Goal: Task Accomplishment & Management: Manage account settings

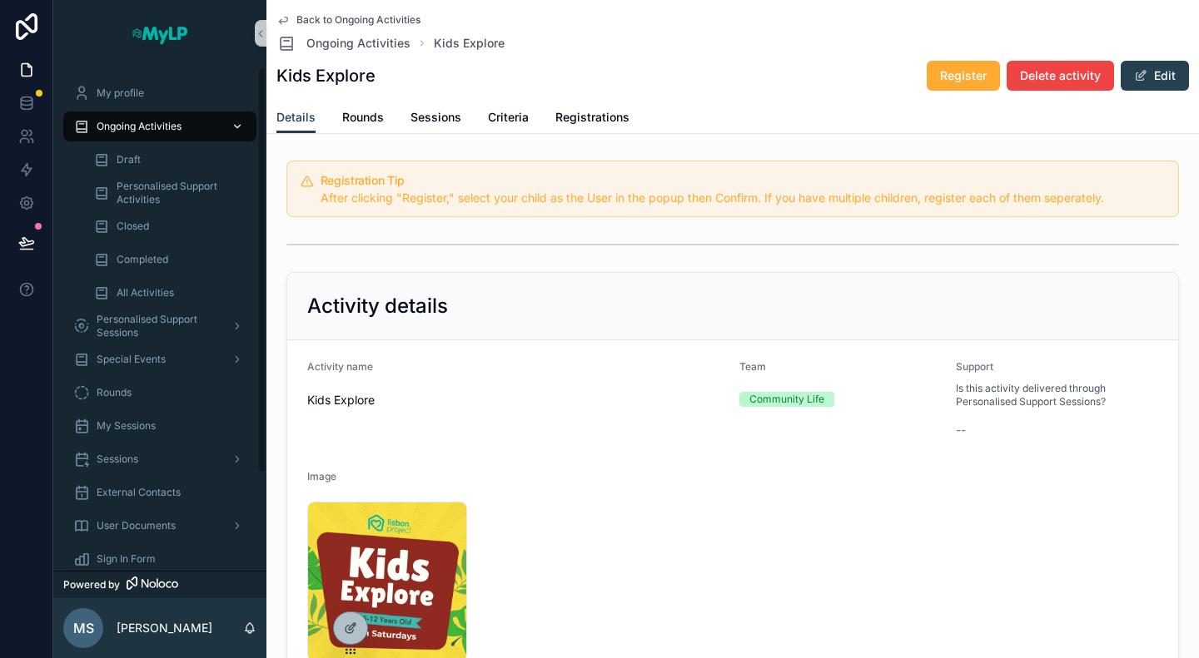
click at [161, 126] on span "Ongoing Activities" at bounding box center [139, 126] width 85 height 13
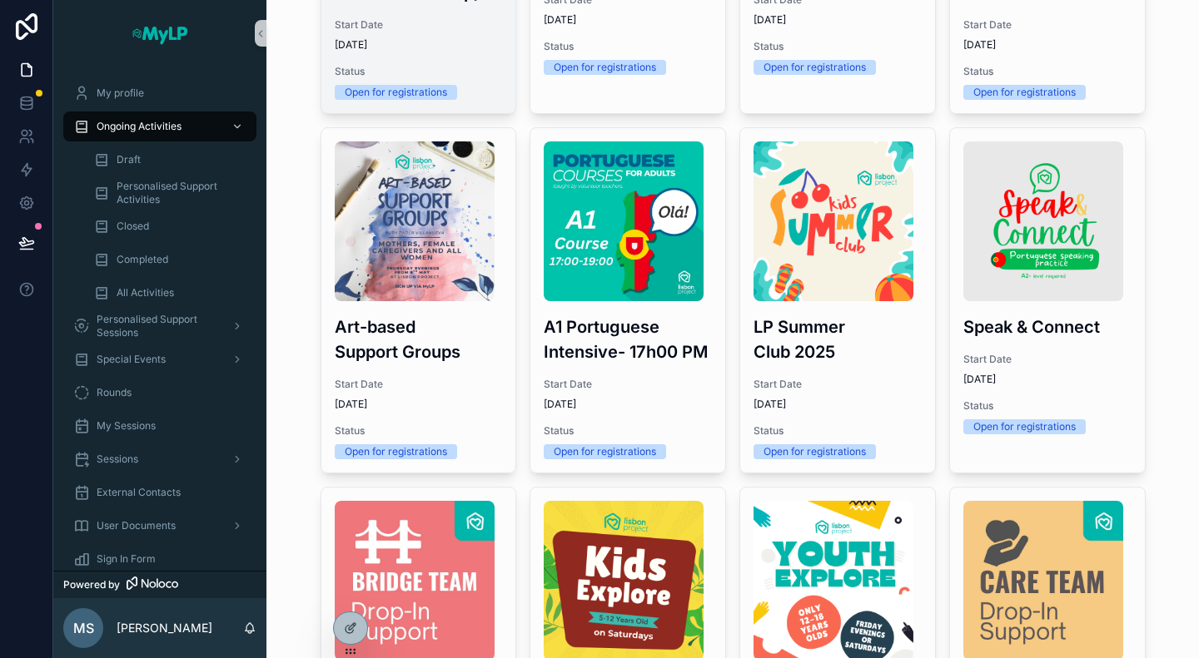
scroll to position [405, 0]
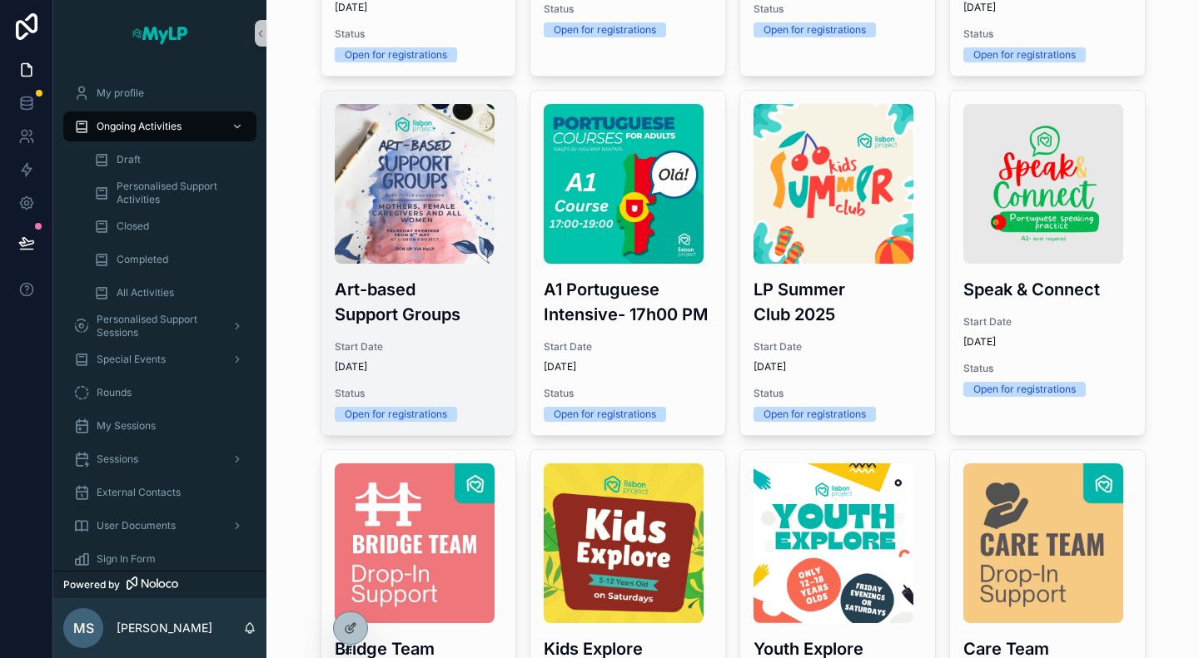
click at [407, 292] on h3 "Art-based Support Groups" at bounding box center [419, 302] width 168 height 50
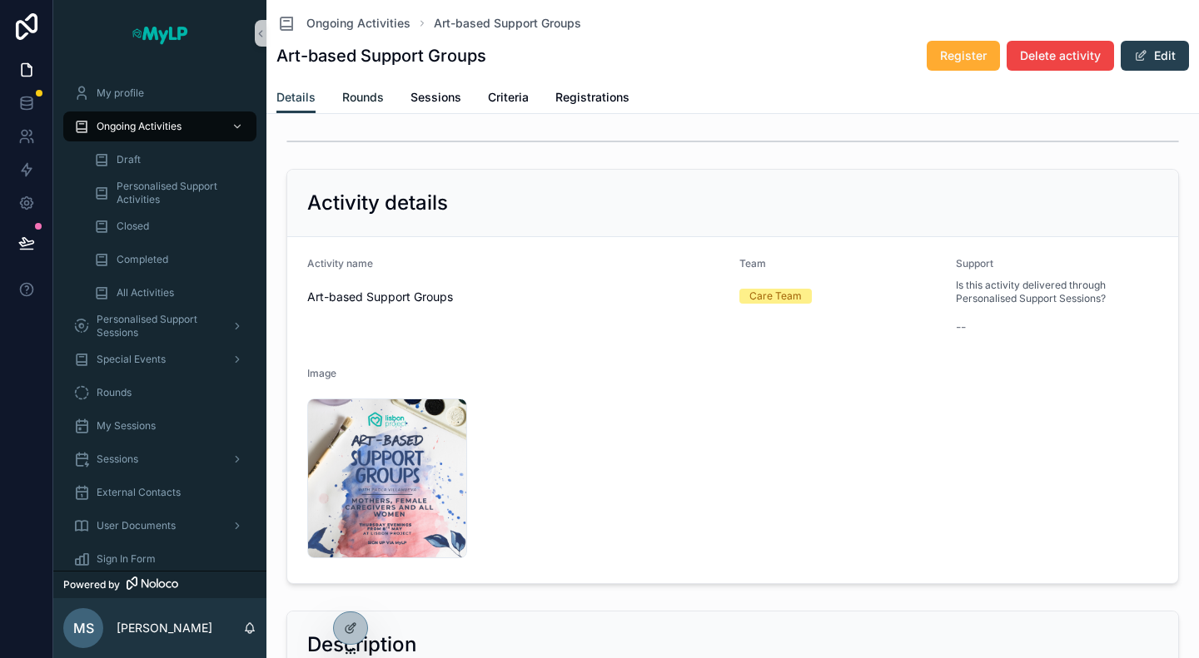
click at [350, 109] on link "Rounds" at bounding box center [363, 98] width 42 height 33
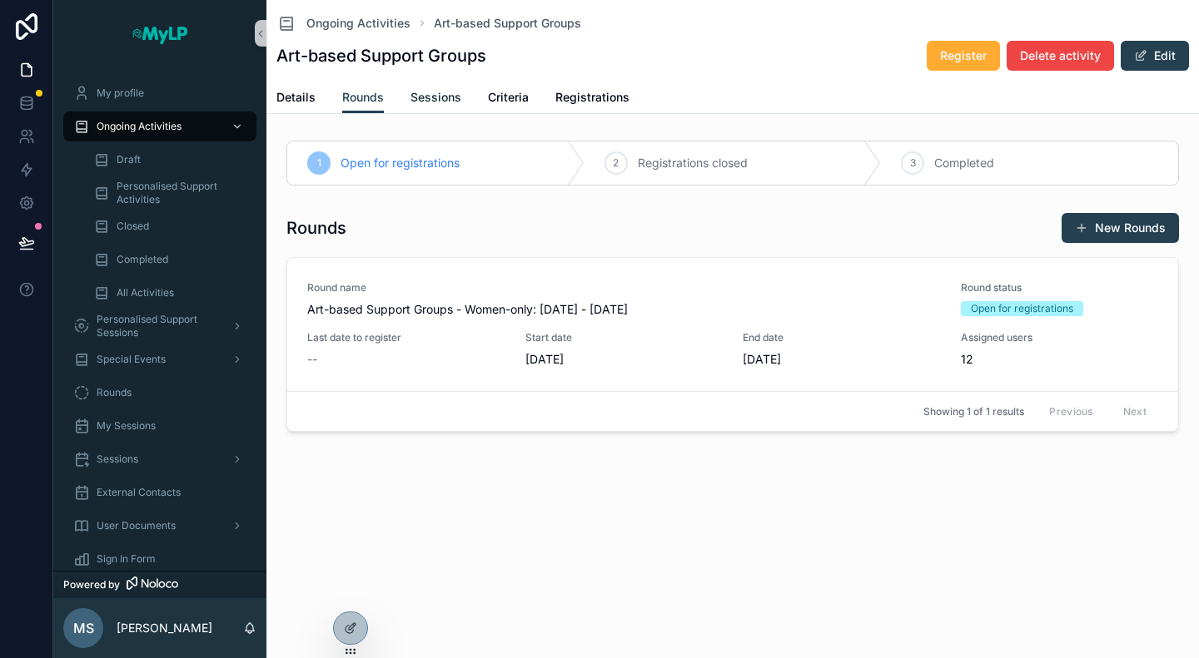
click at [435, 104] on span "Sessions" at bounding box center [435, 97] width 51 height 17
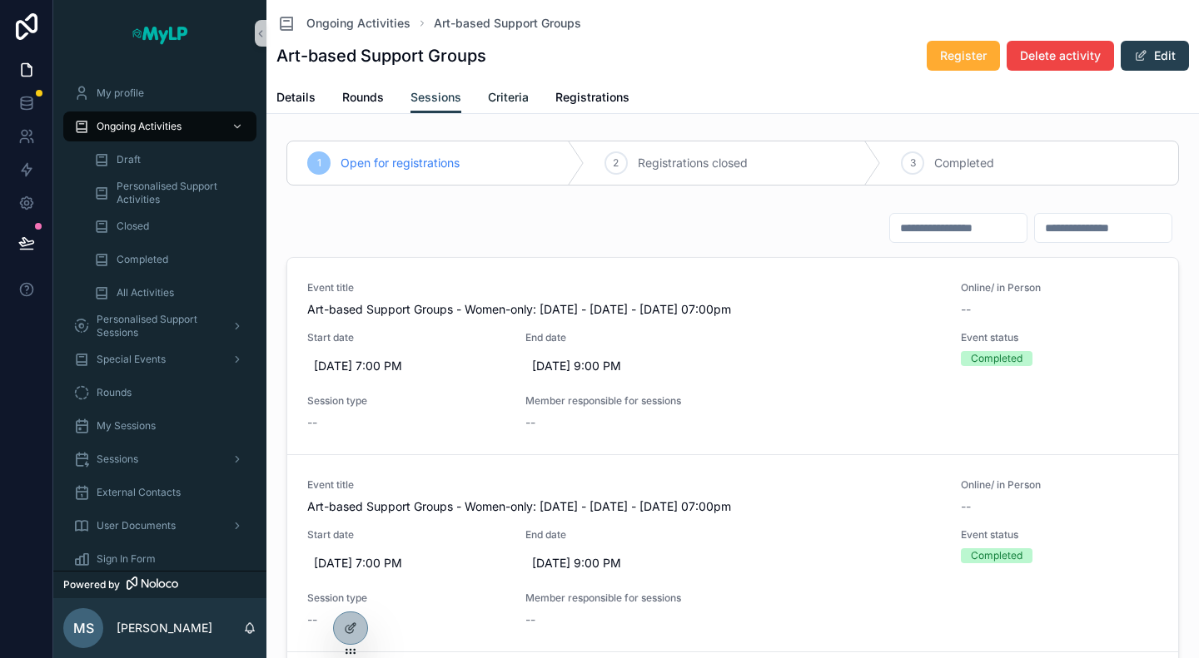
click at [523, 103] on span "Criteria" at bounding box center [508, 97] width 41 height 17
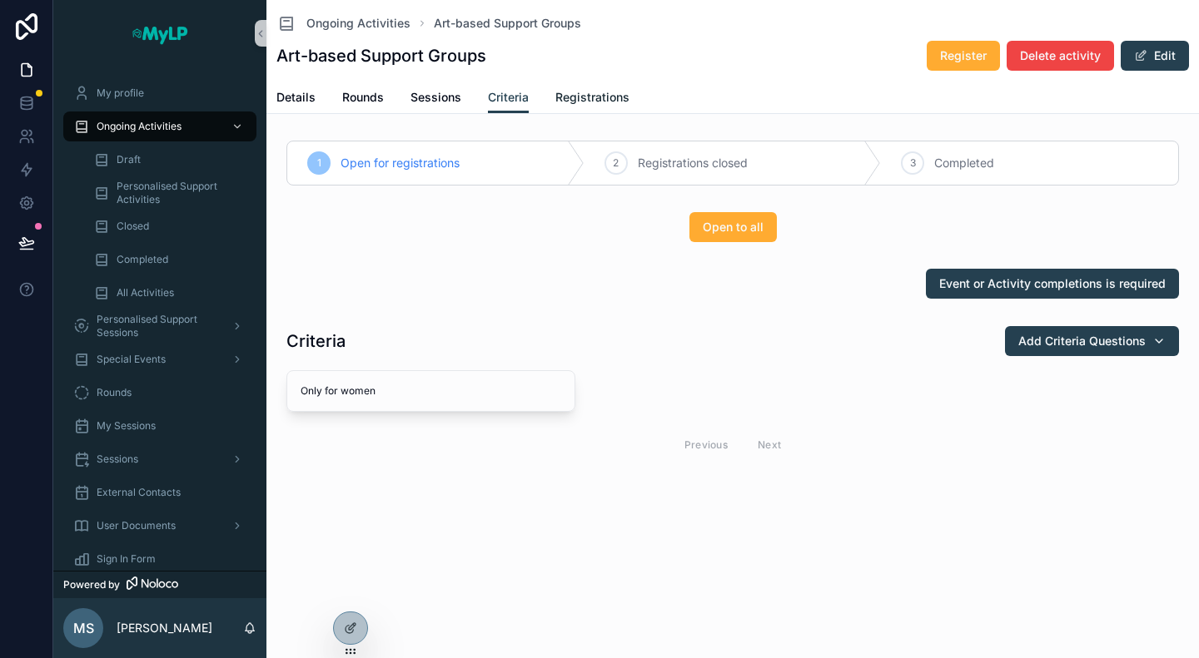
click at [570, 96] on span "Registrations" at bounding box center [592, 97] width 74 height 17
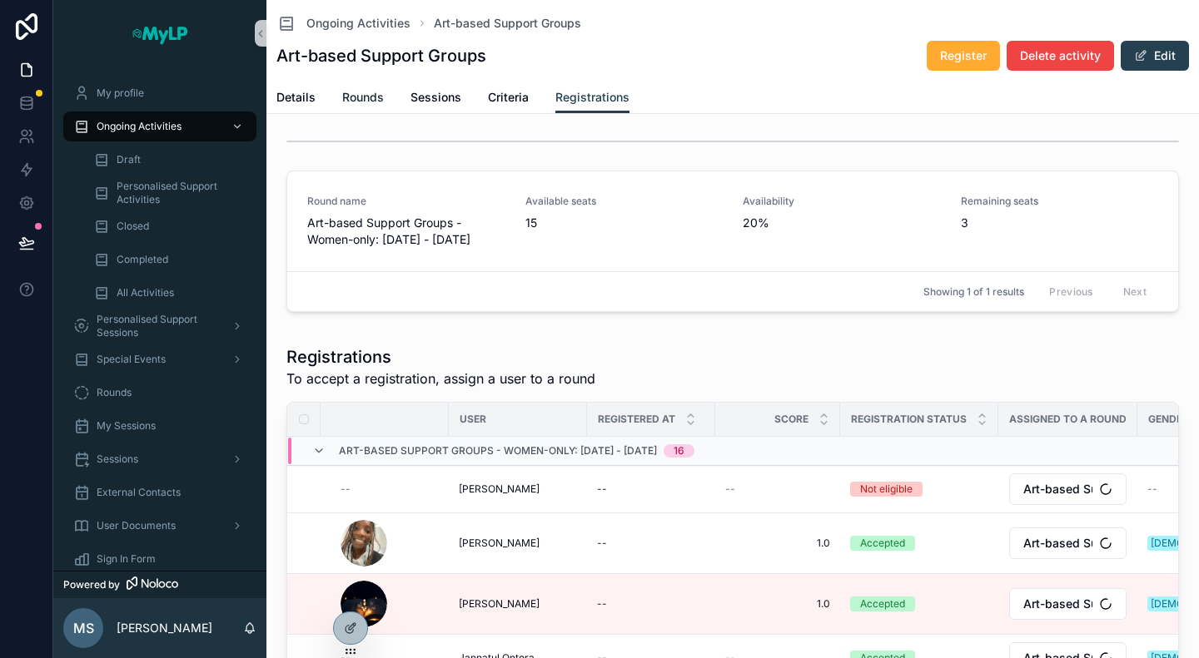
click at [350, 97] on span "Rounds" at bounding box center [363, 97] width 42 height 17
click at [126, 122] on span "Ongoing Activities" at bounding box center [139, 126] width 85 height 13
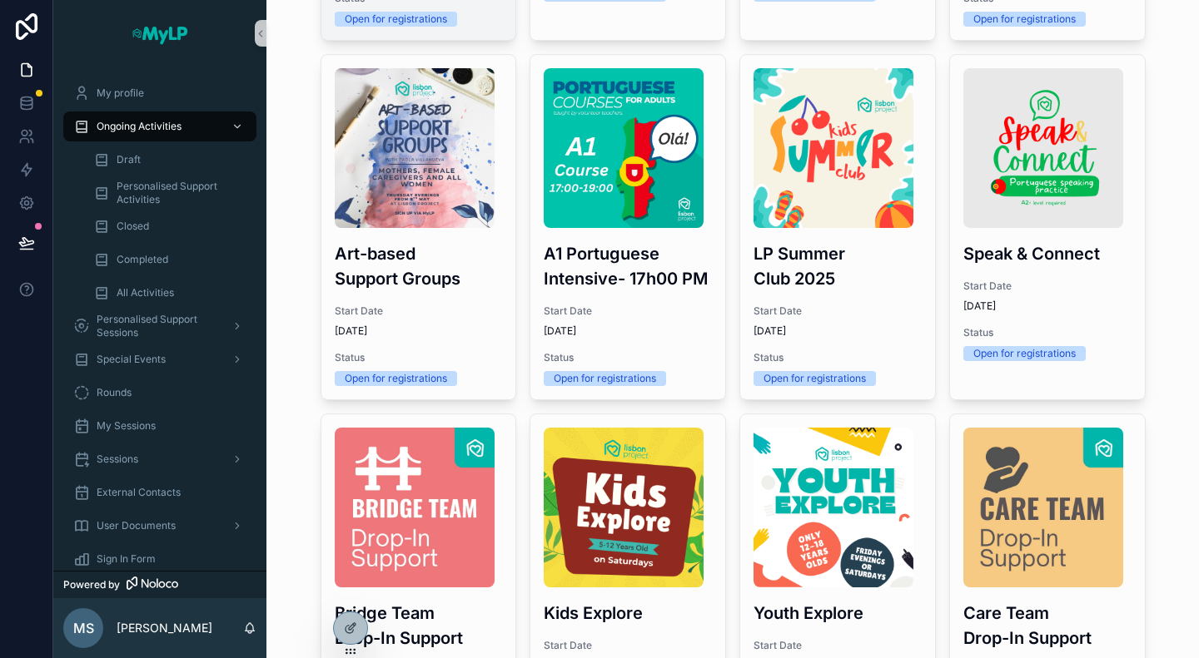
scroll to position [441, 0]
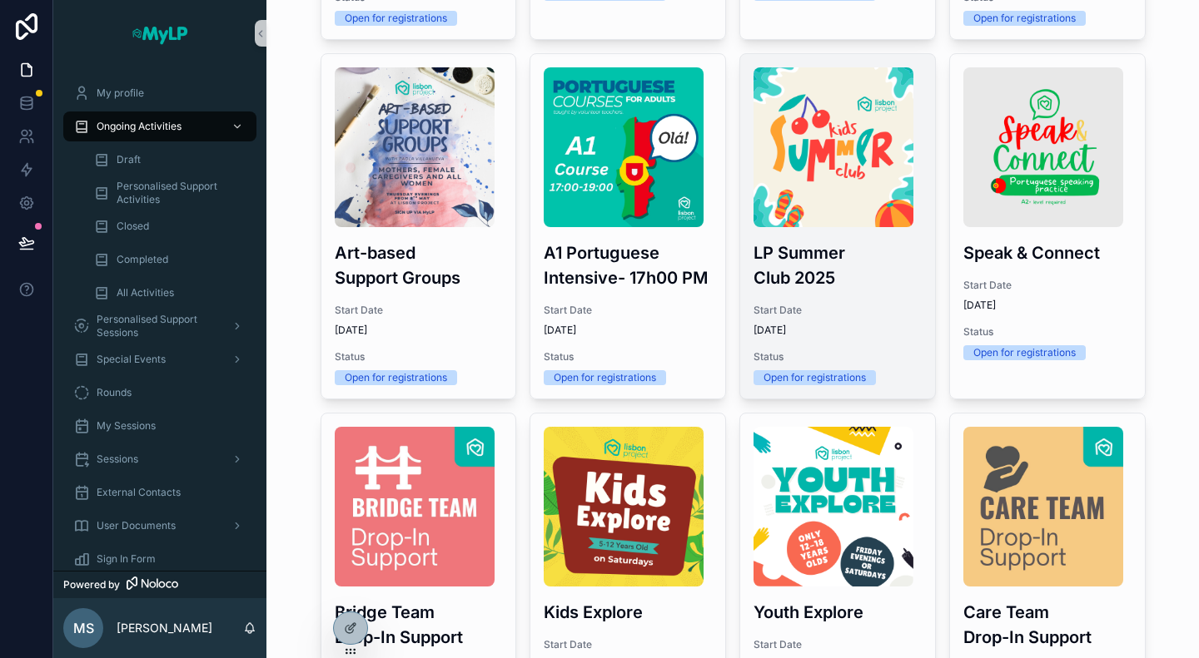
click at [832, 325] on span "8/25/2025" at bounding box center [837, 330] width 168 height 13
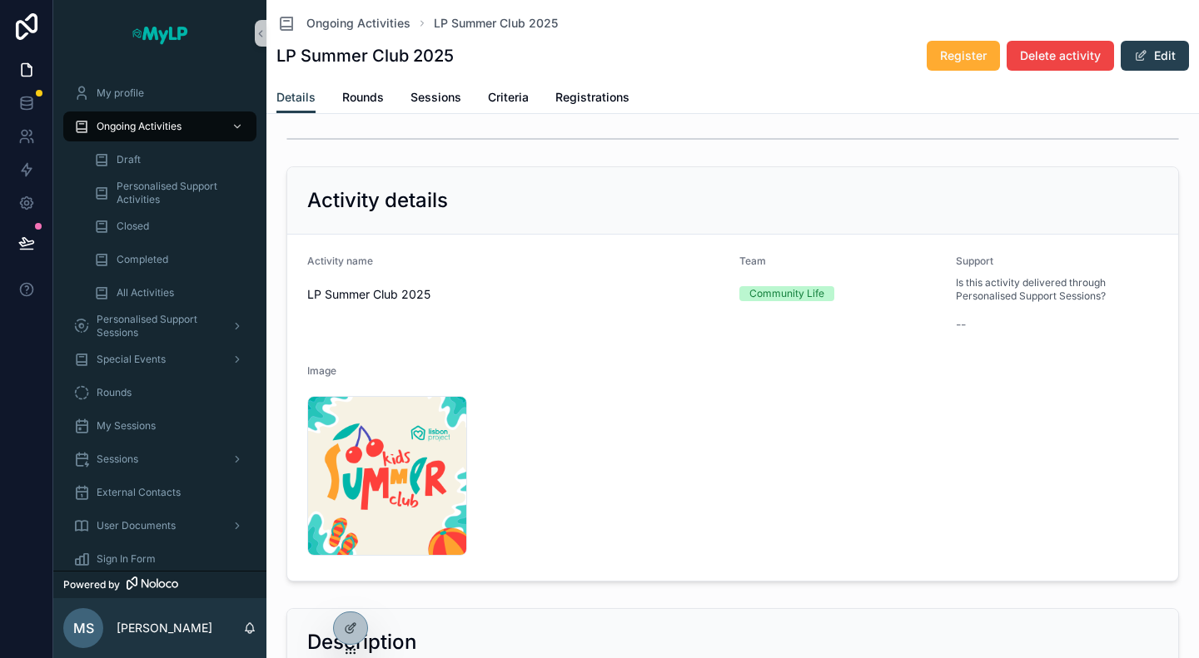
scroll to position [62, 0]
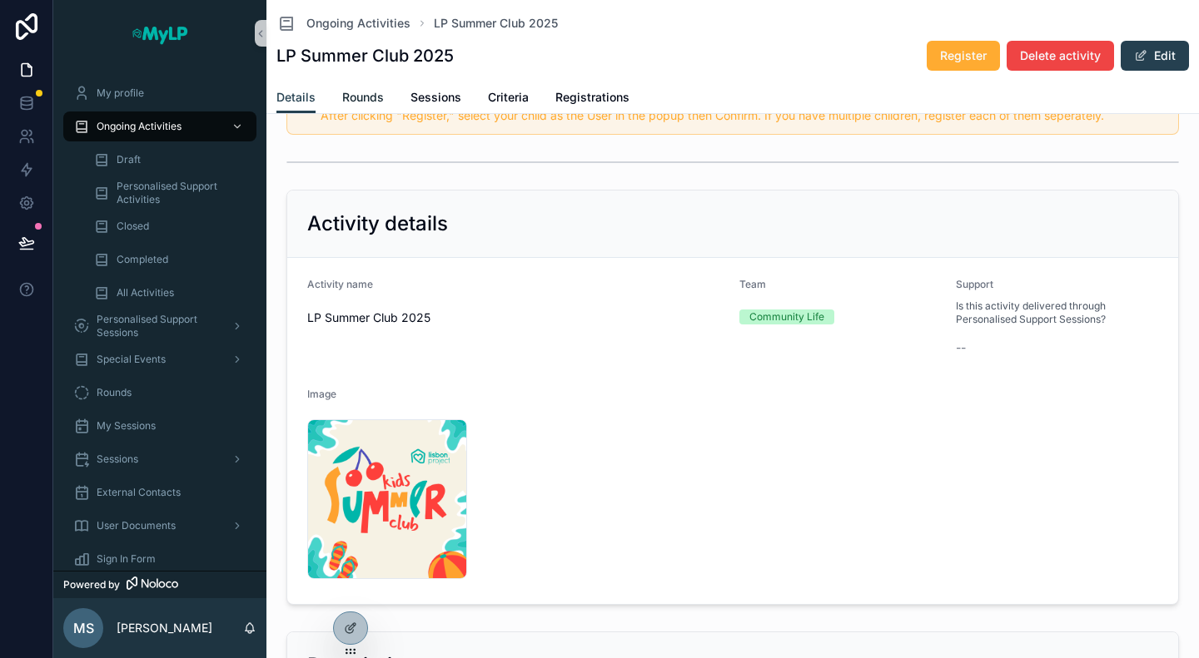
click at [364, 89] on span "Rounds" at bounding box center [363, 97] width 42 height 17
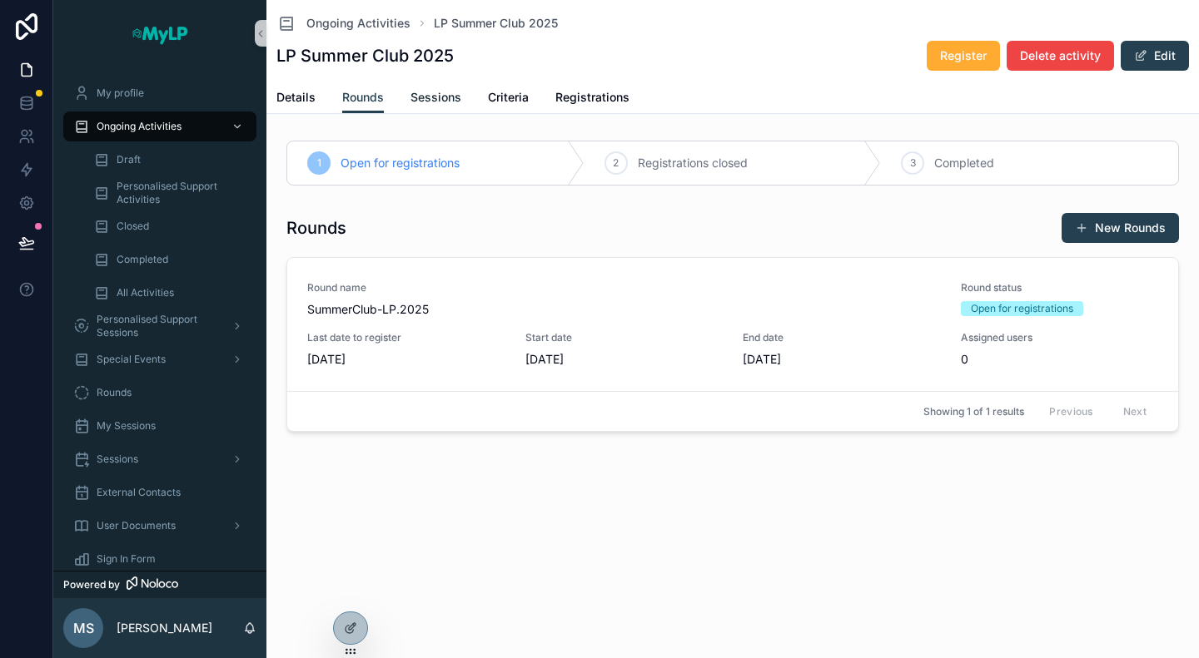
click at [437, 94] on span "Sessions" at bounding box center [435, 97] width 51 height 17
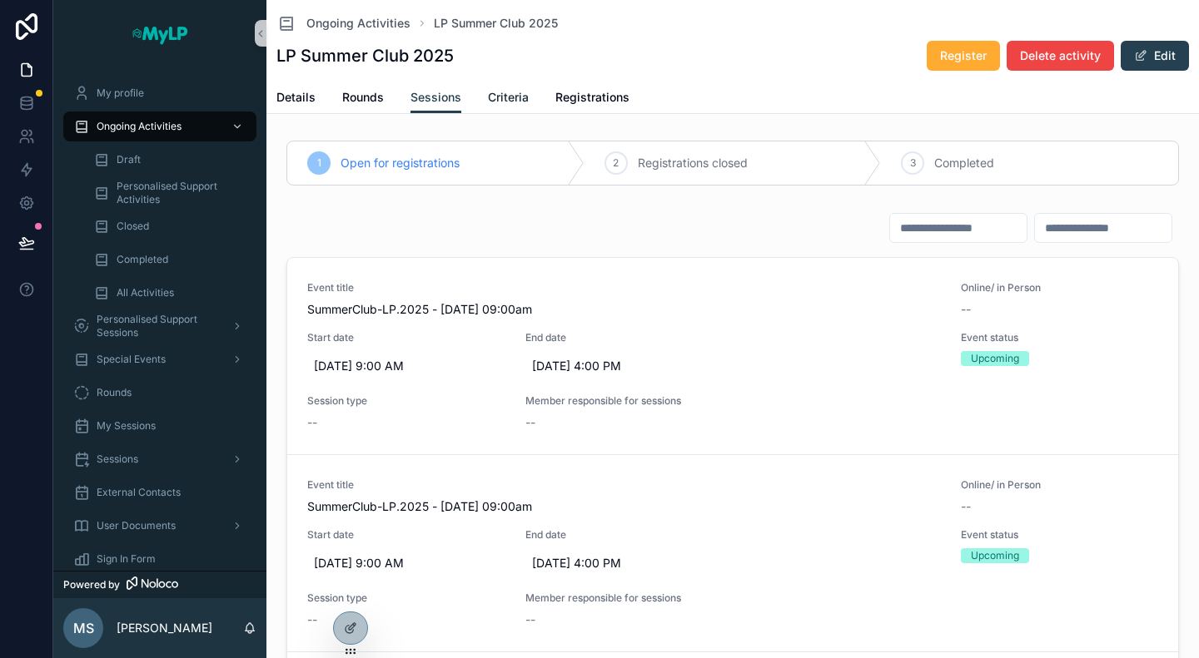
click at [504, 94] on span "Criteria" at bounding box center [508, 97] width 41 height 17
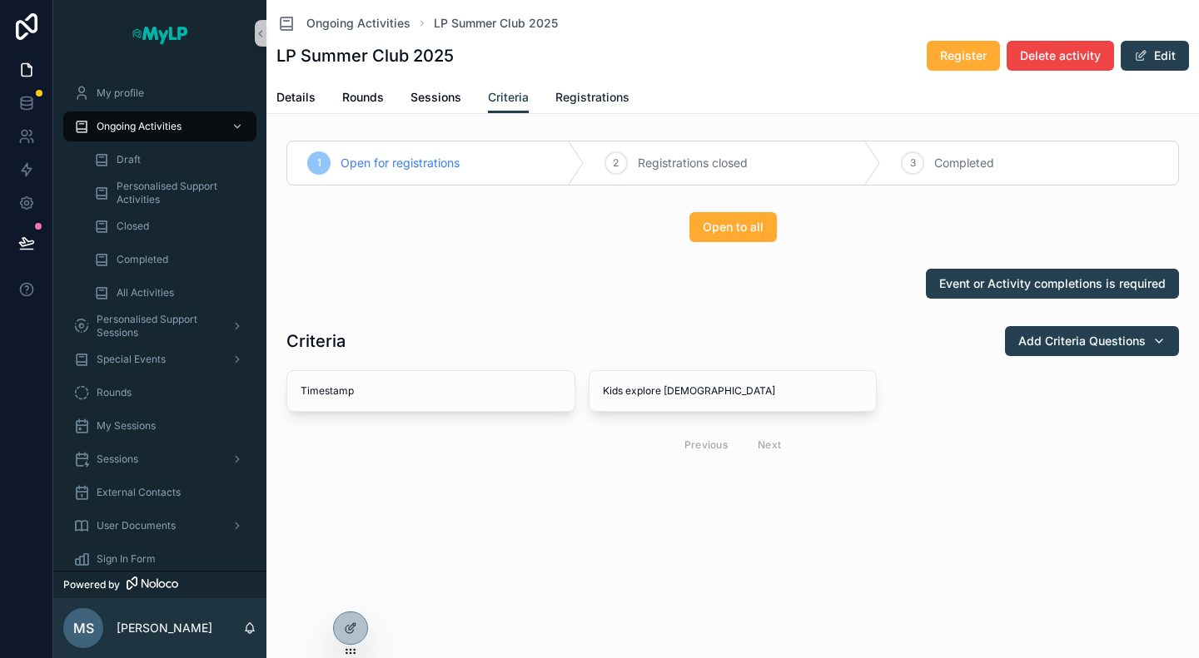
click at [605, 96] on span "Registrations" at bounding box center [592, 97] width 74 height 17
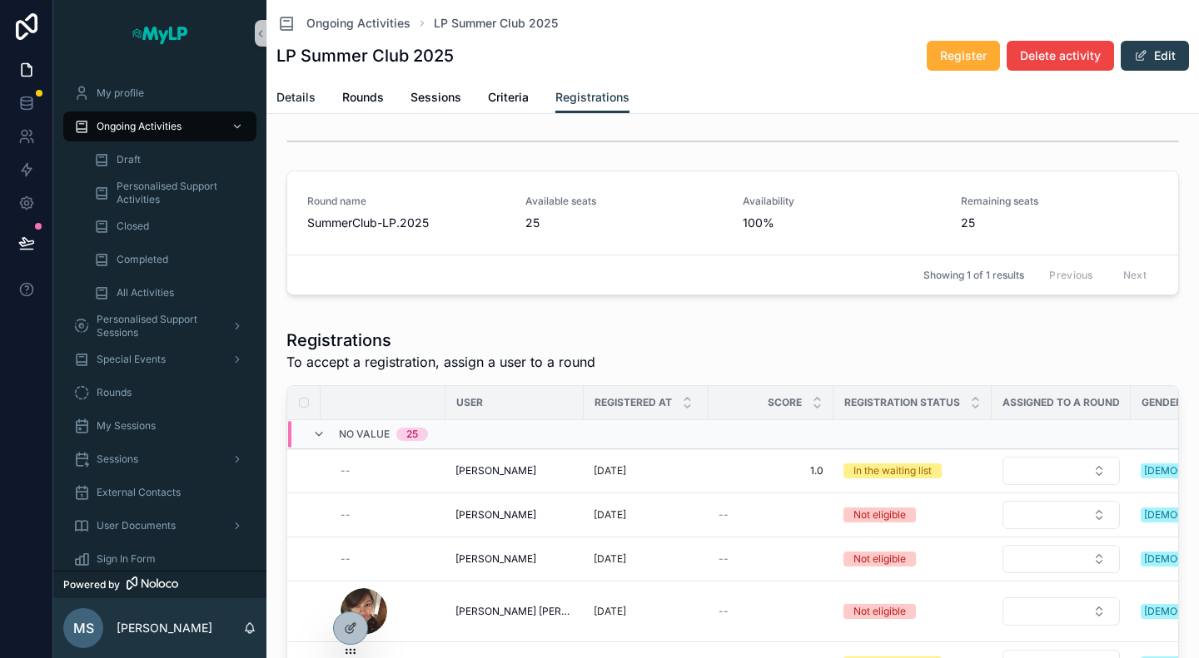
click at [300, 94] on span "Details" at bounding box center [295, 97] width 39 height 17
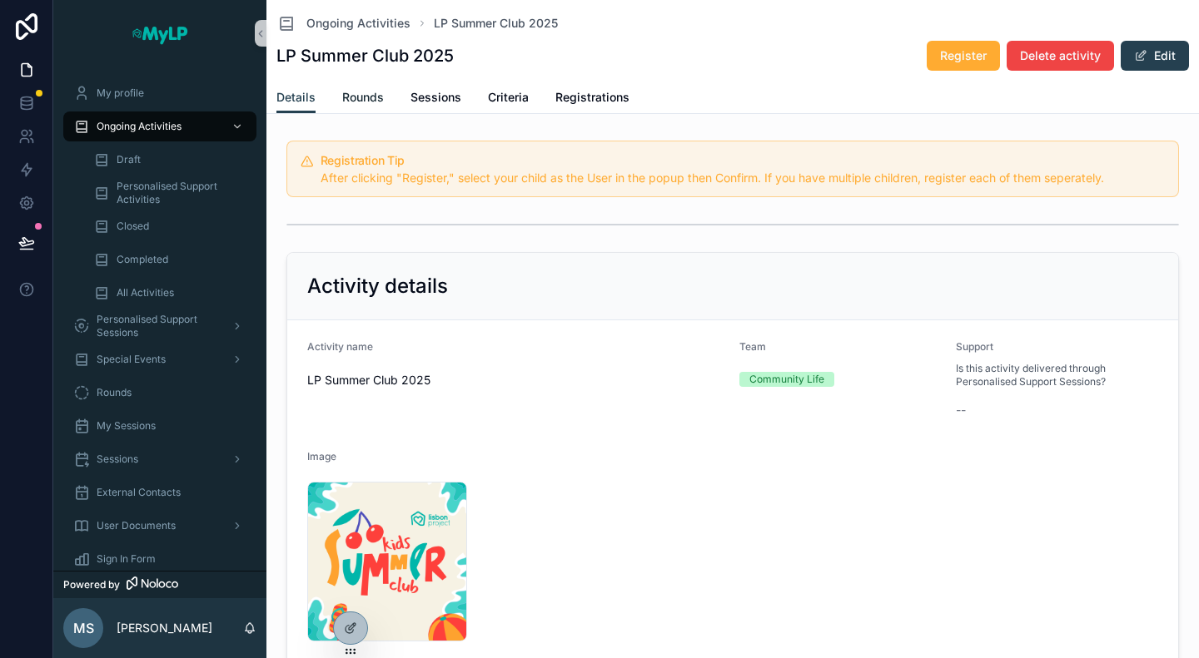
click at [348, 104] on span "Rounds" at bounding box center [363, 97] width 42 height 17
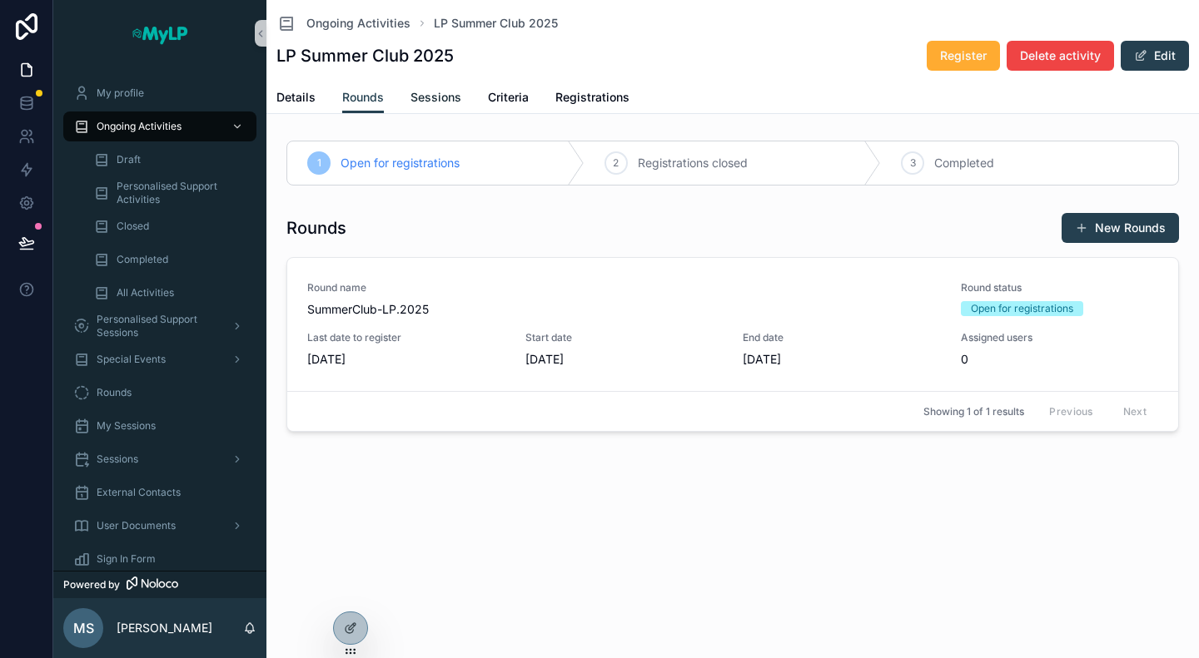
click at [425, 103] on span "Sessions" at bounding box center [435, 97] width 51 height 17
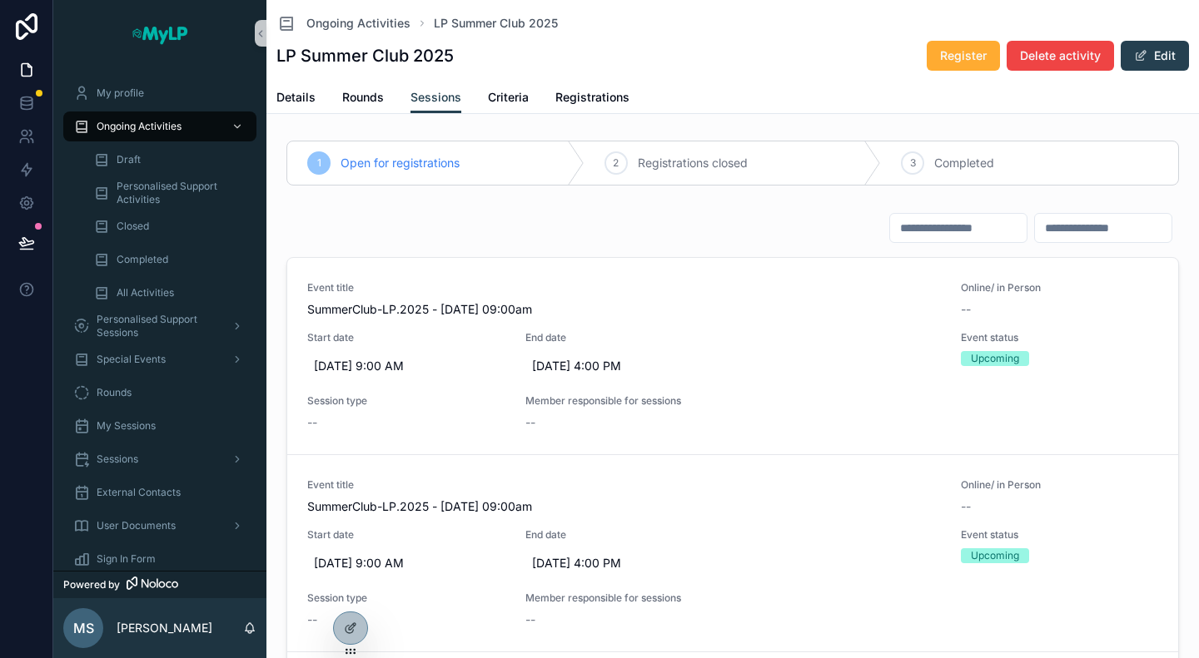
click at [519, 116] on div "Ongoing Activities LP Summer Club 2025 LP Summer Club 2025 Register Delete acti…" at bounding box center [732, 435] width 932 height 871
click at [508, 95] on span "Criteria" at bounding box center [508, 97] width 41 height 17
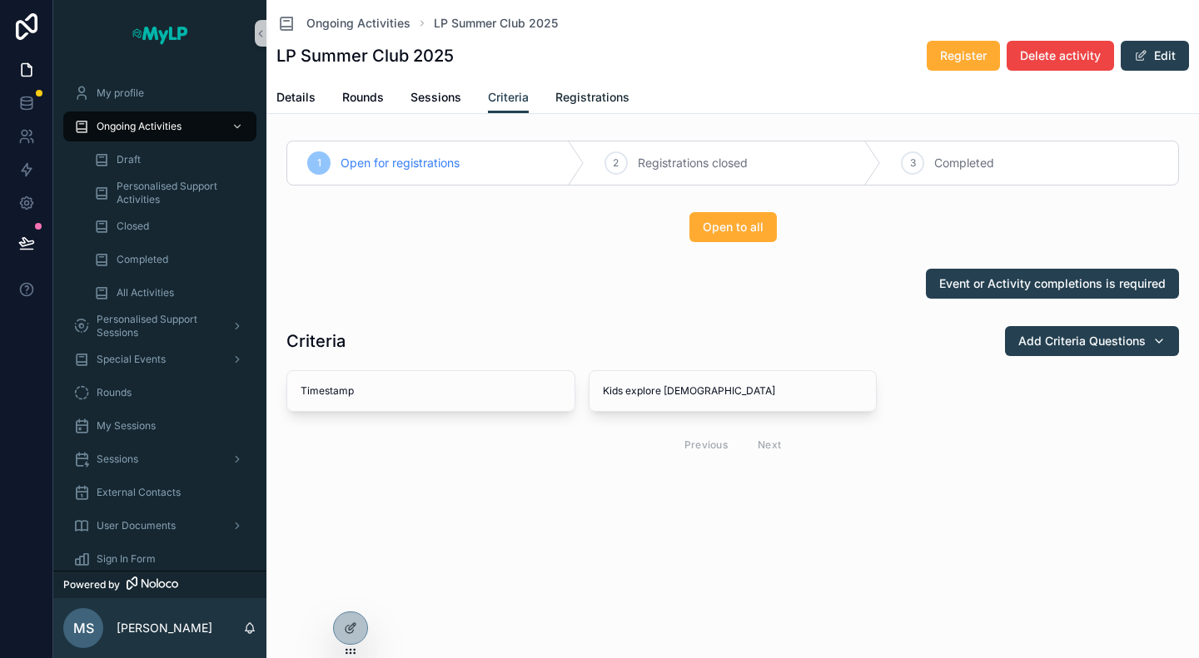
click at [594, 108] on link "Registrations" at bounding box center [592, 98] width 74 height 33
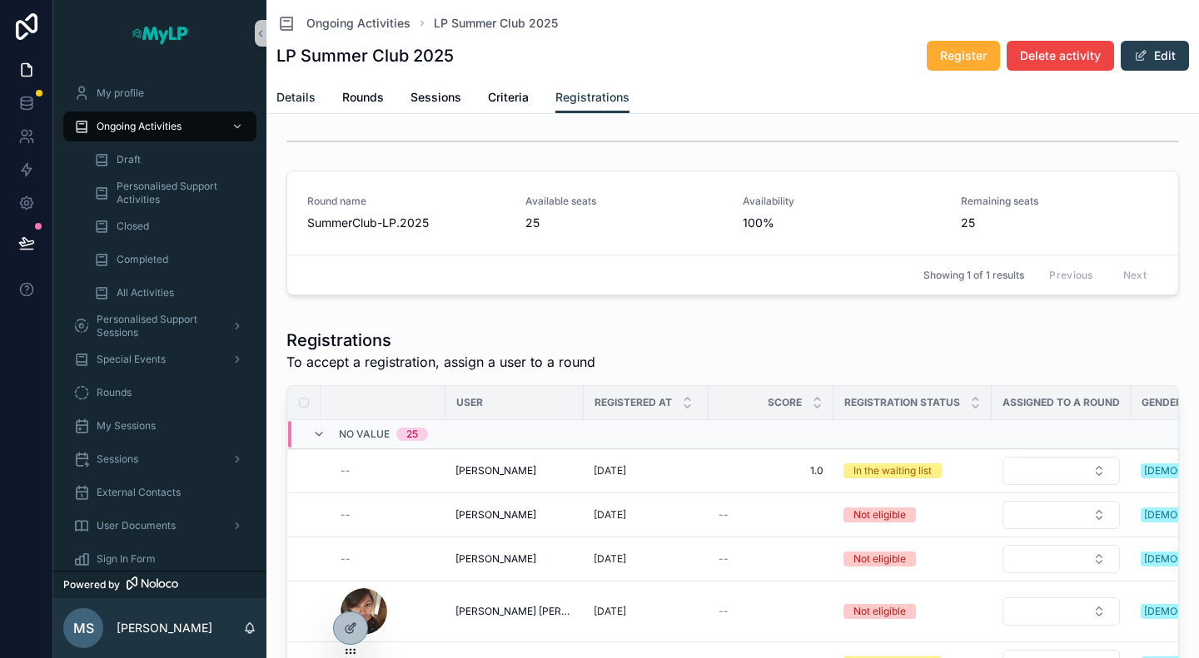
click at [295, 107] on link "Details" at bounding box center [295, 98] width 39 height 33
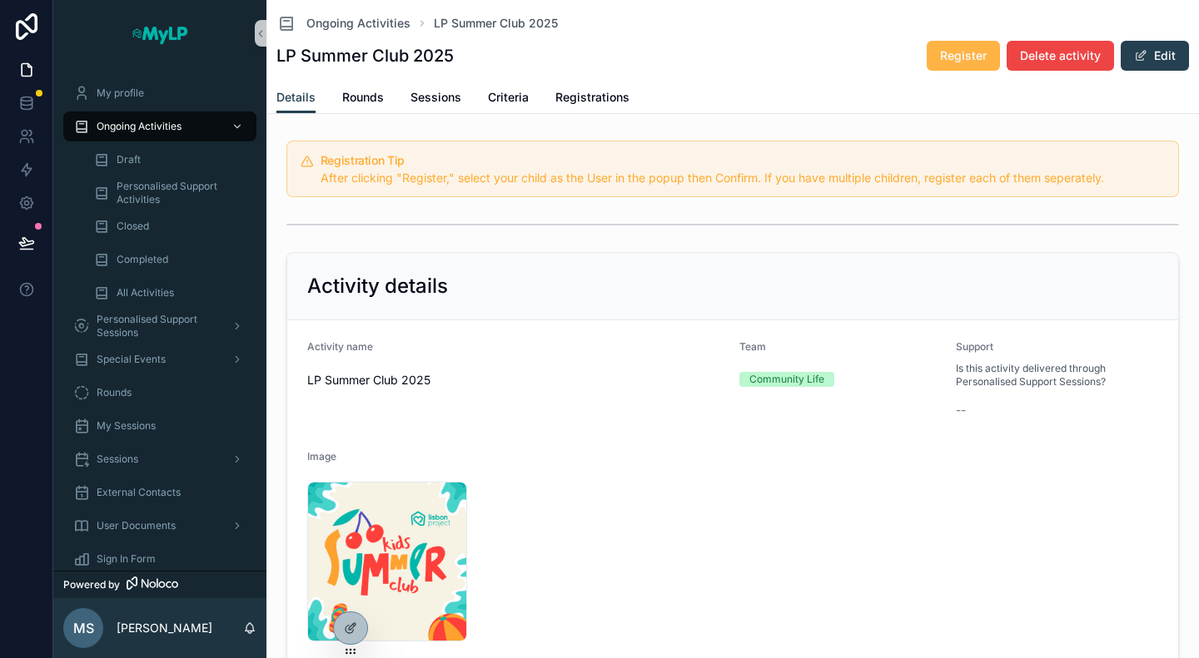
click at [957, 47] on span "Register" at bounding box center [963, 55] width 47 height 17
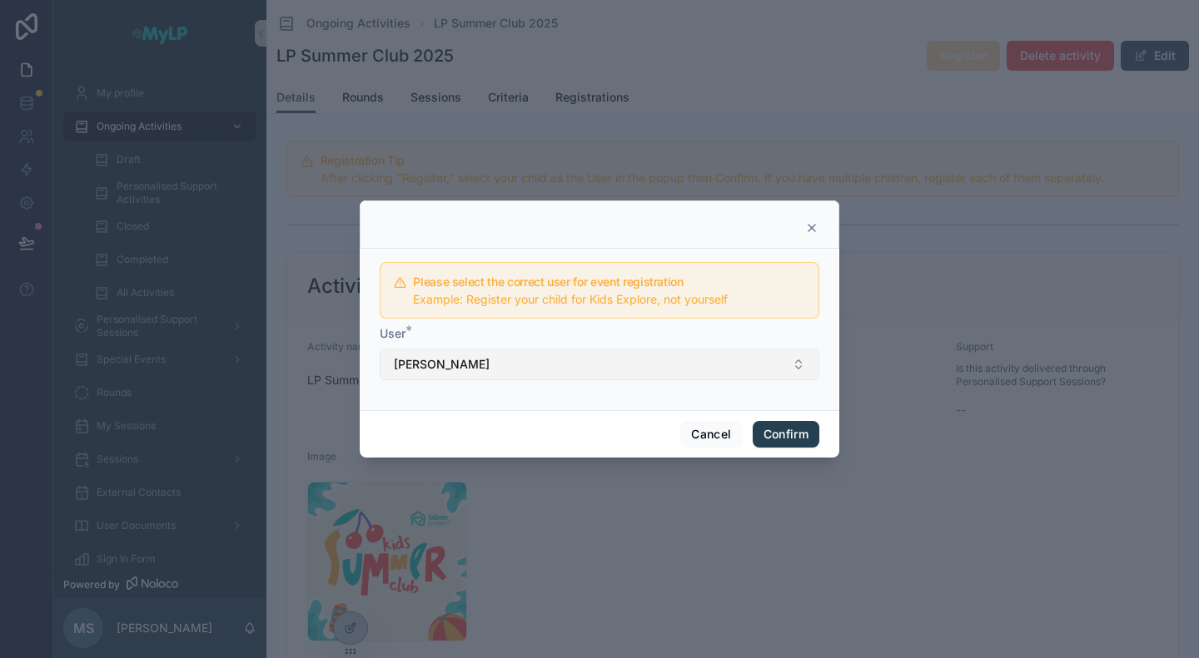
click at [756, 371] on button "[PERSON_NAME]" at bounding box center [599, 365] width 439 height 32
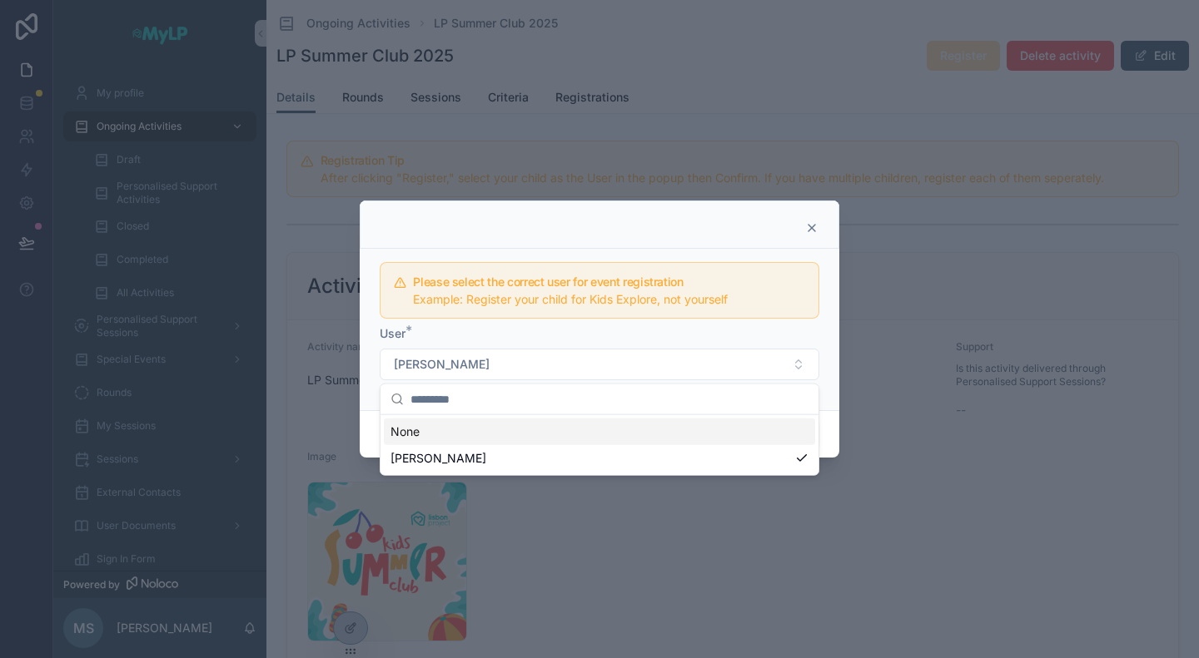
click at [813, 227] on icon at bounding box center [811, 228] width 7 height 7
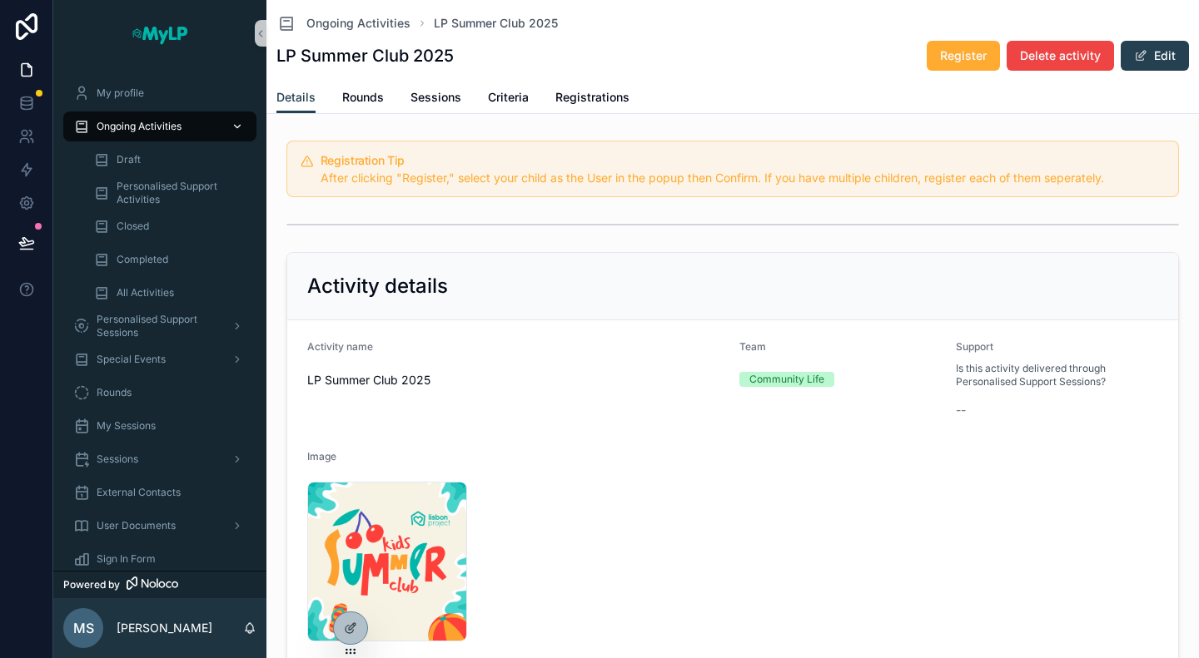
click at [128, 126] on span "Ongoing Activities" at bounding box center [139, 126] width 85 height 13
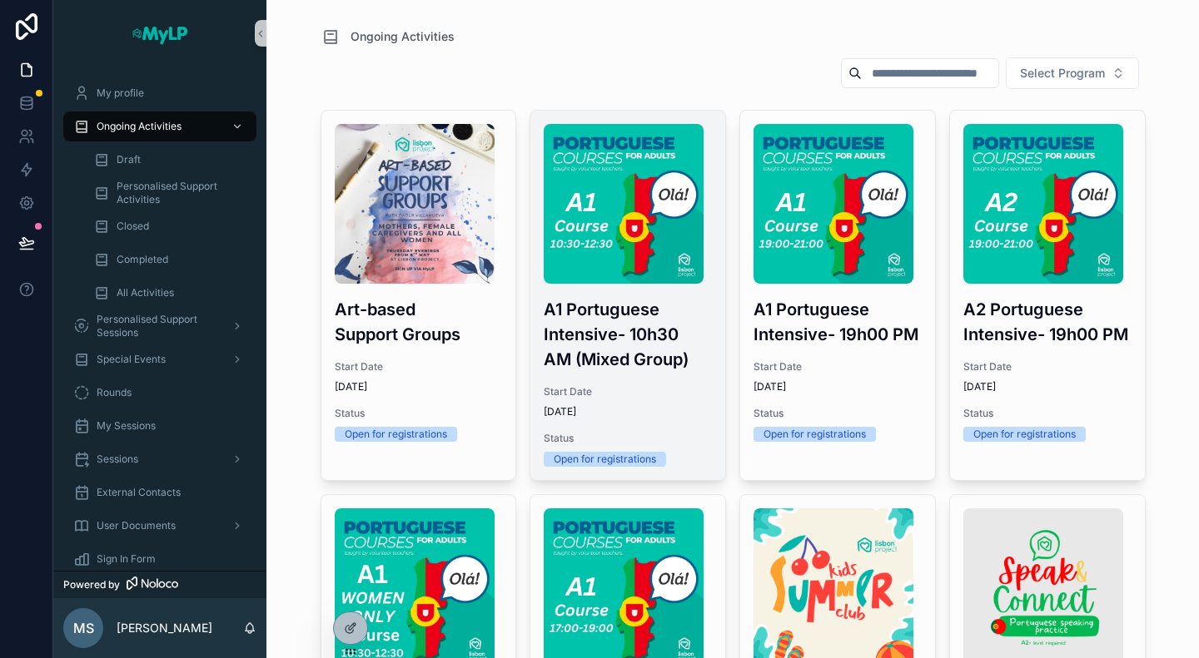
click at [620, 333] on h3 "A1 Portuguese Intensive- 10h30 AM (Mixed Group)" at bounding box center [628, 334] width 168 height 75
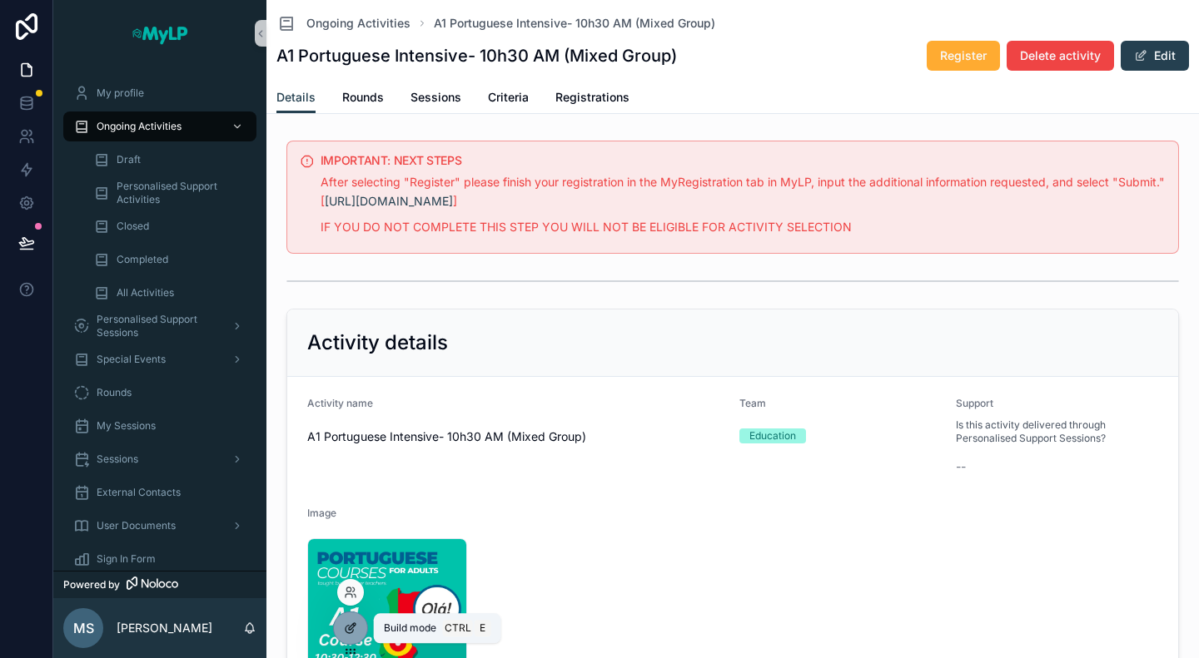
click at [345, 627] on icon at bounding box center [350, 628] width 13 height 13
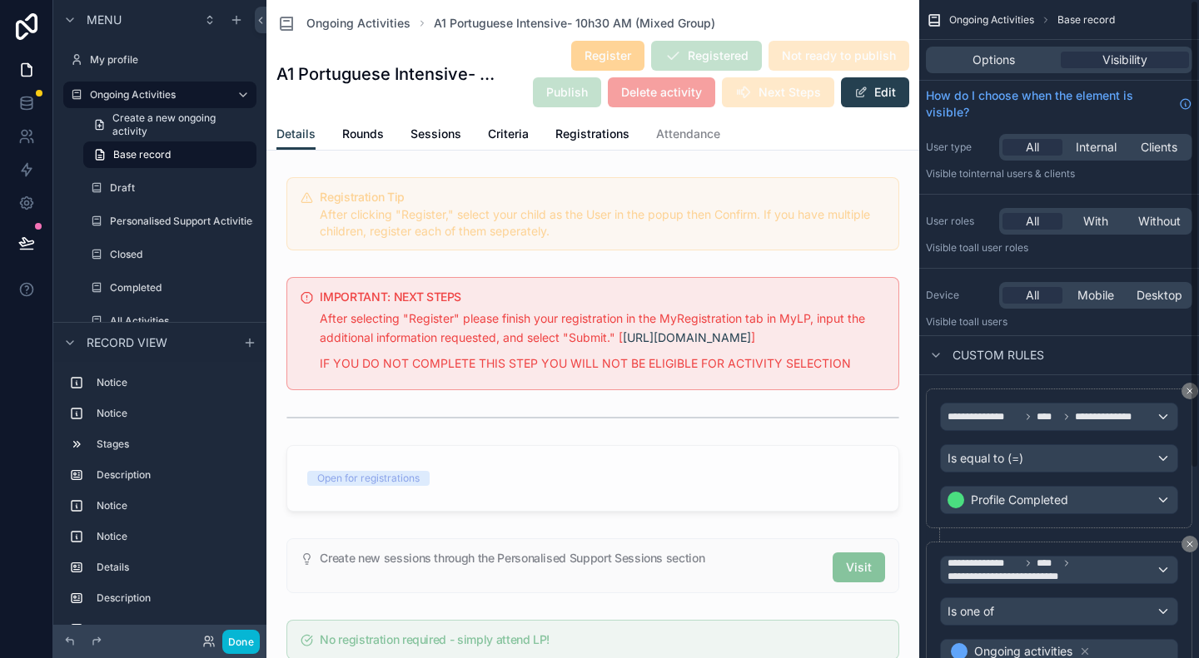
scroll to position [1, 0]
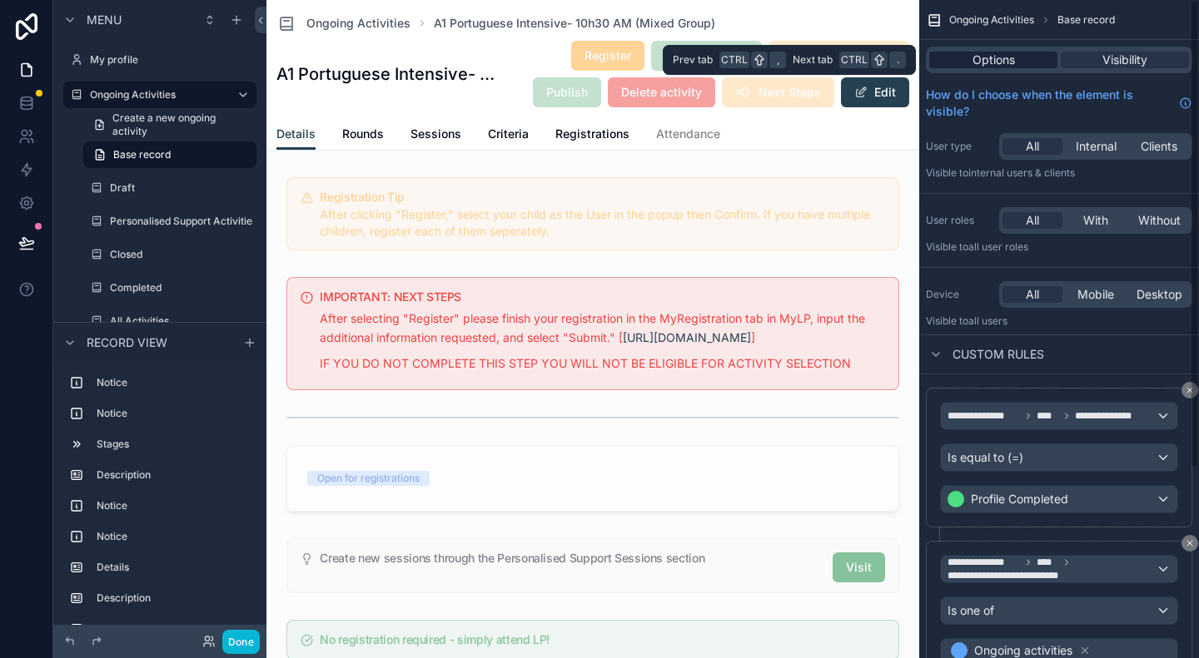
click at [968, 62] on div "Options" at bounding box center [993, 60] width 128 height 17
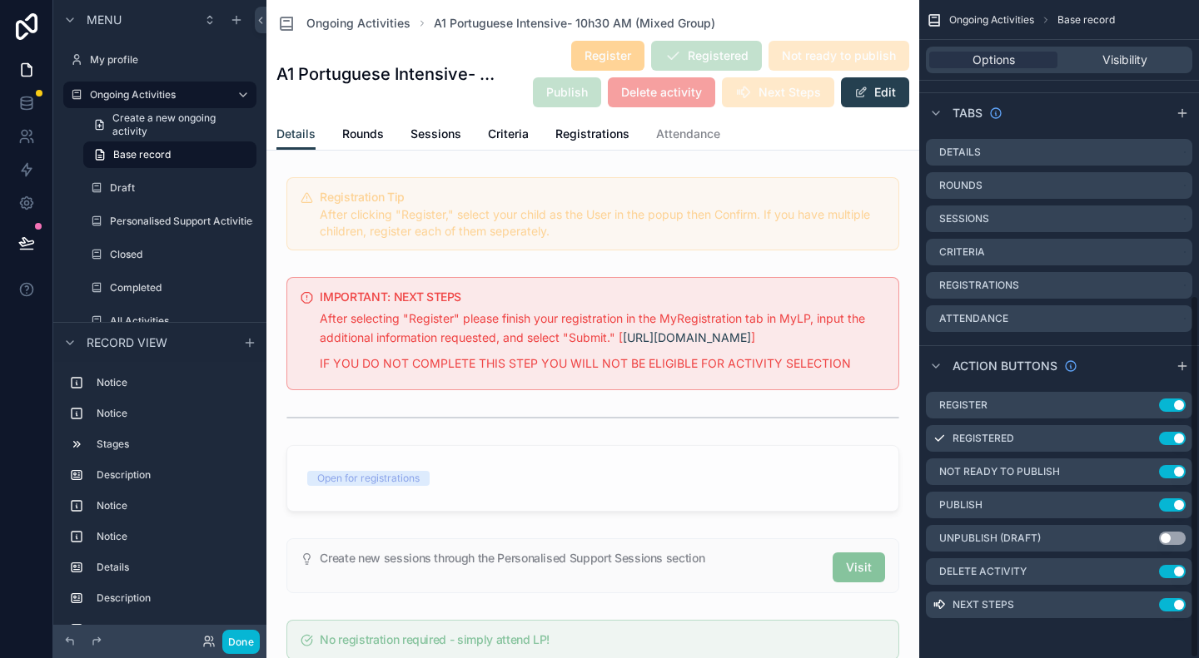
scroll to position [534, 0]
click at [1182, 365] on icon "scrollable content" at bounding box center [1182, 366] width 0 height 7
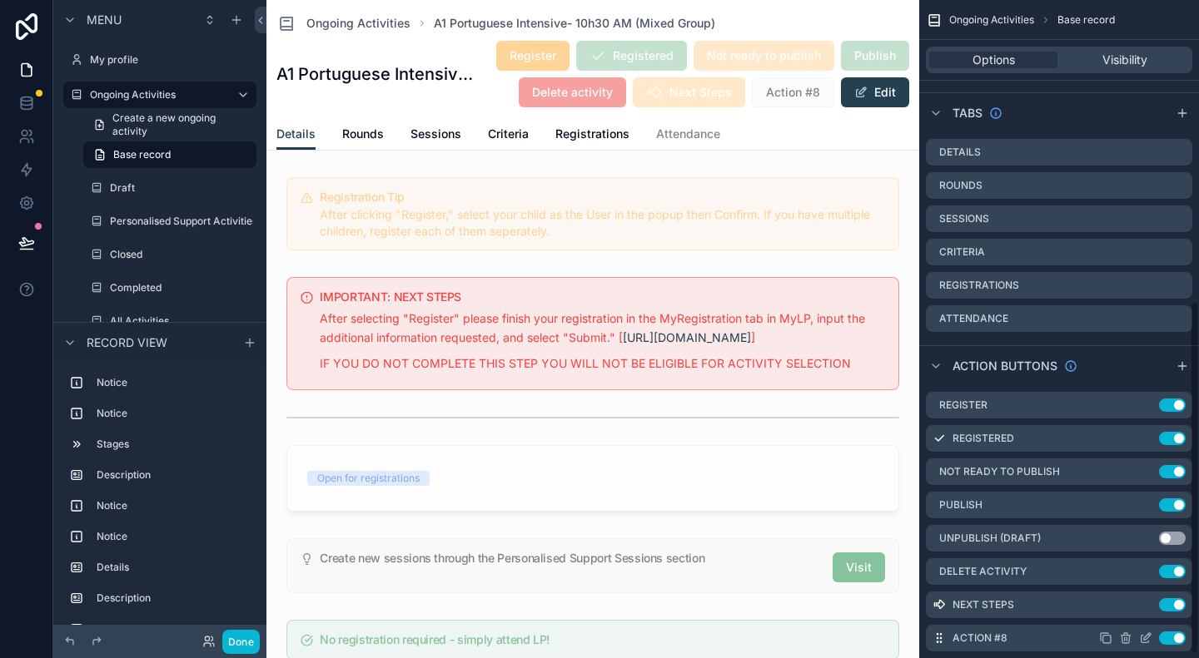
scroll to position [568, 0]
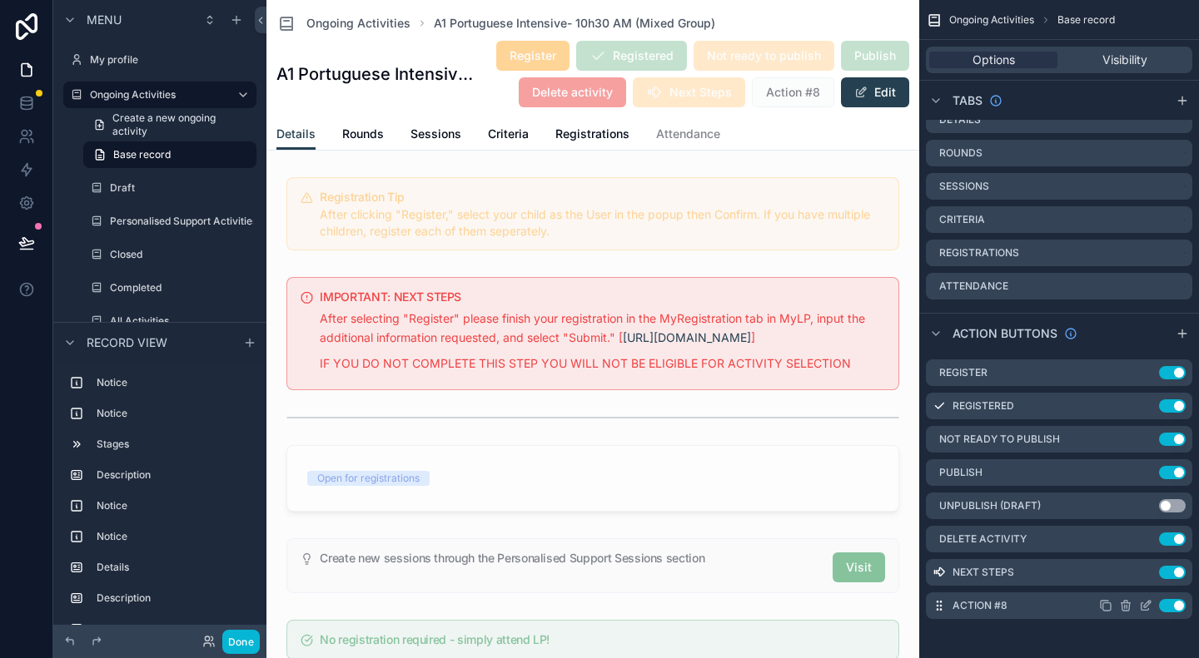
click at [1147, 607] on icon "scrollable content" at bounding box center [1145, 605] width 13 height 13
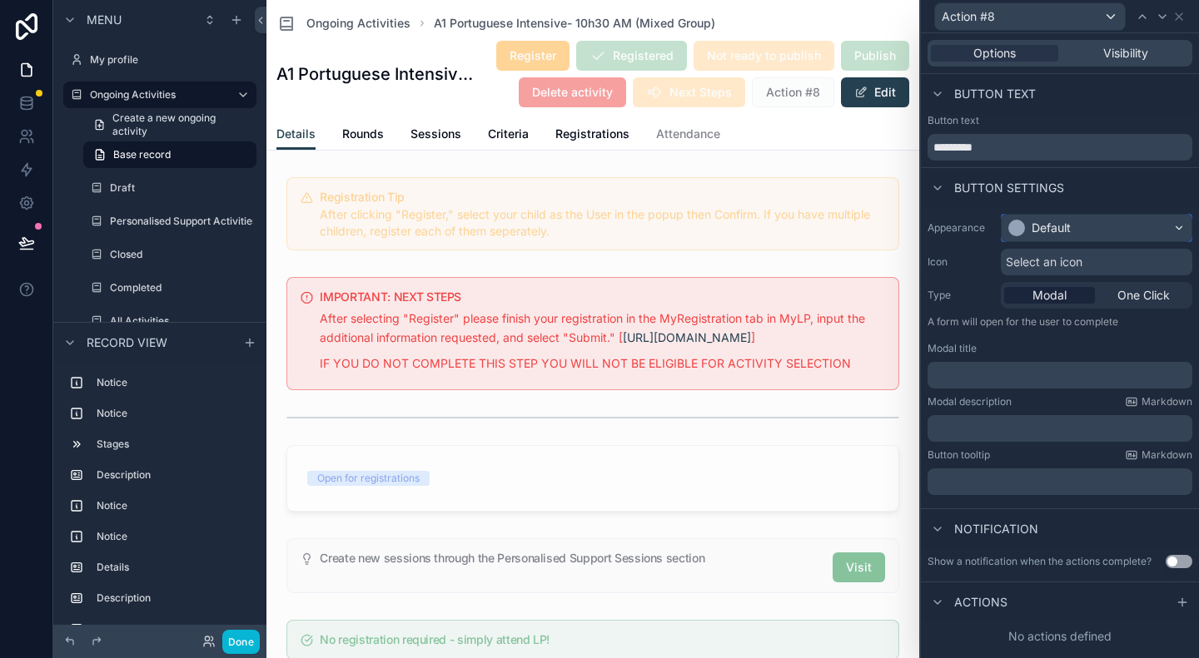
click at [1036, 223] on div "Default" at bounding box center [1050, 228] width 39 height 17
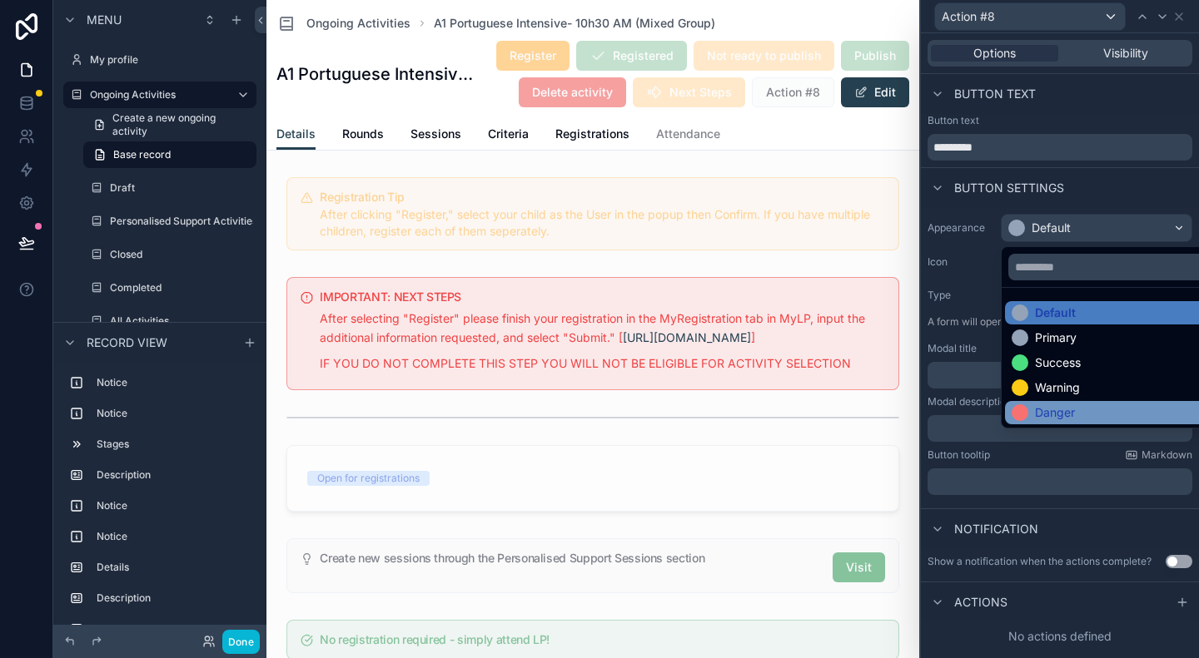
click at [1045, 408] on div "Danger" at bounding box center [1055, 413] width 40 height 17
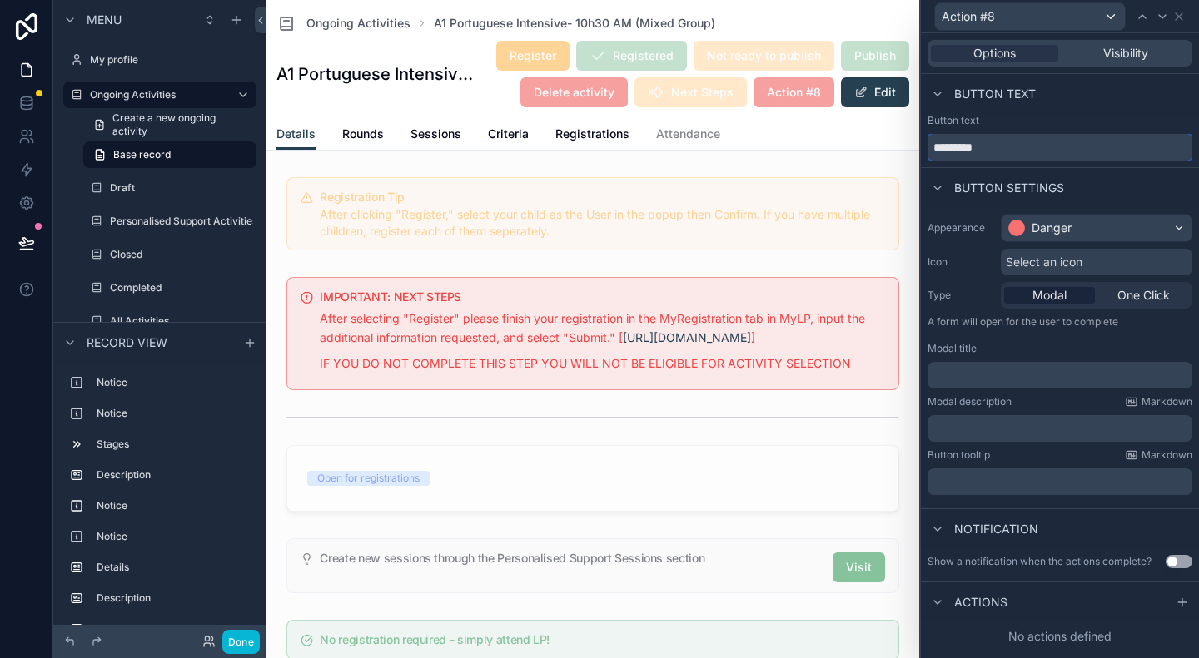
click at [993, 154] on input "*********" at bounding box center [1059, 147] width 265 height 27
type input "*"
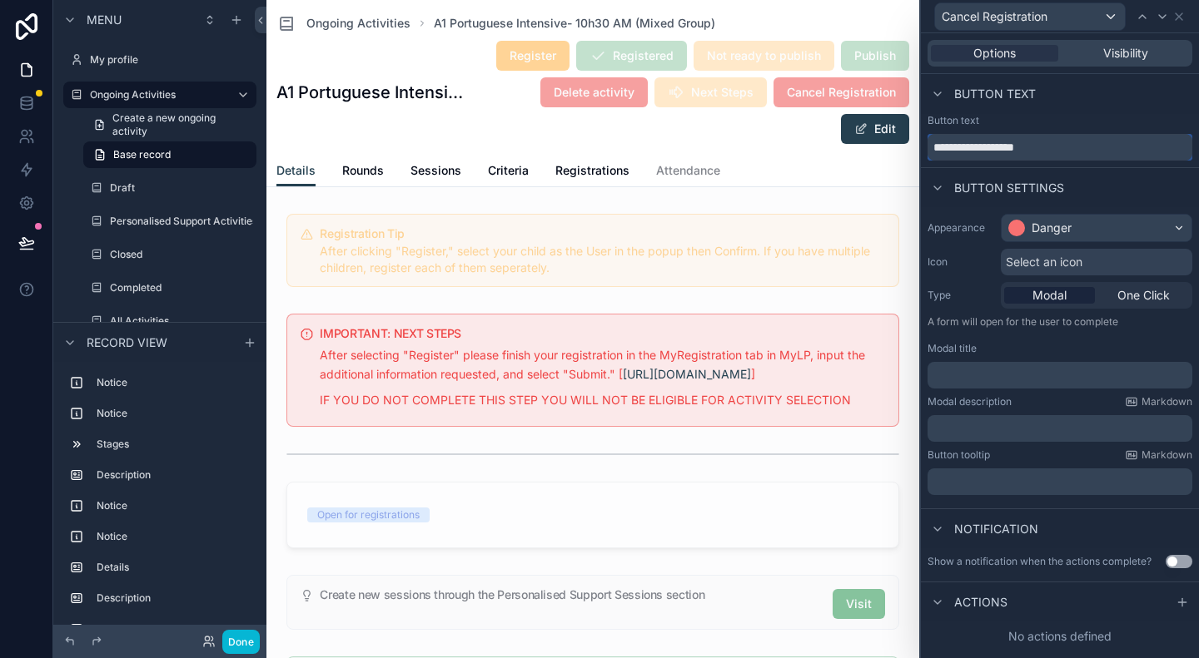
type input "**********"
click at [1029, 262] on span "Select an icon" at bounding box center [1043, 262] width 77 height 17
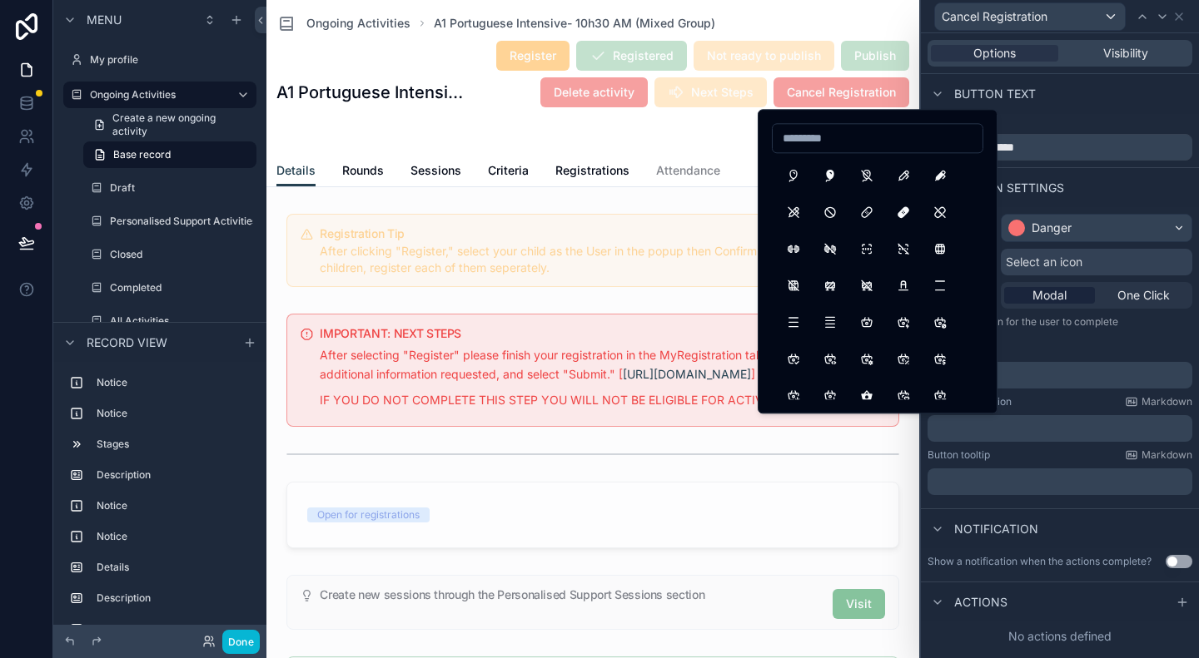
scroll to position [3150, 0]
click at [836, 216] on button "Ban" at bounding box center [830, 211] width 30 height 30
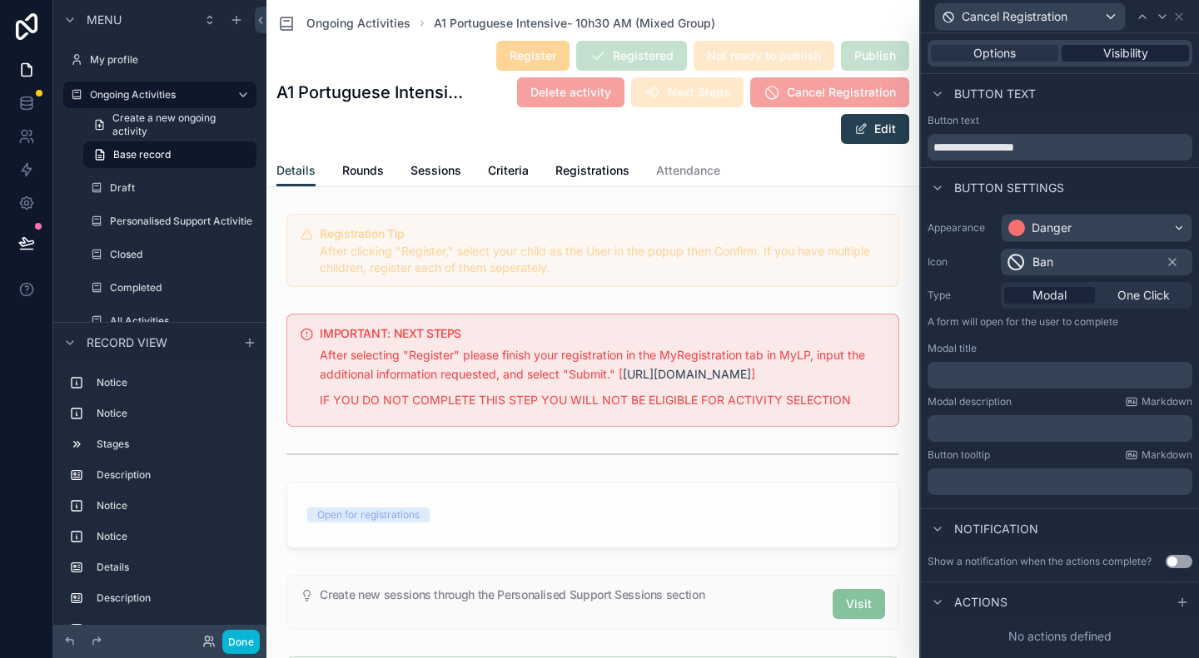
click at [1112, 53] on span "Visibility" at bounding box center [1125, 53] width 45 height 17
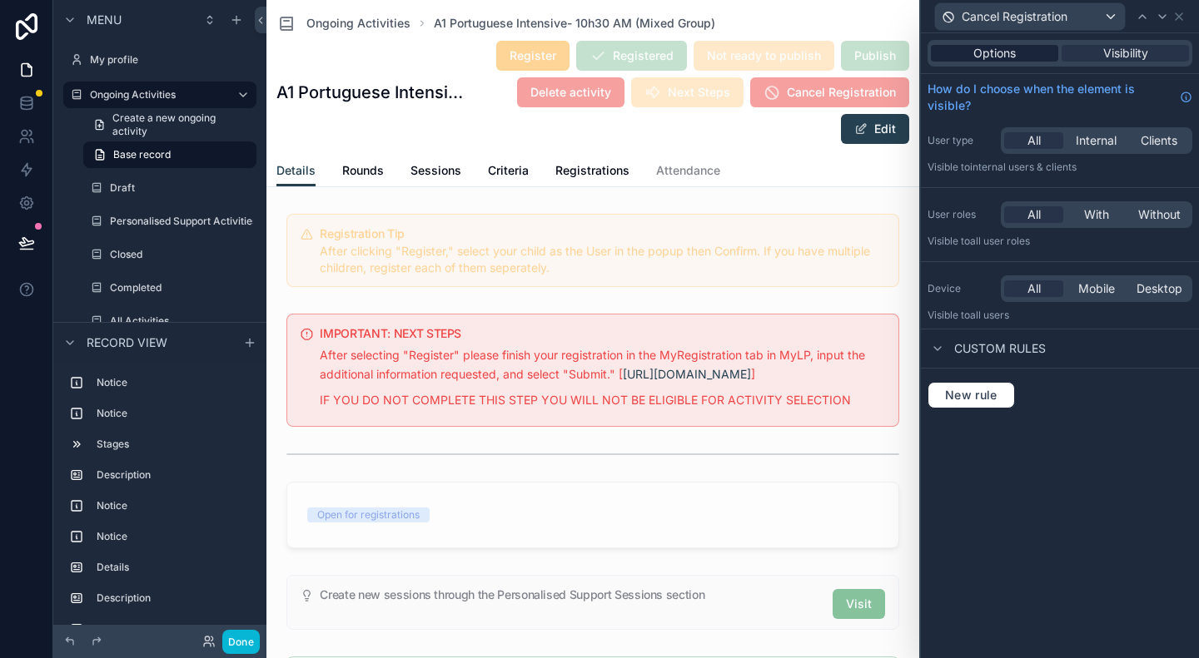
click at [1013, 52] on span "Options" at bounding box center [994, 53] width 42 height 17
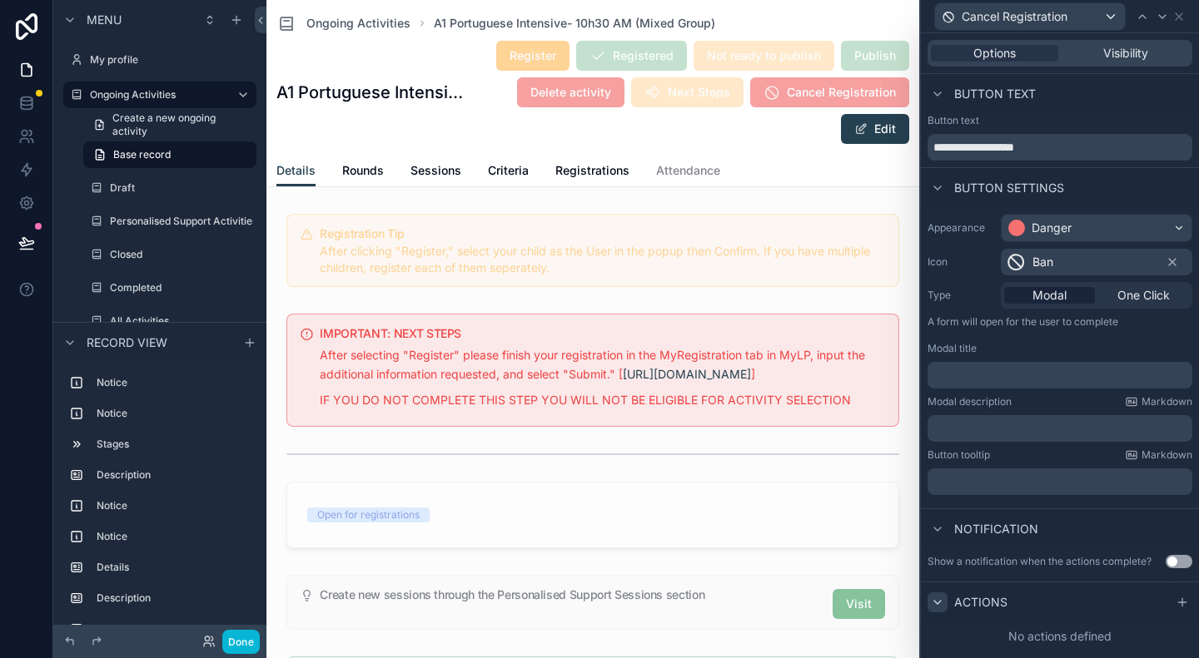
click at [941, 601] on icon at bounding box center [937, 602] width 13 height 13
click at [1048, 635] on div "No actions defined" at bounding box center [1060, 637] width 278 height 30
click at [1184, 608] on div at bounding box center [1182, 603] width 20 height 20
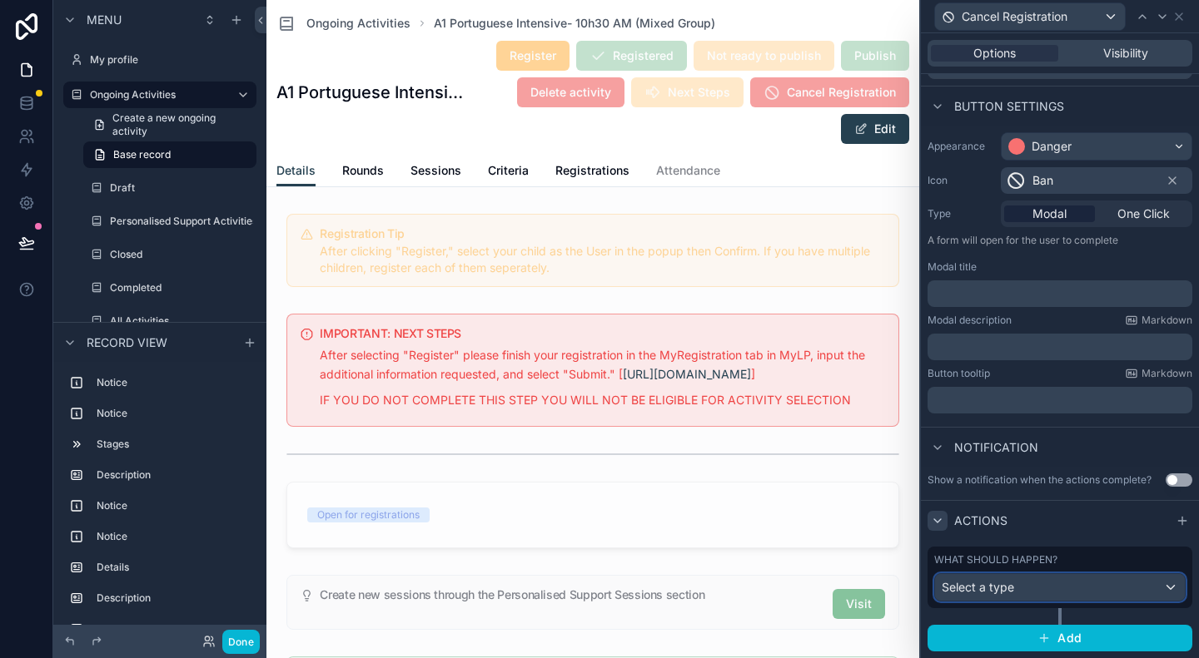
click at [1049, 593] on div "Select a type" at bounding box center [1060, 587] width 250 height 27
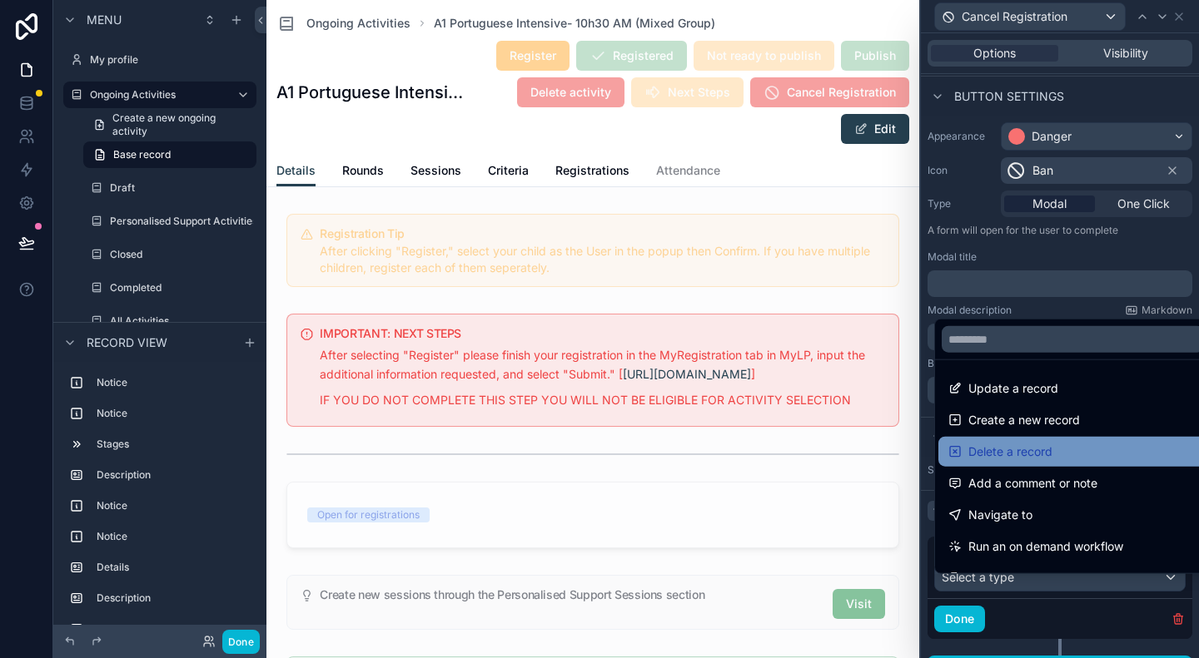
click at [1053, 448] on div "Delete a record" at bounding box center [1072, 452] width 249 height 20
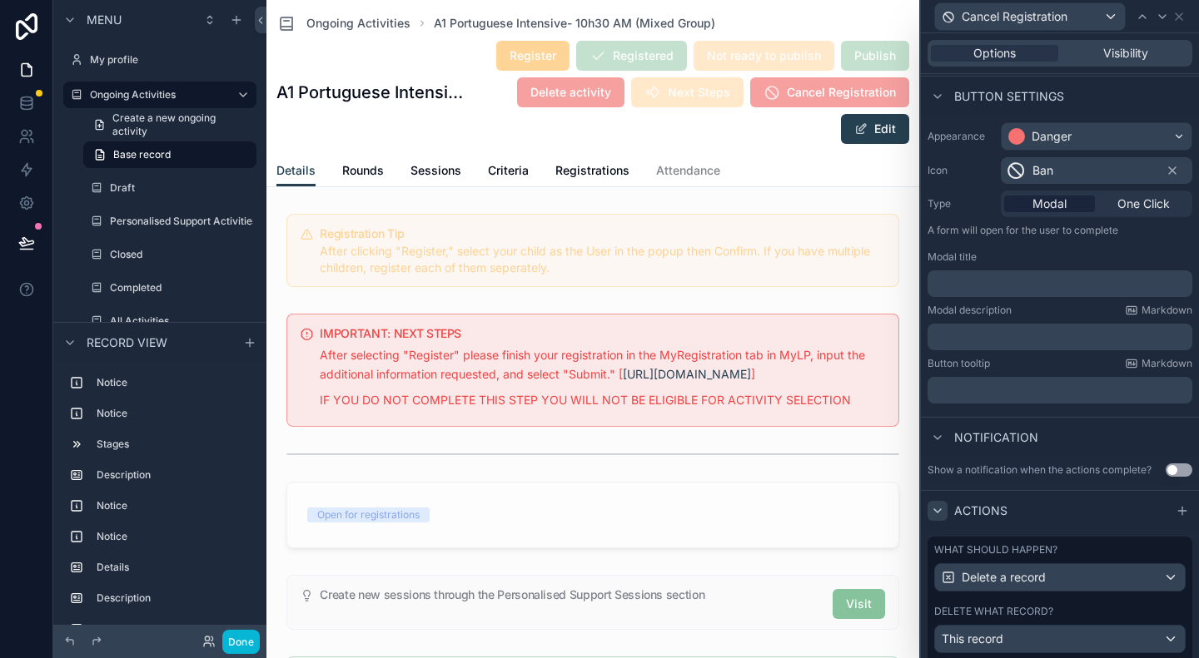
scroll to position [193, 0]
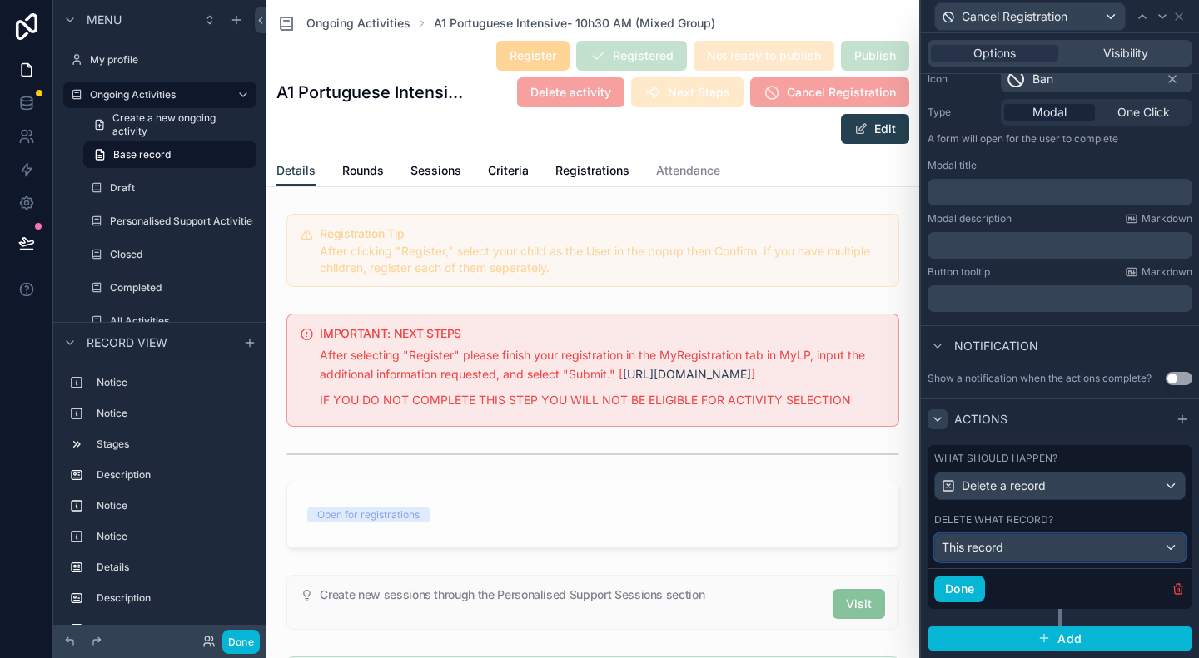
click at [1159, 552] on div "This record" at bounding box center [1060, 547] width 250 height 27
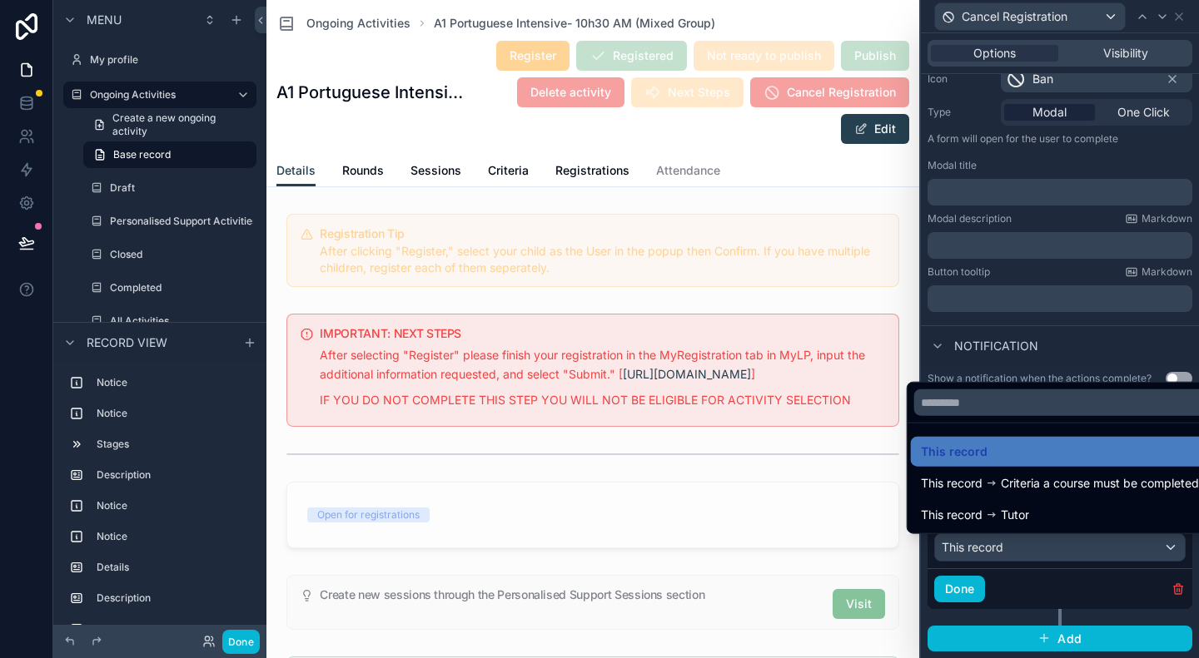
click at [1159, 552] on div at bounding box center [1060, 329] width 278 height 658
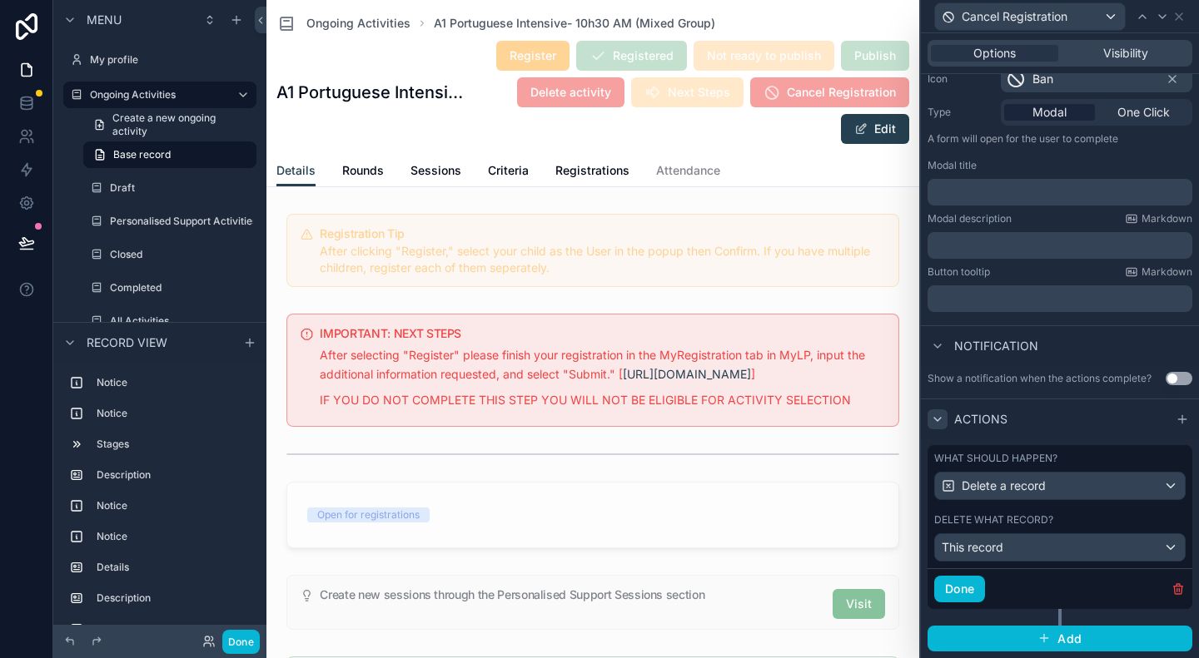
click at [1105, 522] on div "Delete what record?" at bounding box center [1059, 520] width 251 height 13
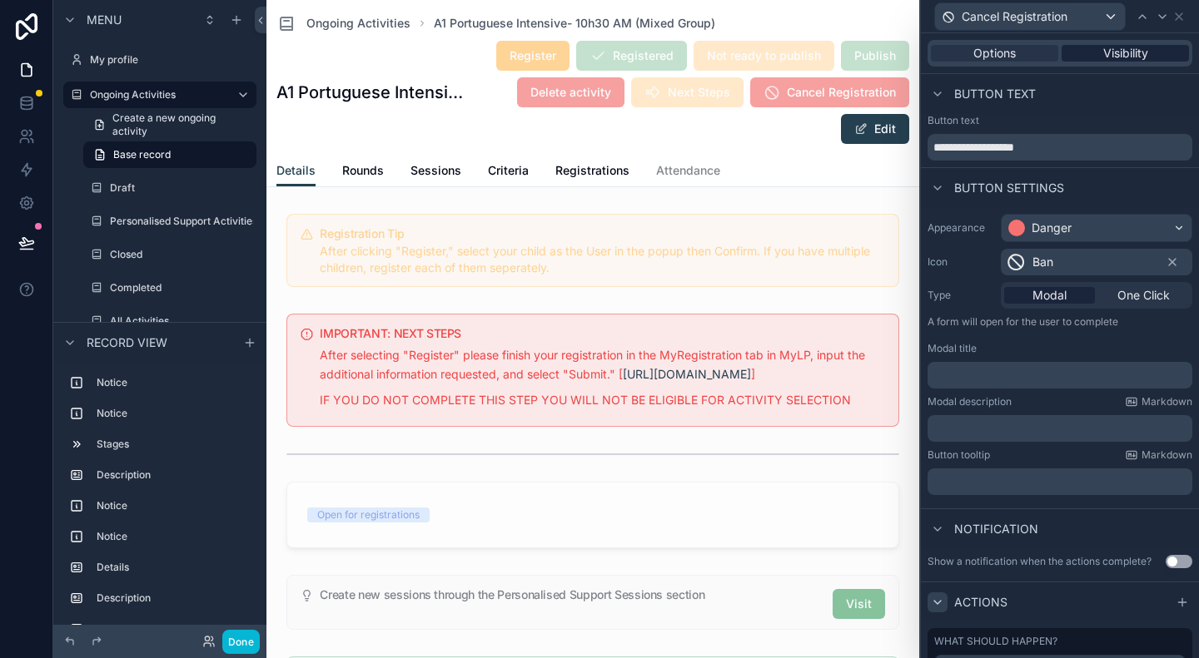
click at [1090, 57] on div "Visibility" at bounding box center [1124, 53] width 127 height 17
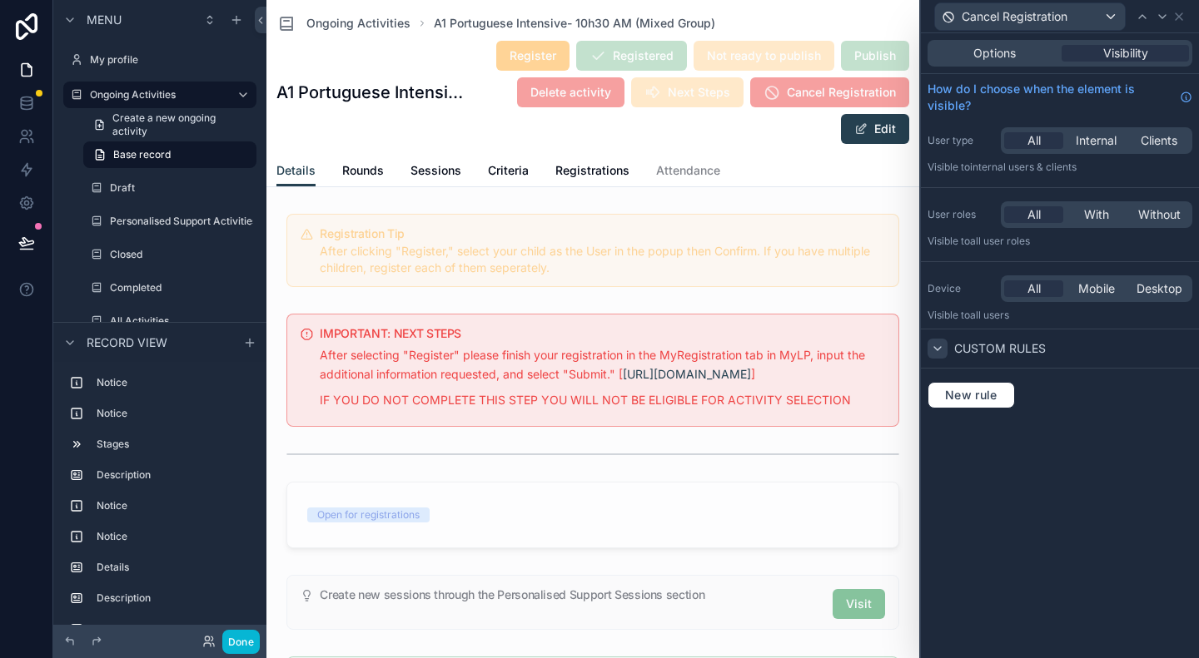
click at [944, 350] on div at bounding box center [937, 349] width 20 height 20
click at [967, 404] on button "New rule" at bounding box center [970, 395] width 87 height 27
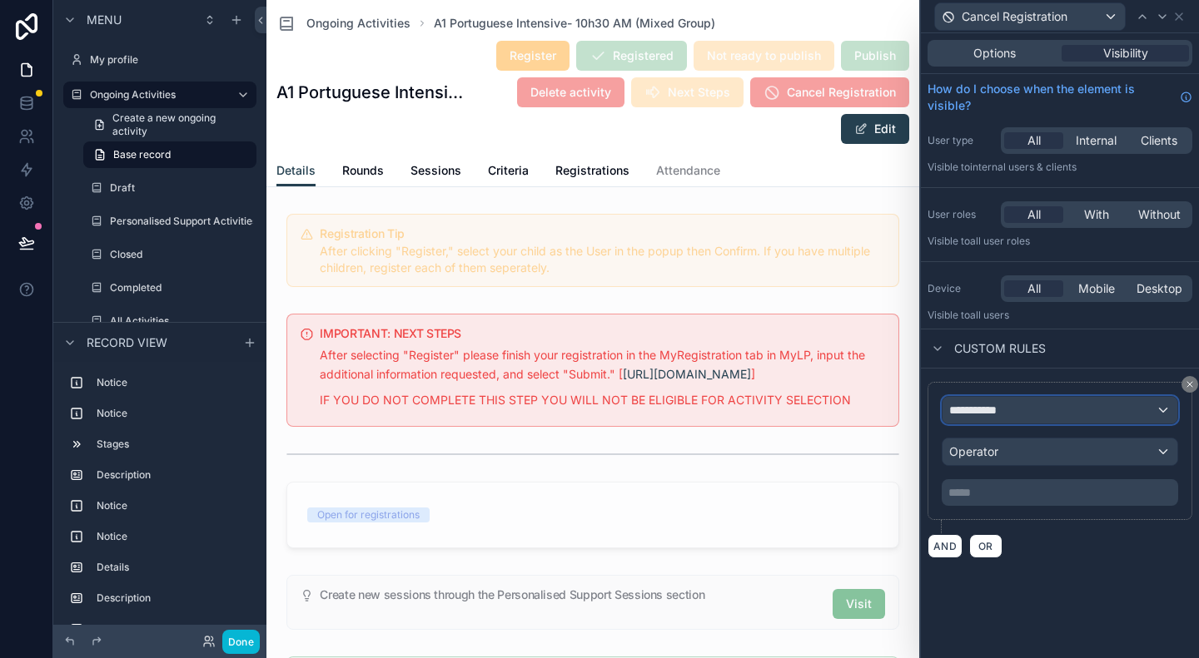
click at [1007, 414] on span "**********" at bounding box center [980, 410] width 62 height 17
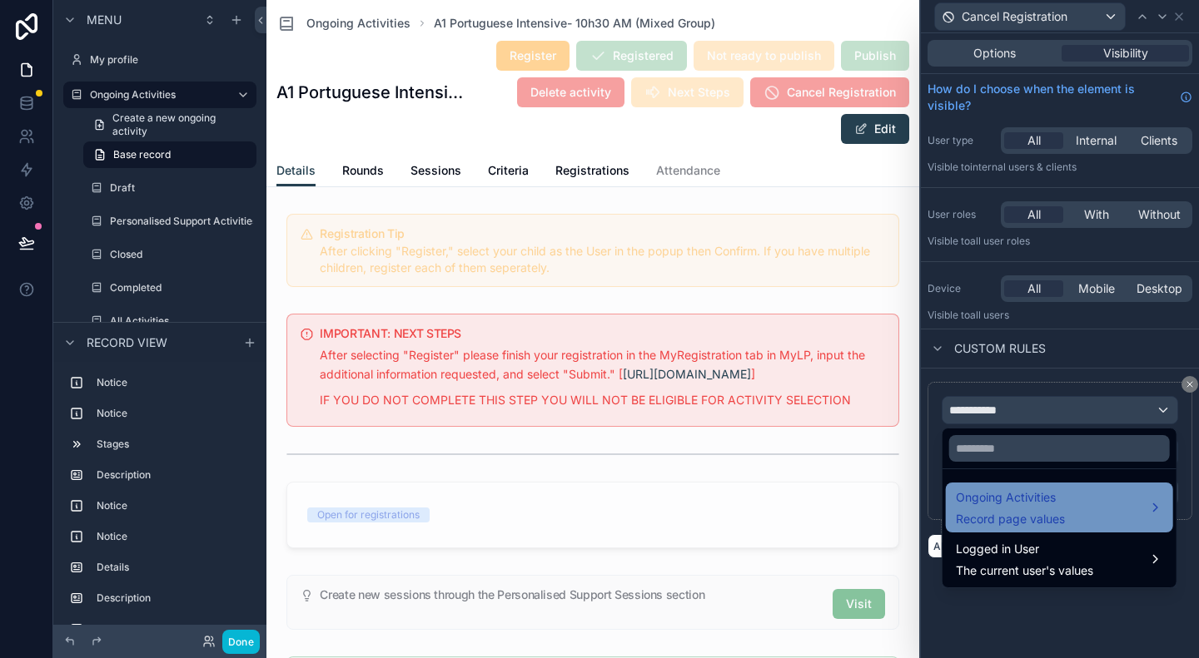
click at [1022, 516] on span "Record page values" at bounding box center [1010, 519] width 109 height 17
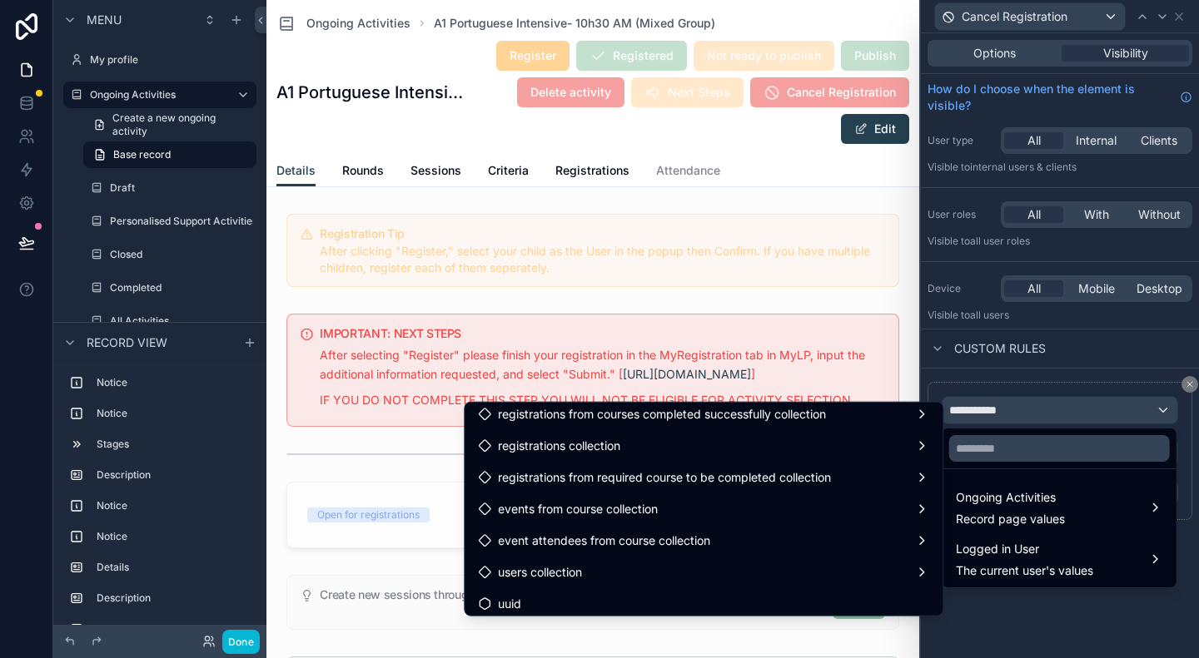
scroll to position [1690, 0]
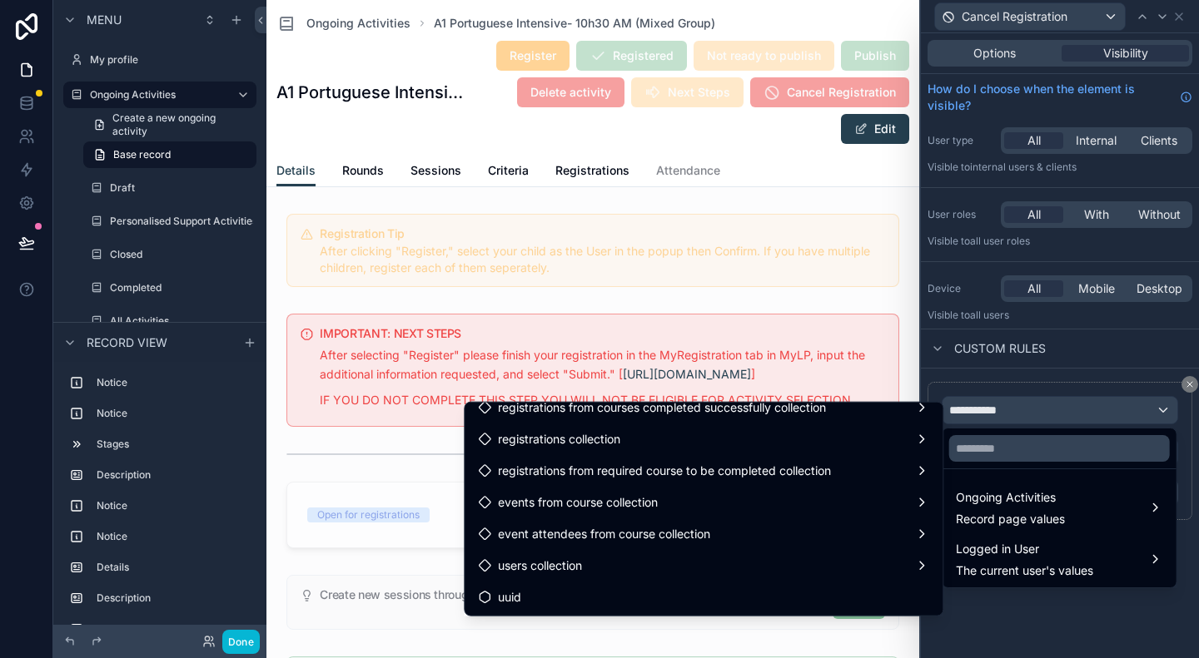
click at [1014, 618] on div at bounding box center [1060, 329] width 278 height 658
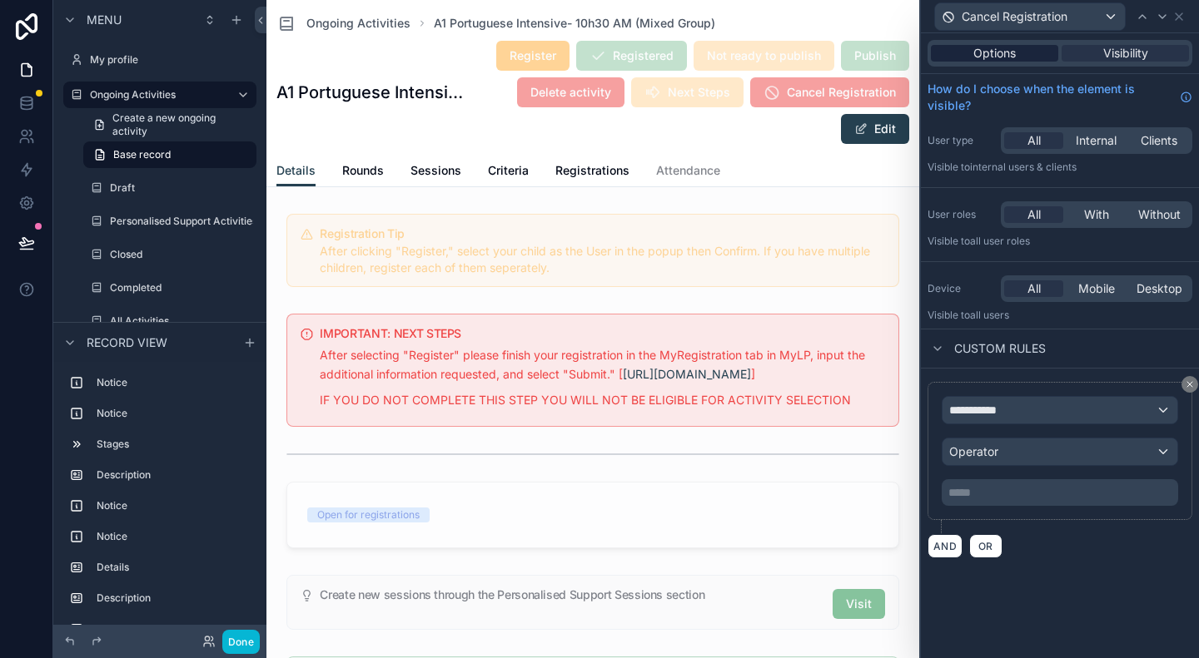
click at [1003, 54] on span "Options" at bounding box center [994, 53] width 42 height 17
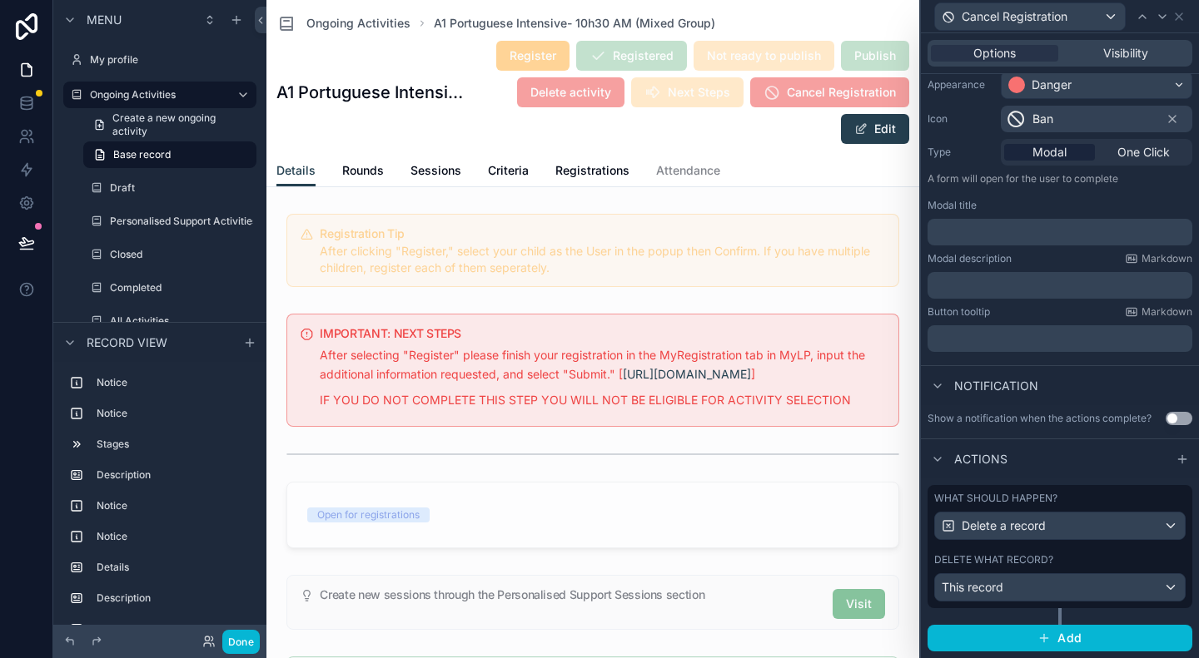
scroll to position [0, 0]
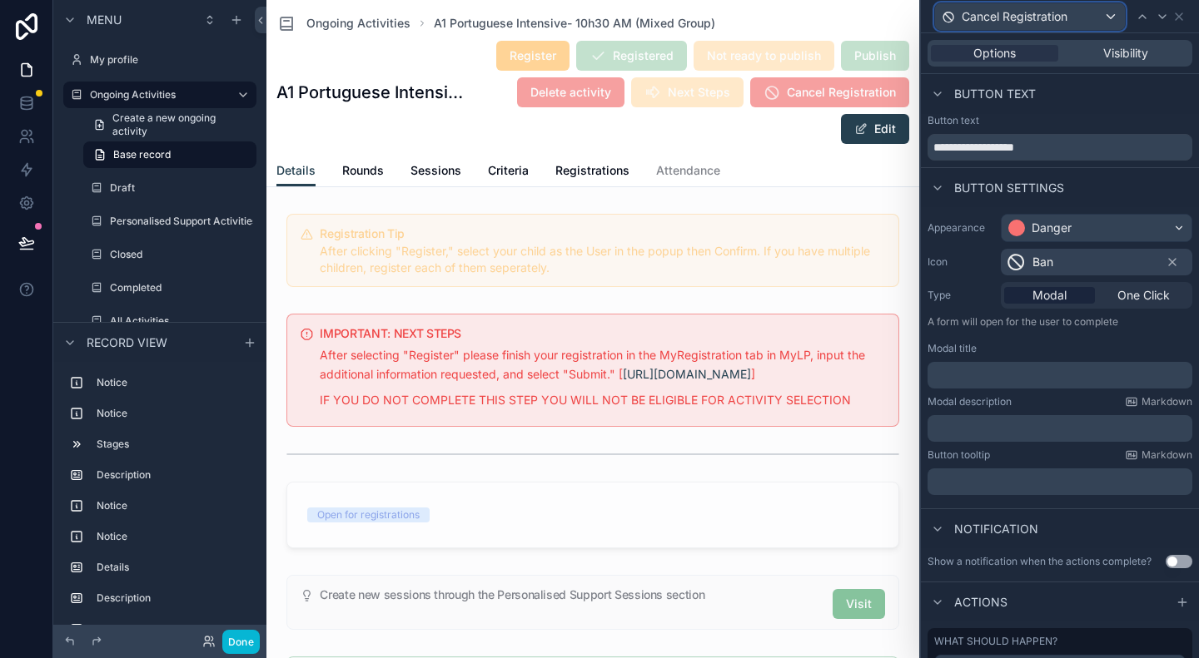
click at [987, 9] on span "Cancel Registration" at bounding box center [1014, 16] width 106 height 17
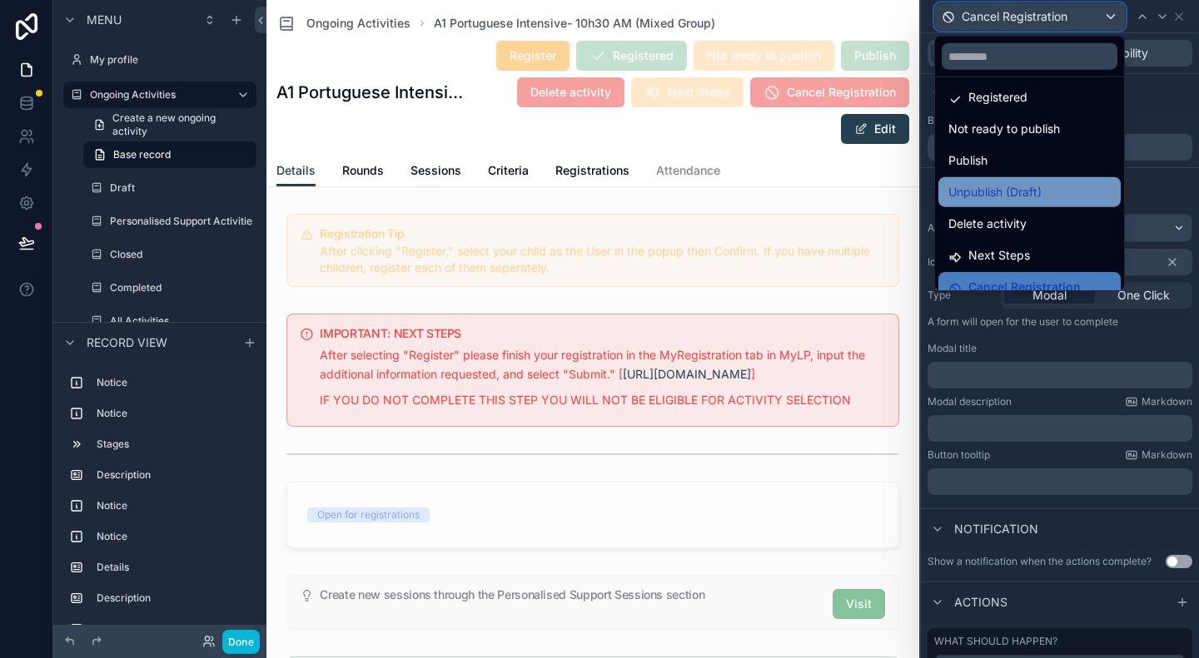
scroll to position [55, 0]
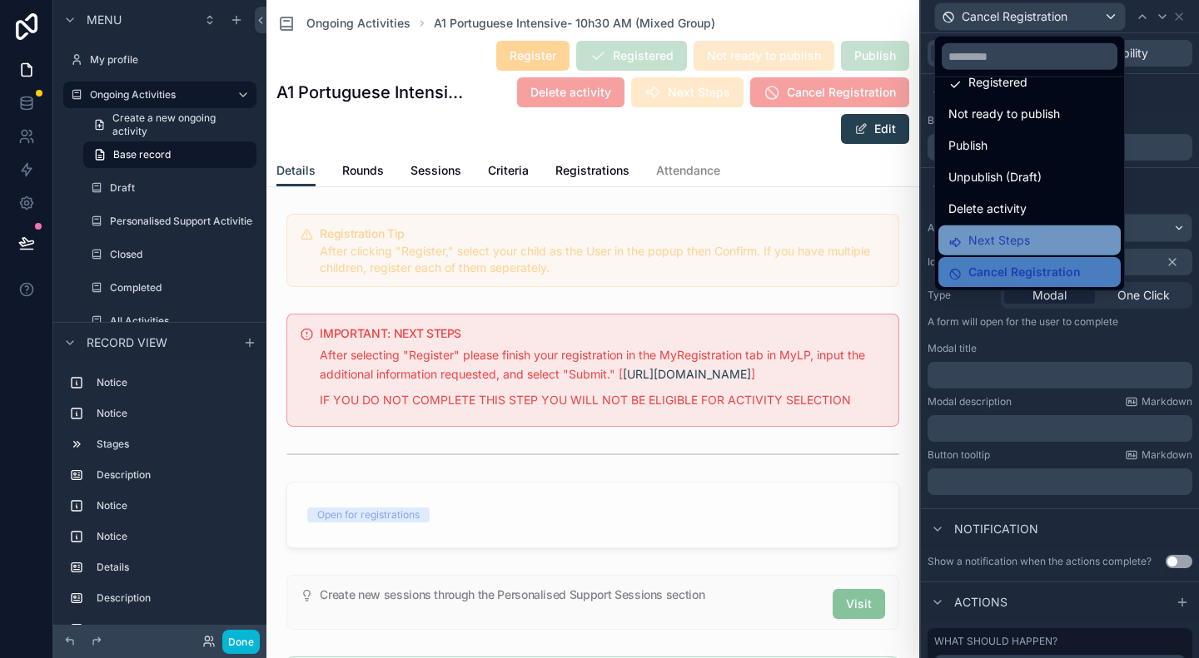
click at [997, 238] on span "Next Steps" at bounding box center [999, 241] width 62 height 20
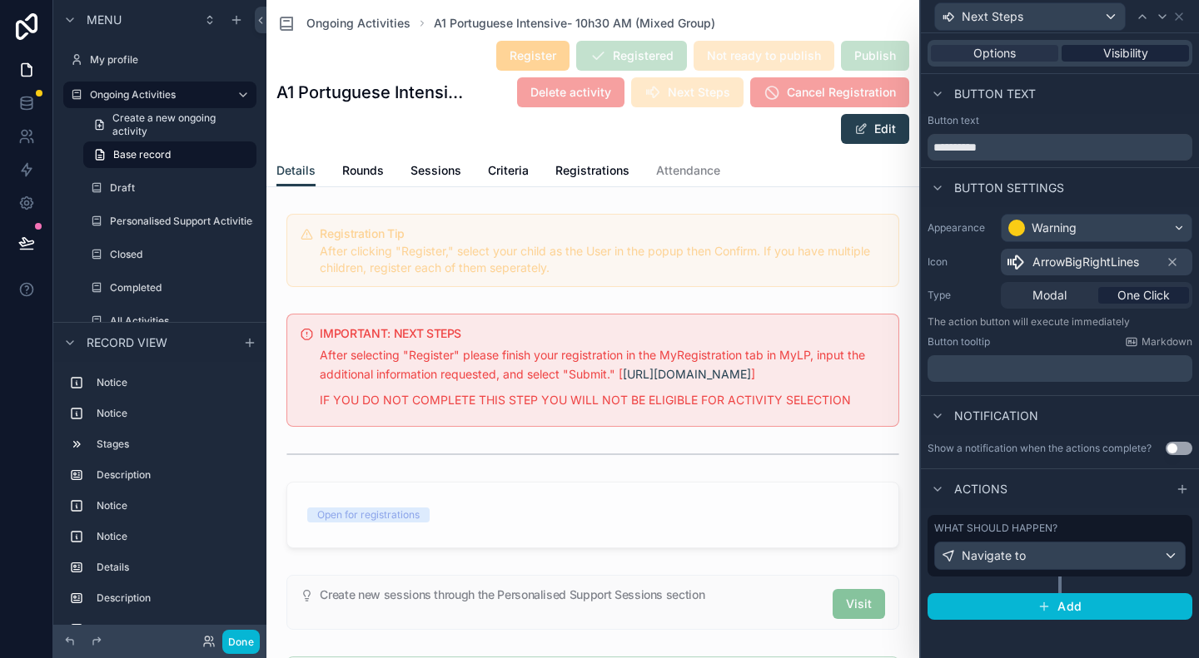
click at [1131, 55] on span "Visibility" at bounding box center [1125, 53] width 45 height 17
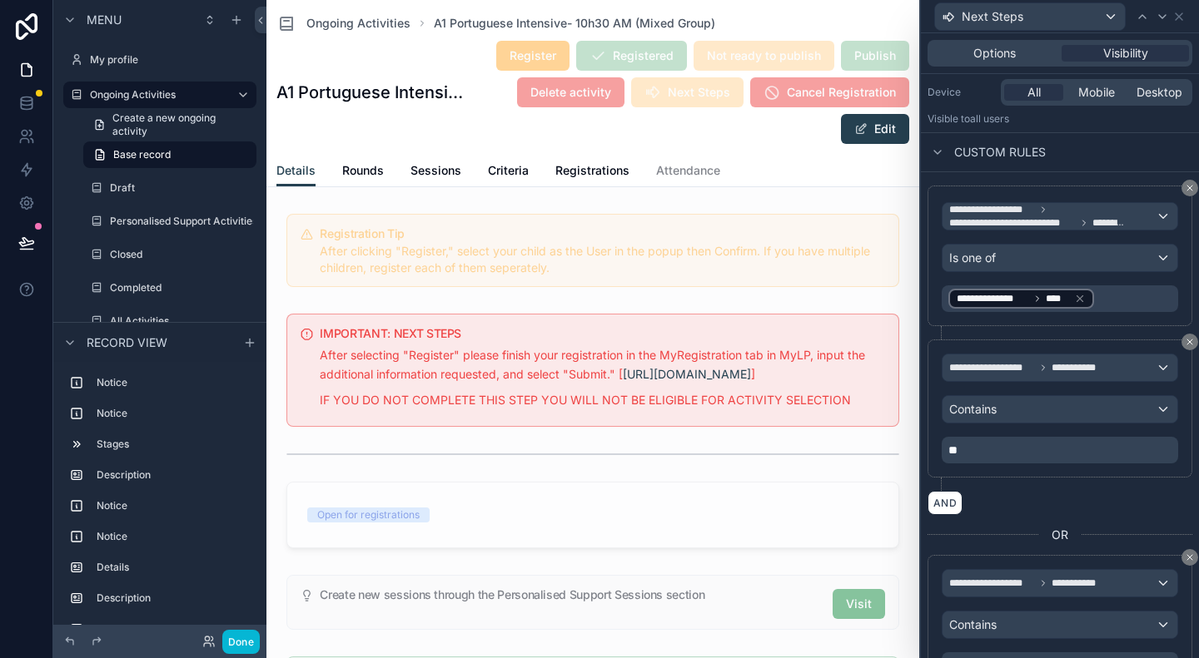
scroll to position [200, 0]
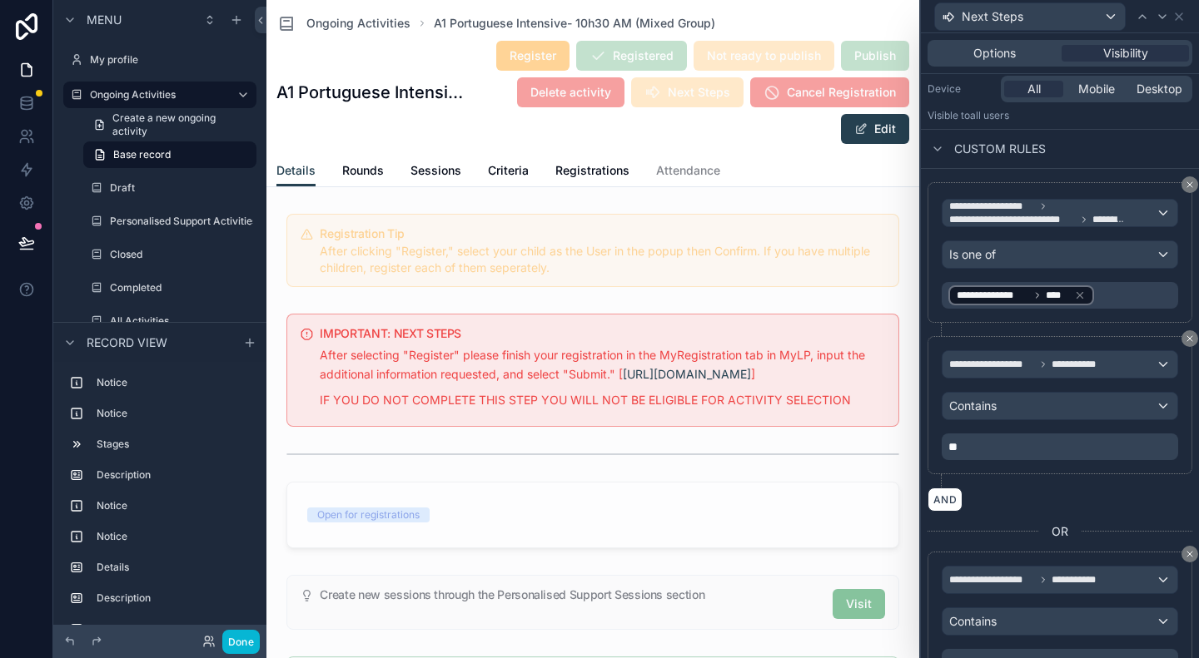
click at [978, 439] on p "**" at bounding box center [1061, 447] width 226 height 17
click at [1110, 509] on div "**********" at bounding box center [1059, 455] width 265 height 546
click at [1184, 550] on icon at bounding box center [1189, 554] width 10 height 10
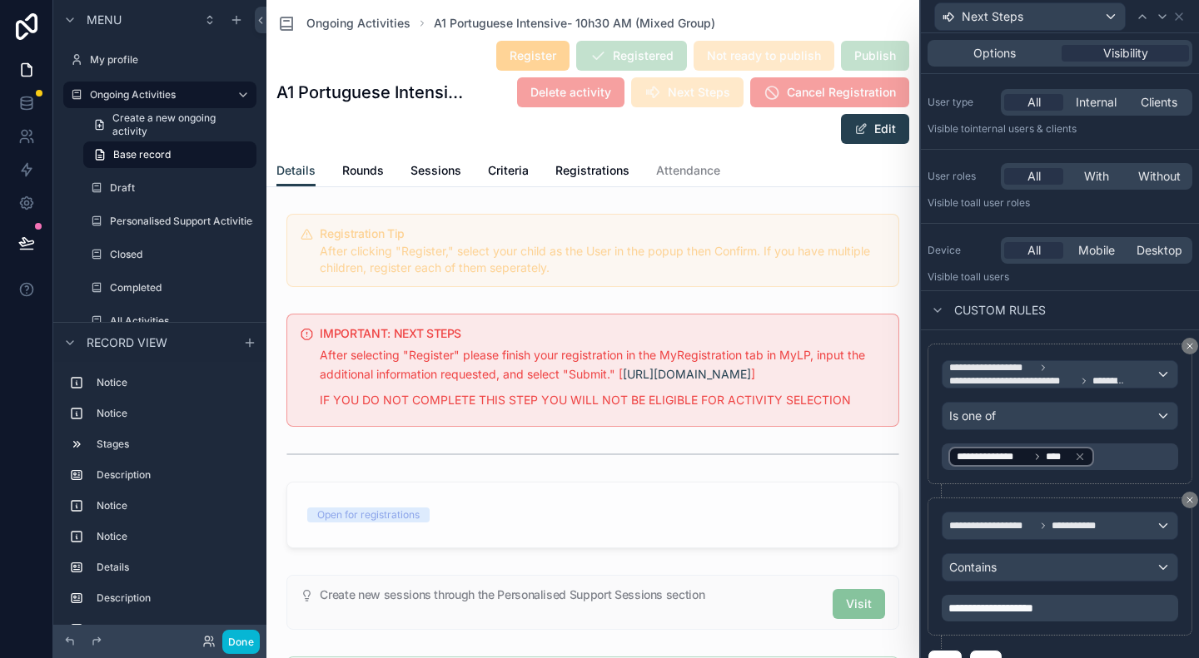
scroll to position [0, 0]
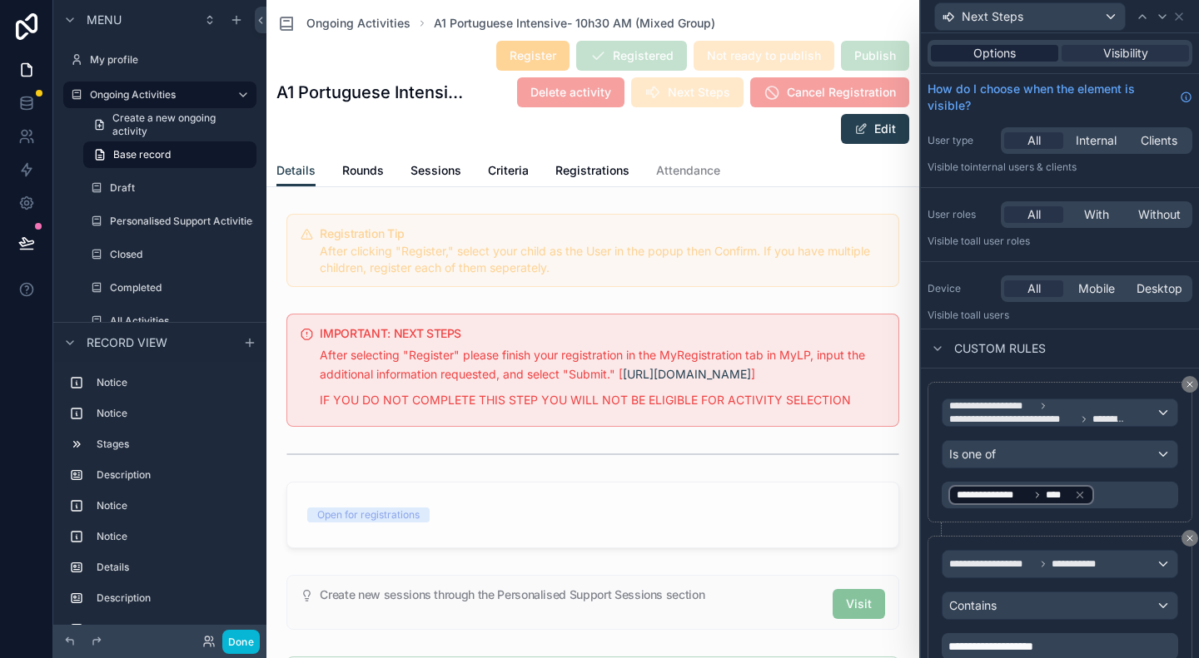
click at [977, 53] on span "Options" at bounding box center [994, 53] width 42 height 17
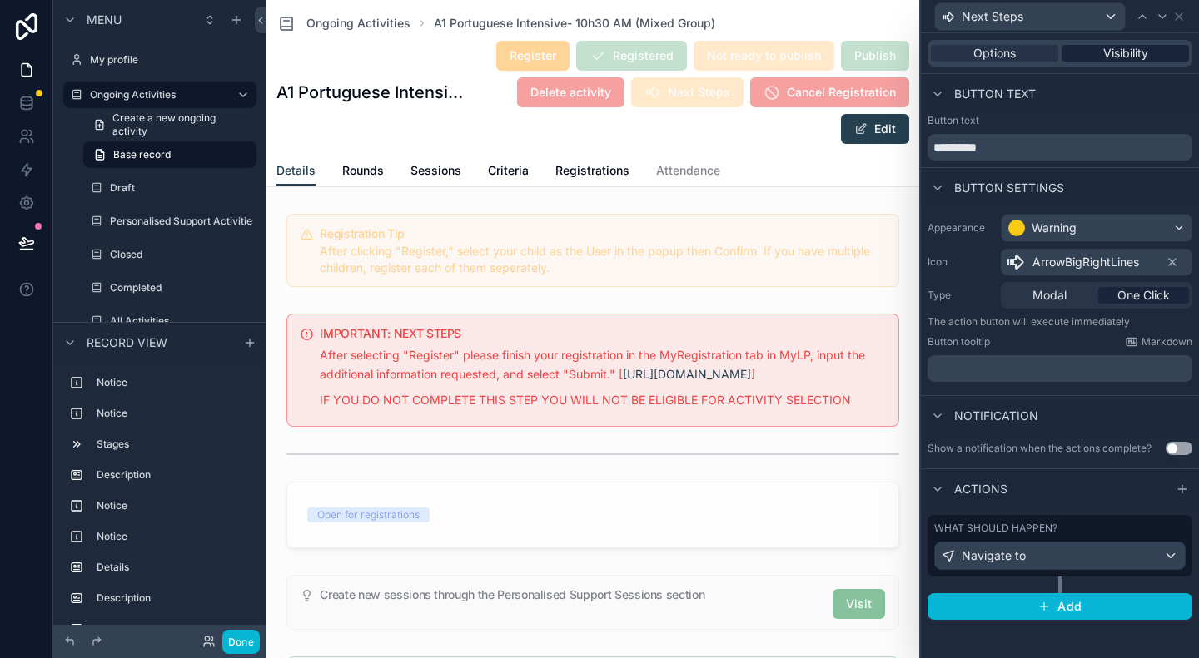
click at [1107, 57] on span "Visibility" at bounding box center [1125, 53] width 45 height 17
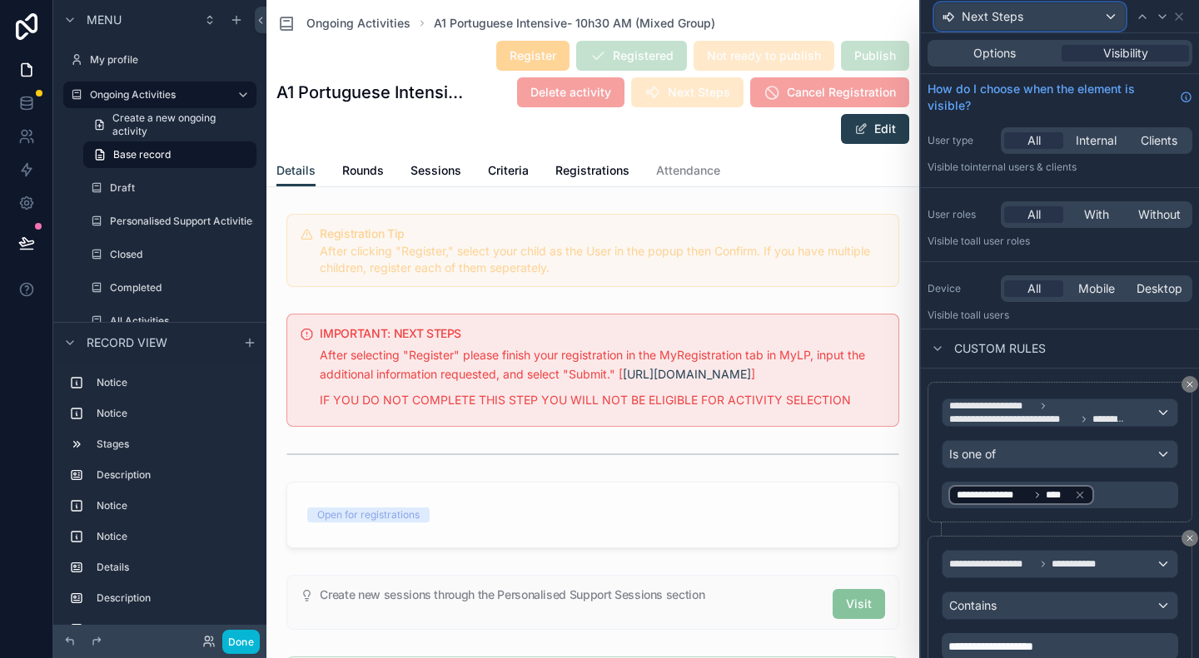
click at [1109, 19] on div "Next Steps" at bounding box center [1030, 16] width 190 height 27
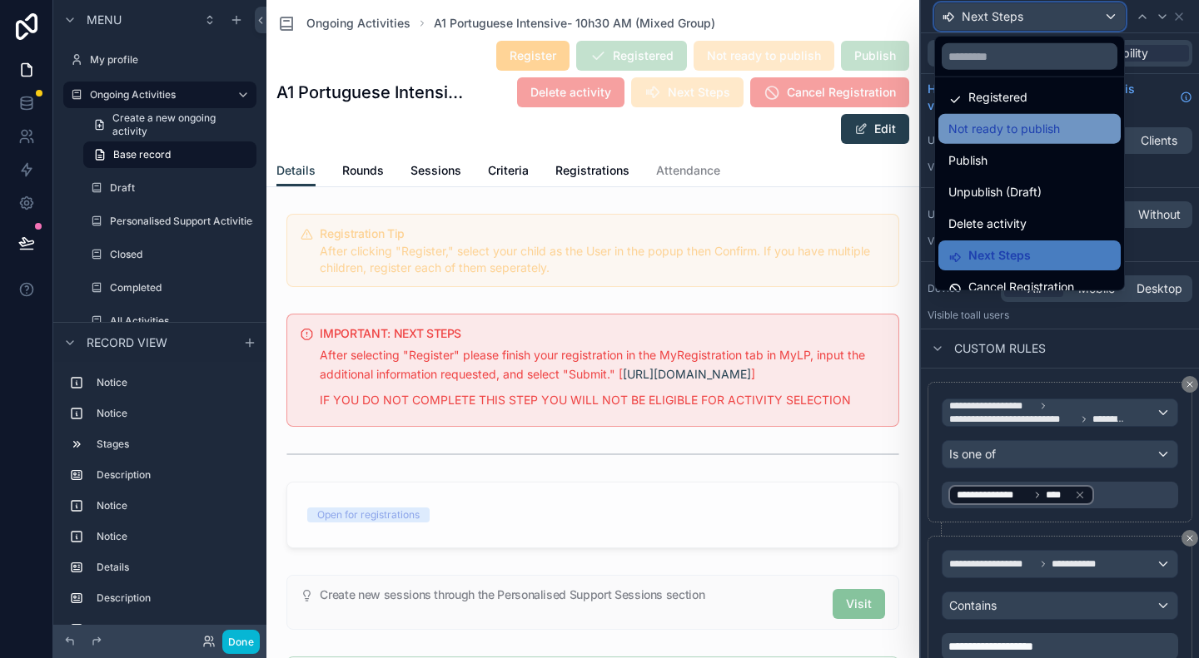
scroll to position [55, 0]
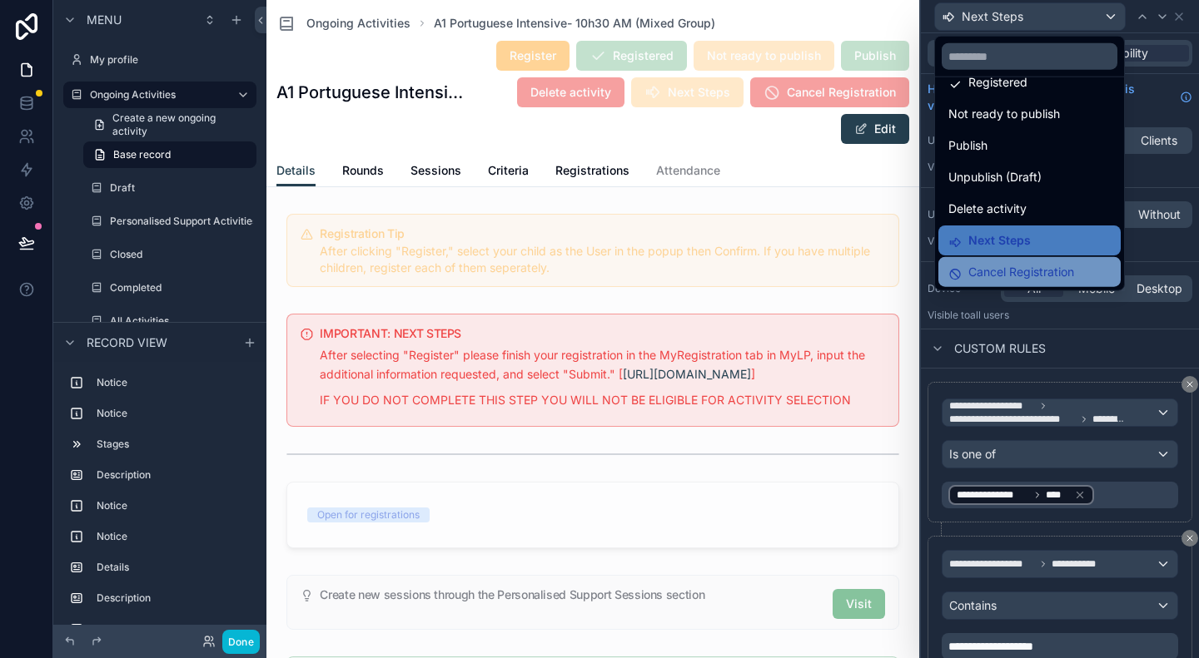
click at [1020, 277] on span "Cancel Registration" at bounding box center [1021, 272] width 106 height 20
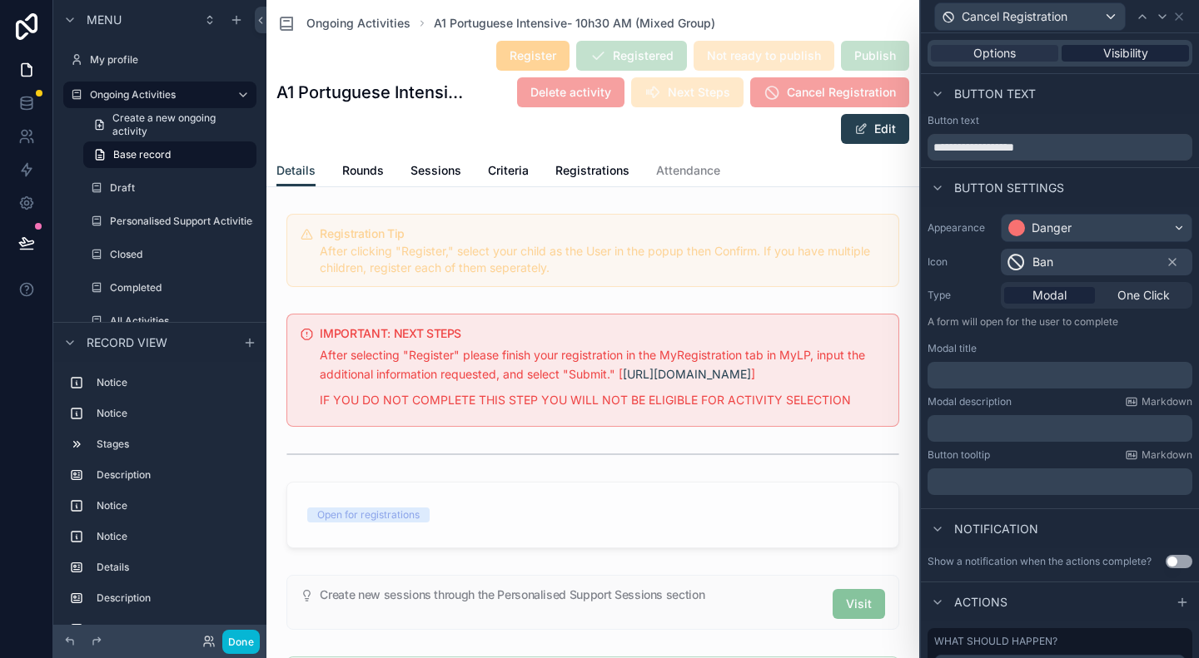
click at [1109, 57] on span "Visibility" at bounding box center [1125, 53] width 45 height 17
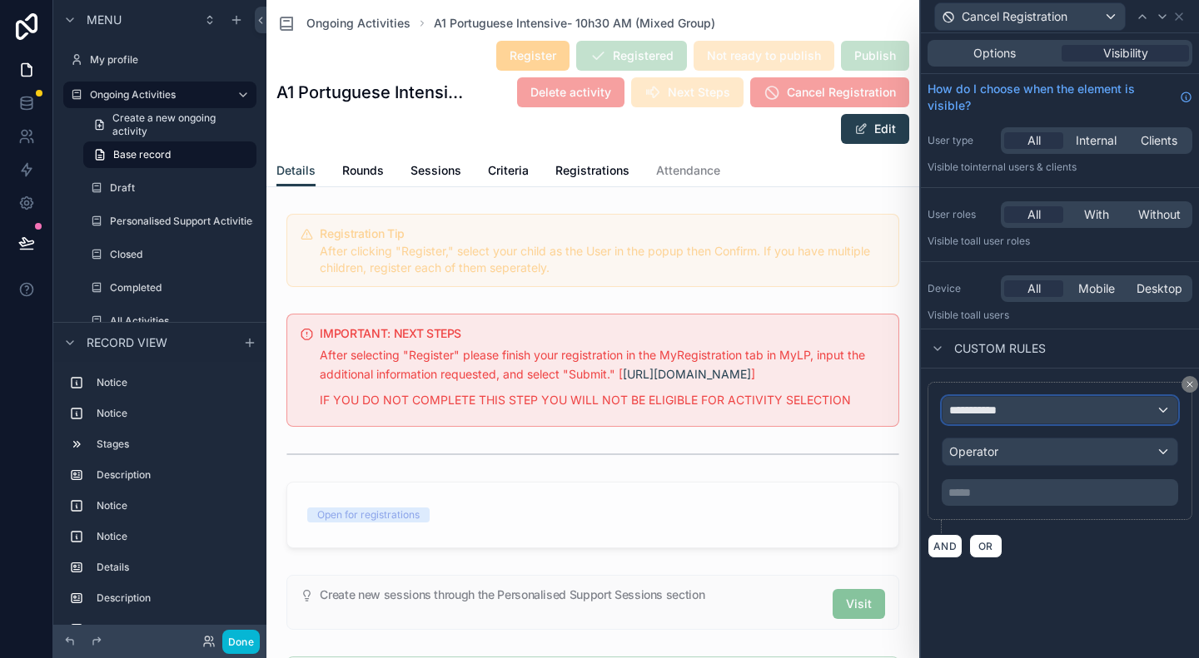
click at [1020, 406] on div "**********" at bounding box center [1059, 410] width 235 height 27
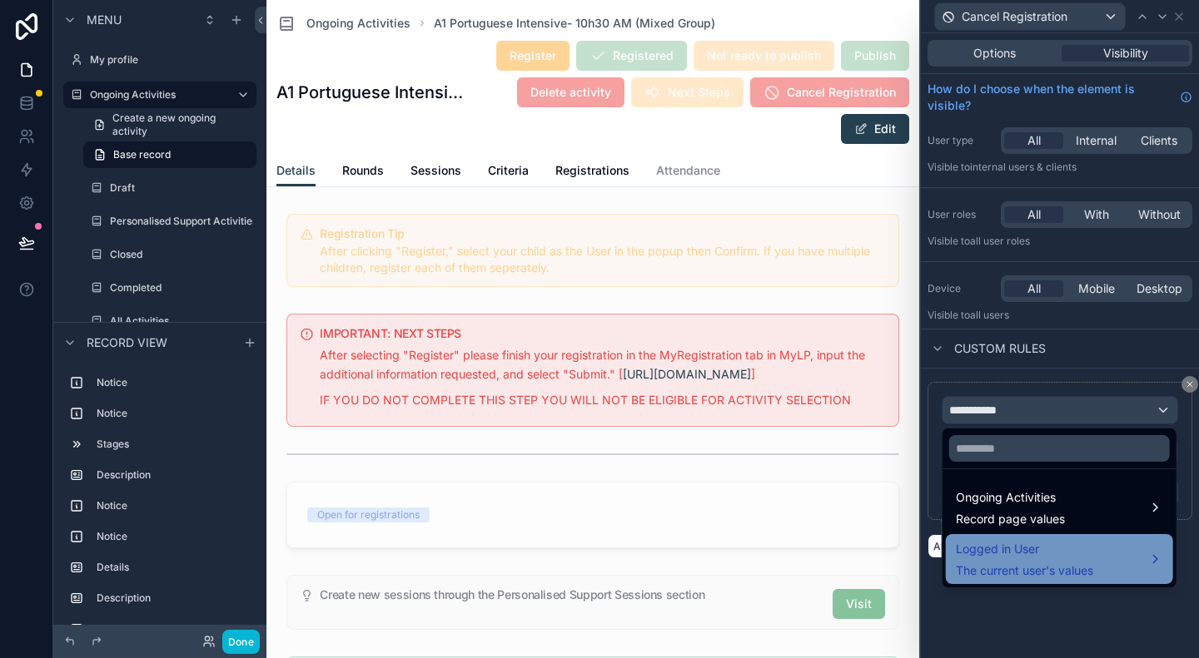
click at [1024, 558] on div "Logged in User The current user's values" at bounding box center [1024, 559] width 137 height 40
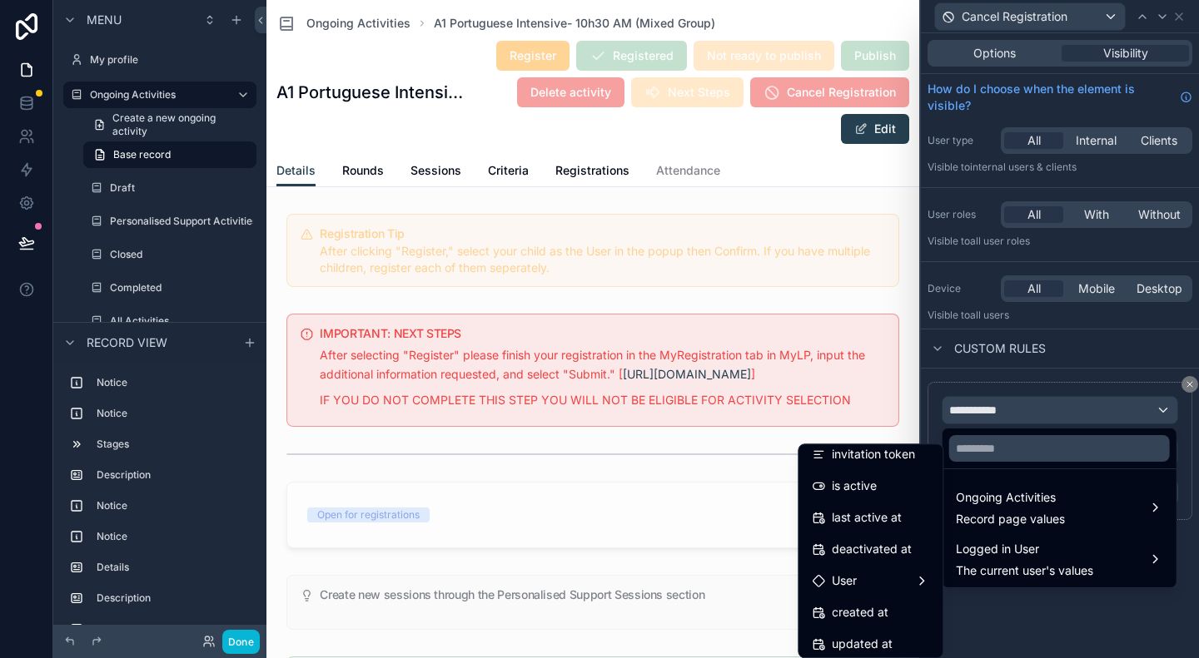
scroll to position [298, 0]
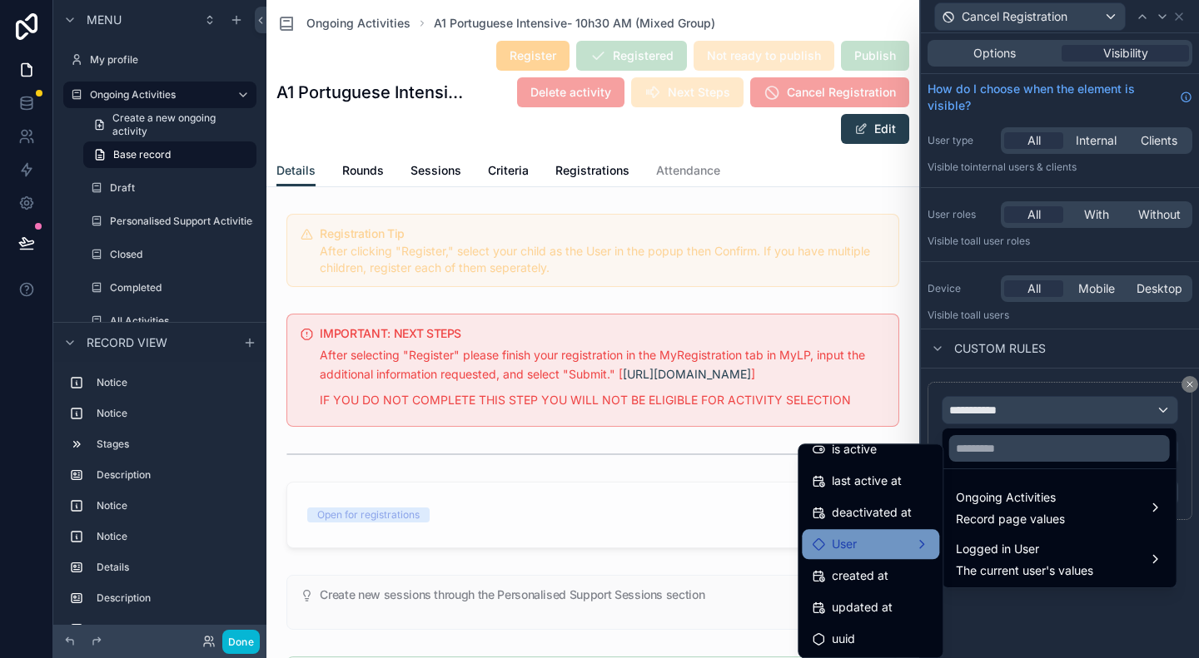
click at [886, 546] on div "User" at bounding box center [870, 544] width 117 height 20
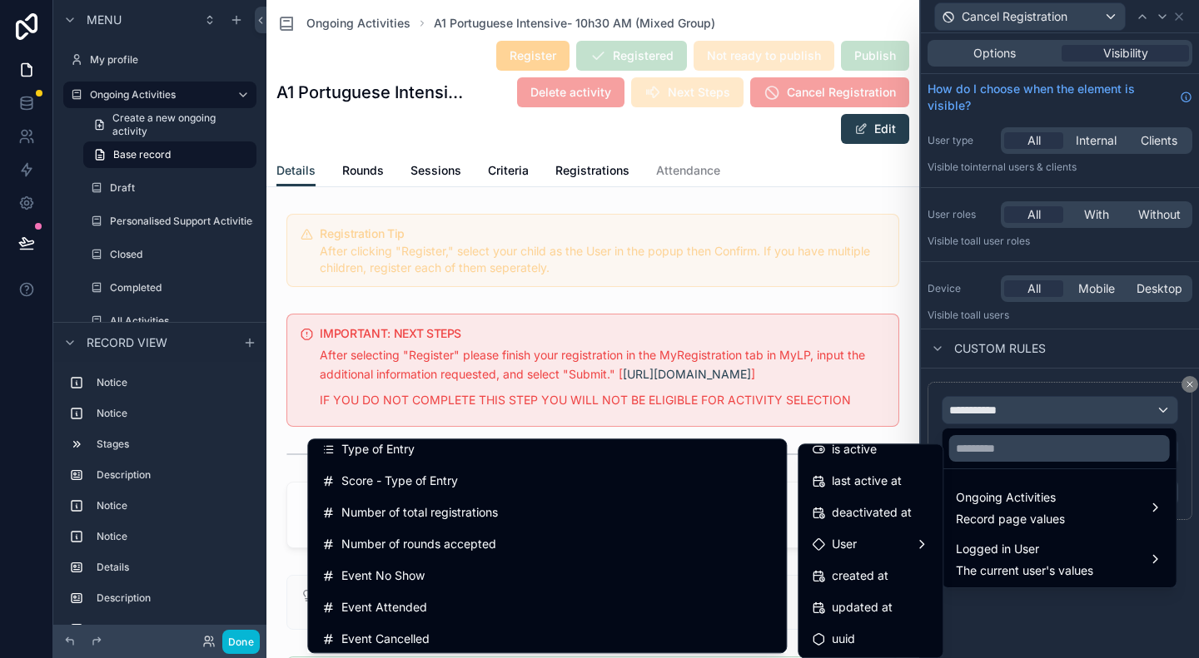
scroll to position [1151, 0]
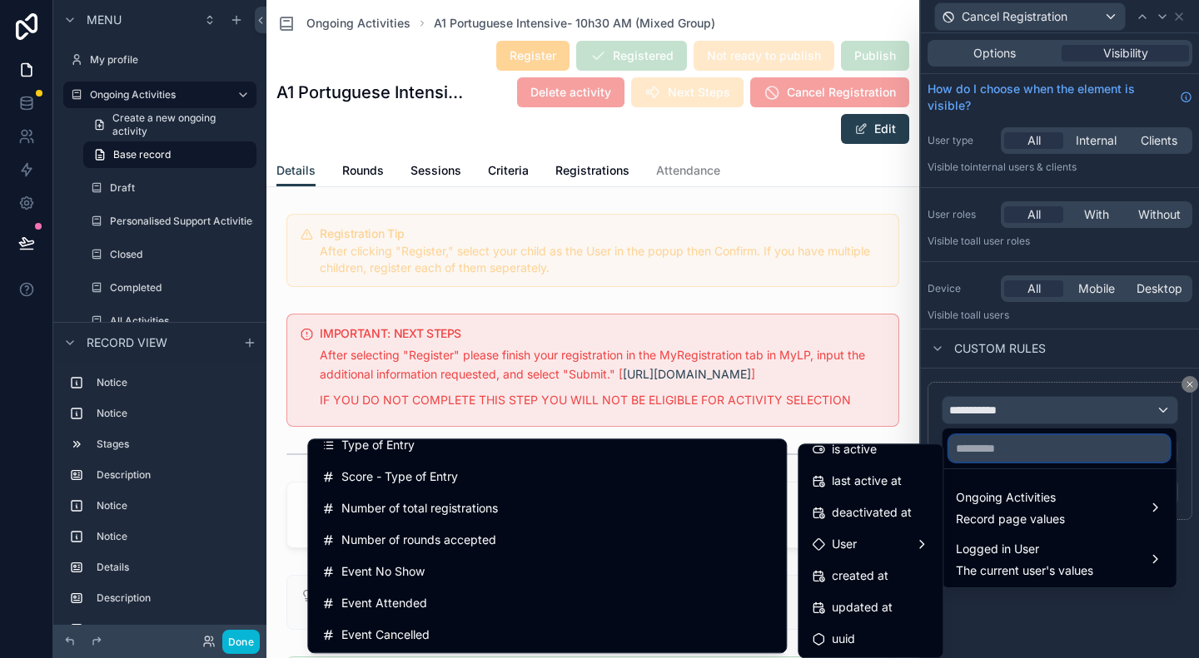
click at [1032, 449] on input "text" at bounding box center [1059, 448] width 221 height 27
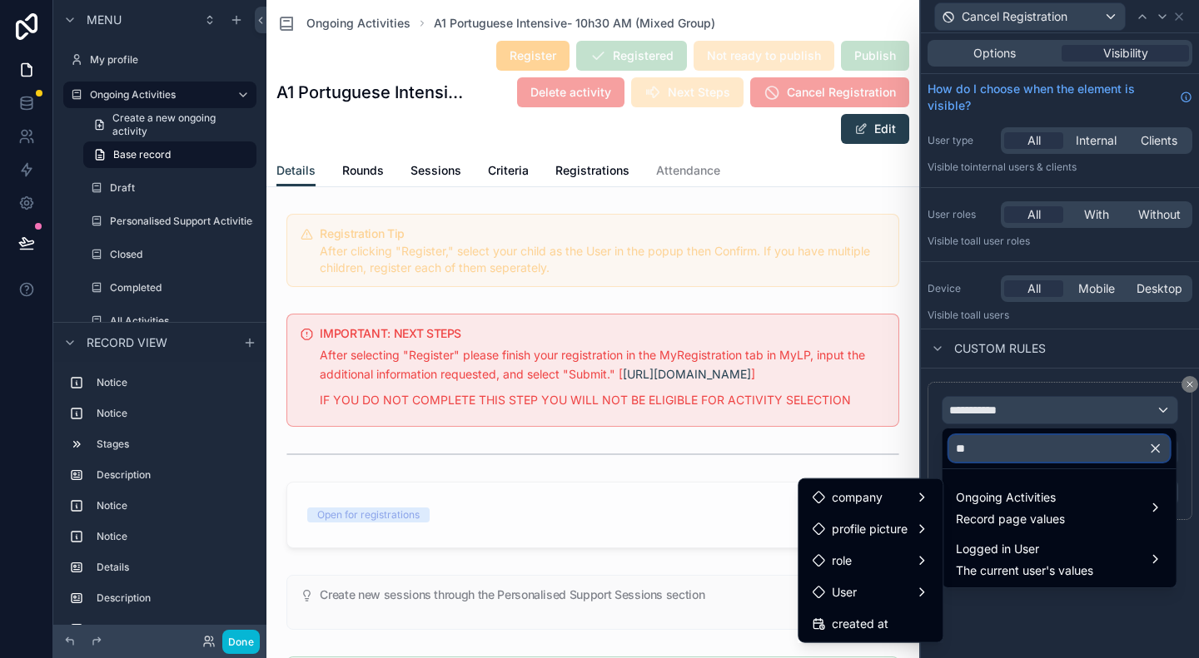
scroll to position [0, 0]
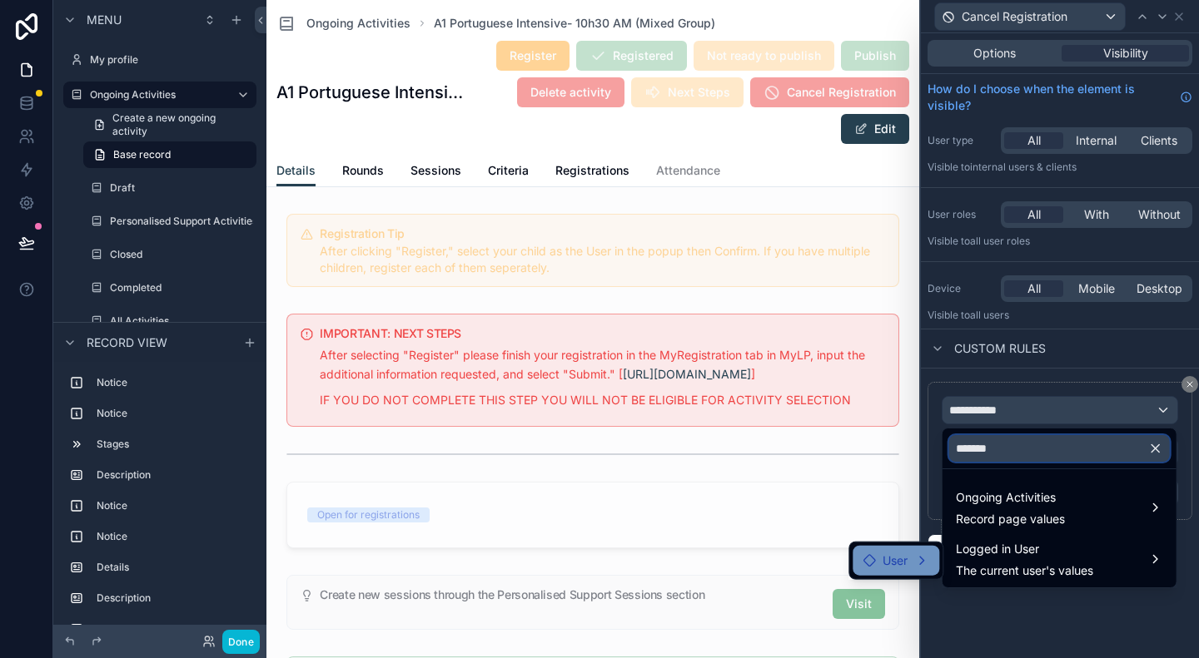
type input "*******"
click at [899, 558] on span "User" at bounding box center [894, 561] width 25 height 20
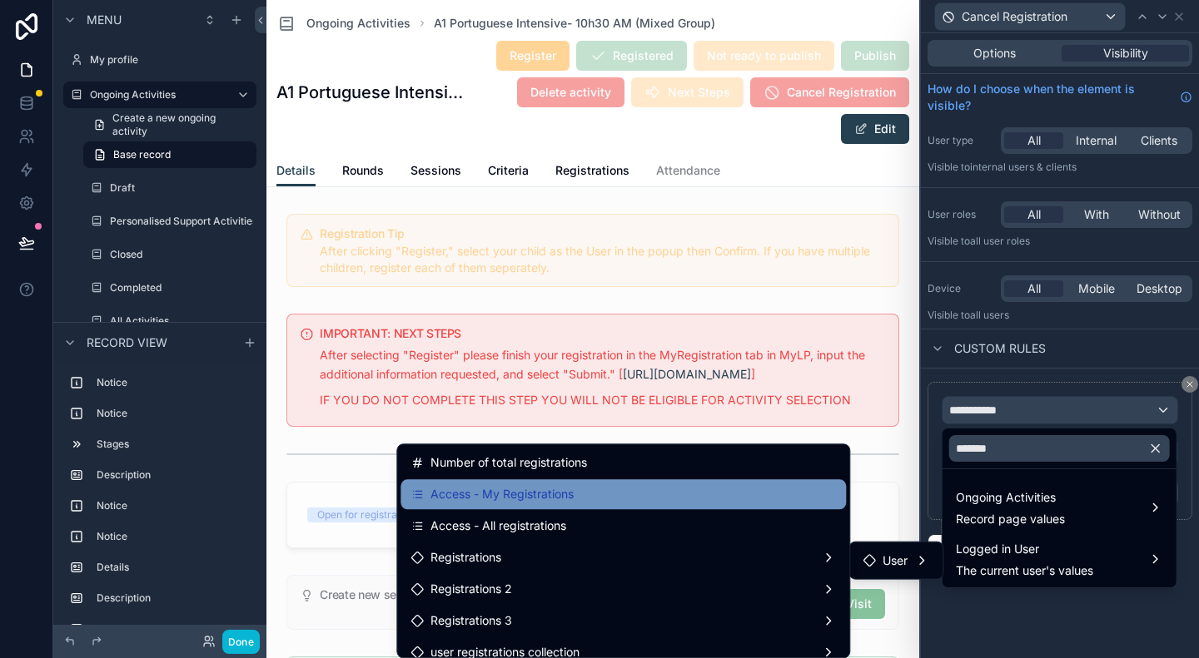
click at [684, 494] on div "Access - My Registrations" at bounding box center [622, 494] width 425 height 20
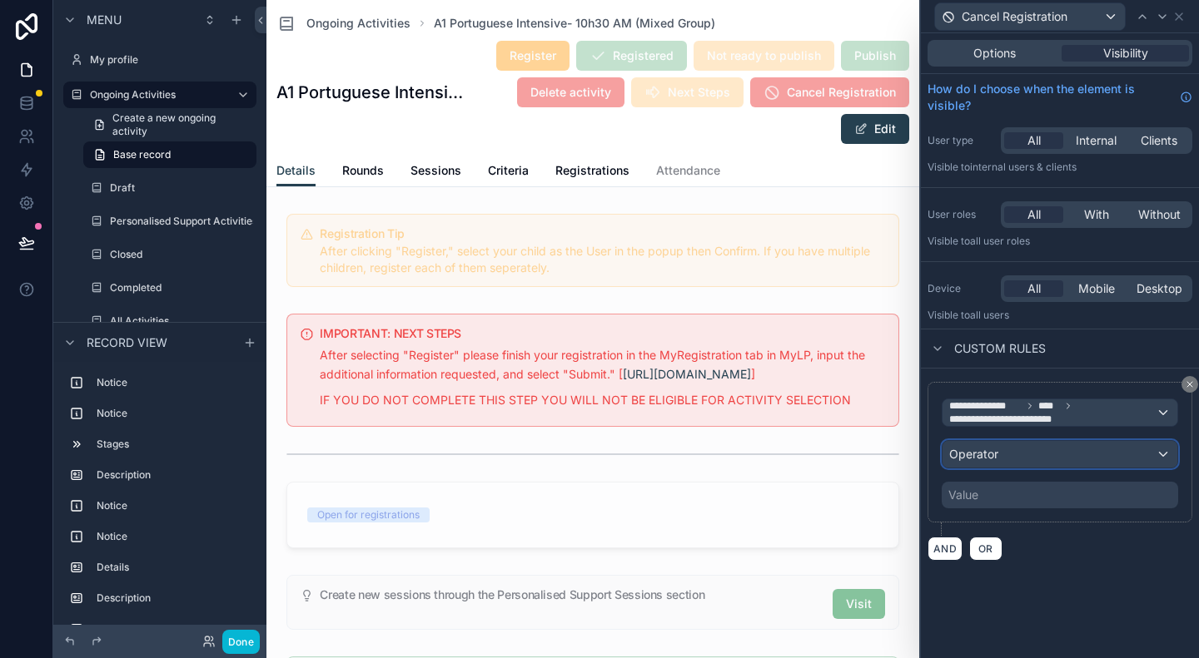
click at [1037, 454] on div "Operator" at bounding box center [1059, 454] width 235 height 27
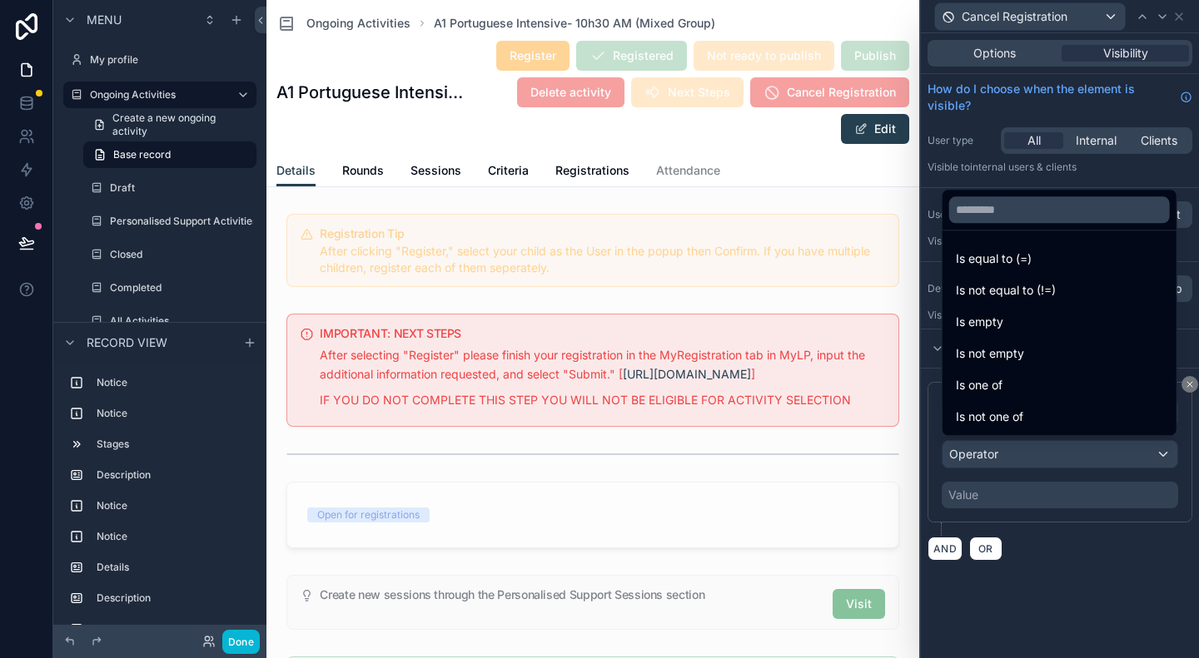
click at [1004, 491] on div at bounding box center [1060, 329] width 278 height 658
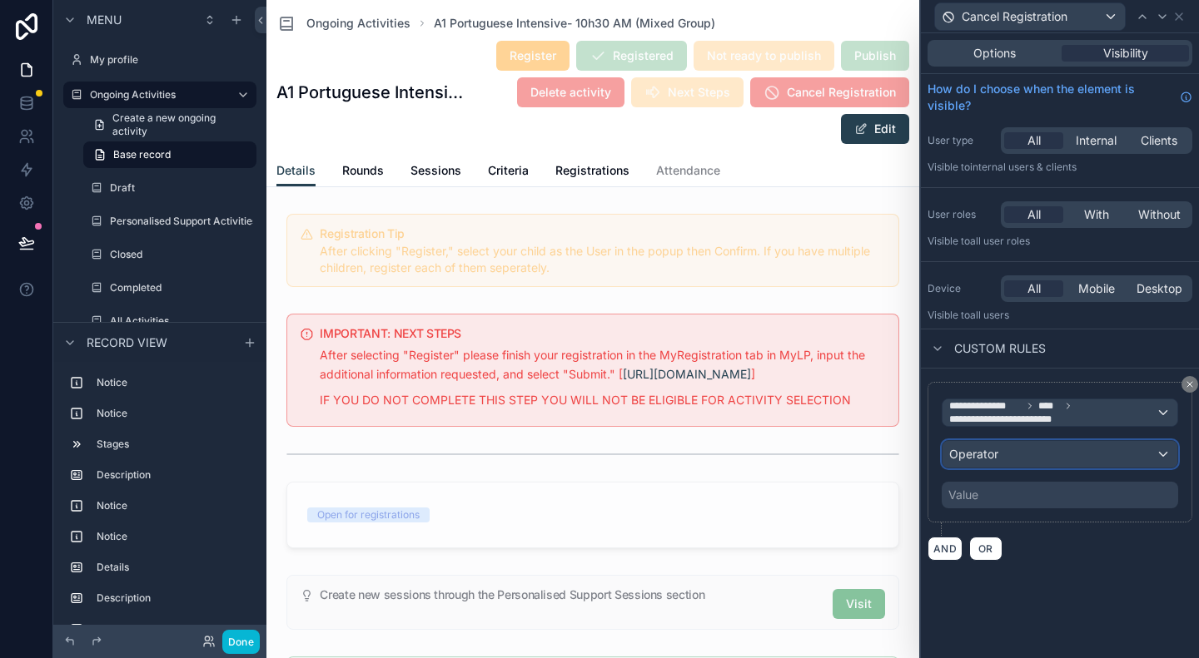
drag, startPoint x: 1004, startPoint y: 491, endPoint x: 1060, endPoint y: 458, distance: 64.9
click at [1060, 458] on div "Operator" at bounding box center [1059, 454] width 235 height 27
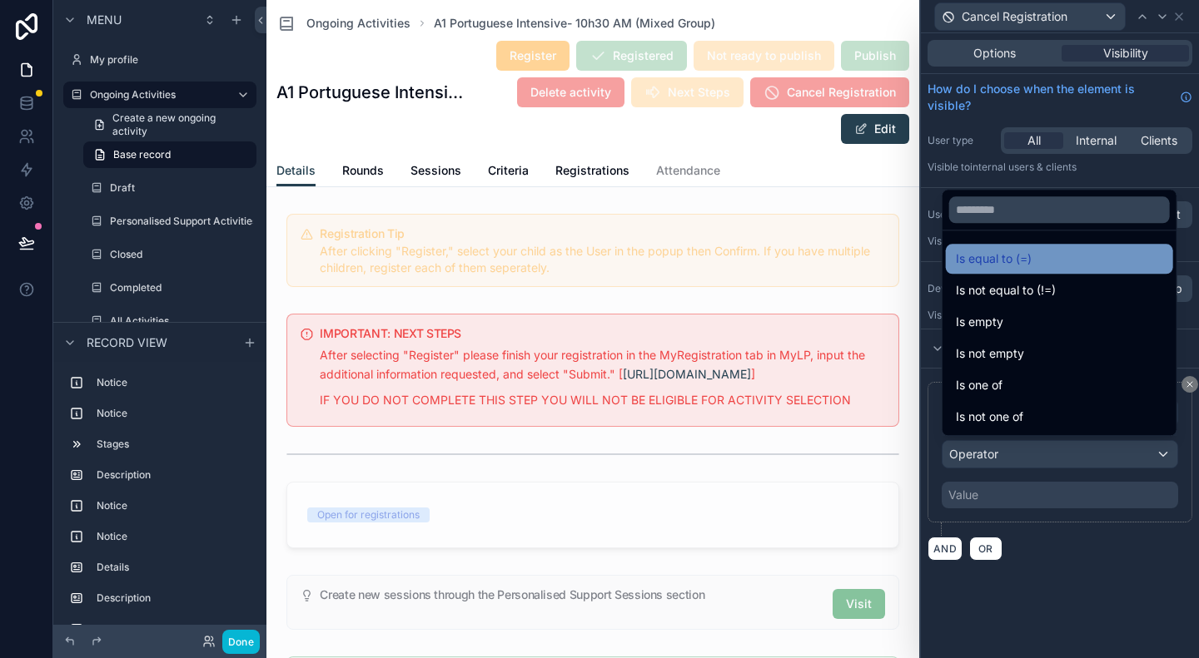
click at [1027, 261] on span "Is equal to (=)" at bounding box center [994, 259] width 76 height 20
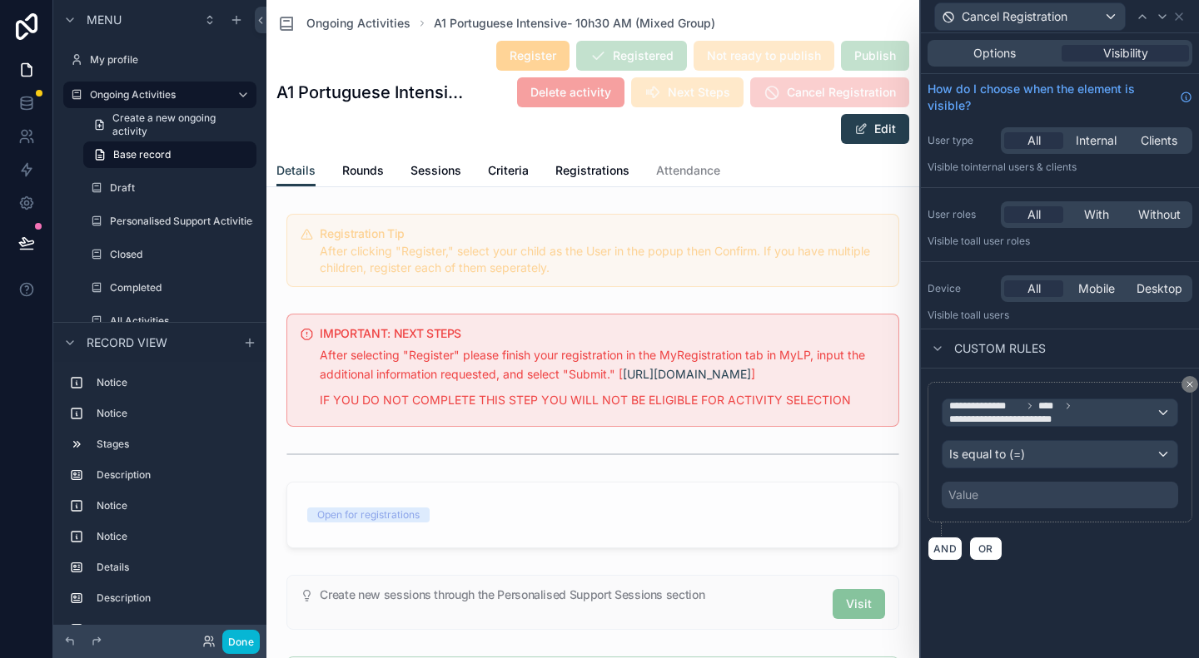
click at [1022, 495] on div "Value" at bounding box center [1059, 495] width 236 height 27
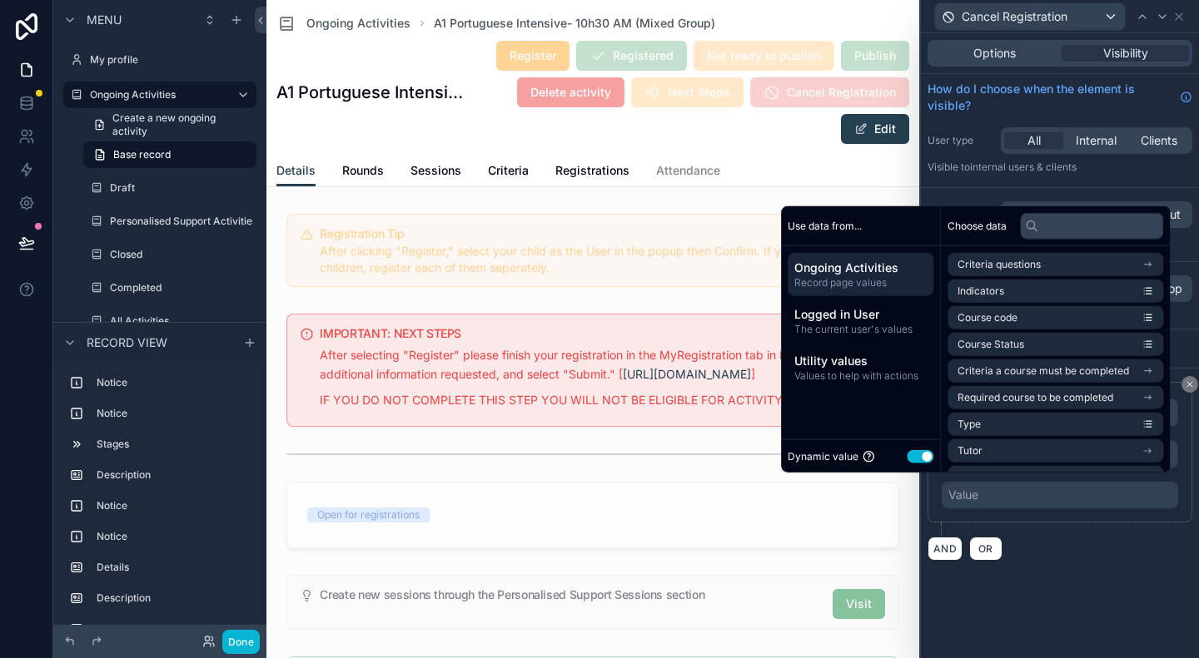
click at [917, 455] on button "Use setting" at bounding box center [919, 455] width 27 height 13
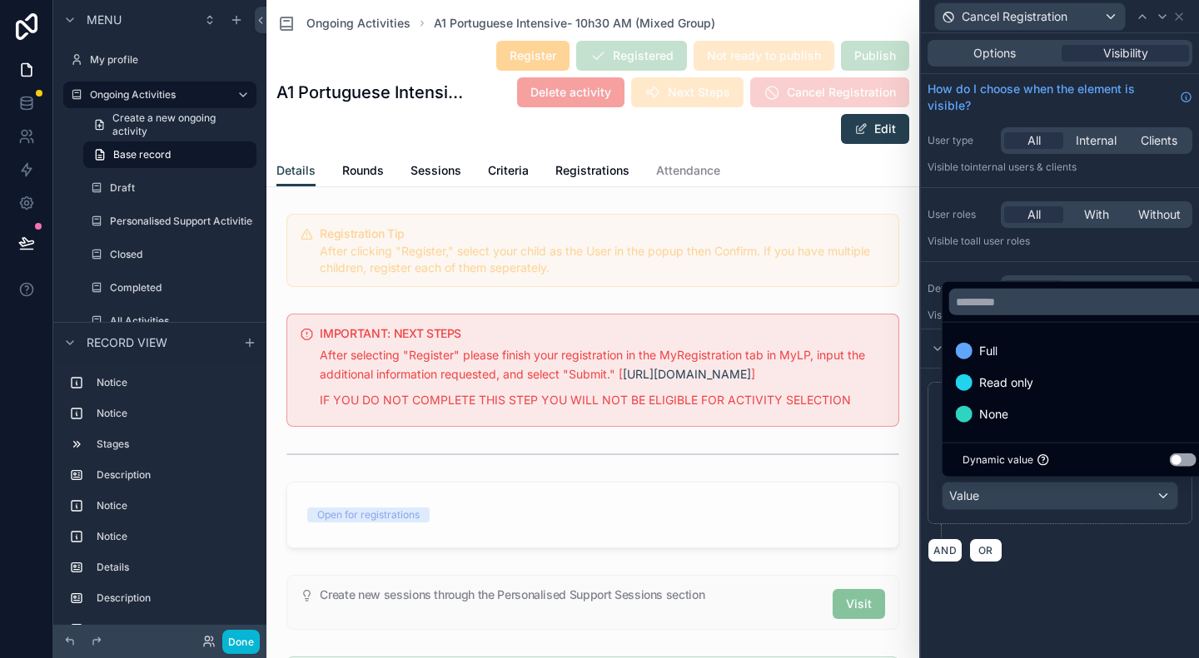
click at [1157, 594] on div at bounding box center [1060, 329] width 278 height 658
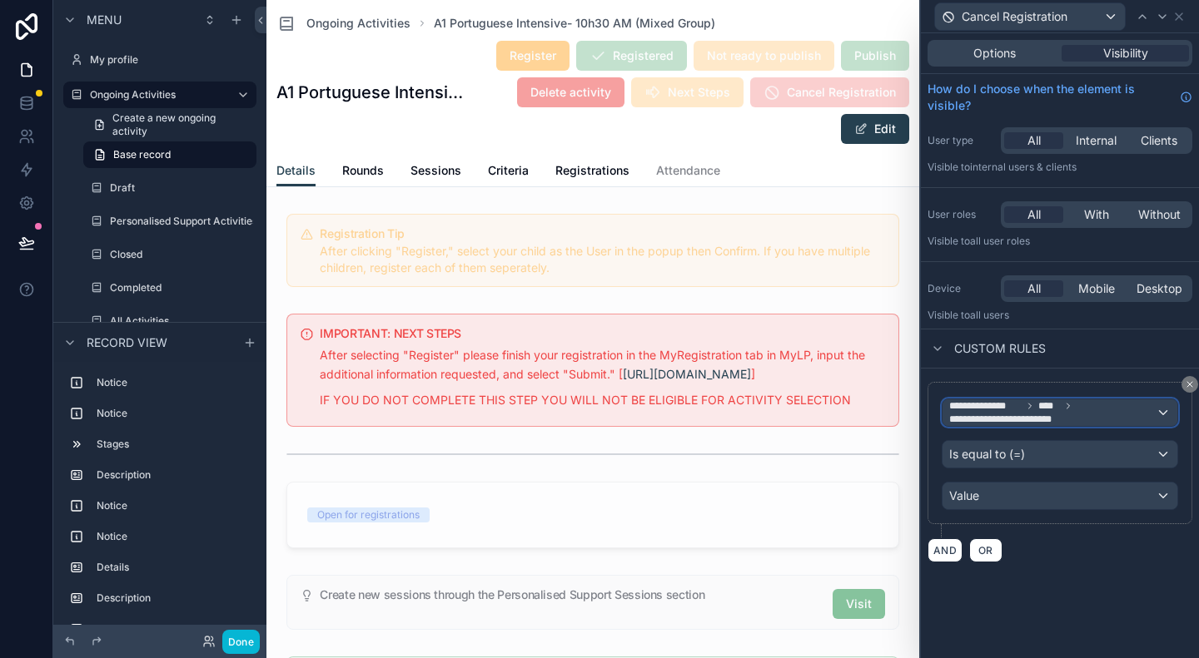
click at [1114, 412] on span "**********" at bounding box center [1052, 413] width 206 height 27
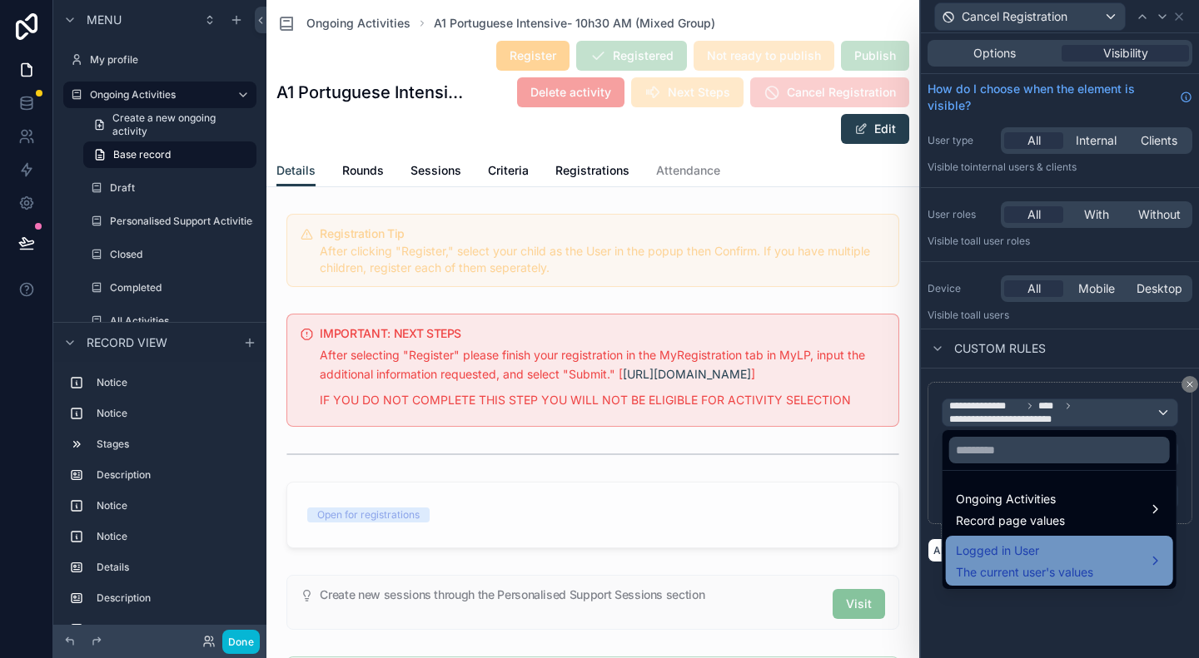
click at [1090, 558] on span "Logged in User" at bounding box center [1024, 551] width 137 height 20
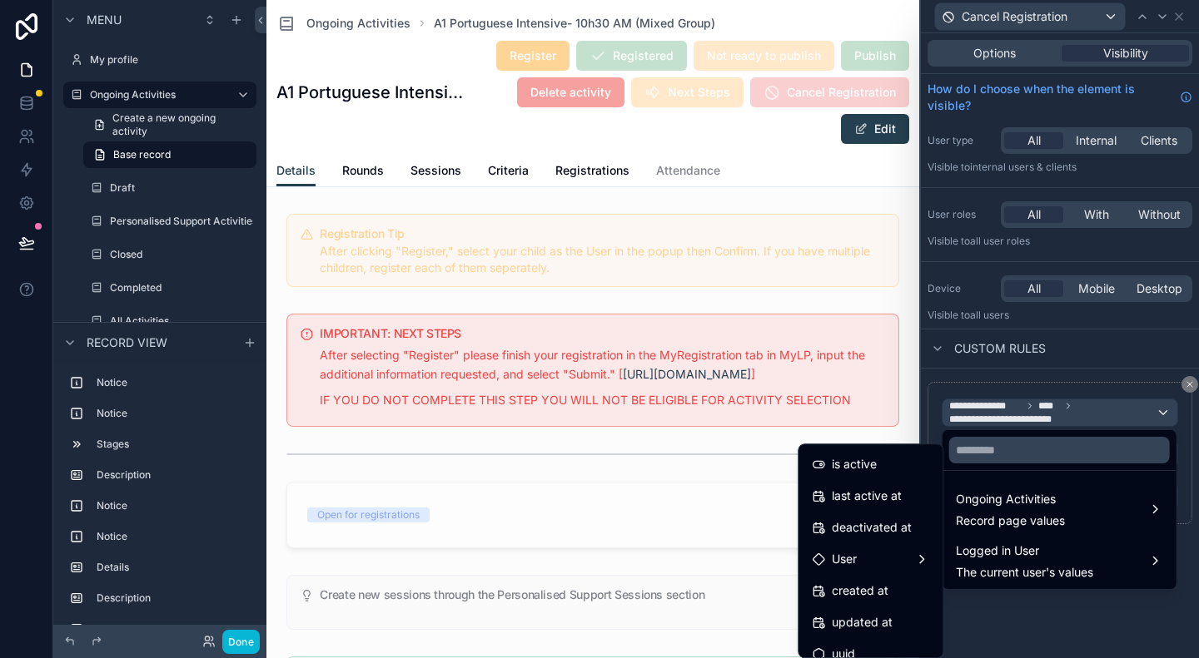
scroll to position [298, 0]
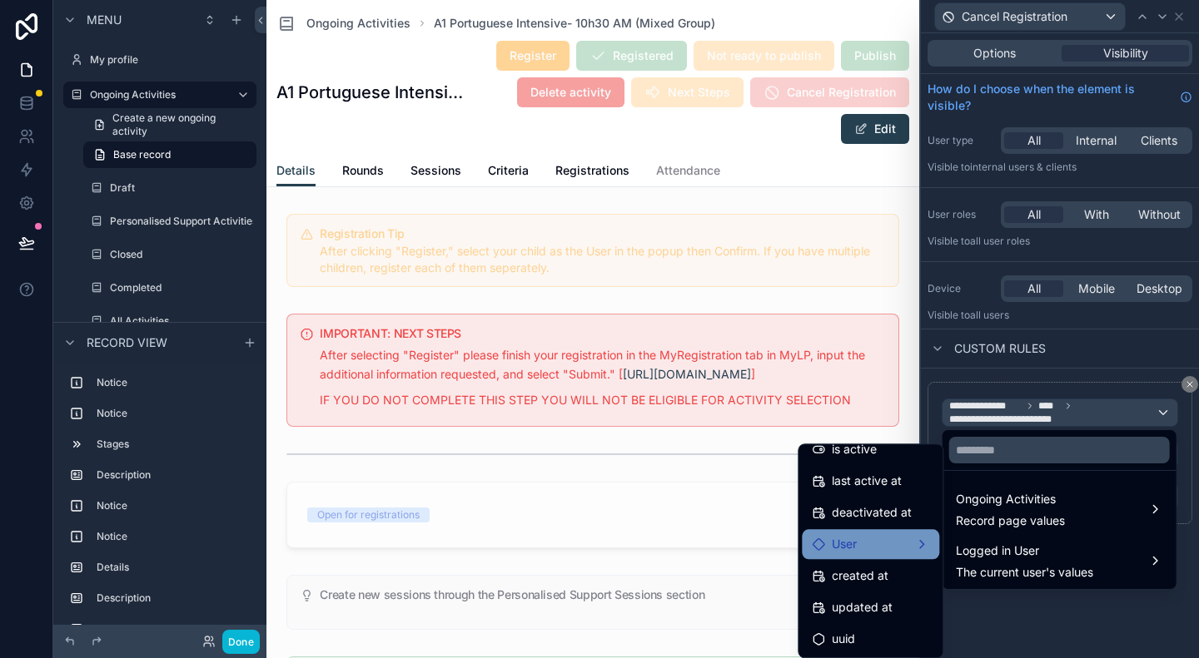
click at [876, 539] on div "User" at bounding box center [870, 544] width 117 height 20
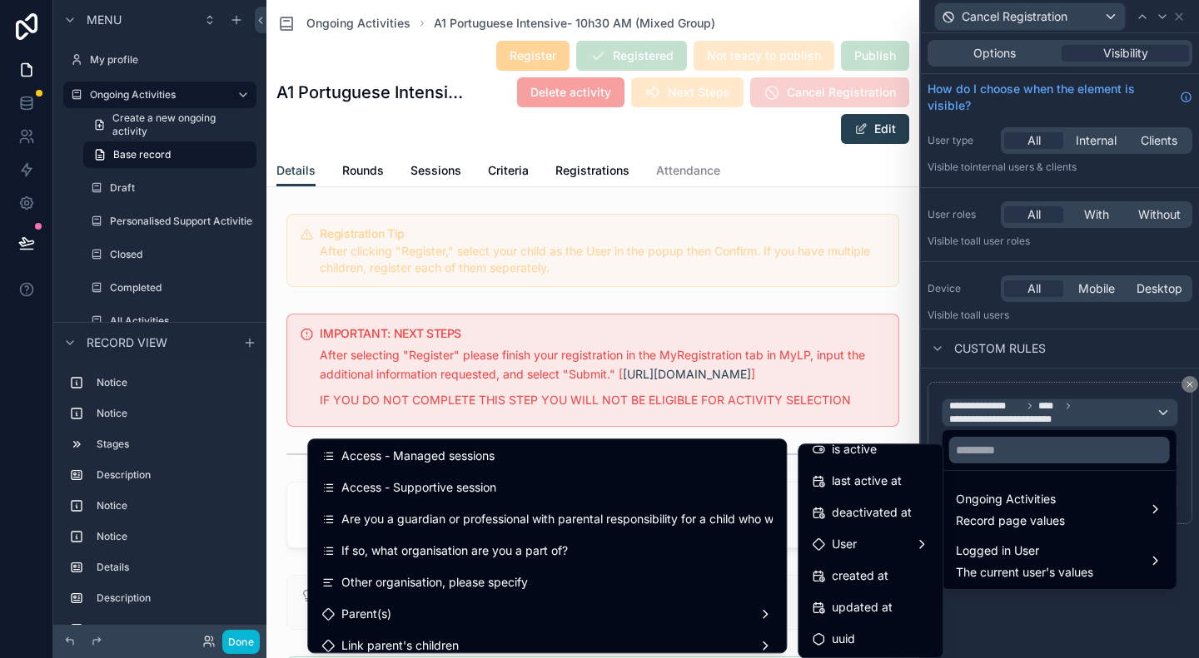
scroll to position [3033, 0]
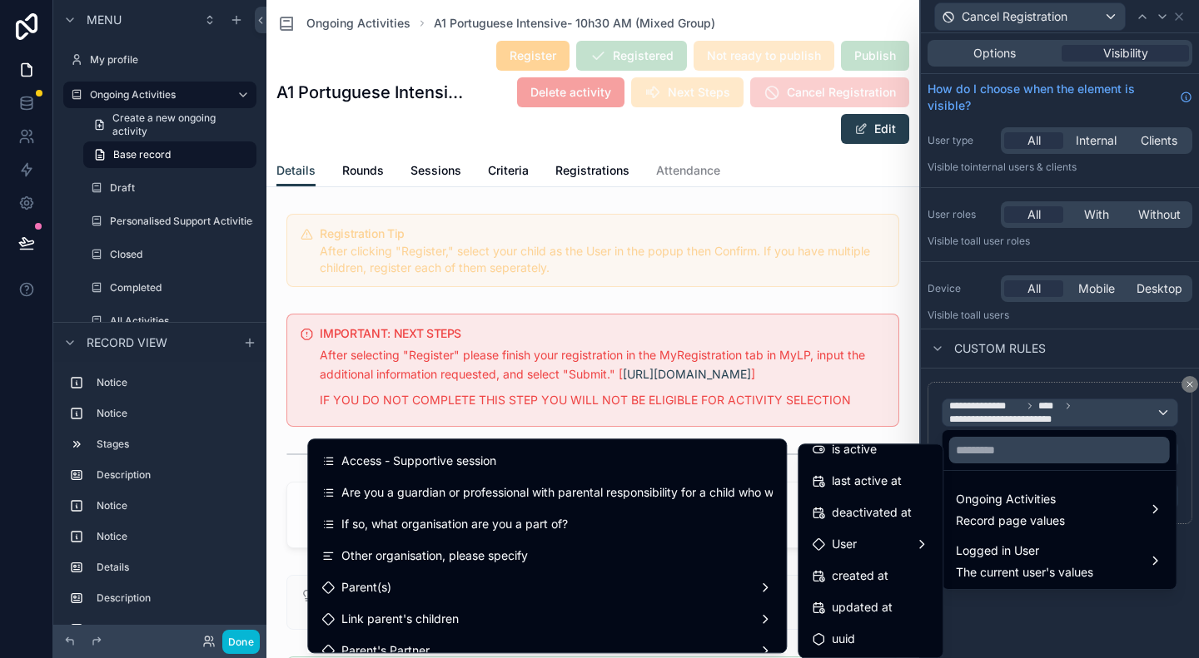
click at [1017, 13] on div at bounding box center [1060, 329] width 278 height 658
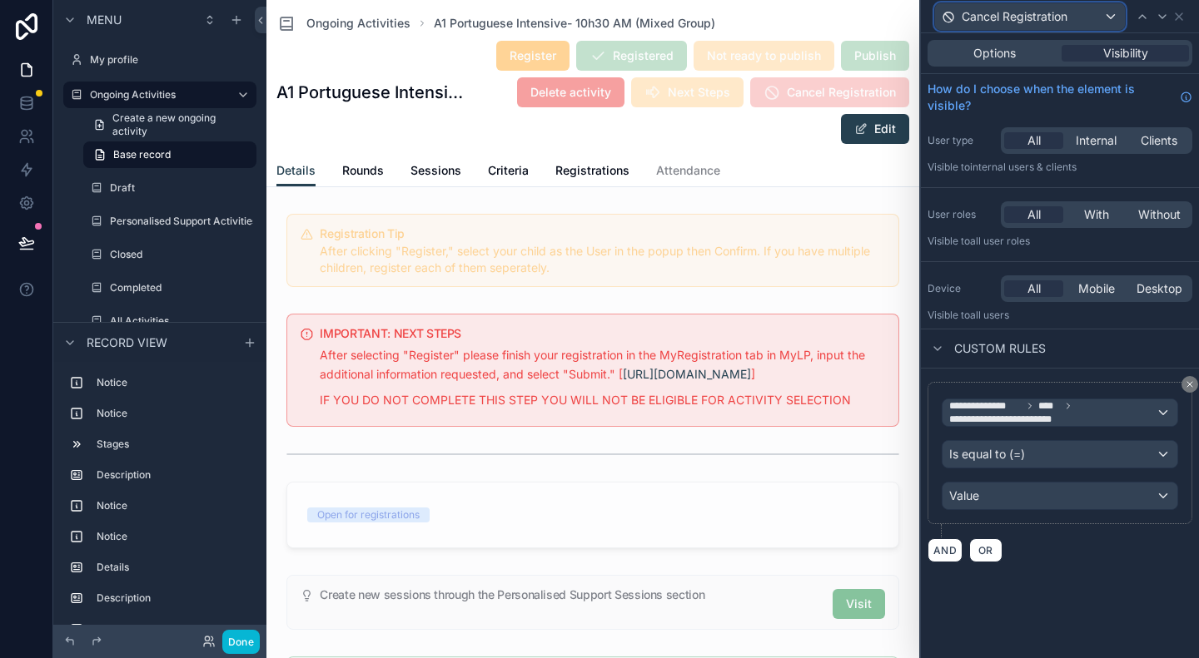
click at [1018, 13] on span "Cancel Registration" at bounding box center [1014, 16] width 106 height 17
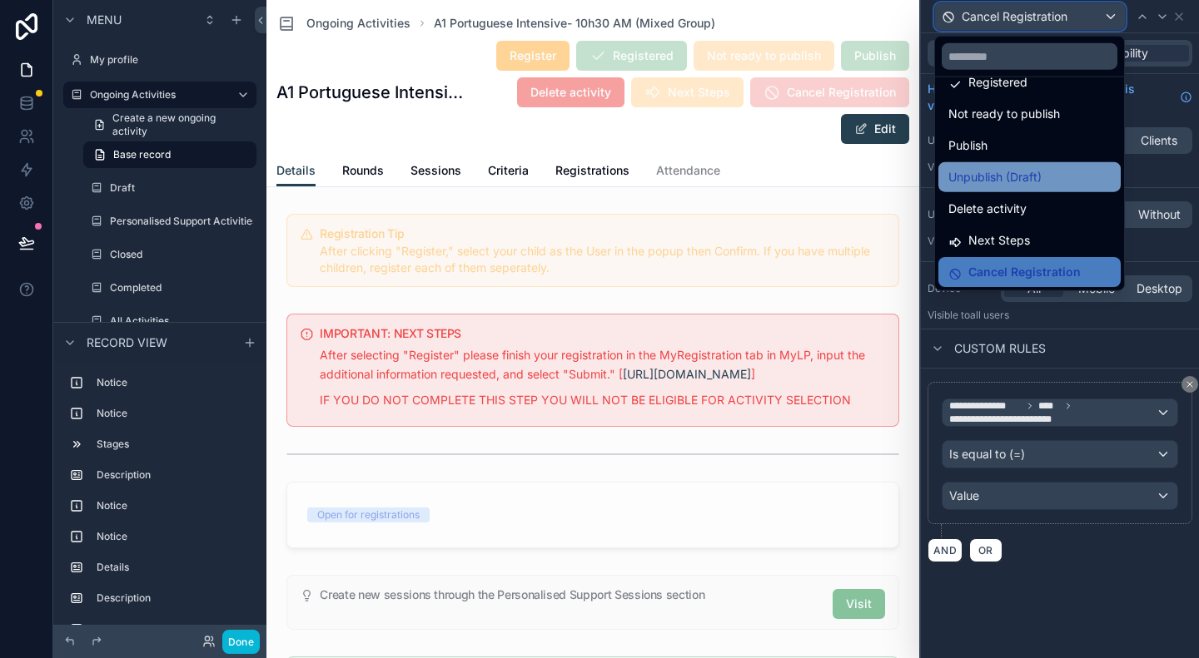
scroll to position [0, 0]
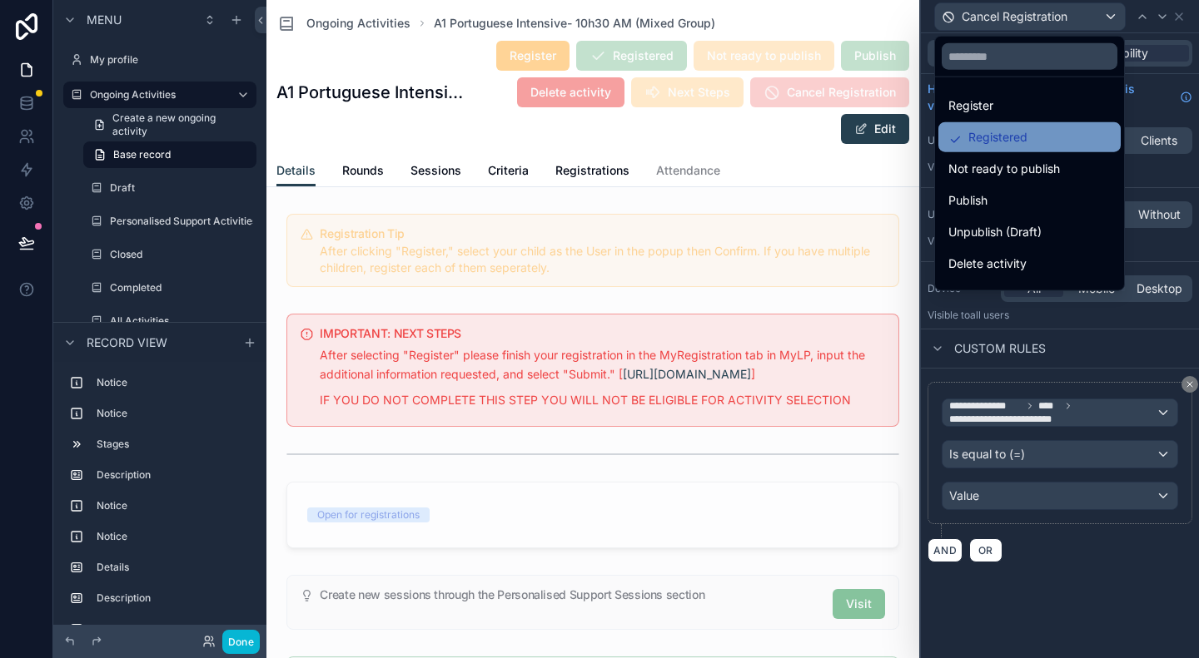
click at [1030, 142] on div "Registered" at bounding box center [1029, 137] width 162 height 20
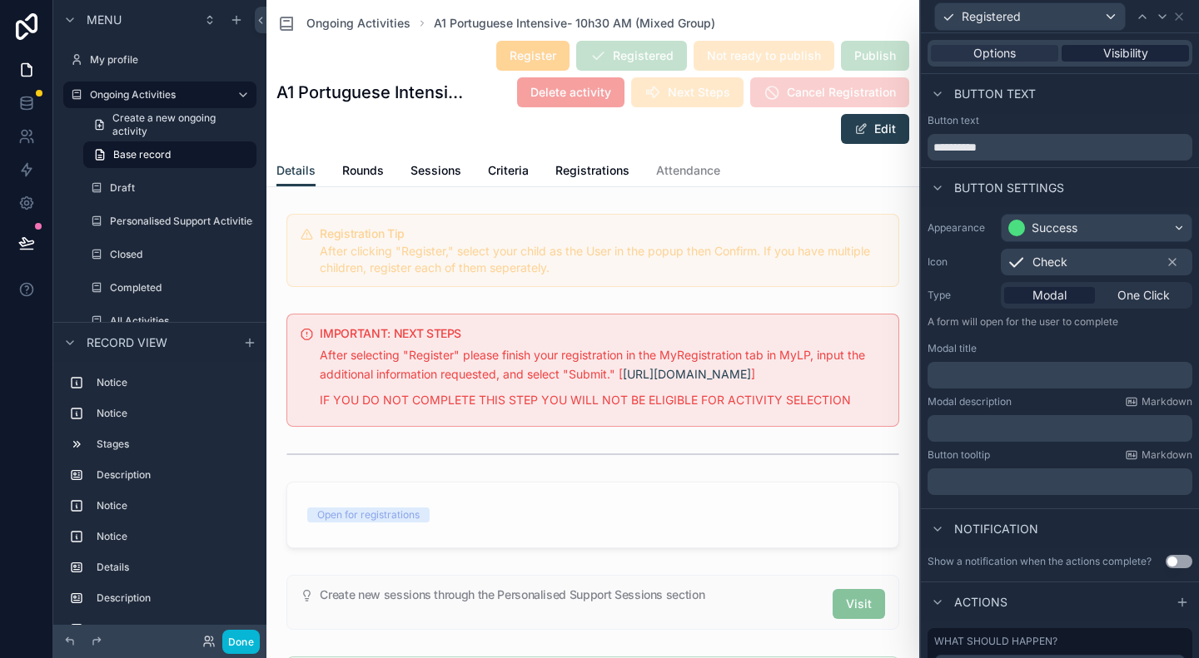
click at [1109, 52] on span "Visibility" at bounding box center [1125, 53] width 45 height 17
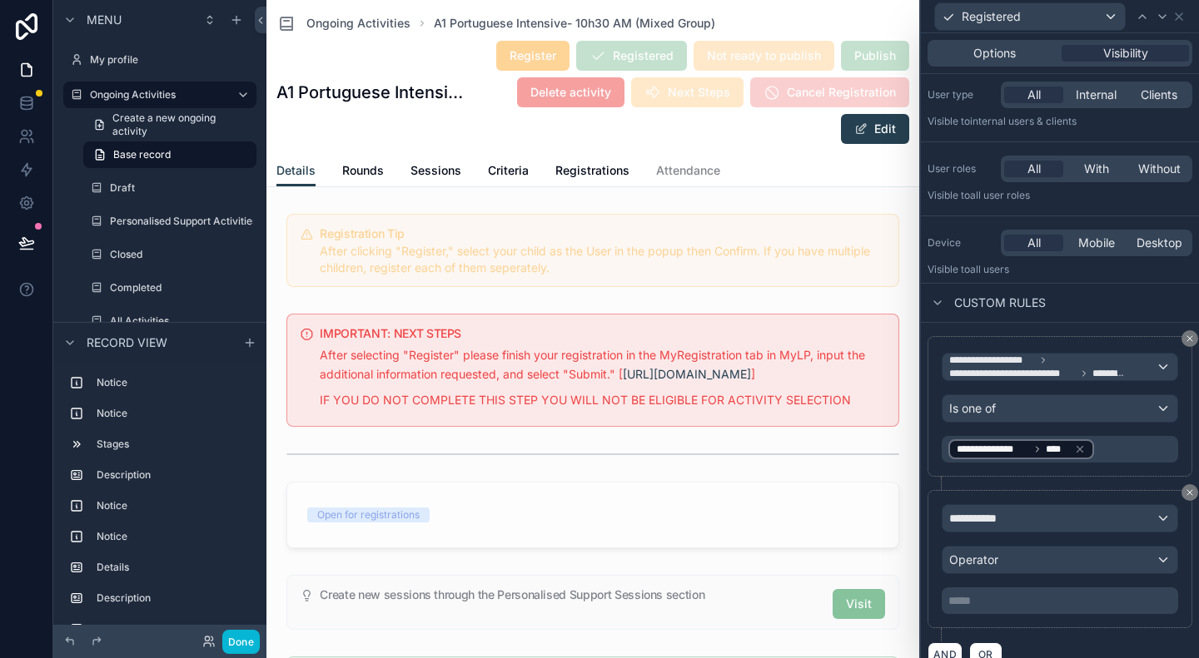
scroll to position [62, 0]
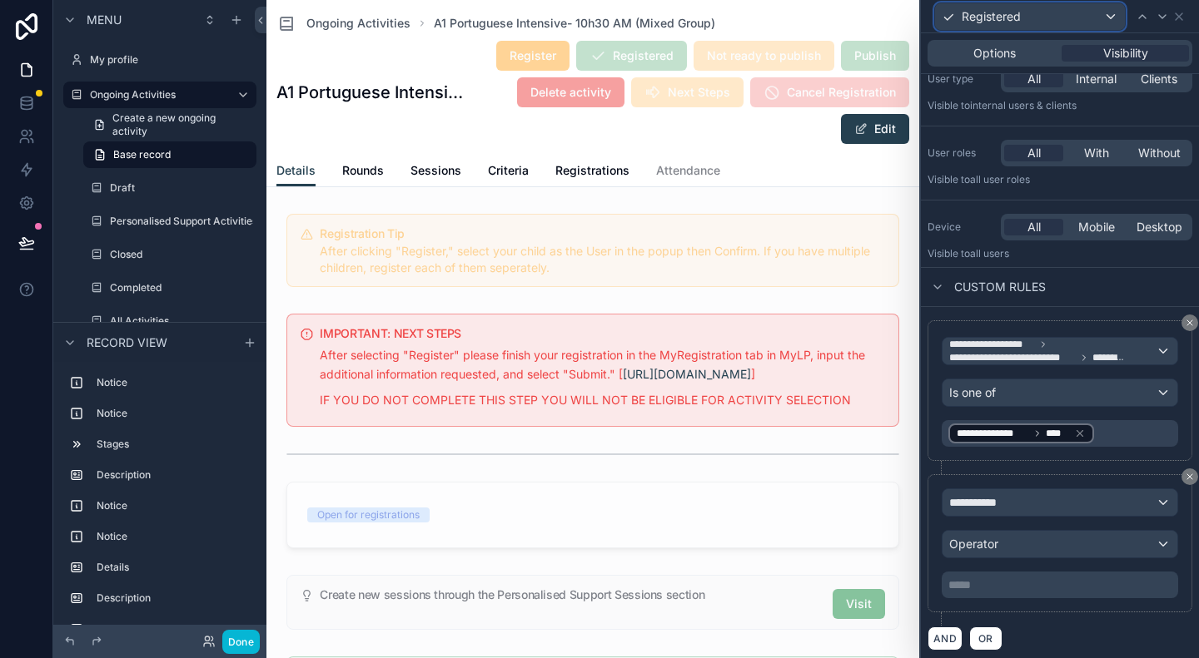
click at [1009, 16] on span "Registered" at bounding box center [990, 16] width 59 height 17
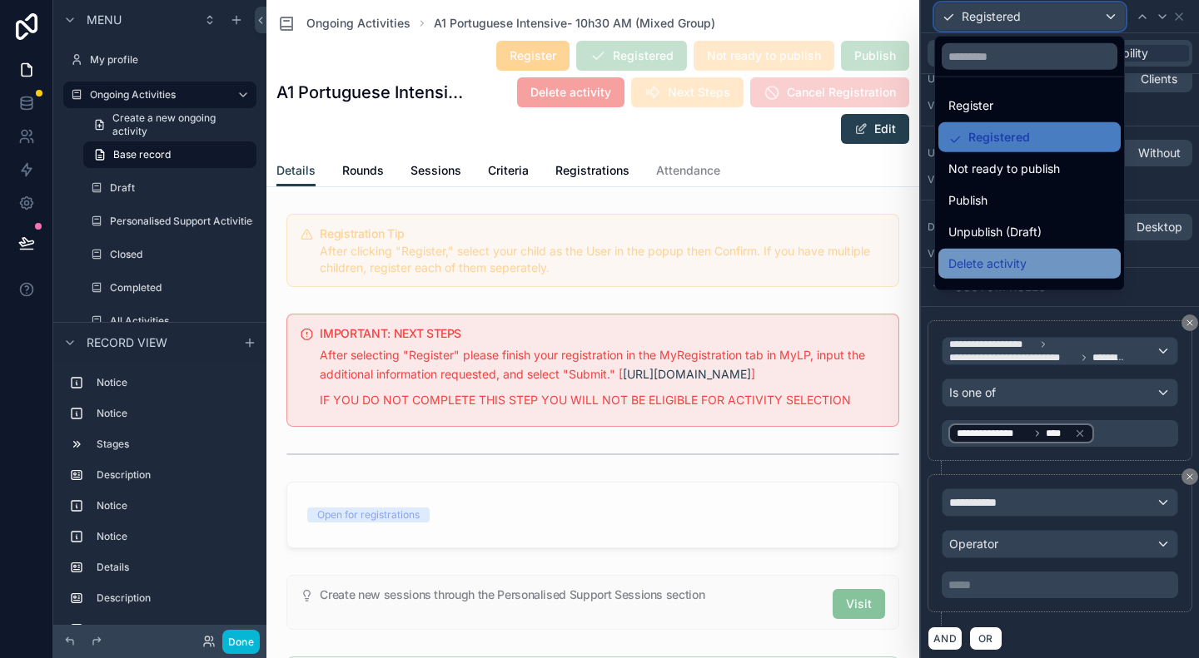
scroll to position [55, 0]
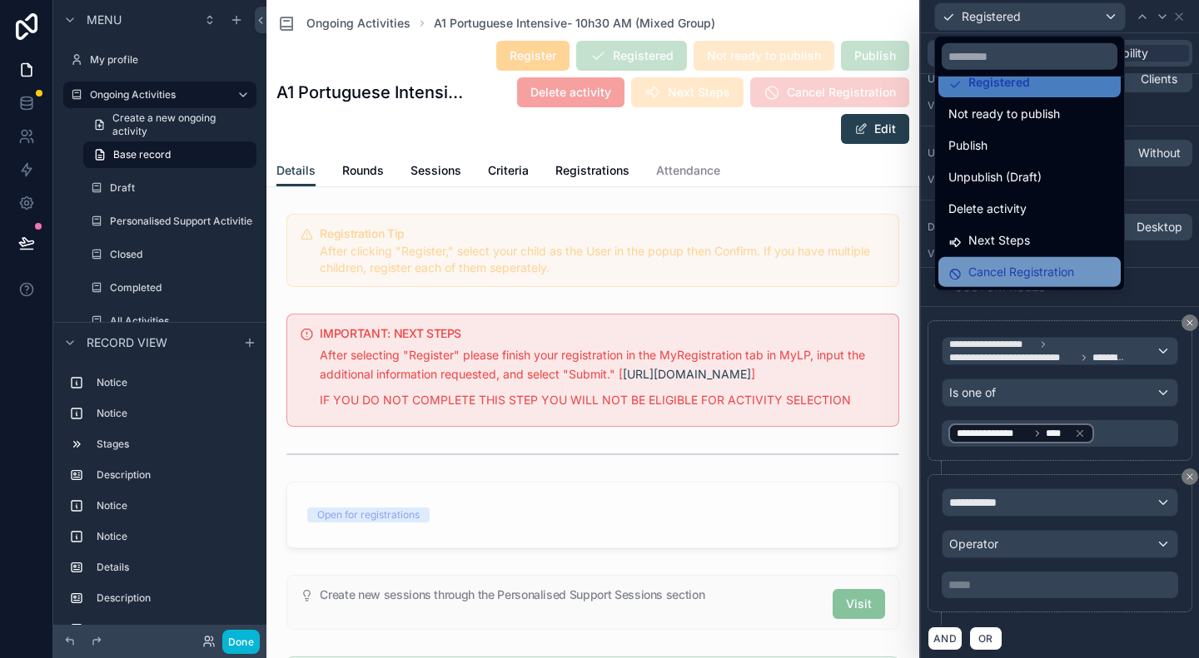
drag, startPoint x: 1005, startPoint y: 272, endPoint x: 1054, endPoint y: 261, distance: 49.7
drag, startPoint x: 1054, startPoint y: 261, endPoint x: 1072, endPoint y: 272, distance: 21.7
click at [1072, 272] on span "Cancel Registration" at bounding box center [1021, 272] width 106 height 20
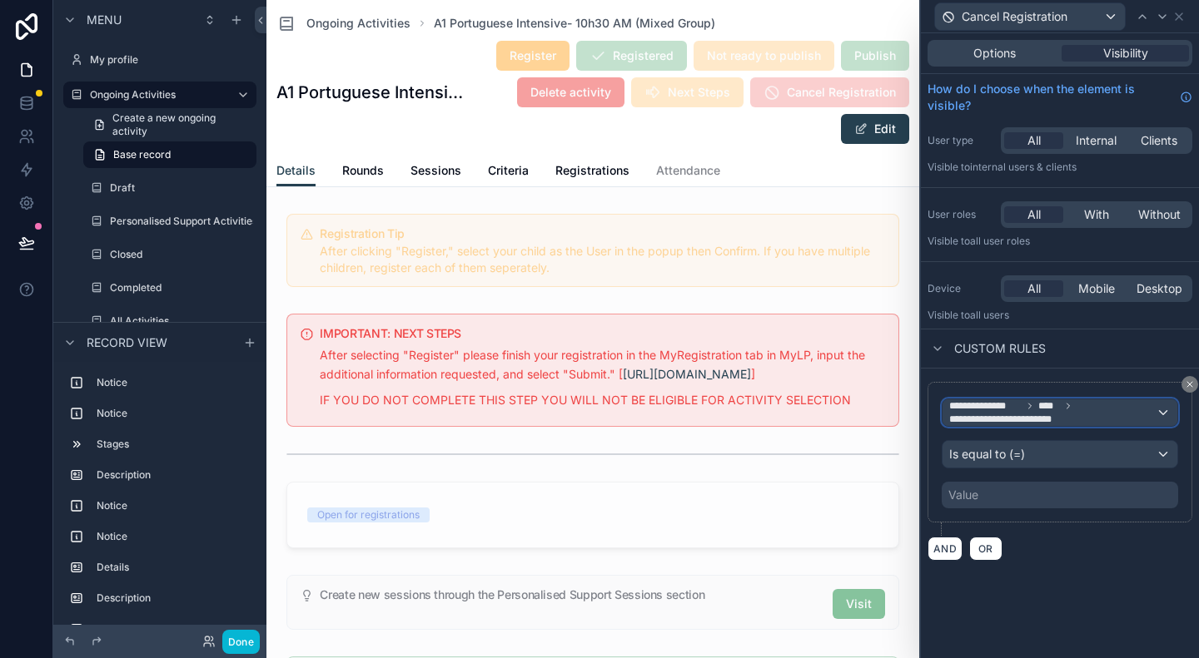
click at [1069, 416] on span "**********" at bounding box center [1011, 419] width 124 height 13
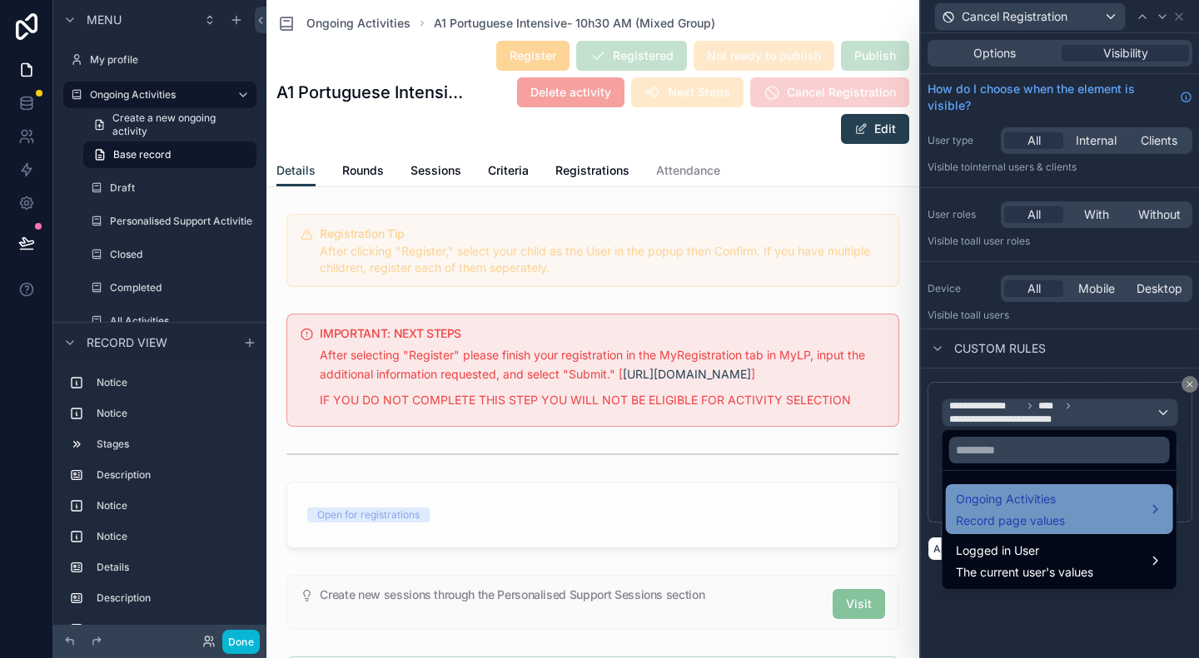
click at [1032, 510] on div "Ongoing Activities Record page values" at bounding box center [1010, 509] width 109 height 40
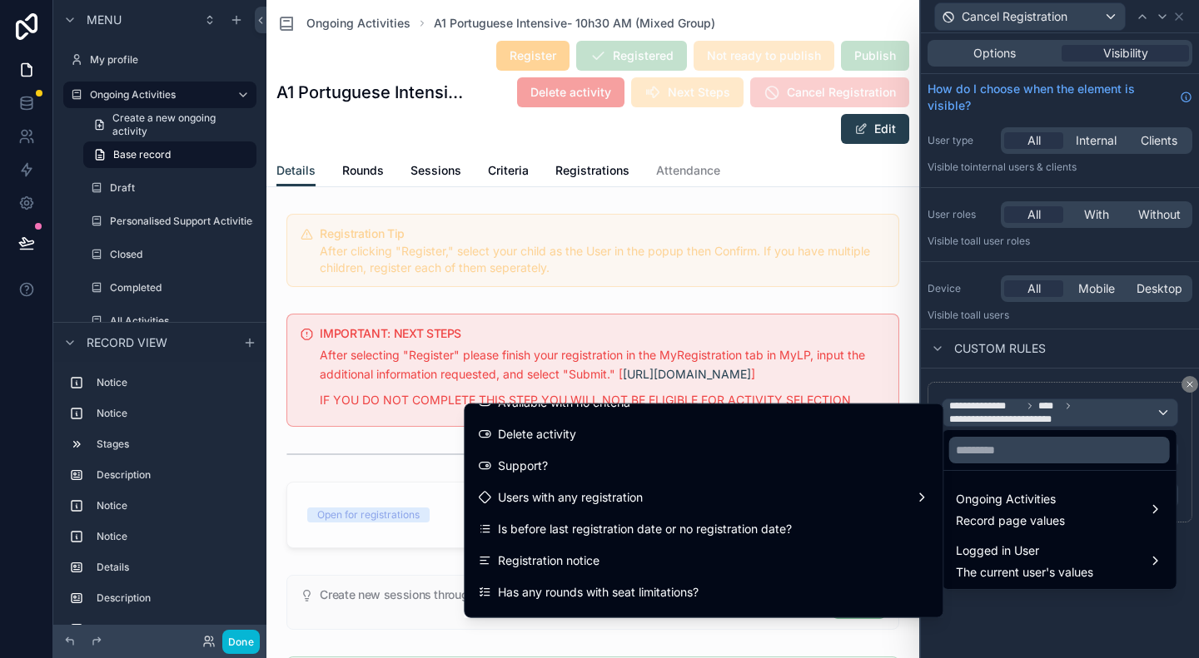
scroll to position [938, 0]
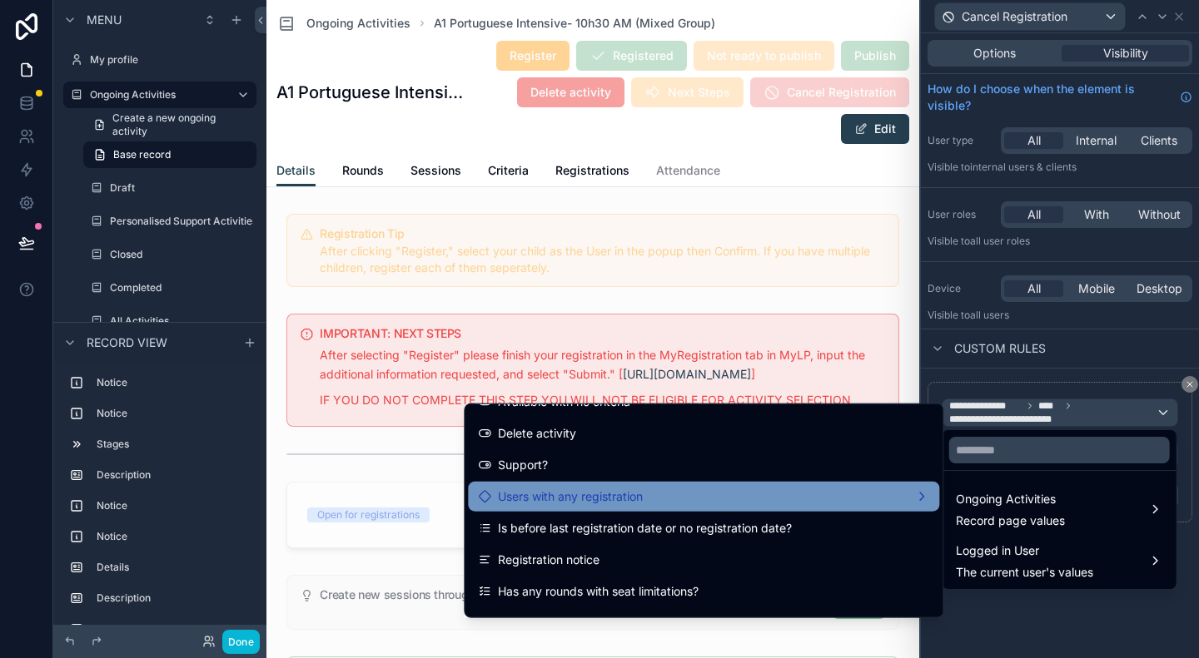
click at [751, 499] on div "Users with any registration" at bounding box center [703, 497] width 451 height 20
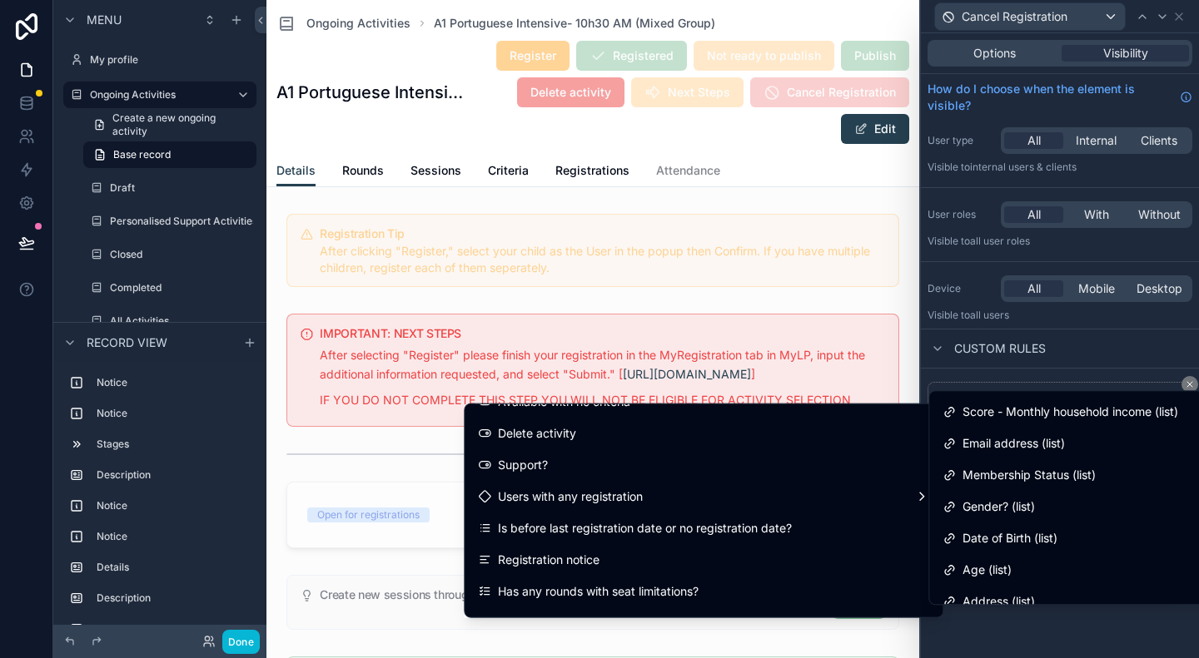
scroll to position [0, 0]
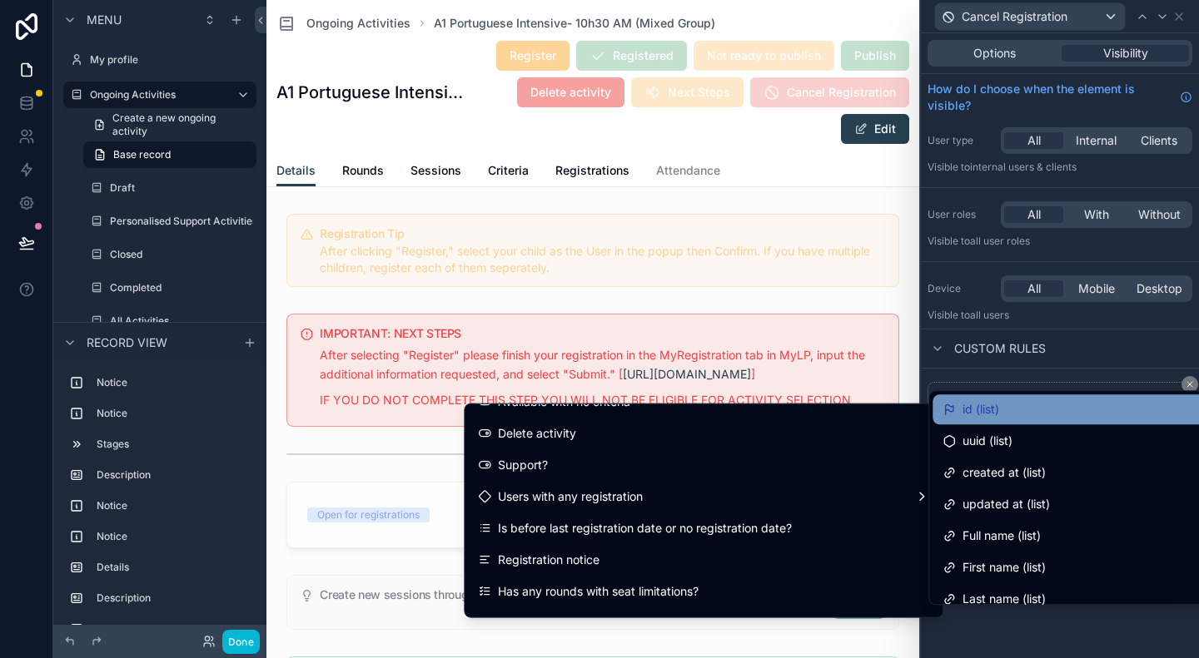
click at [1009, 409] on div "id (list)" at bounding box center [1167, 410] width 451 height 20
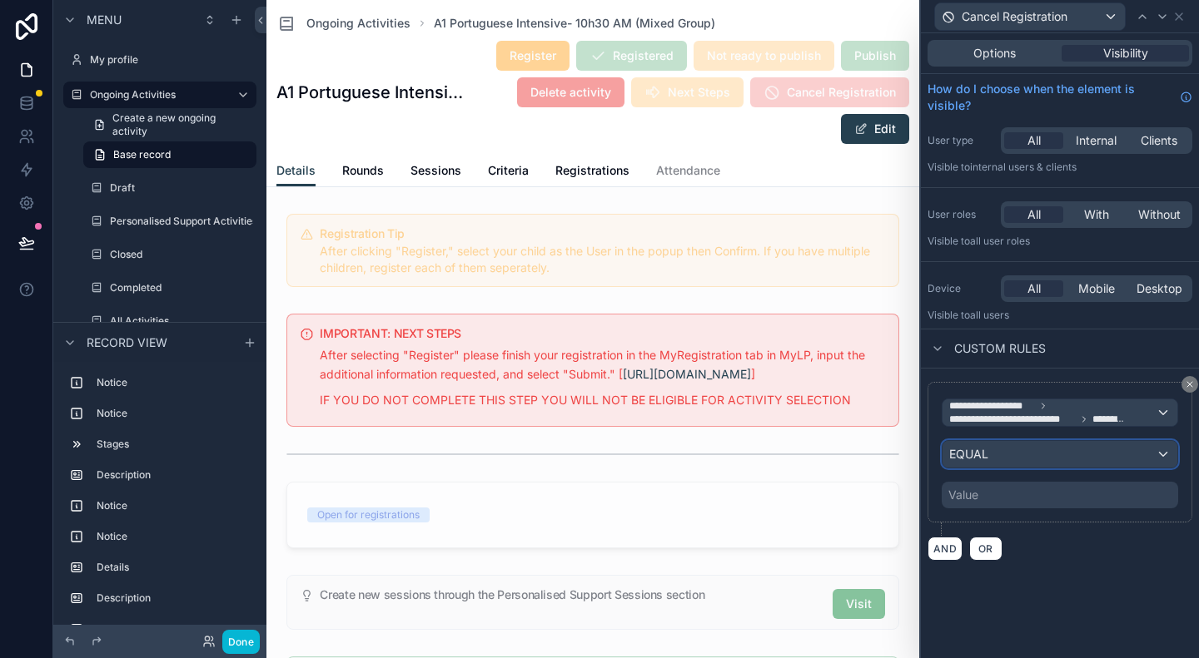
click at [1024, 453] on div "EQUAL" at bounding box center [1059, 454] width 235 height 27
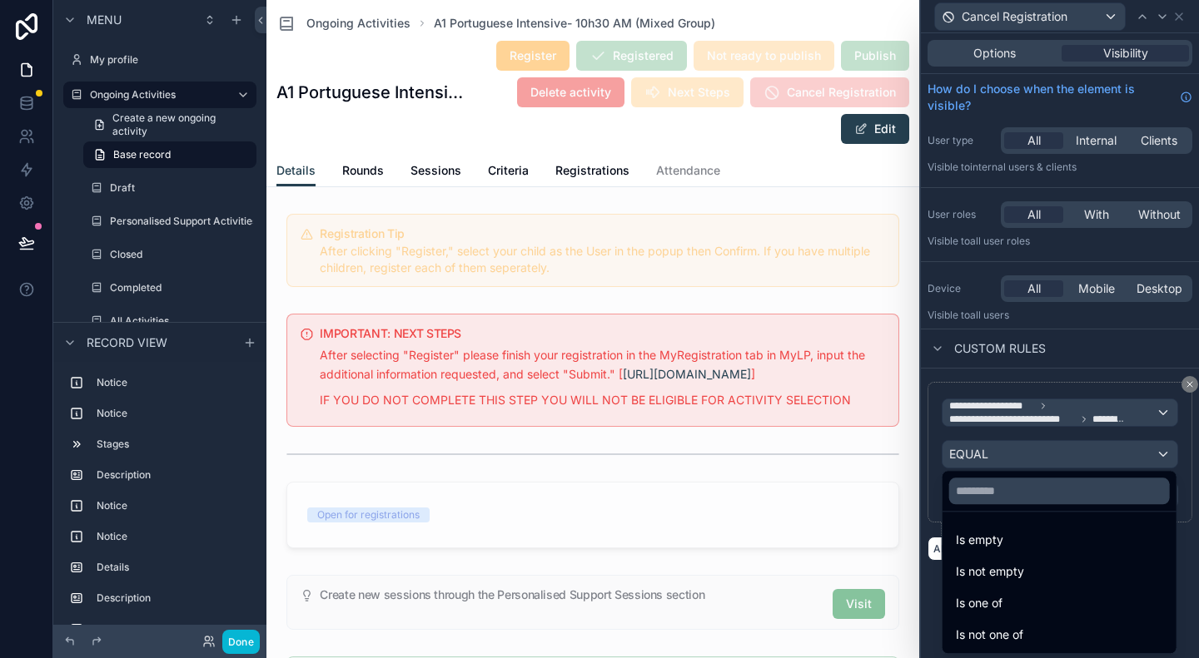
click at [990, 9] on div at bounding box center [1060, 329] width 278 height 658
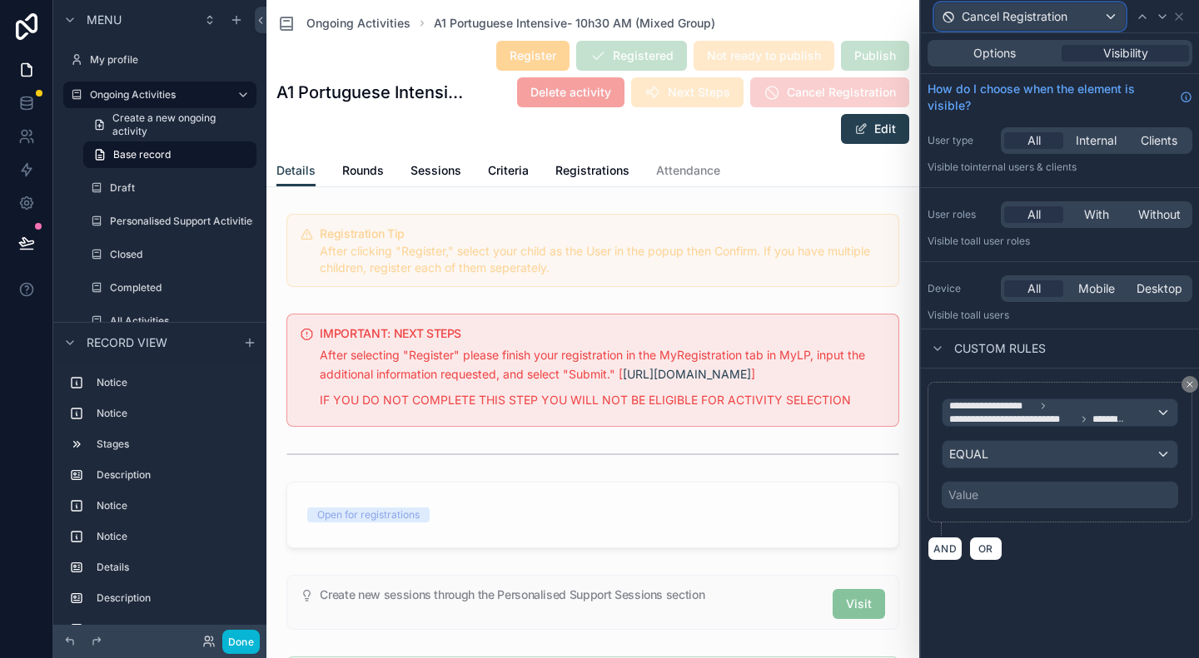
click at [990, 9] on span "Cancel Registration" at bounding box center [1014, 16] width 106 height 17
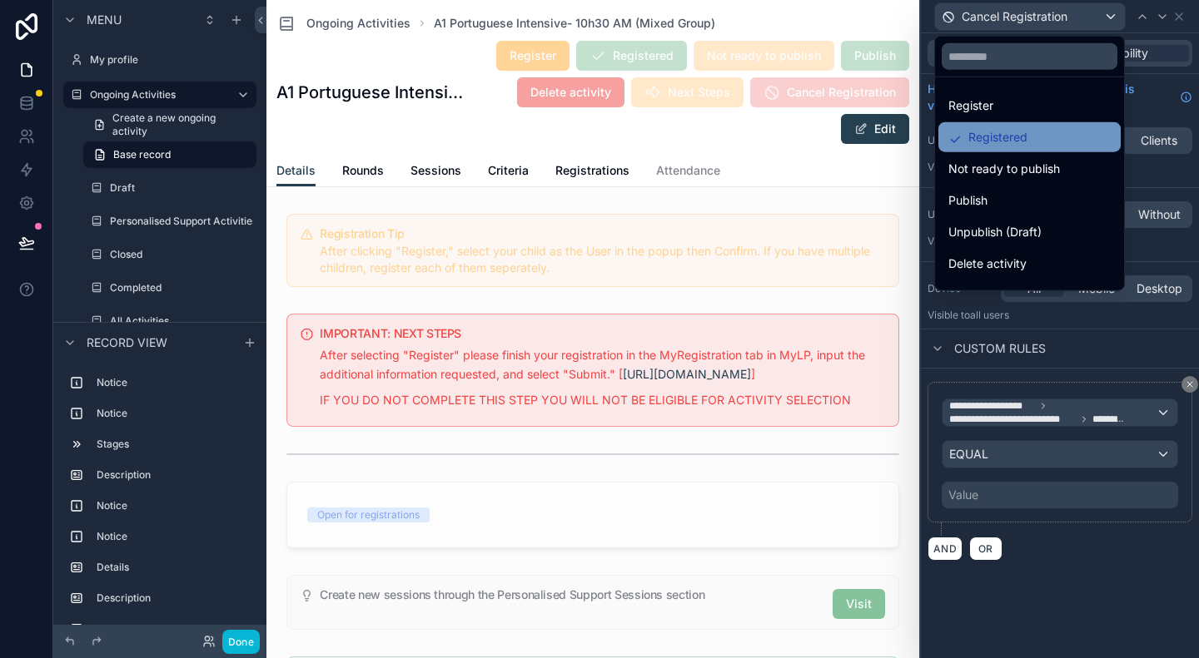
click at [1005, 139] on span "Registered" at bounding box center [997, 137] width 59 height 20
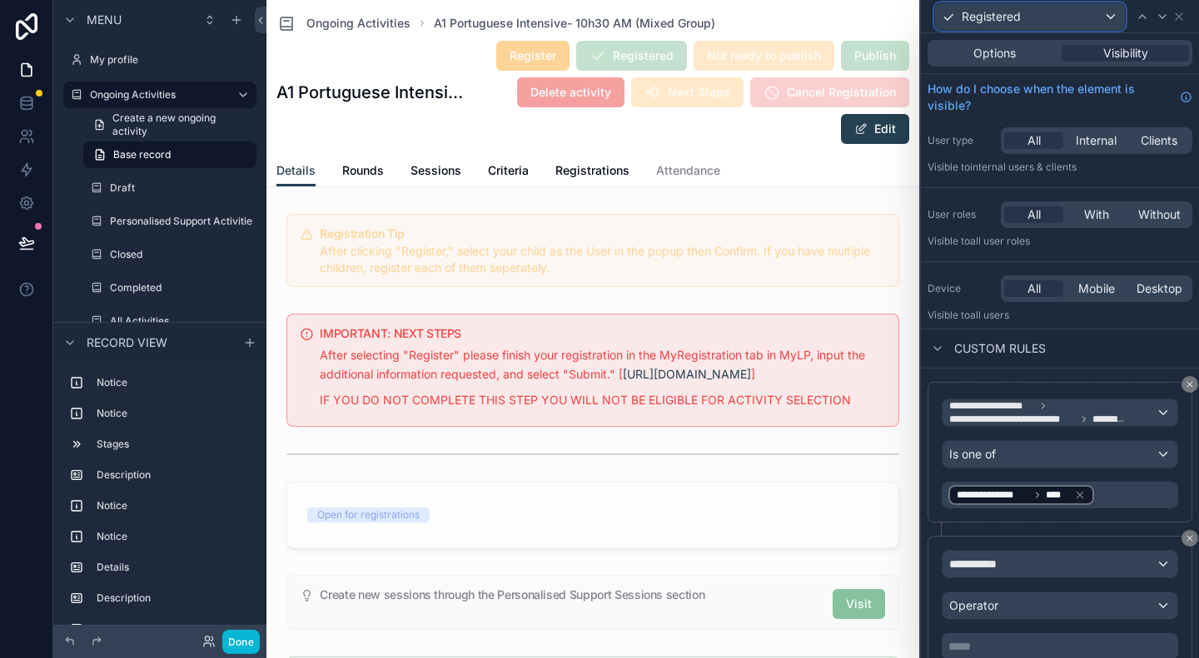
click at [1024, 20] on div "Registered" at bounding box center [1030, 16] width 190 height 27
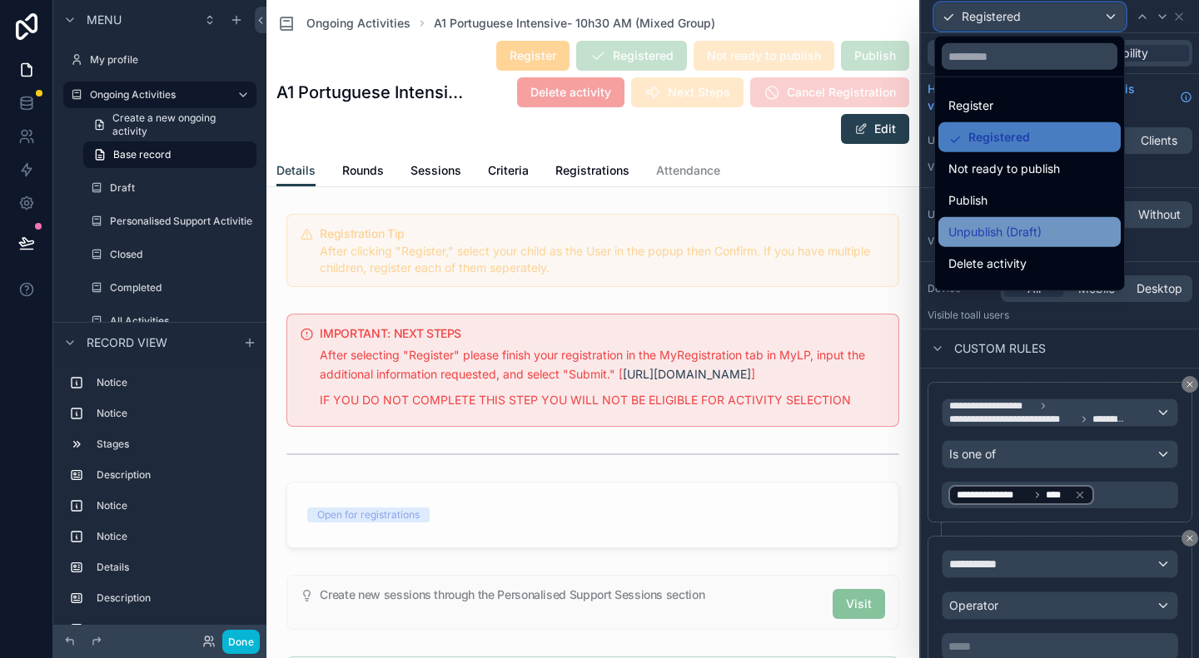
scroll to position [55, 0]
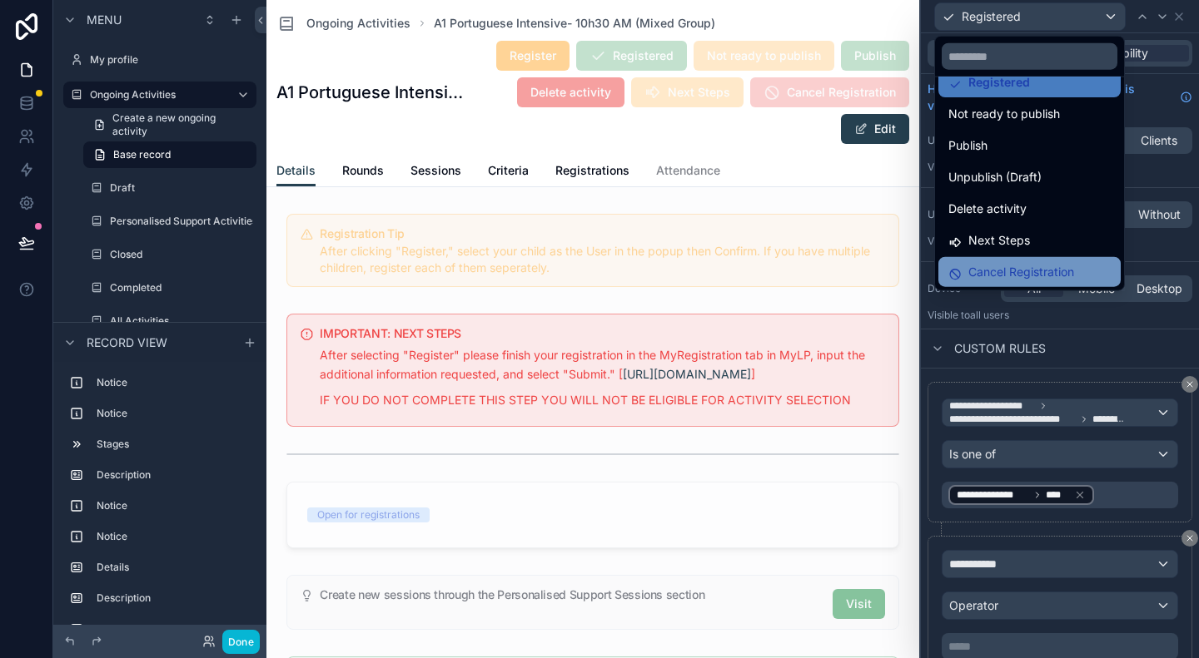
click at [999, 268] on span "Cancel Registration" at bounding box center [1021, 272] width 106 height 20
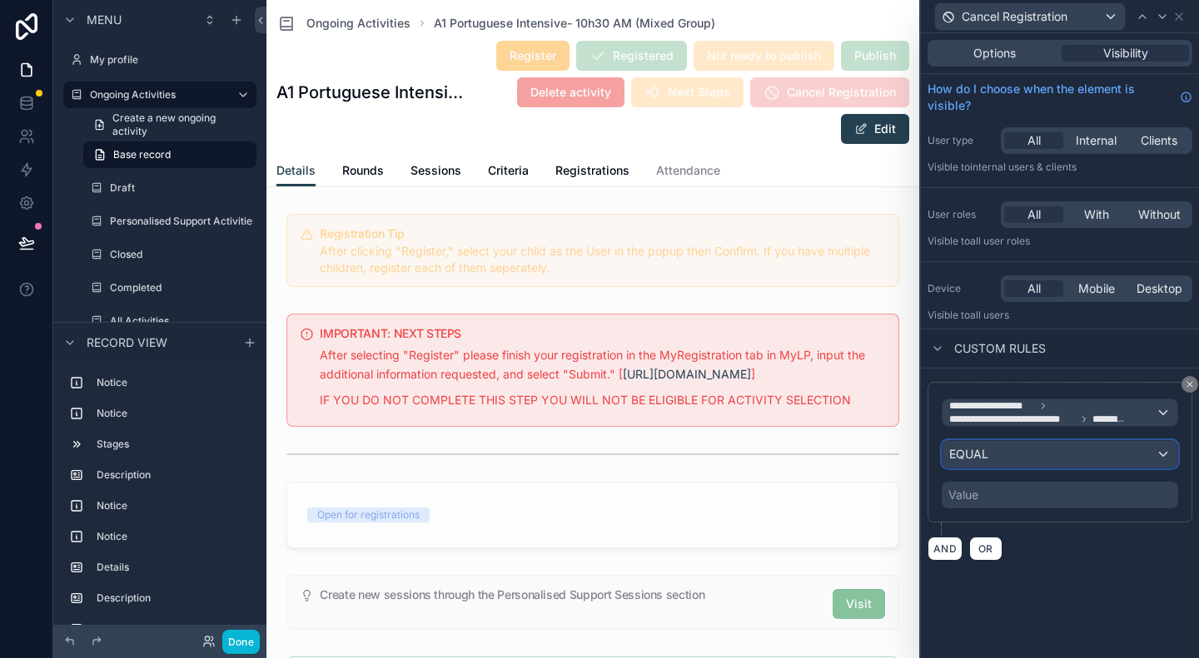
click at [1023, 454] on div "EQUAL" at bounding box center [1059, 454] width 235 height 27
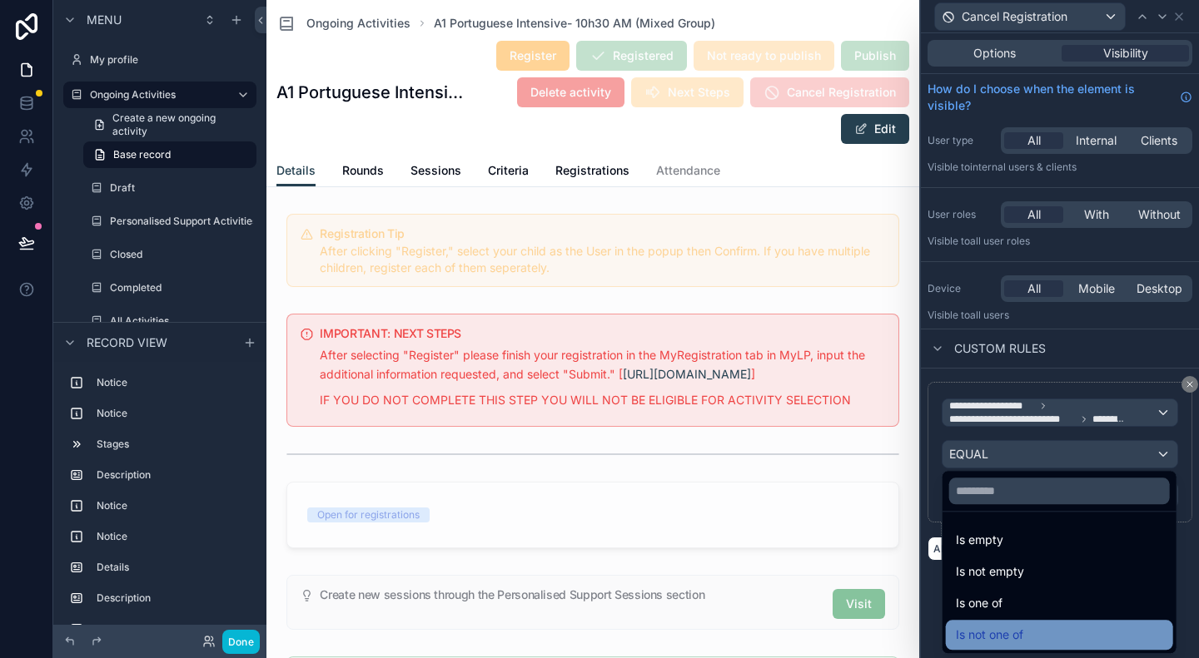
click at [1005, 626] on span "Is not one of" at bounding box center [989, 635] width 67 height 20
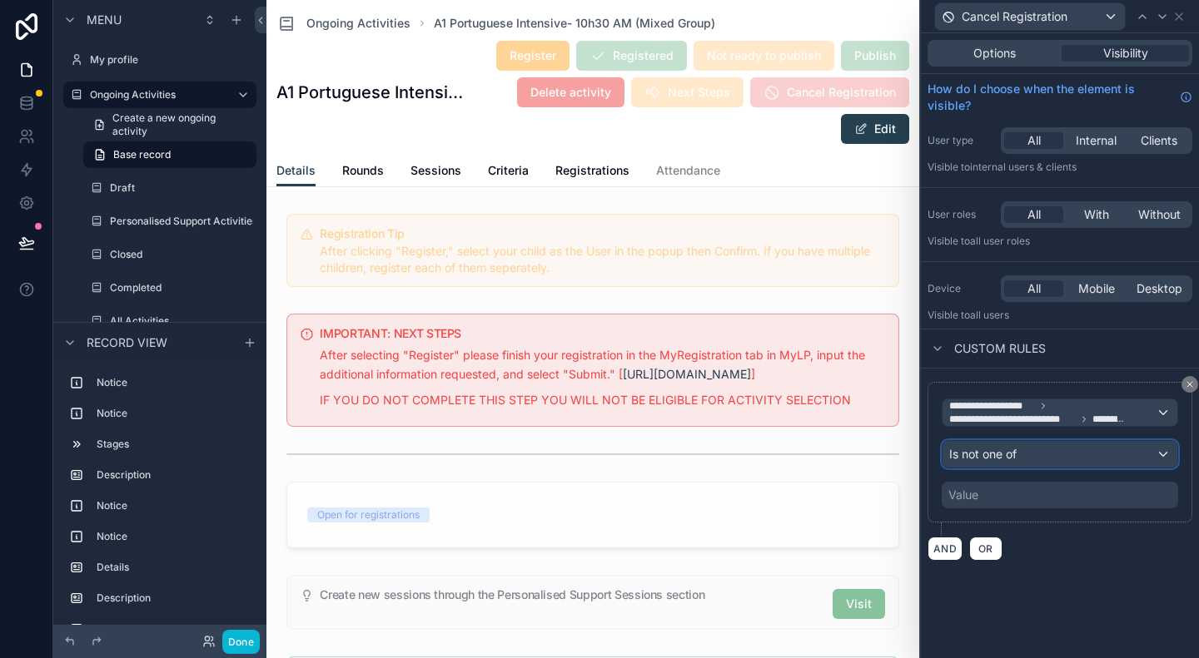
click at [1022, 449] on div "Is not one of" at bounding box center [1059, 454] width 235 height 27
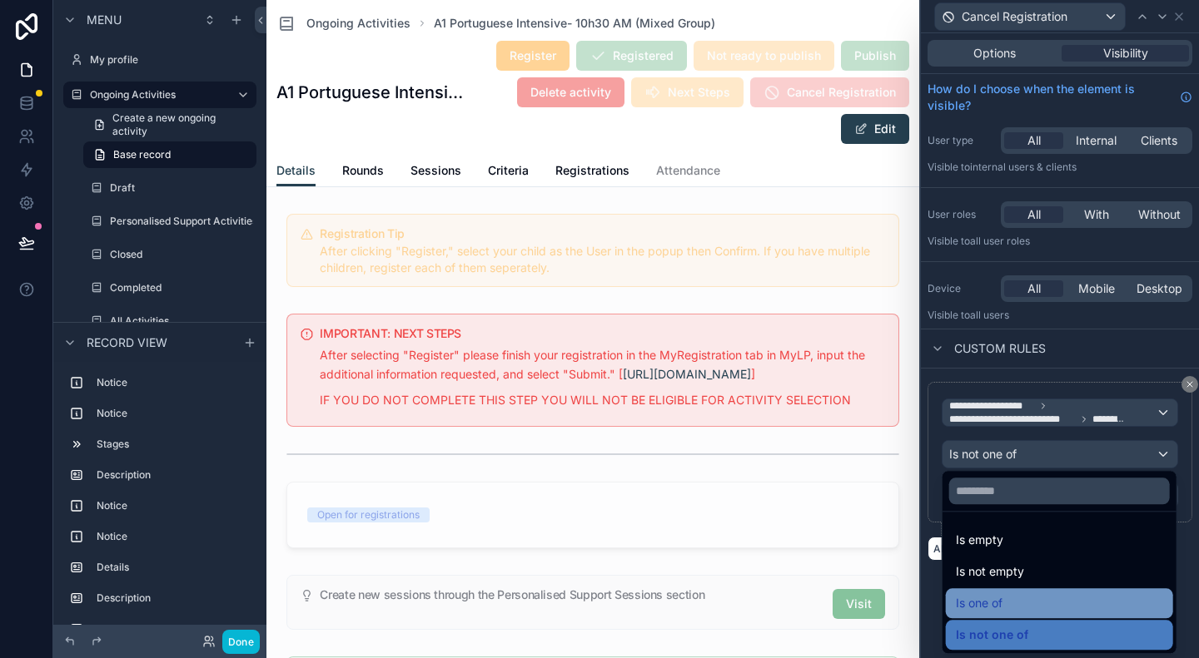
click at [1013, 593] on div "Is one of" at bounding box center [1059, 603] width 207 height 20
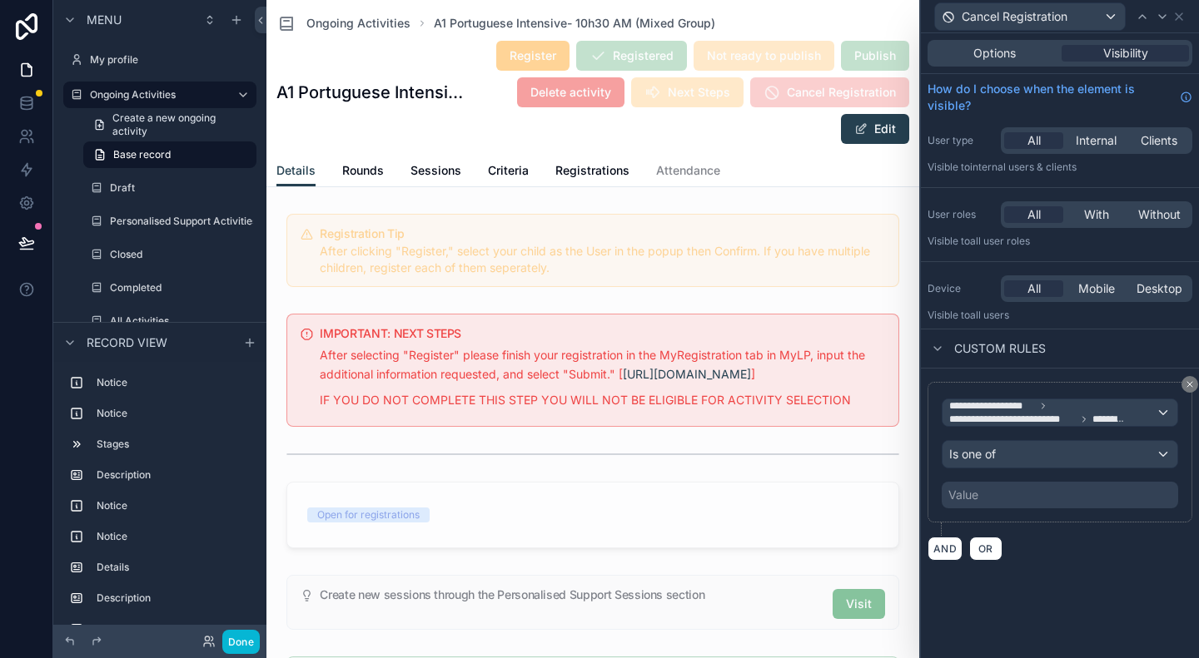
click at [1015, 483] on div "Value" at bounding box center [1059, 495] width 236 height 27
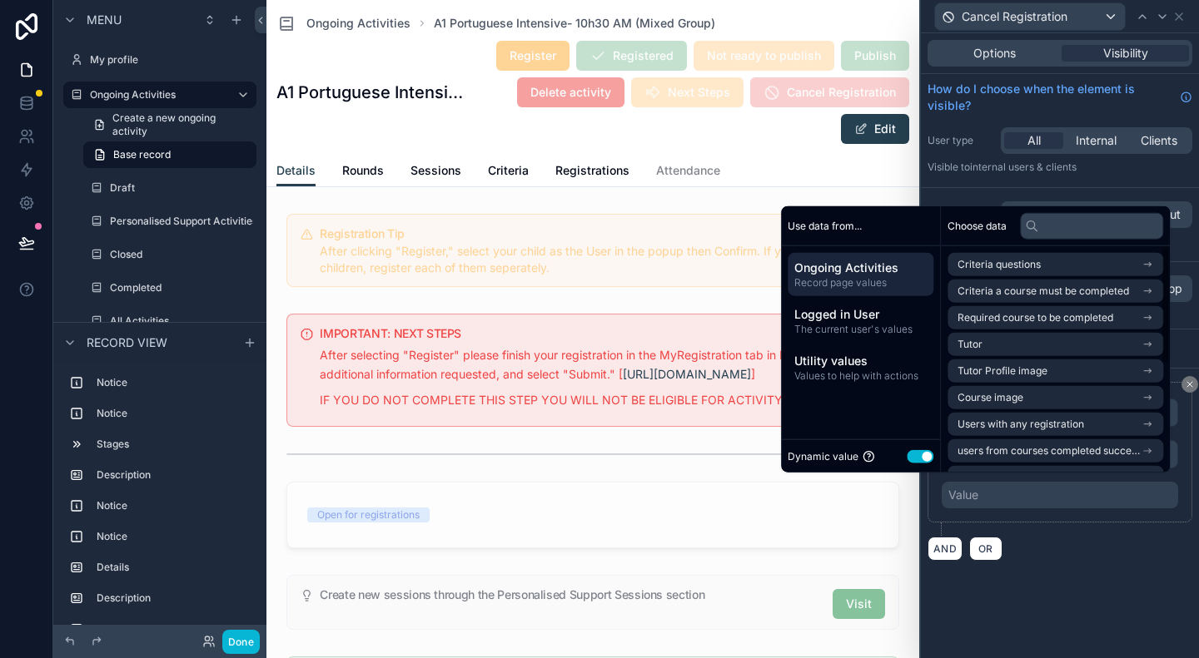
click at [917, 459] on button "Use setting" at bounding box center [919, 455] width 27 height 13
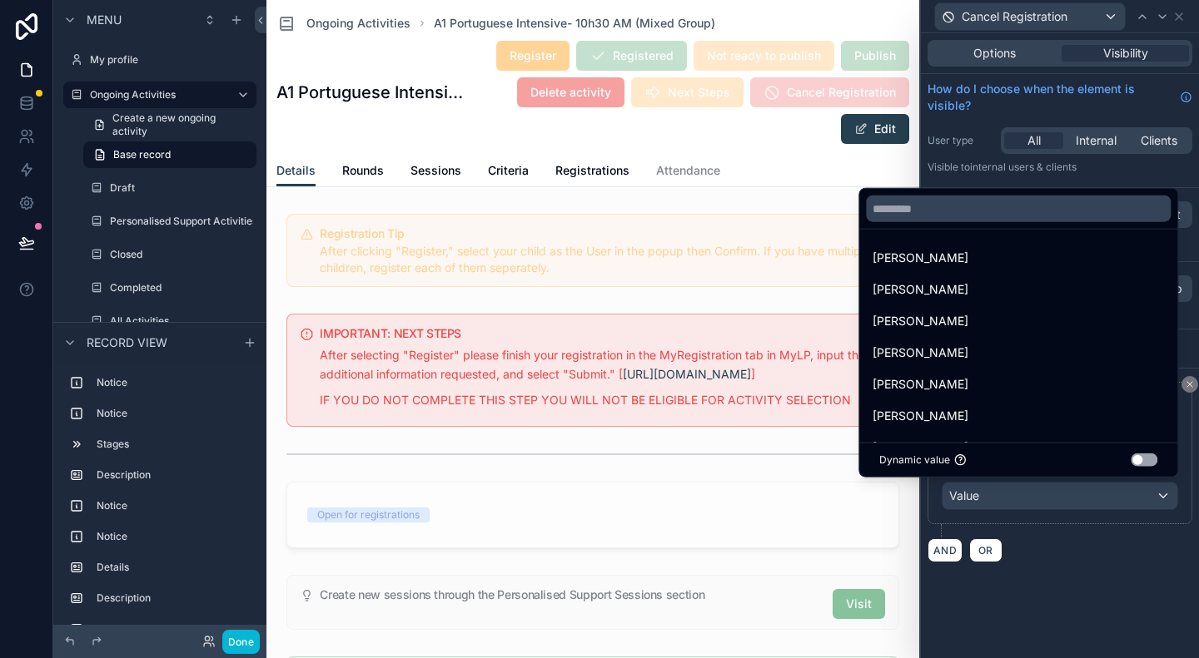
click at [1139, 460] on button "Use setting" at bounding box center [1143, 460] width 27 height 13
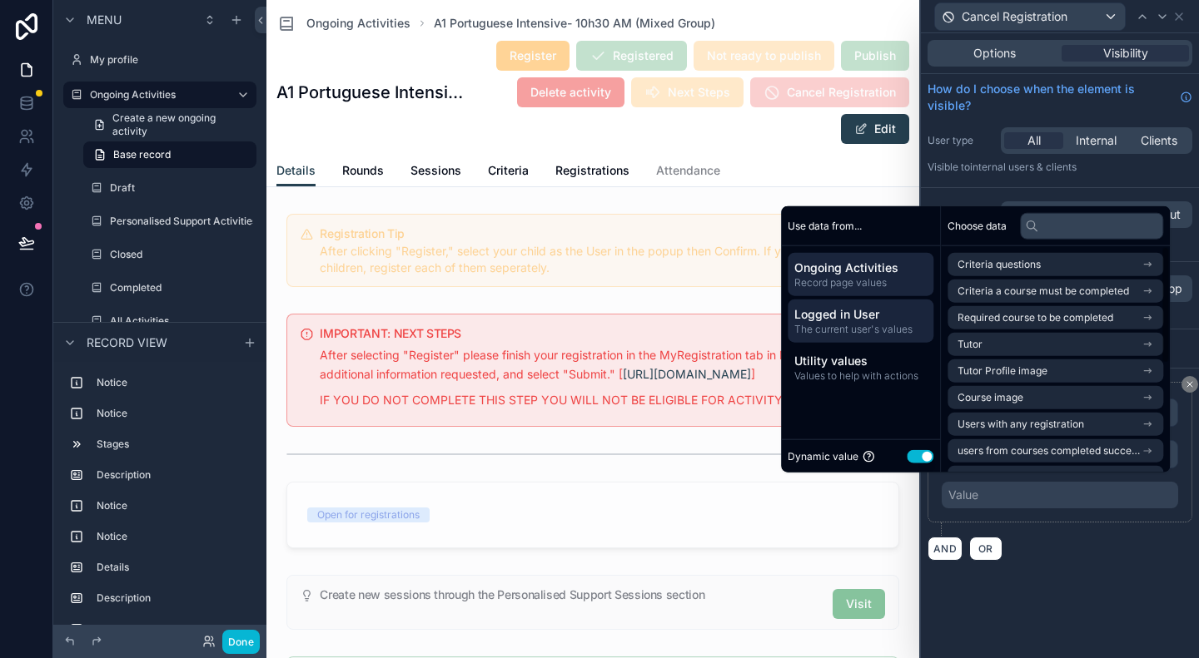
click at [847, 329] on span "The current user's values" at bounding box center [860, 329] width 132 height 13
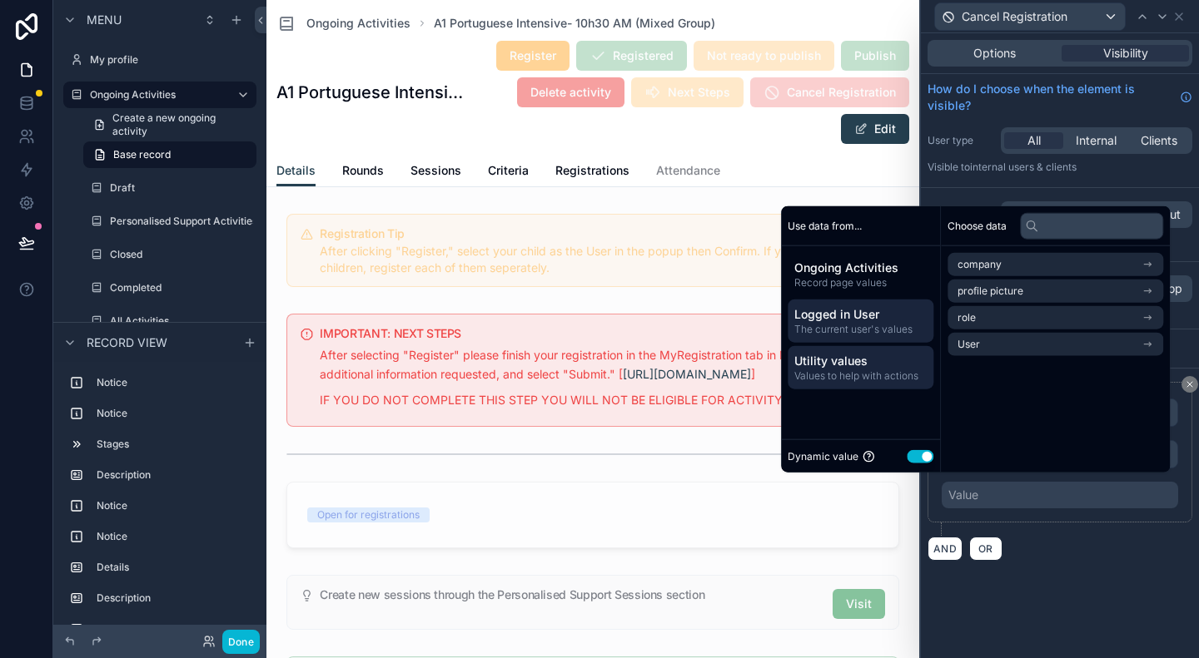
click at [856, 388] on div "Utility values Values to help with actions" at bounding box center [860, 367] width 146 height 43
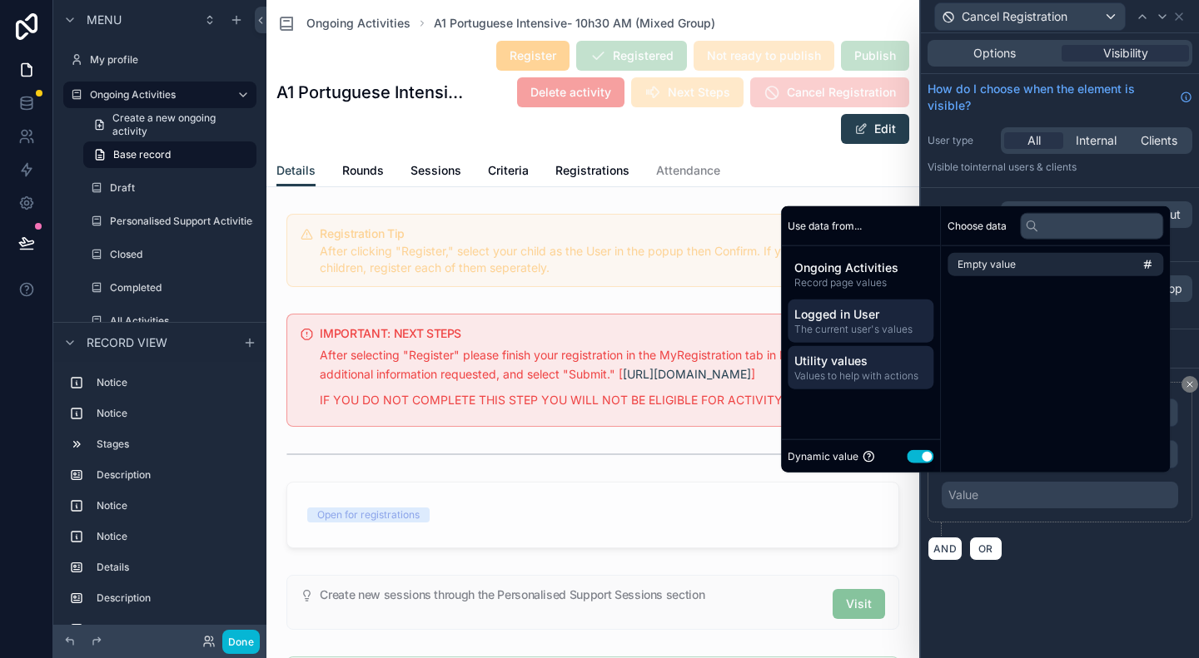
click at [846, 305] on div "Logged in User The current user's values" at bounding box center [860, 321] width 146 height 43
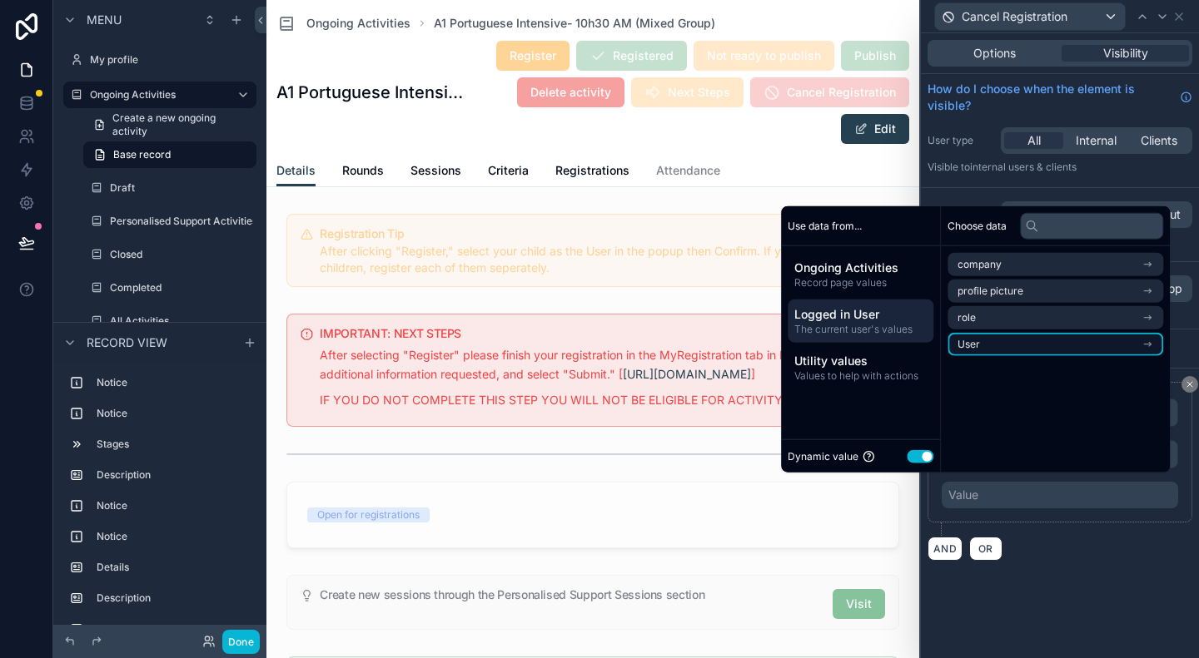
click at [1035, 349] on li "User" at bounding box center [1055, 344] width 216 height 23
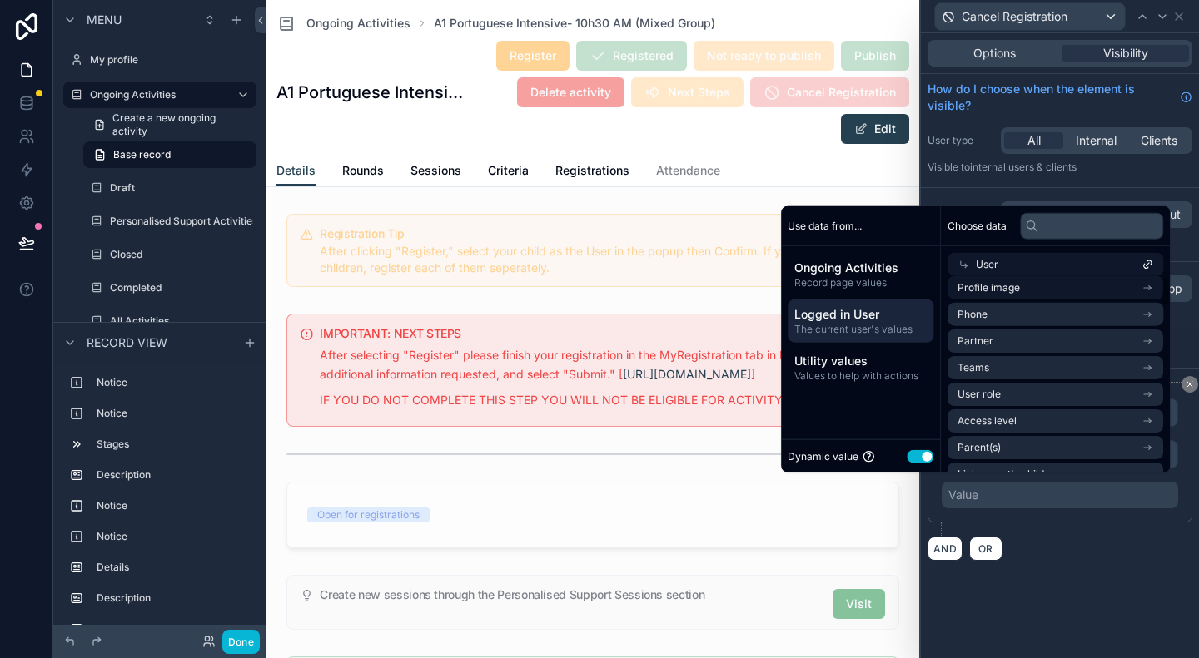
scroll to position [0, 0]
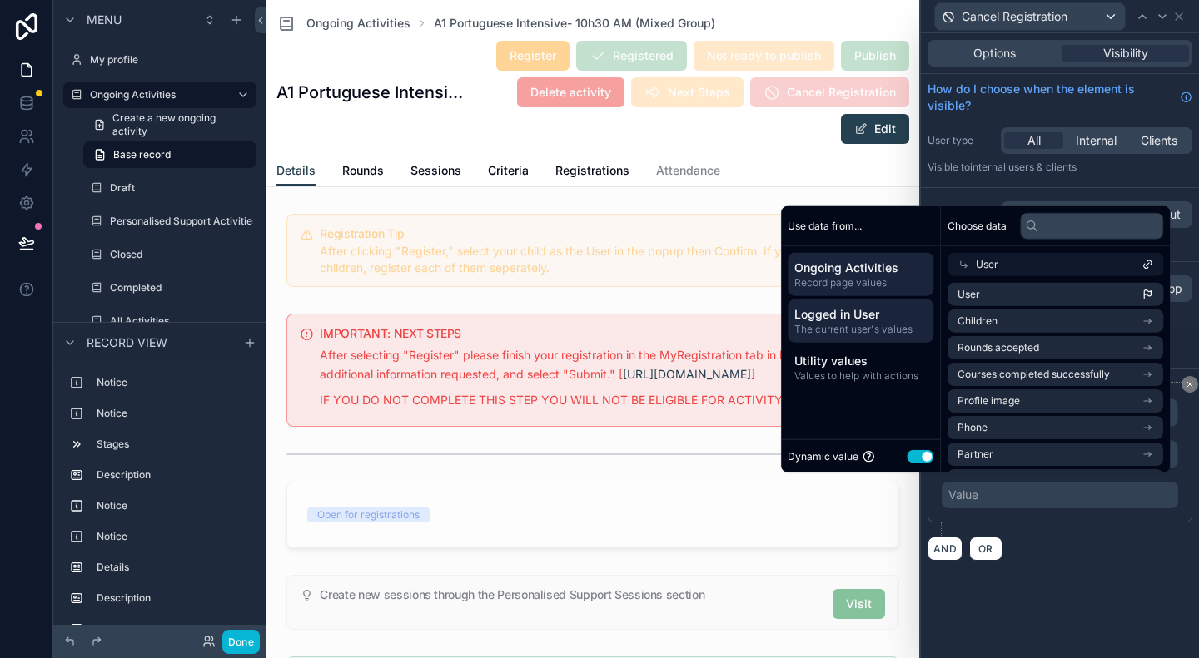
click at [842, 262] on span "Ongoing Activities" at bounding box center [860, 268] width 132 height 17
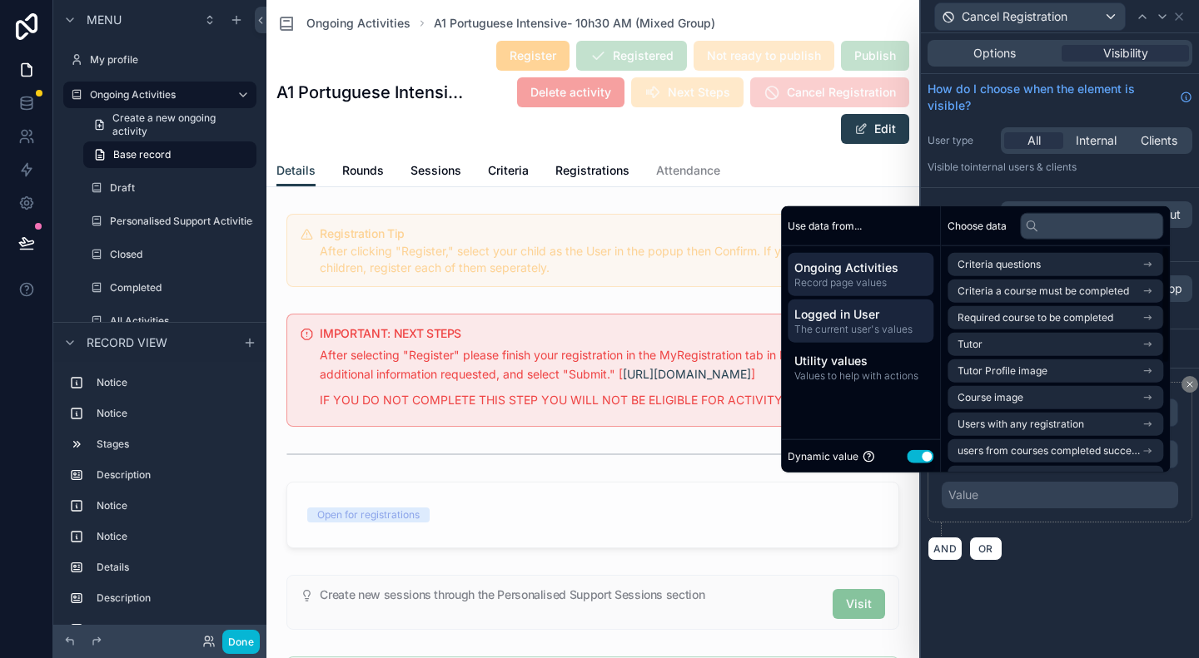
click at [808, 320] on span "Logged in User" at bounding box center [860, 314] width 132 height 17
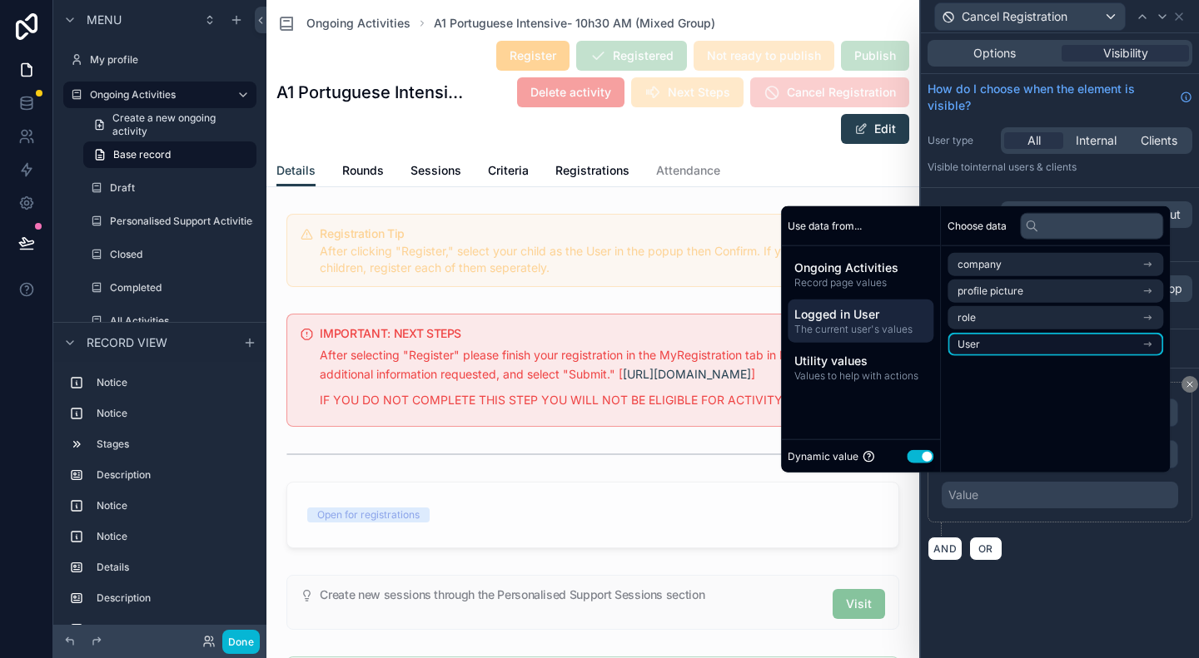
click at [1001, 344] on li "User" at bounding box center [1055, 344] width 216 height 23
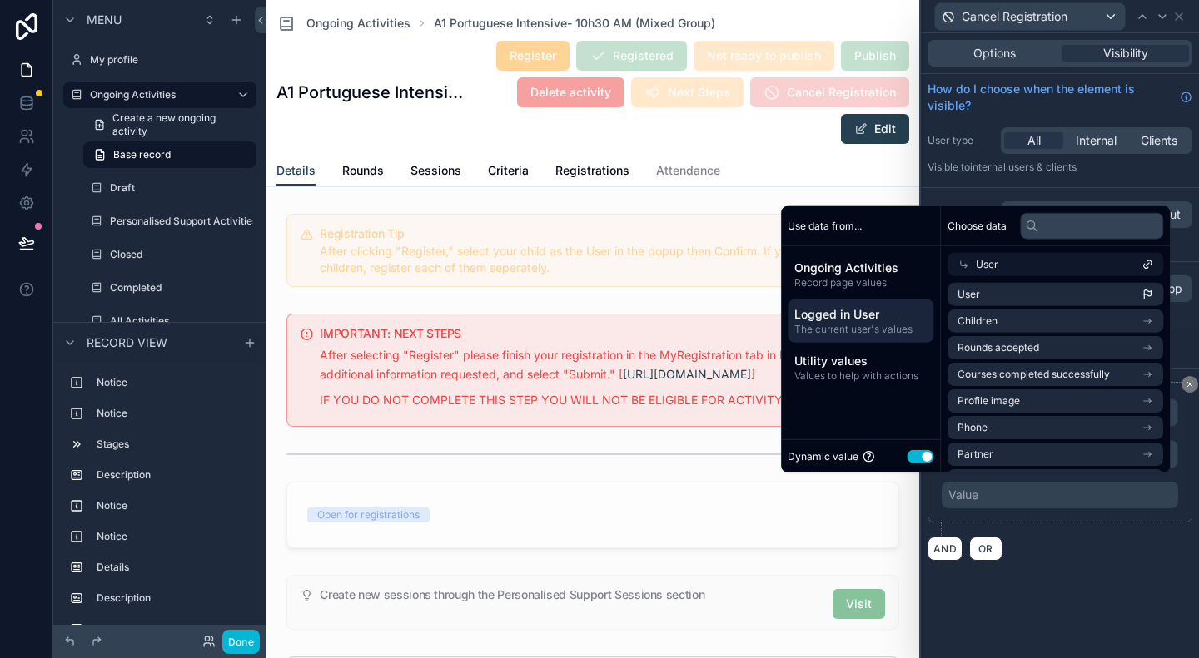
click at [1005, 262] on div "User" at bounding box center [1055, 264] width 216 height 23
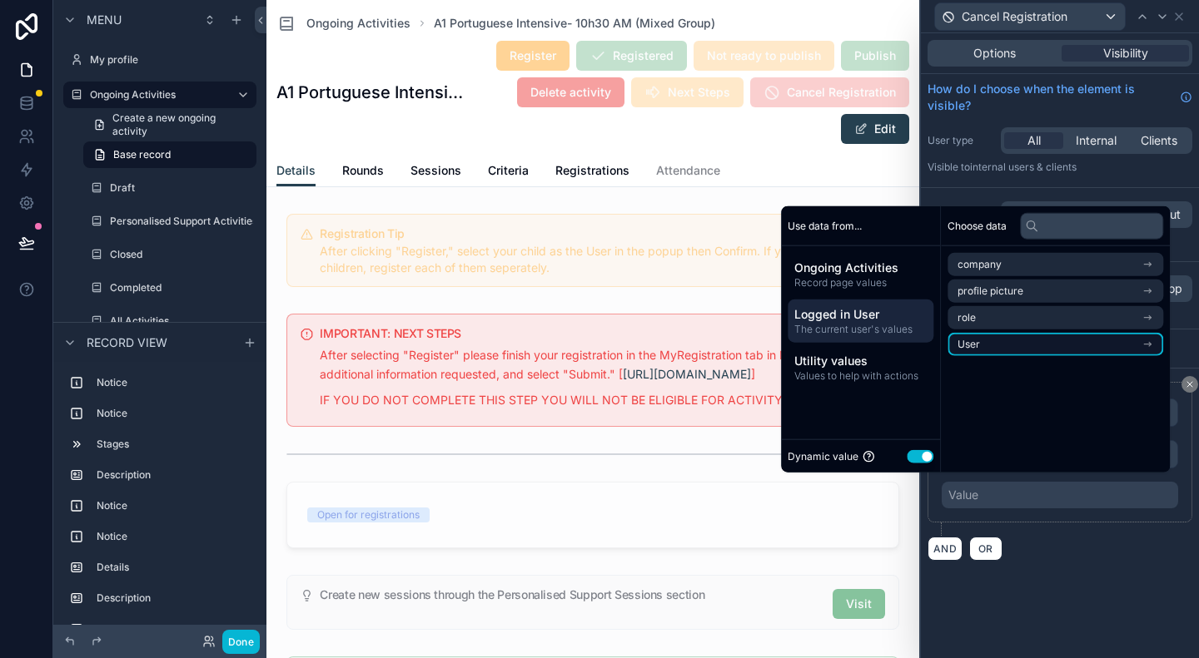
click at [986, 350] on li "User" at bounding box center [1055, 344] width 216 height 23
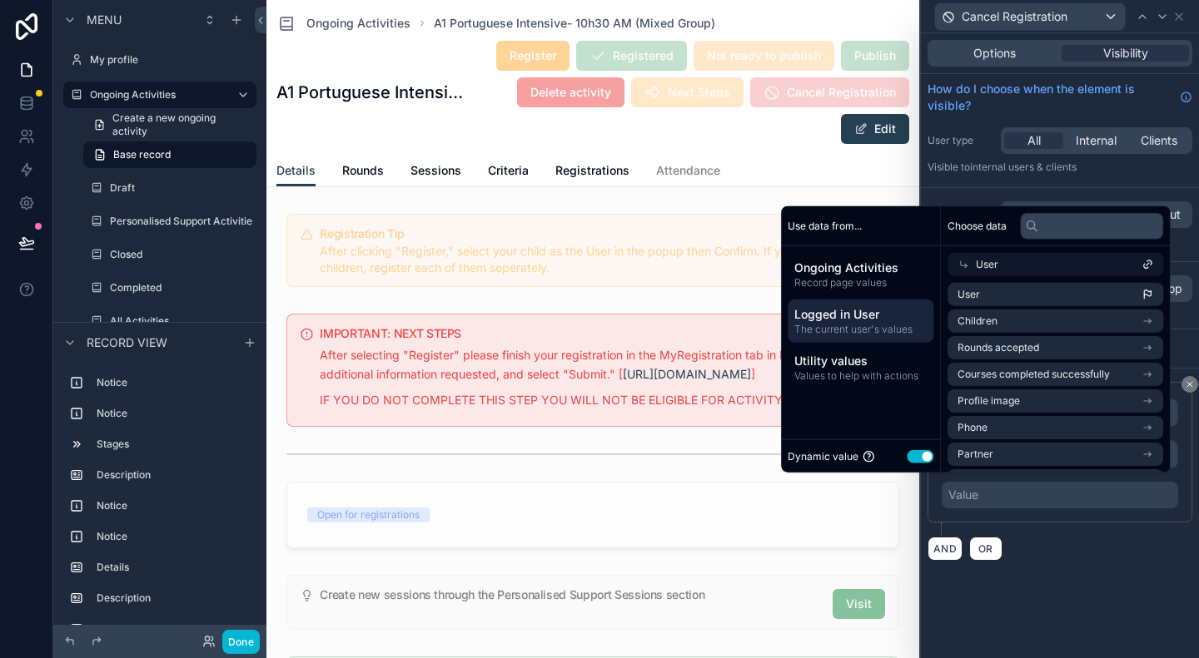
click at [1150, 265] on icon at bounding box center [1149, 263] width 4 height 4
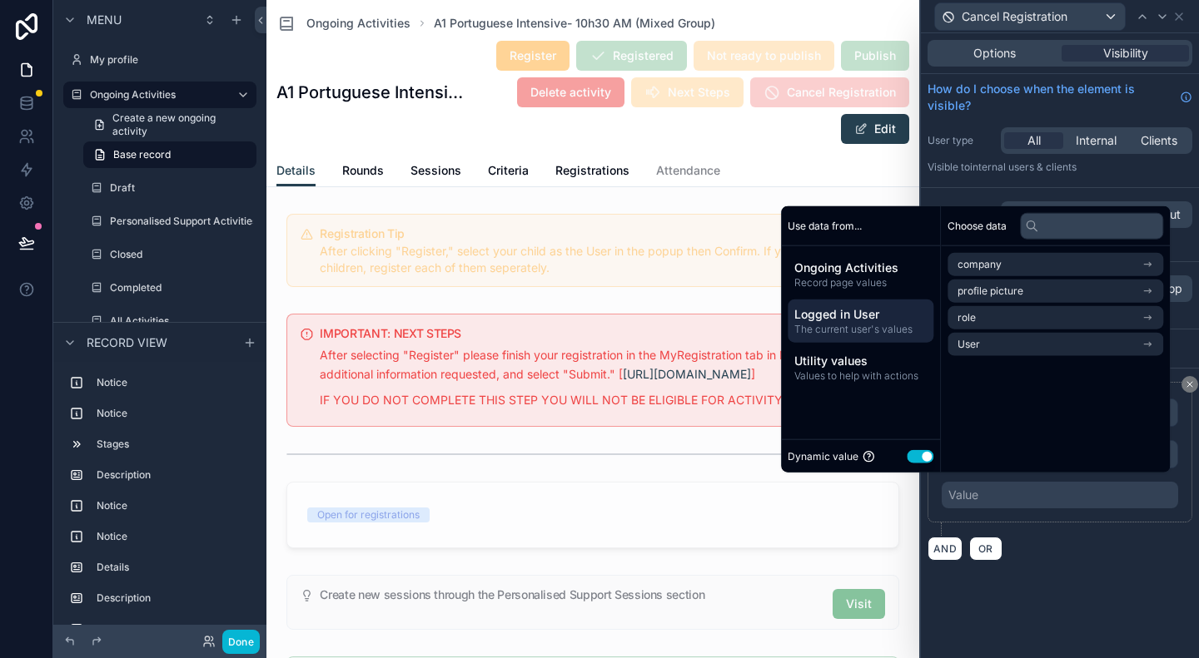
click at [1045, 605] on div "**********" at bounding box center [1060, 345] width 278 height 625
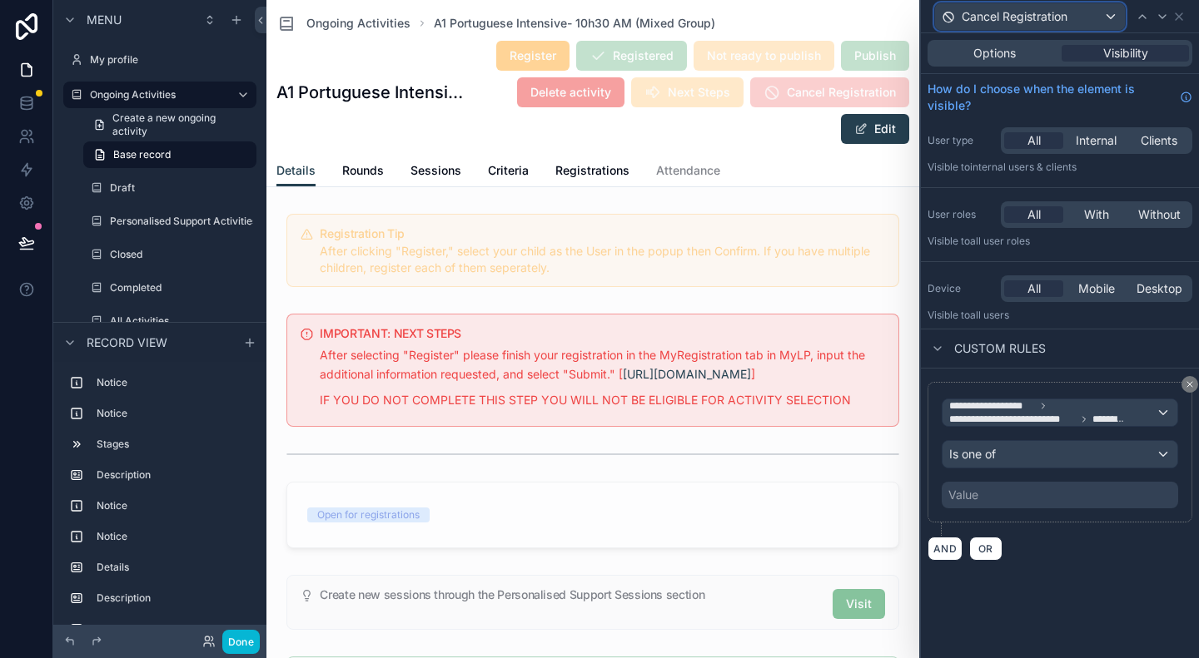
click at [1017, 13] on span "Cancel Registration" at bounding box center [1014, 16] width 106 height 17
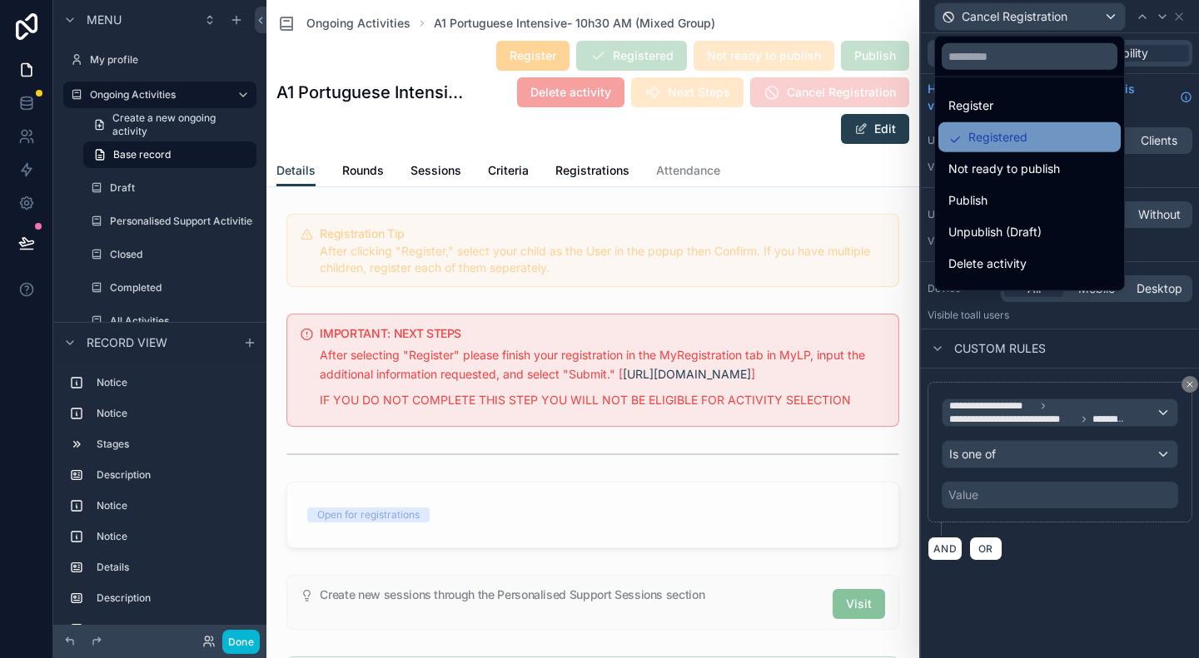
click at [999, 142] on span "Registered" at bounding box center [997, 137] width 59 height 20
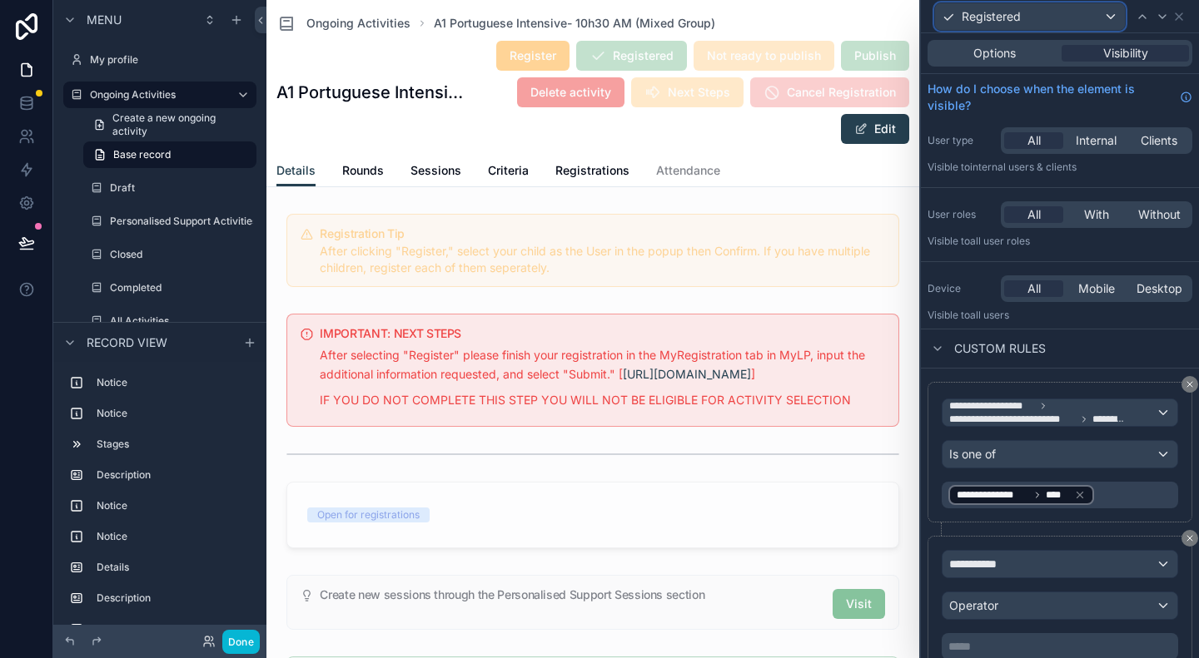
click at [1017, 26] on div "Registered" at bounding box center [1030, 16] width 190 height 27
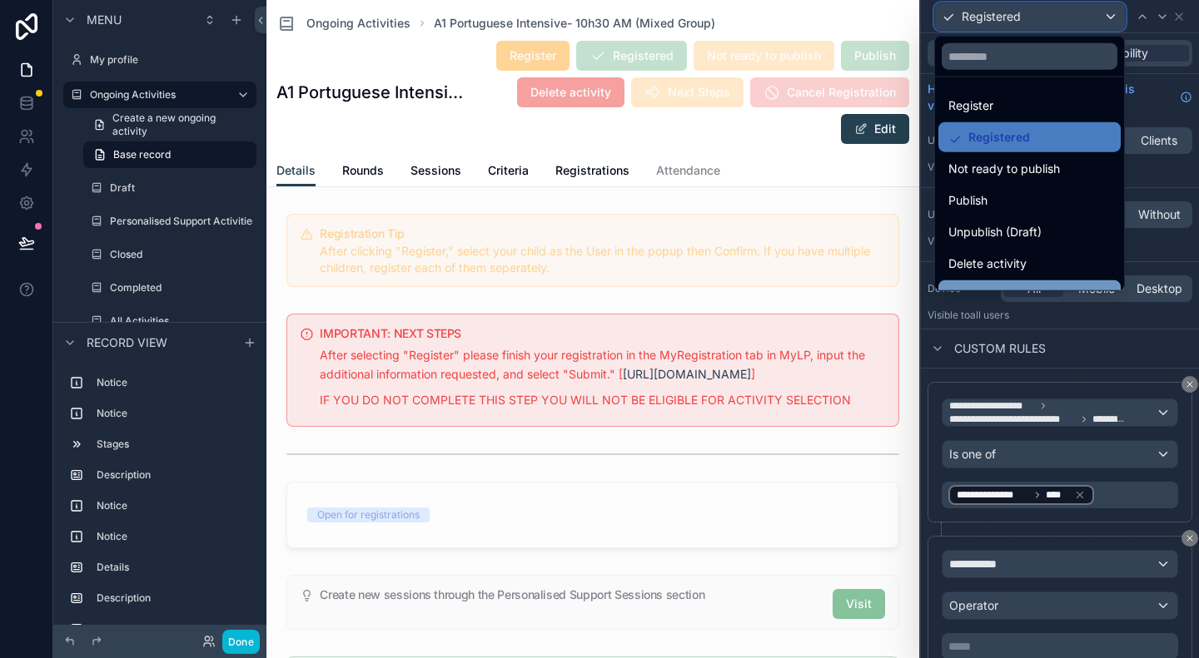
scroll to position [55, 0]
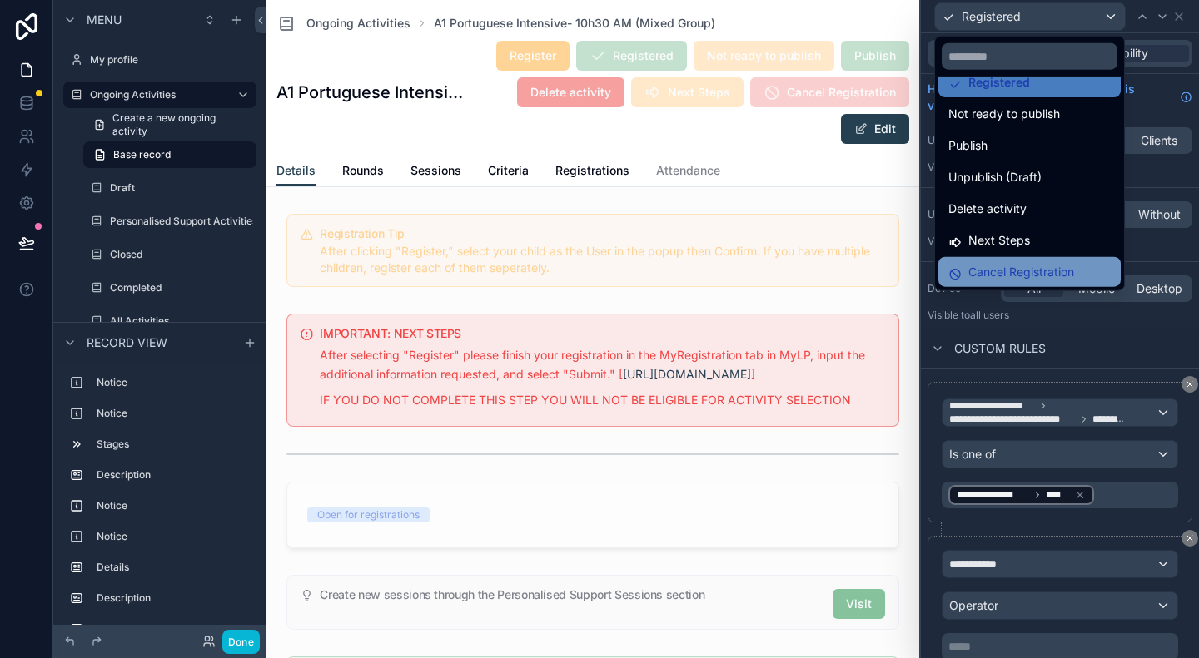
click at [1019, 266] on span "Cancel Registration" at bounding box center [1021, 272] width 106 height 20
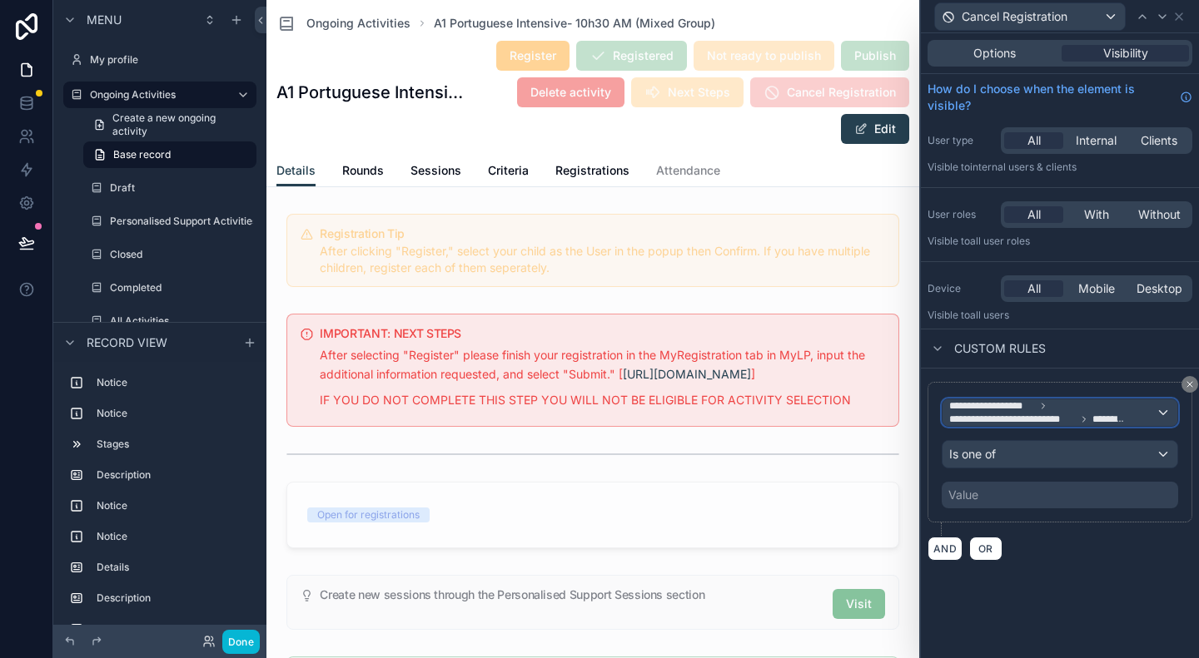
click at [1087, 417] on icon at bounding box center [1084, 420] width 10 height 10
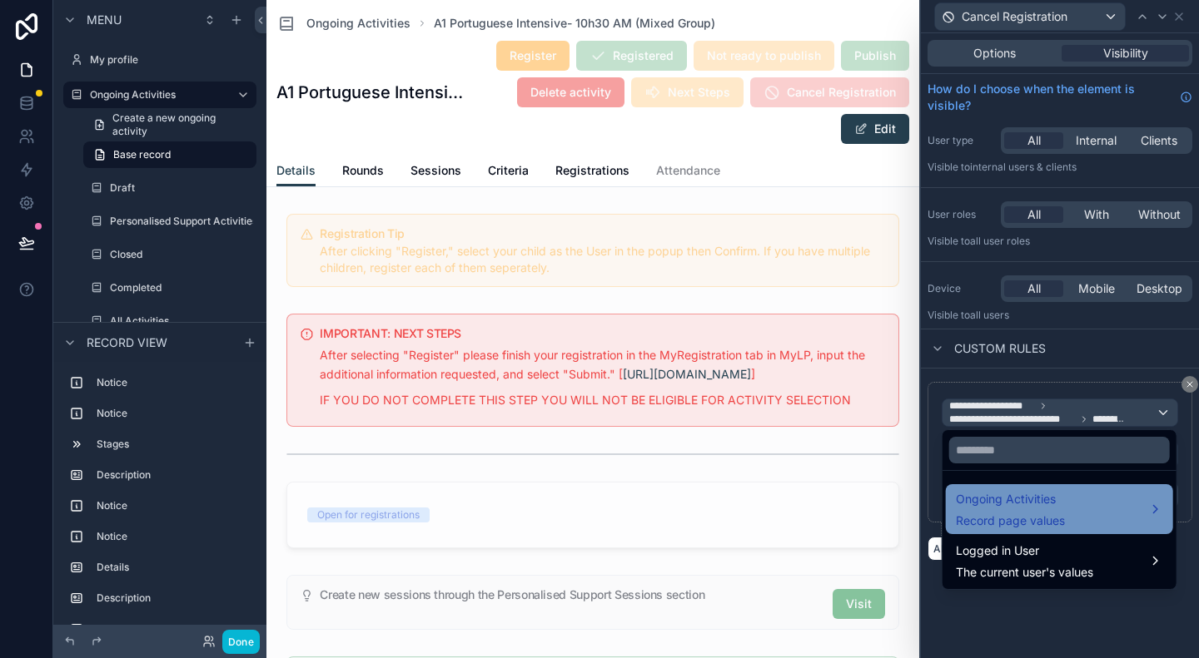
click at [1042, 517] on span "Record page values" at bounding box center [1010, 521] width 109 height 17
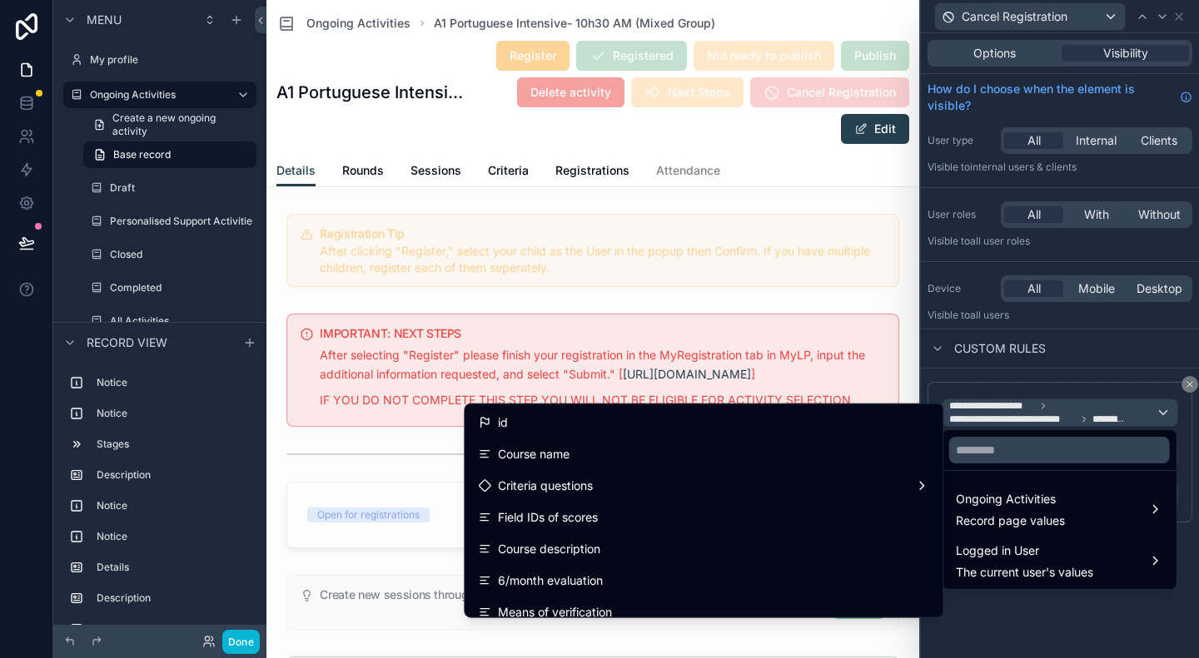
click at [1014, 605] on div at bounding box center [1060, 329] width 278 height 658
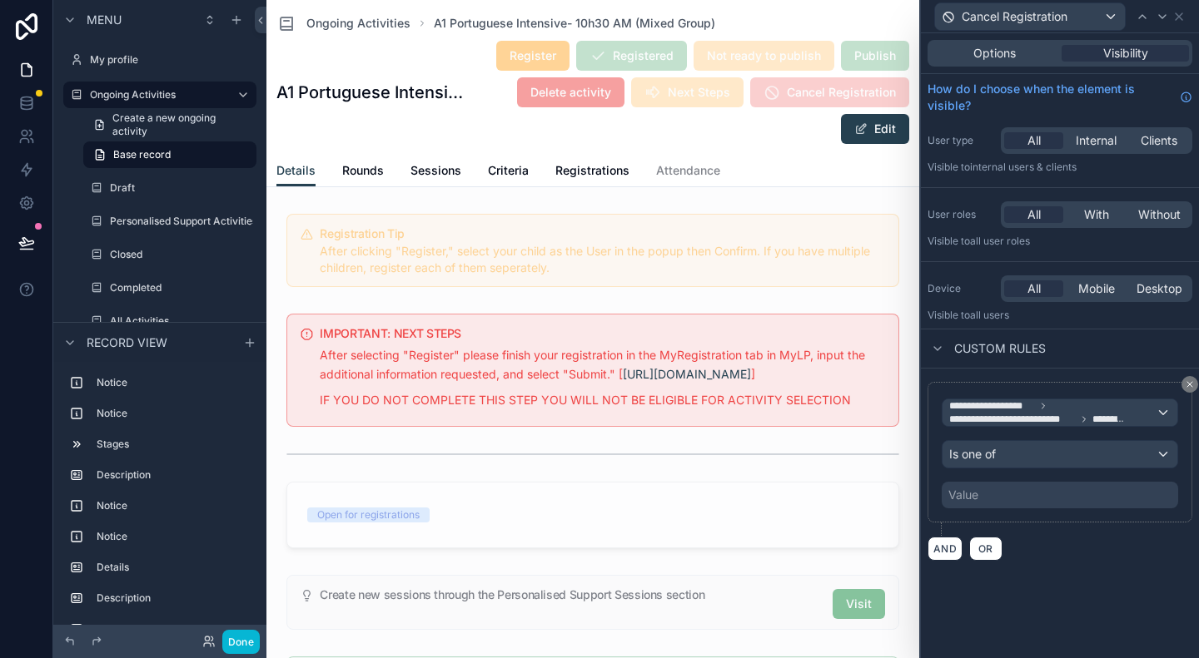
click at [1014, 496] on div "Value" at bounding box center [1059, 495] width 236 height 27
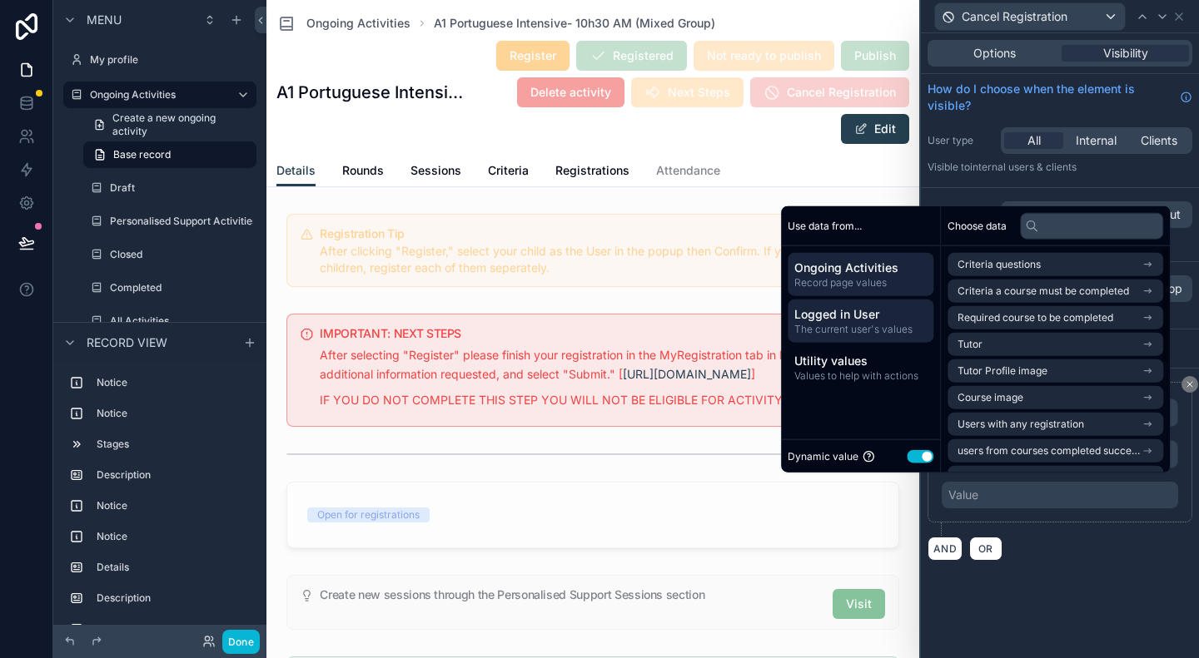
click at [831, 323] on span "The current user's values" at bounding box center [860, 329] width 132 height 13
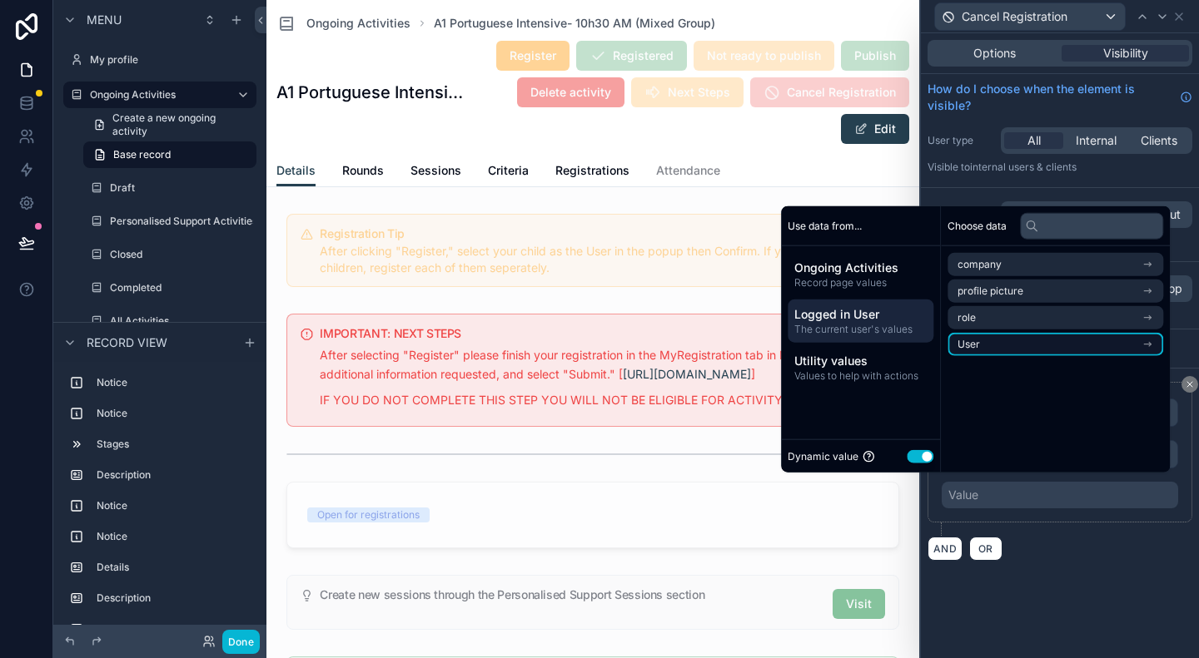
click at [984, 347] on li "User" at bounding box center [1055, 344] width 216 height 23
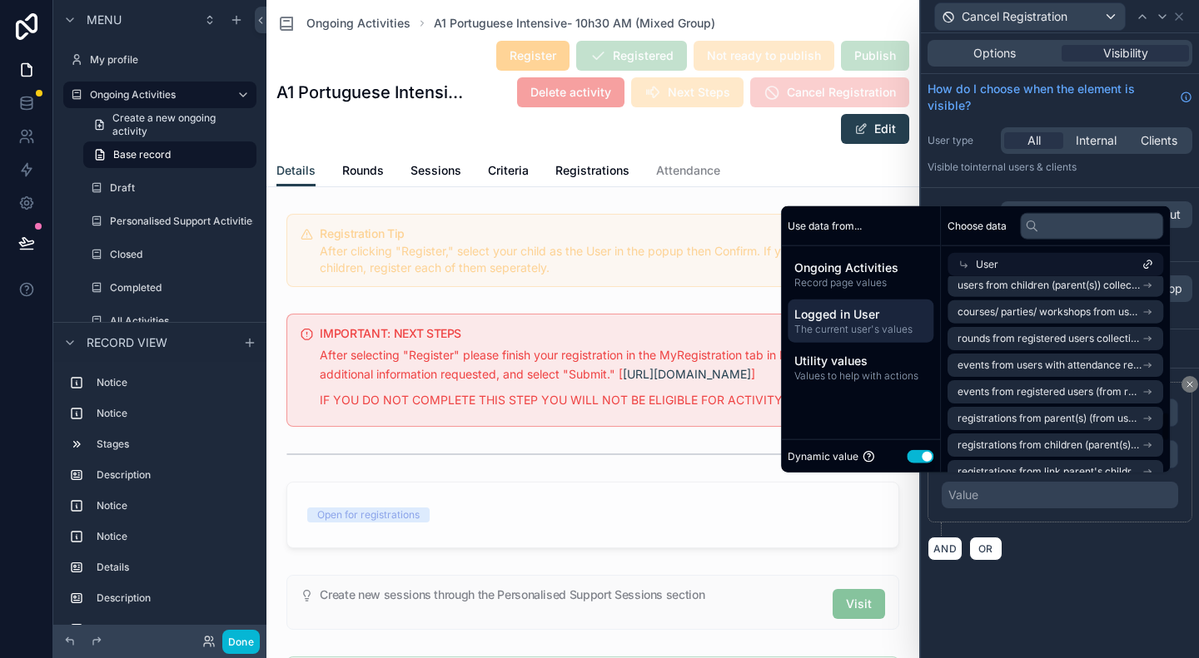
scroll to position [1065, 0]
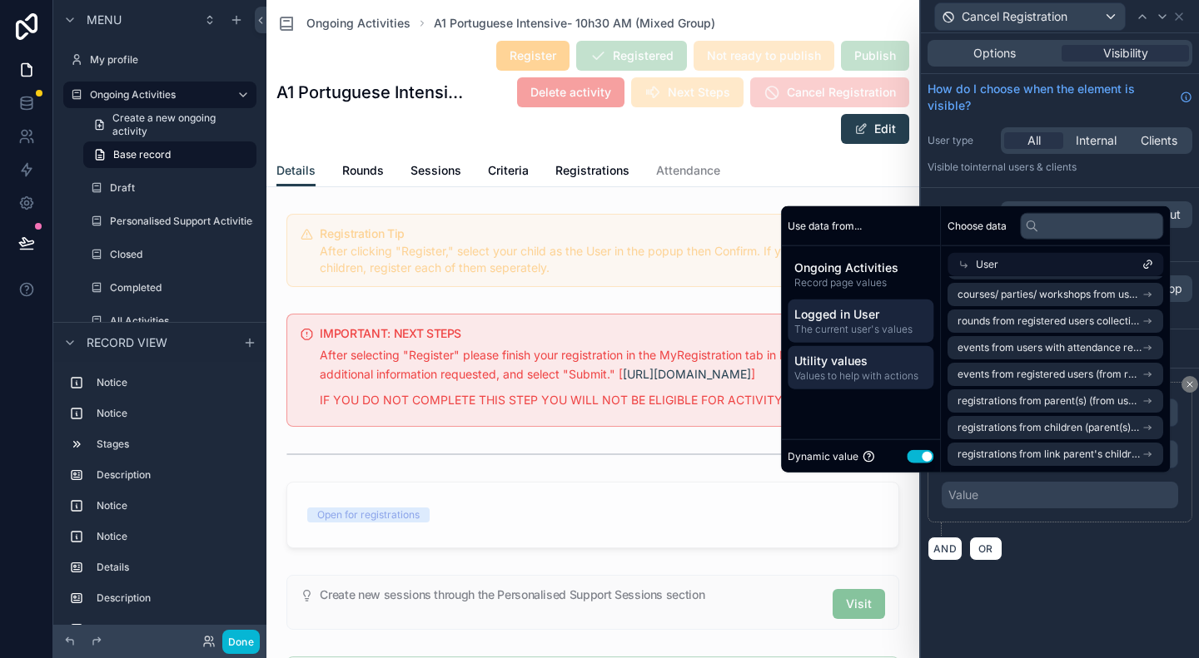
click at [851, 356] on span "Utility values" at bounding box center [860, 361] width 132 height 17
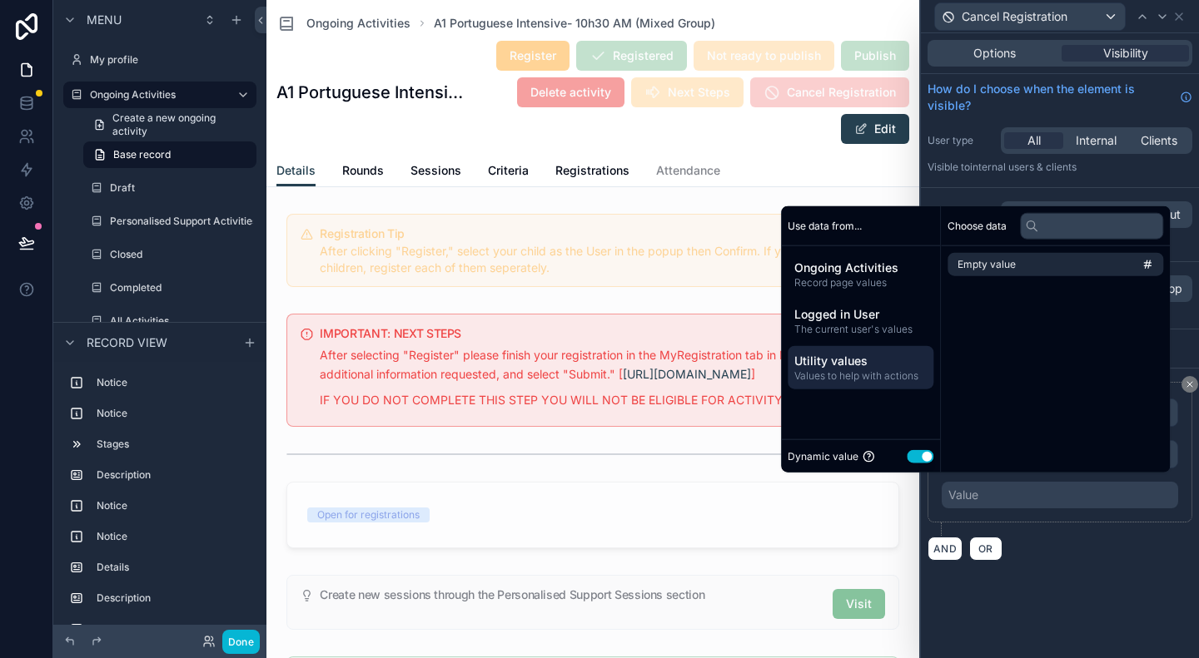
scroll to position [0, 0]
click at [841, 271] on span "Ongoing Activities" at bounding box center [860, 268] width 132 height 17
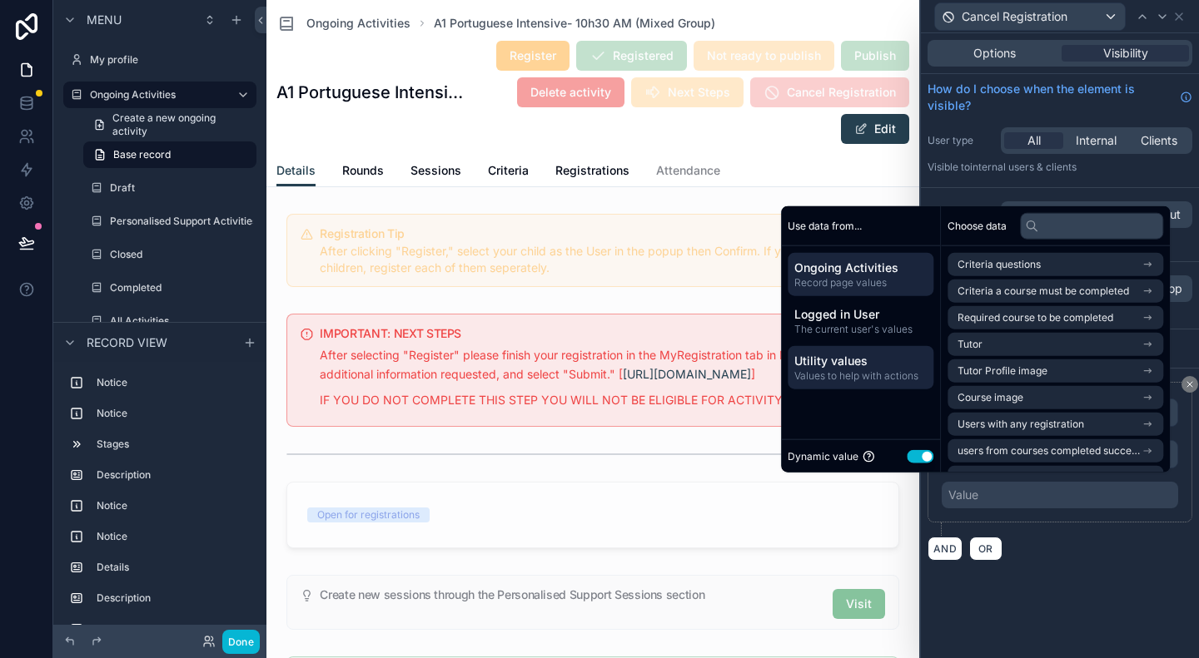
click at [846, 386] on div "Utility values Values to help with actions" at bounding box center [860, 367] width 146 height 43
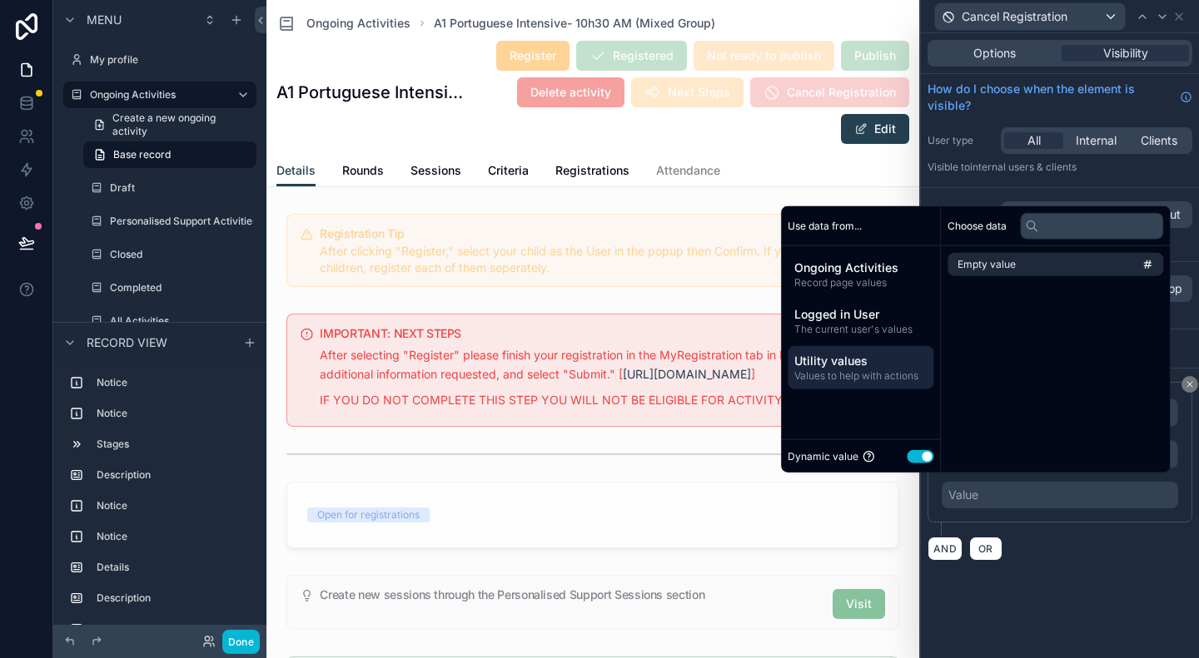
click at [917, 459] on button "Use setting" at bounding box center [919, 455] width 27 height 13
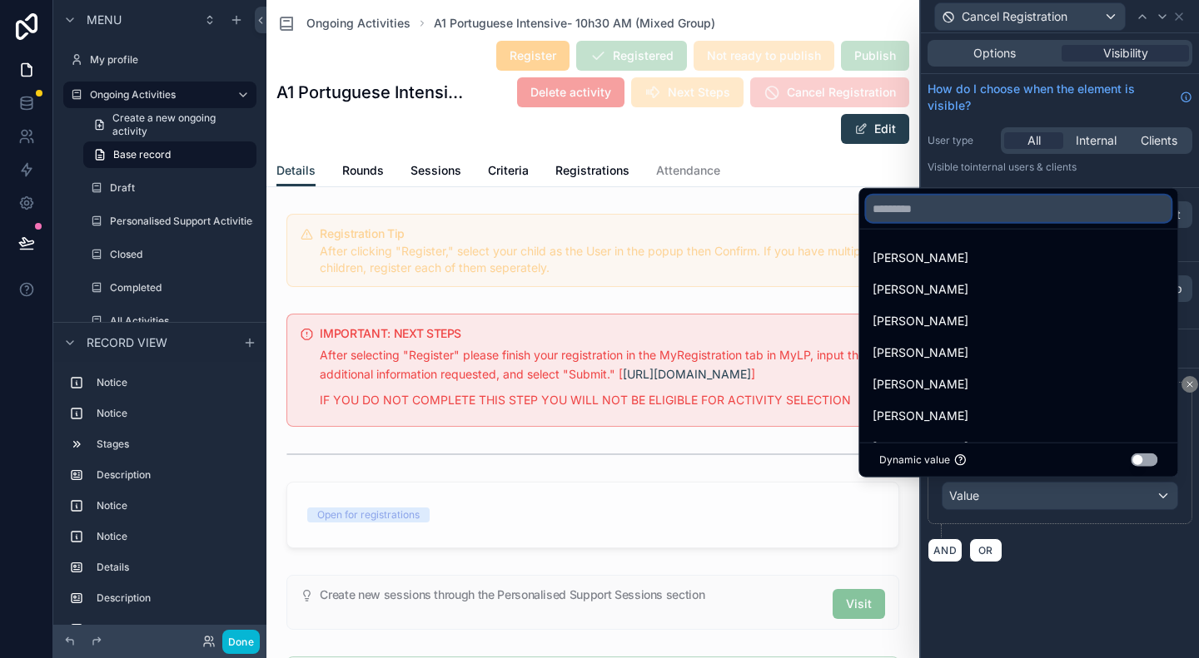
click at [879, 213] on input "text" at bounding box center [1018, 209] width 305 height 27
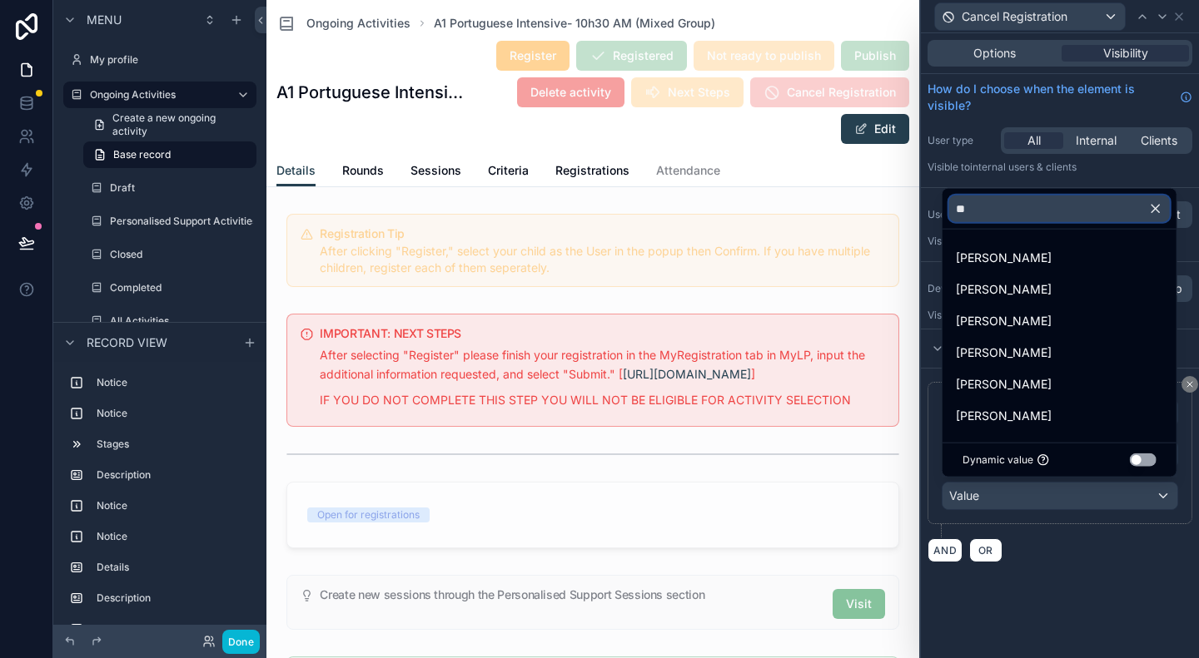
type input "*"
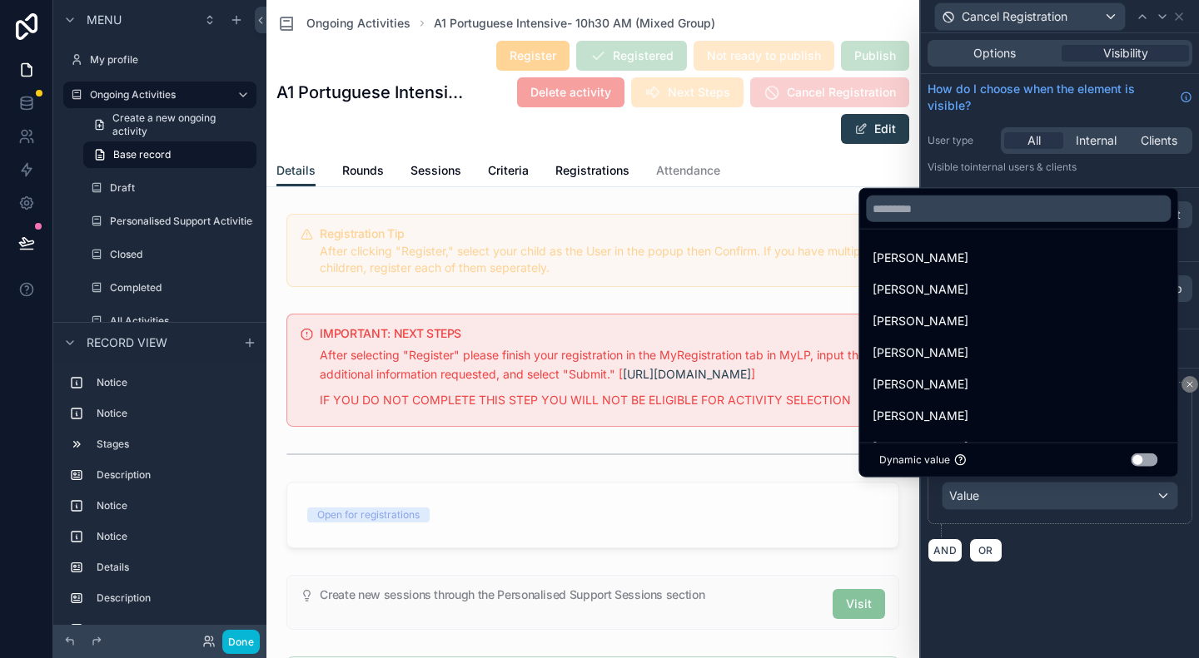
click at [1044, 554] on div at bounding box center [1060, 329] width 278 height 658
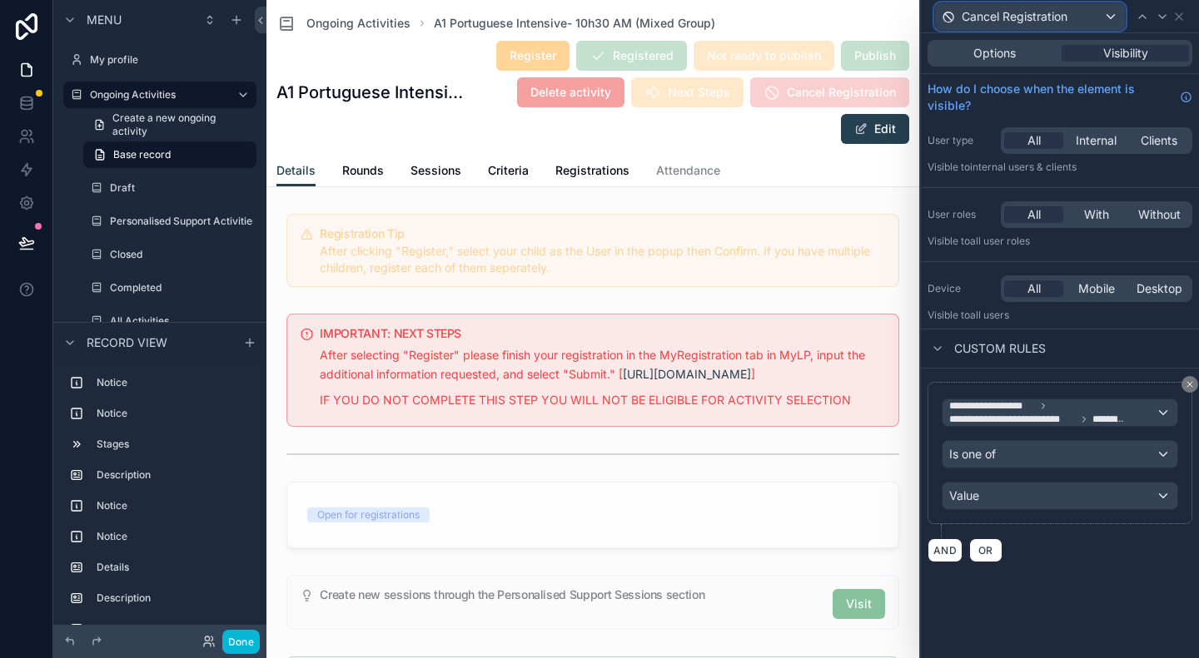
click at [998, 12] on span "Cancel Registration" at bounding box center [1014, 16] width 106 height 17
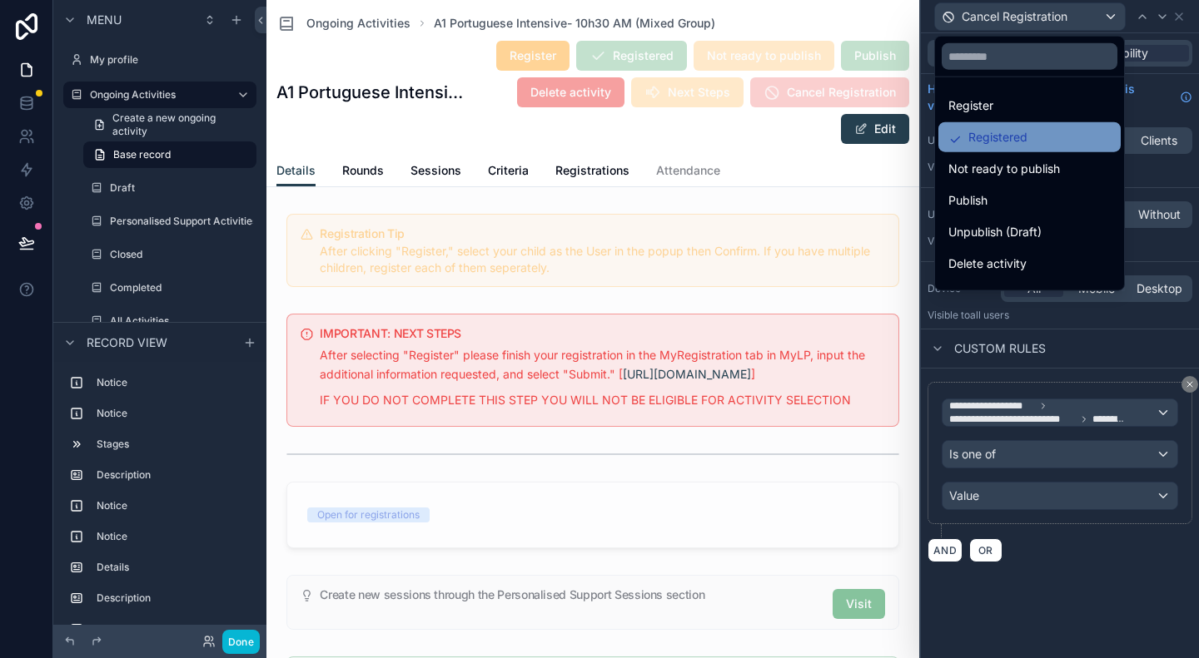
click at [989, 141] on span "Registered" at bounding box center [997, 137] width 59 height 20
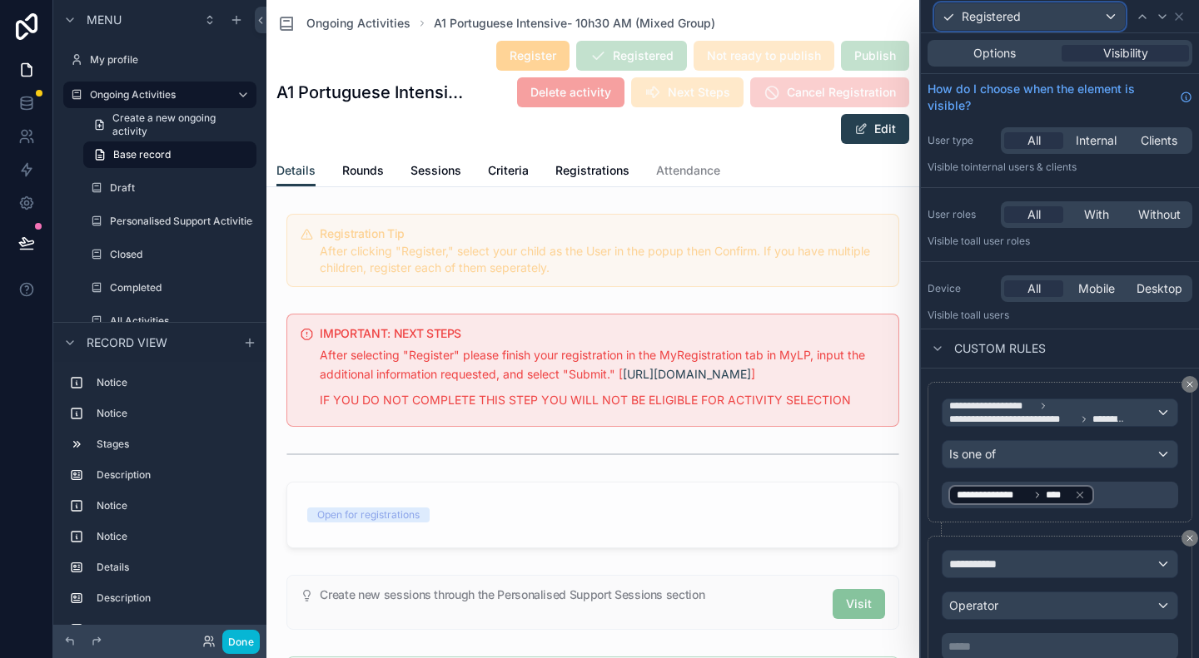
click at [1009, 17] on span "Registered" at bounding box center [990, 16] width 59 height 17
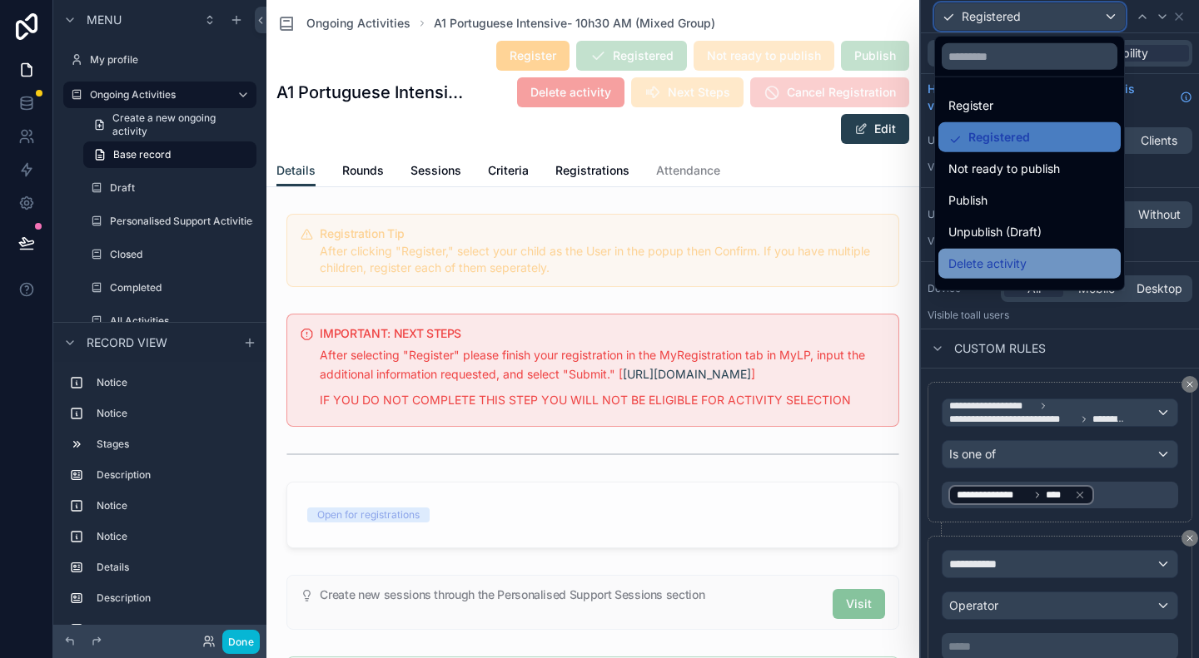
scroll to position [55, 0]
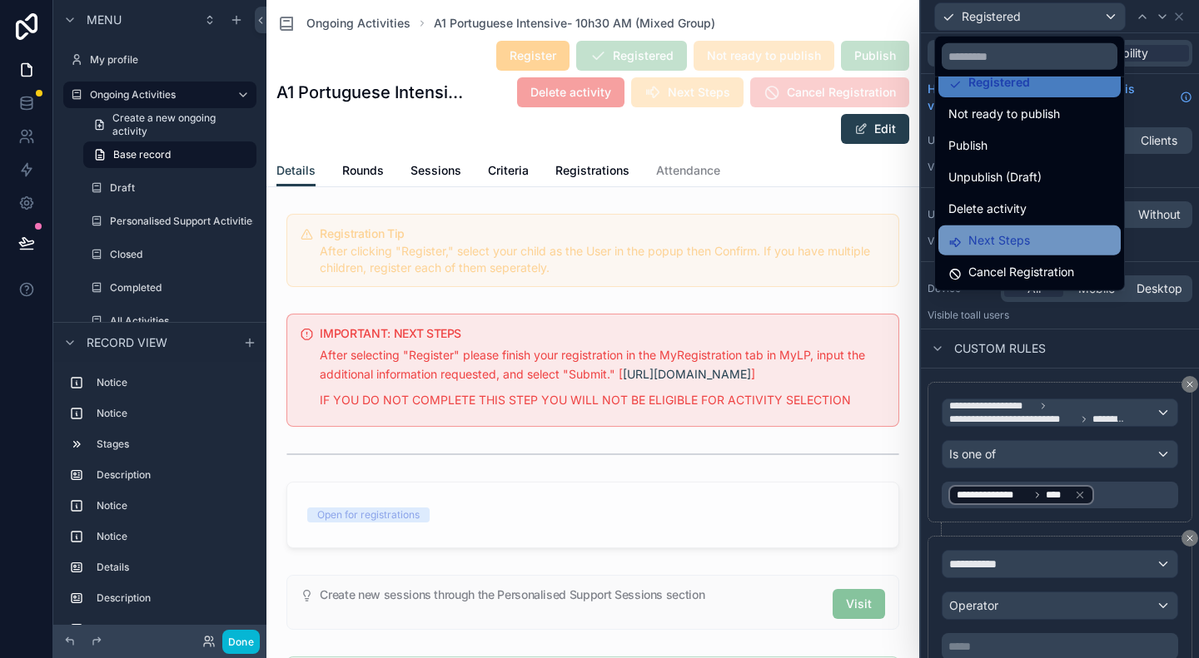
click at [994, 242] on span "Next Steps" at bounding box center [999, 241] width 62 height 20
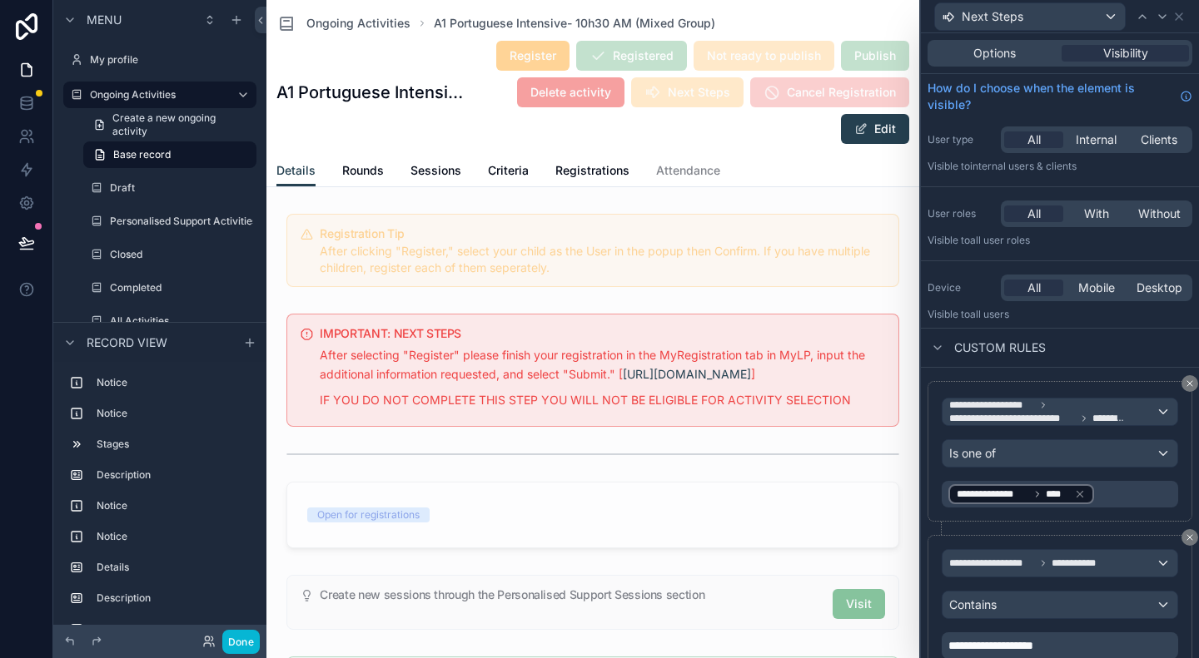
scroll to position [0, 0]
click at [1109, 15] on div "Next Steps" at bounding box center [1030, 16] width 190 height 27
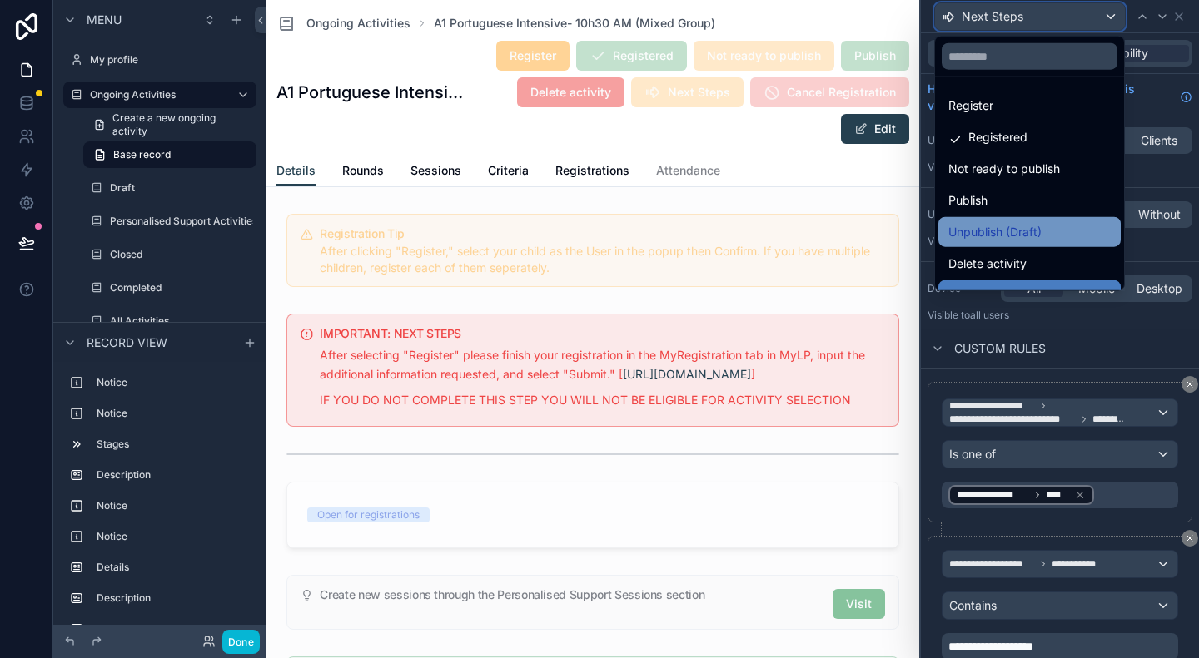
scroll to position [55, 0]
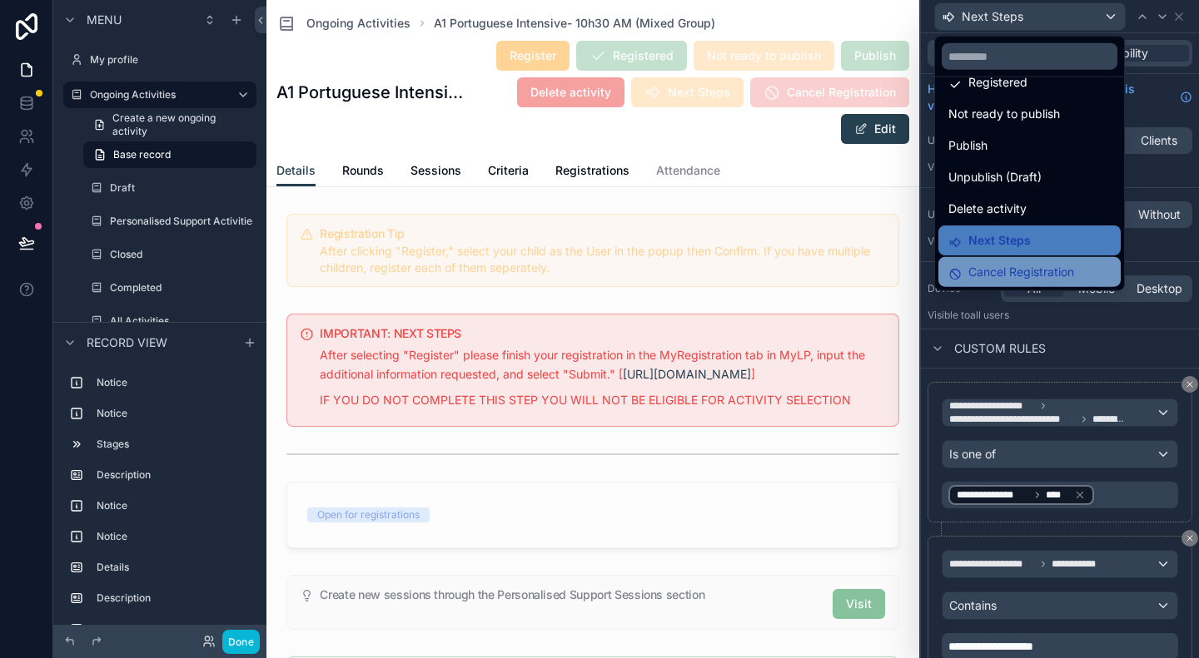
click at [1029, 271] on span "Cancel Registration" at bounding box center [1021, 272] width 106 height 20
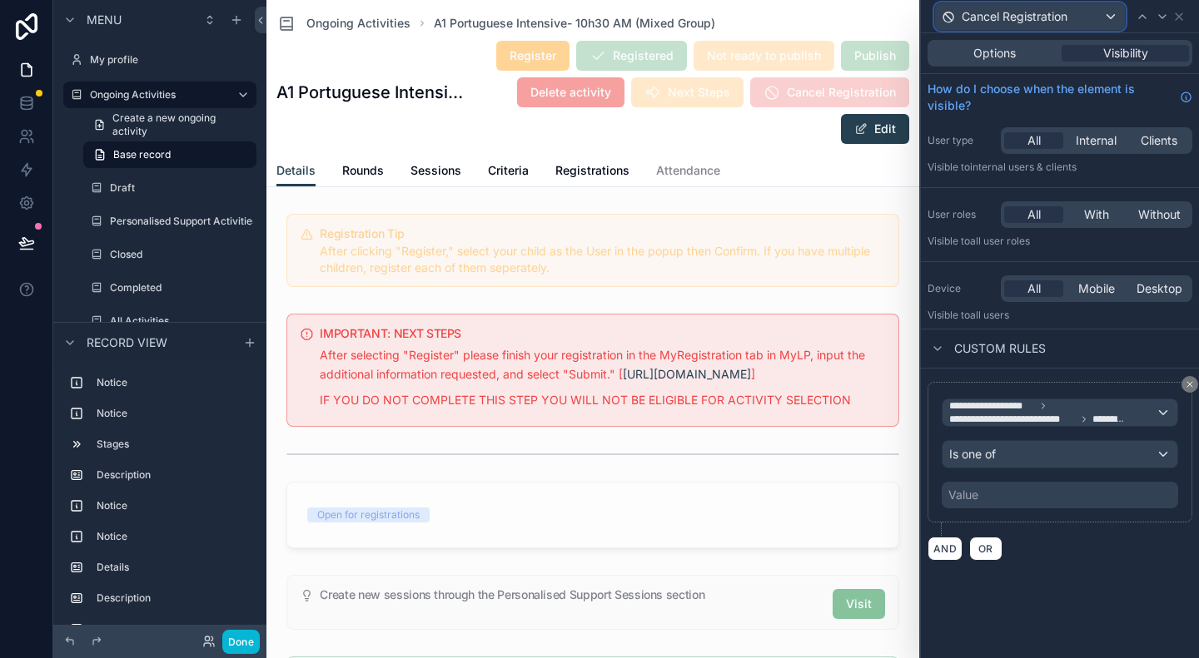
click at [1000, 17] on span "Cancel Registration" at bounding box center [1014, 16] width 106 height 17
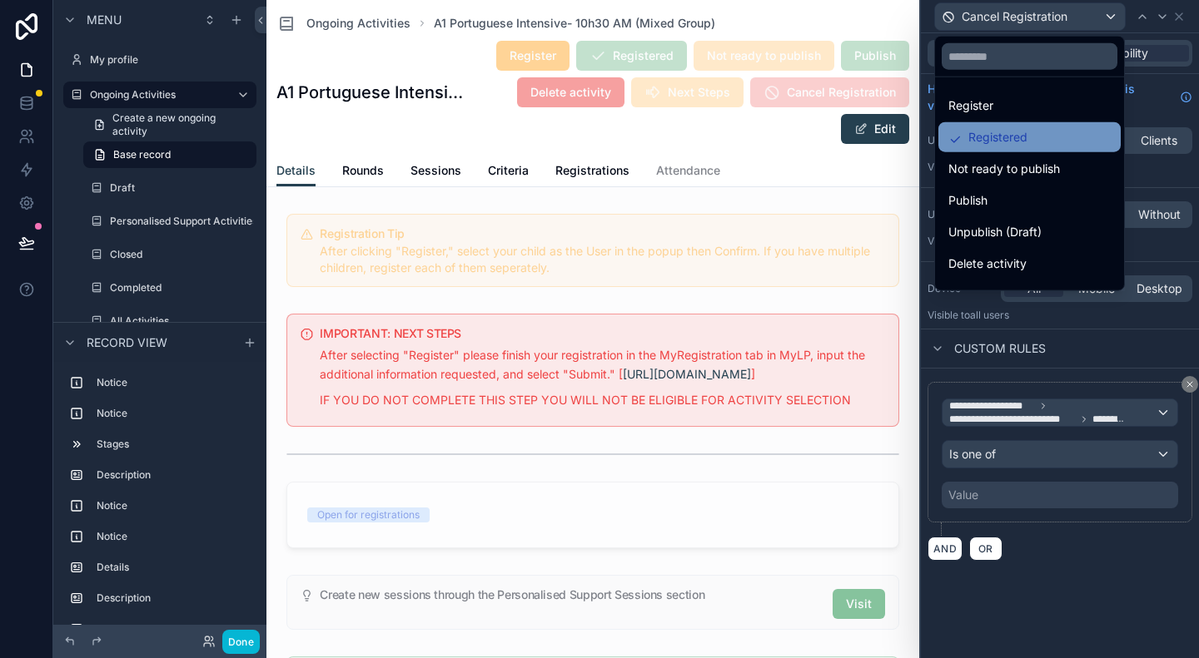
click at [1013, 128] on span "Registered" at bounding box center [997, 137] width 59 height 20
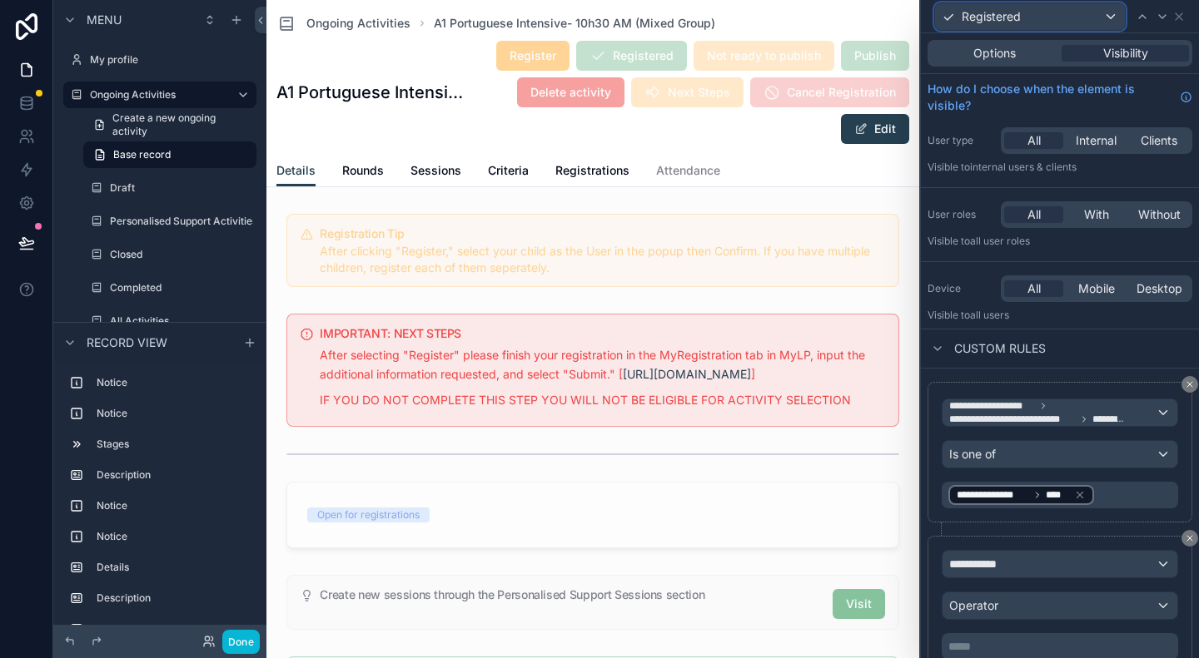
click at [1019, 17] on span "Registered" at bounding box center [990, 16] width 59 height 17
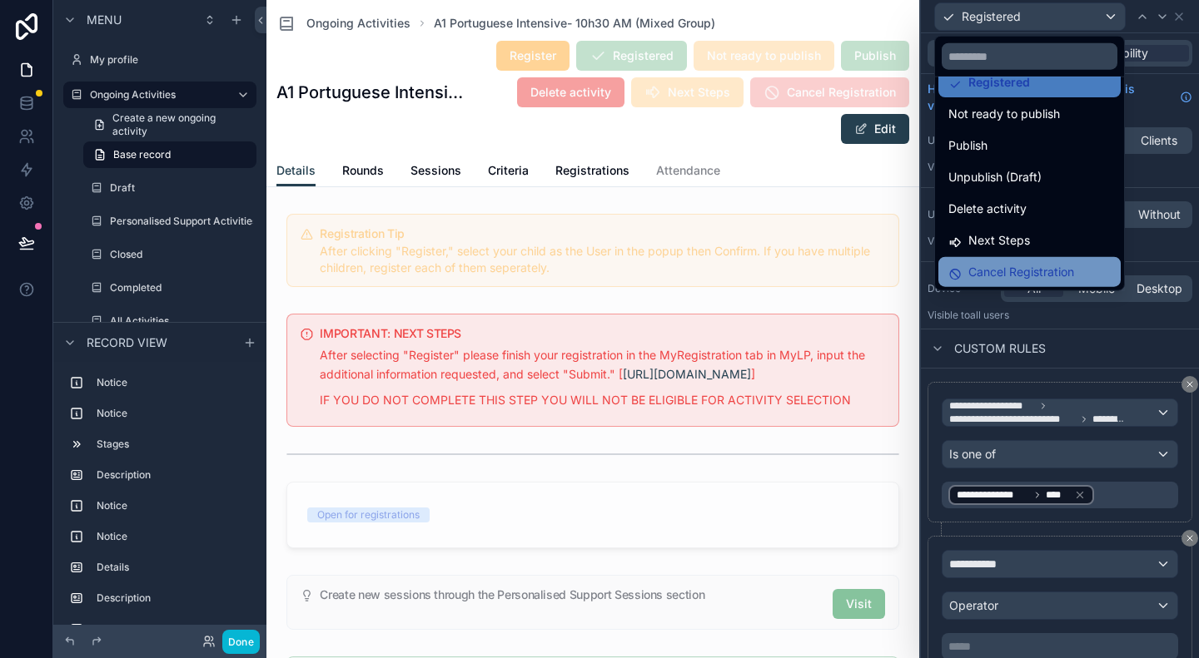
click at [990, 268] on span "Cancel Registration" at bounding box center [1021, 272] width 106 height 20
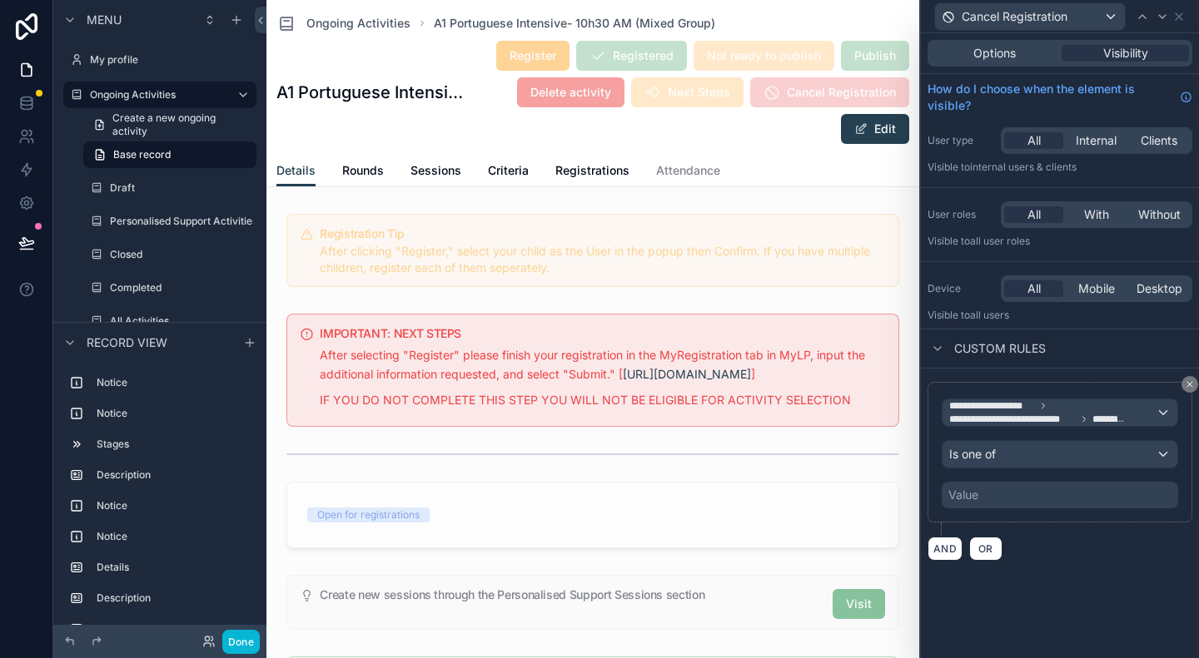
click at [998, 500] on div "Value" at bounding box center [1059, 495] width 236 height 27
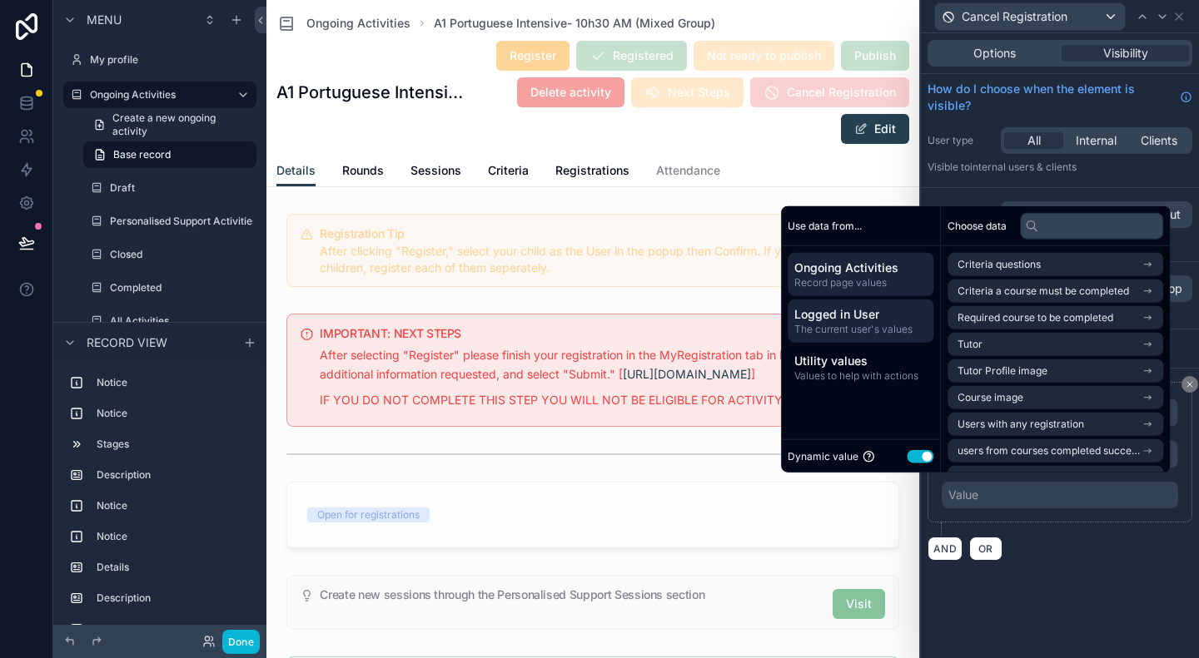
click at [862, 315] on span "Logged in User" at bounding box center [860, 314] width 132 height 17
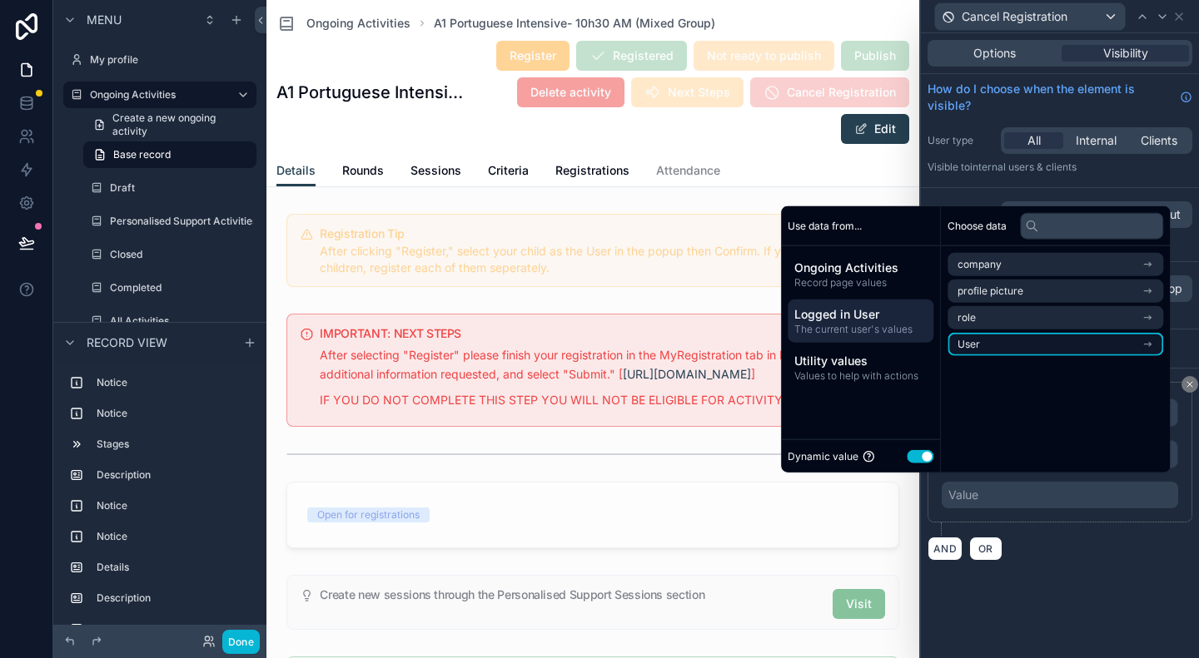
click at [1022, 350] on li "User" at bounding box center [1055, 344] width 216 height 23
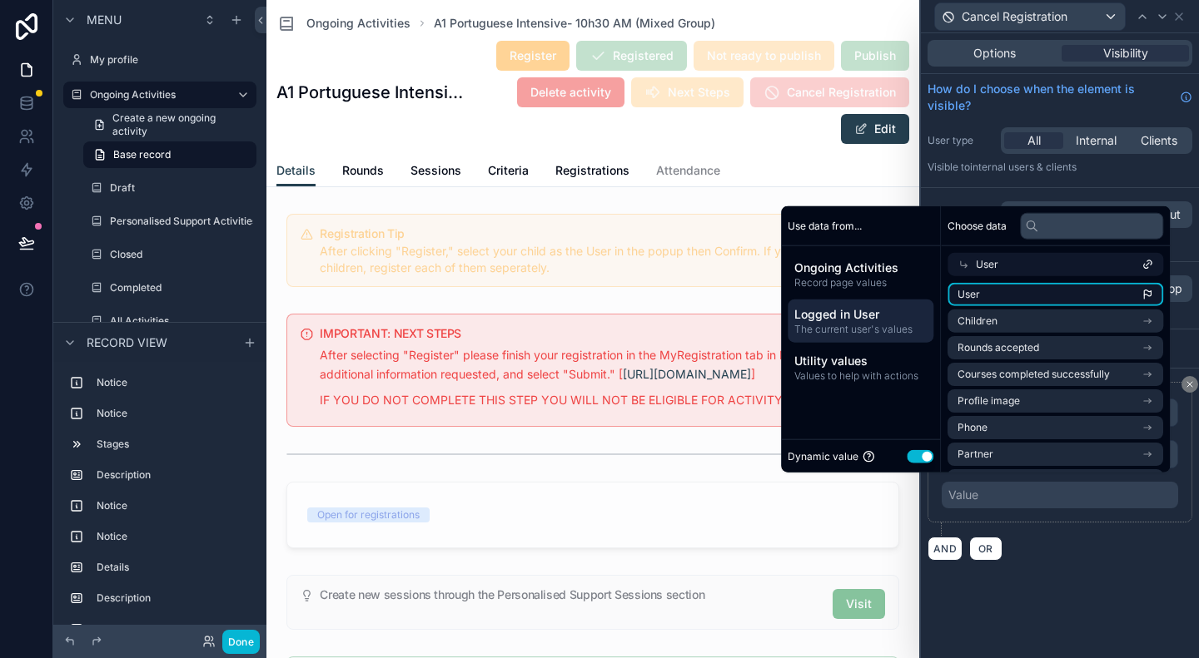
click at [1028, 292] on li "User" at bounding box center [1055, 294] width 216 height 23
click at [1074, 610] on div "**********" at bounding box center [1060, 345] width 278 height 625
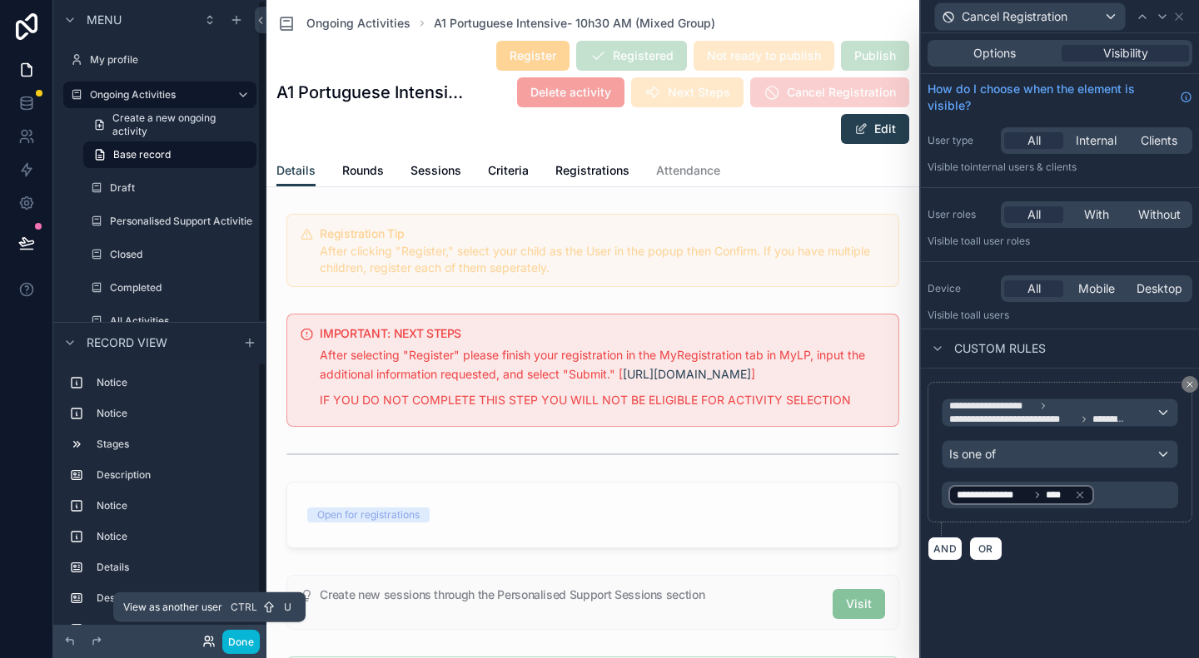
click at [208, 642] on icon at bounding box center [208, 641] width 13 height 13
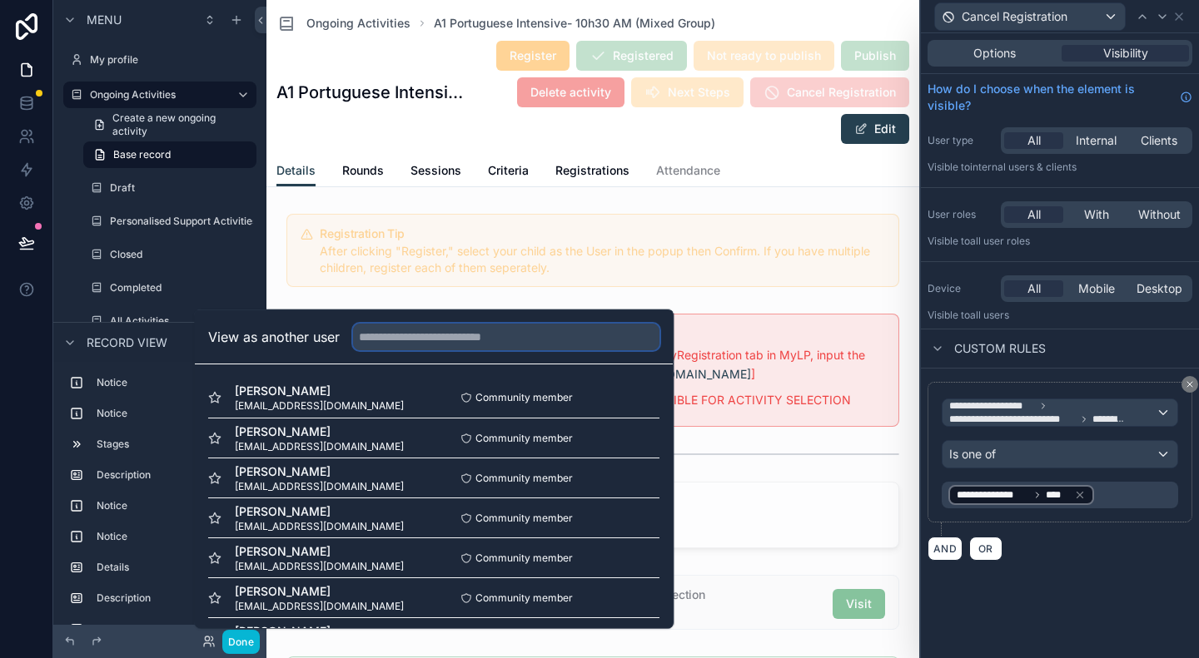
click at [424, 327] on input "text" at bounding box center [506, 337] width 306 height 27
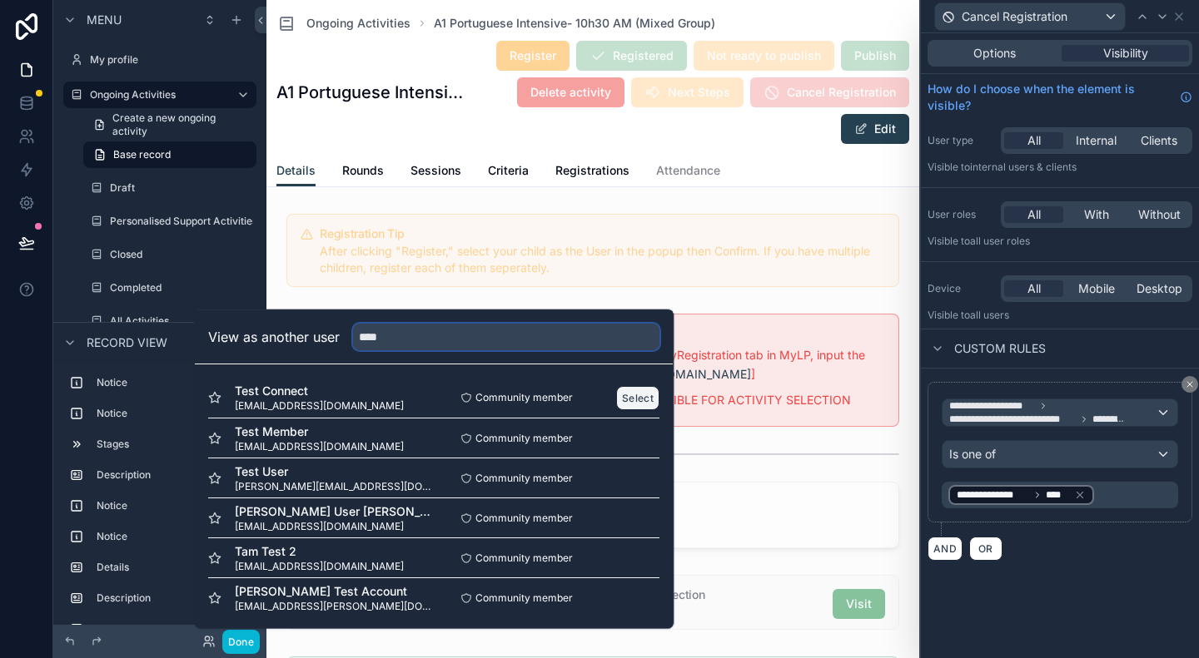
type input "****"
click at [626, 394] on button "Select" at bounding box center [638, 397] width 43 height 24
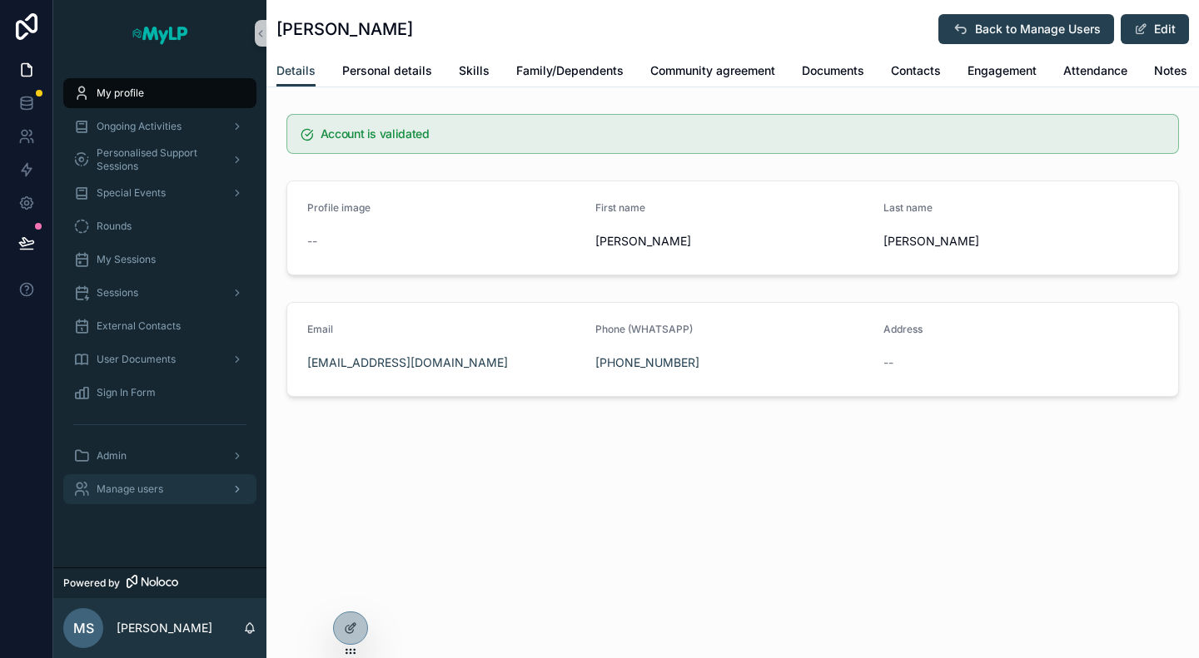
click at [131, 497] on div "Manage users" at bounding box center [159, 489] width 173 height 27
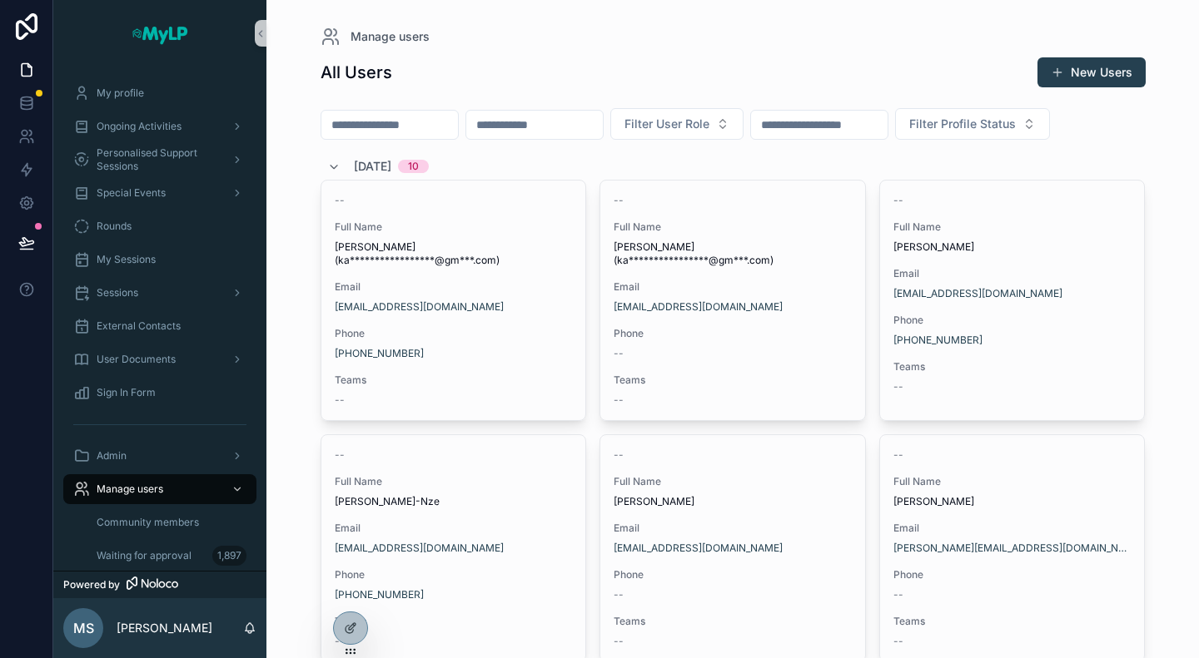
click at [448, 122] on input "scrollable content" at bounding box center [389, 124] width 137 height 23
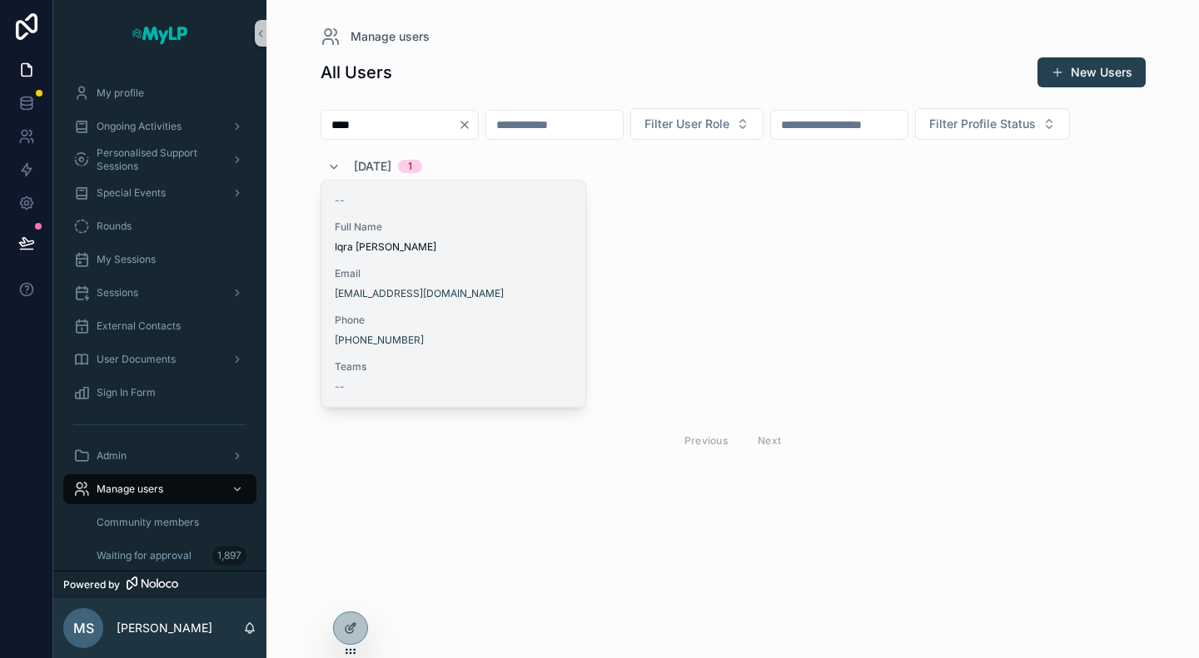
type input "****"
click at [428, 338] on div "-- Full Name Iqra Jabeen Email iqrajbn@gmail.com Phone +351 920 610 734 Teams --" at bounding box center [453, 294] width 265 height 226
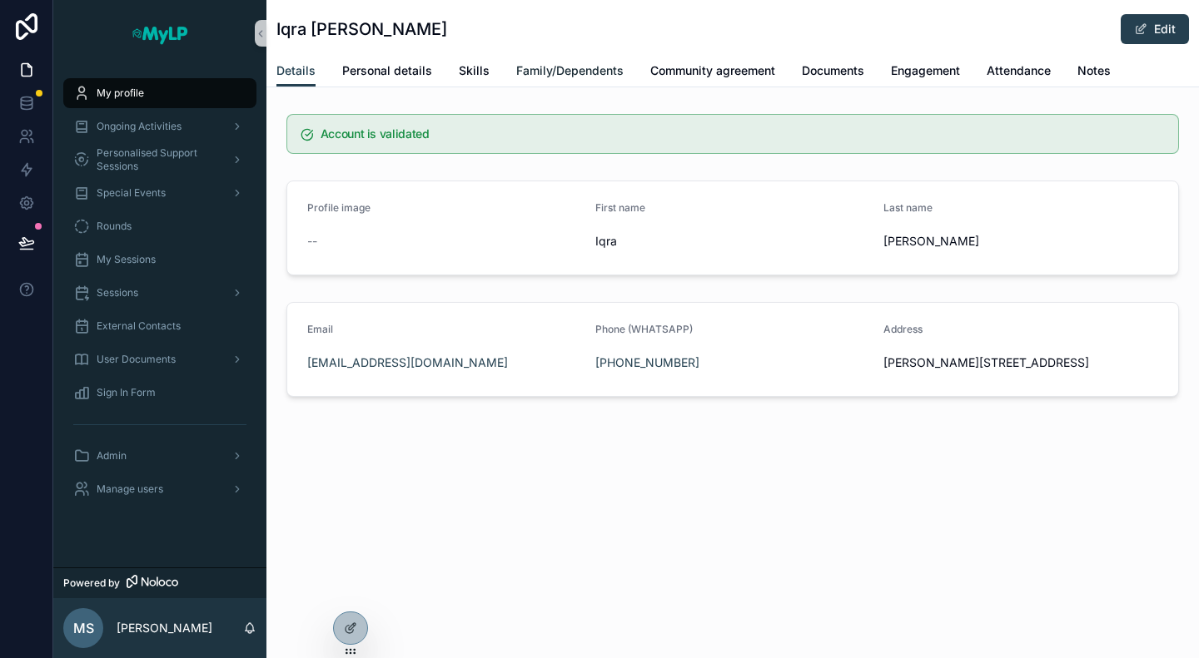
click at [573, 62] on span "Family/Dependents" at bounding box center [569, 70] width 107 height 17
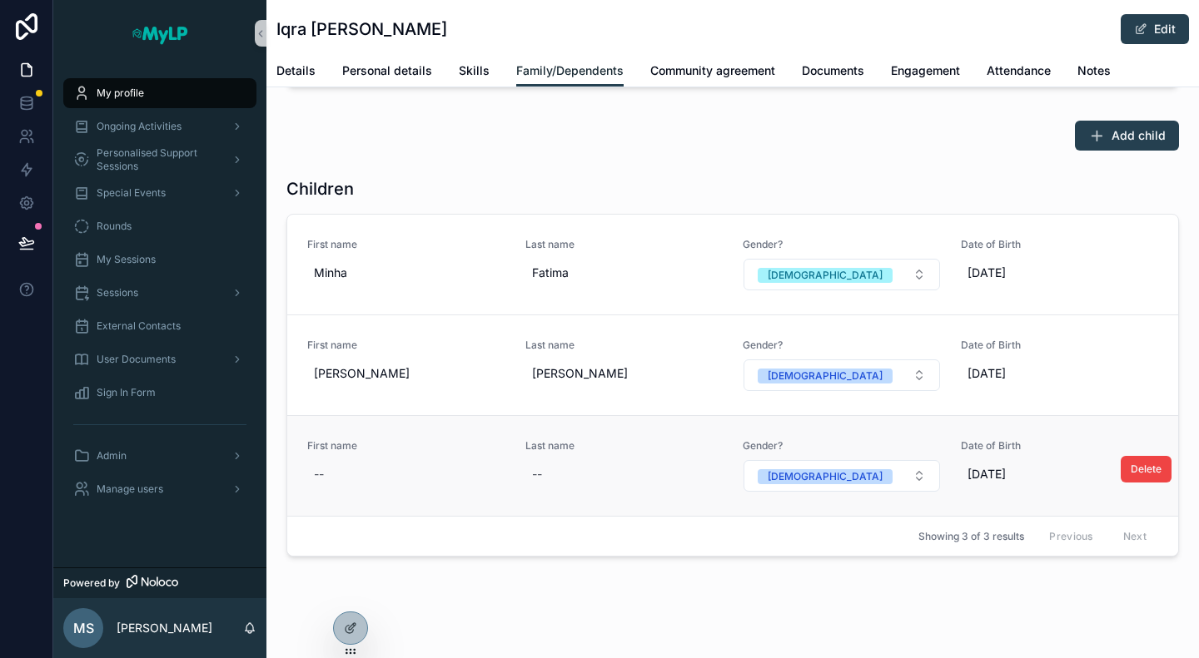
scroll to position [1338, 0]
click at [110, 497] on div "Manage users" at bounding box center [159, 489] width 173 height 27
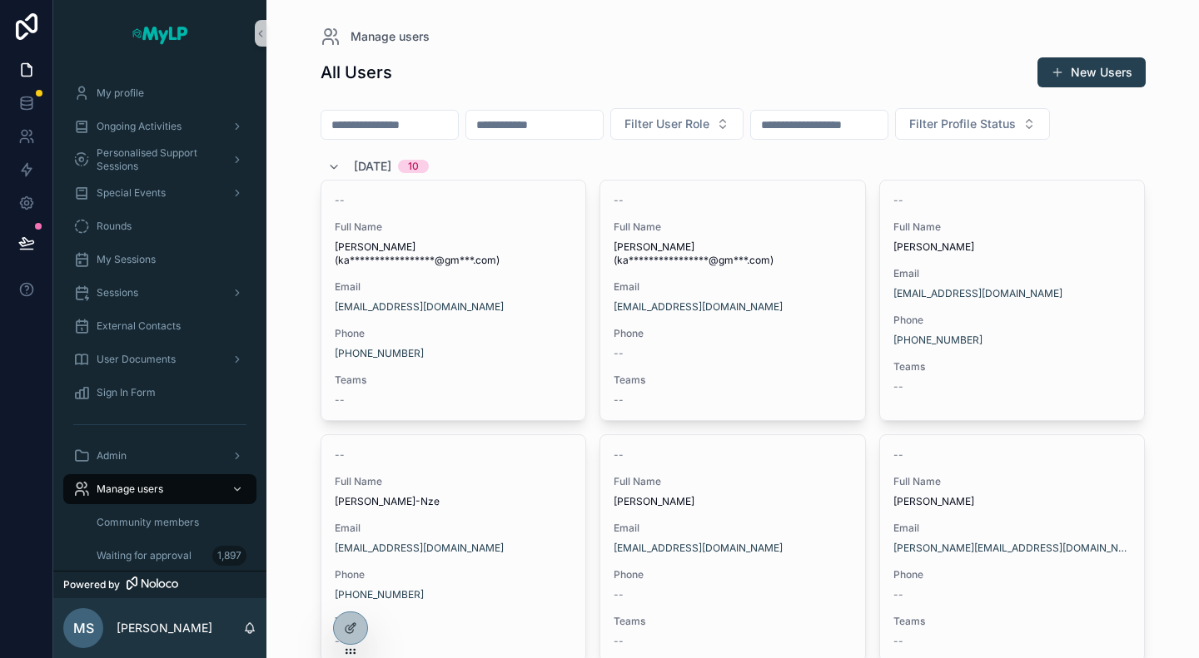
click at [425, 120] on input "scrollable content" at bounding box center [389, 124] width 137 height 23
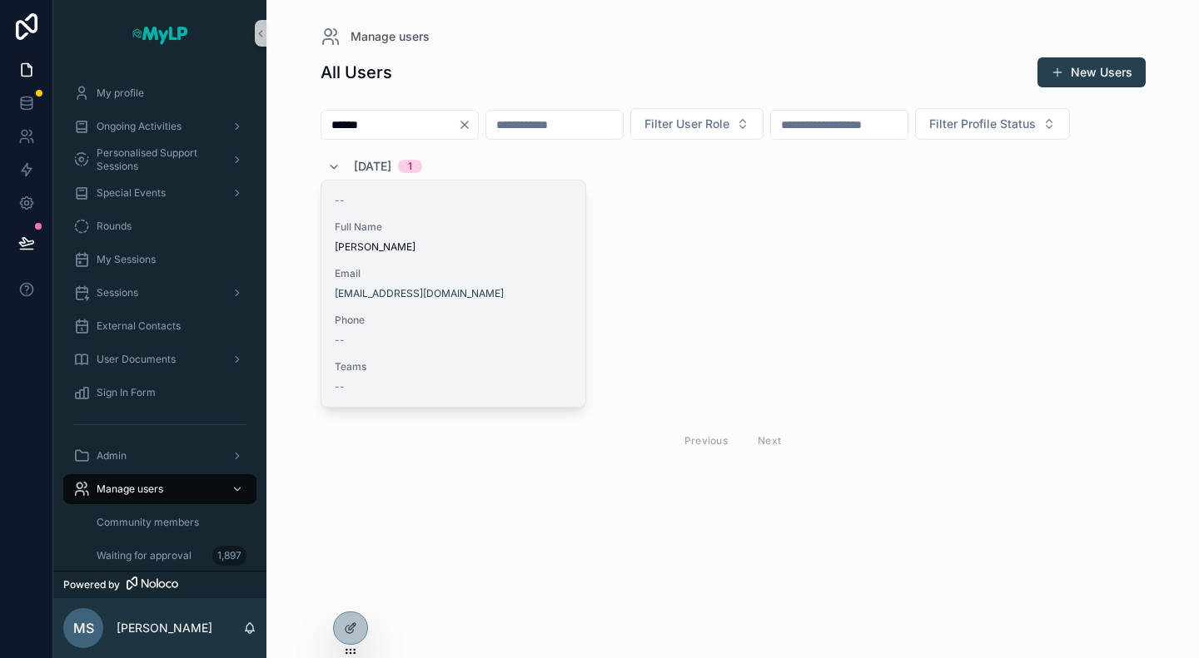
type input "******"
click at [439, 300] on div "-- Full Name Namuna Poudel Email poudelnmuna4@gmail.com Phone -- Teams --" at bounding box center [453, 294] width 265 height 226
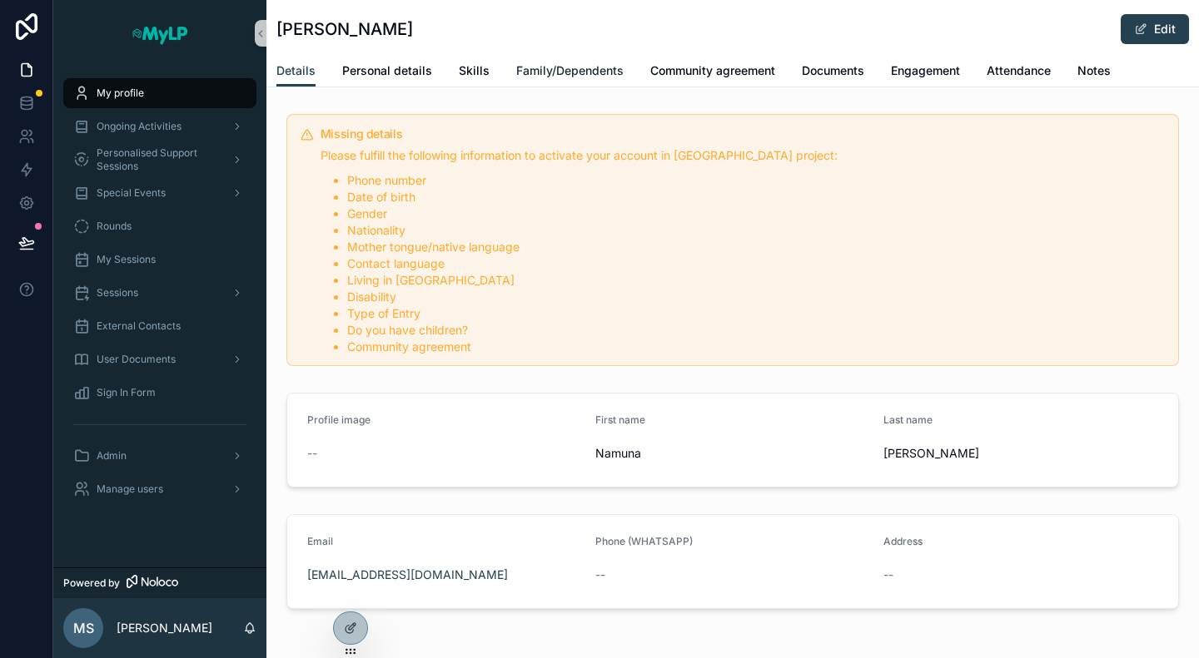
click at [536, 72] on span "Family/Dependents" at bounding box center [569, 70] width 107 height 17
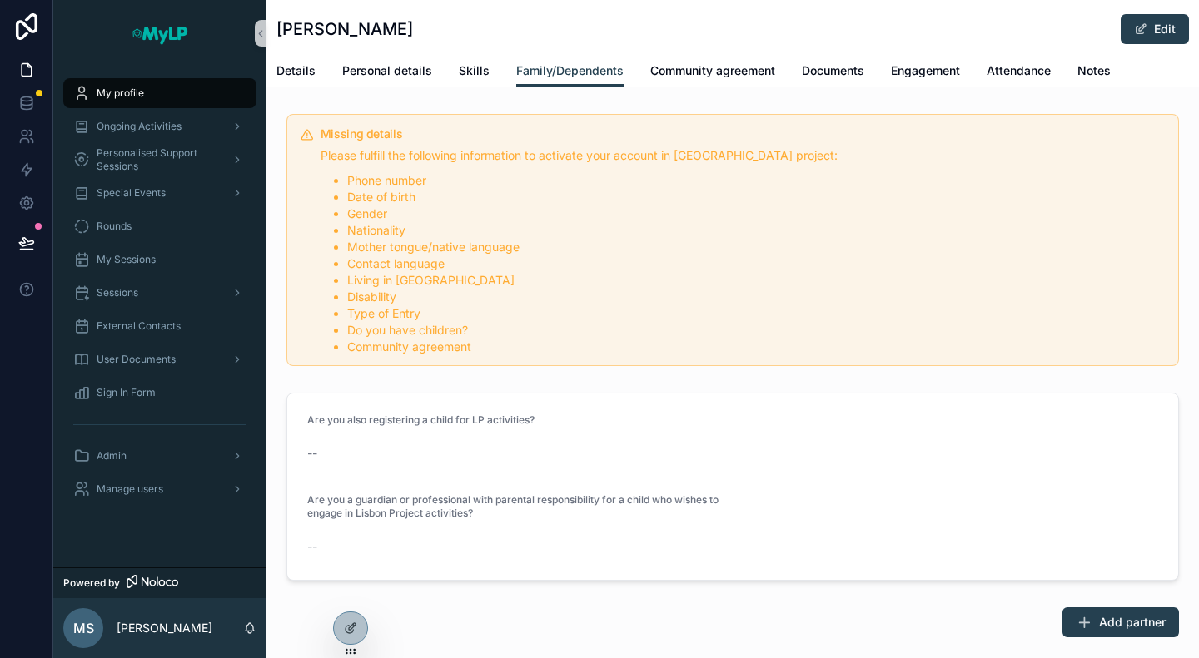
click at [454, 77] on div "Details Personal details Skills Family/Dependents Community agreement Documents…" at bounding box center [732, 71] width 912 height 32
click at [400, 71] on span "Personal details" at bounding box center [387, 70] width 90 height 17
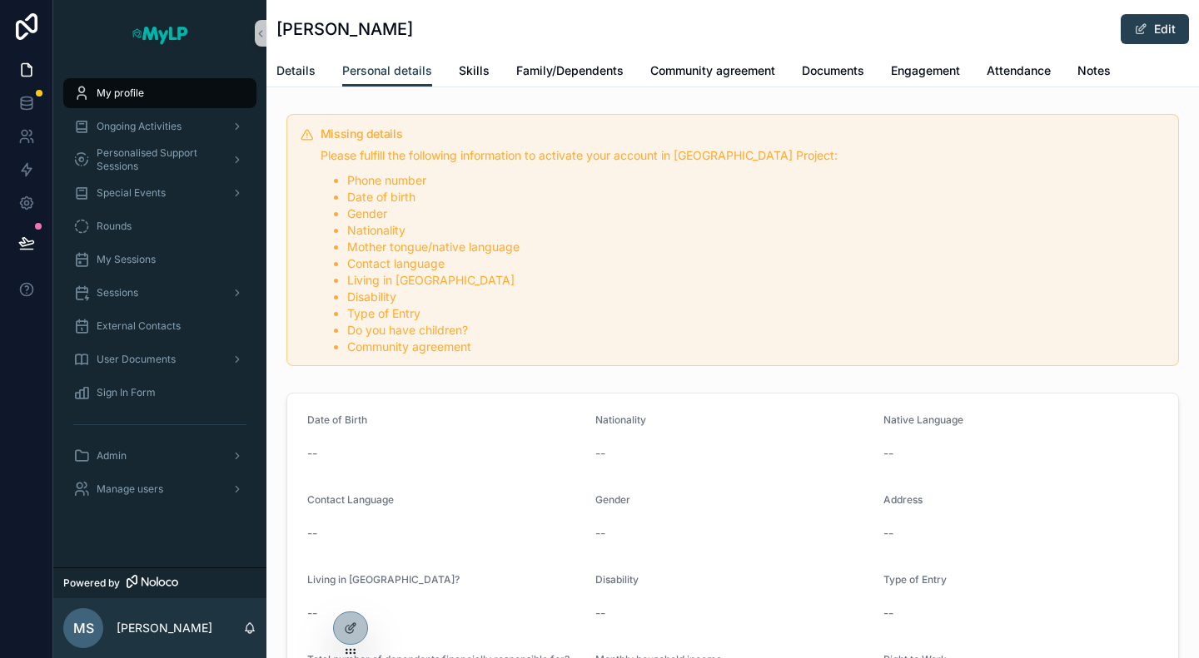
click at [300, 71] on span "Details" at bounding box center [295, 70] width 39 height 17
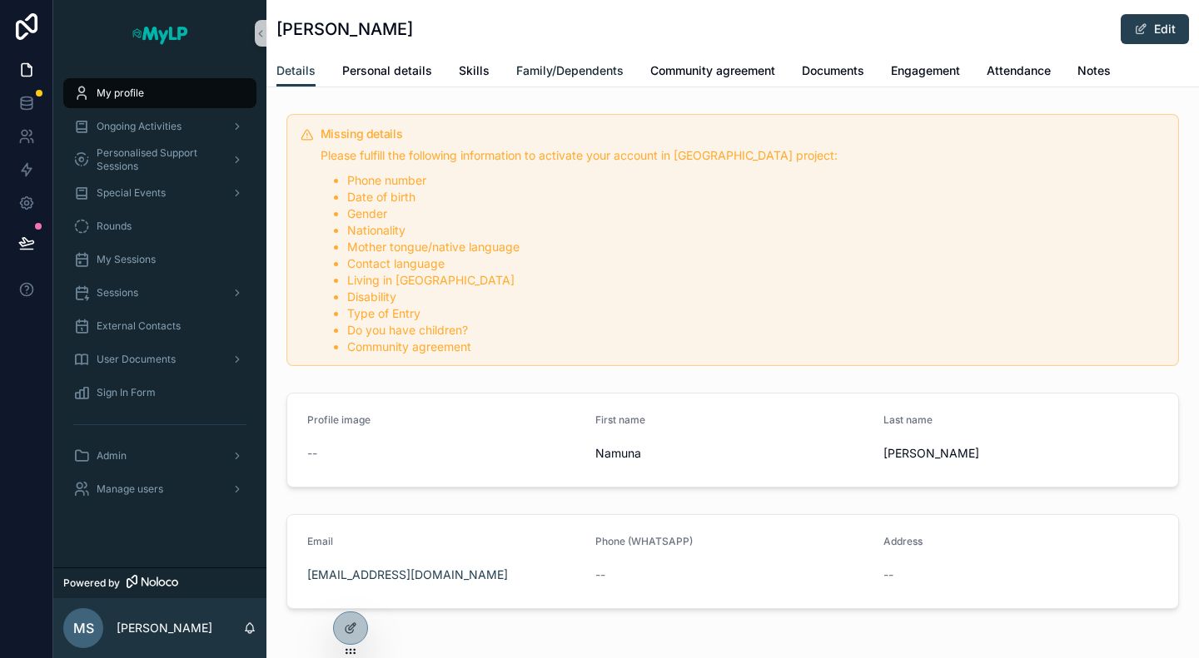
click at [609, 69] on span "Family/Dependents" at bounding box center [569, 70] width 107 height 17
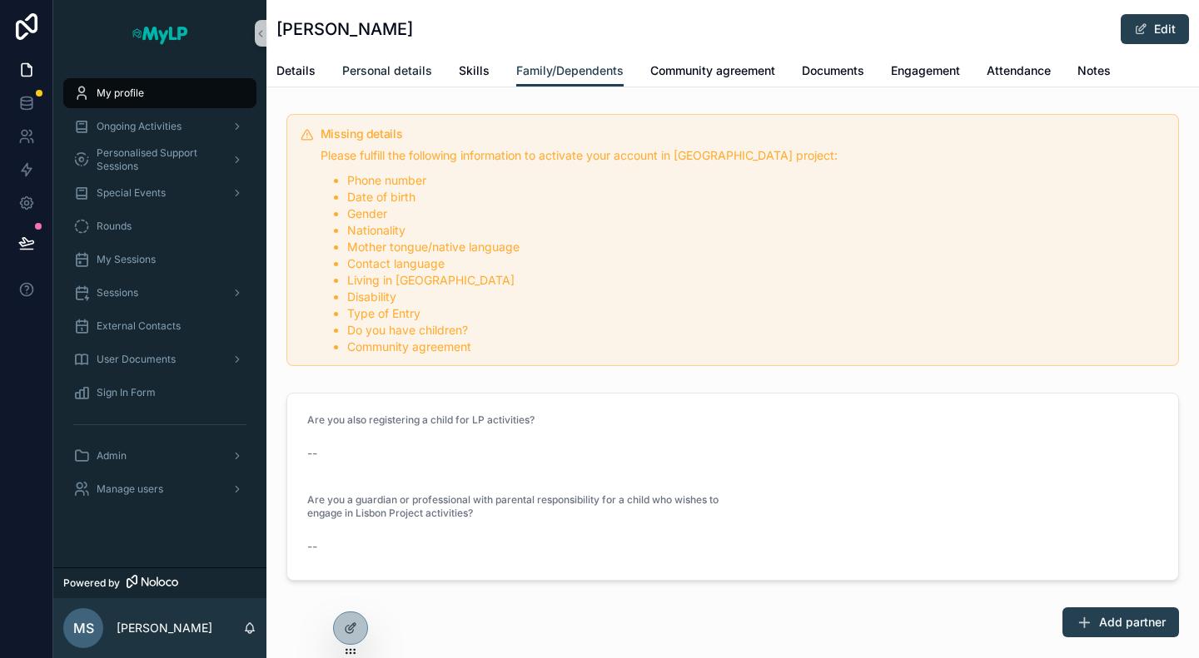
click at [418, 73] on span "Personal details" at bounding box center [387, 70] width 90 height 17
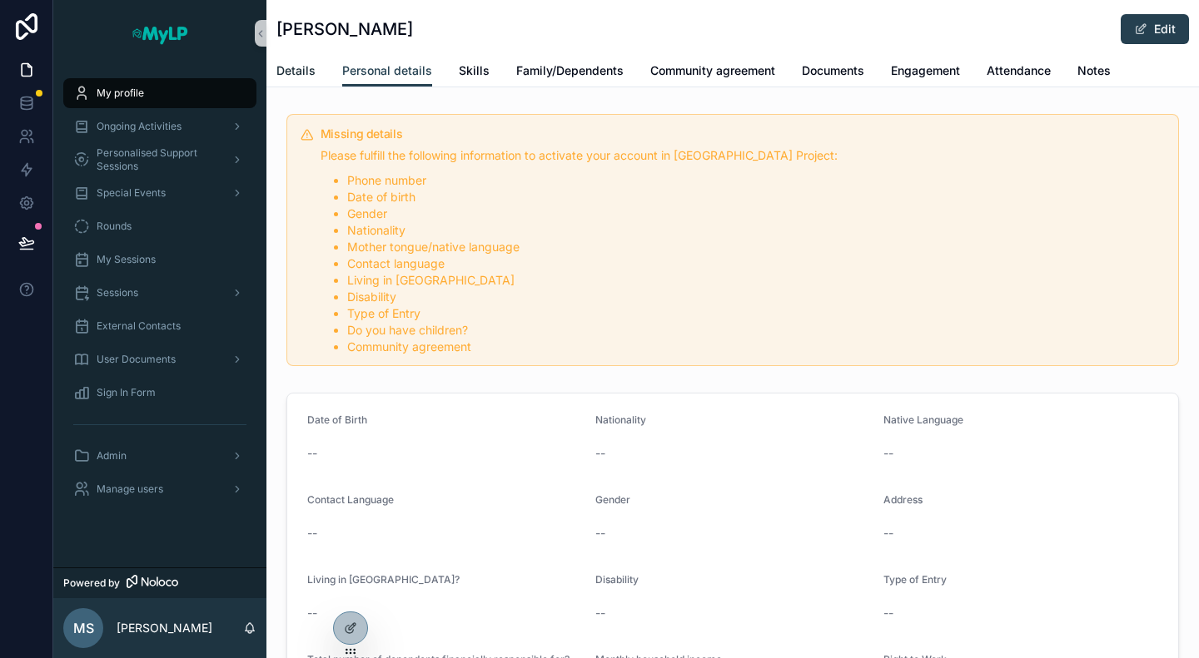
click at [304, 71] on span "Details" at bounding box center [295, 70] width 39 height 17
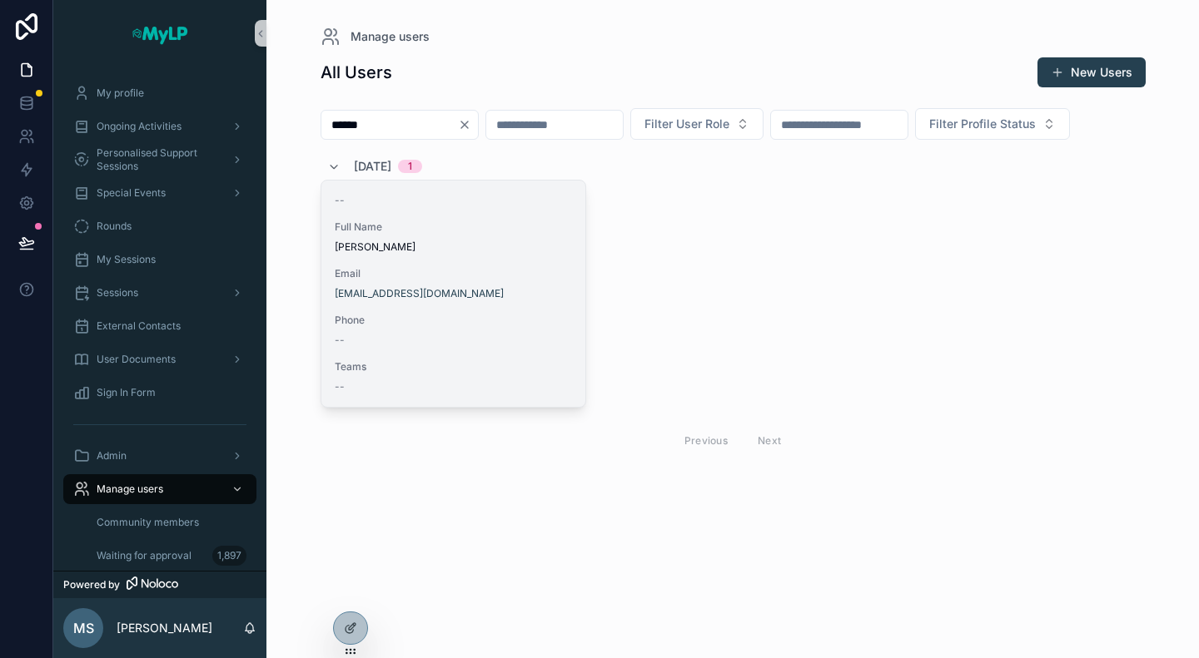
click at [463, 327] on span "Phone" at bounding box center [454, 320] width 238 height 13
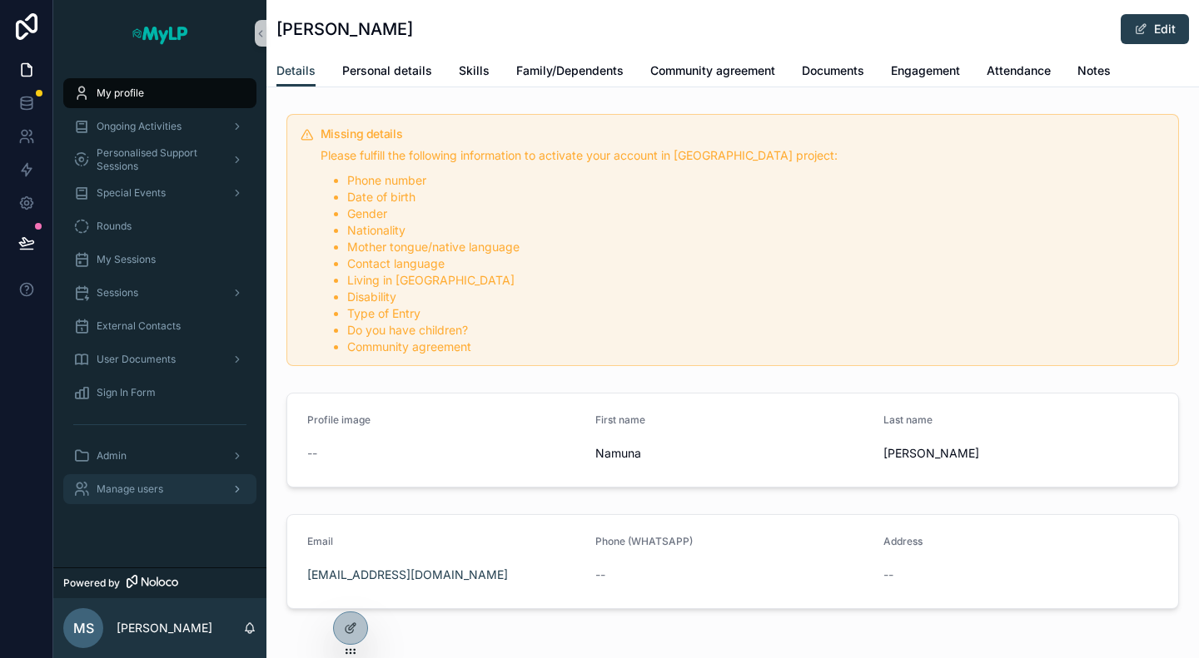
click at [143, 489] on span "Manage users" at bounding box center [130, 489] width 67 height 13
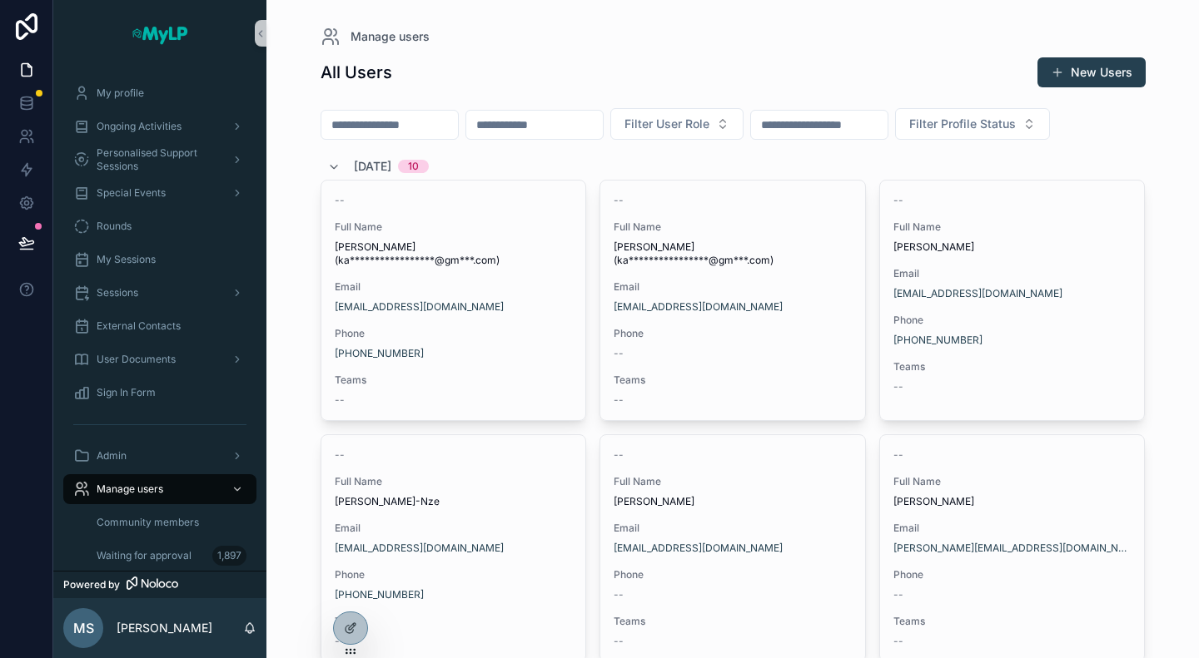
click at [381, 130] on input "scrollable content" at bounding box center [389, 124] width 137 height 23
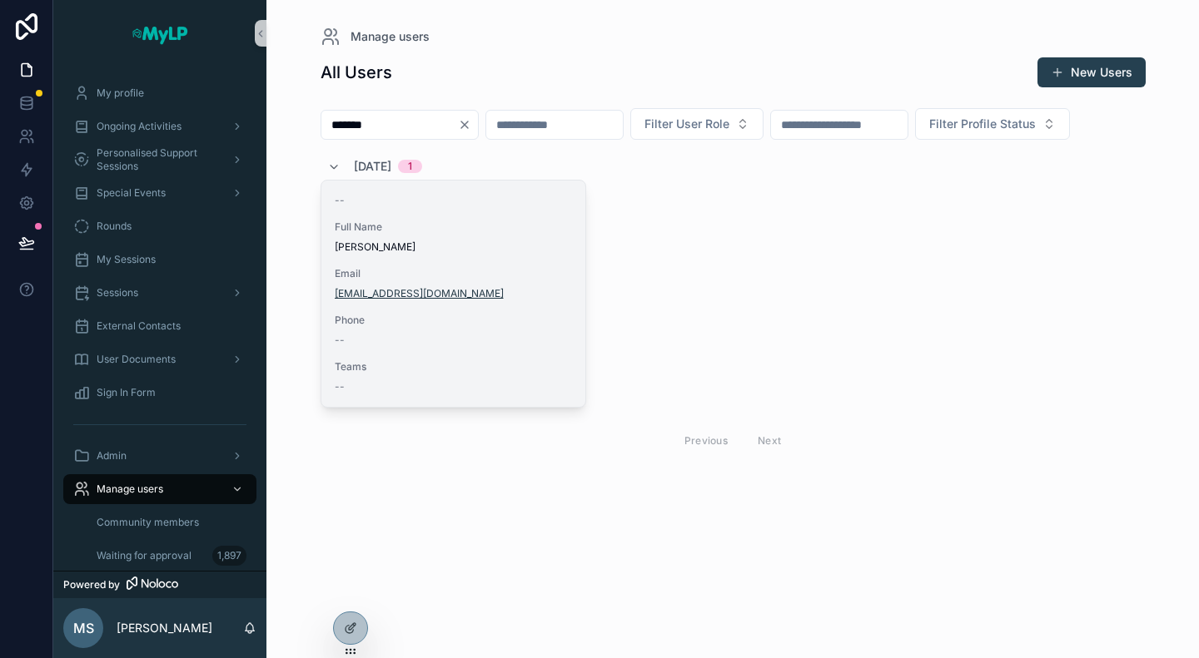
type input "*******"
click at [460, 300] on link "shresthapulamikalana@gmail.com" at bounding box center [419, 293] width 169 height 13
click at [396, 347] on div "Phone --" at bounding box center [454, 330] width 238 height 33
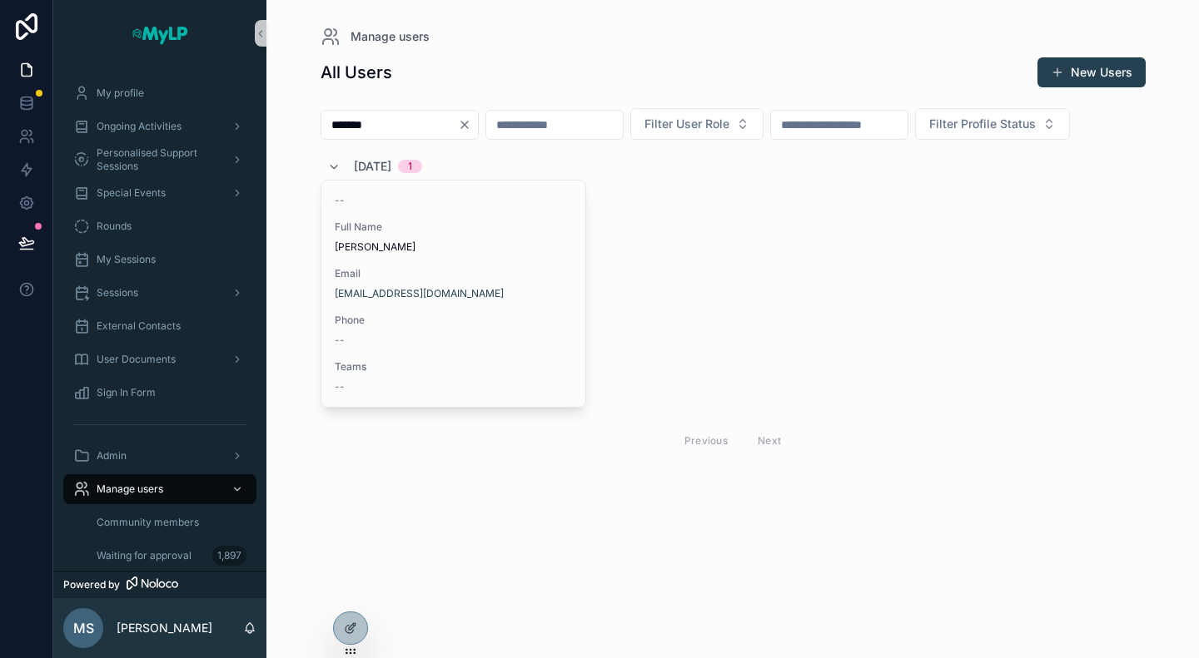
click at [471, 118] on icon "Clear" at bounding box center [464, 124] width 13 height 13
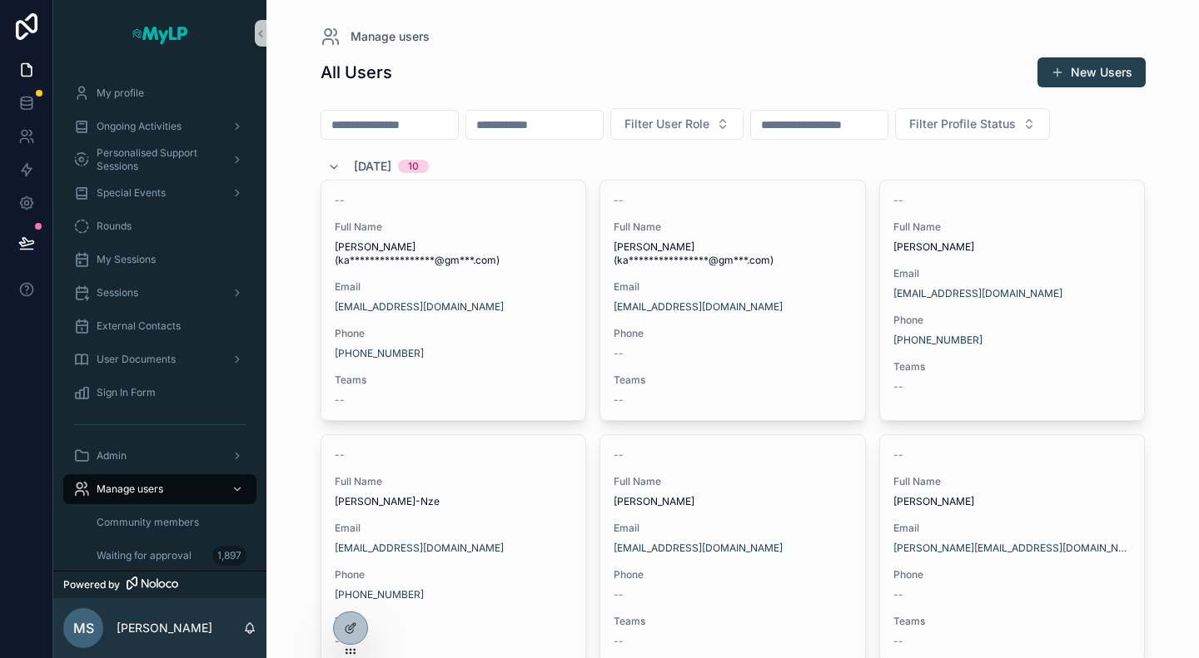
click at [443, 129] on input "scrollable content" at bounding box center [389, 124] width 137 height 23
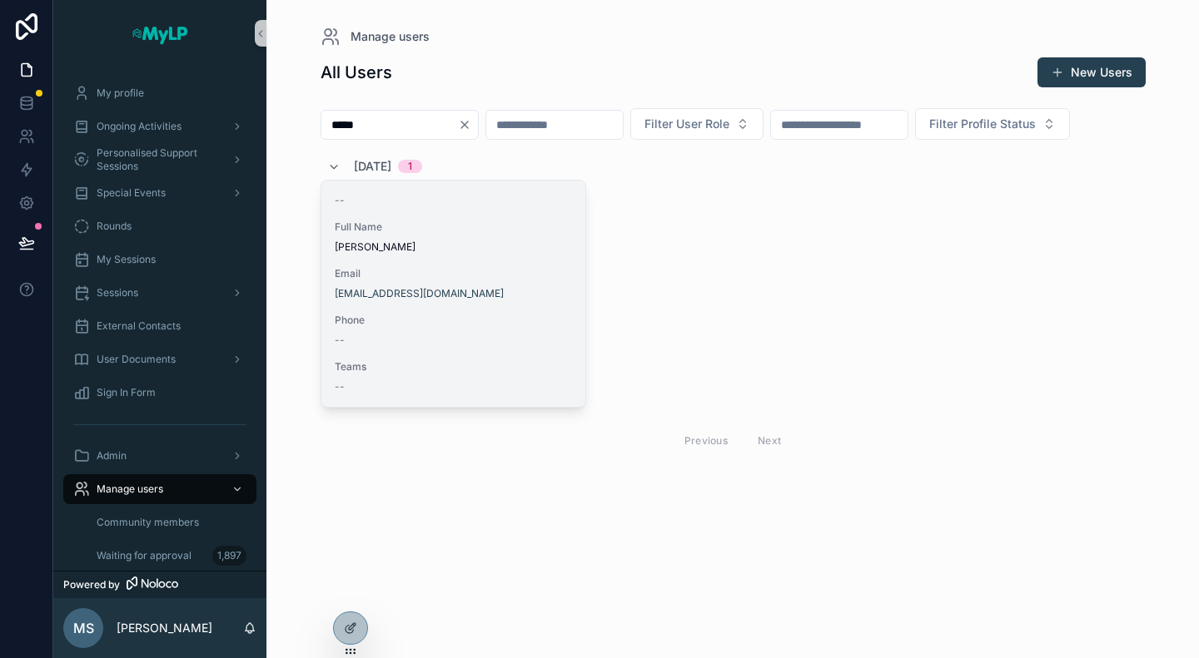
type input "*****"
click at [448, 300] on div "Email poudelnmuna4@gmail.com" at bounding box center [454, 283] width 238 height 33
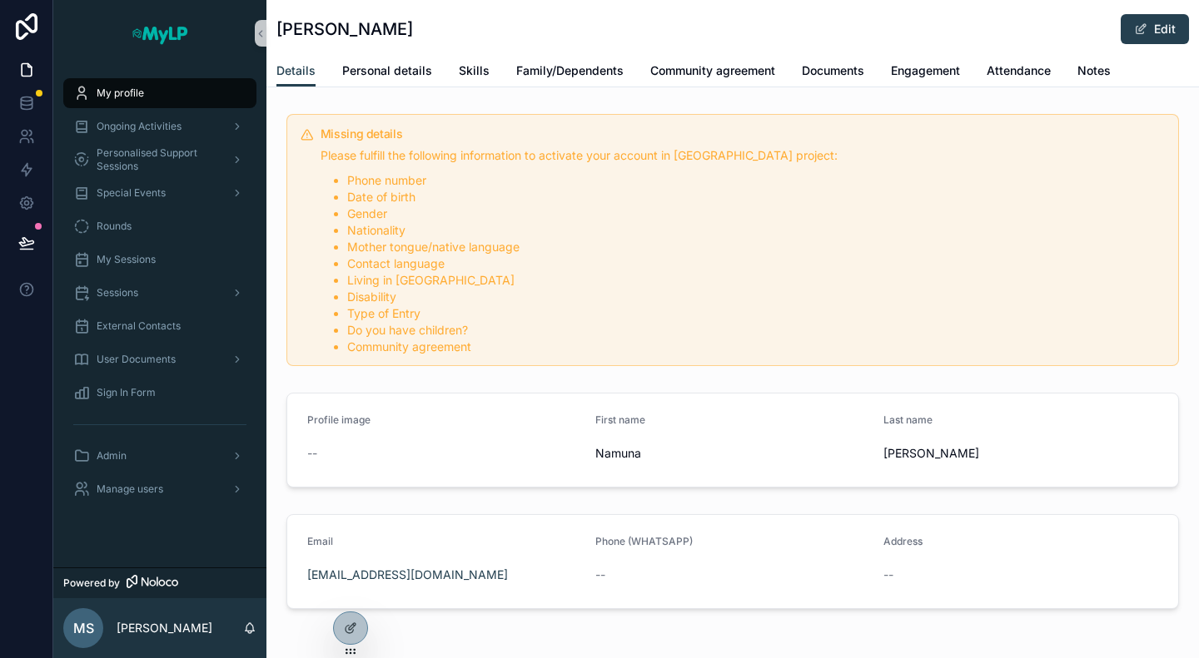
scroll to position [62, 0]
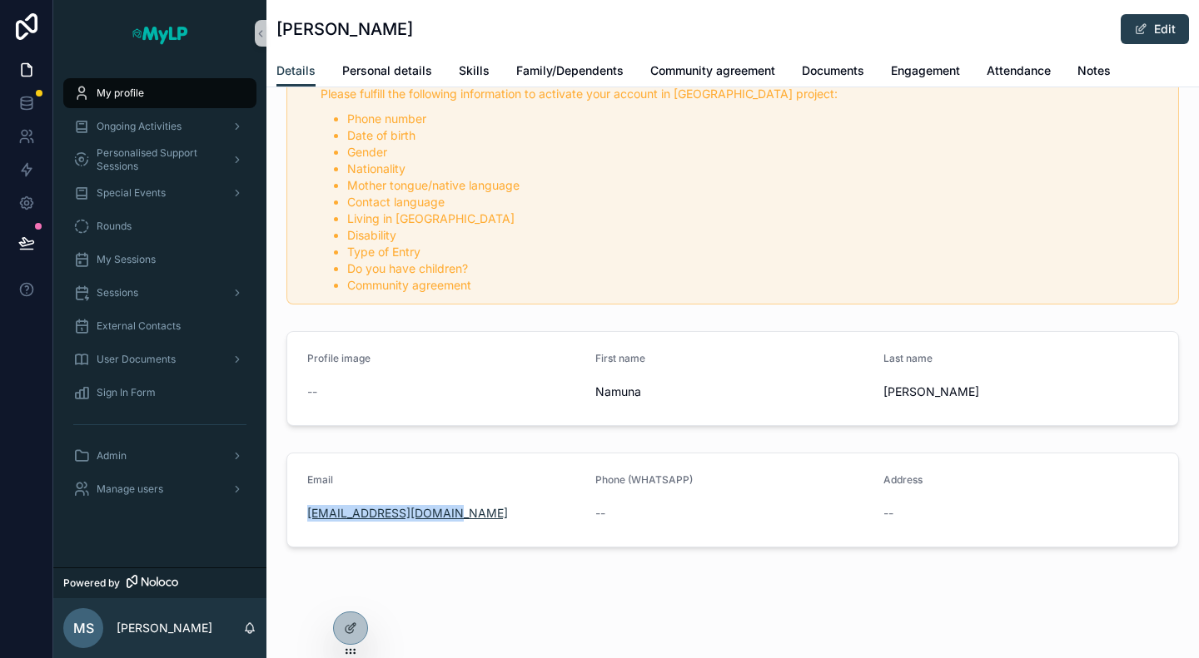
drag, startPoint x: 476, startPoint y: 515, endPoint x: 307, endPoint y: 515, distance: 169.0
click at [307, 515] on div "poudelnmuna4@gmail.com" at bounding box center [444, 513] width 275 height 17
copy link "poudelnmuna4@gmail.com"
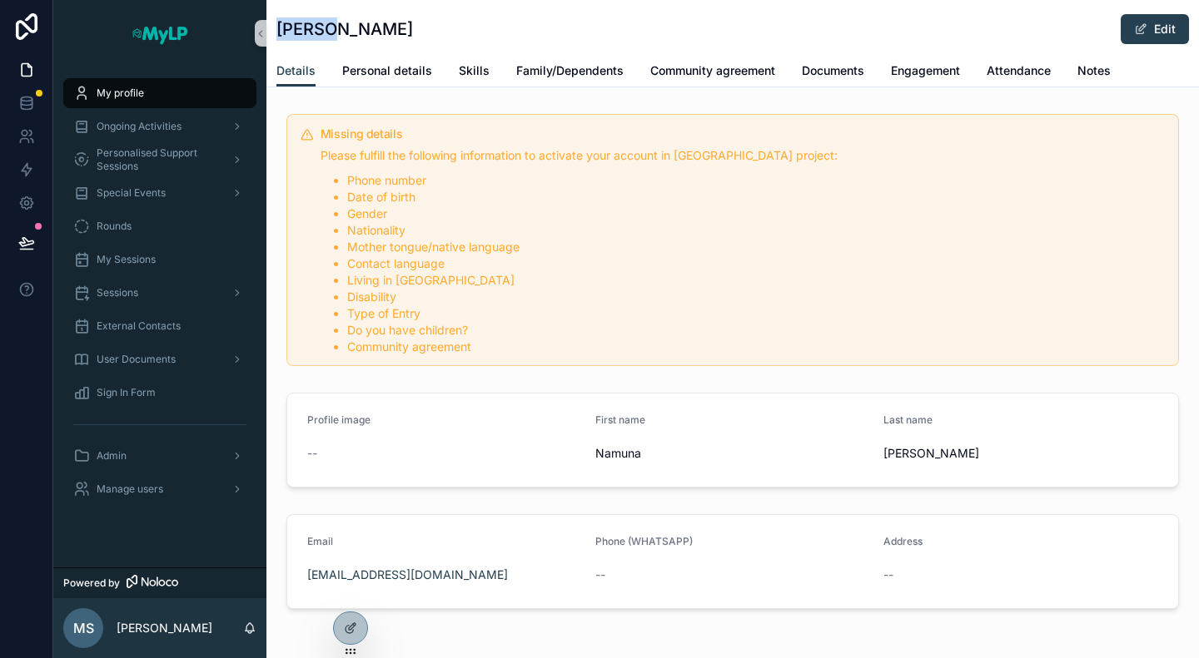
drag, startPoint x: 341, startPoint y: 34, endPoint x: 274, endPoint y: 29, distance: 67.6
click at [274, 29] on div "Namuna Poudel Edit Details Details Personal details Skills Family/Dependents Co…" at bounding box center [732, 43] width 932 height 87
copy h1 "Namuna"
drag, startPoint x: 419, startPoint y: 33, endPoint x: 350, endPoint y: 32, distance: 68.3
click at [350, 32] on div "Namuna Poudel Edit" at bounding box center [732, 29] width 912 height 32
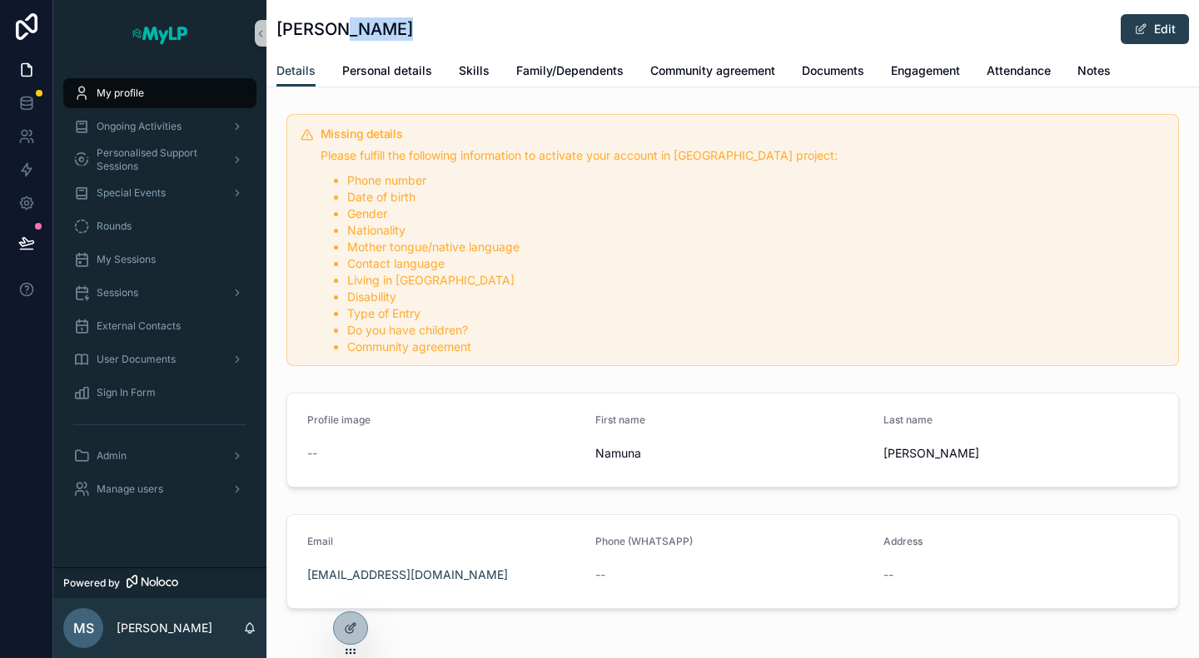
copy h1 "Poudel"
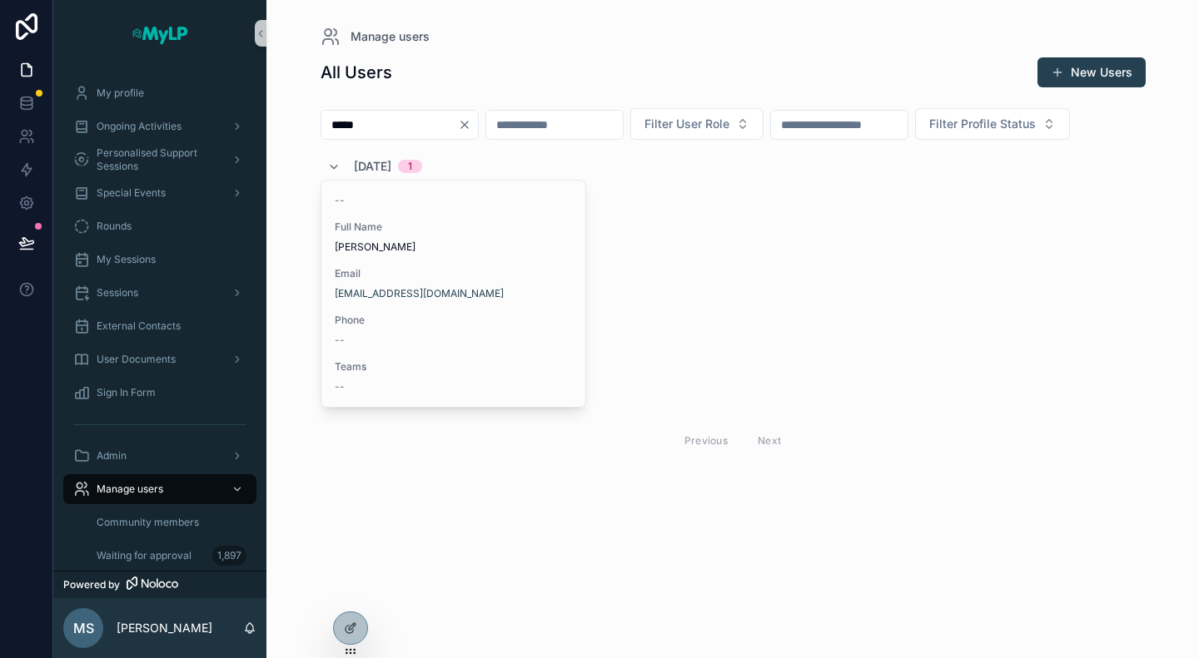
click at [449, 124] on input "*****" at bounding box center [389, 124] width 137 height 23
type input "*"
type input "*******"
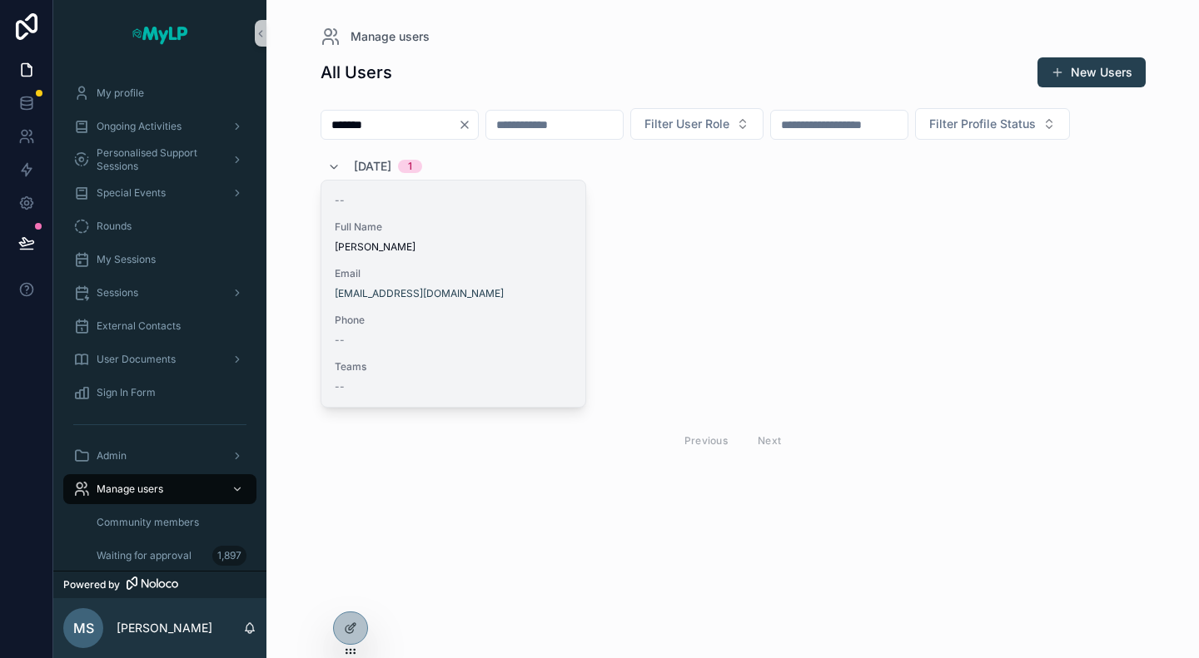
click at [421, 350] on div "-- Full Name Kalpana Pulami Email shresthapulamikalana@gmail.com Phone -- Teams…" at bounding box center [453, 294] width 265 height 226
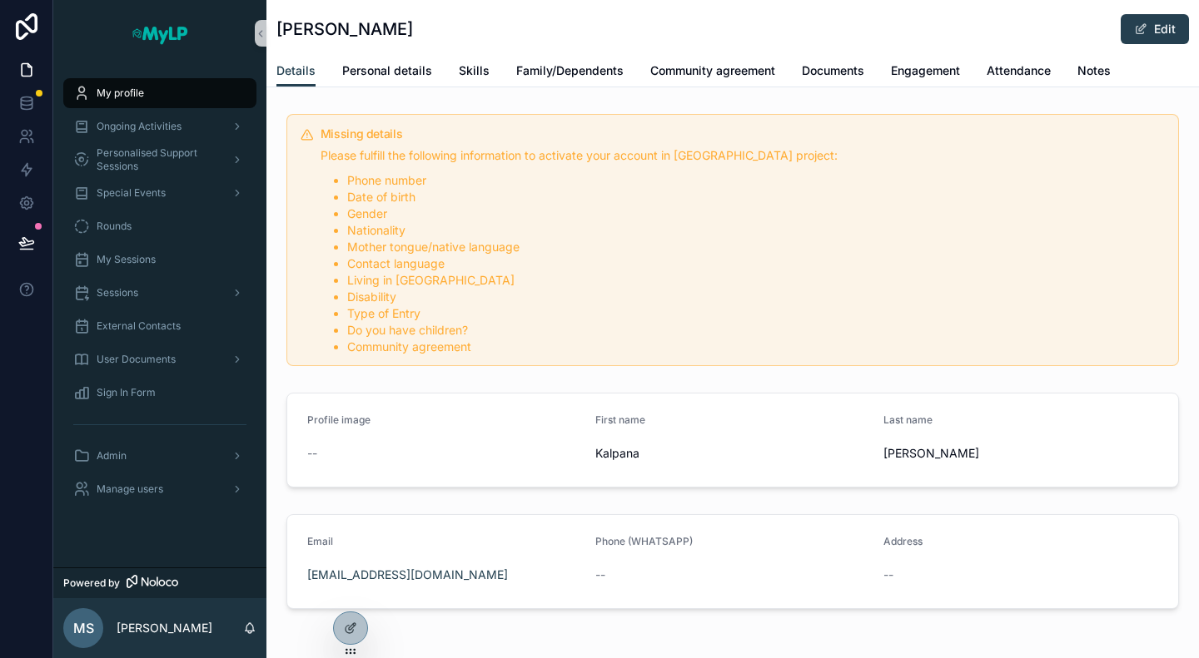
scroll to position [62, 0]
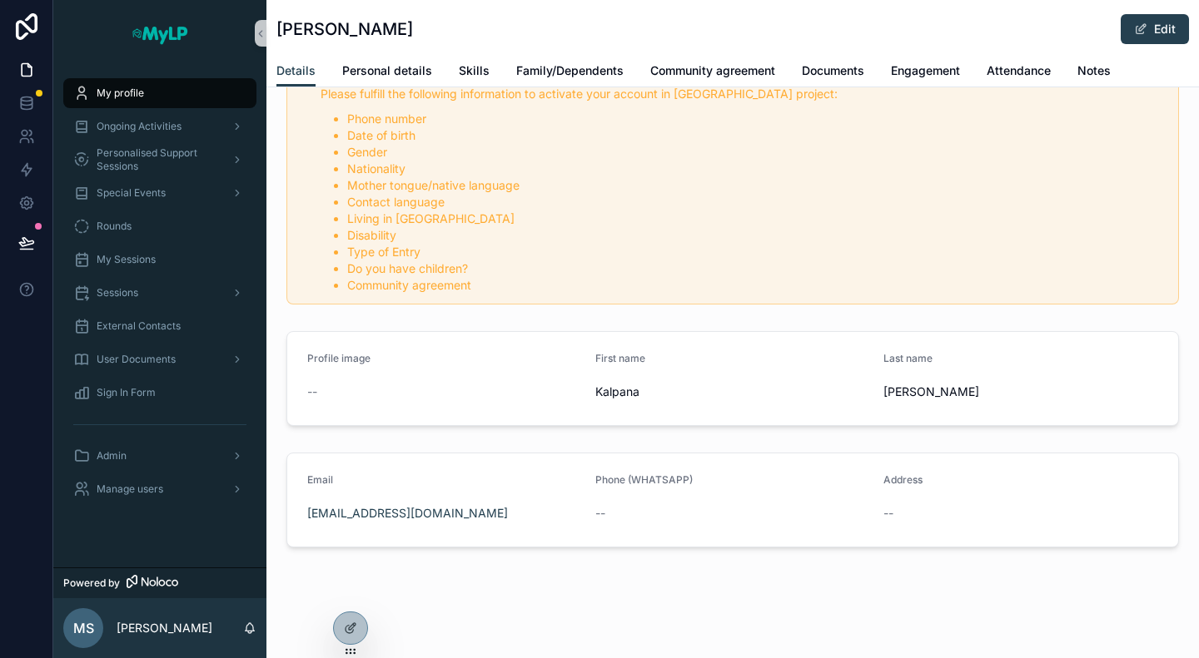
drag, startPoint x: 519, startPoint y: 509, endPoint x: 305, endPoint y: 515, distance: 214.0
click at [305, 515] on form "Email shresthapulamikalana@gmail.com Phone (WHATSAPP) -- Address --" at bounding box center [732, 500] width 891 height 93
copy link "shresthapulamikalana@gmail.com"
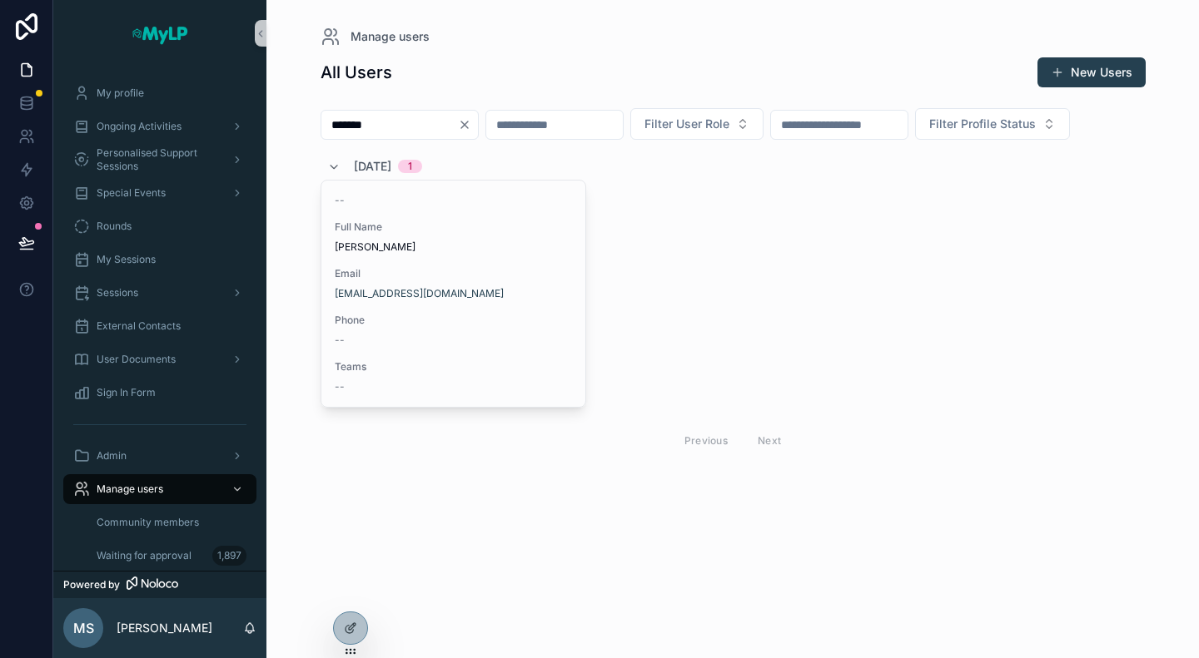
click at [471, 128] on icon "Clear" at bounding box center [464, 124] width 13 height 13
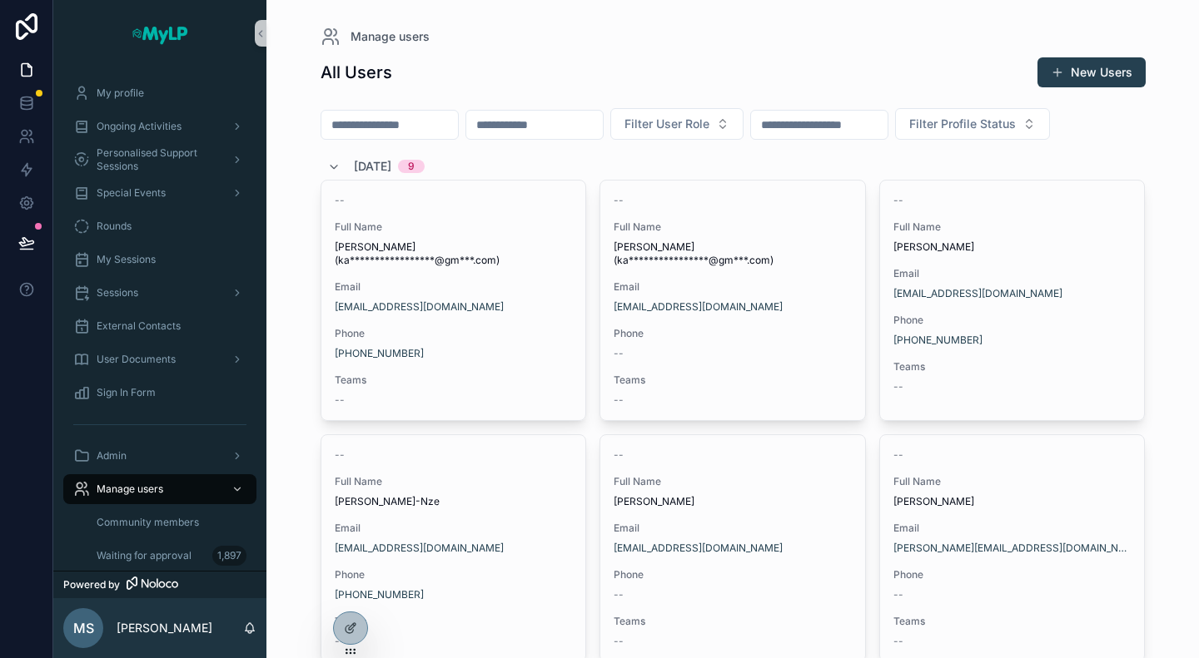
click at [458, 128] on input "scrollable content" at bounding box center [389, 124] width 137 height 23
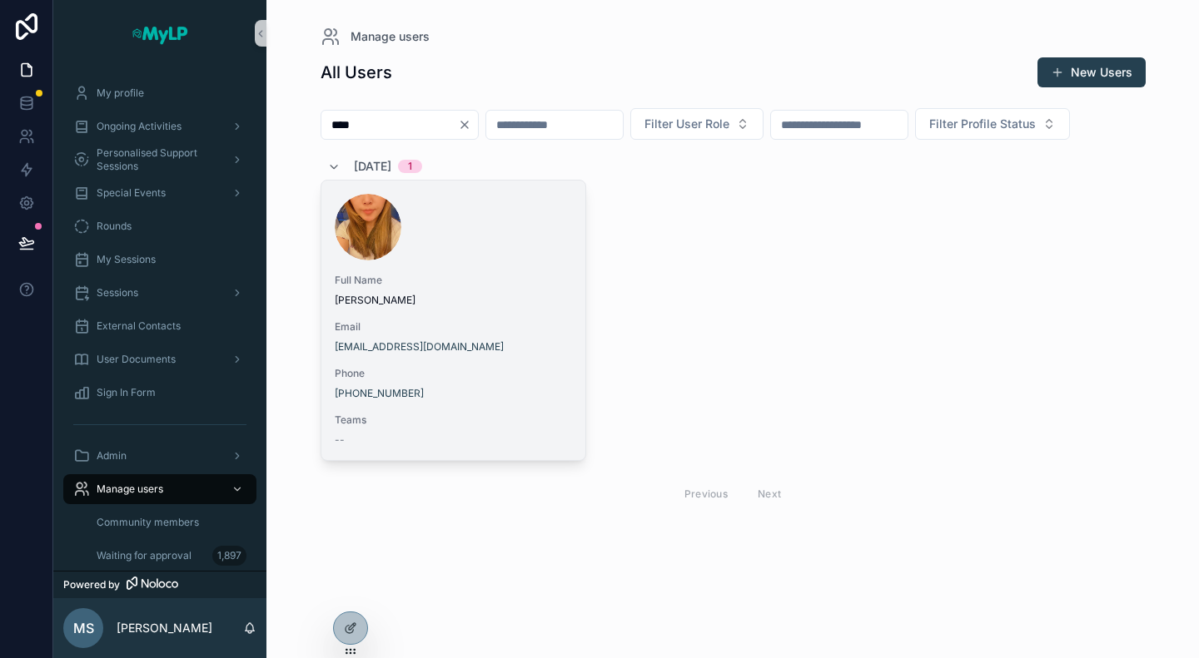
type input "****"
click at [436, 301] on div "Full Name Sonu Sherpa Email sherpasonu2021@gmail.com Phone +351 920 345 912 Tea…" at bounding box center [453, 321] width 265 height 280
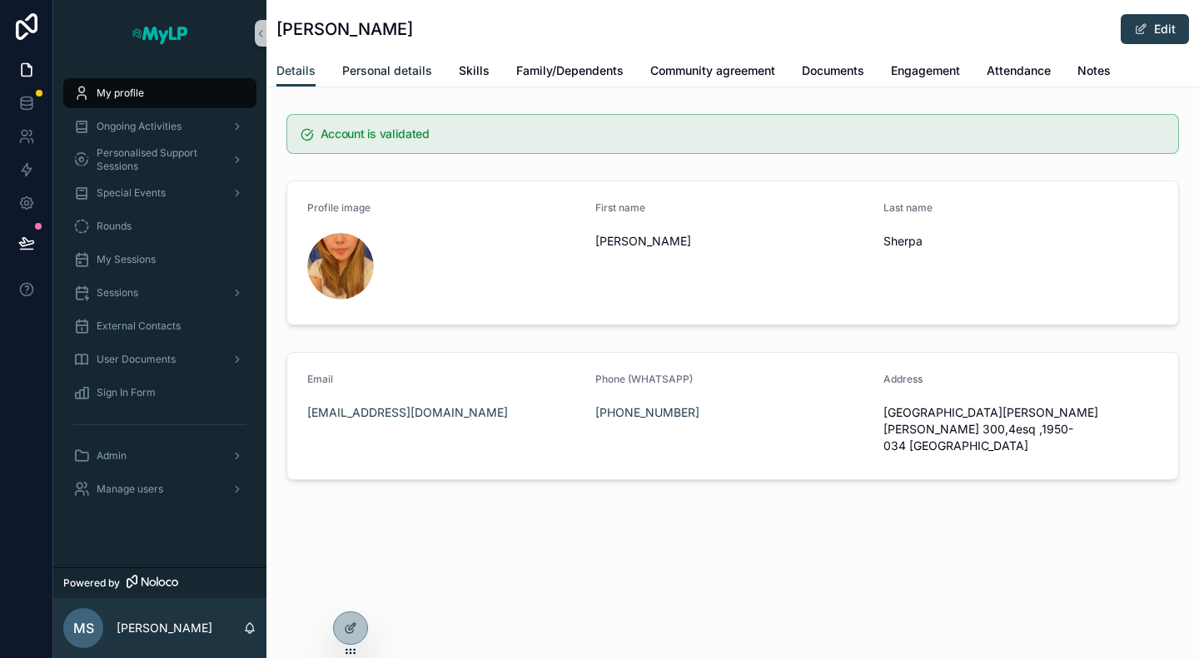
click at [374, 78] on span "Personal details" at bounding box center [387, 70] width 90 height 17
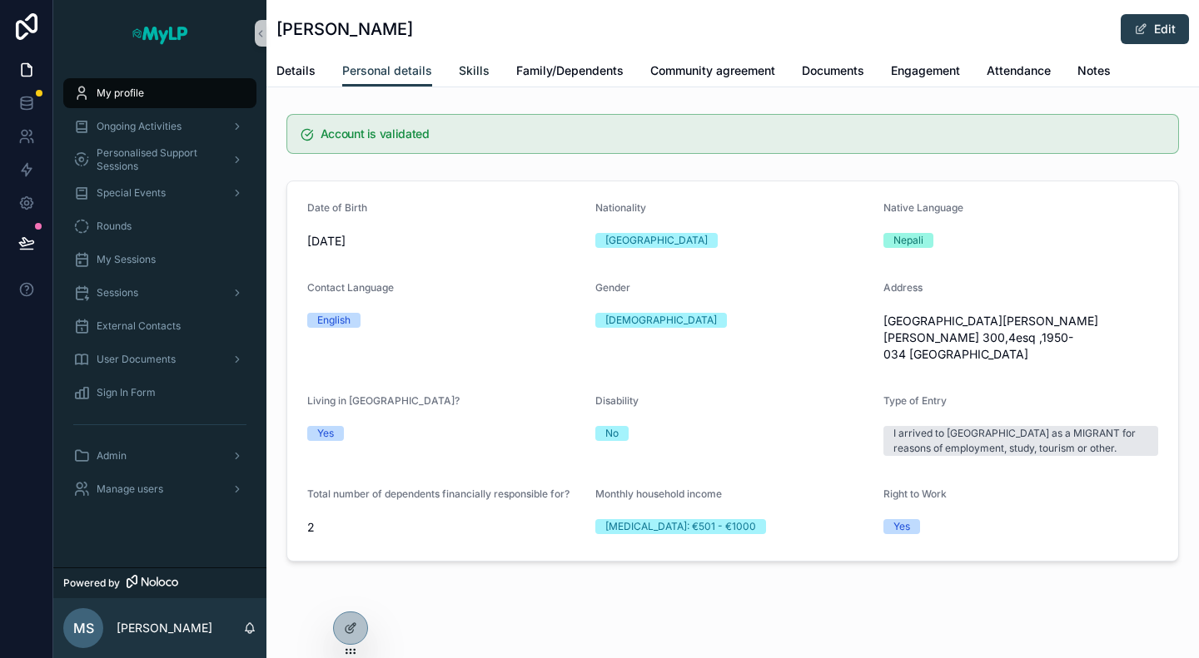
click at [474, 76] on span "Skills" at bounding box center [474, 70] width 31 height 17
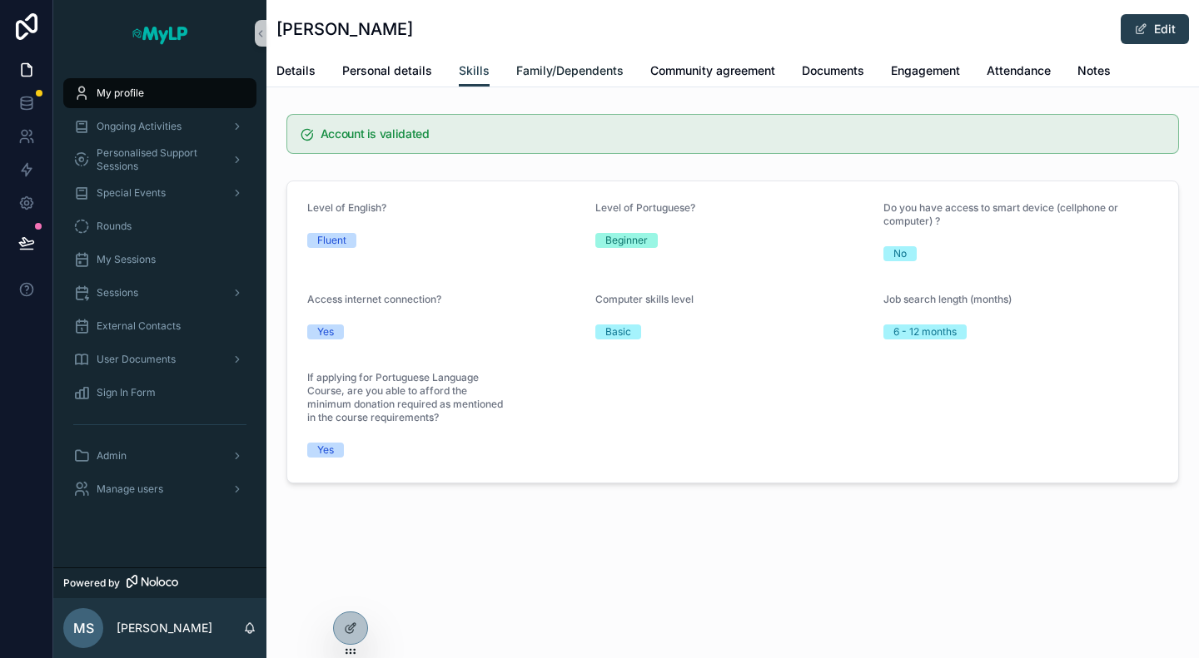
click at [560, 76] on span "Family/Dependents" at bounding box center [569, 70] width 107 height 17
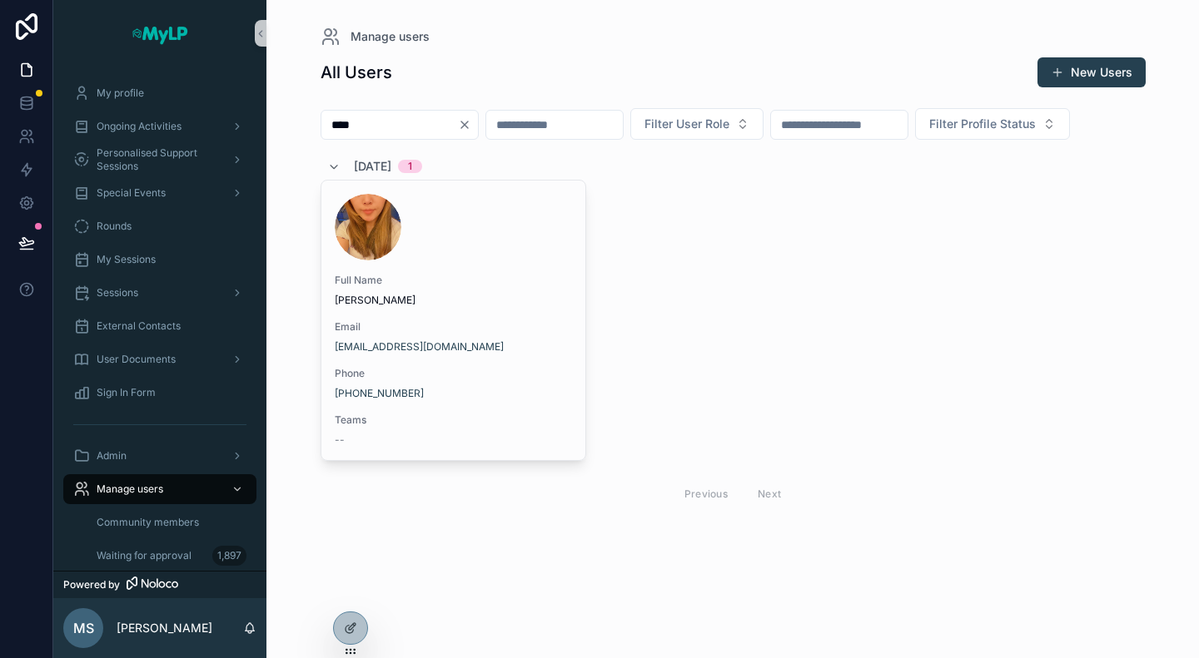
click at [471, 128] on icon "Clear" at bounding box center [464, 124] width 13 height 13
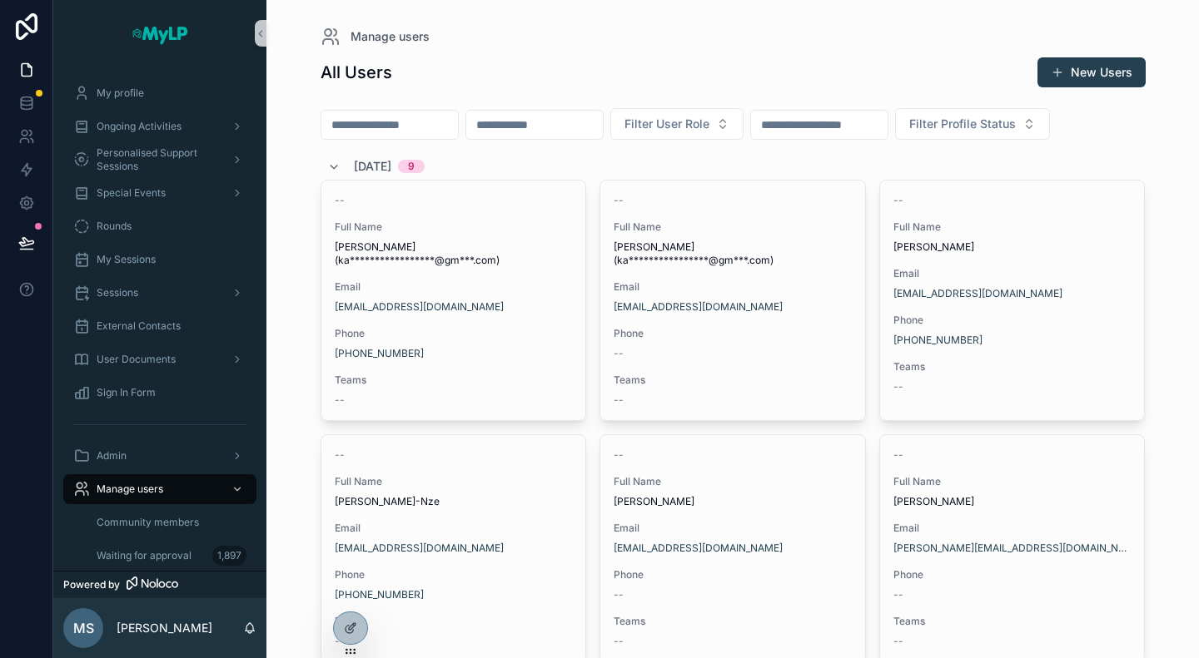
click at [441, 122] on input "scrollable content" at bounding box center [389, 124] width 137 height 23
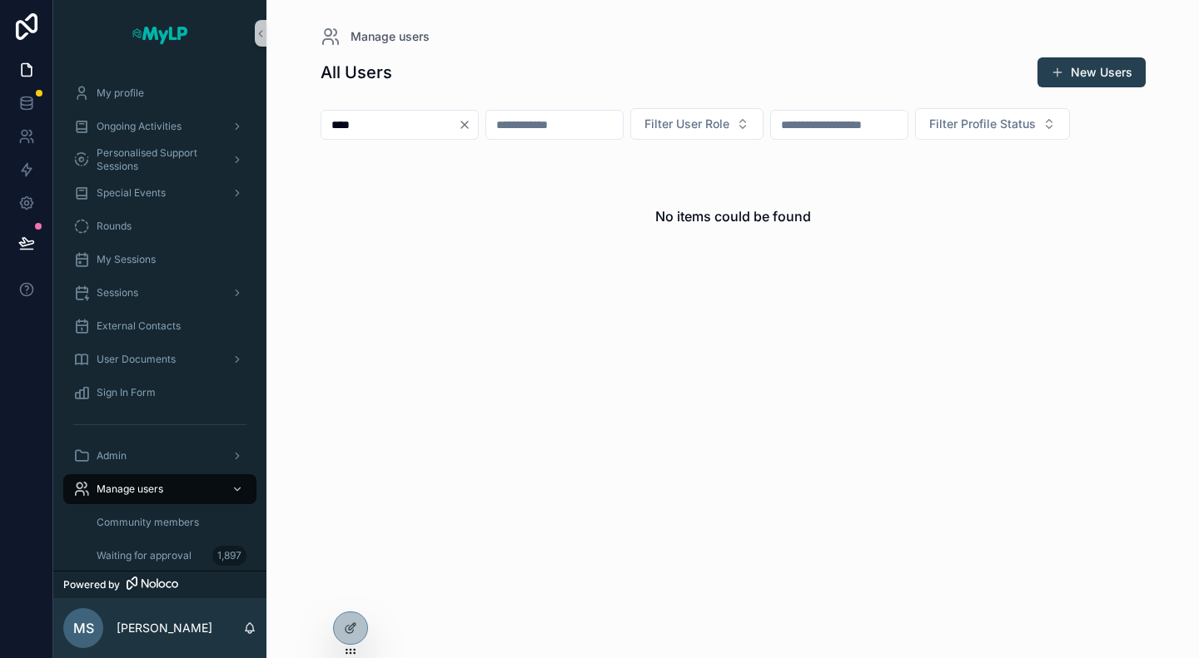
click at [341, 127] on input "****" at bounding box center [389, 124] width 137 height 23
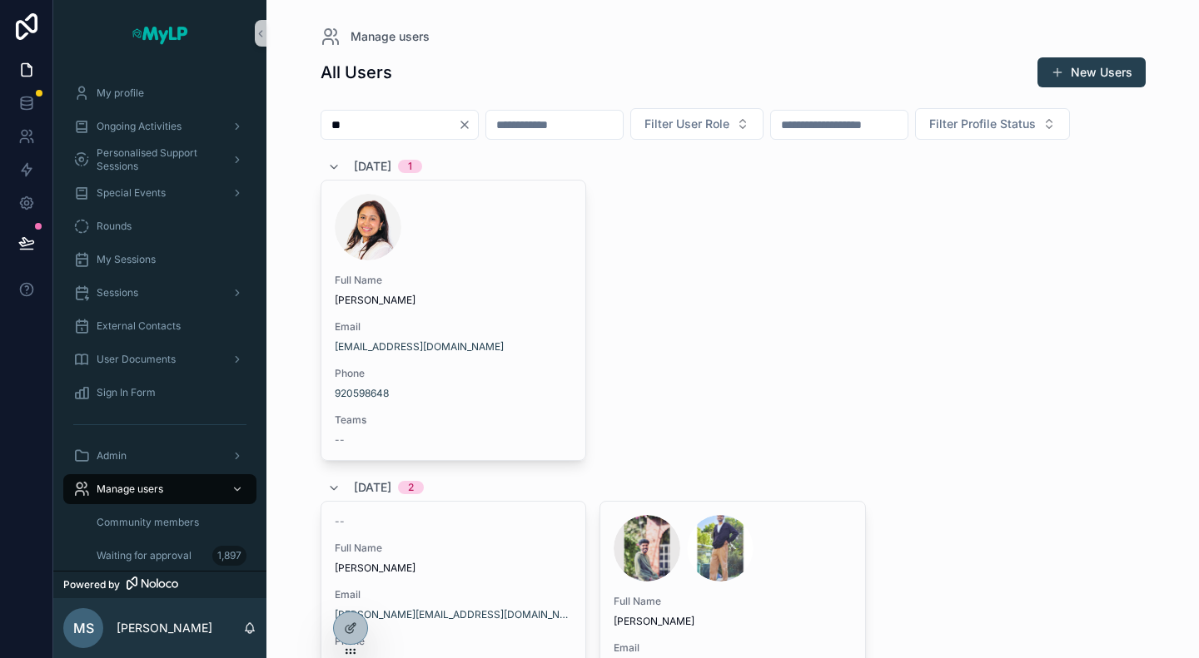
click at [369, 130] on input "**" at bounding box center [389, 124] width 137 height 23
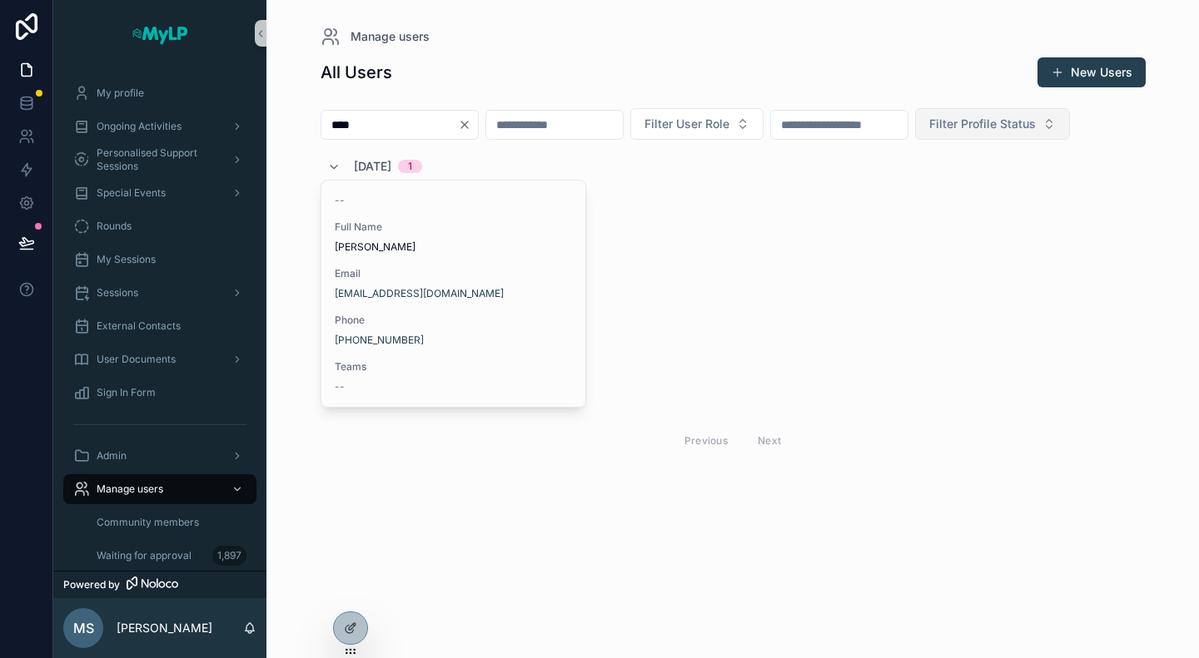
click at [929, 132] on span "Filter Profile Status" at bounding box center [982, 124] width 107 height 17
click at [376, 122] on input "****" at bounding box center [389, 124] width 137 height 23
type input "******"
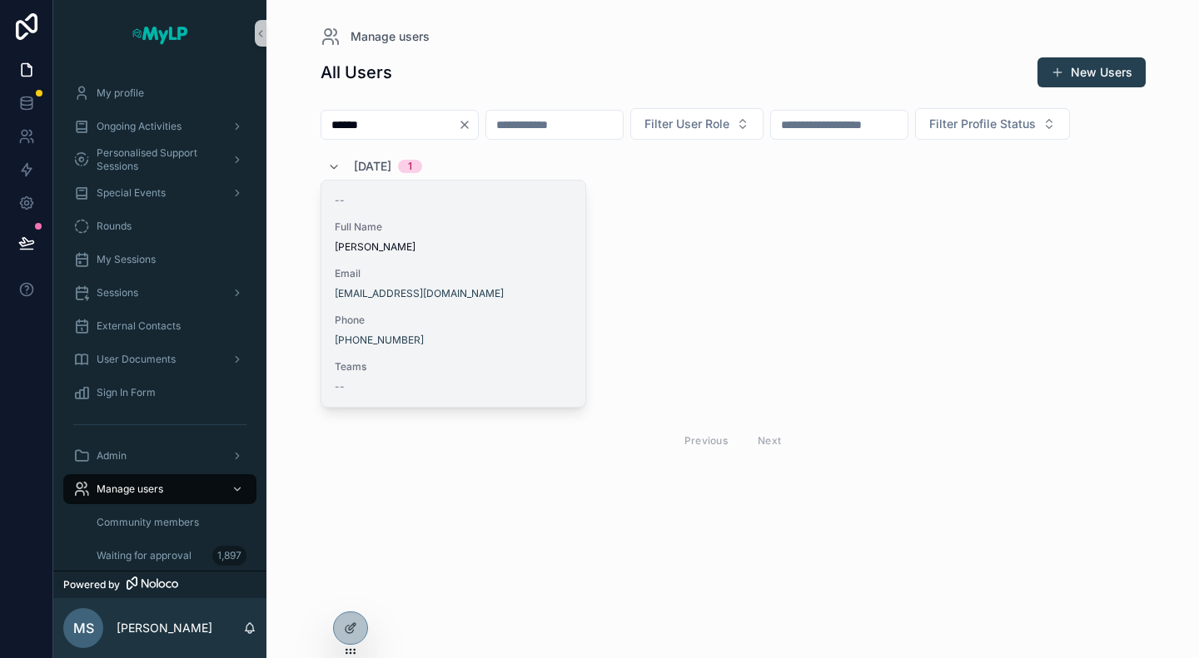
click at [447, 327] on span "Phone" at bounding box center [454, 320] width 238 height 13
click at [504, 350] on div "-- Full Name Namuna Poudel Email Poudelnamuna4@gmail.com Phone +351 920 164 646…" at bounding box center [453, 294] width 265 height 226
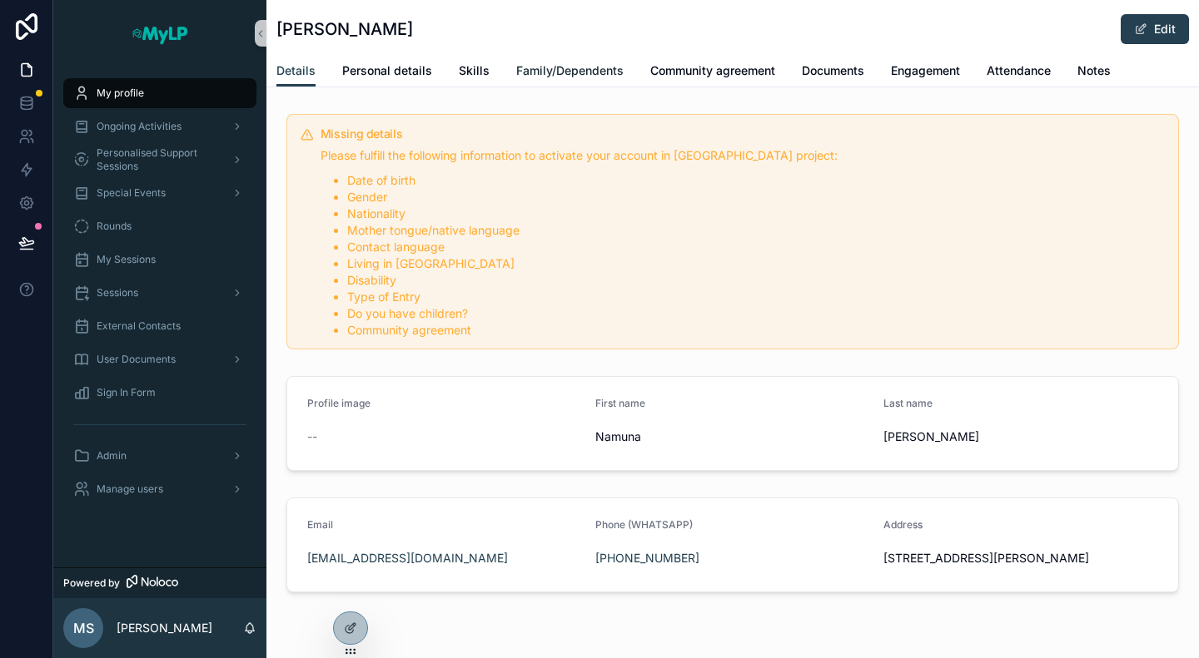
click at [587, 69] on span "Family/Dependents" at bounding box center [569, 70] width 107 height 17
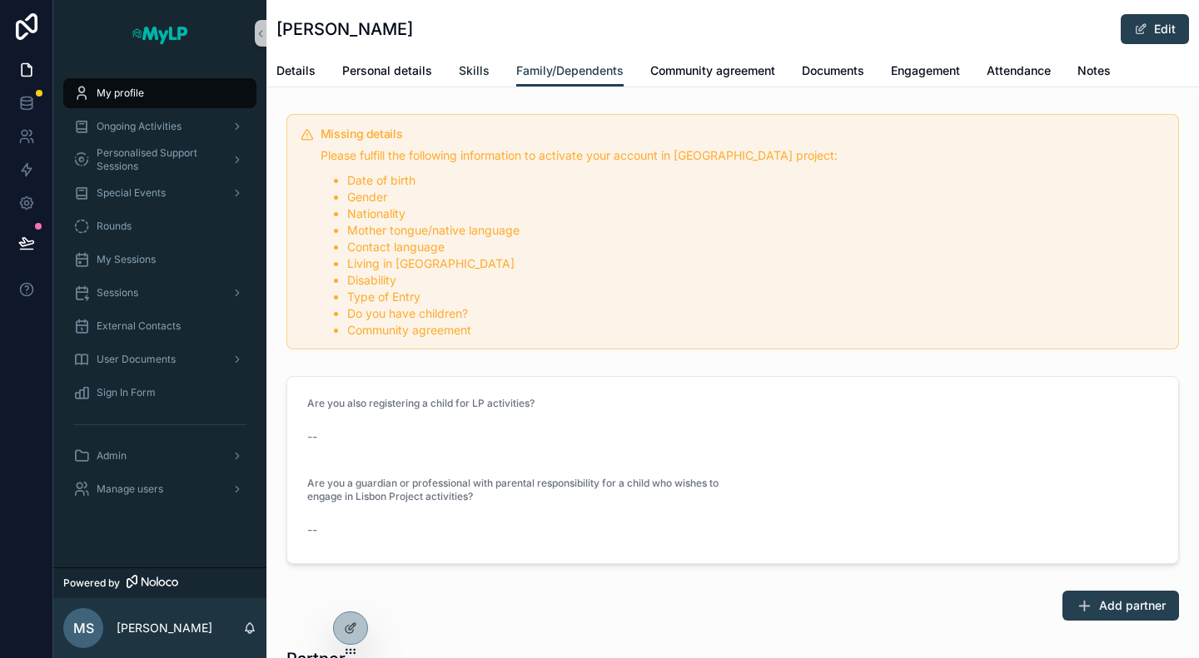
click at [464, 76] on span "Skills" at bounding box center [474, 70] width 31 height 17
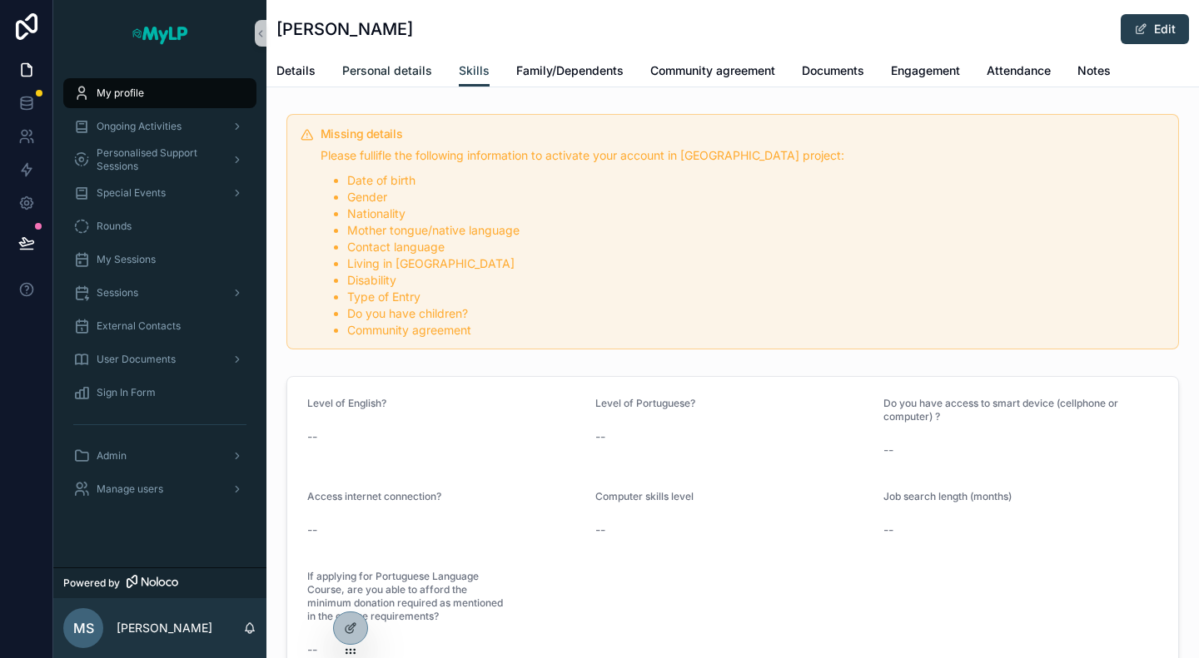
click at [374, 77] on span "Personal details" at bounding box center [387, 70] width 90 height 17
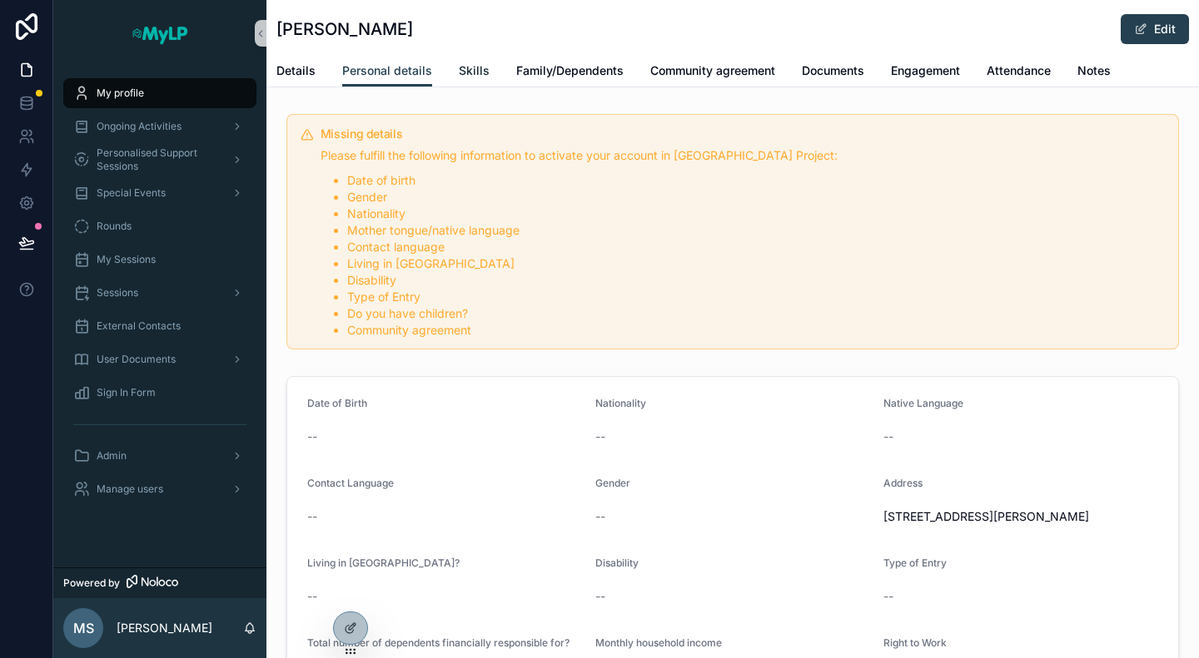
click at [476, 61] on link "Skills" at bounding box center [474, 72] width 31 height 33
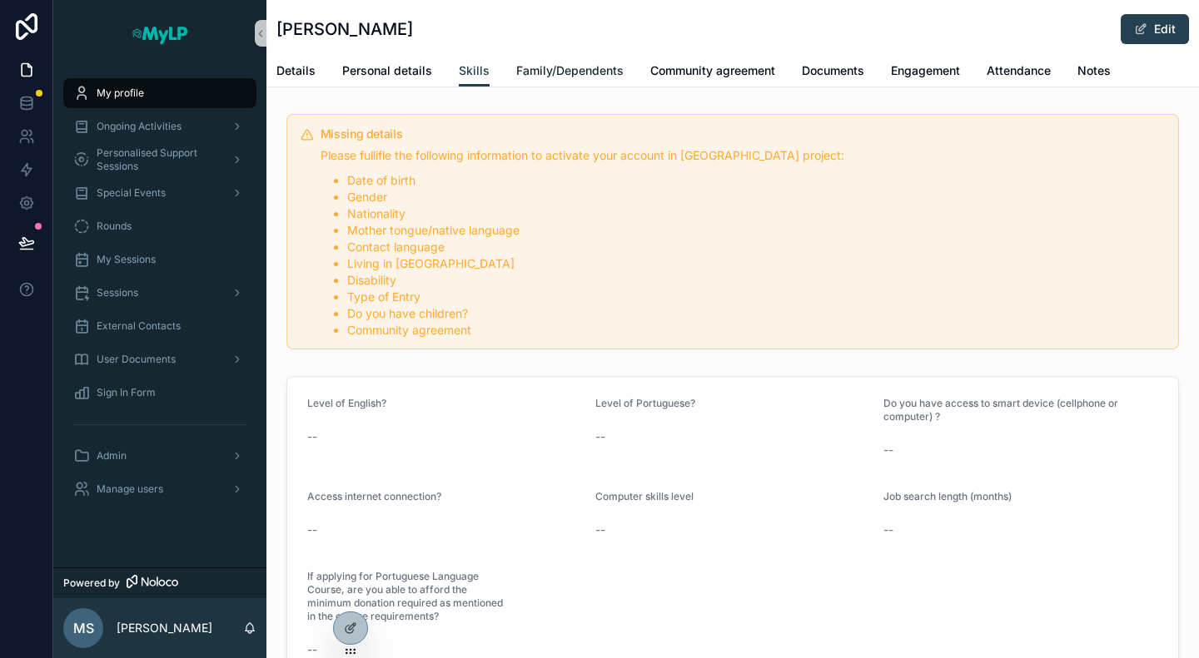
click at [529, 69] on span "Family/Dependents" at bounding box center [569, 70] width 107 height 17
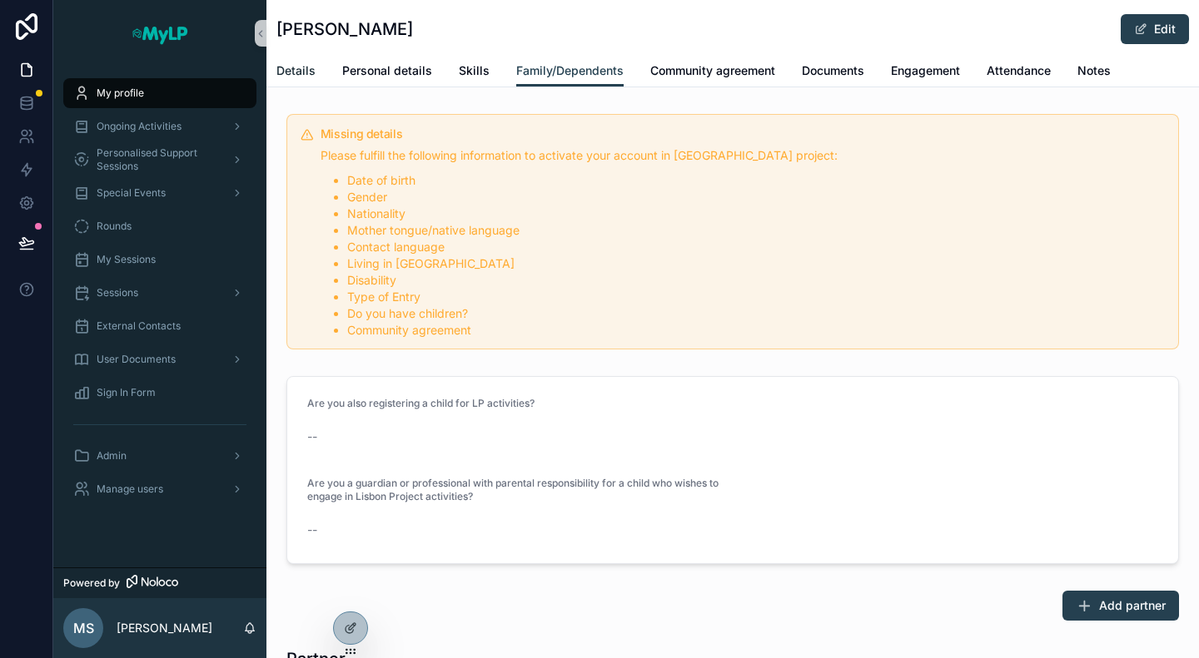
click at [288, 69] on span "Details" at bounding box center [295, 70] width 39 height 17
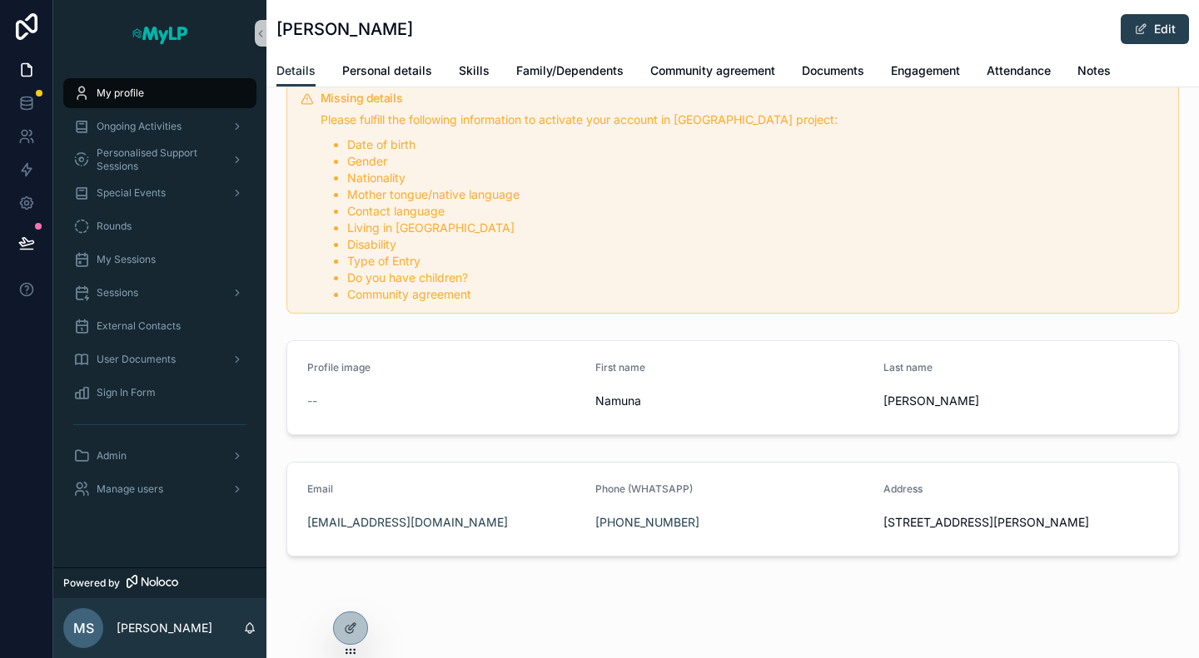
scroll to position [40, 0]
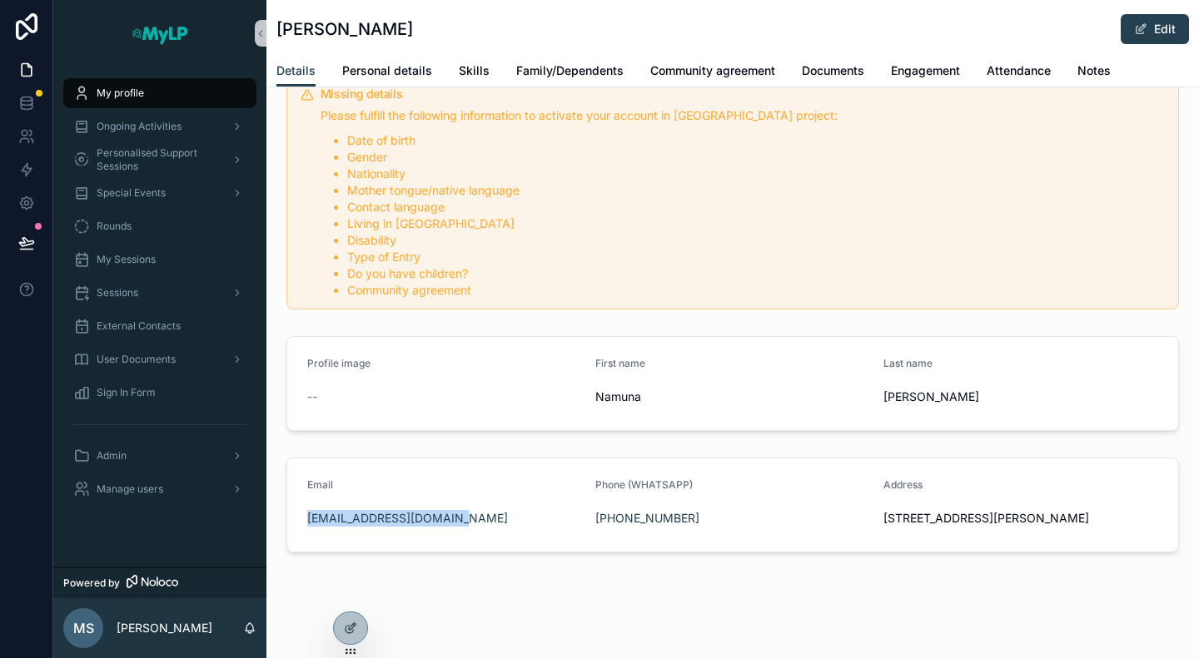
drag, startPoint x: 494, startPoint y: 519, endPoint x: 300, endPoint y: 514, distance: 194.0
click at [300, 514] on form "Email Poudelnamuna4@gmail.com Phone (WHATSAPP) +351 920 164 646 Address Rua cav…" at bounding box center [732, 505] width 891 height 93
copy link "Poudelnamuna4@gmail.com"
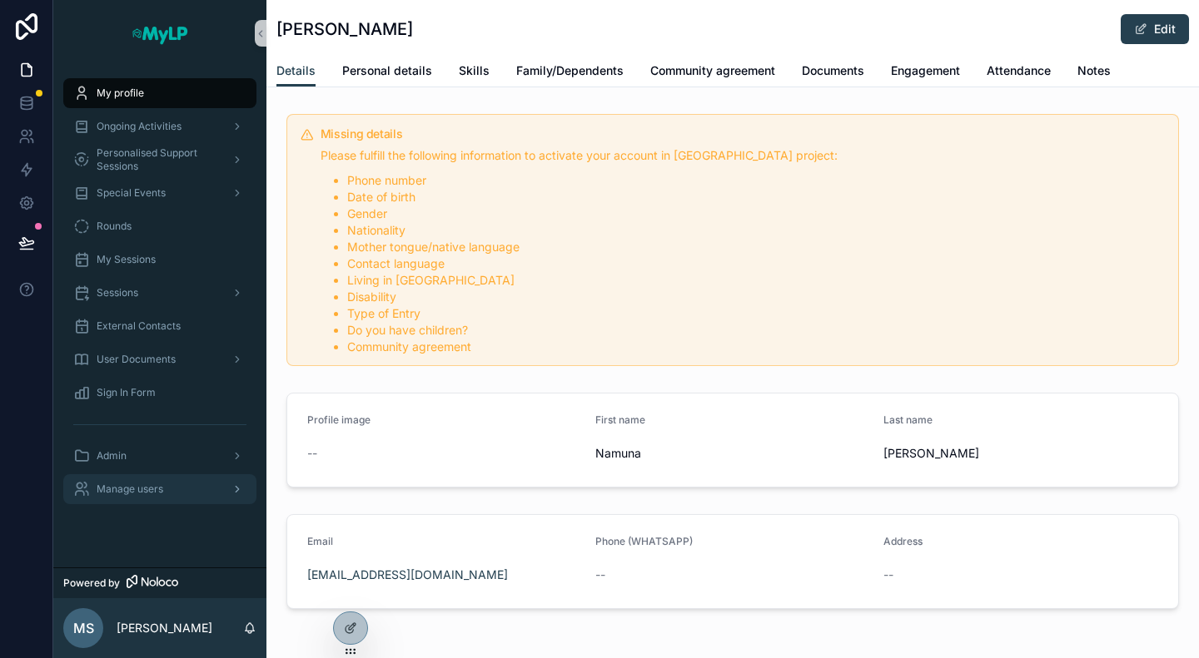
click at [141, 489] on span "Manage users" at bounding box center [130, 489] width 67 height 13
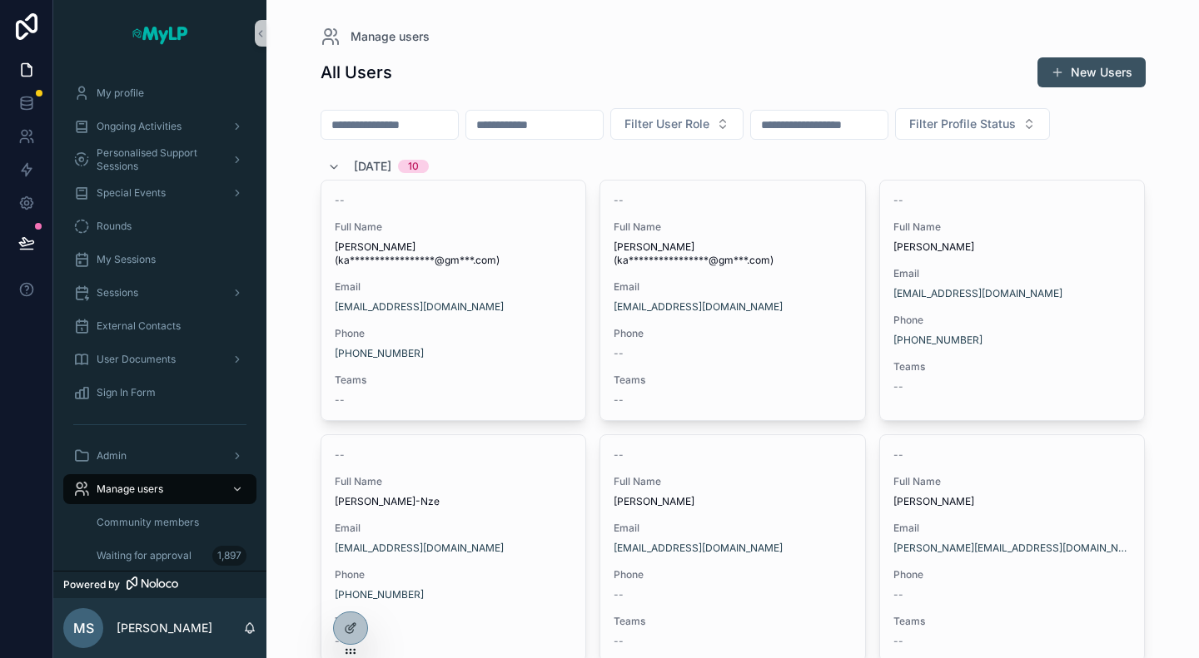
click at [1078, 70] on button "New Users" at bounding box center [1091, 72] width 108 height 30
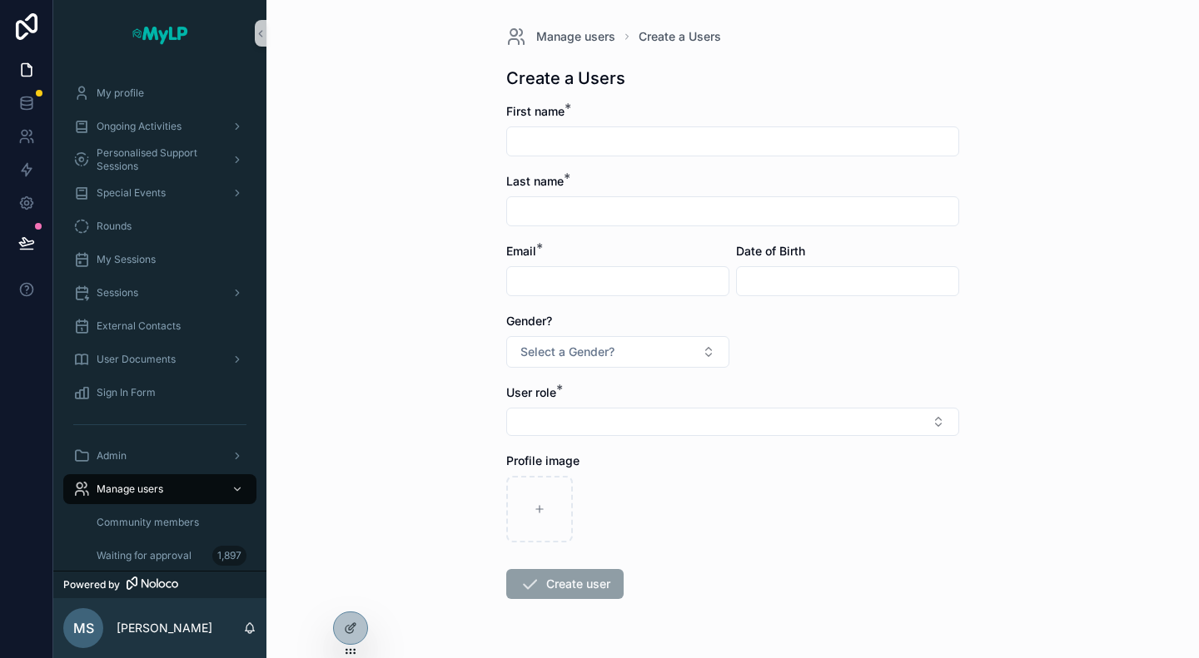
click at [561, 285] on input "scrollable content" at bounding box center [617, 281] width 221 height 23
paste input "**********"
type input "**********"
click at [539, 134] on input "scrollable content" at bounding box center [732, 141] width 451 height 23
paste input "******"
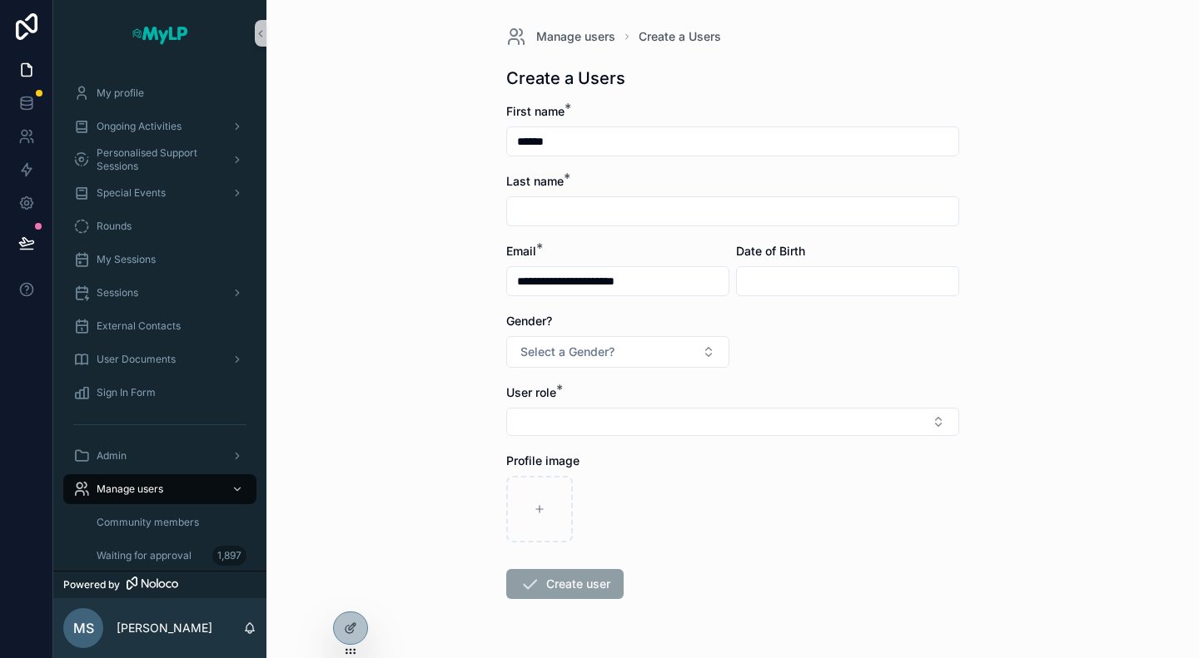
type input "******"
click at [557, 215] on input "scrollable content" at bounding box center [732, 211] width 451 height 23
paste input "******"
type input "******"
click at [548, 426] on button "Select Button" at bounding box center [732, 422] width 453 height 28
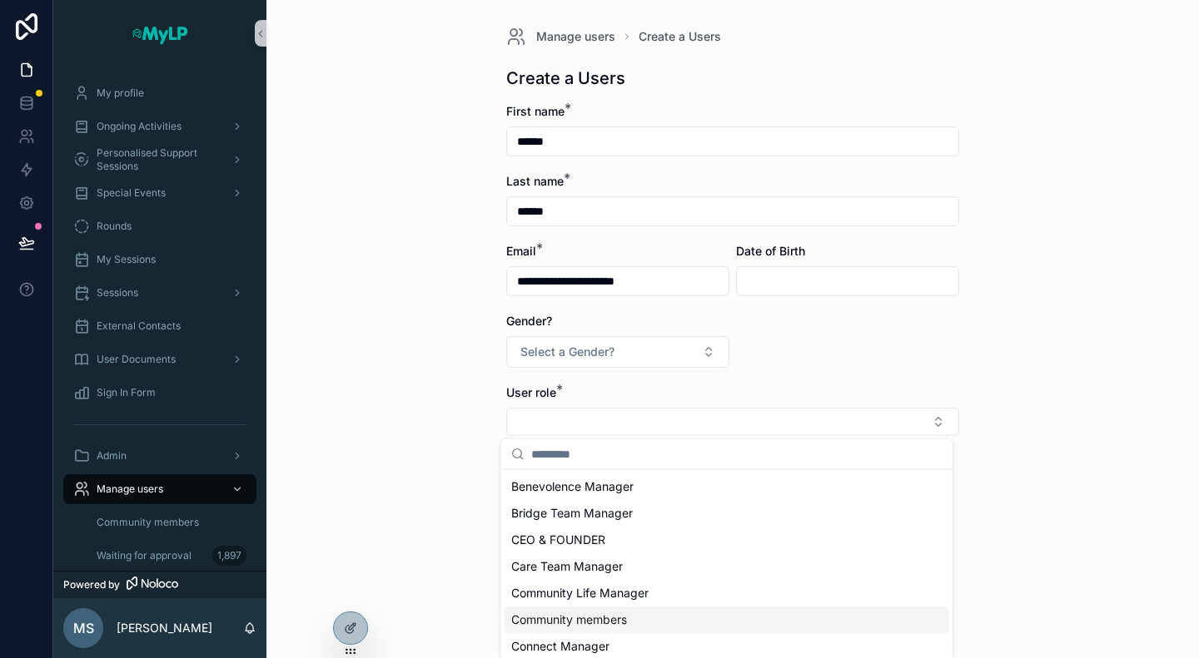
click at [567, 613] on span "Community members" at bounding box center [569, 620] width 116 height 17
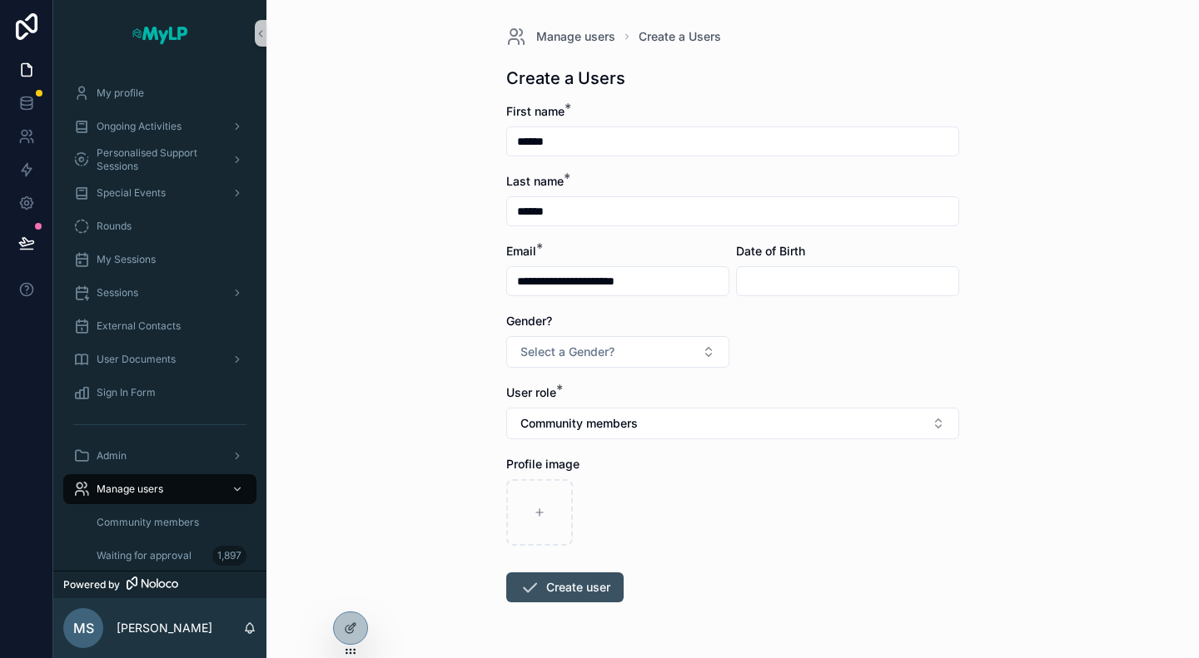
click at [548, 585] on button "Create user" at bounding box center [564, 588] width 117 height 30
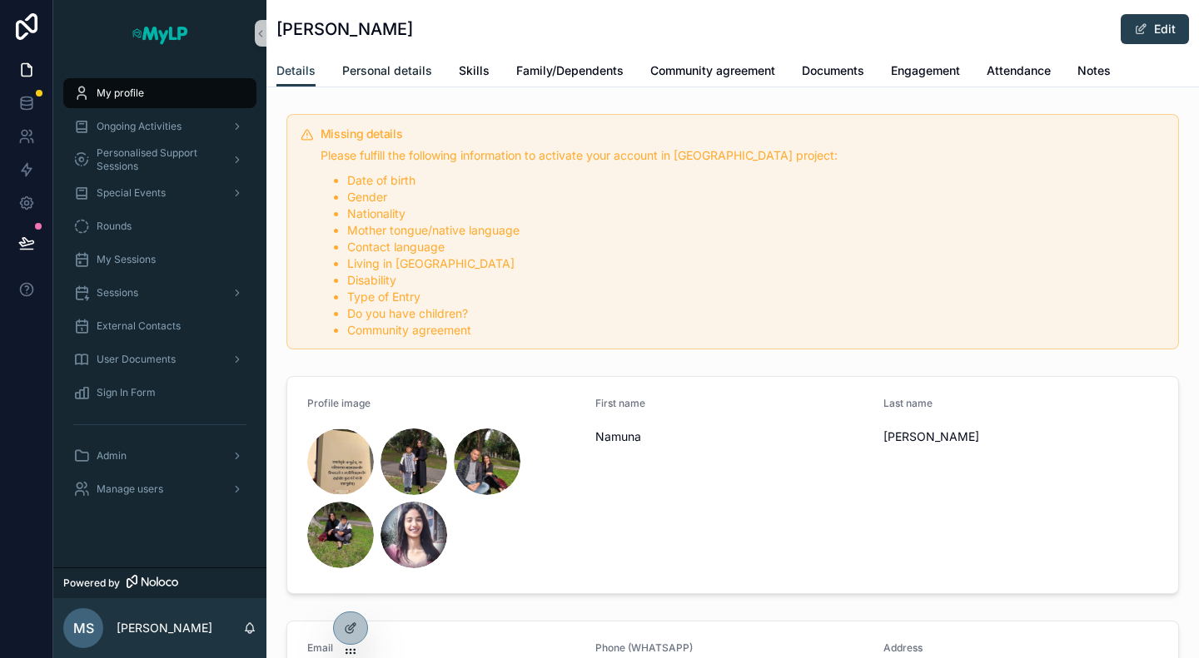
click at [396, 67] on span "Personal details" at bounding box center [387, 70] width 90 height 17
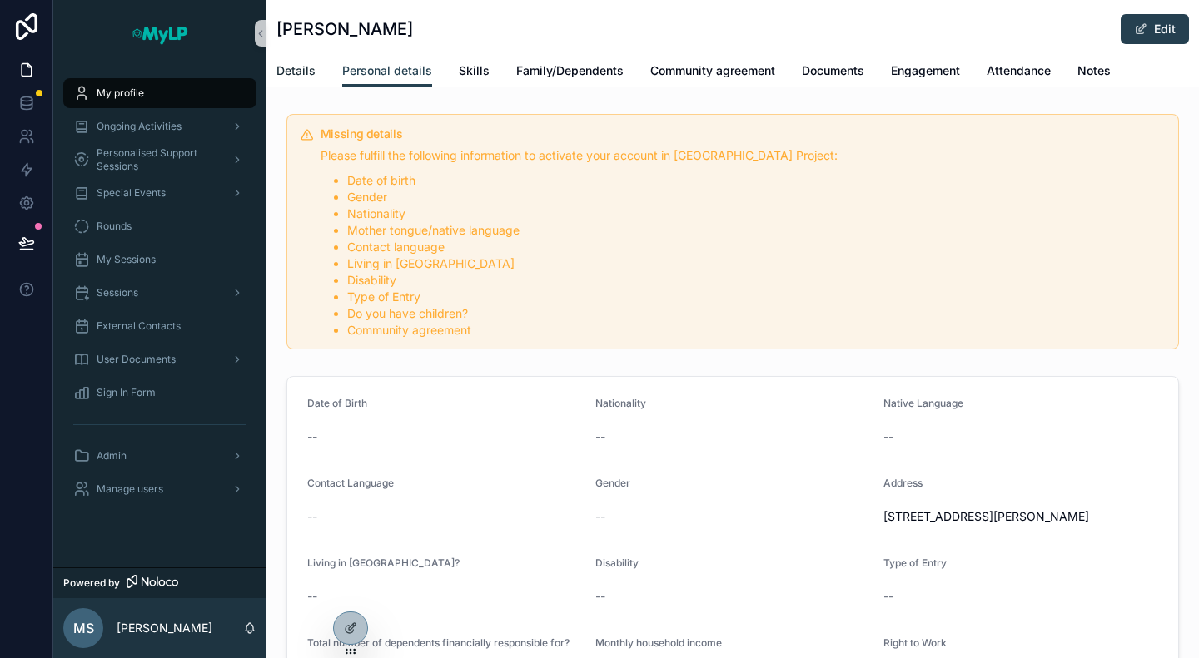
click at [303, 74] on span "Details" at bounding box center [295, 70] width 39 height 17
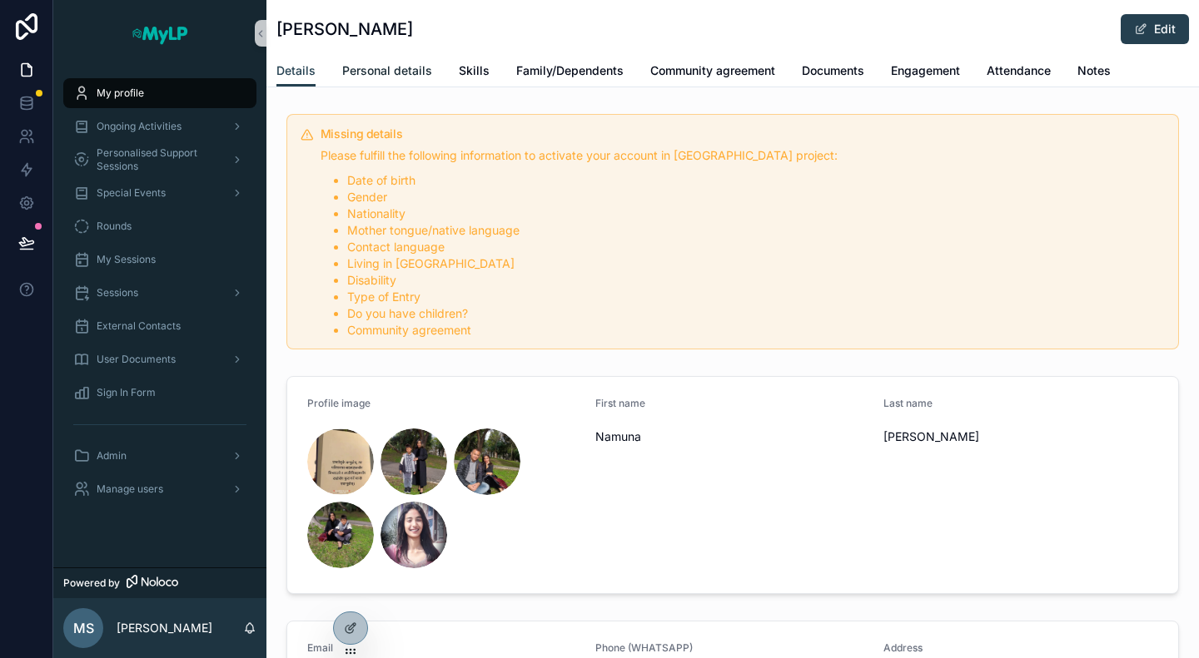
click at [391, 72] on span "Personal details" at bounding box center [387, 70] width 90 height 17
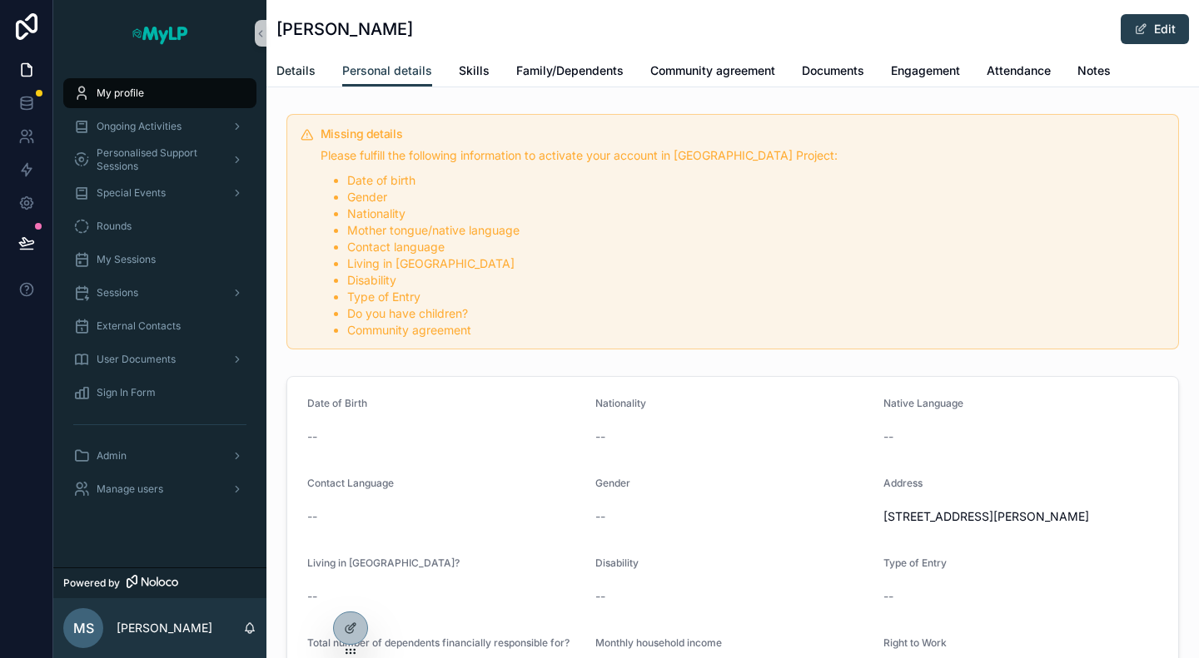
click at [306, 68] on span "Details" at bounding box center [295, 70] width 39 height 17
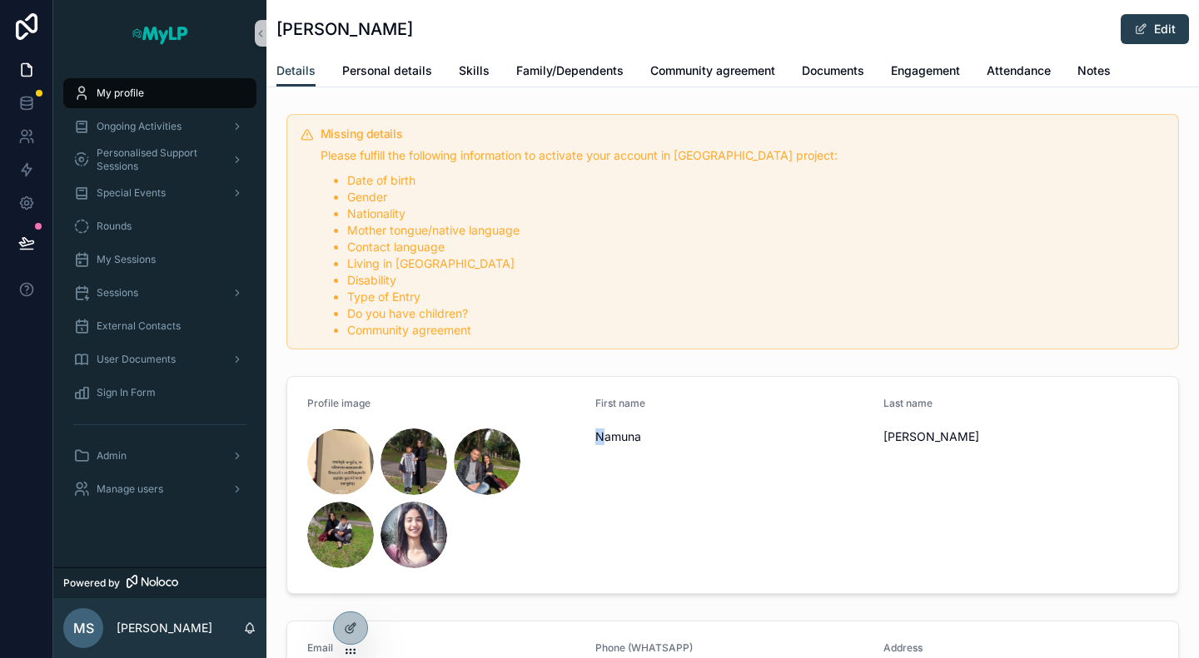
drag, startPoint x: 598, startPoint y: 544, endPoint x: 593, endPoint y: 512, distance: 32.0
click at [595, 512] on div "First name [PERSON_NAME]" at bounding box center [732, 485] width 275 height 176
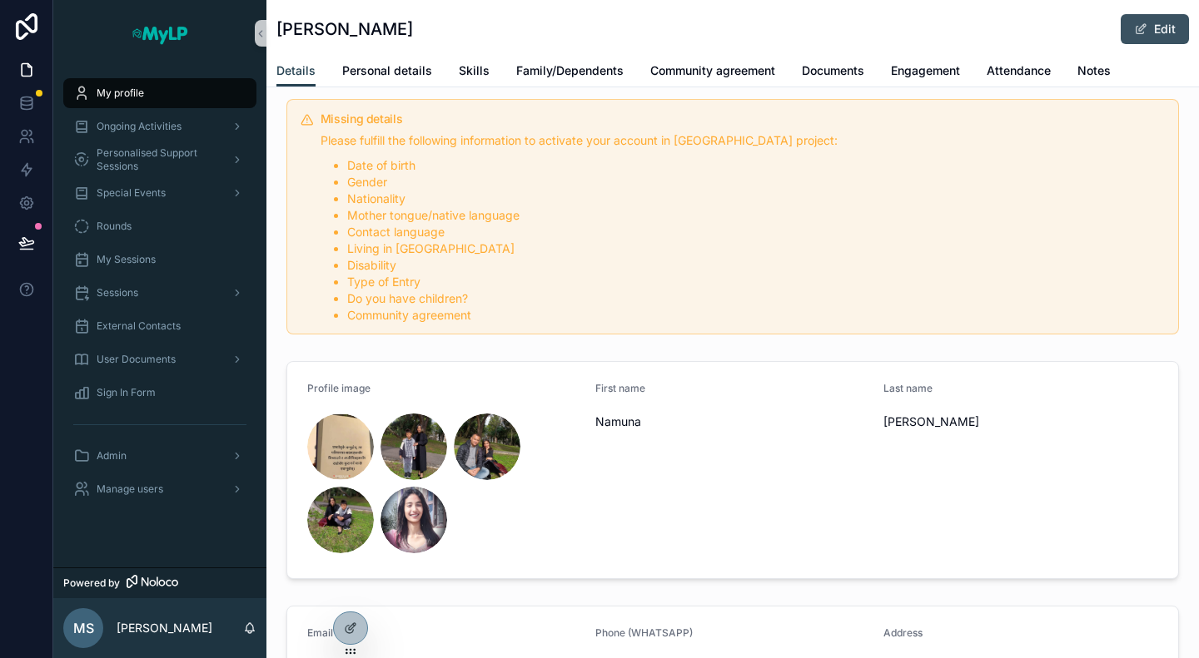
click at [1159, 16] on button "Edit" at bounding box center [1154, 29] width 68 height 30
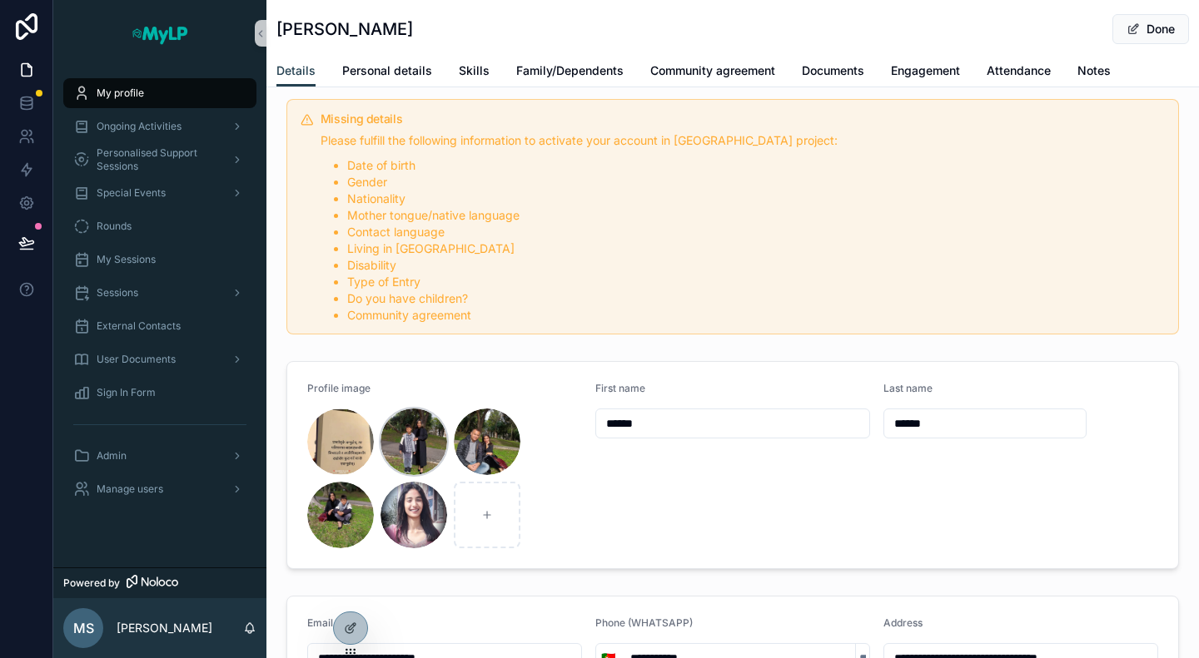
click at [405, 442] on div "scrollable content" at bounding box center [413, 442] width 67 height 67
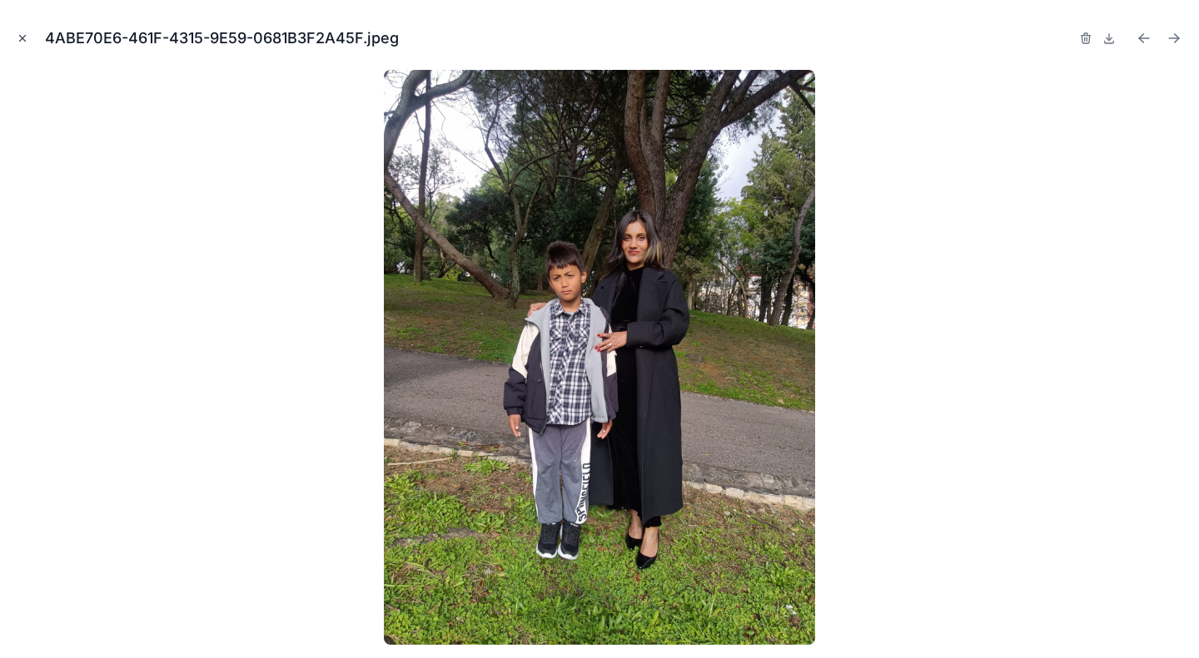
click at [17, 34] on icon "Close modal" at bounding box center [23, 38] width 12 height 12
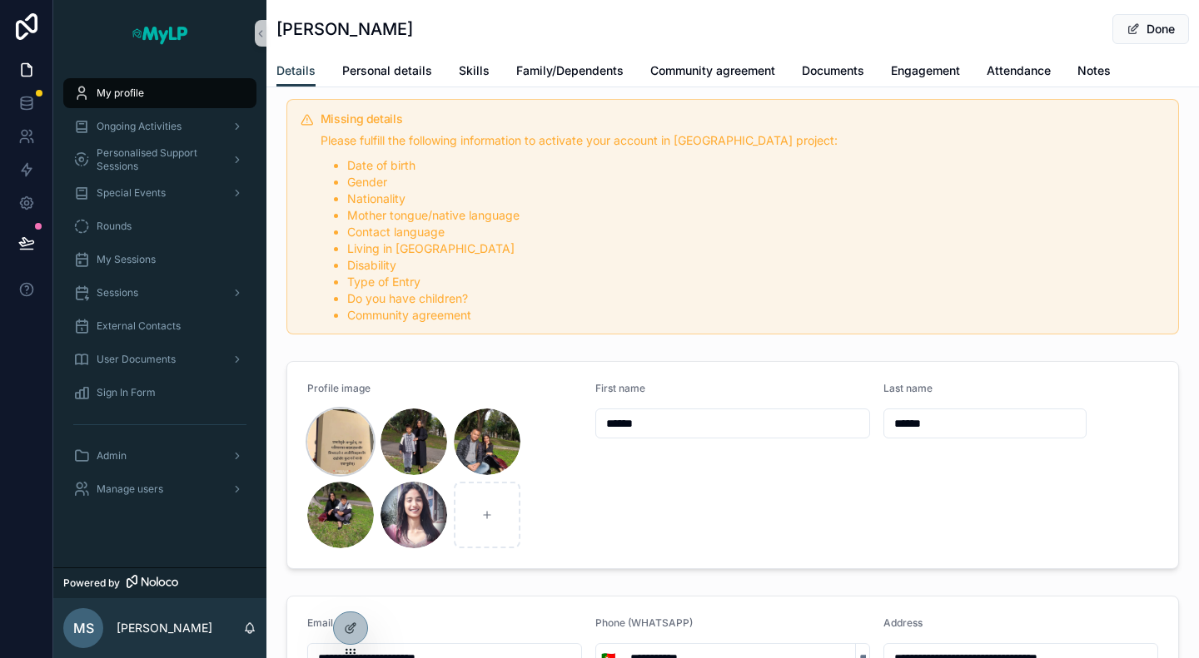
click at [322, 445] on div "scrollable content" at bounding box center [340, 442] width 67 height 67
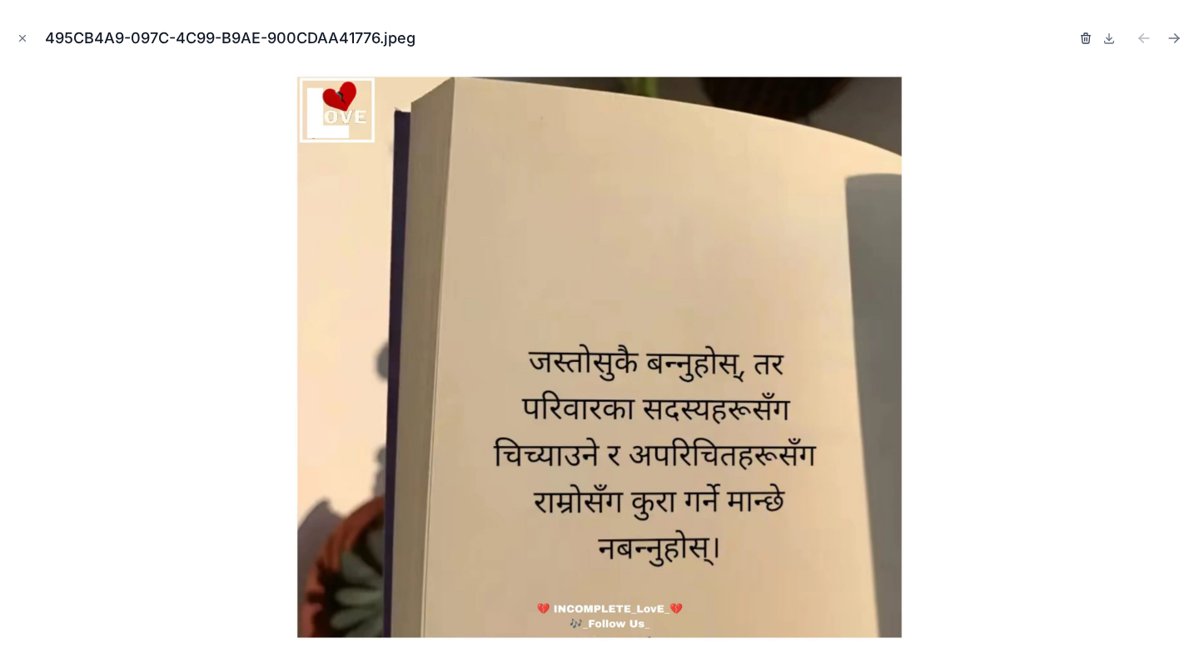
click at [1081, 43] on icon "button" at bounding box center [1085, 38] width 13 height 13
click at [1054, 37] on span "Confirm delete?" at bounding box center [1009, 38] width 100 height 20
click at [1068, 41] on icon "button" at bounding box center [1068, 38] width 0 height 3
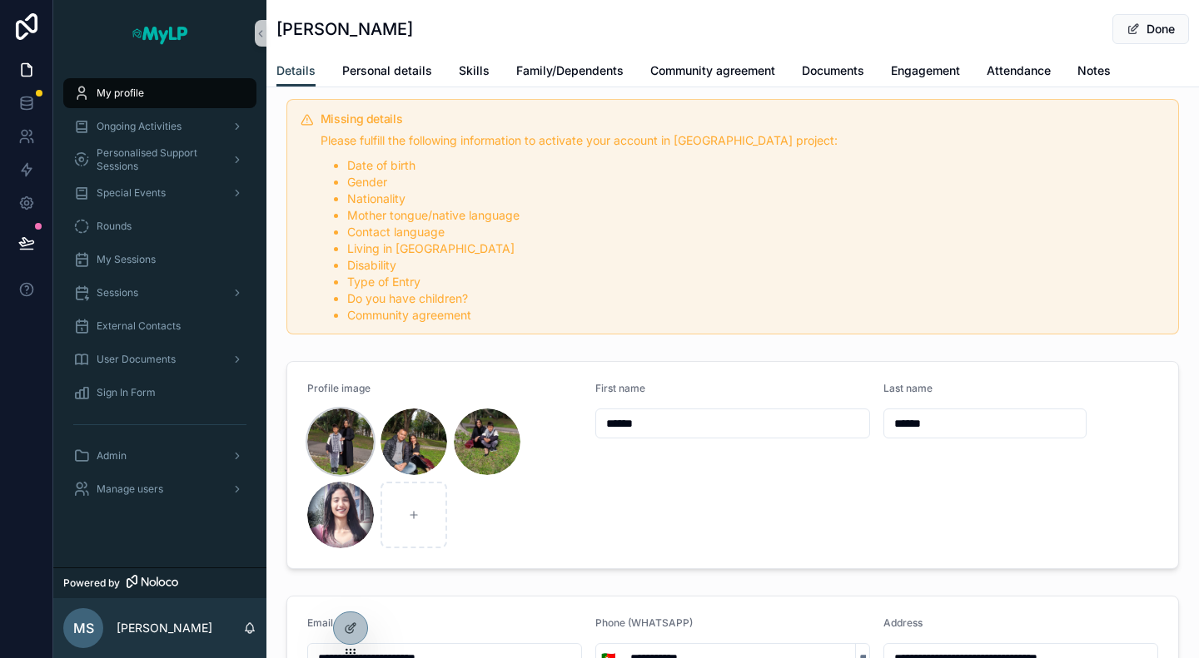
click at [340, 433] on div "scrollable content" at bounding box center [340, 442] width 67 height 67
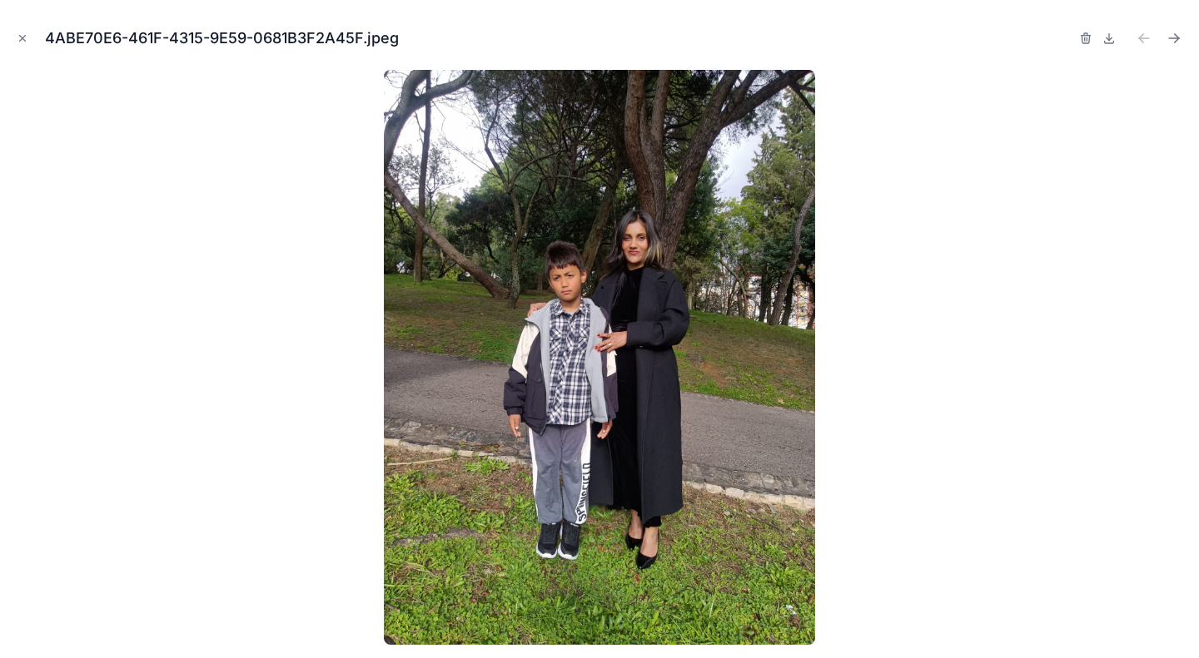
click at [1070, 35] on div "4ABE70E6-461F-4315-9E59-0681B3F2A45F.jpeg" at bounding box center [599, 38] width 1172 height 50
click at [1085, 40] on icon "button" at bounding box center [1085, 38] width 0 height 3
click at [1069, 37] on icon "button" at bounding box center [1068, 38] width 13 height 13
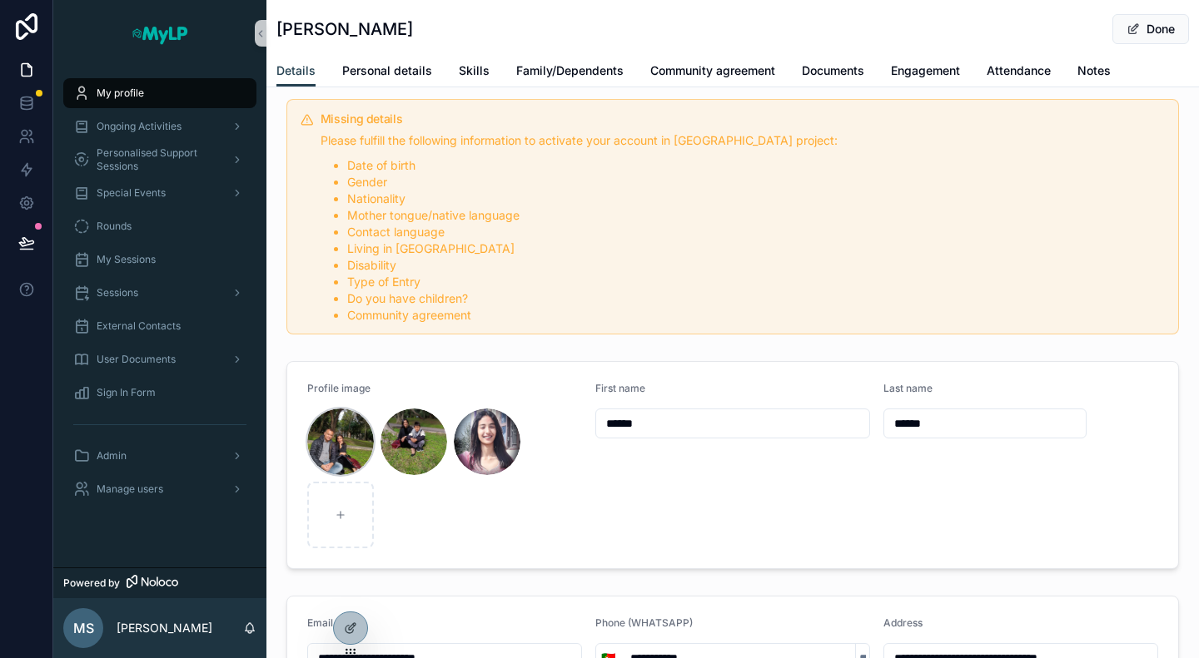
click at [365, 434] on div "scrollable content" at bounding box center [340, 442] width 67 height 67
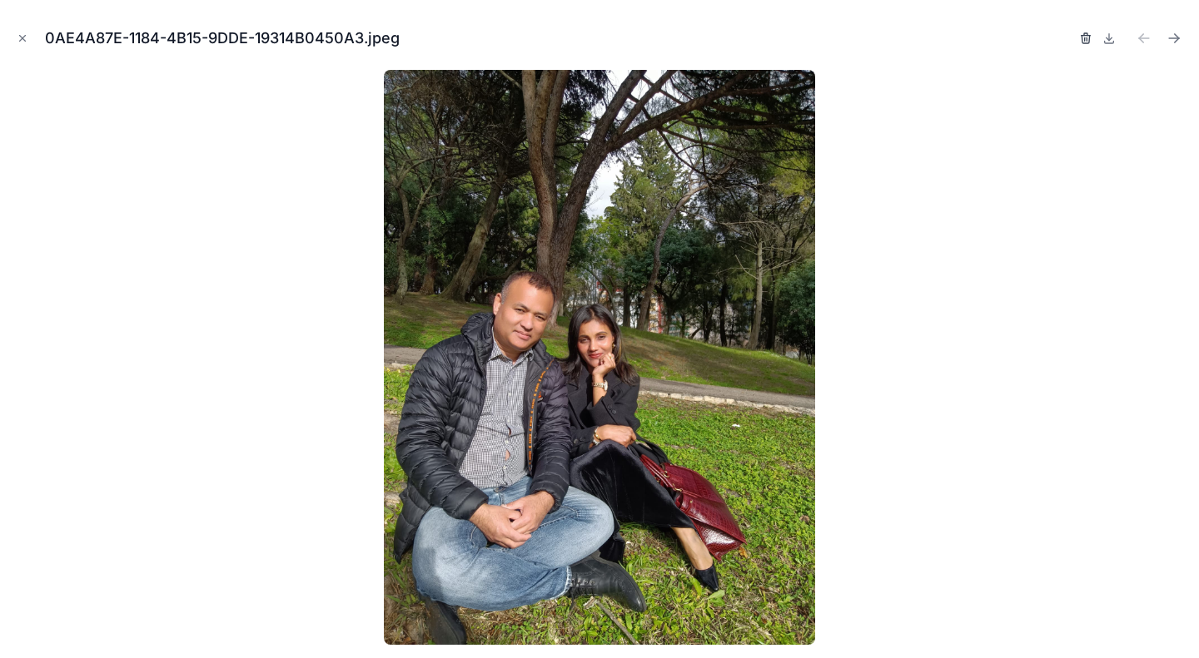
click at [1082, 40] on icon "button" at bounding box center [1084, 39] width 7 height 7
click at [1032, 36] on span "Confirm delete?" at bounding box center [1009, 38] width 100 height 20
click at [1069, 41] on icon "button" at bounding box center [1068, 38] width 13 height 13
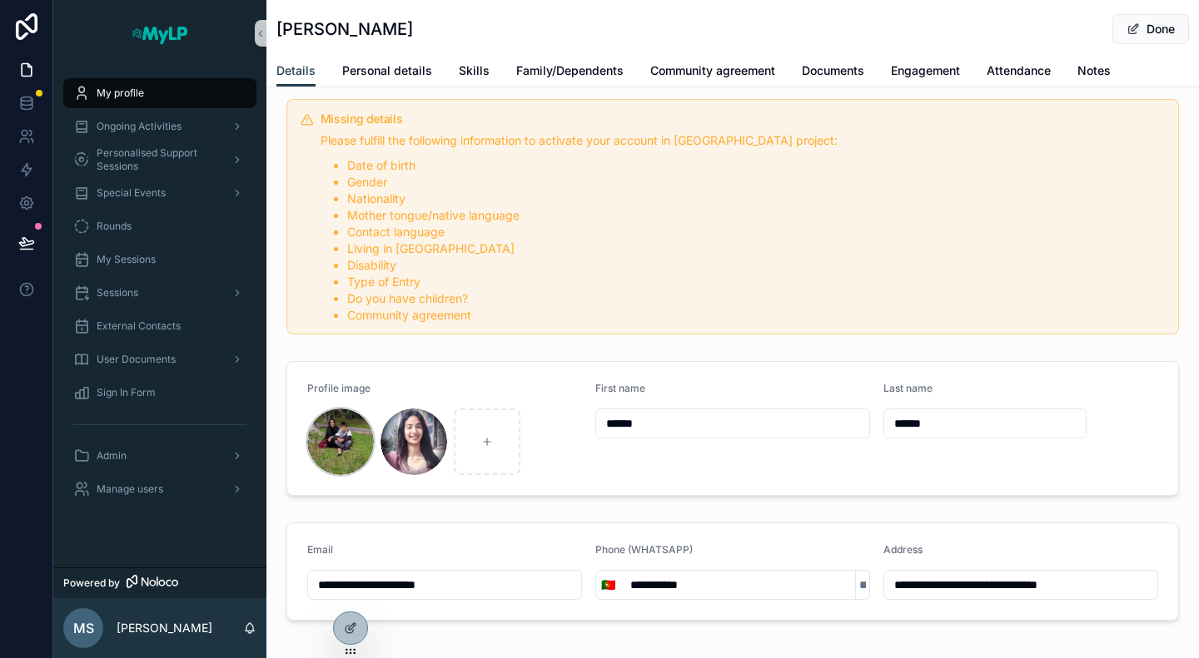
click at [330, 422] on div "scrollable content" at bounding box center [340, 442] width 67 height 67
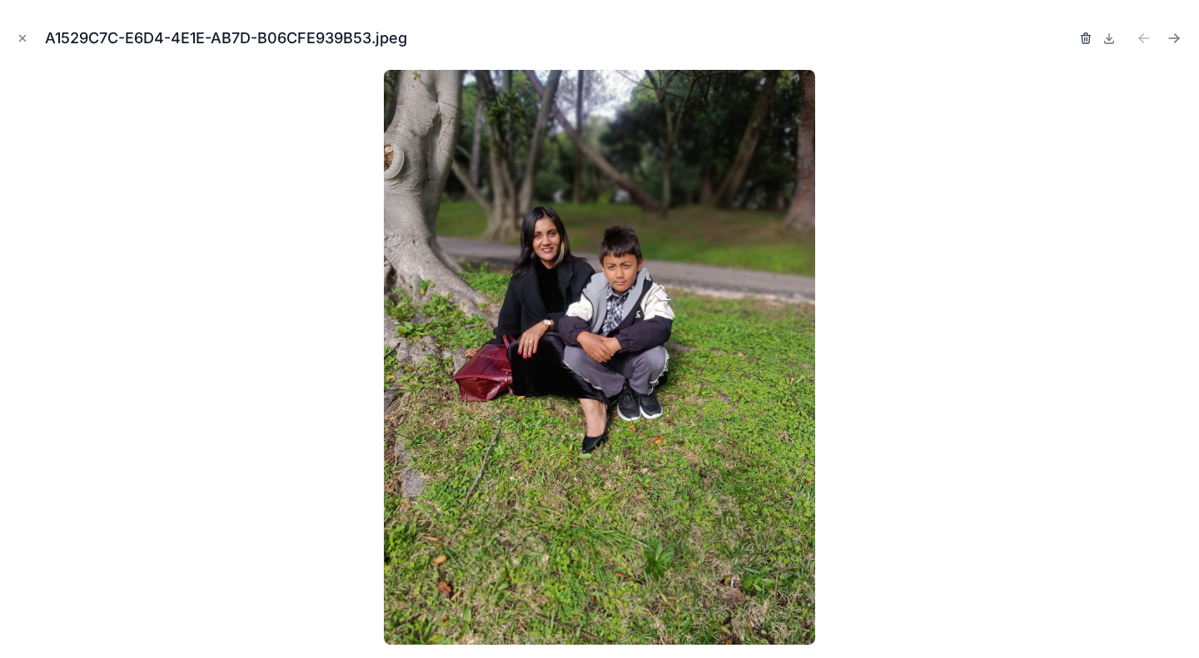
click at [1089, 40] on icon "button" at bounding box center [1084, 39] width 7 height 7
click at [1070, 41] on icon "button" at bounding box center [1070, 38] width 0 height 3
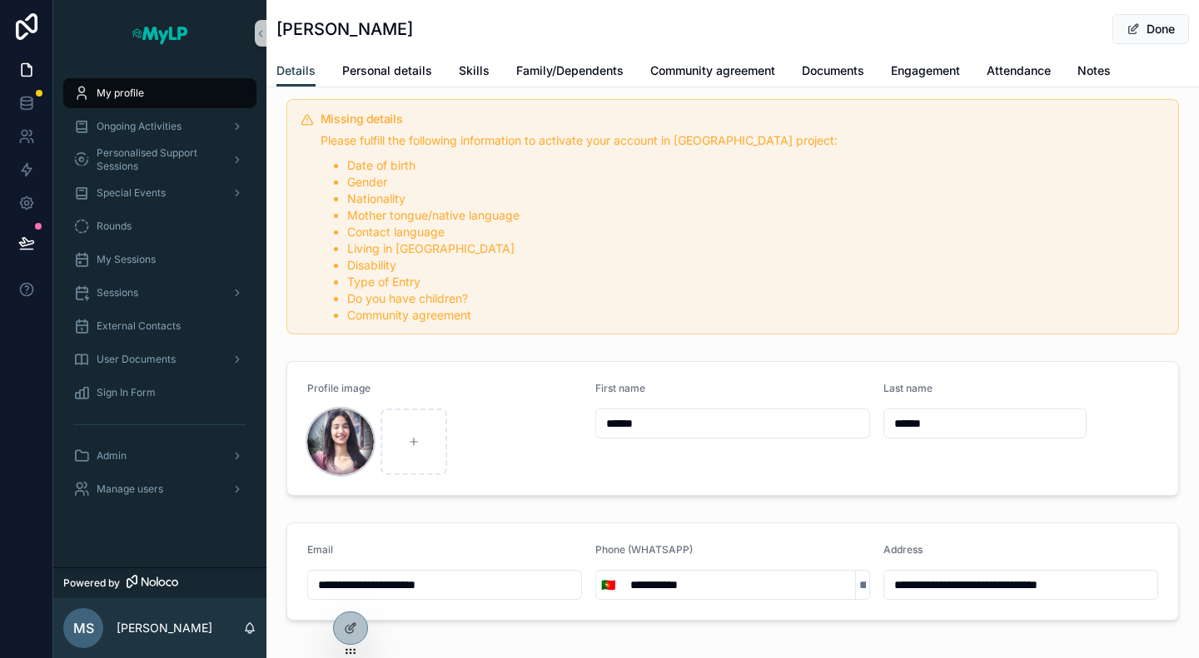
click at [356, 439] on div "scrollable content" at bounding box center [340, 442] width 67 height 67
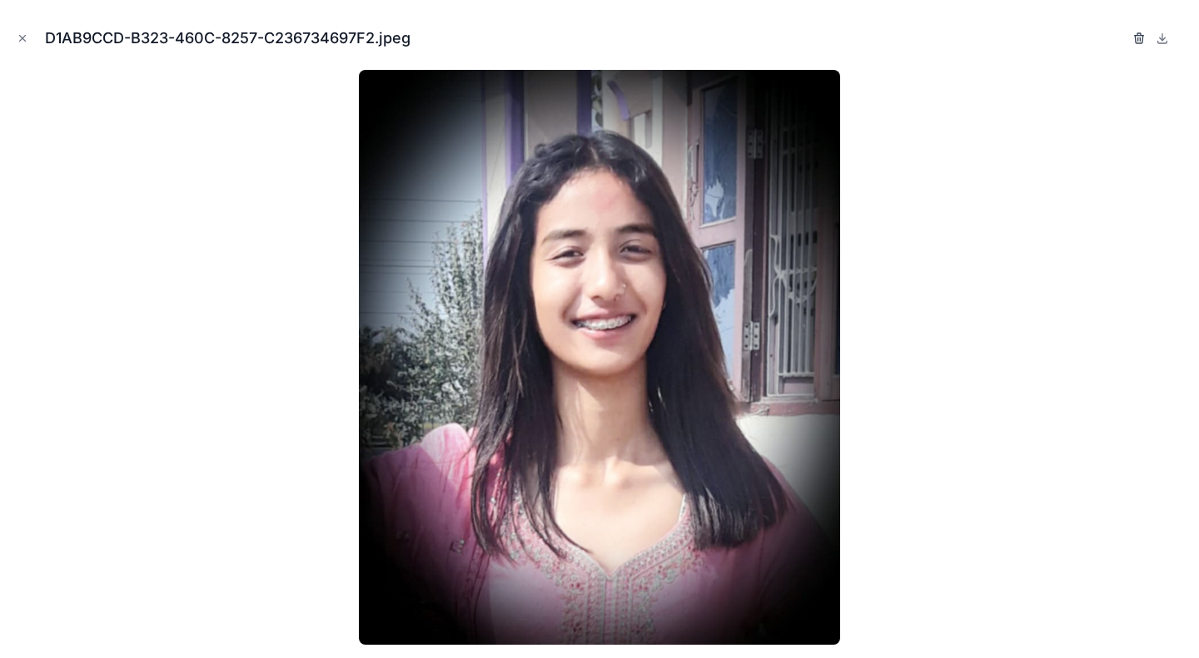
click at [1139, 44] on icon "button" at bounding box center [1138, 38] width 13 height 13
click at [1119, 42] on icon "button" at bounding box center [1121, 38] width 13 height 13
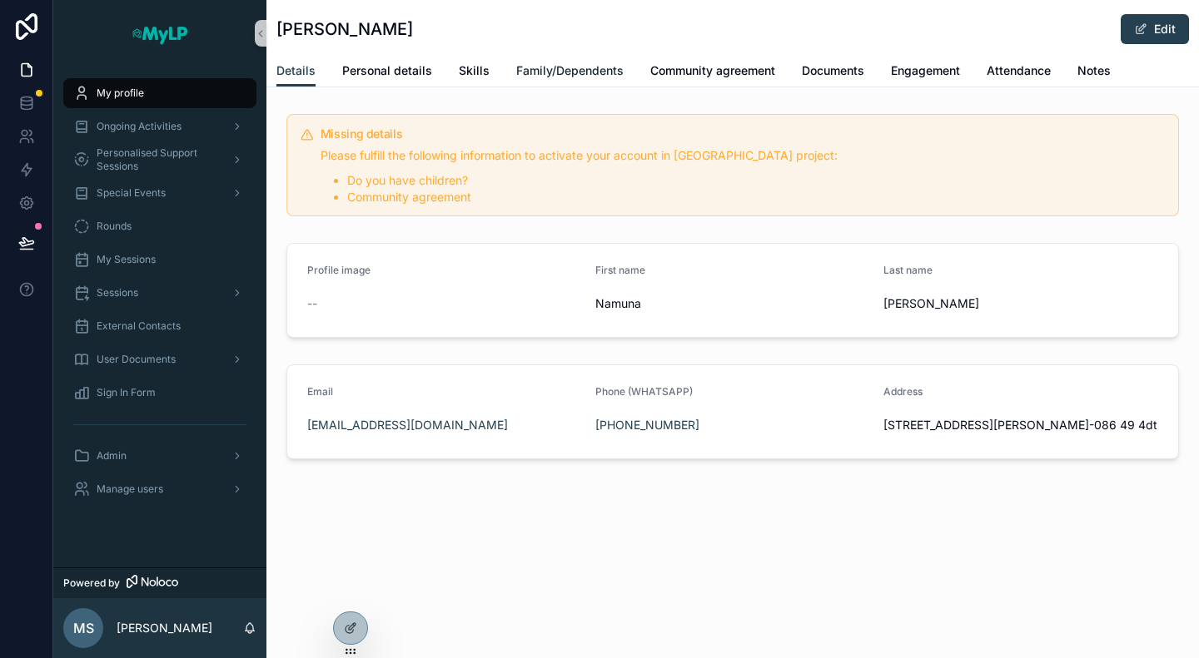
click at [589, 69] on span "Family/Dependents" at bounding box center [569, 70] width 107 height 17
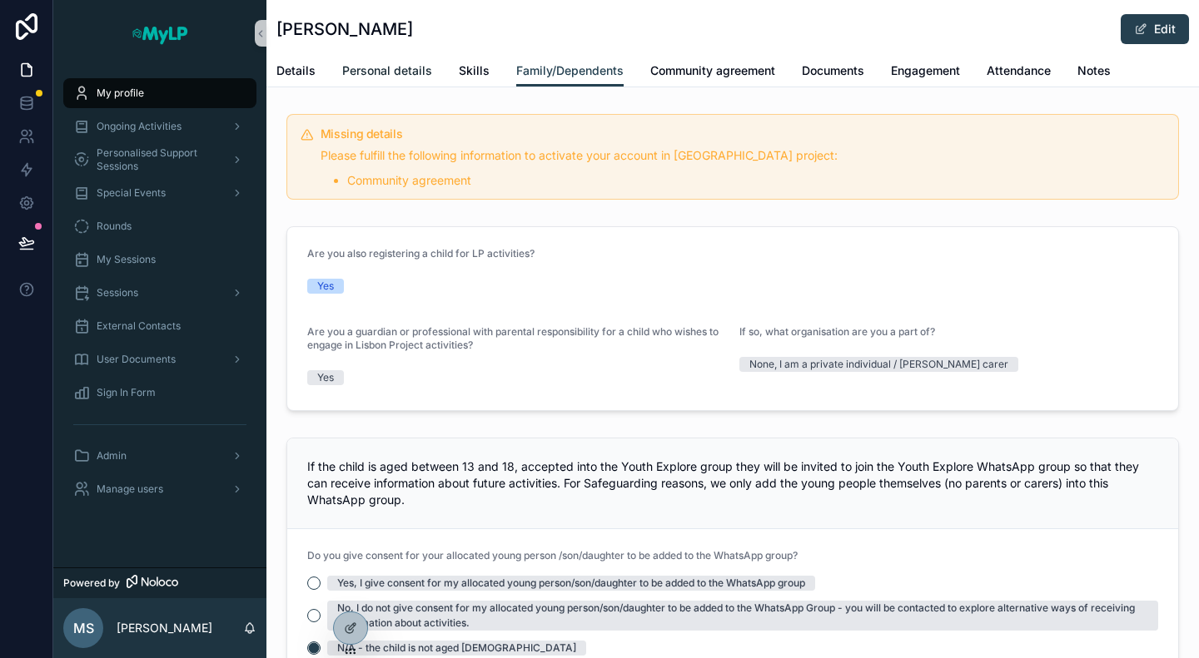
click at [350, 67] on span "Personal details" at bounding box center [387, 70] width 90 height 17
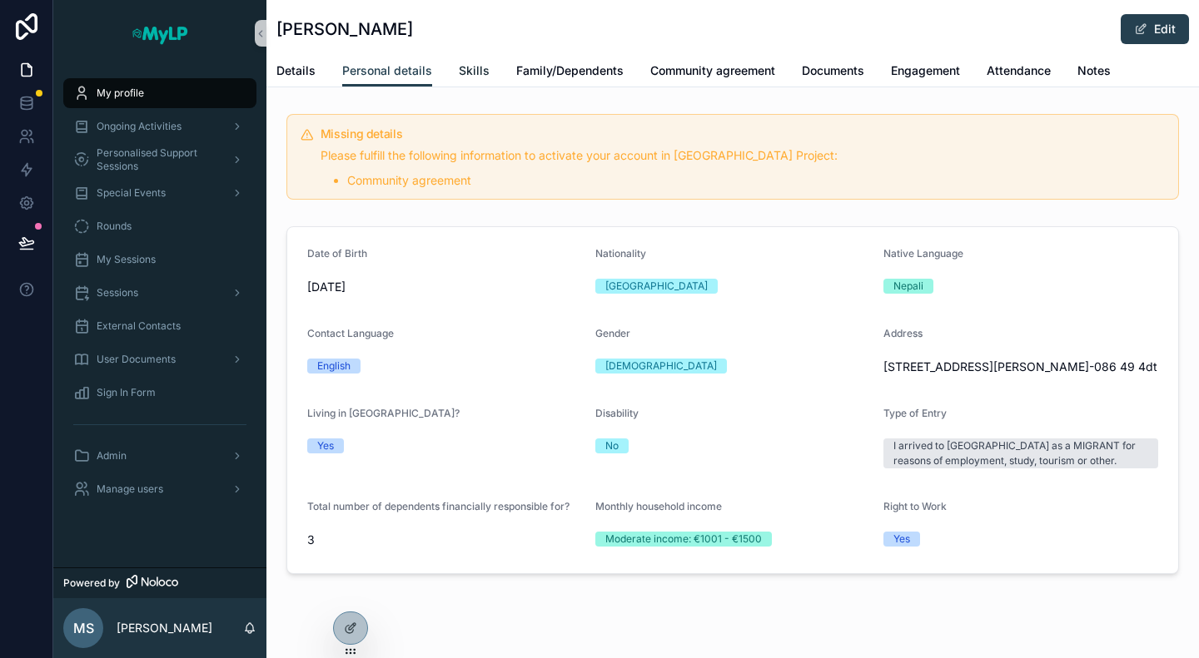
click at [465, 77] on span "Skills" at bounding box center [474, 70] width 31 height 17
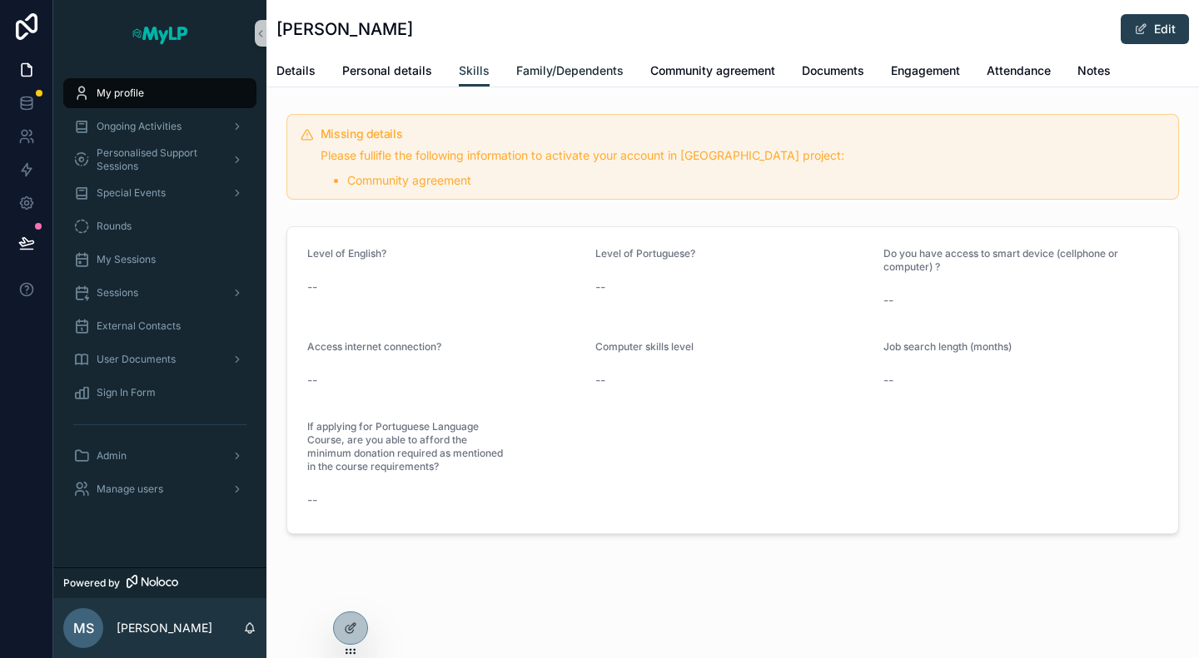
click at [576, 77] on span "Family/Dependents" at bounding box center [569, 70] width 107 height 17
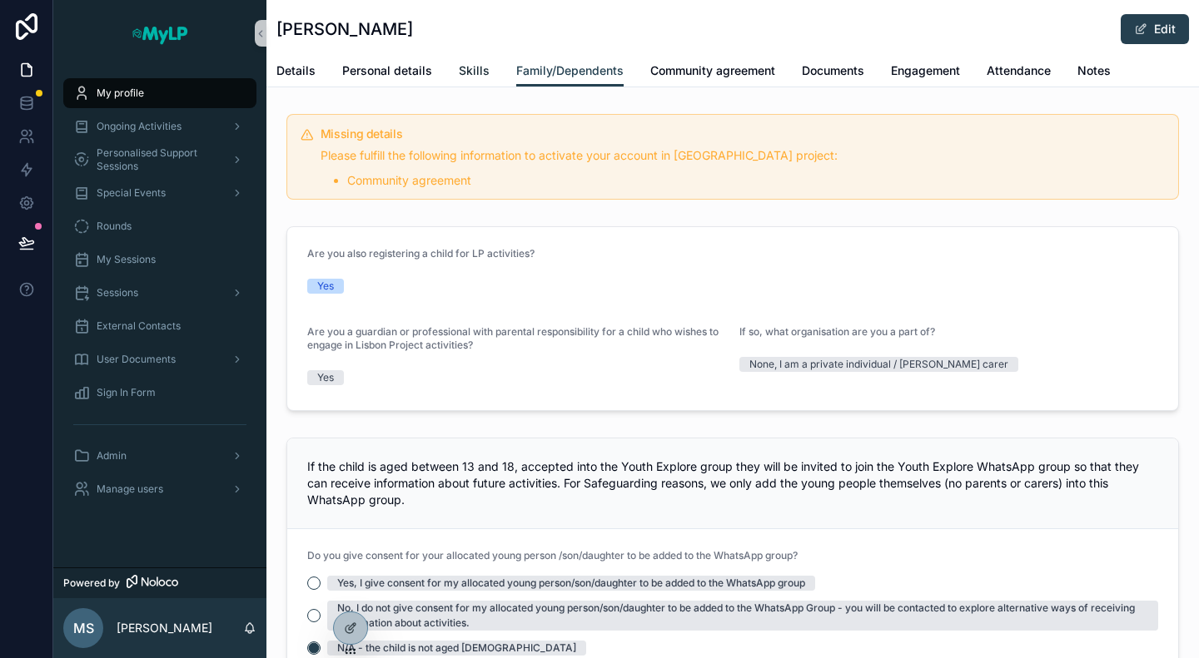
click at [479, 73] on span "Skills" at bounding box center [474, 70] width 31 height 17
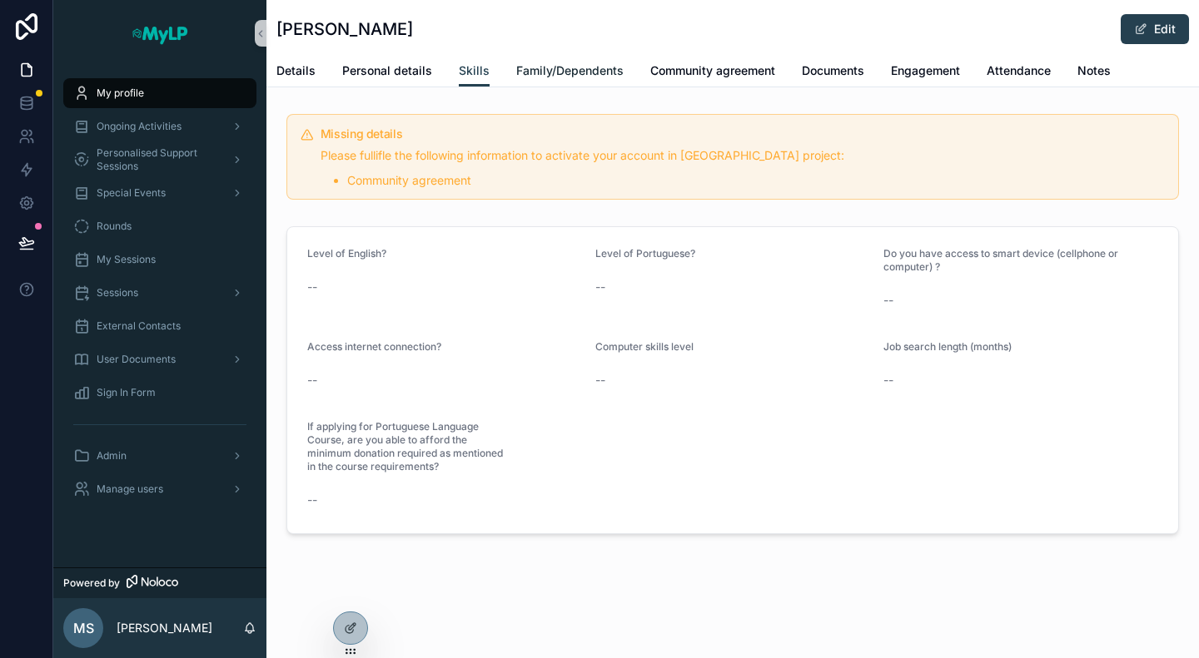
click at [577, 68] on span "Family/Dependents" at bounding box center [569, 70] width 107 height 17
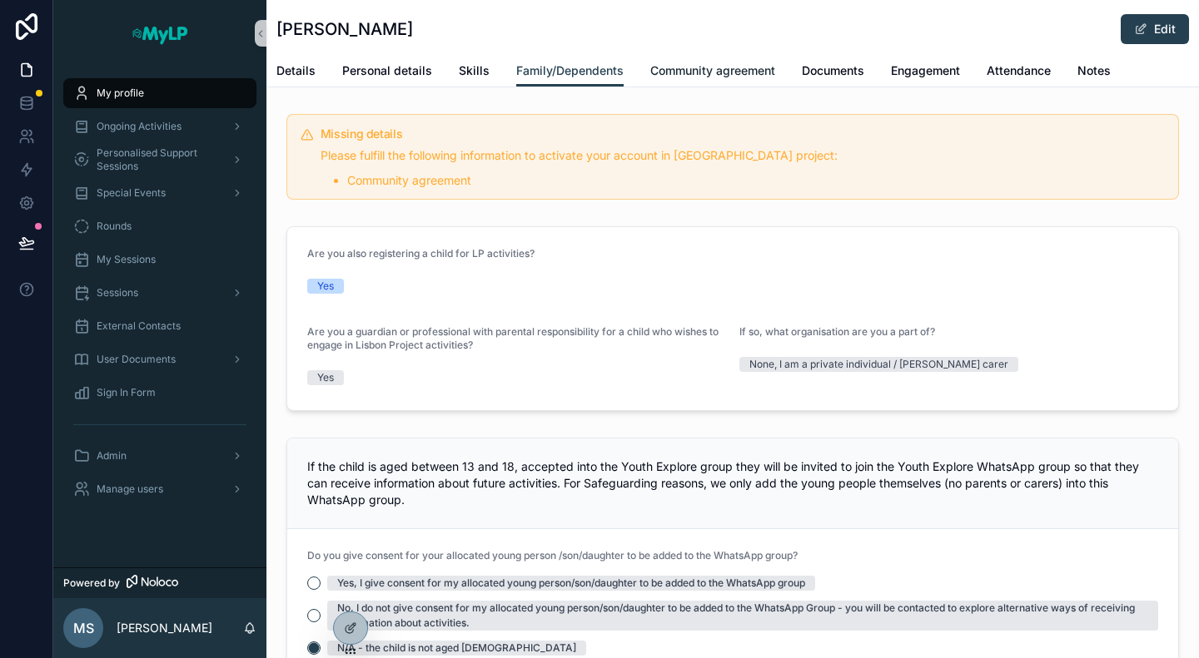
click at [664, 69] on span "Community agreement" at bounding box center [712, 70] width 125 height 17
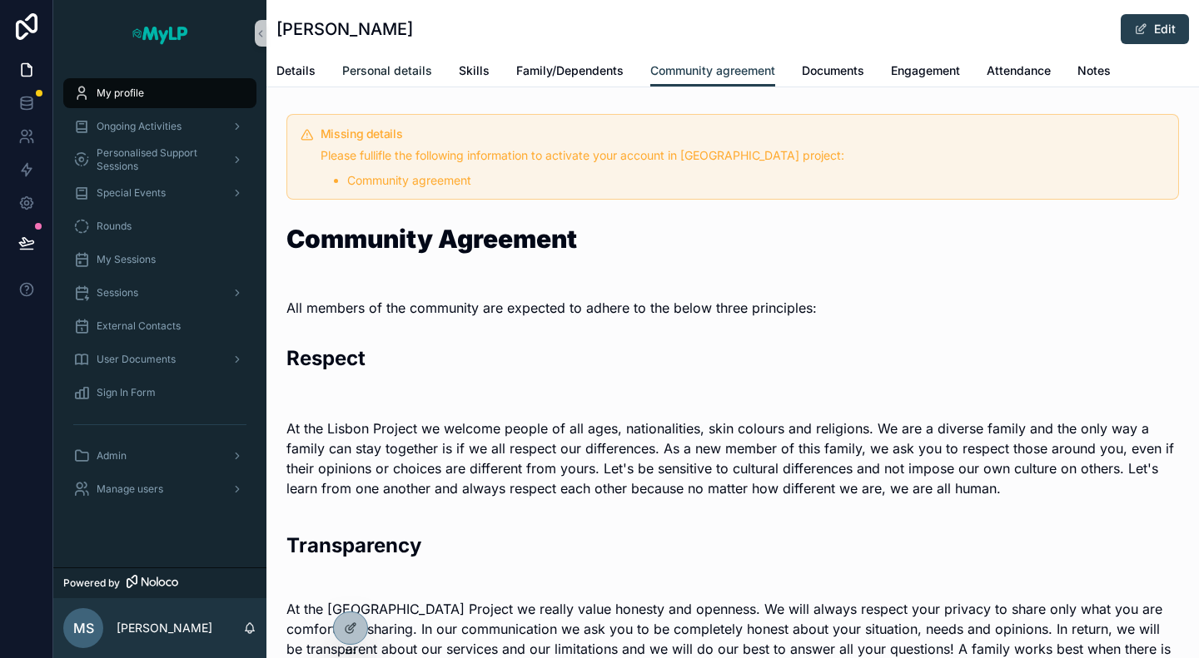
click at [371, 62] on span "Personal details" at bounding box center [387, 70] width 90 height 17
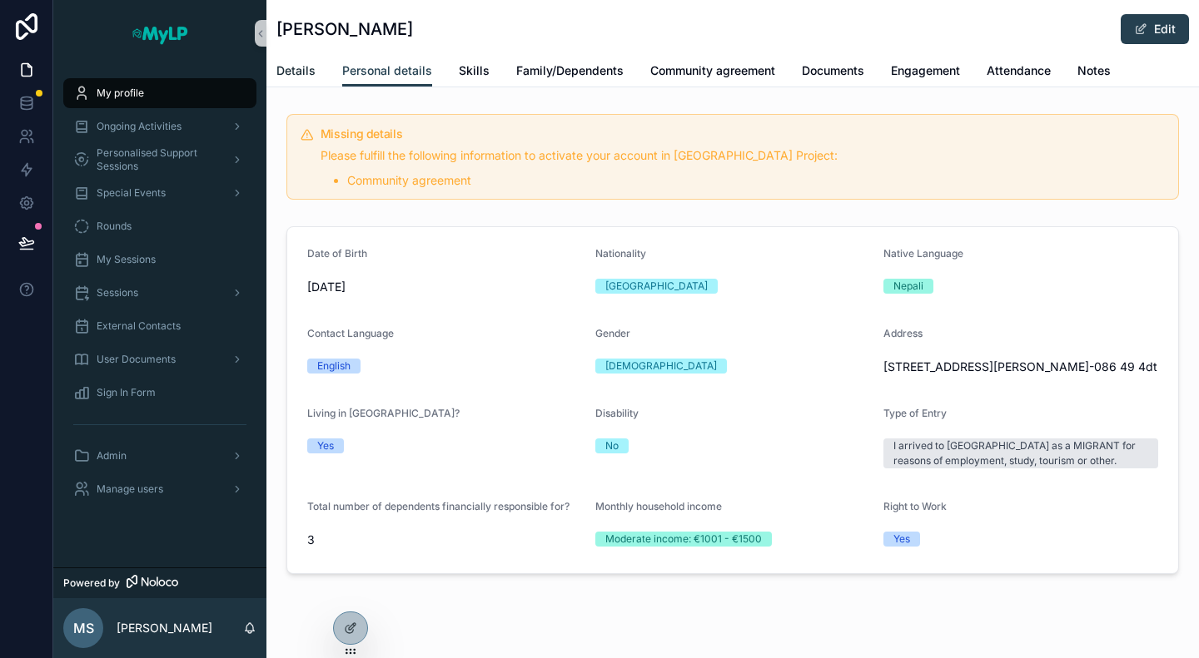
click at [294, 69] on span "Details" at bounding box center [295, 70] width 39 height 17
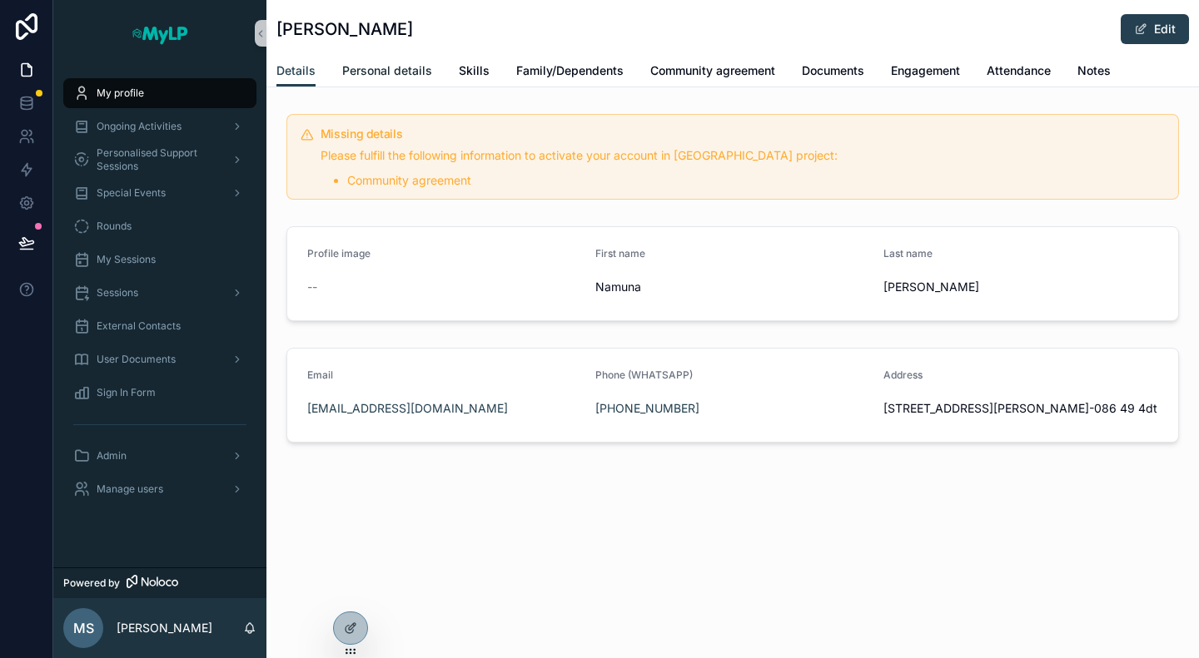
click at [371, 74] on span "Personal details" at bounding box center [387, 70] width 90 height 17
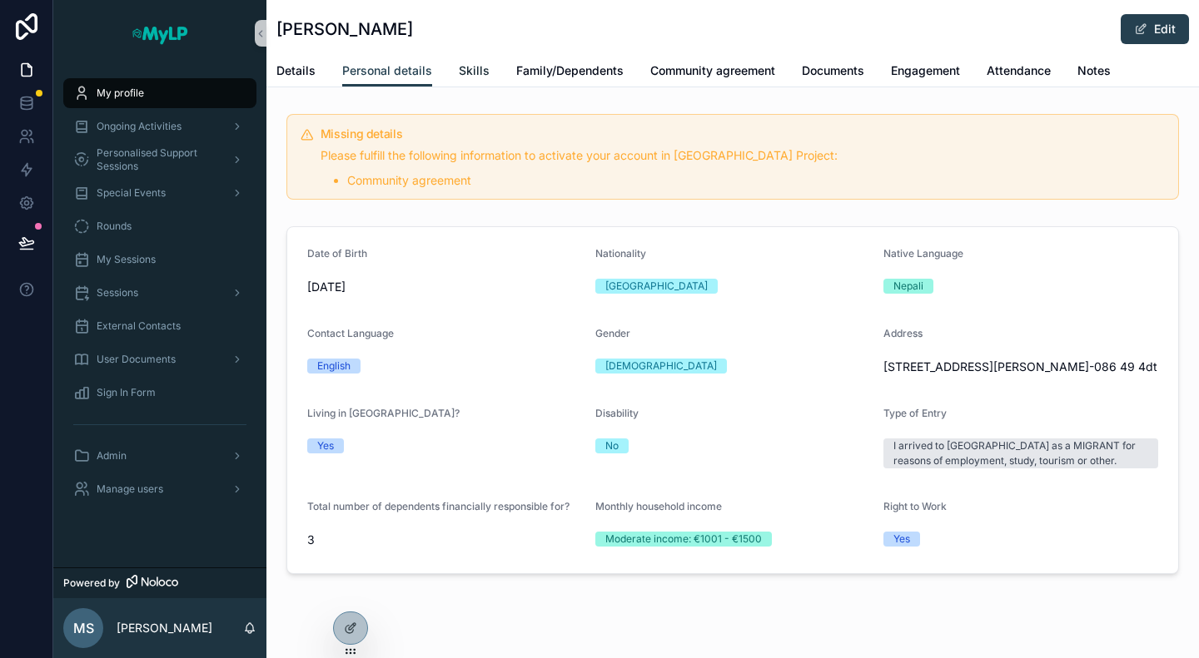
click at [481, 66] on span "Skills" at bounding box center [474, 70] width 31 height 17
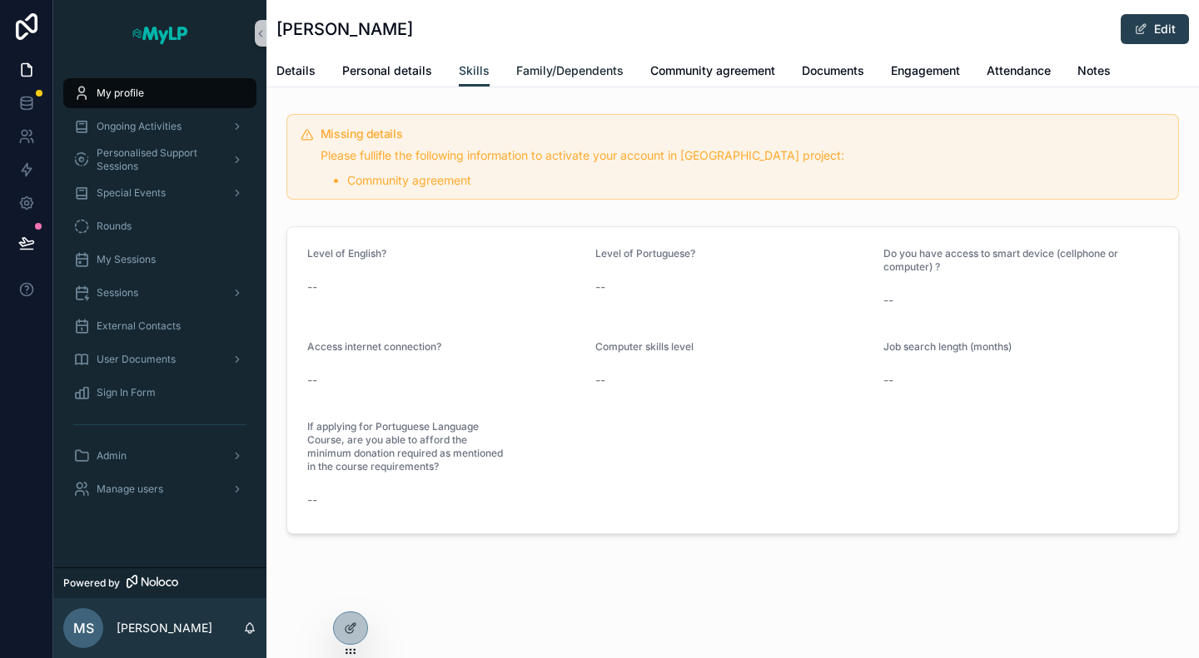
click at [544, 71] on span "Family/Dependents" at bounding box center [569, 70] width 107 height 17
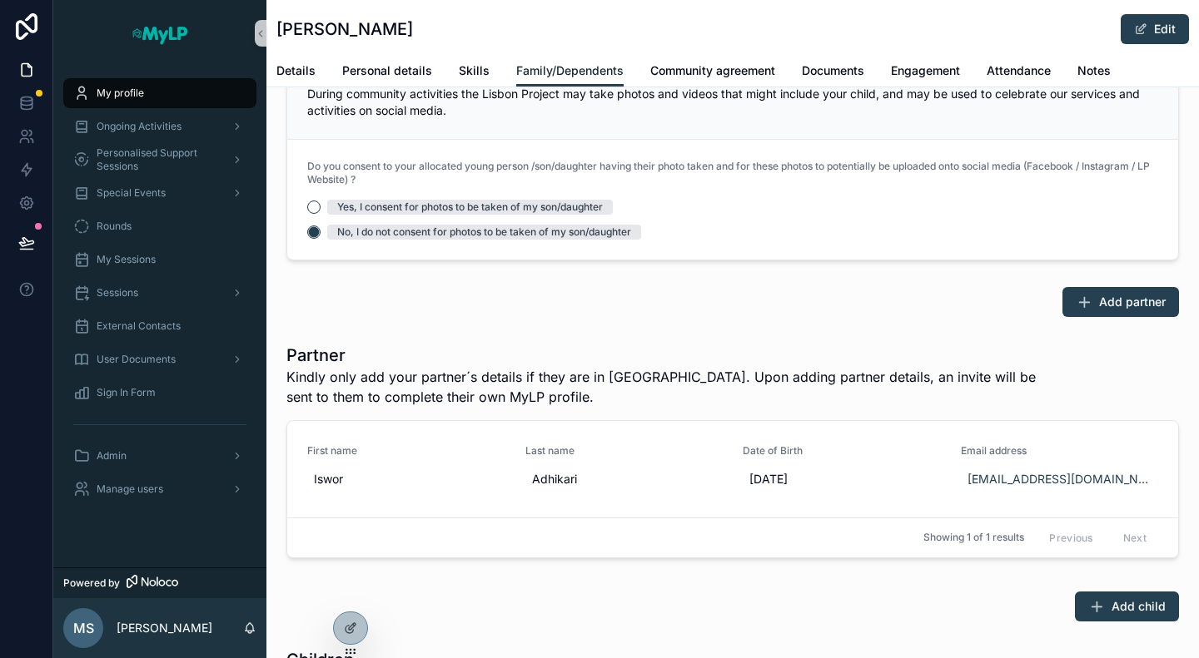
scroll to position [1180, 0]
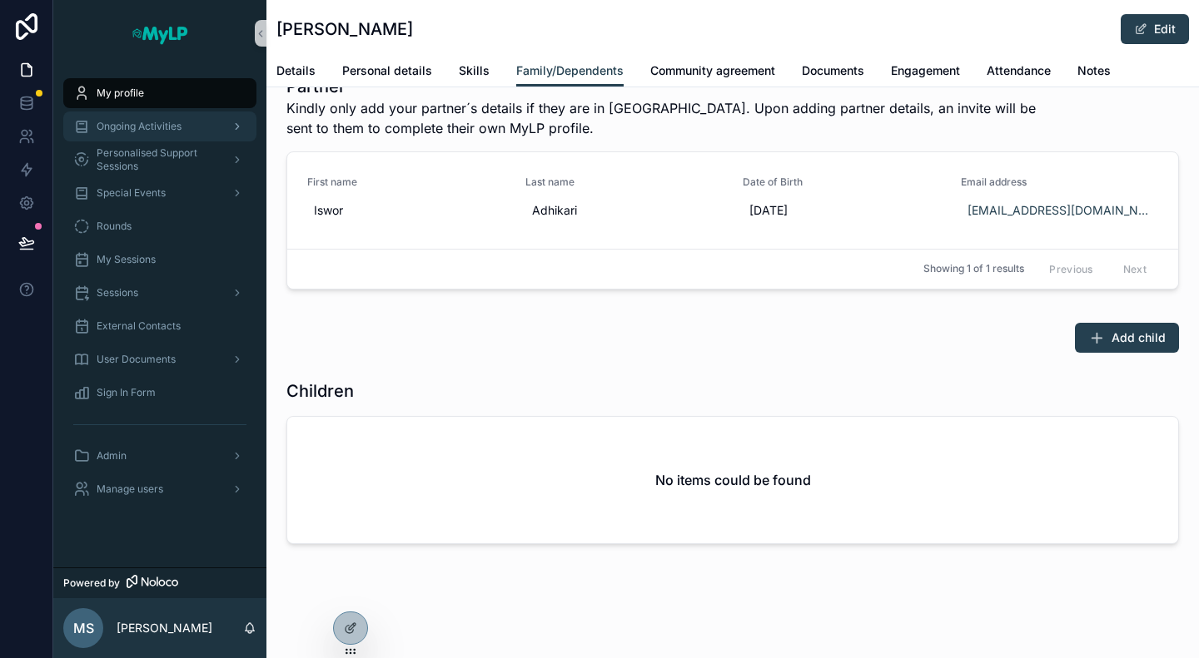
click at [128, 131] on span "Ongoing Activities" at bounding box center [139, 126] width 85 height 13
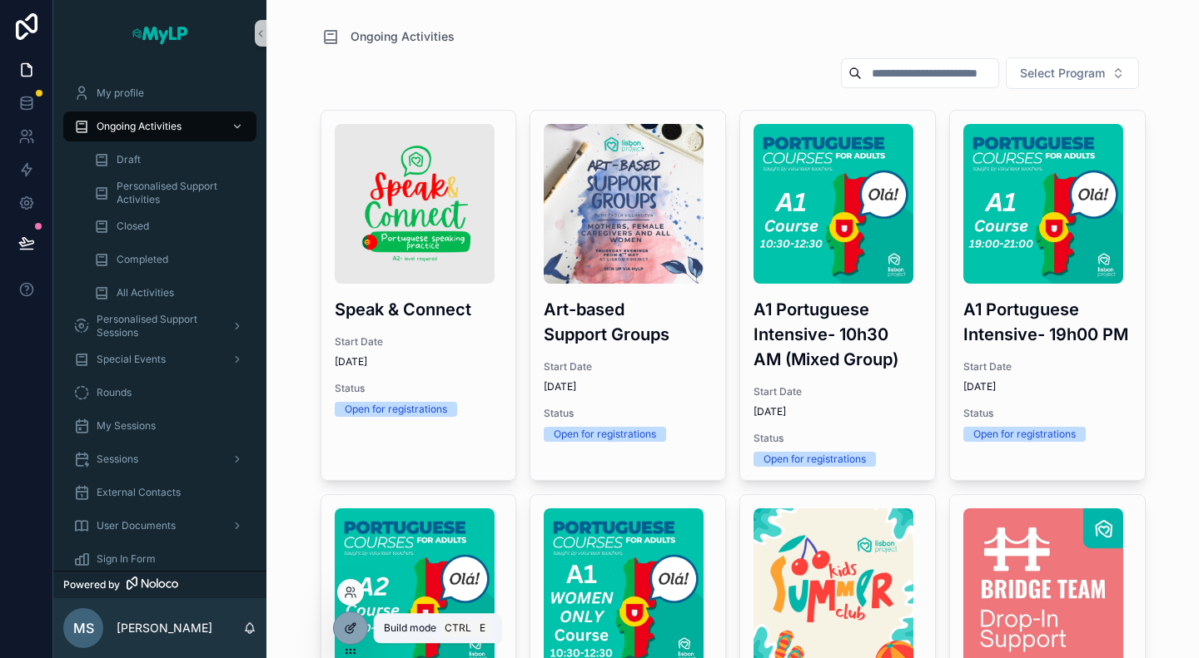
click at [352, 627] on icon at bounding box center [352, 626] width 7 height 7
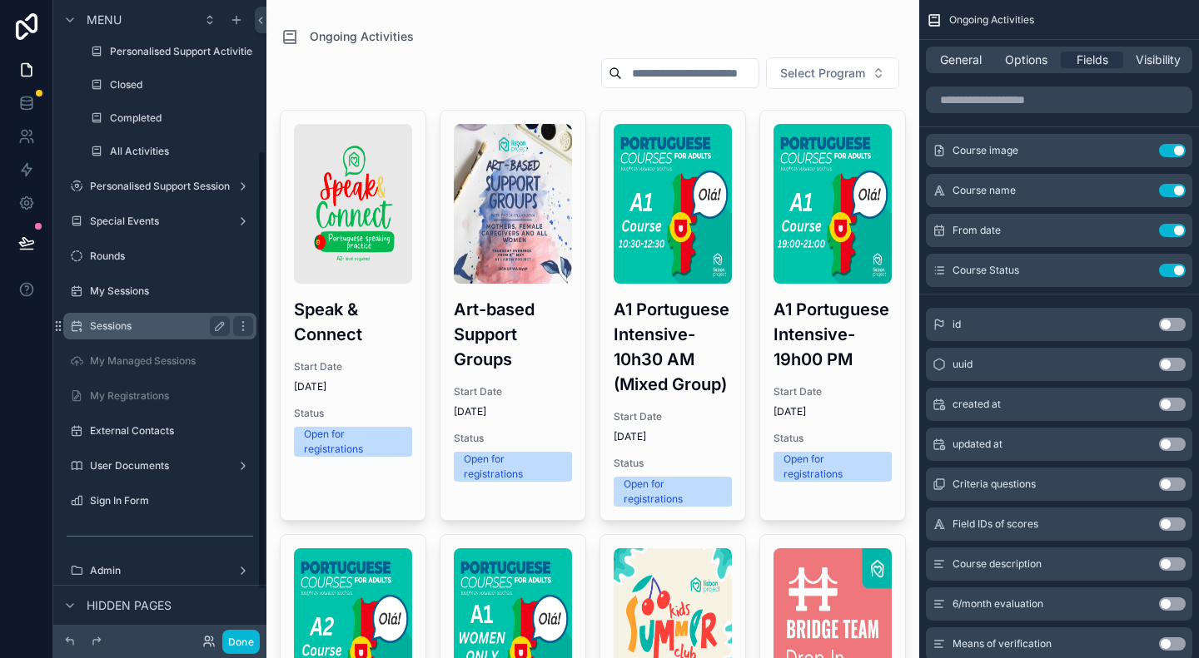
scroll to position [288, 0]
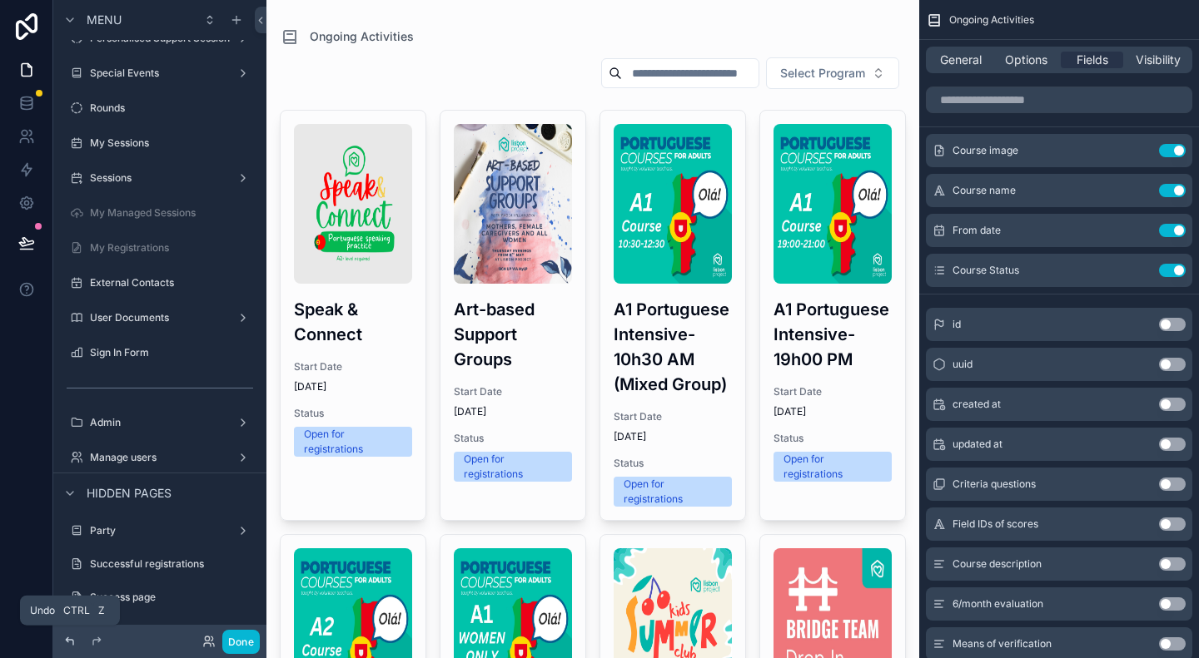
click at [74, 642] on icon at bounding box center [69, 641] width 13 height 13
click at [211, 637] on icon at bounding box center [208, 641] width 13 height 13
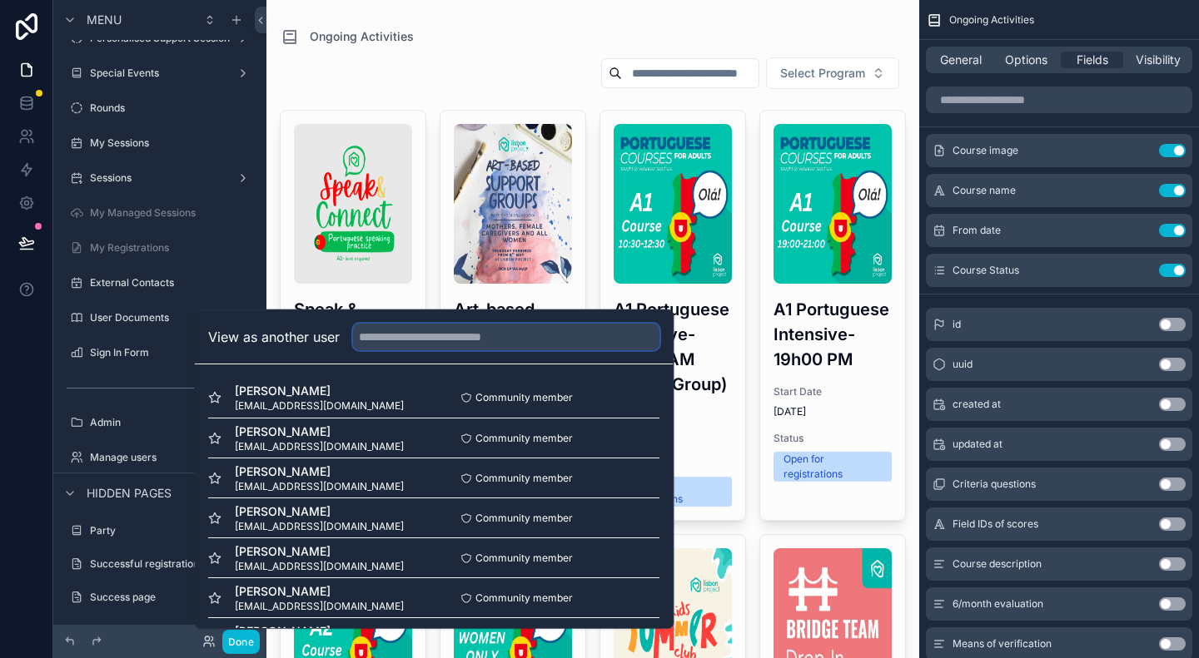
click at [411, 335] on input "text" at bounding box center [506, 337] width 306 height 27
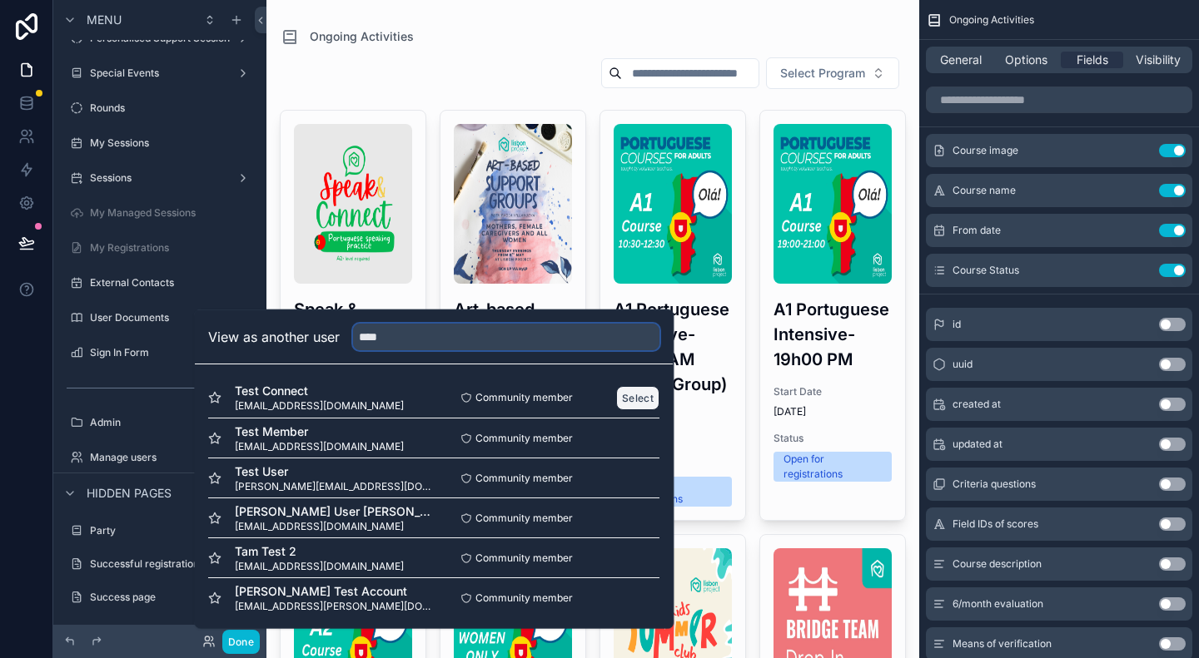
type input "****"
click at [625, 402] on button "Select" at bounding box center [638, 397] width 43 height 24
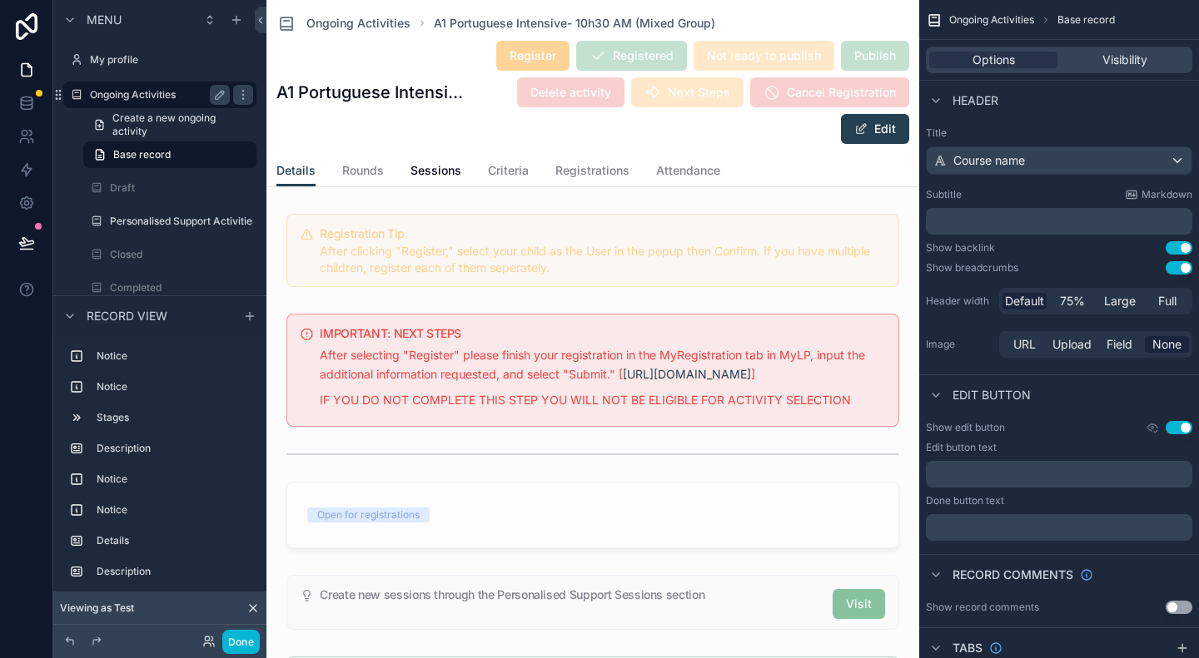
click at [119, 99] on label "Ongoing Activities" at bounding box center [156, 94] width 133 height 13
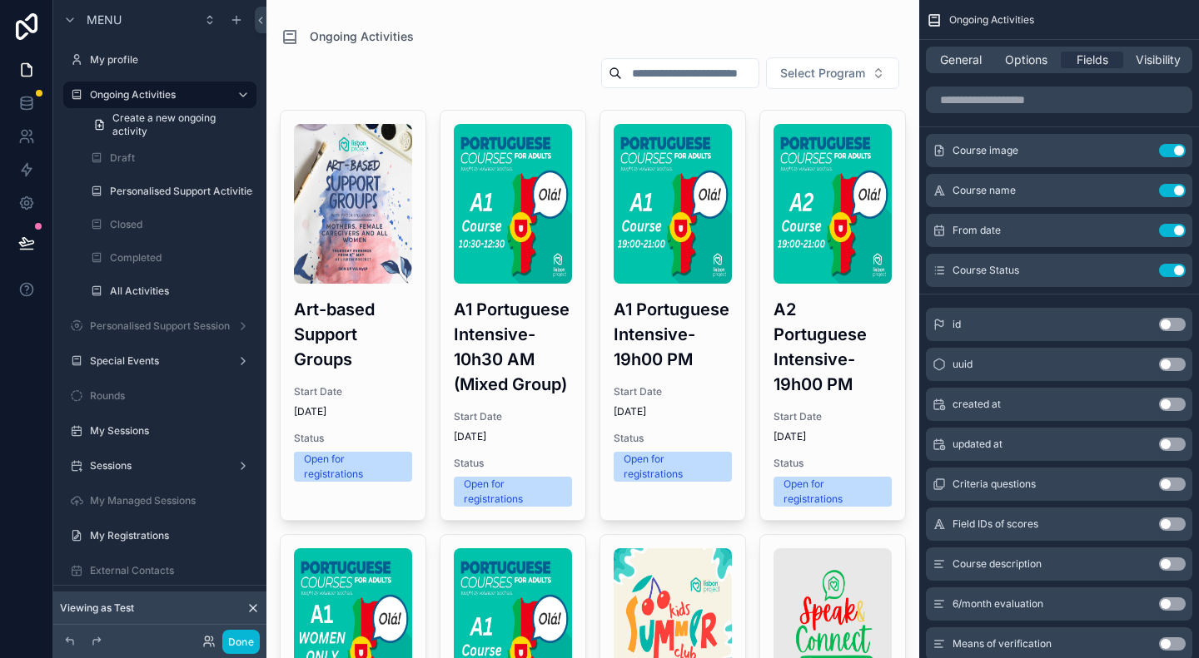
click at [501, 397] on h3 "A1 Portuguese Intensive- 10h30 AM (Mixed Group)" at bounding box center [513, 347] width 118 height 100
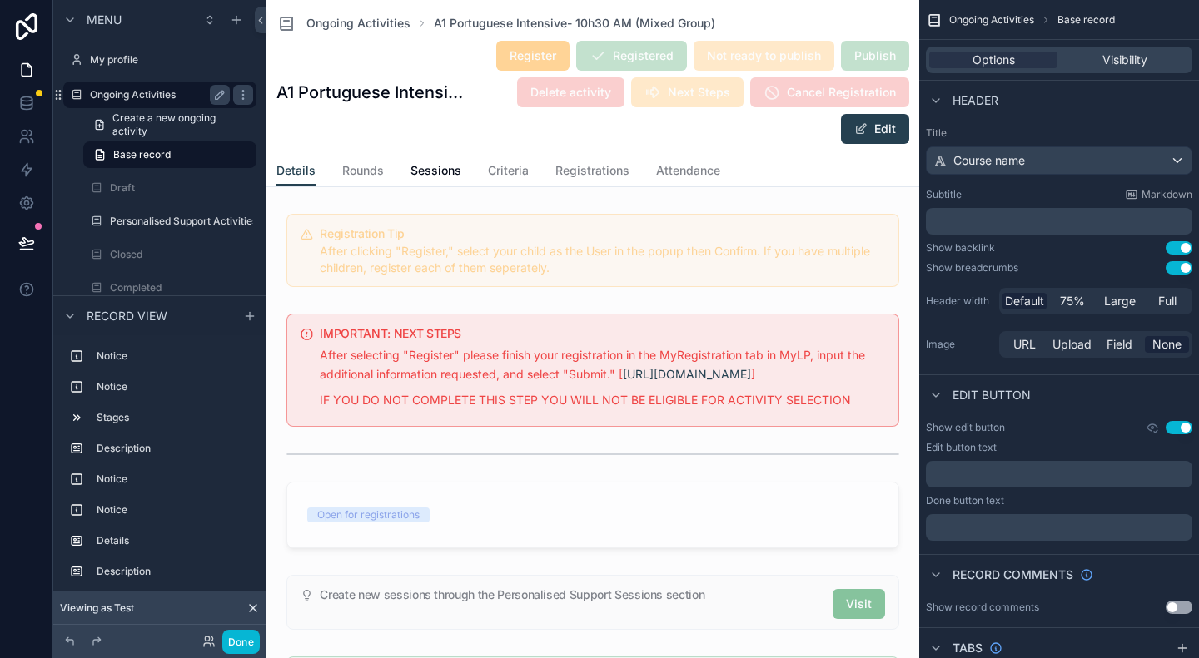
click at [128, 92] on label "Ongoing Activities" at bounding box center [156, 94] width 133 height 13
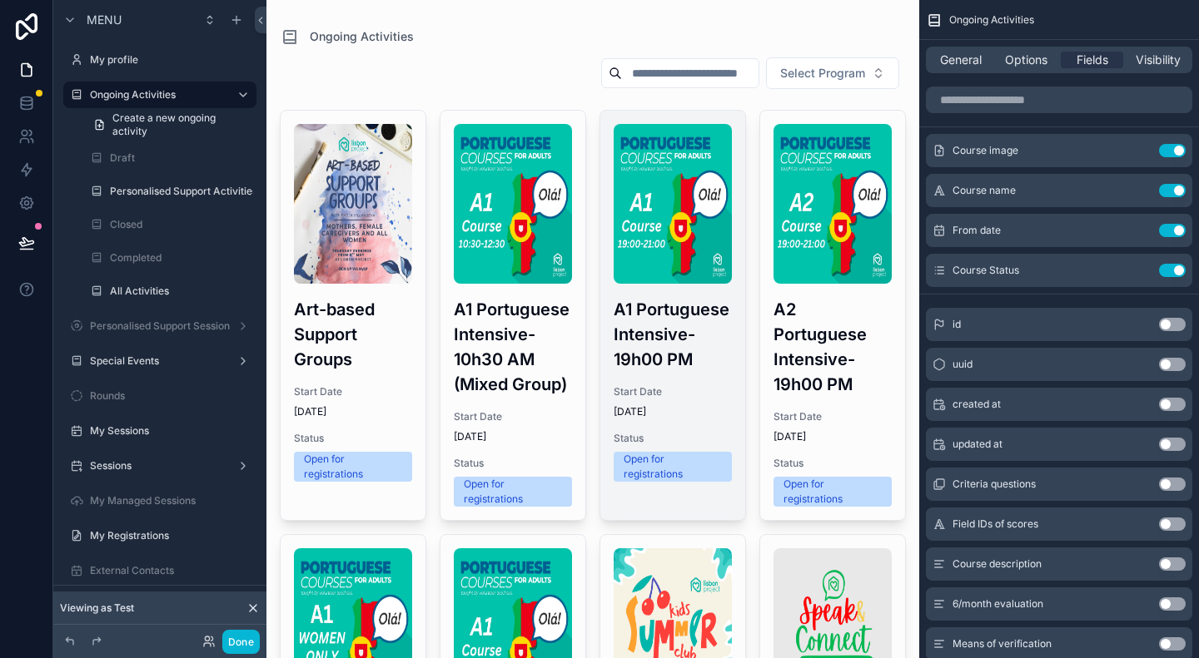
click at [685, 340] on h3 "A1 Portuguese Intensive- 19h00 PM" at bounding box center [672, 334] width 118 height 75
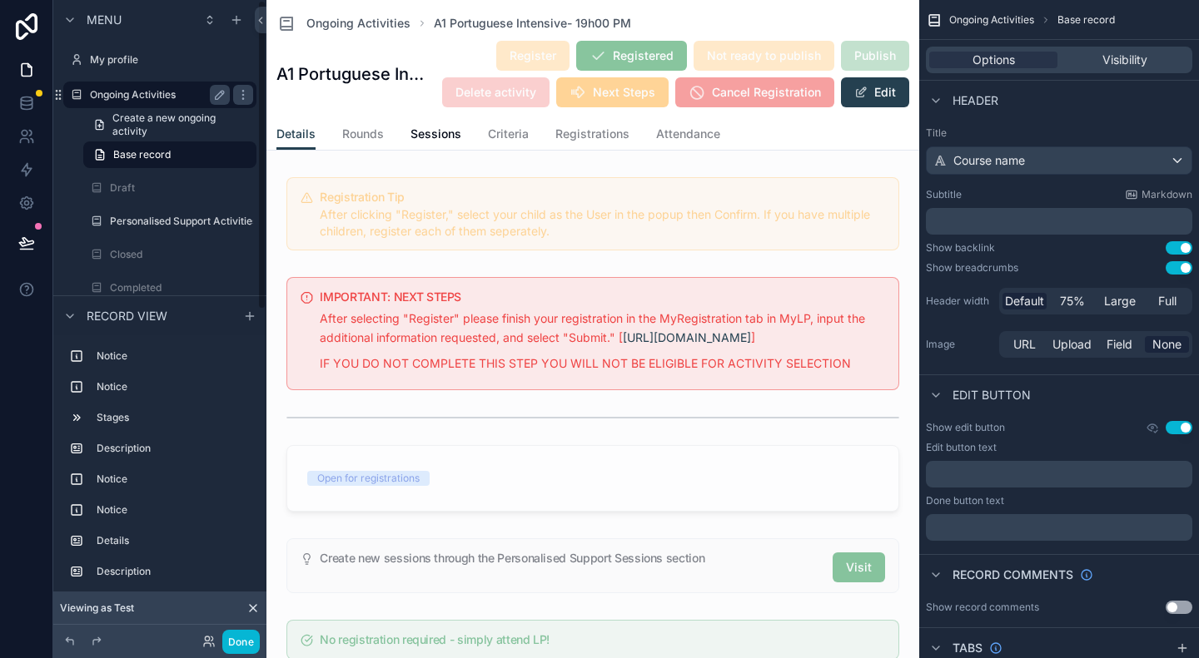
click at [156, 99] on label "Ongoing Activities" at bounding box center [156, 94] width 133 height 13
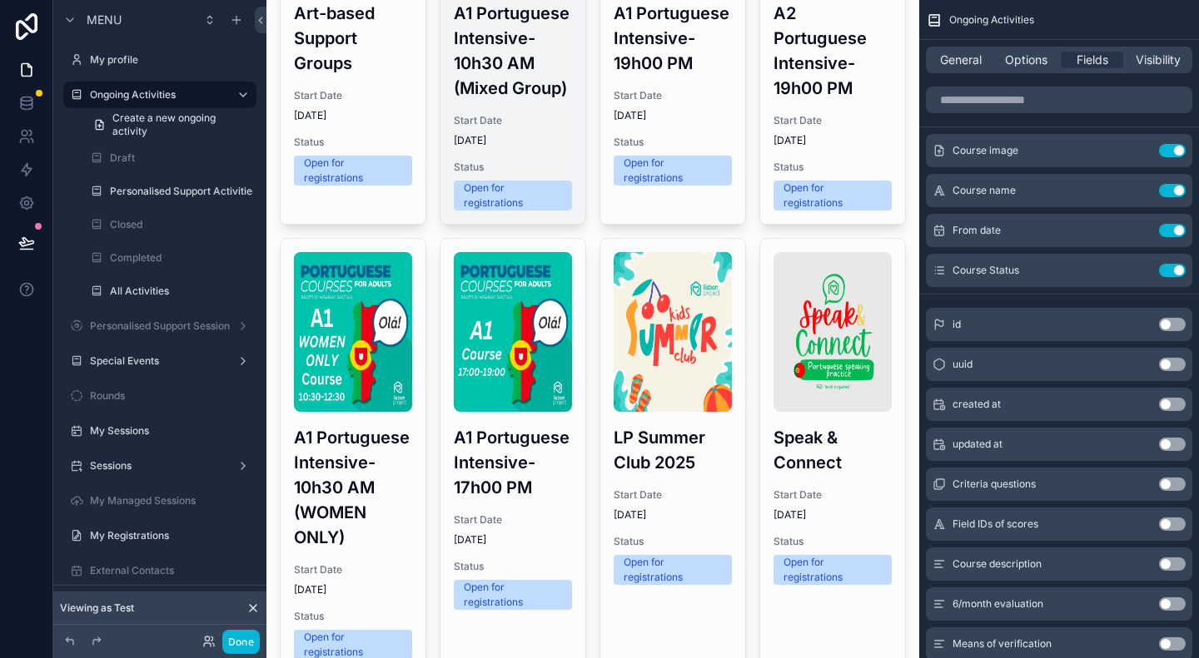
scroll to position [325, 0]
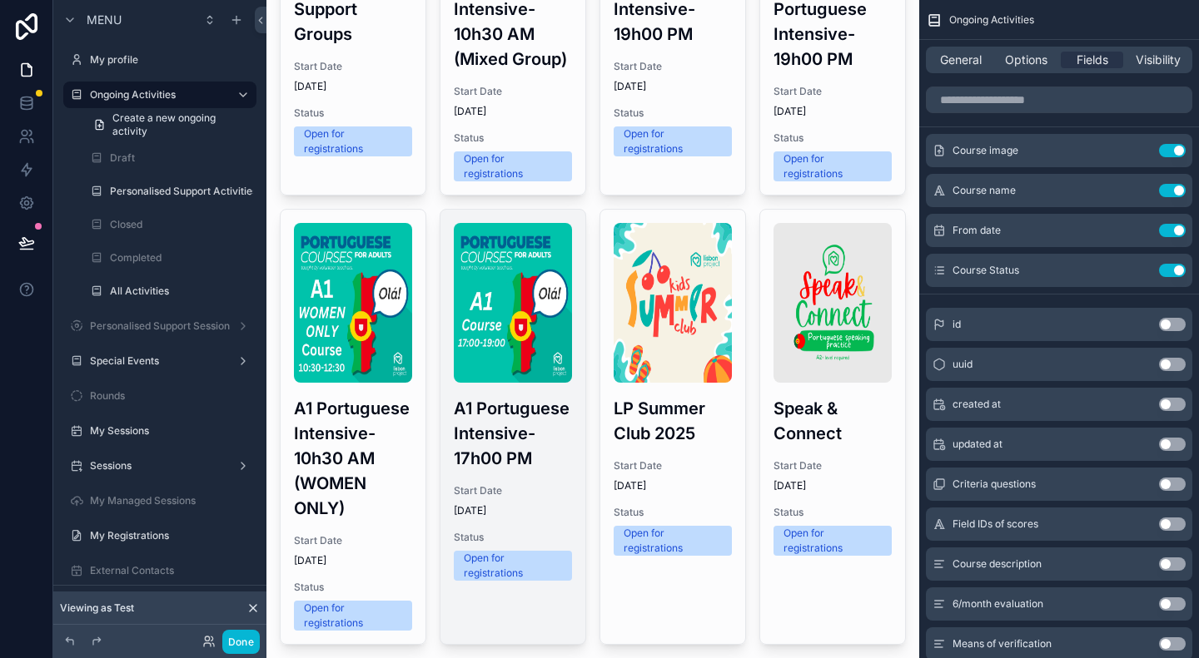
click at [493, 471] on h3 "A1 Portuguese Intensive- 17h00 PM" at bounding box center [513, 433] width 118 height 75
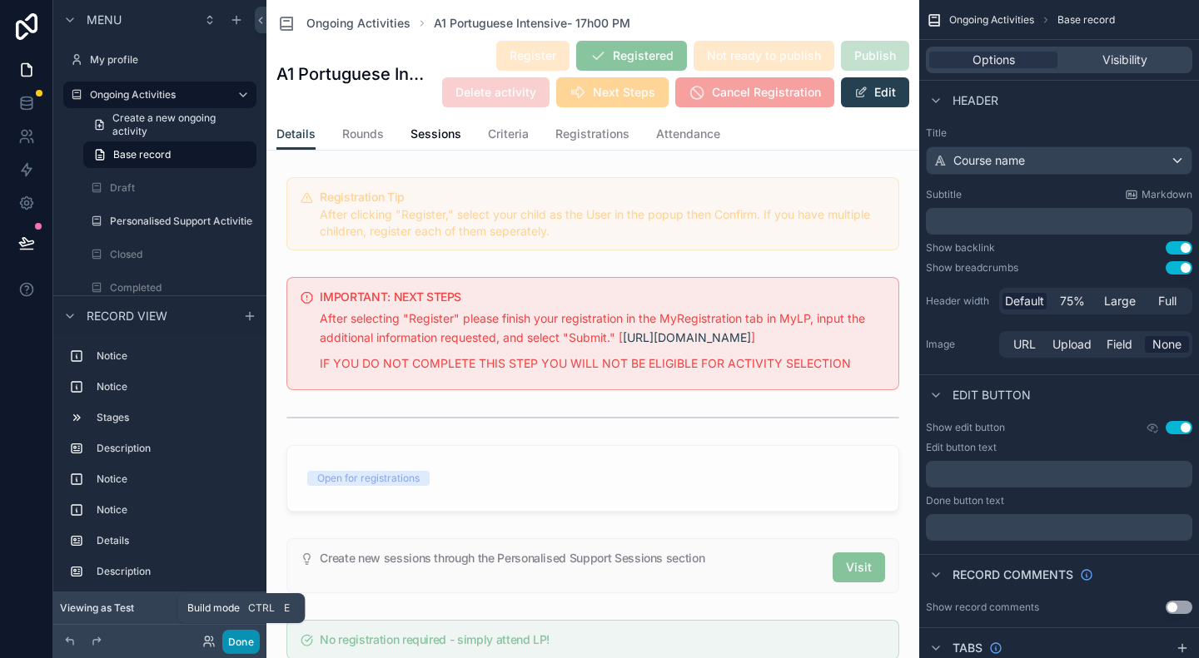
click at [238, 641] on button "Done" at bounding box center [240, 642] width 37 height 24
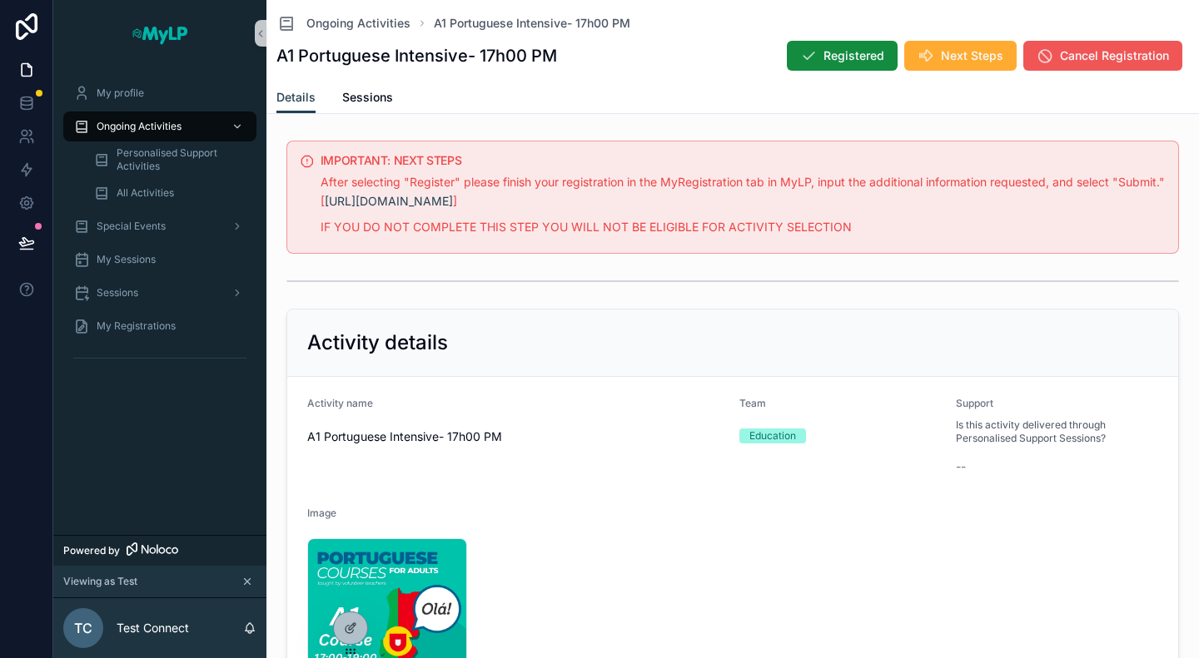
click at [1096, 46] on button "Cancel Registration" at bounding box center [1102, 56] width 159 height 30
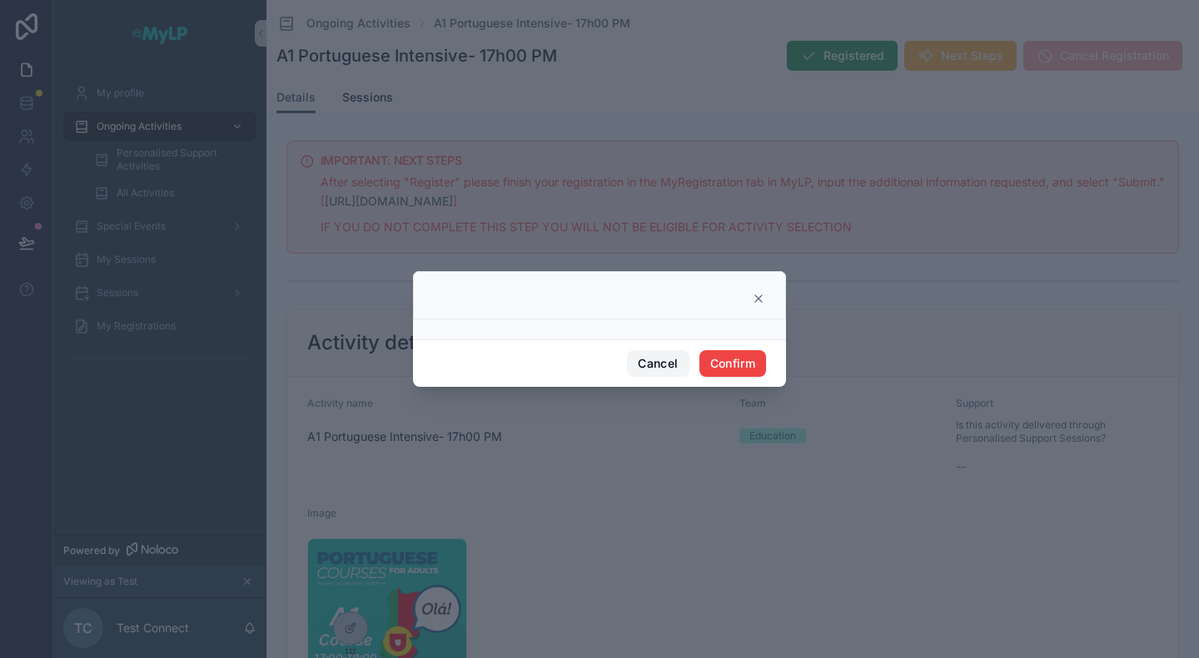
click at [663, 370] on button "Cancel" at bounding box center [658, 363] width 62 height 27
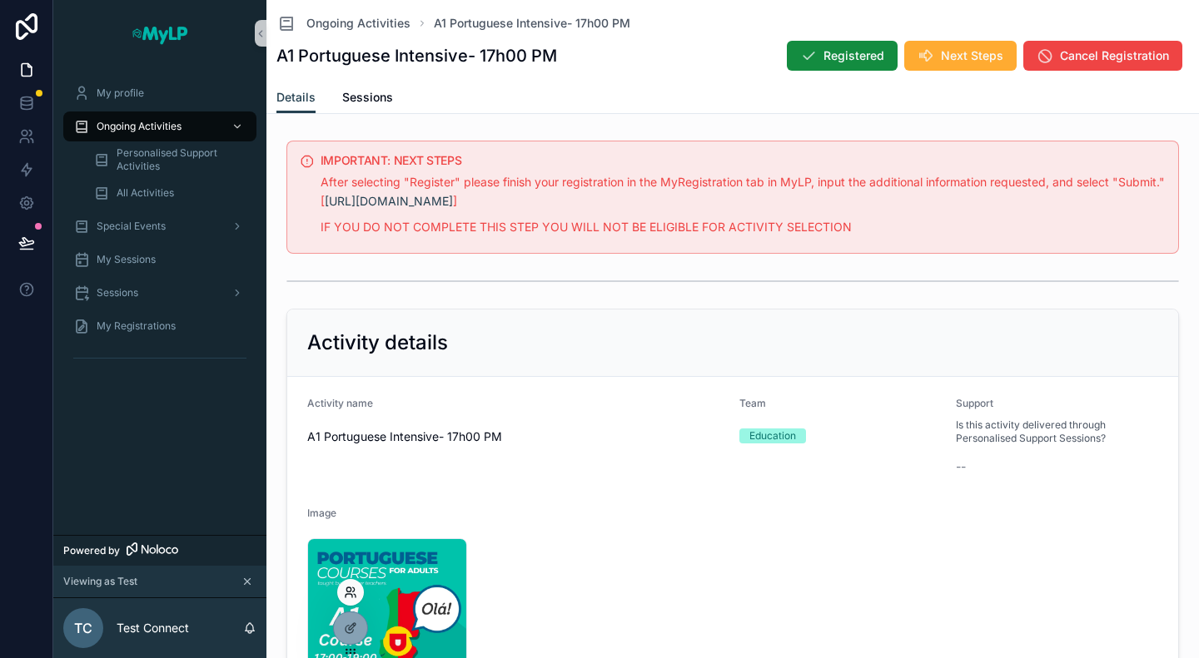
click at [353, 592] on icon at bounding box center [354, 590] width 2 height 4
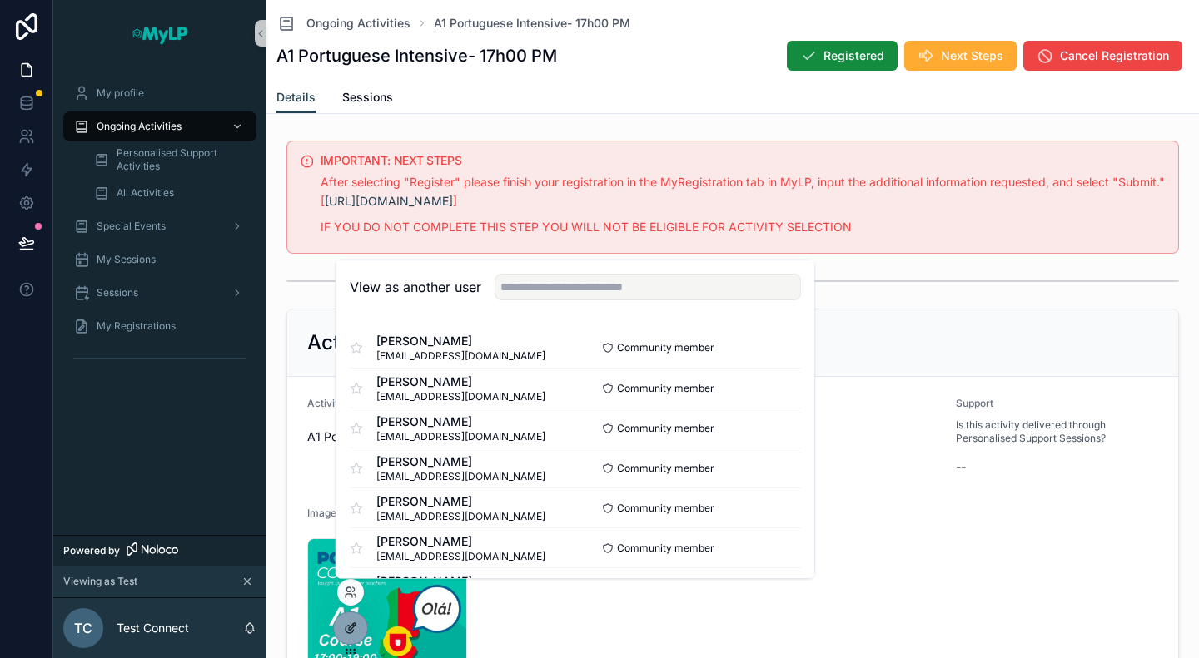
click at [350, 630] on icon at bounding box center [350, 628] width 13 height 13
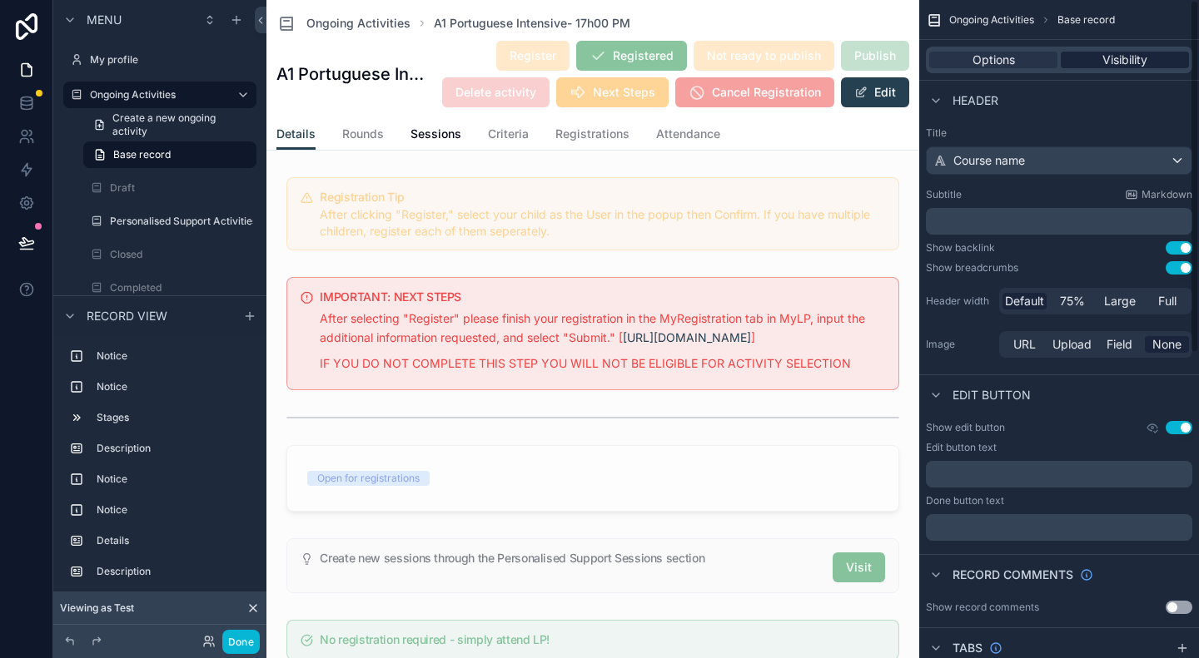
click at [1128, 57] on span "Visibility" at bounding box center [1124, 60] width 45 height 17
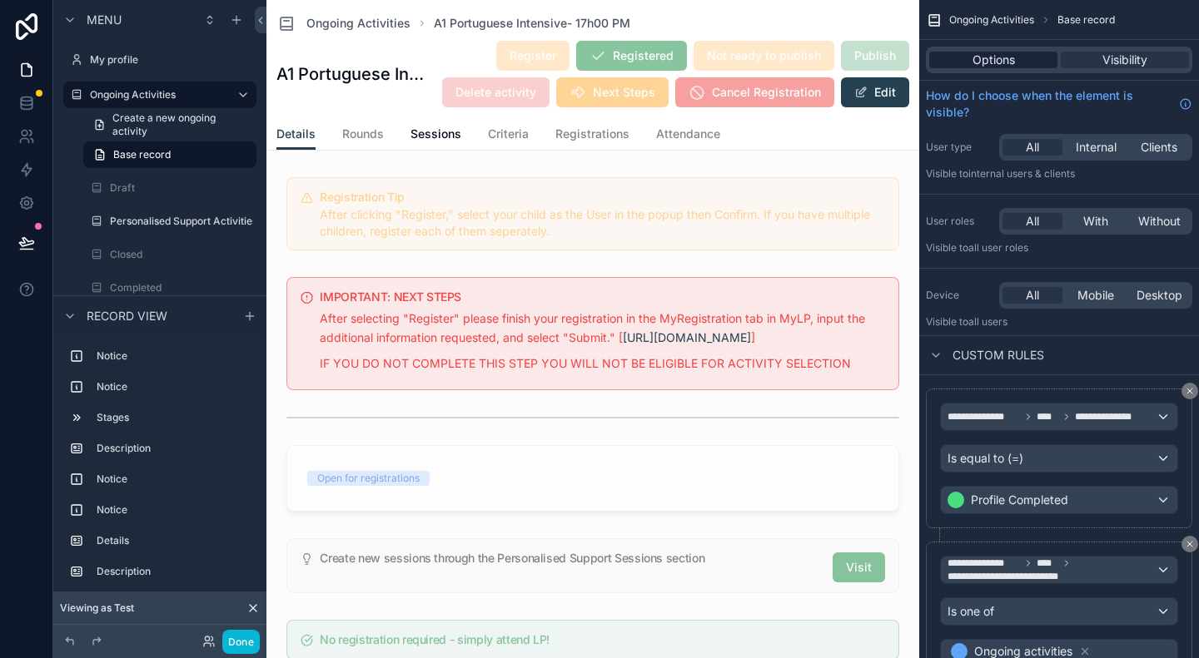
click at [1027, 62] on div "Options" at bounding box center [993, 60] width 128 height 17
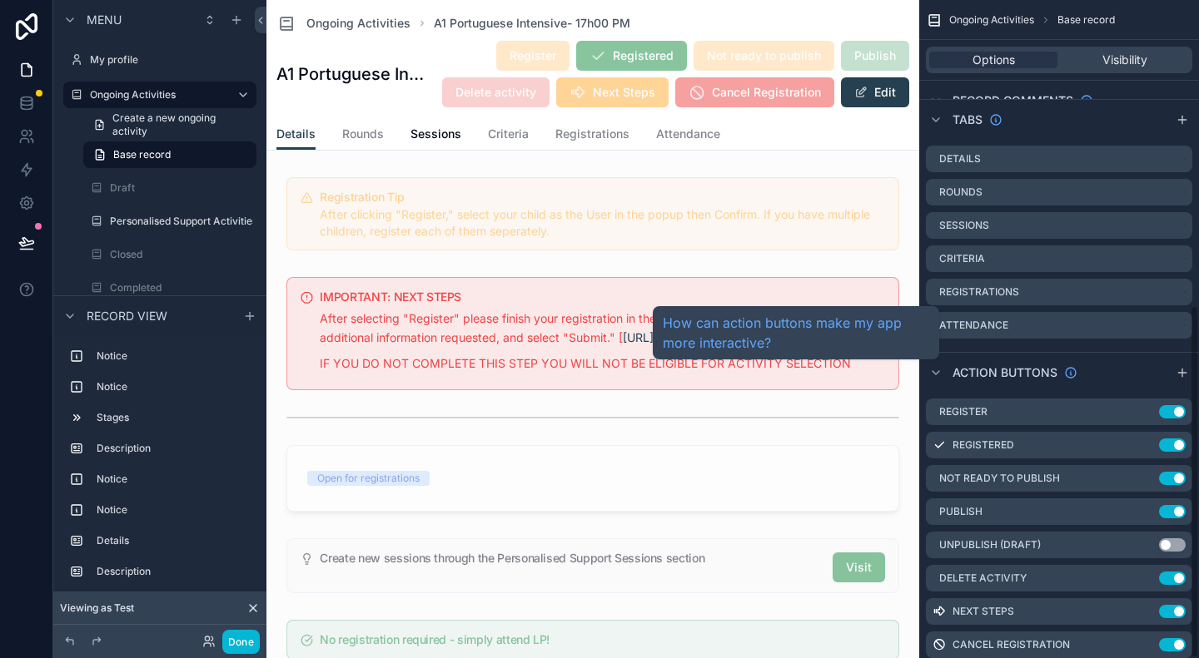
scroll to position [568, 0]
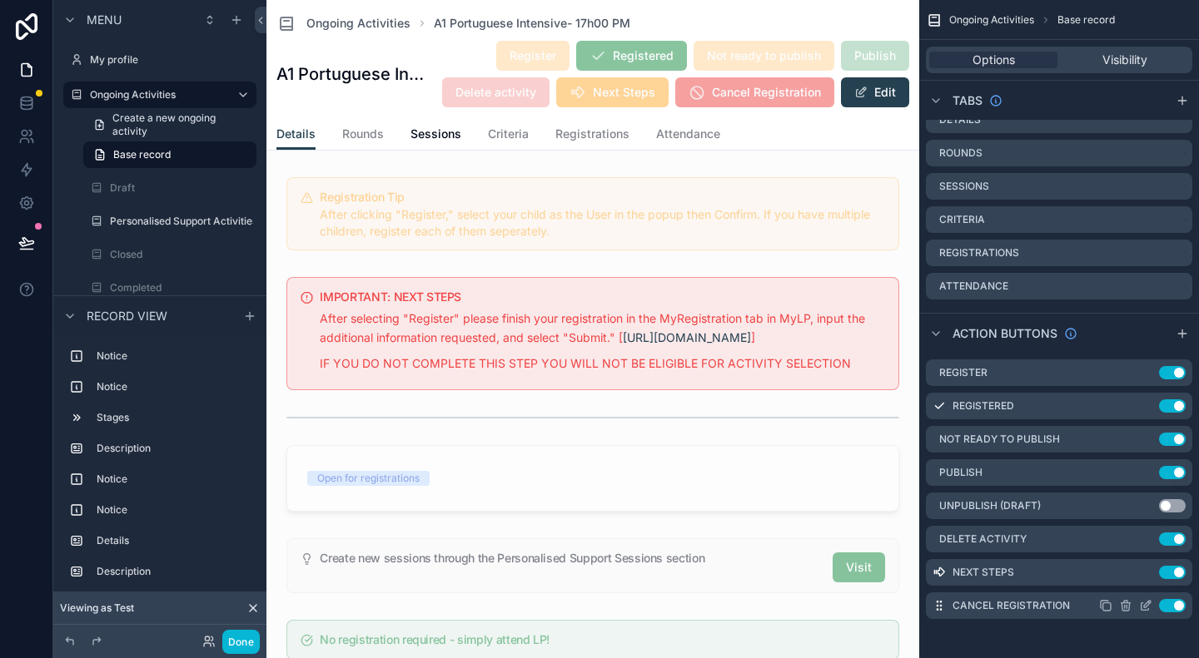
click at [1143, 608] on icon "scrollable content" at bounding box center [1145, 605] width 13 height 13
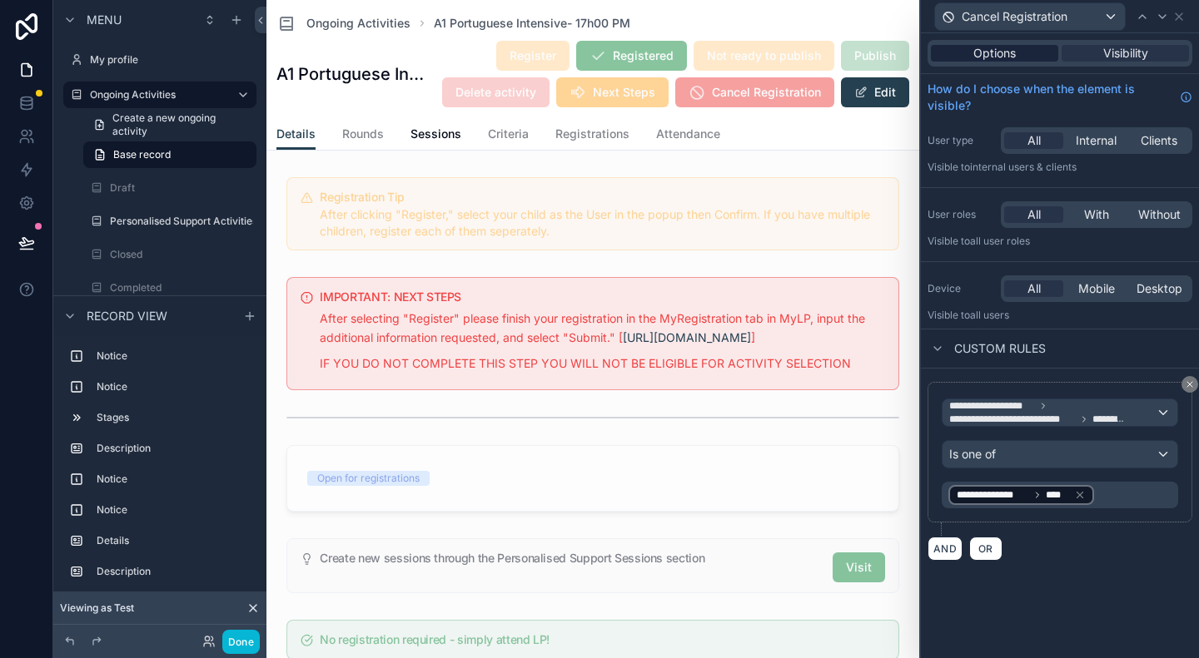
click at [989, 59] on span "Options" at bounding box center [994, 53] width 42 height 17
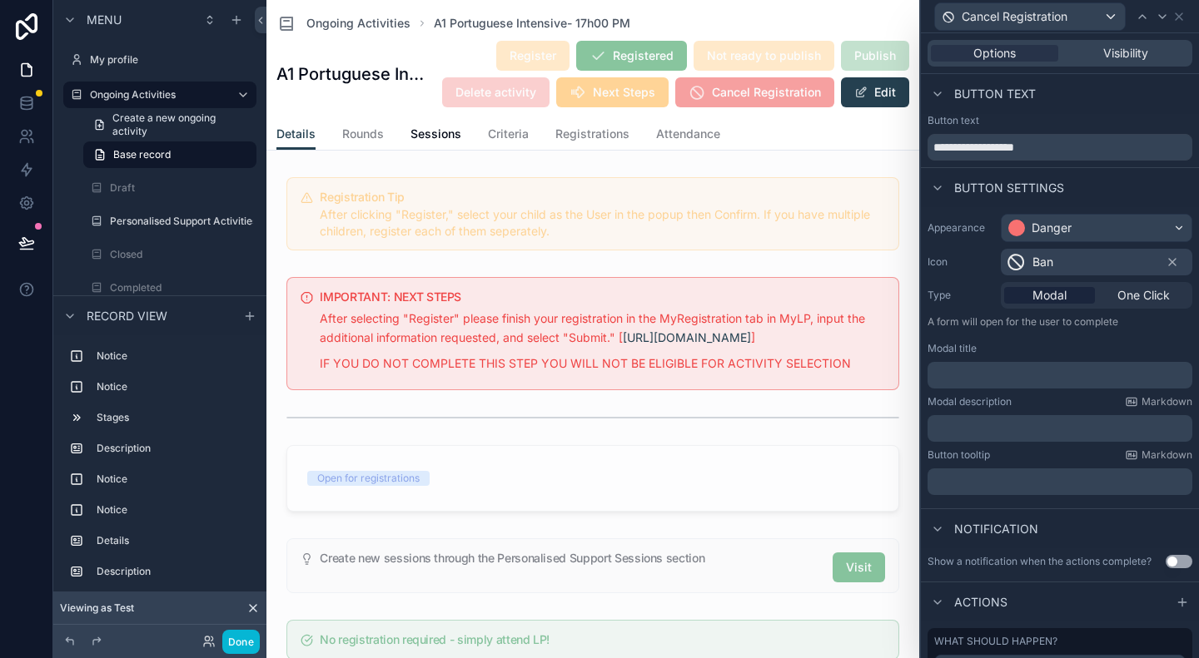
click at [1046, 300] on span "Modal" at bounding box center [1049, 295] width 34 height 17
click at [980, 367] on p "﻿" at bounding box center [1061, 375] width 255 height 17
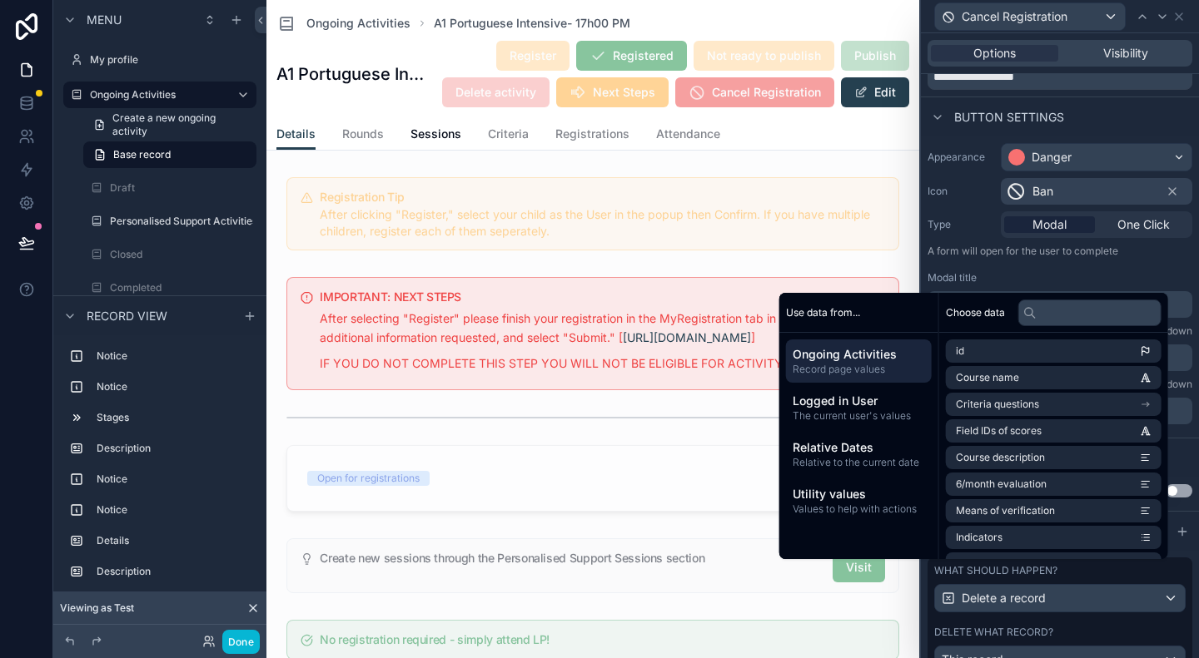
scroll to position [100, 0]
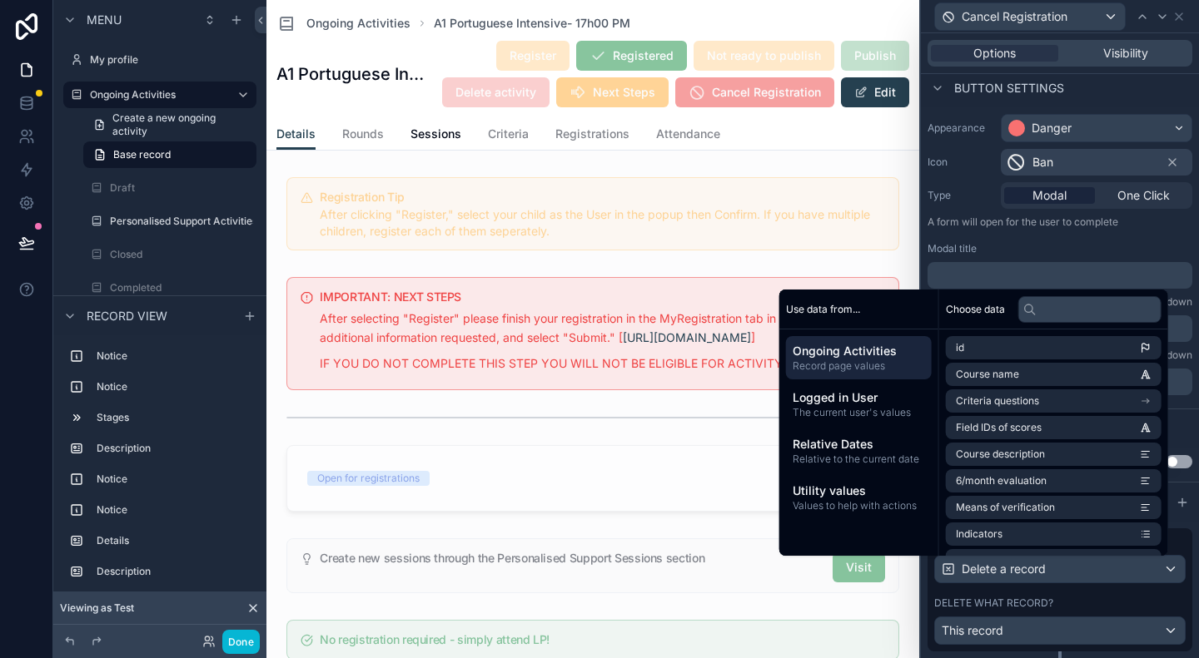
click at [1007, 242] on div "Modal title" at bounding box center [1059, 248] width 265 height 13
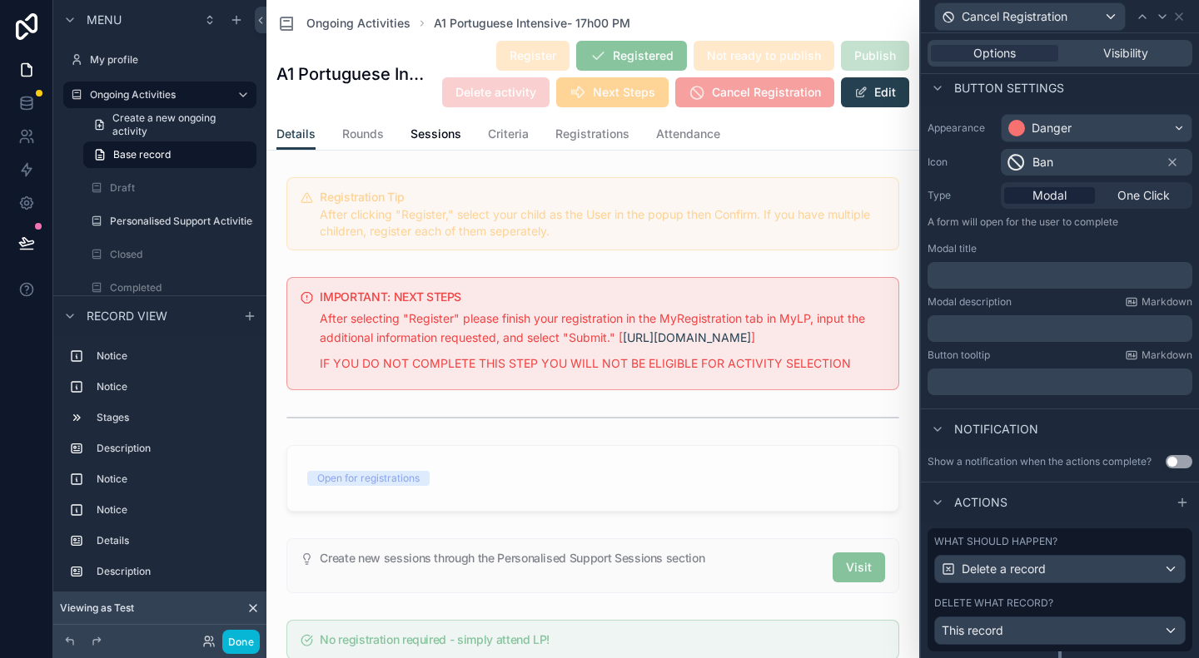
scroll to position [0, 0]
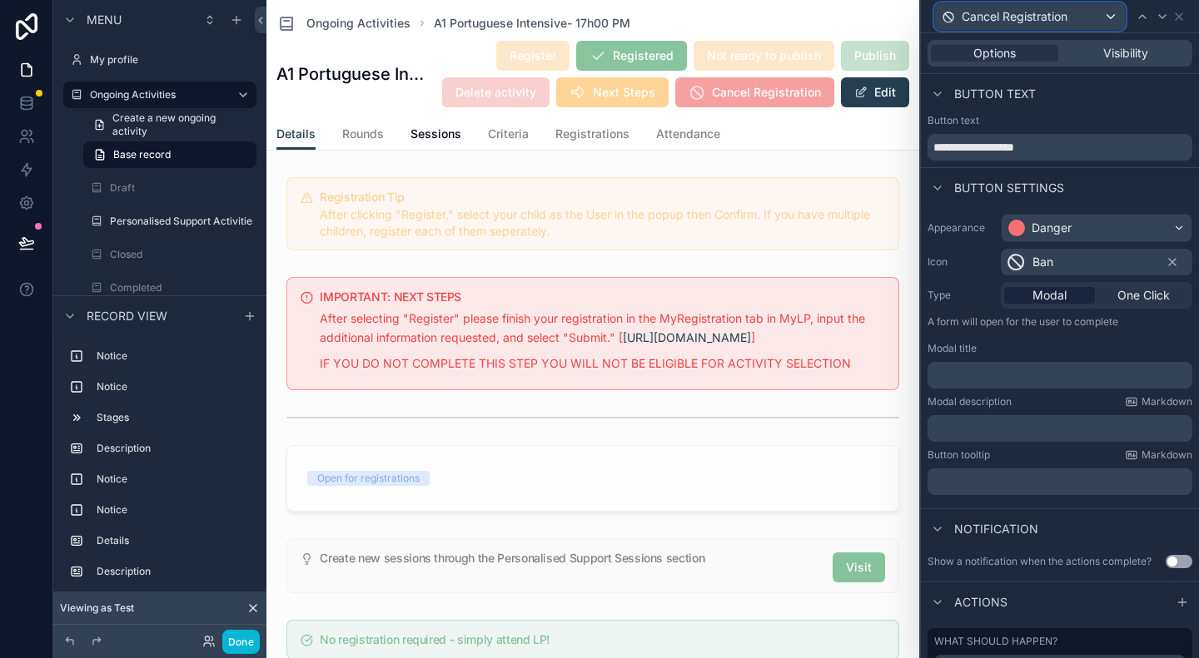
click at [1022, 12] on span "Cancel Registration" at bounding box center [1014, 16] width 106 height 17
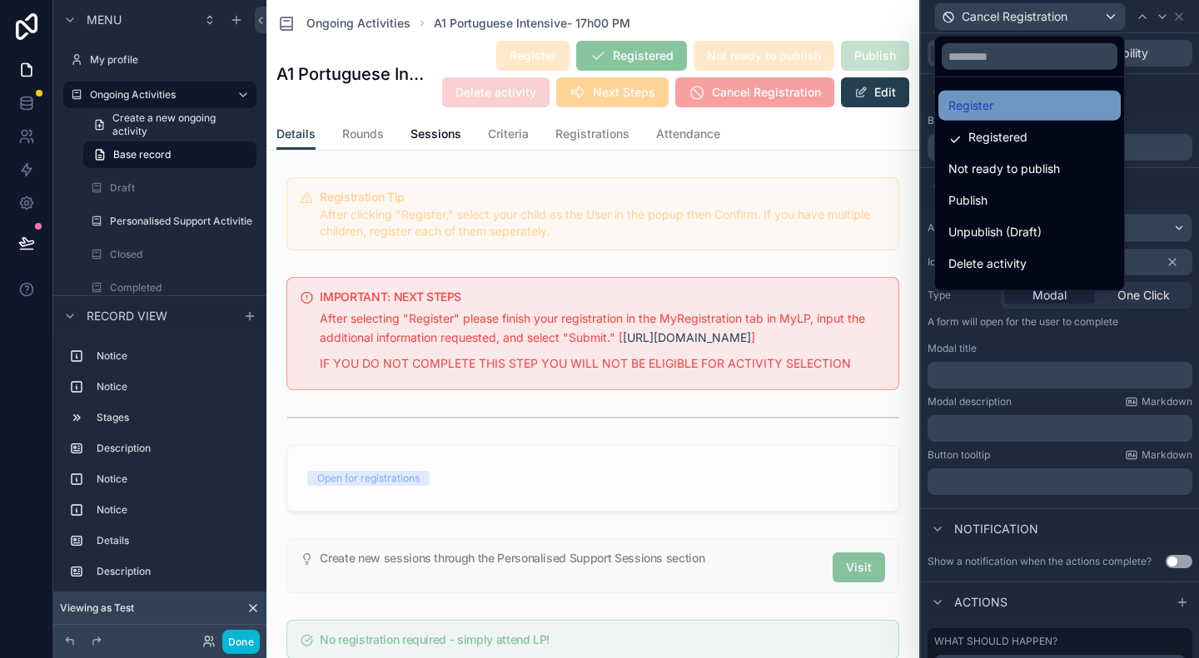
click at [1004, 107] on div "Register" at bounding box center [1029, 106] width 162 height 20
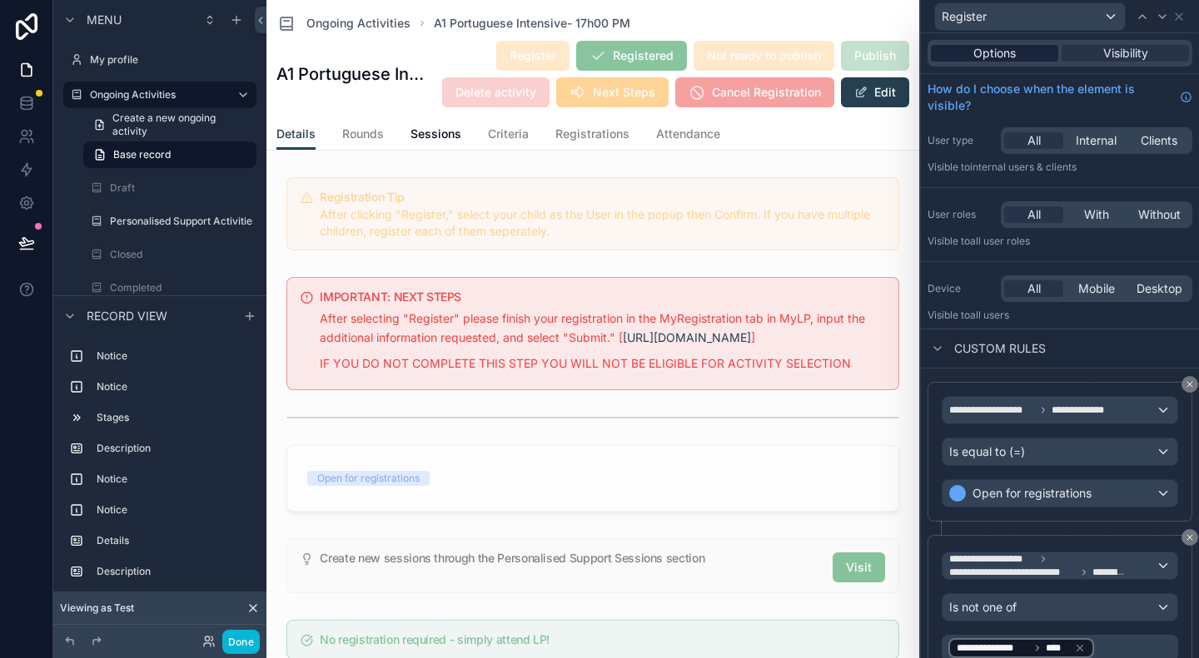
click at [979, 46] on span "Options" at bounding box center [994, 53] width 42 height 17
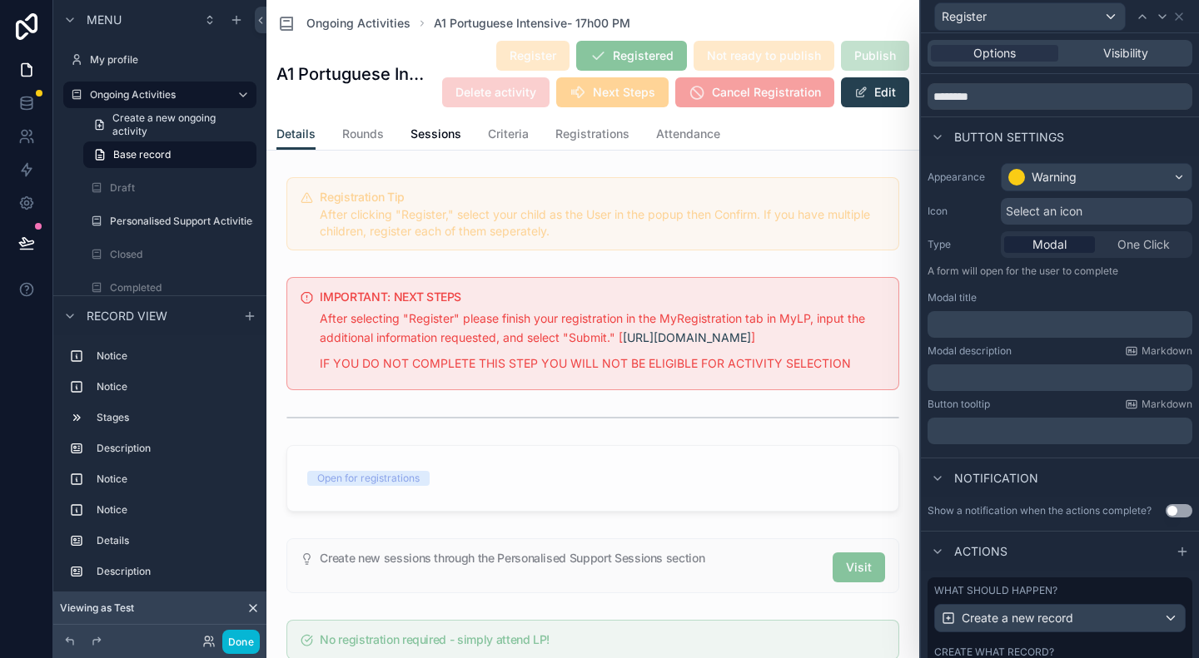
scroll to position [180, 0]
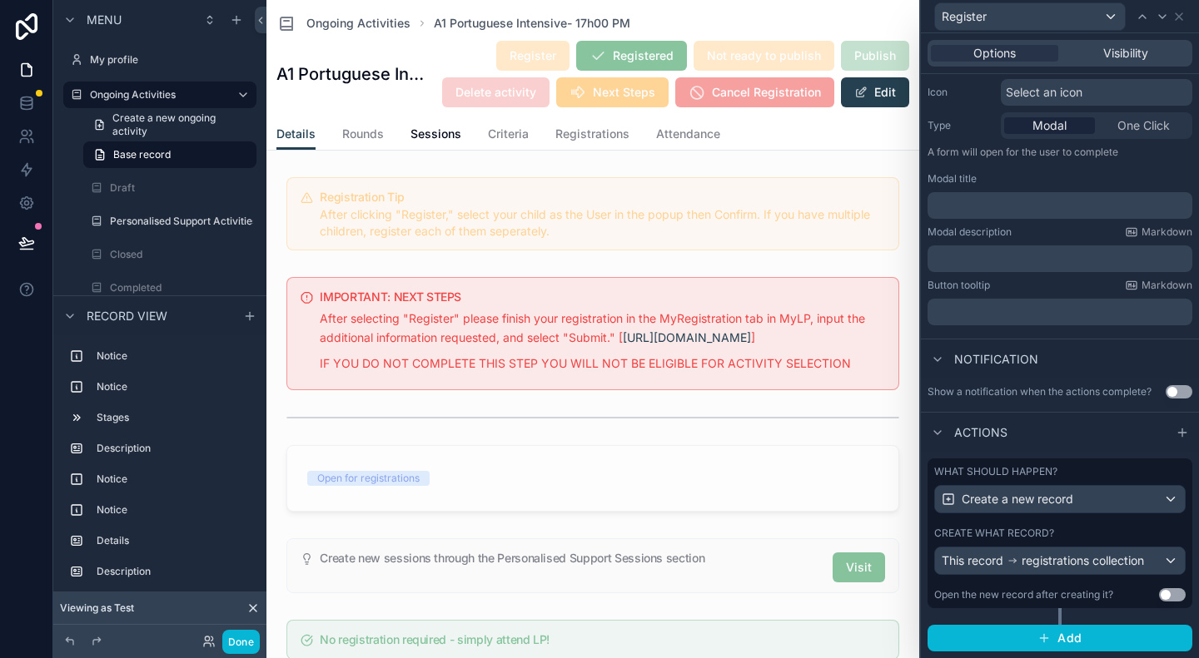
click at [1051, 449] on div "Actions" at bounding box center [1060, 432] width 278 height 40
click at [1003, 610] on div "What should happen? Create a new record Create what record? This record registr…" at bounding box center [1059, 542] width 265 height 166
click at [995, 595] on div "Open the new record after creating it?" at bounding box center [1023, 594] width 179 height 13
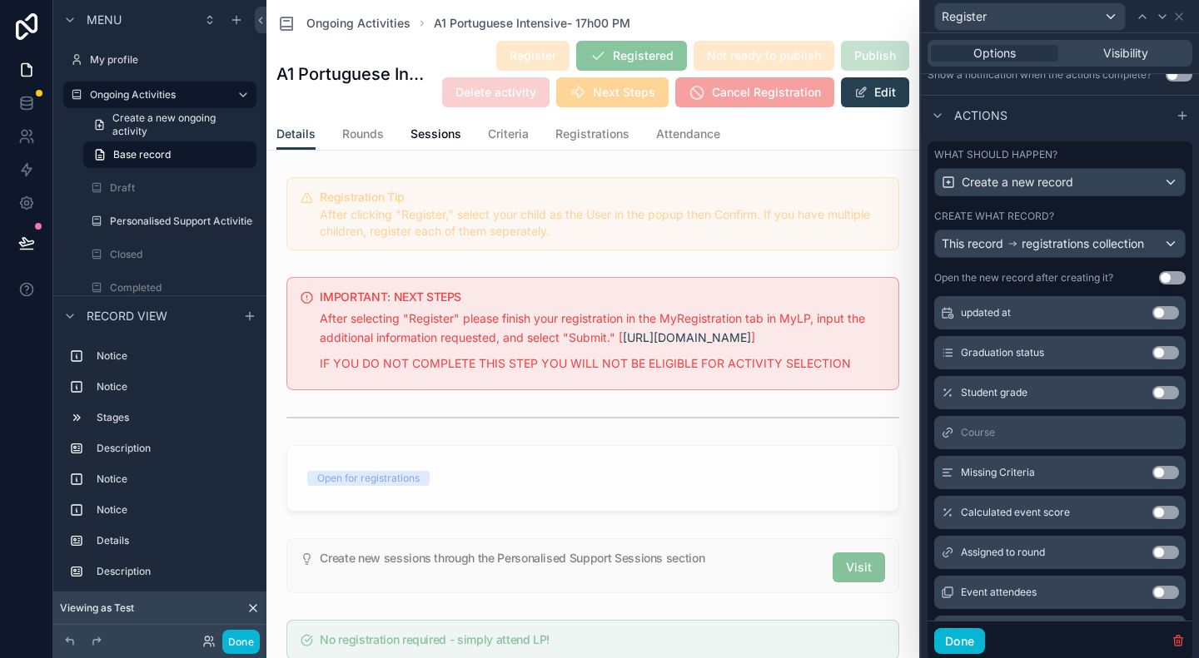
scroll to position [0, 0]
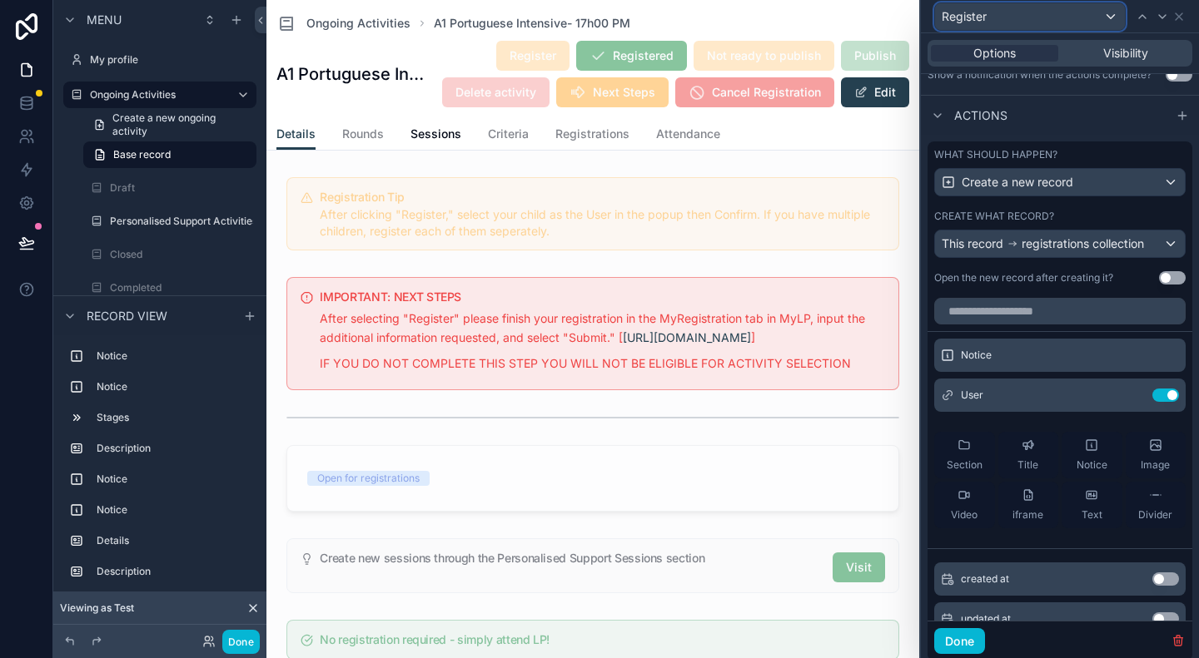
click at [1105, 11] on div "Register" at bounding box center [1030, 16] width 190 height 27
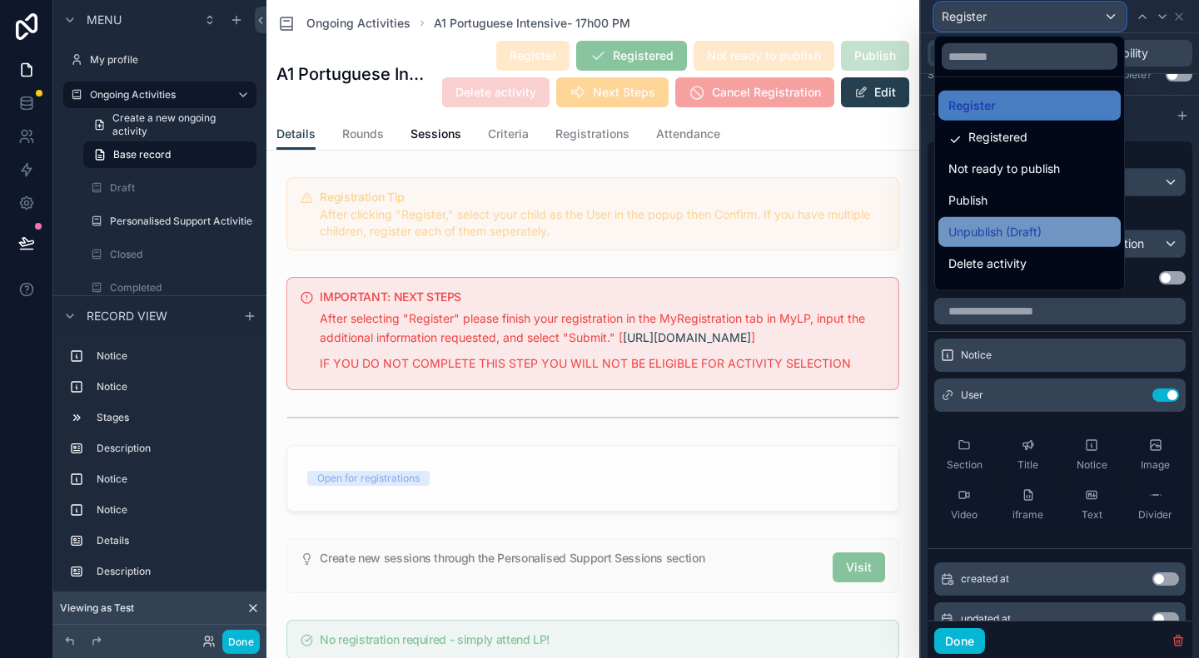
scroll to position [55, 0]
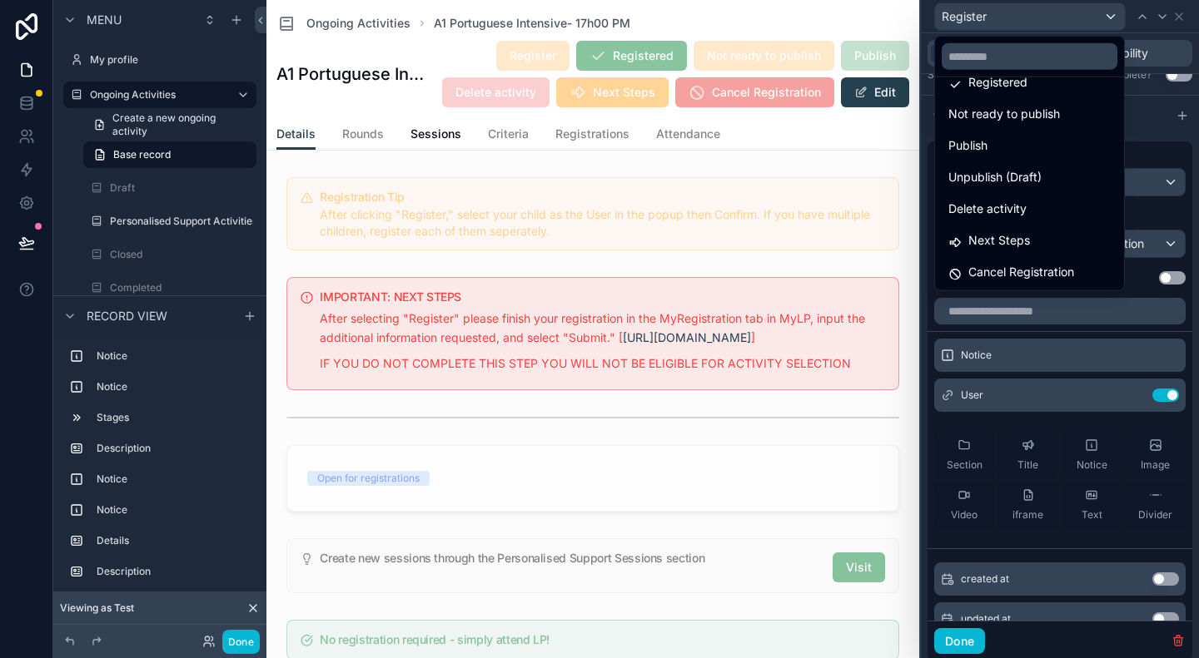
click at [1031, 257] on div "Cancel Registration" at bounding box center [1029, 272] width 182 height 30
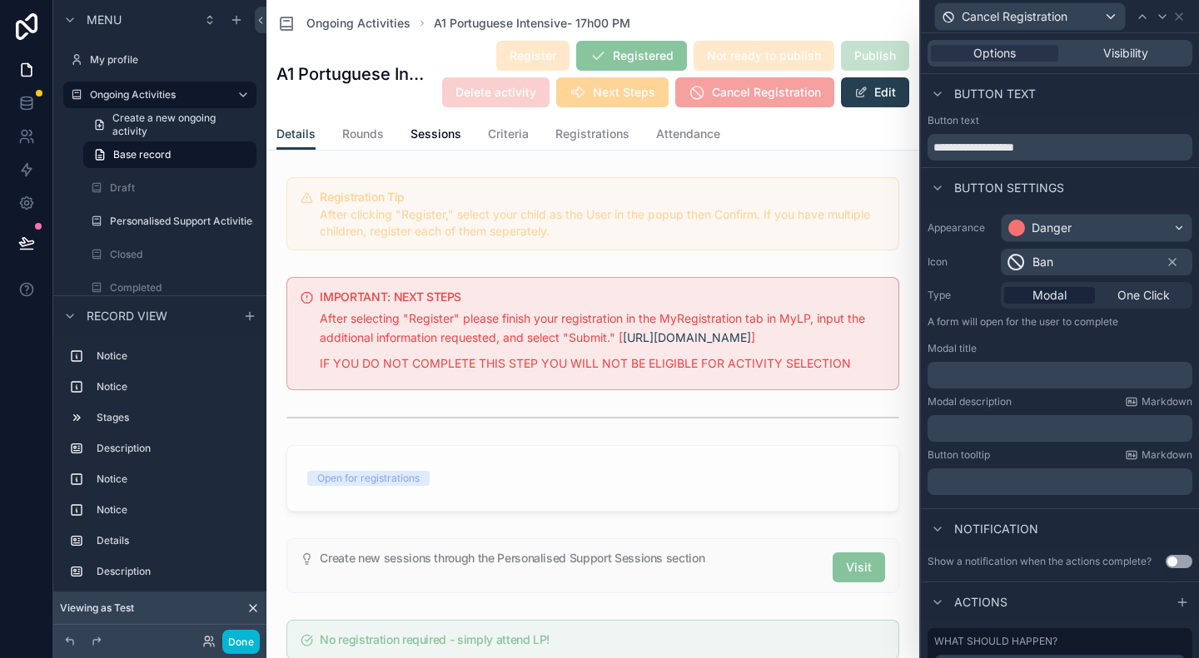
scroll to position [153, 0]
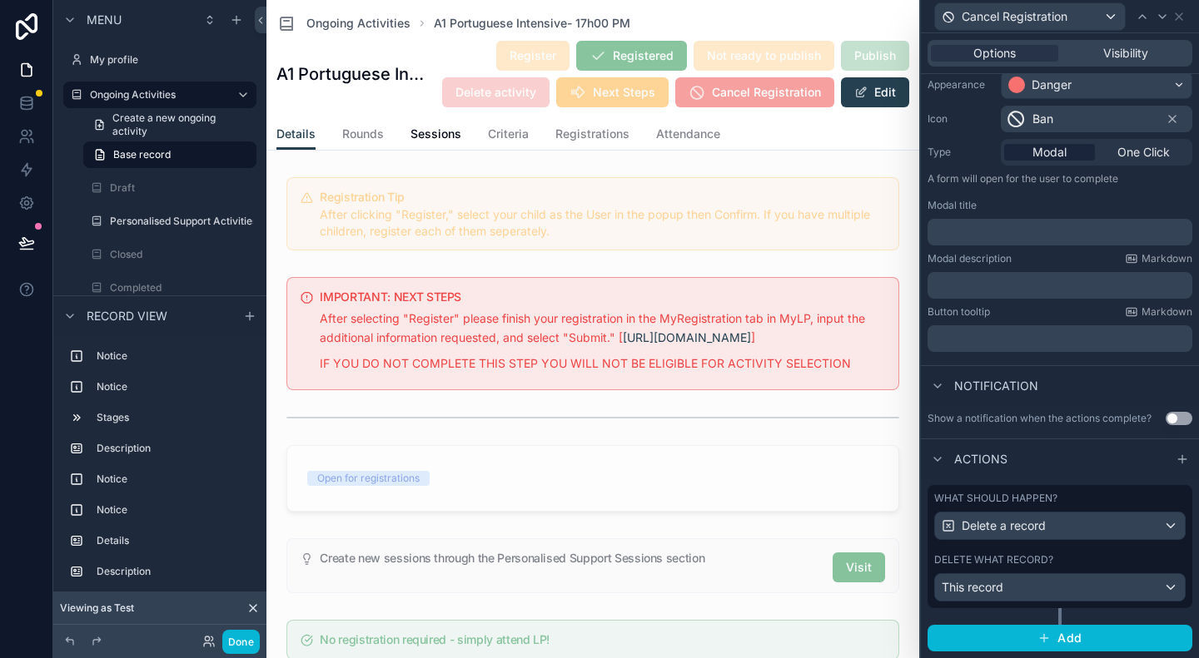
click at [1035, 471] on div "Actions" at bounding box center [1060, 459] width 278 height 40
drag, startPoint x: 1002, startPoint y: 619, endPoint x: 1090, endPoint y: 491, distance: 155.1
click at [1090, 491] on div "What should happen? Delete a record Delete what record? This record" at bounding box center [1059, 546] width 265 height 123
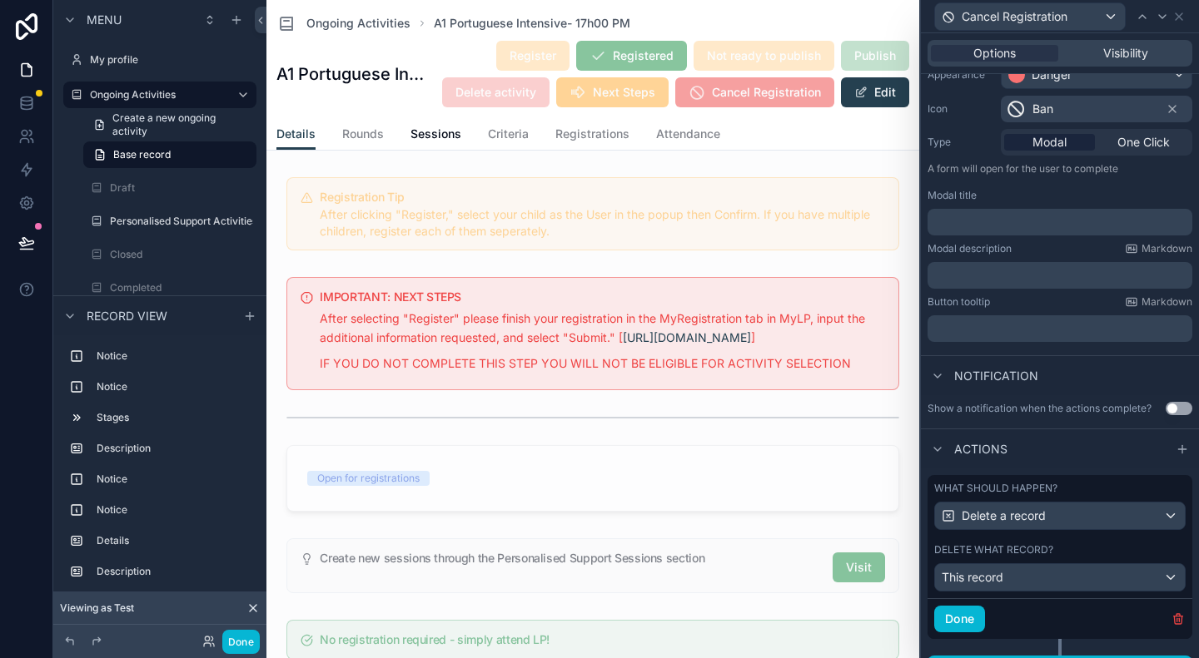
click at [1120, 459] on div "Actions" at bounding box center [1060, 449] width 278 height 40
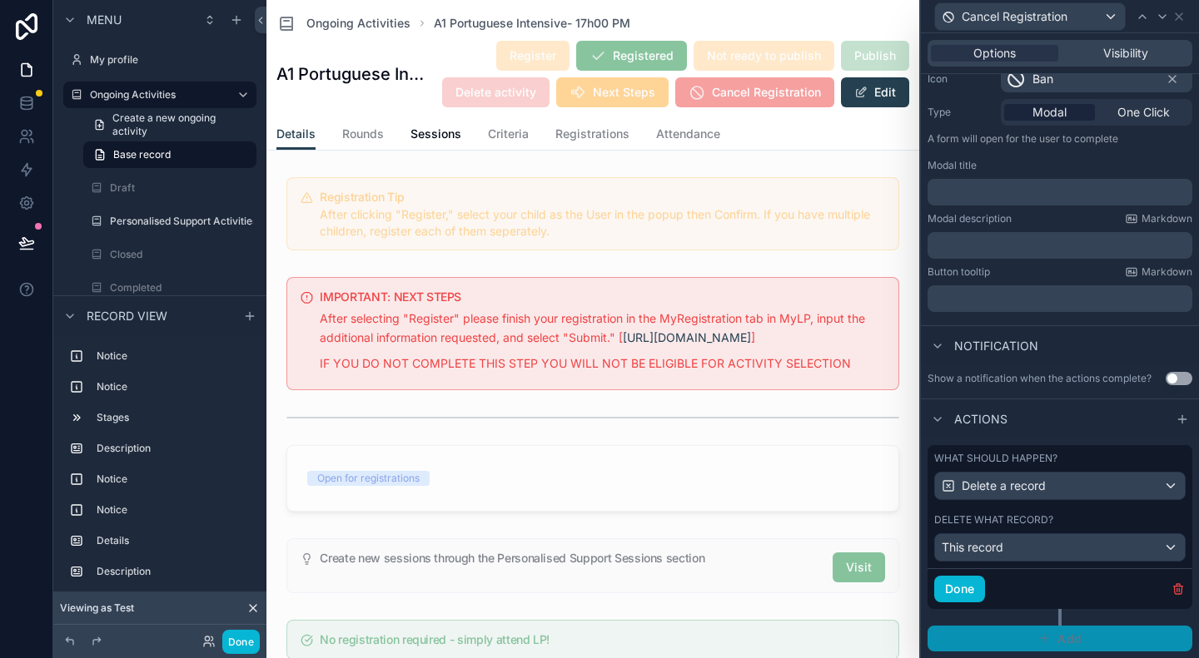
click at [1046, 635] on button "Add" at bounding box center [1059, 639] width 265 height 27
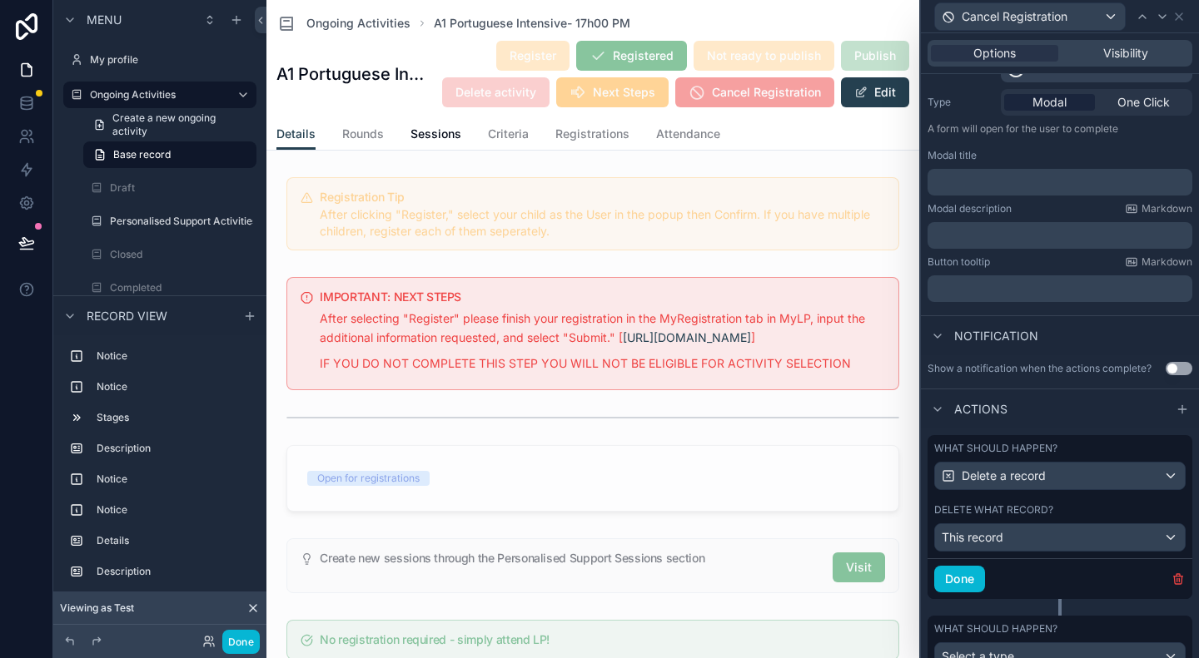
scroll to position [271, 0]
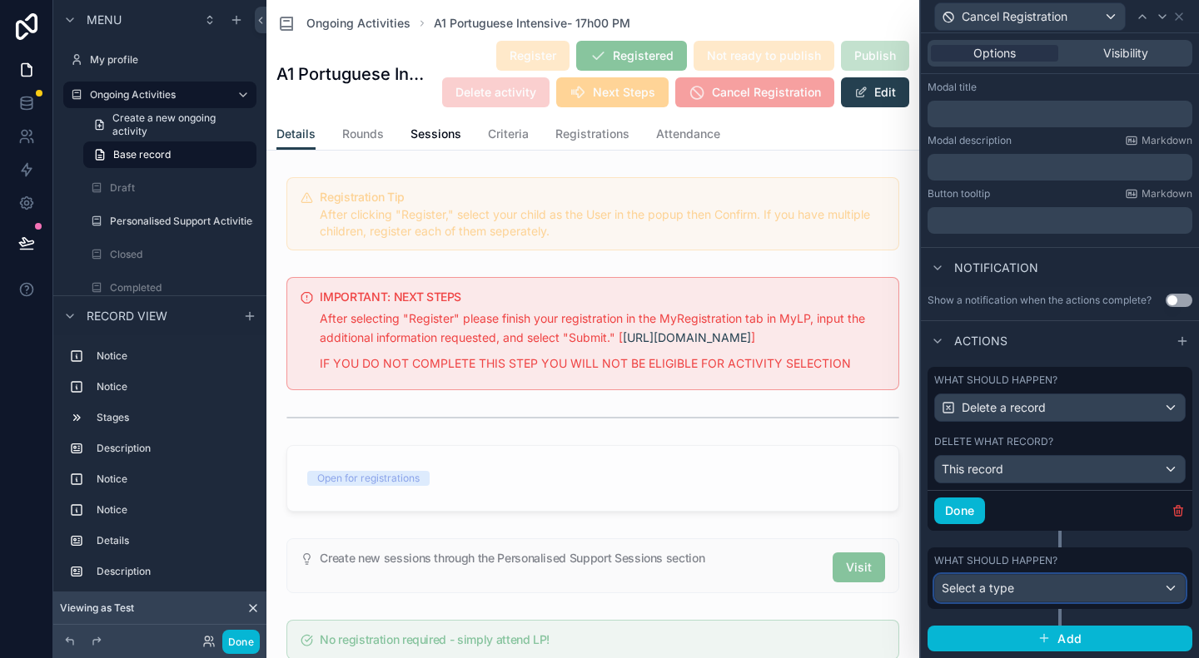
click at [1075, 583] on div "Select a type" at bounding box center [1060, 588] width 250 height 27
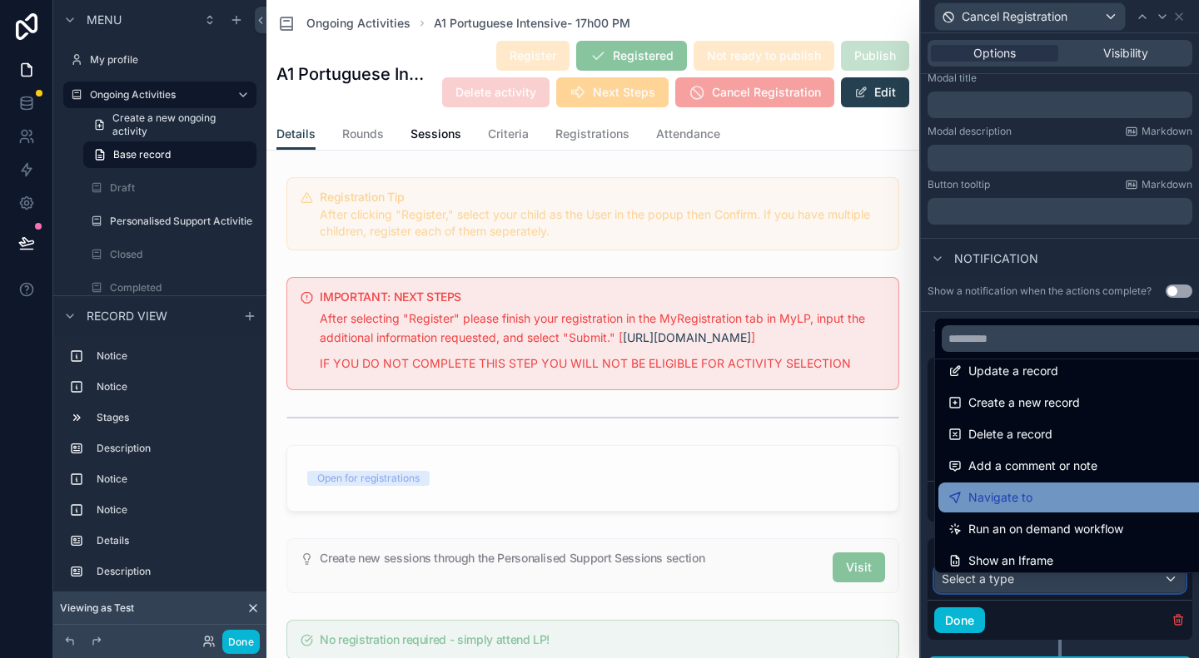
scroll to position [0, 0]
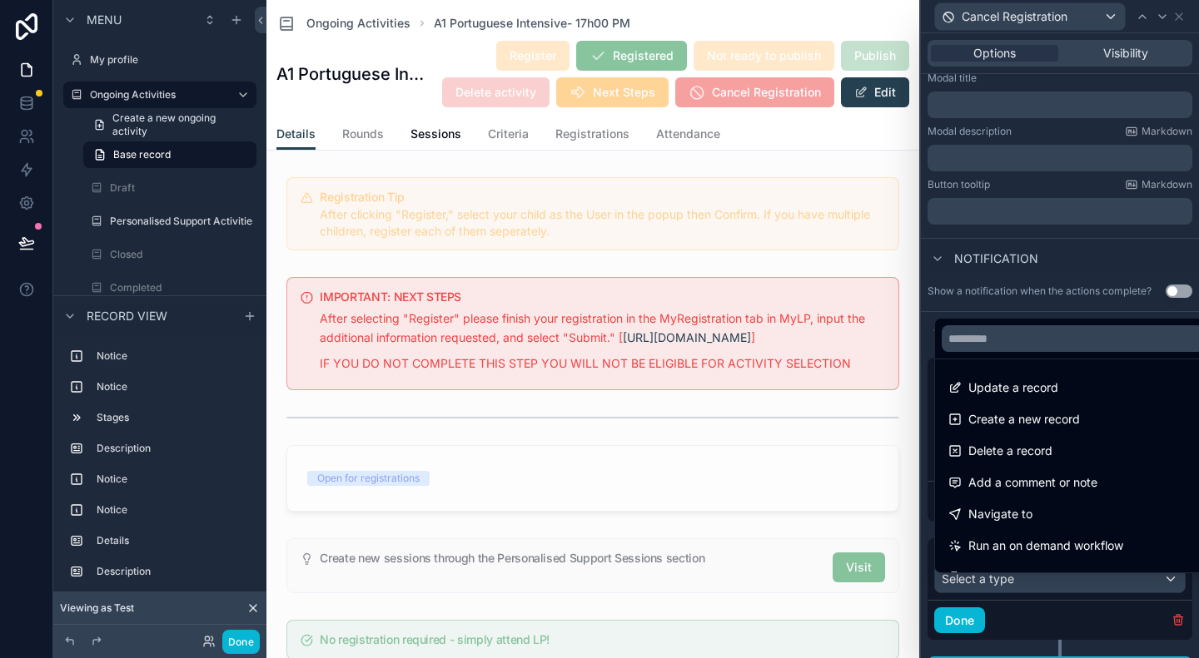
click at [1090, 237] on div at bounding box center [1060, 329] width 278 height 658
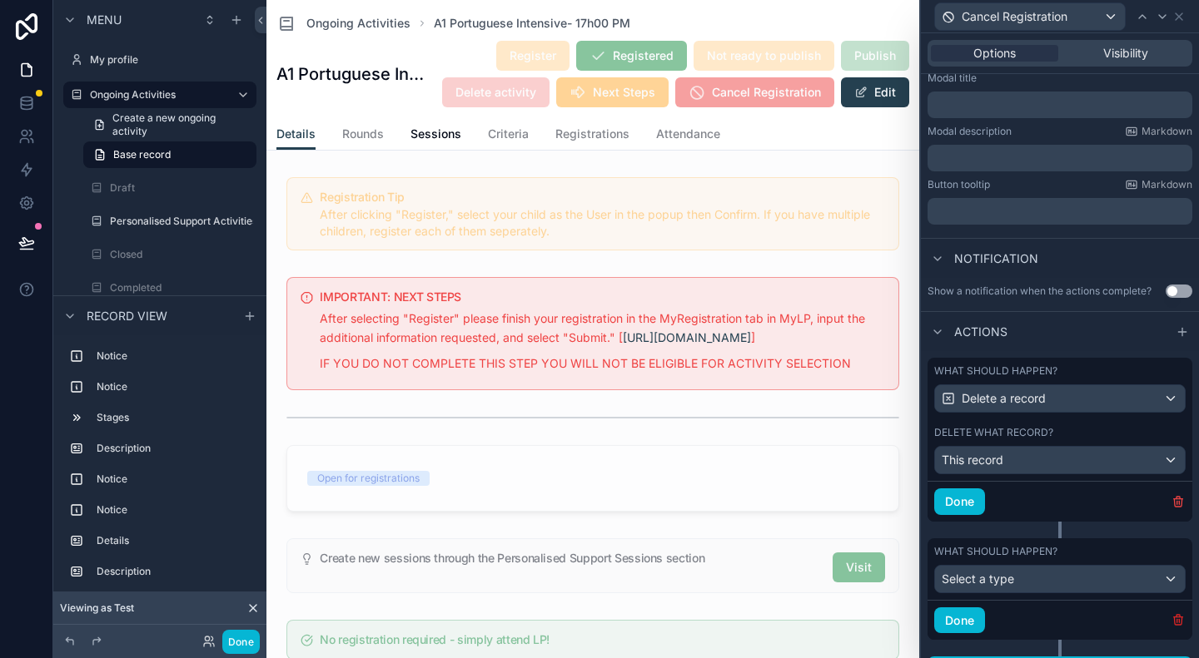
click at [1171, 627] on icon "button" at bounding box center [1177, 619] width 13 height 13
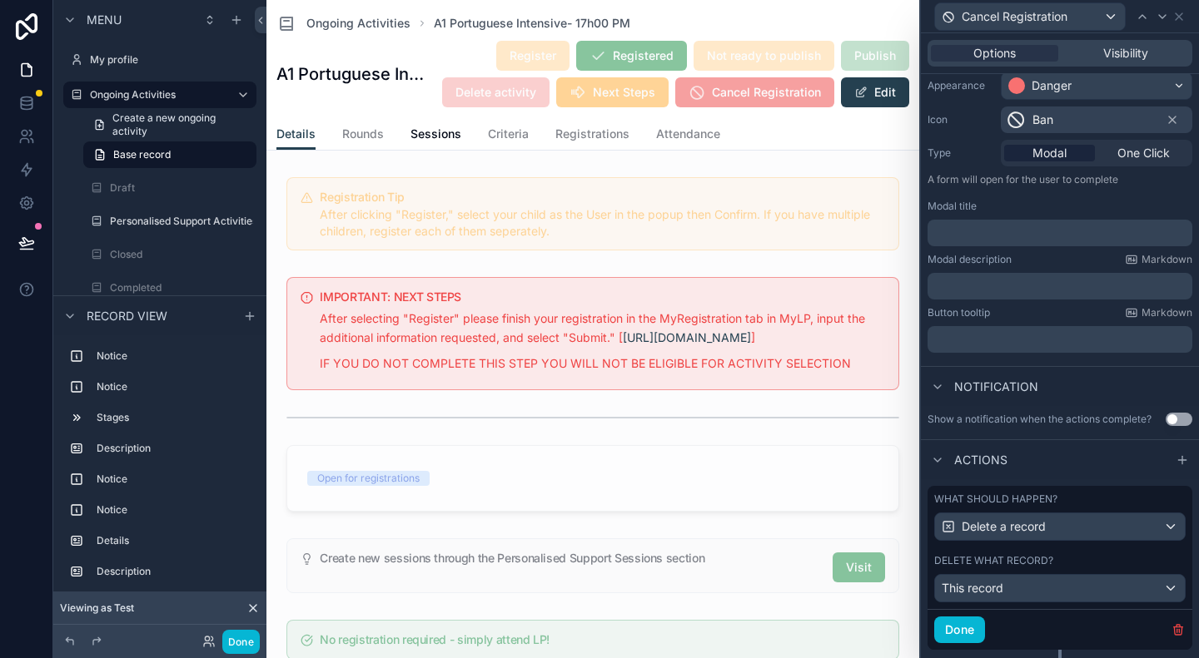
scroll to position [143, 0]
click at [1022, 337] on p "﻿" at bounding box center [1061, 338] width 255 height 17
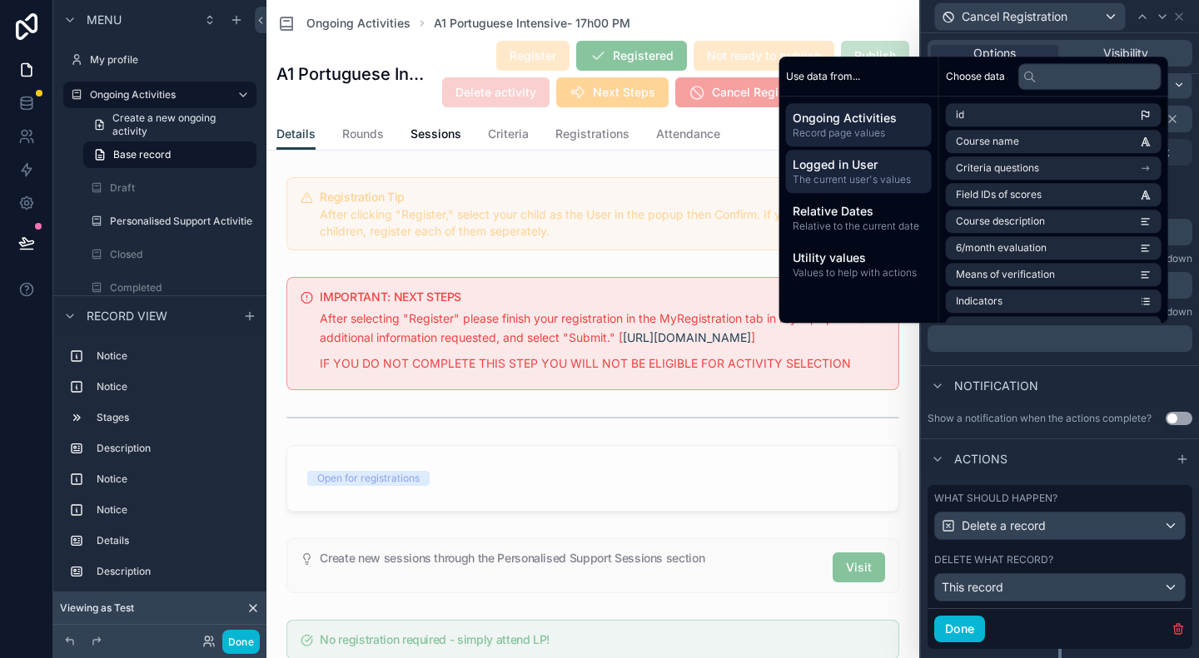
click at [878, 169] on span "Logged in User" at bounding box center [858, 164] width 132 height 17
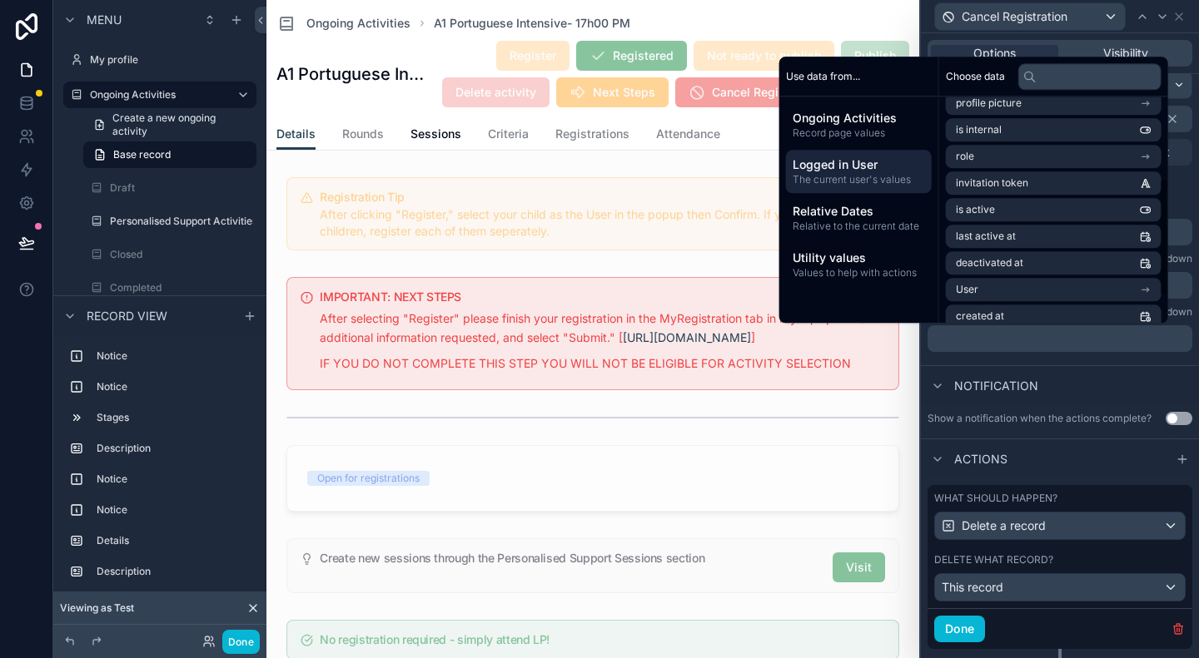
scroll to position [210, 0]
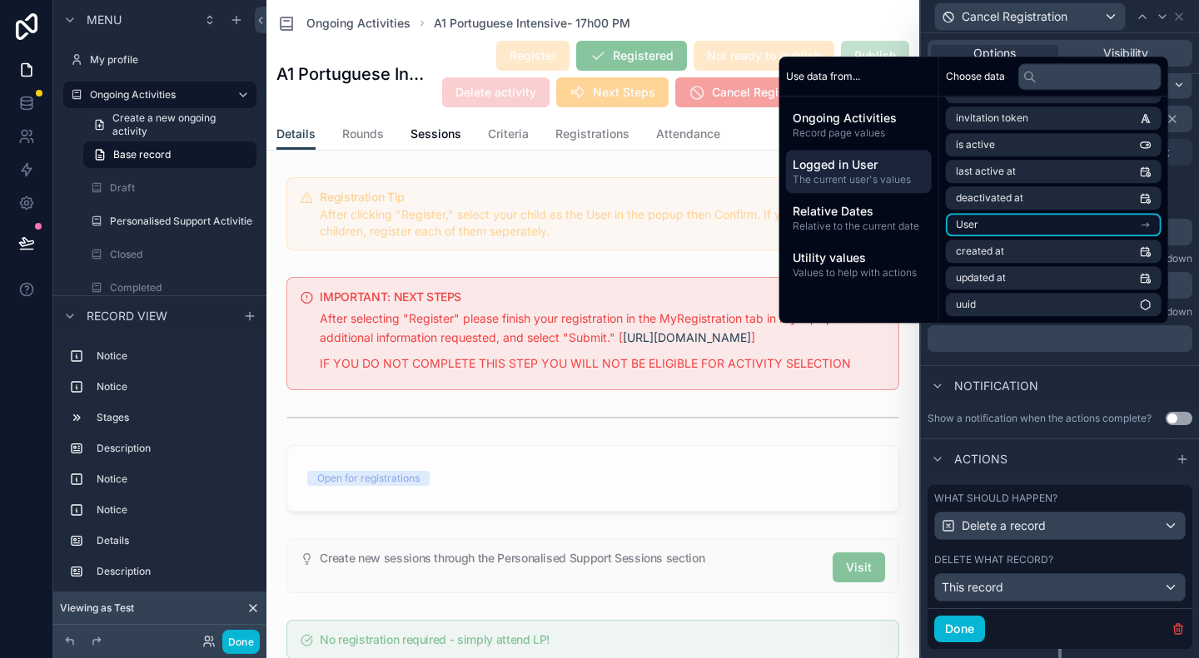
click at [1050, 229] on li "User" at bounding box center [1054, 224] width 216 height 23
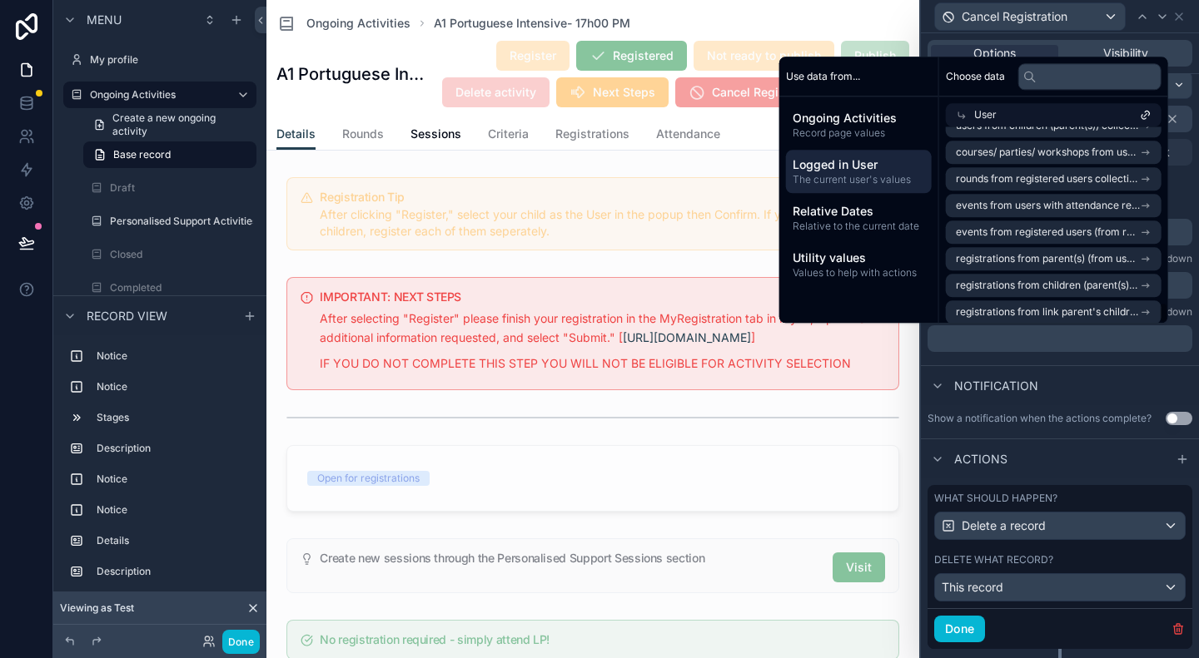
scroll to position [4634, 0]
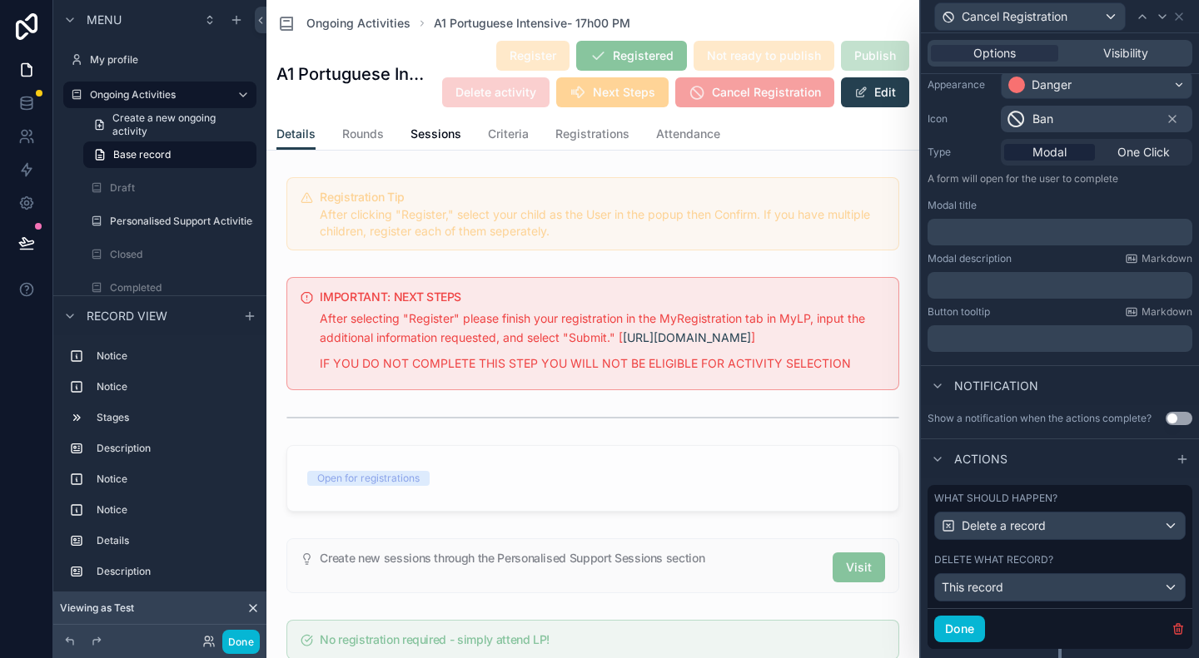
click at [1067, 400] on div "Notification" at bounding box center [1060, 385] width 278 height 40
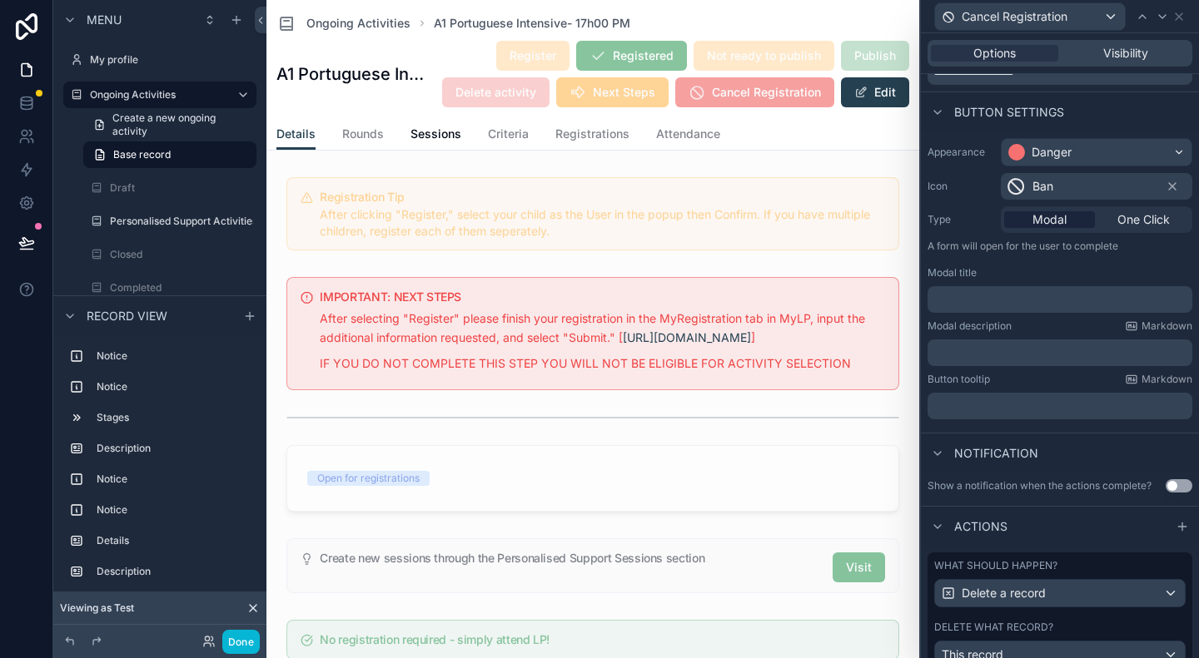
scroll to position [82, 0]
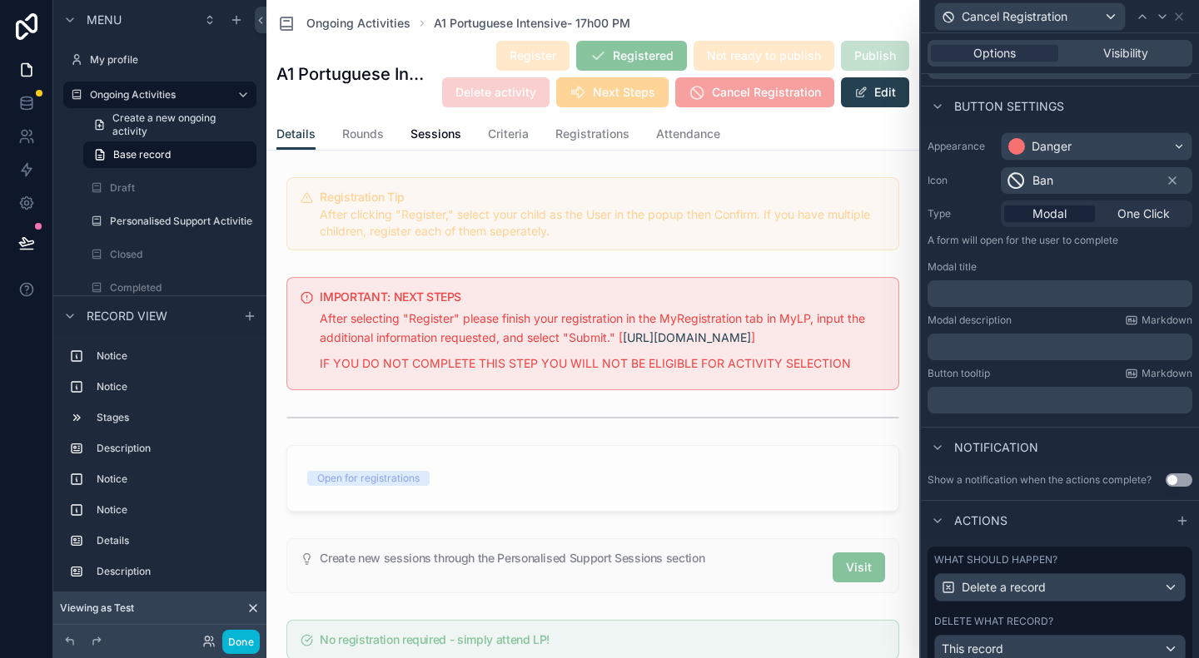
click at [1165, 482] on button "Use setting" at bounding box center [1178, 480] width 27 height 13
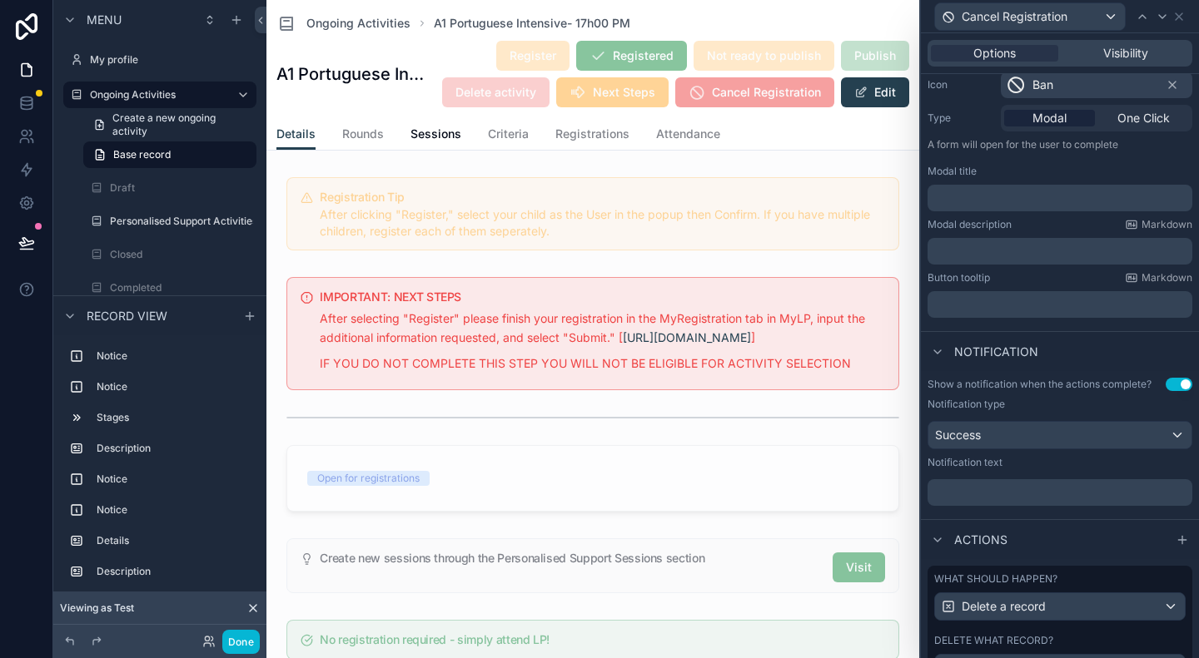
scroll to position [178, 0]
click at [1052, 440] on div "Success" at bounding box center [1059, 434] width 263 height 27
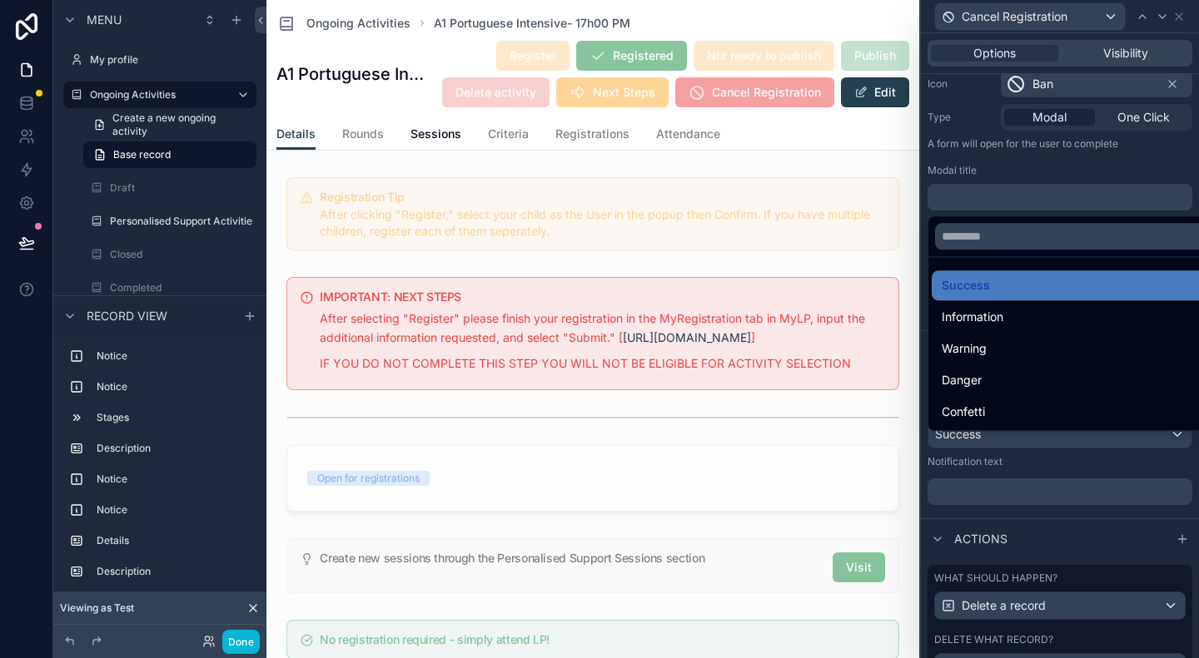
click at [1040, 504] on div at bounding box center [1060, 329] width 278 height 658
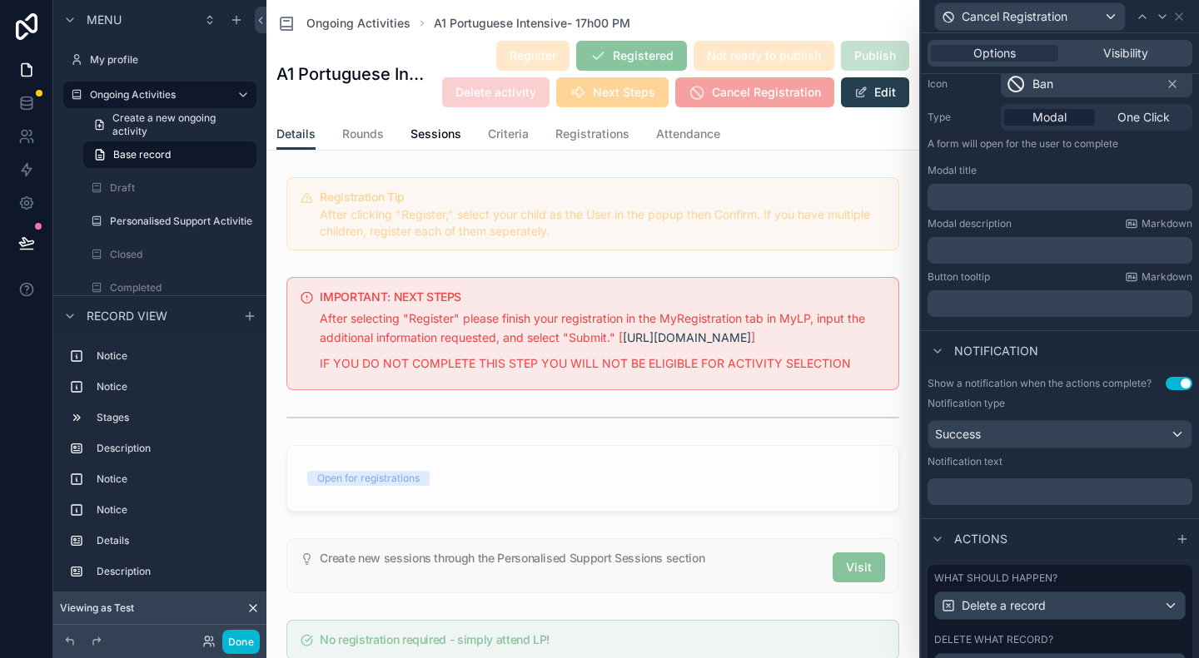
click at [1170, 390] on button "Use setting" at bounding box center [1178, 383] width 27 height 13
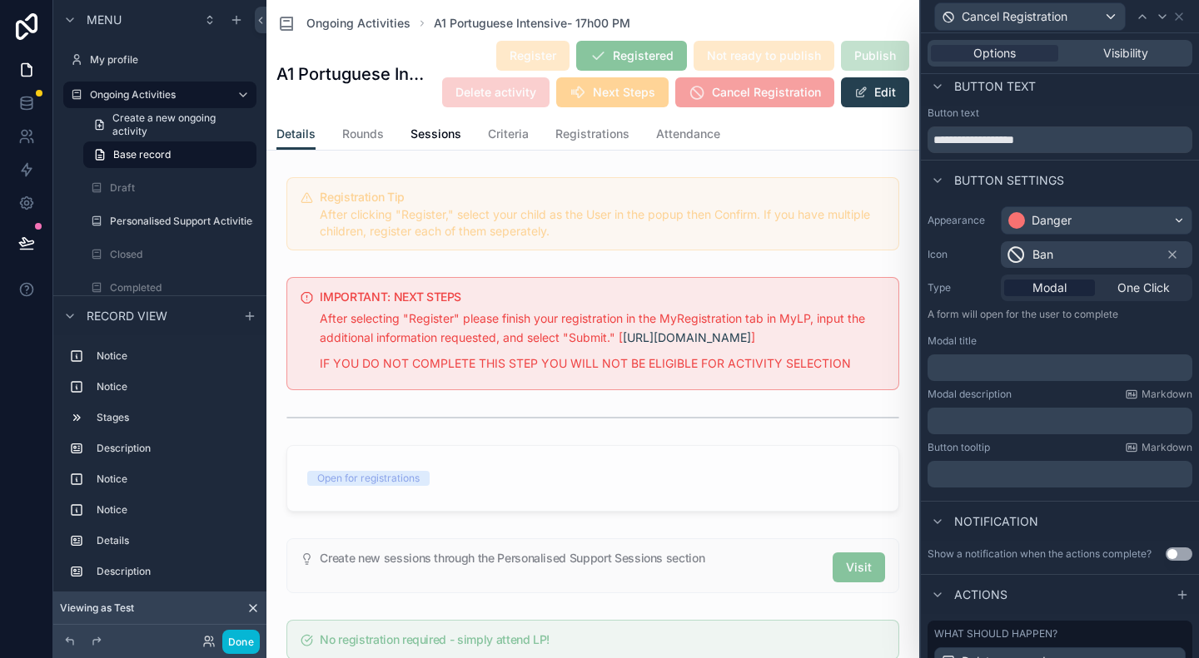
scroll to position [0, 0]
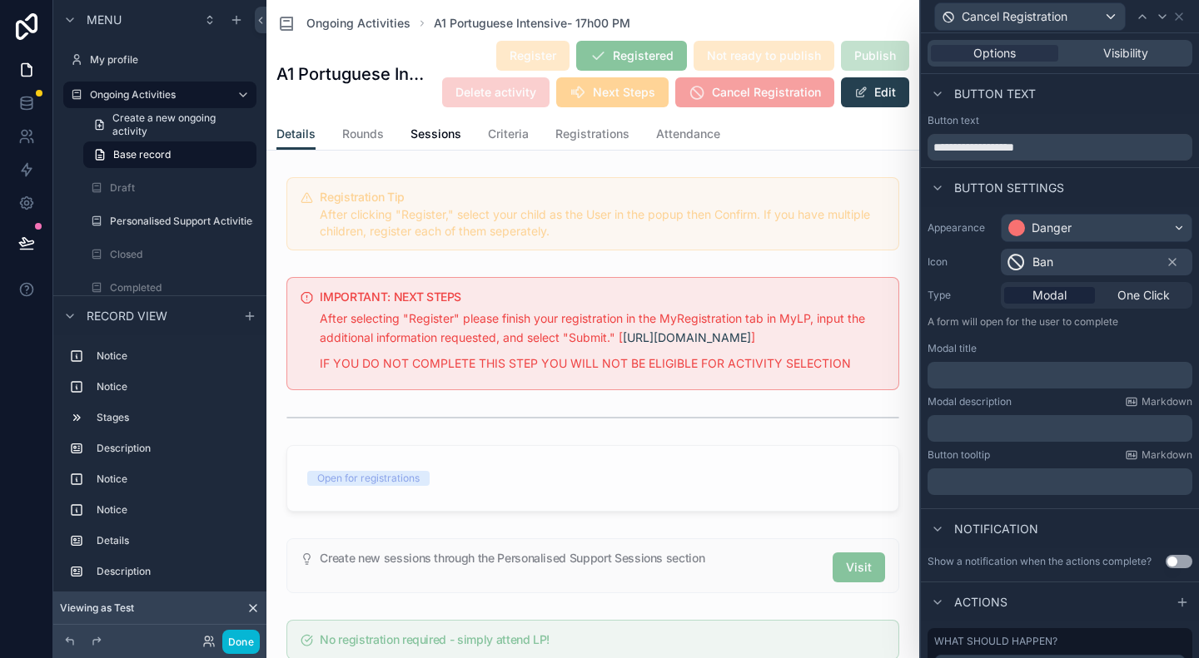
click at [1103, 36] on div "Options Visibility" at bounding box center [1060, 53] width 278 height 40
click at [1106, 52] on span "Visibility" at bounding box center [1125, 53] width 45 height 17
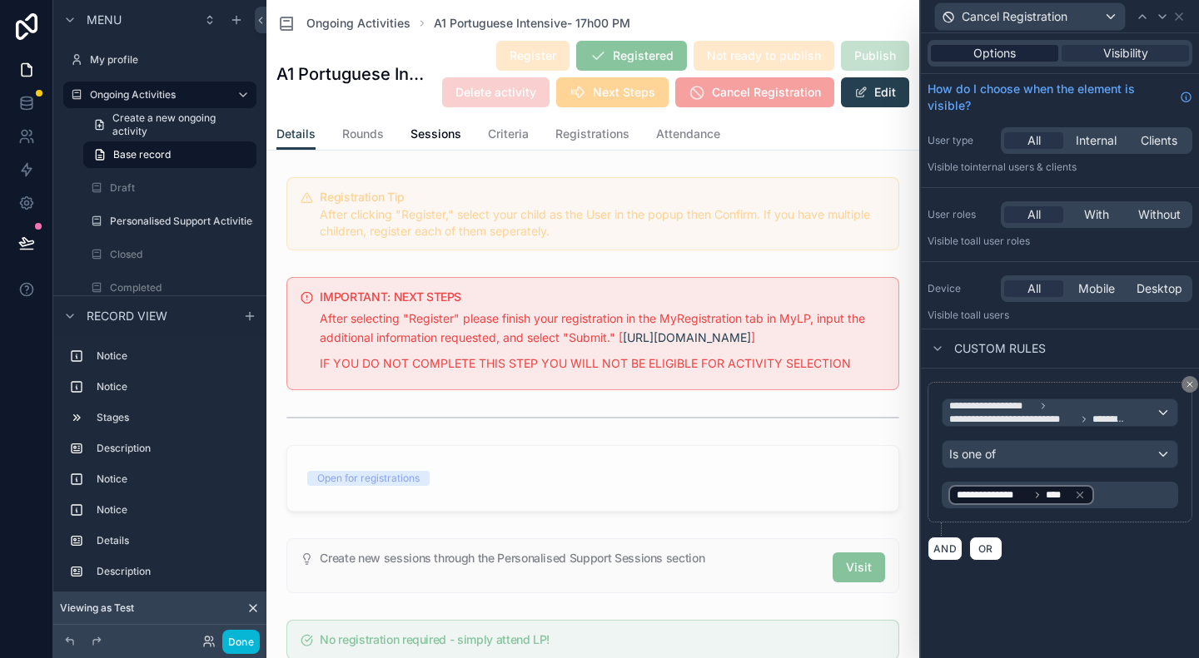
click at [1015, 56] on span "Options" at bounding box center [994, 53] width 42 height 17
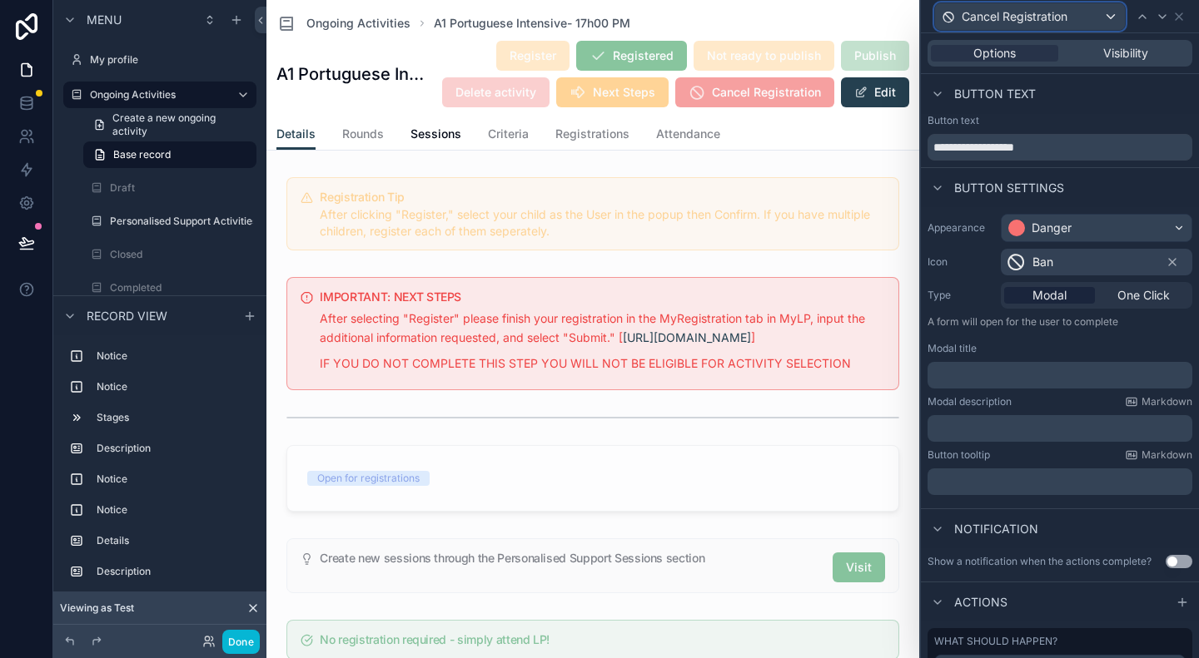
click at [1071, 11] on div "Cancel Registration" at bounding box center [1030, 16] width 190 height 27
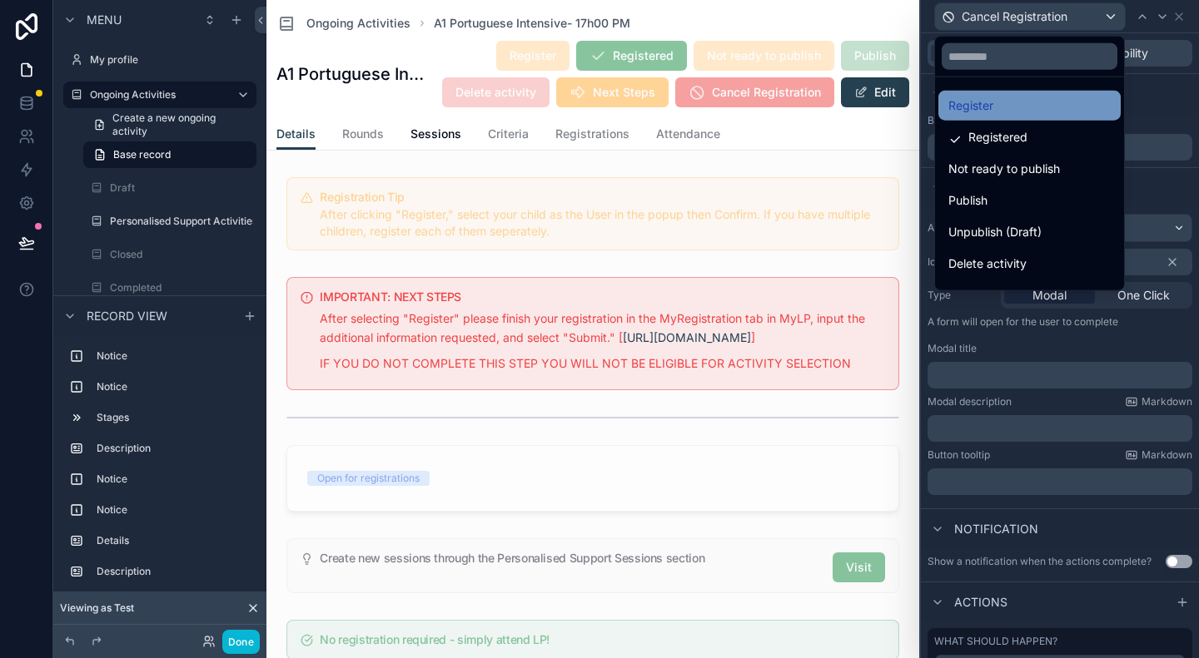
click at [1034, 102] on div "Register" at bounding box center [1029, 106] width 162 height 20
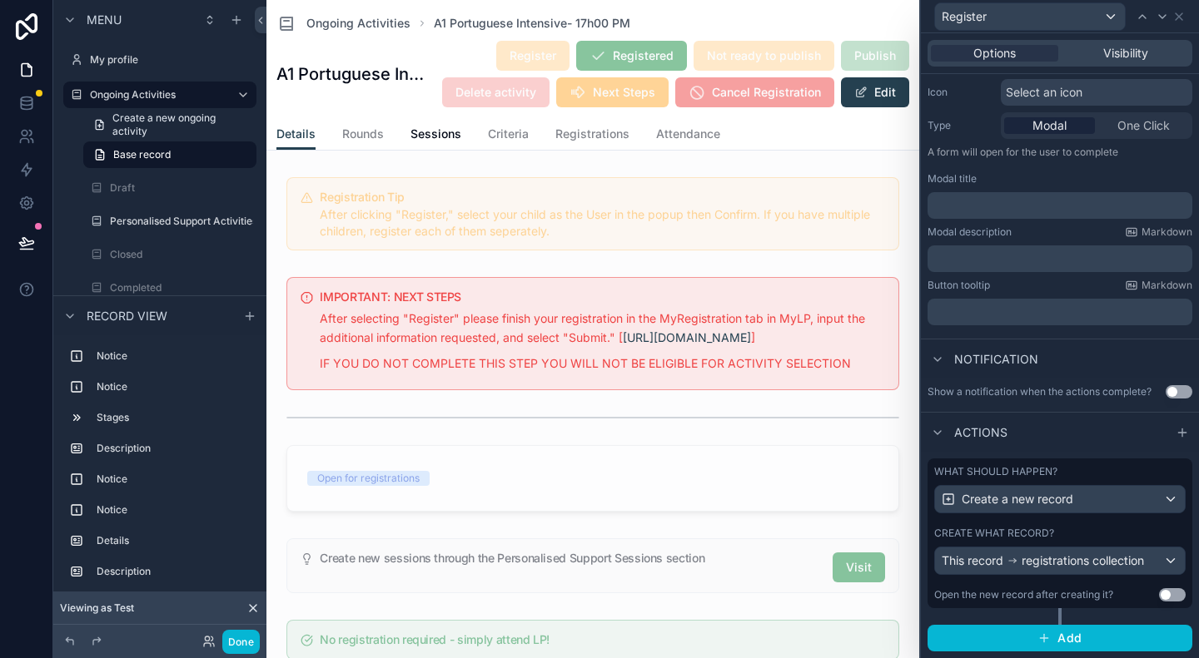
scroll to position [180, 0]
click at [995, 620] on div "What should happen? Create a new record Create what record? This record registr…" at bounding box center [1059, 542] width 265 height 166
click at [1010, 602] on div "Open the new record after creating it?" at bounding box center [1023, 594] width 179 height 13
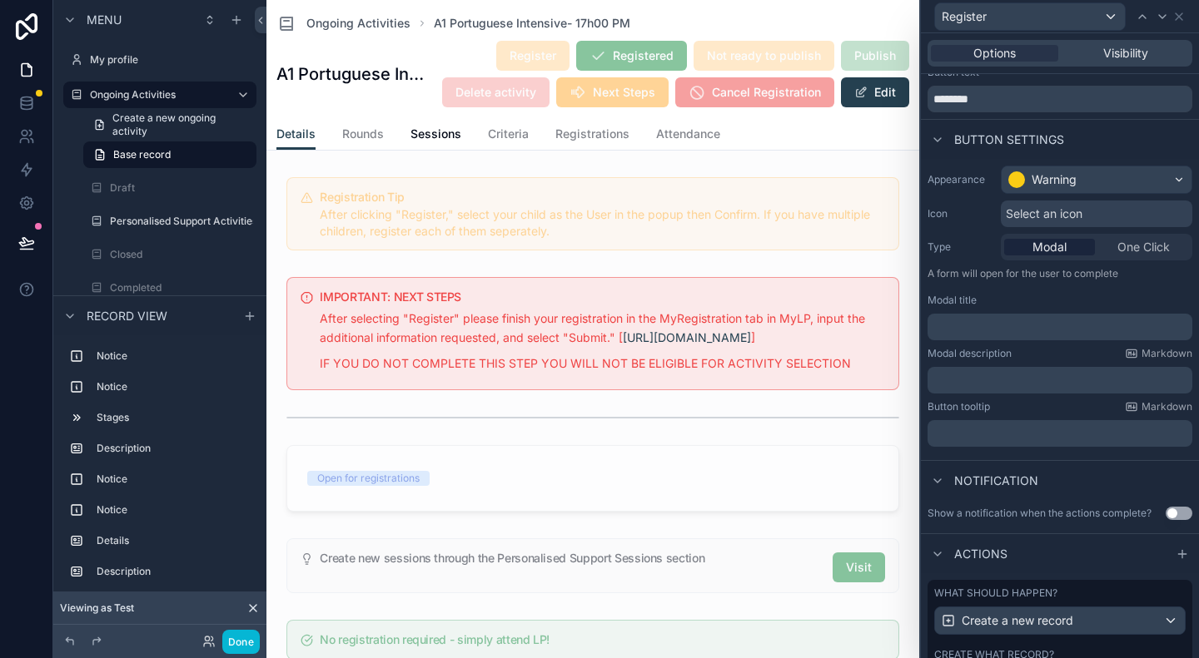
scroll to position [38, 0]
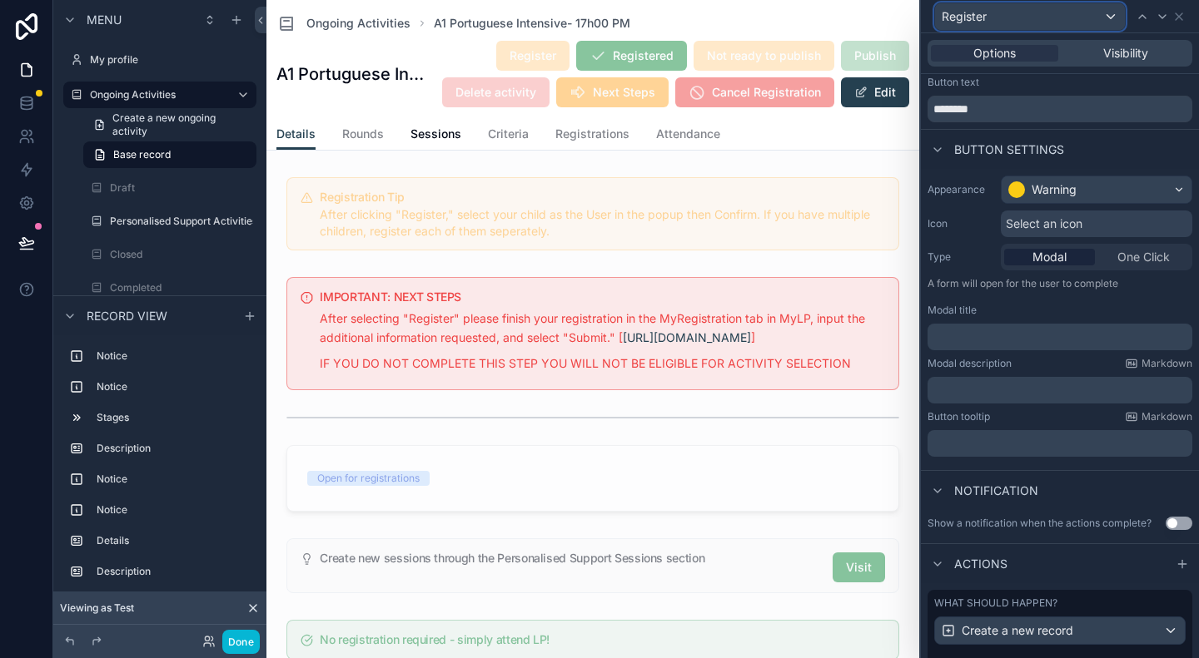
click at [1002, 21] on div "Register" at bounding box center [1030, 16] width 190 height 27
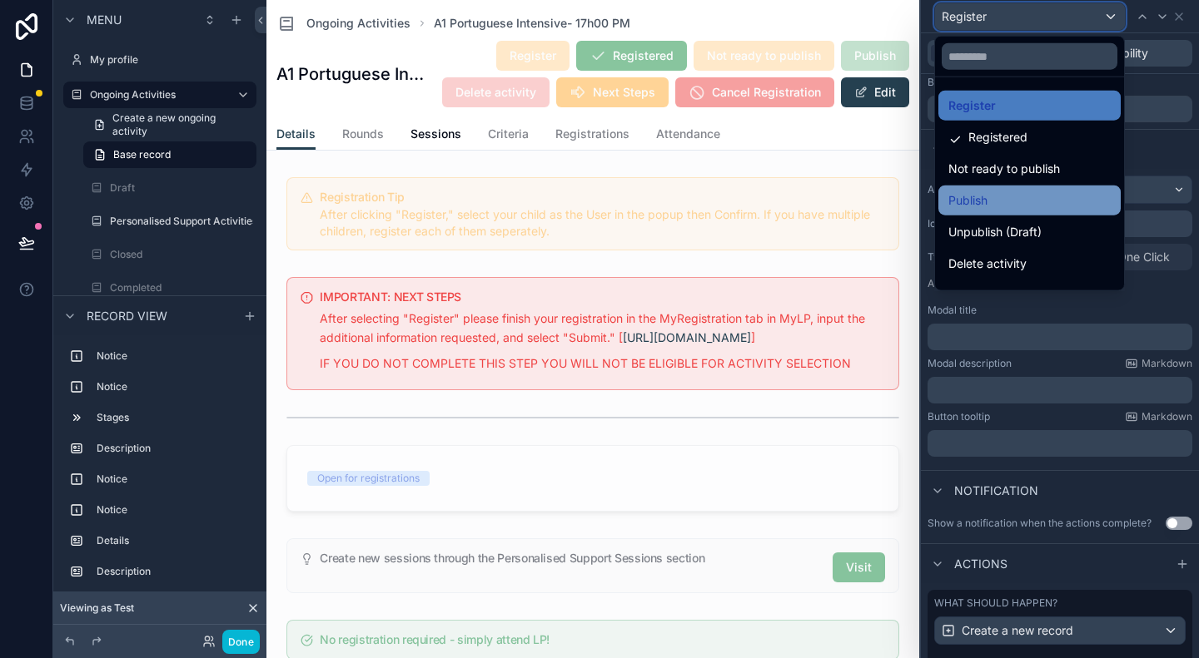
scroll to position [55, 0]
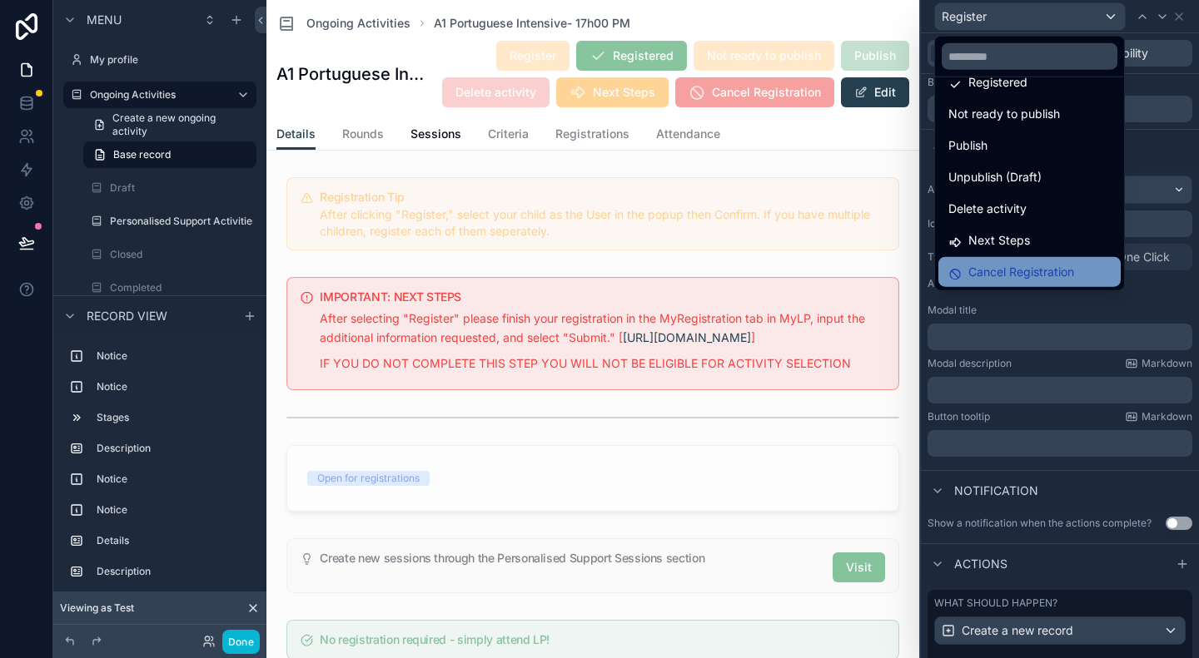
click at [1008, 266] on span "Cancel Registration" at bounding box center [1021, 272] width 106 height 20
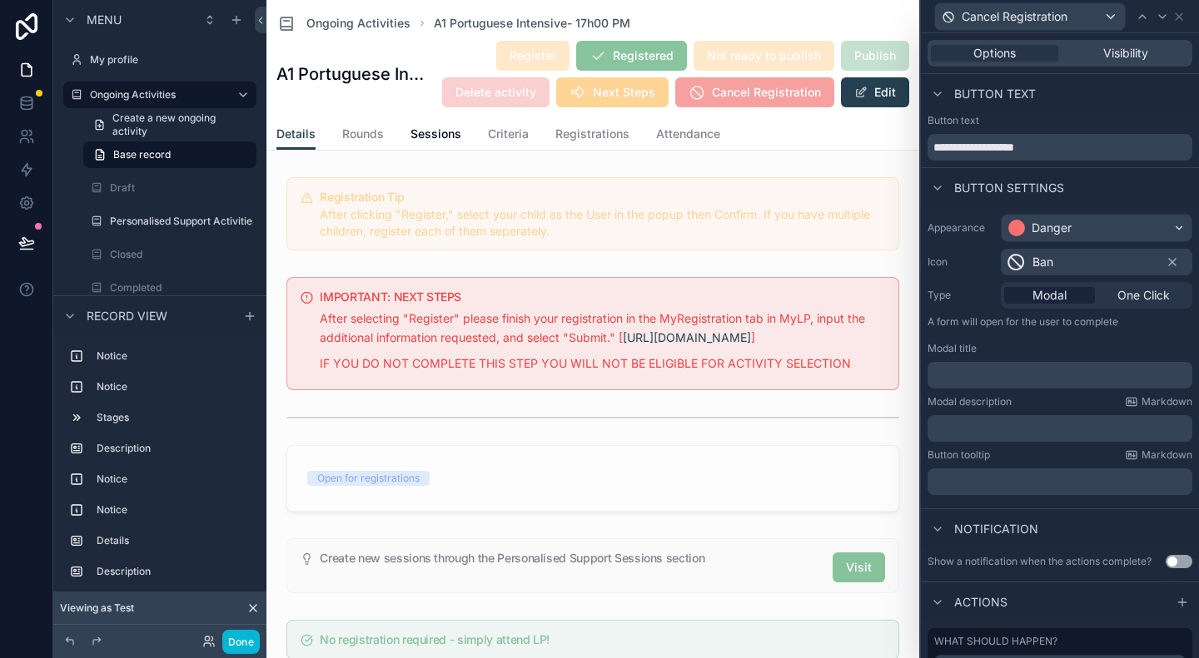
scroll to position [153, 0]
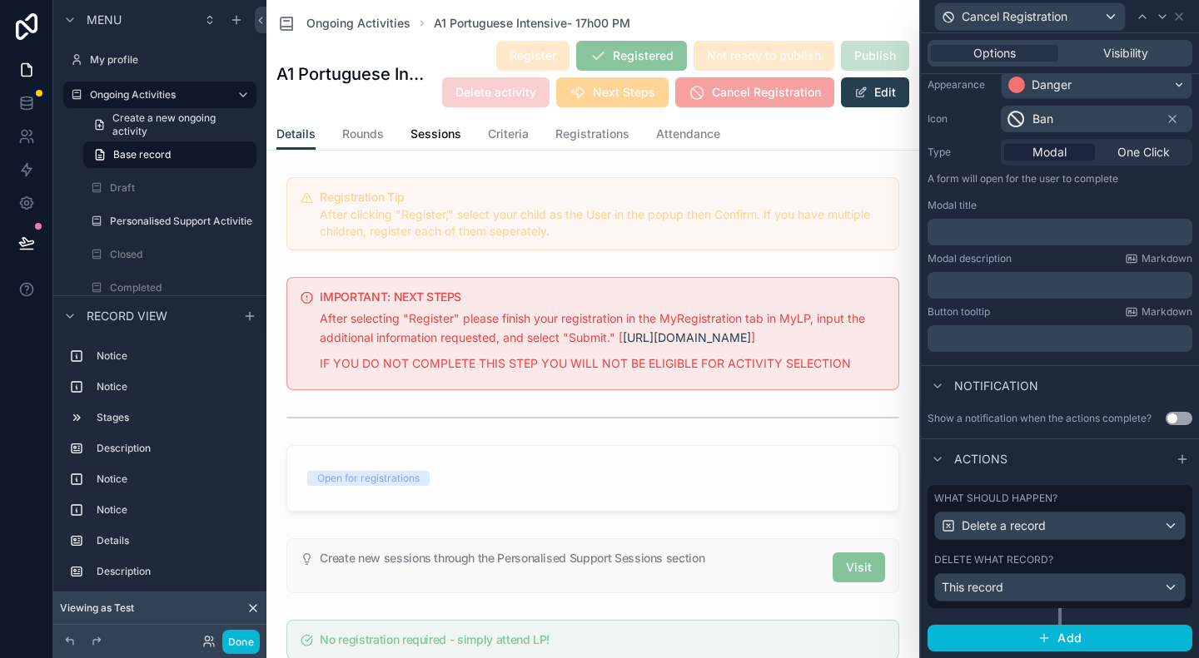
click at [1057, 471] on div "Actions" at bounding box center [1060, 459] width 278 height 40
click at [1093, 567] on div "Delete what record?" at bounding box center [1059, 560] width 251 height 13
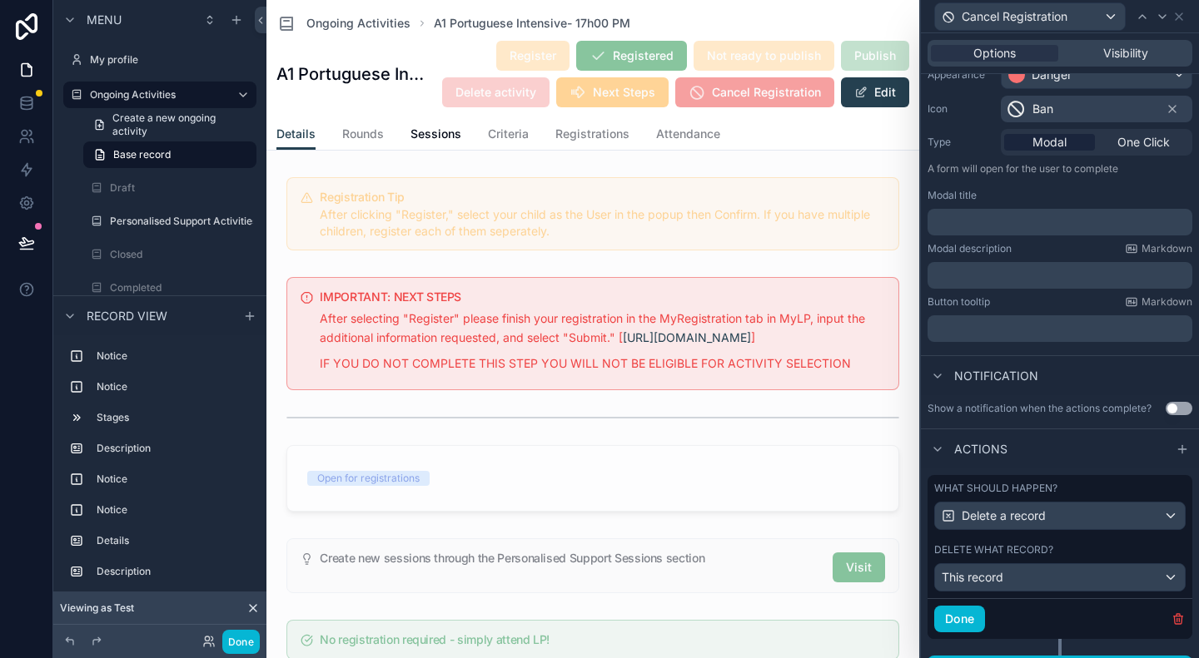
scroll to position [193, 0]
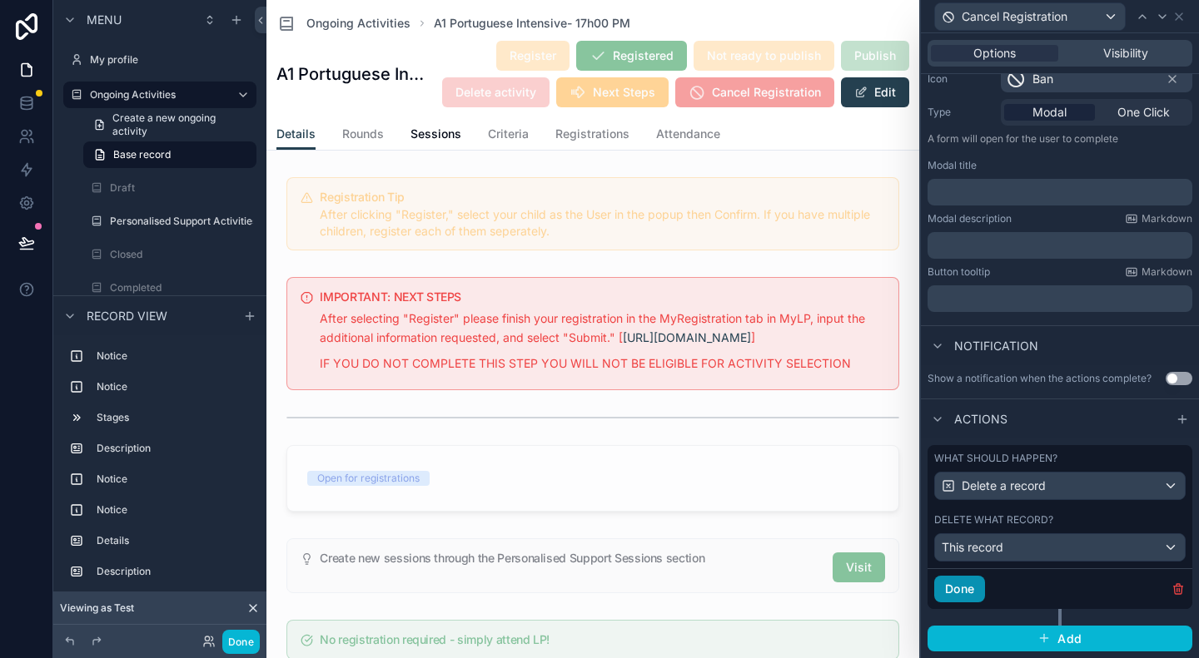
click at [957, 587] on button "Done" at bounding box center [959, 589] width 51 height 27
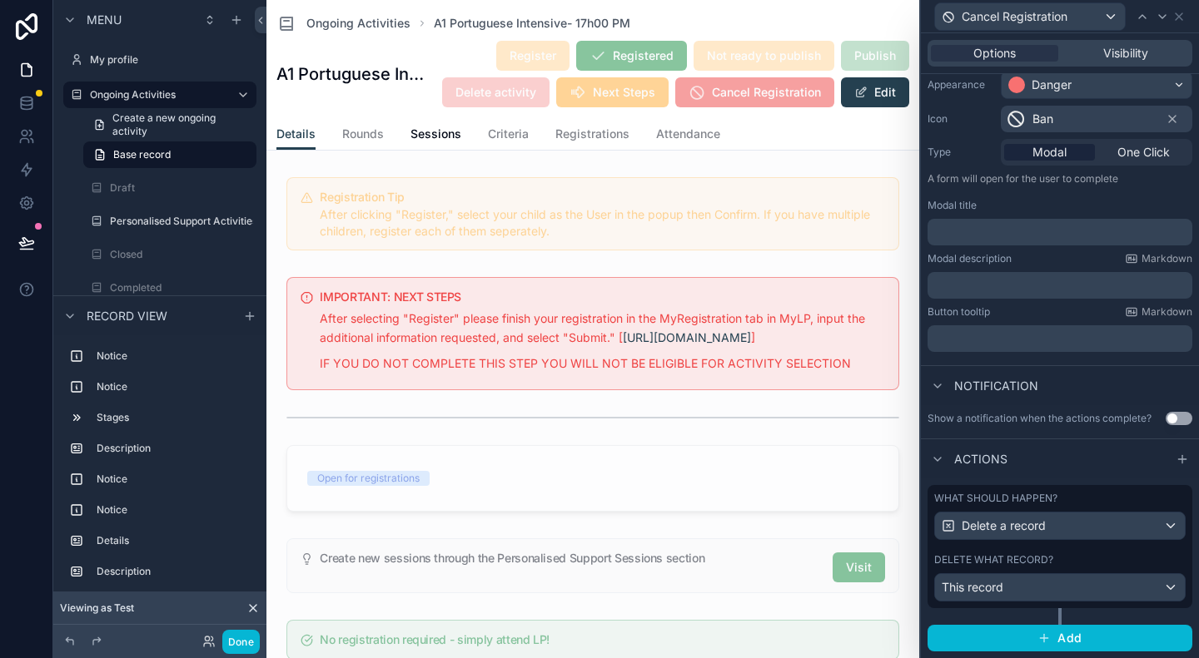
scroll to position [153, 0]
click at [1074, 643] on span "Add" at bounding box center [1069, 638] width 24 height 15
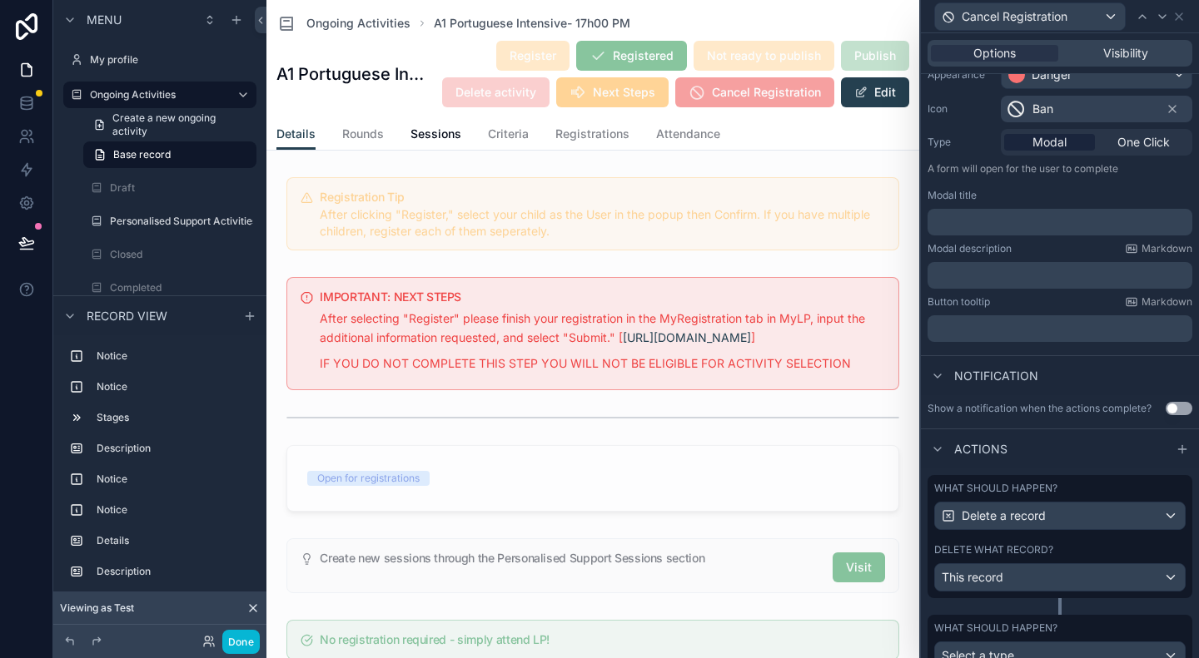
scroll to position [231, 0]
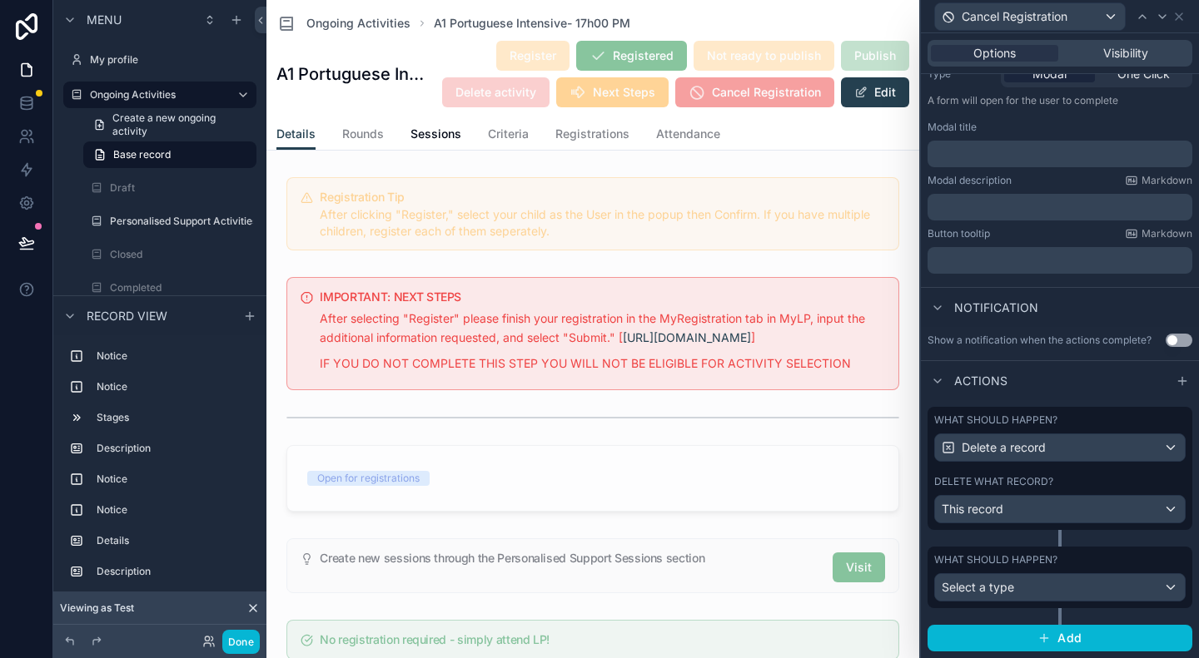
click at [1114, 534] on div "What should happen? Delete a record Delete what record? This record" at bounding box center [1059, 477] width 265 height 140
click at [1067, 588] on div "Select a type" at bounding box center [1060, 587] width 250 height 27
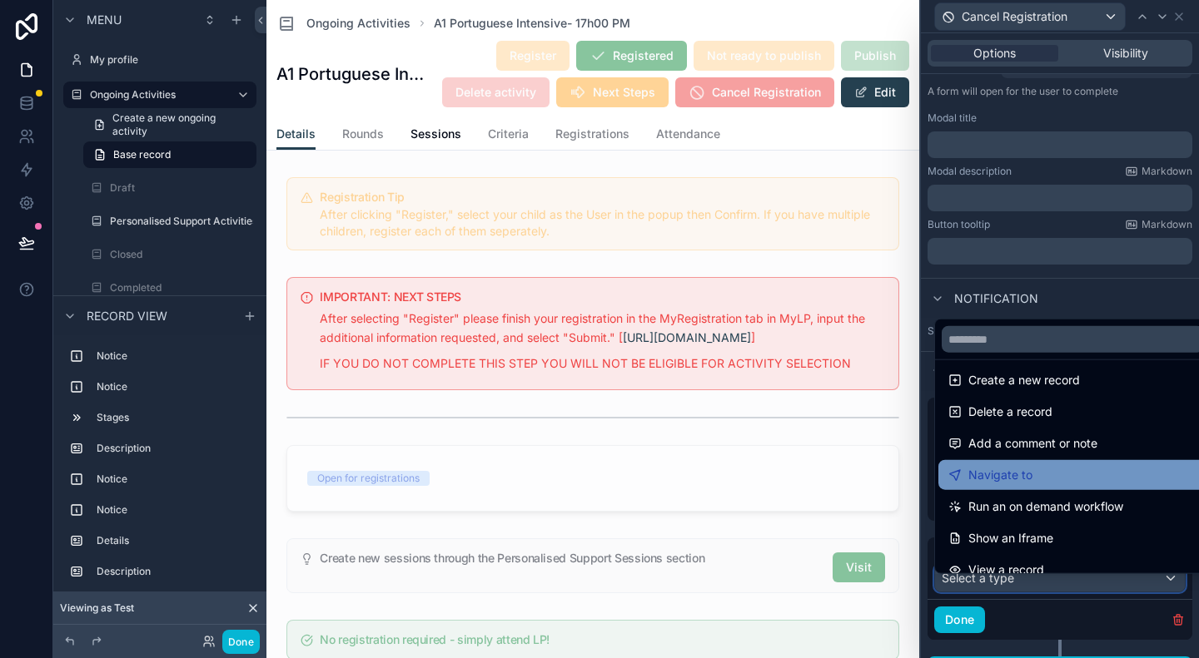
scroll to position [0, 0]
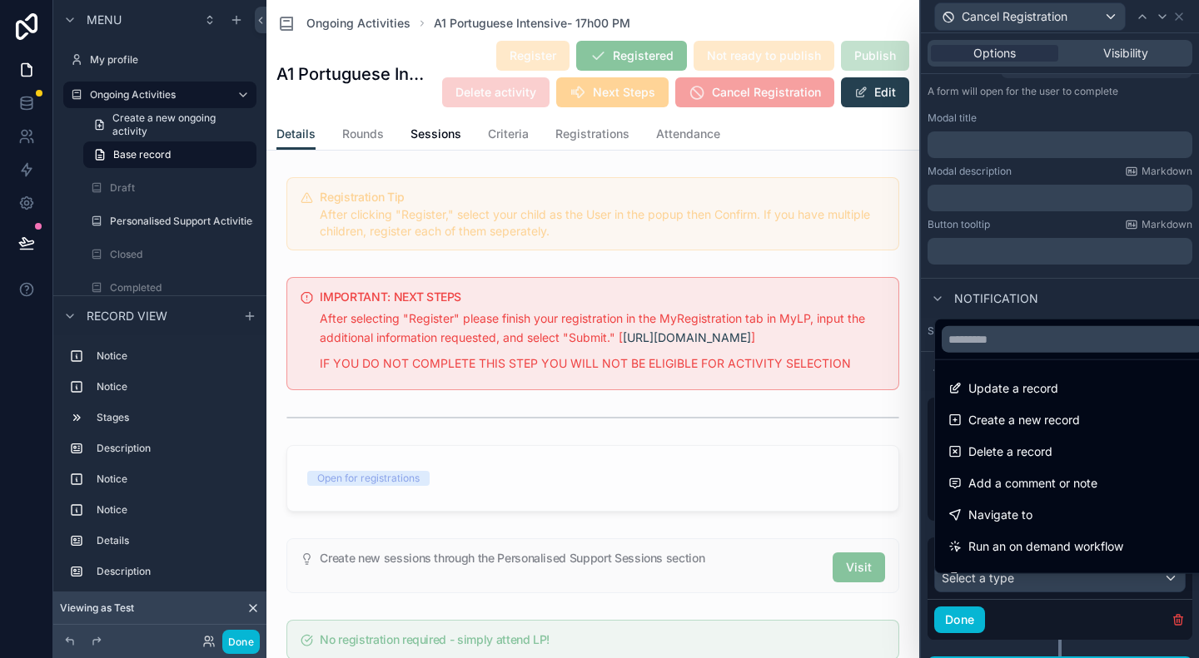
click at [1060, 613] on div at bounding box center [1060, 329] width 278 height 658
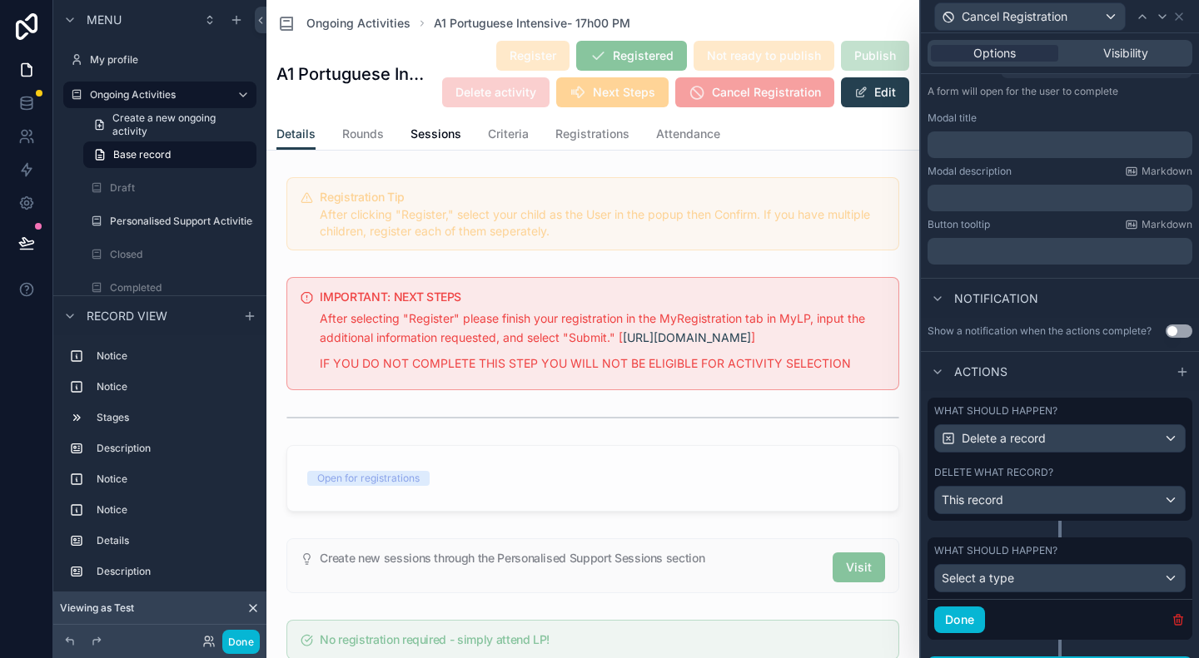
click at [1171, 627] on icon "button" at bounding box center [1177, 619] width 13 height 13
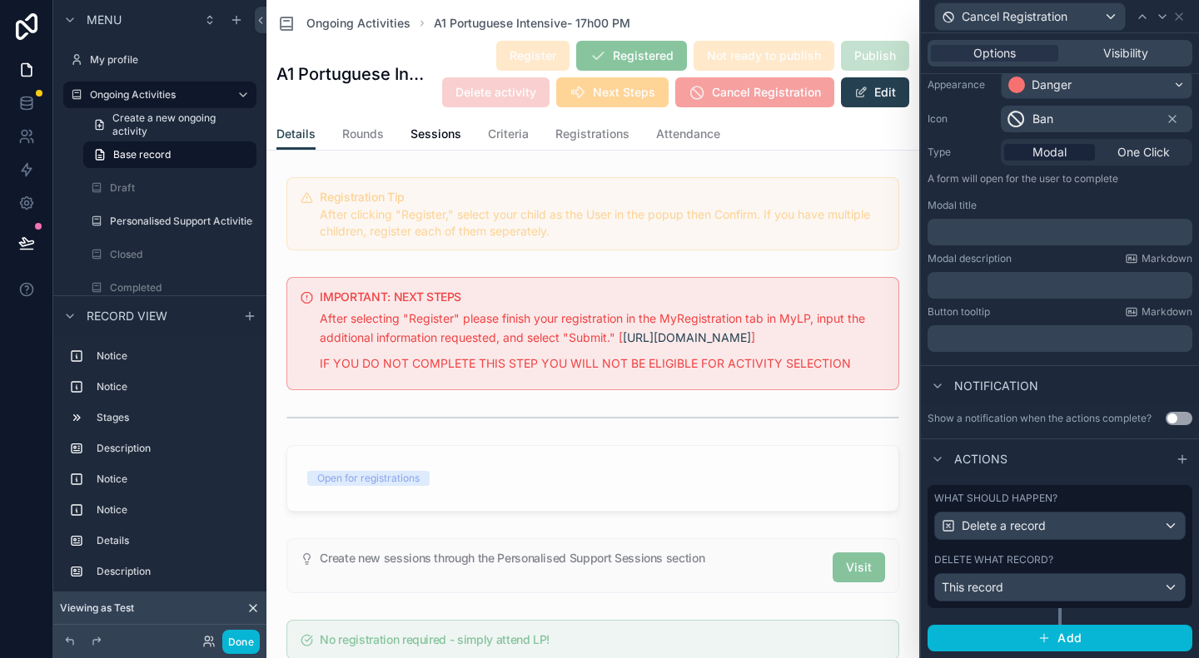
scroll to position [153, 0]
click at [1059, 548] on div "What should happen? Delete a record Delete what record? This record" at bounding box center [1059, 546] width 265 height 123
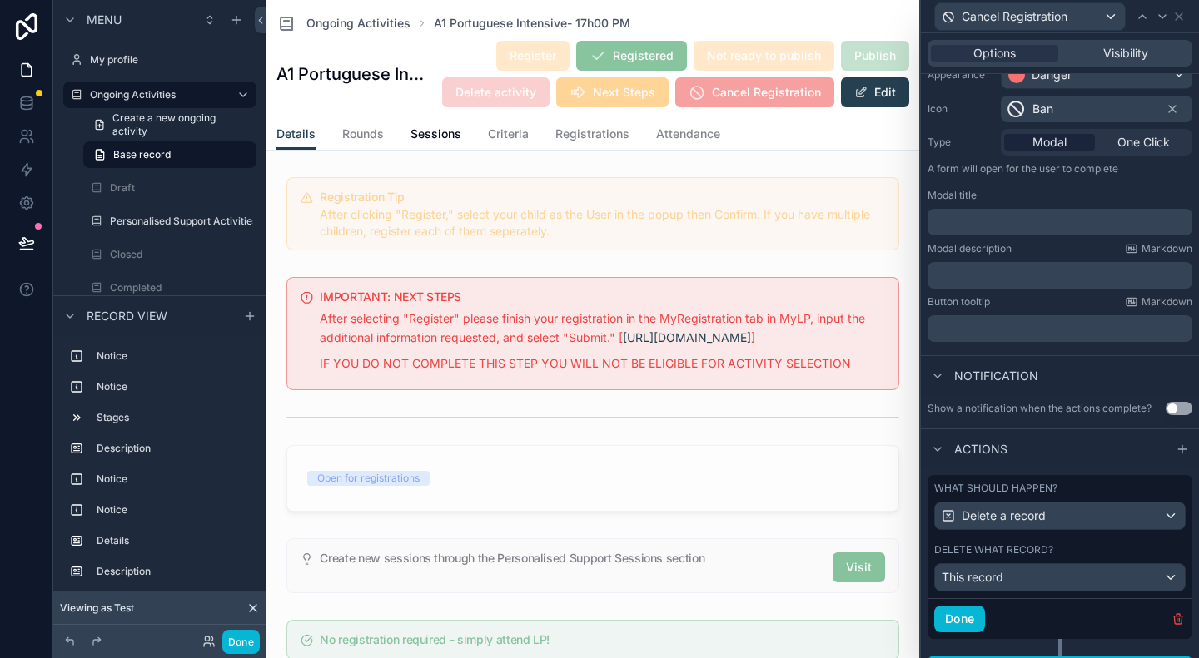
scroll to position [193, 0]
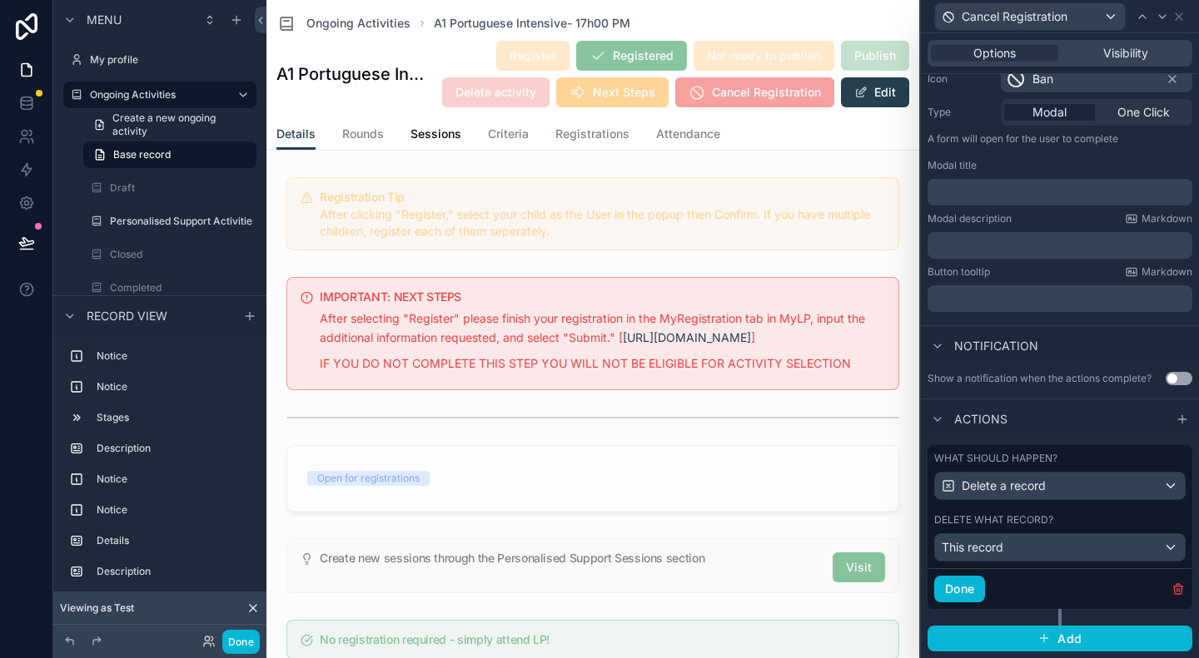
click at [1035, 507] on div "What should happen? Delete a record Delete what record? This record" at bounding box center [1059, 506] width 265 height 123
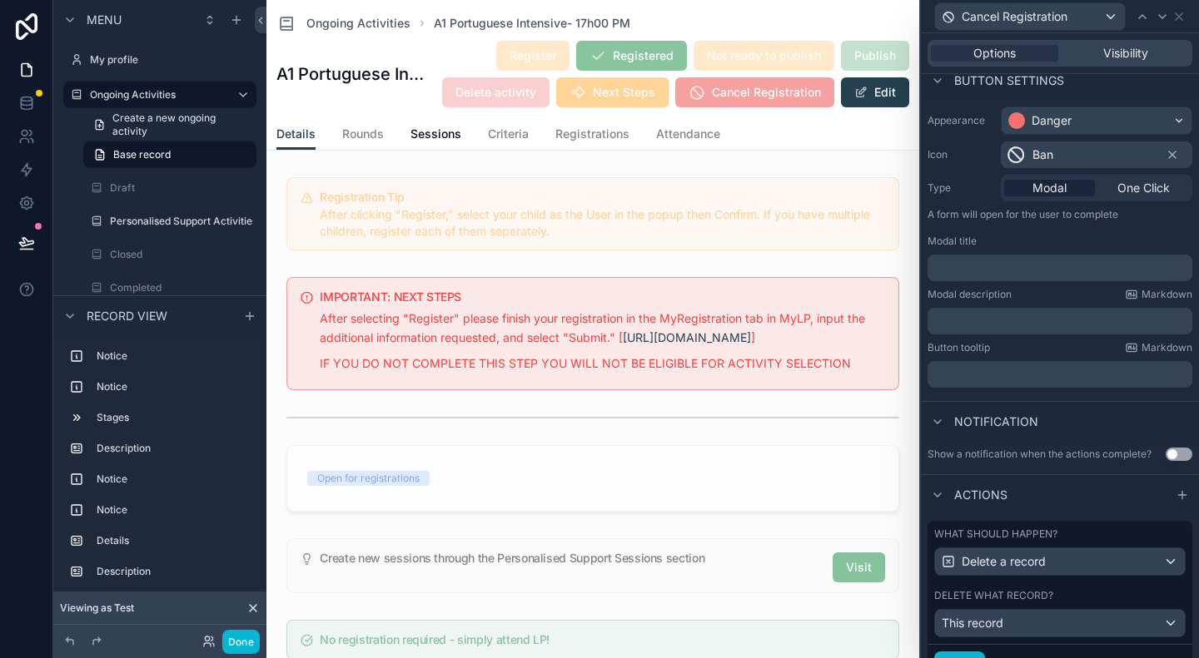
scroll to position [0, 0]
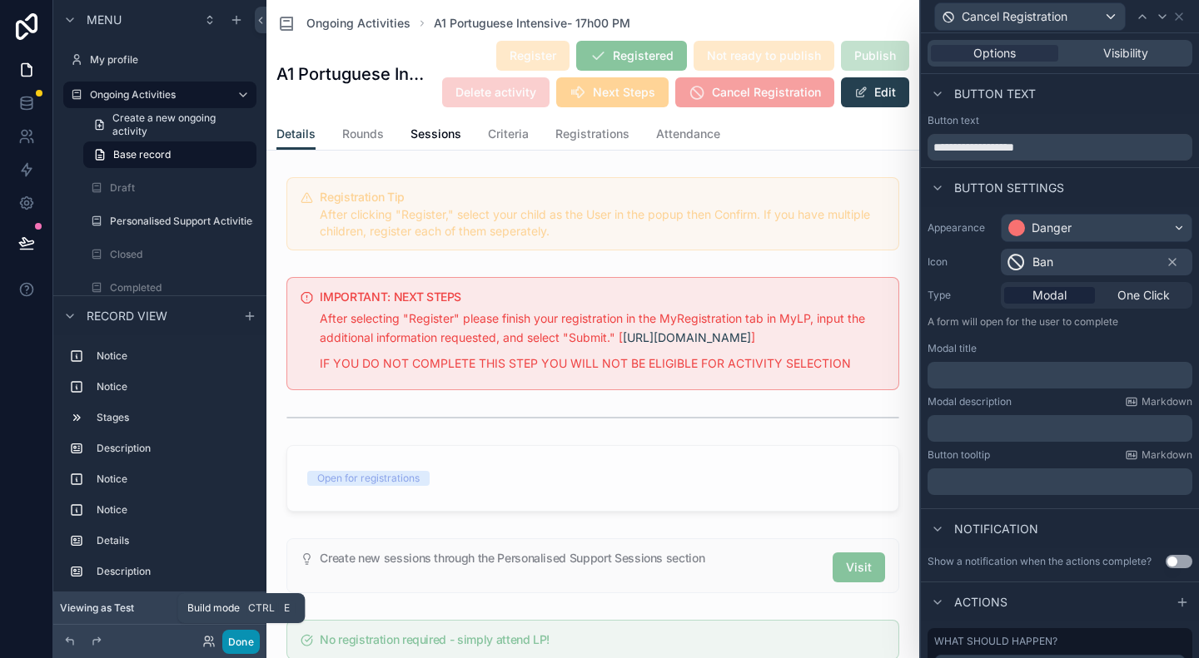
click at [243, 643] on button "Done" at bounding box center [240, 642] width 37 height 24
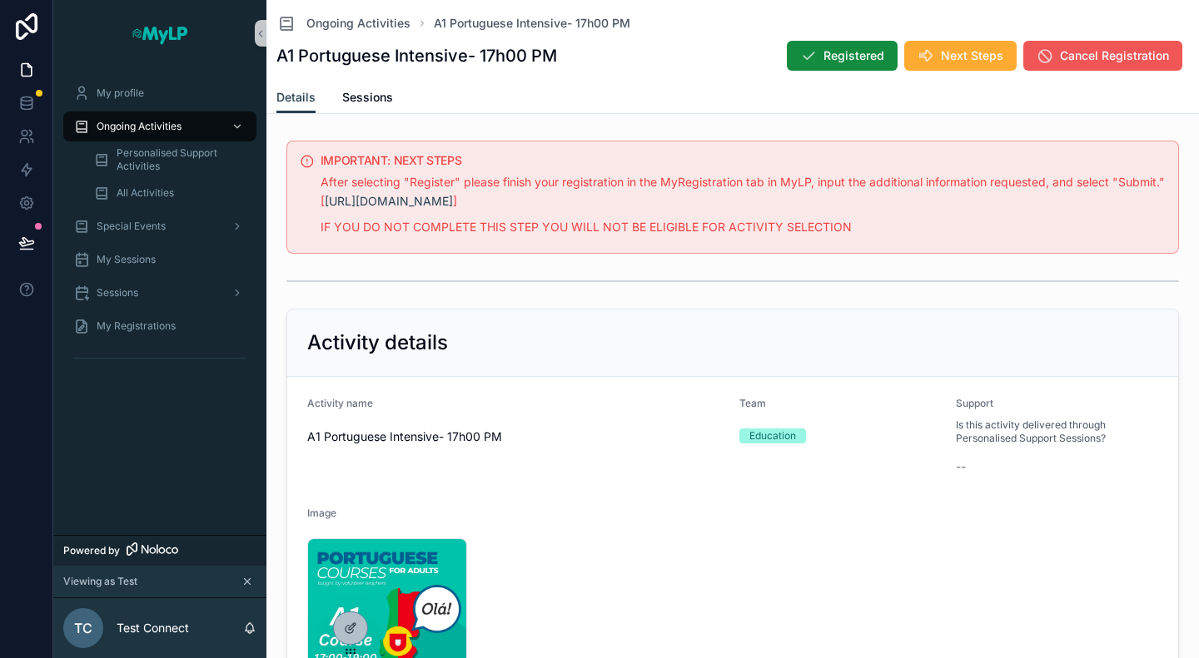
click at [1095, 64] on button "Cancel Registration" at bounding box center [1102, 56] width 159 height 30
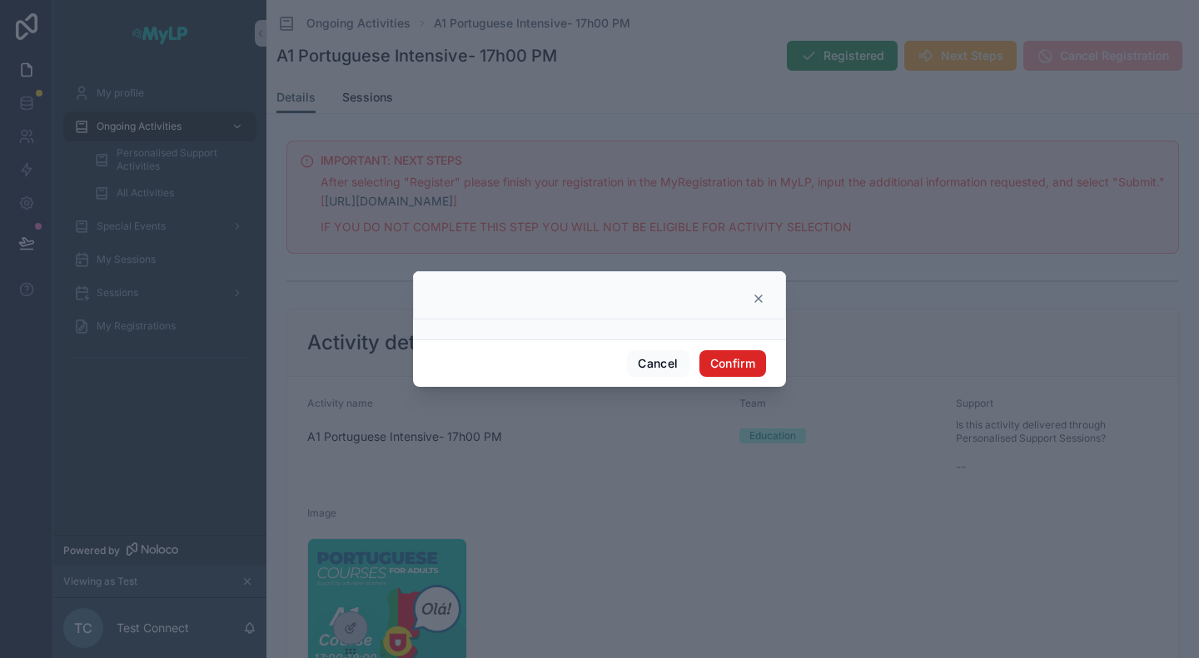
click at [737, 354] on button "Confirm" at bounding box center [732, 363] width 67 height 27
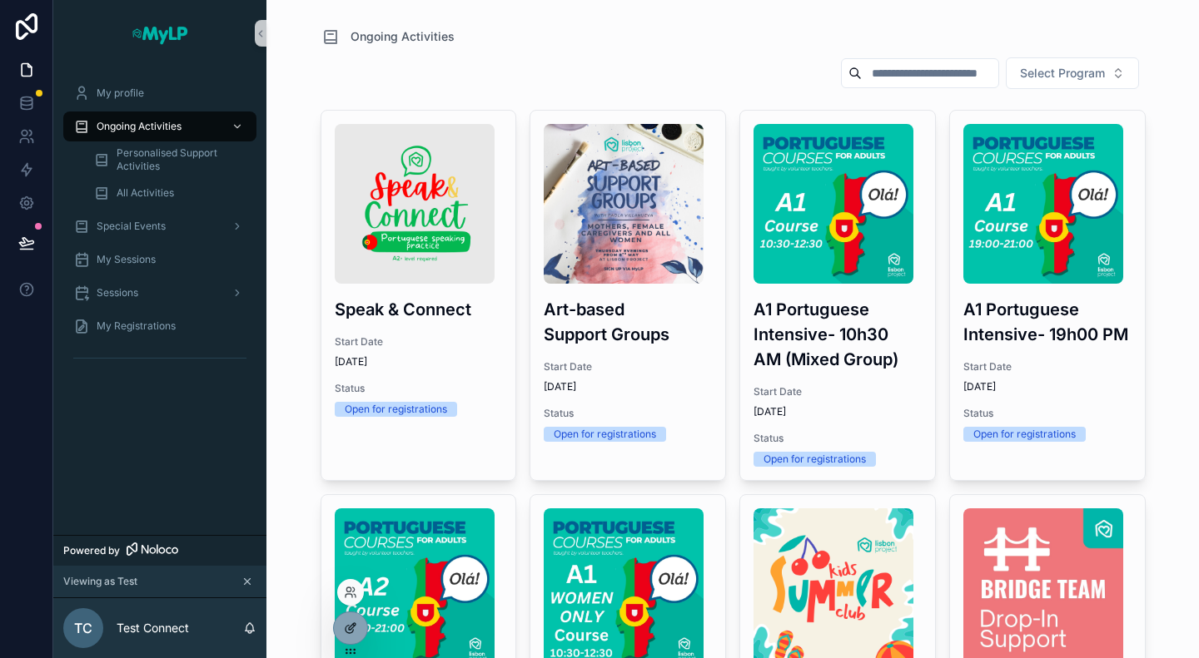
click at [350, 630] on icon at bounding box center [352, 626] width 7 height 7
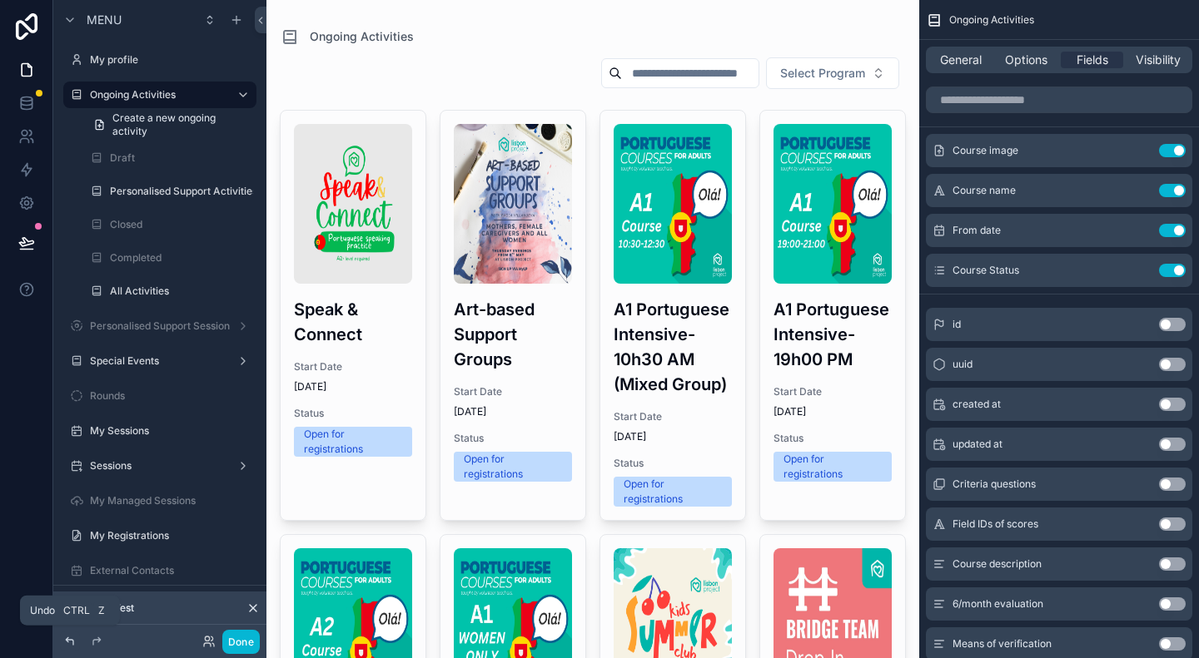
click at [73, 643] on icon at bounding box center [69, 641] width 7 height 7
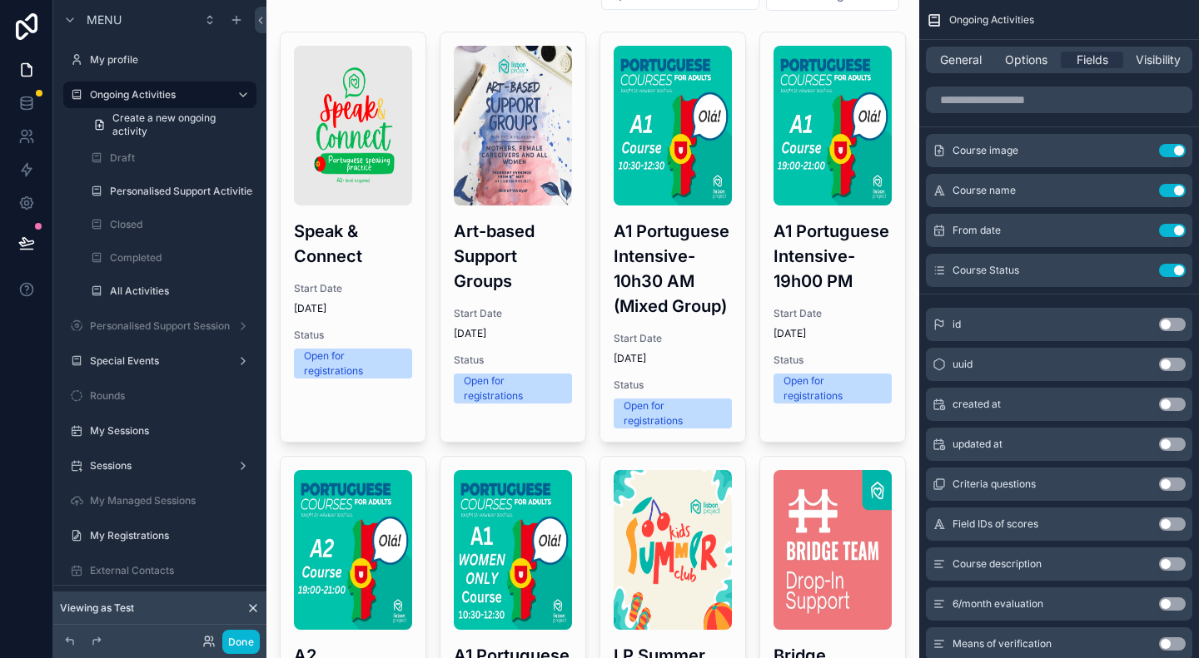
scroll to position [69, 0]
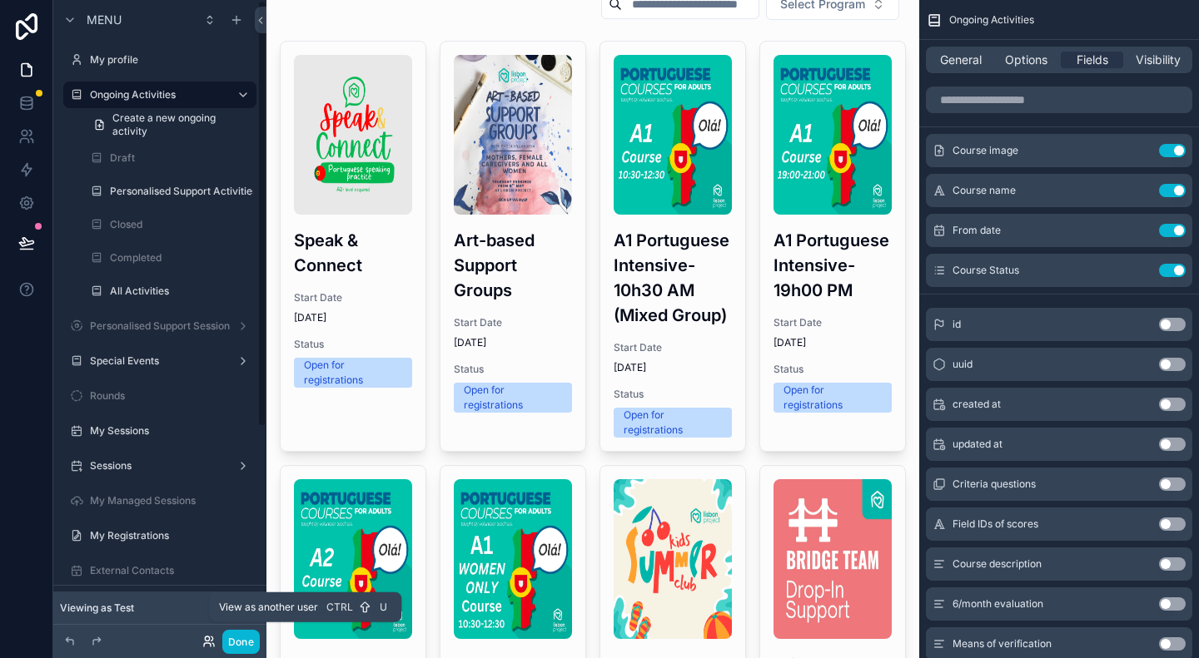
click at [205, 636] on icon at bounding box center [208, 641] width 13 height 13
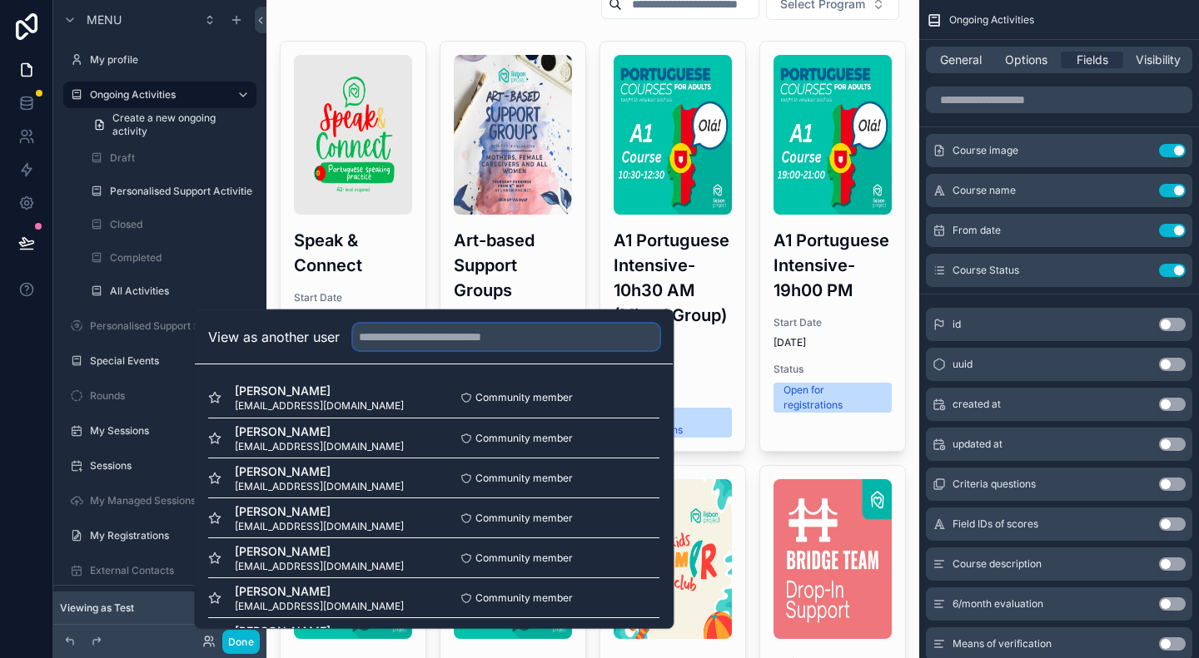
click at [406, 343] on input "text" at bounding box center [506, 337] width 306 height 27
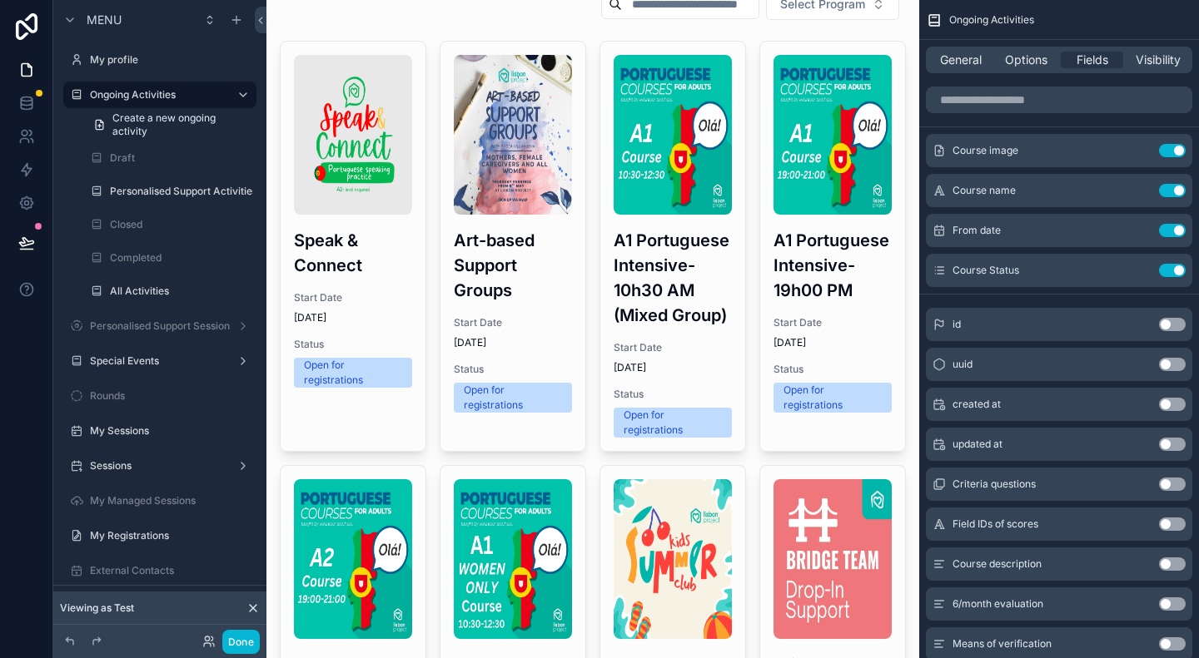
click at [240, 646] on button "Done" at bounding box center [240, 642] width 37 height 24
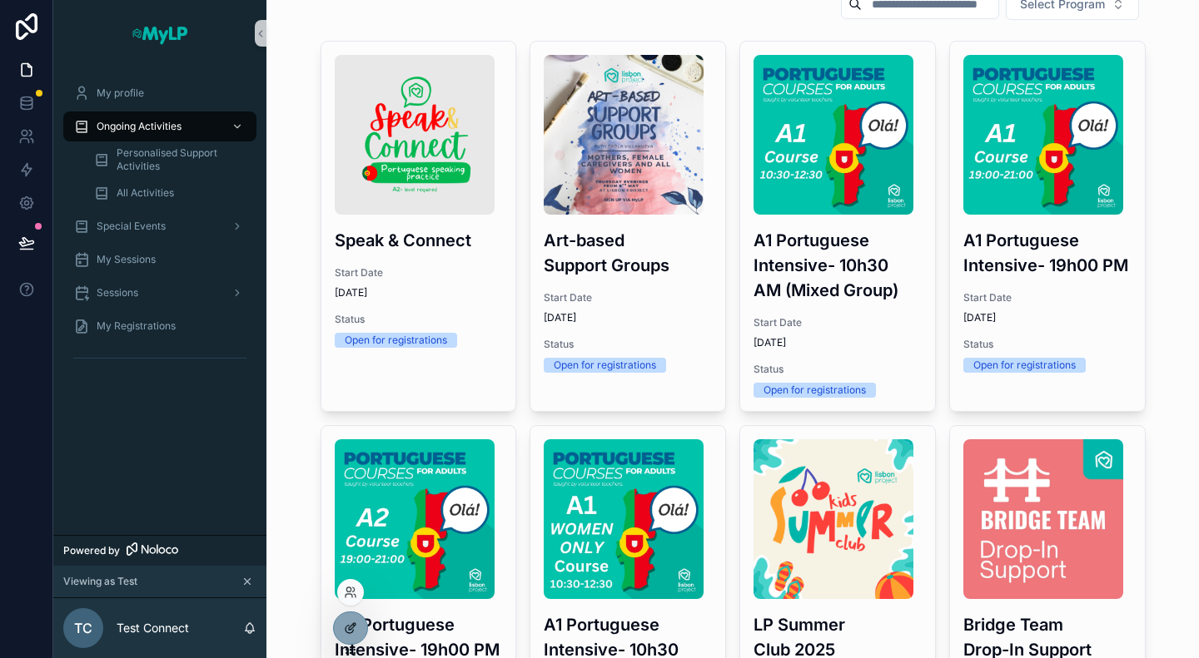
click at [349, 623] on icon at bounding box center [350, 628] width 13 height 13
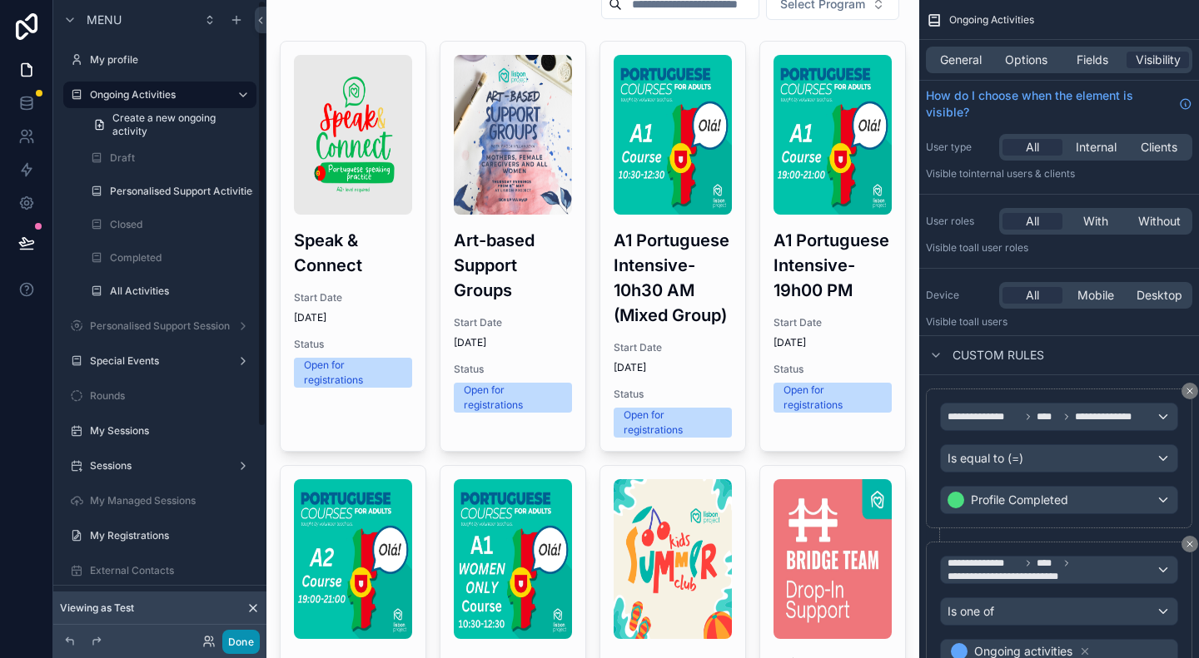
click at [238, 653] on button "Done" at bounding box center [240, 642] width 37 height 24
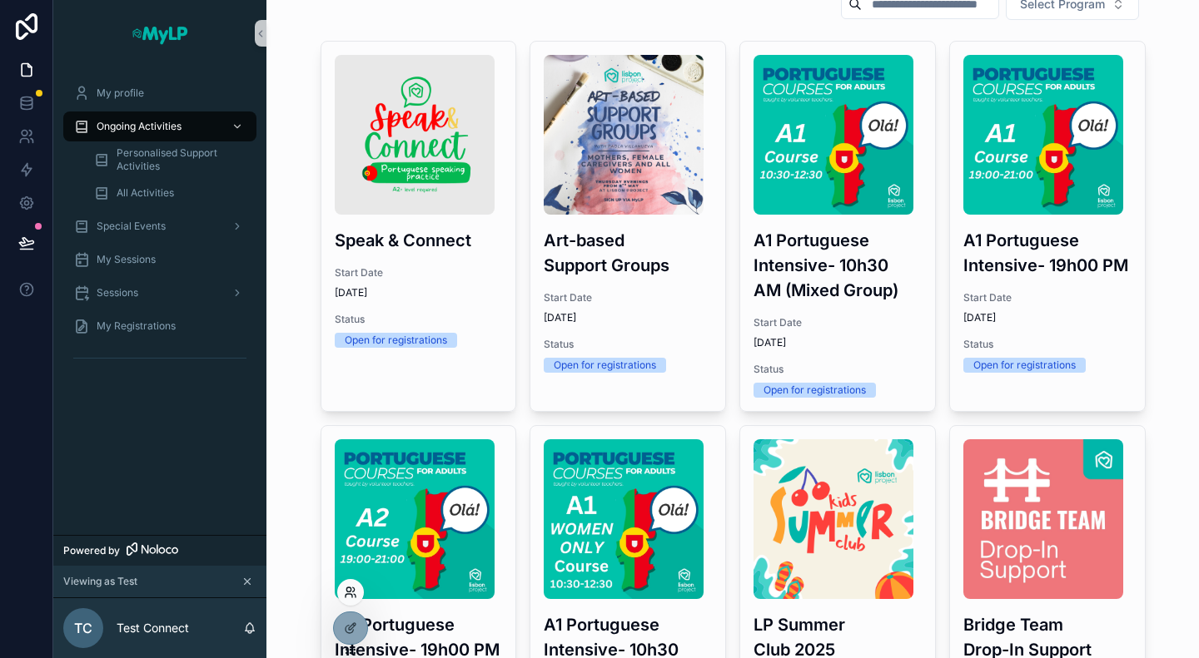
click at [350, 590] on icon at bounding box center [348, 590] width 4 height 4
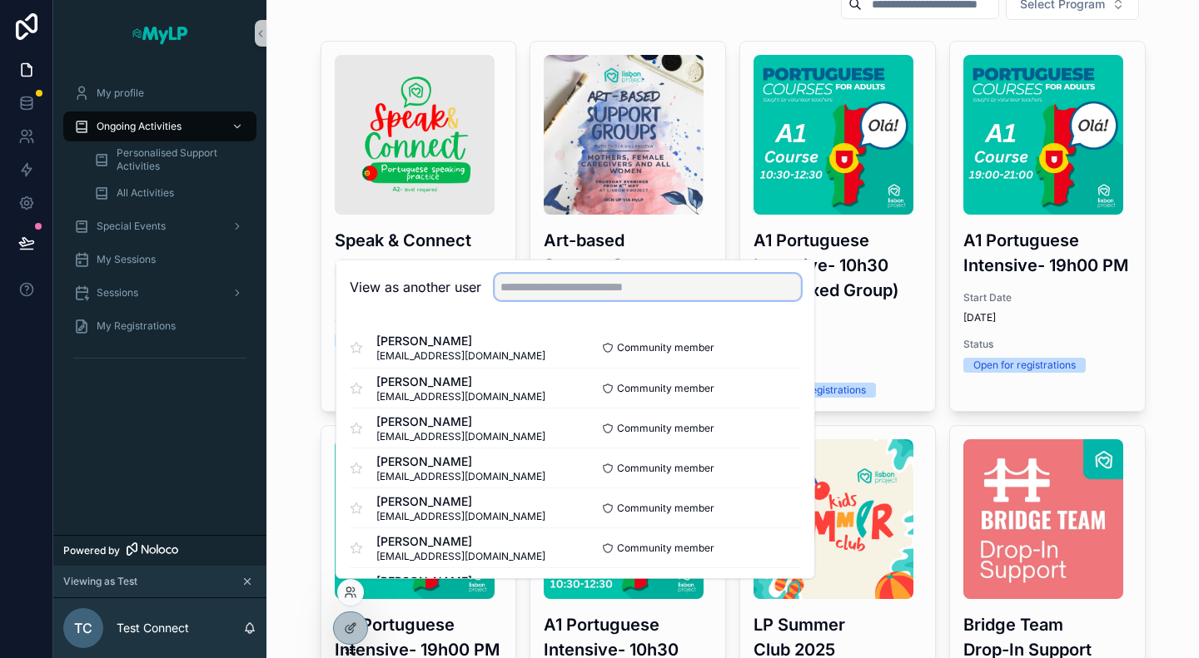
click at [561, 281] on input "text" at bounding box center [647, 287] width 306 height 27
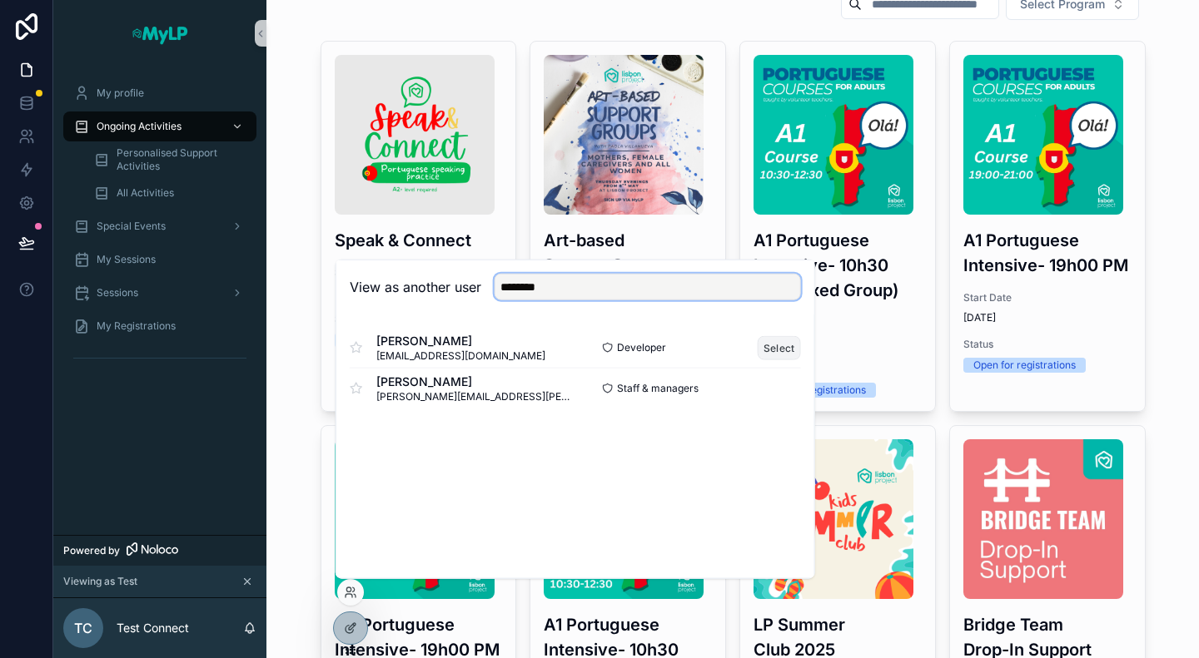
type input "********"
click at [766, 352] on button "Select" at bounding box center [778, 347] width 43 height 24
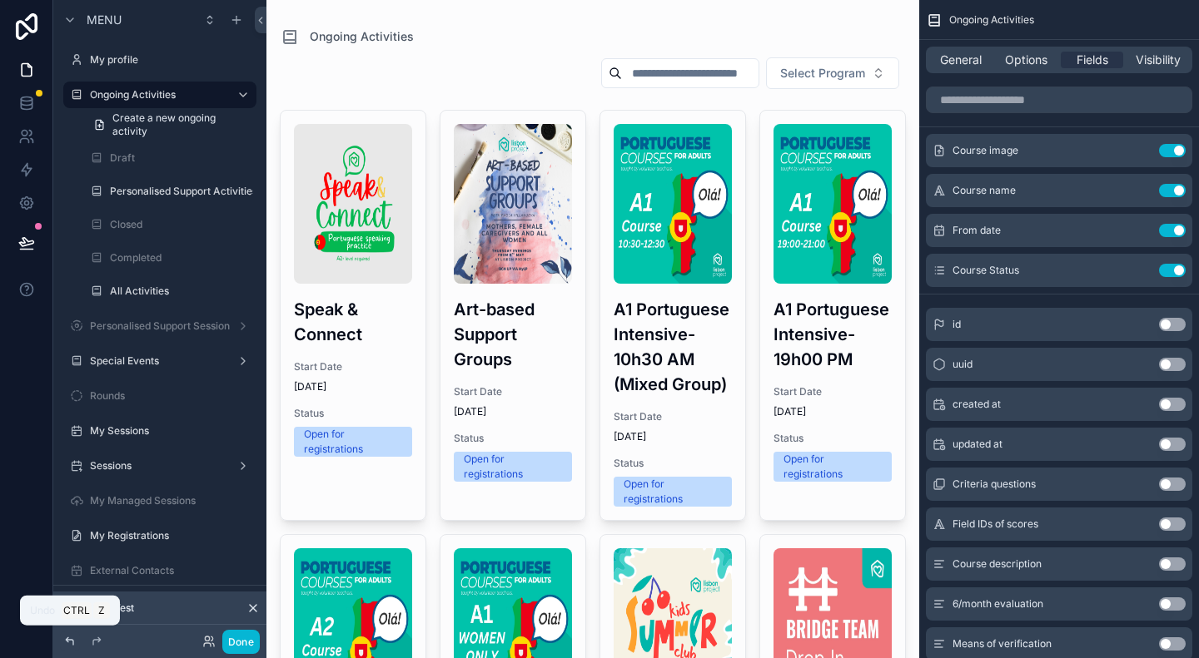
click at [67, 639] on icon at bounding box center [69, 641] width 13 height 13
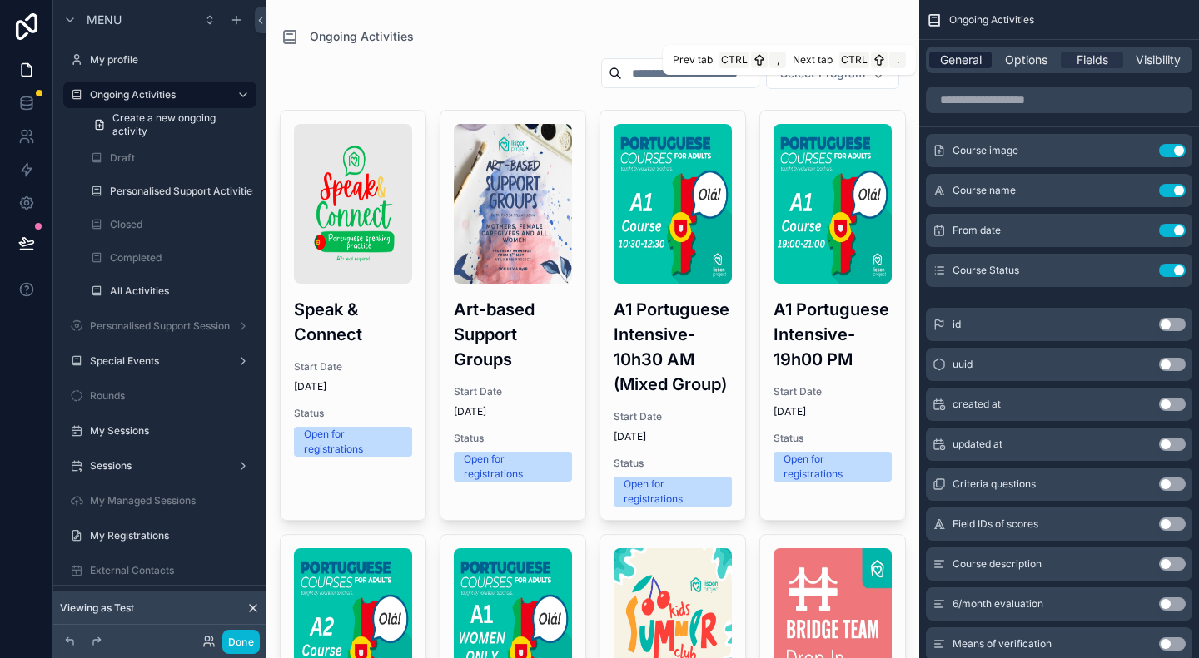
click at [943, 57] on span "General" at bounding box center [961, 60] width 42 height 17
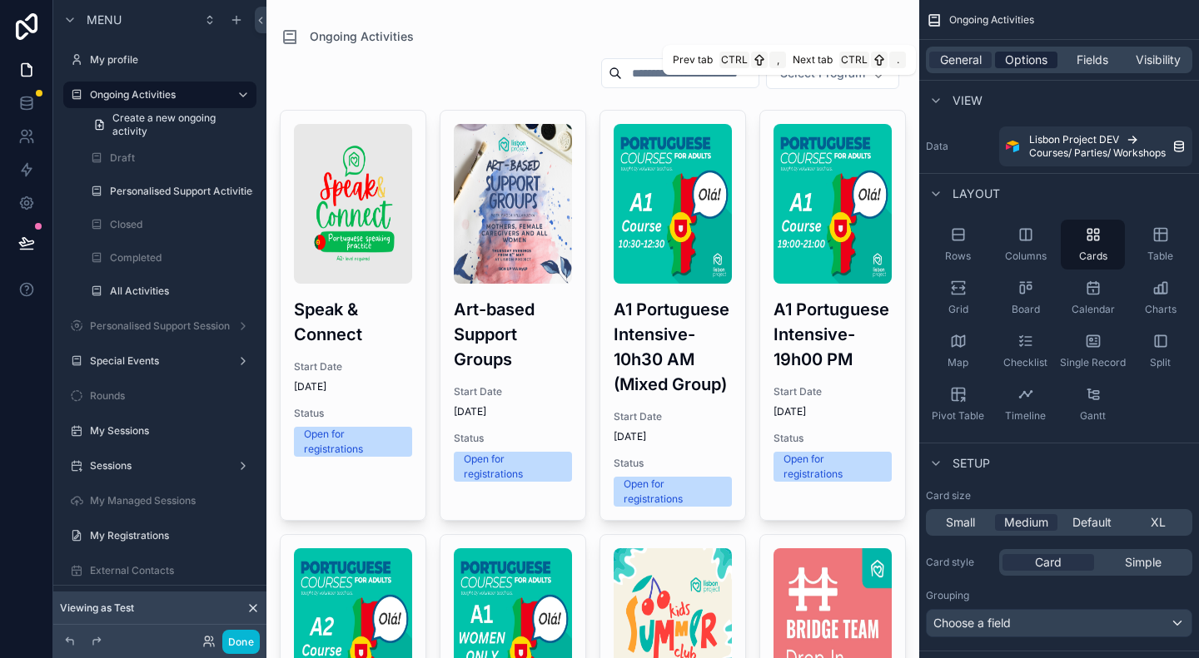
click at [1049, 57] on div "Options" at bounding box center [1026, 60] width 62 height 17
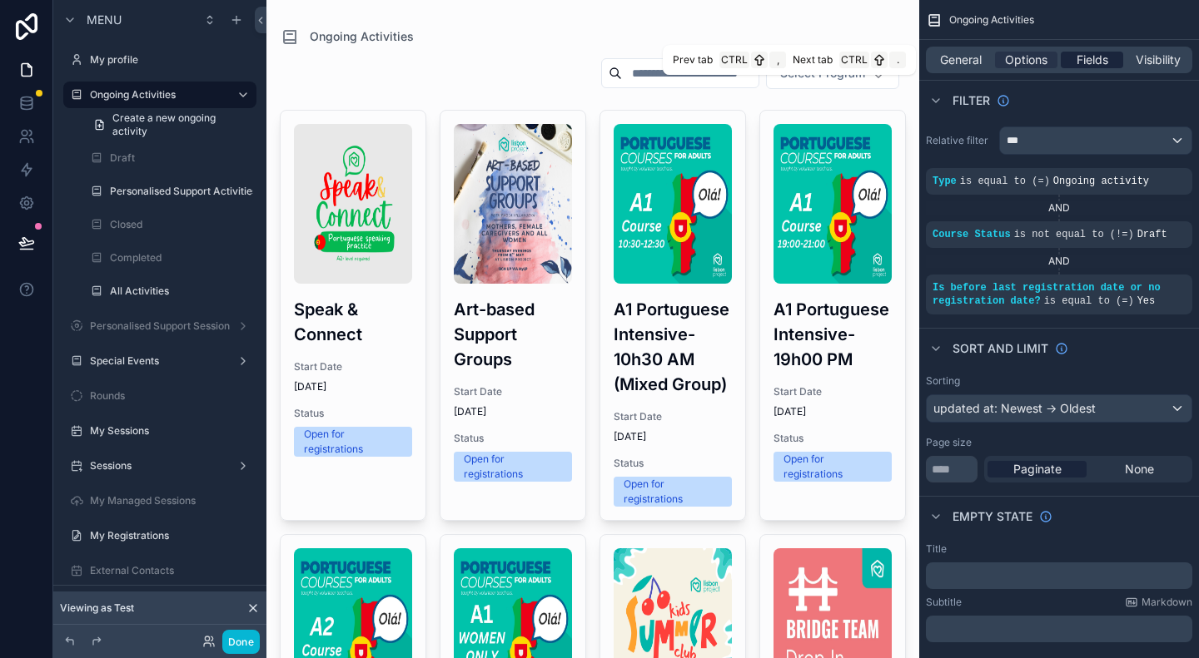
click at [1067, 57] on div "Fields" at bounding box center [1091, 60] width 62 height 17
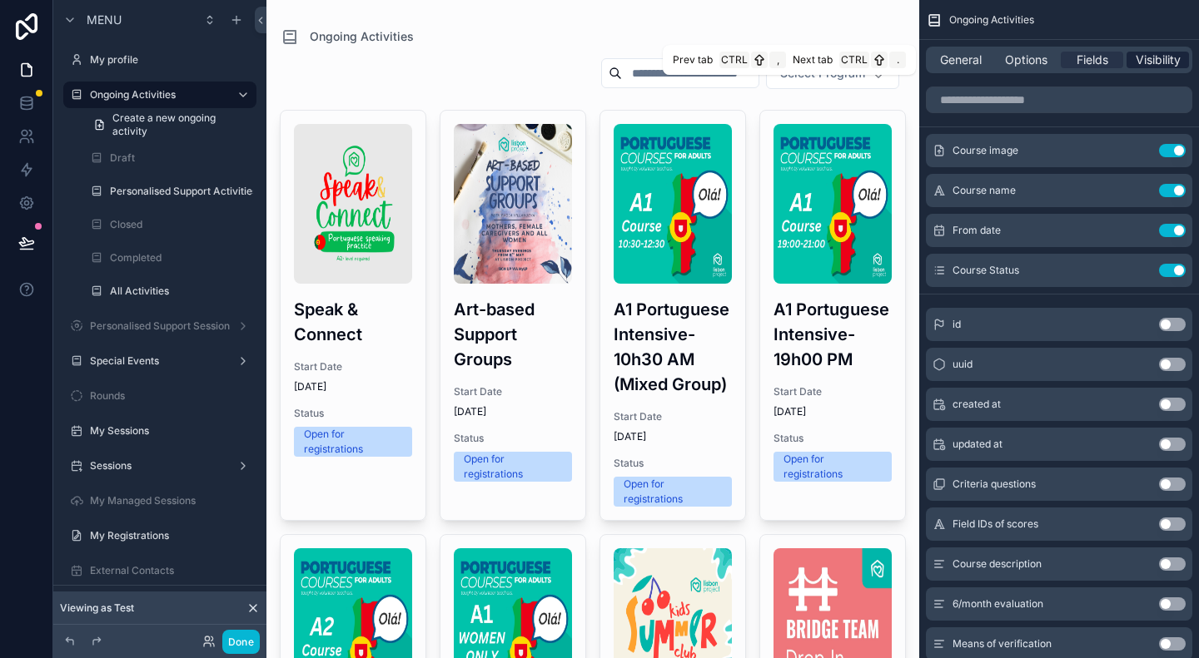
click at [1153, 58] on span "Visibility" at bounding box center [1157, 60] width 45 height 17
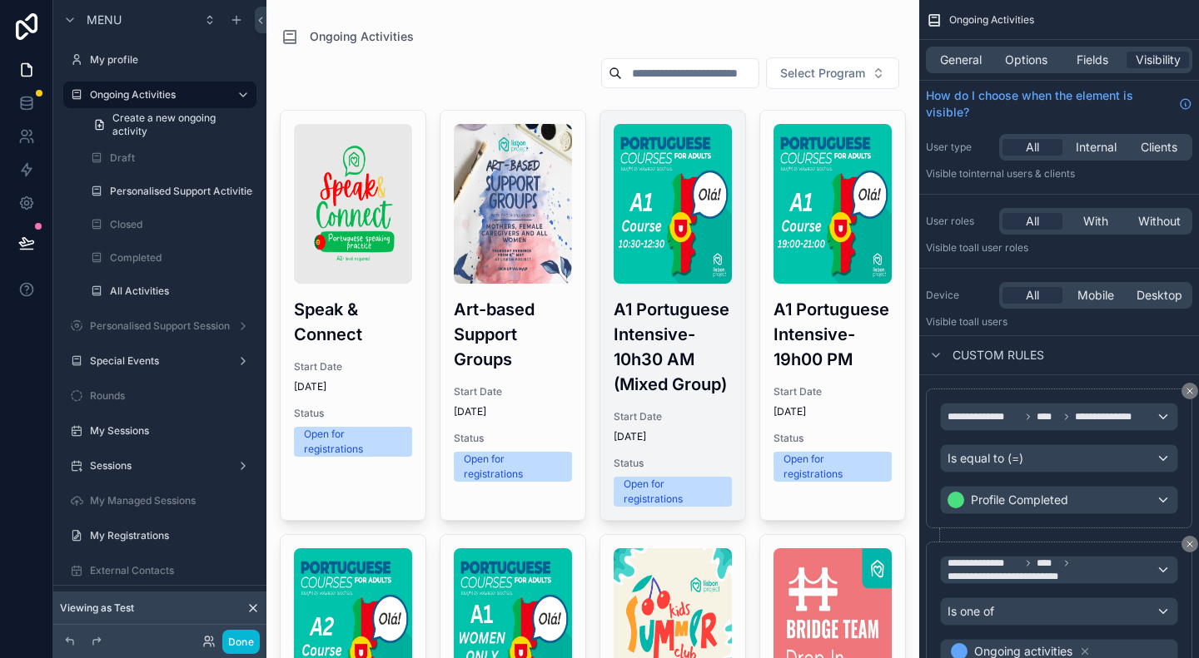
click at [653, 375] on h3 "A1 Portuguese Intensive- 10h30 AM (Mixed Group)" at bounding box center [672, 347] width 118 height 100
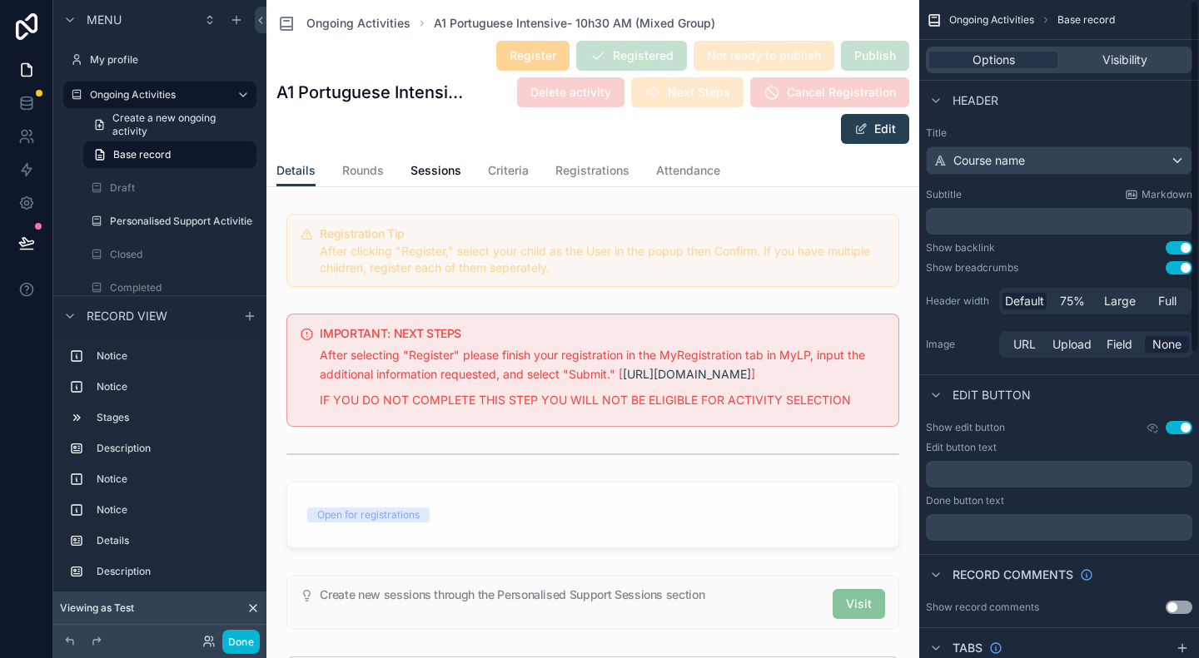
click at [1144, 70] on div "Options Visibility" at bounding box center [1059, 60] width 266 height 27
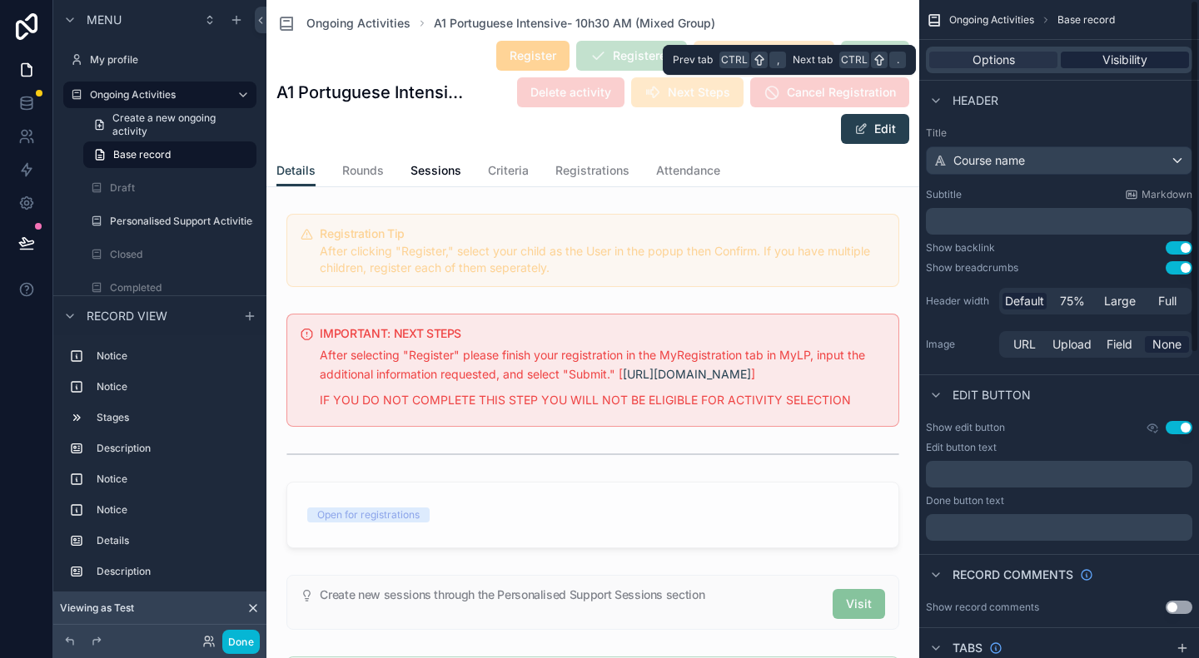
click at [1130, 61] on span "Visibility" at bounding box center [1124, 60] width 45 height 17
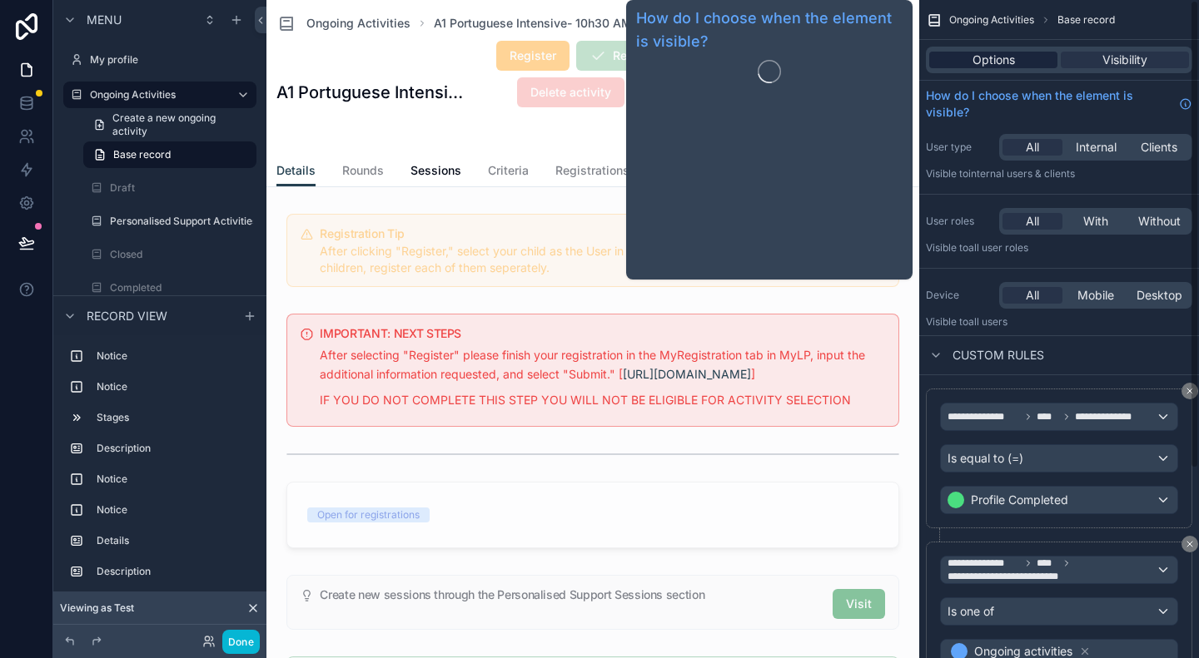
click at [976, 61] on span "Options" at bounding box center [993, 60] width 42 height 17
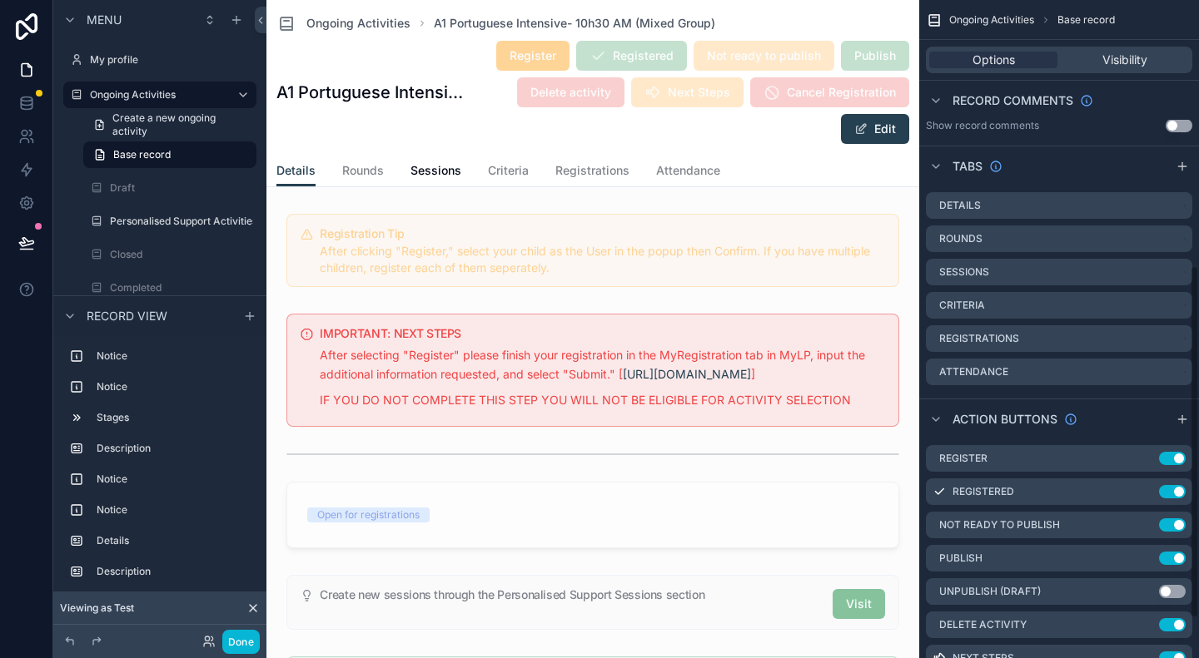
scroll to position [568, 0]
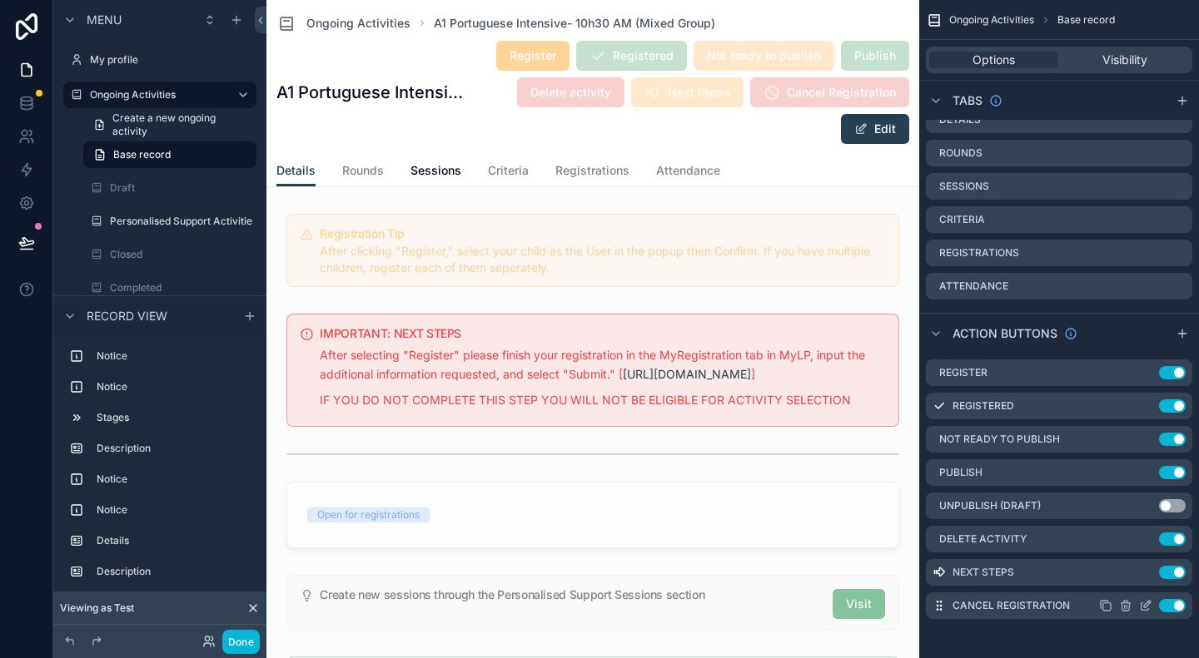
click at [1147, 605] on icon "scrollable content" at bounding box center [1147, 604] width 7 height 7
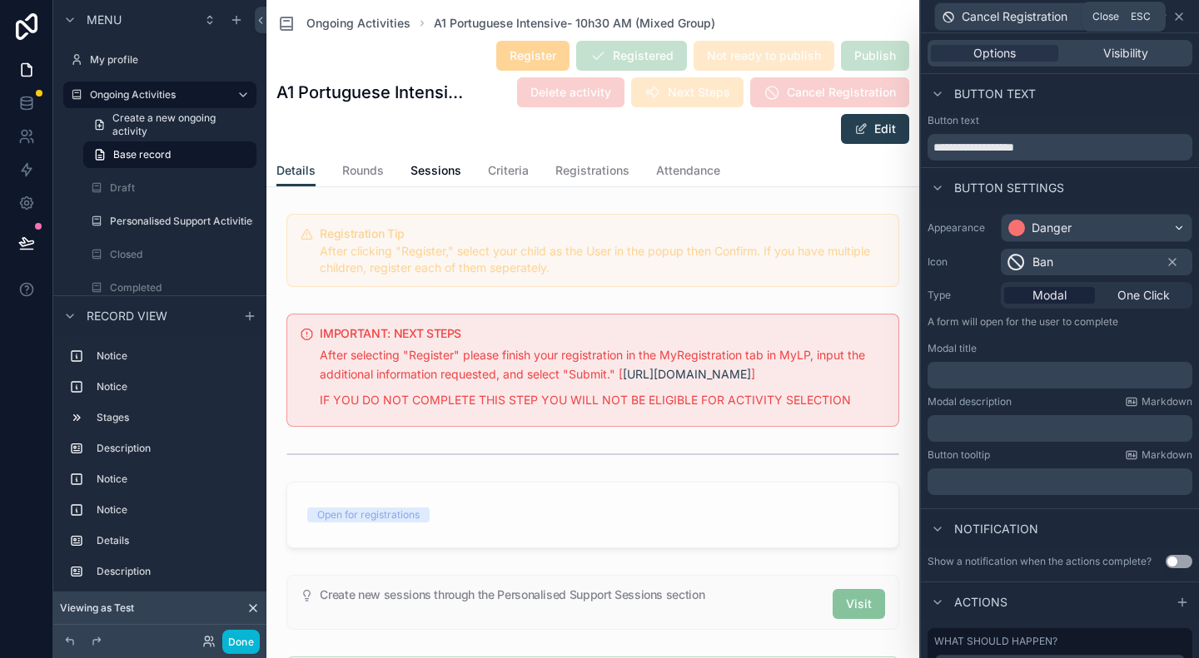
click at [1182, 17] on icon at bounding box center [1178, 16] width 13 height 13
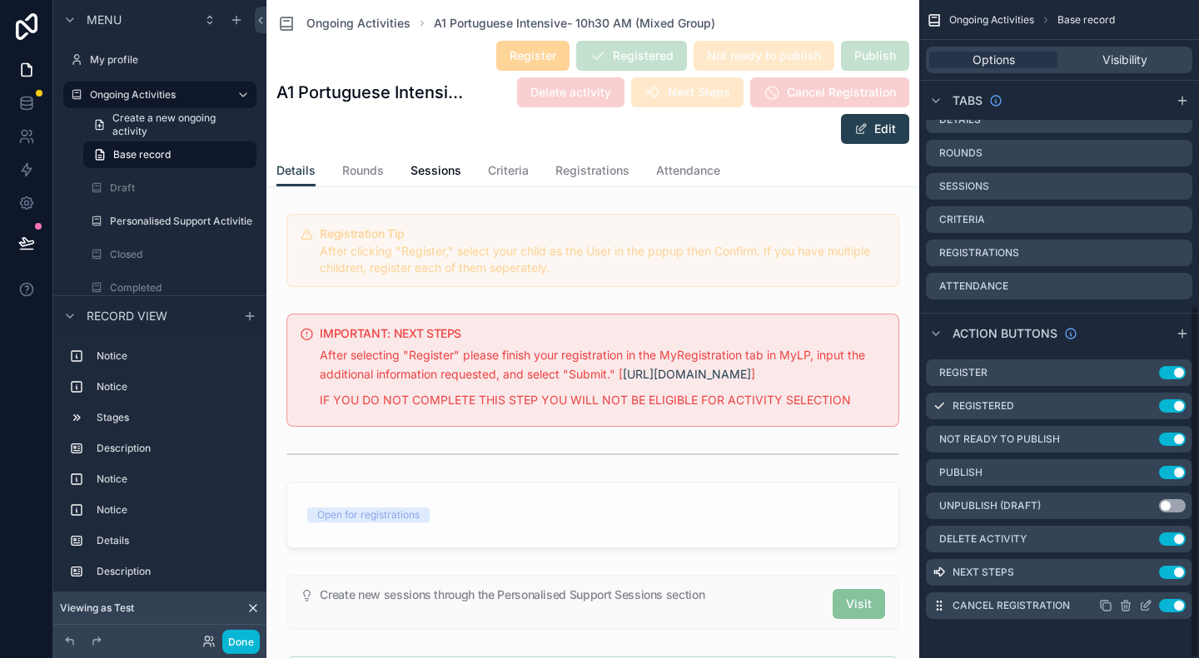
click at [1184, 598] on div "Cancel Registration Use setting" at bounding box center [1059, 606] width 266 height 27
click at [1178, 603] on button "Use setting" at bounding box center [1172, 605] width 27 height 13
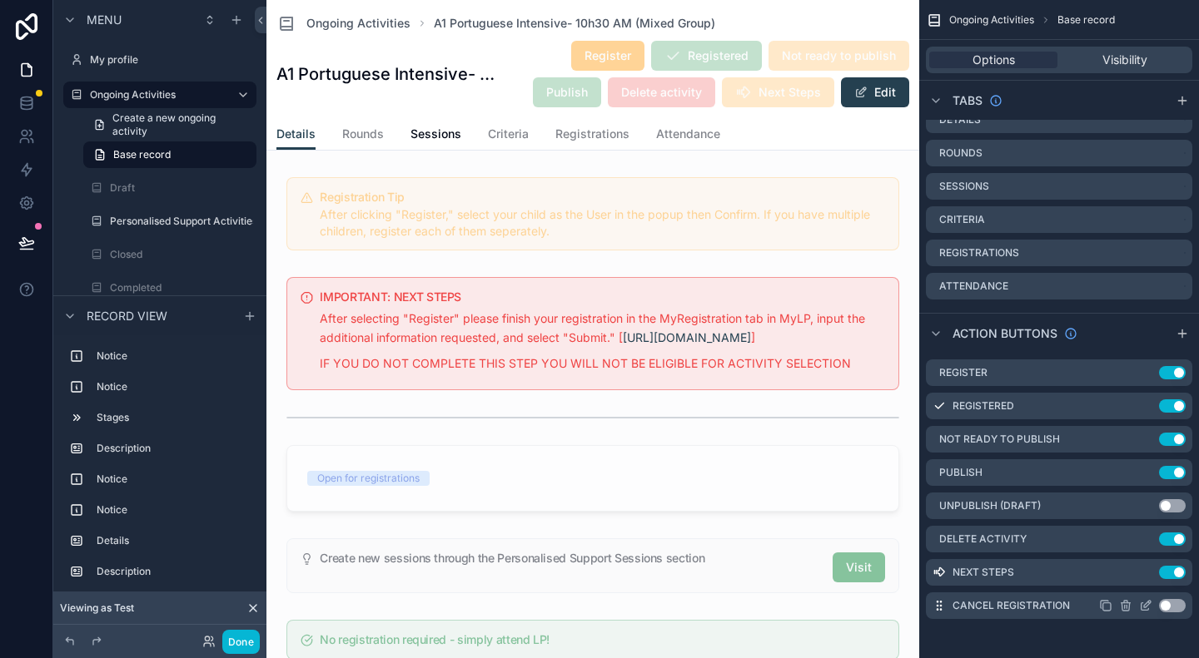
click at [1141, 605] on icon "scrollable content" at bounding box center [1144, 606] width 7 height 7
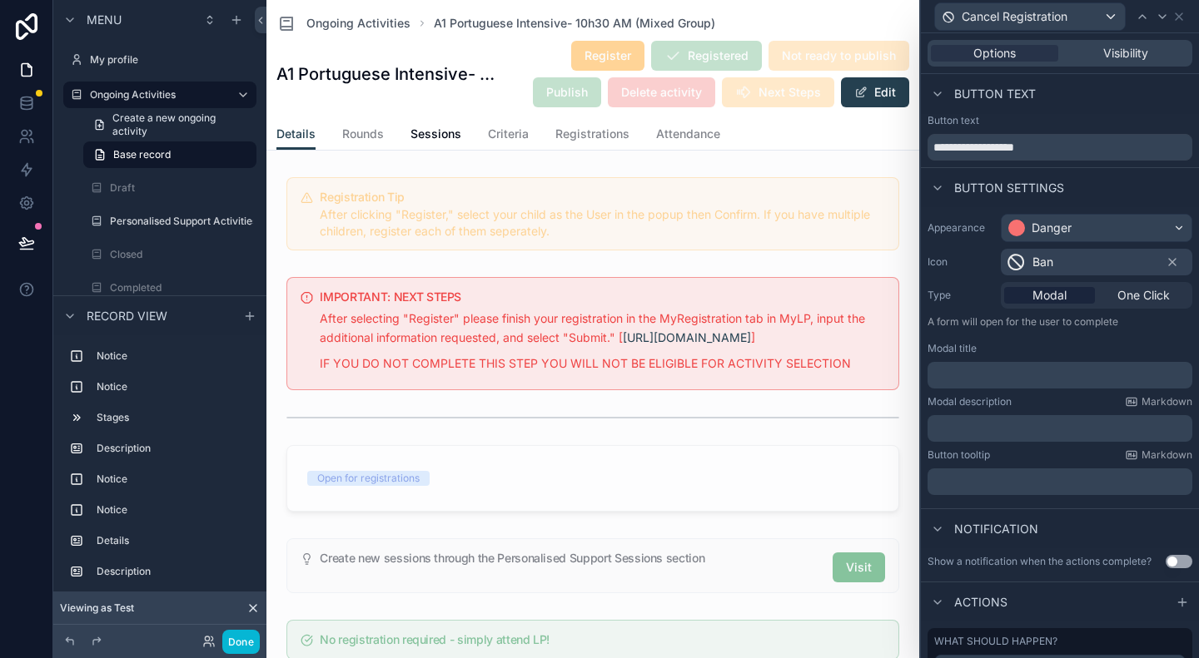
scroll to position [231, 0]
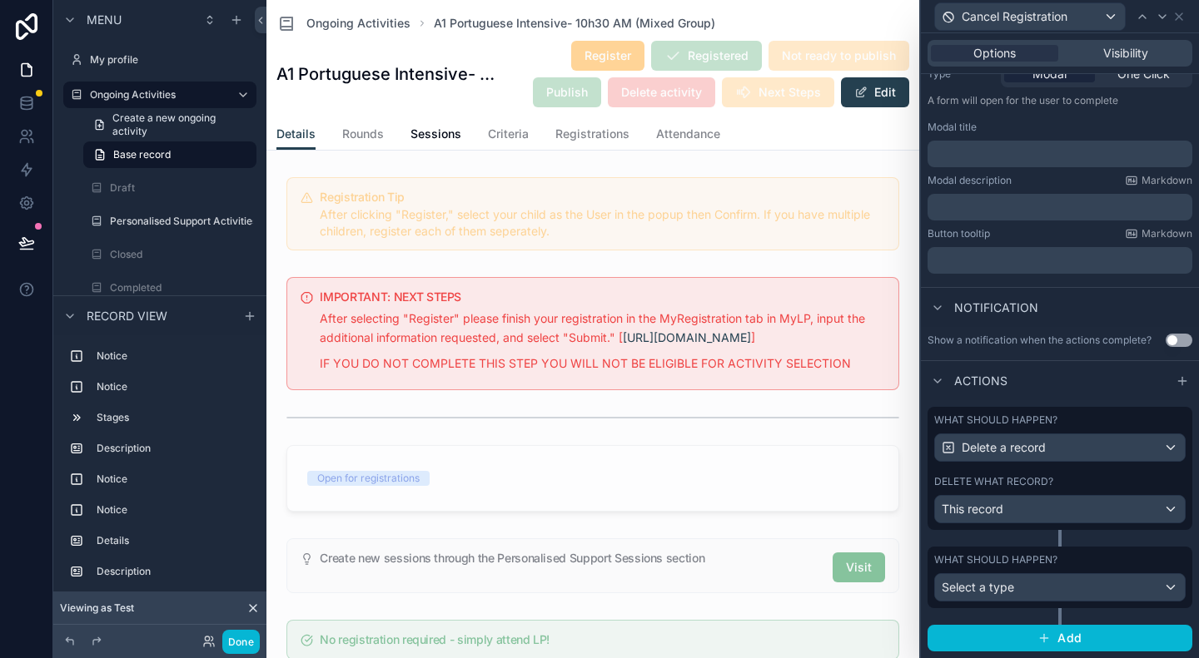
click at [1029, 486] on label "Delete what record?" at bounding box center [993, 481] width 119 height 13
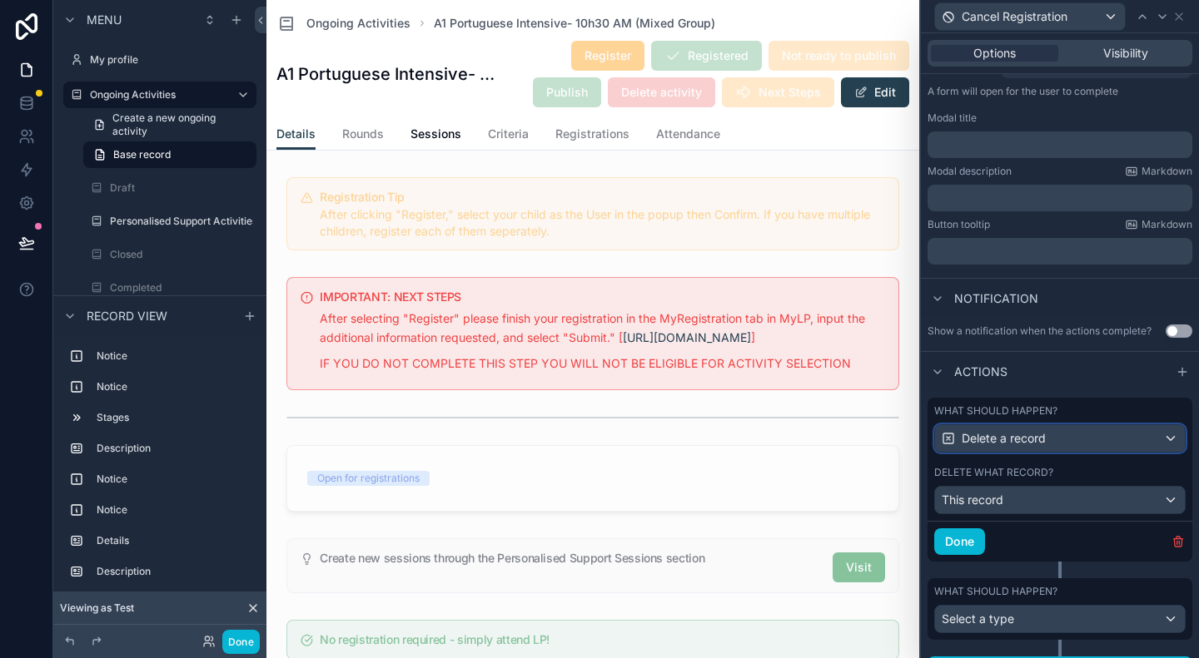
click at [1040, 447] on span "Delete a record" at bounding box center [1003, 438] width 84 height 17
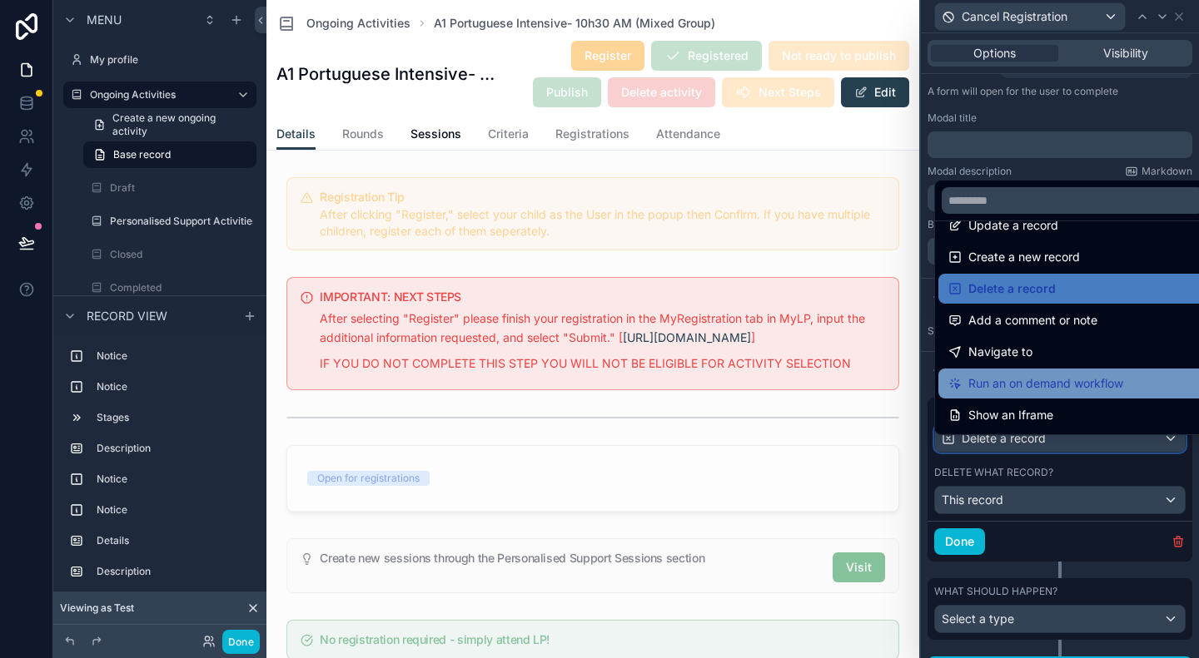
scroll to position [0, 0]
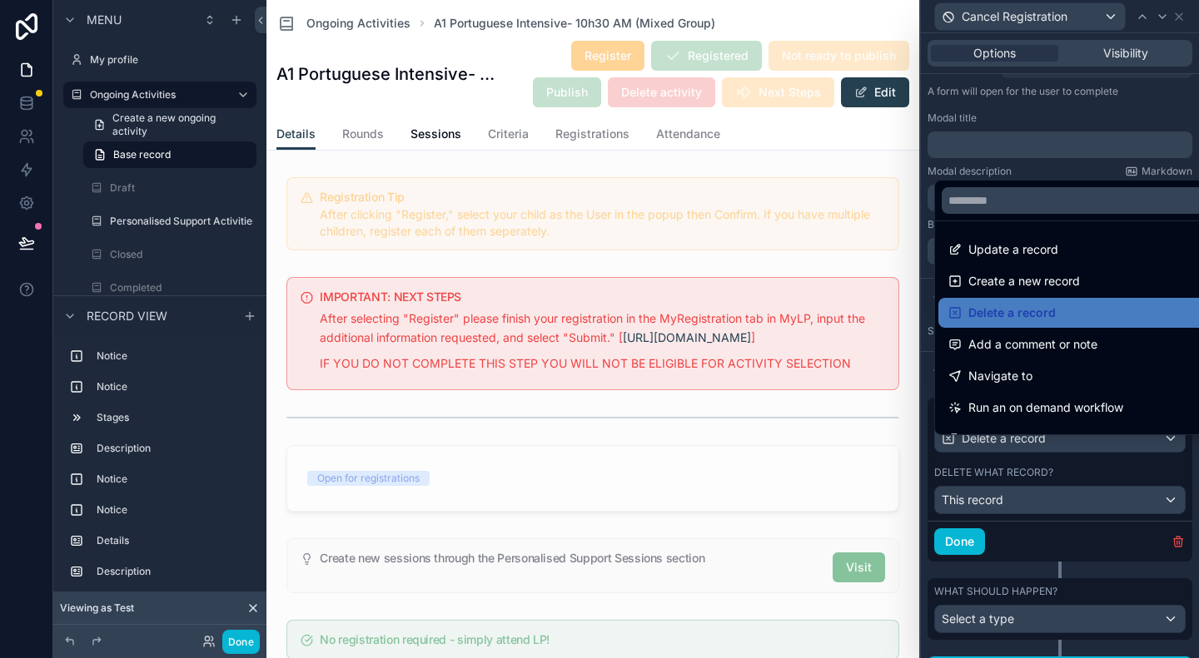
click at [1048, 549] on div at bounding box center [1060, 329] width 278 height 658
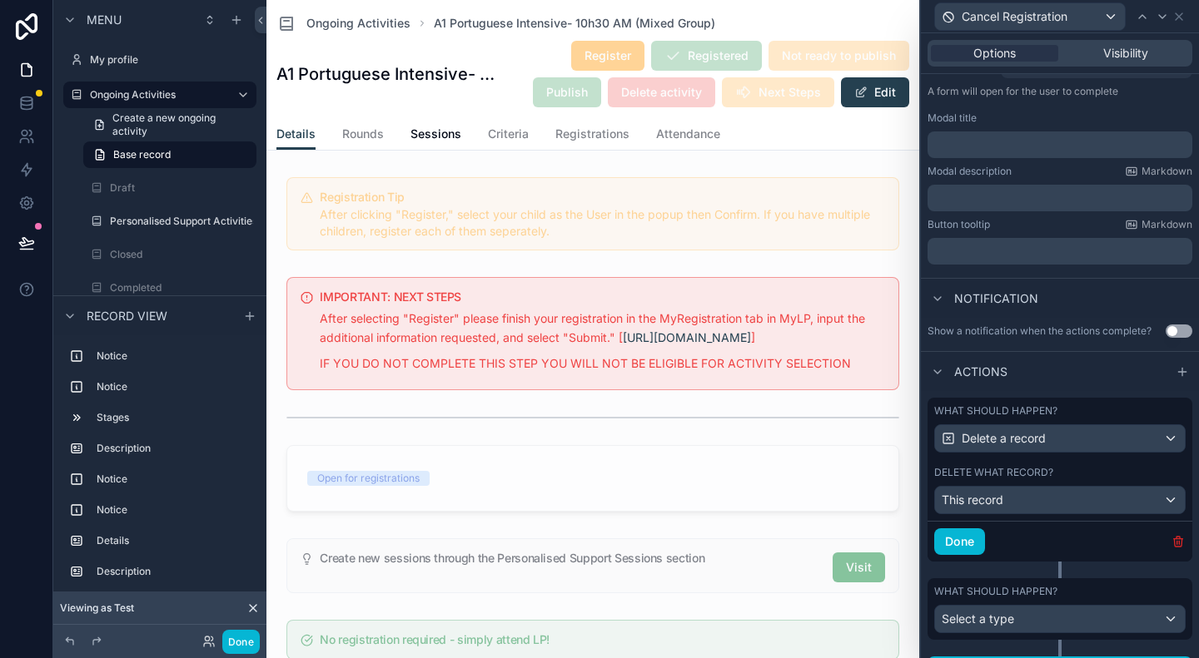
click at [1174, 546] on icon "button" at bounding box center [1177, 542] width 7 height 7
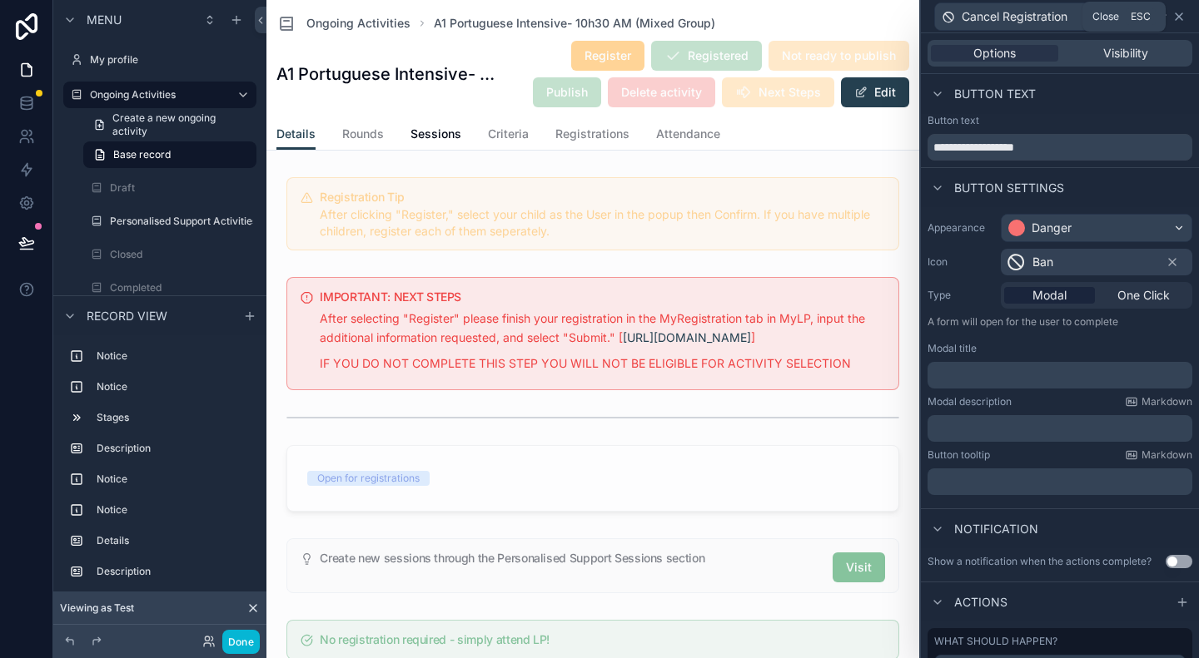
click at [1176, 17] on icon at bounding box center [1178, 16] width 7 height 7
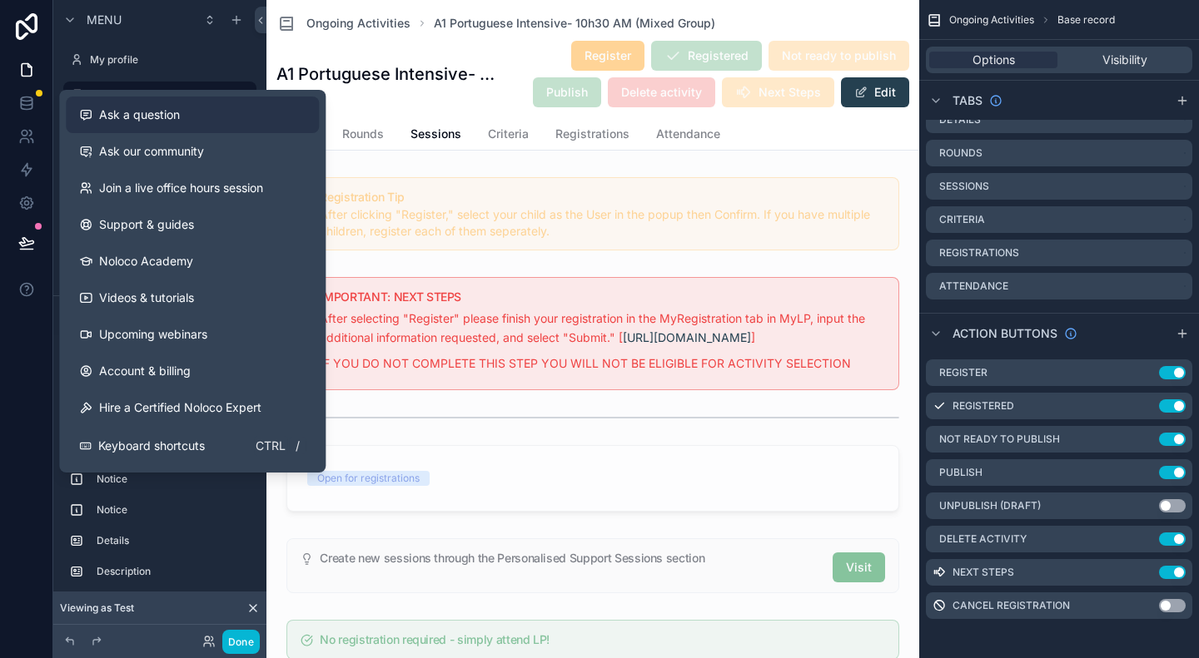
click at [201, 121] on div "Ask a question" at bounding box center [192, 115] width 226 height 17
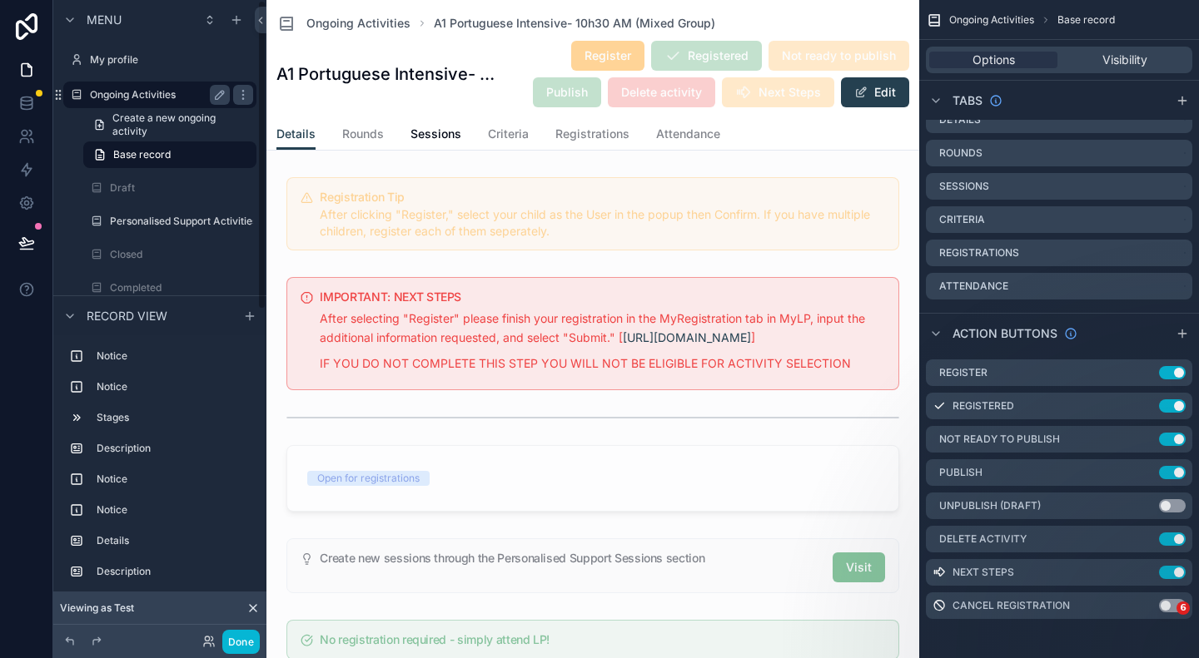
click at [123, 102] on div "Ongoing Activities" at bounding box center [160, 95] width 140 height 20
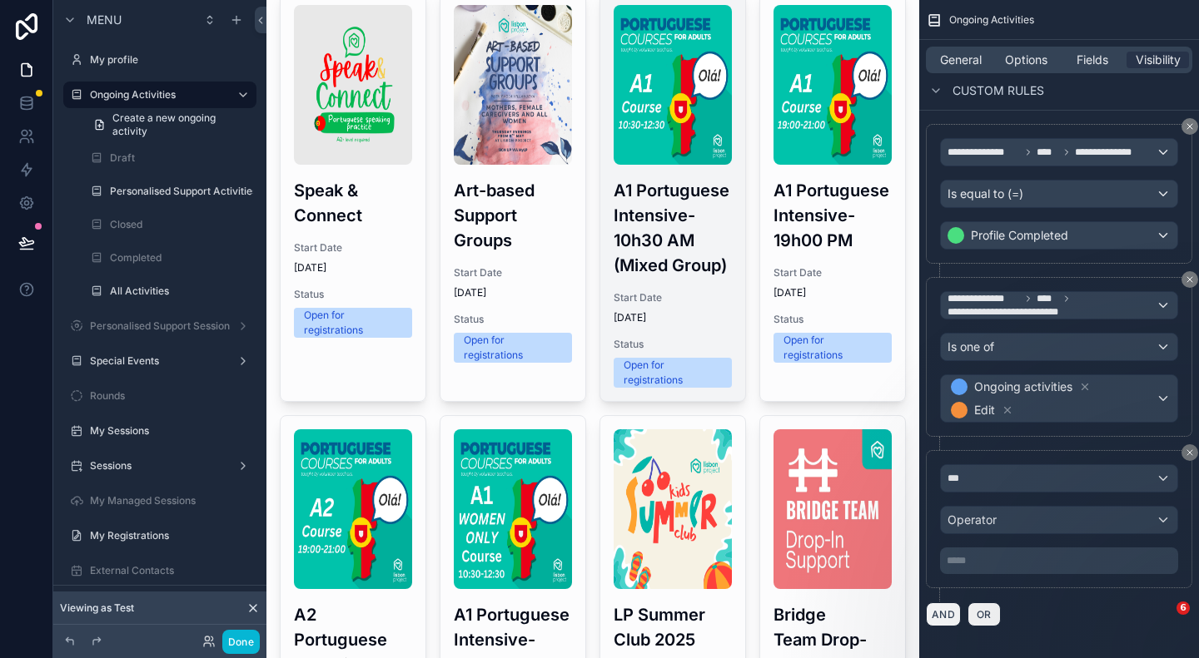
scroll to position [120, 0]
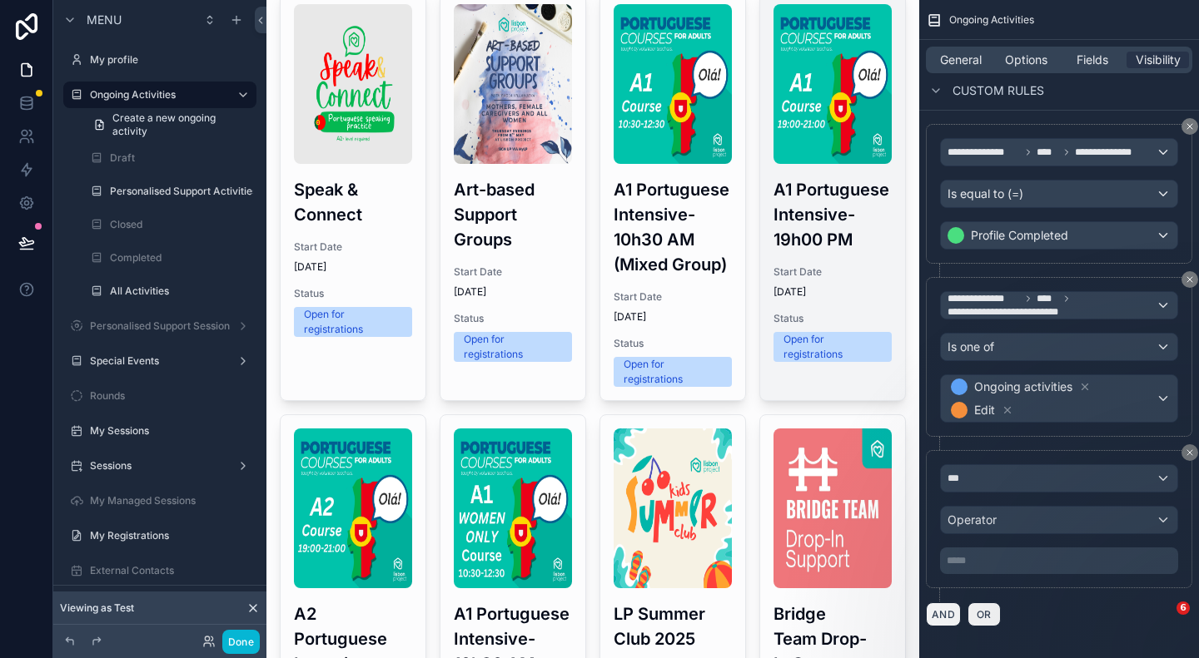
click at [821, 279] on span "Start Date" at bounding box center [832, 272] width 118 height 13
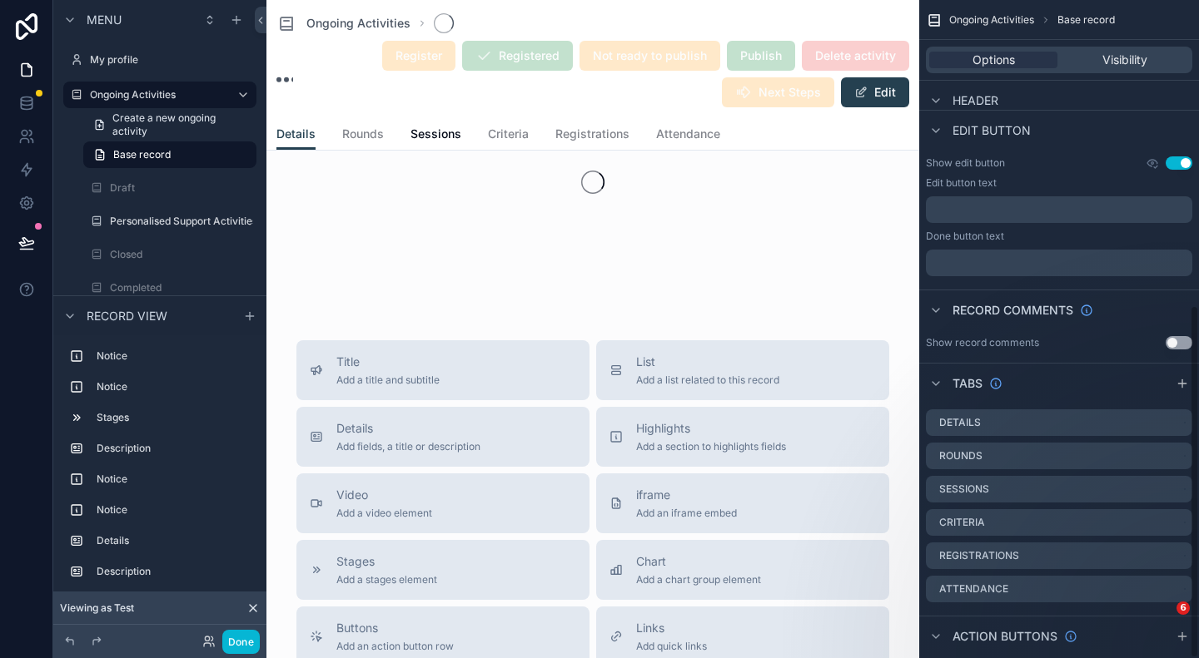
scroll to position [568, 0]
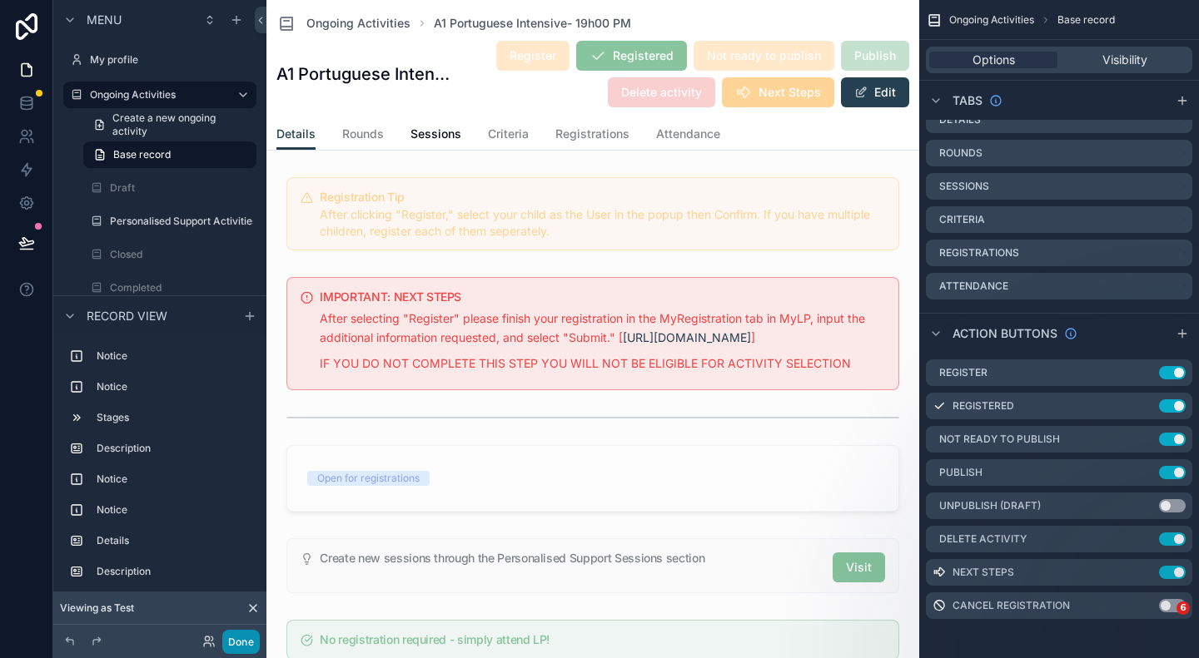
click at [245, 645] on button "Done" at bounding box center [240, 642] width 37 height 24
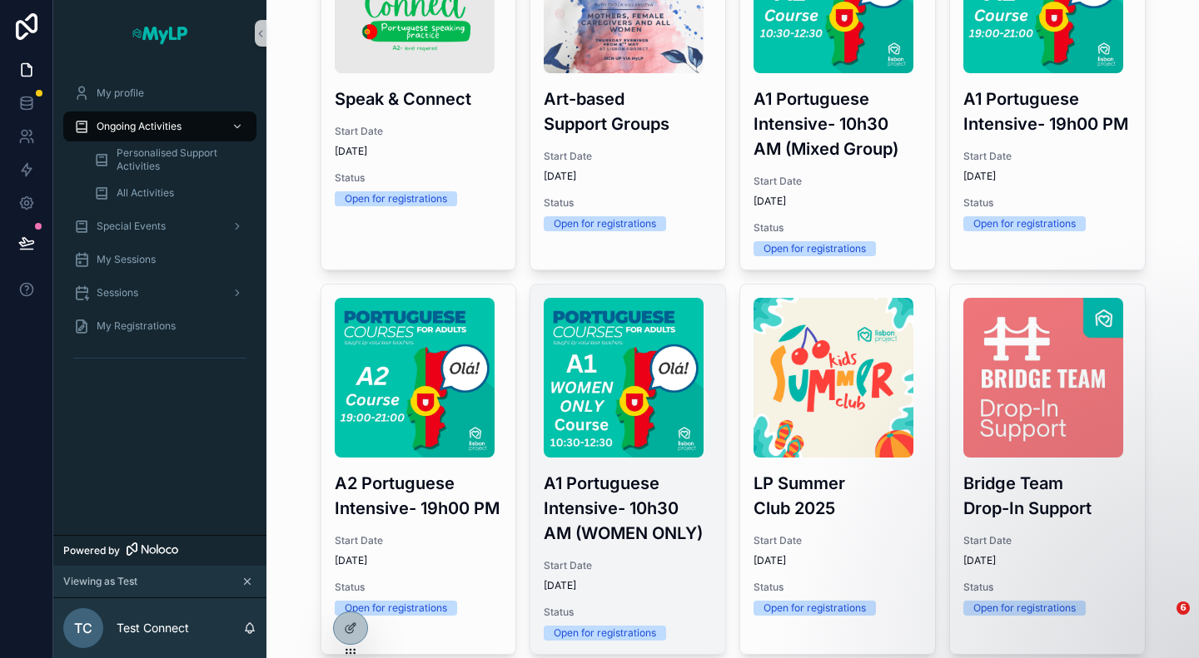
scroll to position [145, 0]
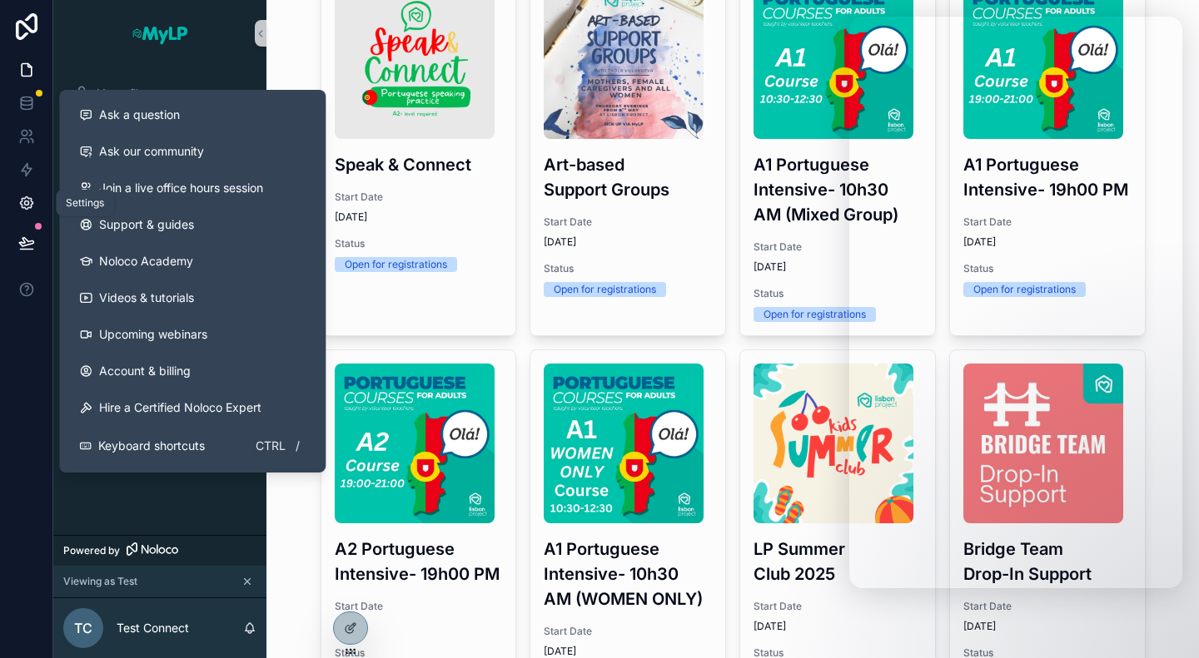
click at [28, 195] on icon at bounding box center [26, 203] width 17 height 17
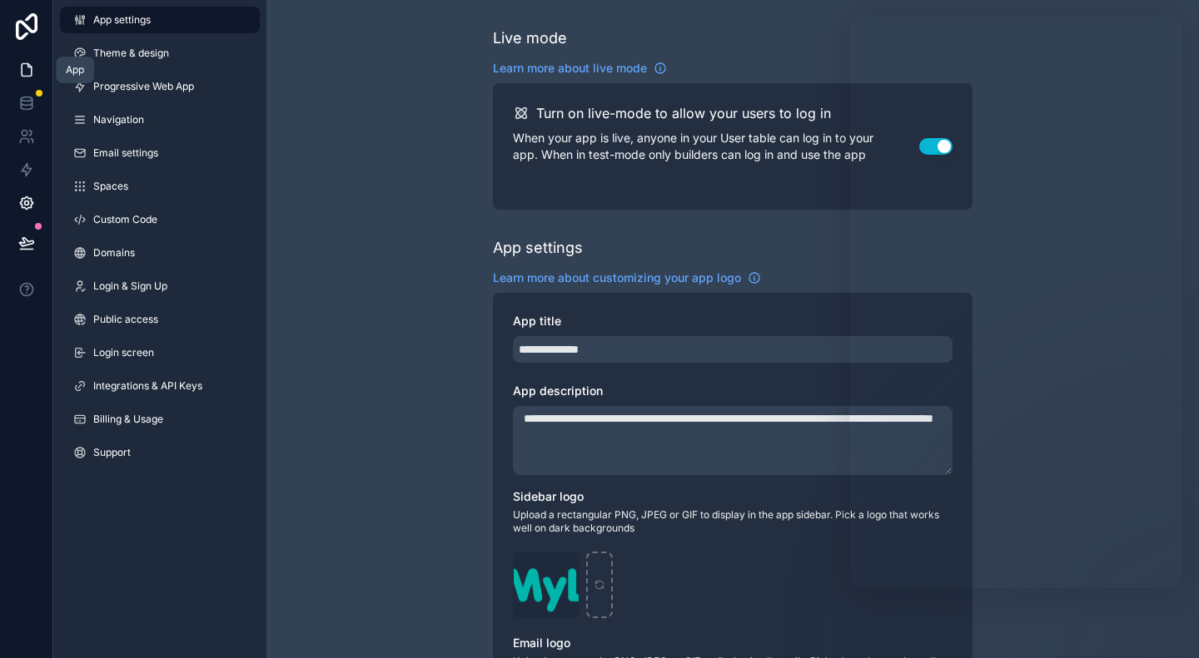
click at [25, 78] on link at bounding box center [26, 69] width 52 height 33
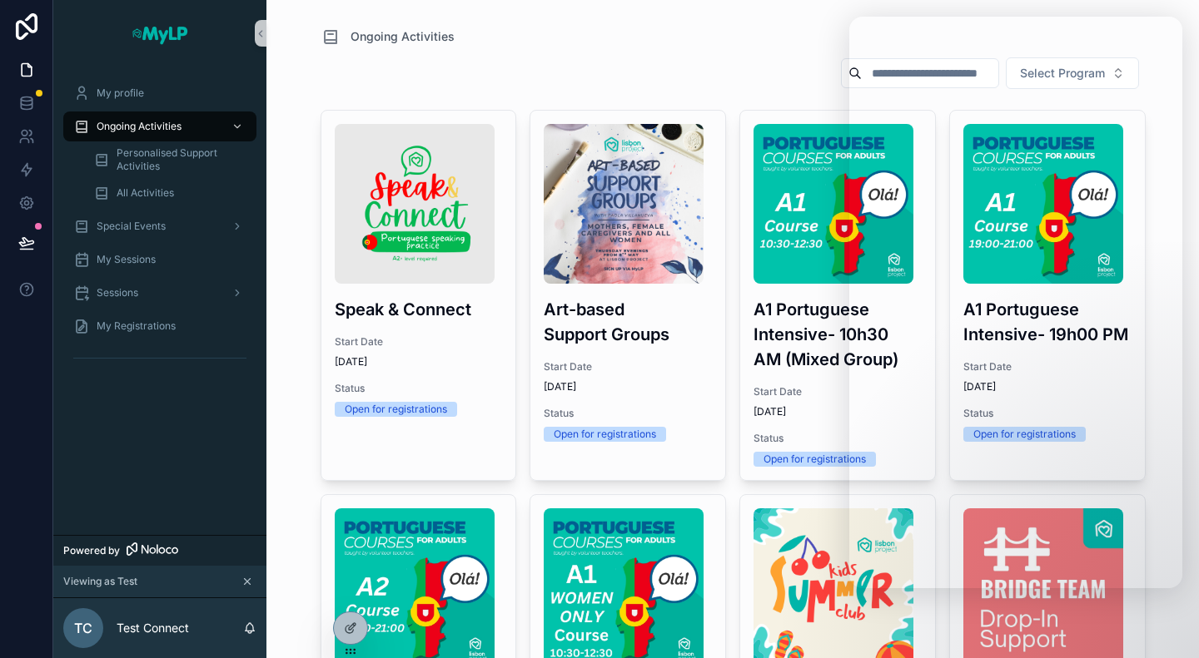
click at [661, 35] on div "Ongoing Activities" at bounding box center [732, 37] width 825 height 20
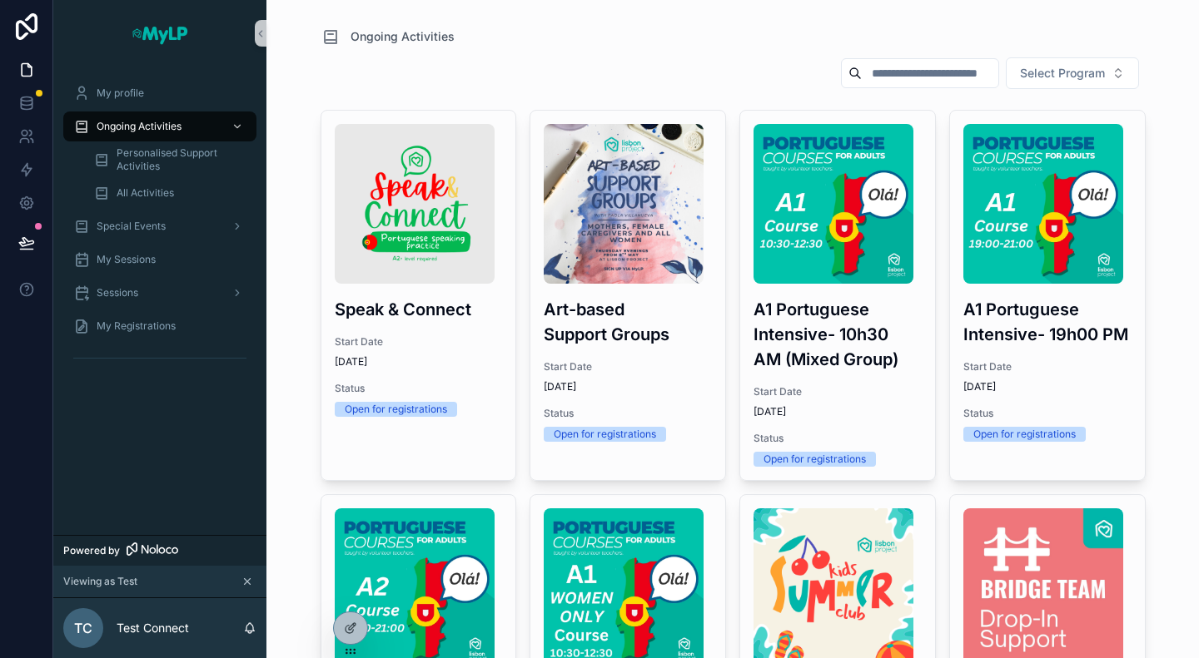
click at [247, 583] on icon "scrollable content" at bounding box center [247, 582] width 12 height 12
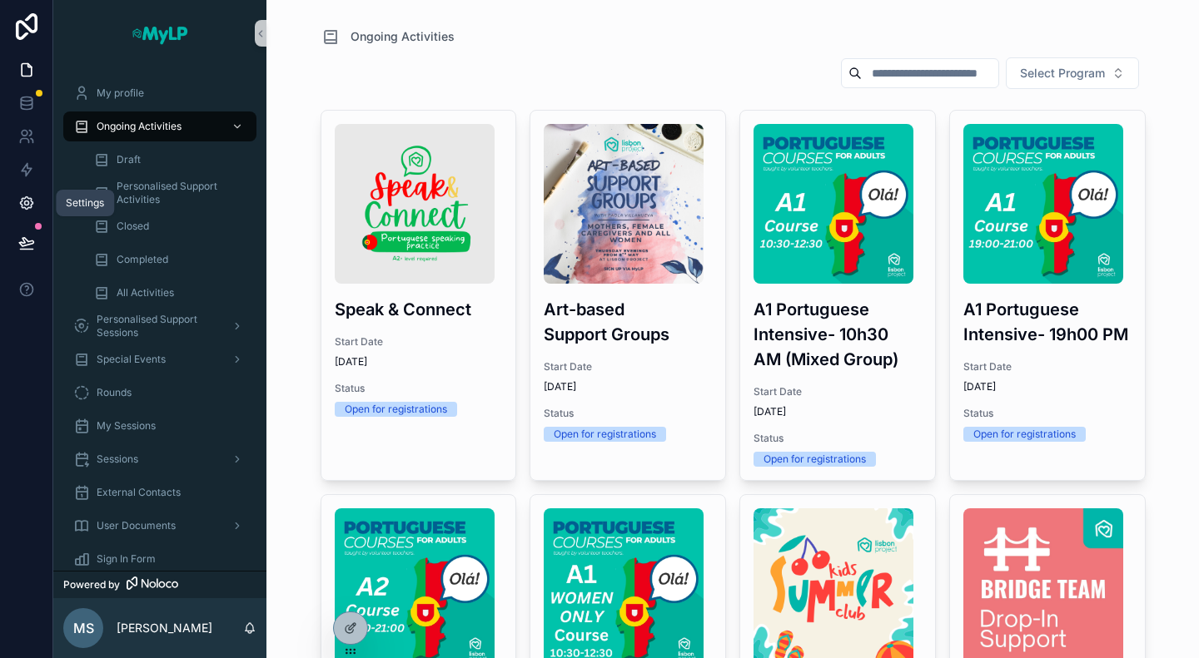
click at [27, 202] on icon at bounding box center [26, 203] width 17 height 17
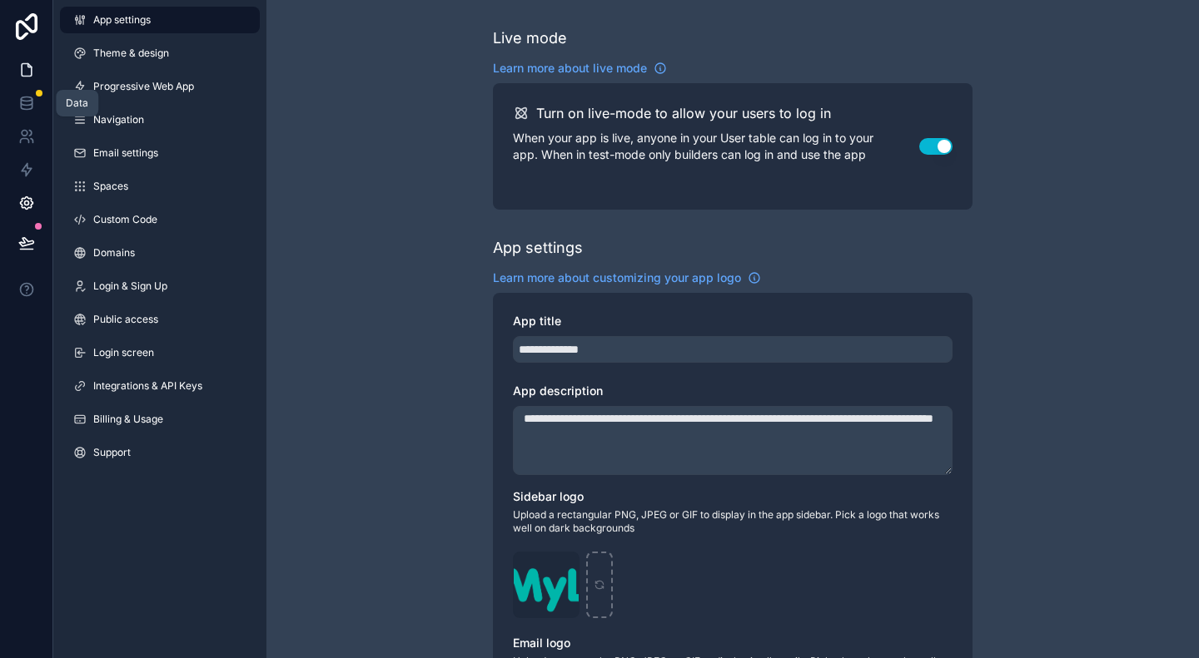
click at [23, 73] on icon at bounding box center [26, 70] width 17 height 17
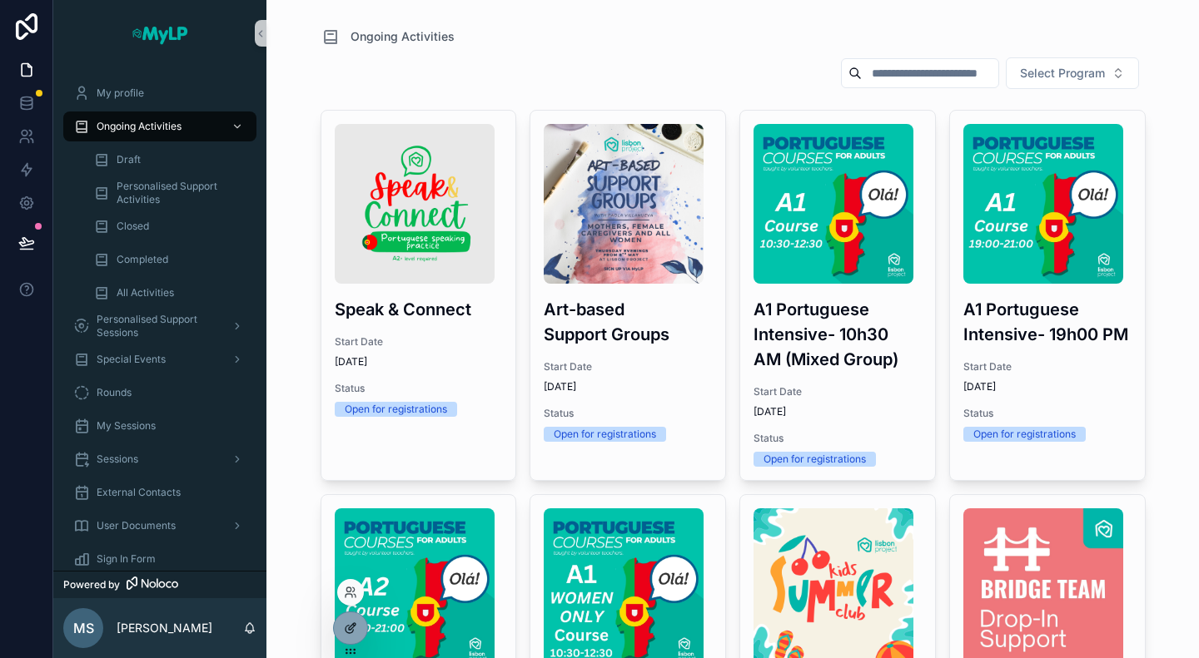
click at [343, 620] on div at bounding box center [350, 629] width 33 height 32
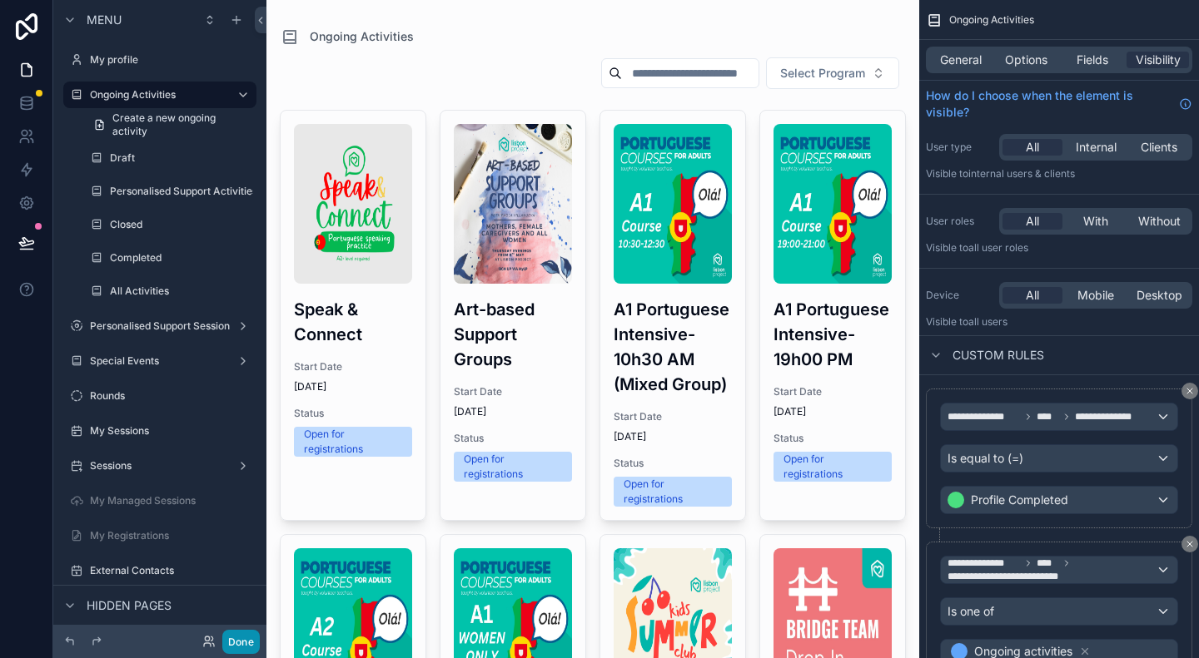
click at [250, 642] on div "Menu My profile Ongoing Activities Create a new ongoing activity Draft Personal…" at bounding box center [599, 329] width 1199 height 658
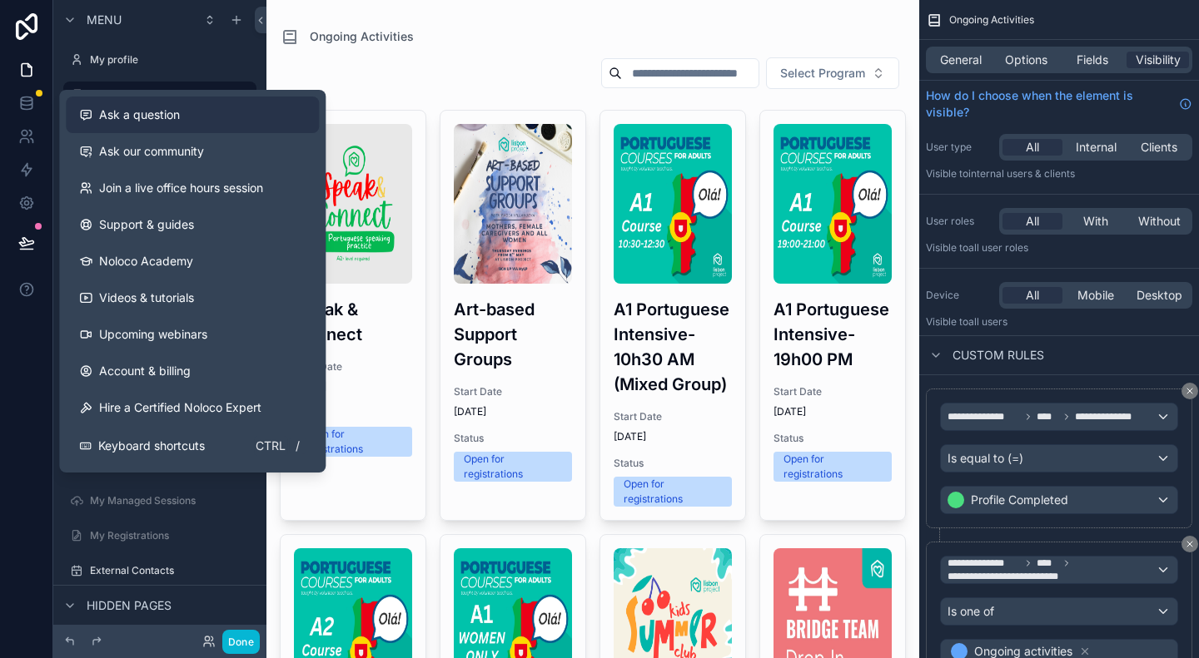
click at [186, 114] on div "Ask a question" at bounding box center [192, 115] width 226 height 17
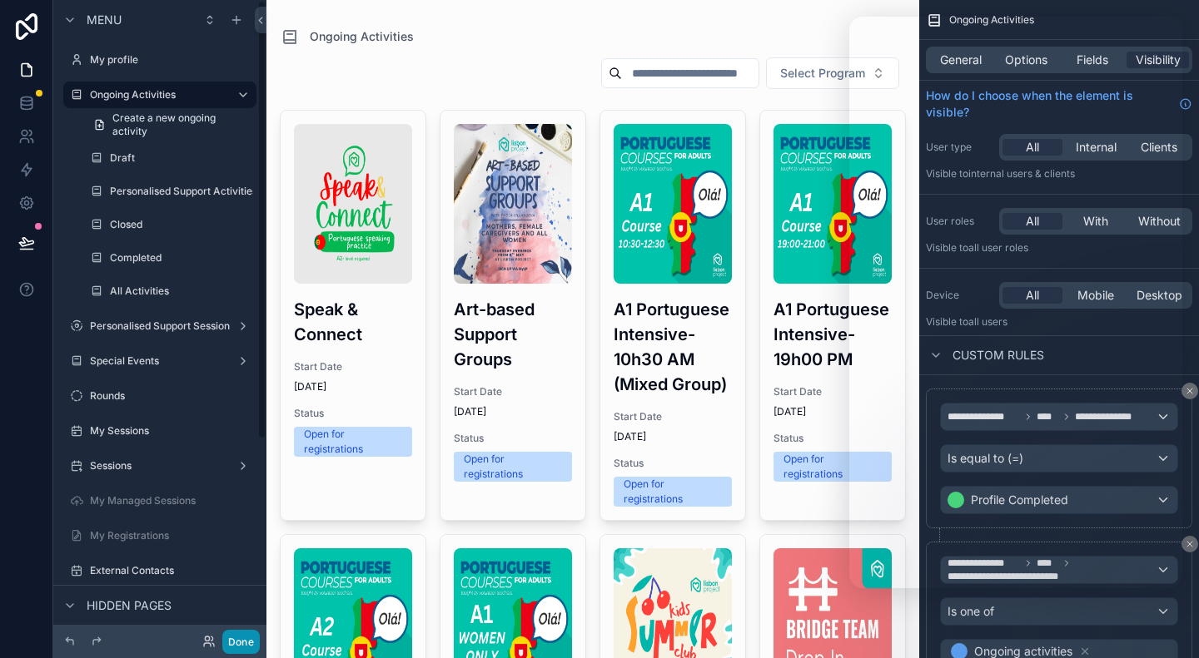
click at [236, 637] on button "Done" at bounding box center [240, 642] width 37 height 24
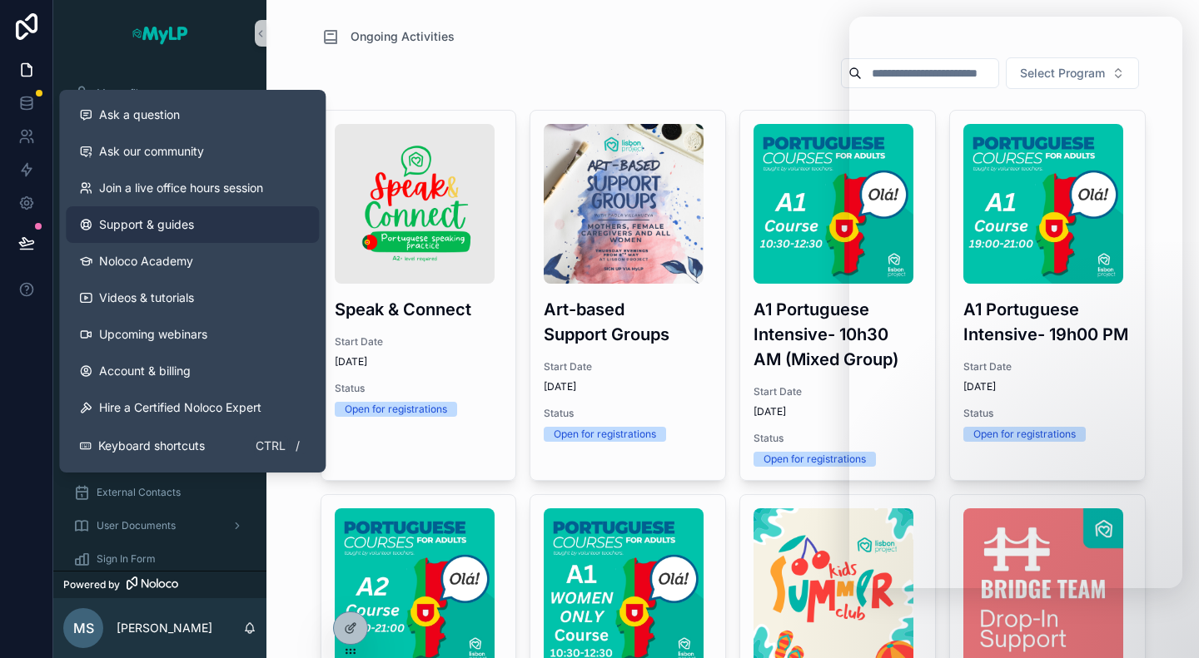
click at [202, 221] on link "Support & guides" at bounding box center [192, 224] width 253 height 37
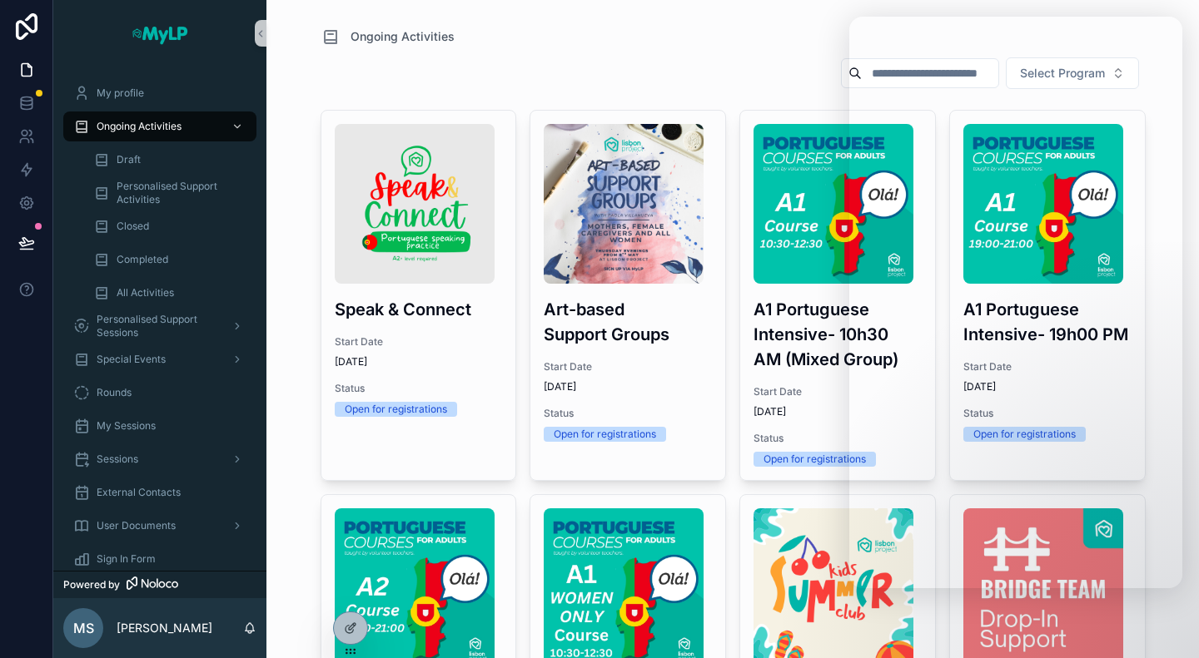
click at [736, 46] on div "Ongoing Activities" at bounding box center [732, 37] width 825 height 20
click at [747, 74] on div "Select Program" at bounding box center [732, 77] width 825 height 40
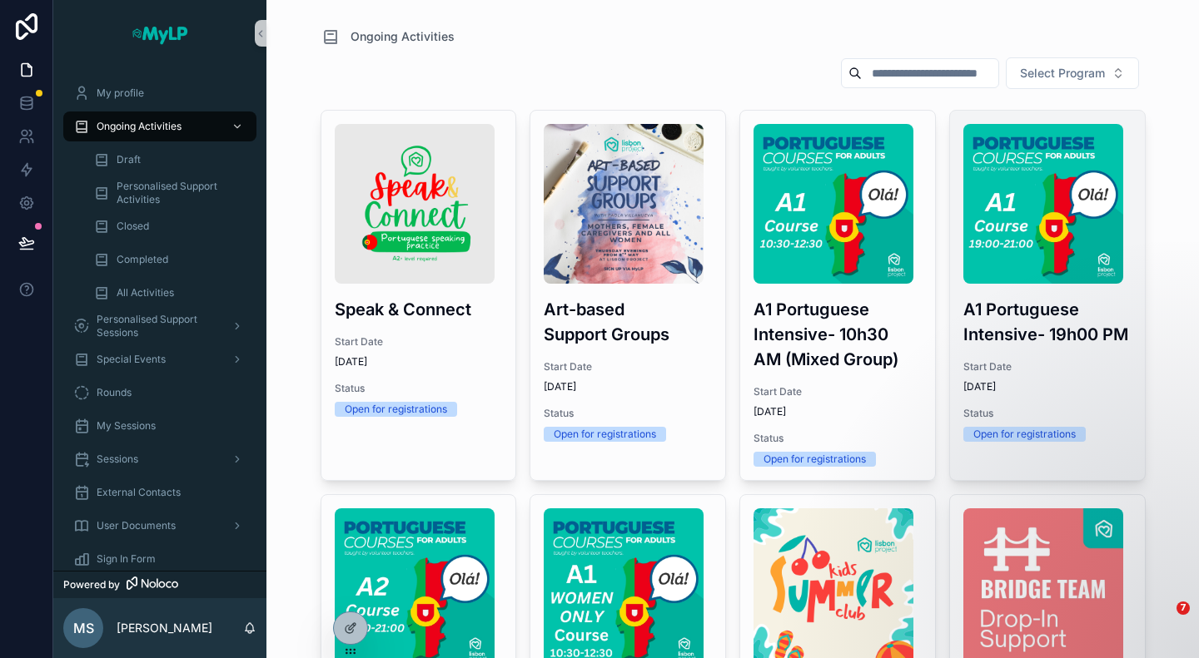
click at [1015, 330] on h3 "A1 Portuguese Intensive- 19h00 PM" at bounding box center [1047, 322] width 168 height 50
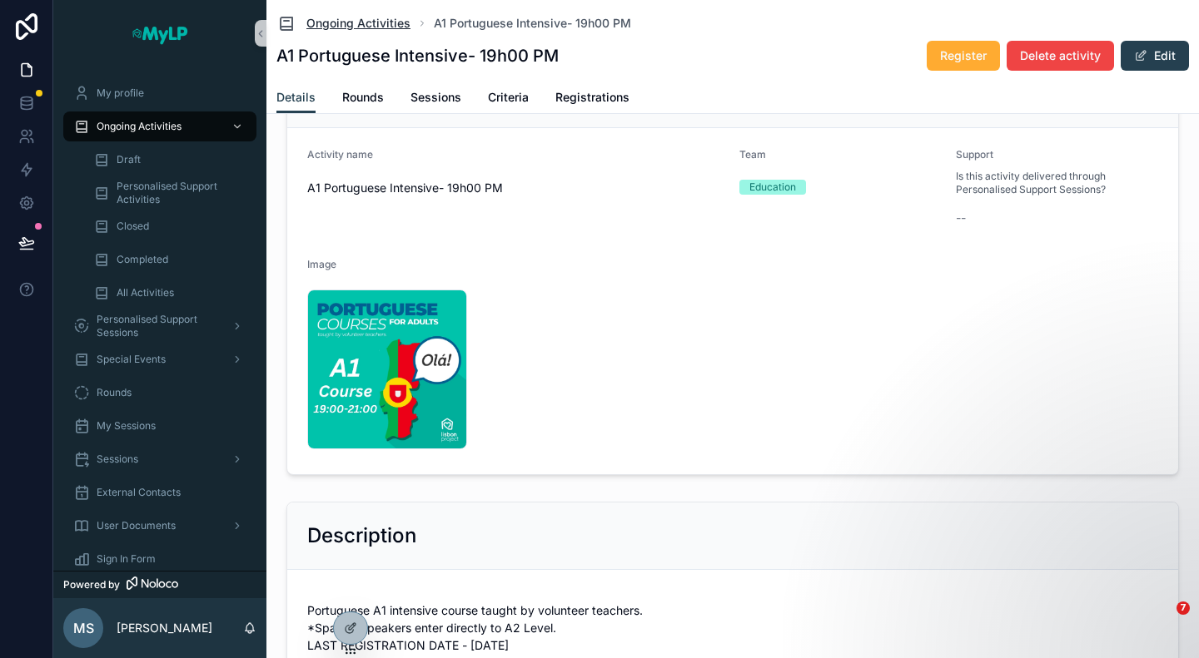
scroll to position [148, 0]
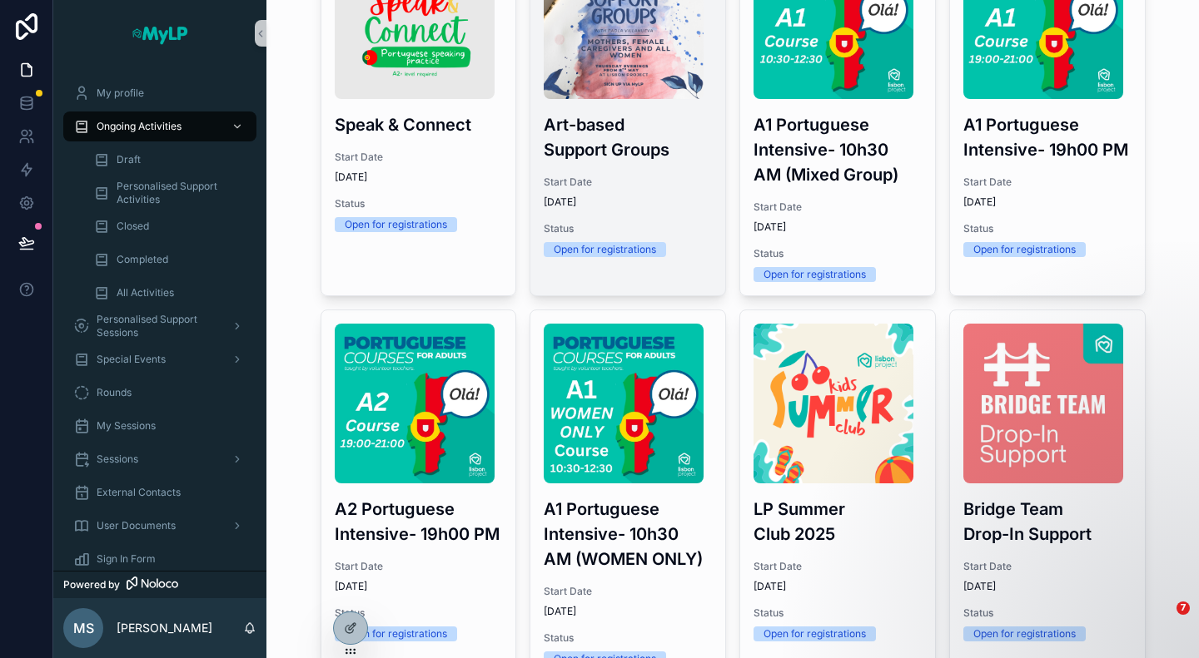
scroll to position [148, 0]
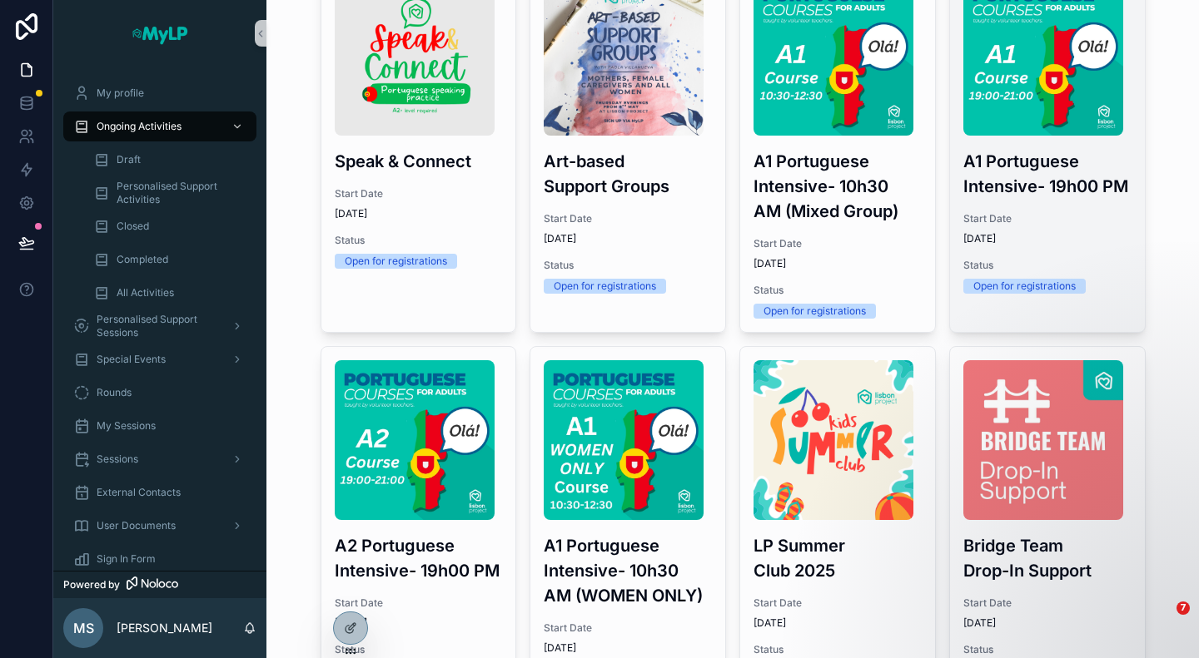
click at [1055, 202] on div "A1 Portuguese Intensive- 19h00 PM Start Date 9/8/2025 Status Open for registrat…" at bounding box center [1047, 135] width 195 height 345
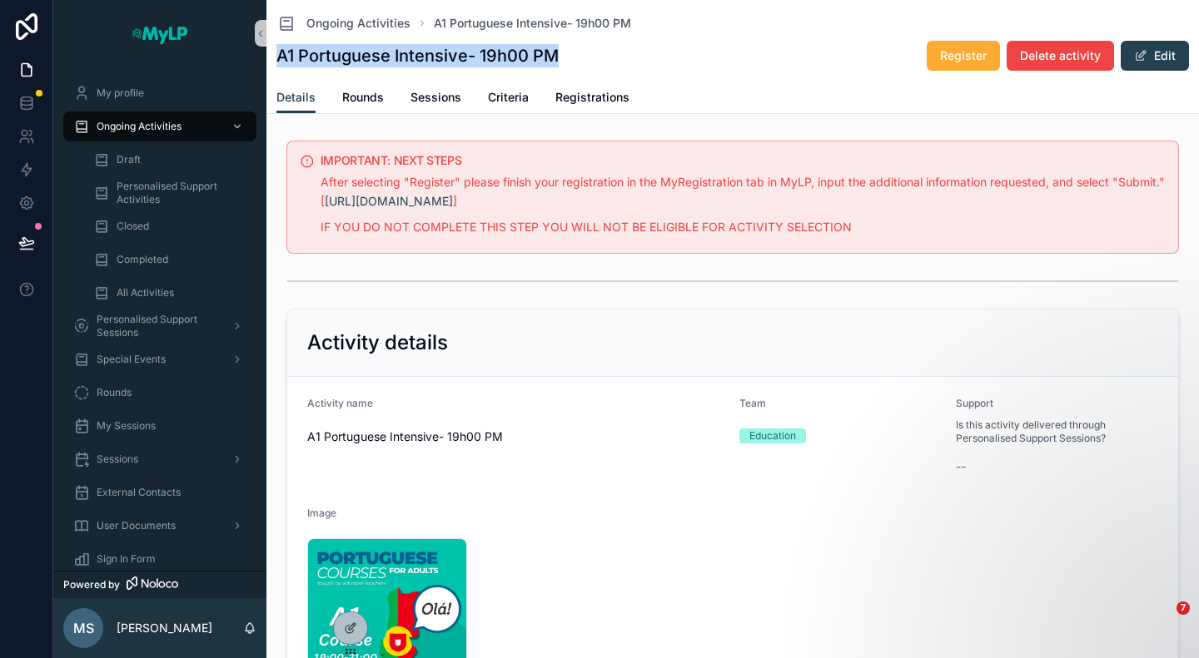
drag, startPoint x: 606, startPoint y: 57, endPoint x: 270, endPoint y: 57, distance: 336.3
click at [270, 57] on div "Ongoing Activities A1 Portuguese Intensive- 19h00 PM A1 Portuguese Intensive- 1…" at bounding box center [732, 57] width 932 height 114
copy h1 "A1 Portuguese Intensive- 19h00 PM"
click at [300, 101] on span "Details" at bounding box center [295, 97] width 39 height 17
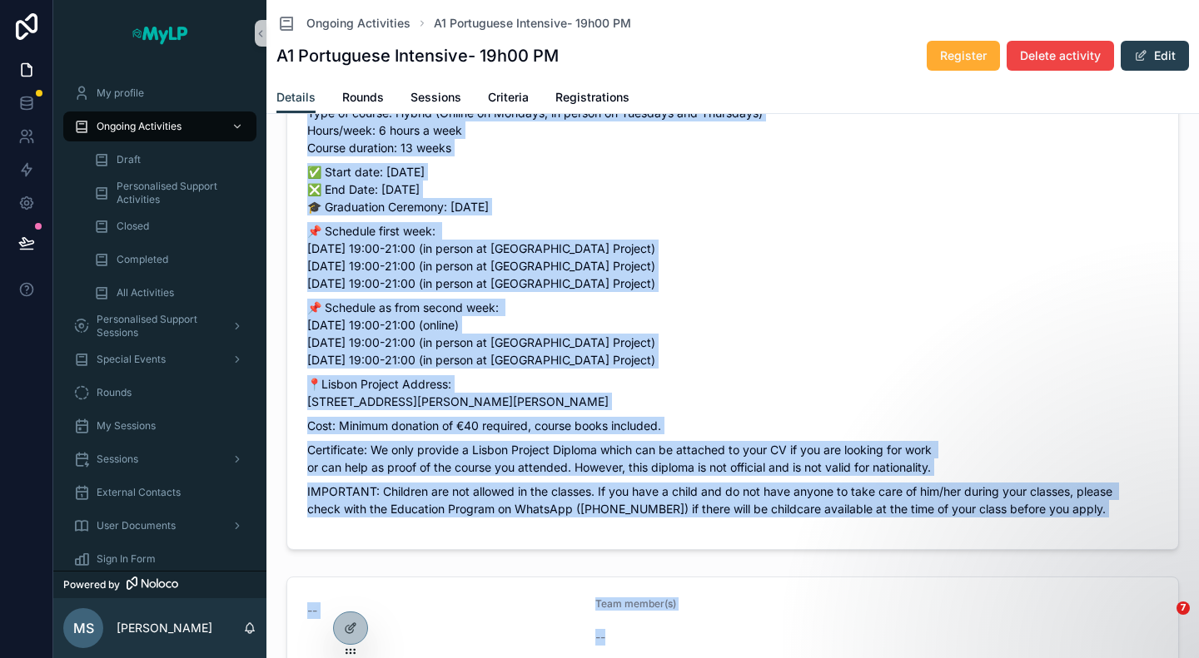
scroll to position [980, 0]
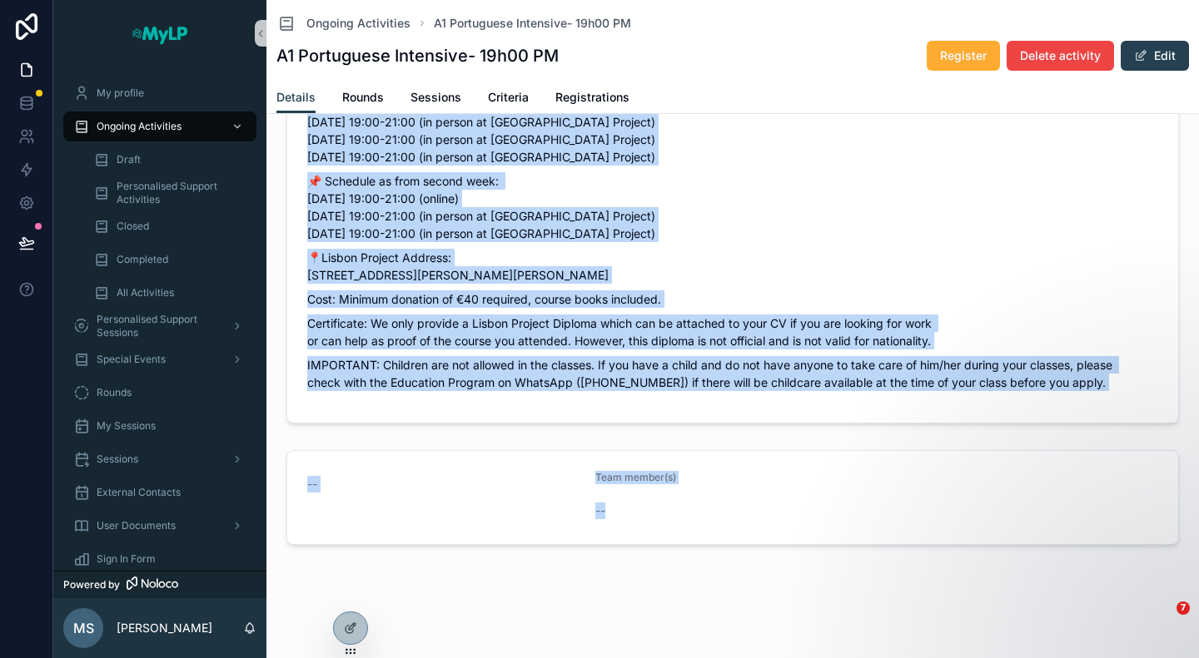
drag, startPoint x: 306, startPoint y: 191, endPoint x: 1140, endPoint y: 392, distance: 858.0
click at [1140, 392] on form "Portuguese A1 intensive course taught by volunteer teachers. *Spanish speakers …" at bounding box center [732, 137] width 891 height 571
copy div "Portuguese A1 intensive course taught by volunteer teachers. *Spanish speakers …"
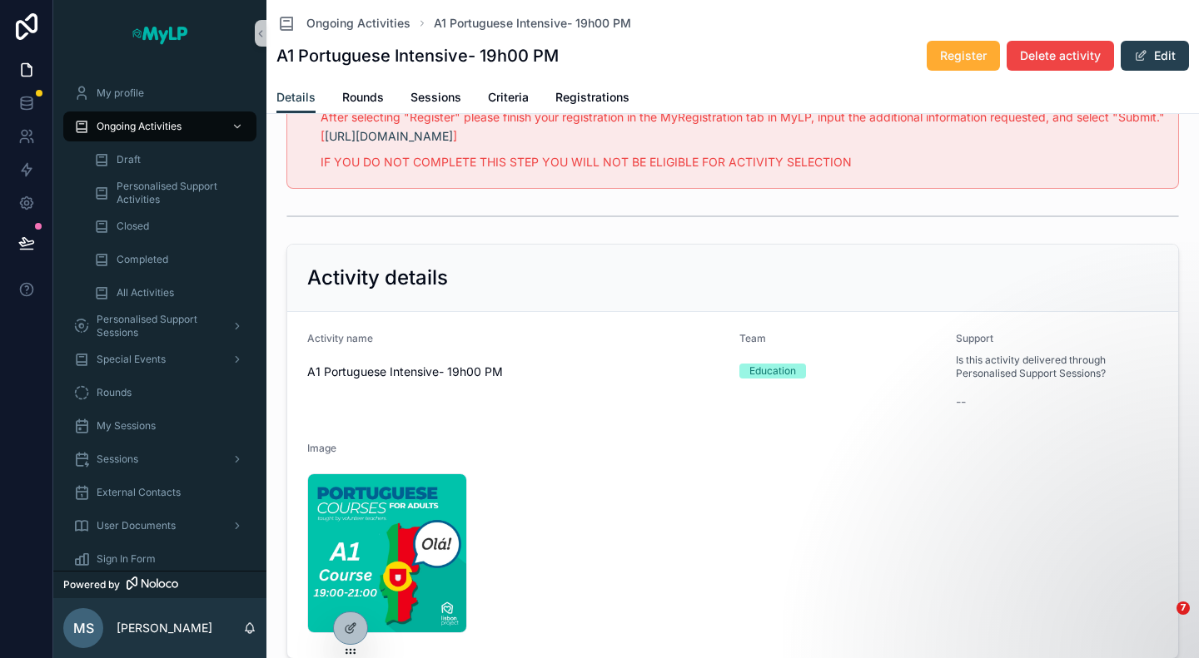
scroll to position [0, 0]
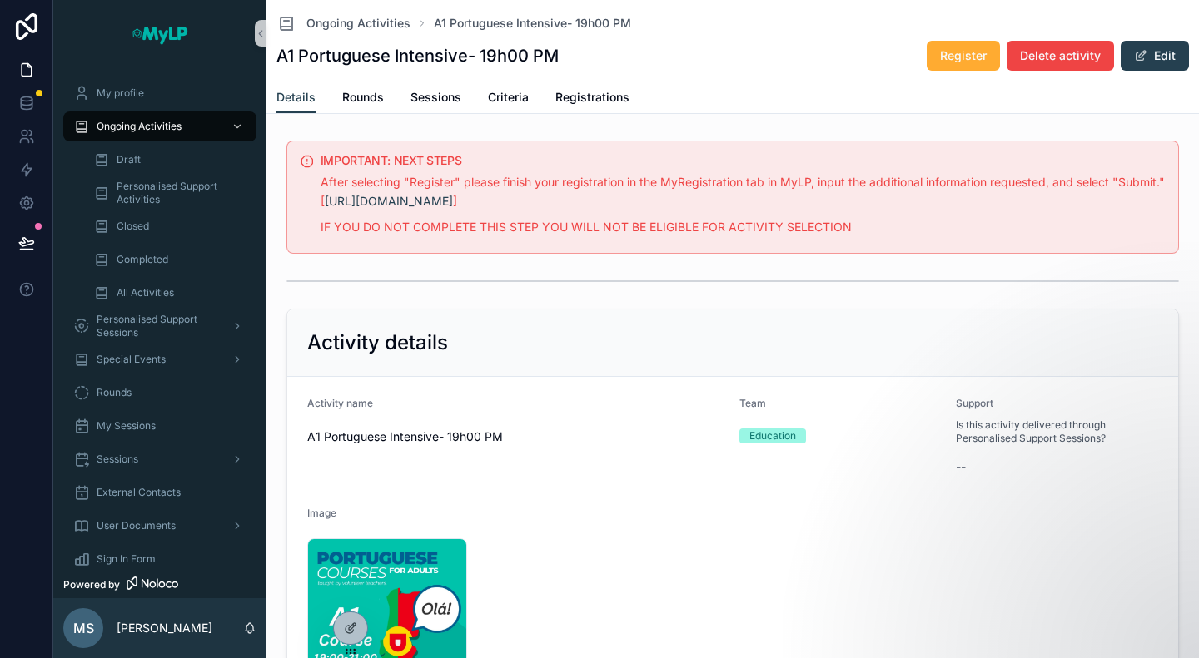
drag, startPoint x: 395, startPoint y: 558, endPoint x: 589, endPoint y: 567, distance: 194.1
click at [589, 567] on div "4 .jpg" at bounding box center [516, 619] width 419 height 160
click at [1134, 44] on button "Edit" at bounding box center [1154, 56] width 68 height 30
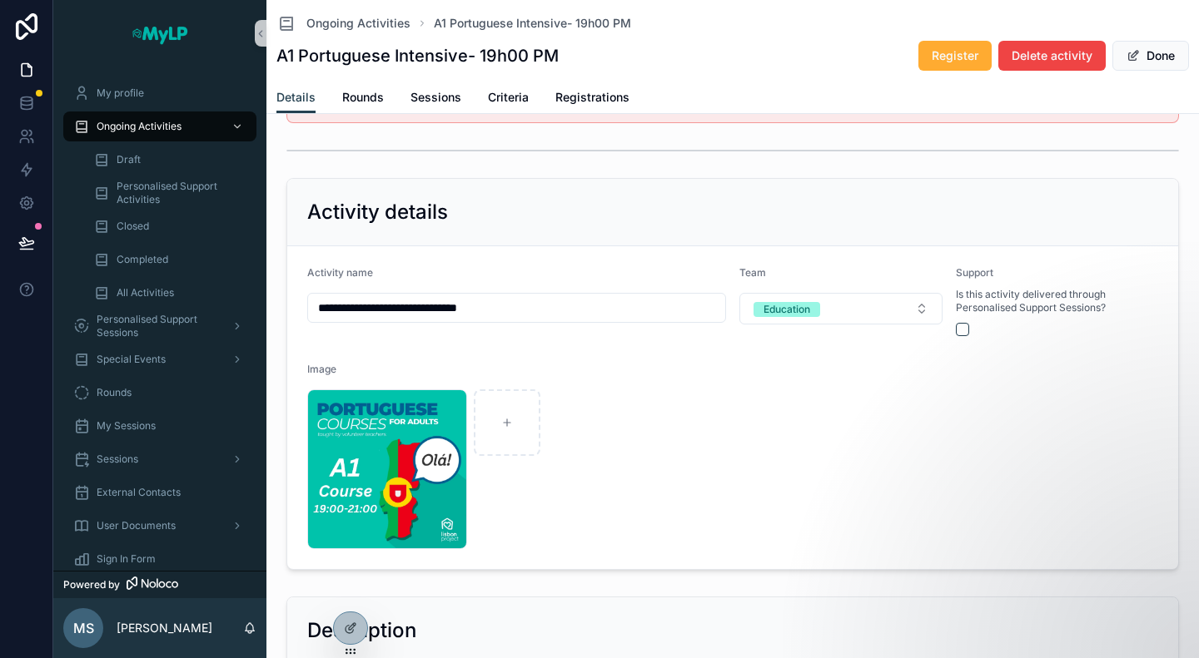
scroll to position [250, 0]
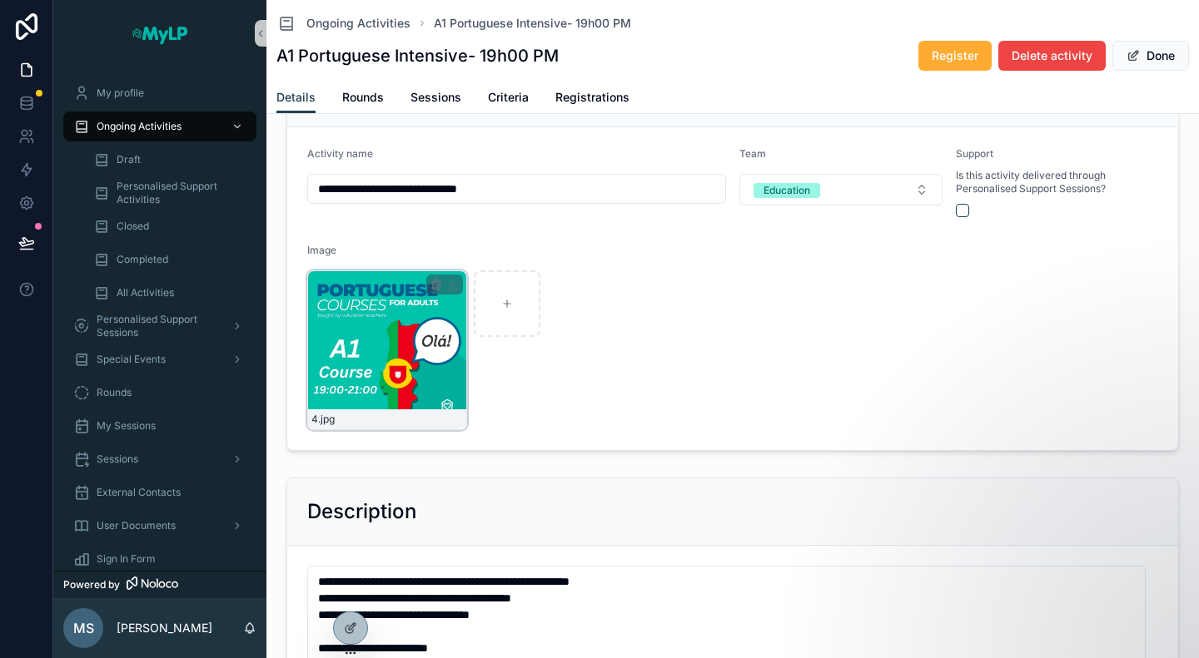
click at [381, 333] on div "4 .jpg" at bounding box center [387, 351] width 160 height 160
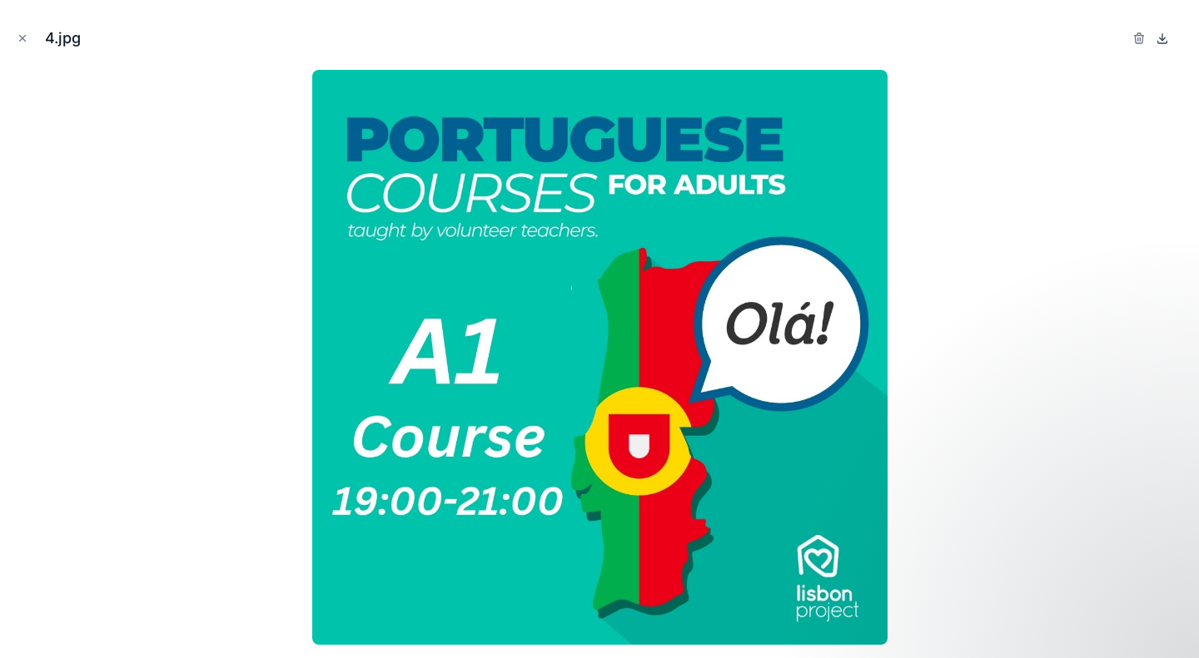
click at [1162, 39] on icon at bounding box center [1162, 37] width 0 height 7
click at [27, 40] on icon "Close modal" at bounding box center [23, 38] width 12 height 12
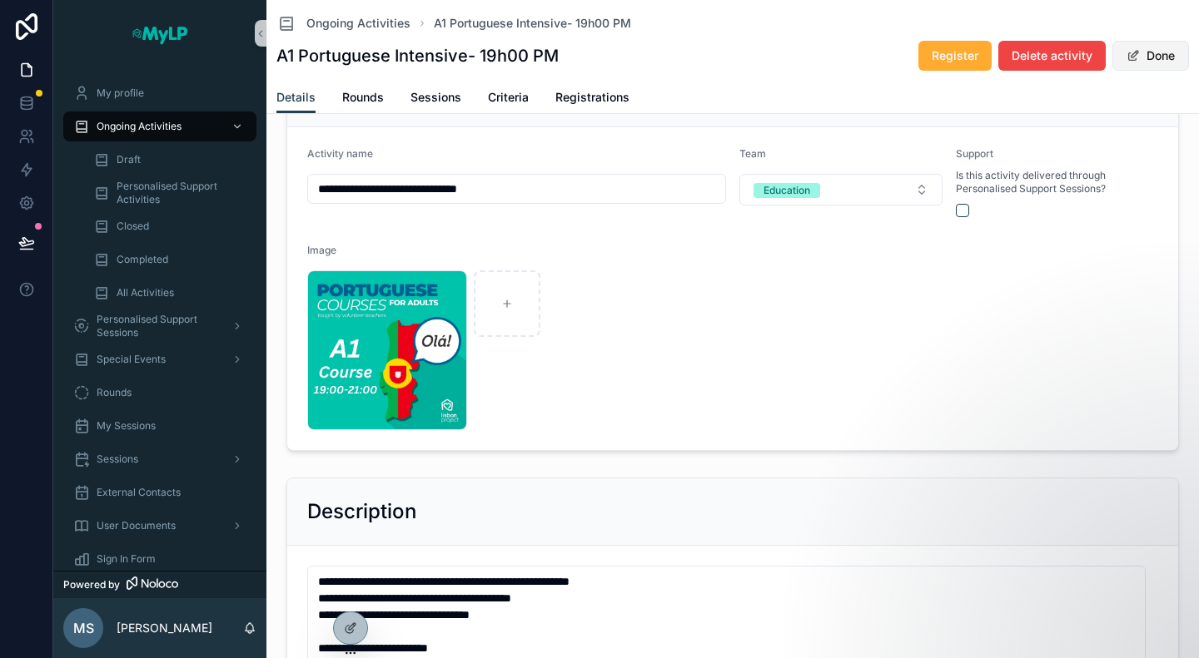
click at [1150, 62] on button "Done" at bounding box center [1150, 56] width 77 height 30
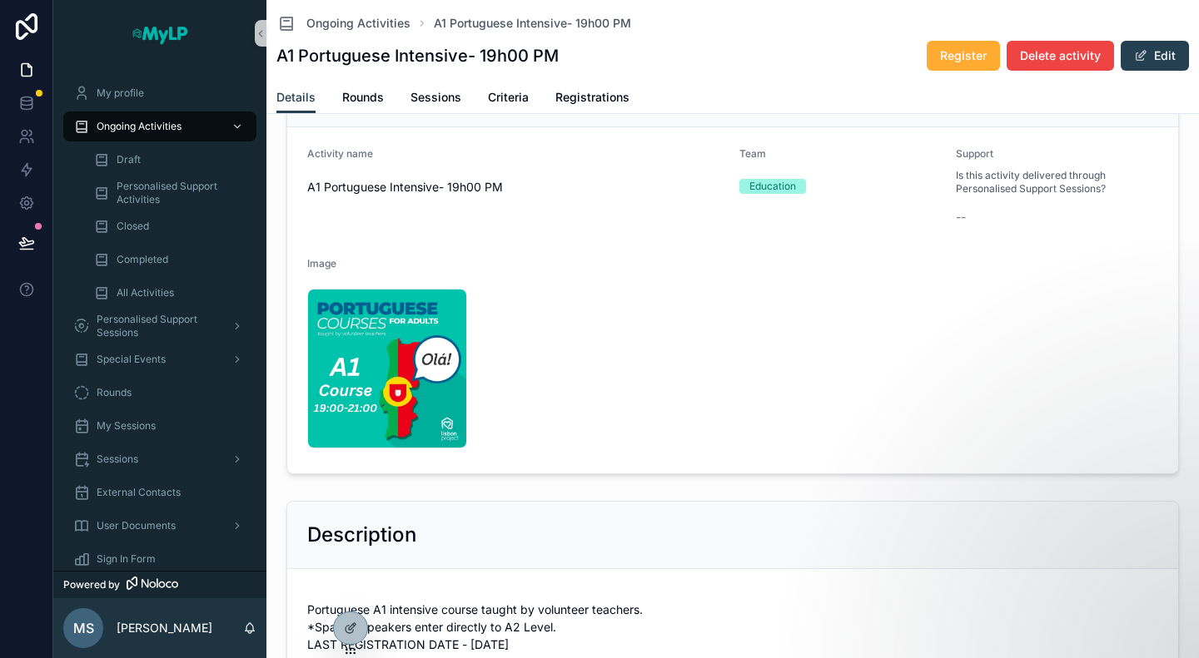
click at [375, 115] on div "Activity details" at bounding box center [732, 93] width 891 height 67
click at [370, 94] on span "Rounds" at bounding box center [363, 97] width 42 height 17
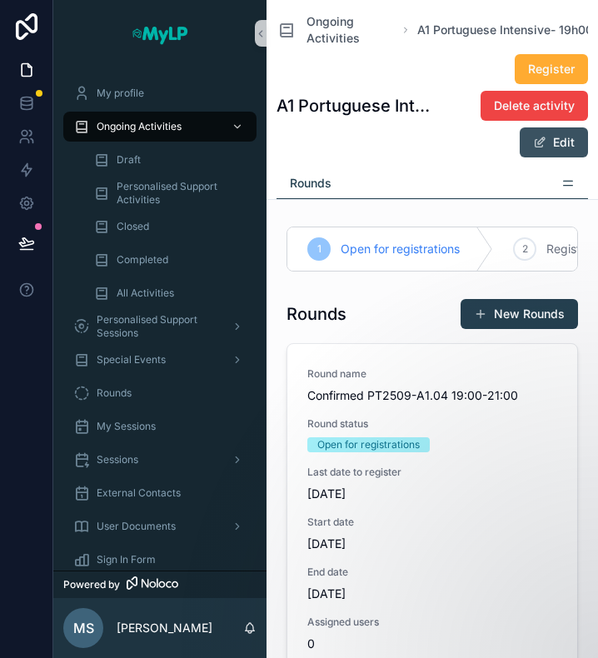
click at [536, 137] on button "Edit" at bounding box center [553, 142] width 68 height 30
click at [537, 151] on button "Done" at bounding box center [549, 142] width 77 height 30
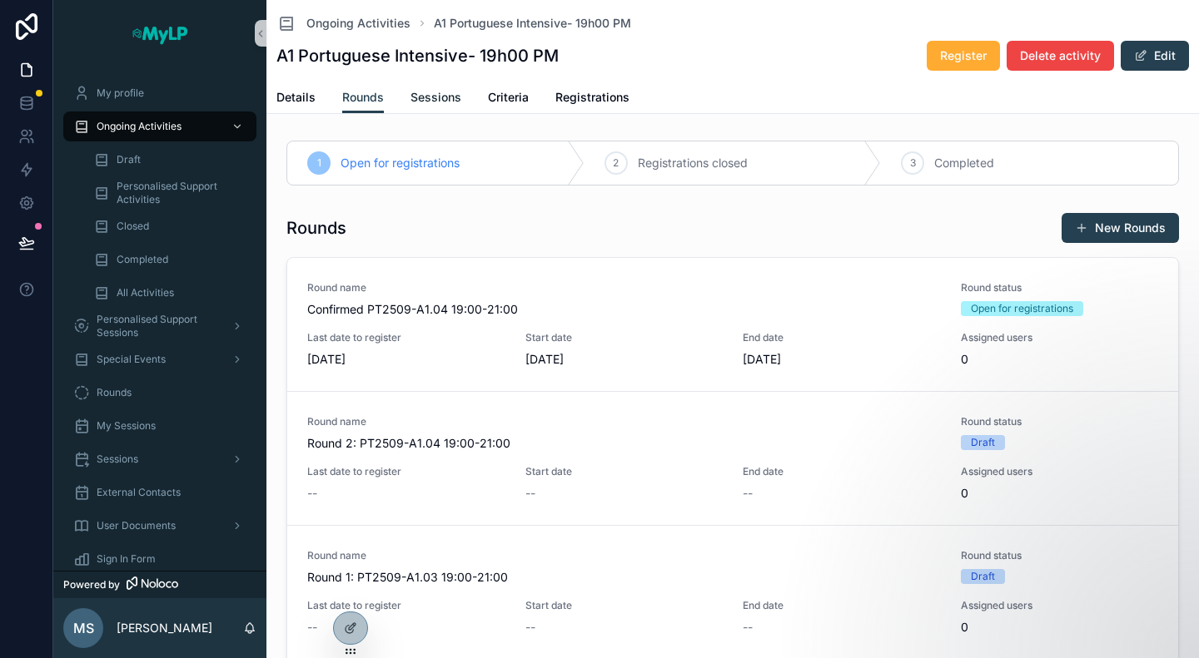
click at [439, 97] on span "Sessions" at bounding box center [435, 97] width 51 height 17
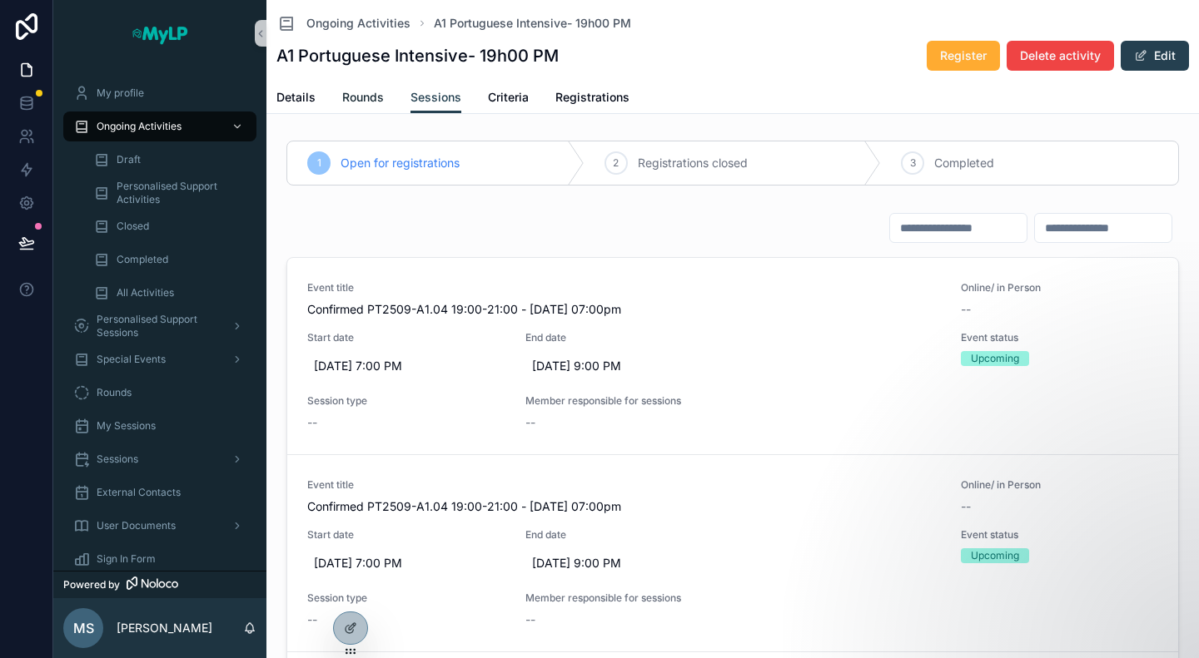
click at [344, 95] on span "Rounds" at bounding box center [363, 97] width 42 height 17
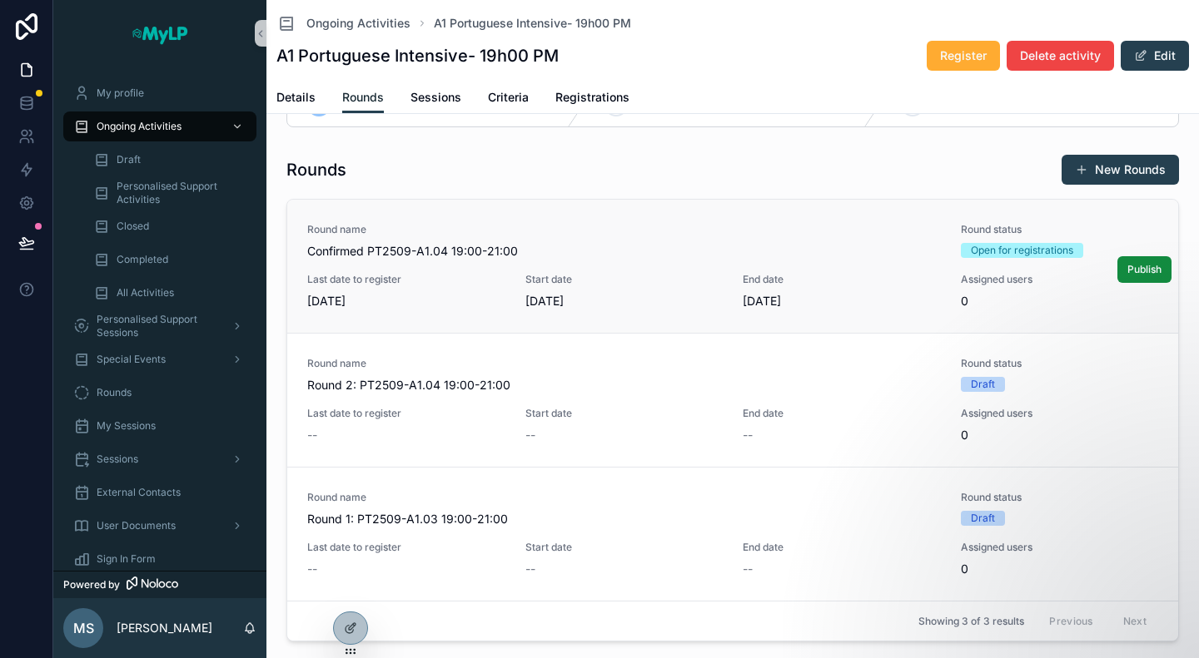
scroll to position [83, 0]
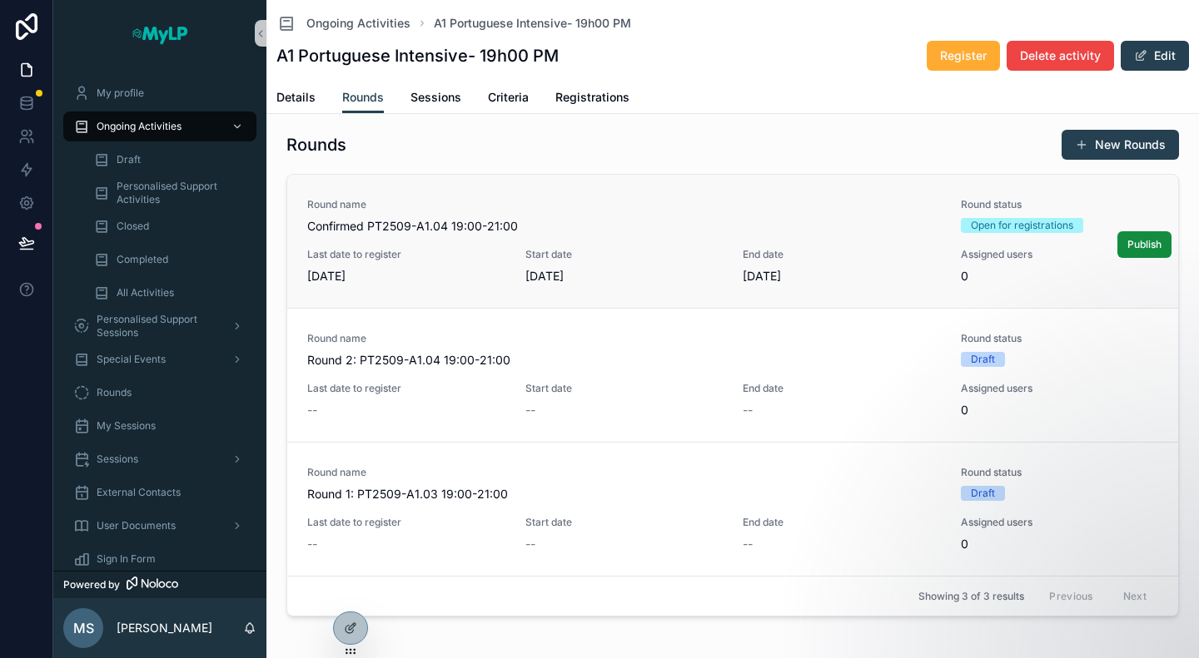
click at [471, 241] on div "Round name Confirmed PT2509-A1.04 19:00-21:00 Round status Open for registratio…" at bounding box center [732, 241] width 851 height 87
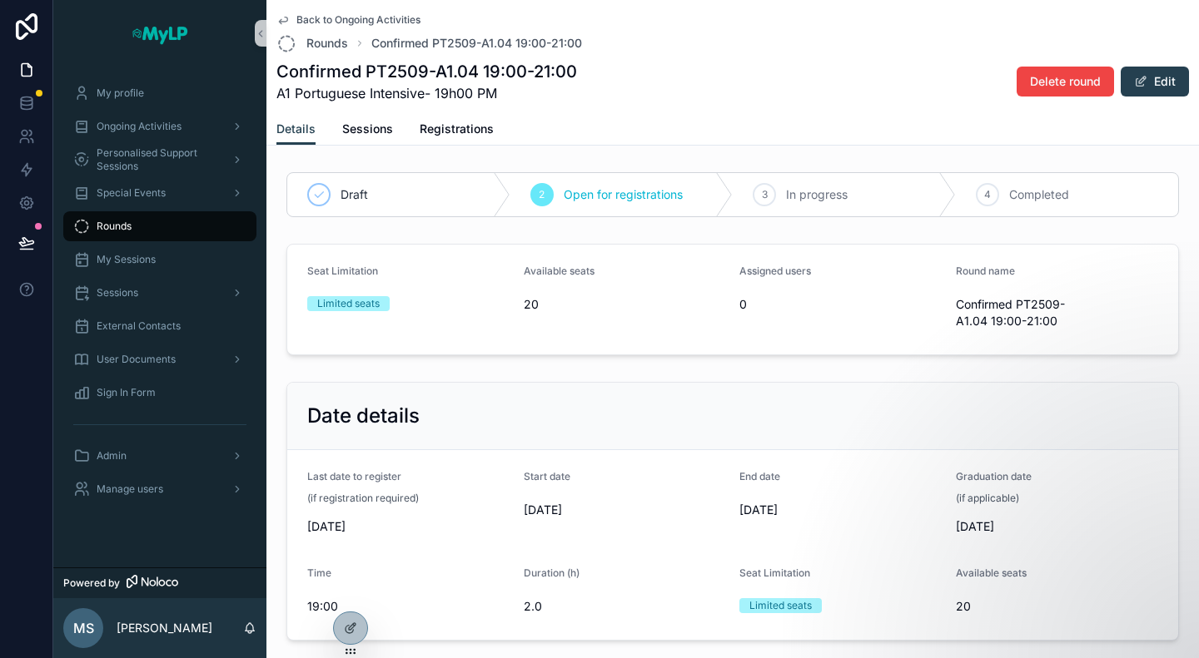
click at [280, 20] on icon "scrollable content" at bounding box center [283, 20] width 8 height 7
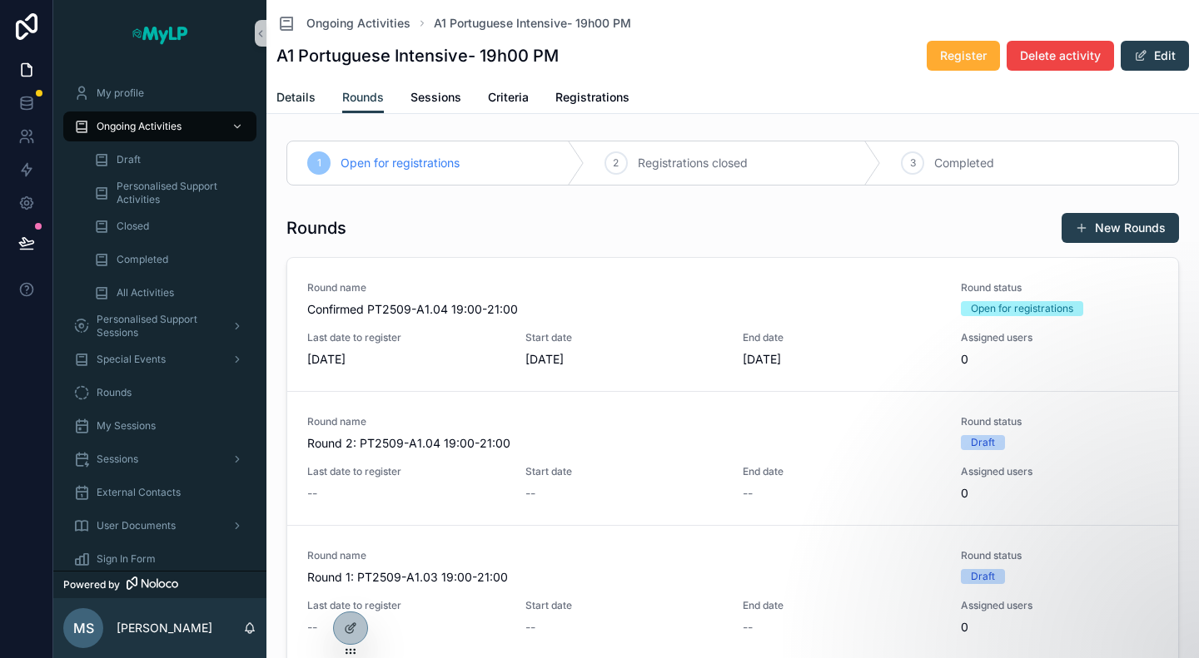
click at [296, 98] on span "Details" at bounding box center [295, 97] width 39 height 17
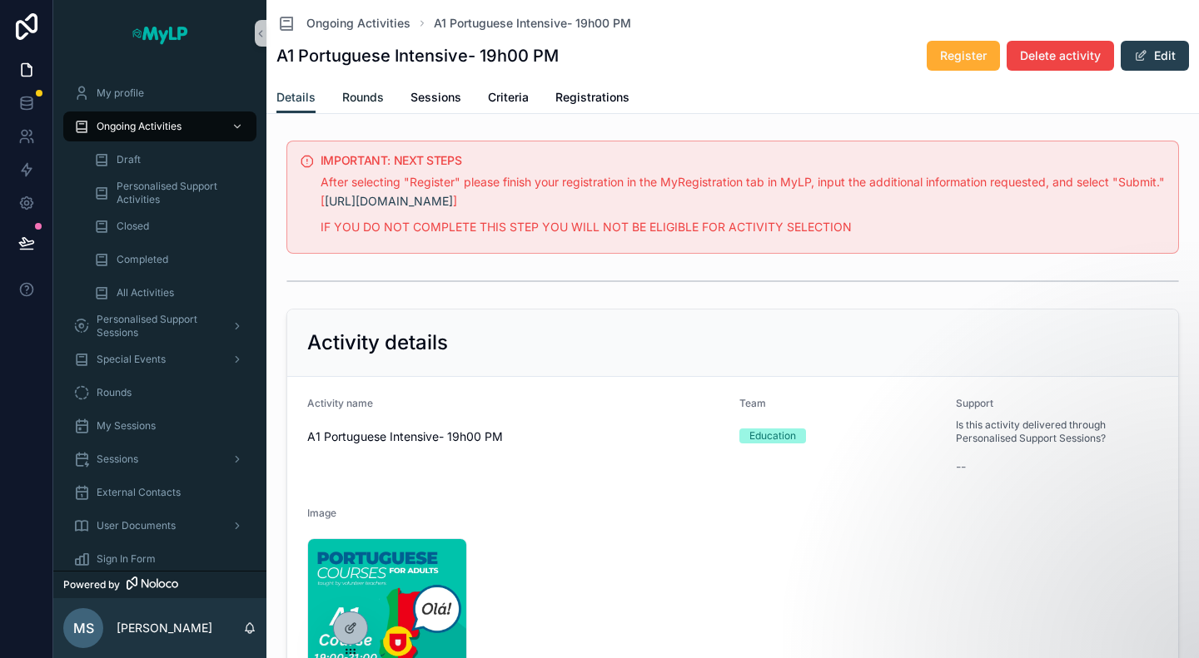
click at [352, 89] on span "Rounds" at bounding box center [363, 97] width 42 height 17
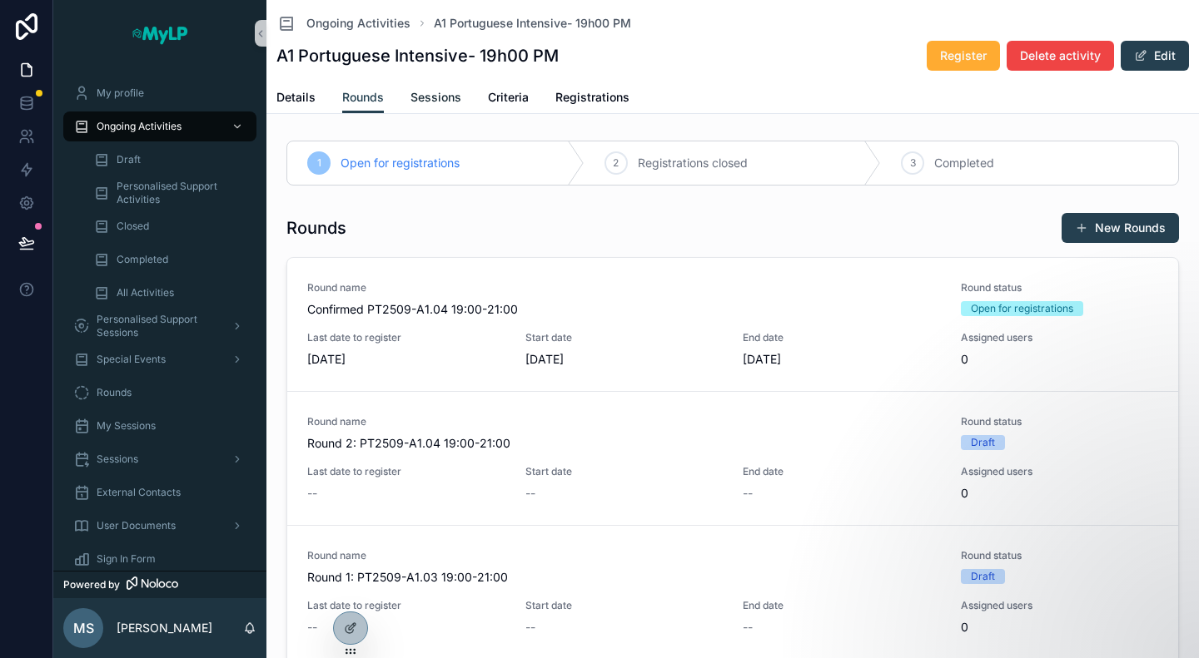
click at [437, 89] on span "Sessions" at bounding box center [435, 97] width 51 height 17
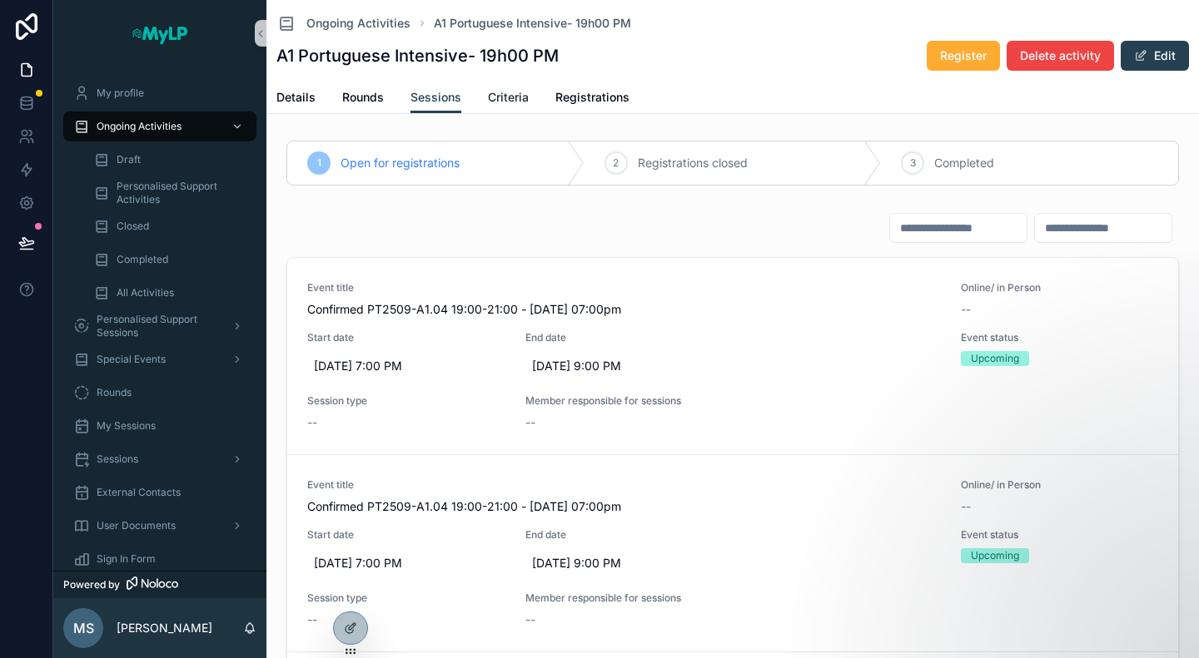
click at [523, 95] on span "Criteria" at bounding box center [508, 97] width 41 height 17
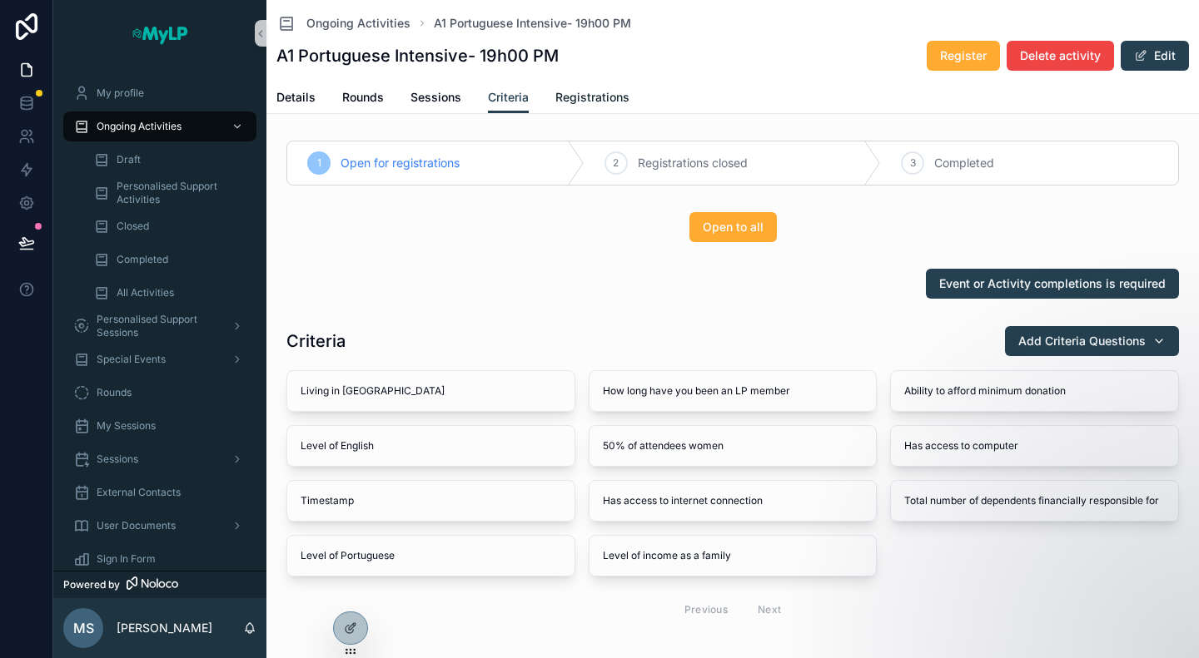
click at [591, 96] on span "Registrations" at bounding box center [592, 97] width 74 height 17
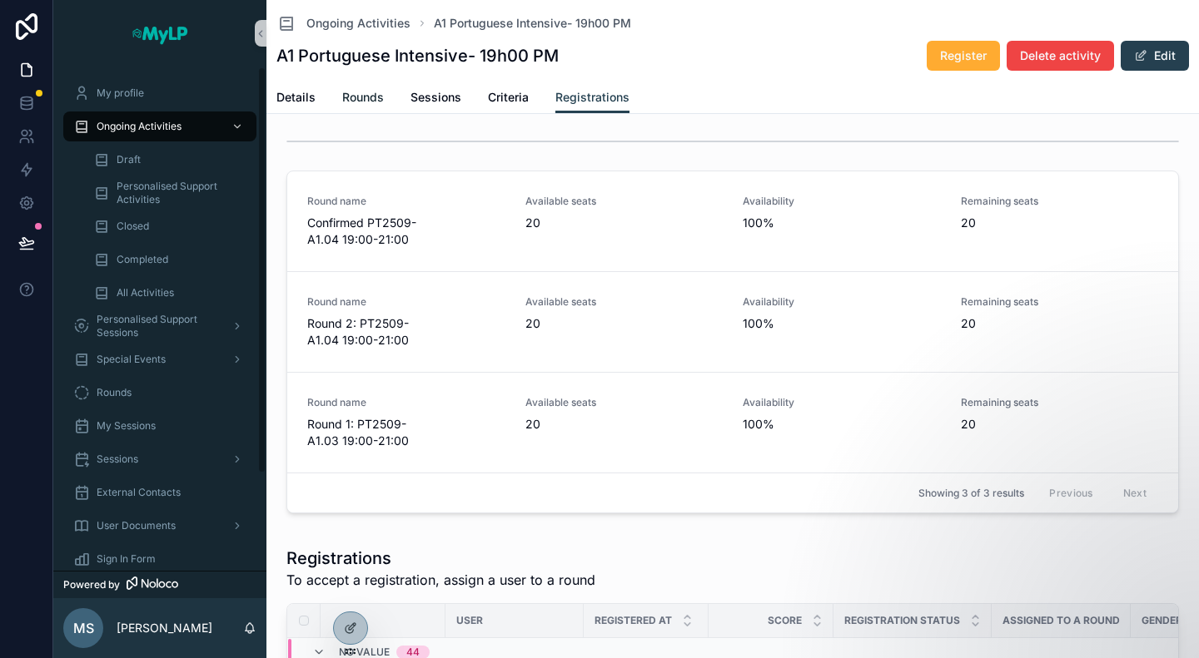
click at [358, 96] on span "Rounds" at bounding box center [363, 97] width 42 height 17
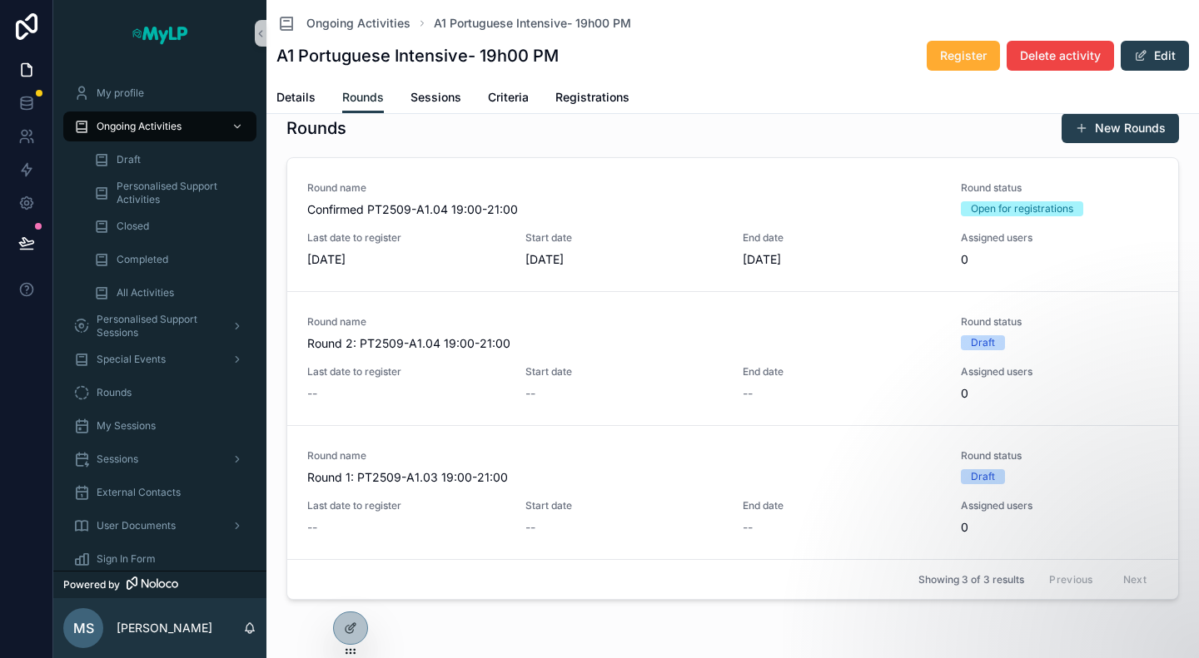
scroll to position [76, 0]
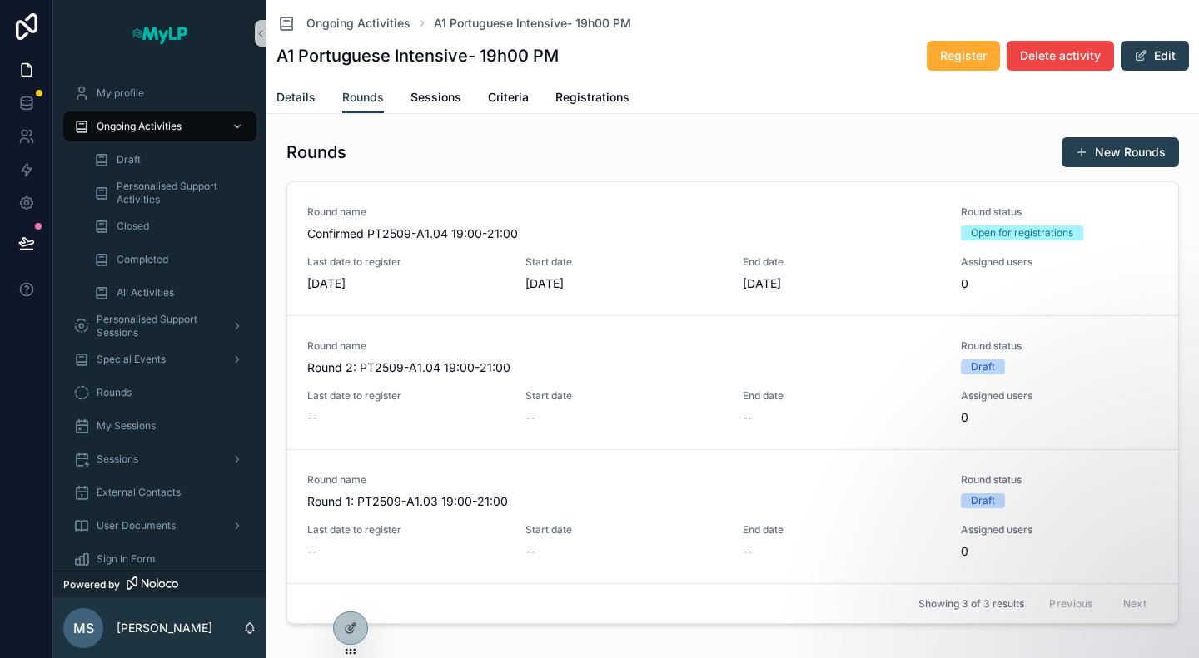
click at [295, 91] on span "Details" at bounding box center [295, 97] width 39 height 17
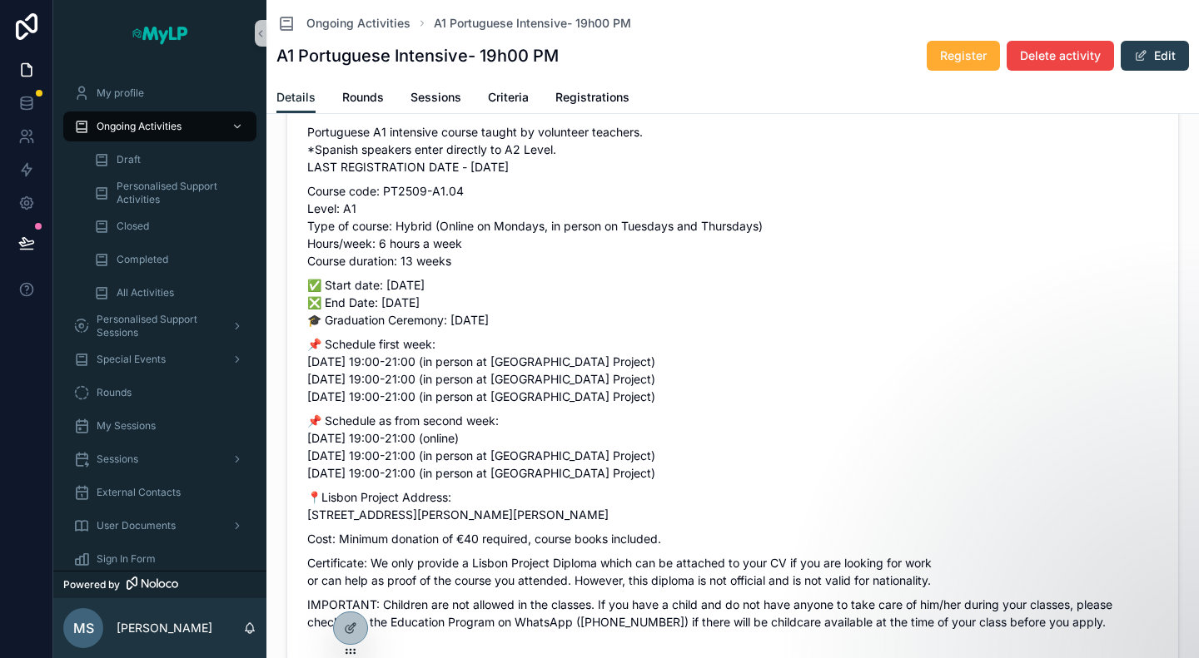
scroll to position [749, 0]
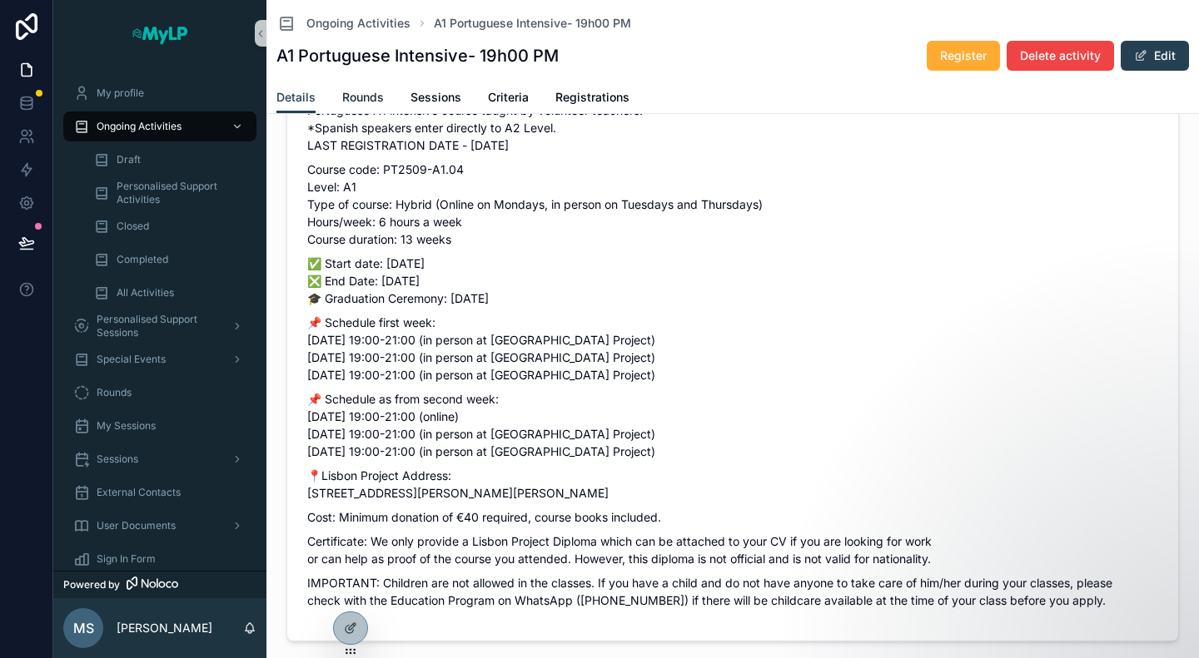
click at [365, 97] on span "Rounds" at bounding box center [363, 97] width 42 height 17
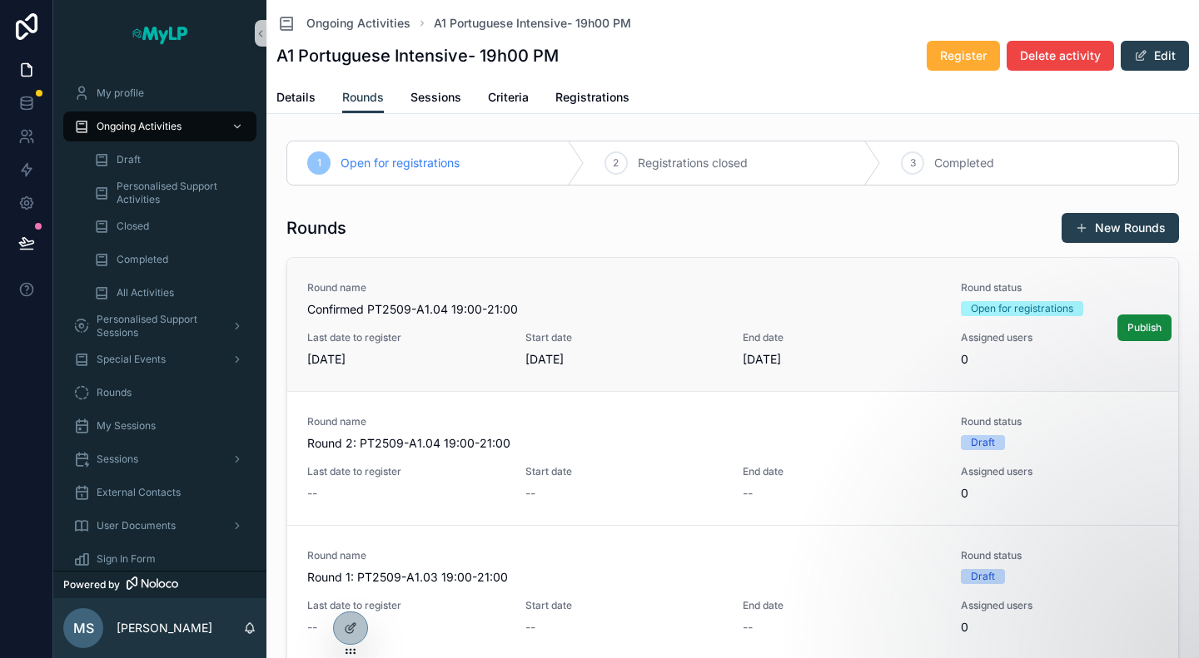
click at [782, 302] on span "Confirmed PT2509-A1.04 19:00-21:00" at bounding box center [623, 309] width 633 height 17
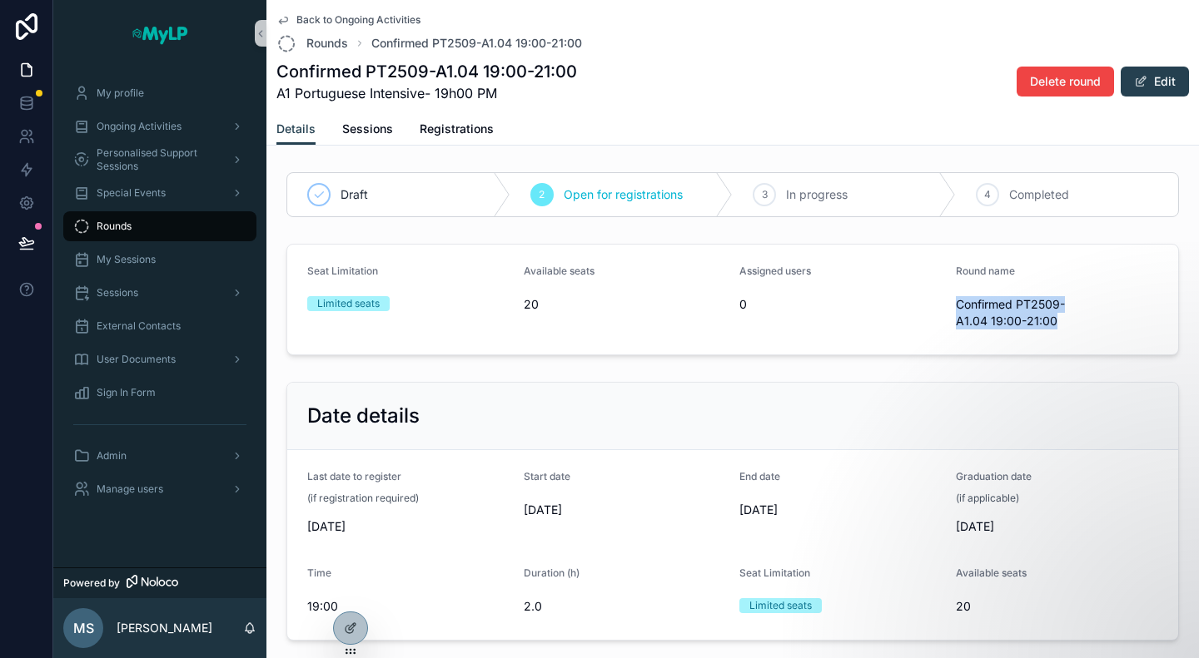
drag, startPoint x: 1060, startPoint y: 328, endPoint x: 943, endPoint y: 306, distance: 118.5
click at [943, 306] on form "Seat Limitation Limited seats Available seats 20 Assigned users 0 Round name Co…" at bounding box center [732, 300] width 891 height 110
copy span "Confirmed PT2509-A1.04 19:00-21:00"
click at [314, 21] on span "Back to Ongoing Activities" at bounding box center [358, 19] width 124 height 13
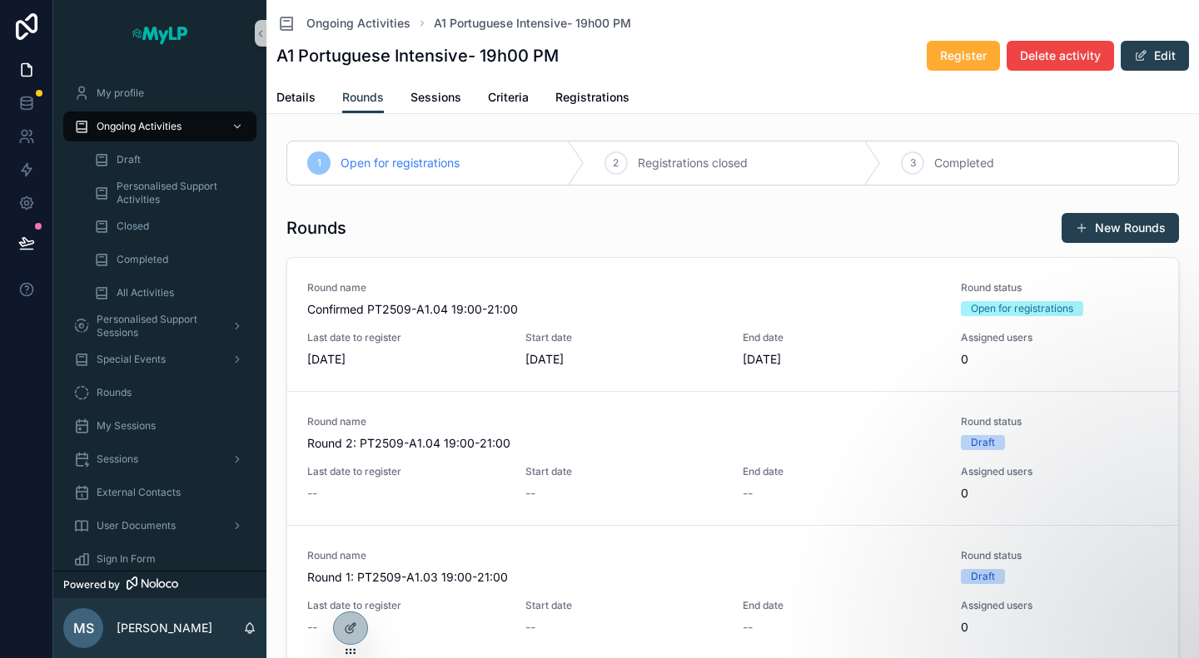
scroll to position [159, 0]
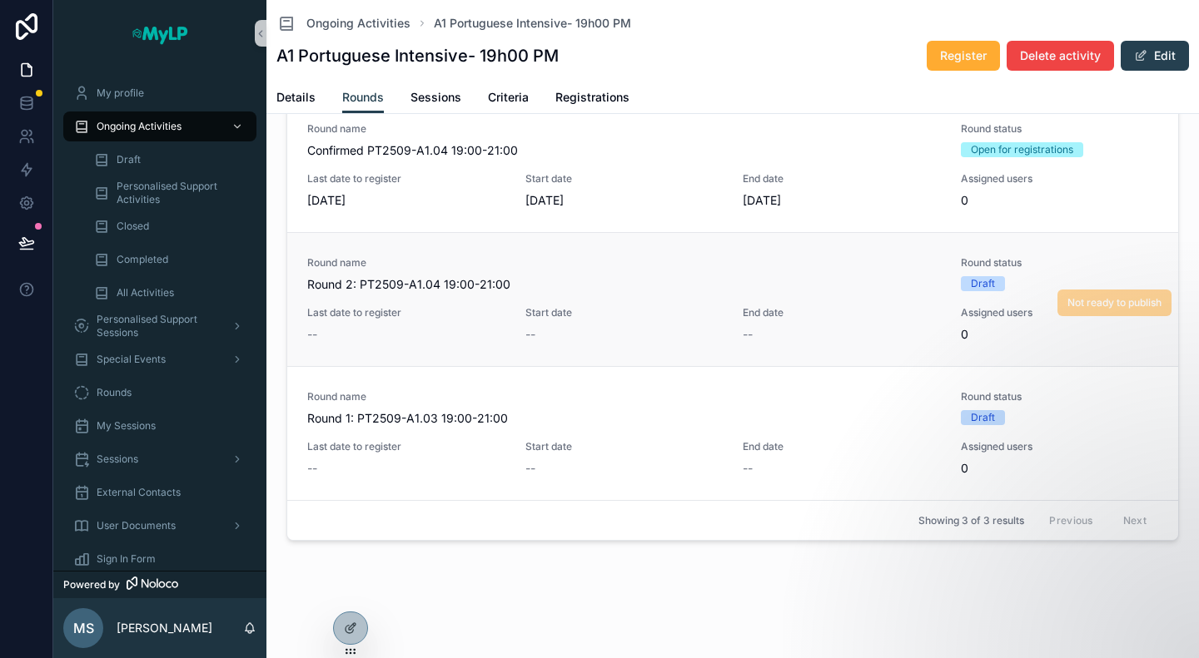
drag, startPoint x: 542, startPoint y: 277, endPoint x: 321, endPoint y: 263, distance: 221.0
click at [321, 263] on div "Round name Round 2: PT2509-A1.04 19:00-21:00" at bounding box center [623, 274] width 633 height 37
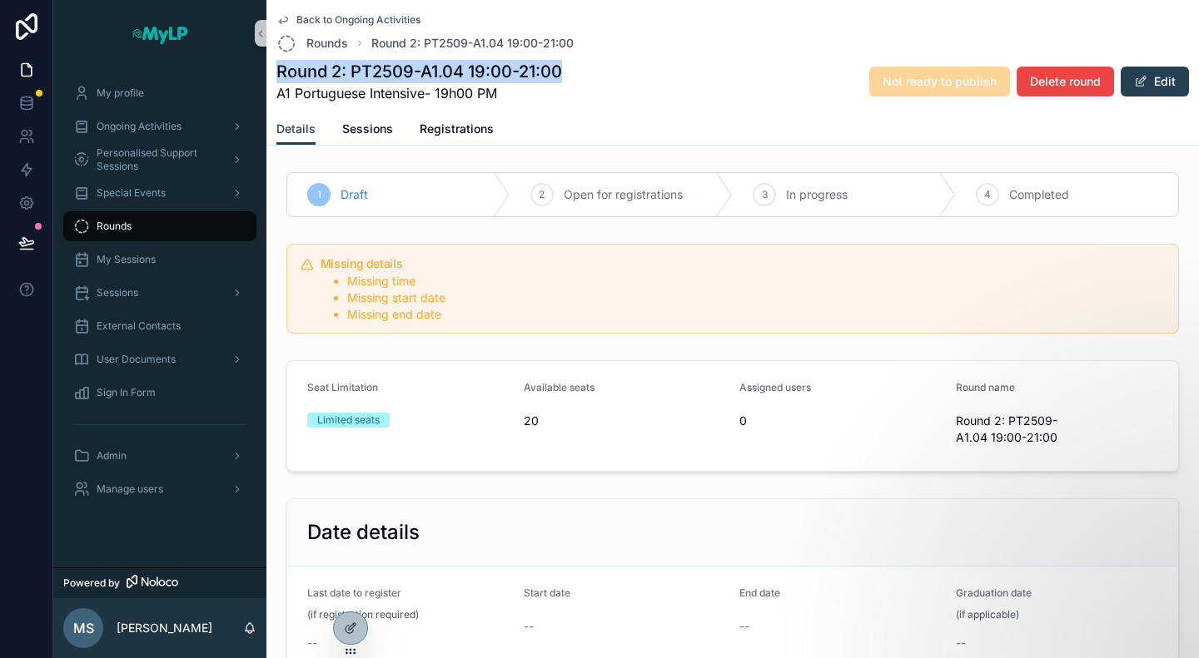
drag, startPoint x: 380, startPoint y: 57, endPoint x: 271, endPoint y: 70, distance: 110.7
click at [271, 70] on div "Back to Ongoing Activities Rounds Round 2: PT2509-A1.04 19:00-21:00 Round 2: PT…" at bounding box center [732, 73] width 932 height 146
copy h1 "Round 2: PT2509-A1.04 19:00-21:00"
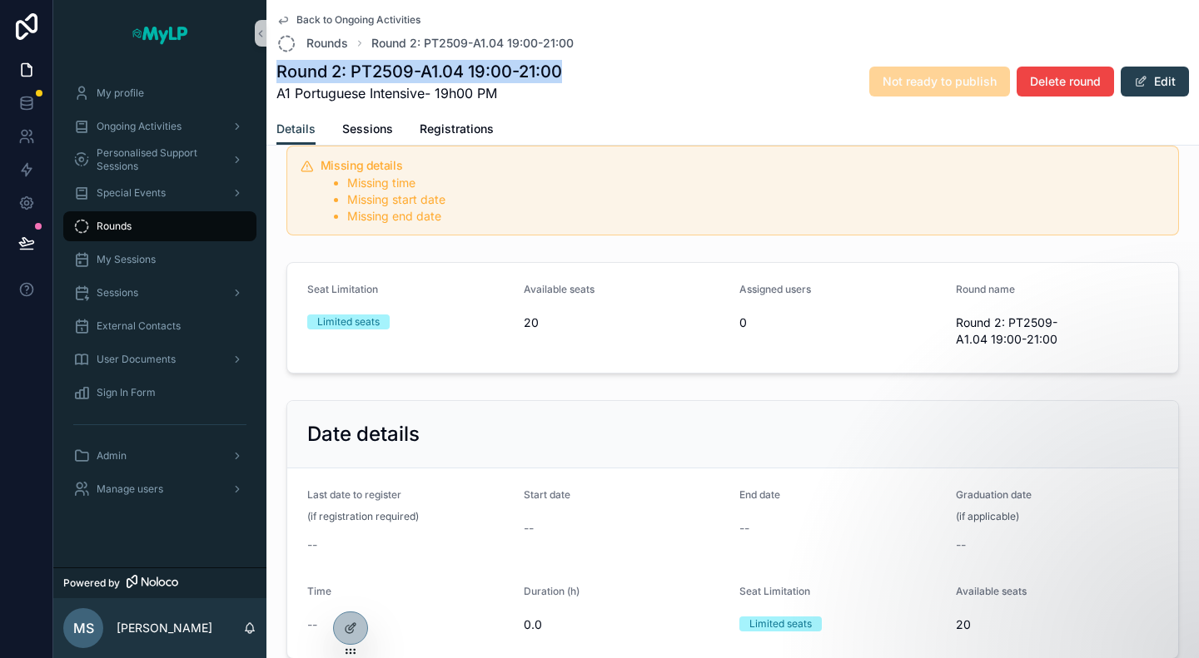
scroll to position [192, 0]
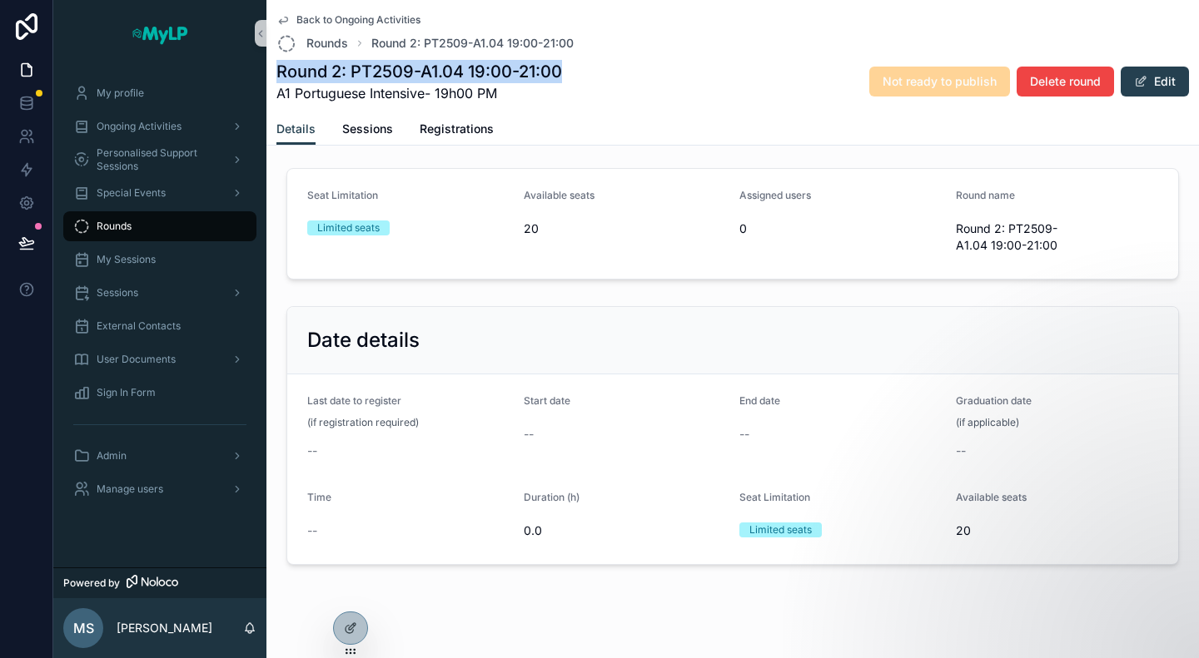
click at [357, 18] on span "Back to Ongoing Activities" at bounding box center [358, 19] width 124 height 13
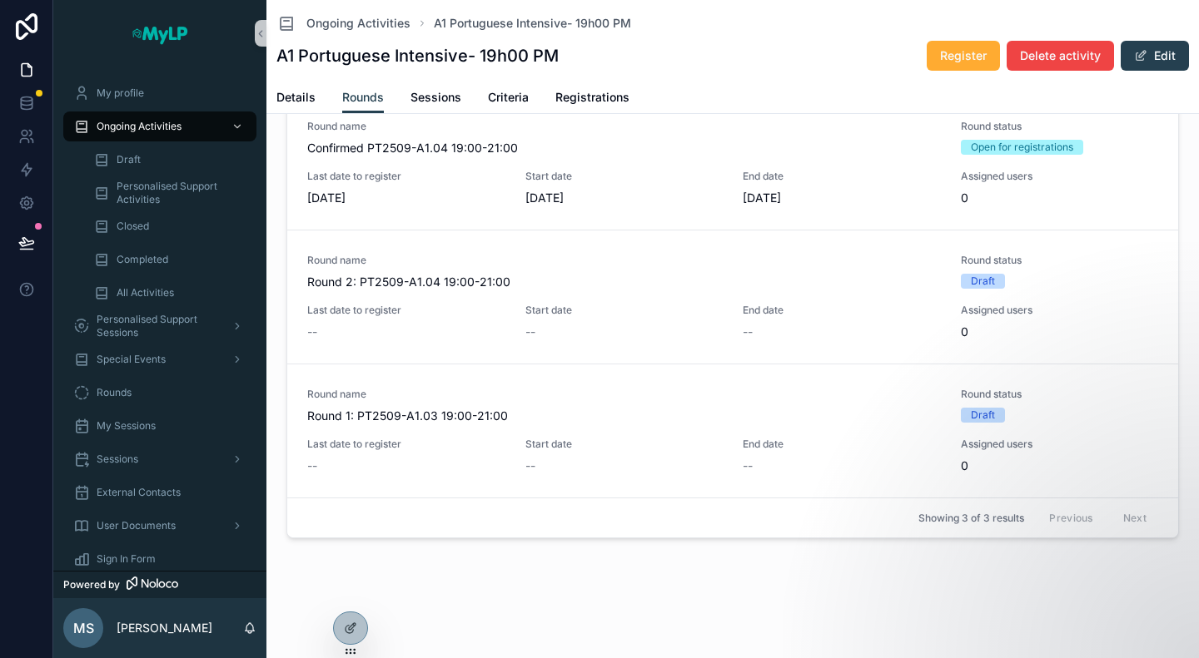
scroll to position [159, 0]
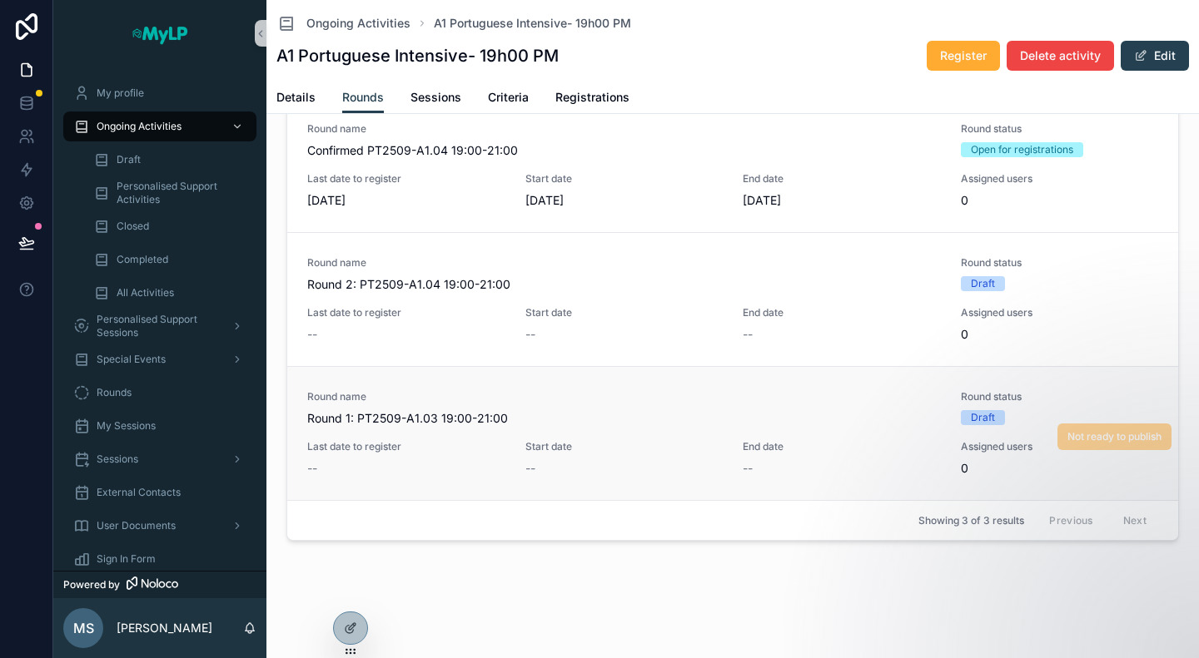
click at [517, 410] on span "Round 1: PT2509-A1.03 19:00-21:00" at bounding box center [623, 418] width 633 height 17
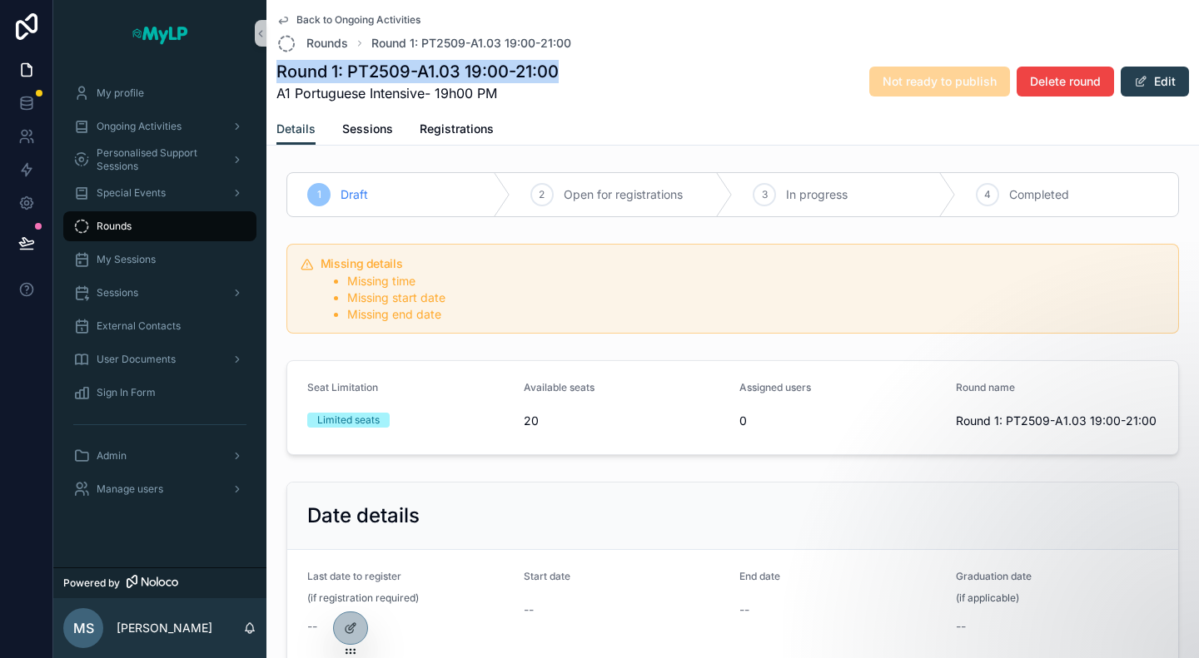
drag, startPoint x: 577, startPoint y: 64, endPoint x: 268, endPoint y: 62, distance: 308.8
click at [268, 62] on div "Back to Ongoing Activities Rounds Round 1: PT2509-A1.03 19:00-21:00 Round 1: PT…" at bounding box center [732, 73] width 932 height 146
copy h1 "Round 1: PT2509-A1.03 19:00-21:00"
click at [285, 15] on icon "scrollable content" at bounding box center [282, 19] width 13 height 13
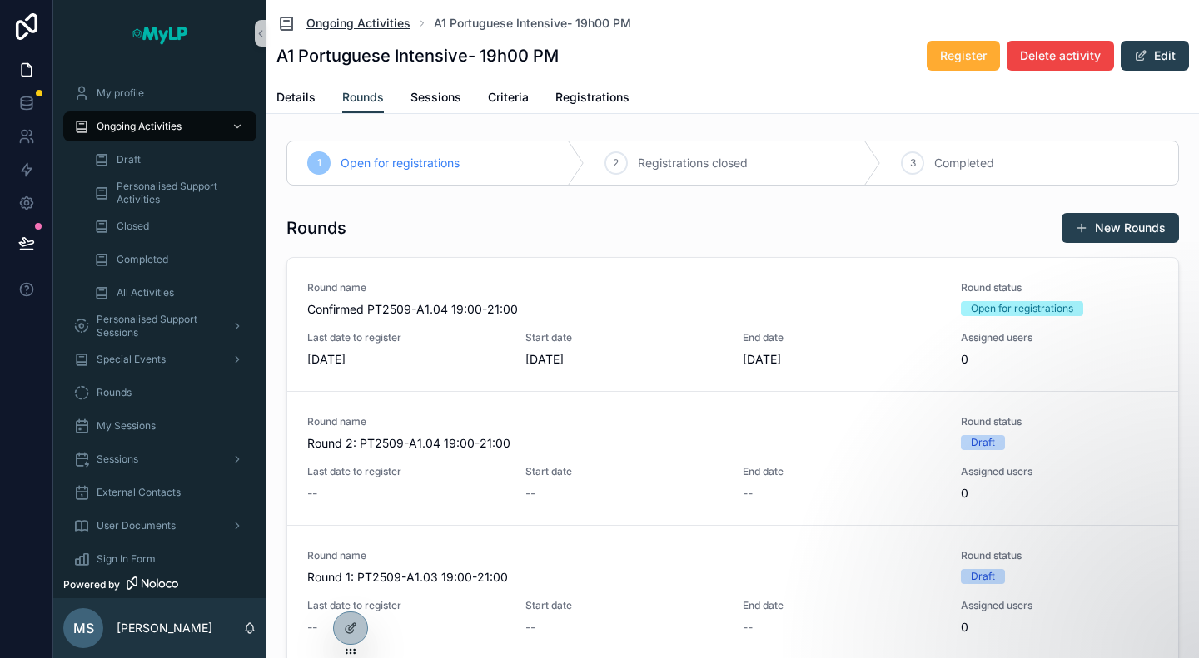
click at [375, 19] on span "Ongoing Activities" at bounding box center [358, 23] width 104 height 17
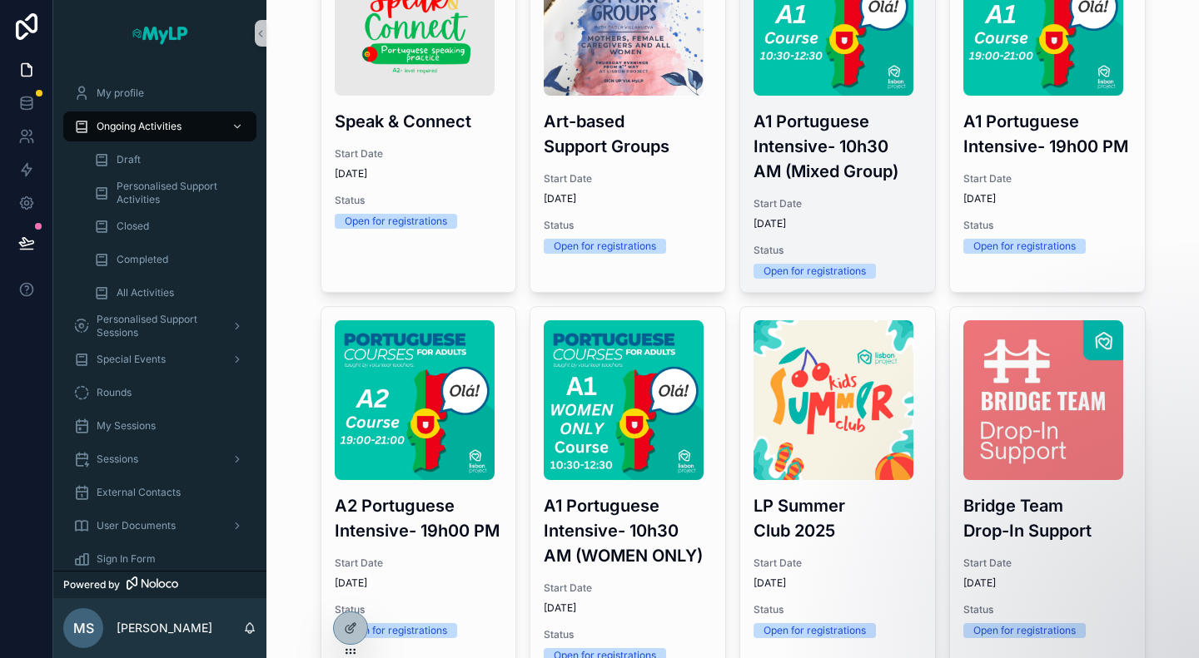
scroll to position [83, 0]
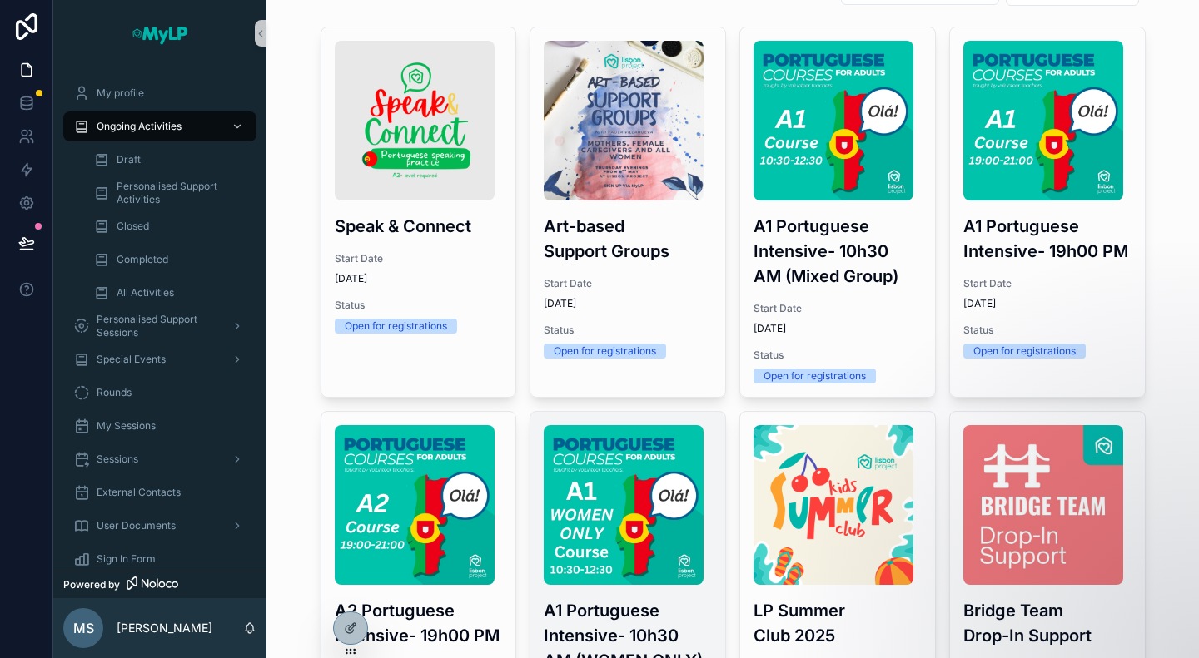
click at [613, 547] on img "scrollable content" at bounding box center [624, 505] width 160 height 160
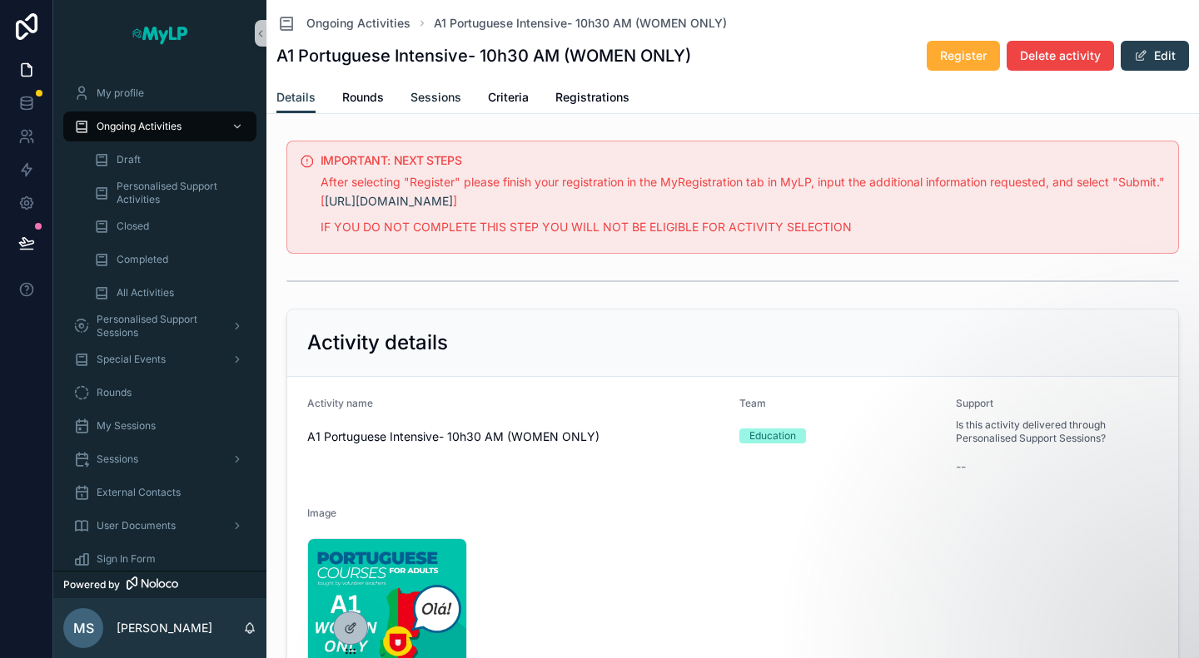
click at [423, 96] on span "Sessions" at bounding box center [435, 97] width 51 height 17
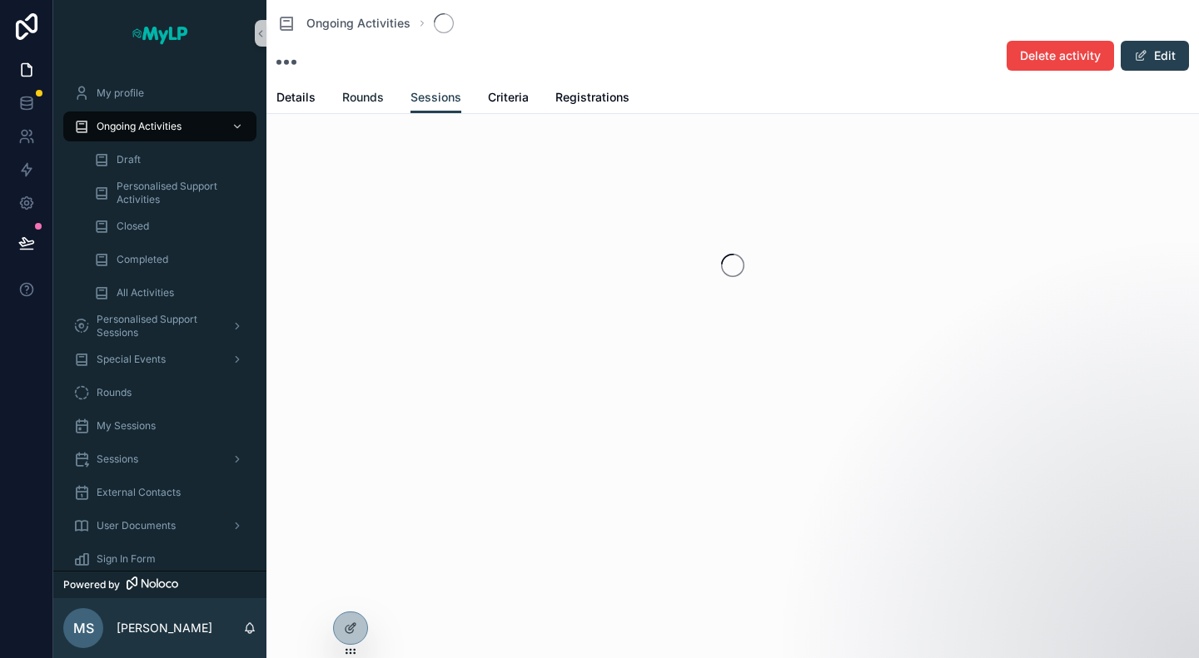
click at [371, 90] on span "Rounds" at bounding box center [363, 97] width 42 height 17
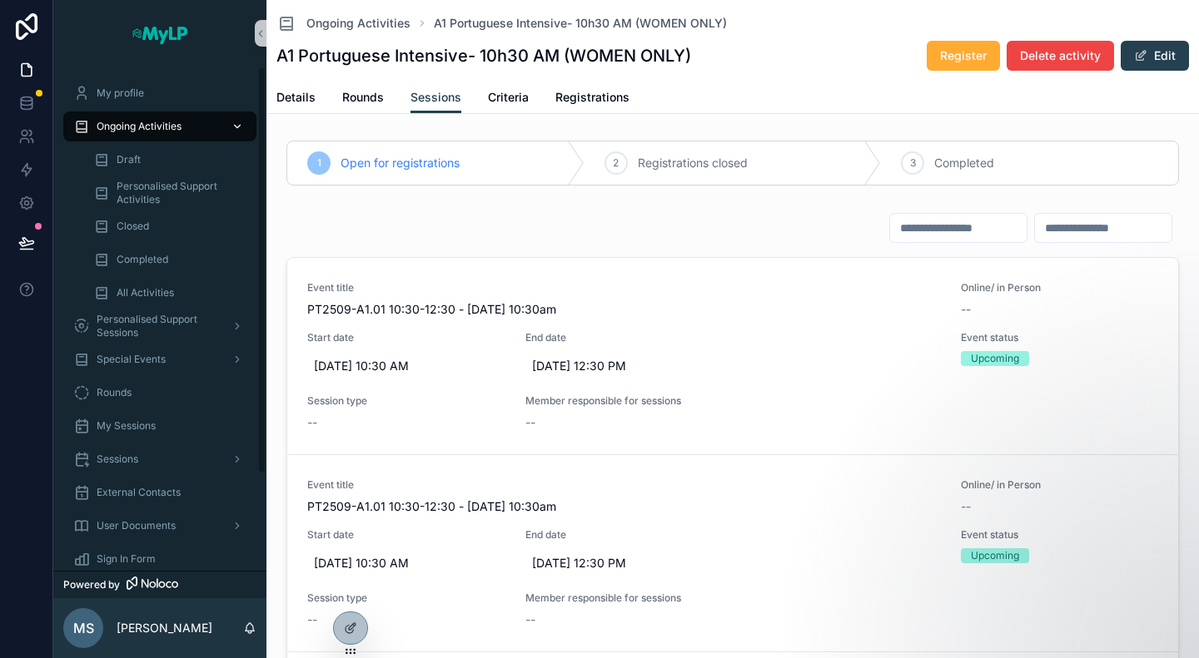
click at [159, 113] on div "Ongoing Activities" at bounding box center [159, 126] width 173 height 27
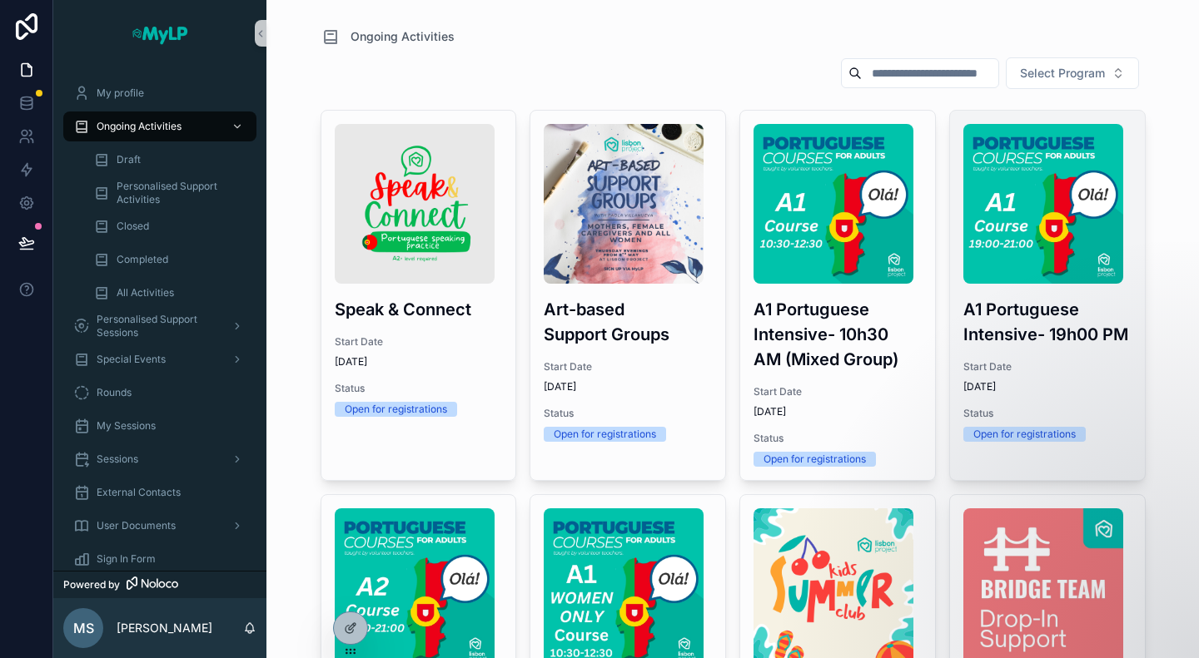
click at [1067, 297] on h3 "A1 Portuguese Intensive- 19h00 PM" at bounding box center [1047, 322] width 168 height 50
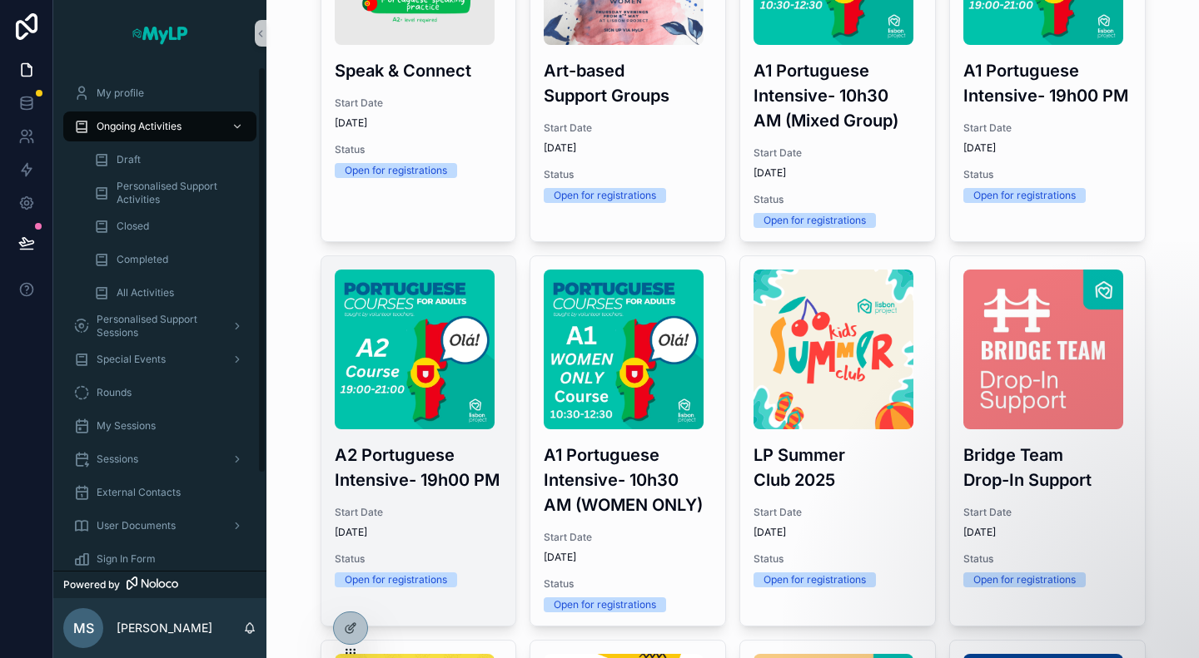
scroll to position [250, 0]
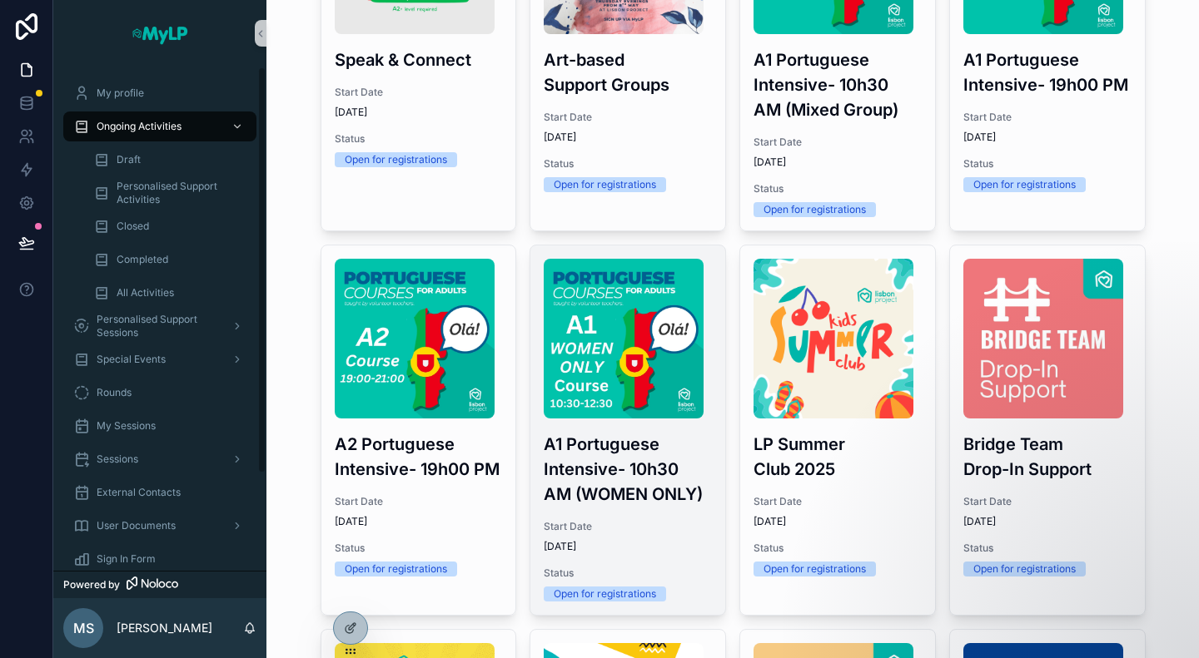
click at [624, 434] on h3 "A1 Portuguese Intensive- 10h30 AM (WOMEN ONLY)" at bounding box center [628, 469] width 168 height 75
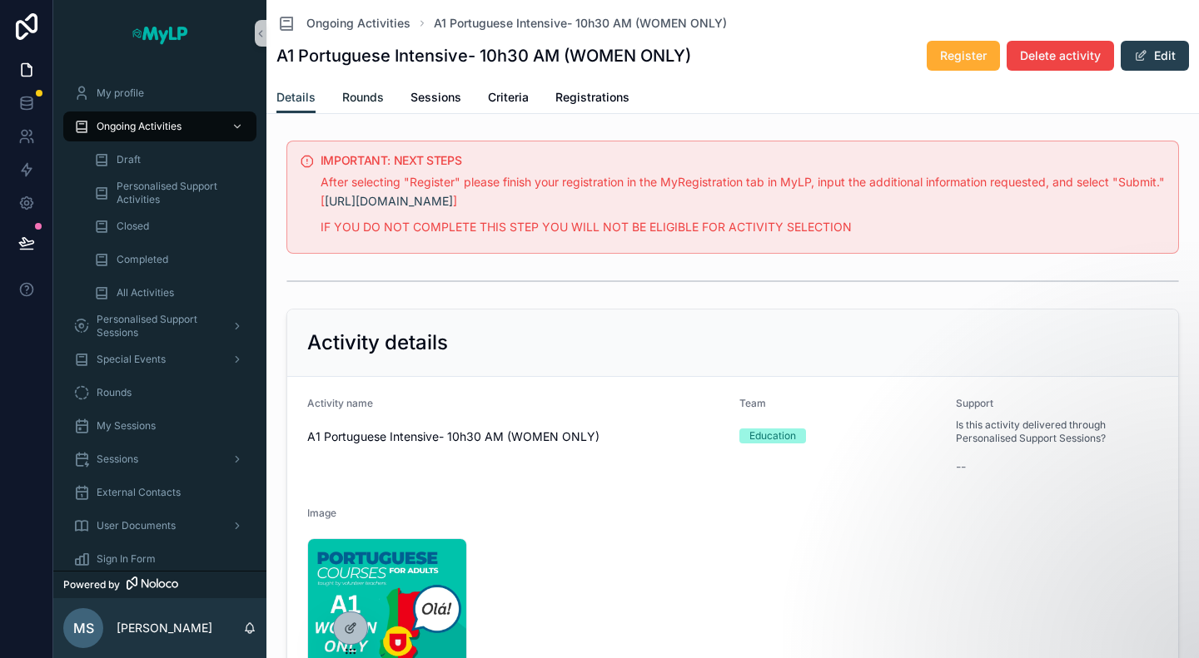
click at [358, 96] on span "Rounds" at bounding box center [363, 97] width 42 height 17
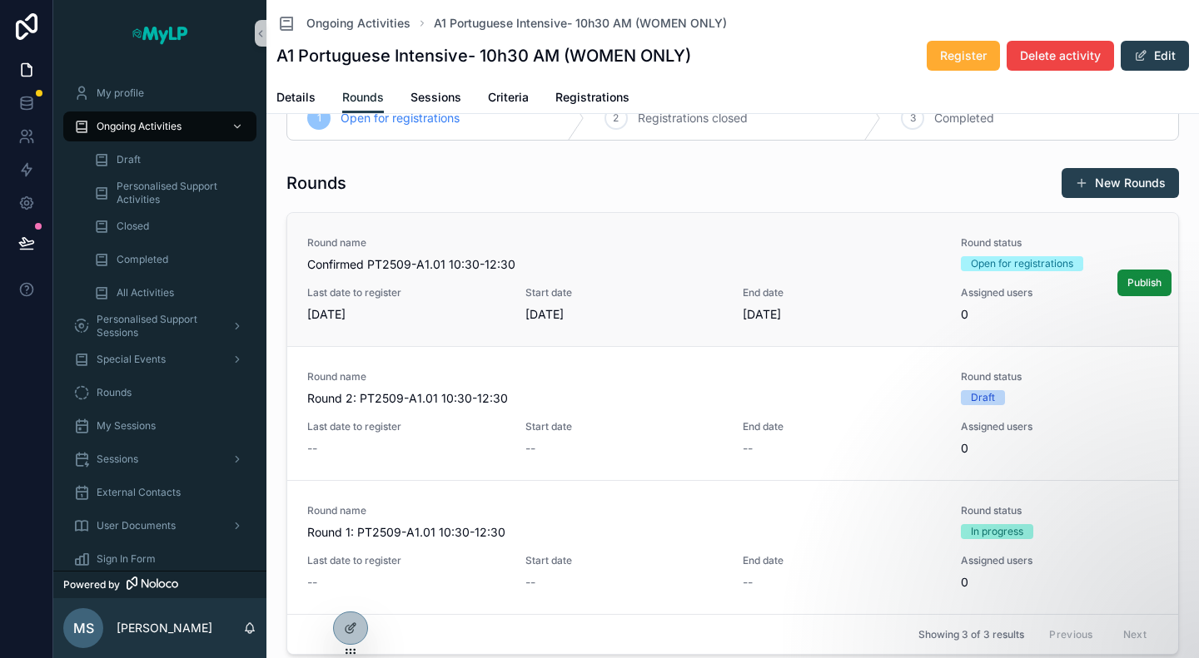
scroll to position [83, 0]
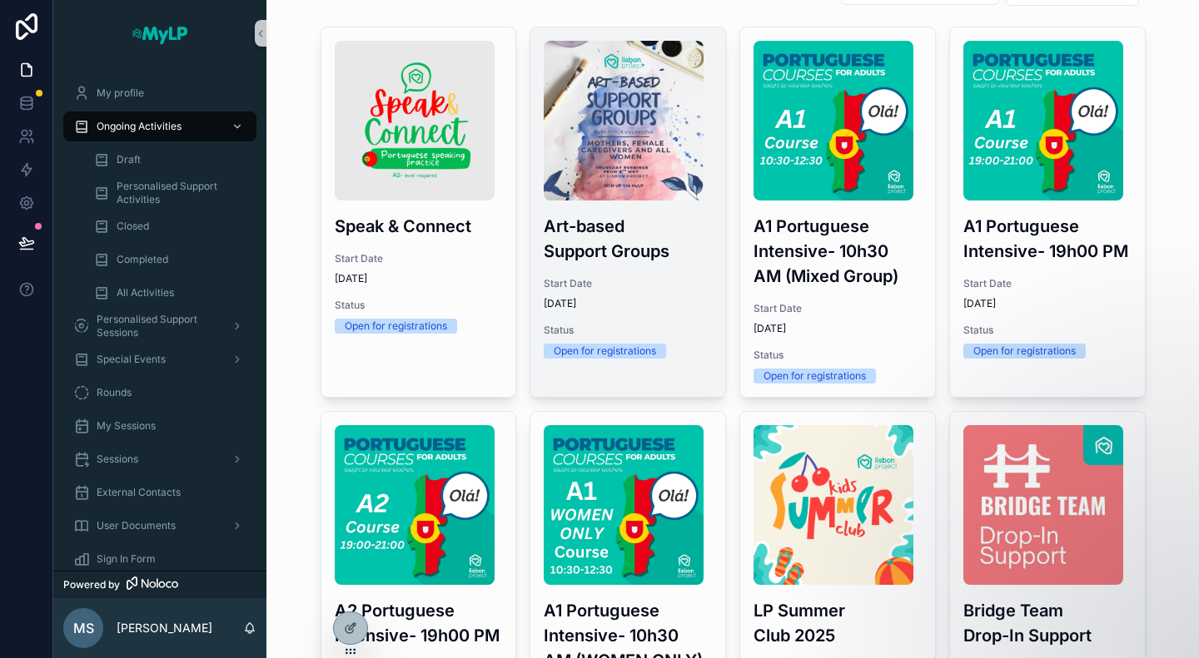
scroll to position [250, 0]
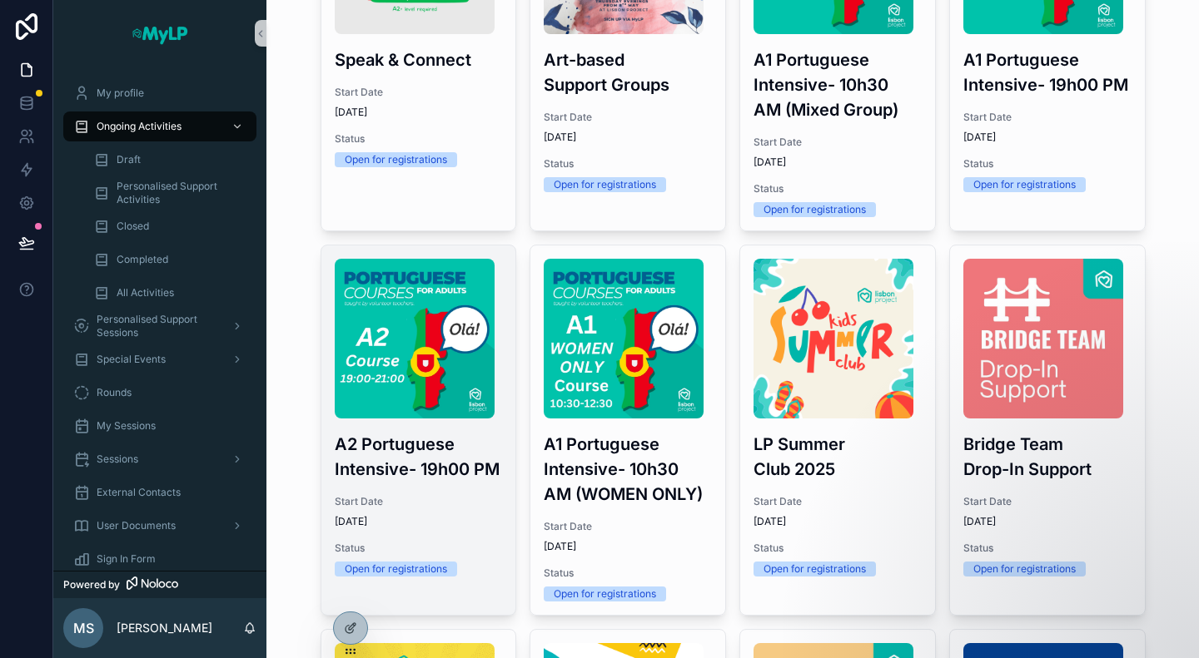
click at [452, 453] on h3 "A2 Portuguese Intensive- 19h00 PM" at bounding box center [419, 457] width 168 height 50
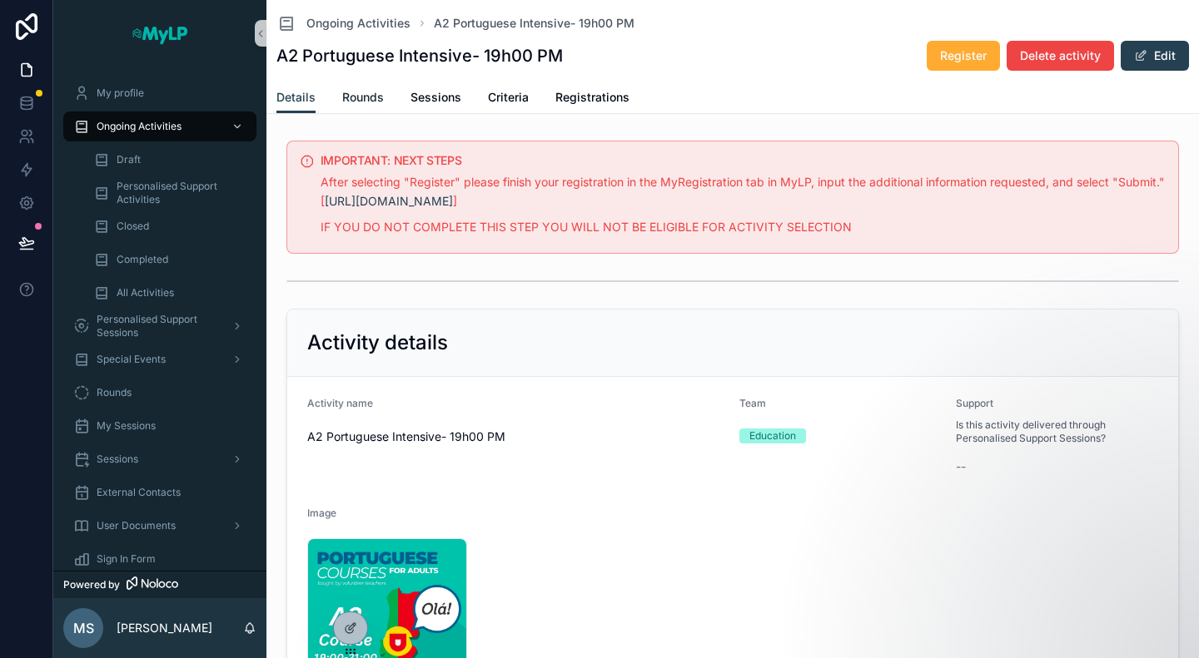
click at [365, 92] on span "Rounds" at bounding box center [363, 97] width 42 height 17
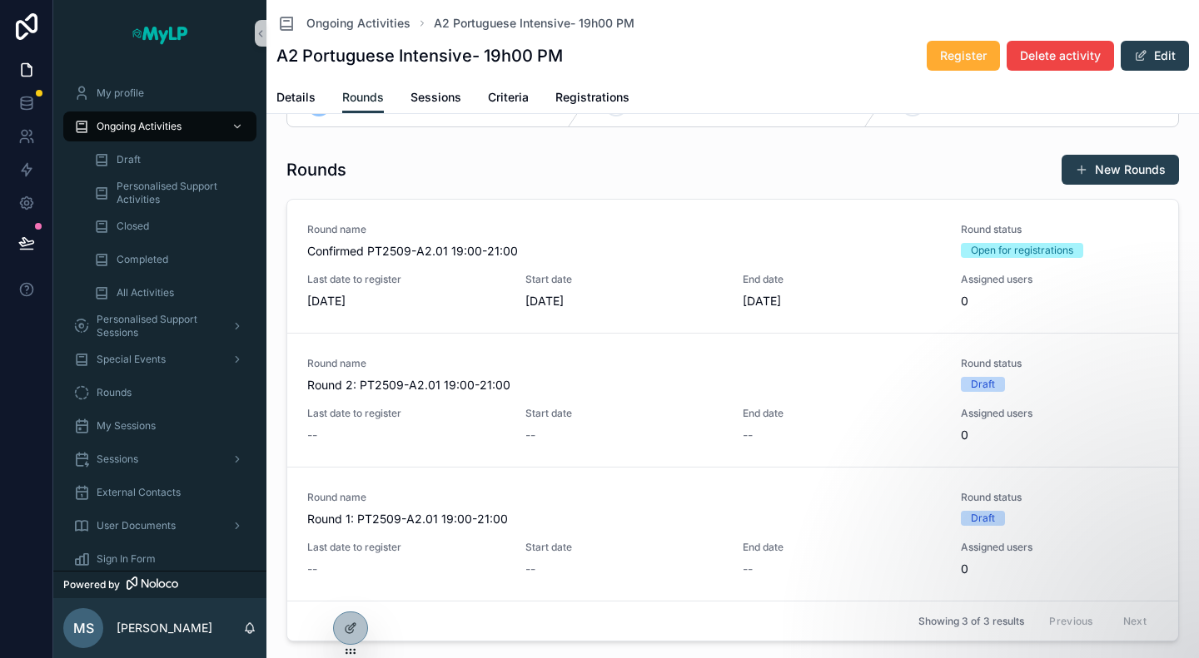
scroll to position [83, 0]
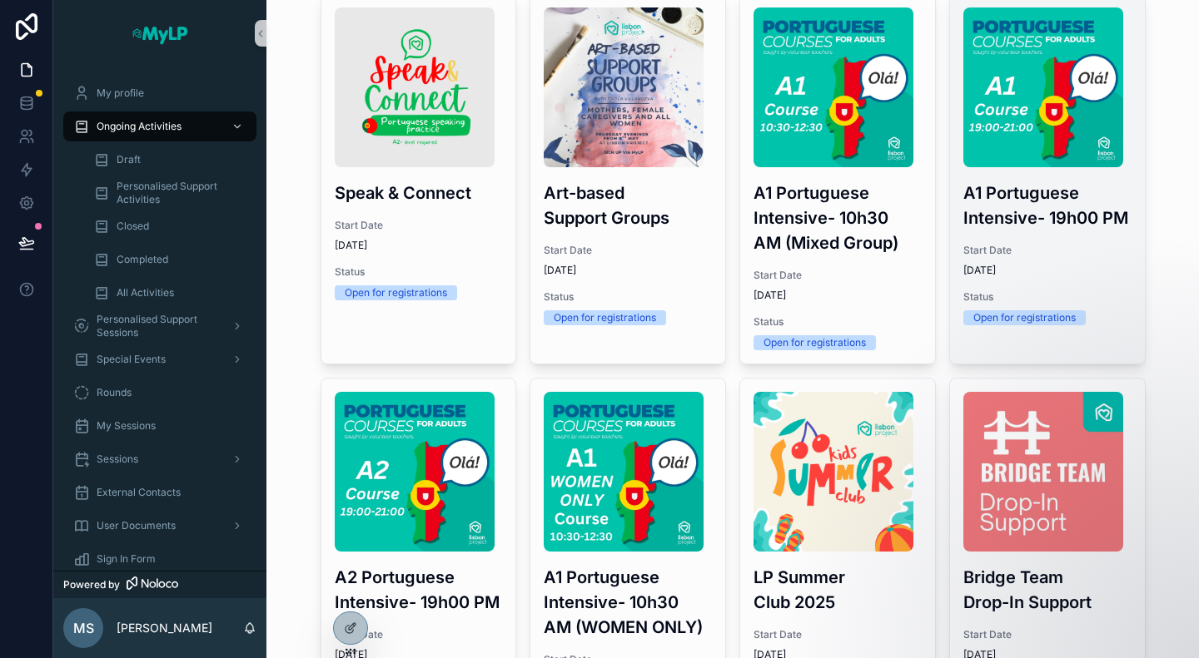
scroll to position [166, 0]
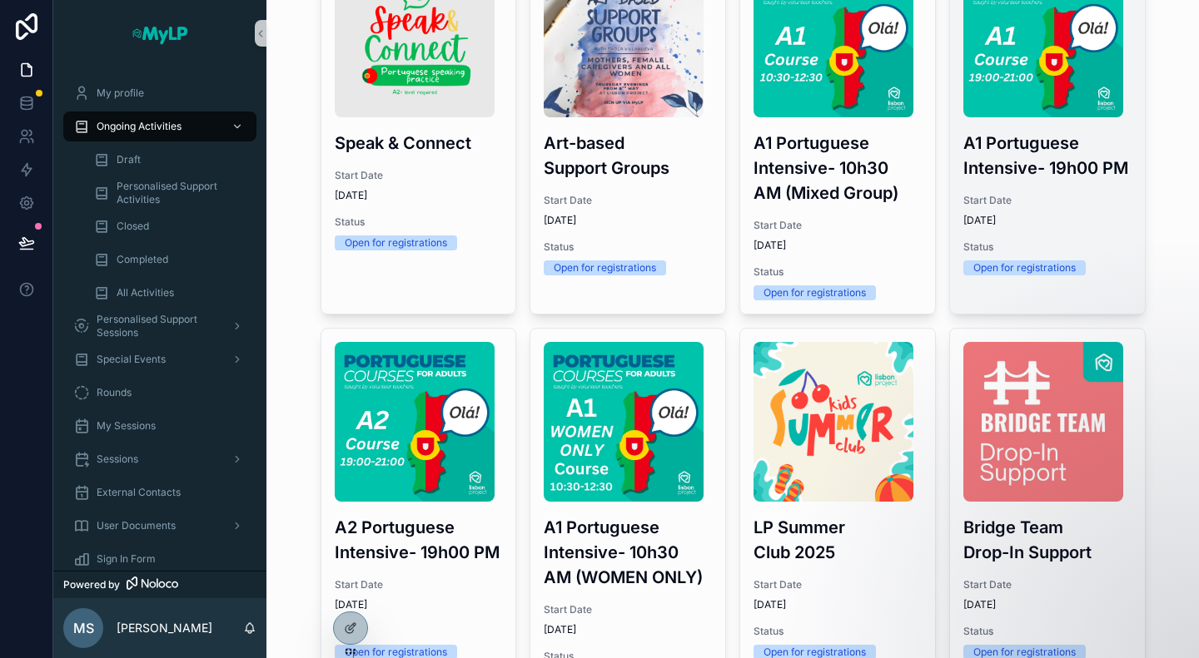
click at [1050, 196] on span "Start Date" at bounding box center [1047, 200] width 168 height 13
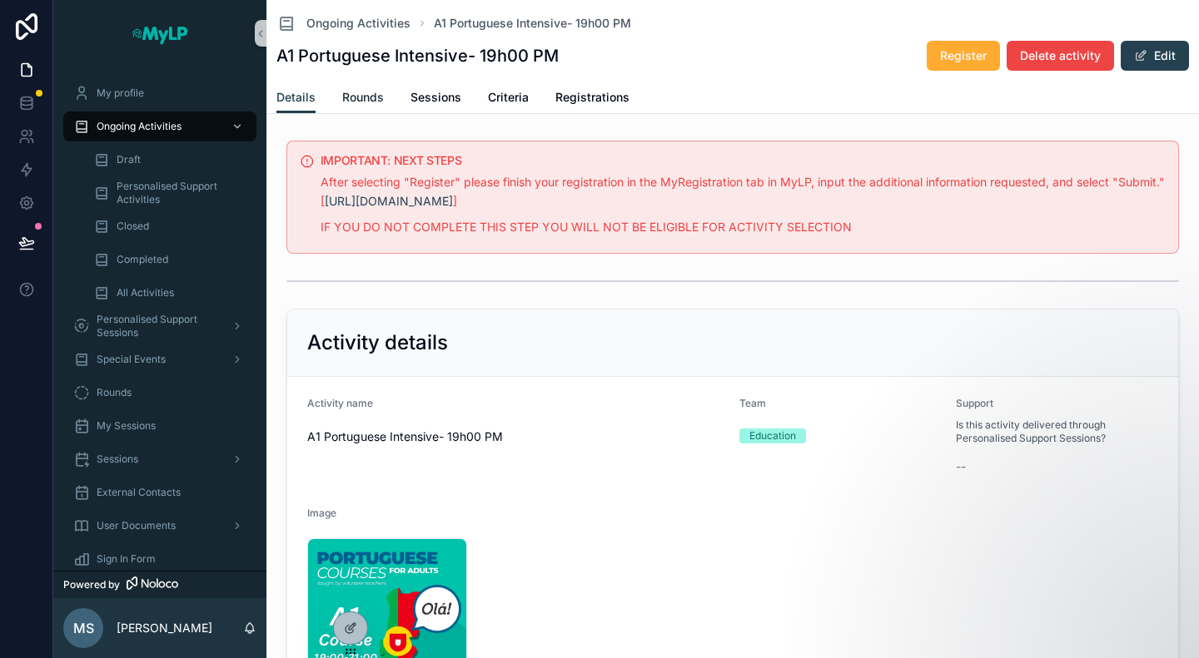
click at [368, 99] on span "Rounds" at bounding box center [363, 97] width 42 height 17
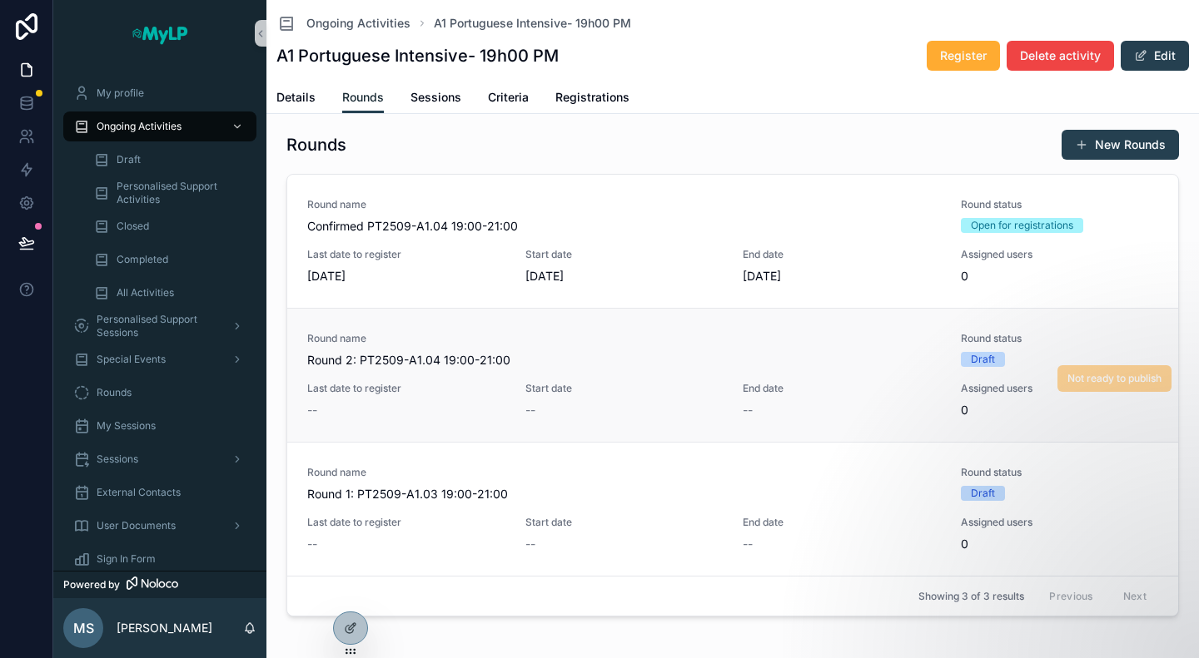
scroll to position [159, 0]
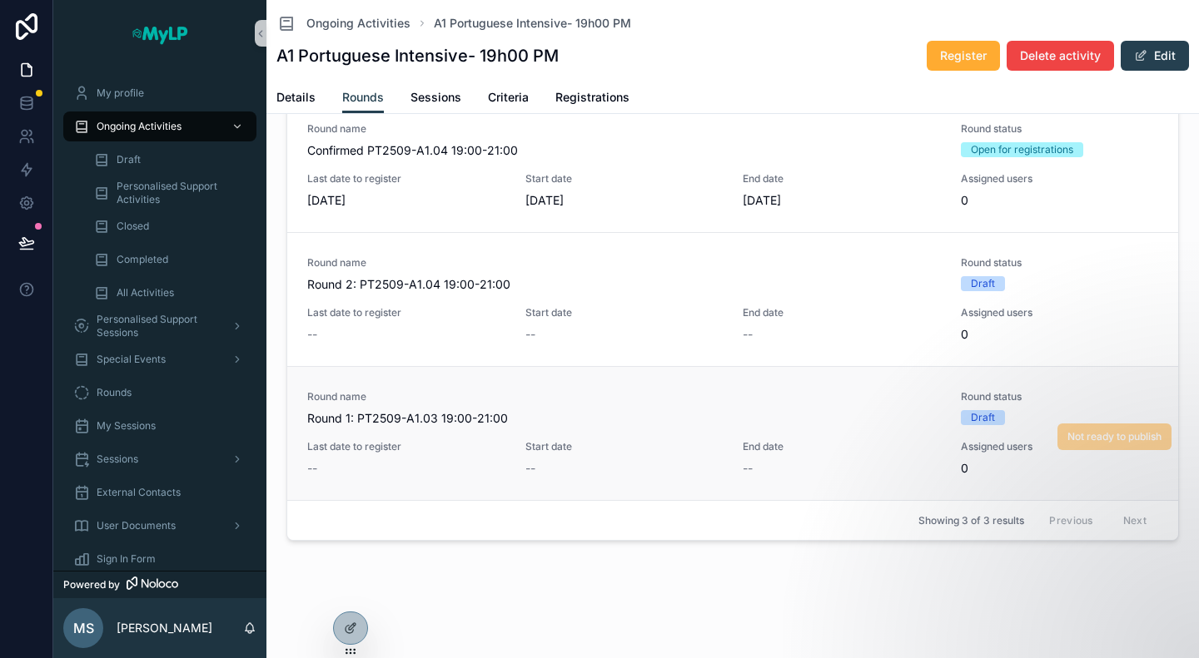
click at [886, 419] on span "Round 1: PT2509-A1.03 19:00-21:00" at bounding box center [623, 418] width 633 height 17
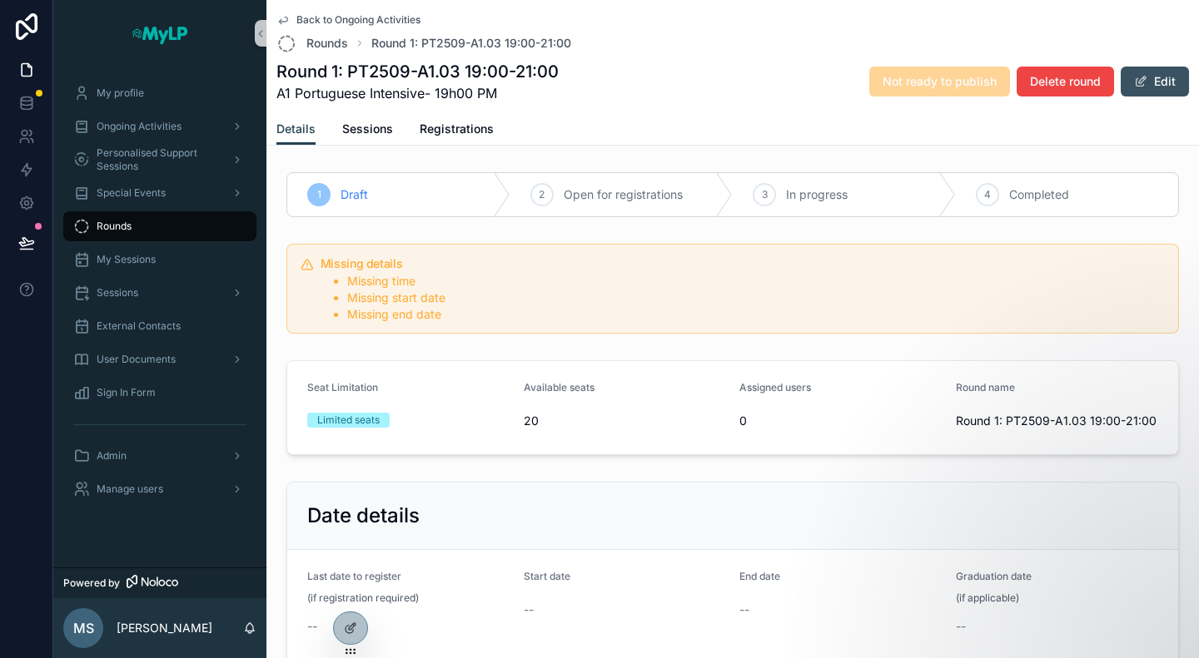
click at [1134, 87] on span "scrollable content" at bounding box center [1140, 81] width 13 height 13
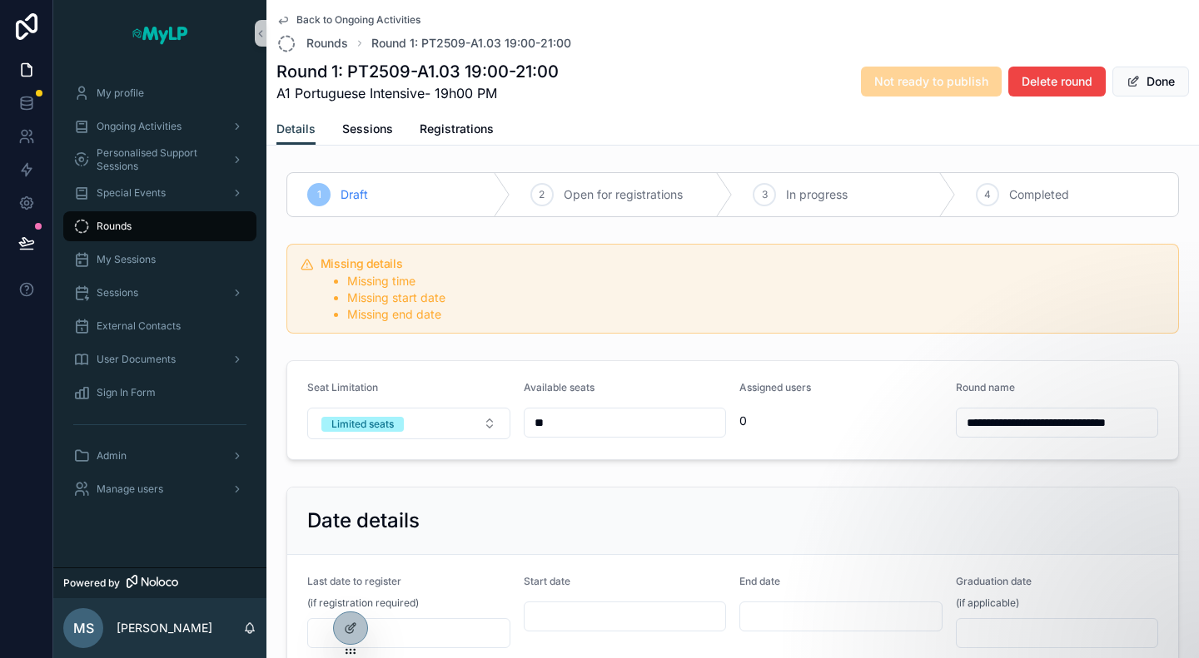
click at [459, 61] on h1 "Round 1: PT2509-A1.03 19:00-21:00" at bounding box center [417, 71] width 282 height 23
click at [1081, 416] on input "**********" at bounding box center [1056, 422] width 201 height 23
type input "**********"
click at [1101, 344] on div "**********" at bounding box center [732, 463] width 932 height 595
click at [307, 21] on span "Back to Ongoing Activities" at bounding box center [358, 19] width 124 height 13
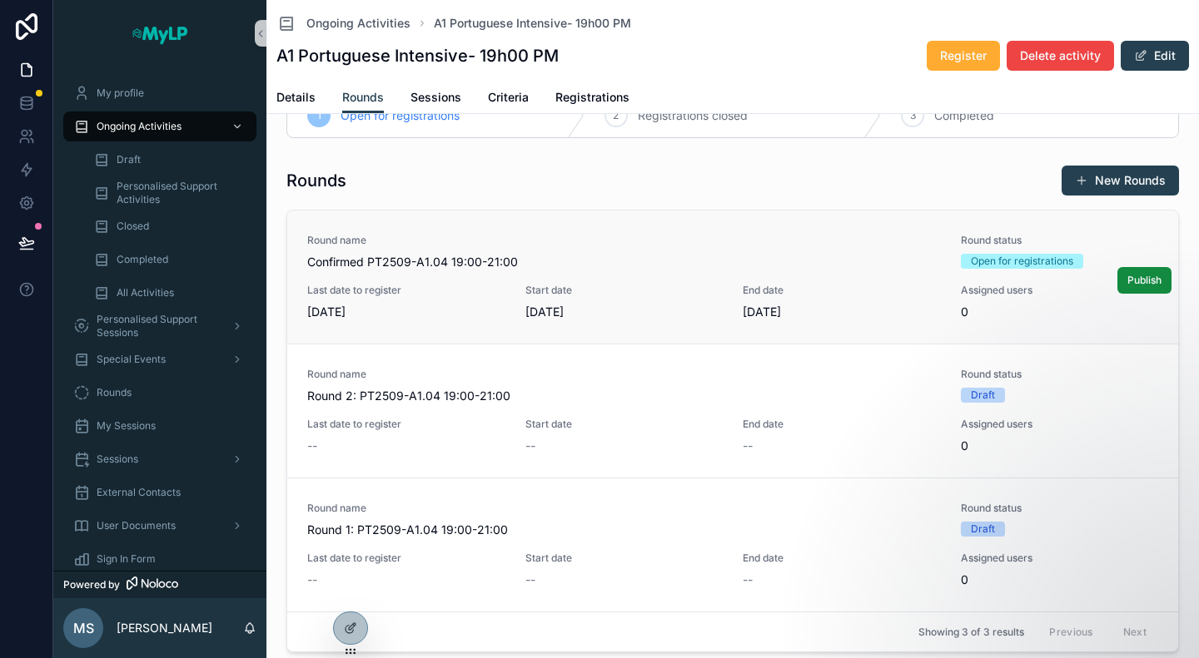
scroll to position [83, 0]
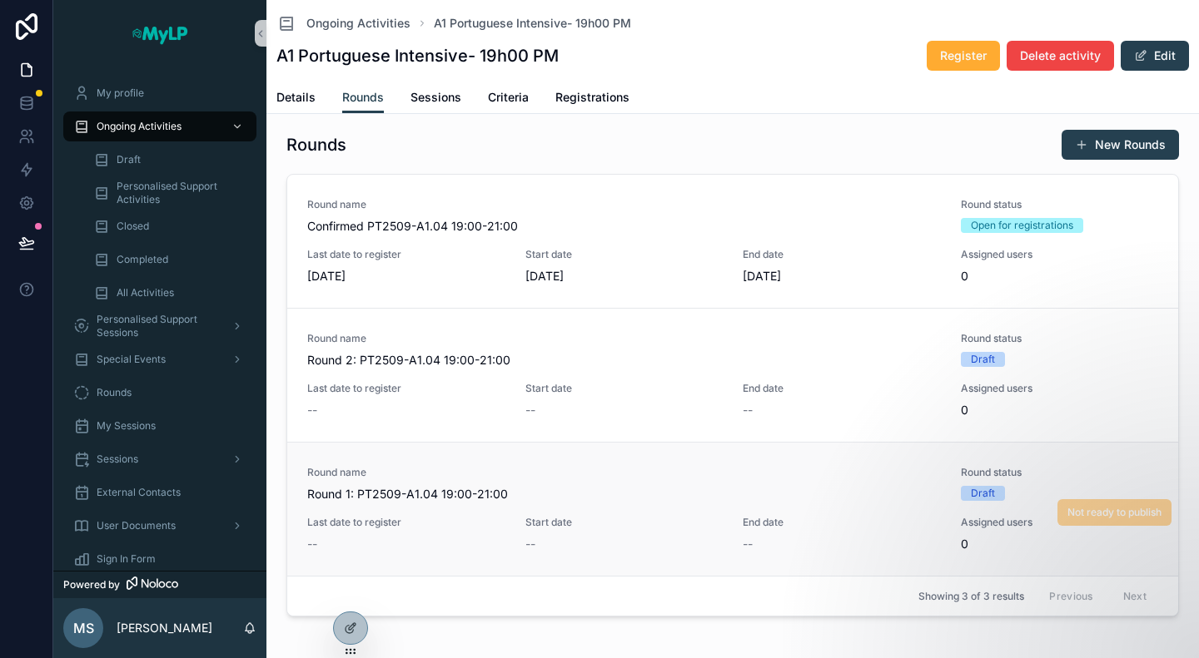
click at [658, 525] on span "Start date" at bounding box center [624, 522] width 198 height 13
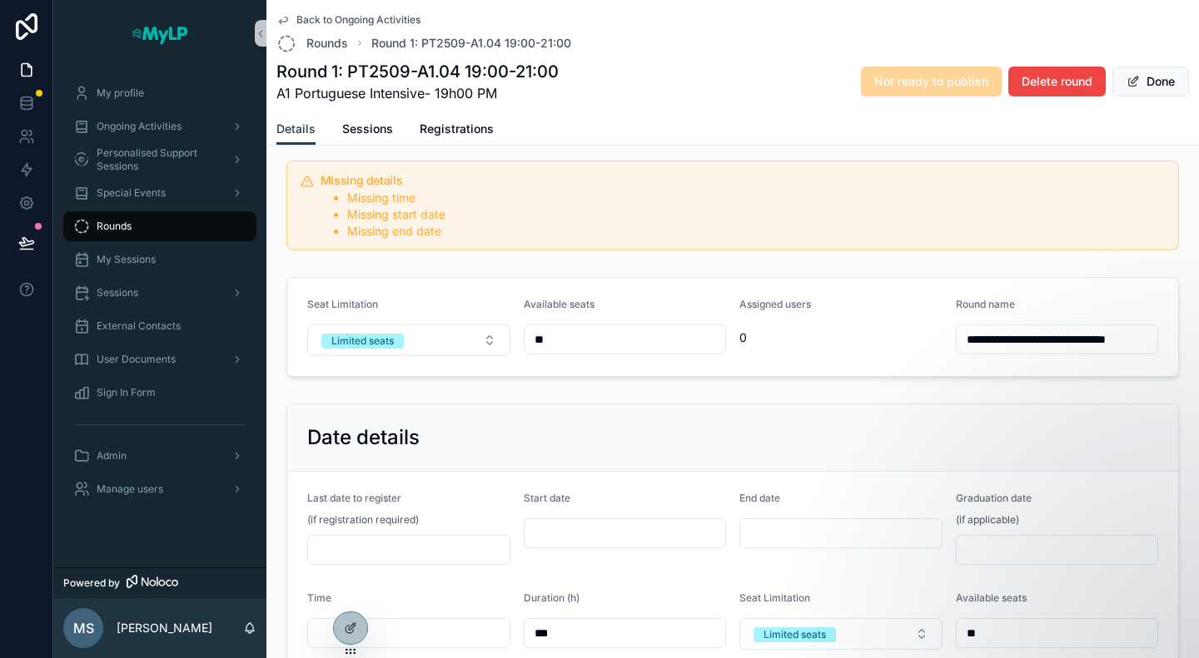
scroll to position [166, 0]
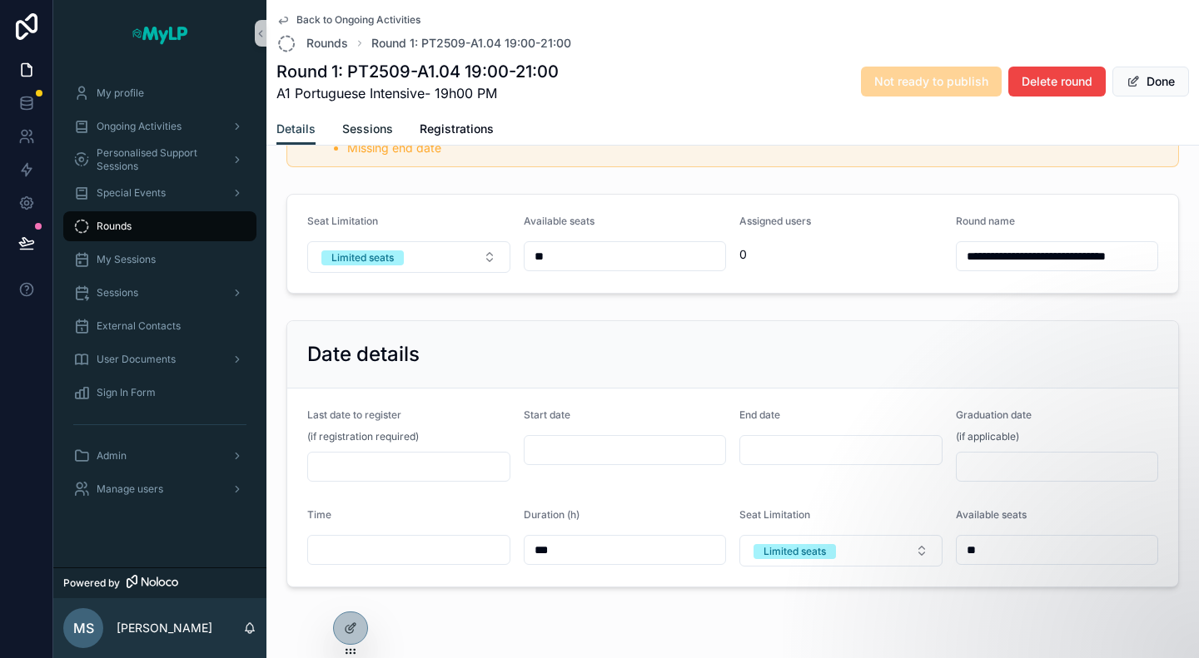
click at [366, 127] on span "Sessions" at bounding box center [367, 129] width 51 height 17
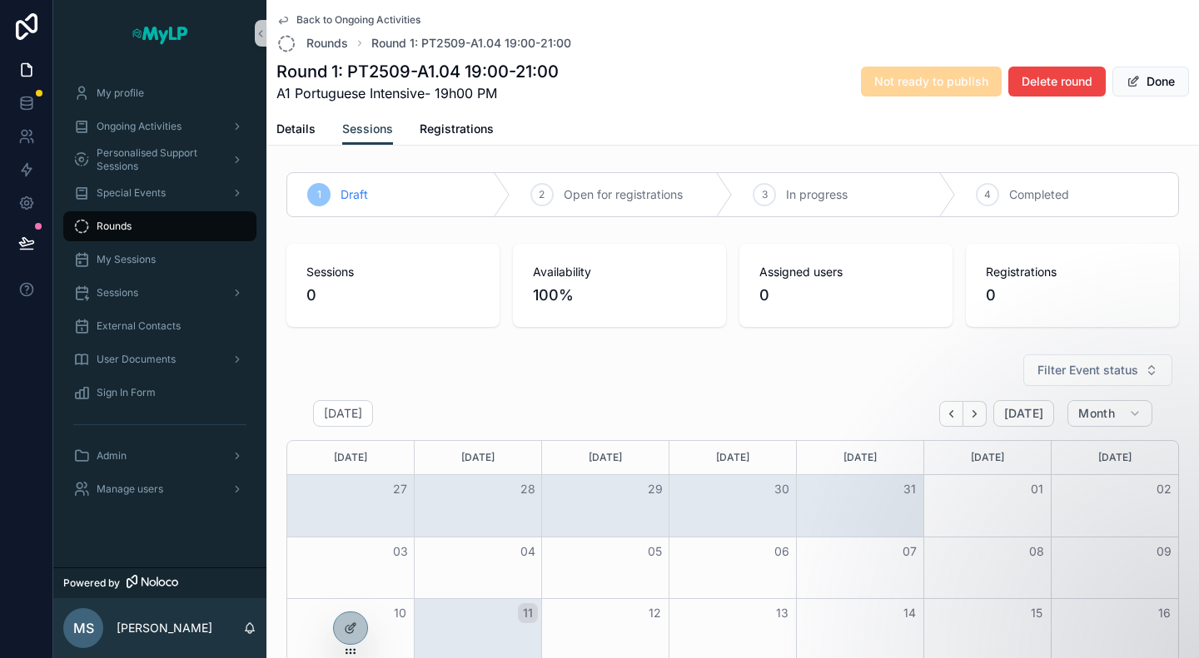
click at [495, 126] on div "Details Sessions Registrations" at bounding box center [732, 129] width 912 height 32
click at [309, 132] on span "Details" at bounding box center [295, 129] width 39 height 17
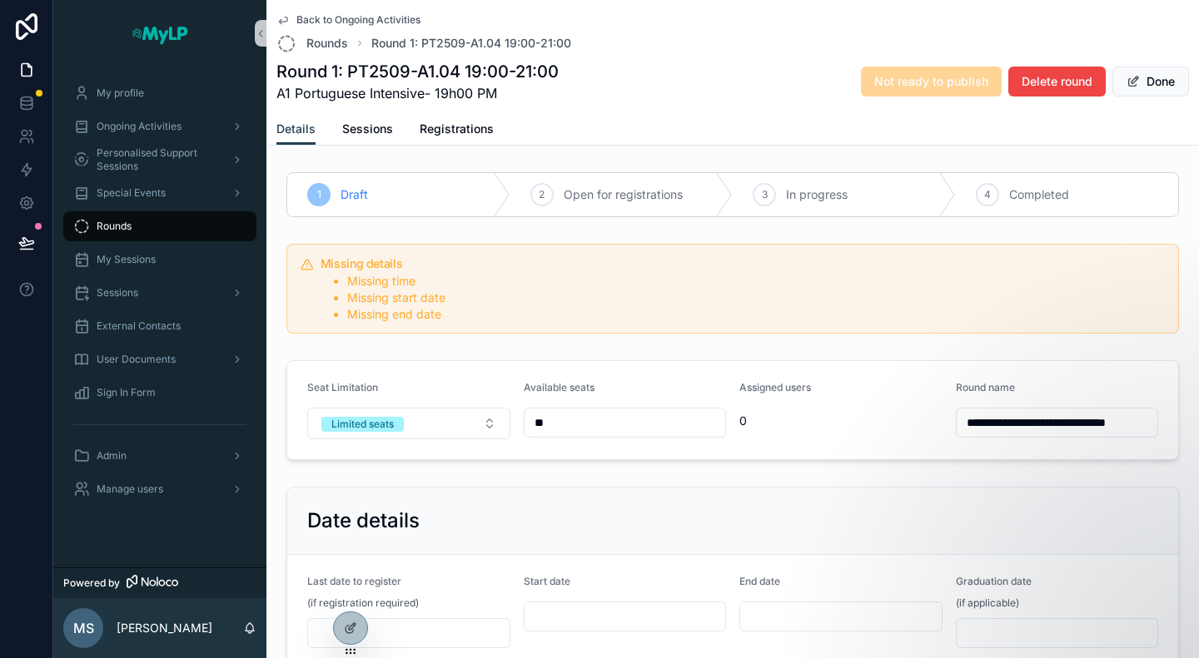
click at [548, 488] on div "Date details" at bounding box center [732, 521] width 891 height 67
click at [323, 16] on span "Back to Ongoing Activities" at bounding box center [358, 19] width 124 height 13
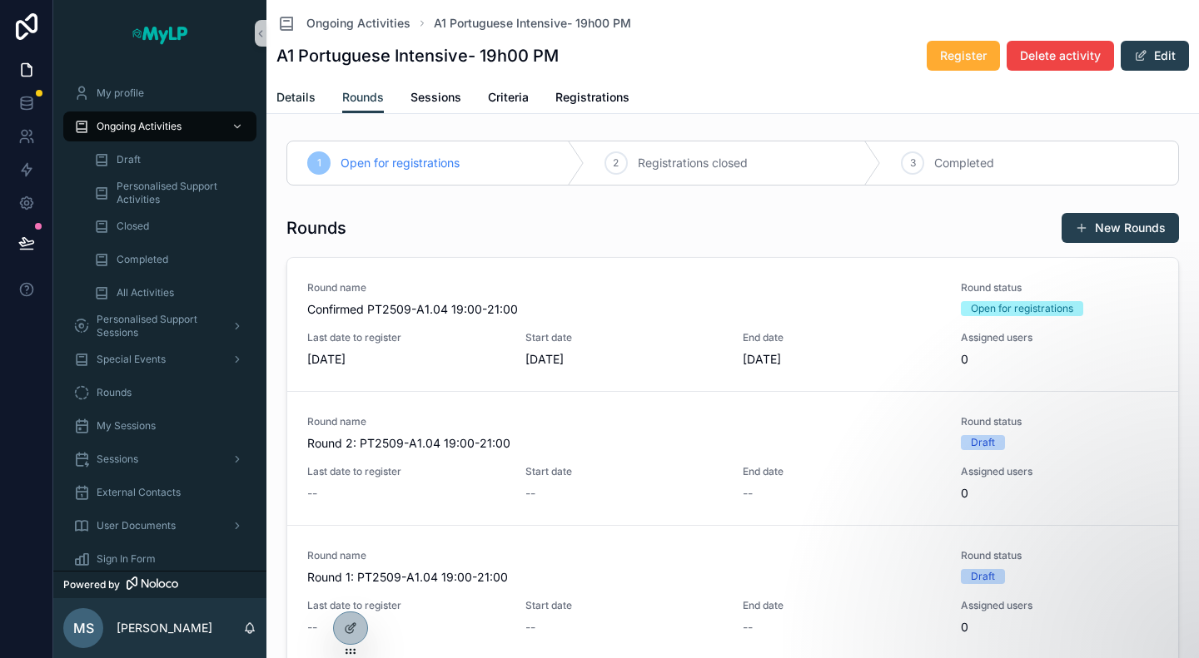
click at [308, 102] on span "Details" at bounding box center [295, 97] width 39 height 17
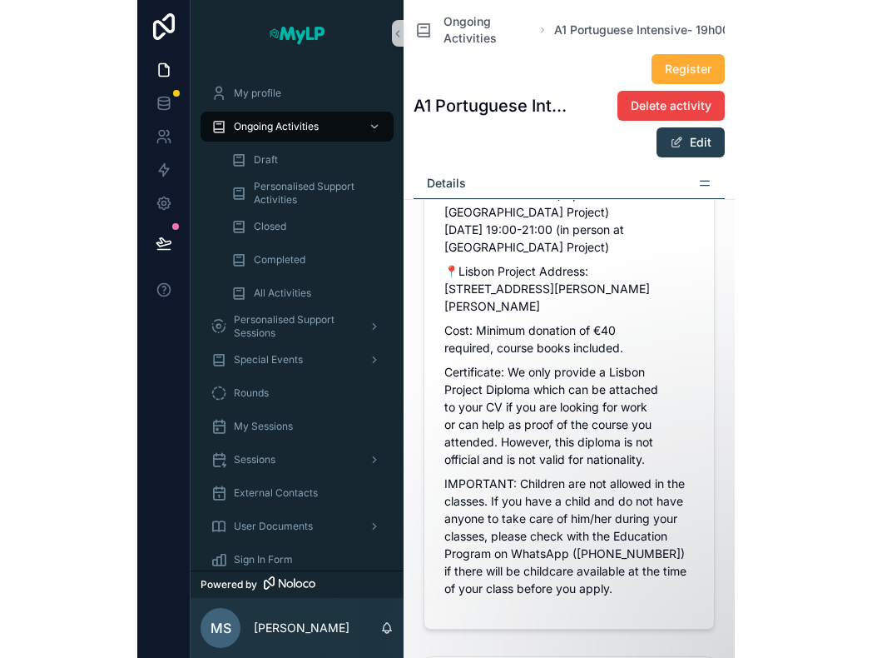
scroll to position [1740, 0]
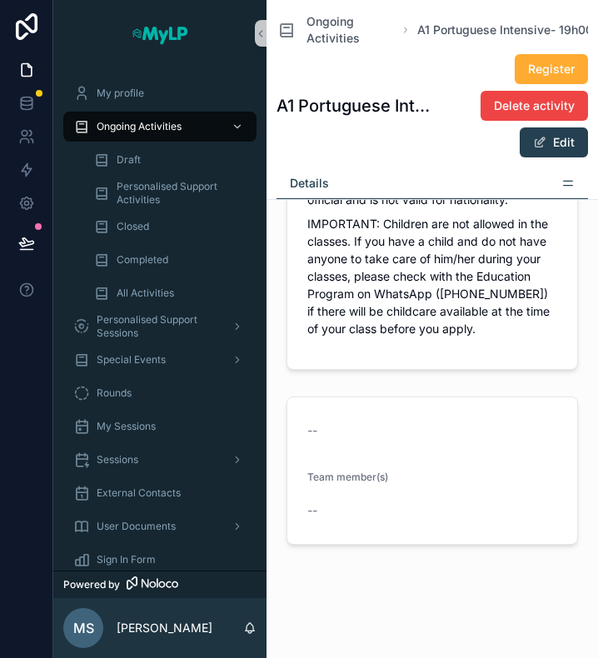
click at [88, 633] on span "MS" at bounding box center [83, 628] width 21 height 20
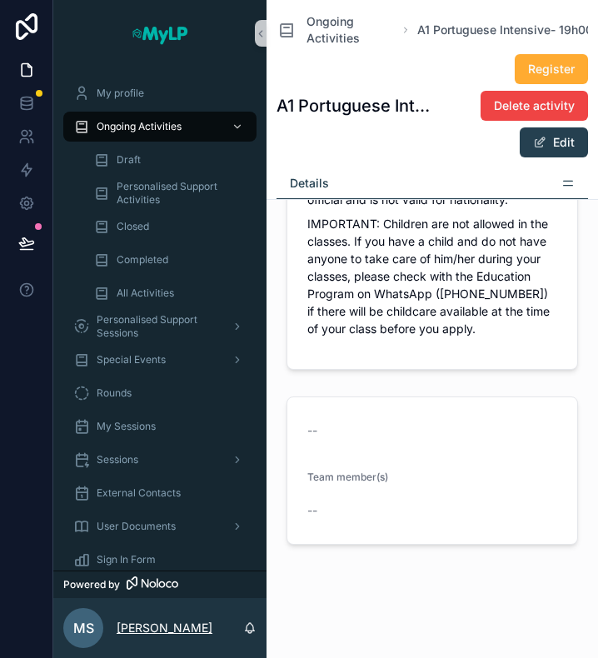
click at [194, 630] on p "Michelle Simons" at bounding box center [165, 627] width 96 height 17
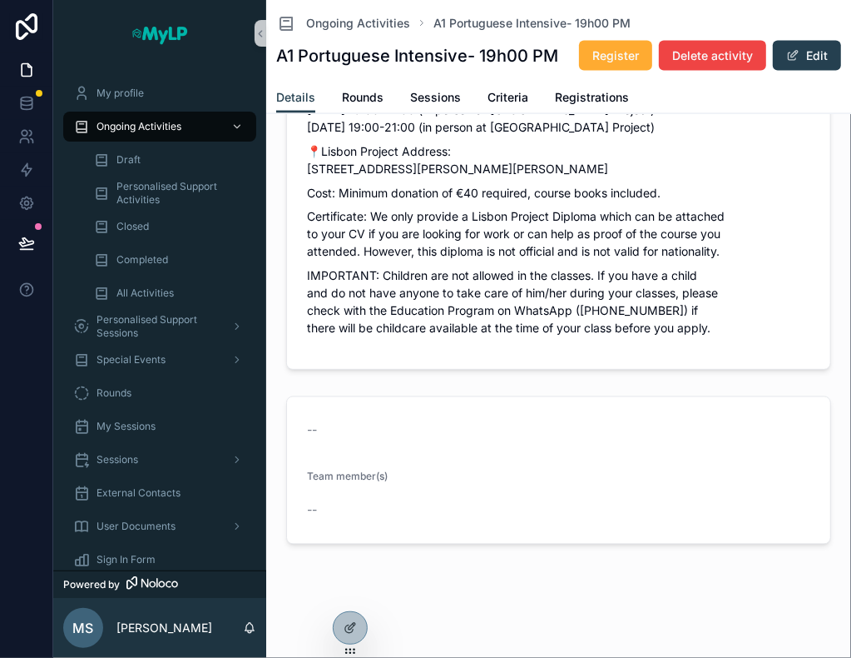
scroll to position [1132, 0]
click at [347, 627] on icon at bounding box center [350, 627] width 13 height 13
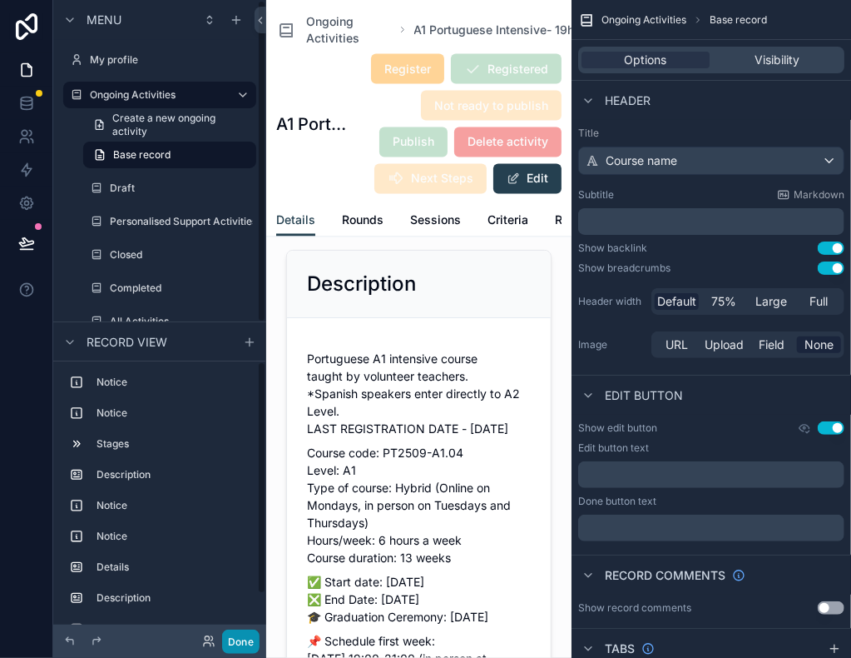
click at [248, 642] on button "Done" at bounding box center [240, 641] width 37 height 24
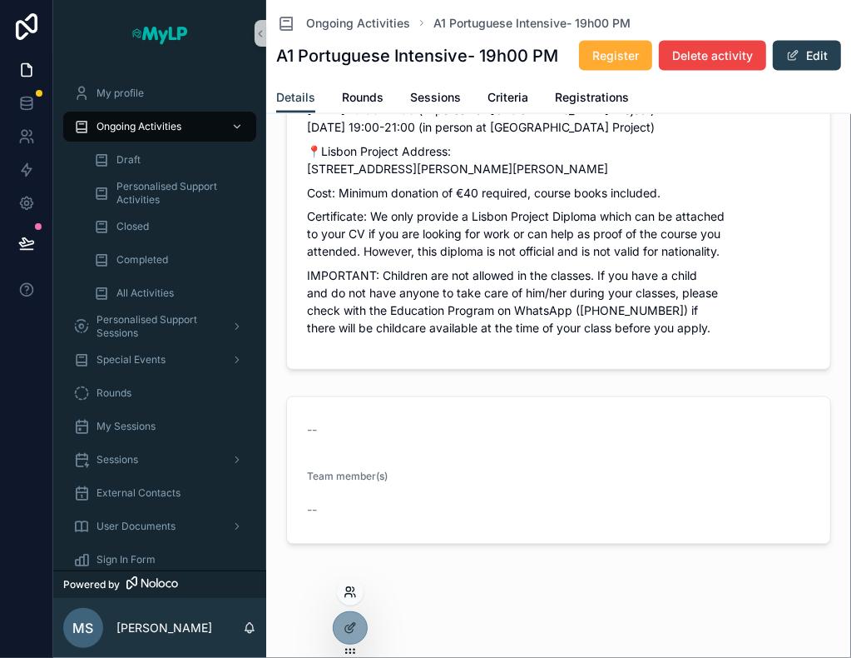
click at [356, 588] on icon at bounding box center [350, 591] width 13 height 13
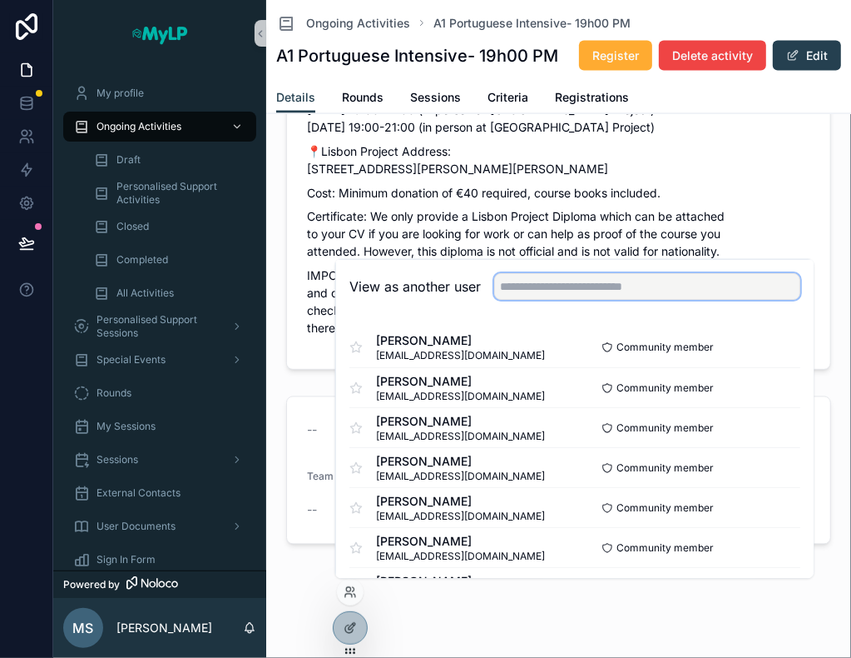
click at [567, 279] on input "text" at bounding box center [647, 286] width 306 height 27
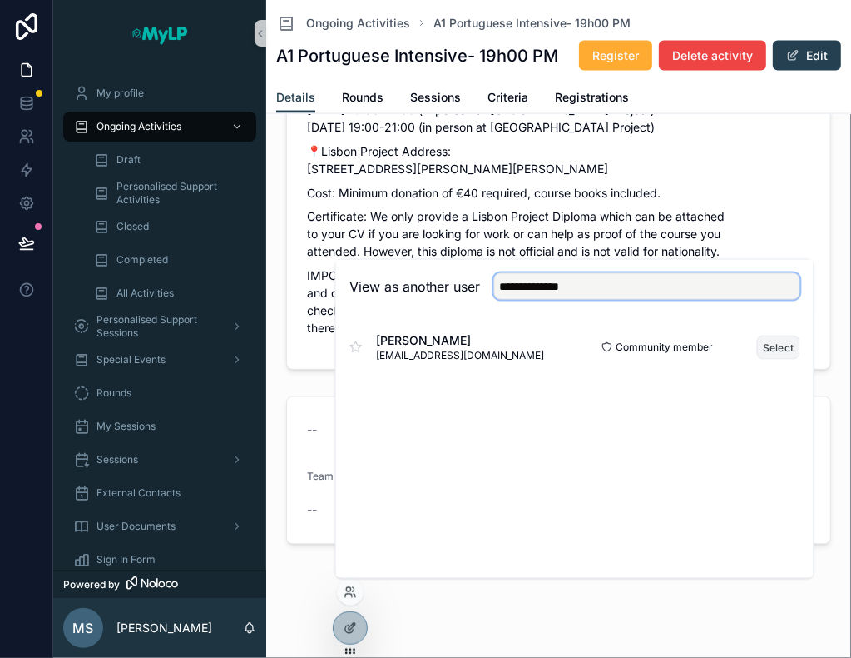
type input "**********"
click at [777, 355] on button "Select" at bounding box center [778, 347] width 43 height 24
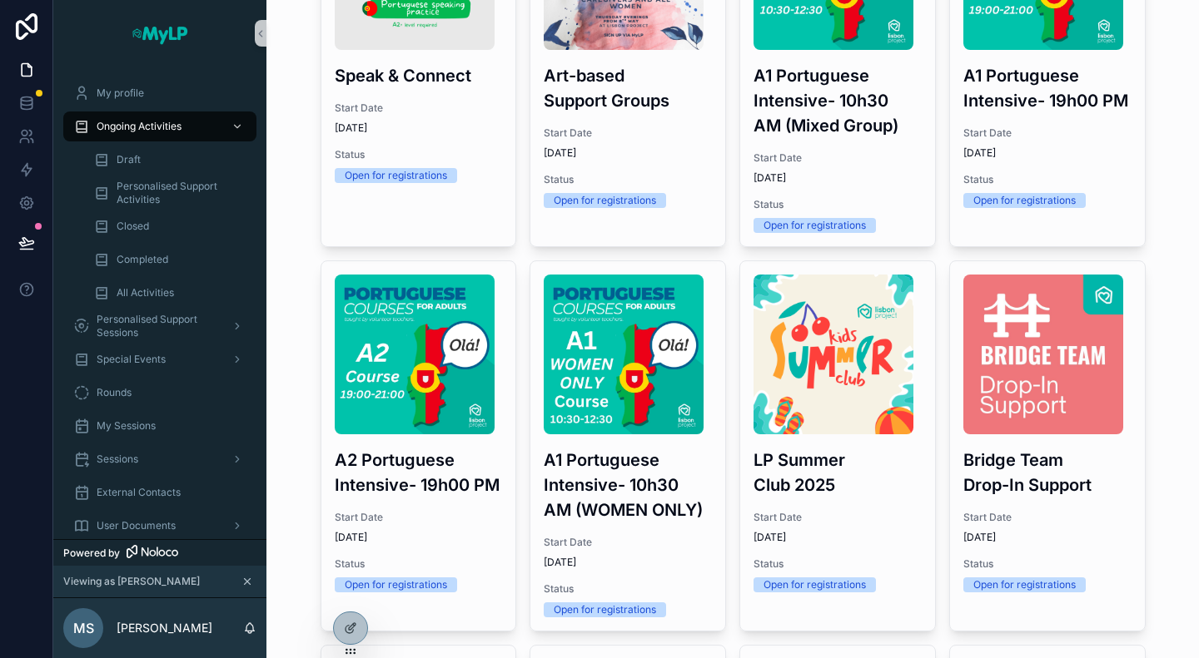
scroll to position [237, 0]
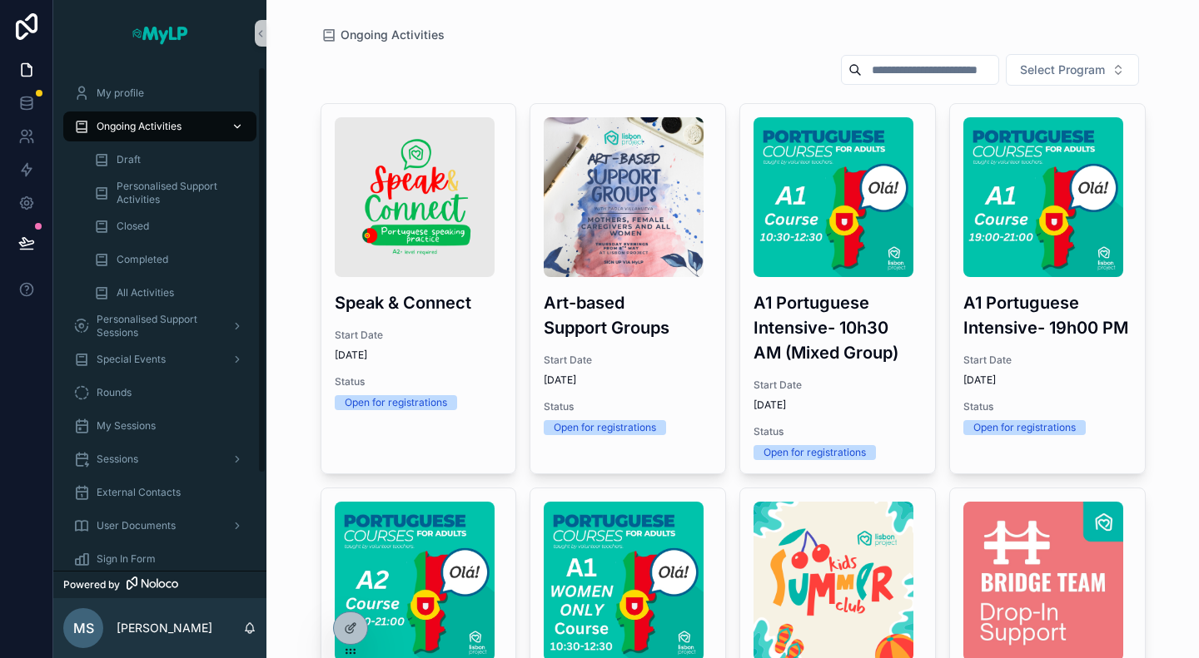
click at [137, 134] on div "Ongoing Activities" at bounding box center [159, 126] width 173 height 27
click at [161, 127] on span "Ongoing Activities" at bounding box center [139, 126] width 85 height 13
click at [175, 130] on span "Ongoing Activities" at bounding box center [139, 126] width 85 height 13
click at [237, 129] on icon "scrollable content" at bounding box center [237, 127] width 12 height 12
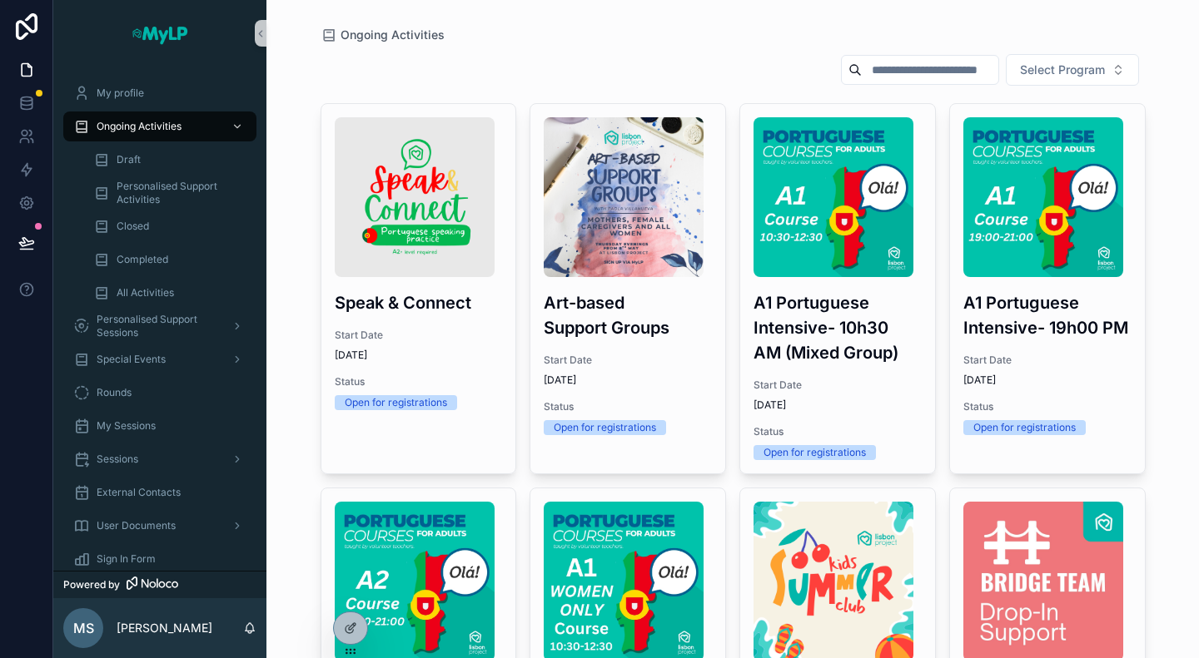
click at [376, 32] on span "Ongoing Activities" at bounding box center [392, 35] width 104 height 17
click at [128, 152] on div "Draft" at bounding box center [169, 159] width 153 height 27
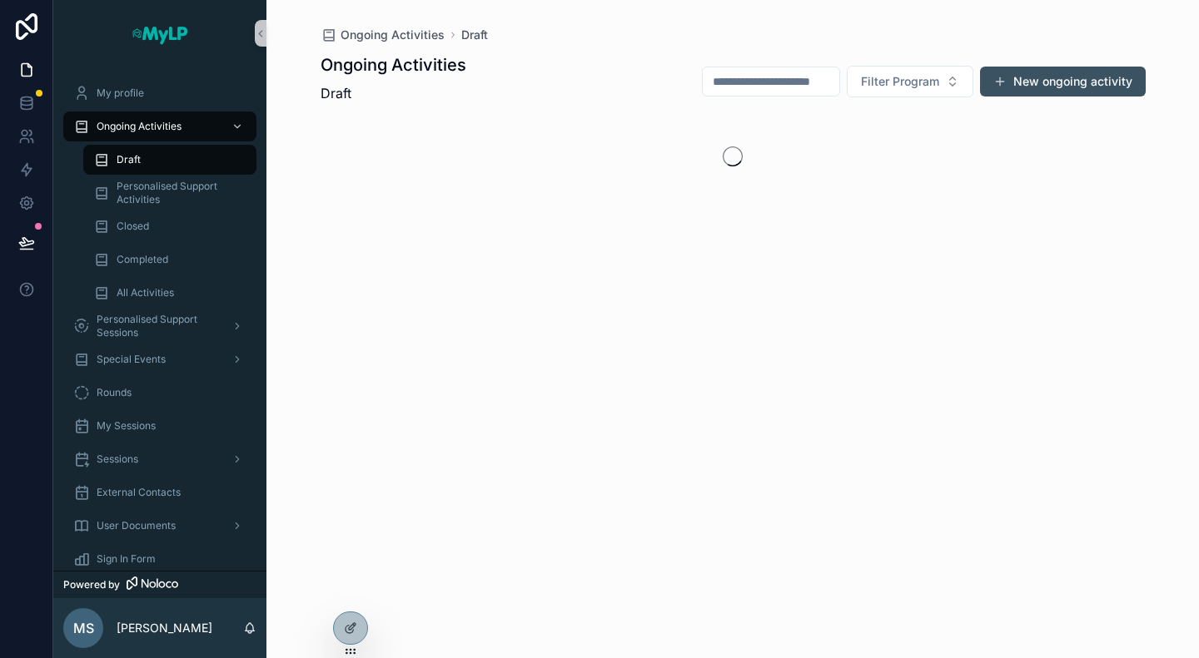
click at [1095, 83] on button "New ongoing activity" at bounding box center [1063, 82] width 166 height 30
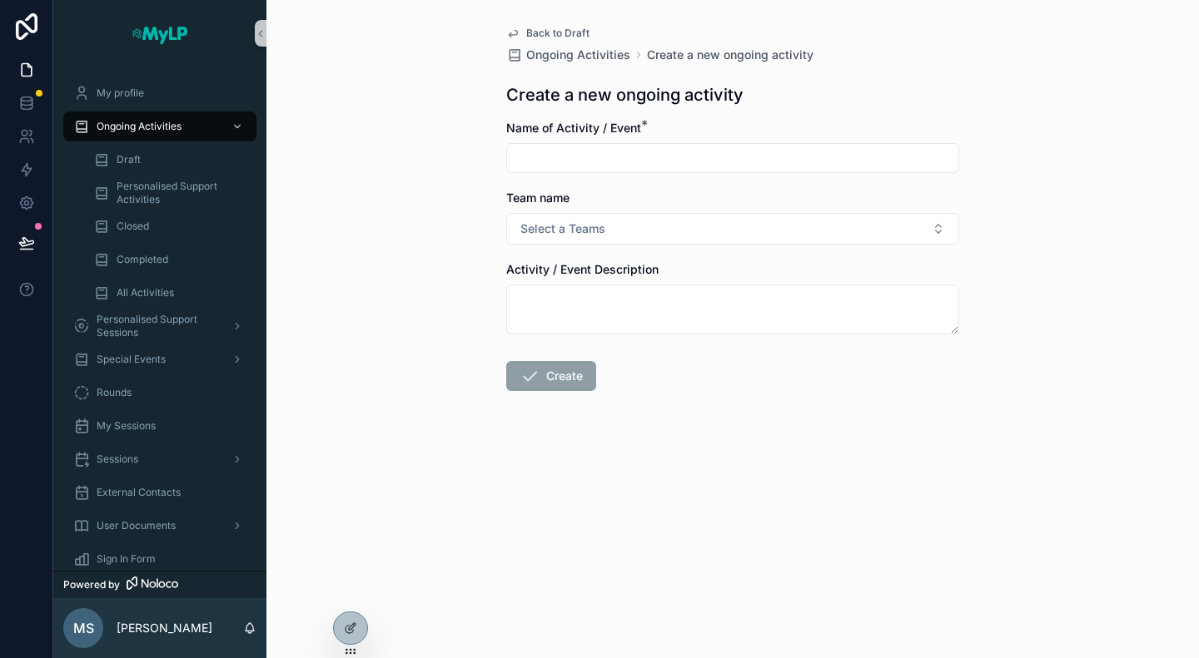
click at [633, 158] on input "scrollable content" at bounding box center [732, 157] width 451 height 23
paste input "**********"
click at [666, 159] on input "**********" at bounding box center [732, 157] width 451 height 23
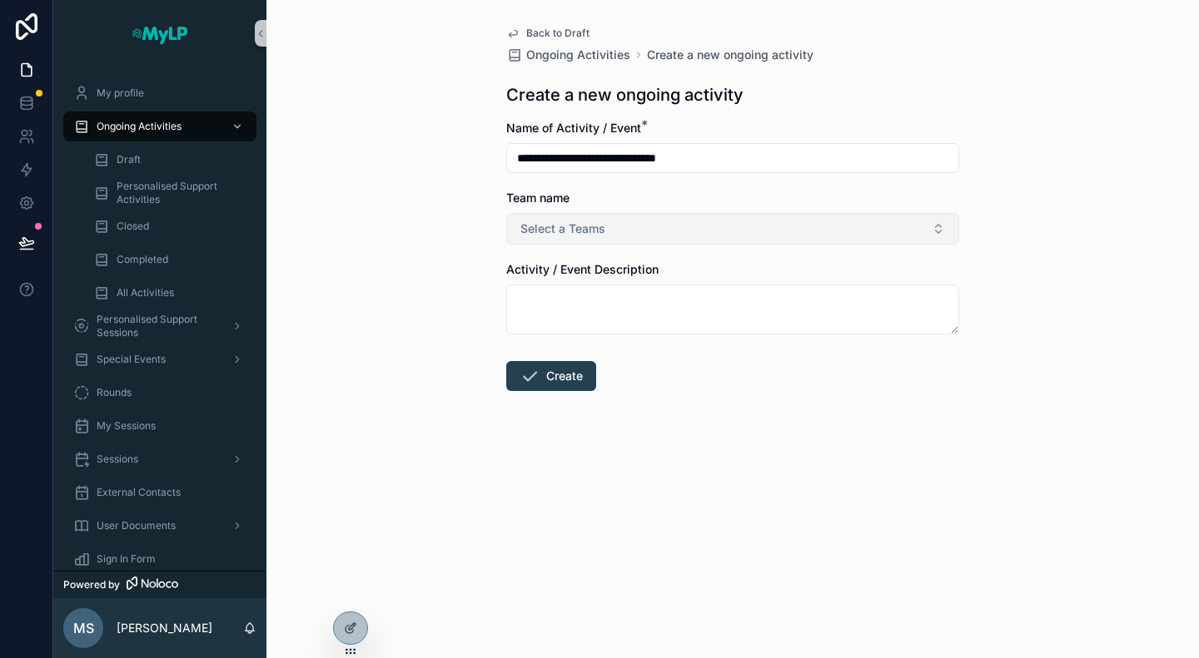
type input "**********"
click at [872, 223] on button "Select a Teams" at bounding box center [732, 229] width 453 height 32
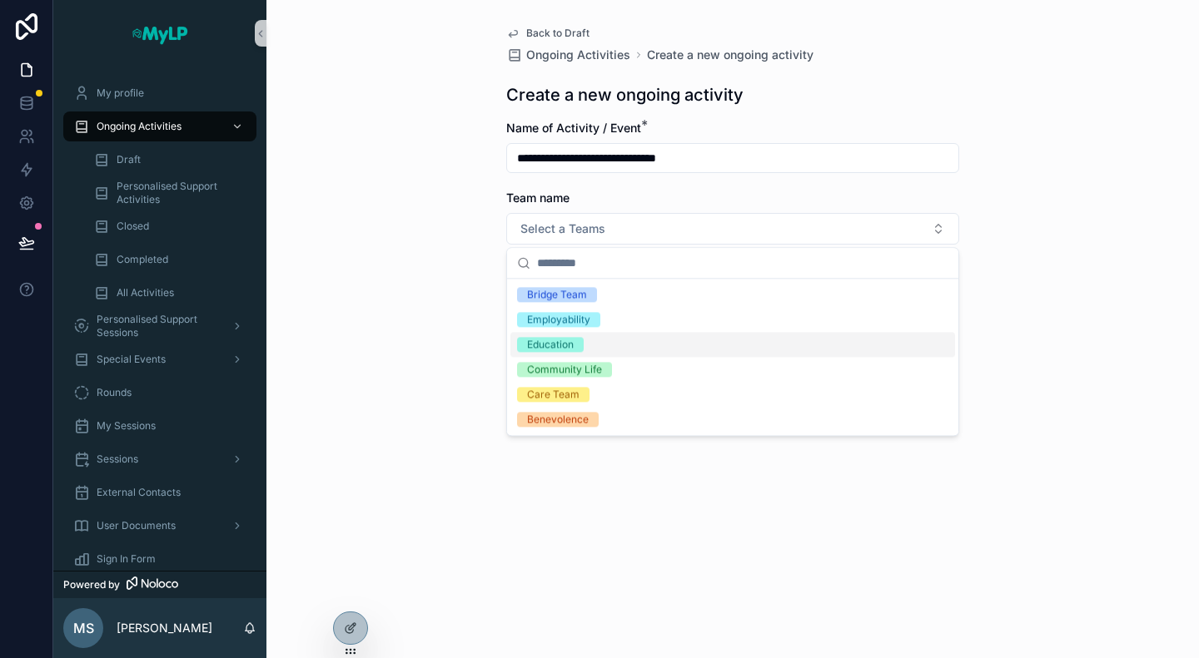
click at [806, 337] on div "Education" at bounding box center [732, 344] width 444 height 25
click at [1105, 333] on div "**********" at bounding box center [732, 329] width 932 height 658
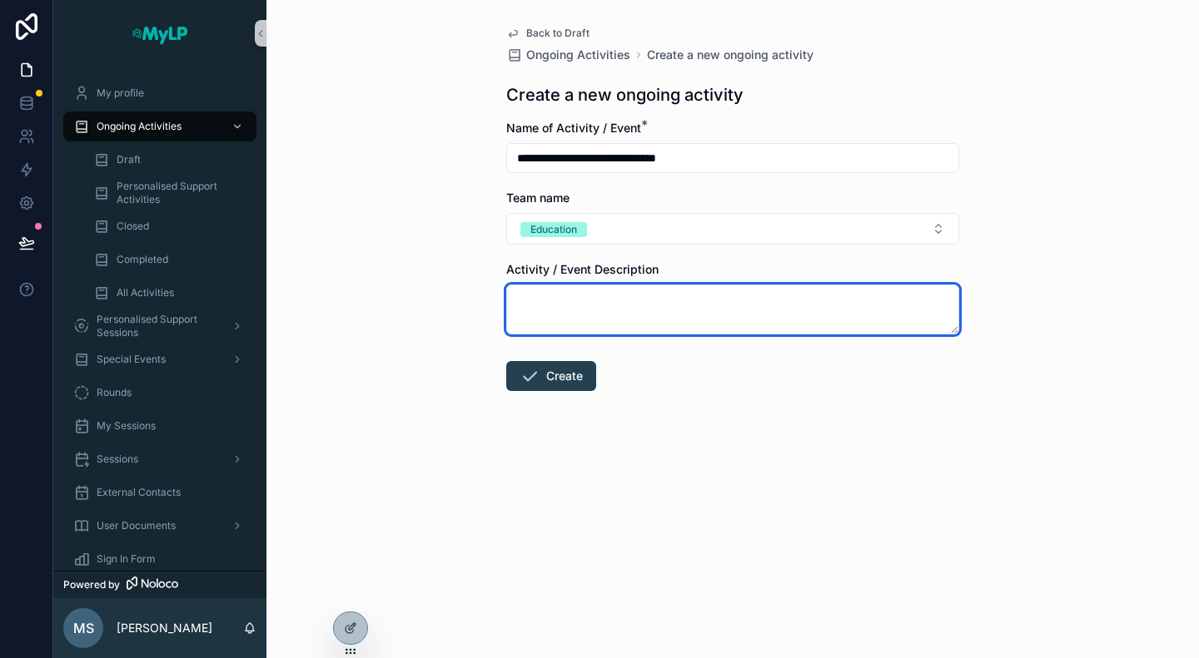
click at [695, 309] on textarea "scrollable content" at bounding box center [732, 310] width 453 height 50
paste textarea "**********"
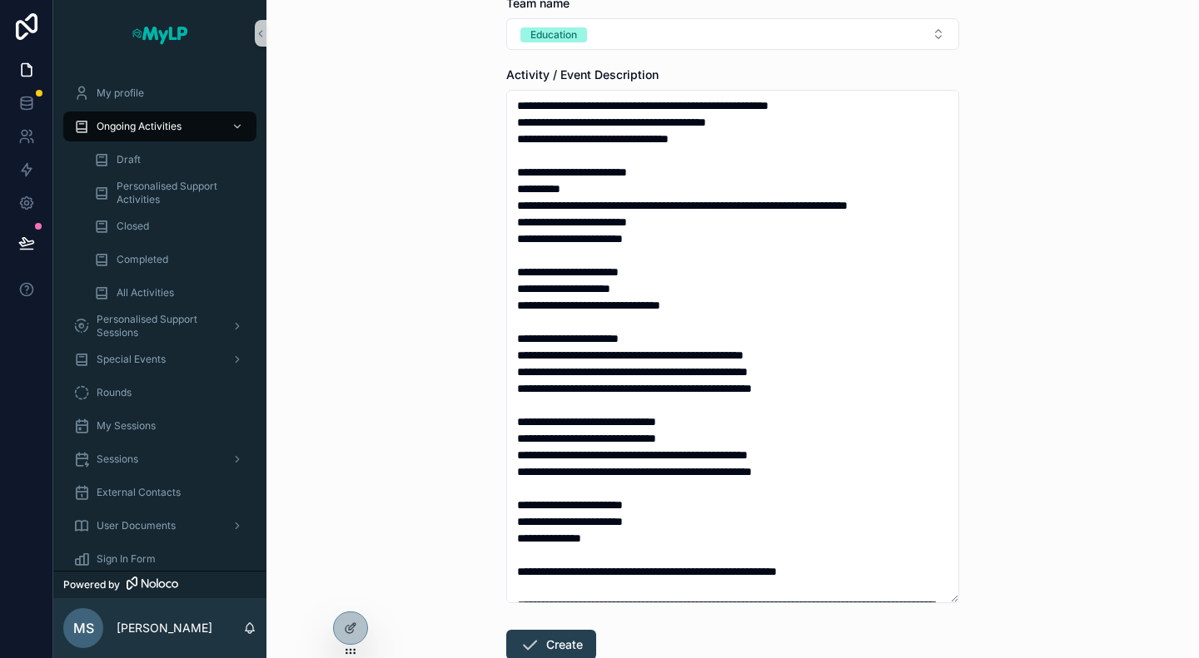
scroll to position [201, 0]
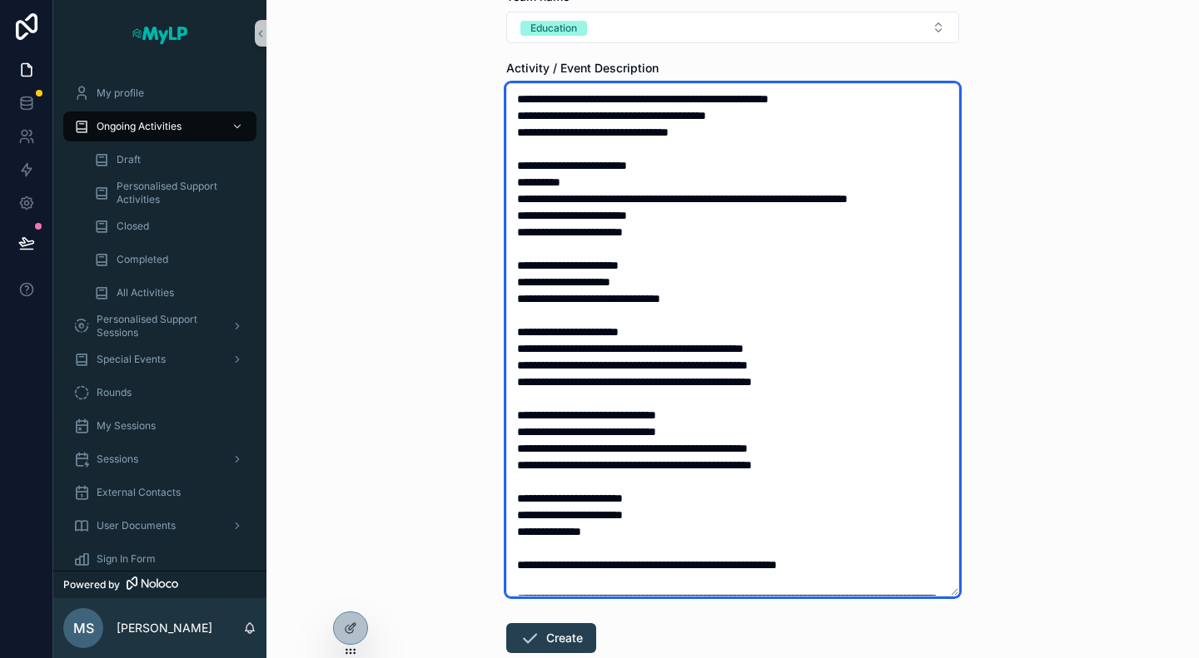
click at [677, 164] on textarea "scrollable content" at bounding box center [732, 340] width 453 height 514
click at [803, 238] on textarea "scrollable content" at bounding box center [732, 340] width 453 height 514
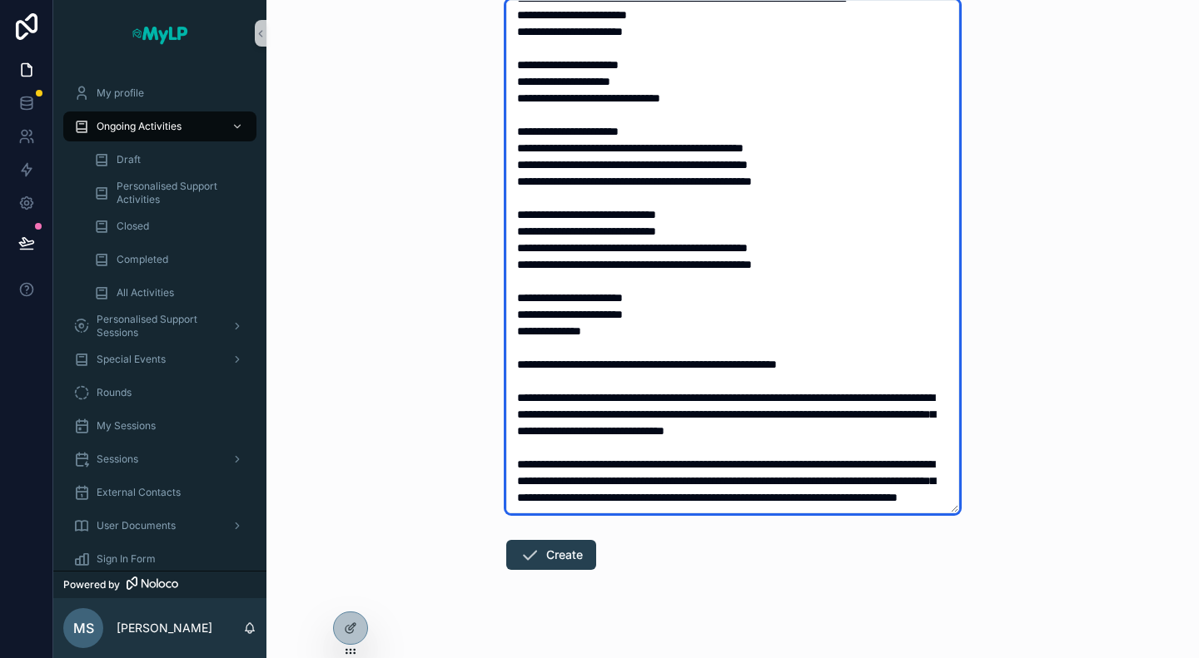
scroll to position [302, 0]
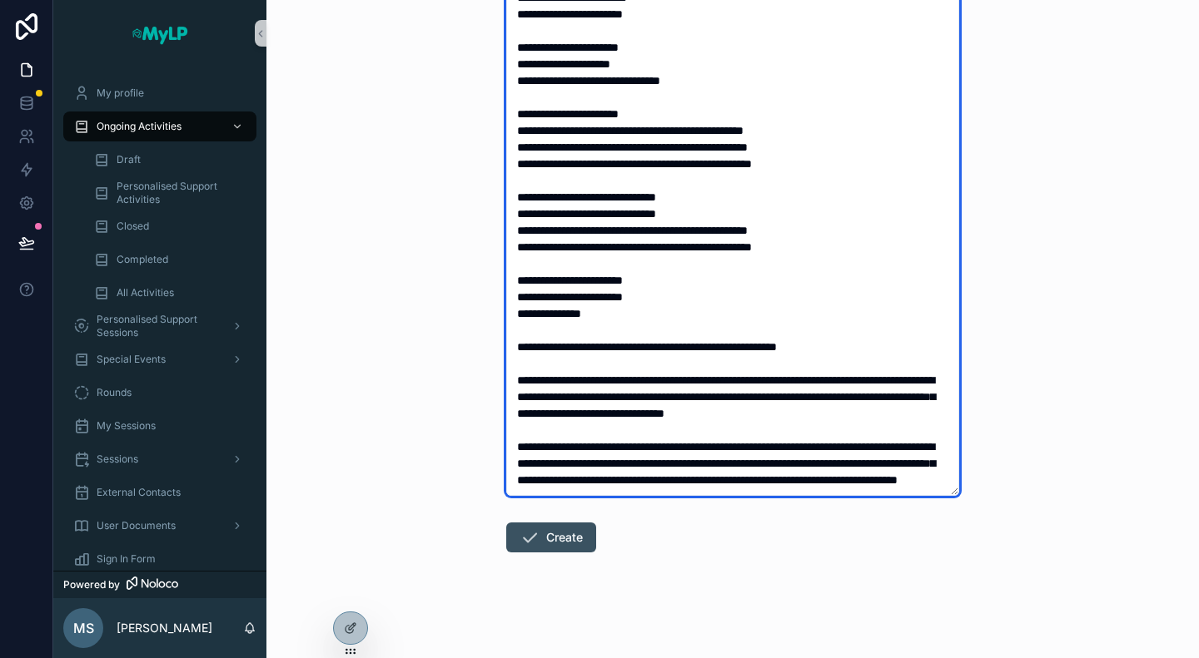
type textarea "**********"
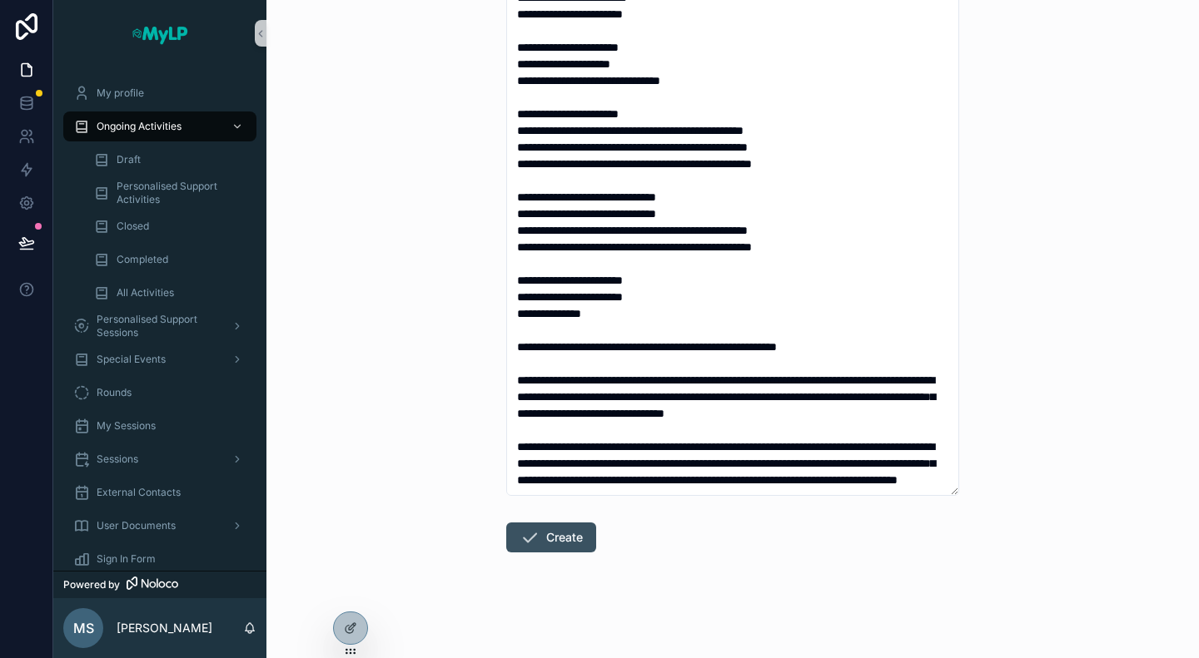
click at [553, 544] on button "Create" at bounding box center [551, 538] width 90 height 30
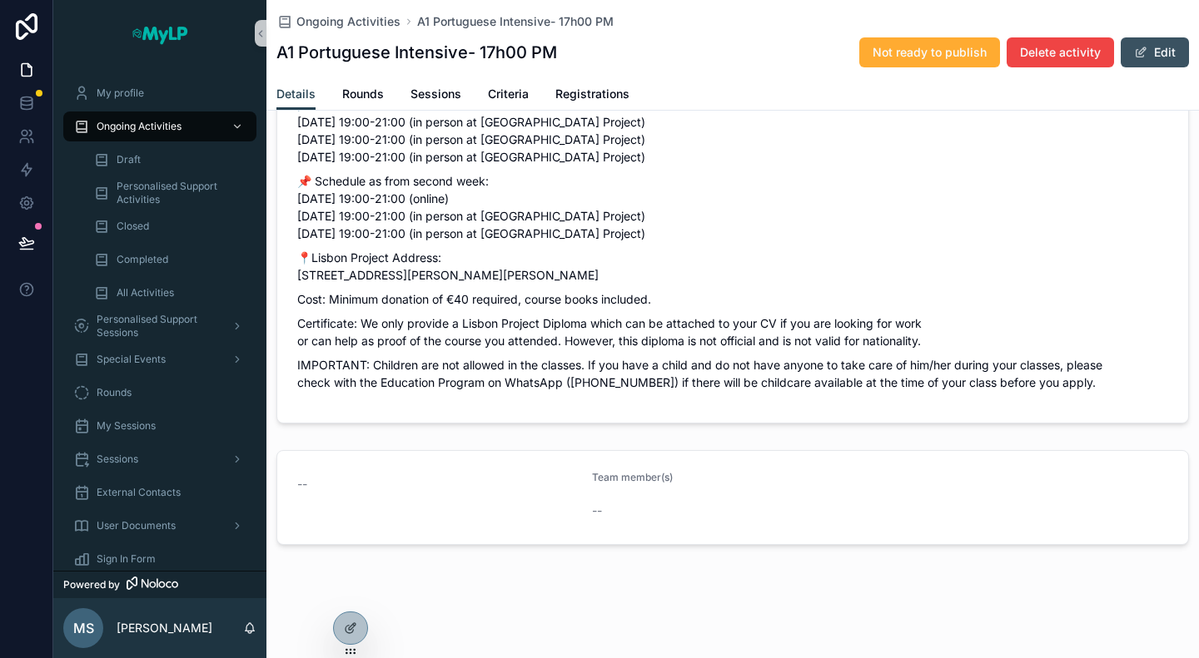
click at [1139, 54] on button "Edit" at bounding box center [1154, 52] width 68 height 30
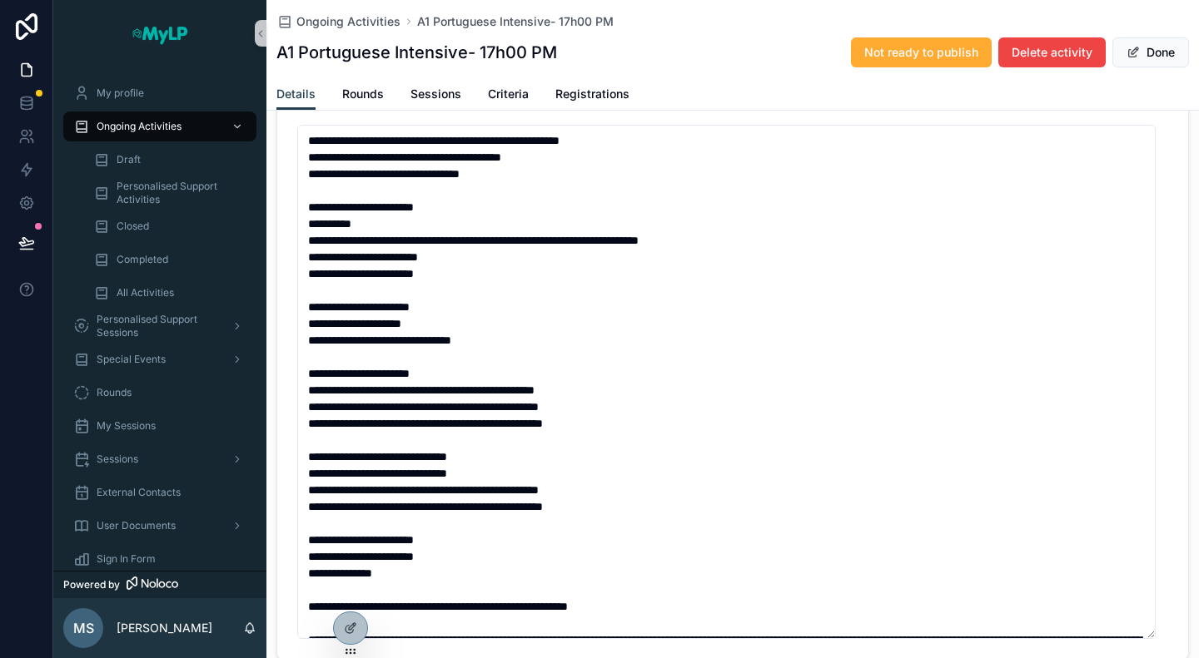
scroll to position [898, 0]
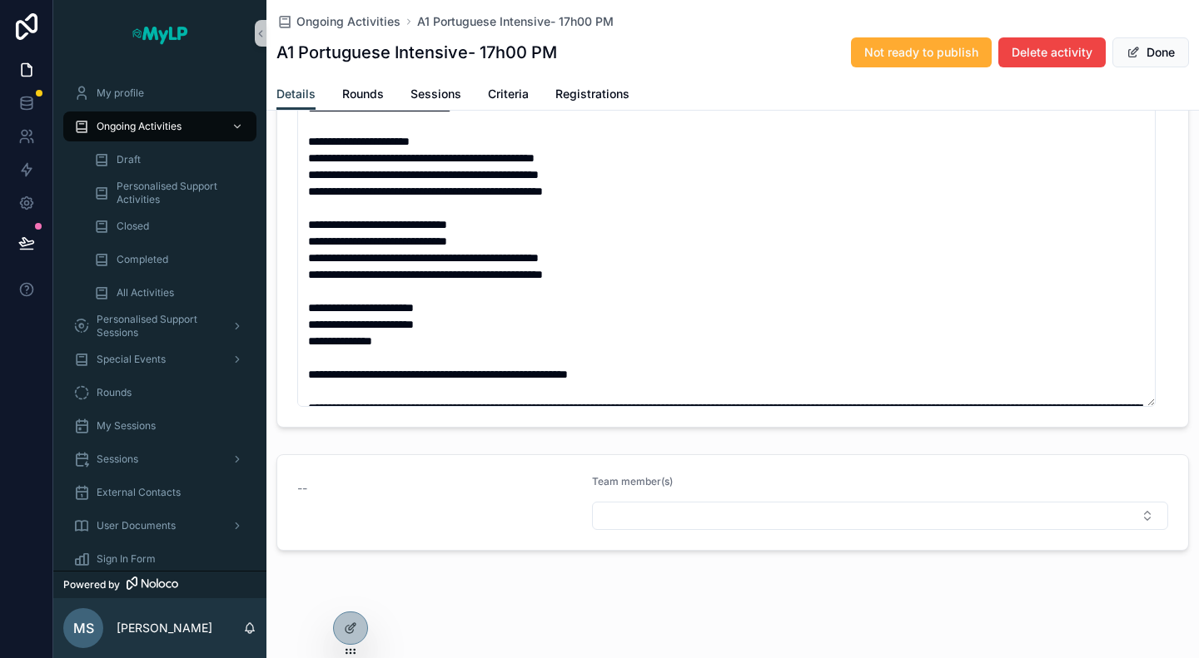
click at [310, 482] on div "--" at bounding box center [437, 488] width 281 height 17
click at [678, 502] on button "Select Button" at bounding box center [880, 516] width 576 height 28
type input "****"
click at [727, 580] on div "[PERSON_NAME]" at bounding box center [871, 576] width 559 height 27
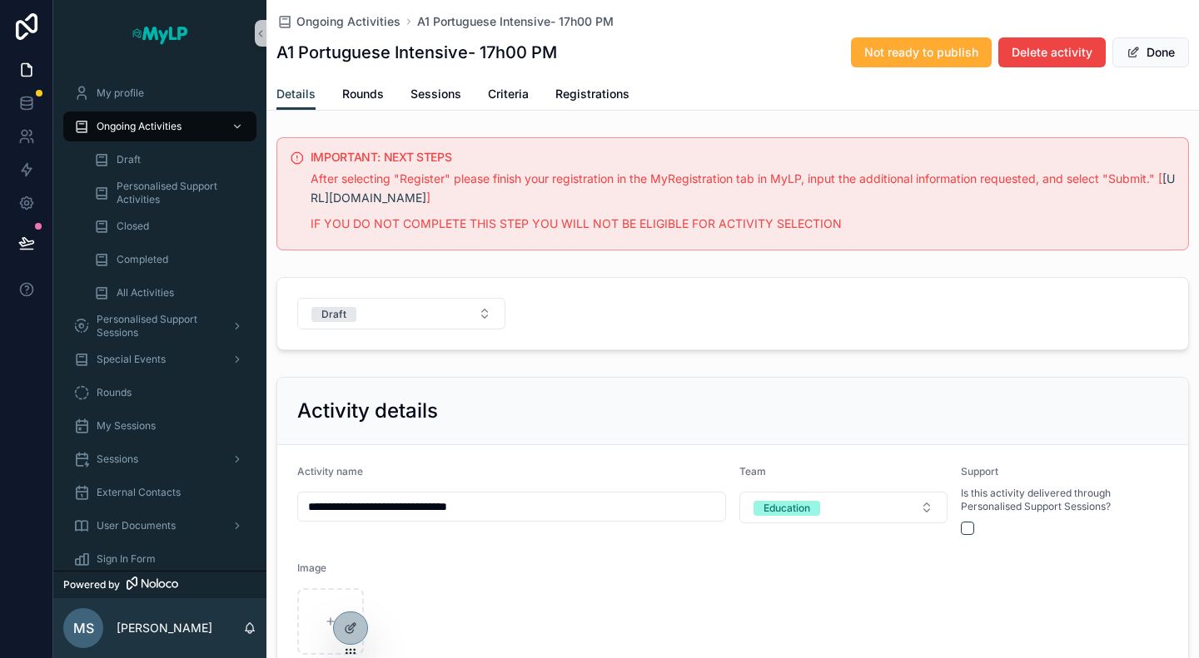
scroll to position [250, 0]
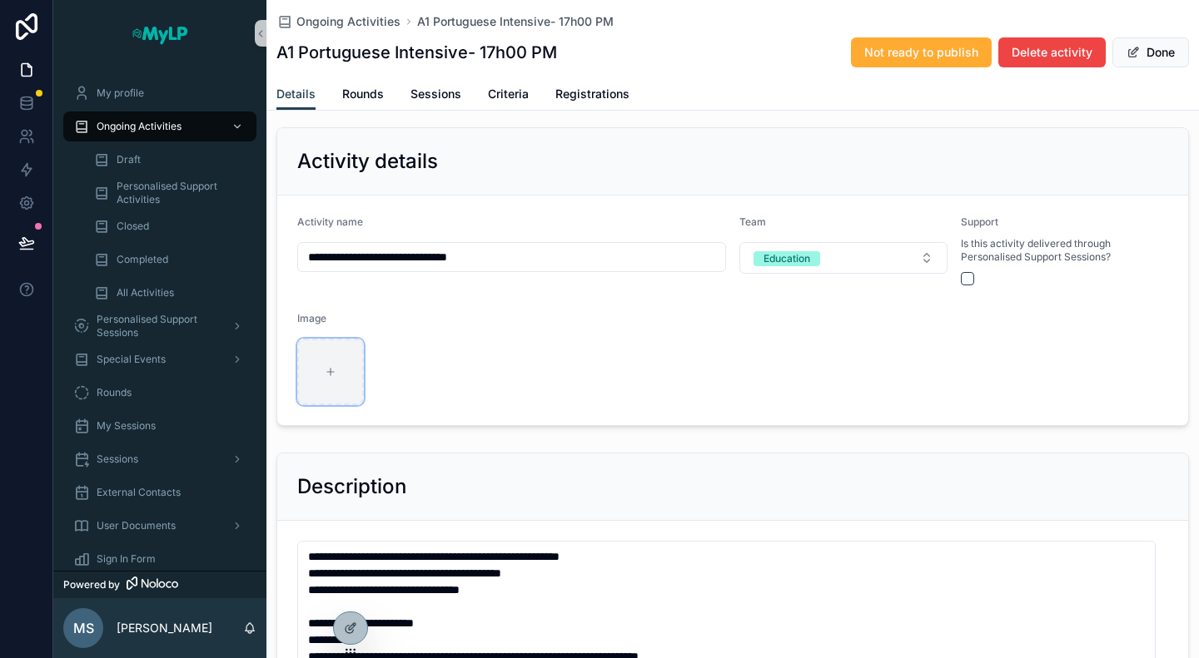
click at [339, 373] on div "scrollable content" at bounding box center [330, 372] width 67 height 67
type input "**********"
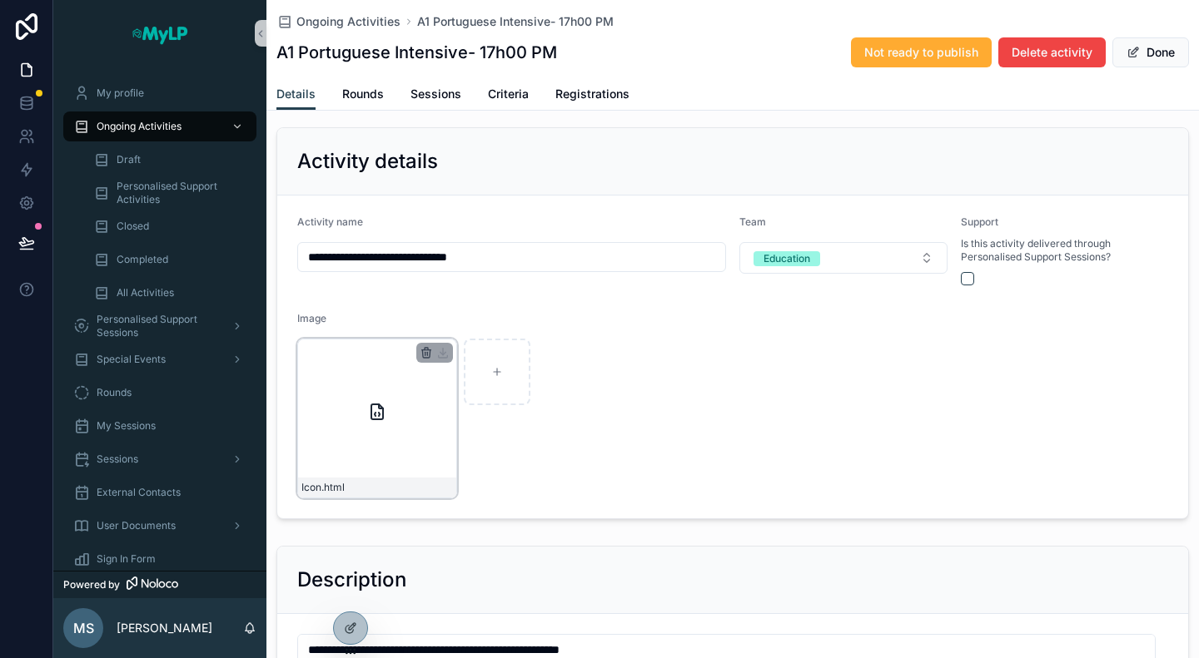
click at [428, 352] on icon "scrollable content" at bounding box center [425, 352] width 13 height 13
click at [424, 352] on icon "scrollable content" at bounding box center [425, 352] width 13 height 13
click at [464, 320] on icon "scrollable content" at bounding box center [460, 320] width 13 height 13
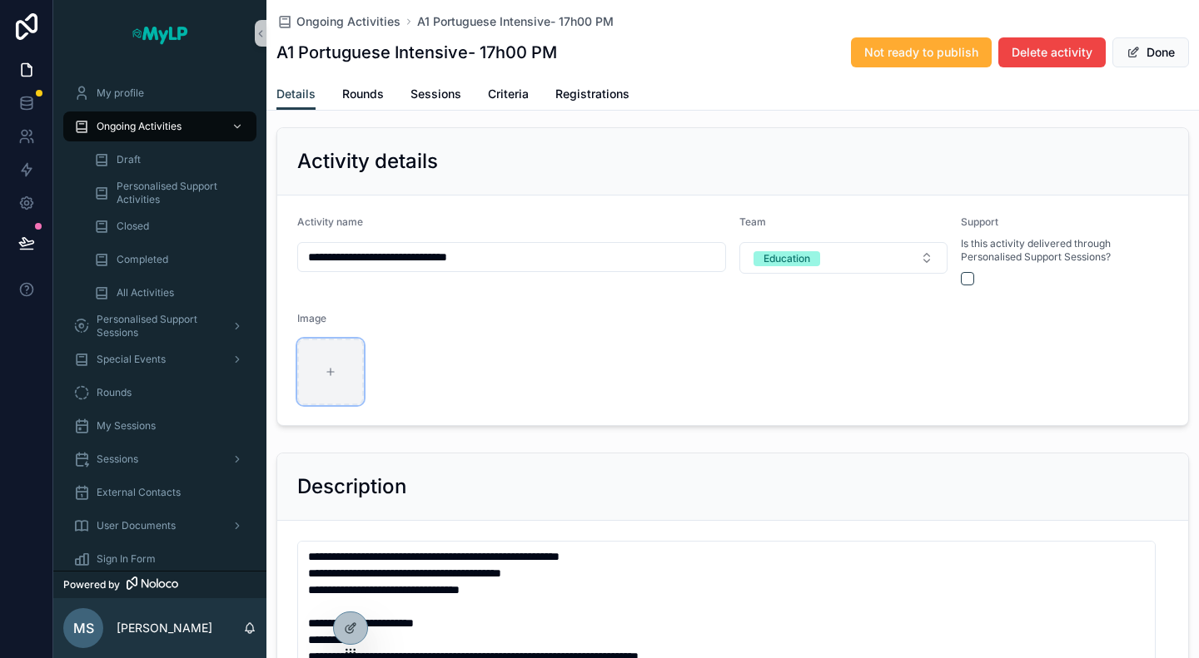
click at [325, 370] on icon "scrollable content" at bounding box center [331, 372] width 12 height 12
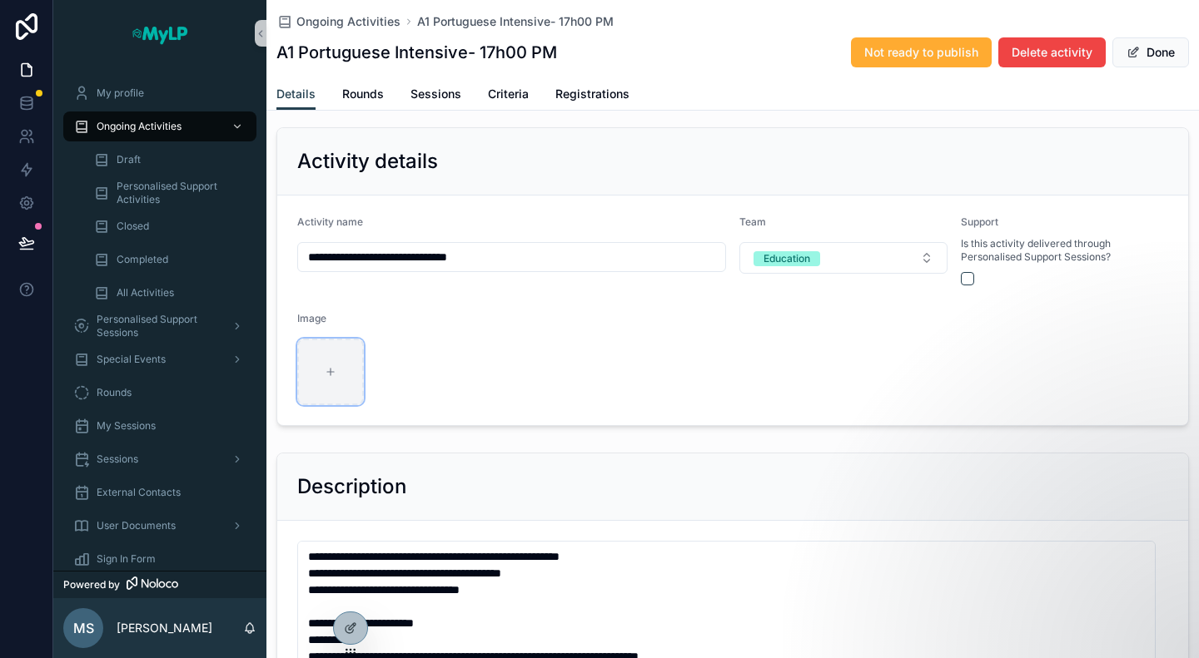
type input "**********"
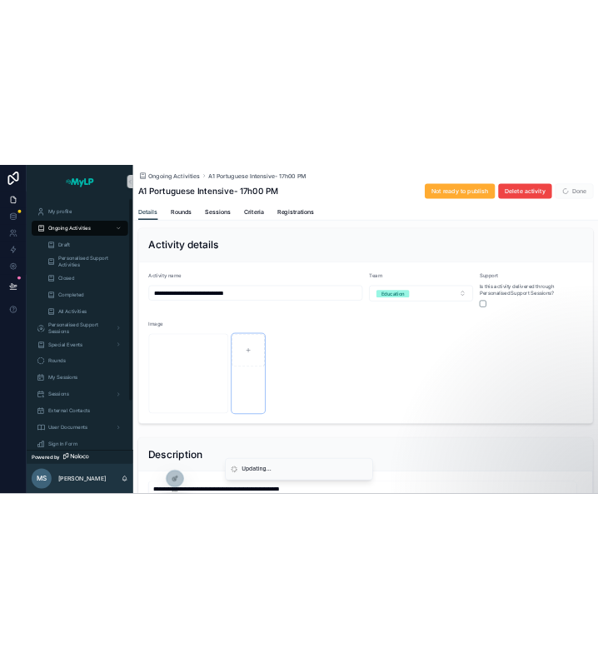
scroll to position [0, 0]
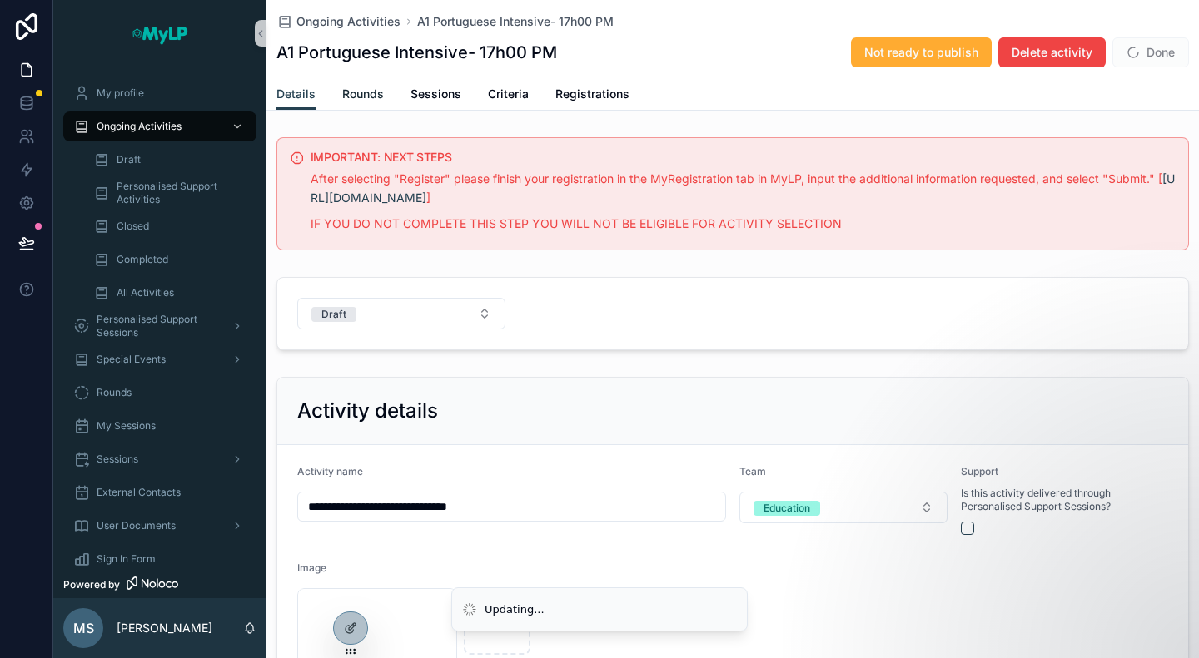
click at [353, 98] on span "Rounds" at bounding box center [363, 94] width 42 height 17
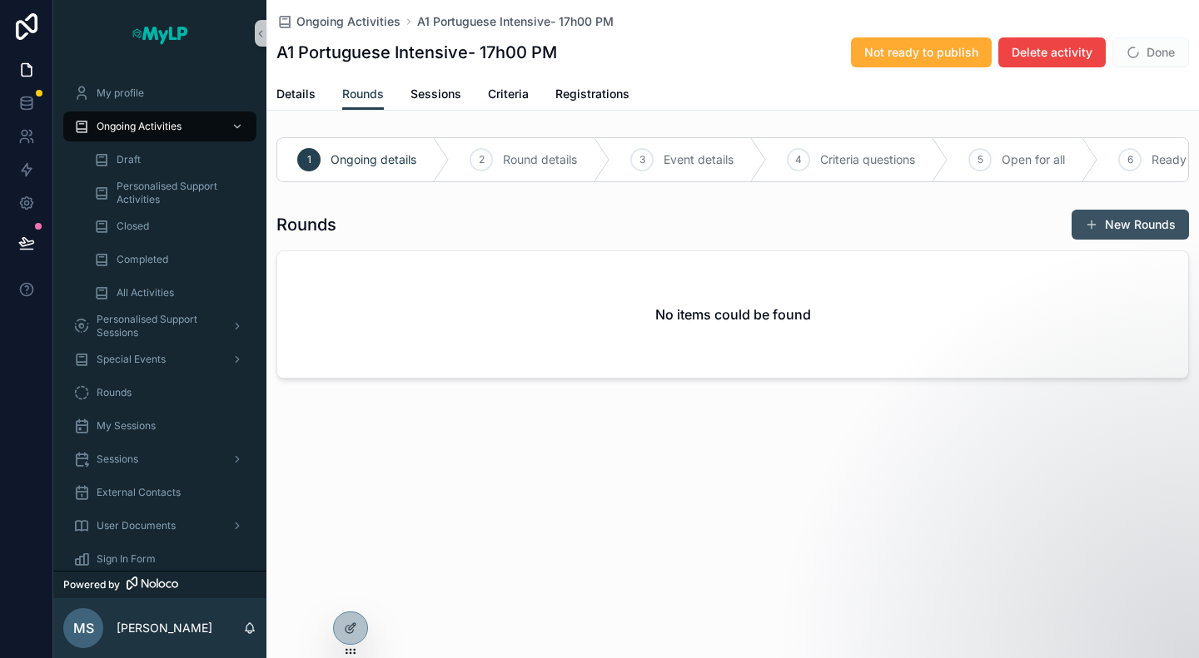
click at [1107, 231] on button "New Rounds" at bounding box center [1129, 225] width 117 height 30
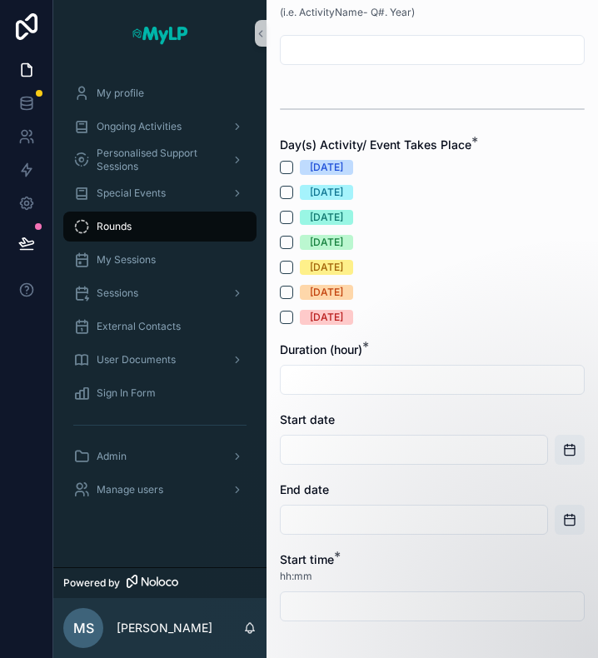
scroll to position [250, 0]
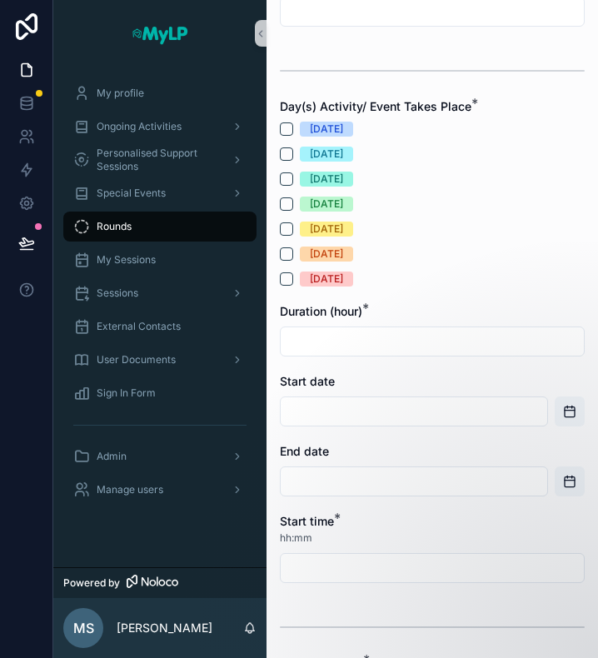
click at [448, 334] on input "scrollable content" at bounding box center [431, 341] width 303 height 23
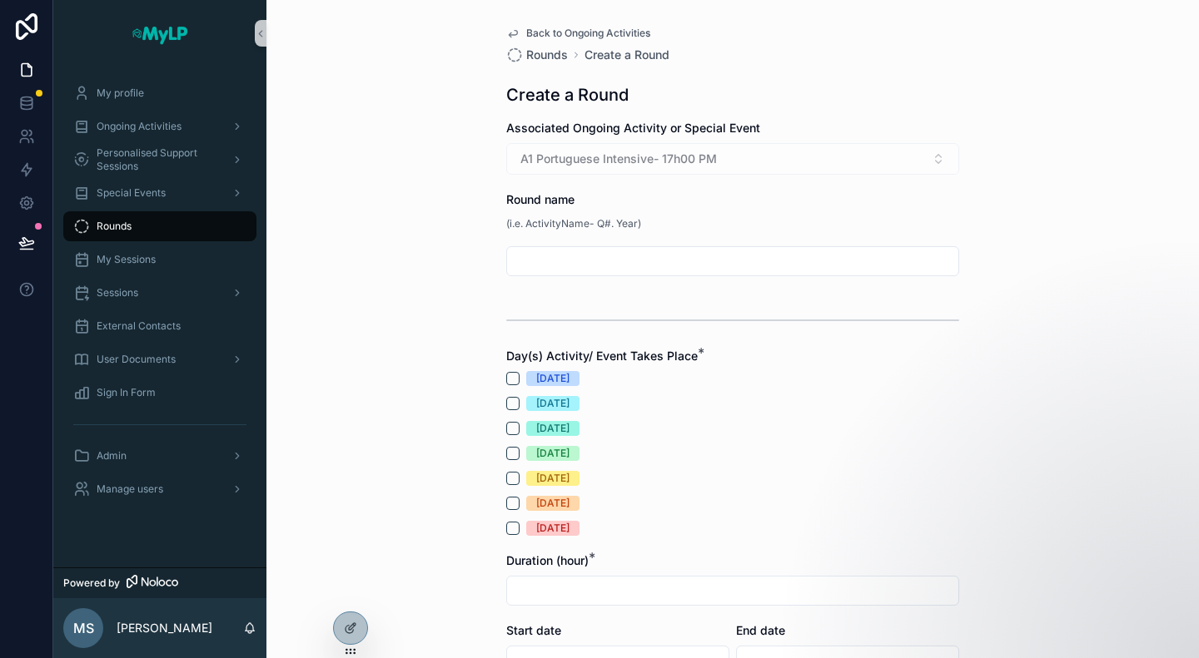
scroll to position [83, 0]
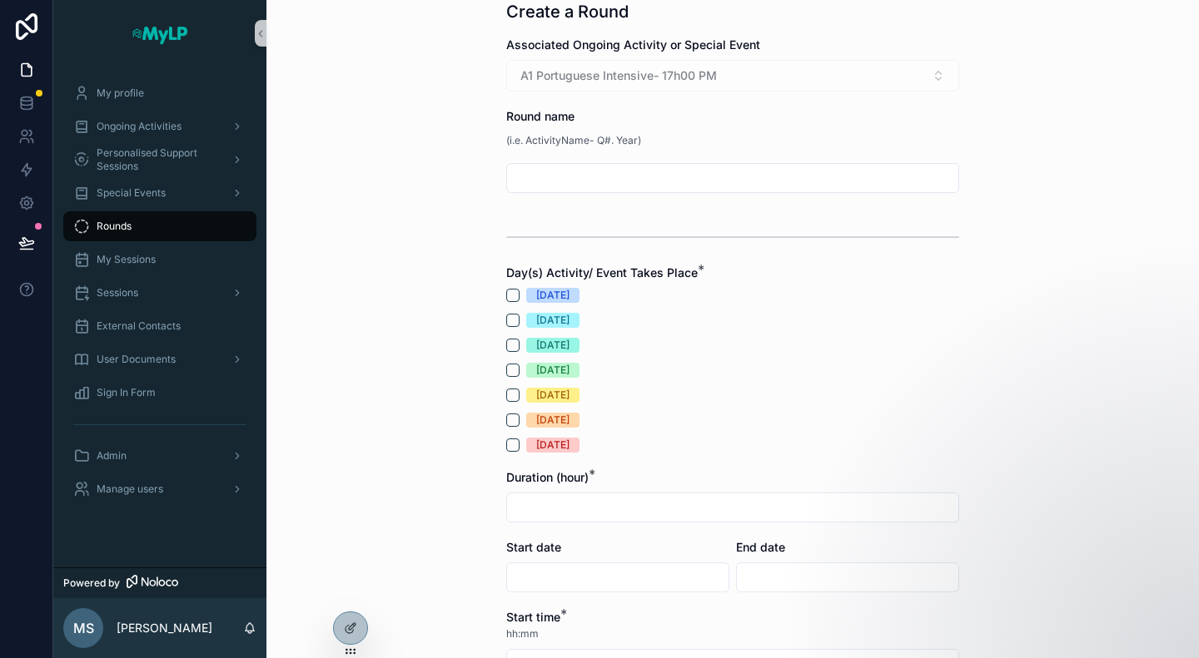
click at [746, 427] on div "[DATE]" at bounding box center [732, 420] width 453 height 15
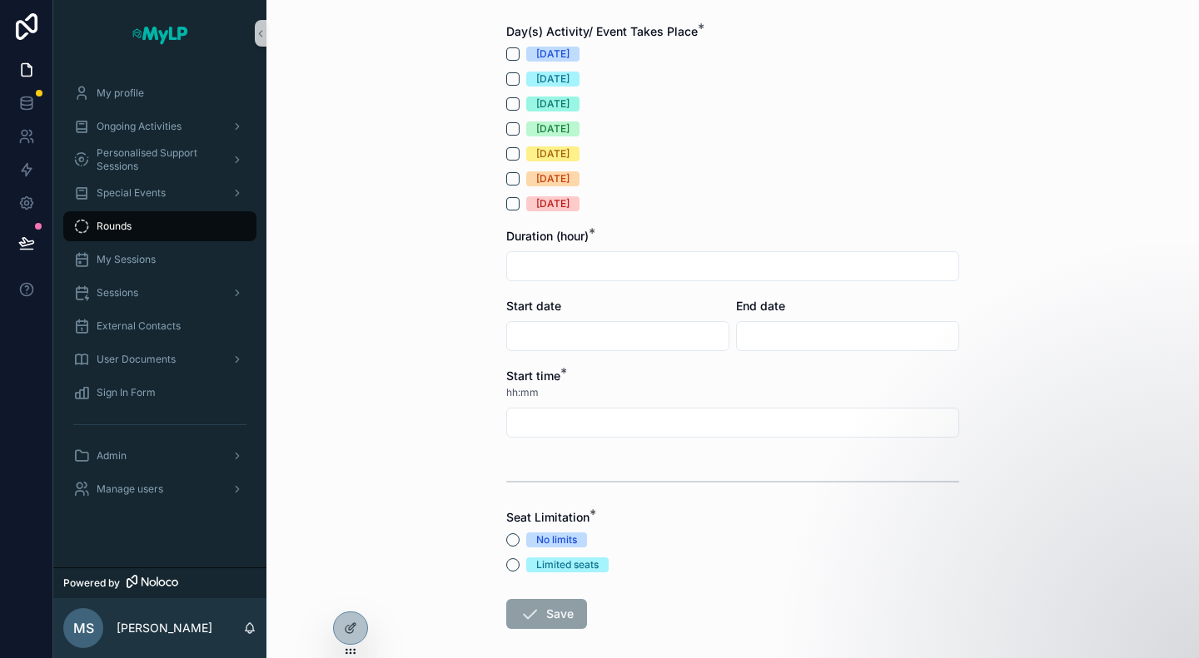
scroll to position [401, 0]
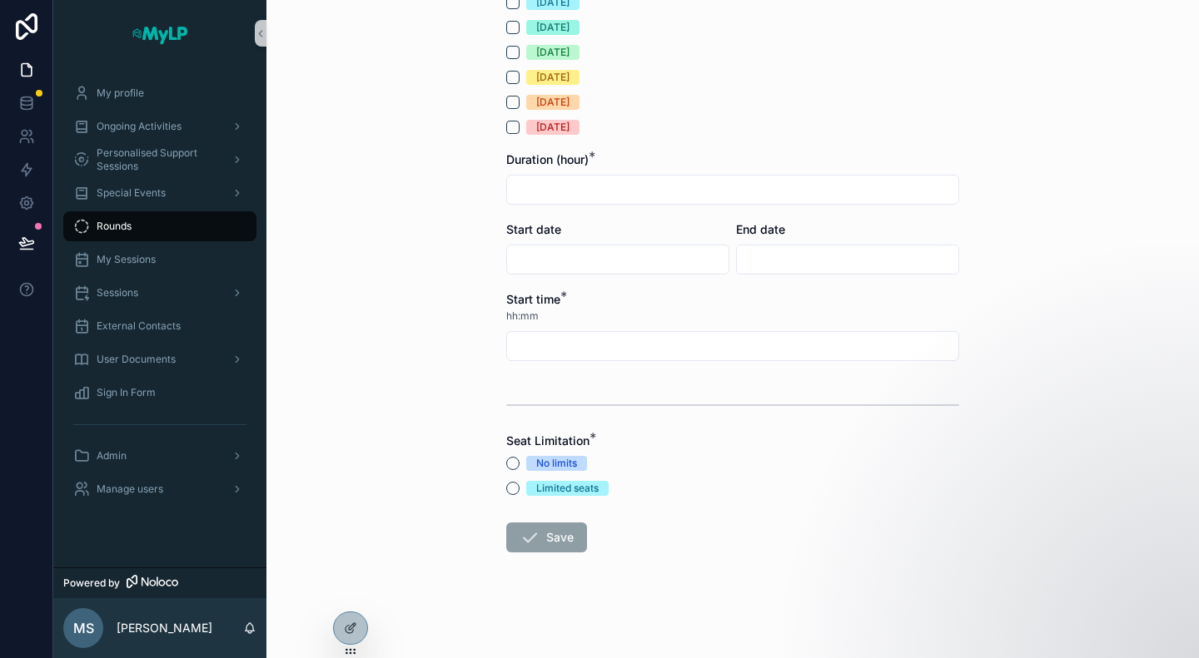
click at [614, 353] on input "scrollable content" at bounding box center [732, 346] width 451 height 23
type input "*****"
click at [506, 489] on button "Limited seats" at bounding box center [512, 488] width 13 height 13
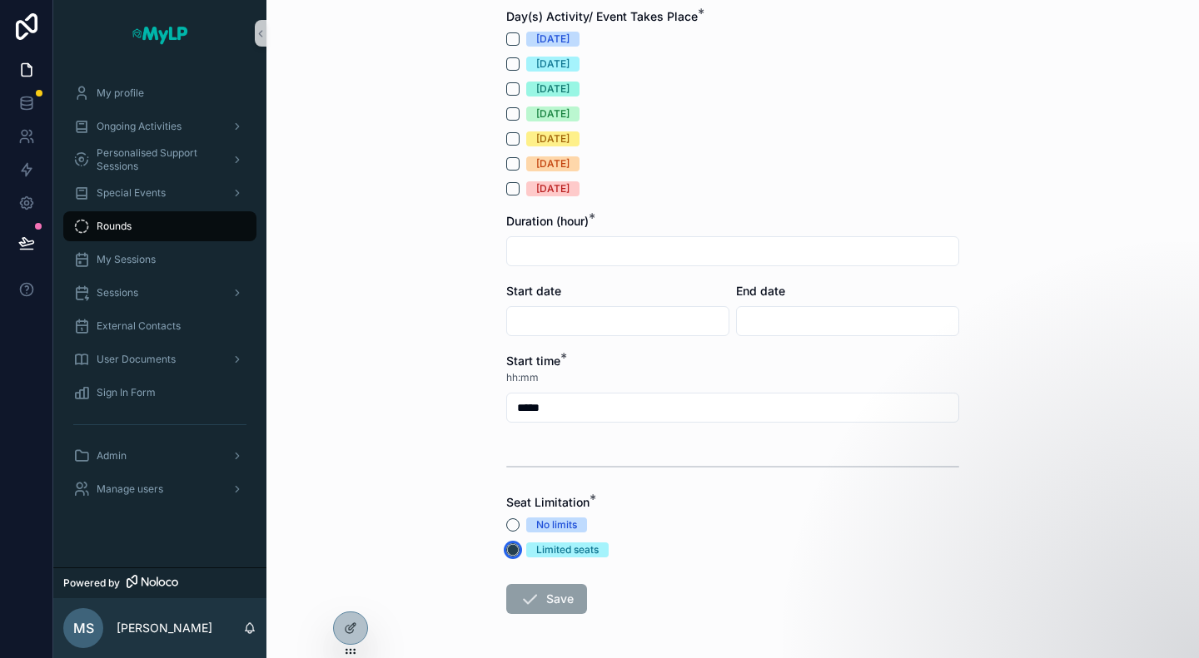
scroll to position [318, 0]
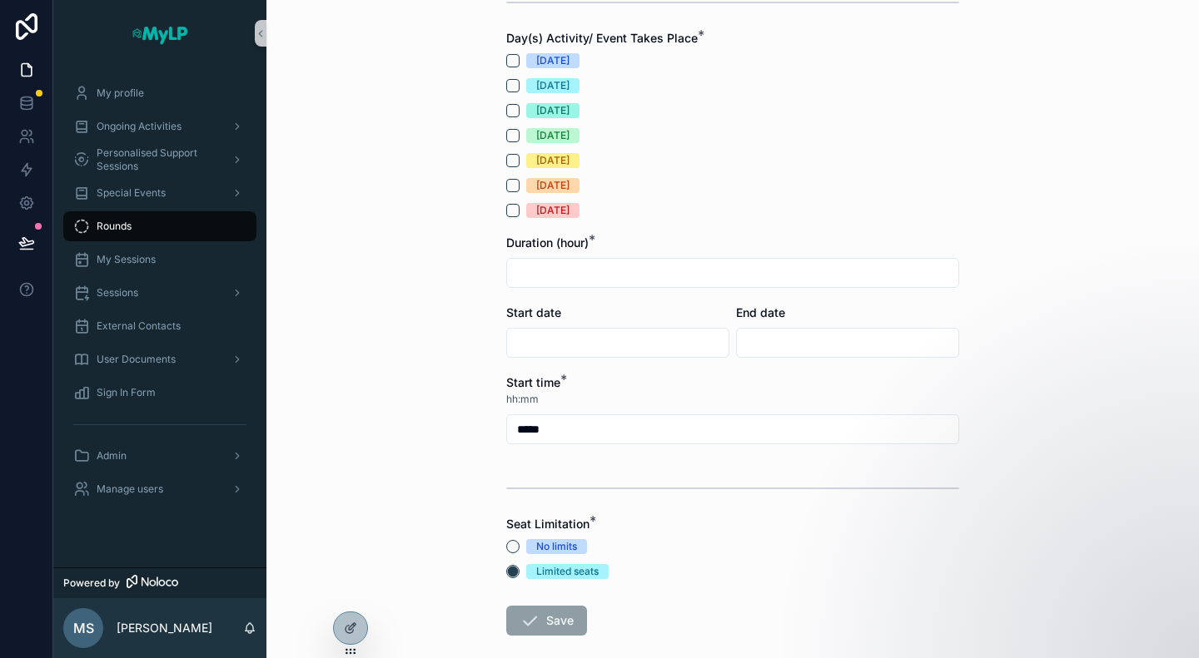
click at [615, 344] on input "scrollable content" at bounding box center [617, 342] width 221 height 23
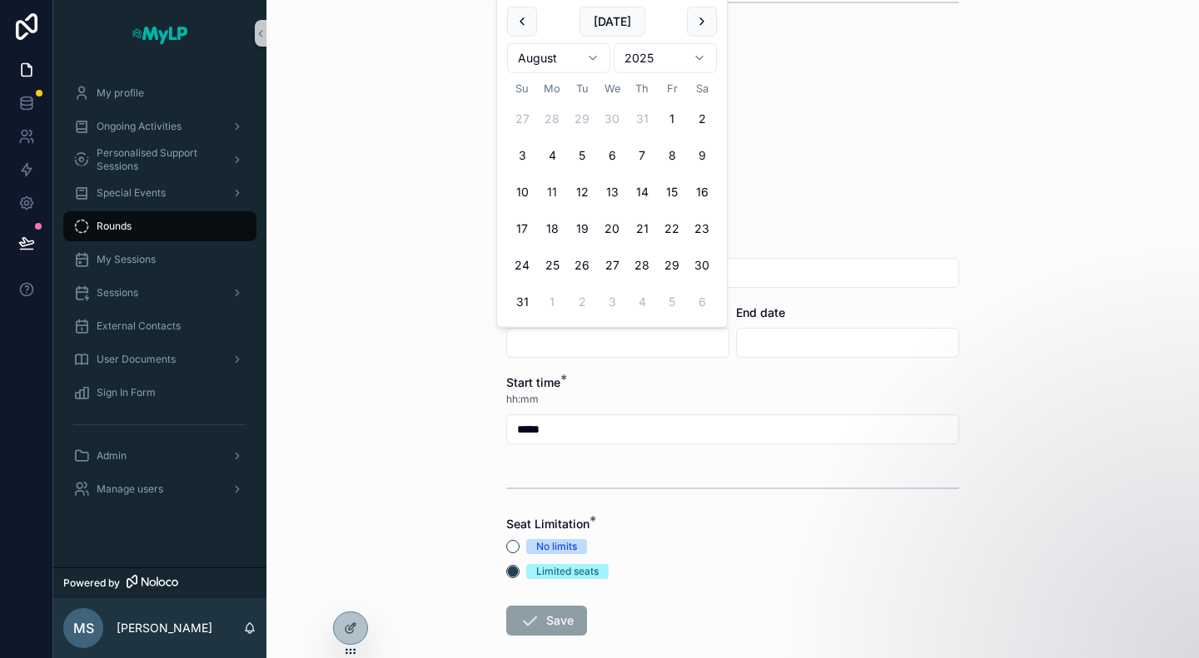
click at [706, 151] on button "9" at bounding box center [702, 156] width 30 height 30
type input "********"
click at [827, 326] on div "End date" at bounding box center [847, 331] width 223 height 53
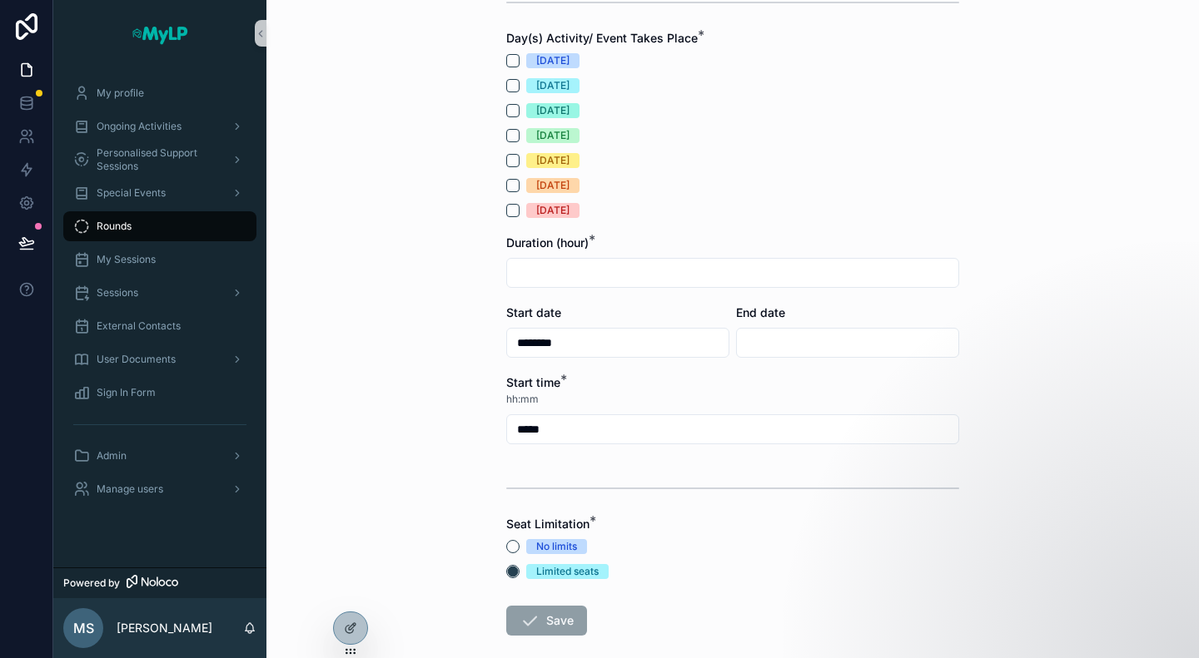
click at [777, 328] on div "scrollable content" at bounding box center [847, 343] width 223 height 30
click at [778, 340] on input "scrollable content" at bounding box center [847, 342] width 221 height 23
click at [786, 328] on div "scrollable content" at bounding box center [847, 343] width 223 height 30
click at [786, 332] on input "scrollable content" at bounding box center [847, 342] width 221 height 23
click at [771, 67] on html "My profile Ongoing Activities Personalised Support Sessions Special Events Roun…" at bounding box center [599, 329] width 1199 height 658
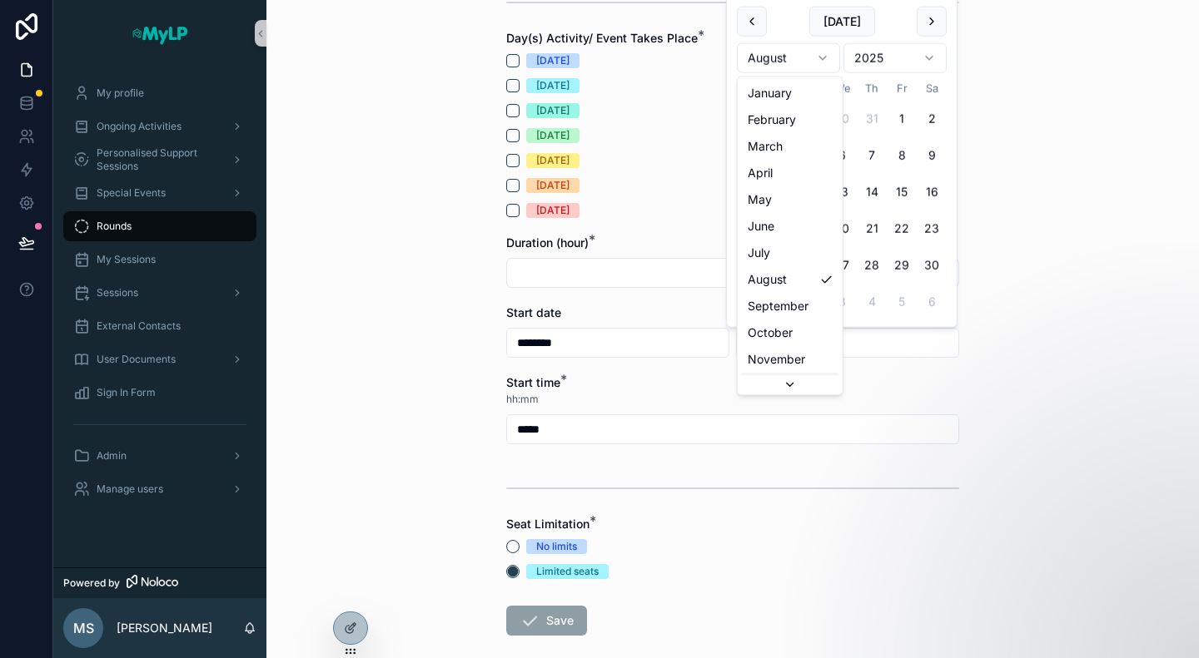
scroll to position [27, 0]
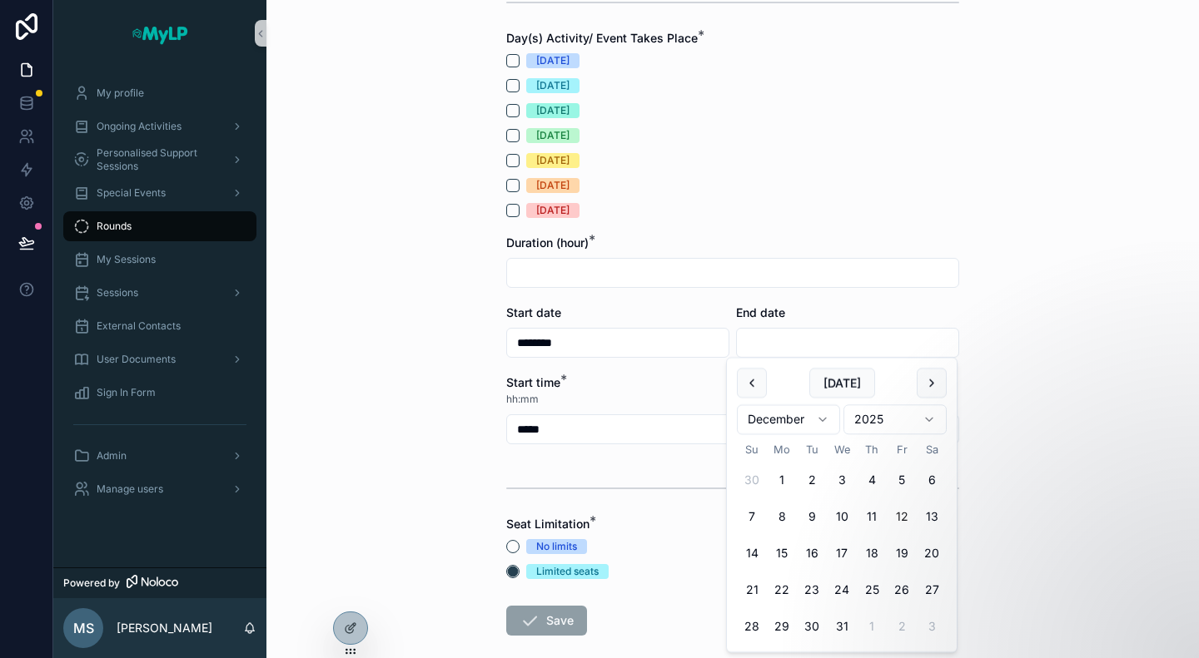
click at [905, 519] on button "12" at bounding box center [901, 518] width 30 height 30
click at [1080, 422] on div "**********" at bounding box center [732, 329] width 932 height 658
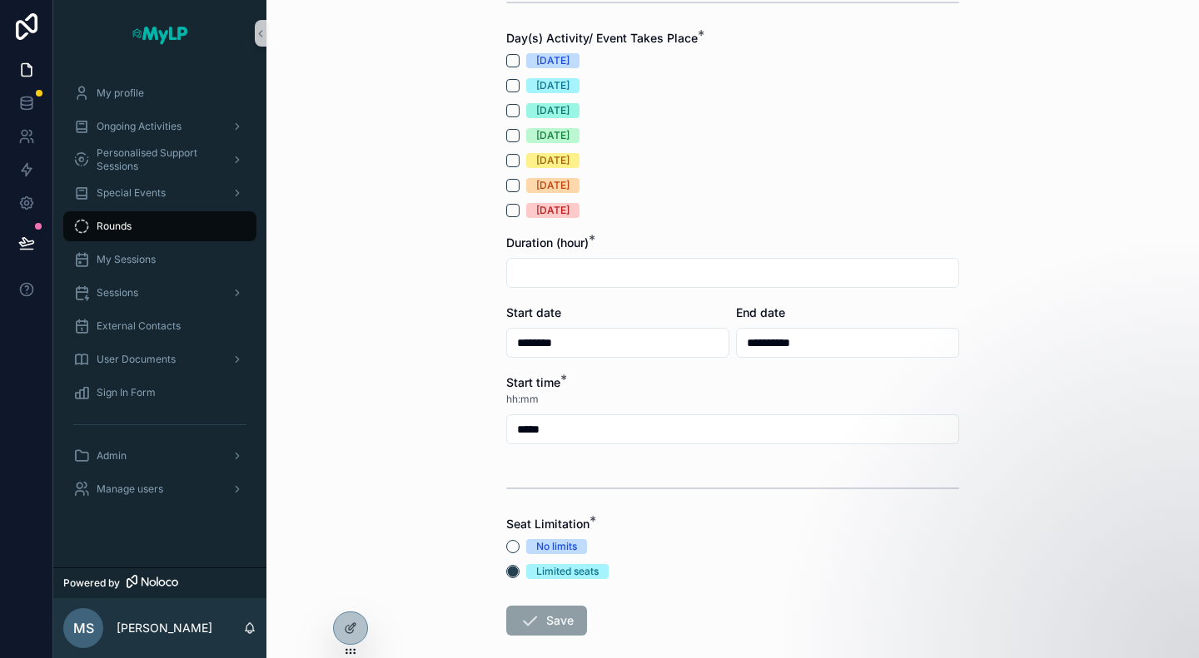
click at [811, 336] on input "**********" at bounding box center [847, 342] width 221 height 23
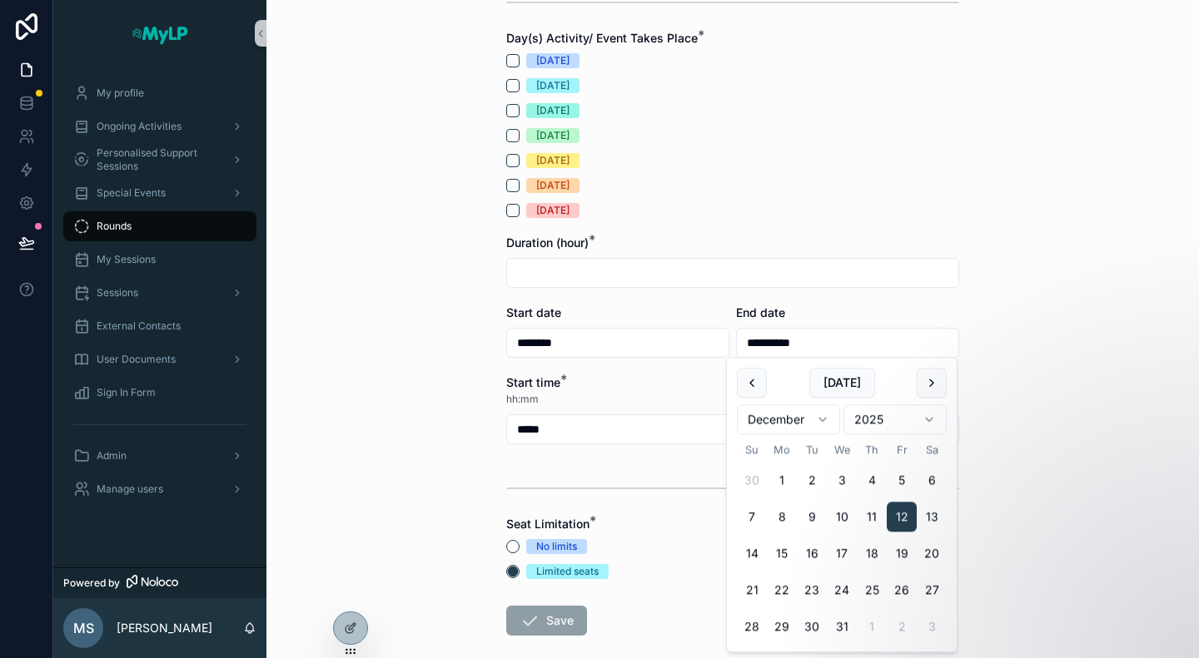
click at [879, 481] on button "4" at bounding box center [871, 481] width 30 height 30
type input "*********"
click at [1072, 276] on div "Back to Ongoing Activities Rounds Create a Round Create a Round Associated Ongo…" at bounding box center [732, 11] width 932 height 658
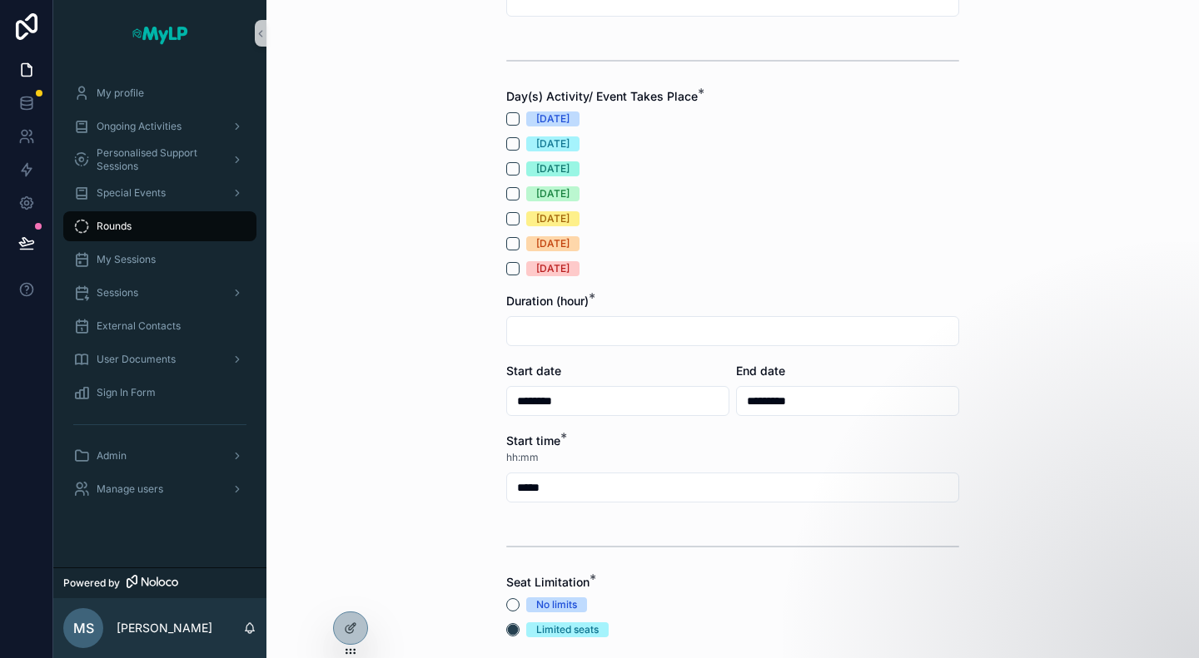
scroll to position [235, 0]
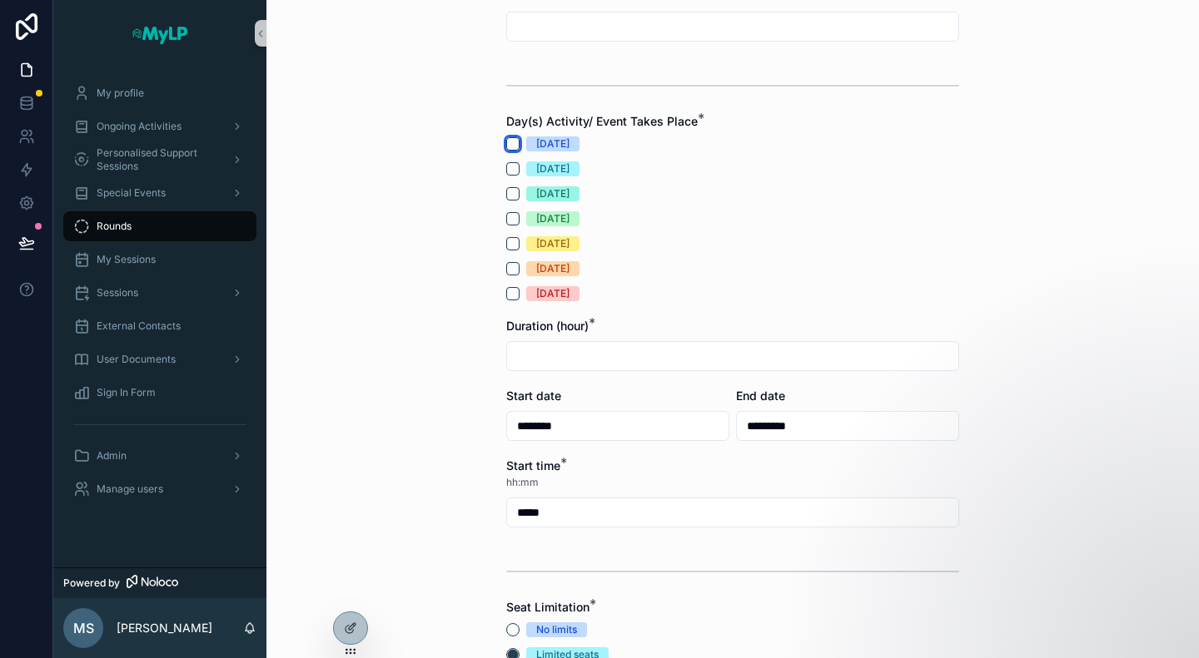
click at [508, 142] on button "[DATE]" at bounding box center [512, 143] width 13 height 13
click at [506, 171] on button "[DATE]" at bounding box center [512, 168] width 13 height 13
click at [508, 219] on button "[DATE]" at bounding box center [512, 218] width 13 height 13
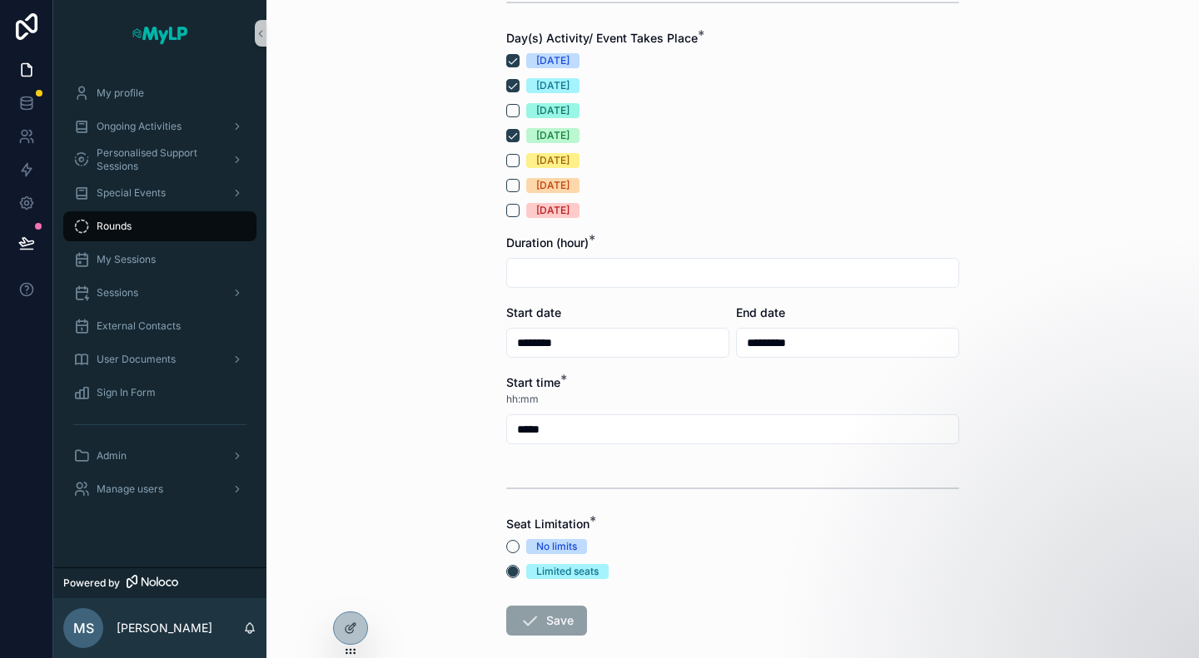
click at [678, 272] on input "scrollable content" at bounding box center [732, 272] width 451 height 23
type input "***"
click at [1109, 326] on div "Back to Ongoing Activities Rounds Create a Round Create a Round Associated Ongo…" at bounding box center [732, 11] width 932 height 658
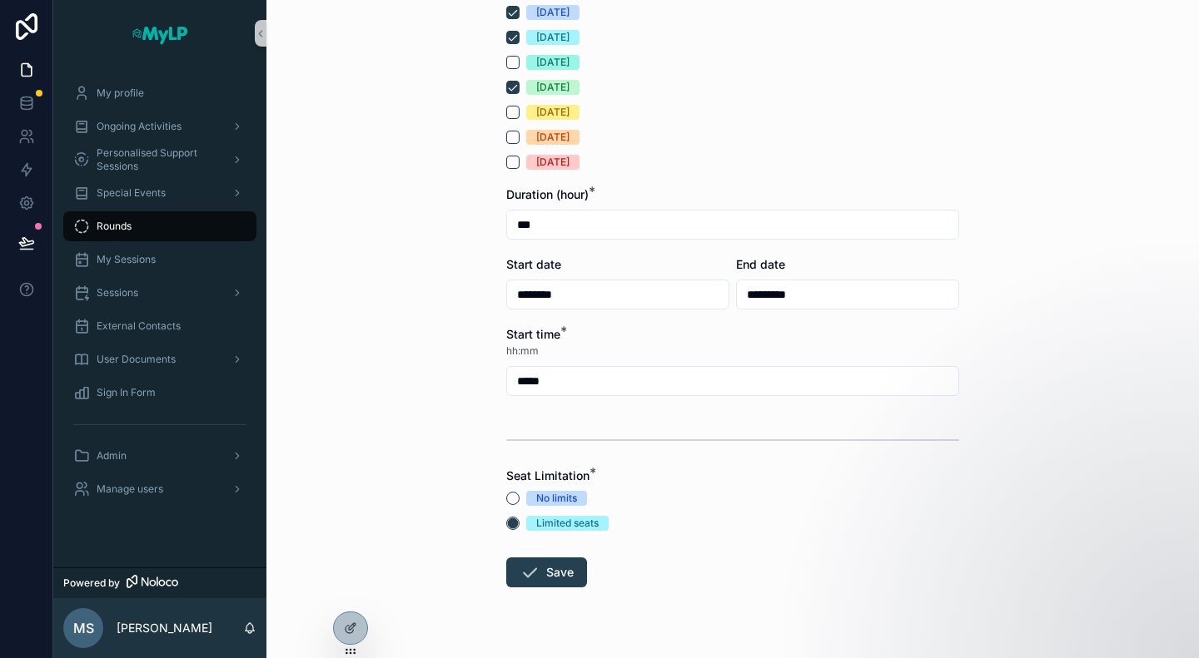
scroll to position [401, 0]
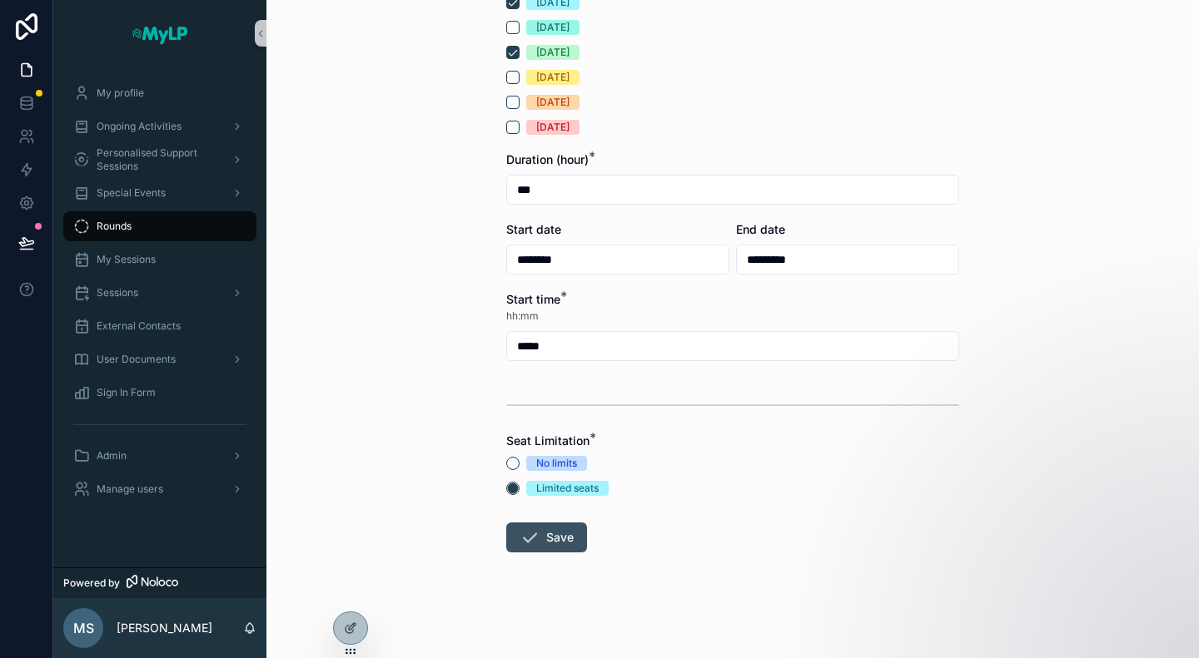
click at [542, 540] on button "Save" at bounding box center [546, 538] width 81 height 30
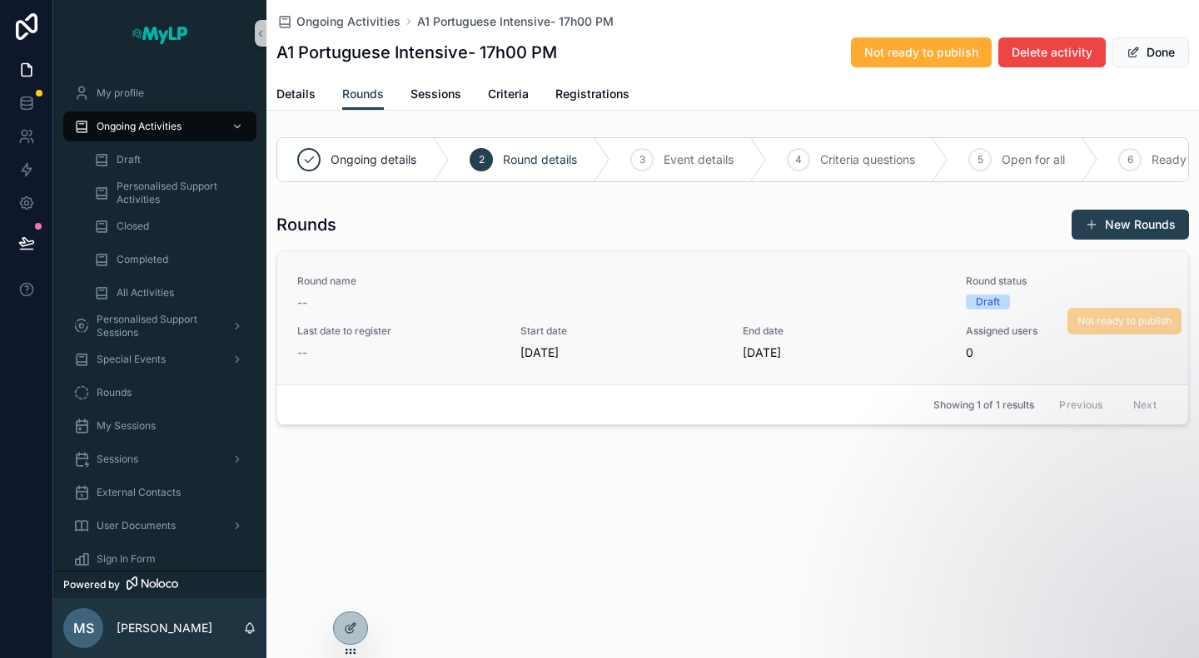
click at [753, 288] on span "Round name" at bounding box center [621, 281] width 648 height 13
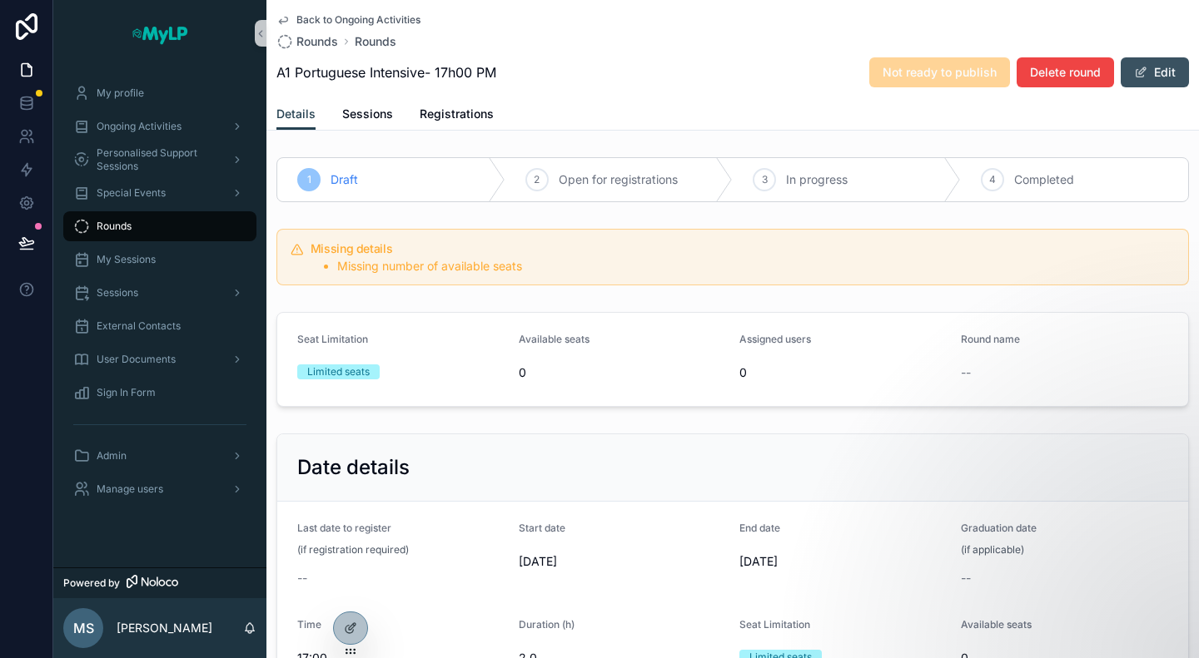
click at [1149, 81] on button "Edit" at bounding box center [1154, 72] width 68 height 30
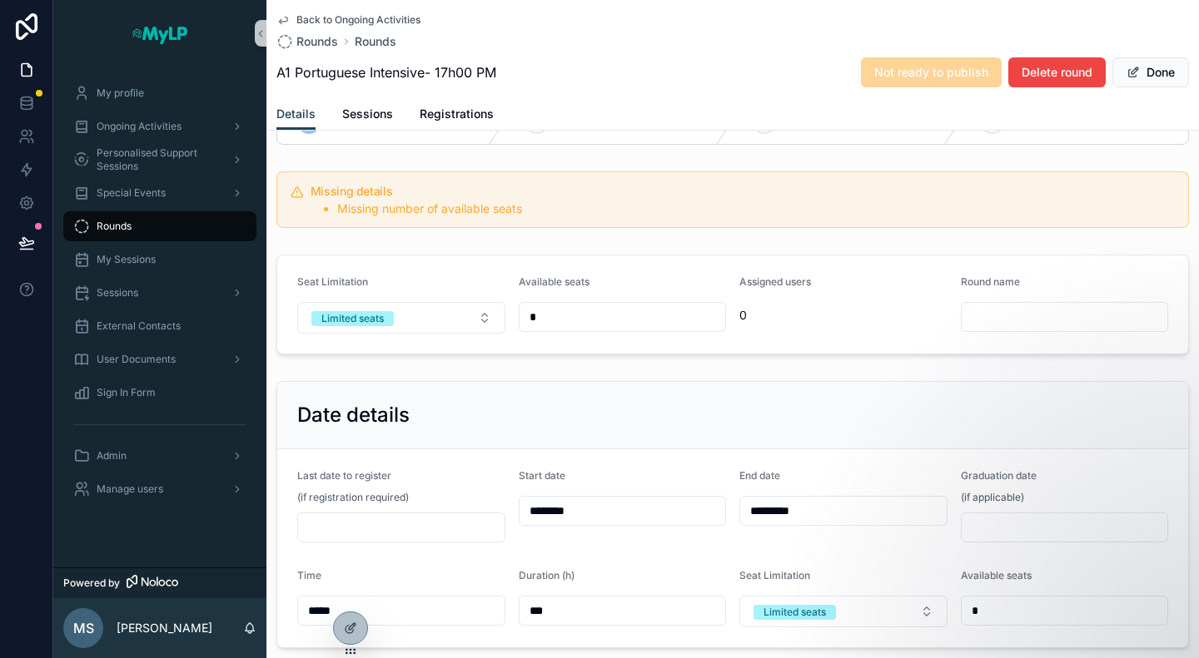
scroll to position [83, 0]
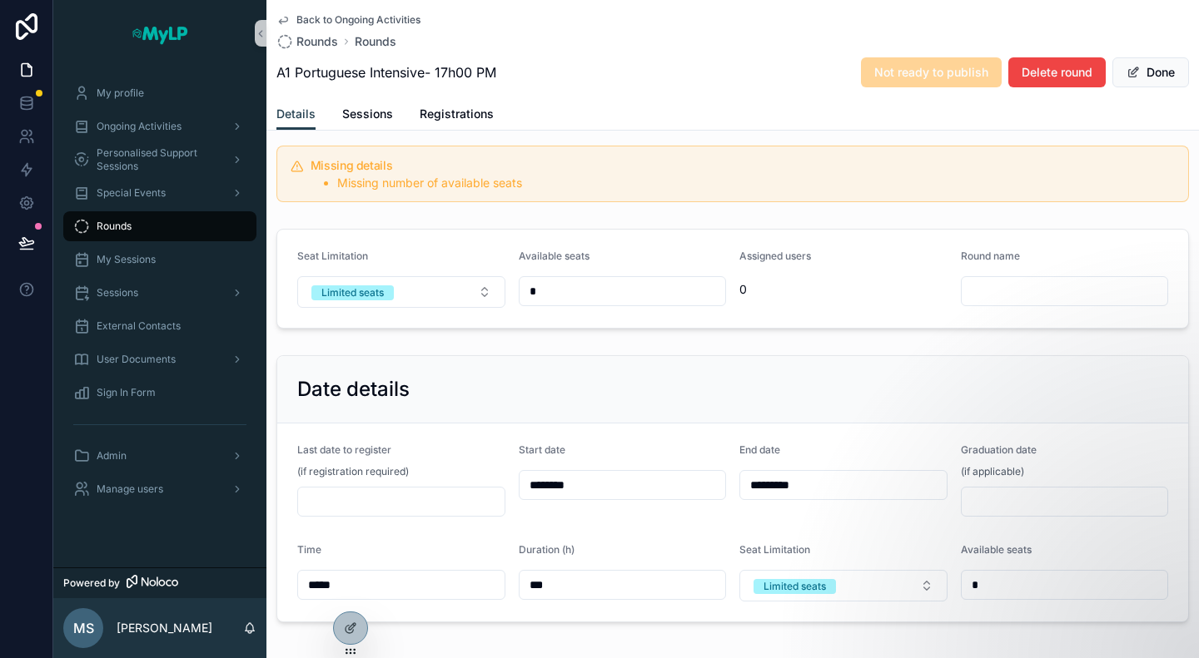
click at [612, 290] on input "*" at bounding box center [622, 291] width 206 height 23
type input "*"
type input "**"
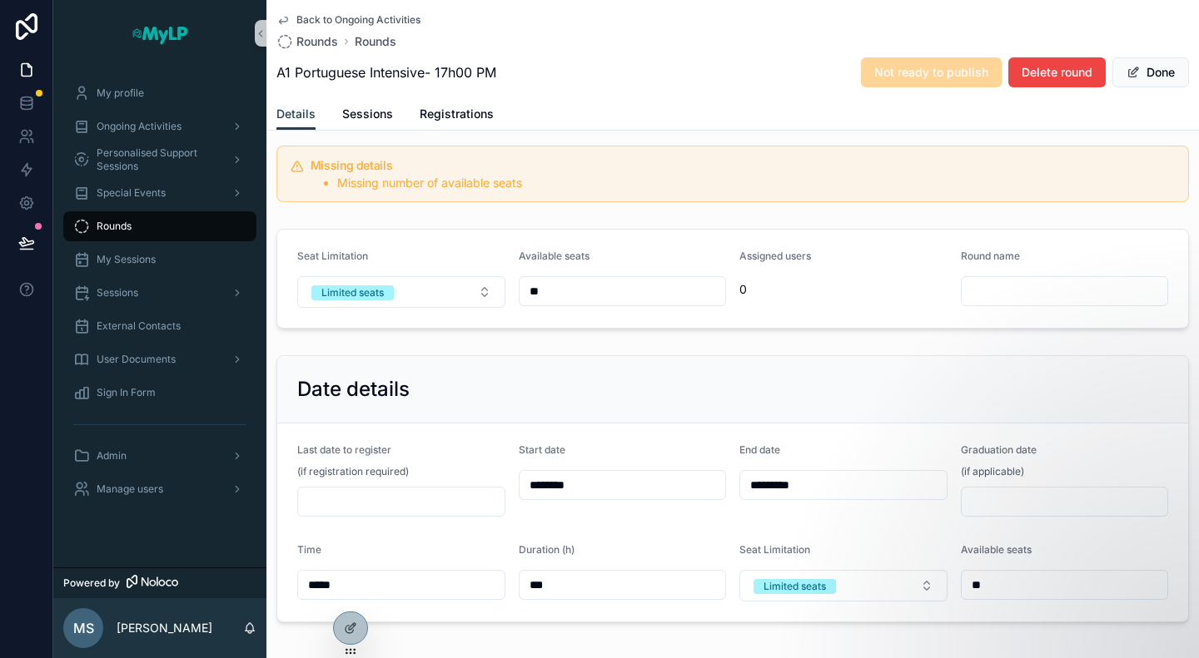
click at [615, 356] on div "Date details" at bounding box center [732, 389] width 911 height 67
type input "*"
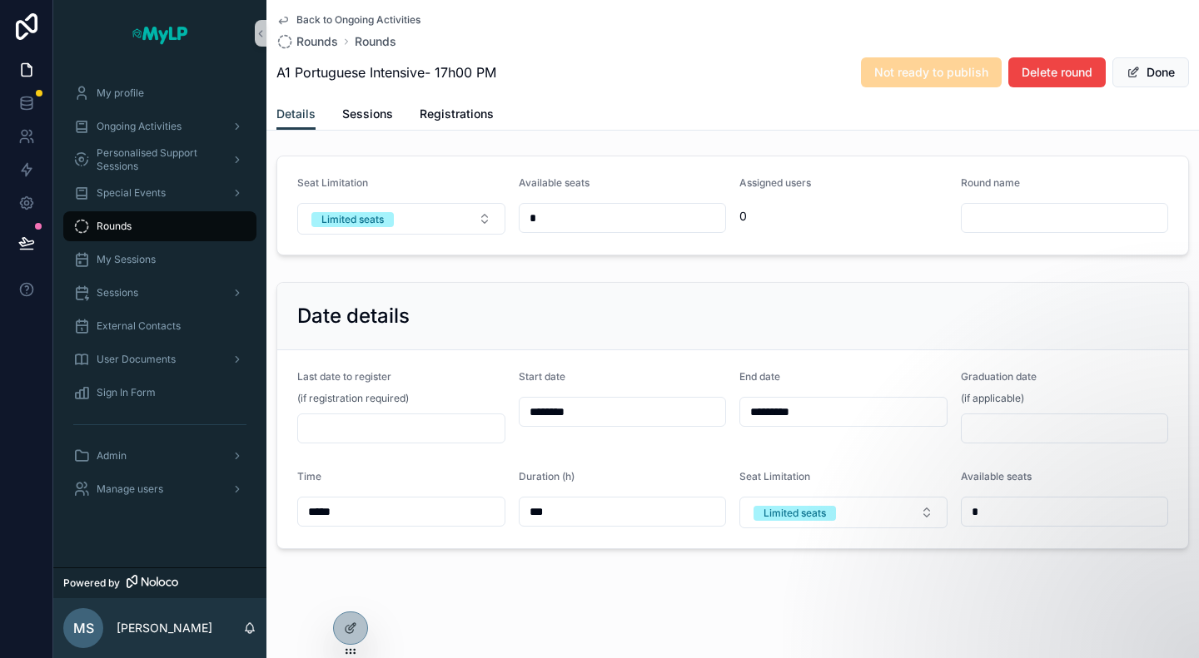
click at [974, 212] on input "scrollable content" at bounding box center [1064, 217] width 206 height 23
paste input "**********"
type input "**********"
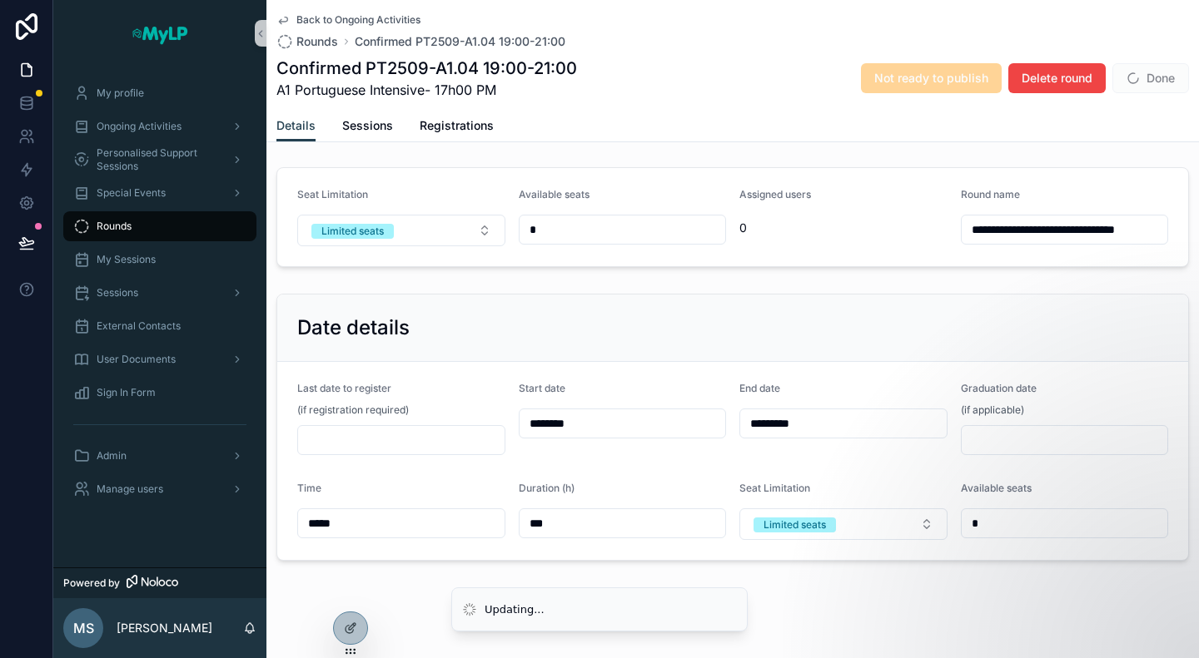
scroll to position [168, 0]
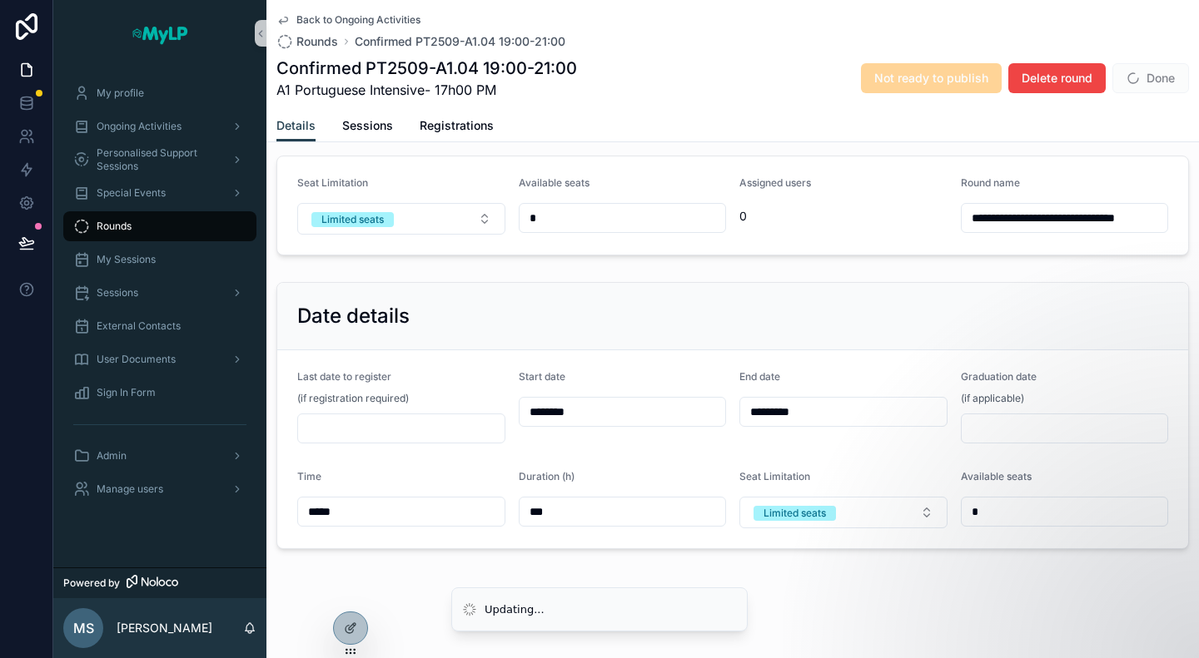
click at [1090, 212] on input "**********" at bounding box center [1063, 217] width 204 height 23
type input "**"
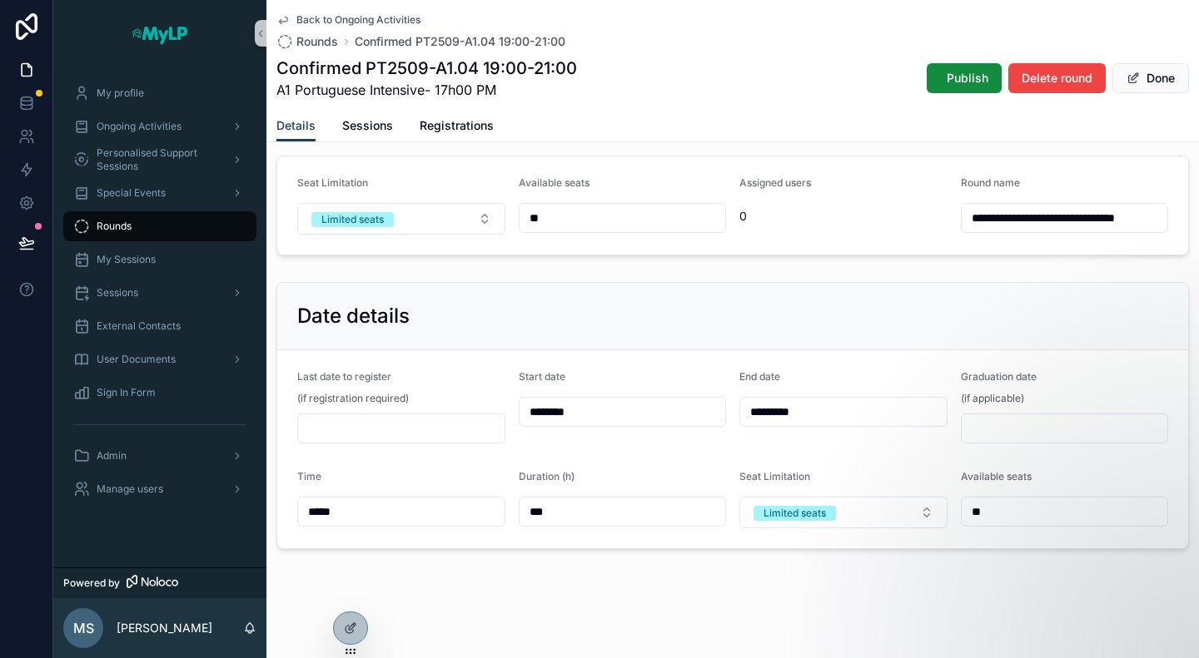
click at [1132, 213] on input "**********" at bounding box center [1063, 217] width 204 height 23
click at [1084, 215] on input "**********" at bounding box center [1063, 217] width 204 height 23
type input "**********"
click at [1075, 285] on div "Date details" at bounding box center [732, 316] width 911 height 67
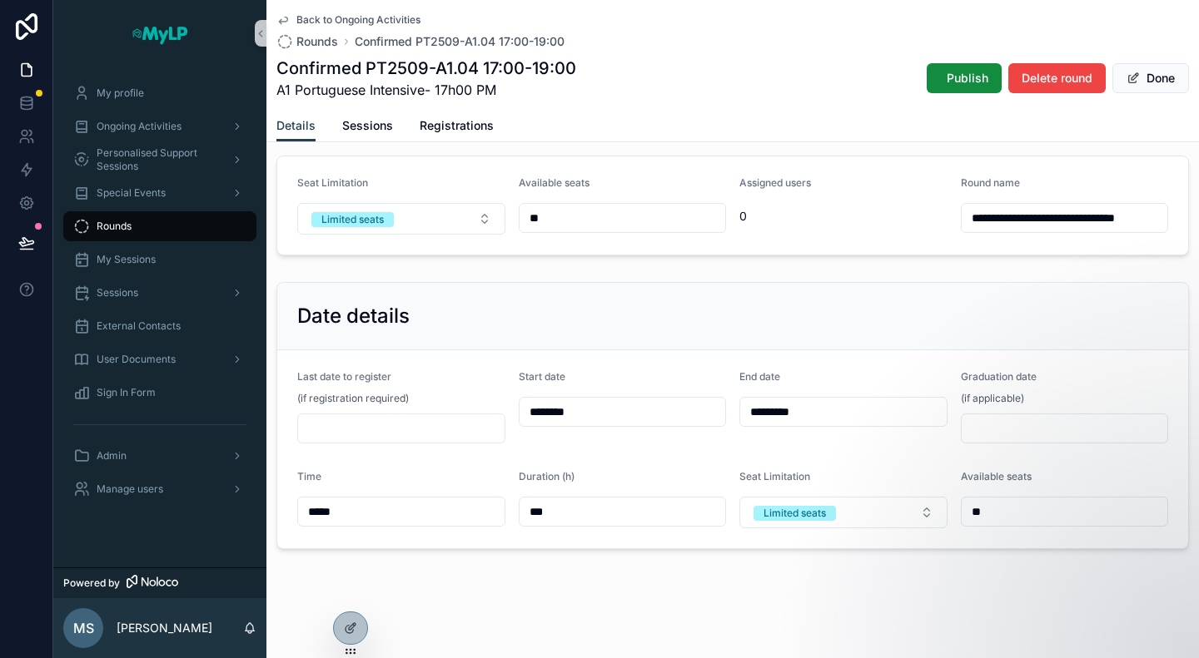
scroll to position [0, 0]
click at [356, 436] on input "scrollable content" at bounding box center [401, 428] width 206 height 23
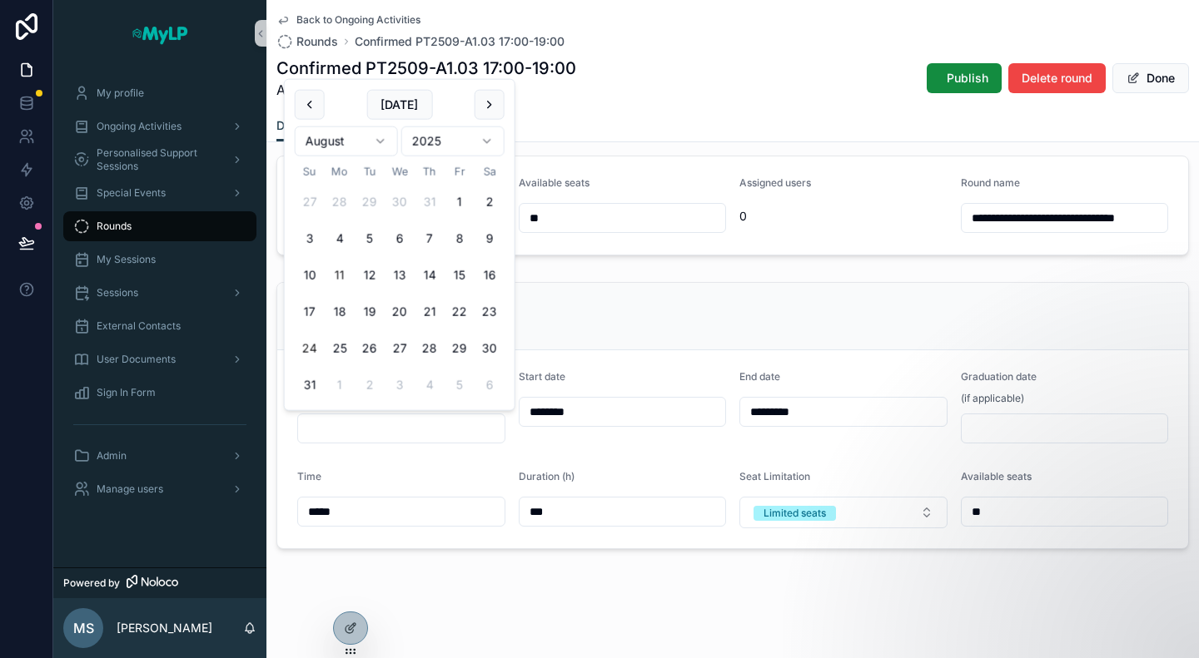
click at [310, 349] on button "24" at bounding box center [310, 349] width 30 height 30
type input "*********"
click at [671, 605] on div "**********" at bounding box center [732, 288] width 932 height 747
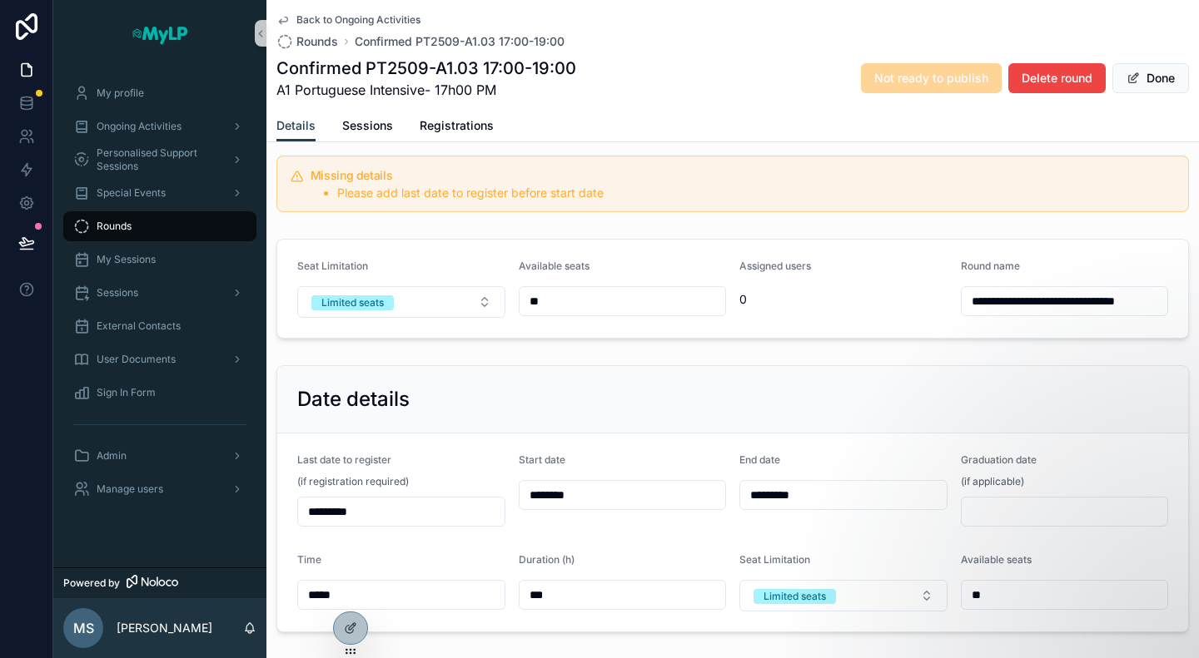
click at [837, 373] on div "Date details" at bounding box center [732, 399] width 911 height 67
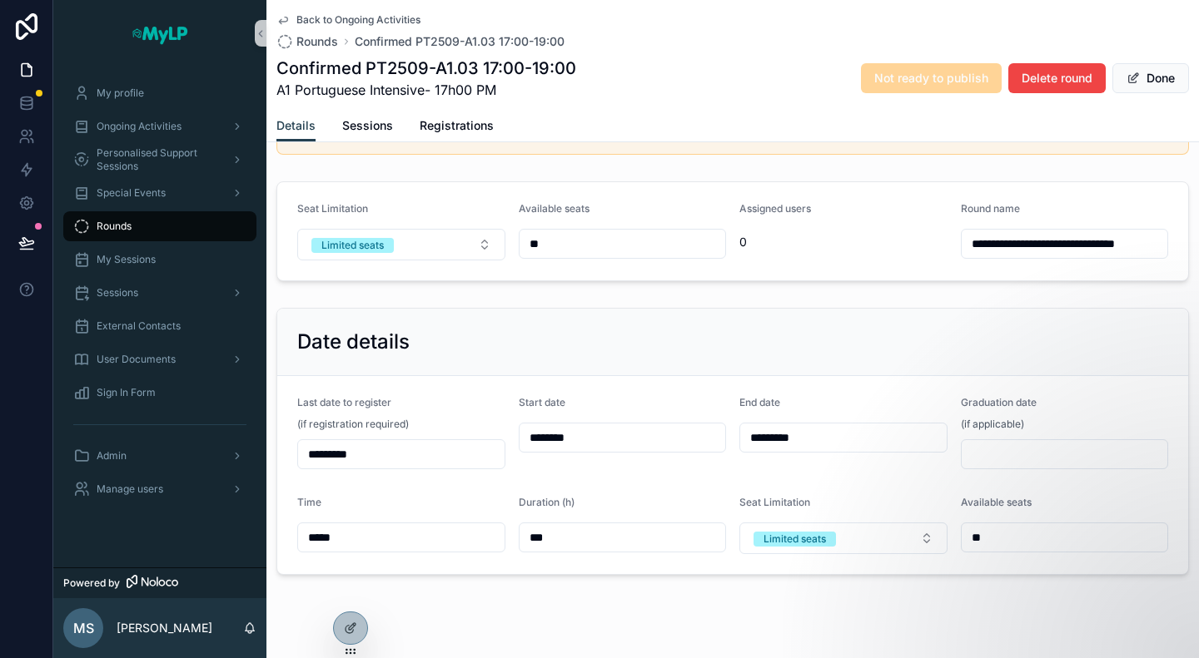
scroll to position [168, 0]
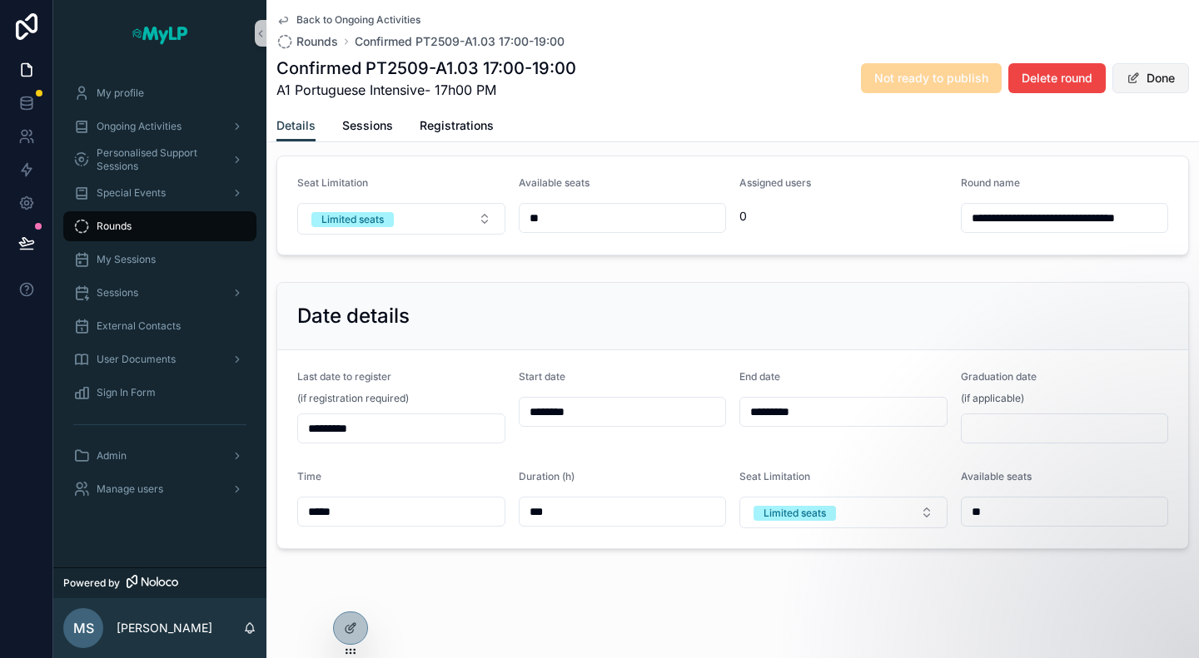
click at [1131, 77] on button "Done" at bounding box center [1150, 78] width 77 height 30
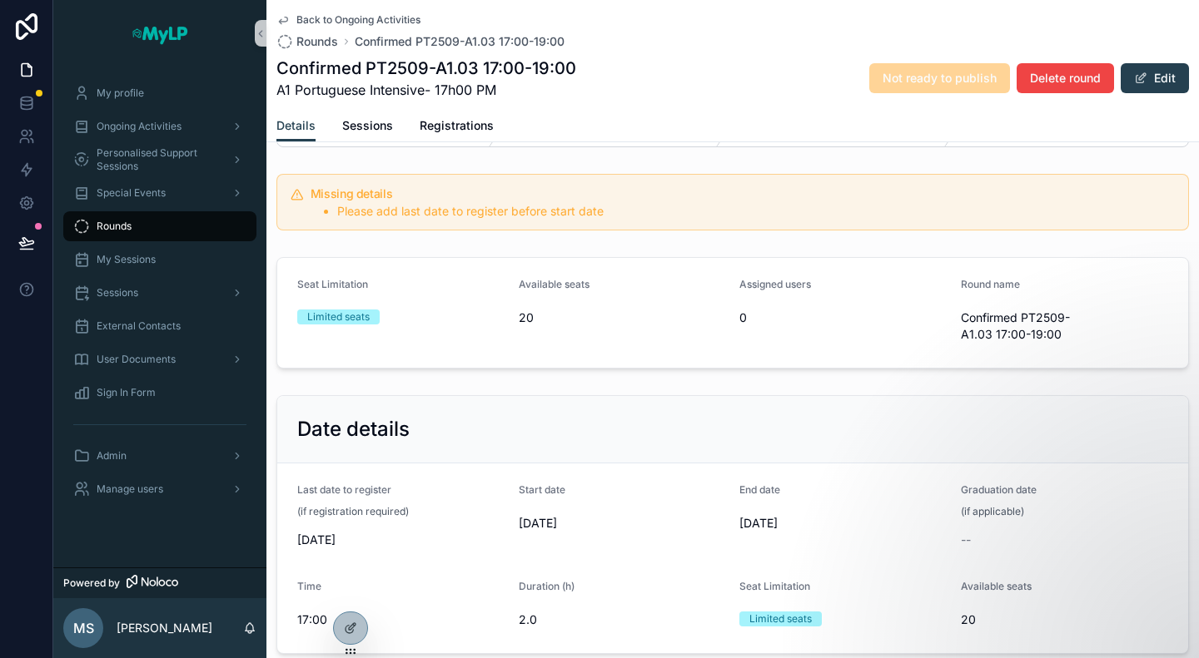
scroll to position [0, 0]
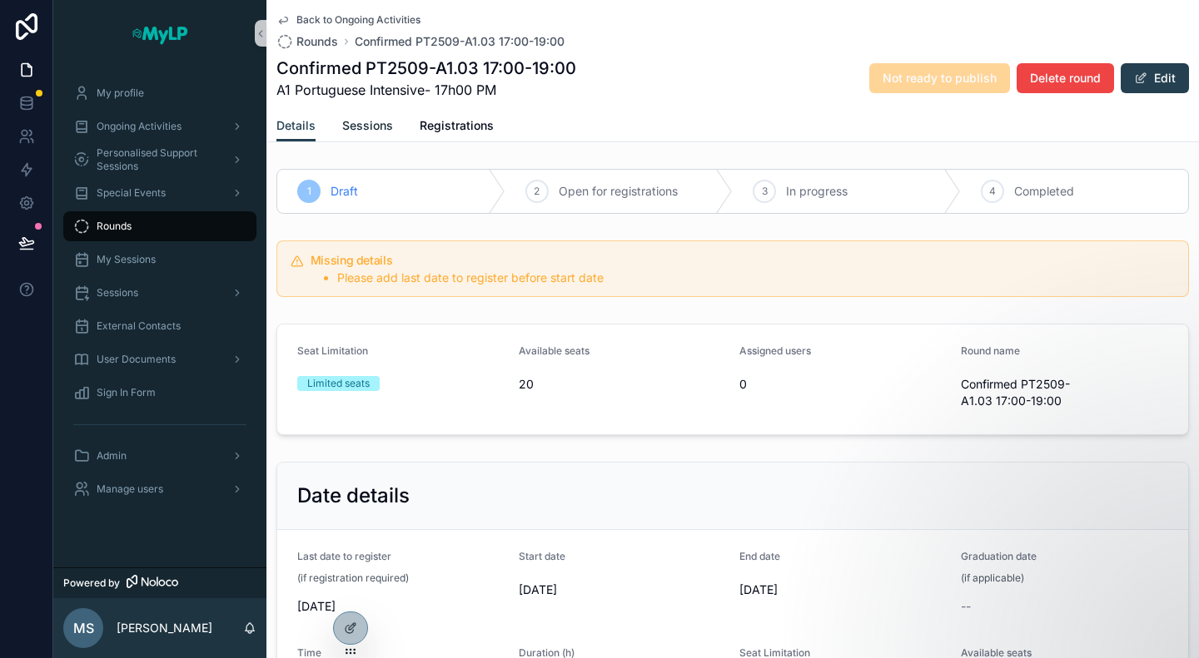
click at [360, 126] on span "Sessions" at bounding box center [367, 125] width 51 height 17
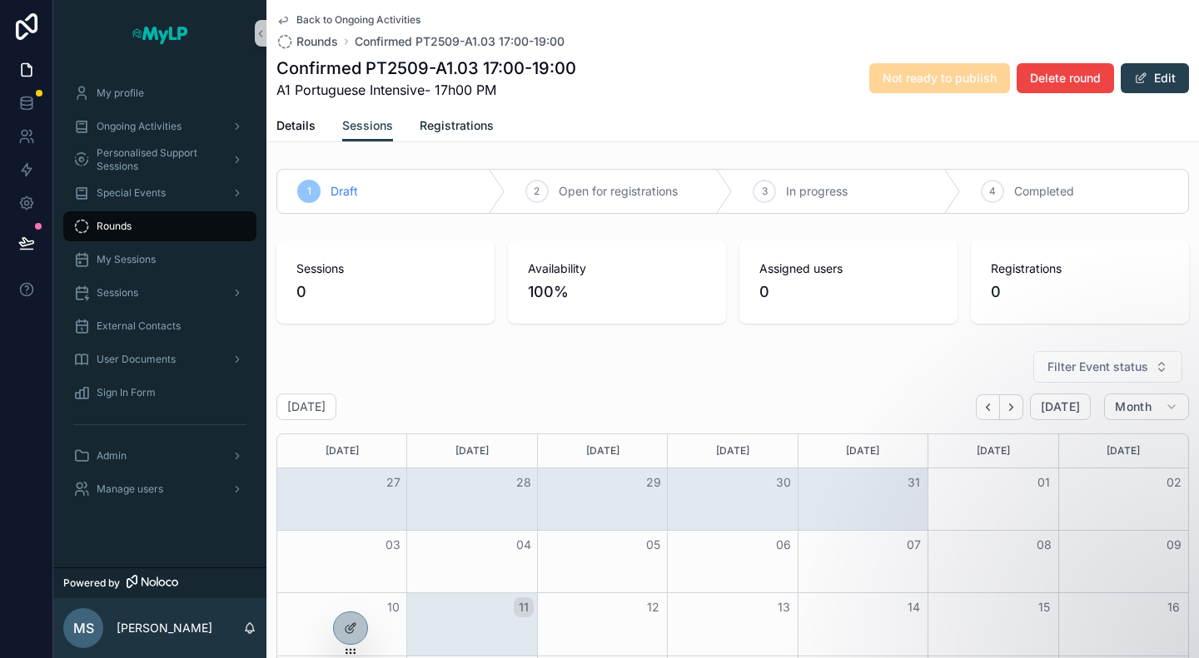
click at [458, 132] on span "Registrations" at bounding box center [456, 125] width 74 height 17
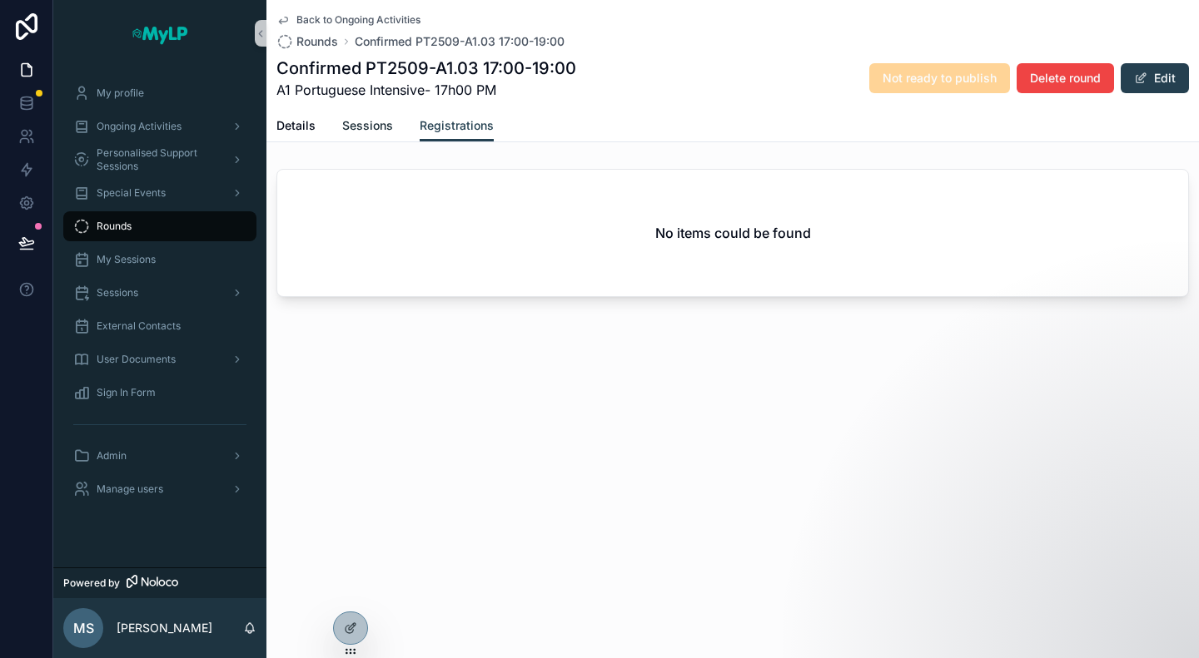
click at [373, 128] on span "Sessions" at bounding box center [367, 125] width 51 height 17
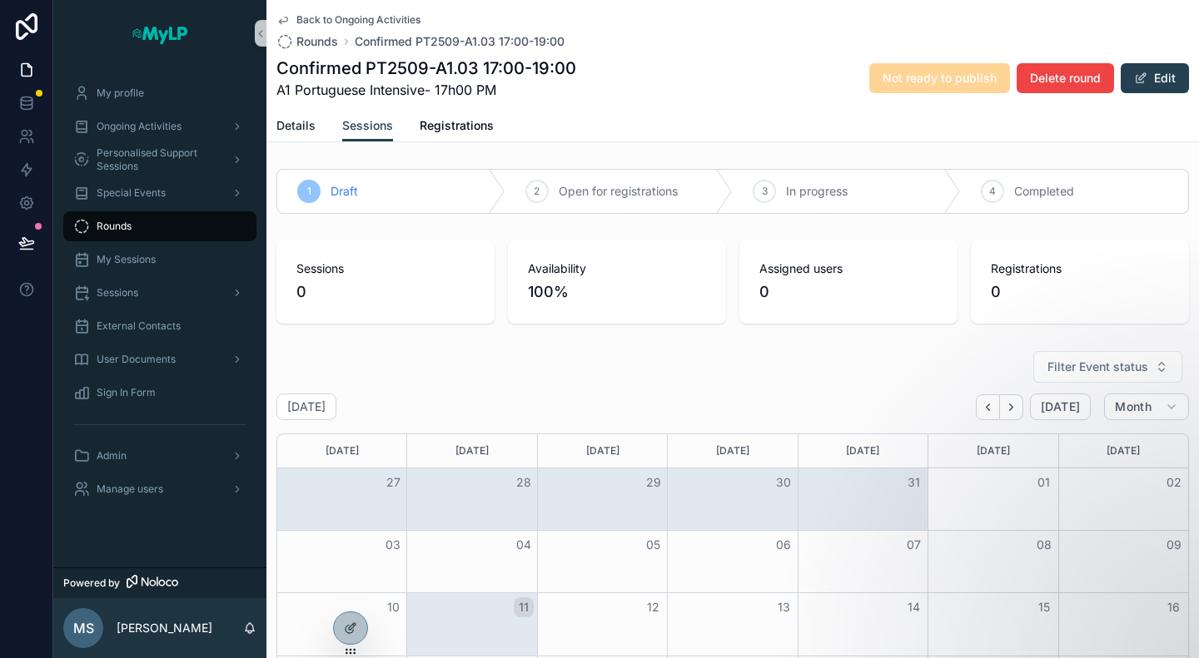
click at [298, 130] on span "Details" at bounding box center [295, 125] width 39 height 17
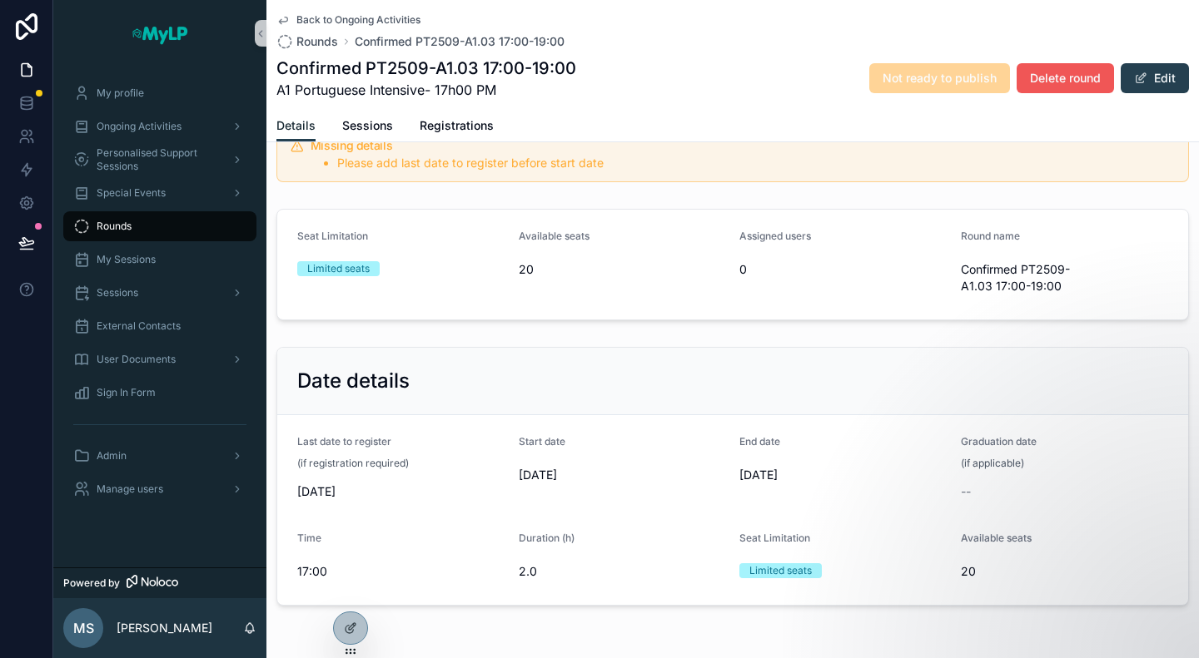
scroll to position [89, 0]
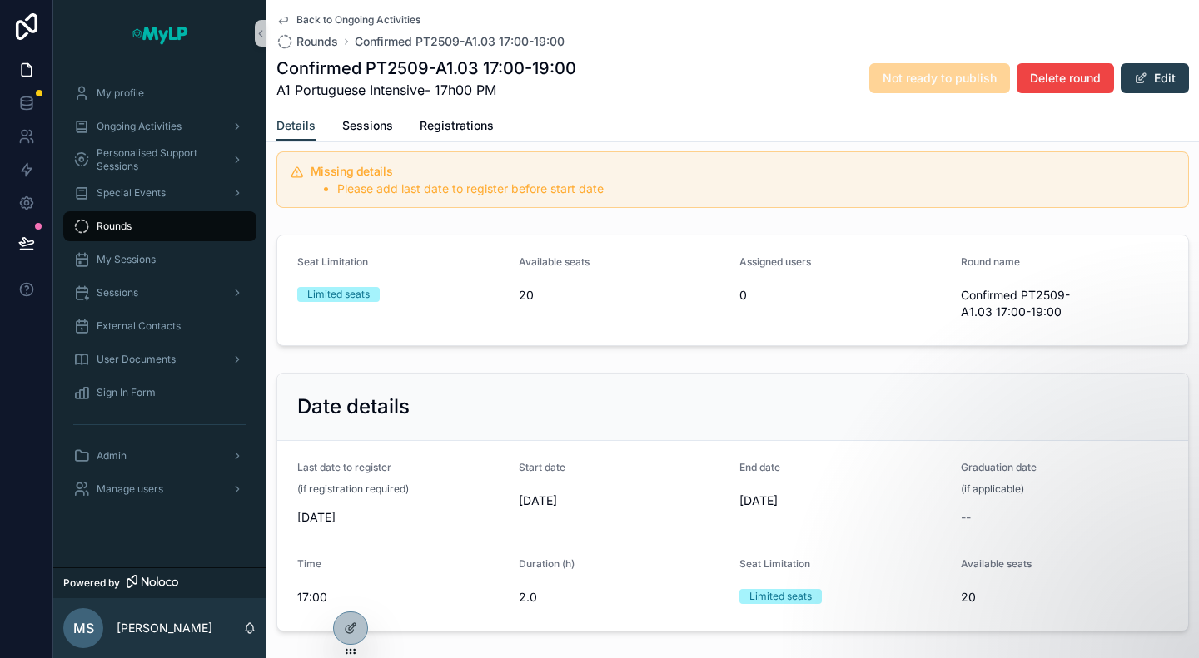
click at [340, 16] on span "Back to Ongoing Activities" at bounding box center [358, 19] width 124 height 13
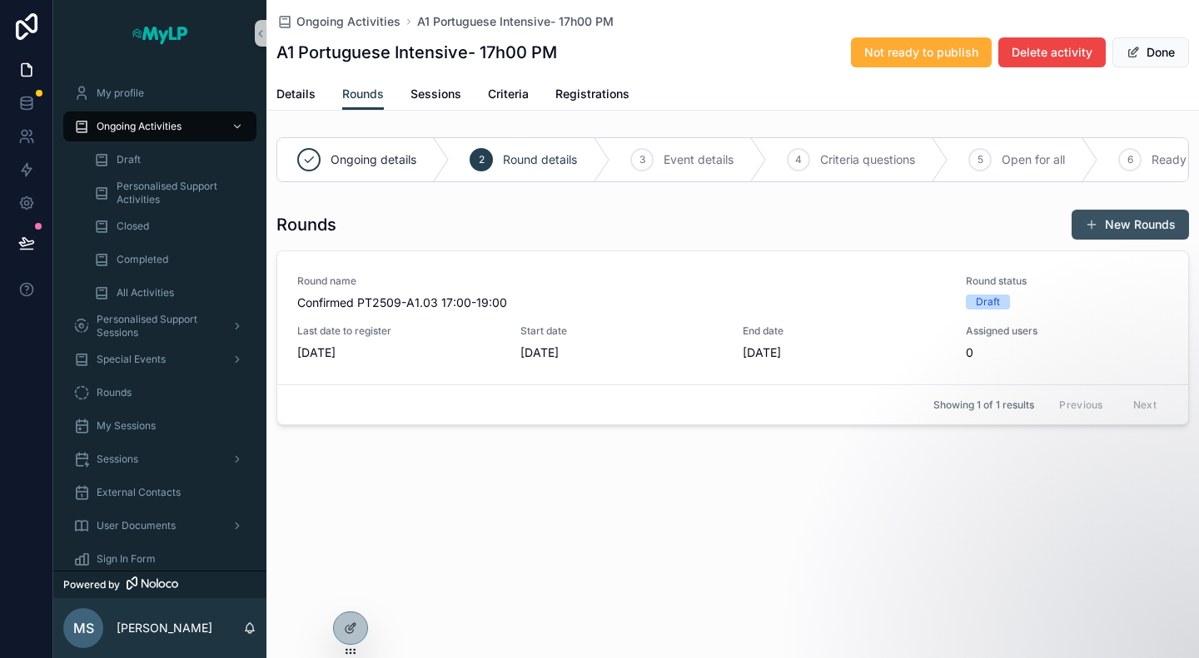
click at [1099, 240] on button "New Rounds" at bounding box center [1129, 225] width 117 height 30
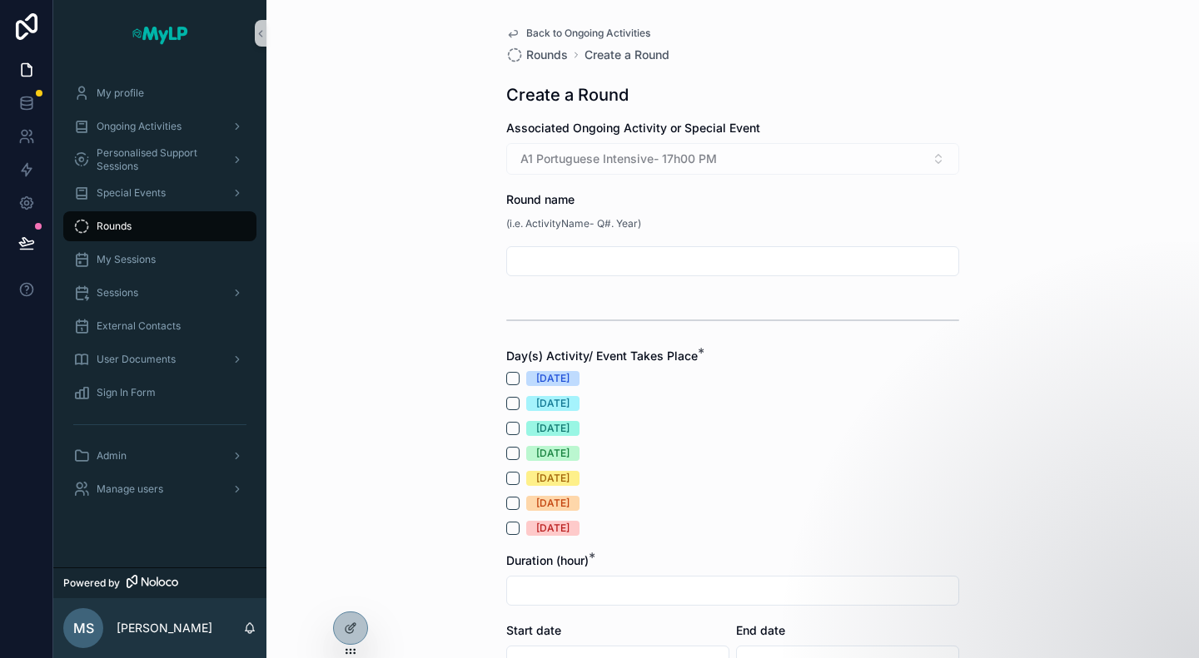
click at [810, 257] on input "scrollable content" at bounding box center [732, 261] width 451 height 23
click at [1065, 300] on div "Back to Ongoing Activities Rounds Create a Round Create a Round Associated Ongo…" at bounding box center [732, 329] width 932 height 658
click at [549, 257] on input "scrollable content" at bounding box center [732, 261] width 451 height 23
paste input "**********"
click at [658, 259] on input "**********" at bounding box center [732, 261] width 451 height 23
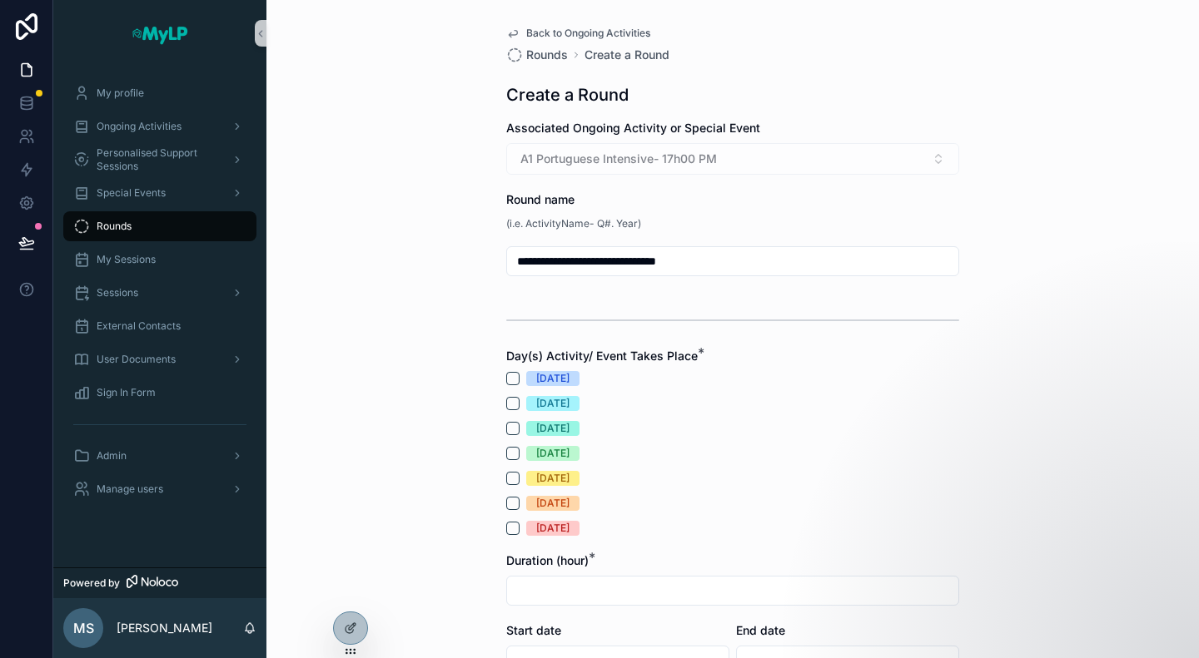
click at [691, 259] on input "**********" at bounding box center [732, 261] width 451 height 23
click at [638, 263] on input "**********" at bounding box center [732, 261] width 451 height 23
type input "**********"
click at [507, 375] on button "[DATE]" at bounding box center [512, 378] width 13 height 13
click at [506, 405] on button "[DATE]" at bounding box center [512, 403] width 13 height 13
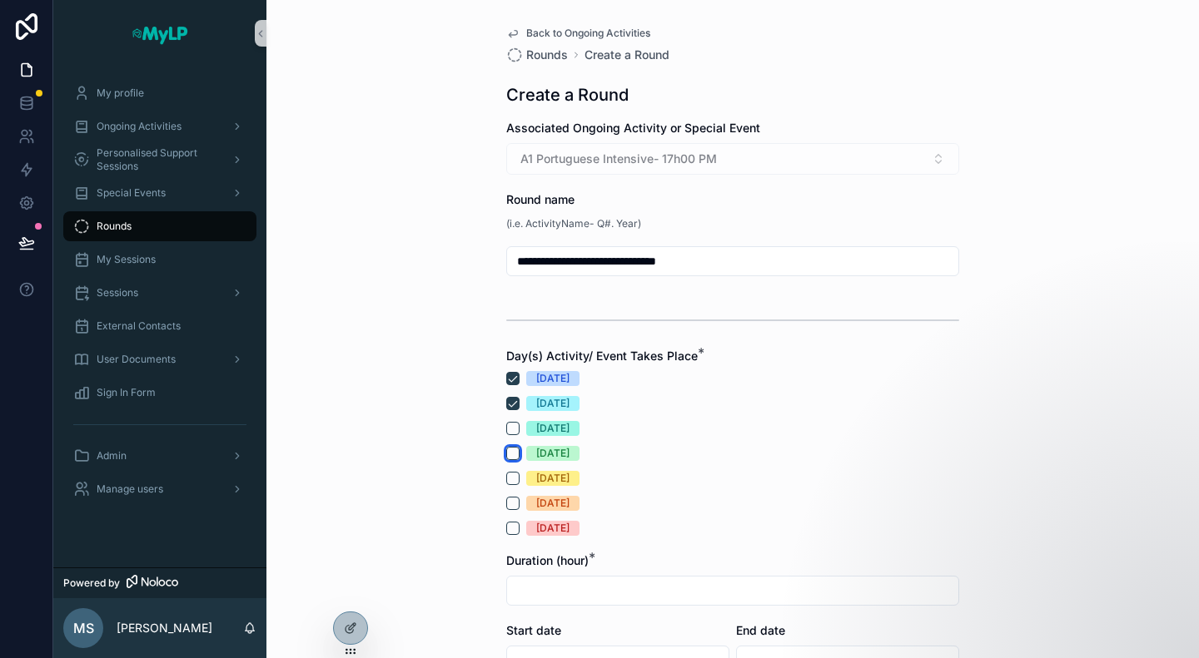
click at [509, 457] on button "[DATE]" at bounding box center [512, 453] width 13 height 13
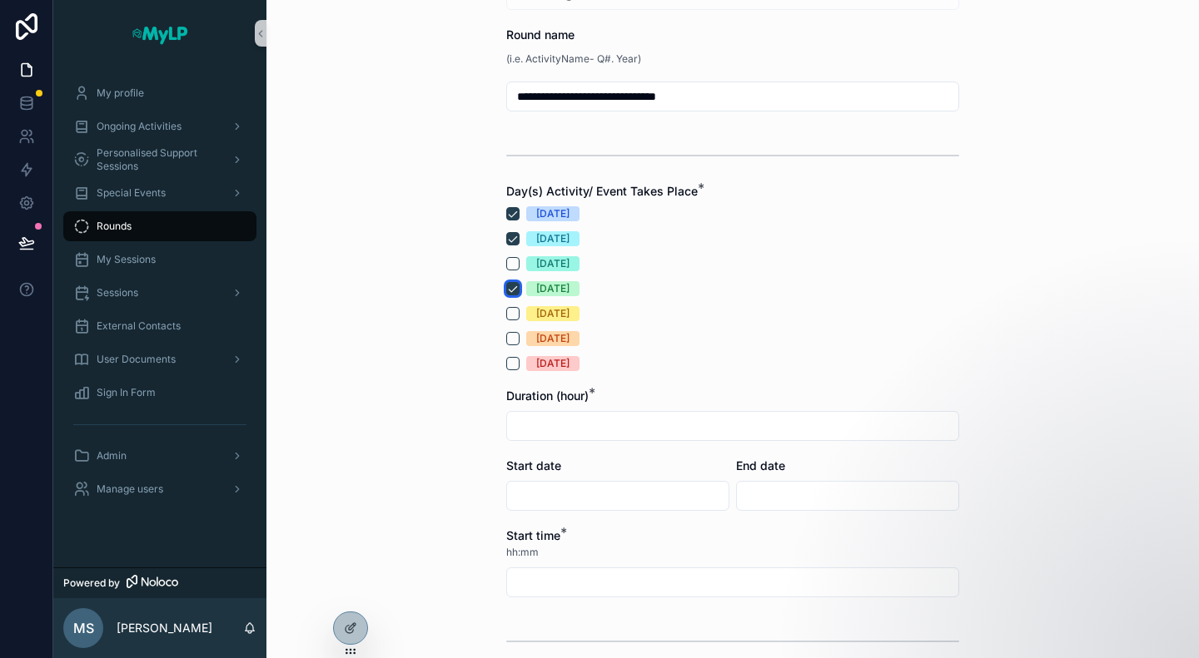
scroll to position [166, 0]
click at [687, 424] on input "scrollable content" at bounding box center [732, 424] width 451 height 23
type input "***"
click at [892, 315] on div "[DATE]" at bounding box center [732, 312] width 453 height 15
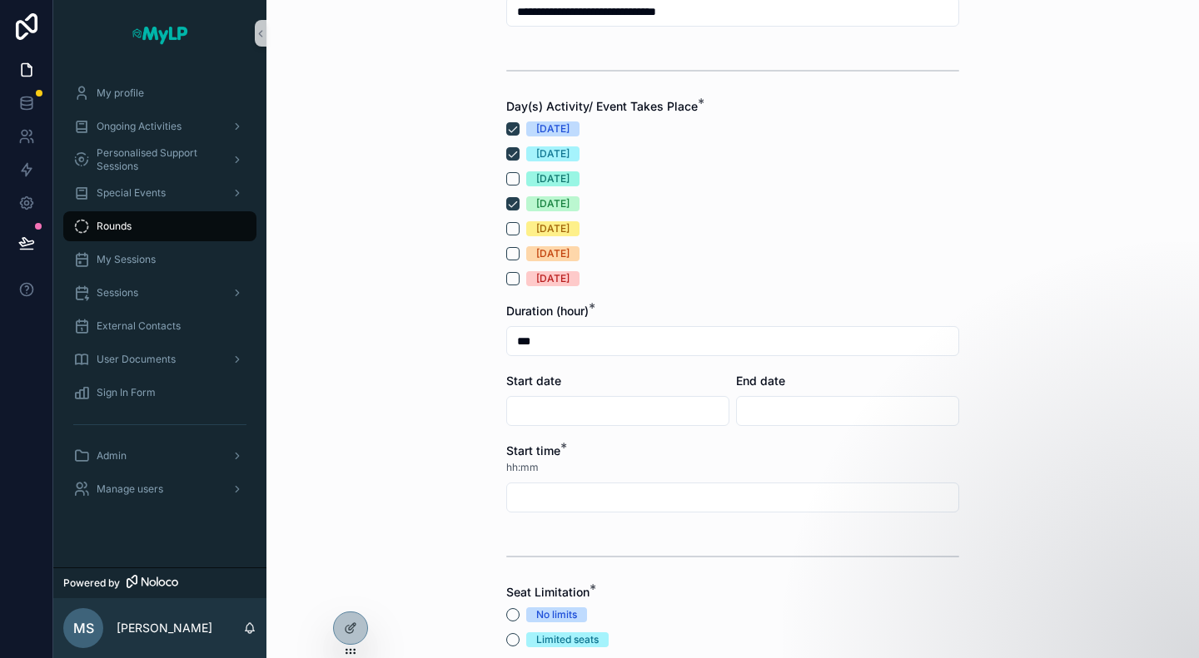
click at [581, 517] on form "**********" at bounding box center [732, 340] width 453 height 941
click at [578, 490] on input "scrollable content" at bounding box center [732, 497] width 451 height 23
type input "*****"
click at [776, 601] on div "Seat Limitation * No limits Limited seats" at bounding box center [732, 615] width 453 height 63
drag, startPoint x: 306, startPoint y: 474, endPoint x: 351, endPoint y: 470, distance: 45.1
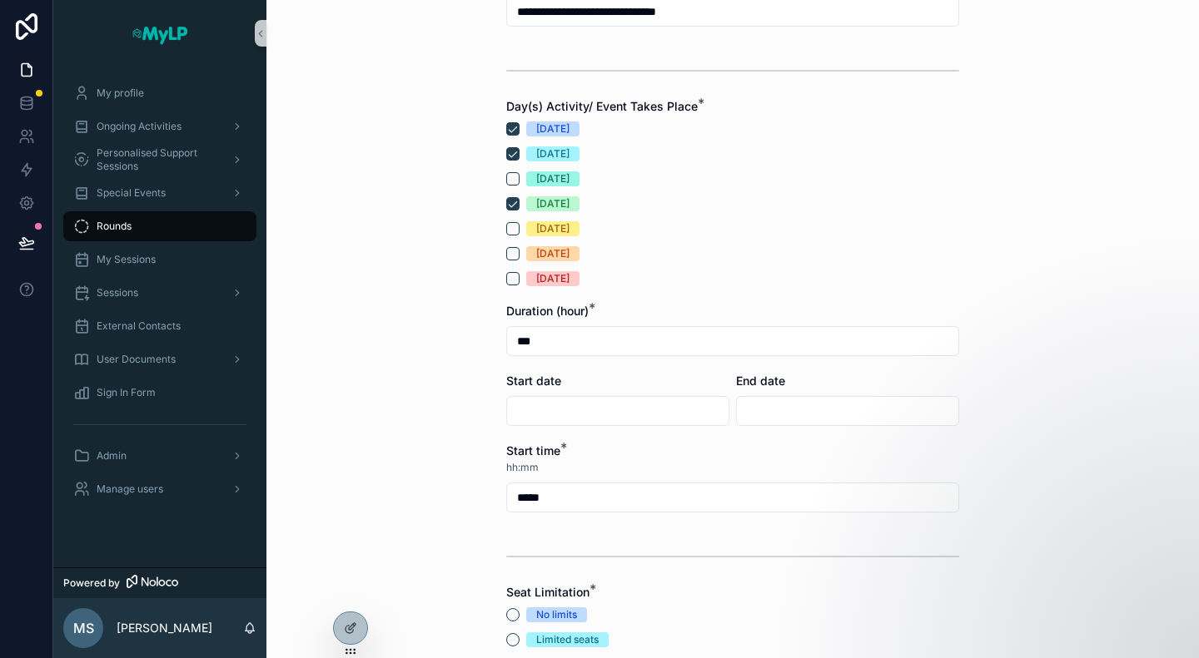
click at [307, 472] on div "**********" at bounding box center [732, 329] width 932 height 658
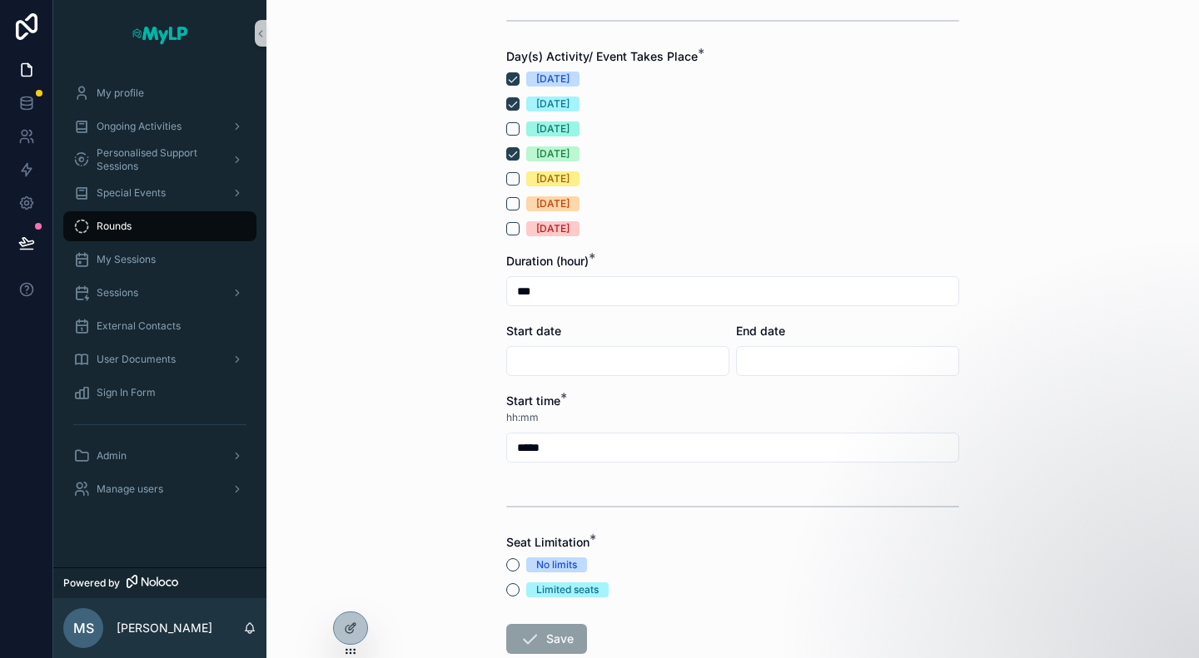
scroll to position [333, 0]
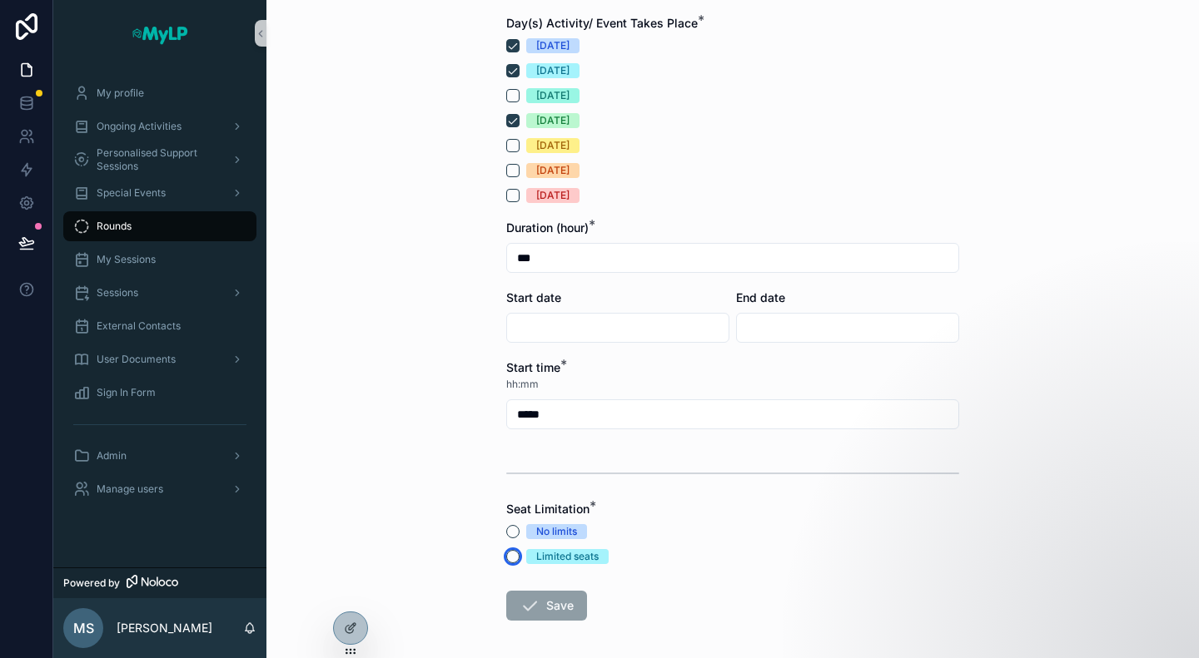
click at [509, 560] on button "Limited seats" at bounding box center [512, 556] width 13 height 13
click at [583, 271] on div "***" at bounding box center [732, 258] width 453 height 30
click at [586, 258] on input "***" at bounding box center [732, 257] width 451 height 23
type input "***"
click at [346, 382] on div "**********" at bounding box center [732, 329] width 932 height 658
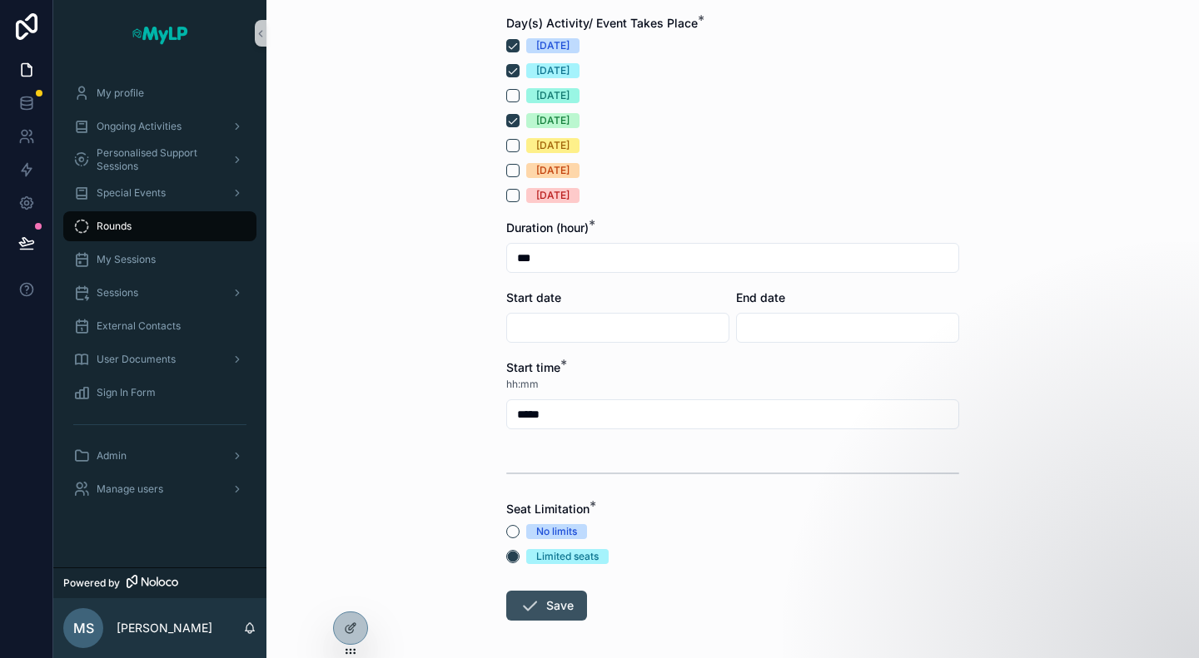
click at [536, 603] on button "Save" at bounding box center [546, 606] width 81 height 30
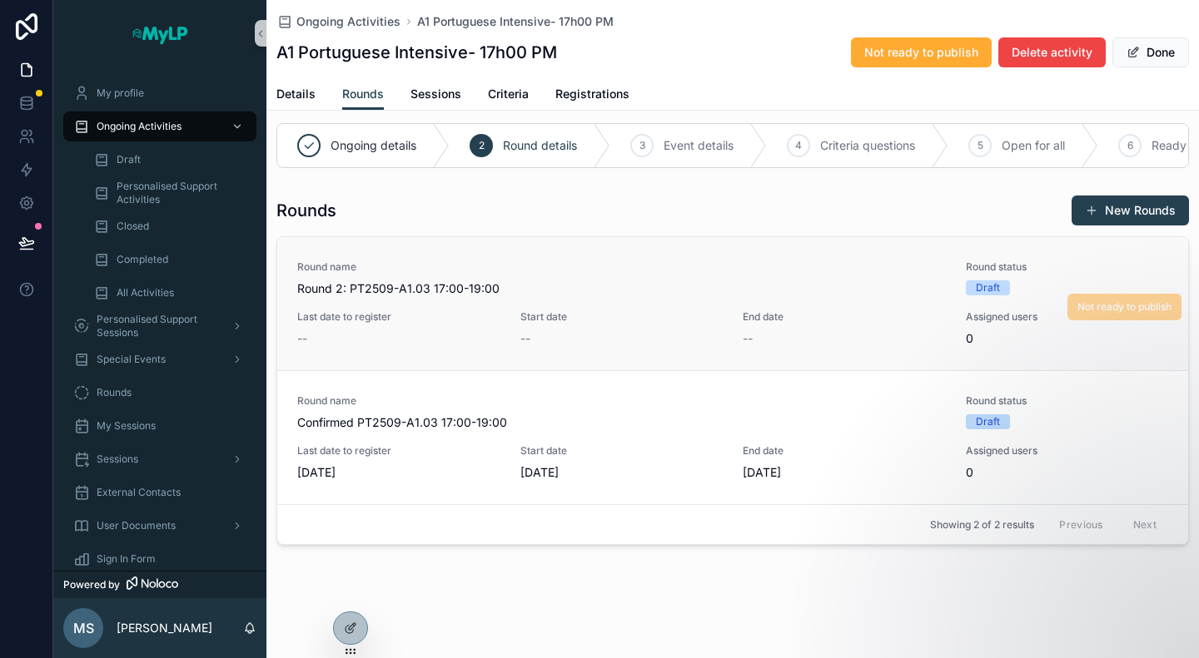
scroll to position [25, 0]
click at [1116, 214] on button "New Rounds" at bounding box center [1129, 211] width 117 height 30
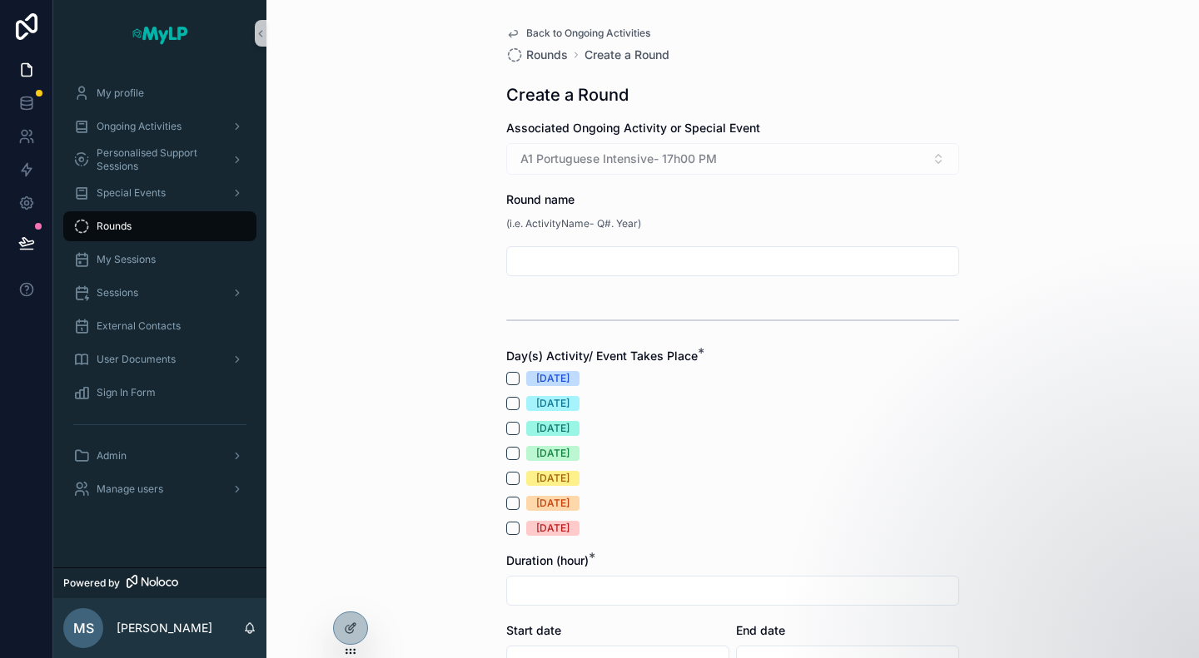
click at [603, 247] on div "scrollable content" at bounding box center [732, 261] width 453 height 30
click at [583, 264] on input "scrollable content" at bounding box center [732, 261] width 451 height 23
paste input "**********"
click at [654, 260] on input "**********" at bounding box center [732, 261] width 451 height 23
click at [688, 264] on input "**********" at bounding box center [732, 261] width 451 height 23
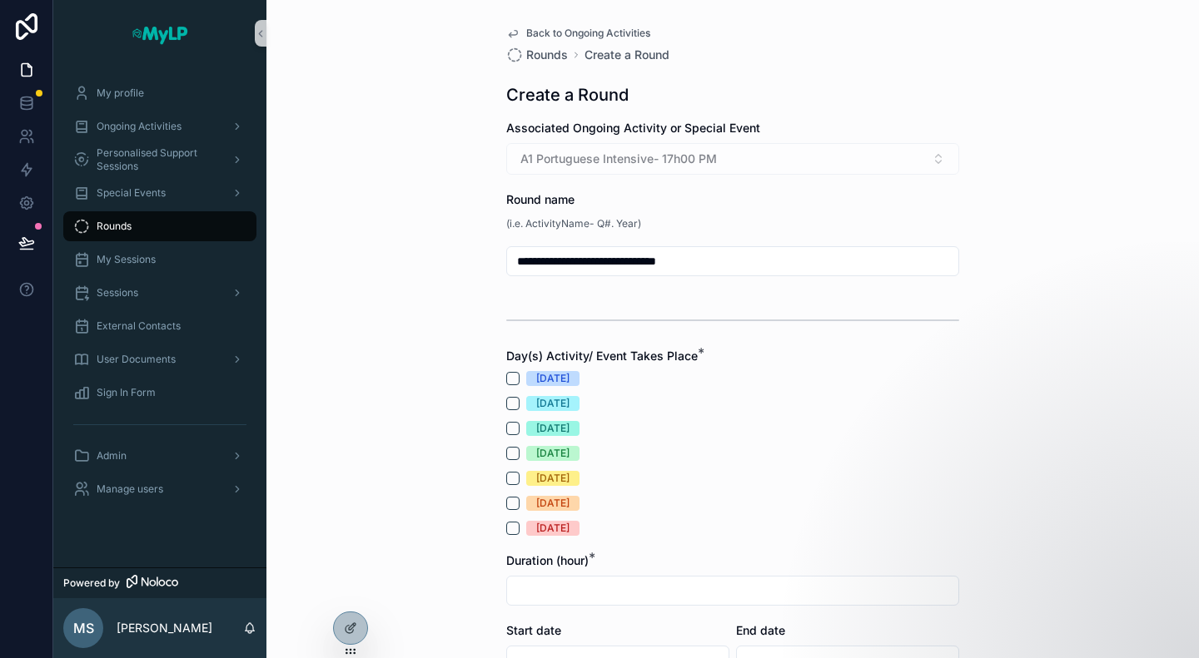
type input "**********"
click at [911, 452] on div "Thursday" at bounding box center [732, 453] width 453 height 15
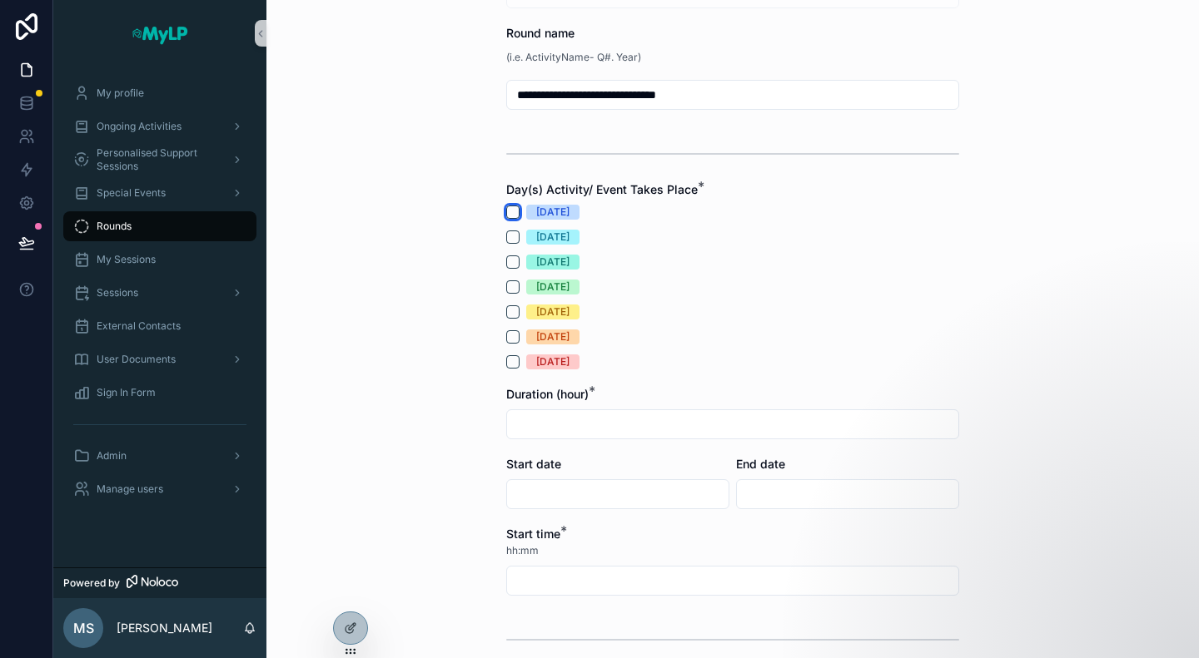
click at [506, 217] on button "Monday" at bounding box center [512, 212] width 13 height 13
click at [506, 240] on button "Tuesday" at bounding box center [512, 237] width 13 height 13
click at [509, 288] on button "Thursday" at bounding box center [512, 286] width 13 height 13
click at [547, 420] on input "scrollable content" at bounding box center [732, 424] width 451 height 23
type input "***"
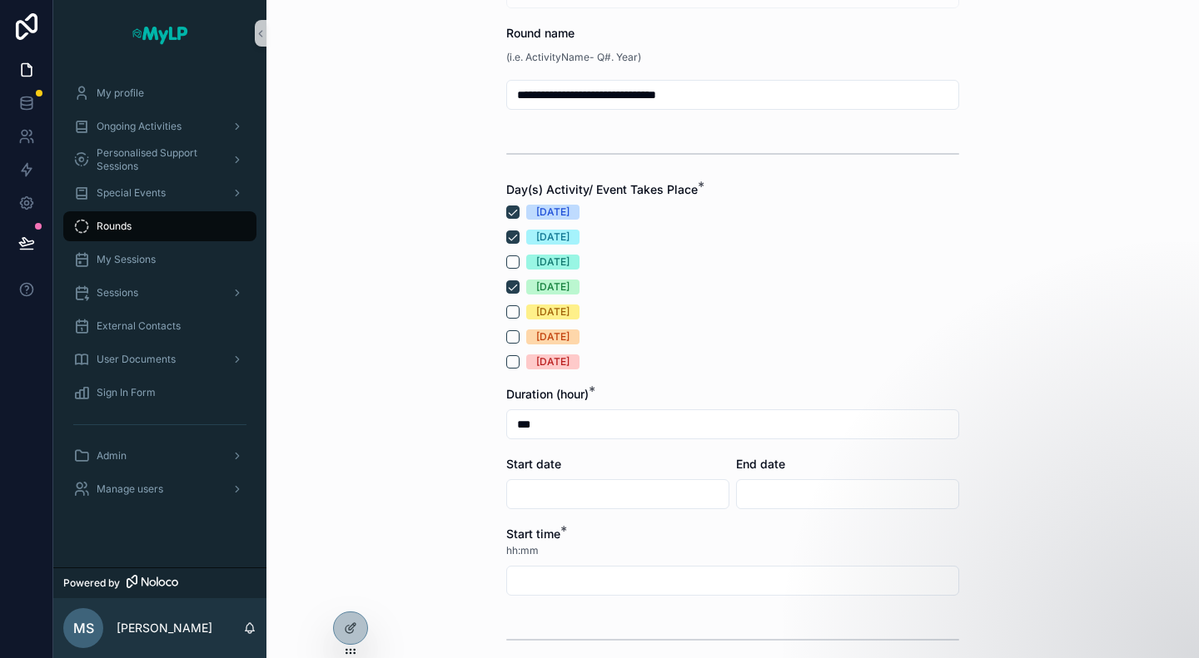
click at [551, 580] on input "scrollable content" at bounding box center [732, 580] width 451 height 23
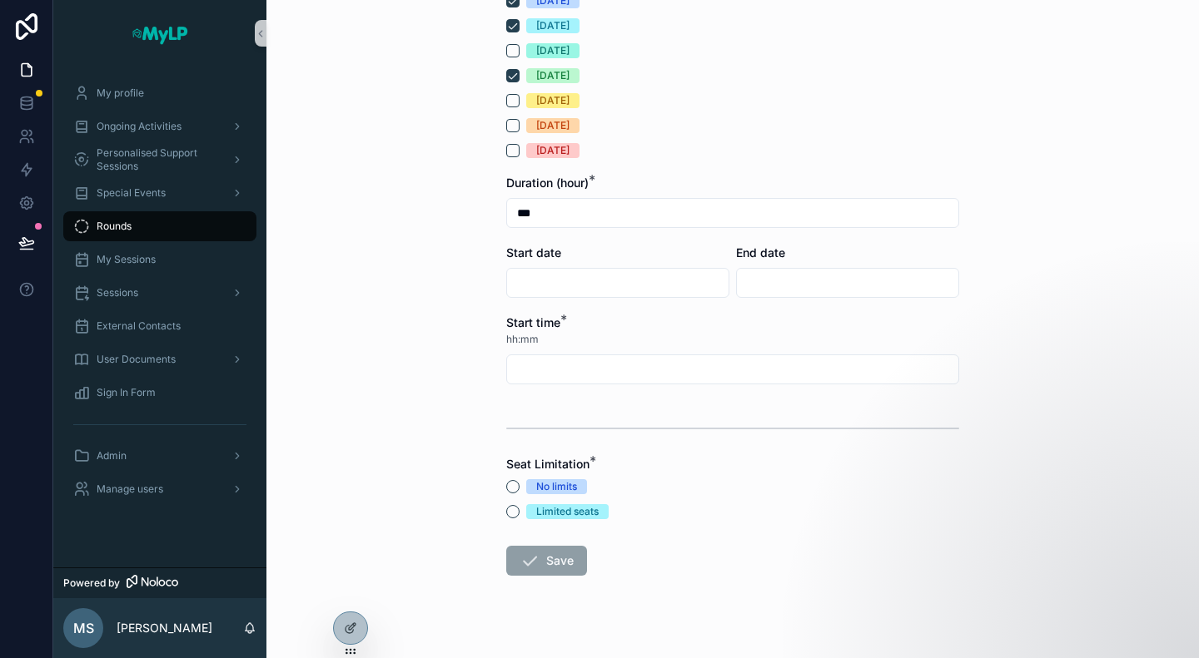
scroll to position [401, 0]
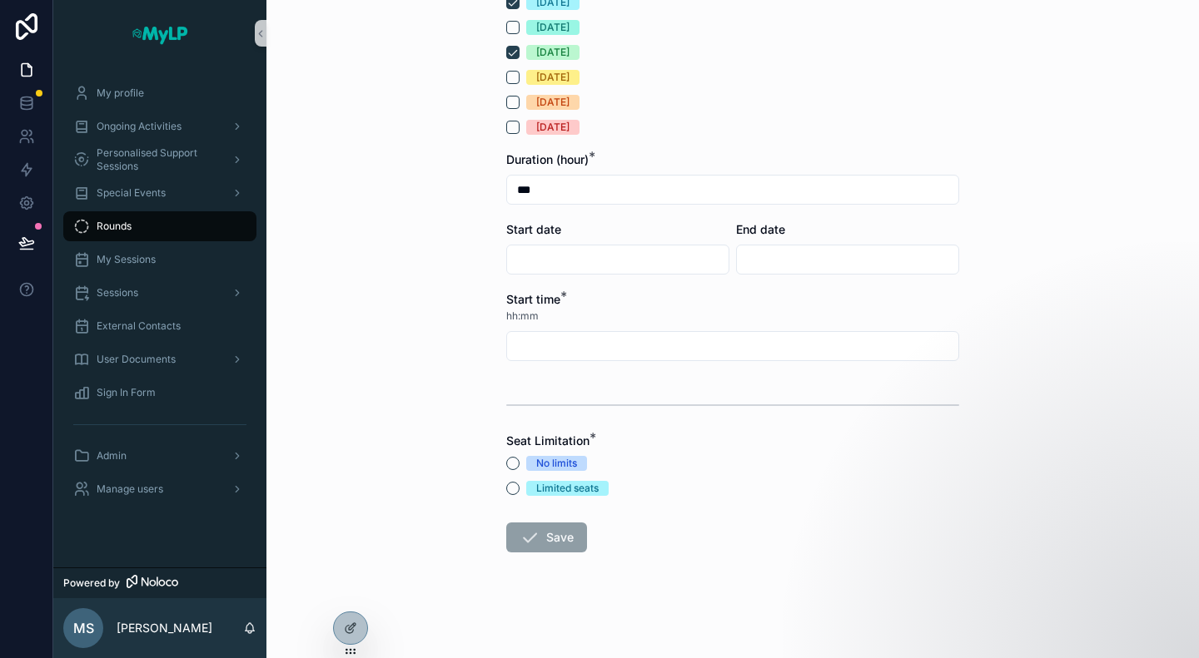
click at [625, 349] on input "scrollable content" at bounding box center [732, 346] width 451 height 23
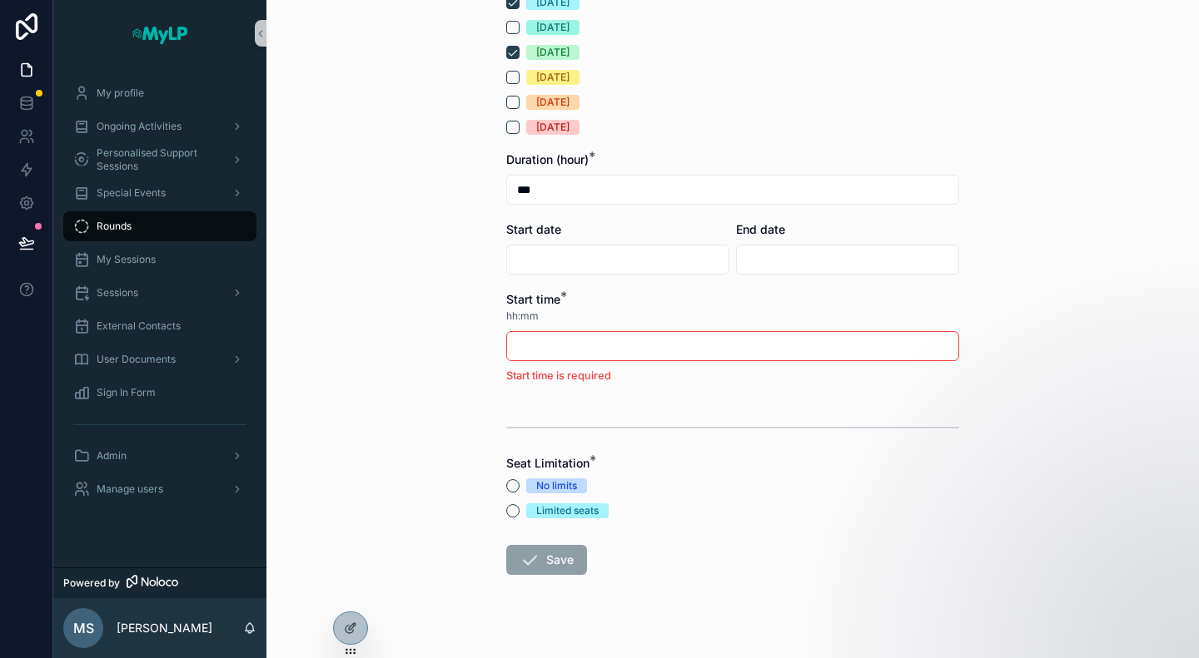
click at [949, 395] on form "**********" at bounding box center [732, 200] width 453 height 963
click at [1014, 387] on div "**********" at bounding box center [732, 329] width 932 height 658
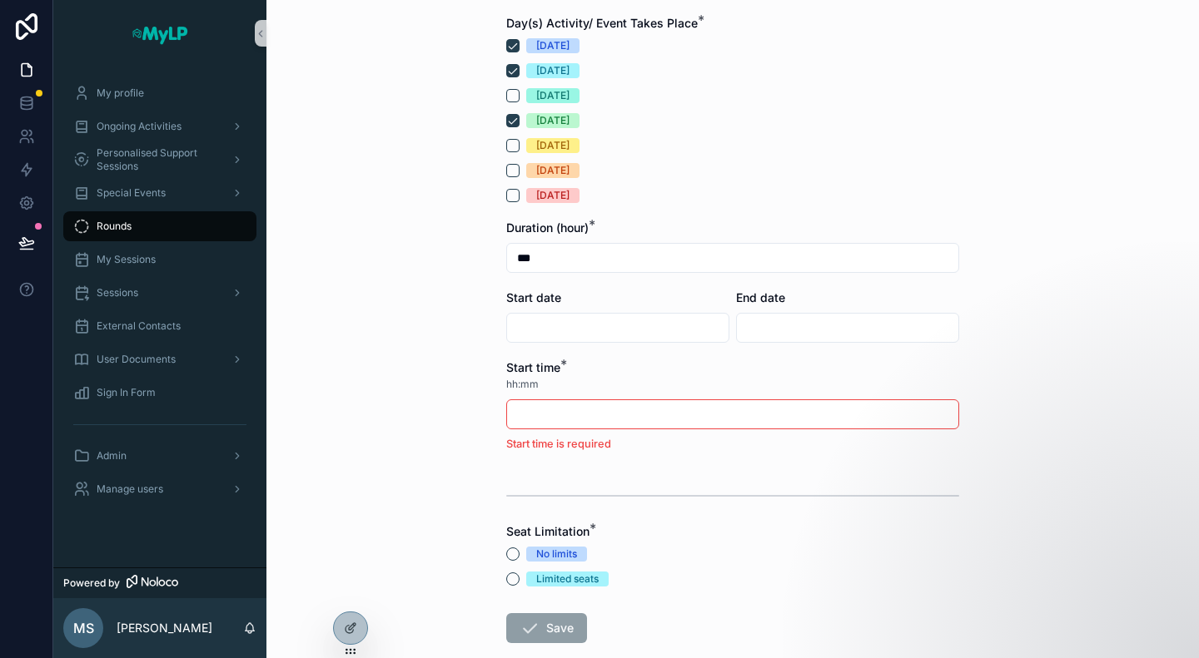
scroll to position [416, 0]
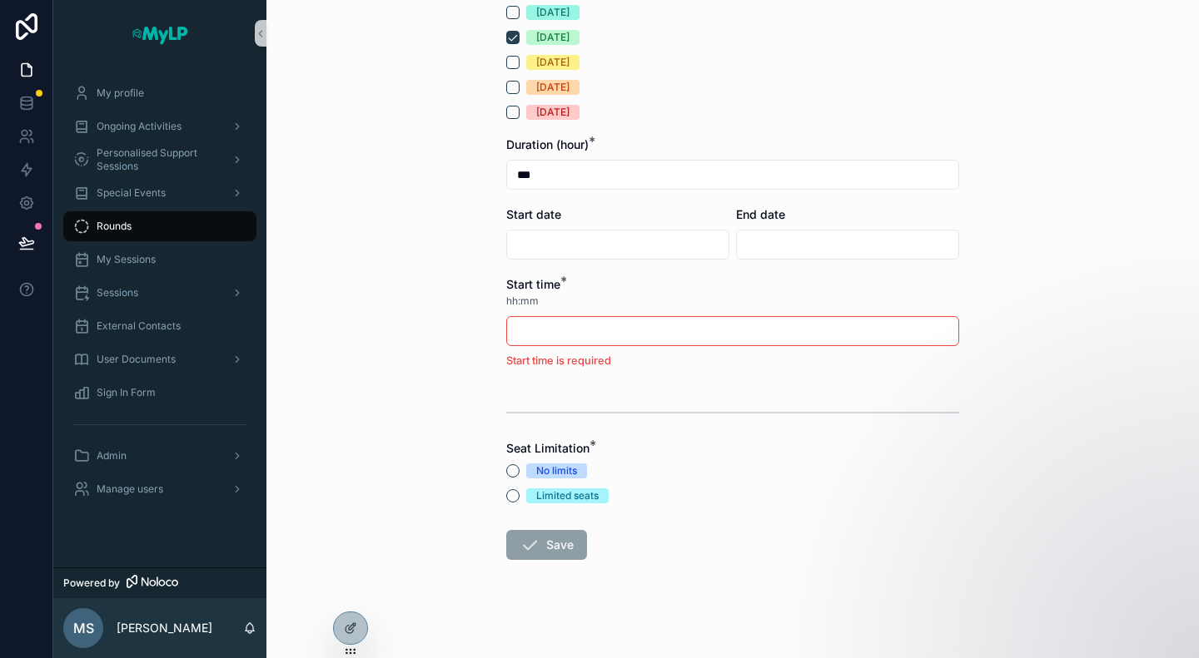
click at [432, 355] on div "**********" at bounding box center [732, 329] width 932 height 658
click at [507, 494] on button "Limited seats" at bounding box center [512, 495] width 13 height 13
click at [541, 540] on span "Save" at bounding box center [546, 548] width 81 height 17
click at [573, 340] on input "scrollable content" at bounding box center [732, 331] width 451 height 23
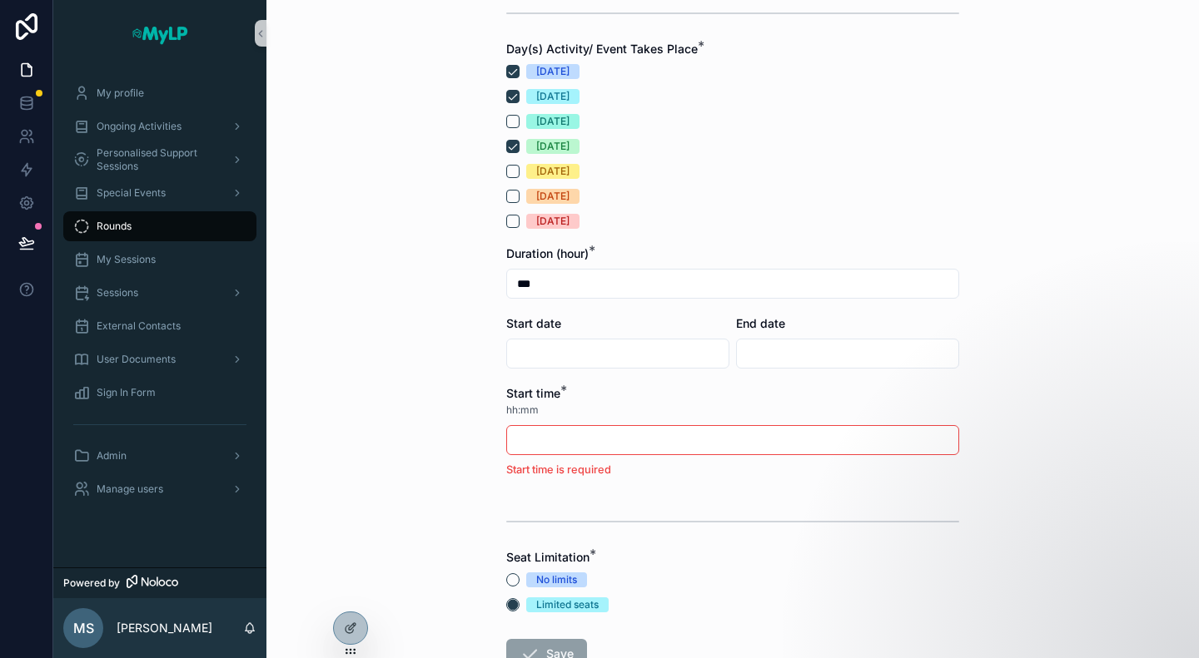
scroll to position [333, 0]
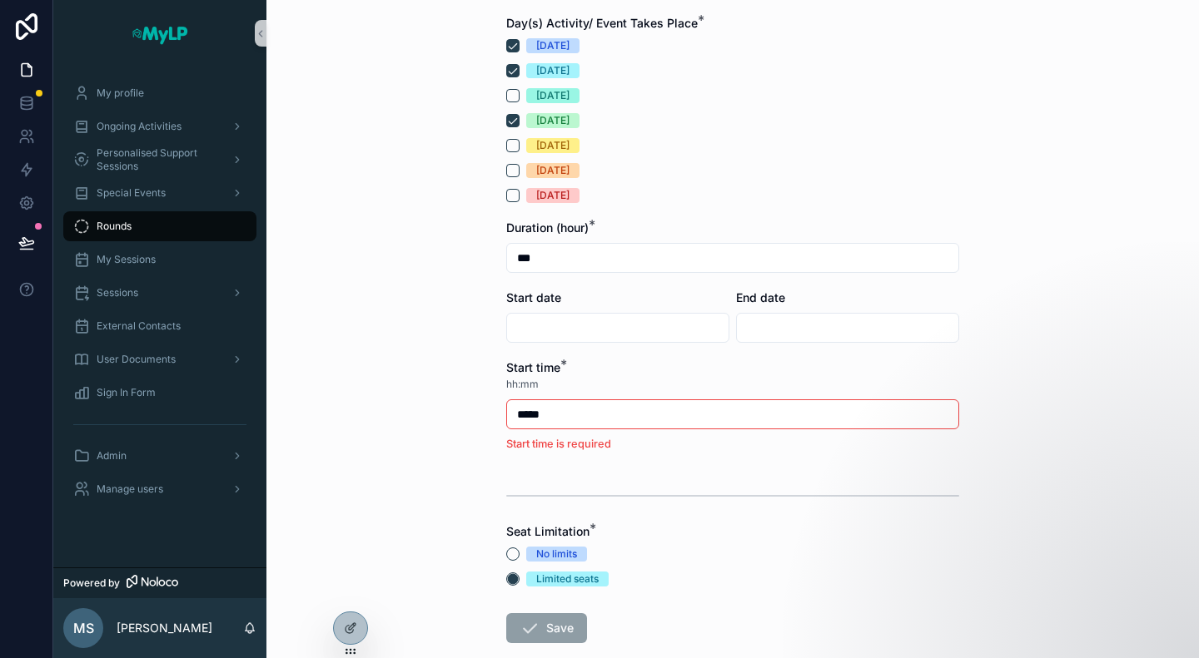
type input "*****"
click at [1084, 389] on div "**********" at bounding box center [732, 329] width 932 height 658
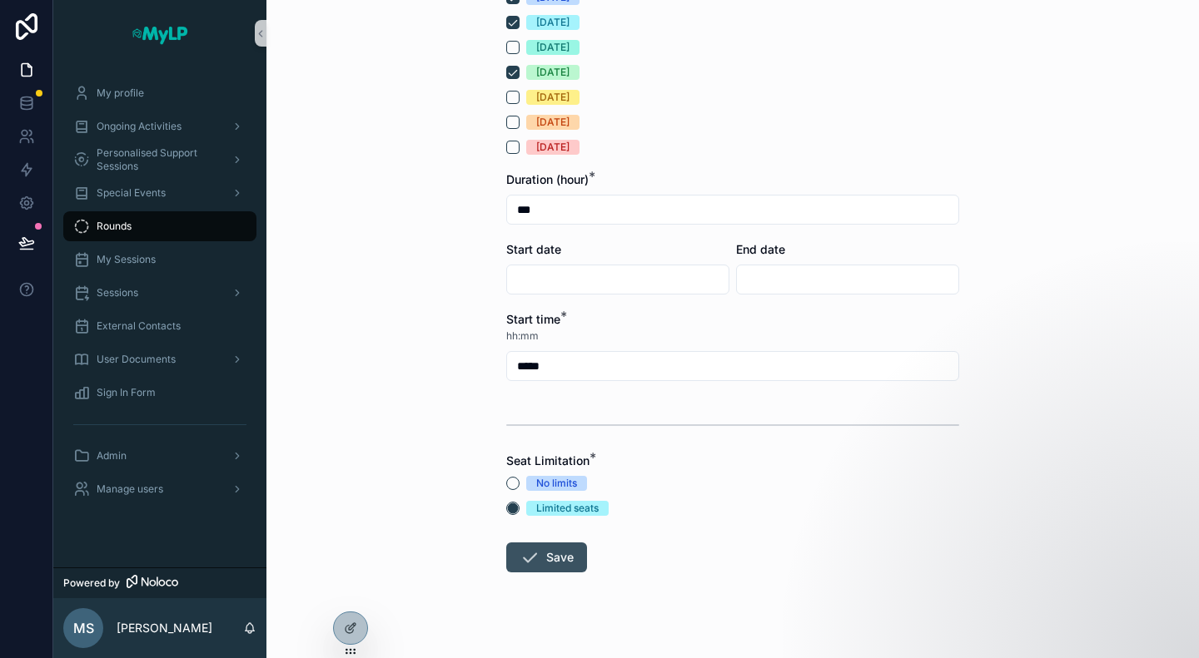
scroll to position [401, 0]
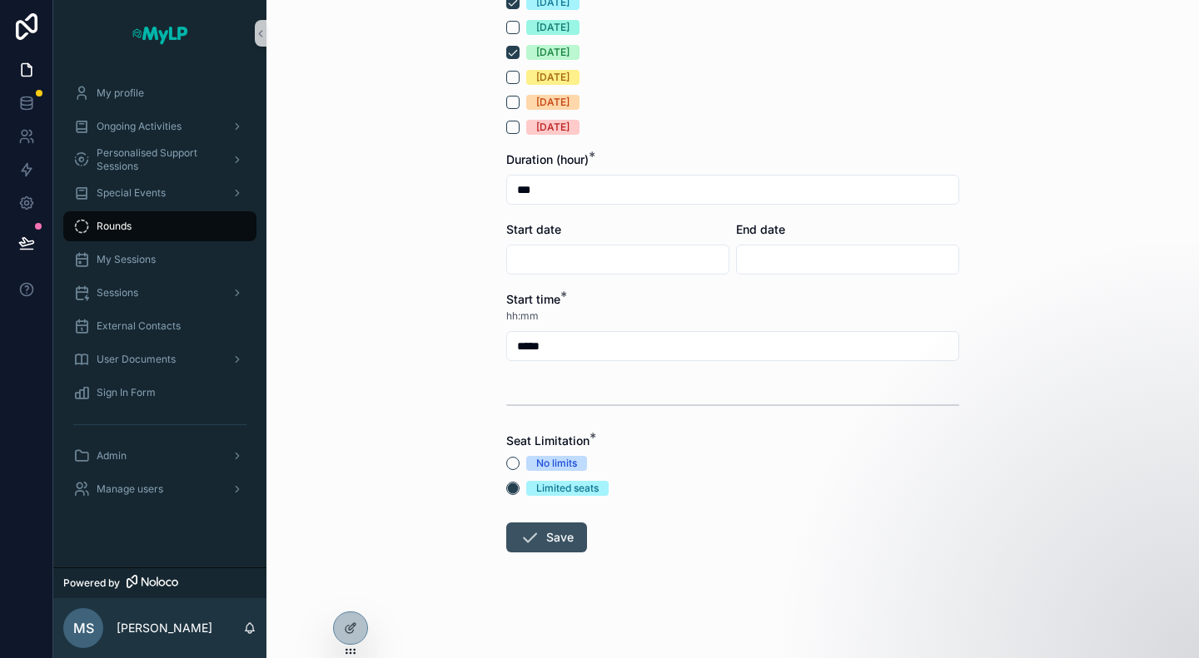
click at [542, 535] on button "Save" at bounding box center [546, 538] width 81 height 30
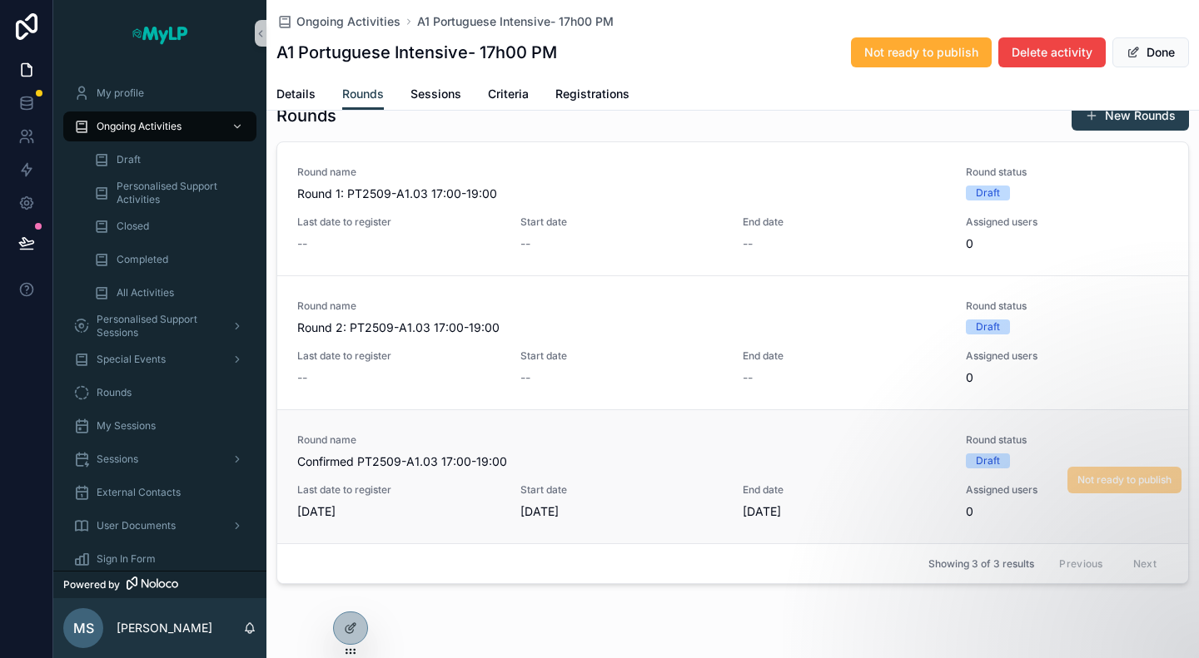
scroll to position [75, 0]
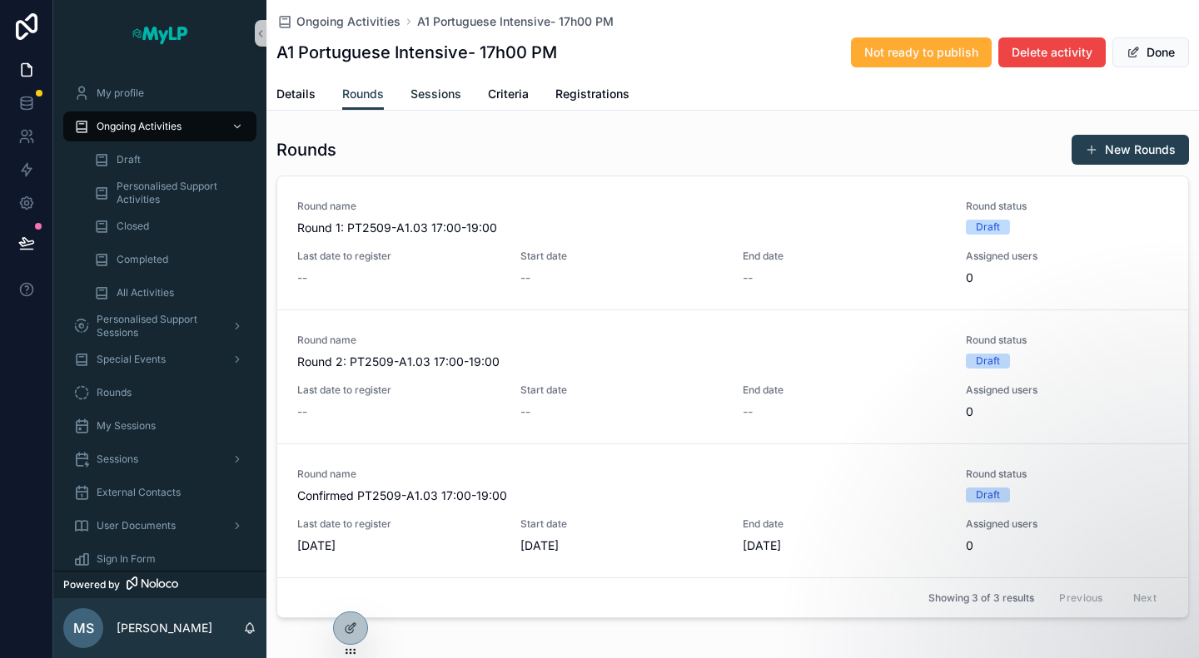
click at [431, 96] on span "Sessions" at bounding box center [435, 94] width 51 height 17
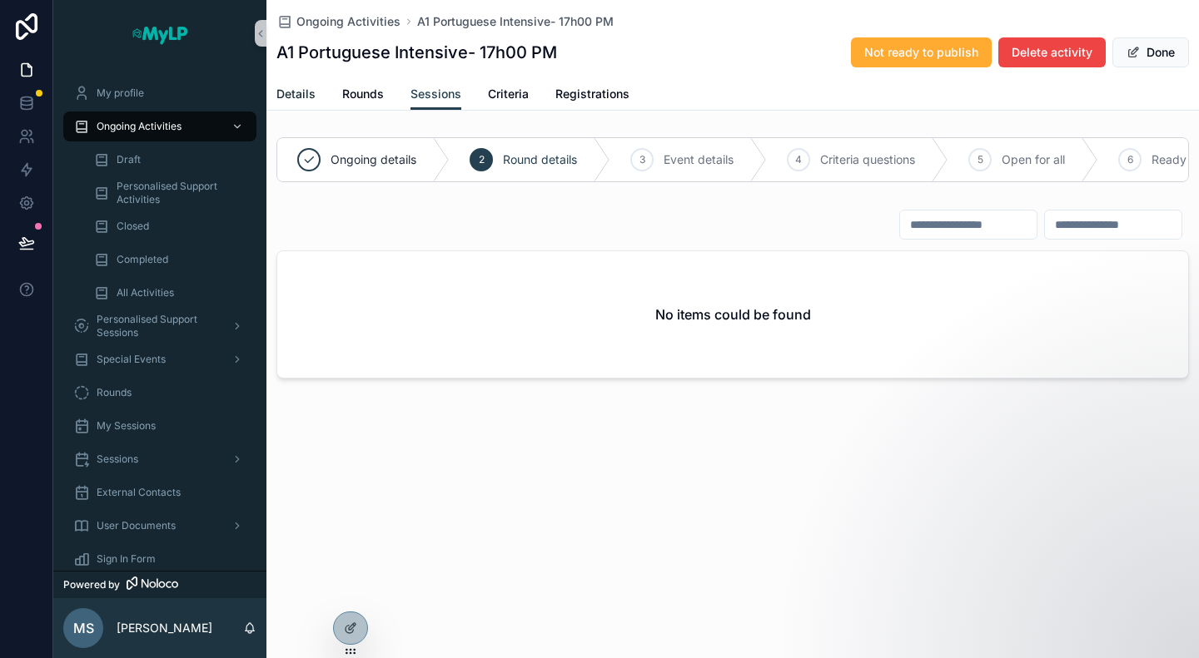
click at [300, 105] on link "Details" at bounding box center [295, 95] width 39 height 33
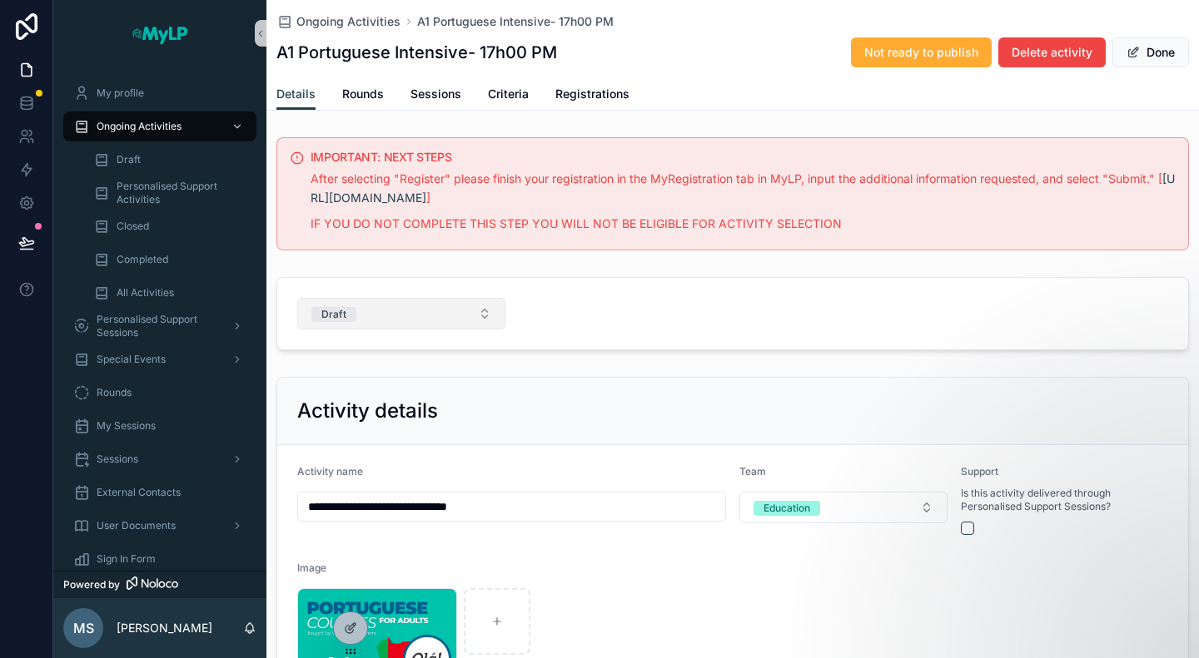
click at [380, 300] on button "Draft" at bounding box center [401, 314] width 208 height 32
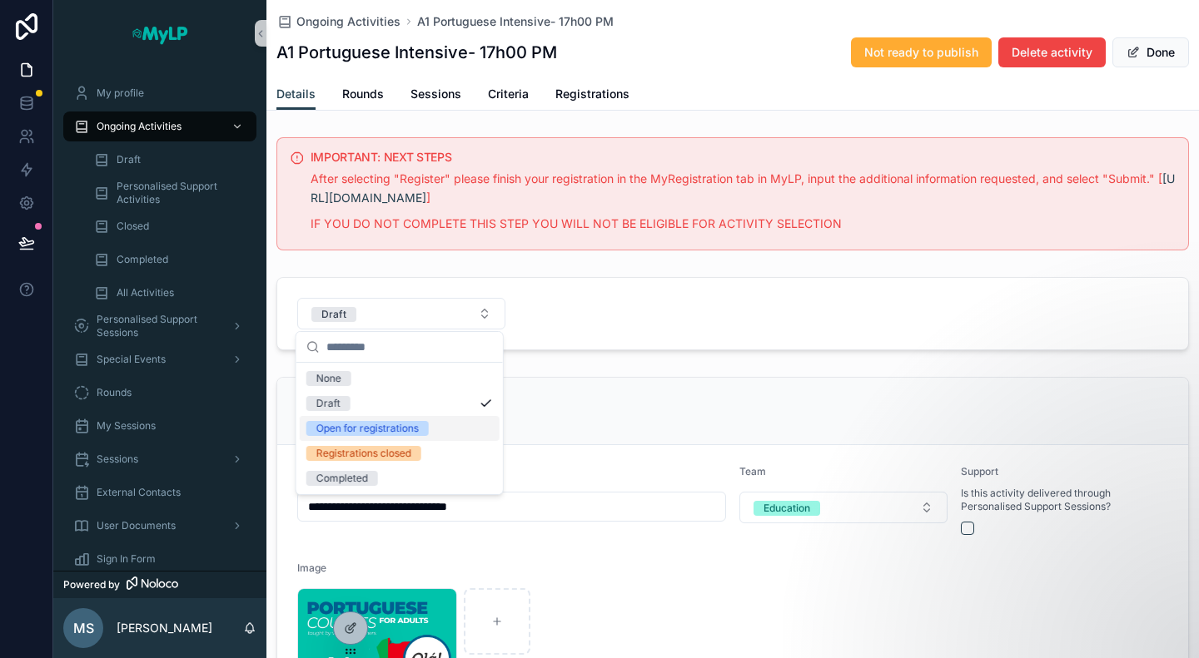
click at [402, 426] on div "Open for registrations" at bounding box center [367, 428] width 102 height 15
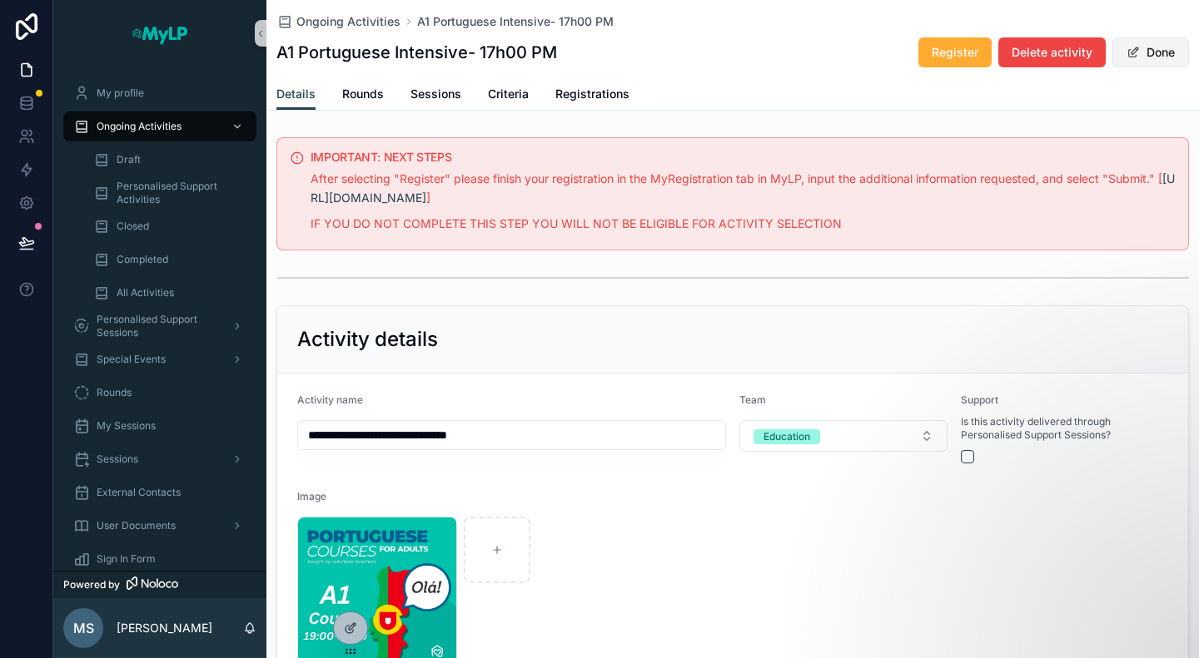
click at [1148, 52] on button "Done" at bounding box center [1150, 52] width 77 height 30
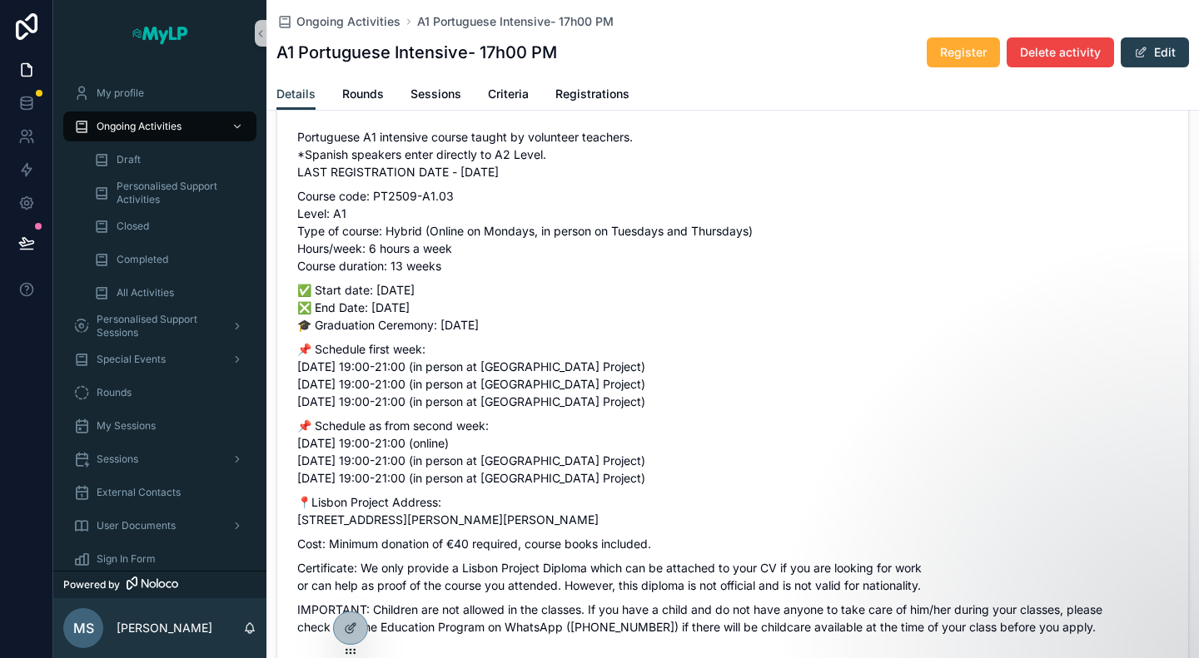
scroll to position [832, 0]
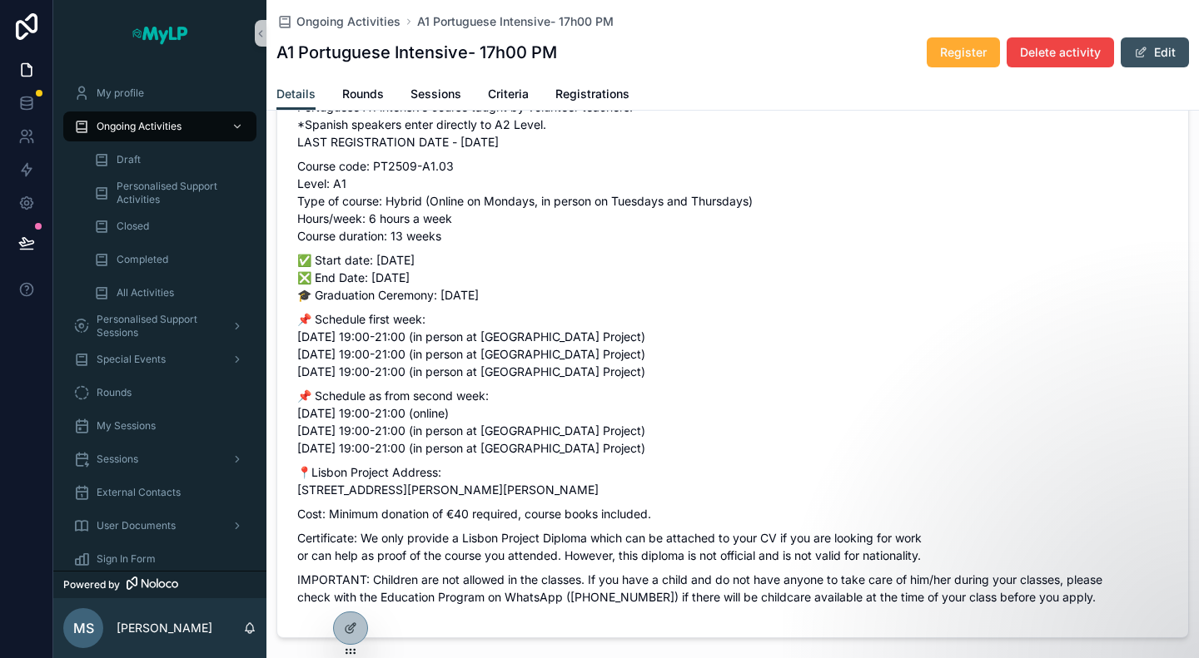
click at [1139, 48] on button "Edit" at bounding box center [1154, 52] width 68 height 30
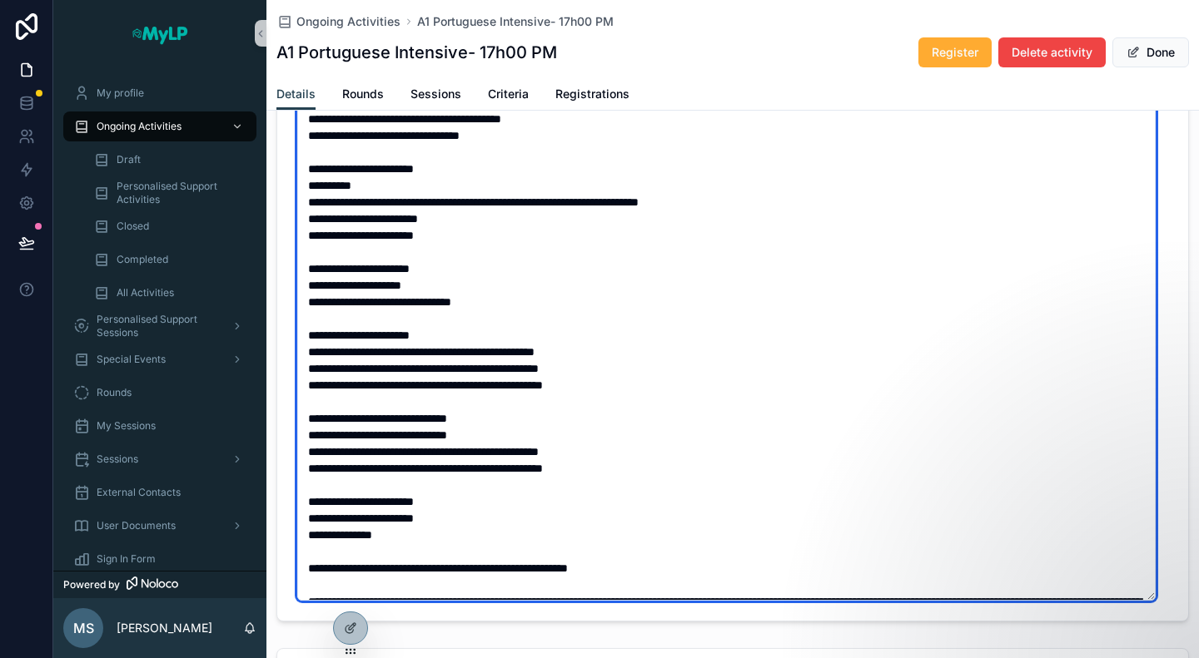
click at [401, 347] on textarea "scrollable content" at bounding box center [726, 344] width 858 height 514
click at [439, 350] on textarea "scrollable content" at bounding box center [726, 344] width 858 height 514
click at [403, 365] on textarea "scrollable content" at bounding box center [726, 344] width 858 height 514
click at [434, 367] on textarea "scrollable content" at bounding box center [726, 344] width 858 height 514
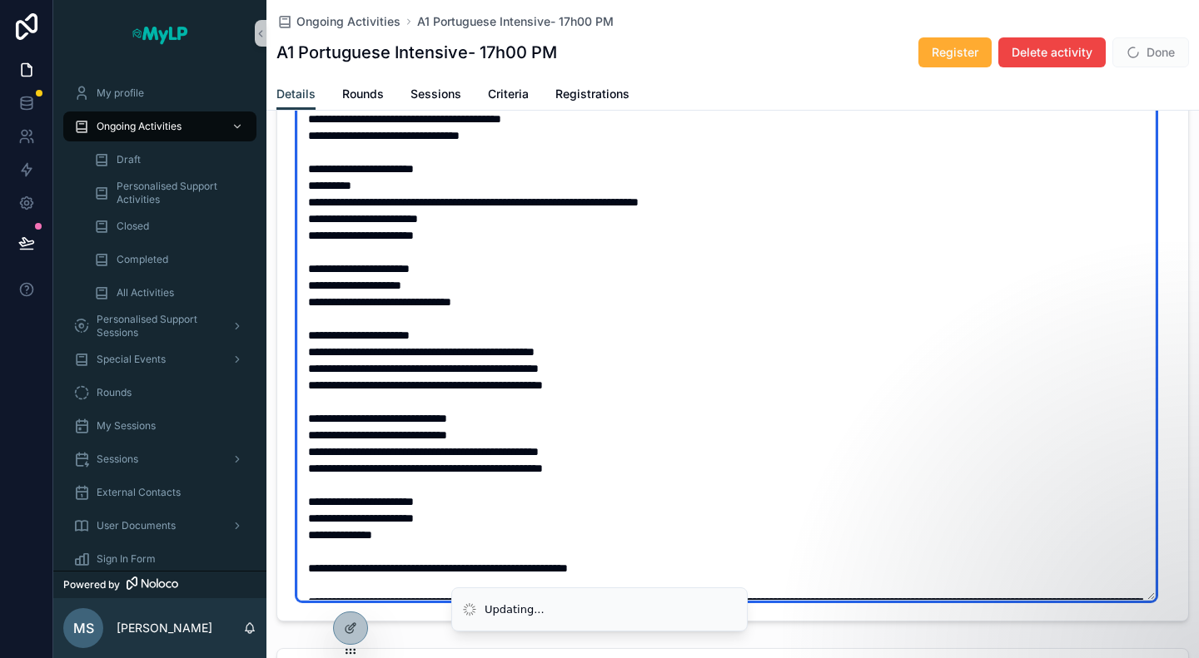
click at [409, 382] on textarea "scrollable content" at bounding box center [726, 344] width 858 height 514
click at [439, 383] on textarea "scrollable content" at bounding box center [726, 344] width 858 height 514
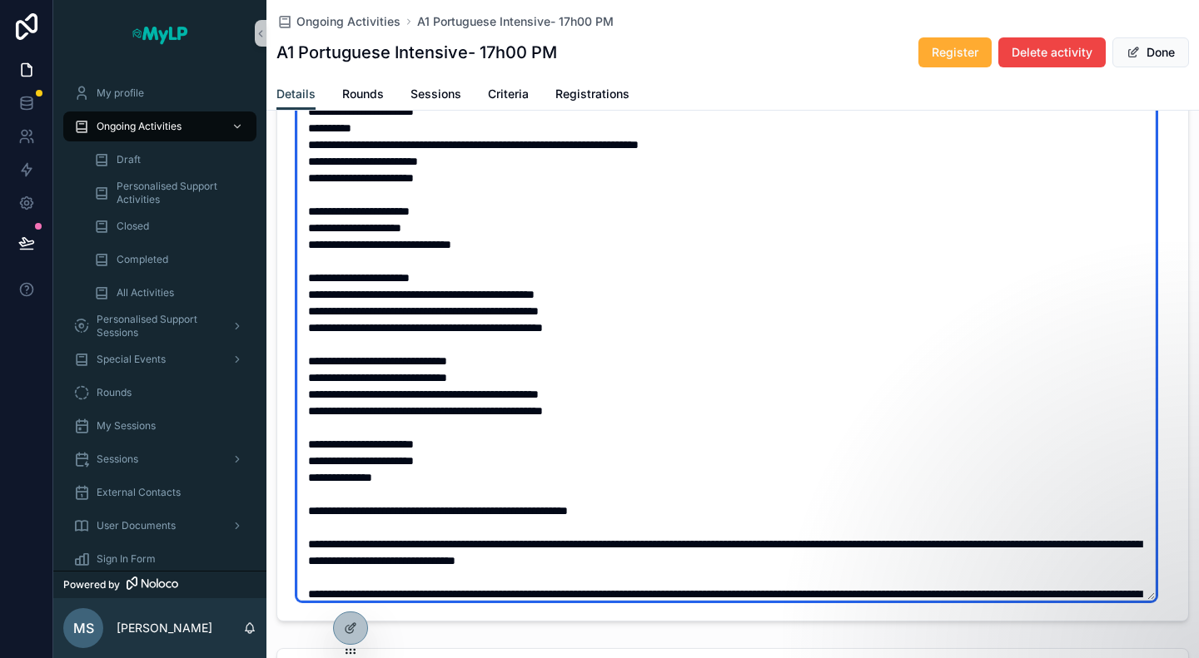
scroll to position [83, 0]
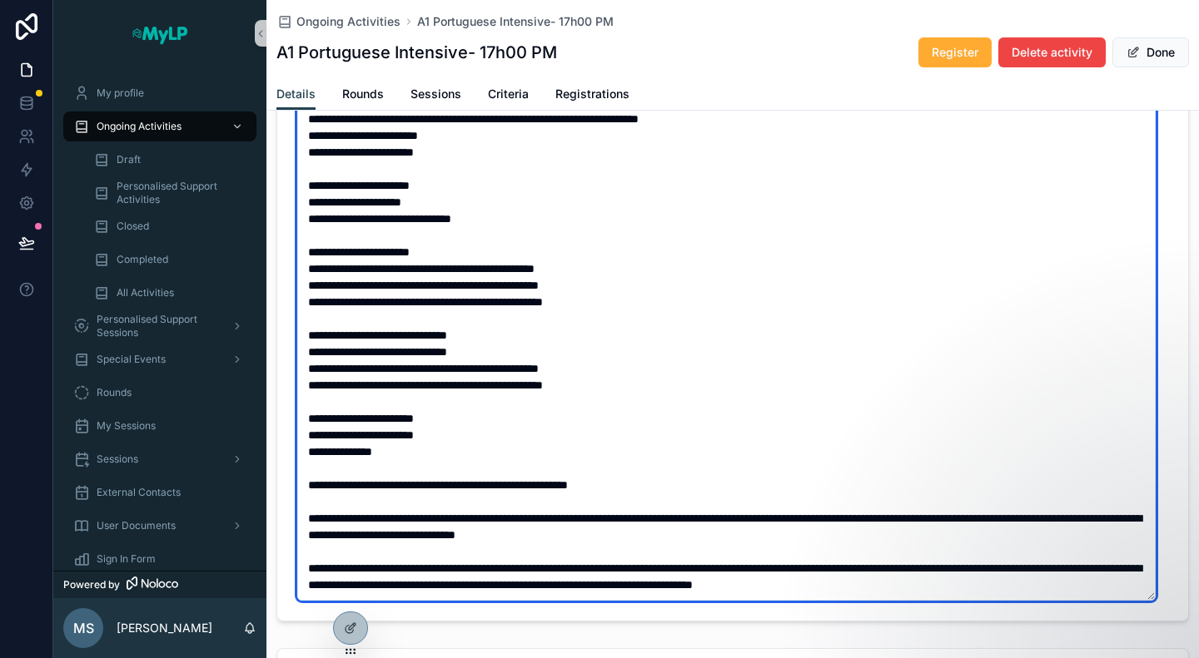
drag, startPoint x: 400, startPoint y: 346, endPoint x: 453, endPoint y: 385, distance: 65.4
click at [403, 345] on textarea "scrollable content" at bounding box center [726, 344] width 858 height 514
click at [433, 347] on textarea "scrollable content" at bounding box center [726, 344] width 858 height 514
drag, startPoint x: 398, startPoint y: 367, endPoint x: 463, endPoint y: 405, distance: 75.4
click at [398, 366] on textarea "scrollable content" at bounding box center [726, 344] width 858 height 514
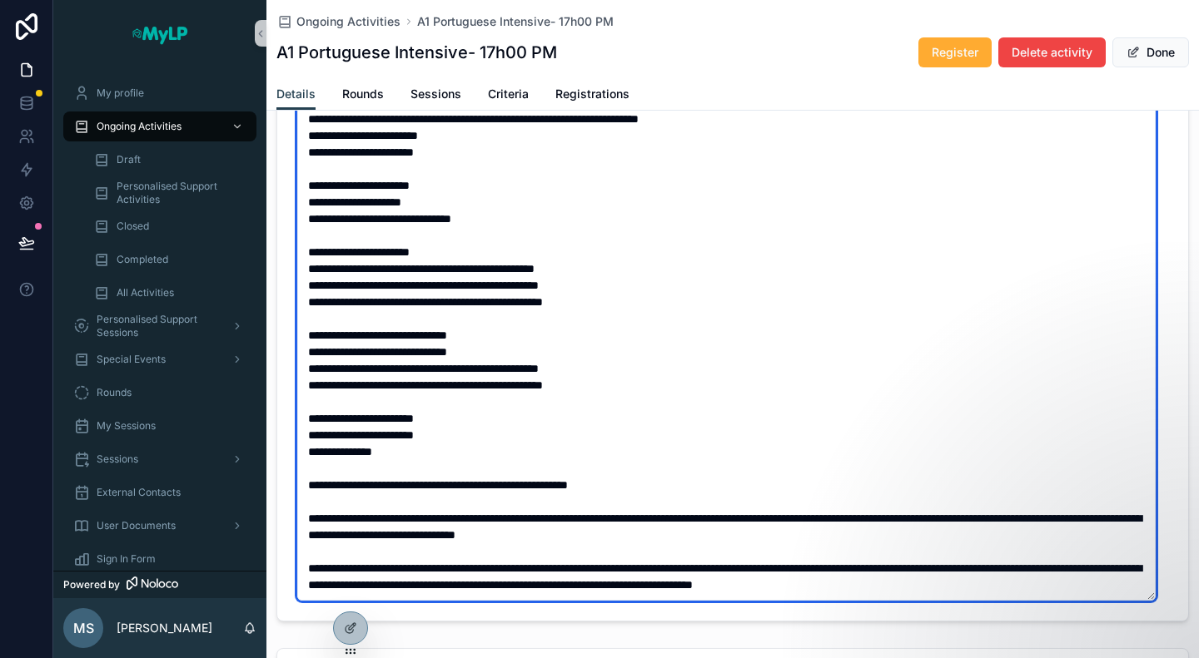
click at [431, 365] on textarea "scrollable content" at bounding box center [726, 344] width 858 height 514
click at [398, 378] on textarea "scrollable content" at bounding box center [726, 344] width 858 height 514
click at [439, 385] on textarea "scrollable content" at bounding box center [726, 344] width 858 height 514
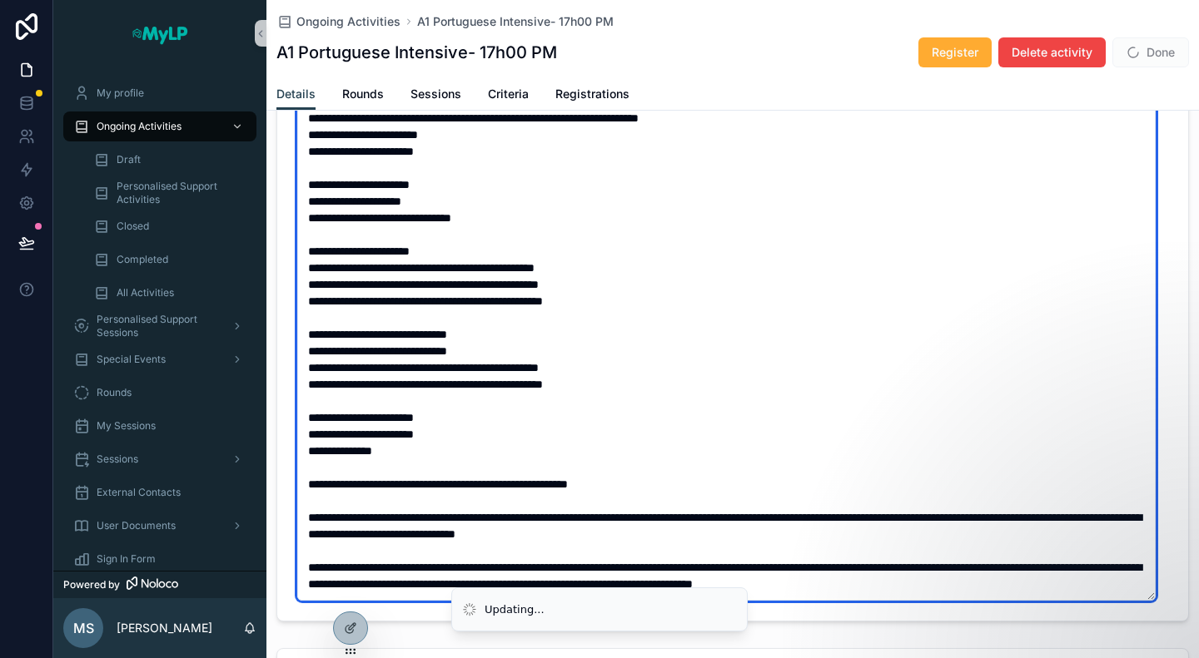
scroll to position [100, 0]
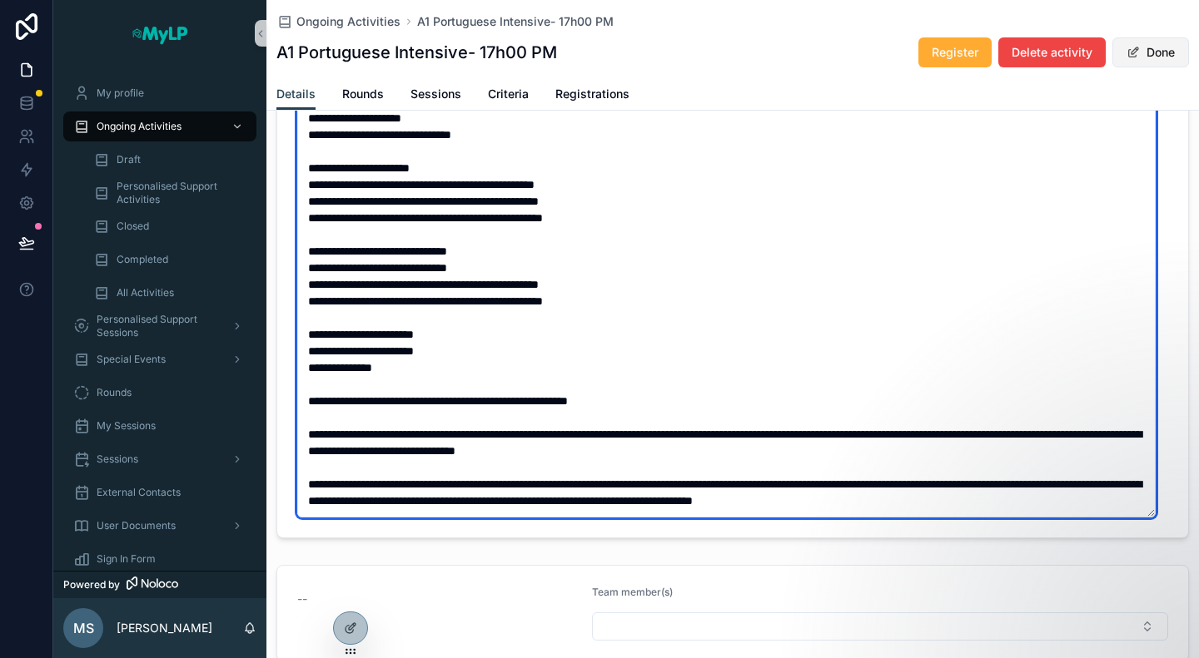
type textarea "**********"
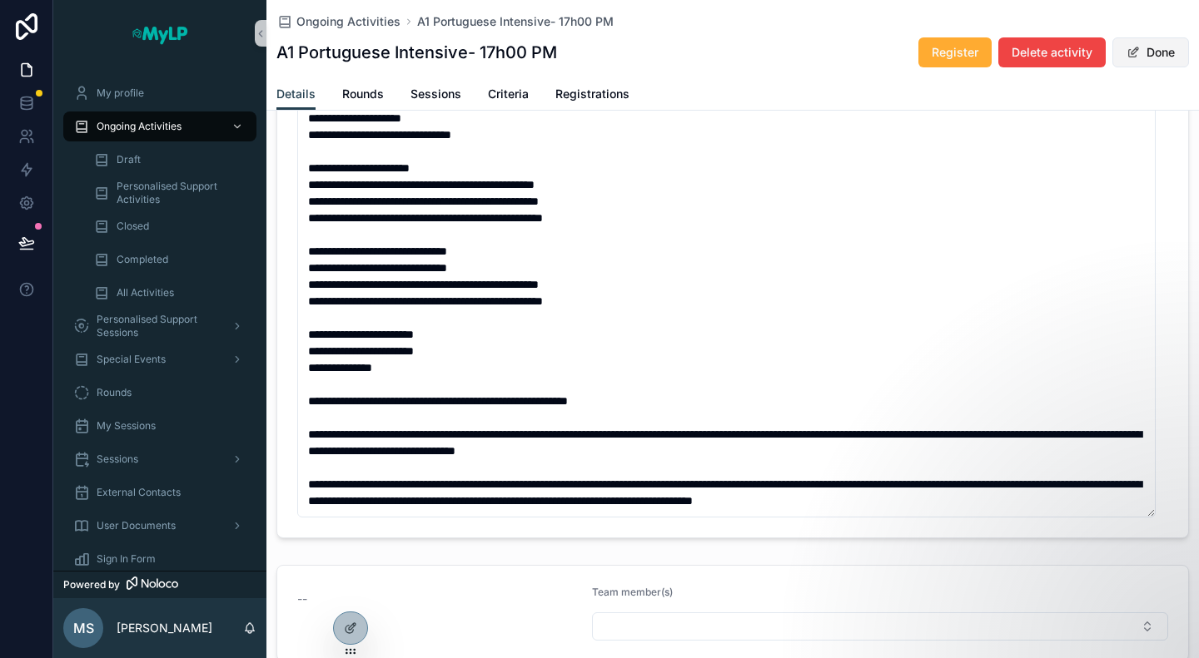
click at [1140, 60] on button "Done" at bounding box center [1150, 52] width 77 height 30
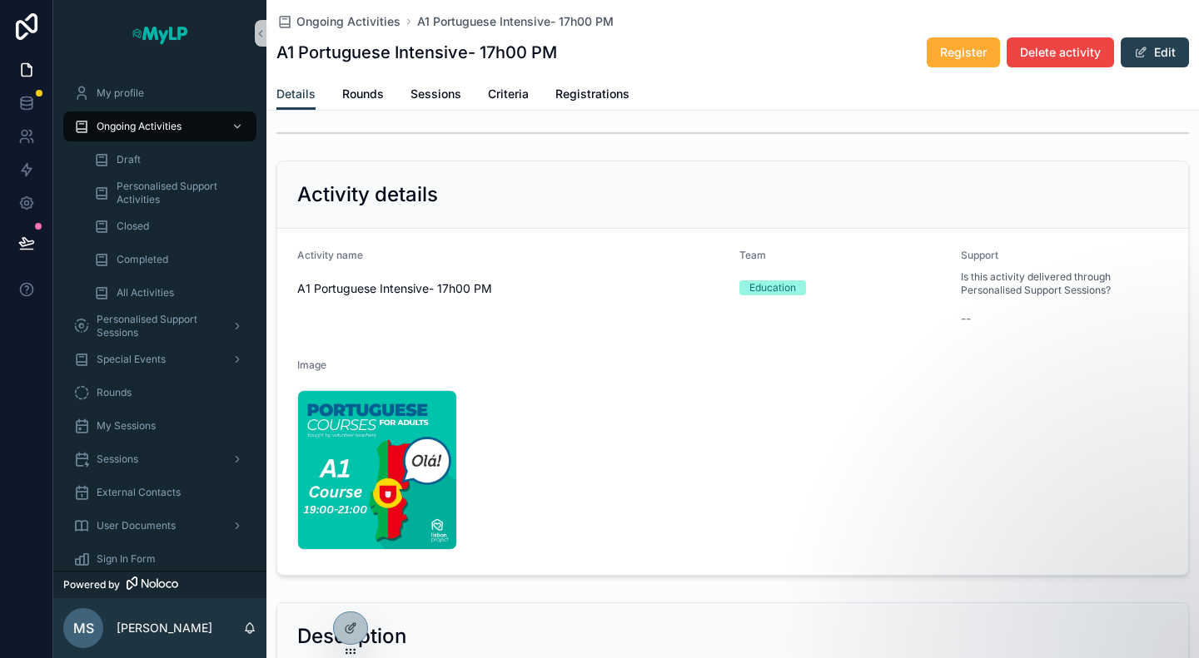
scroll to position [0, 0]
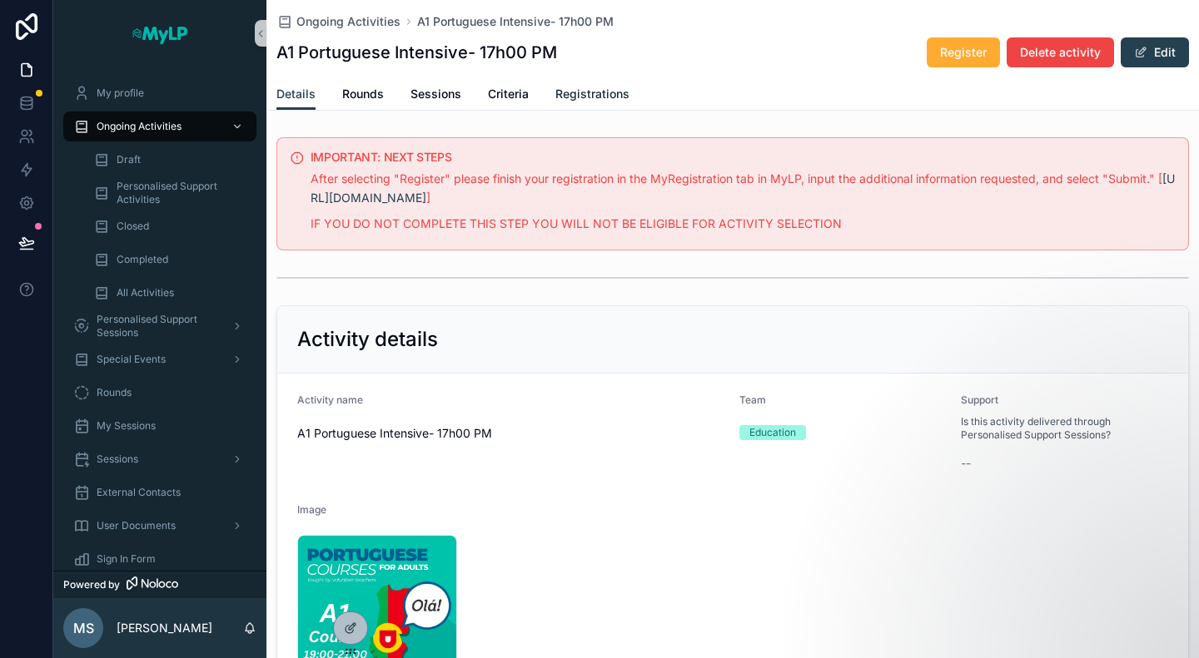
click at [598, 102] on link "Registrations" at bounding box center [592, 95] width 74 height 33
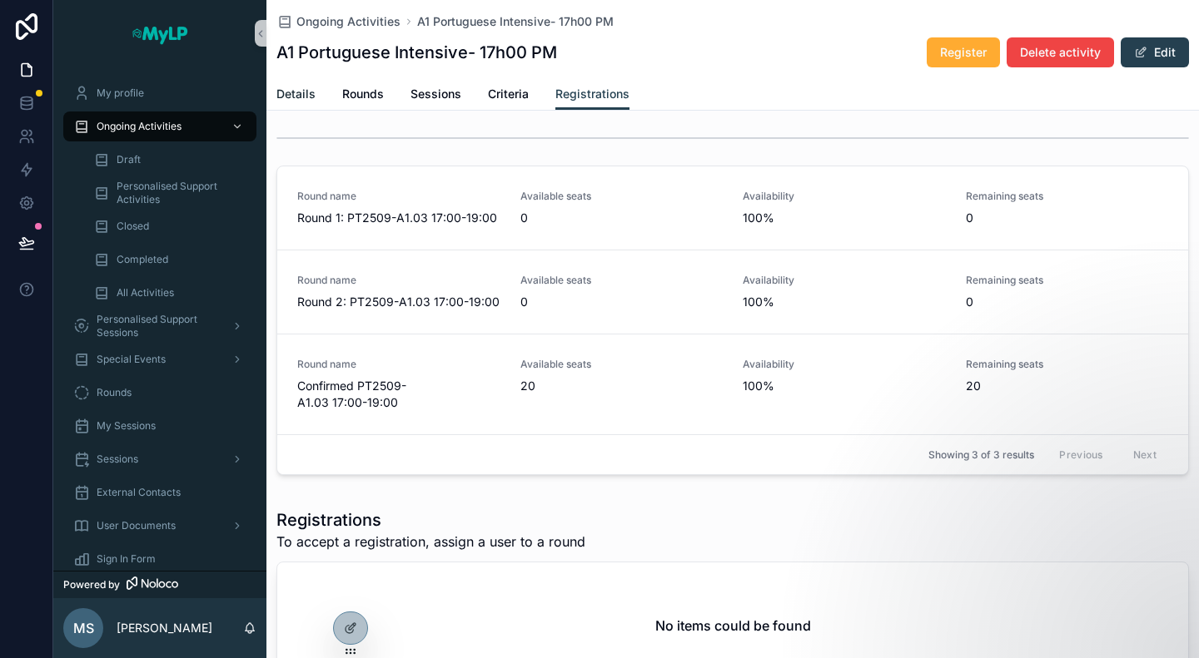
click at [298, 92] on span "Details" at bounding box center [295, 94] width 39 height 17
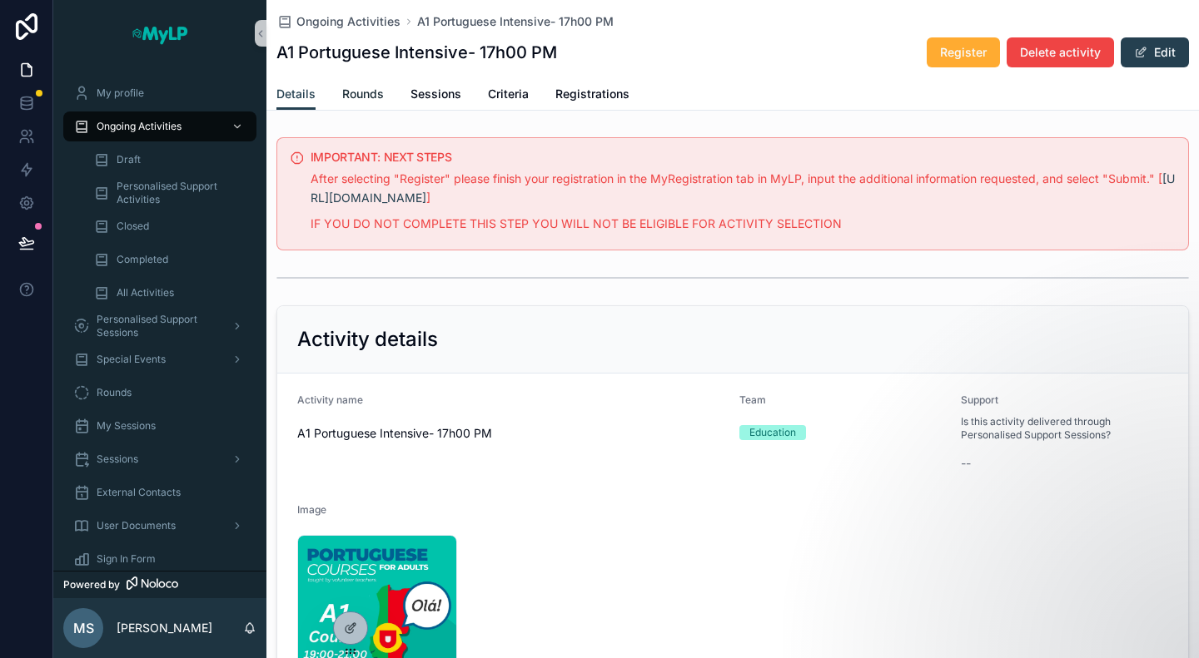
click at [380, 82] on link "Rounds" at bounding box center [363, 95] width 42 height 33
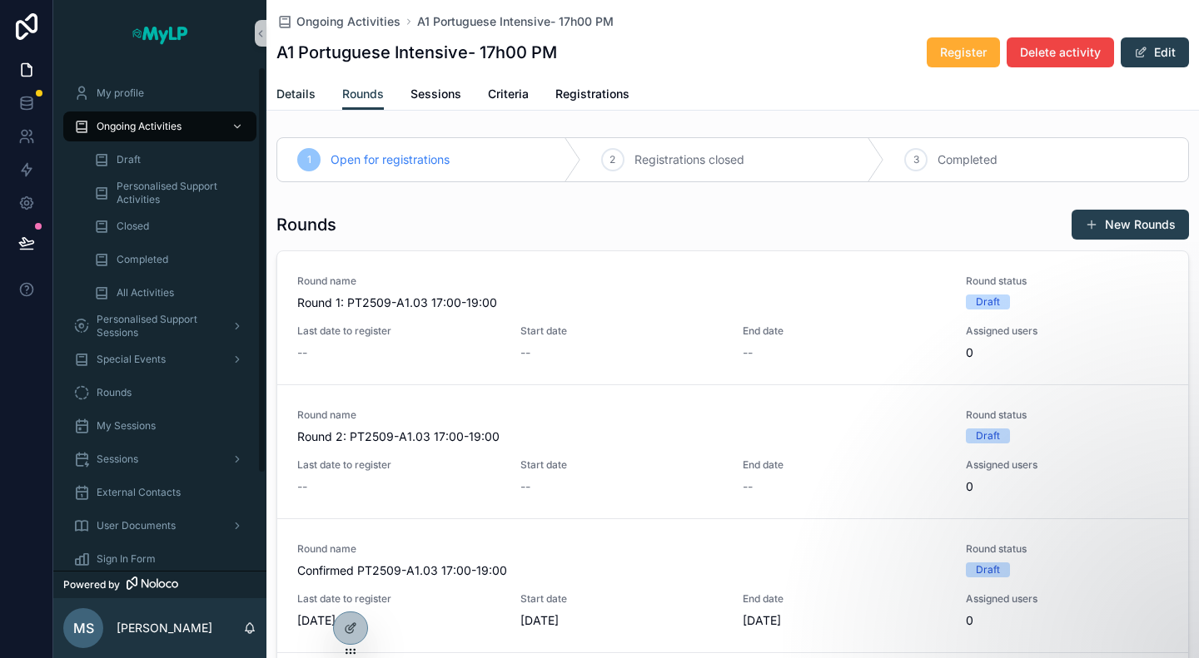
click at [286, 92] on span "Details" at bounding box center [295, 94] width 39 height 17
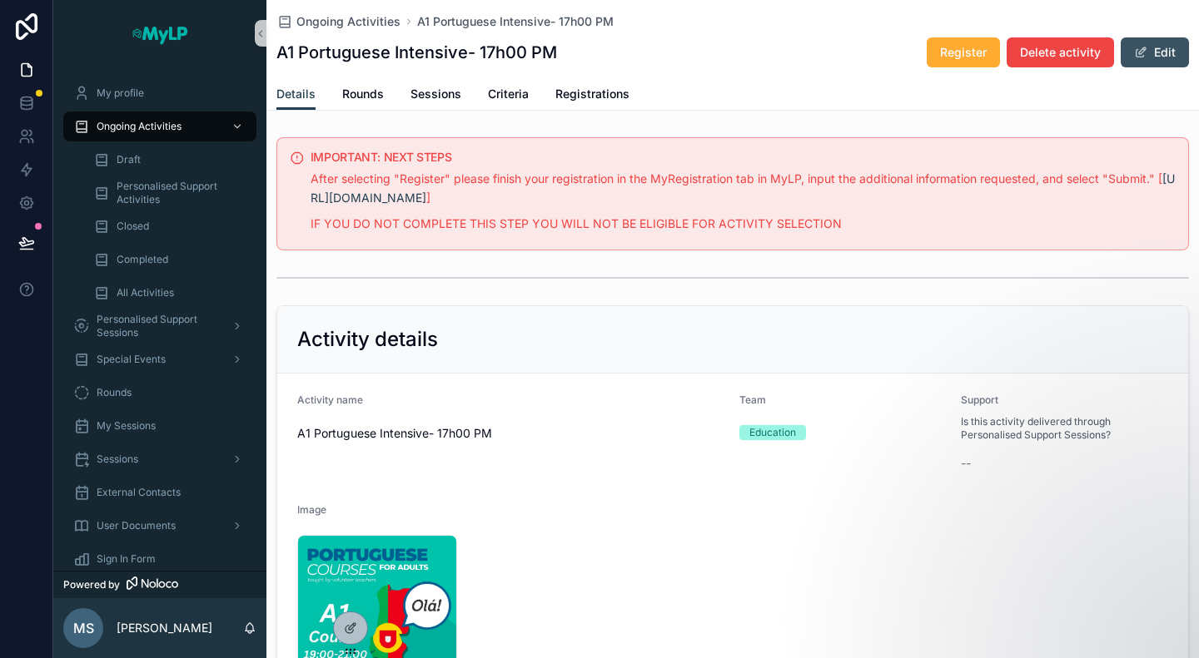
click at [1134, 49] on span "scrollable content" at bounding box center [1140, 52] width 13 height 13
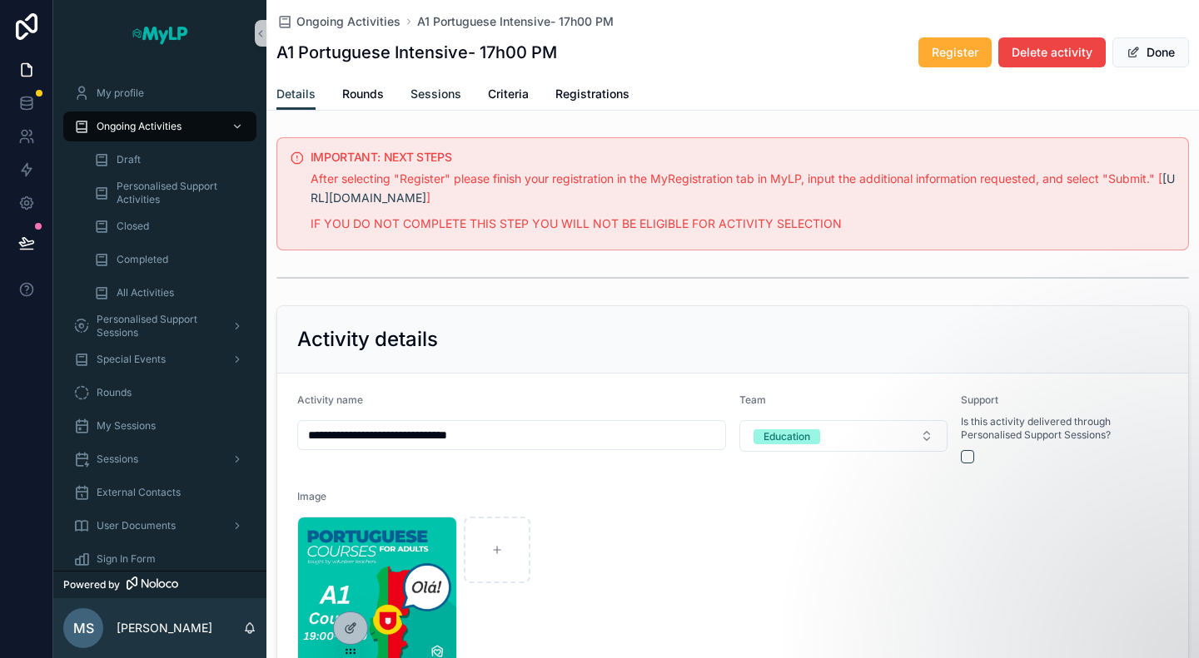
click at [433, 90] on span "Sessions" at bounding box center [435, 94] width 51 height 17
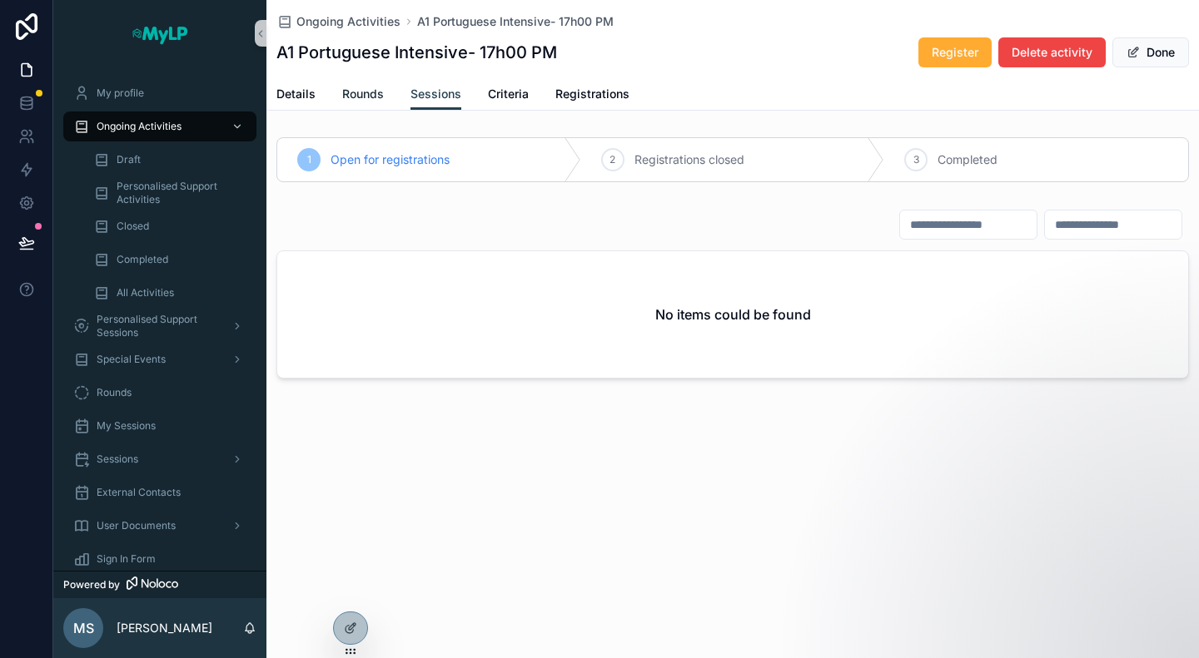
click at [372, 91] on span "Rounds" at bounding box center [363, 94] width 42 height 17
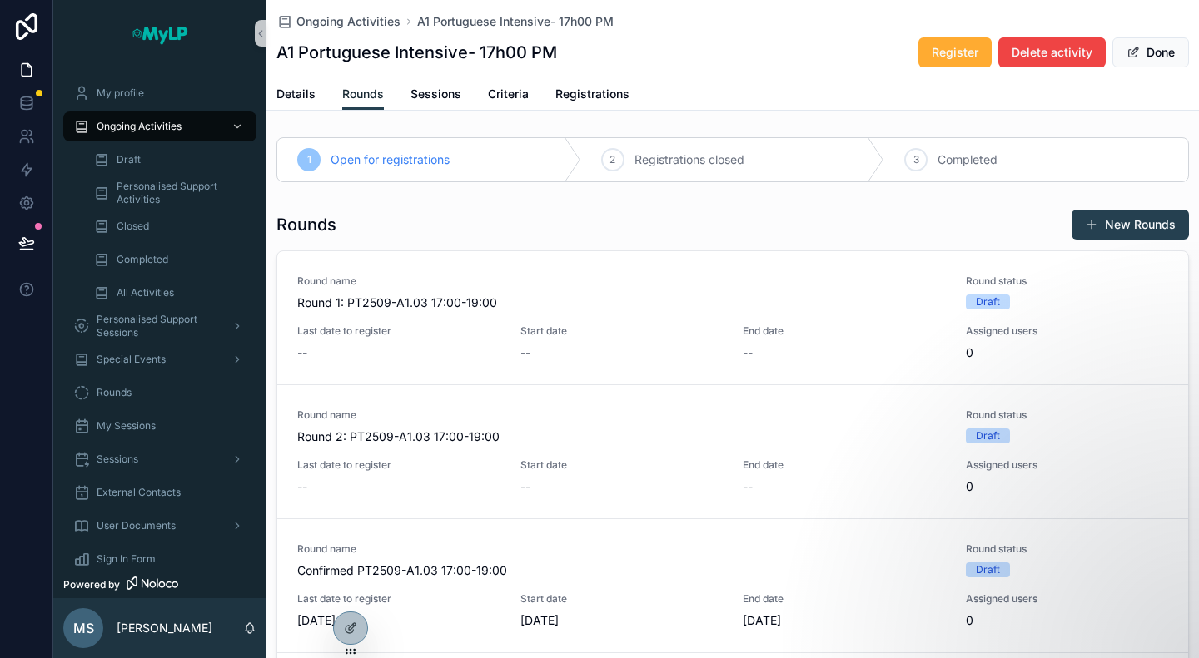
scroll to position [83, 0]
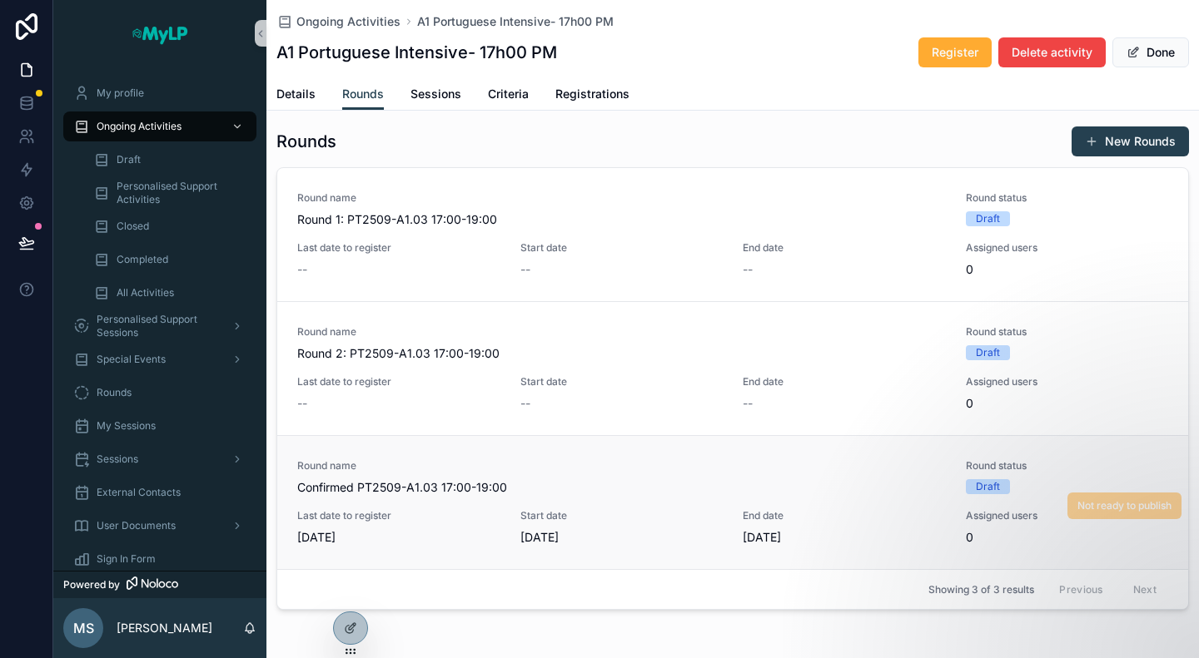
click at [550, 479] on span "Confirmed PT2509-A1.03 17:00-19:00" at bounding box center [621, 487] width 648 height 17
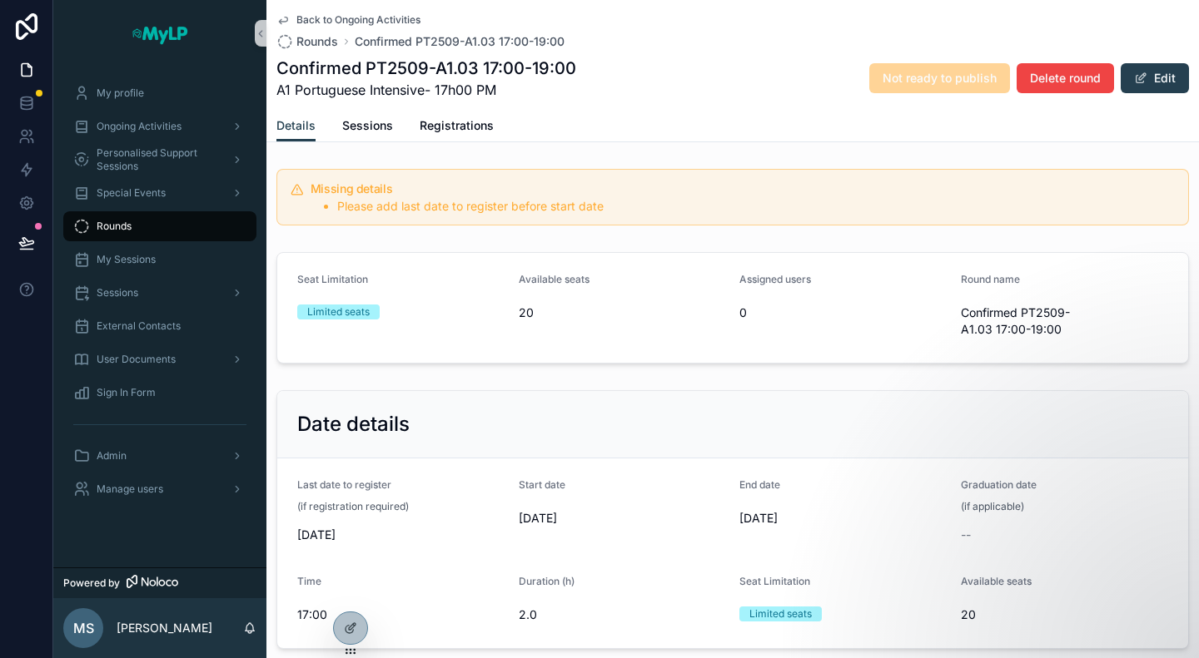
scroll to position [166, 0]
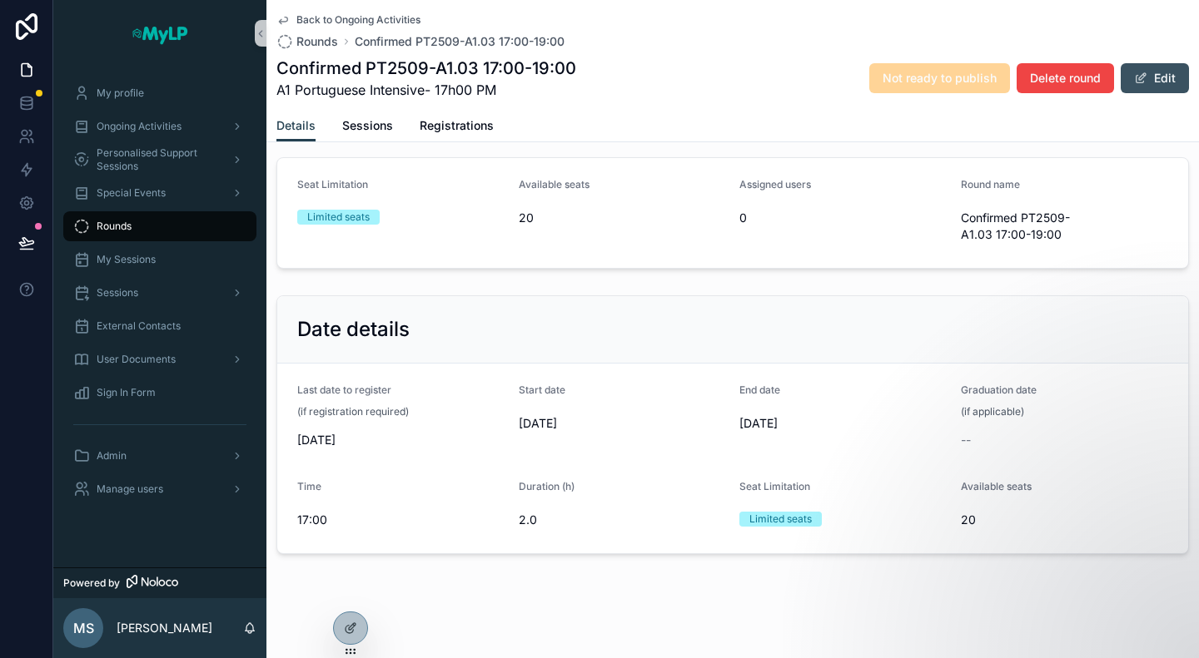
click at [1154, 74] on button "Edit" at bounding box center [1154, 78] width 68 height 30
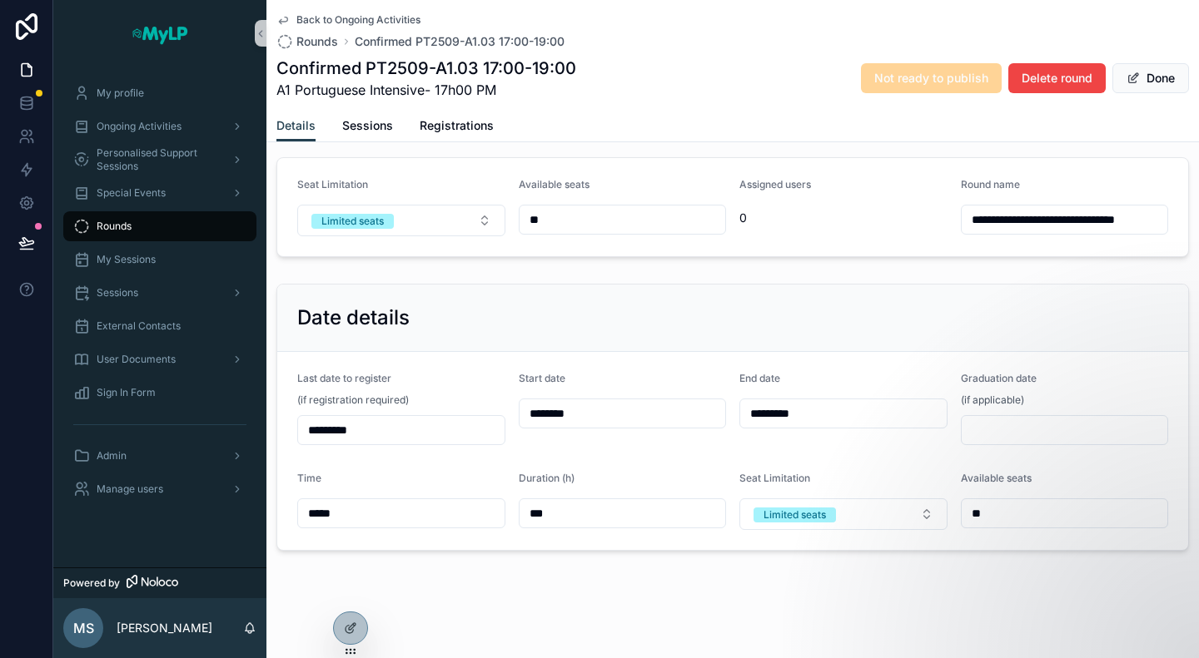
scroll to position [168, 0]
click at [581, 407] on input "********" at bounding box center [622, 411] width 206 height 23
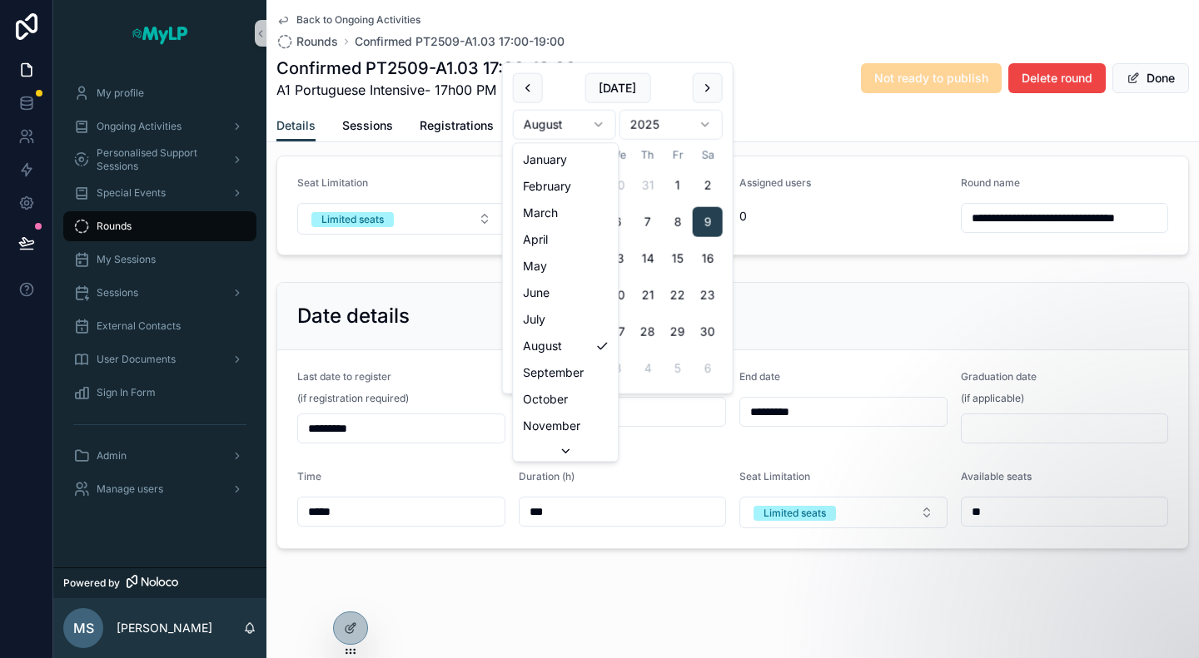
click at [589, 122] on html "**********" at bounding box center [599, 329] width 1199 height 658
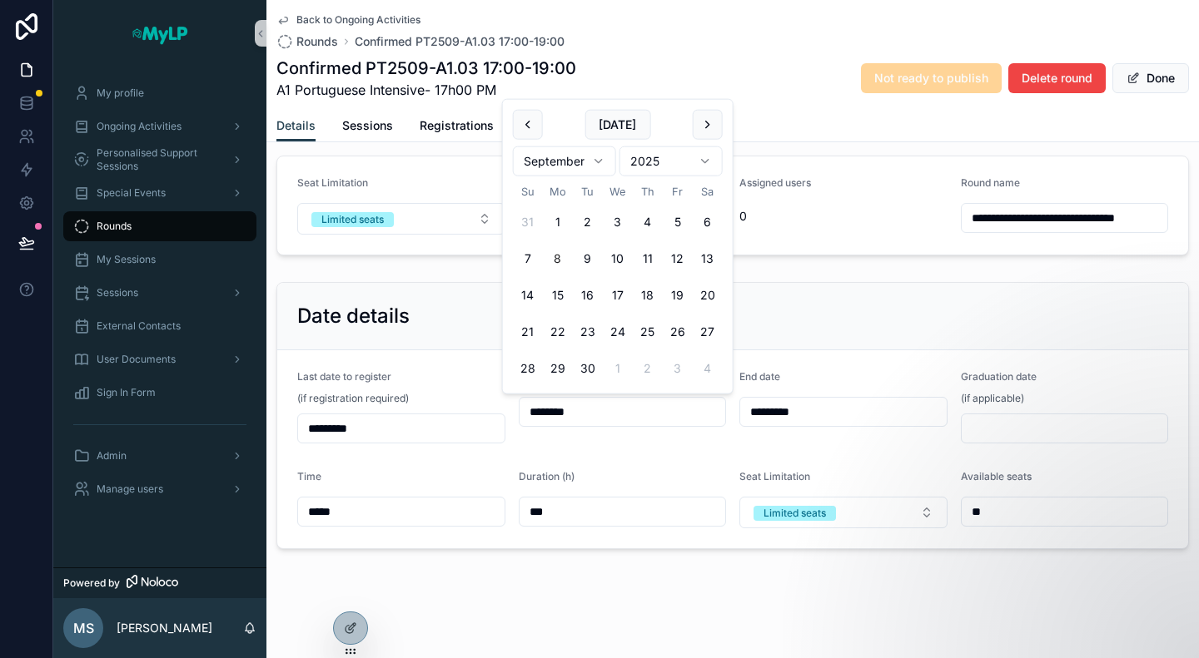
click at [556, 262] on button "8" at bounding box center [558, 259] width 30 height 30
type input "********"
click at [861, 285] on div "Date details" at bounding box center [732, 316] width 911 height 67
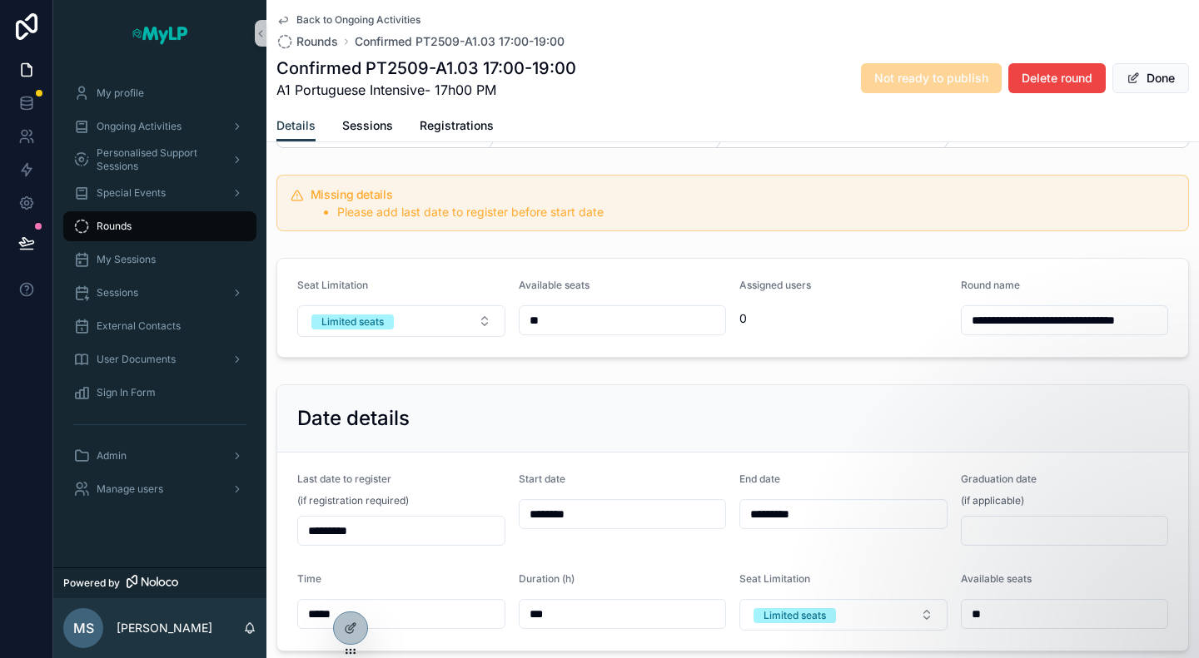
scroll to position [0, 0]
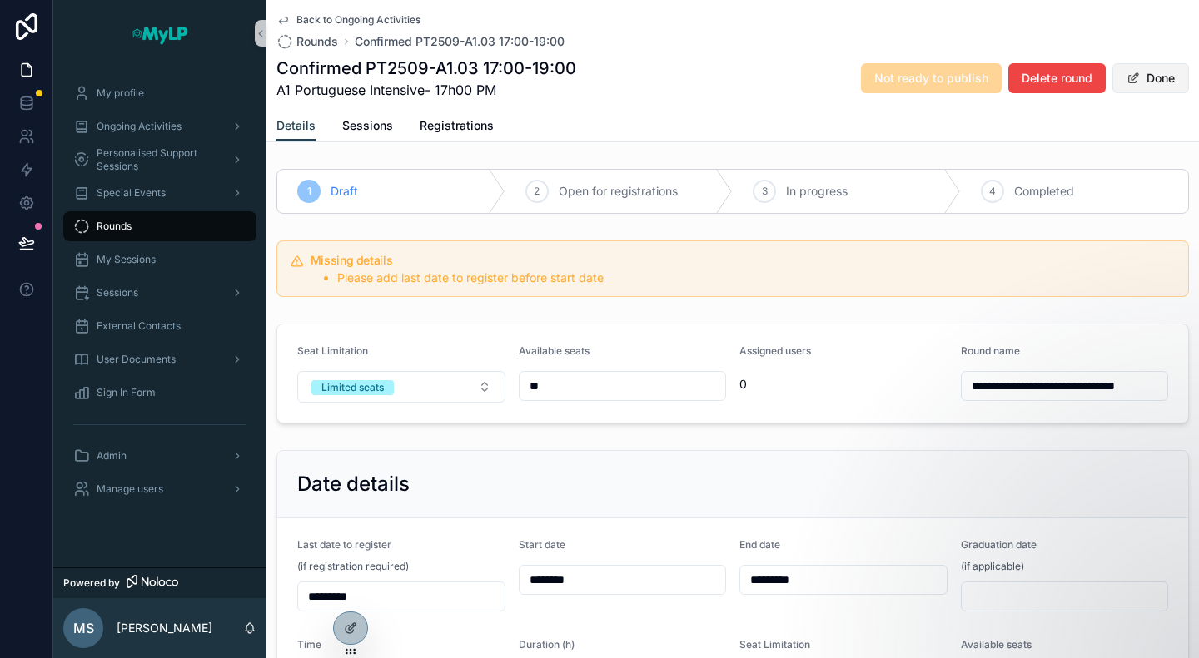
click at [1145, 83] on button "Done" at bounding box center [1150, 78] width 77 height 30
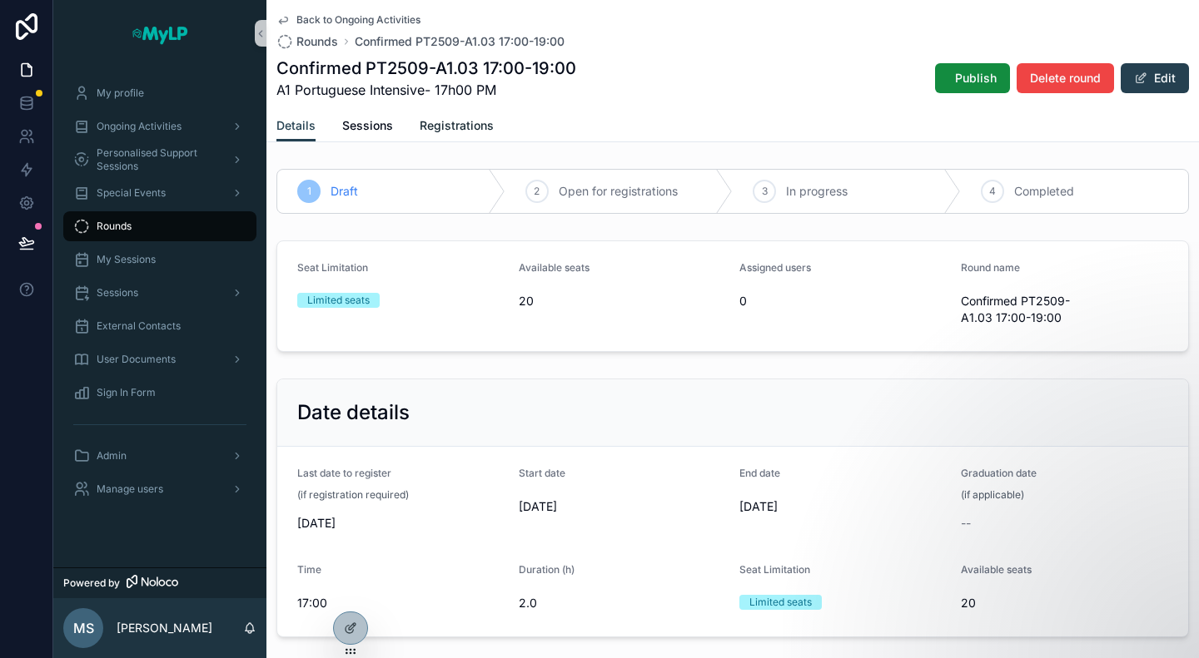
click at [459, 113] on link "Registrations" at bounding box center [456, 127] width 74 height 33
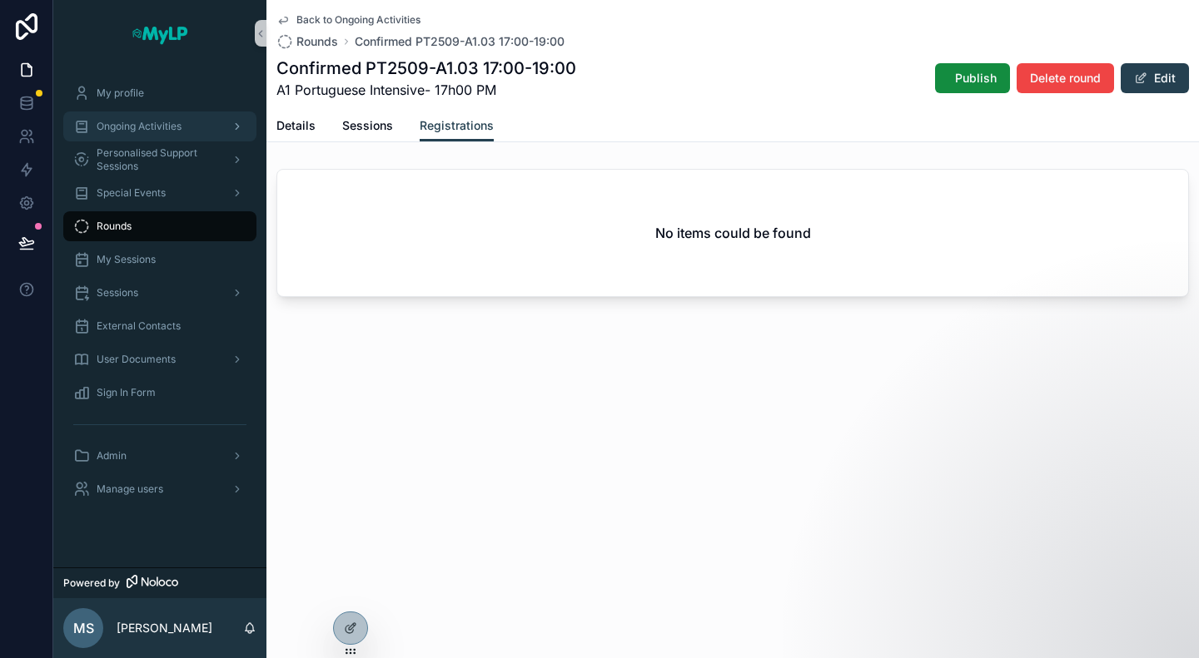
click at [127, 118] on div "Ongoing Activities" at bounding box center [159, 126] width 173 height 27
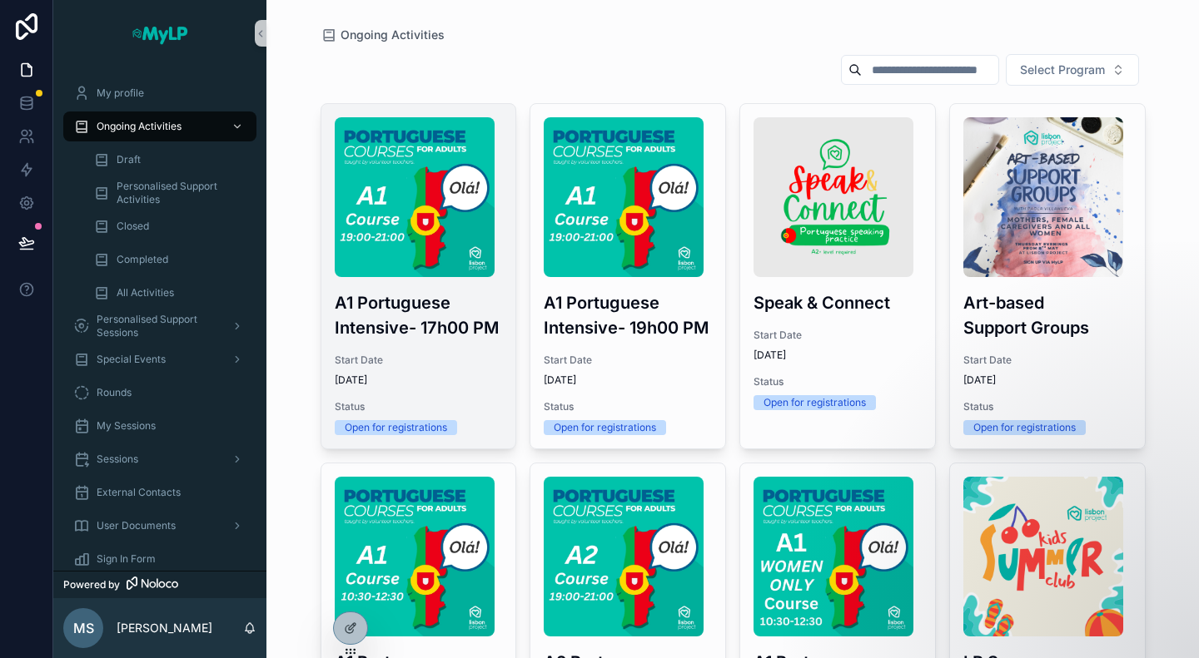
click at [438, 220] on img "scrollable content" at bounding box center [415, 197] width 160 height 160
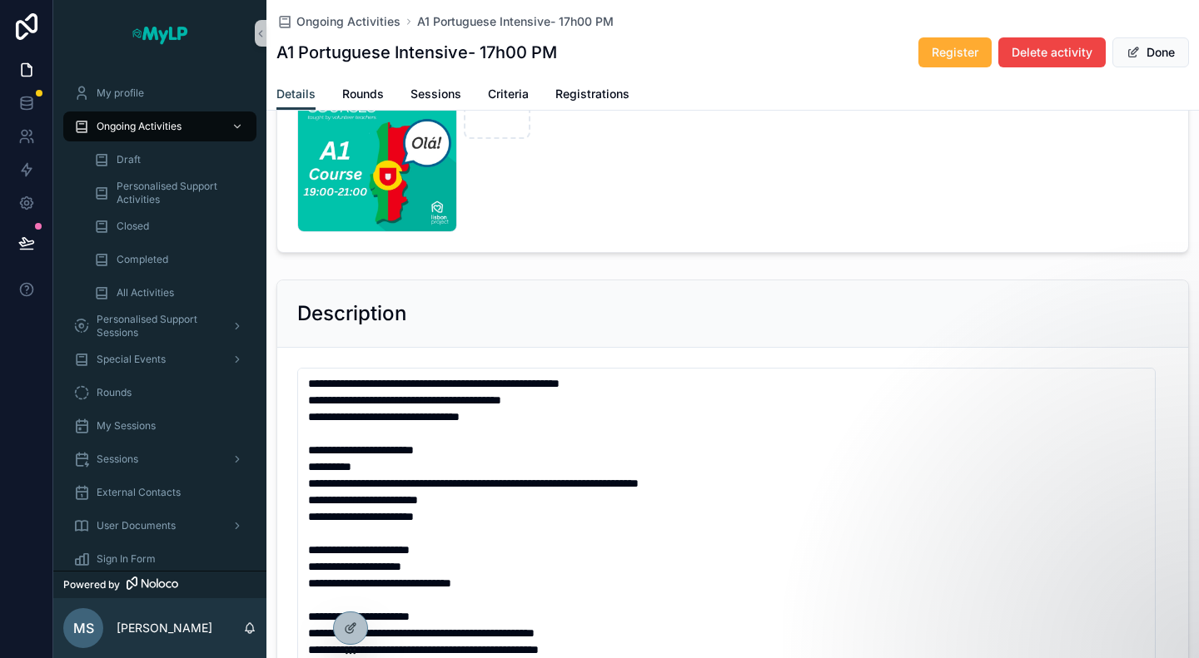
scroll to position [416, 0]
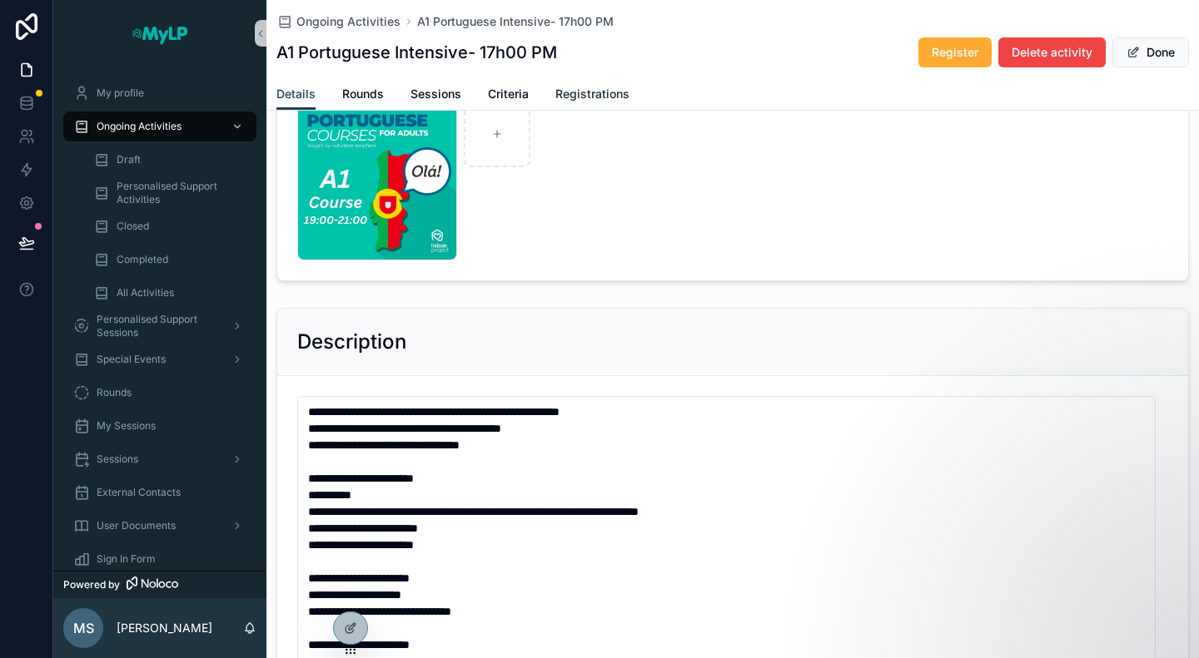
click at [578, 96] on span "Registrations" at bounding box center [592, 94] width 74 height 17
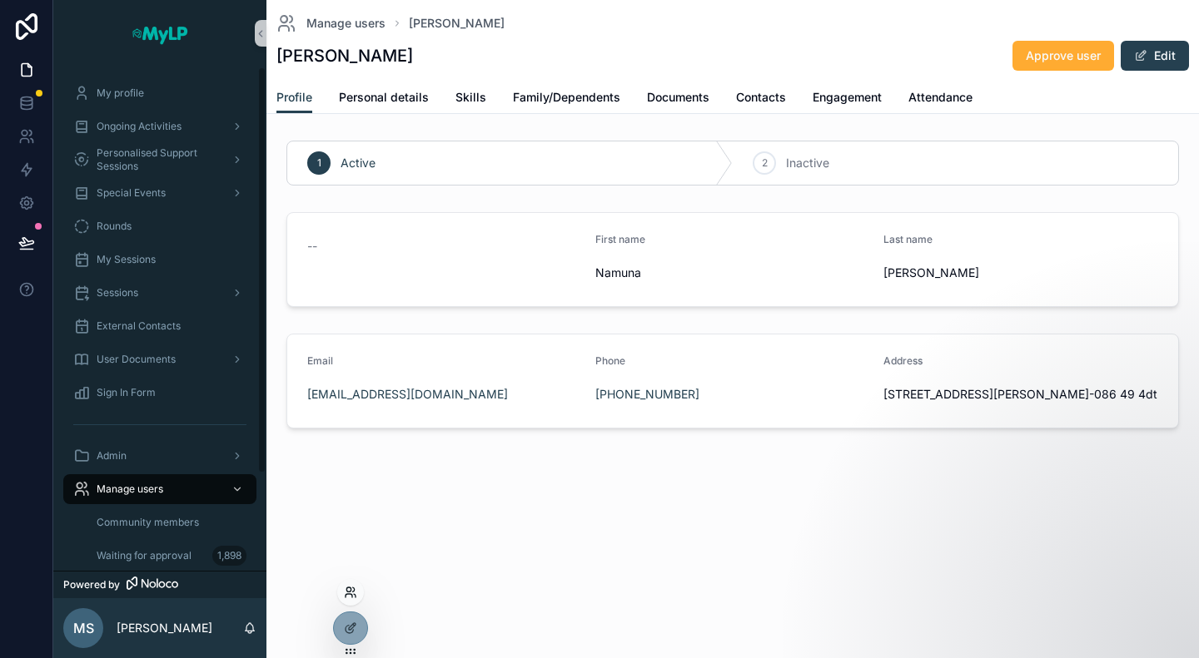
click at [346, 594] on icon at bounding box center [348, 595] width 7 height 3
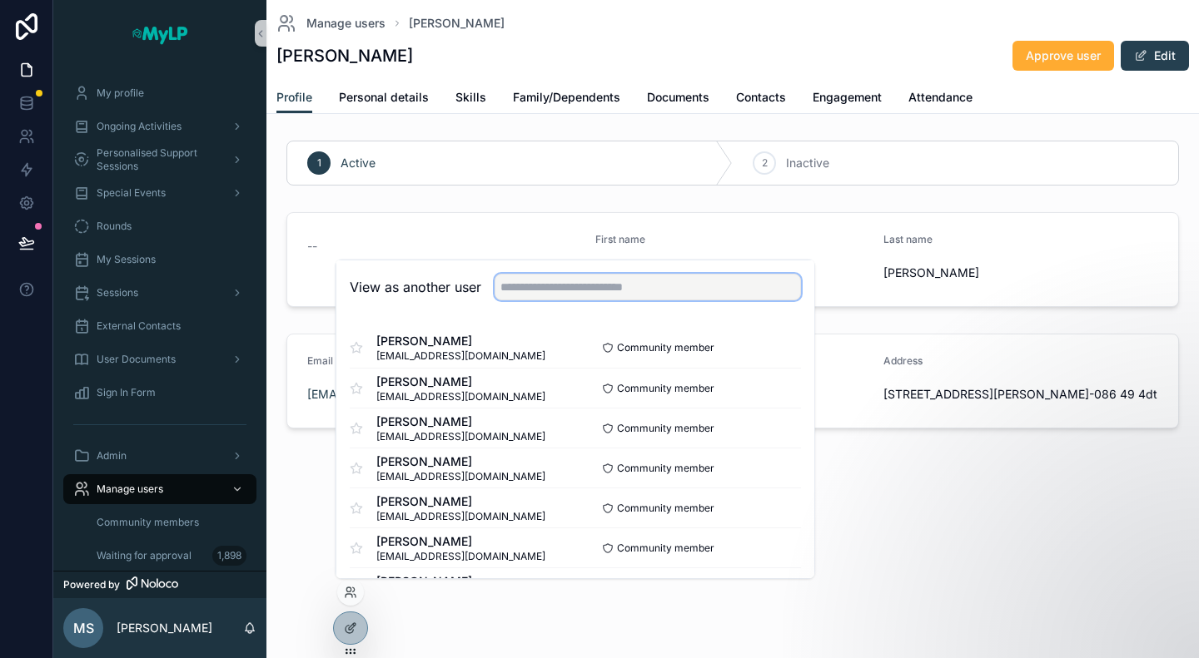
click at [528, 285] on input "text" at bounding box center [647, 287] width 306 height 27
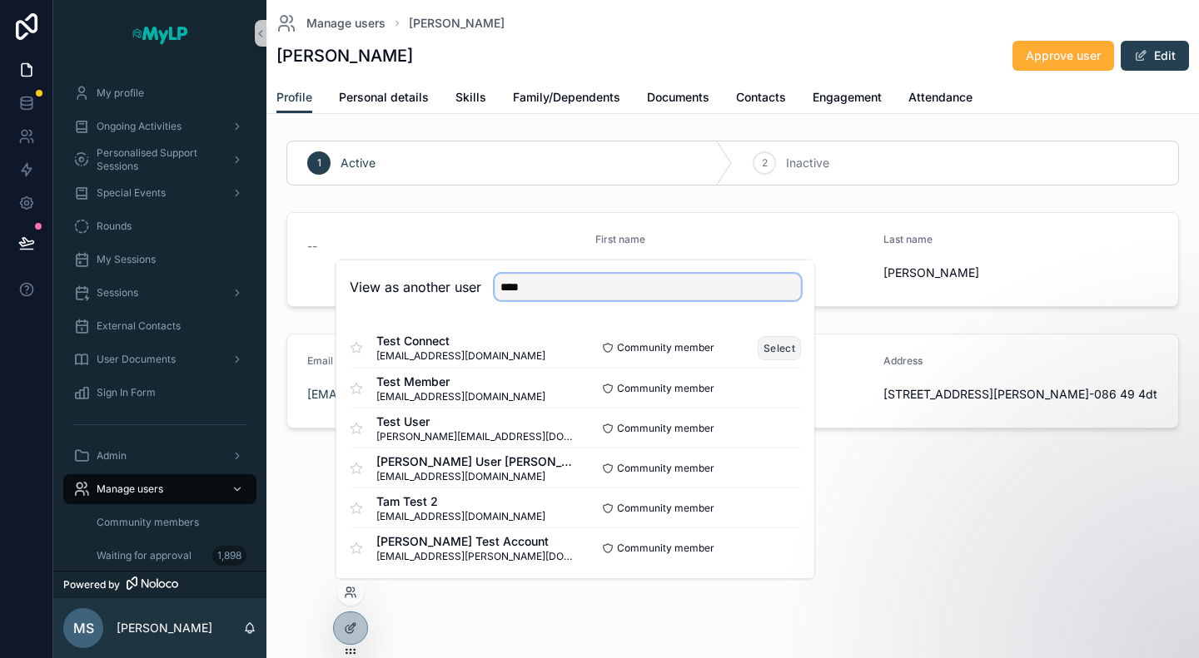
type input "****"
click at [772, 352] on button "Select" at bounding box center [778, 347] width 43 height 24
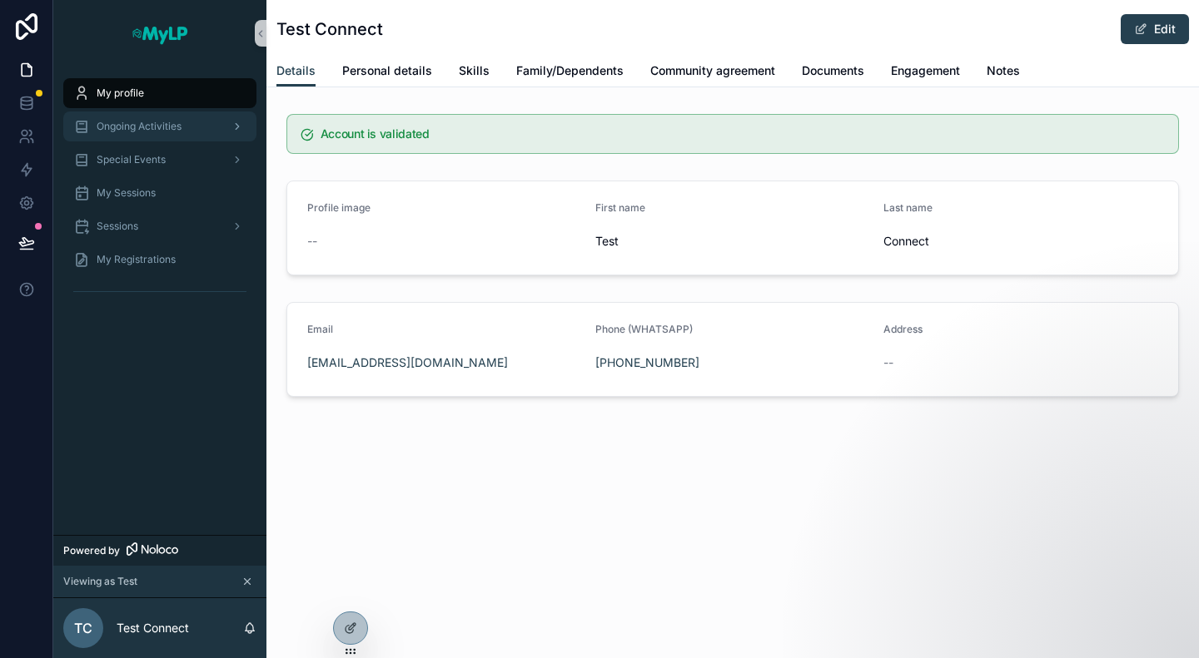
click at [135, 115] on div "Ongoing Activities" at bounding box center [159, 126] width 173 height 27
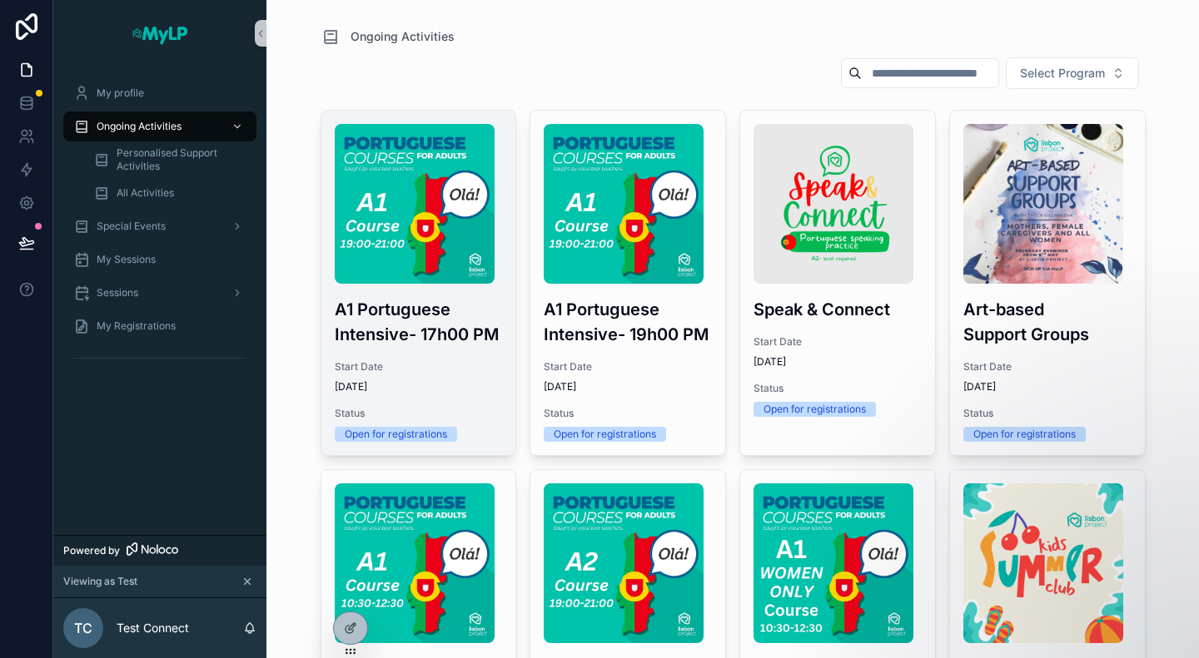
click at [431, 330] on h3 "A1 Portuguese Intensive- 17h00 PM" at bounding box center [419, 322] width 168 height 50
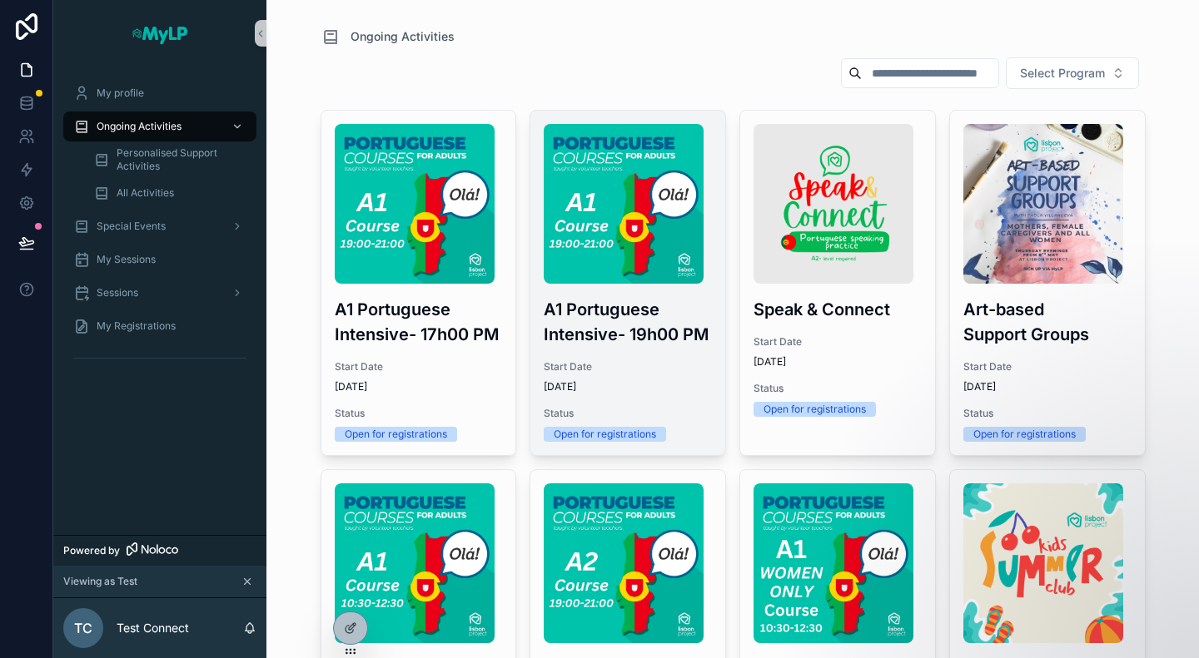
click at [641, 342] on h3 "A1 Portuguese Intensive- 19h00 PM" at bounding box center [628, 322] width 168 height 50
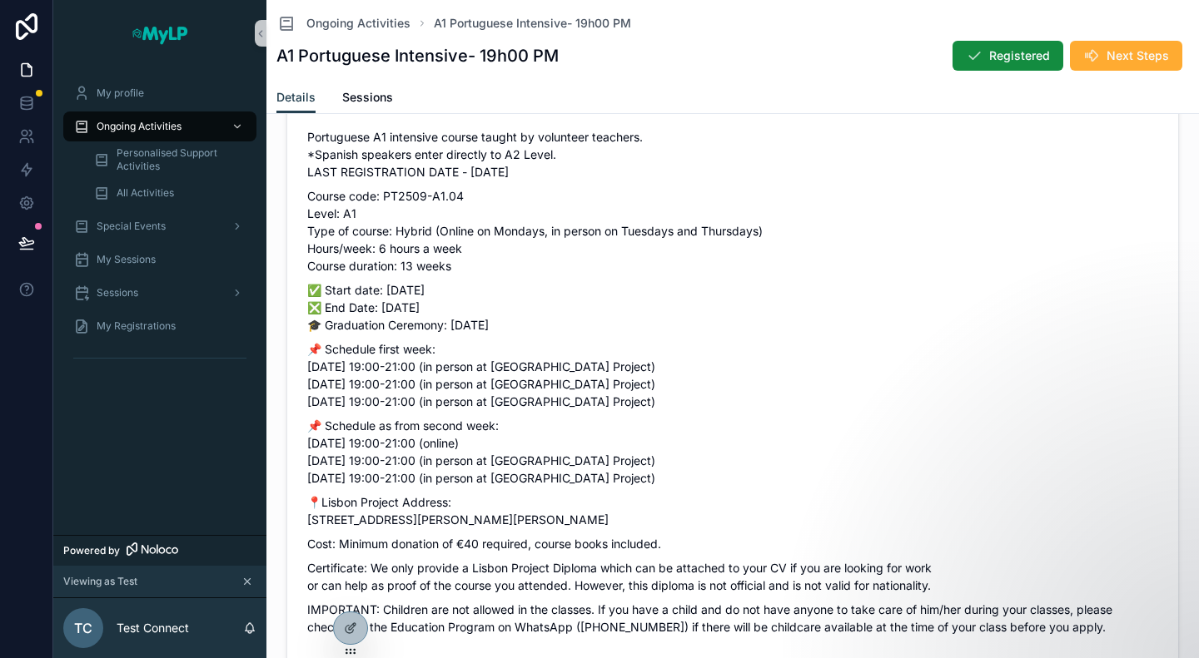
scroll to position [749, 0]
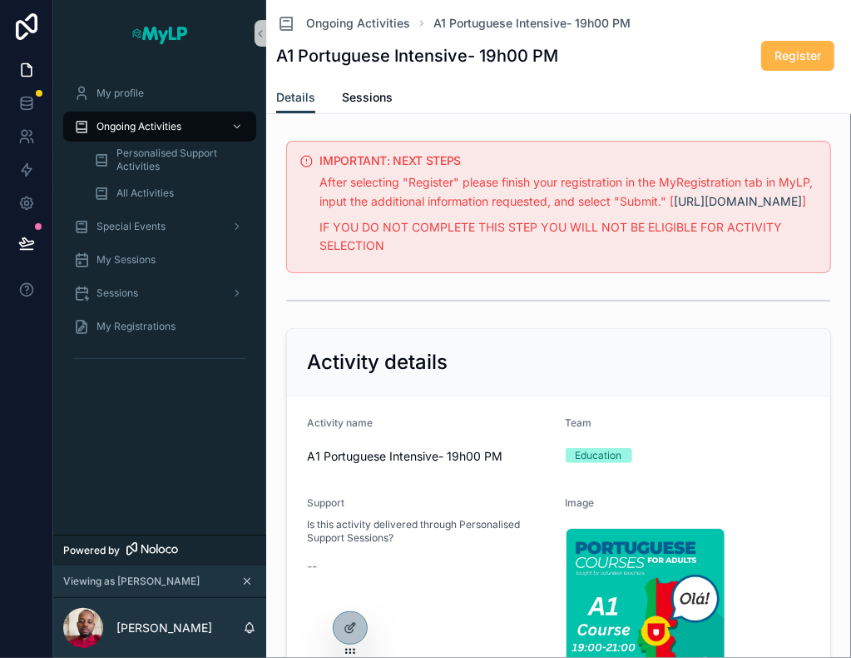
click at [791, 61] on span "Register" at bounding box center [798, 55] width 47 height 17
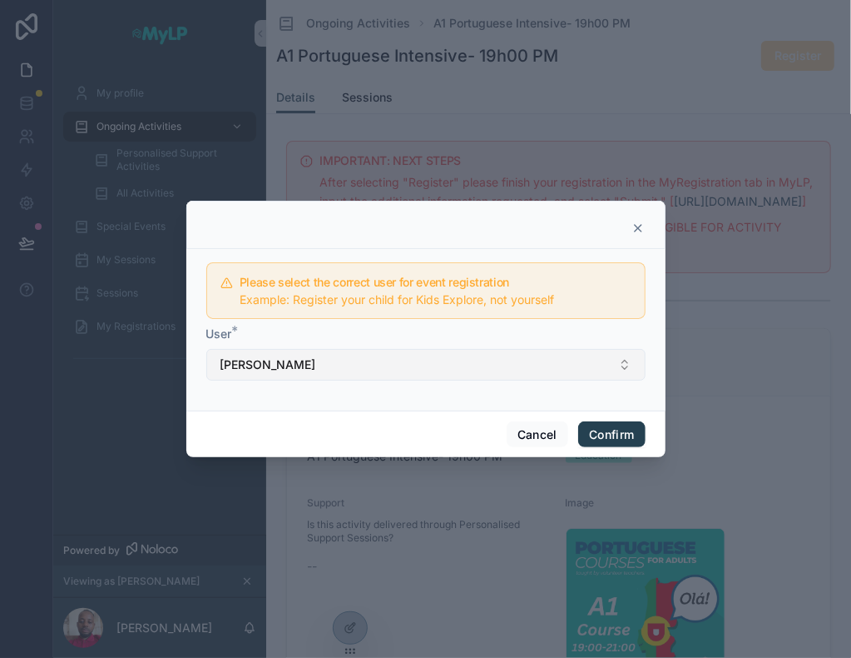
click at [365, 359] on button "[PERSON_NAME]" at bounding box center [425, 365] width 439 height 32
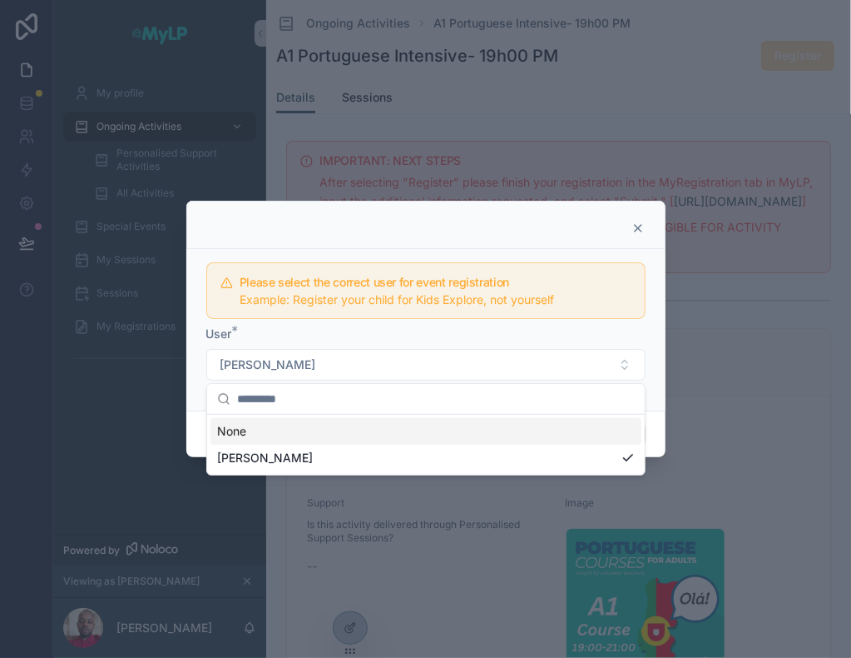
click at [391, 327] on div "User *" at bounding box center [425, 333] width 439 height 17
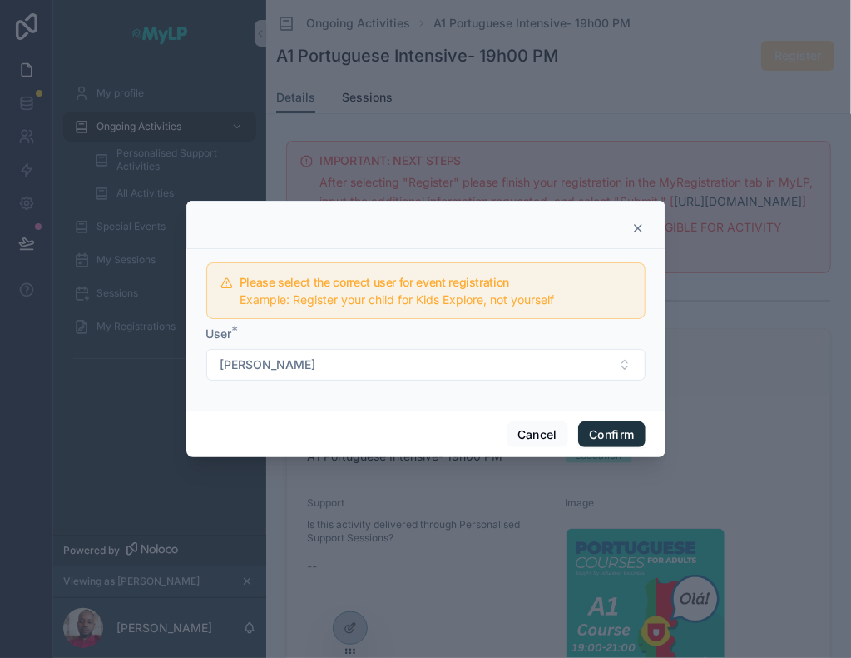
click at [631, 435] on button "Confirm" at bounding box center [611, 434] width 67 height 27
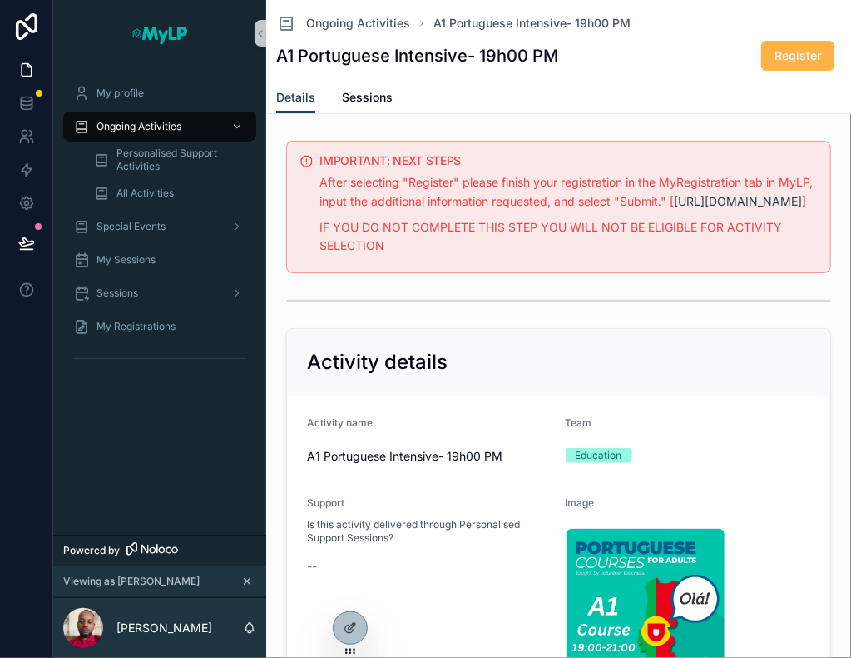
click at [775, 50] on span "Register" at bounding box center [798, 55] width 47 height 17
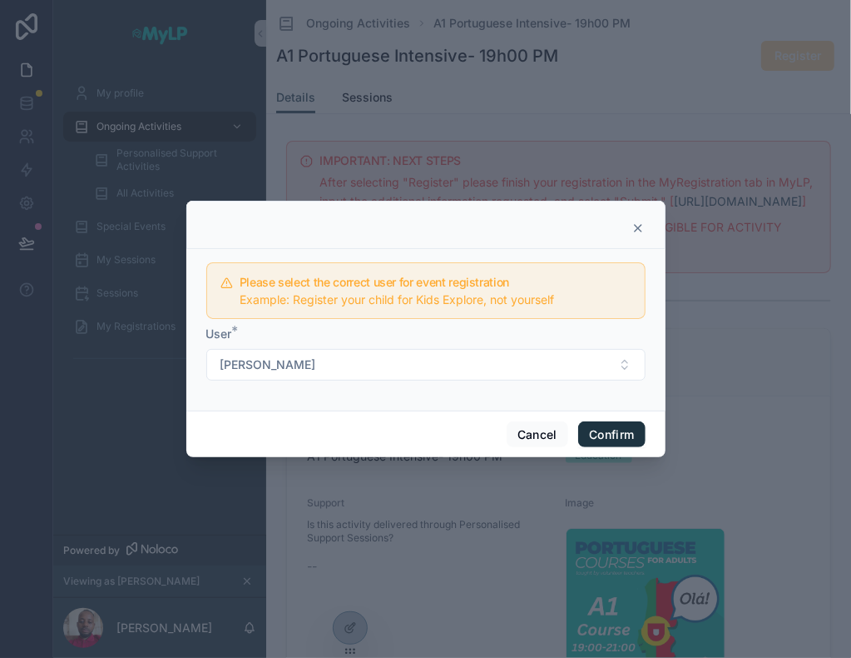
click at [595, 436] on button "Confirm" at bounding box center [611, 434] width 67 height 27
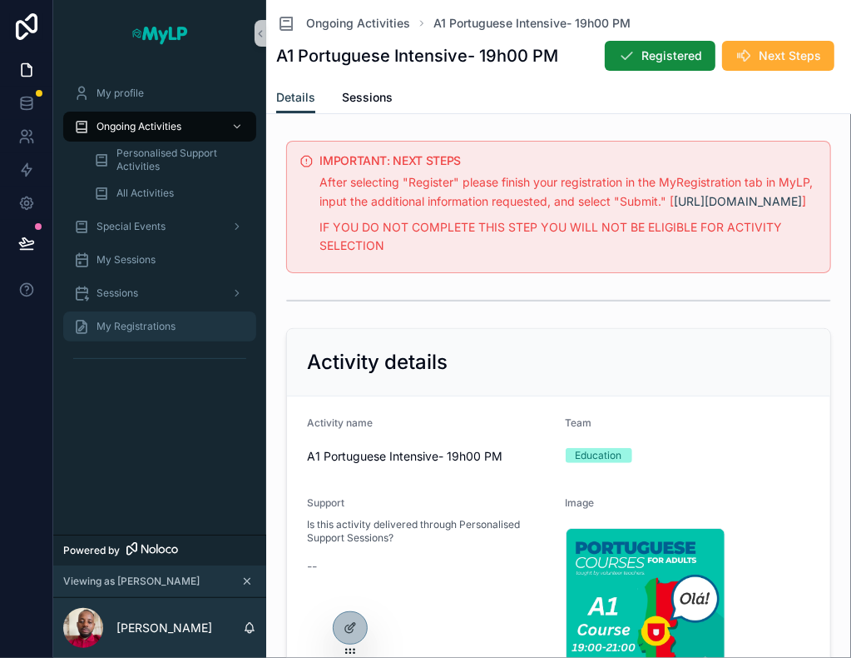
click at [133, 323] on span "My Registrations" at bounding box center [136, 326] width 79 height 13
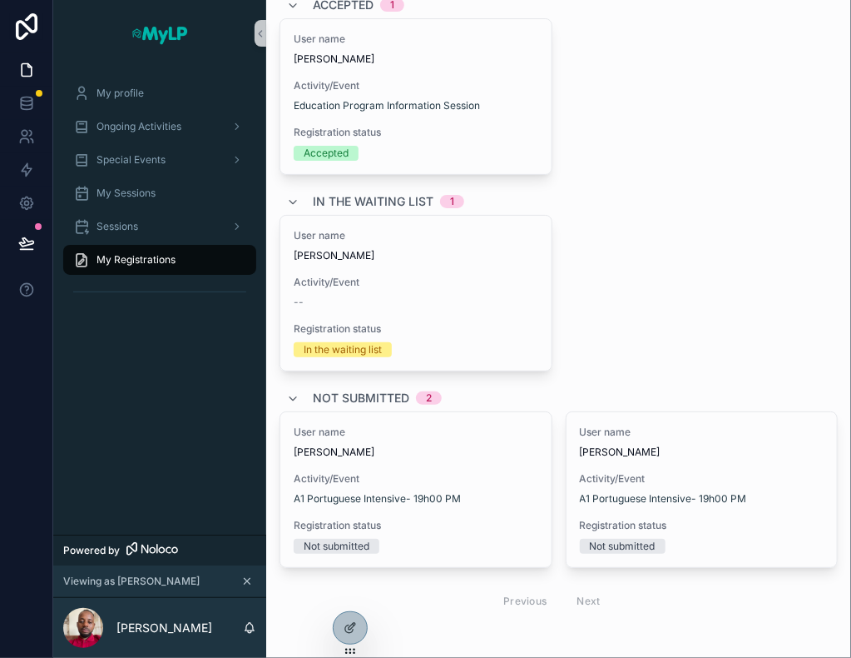
scroll to position [124, 0]
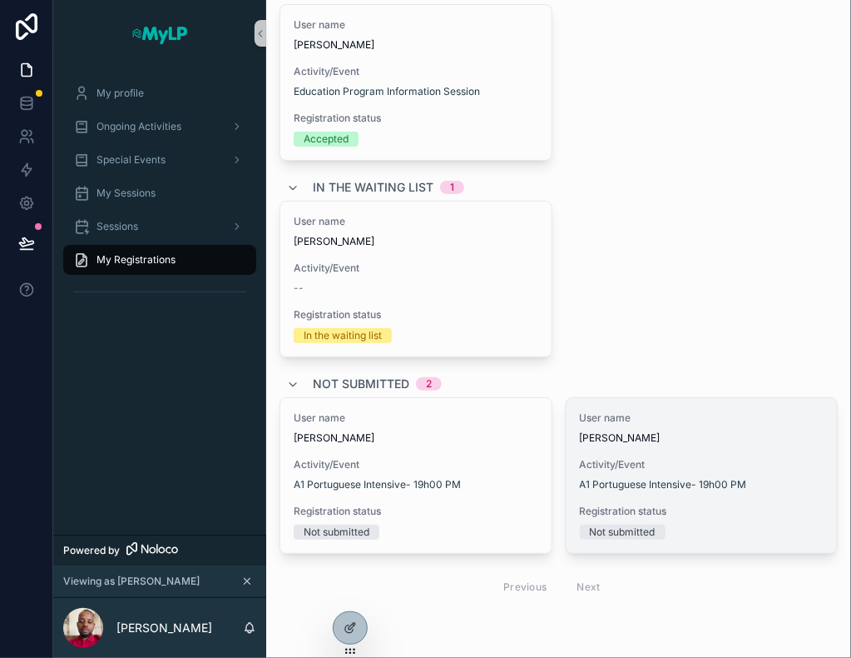
click at [728, 451] on div "User name [PERSON_NAME] Activity/Event A1 Portuguese Intensive- 19h00 PM Regist…" at bounding box center [702, 475] width 271 height 155
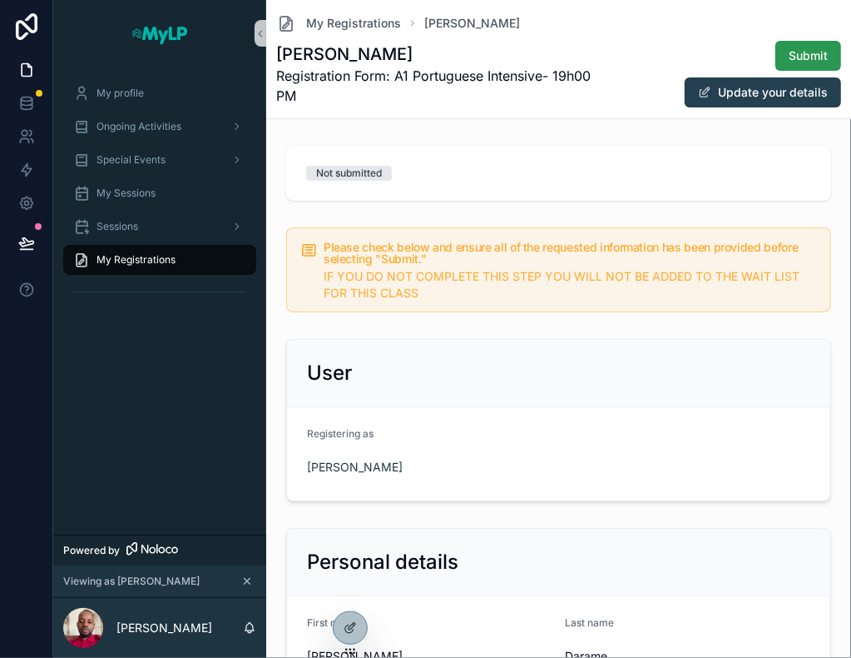
click at [796, 50] on span "Submit" at bounding box center [808, 55] width 39 height 17
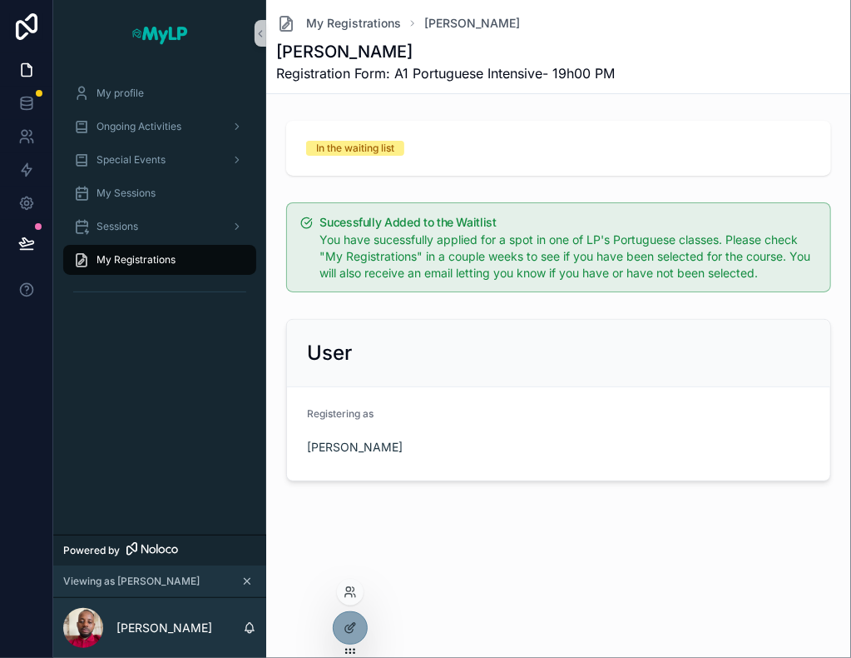
click at [353, 598] on div at bounding box center [350, 591] width 27 height 27
click at [354, 594] on icon at bounding box center [350, 591] width 13 height 13
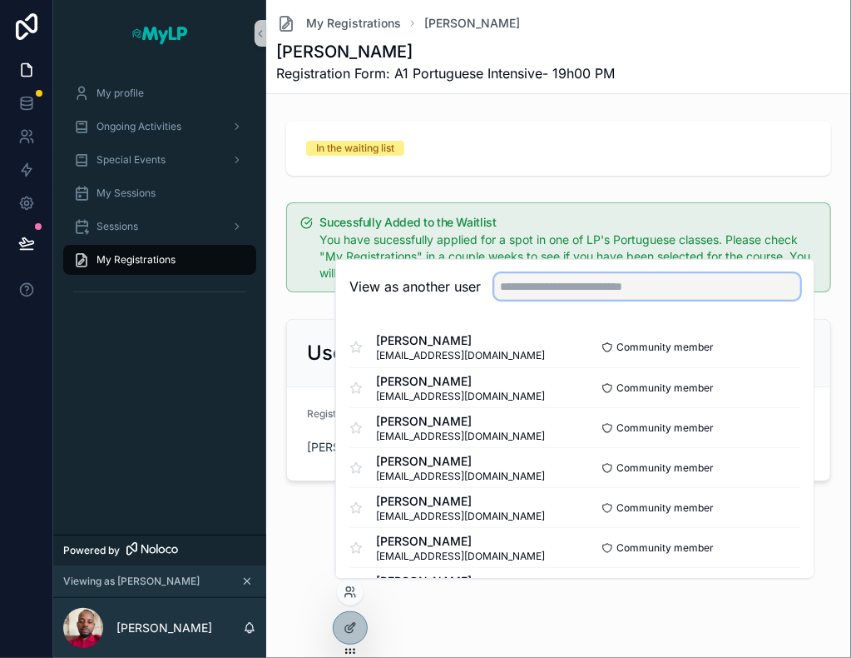
click at [626, 282] on input "text" at bounding box center [647, 286] width 306 height 27
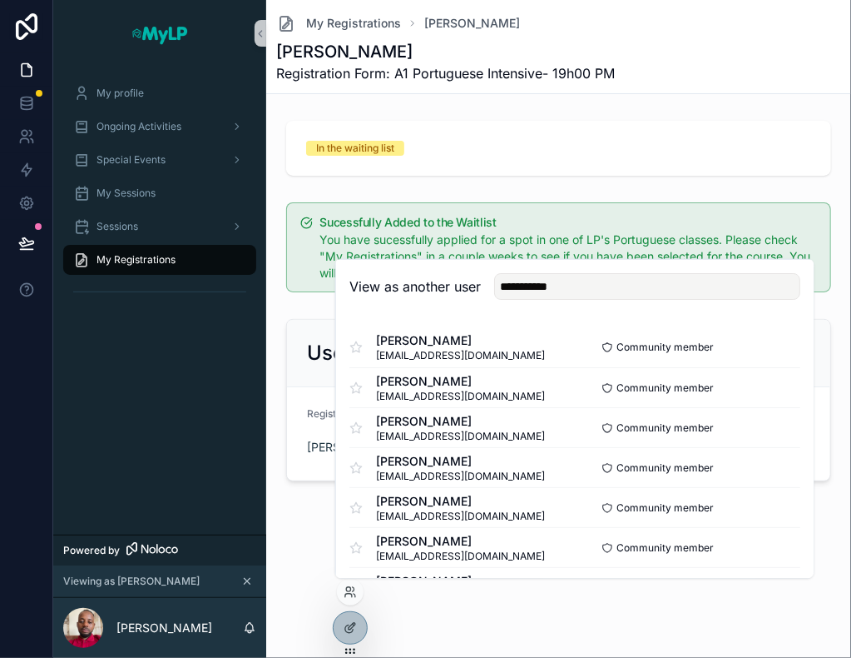
click at [628, 267] on div "**********" at bounding box center [575, 287] width 478 height 54
click at [628, 284] on input "**********" at bounding box center [647, 286] width 306 height 27
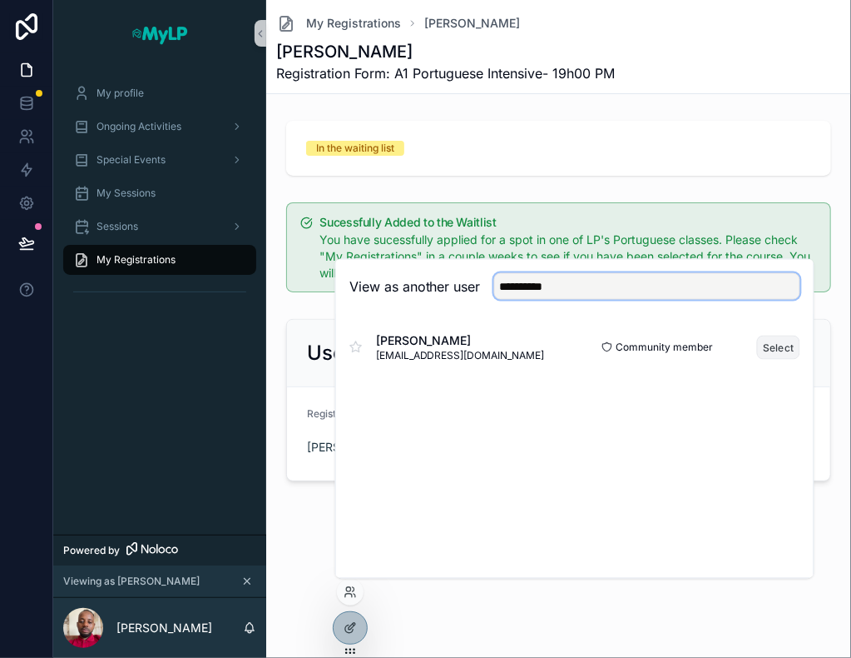
type input "**********"
click at [774, 349] on button "Select" at bounding box center [778, 347] width 43 height 24
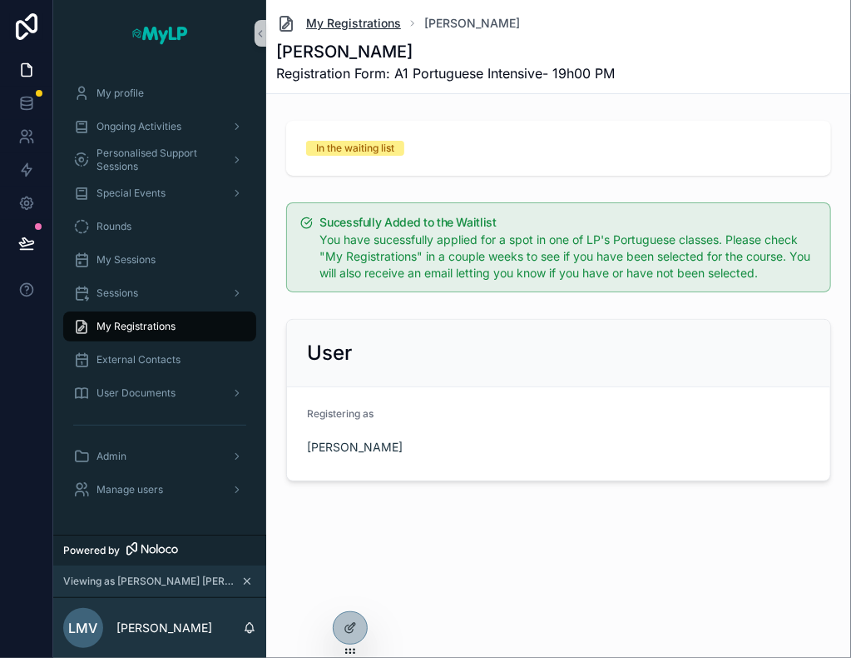
click at [343, 17] on span "My Registrations" at bounding box center [353, 23] width 95 height 17
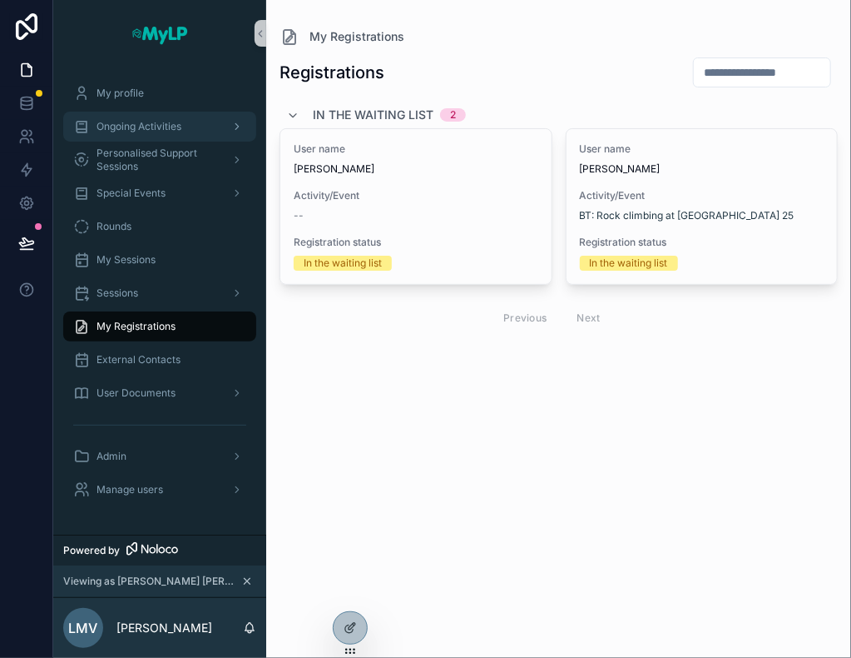
click at [159, 131] on span "Ongoing Activities" at bounding box center [139, 126] width 85 height 13
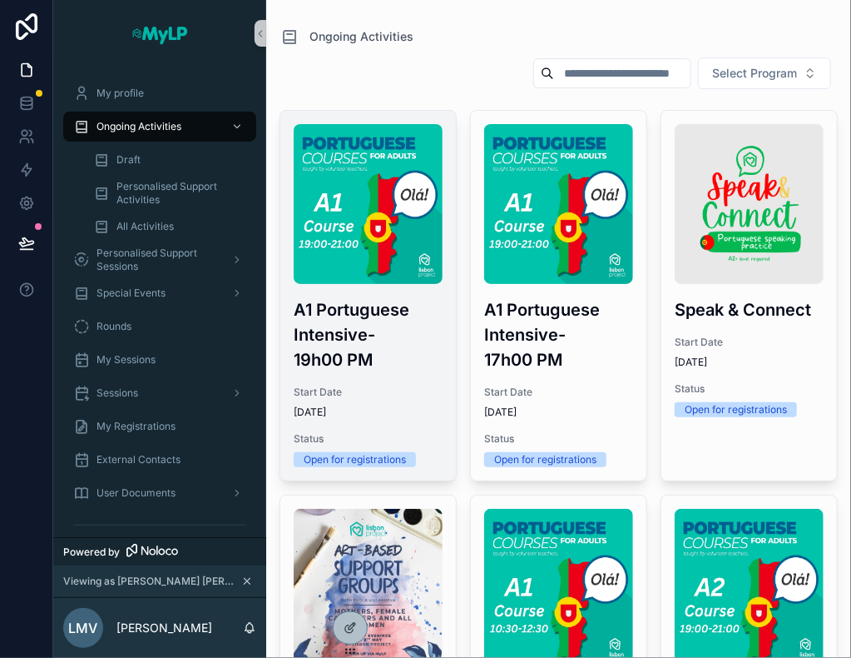
click at [359, 345] on h3 "A1 Portuguese Intensive- 19h00 PM" at bounding box center [368, 334] width 149 height 75
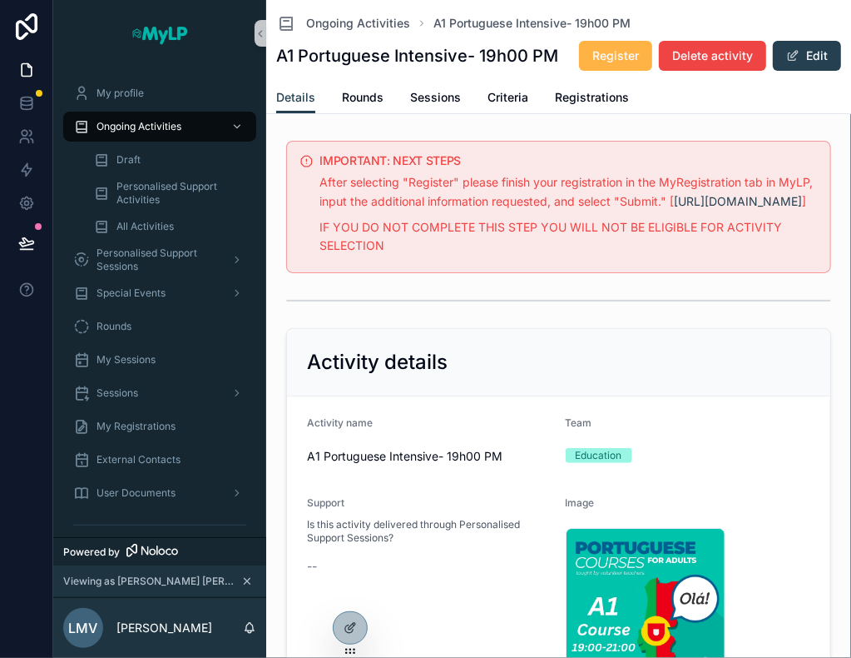
click at [639, 56] on span "Register" at bounding box center [616, 55] width 47 height 17
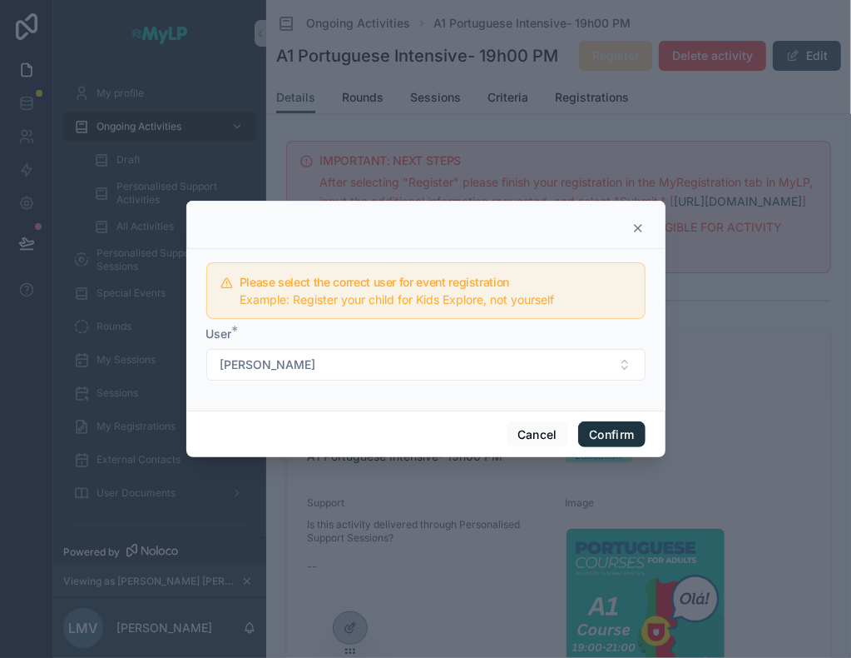
click at [593, 434] on button "Confirm" at bounding box center [611, 434] width 67 height 27
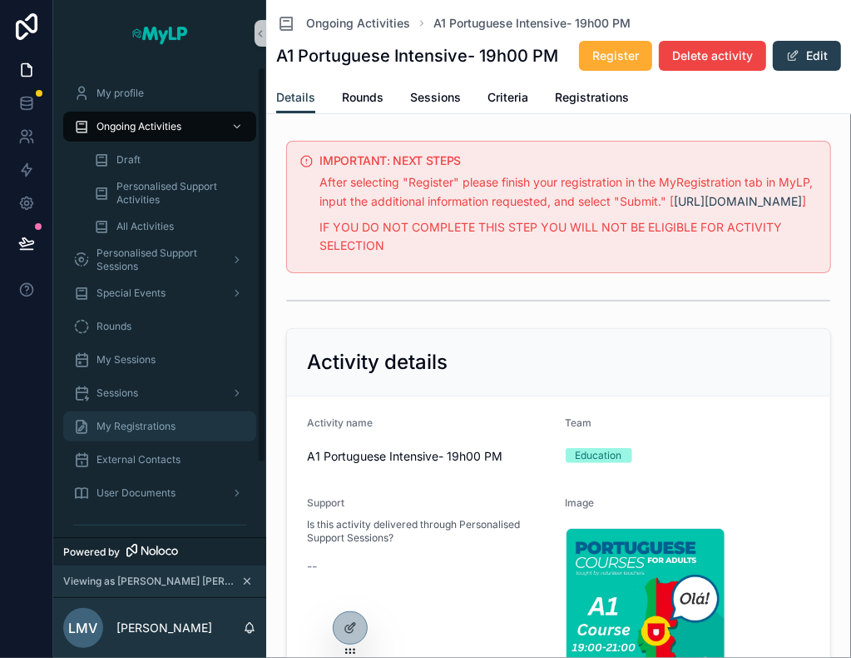
click at [160, 424] on span "My Registrations" at bounding box center [136, 425] width 79 height 13
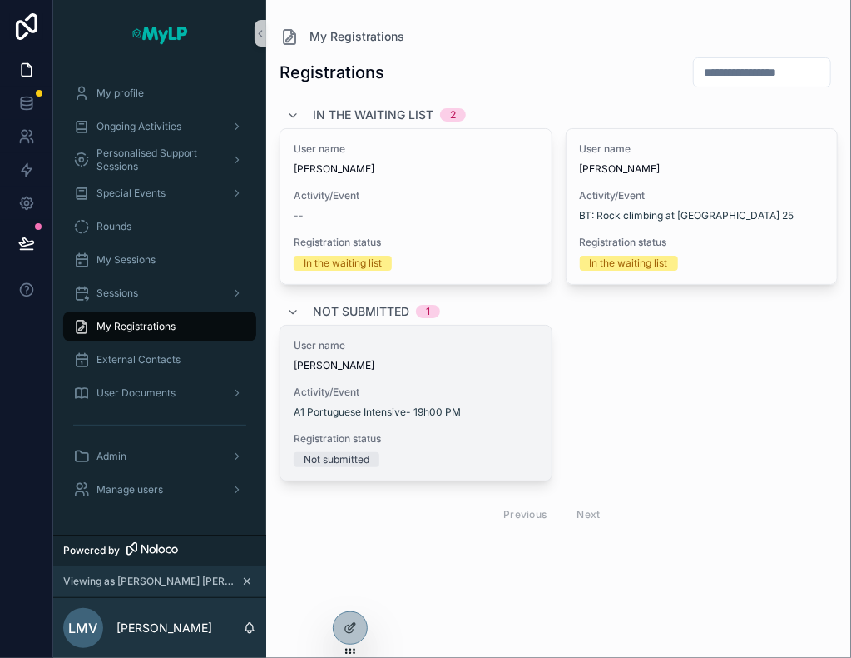
click at [446, 380] on div "User name [PERSON_NAME] Activity/Event A1 Portuguese Intensive- 19h00 PM Regist…" at bounding box center [415, 402] width 271 height 155
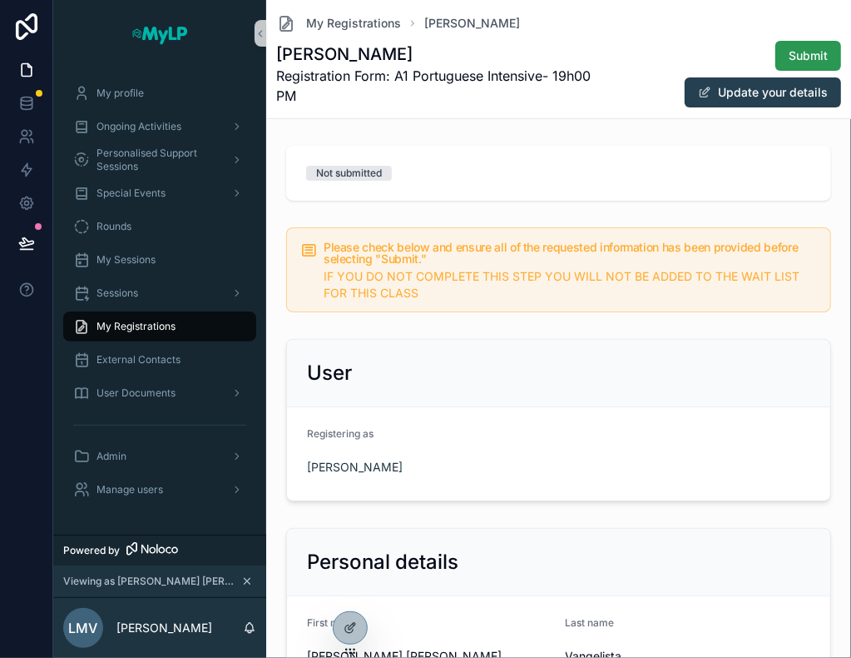
click at [794, 58] on span "Submit" at bounding box center [808, 55] width 39 height 17
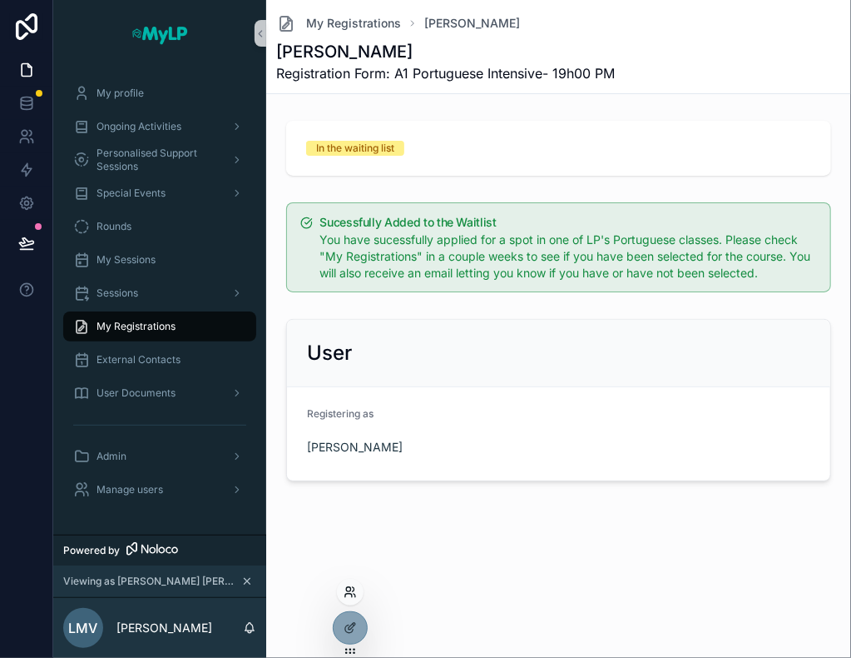
click at [350, 594] on icon at bounding box center [350, 591] width 13 height 13
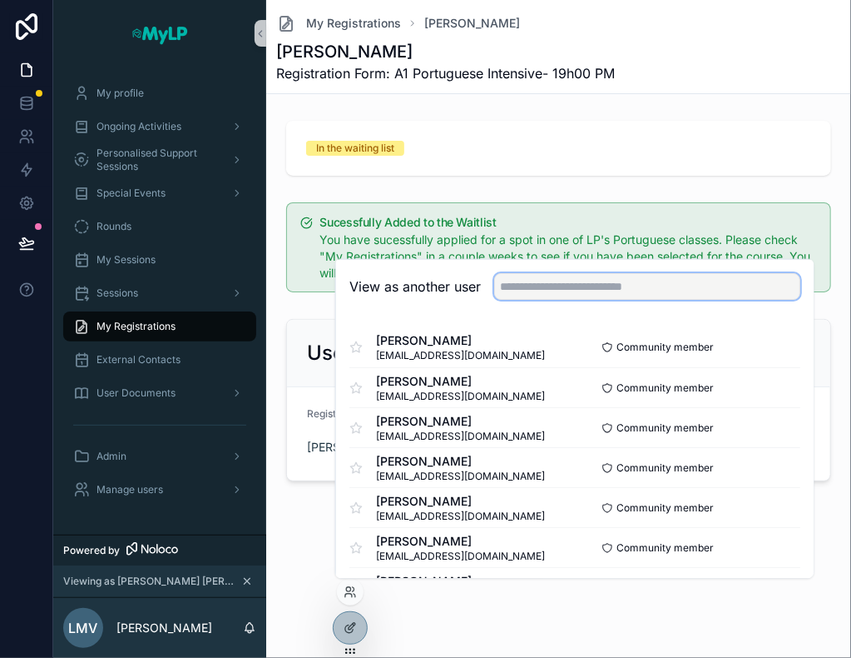
click at [605, 276] on input "text" at bounding box center [647, 286] width 306 height 27
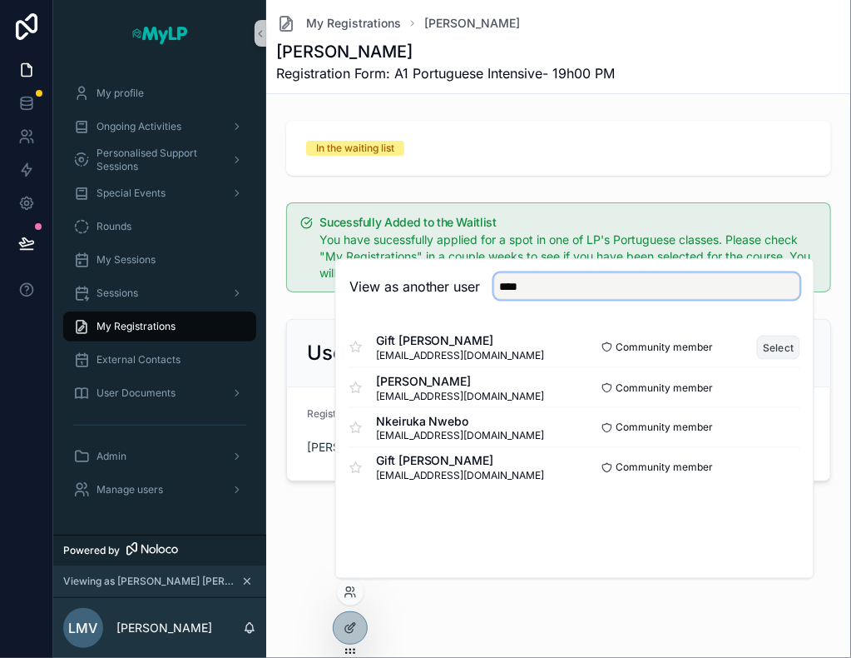
type input "****"
click at [782, 340] on button "Select" at bounding box center [778, 347] width 43 height 24
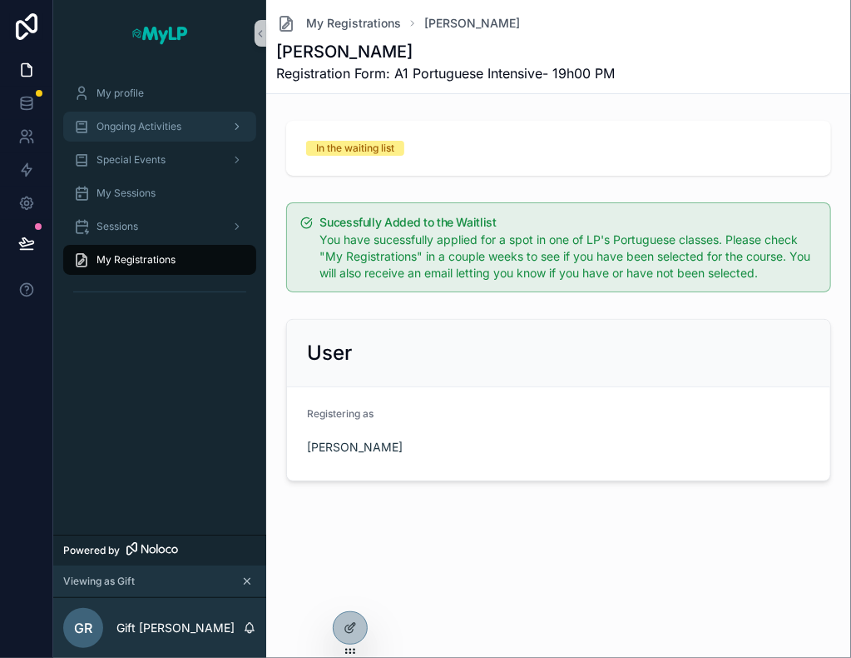
click at [151, 134] on div "Ongoing Activities" at bounding box center [159, 126] width 173 height 27
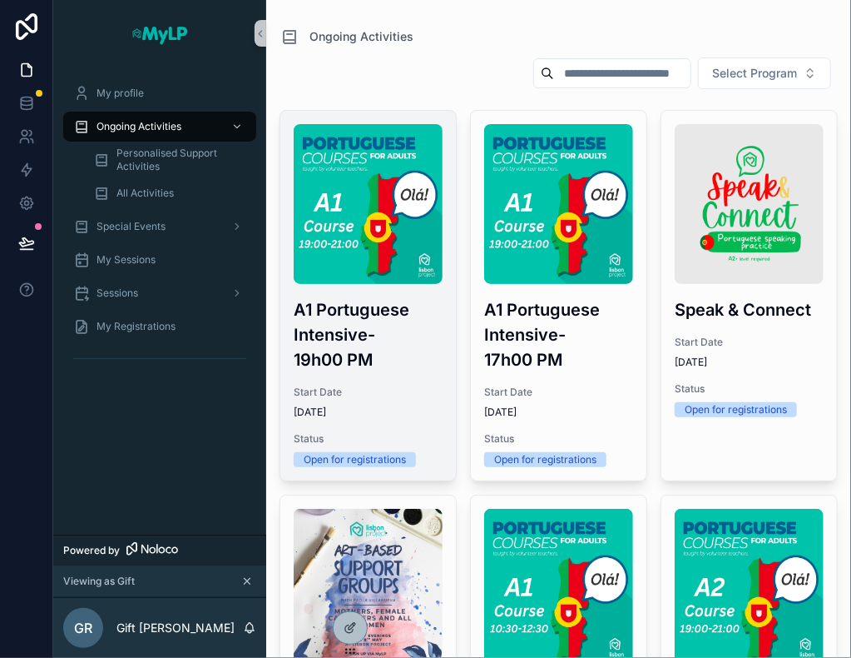
click at [385, 277] on img "scrollable content" at bounding box center [368, 204] width 149 height 160
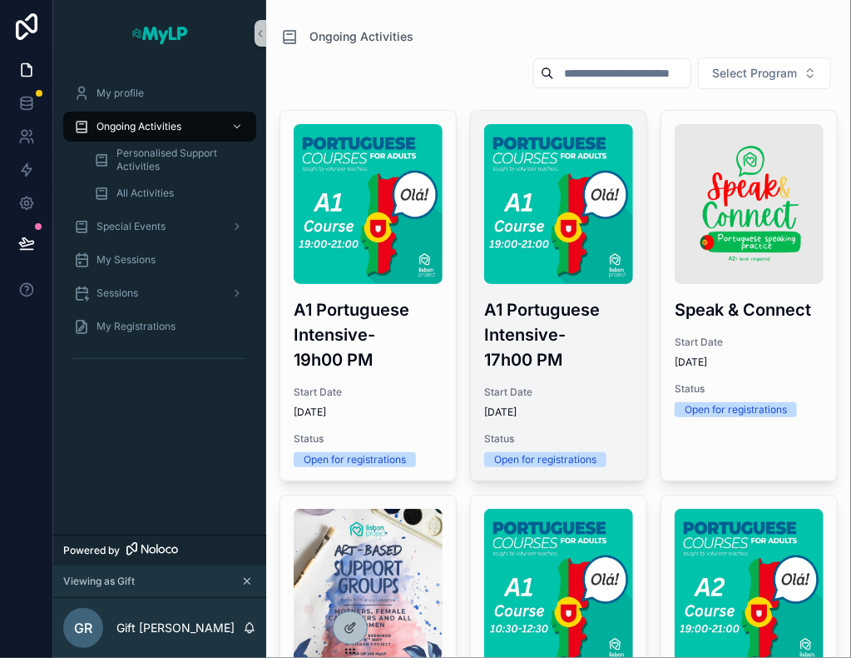
click at [529, 339] on h3 "A1 Portuguese Intensive- 17h00 PM" at bounding box center [558, 334] width 149 height 75
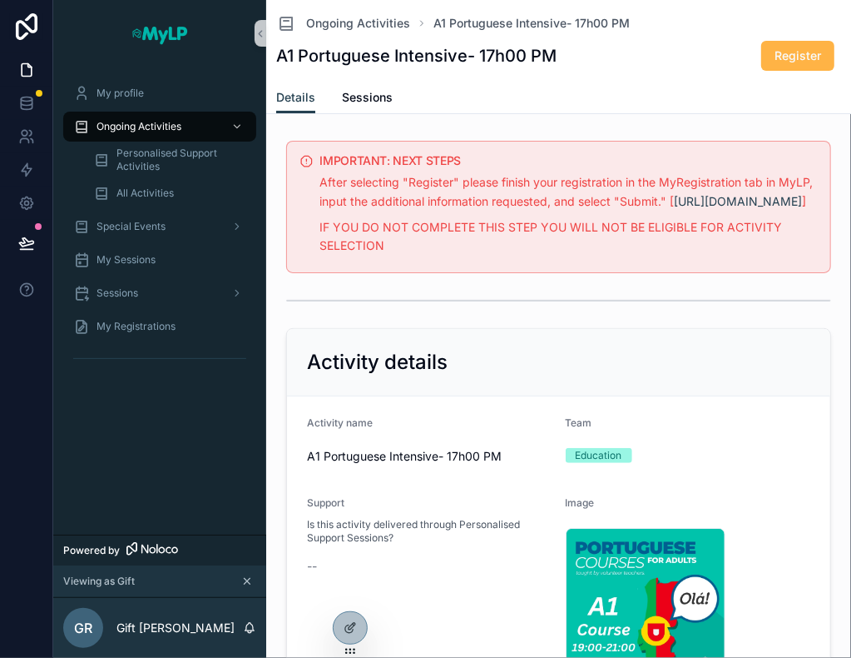
click at [772, 46] on button "Register" at bounding box center [798, 56] width 73 height 30
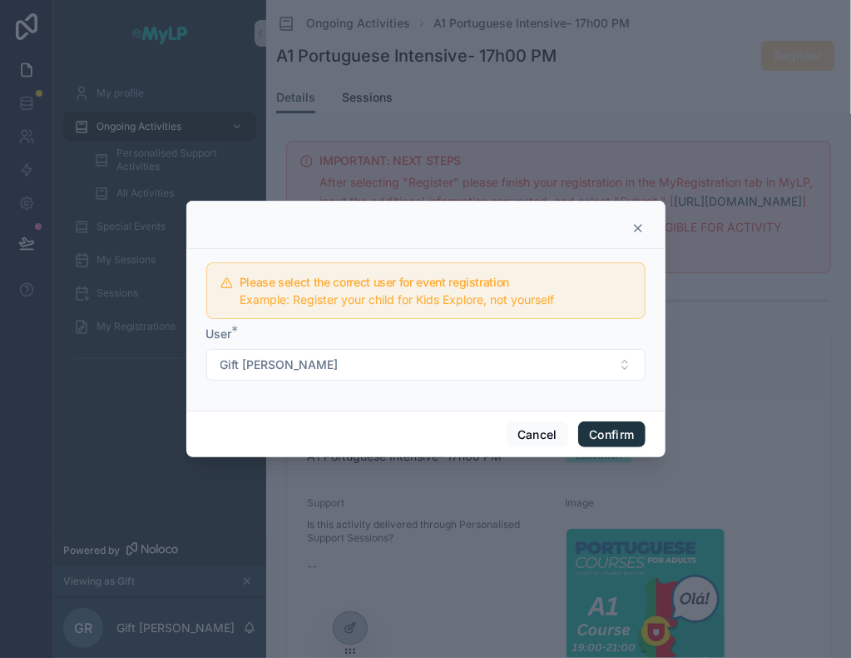
click at [625, 427] on button "Confirm" at bounding box center [611, 434] width 67 height 27
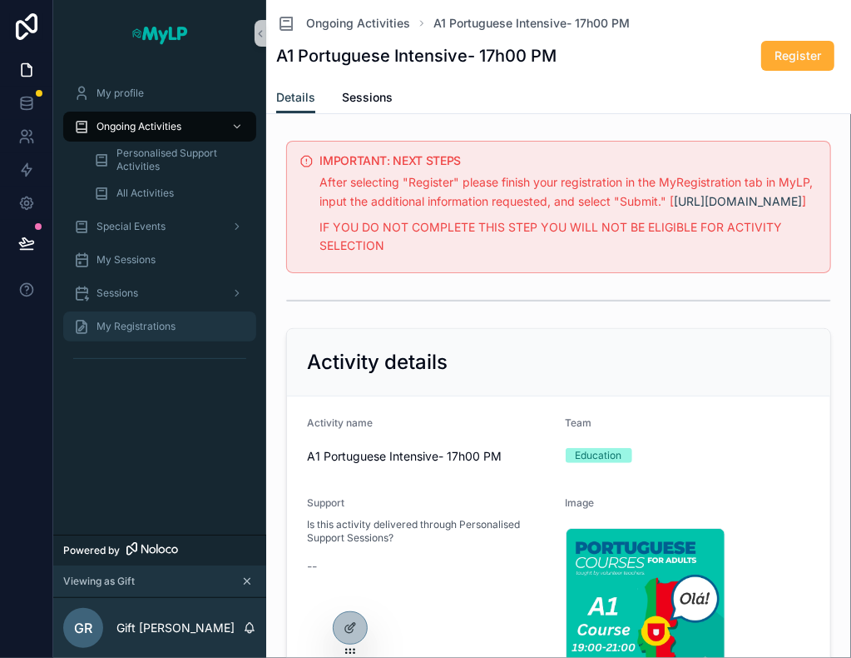
click at [146, 329] on span "My Registrations" at bounding box center [136, 326] width 79 height 13
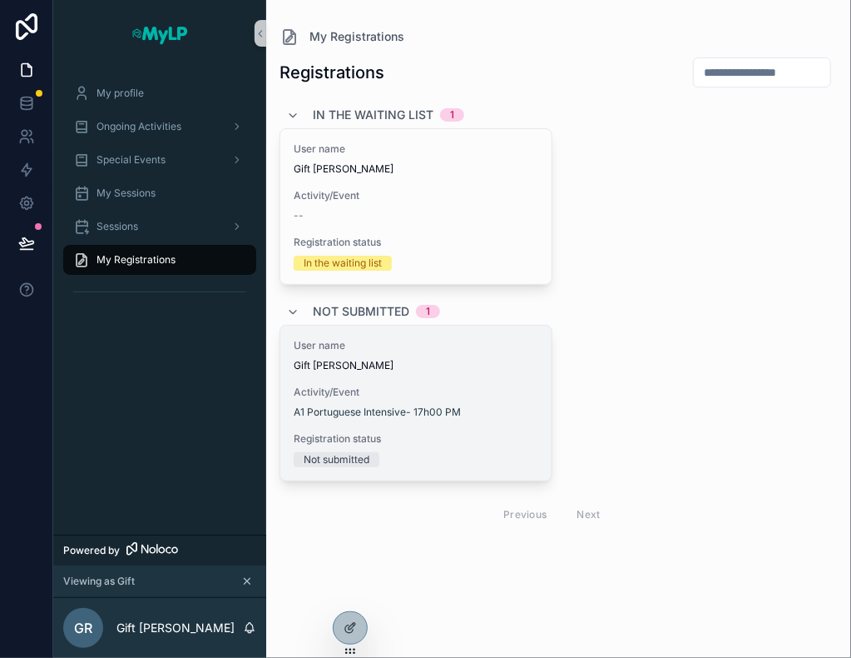
click at [450, 362] on span "Gift [PERSON_NAME]" at bounding box center [416, 365] width 245 height 13
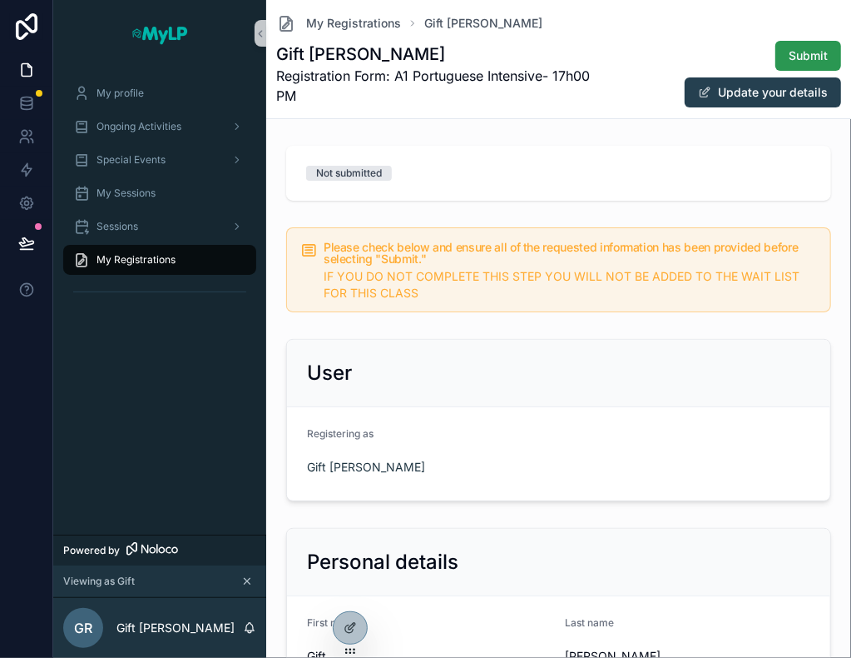
click at [806, 52] on span "Submit" at bounding box center [808, 55] width 39 height 17
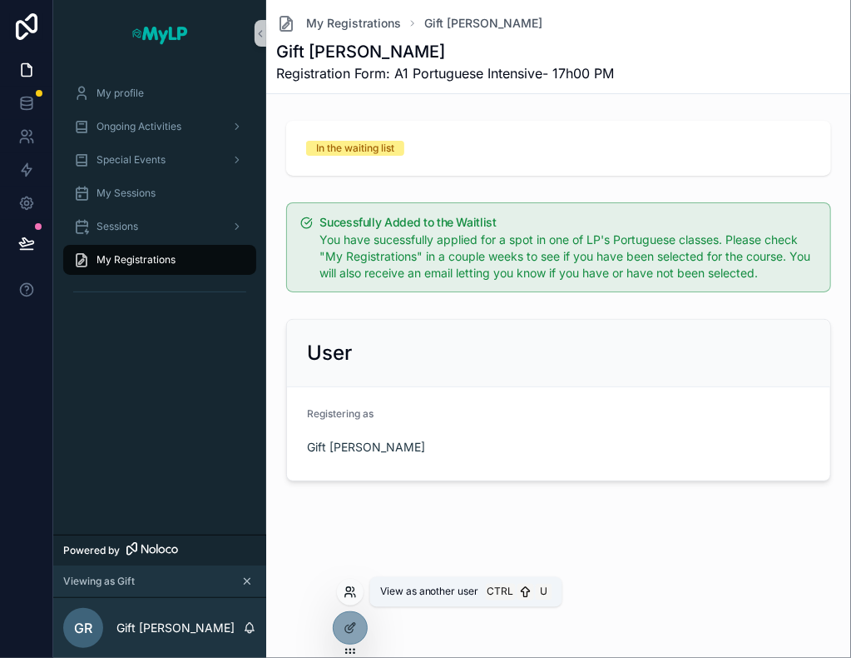
click at [350, 596] on icon at bounding box center [350, 591] width 13 height 13
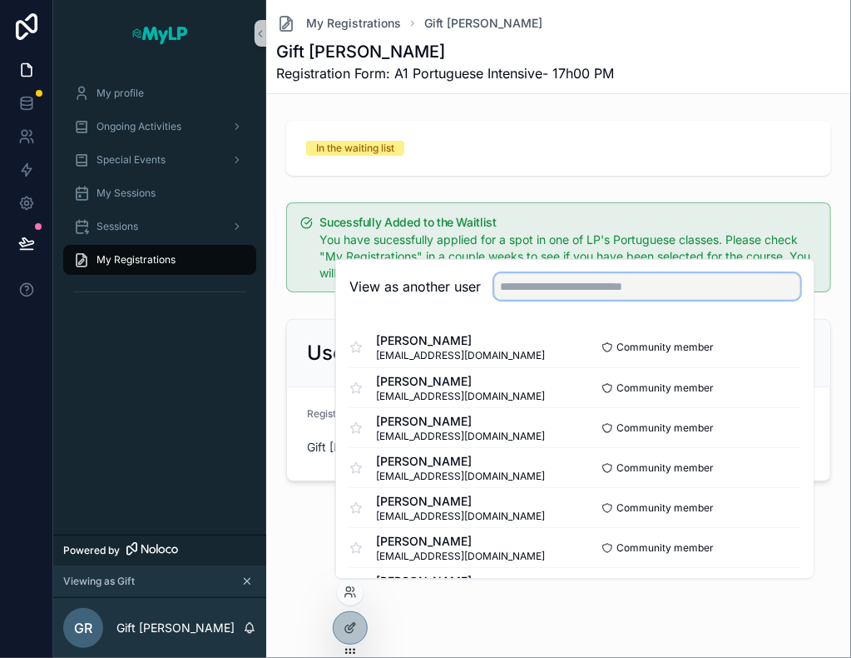
click at [537, 284] on input "text" at bounding box center [647, 286] width 306 height 27
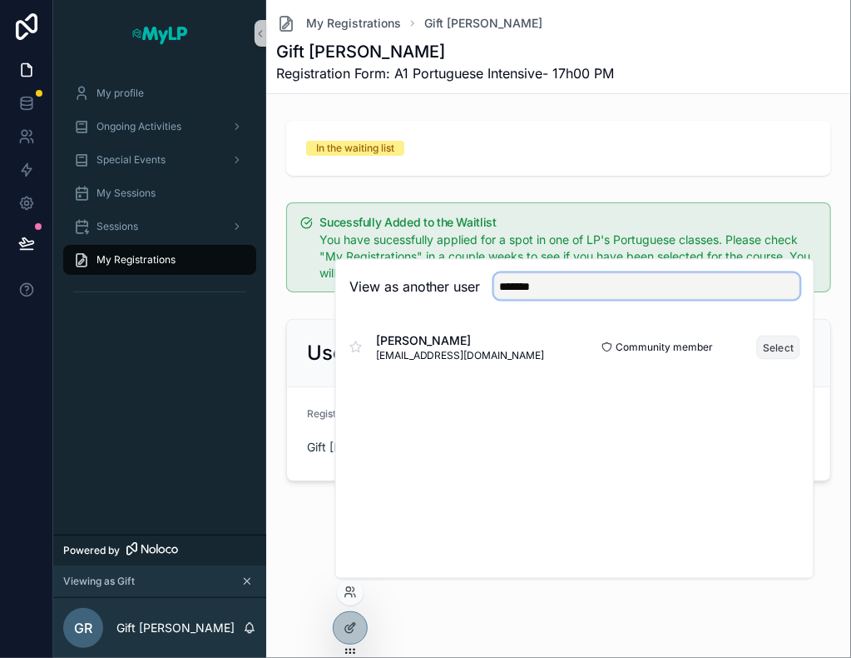
type input "*******"
click at [774, 350] on button "Select" at bounding box center [778, 347] width 43 height 24
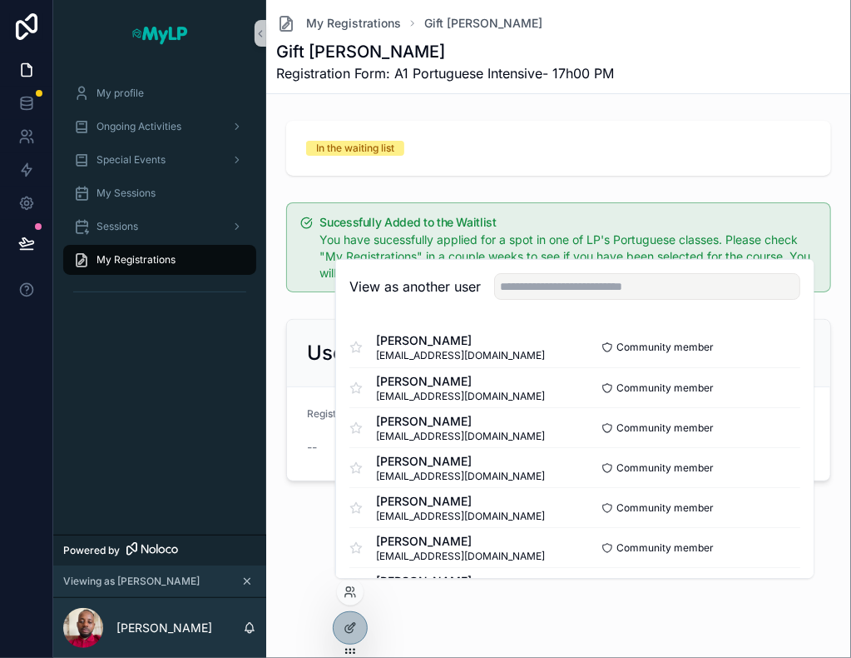
click at [664, 141] on div "In the waiting list" at bounding box center [558, 148] width 505 height 15
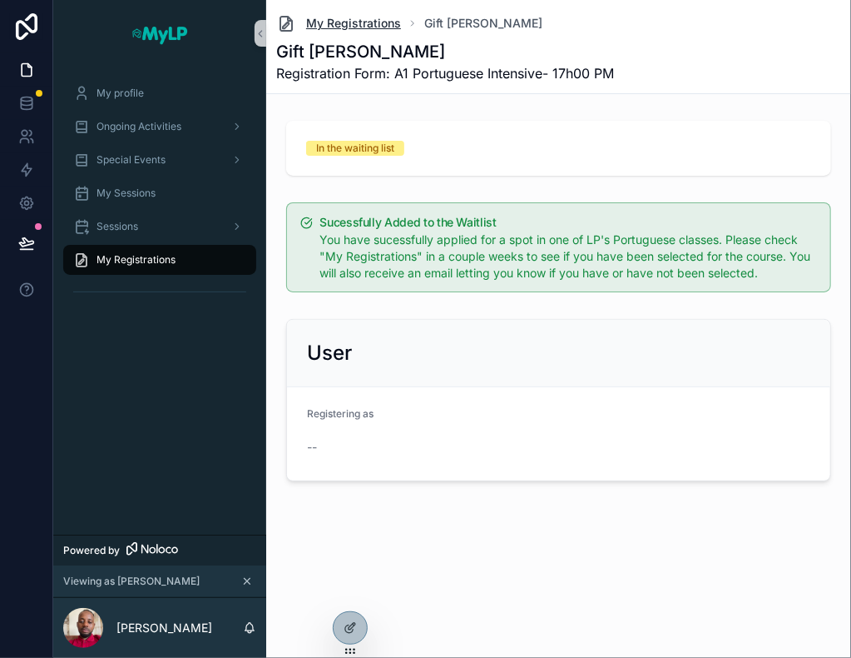
click at [333, 19] on span "My Registrations" at bounding box center [353, 23] width 95 height 17
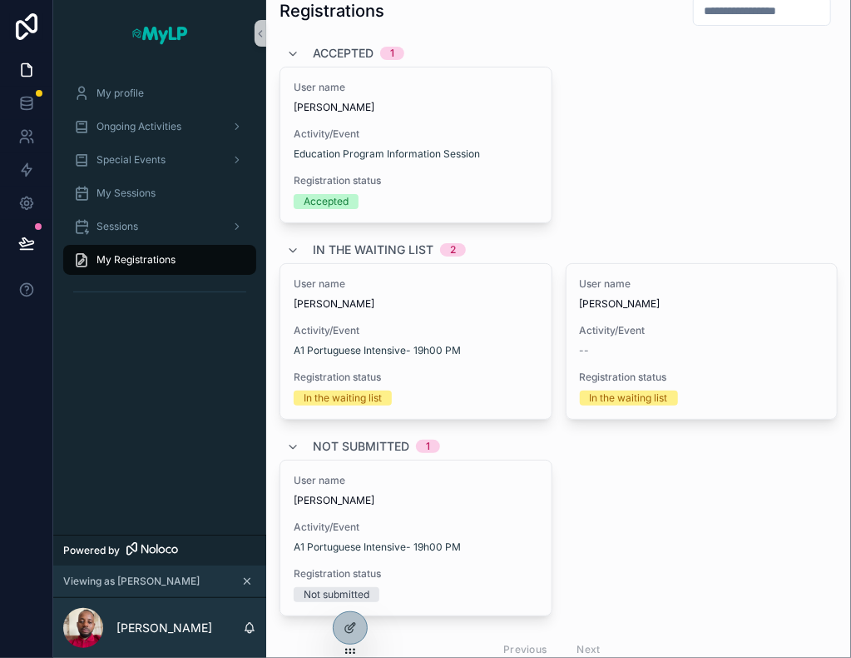
scroll to position [41, 0]
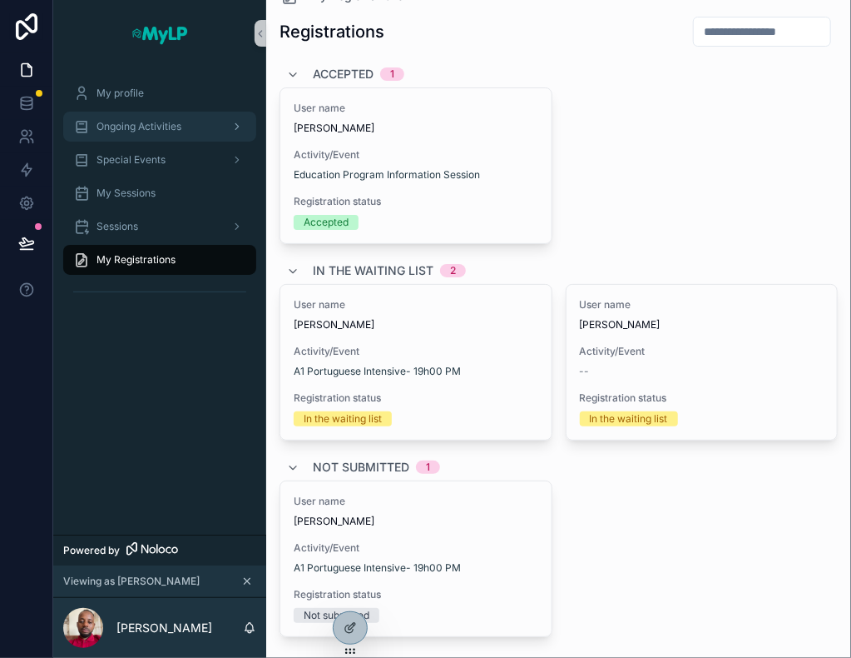
click at [181, 128] on span "Ongoing Activities" at bounding box center [139, 126] width 85 height 13
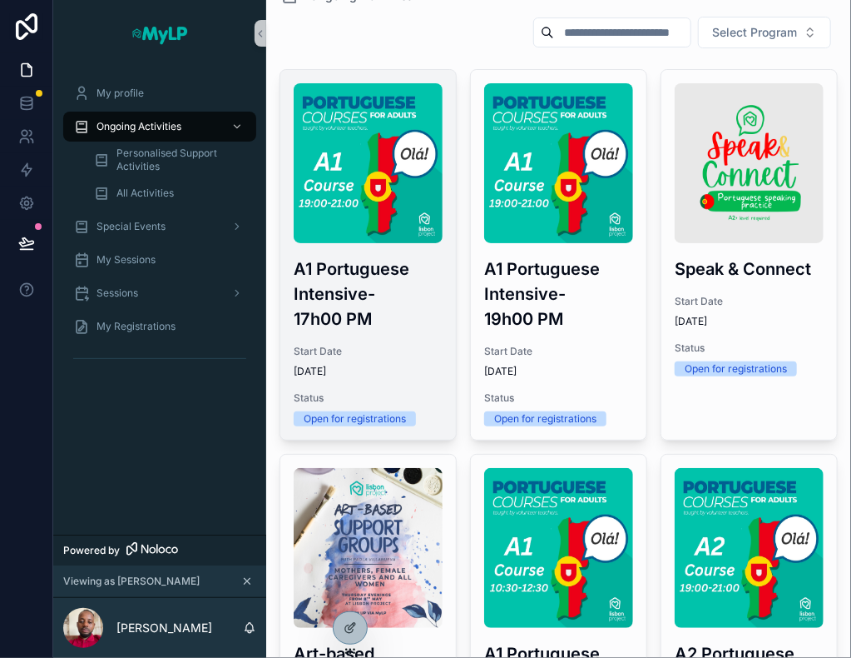
click at [380, 287] on h3 "A1 Portuguese Intensive- 17h00 PM" at bounding box center [368, 293] width 149 height 75
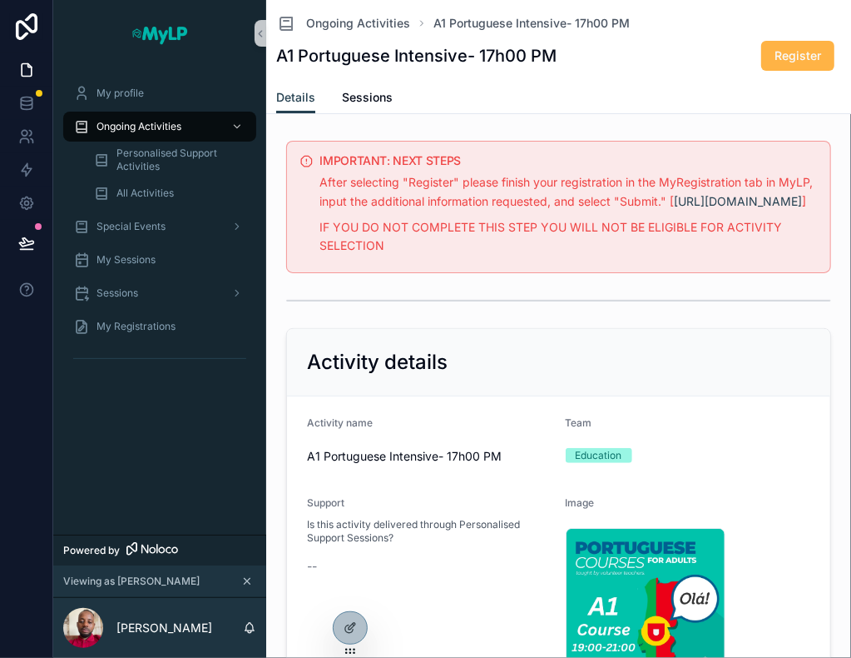
click at [792, 61] on span "Register" at bounding box center [798, 55] width 47 height 17
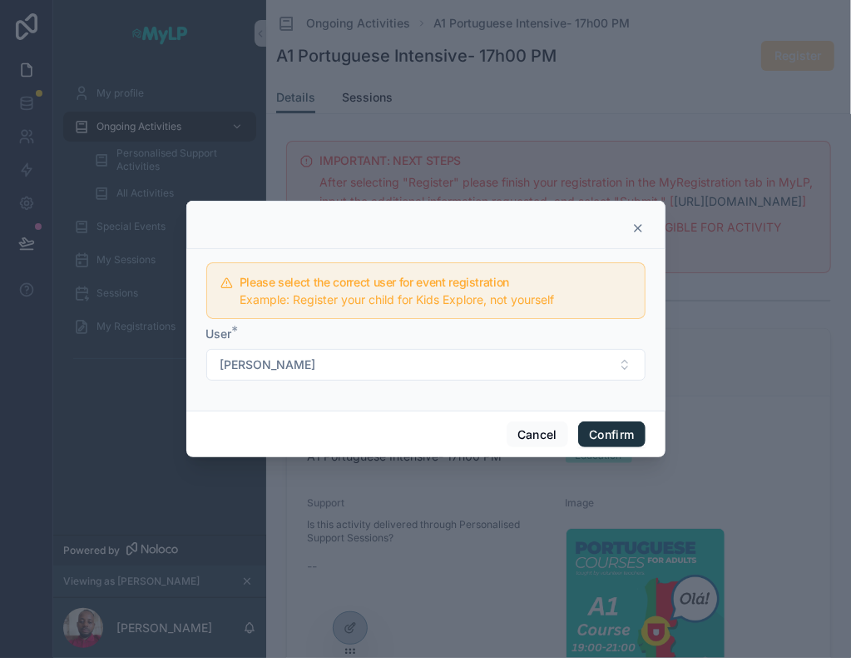
click at [602, 432] on button "Confirm" at bounding box center [611, 434] width 67 height 27
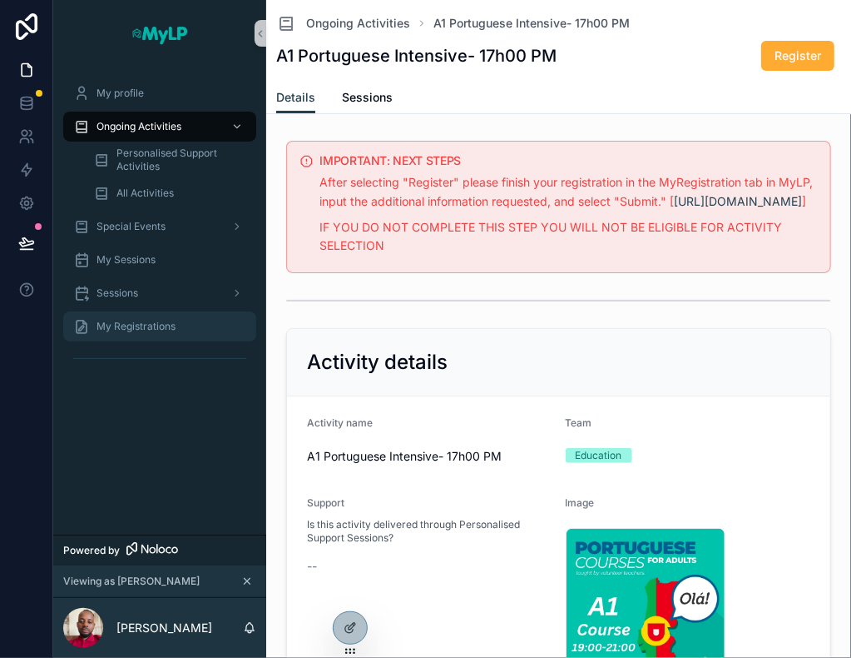
click at [143, 322] on span "My Registrations" at bounding box center [136, 326] width 79 height 13
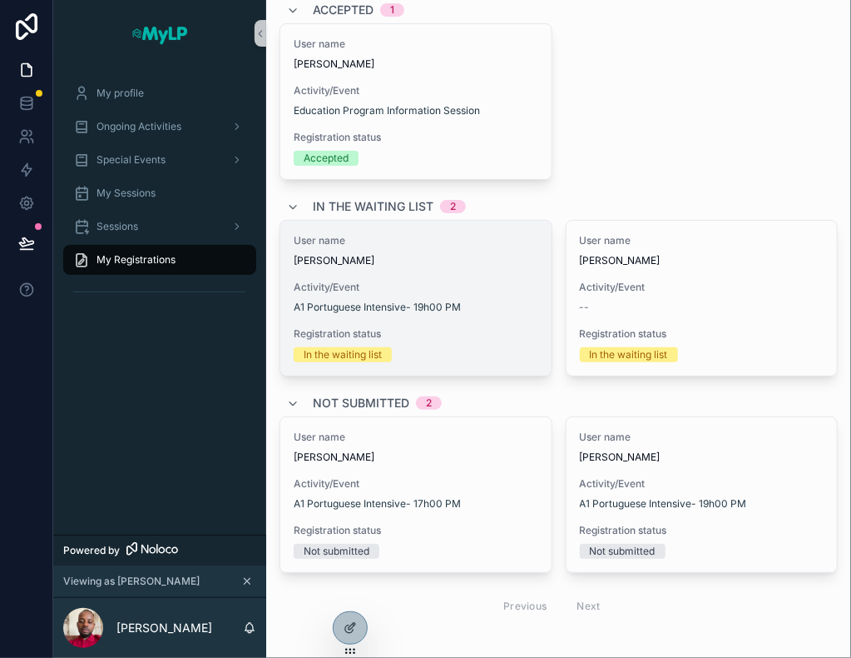
scroll to position [124, 0]
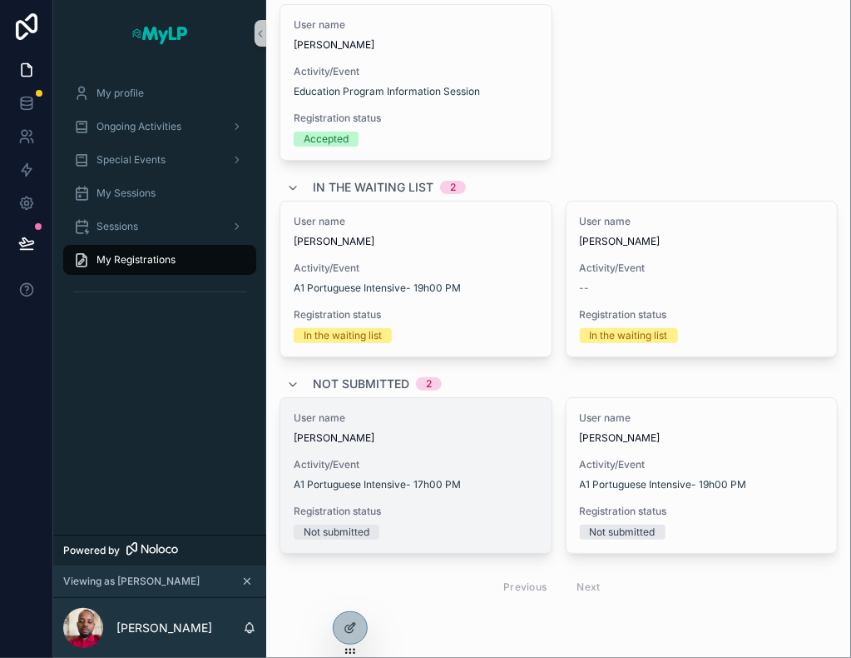
click at [476, 431] on span "Abdulai Darame" at bounding box center [416, 437] width 245 height 13
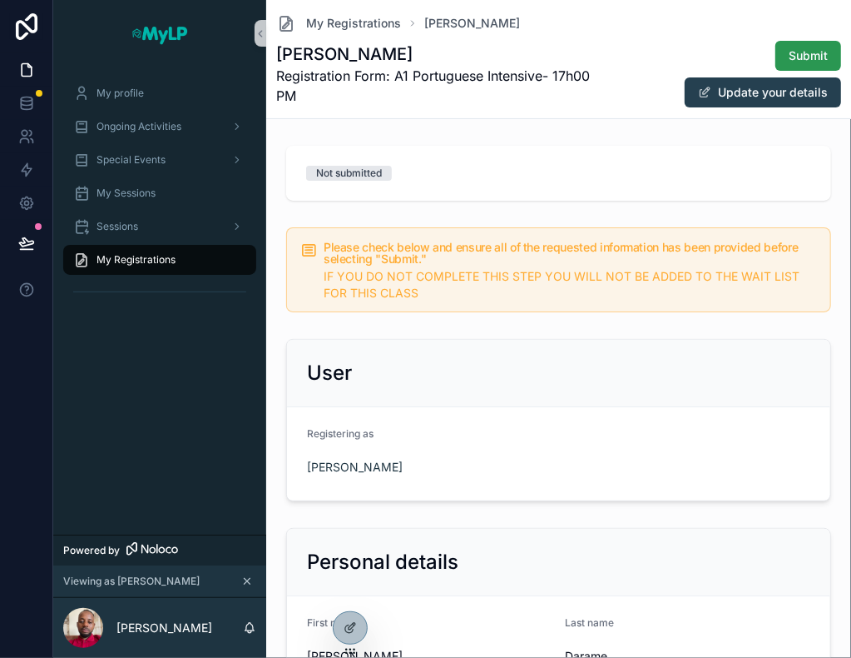
click at [794, 56] on span "Submit" at bounding box center [808, 55] width 39 height 17
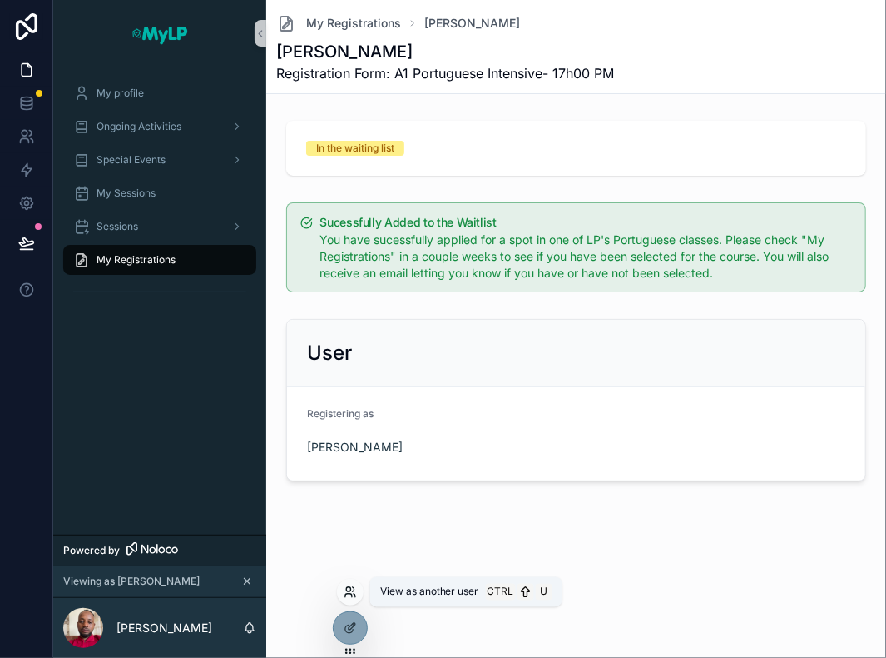
click at [348, 588] on icon at bounding box center [350, 591] width 13 height 13
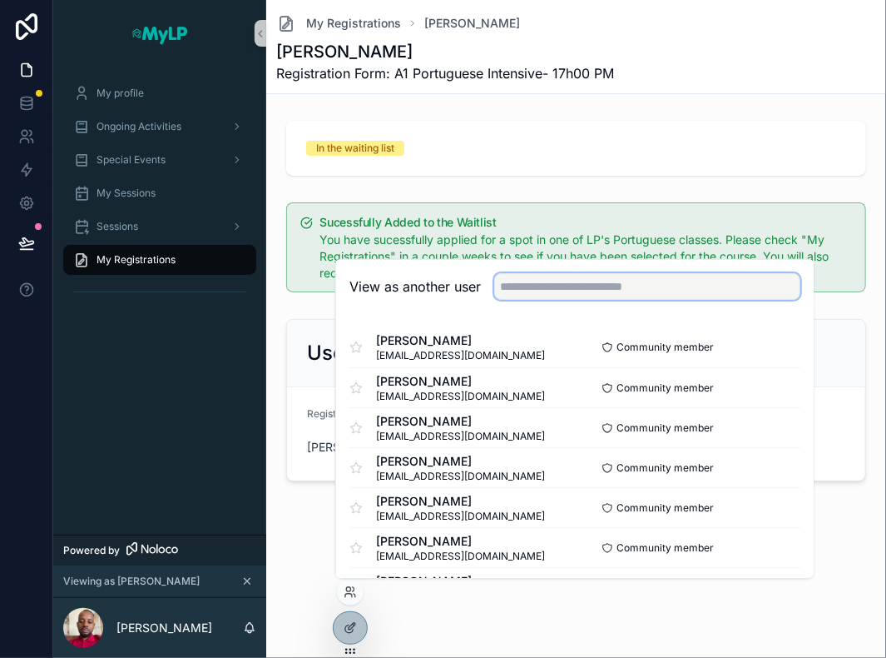
click at [516, 297] on input "text" at bounding box center [647, 286] width 306 height 27
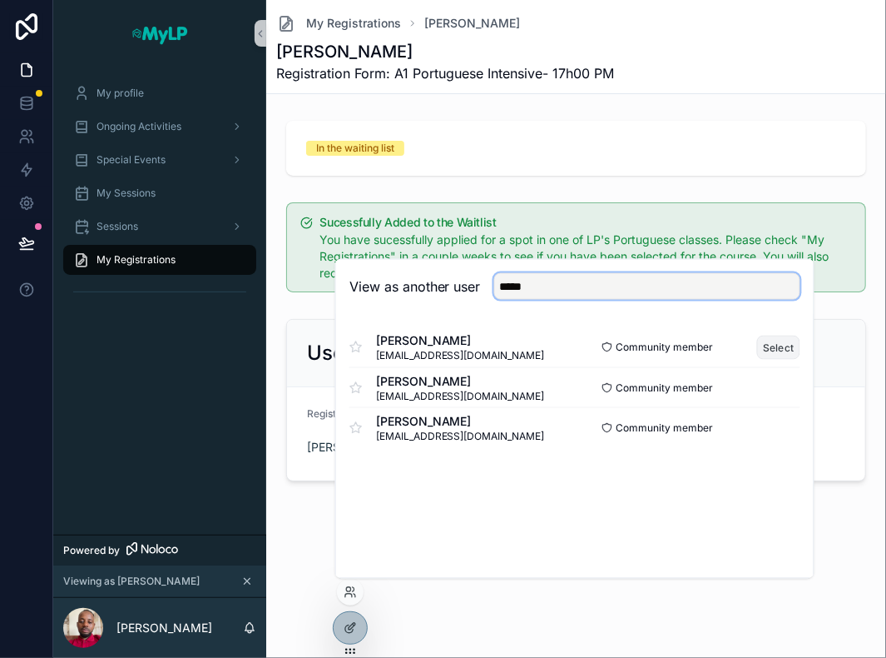
type input "*****"
click at [782, 343] on button "Select" at bounding box center [778, 347] width 43 height 24
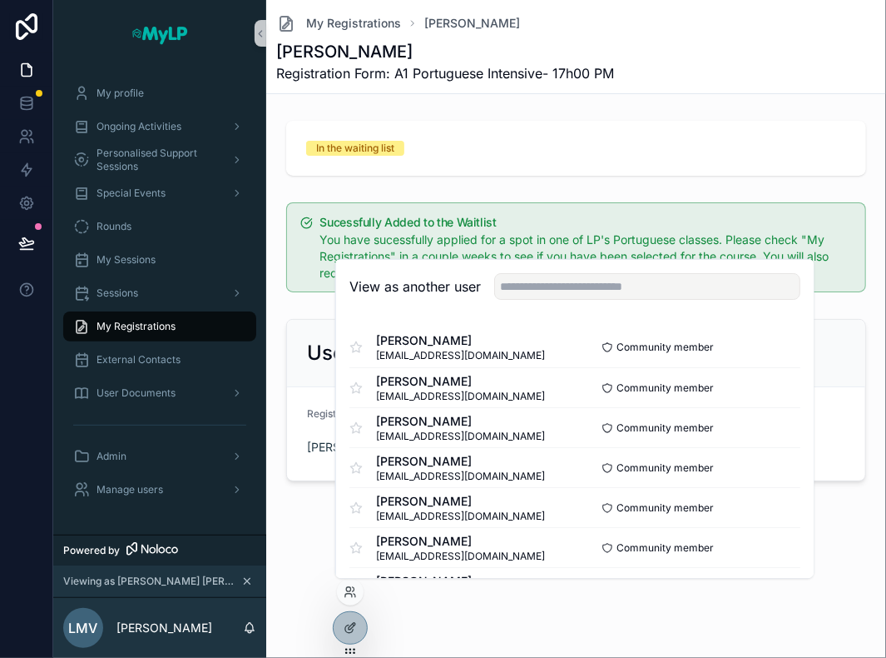
click at [618, 603] on div "My Registrations Abdulai Darame Abdulai Darame Registration Form: A1 Portuguese…" at bounding box center [576, 329] width 620 height 658
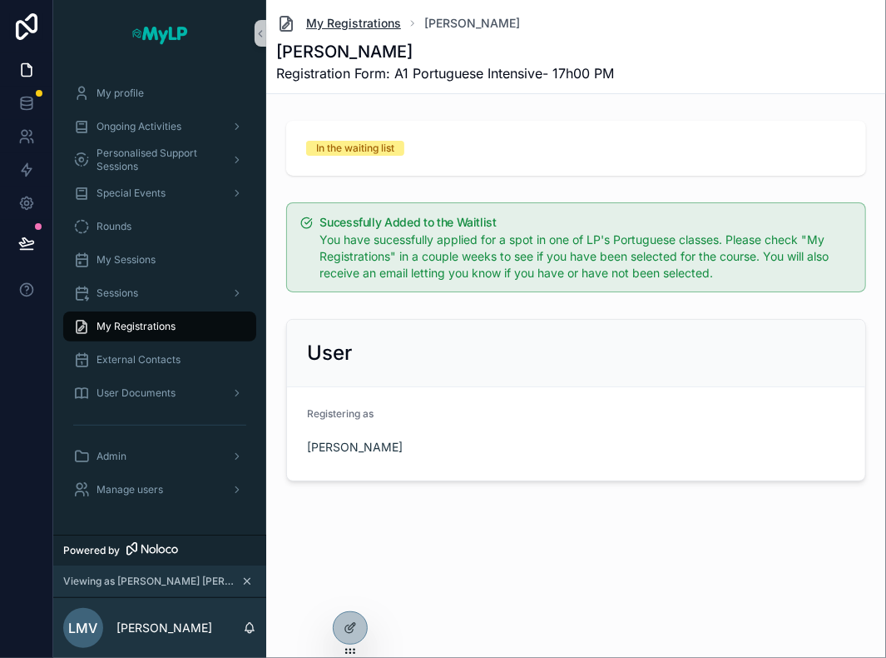
click at [351, 20] on span "My Registrations" at bounding box center [353, 23] width 95 height 17
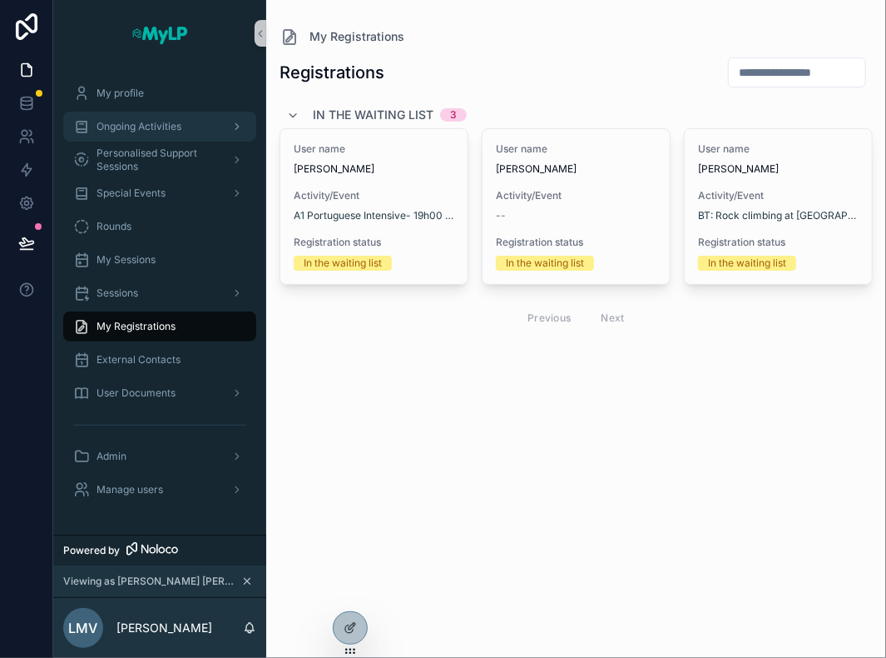
drag, startPoint x: 157, startPoint y: 119, endPoint x: 166, endPoint y: 122, distance: 8.7
click at [157, 120] on span "Ongoing Activities" at bounding box center [139, 126] width 85 height 13
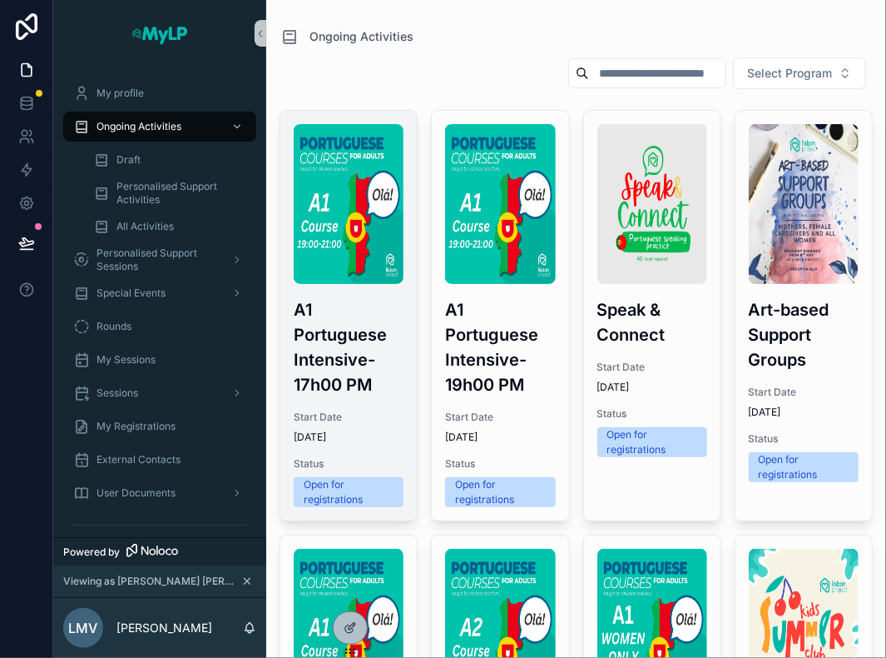
click at [358, 355] on h3 "A1 Portuguese Intensive- 17h00 PM" at bounding box center [349, 347] width 110 height 100
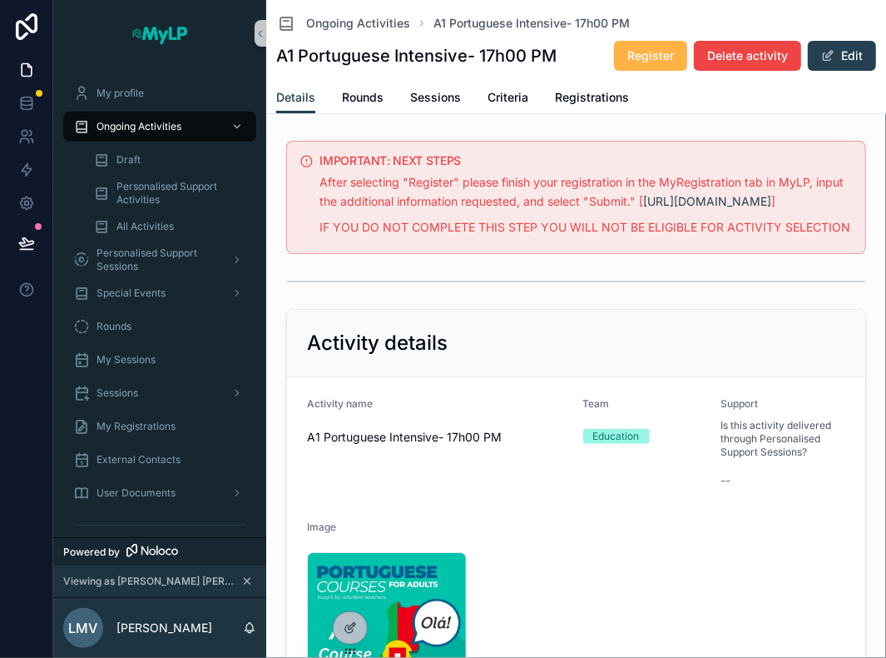
click at [628, 47] on button "Register" at bounding box center [650, 56] width 73 height 30
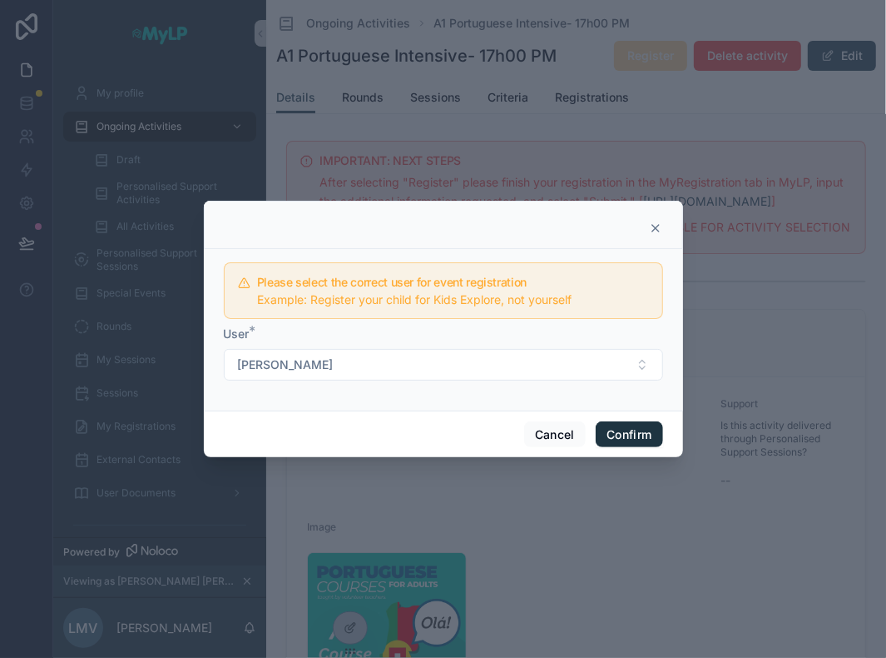
click at [631, 427] on button "Confirm" at bounding box center [629, 434] width 67 height 27
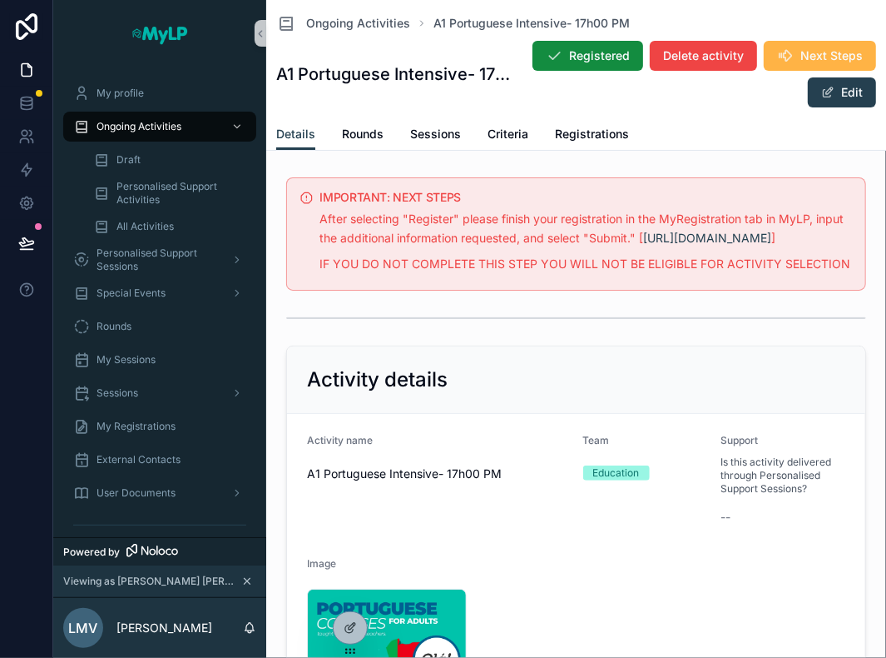
click at [788, 55] on button "Next Steps" at bounding box center [820, 56] width 112 height 30
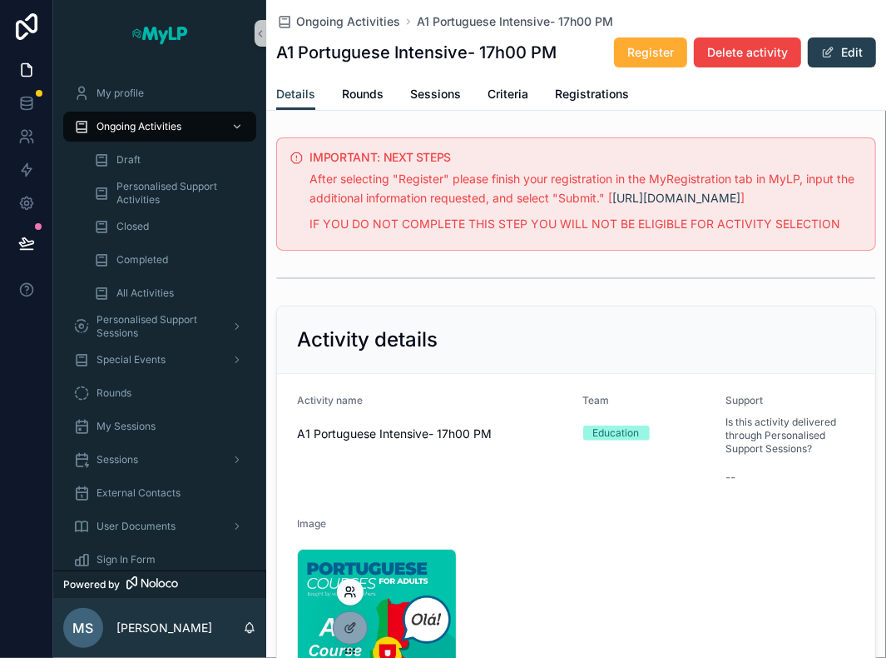
click at [345, 592] on icon at bounding box center [350, 591] width 13 height 13
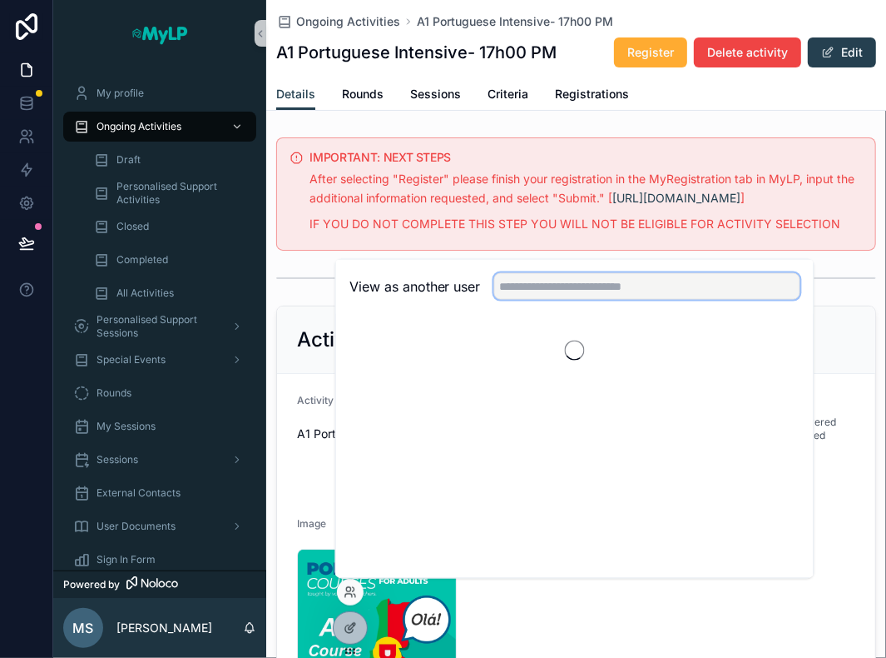
click at [566, 291] on input "text" at bounding box center [647, 286] width 306 height 27
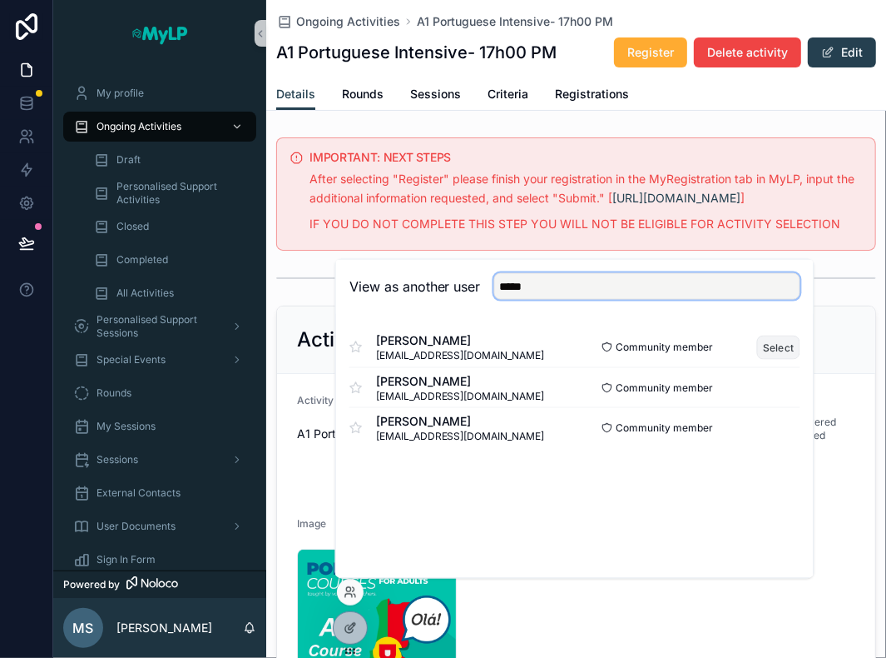
type input "*****"
click at [764, 345] on button "Select" at bounding box center [778, 347] width 43 height 24
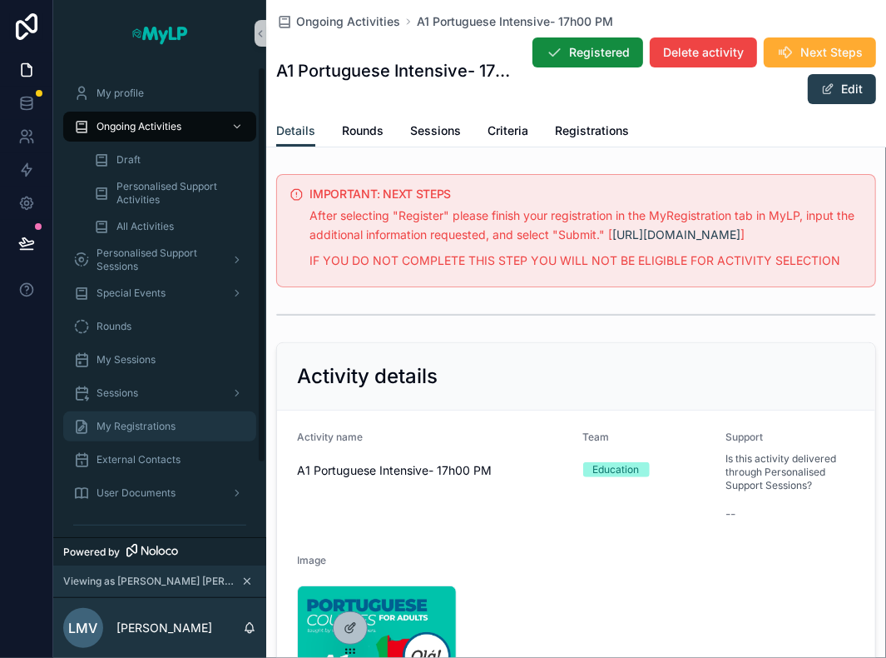
click at [159, 418] on div "My Registrations" at bounding box center [159, 426] width 173 height 27
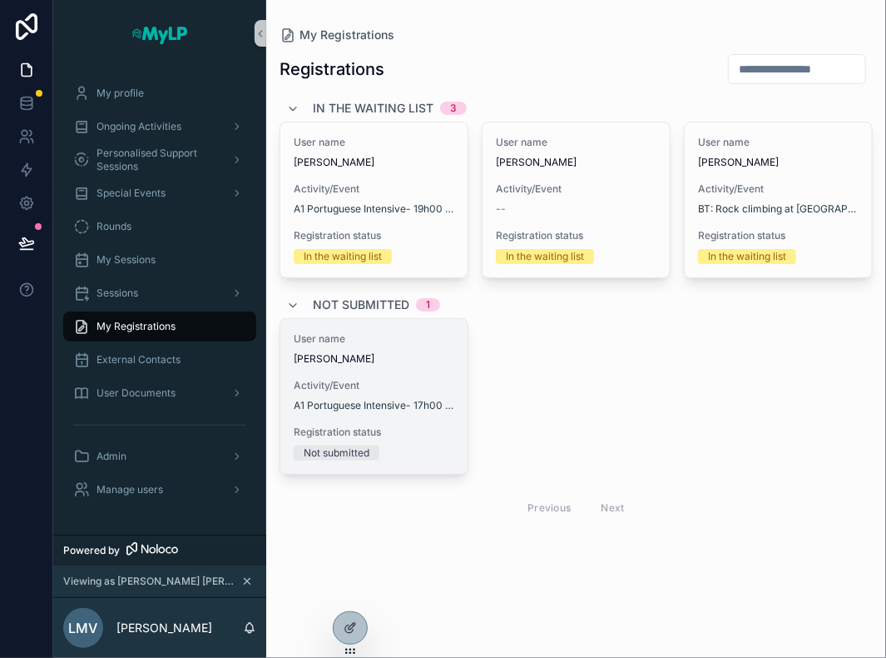
click at [415, 349] on div "User name Laura Maria Vangelista" at bounding box center [374, 348] width 161 height 33
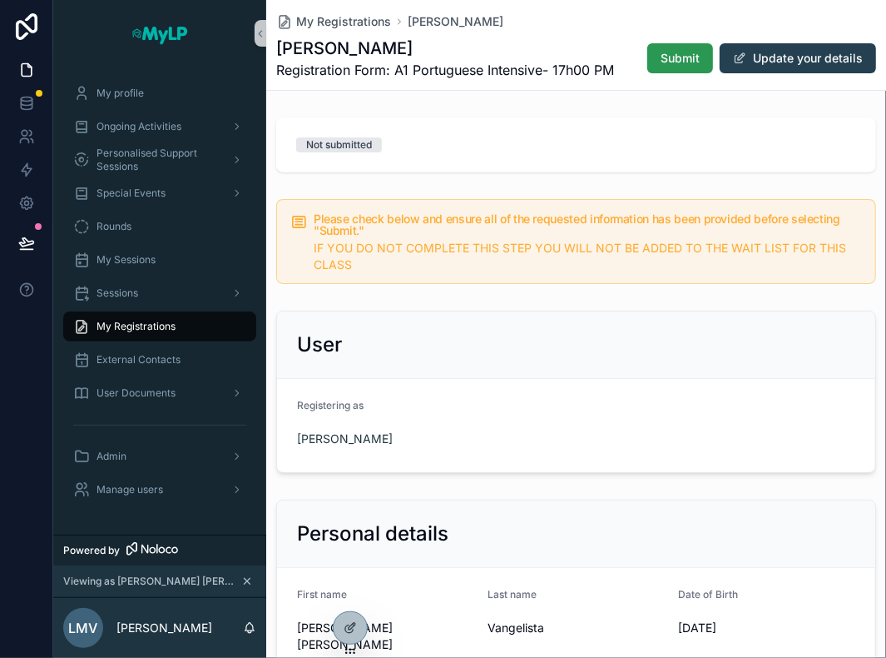
click at [676, 62] on span "Submit" at bounding box center [680, 58] width 39 height 17
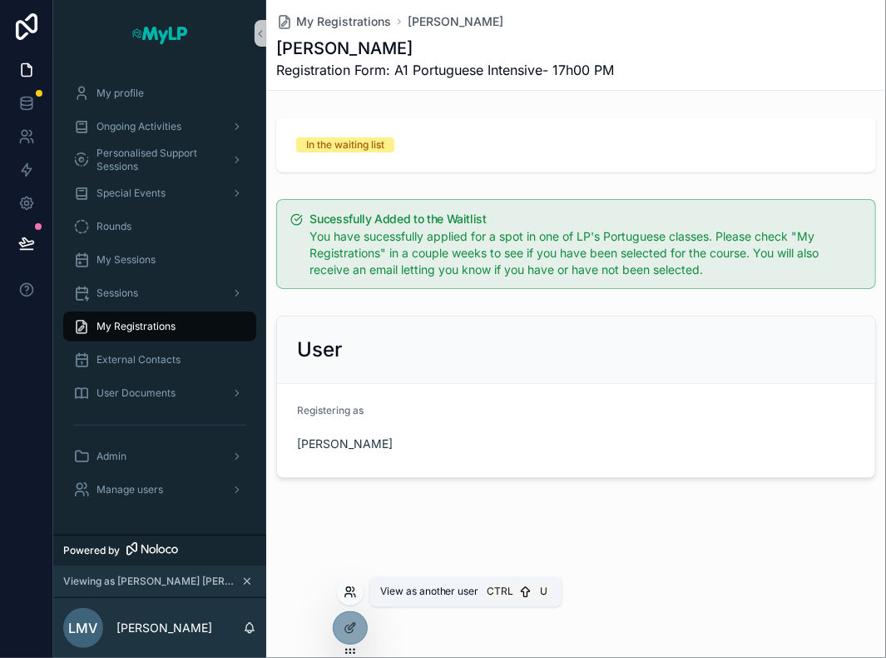
click at [355, 594] on icon at bounding box center [355, 594] width 2 height 3
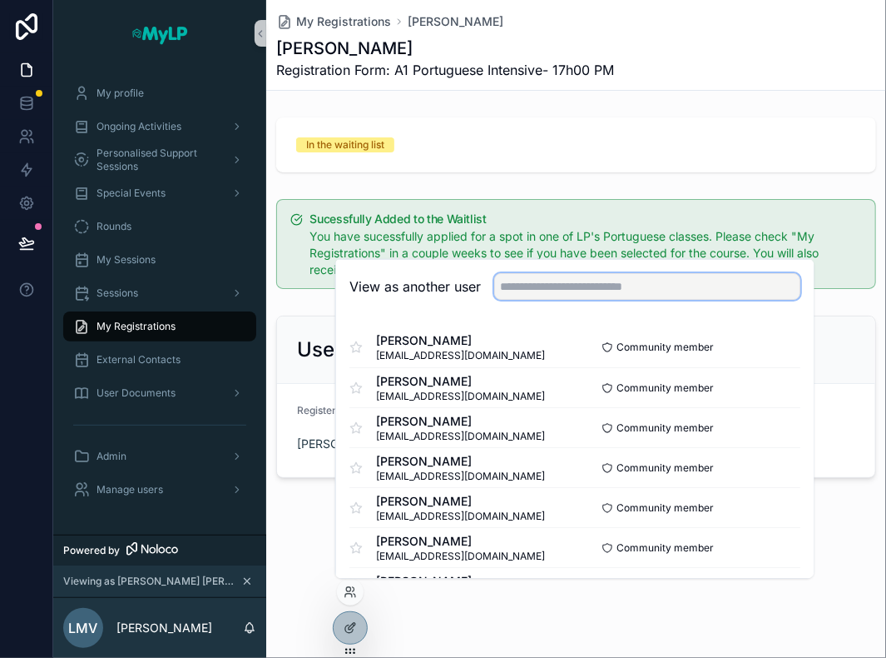
click at [593, 282] on input "text" at bounding box center [647, 286] width 306 height 27
type input "**********"
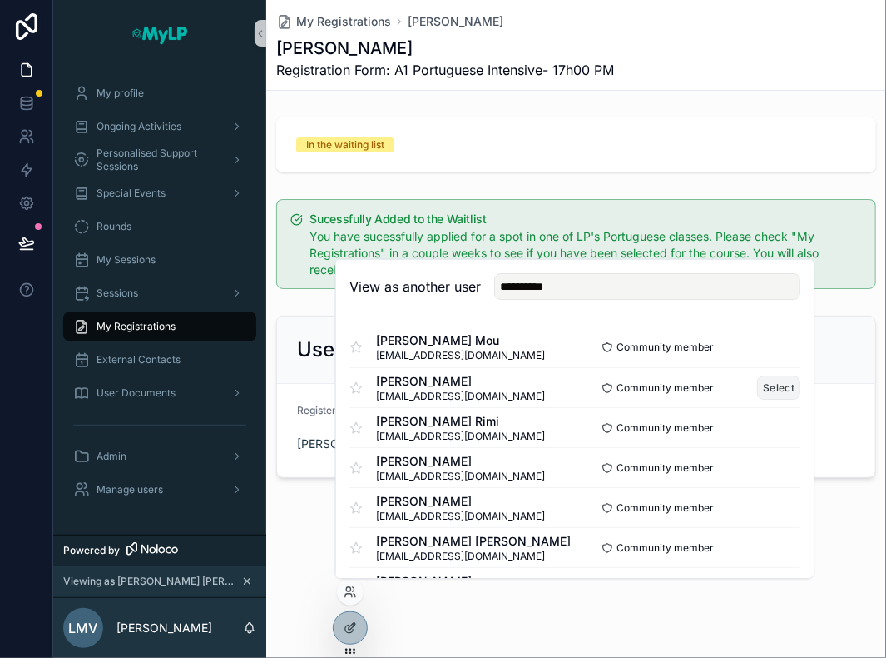
click at [762, 389] on button "Select" at bounding box center [778, 387] width 43 height 24
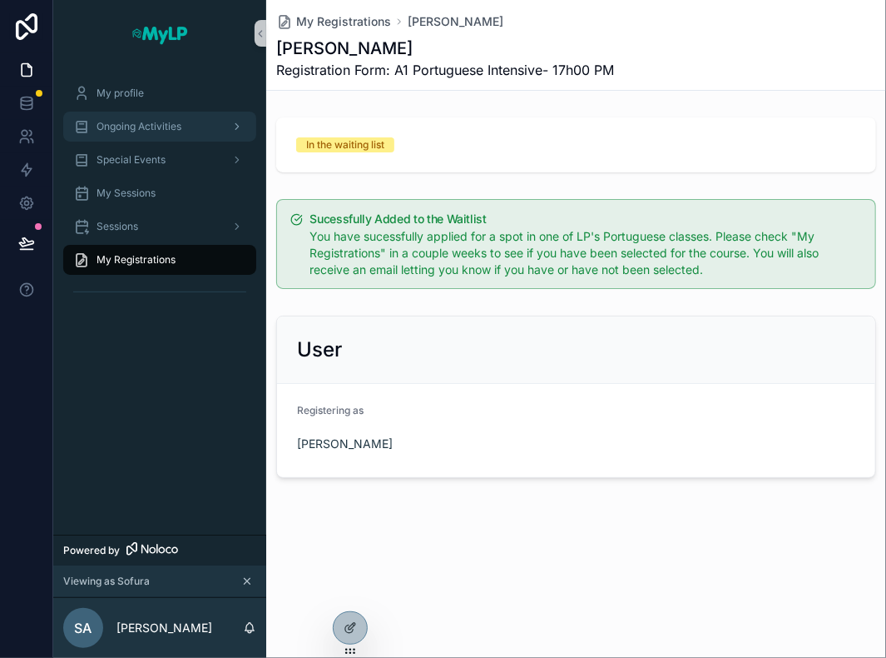
click at [138, 121] on span "Ongoing Activities" at bounding box center [139, 126] width 85 height 13
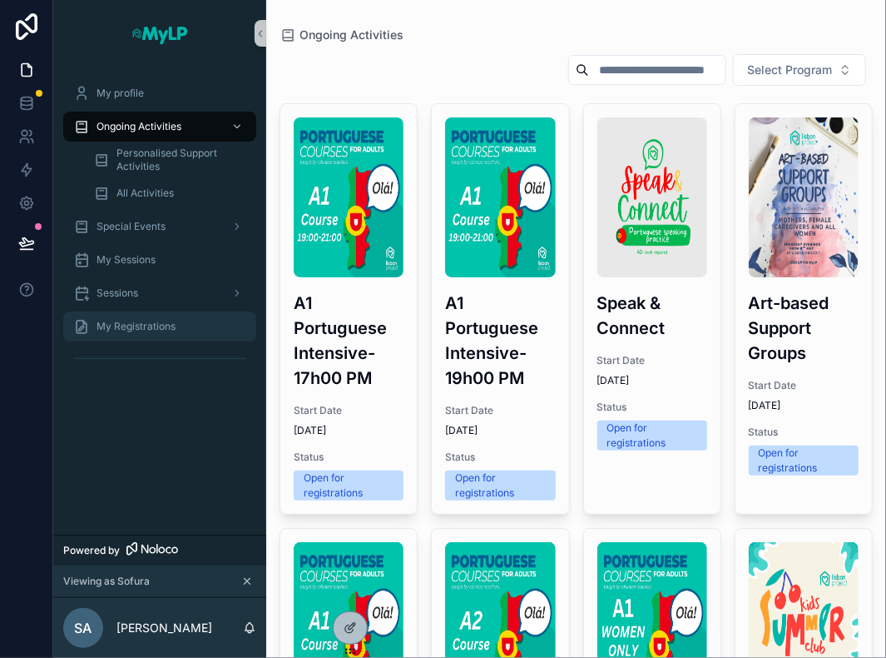
click at [135, 327] on span "My Registrations" at bounding box center [136, 326] width 79 height 13
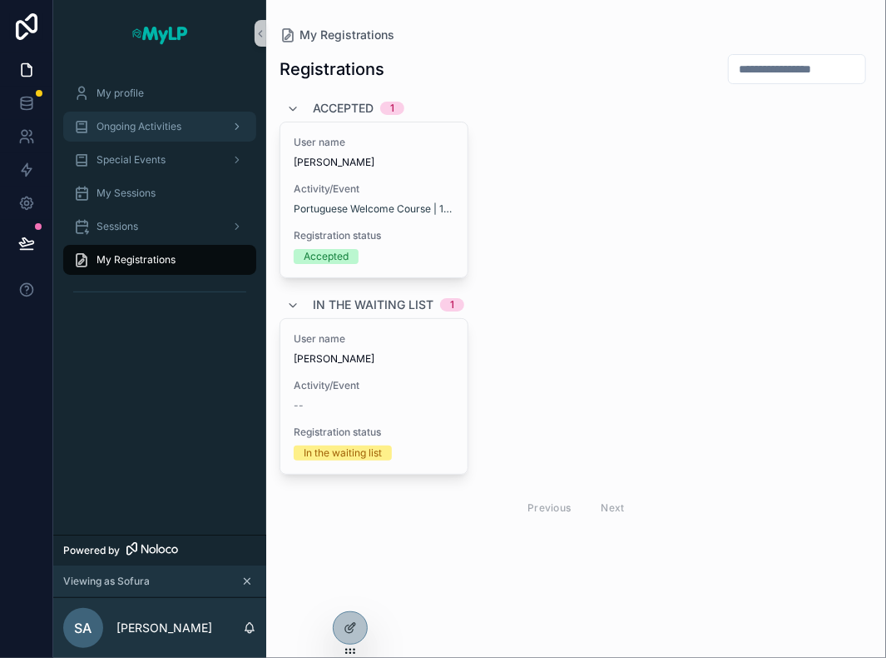
click at [137, 136] on div "Ongoing Activities" at bounding box center [159, 126] width 173 height 27
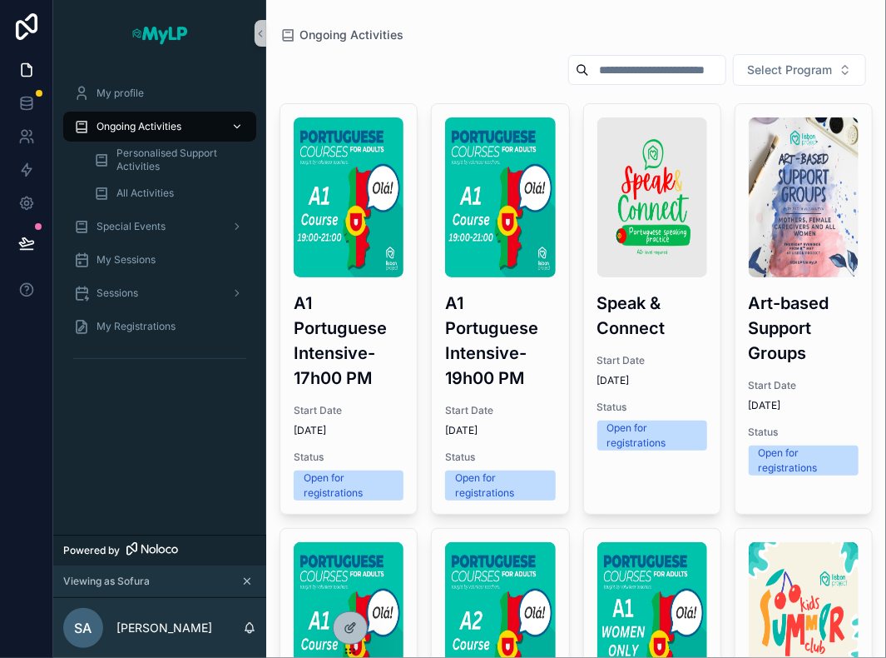
click at [333, 353] on h3 "A1 Portuguese Intensive- 17h00 PM" at bounding box center [349, 340] width 110 height 100
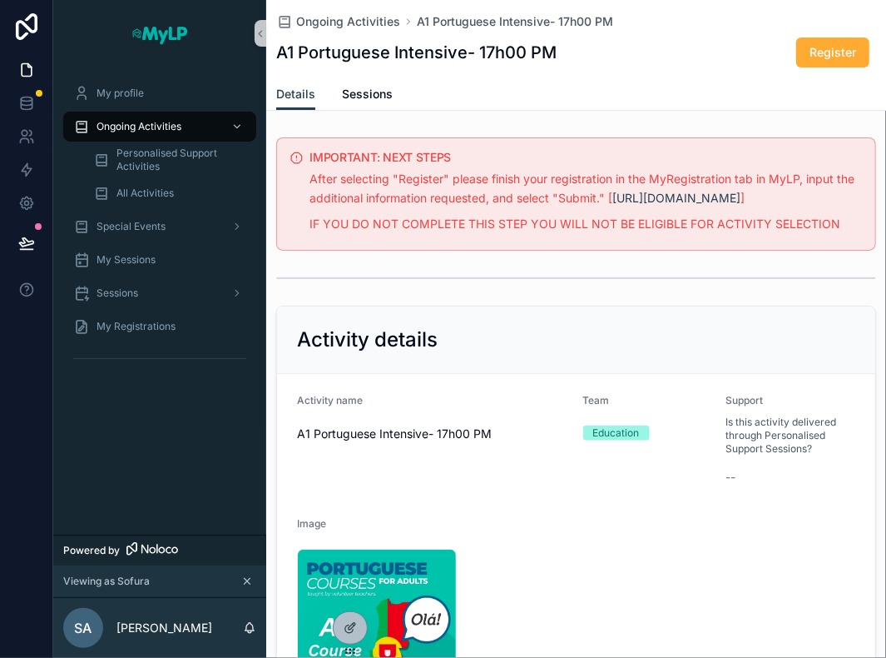
click at [827, 35] on div "Ongoing Activities A1 Portuguese Intensive- 17h00 PM A1 Portuguese Intensive- 1…" at bounding box center [576, 39] width 600 height 78
click at [829, 40] on button "Register" at bounding box center [833, 52] width 73 height 30
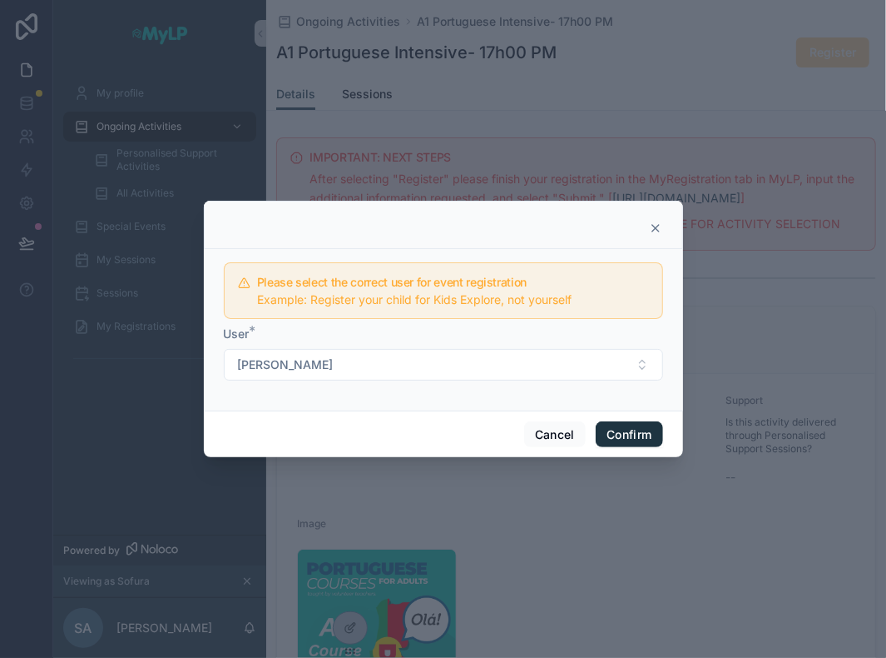
click at [640, 434] on button "Confirm" at bounding box center [629, 434] width 67 height 27
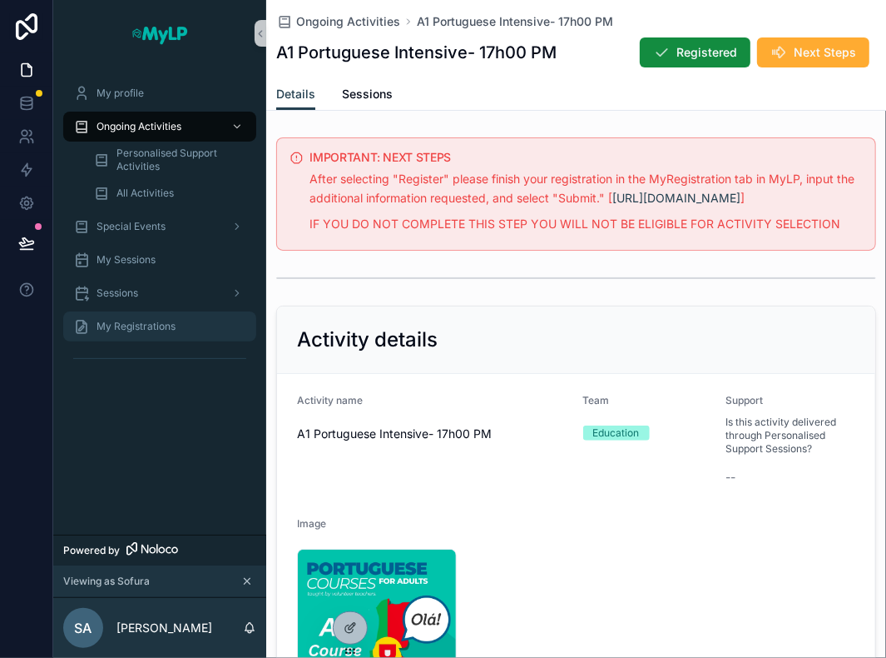
click at [148, 320] on span "My Registrations" at bounding box center [136, 326] width 79 height 13
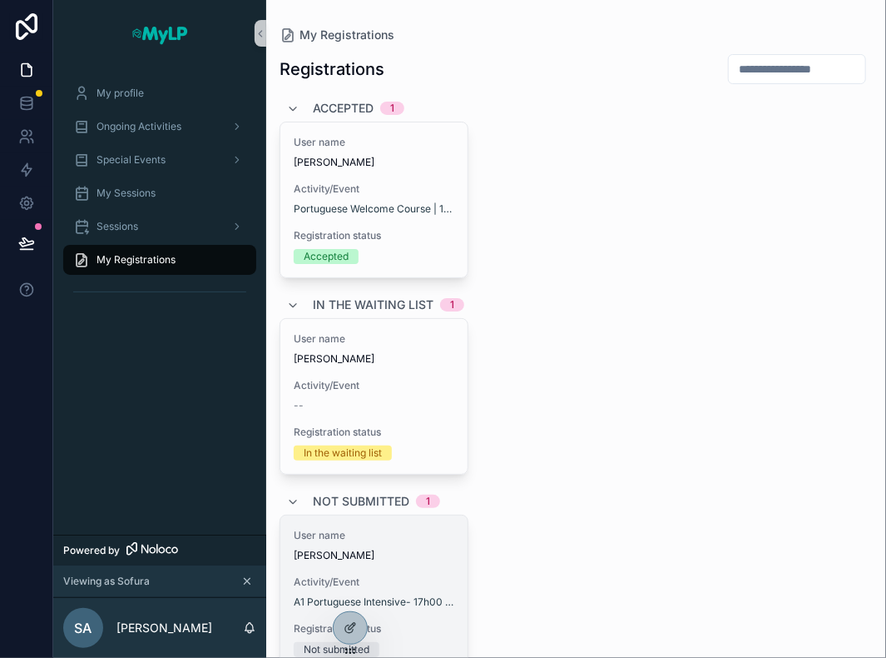
scroll to position [83, 0]
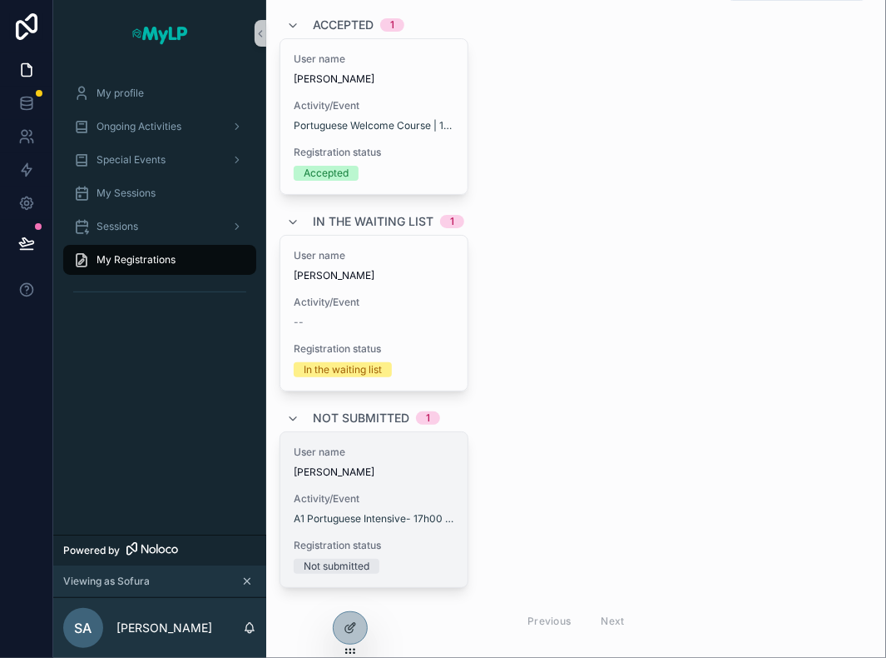
click at [410, 473] on span "[PERSON_NAME]" at bounding box center [374, 471] width 161 height 13
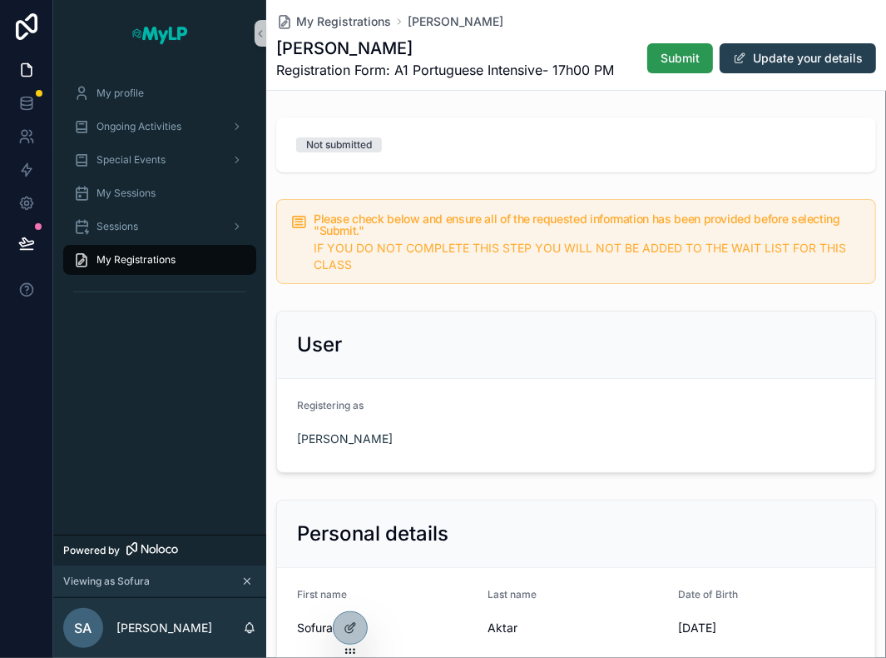
click at [677, 66] on span "Submit" at bounding box center [680, 58] width 39 height 17
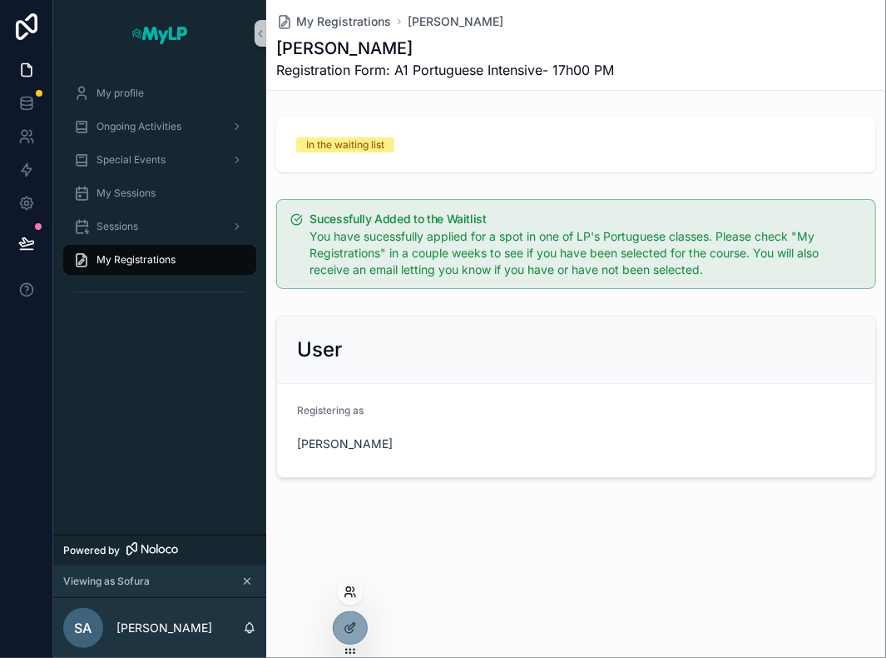
click at [351, 592] on icon at bounding box center [350, 591] width 13 height 13
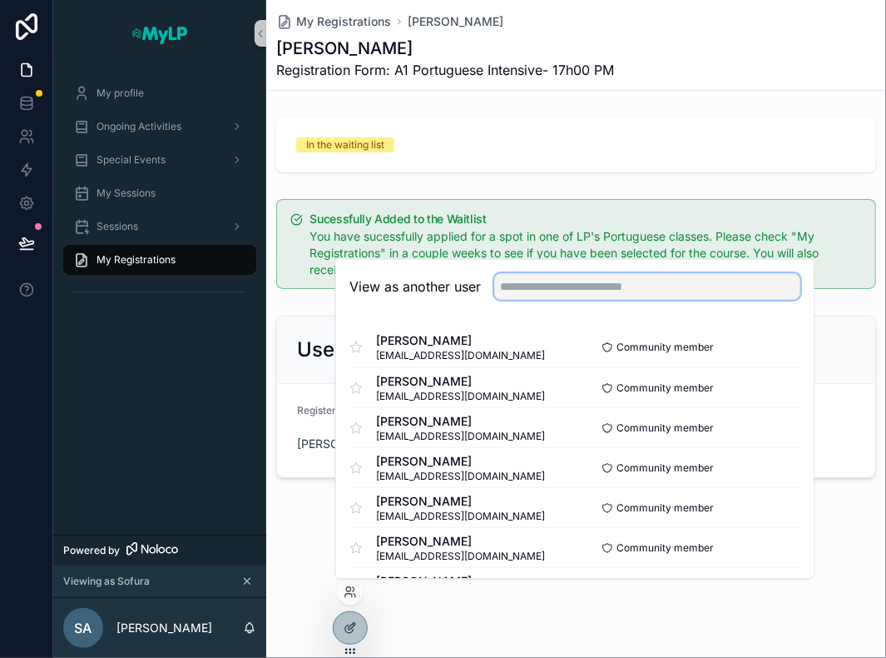
click at [544, 283] on input "text" at bounding box center [647, 286] width 306 height 27
click at [590, 283] on input "**********" at bounding box center [647, 286] width 306 height 27
type input "*"
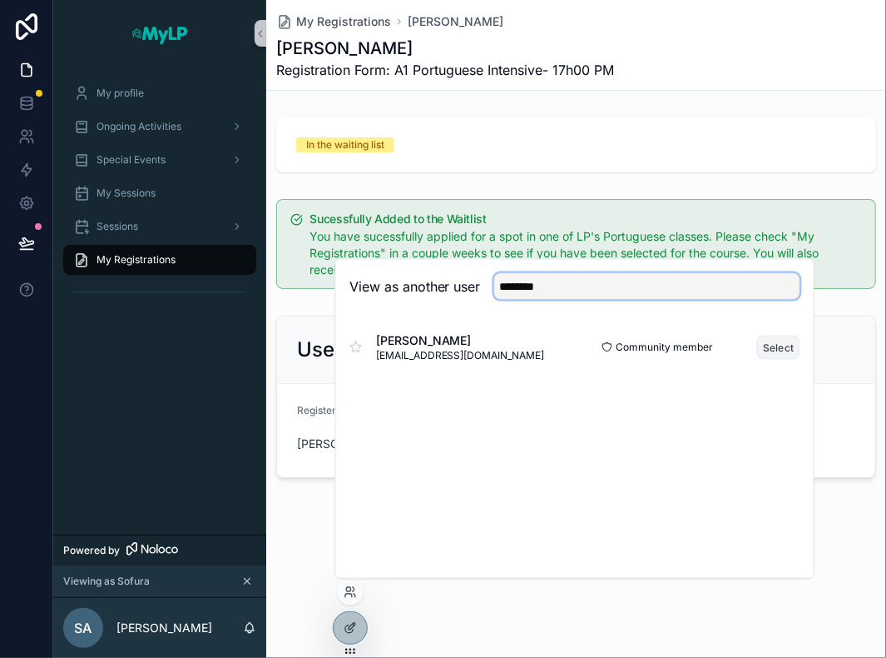
type input "********"
click at [774, 342] on button "Select" at bounding box center [778, 347] width 43 height 24
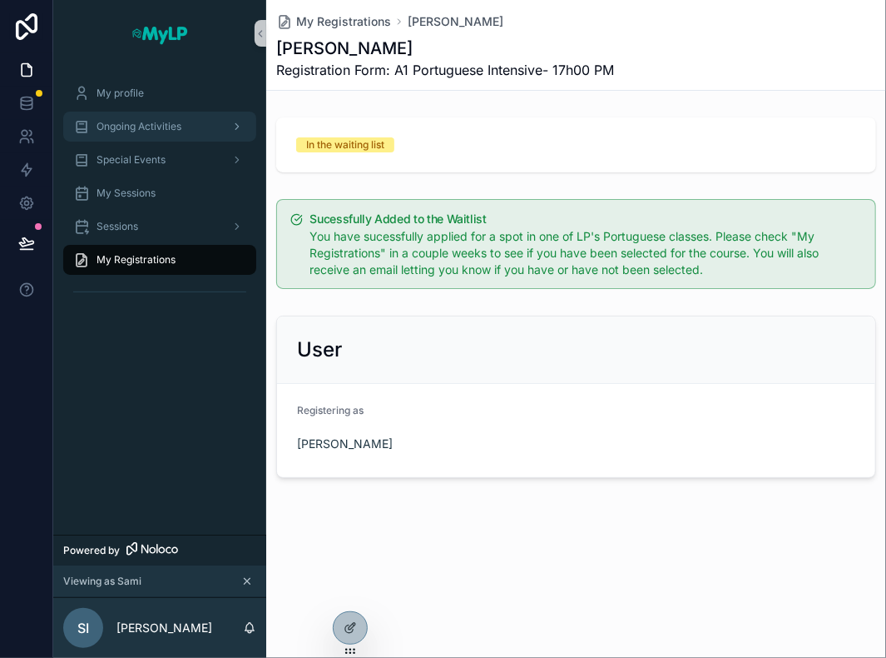
click at [141, 127] on span "Ongoing Activities" at bounding box center [139, 126] width 85 height 13
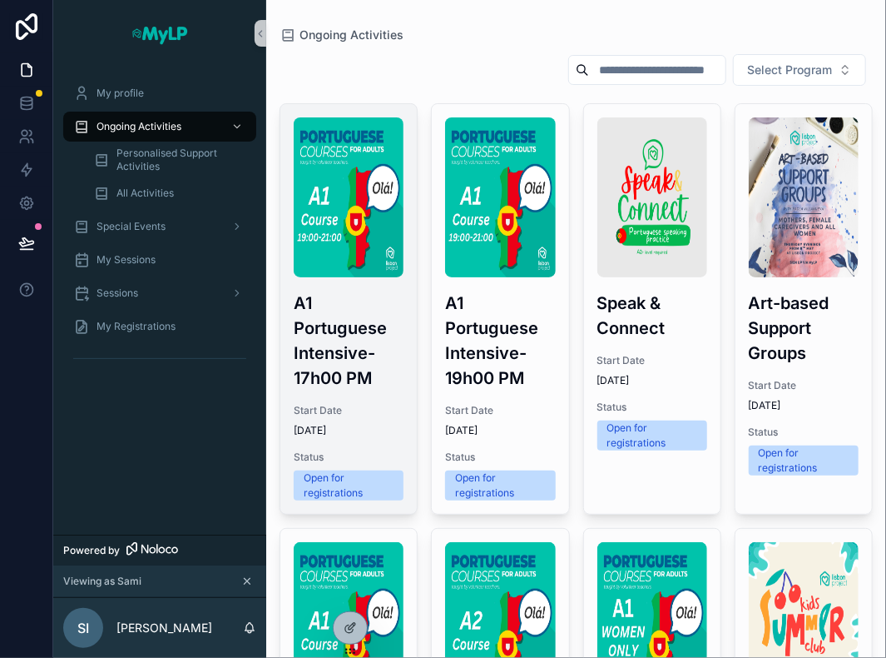
click at [340, 405] on span "Start Date" at bounding box center [349, 410] width 110 height 13
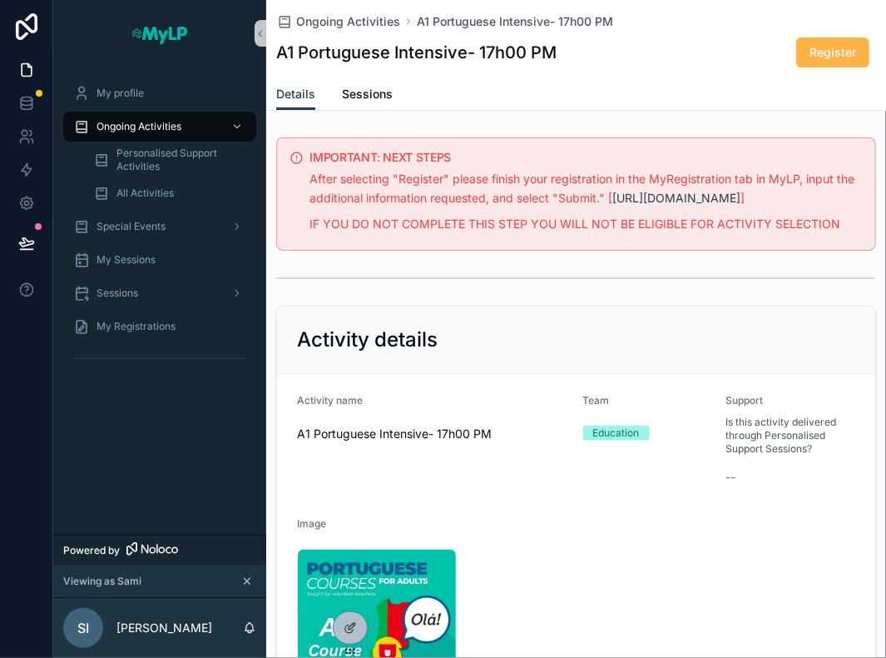
click at [826, 46] on span "Register" at bounding box center [833, 52] width 47 height 17
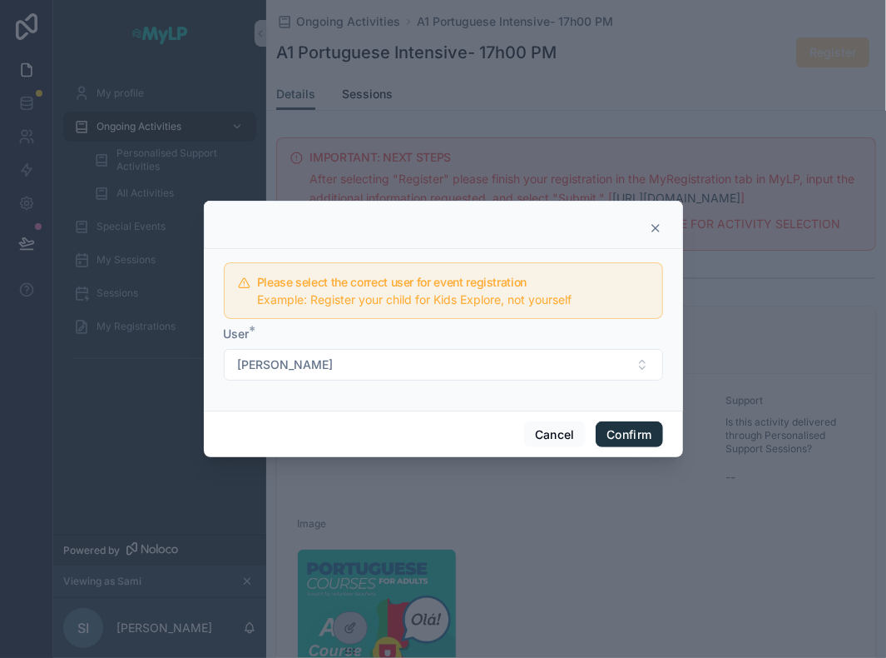
click at [638, 425] on button "Confirm" at bounding box center [629, 434] width 67 height 27
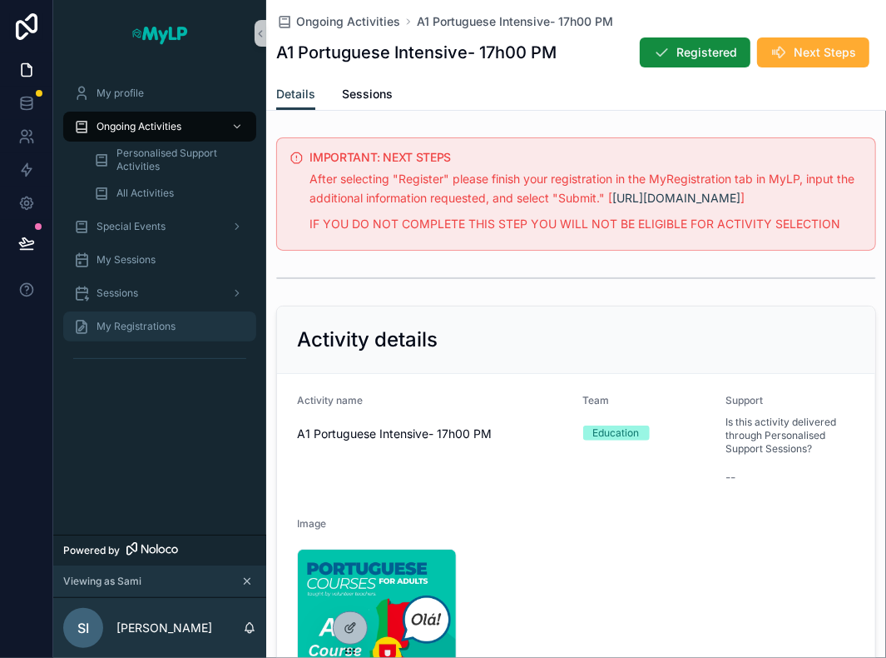
click at [151, 326] on span "My Registrations" at bounding box center [136, 326] width 79 height 13
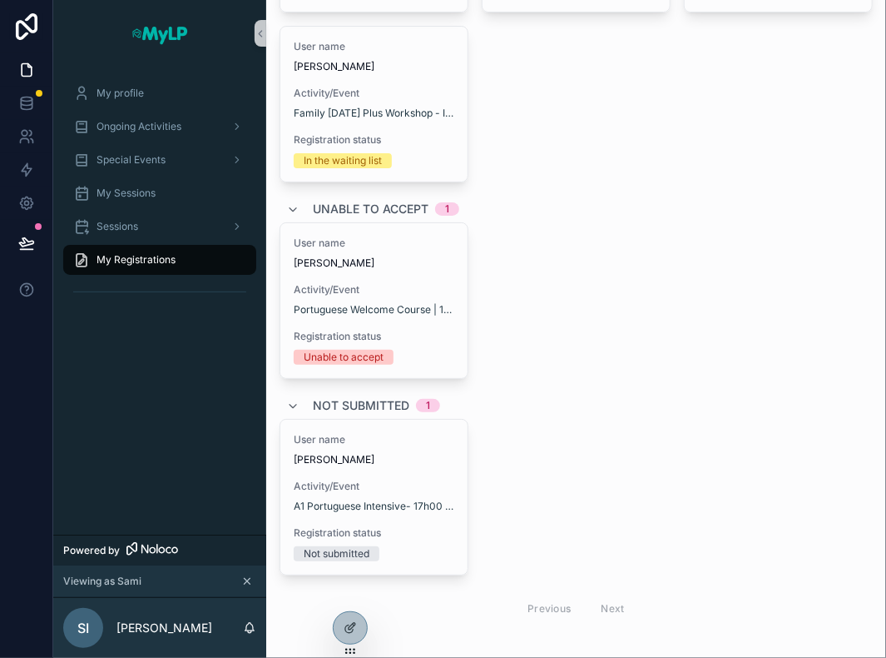
scroll to position [483, 0]
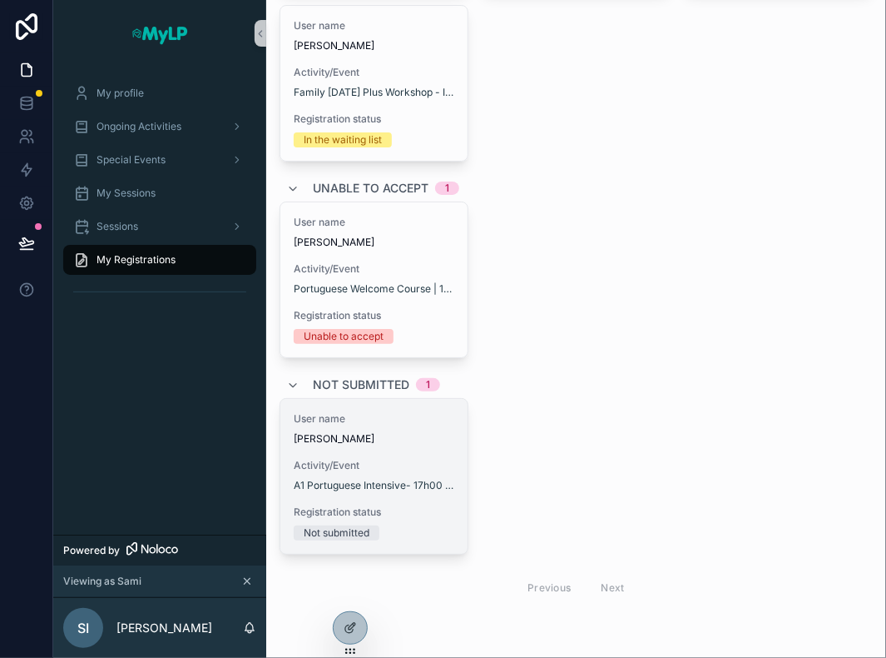
click at [400, 453] on div "User name [PERSON_NAME] Activity/Event A1 Portuguese Intensive- 17h00 PM Regist…" at bounding box center [373, 476] width 187 height 155
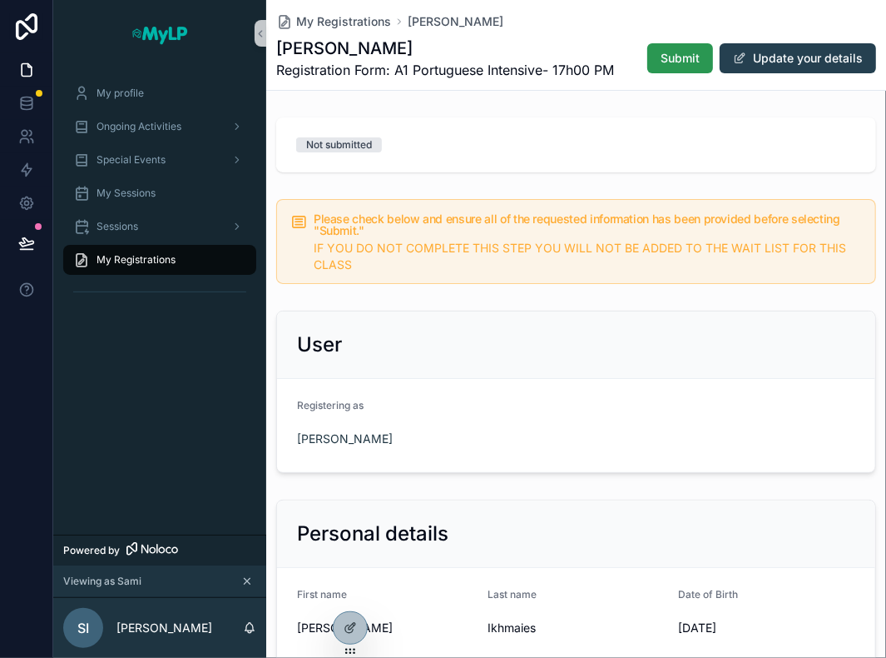
click at [663, 54] on span "Submit" at bounding box center [680, 58] width 39 height 17
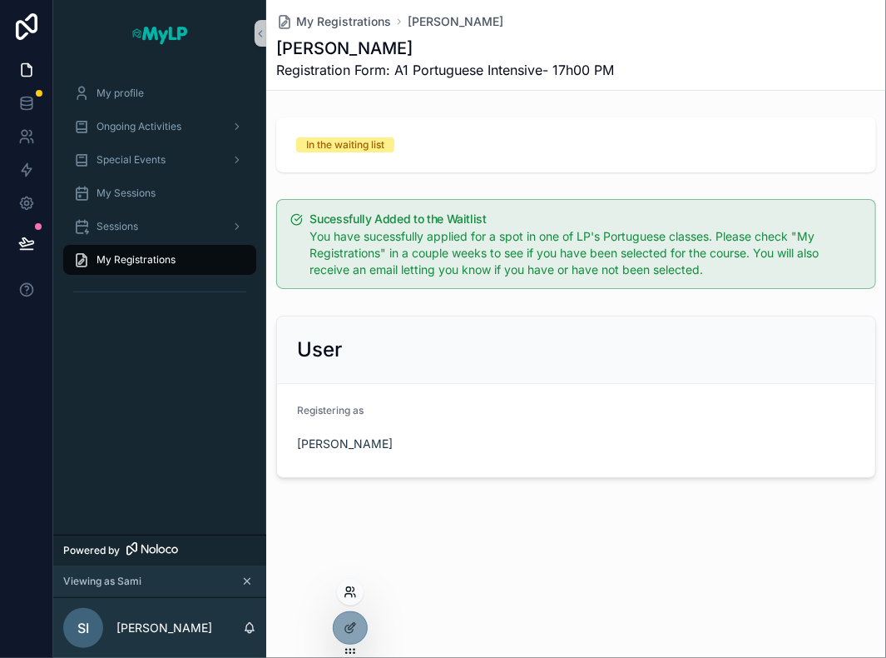
click at [346, 588] on icon at bounding box center [348, 589] width 4 height 4
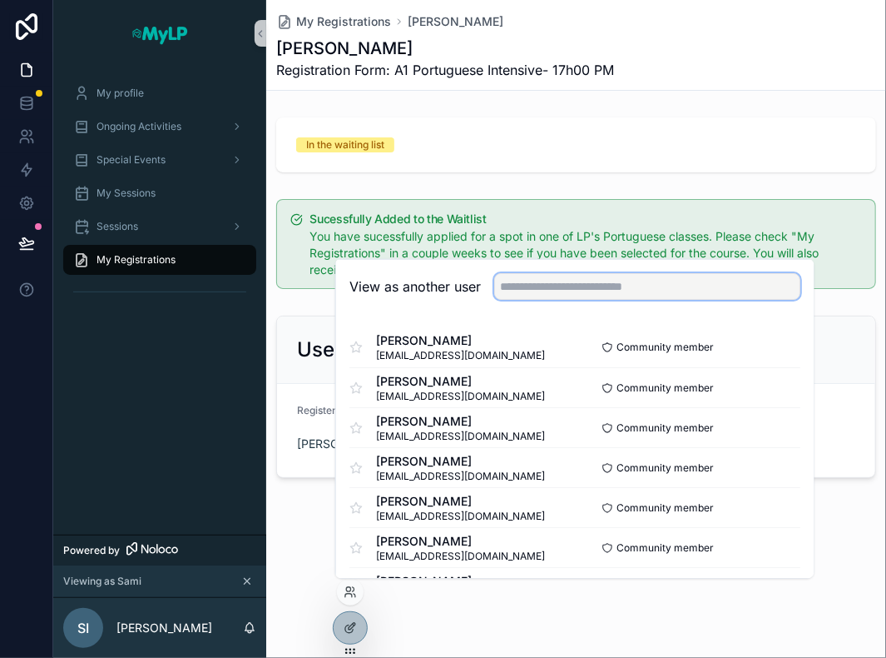
click at [574, 297] on input "text" at bounding box center [647, 286] width 306 height 27
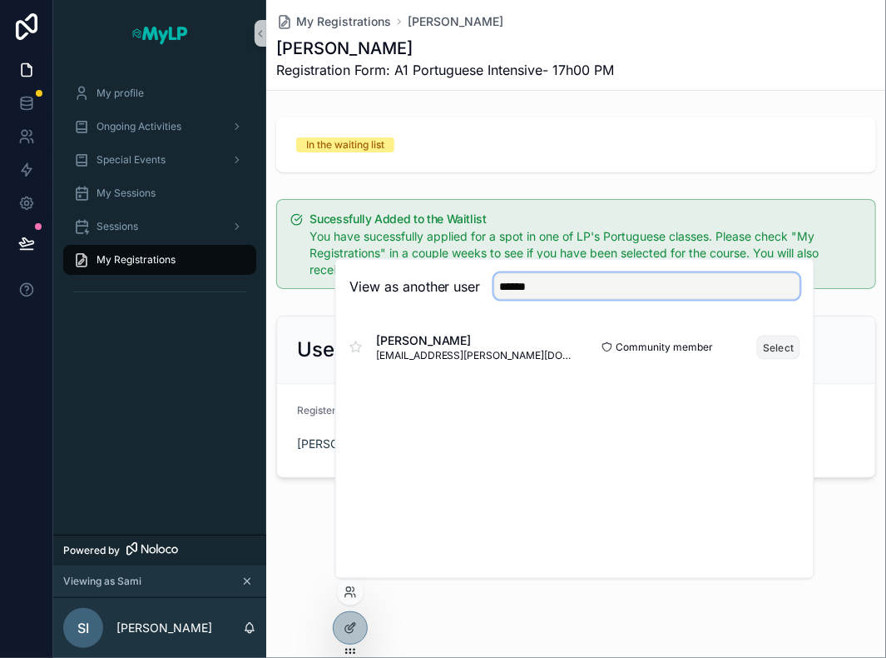
type input "******"
click at [774, 350] on button "Select" at bounding box center [778, 347] width 43 height 24
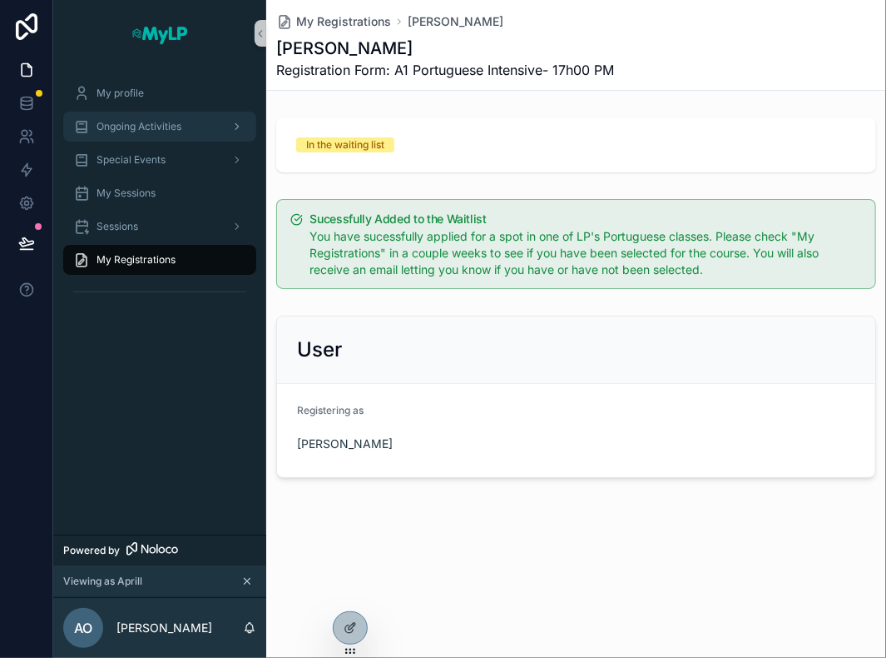
click at [171, 122] on span "Ongoing Activities" at bounding box center [139, 126] width 85 height 13
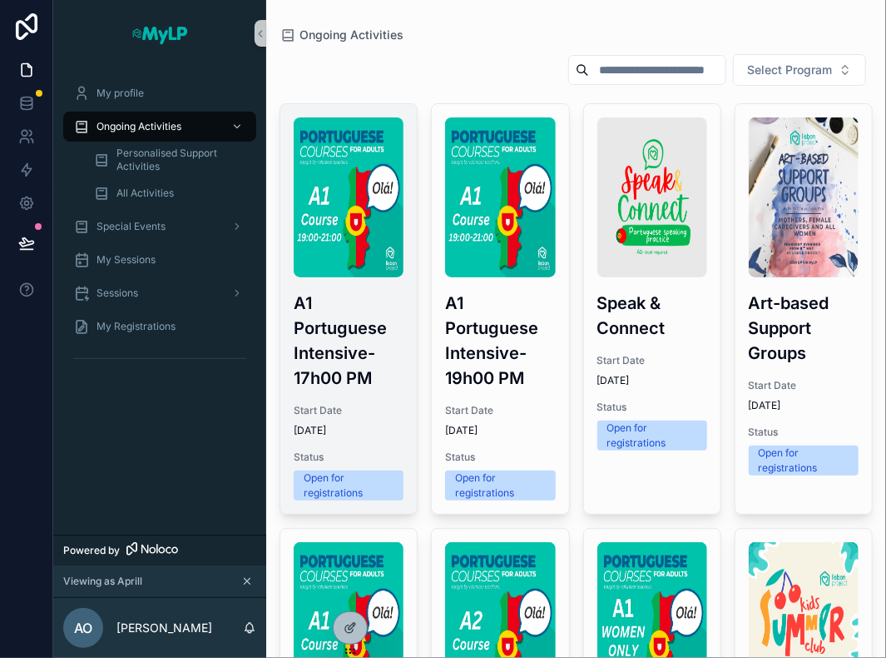
click at [365, 336] on h3 "A1 Portuguese Intensive- 17h00 PM" at bounding box center [349, 340] width 110 height 100
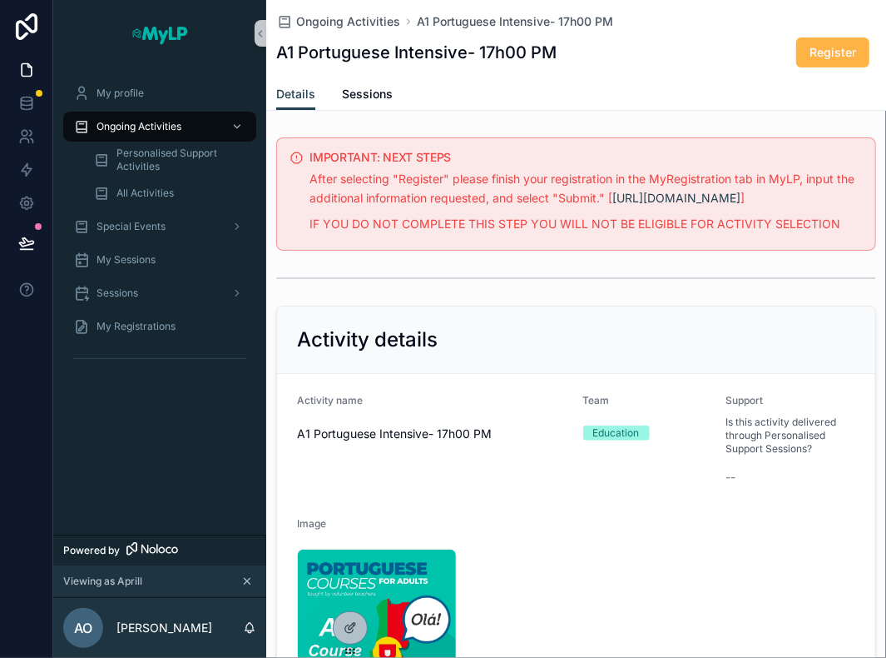
click at [823, 52] on span "Register" at bounding box center [833, 52] width 47 height 17
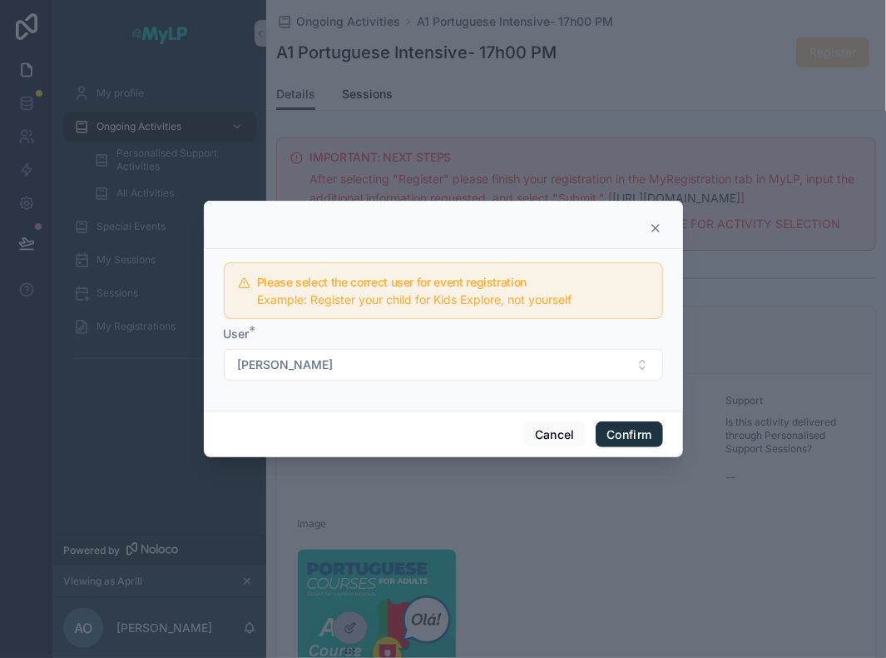
click at [628, 434] on button "Confirm" at bounding box center [629, 434] width 67 height 27
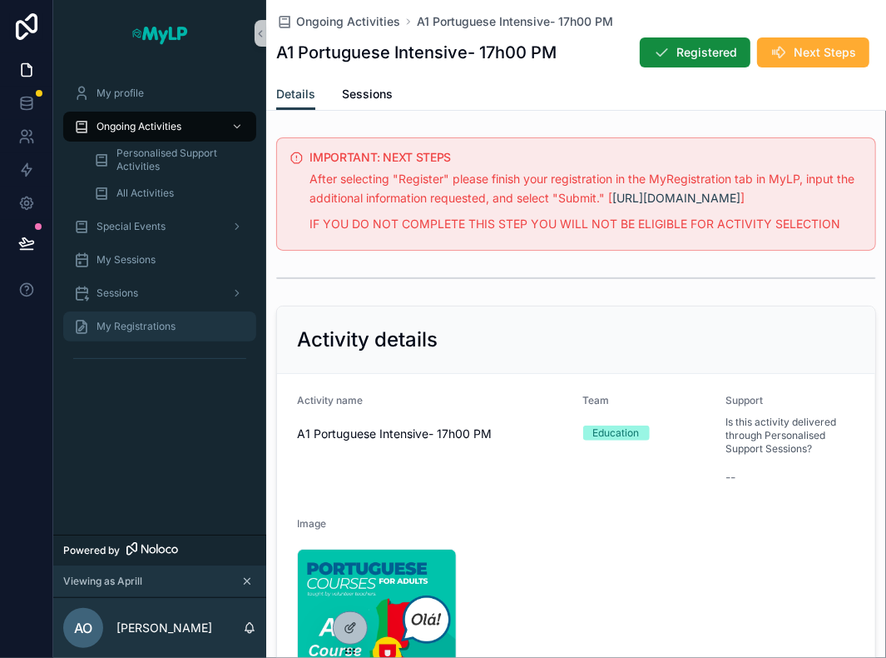
click at [151, 325] on span "My Registrations" at bounding box center [136, 326] width 79 height 13
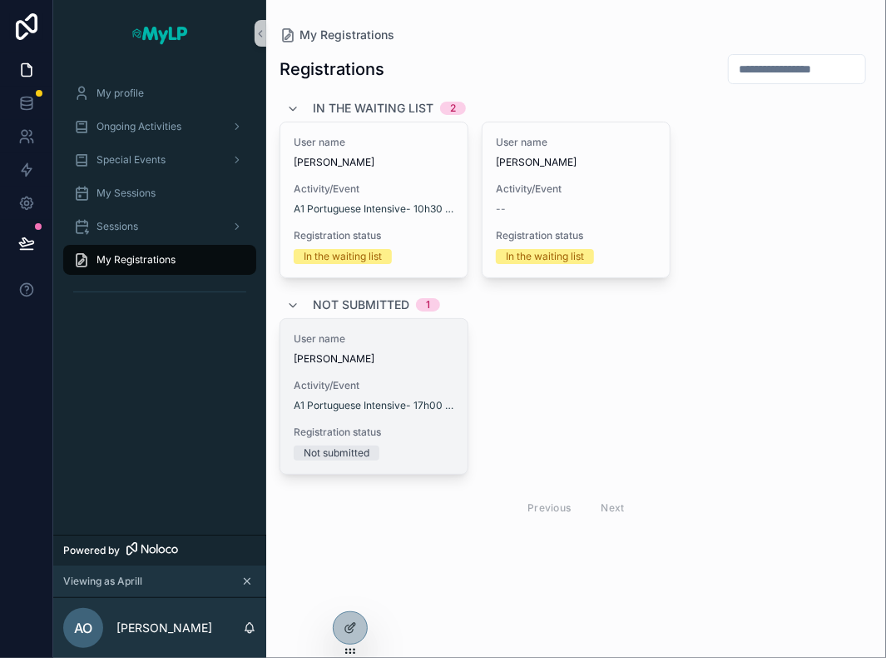
click at [394, 359] on span "Aprill Osborne" at bounding box center [374, 358] width 161 height 13
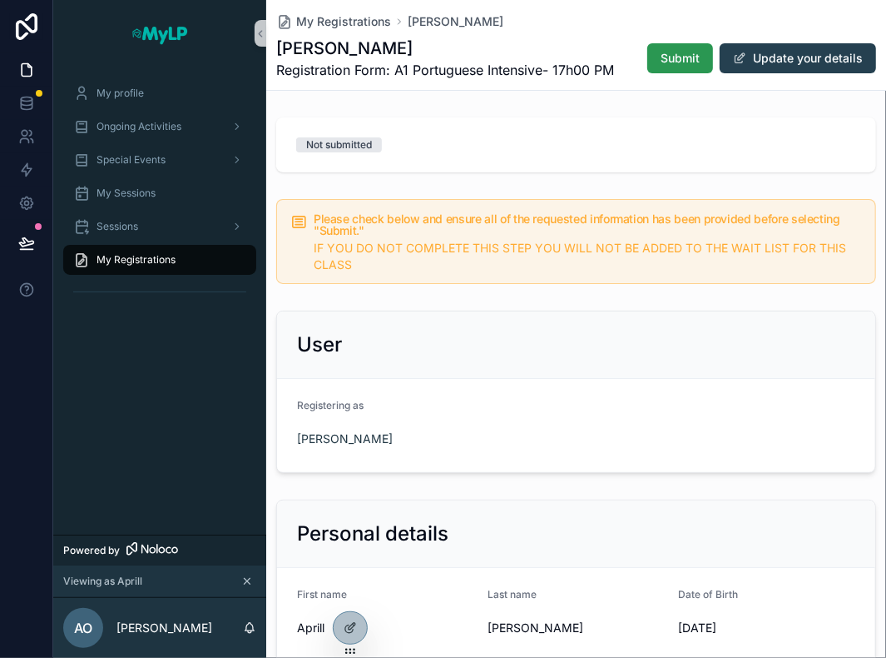
click at [678, 58] on span "Submit" at bounding box center [680, 58] width 39 height 17
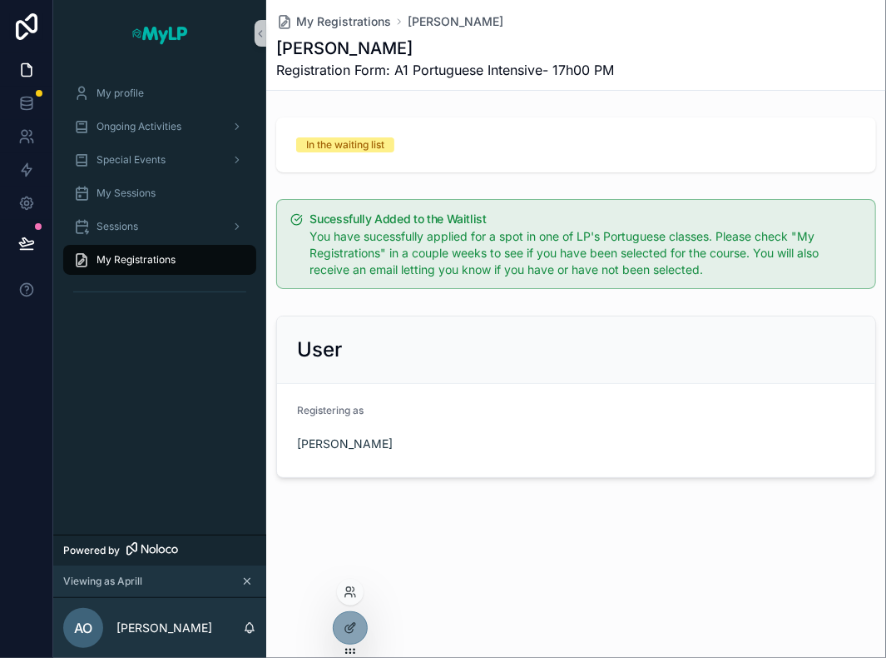
click at [353, 583] on div at bounding box center [350, 591] width 27 height 27
click at [348, 591] on icon at bounding box center [348, 589] width 4 height 4
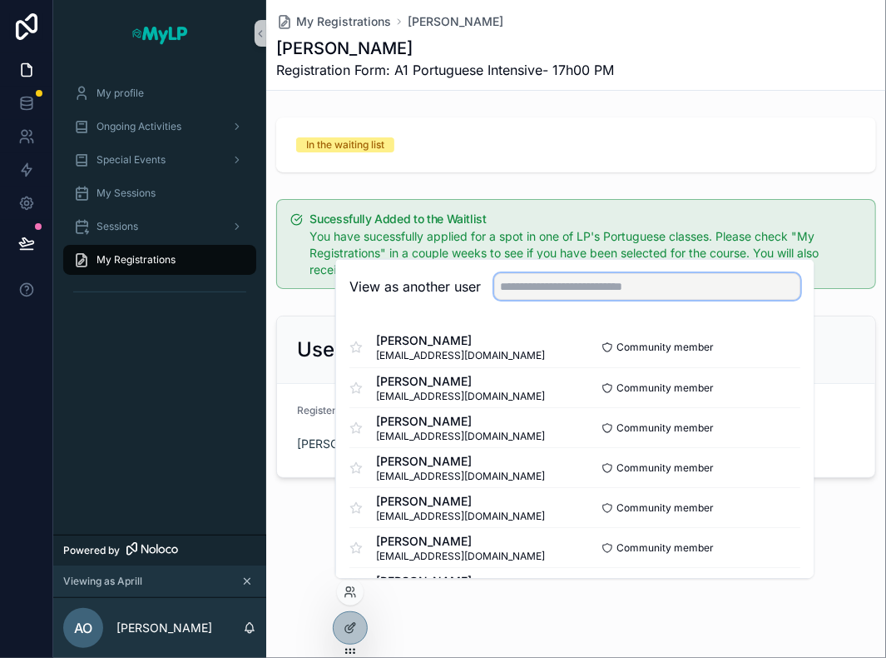
click at [549, 276] on input "text" at bounding box center [647, 286] width 306 height 27
type input "****"
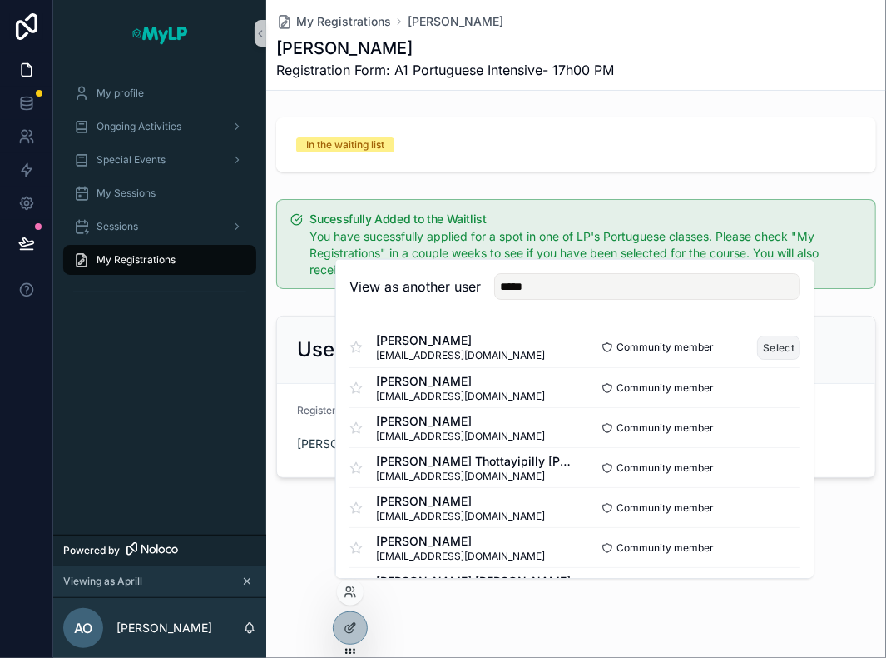
click at [763, 347] on button "Select" at bounding box center [778, 347] width 43 height 24
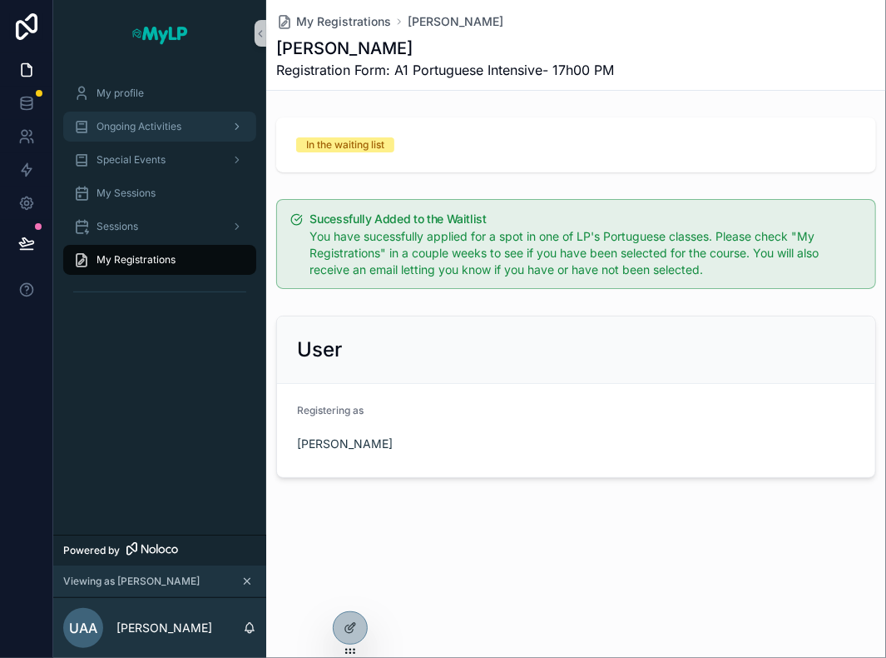
click at [133, 122] on span "Ongoing Activities" at bounding box center [139, 126] width 85 height 13
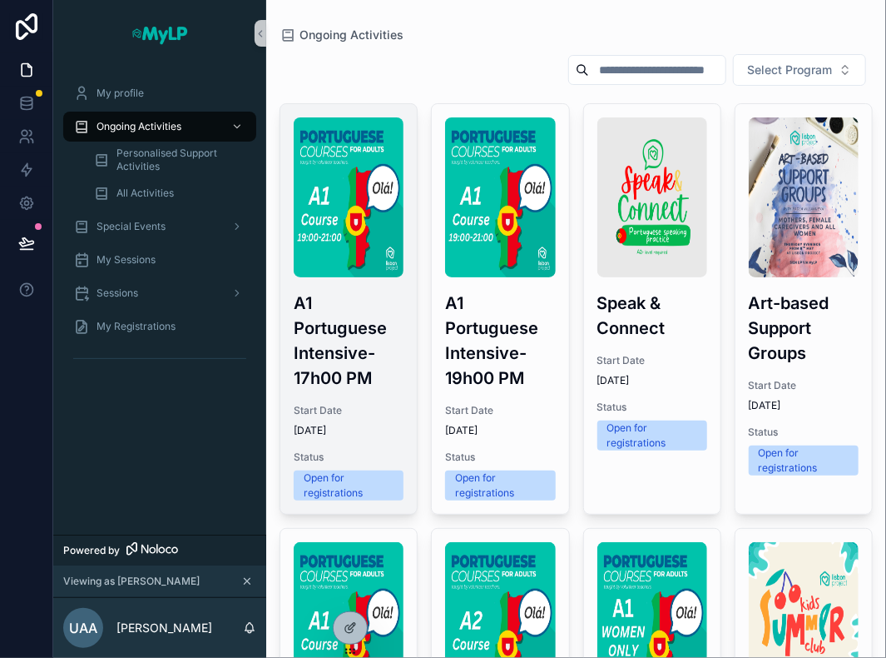
click at [354, 298] on h3 "A1 Portuguese Intensive- 17h00 PM" at bounding box center [349, 340] width 110 height 100
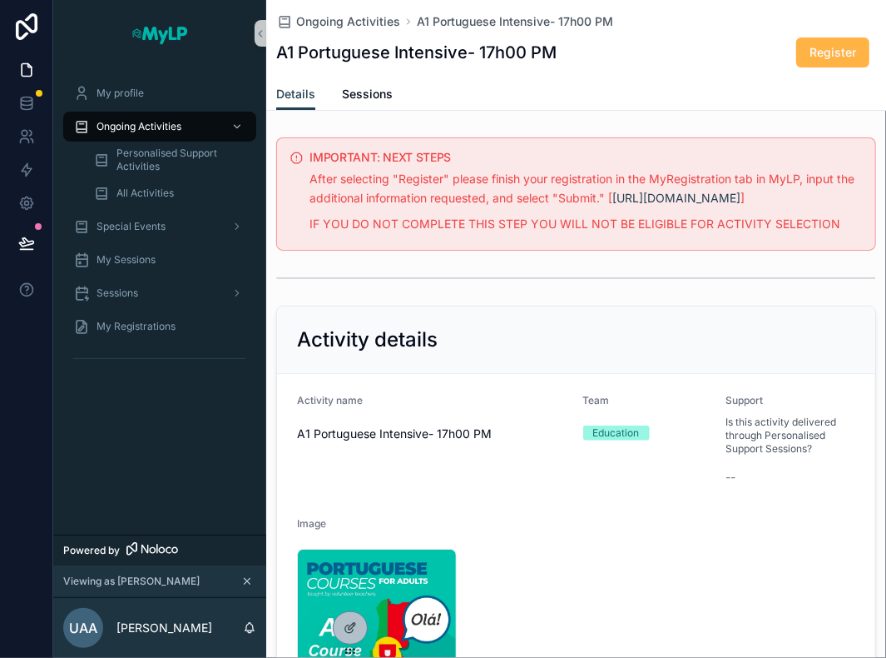
click at [821, 61] on button "Register" at bounding box center [833, 52] width 73 height 30
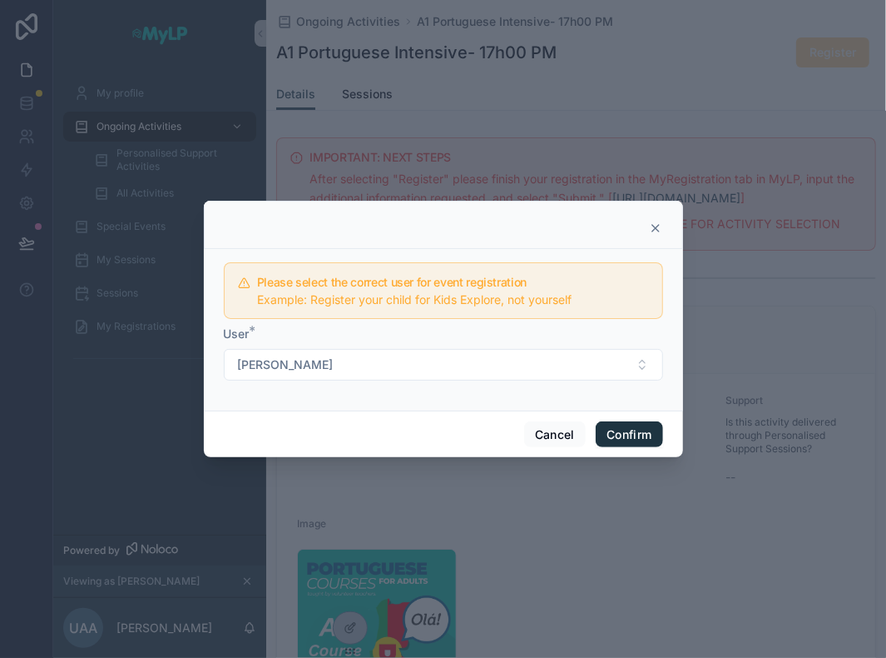
click at [622, 431] on button "Confirm" at bounding box center [629, 434] width 67 height 27
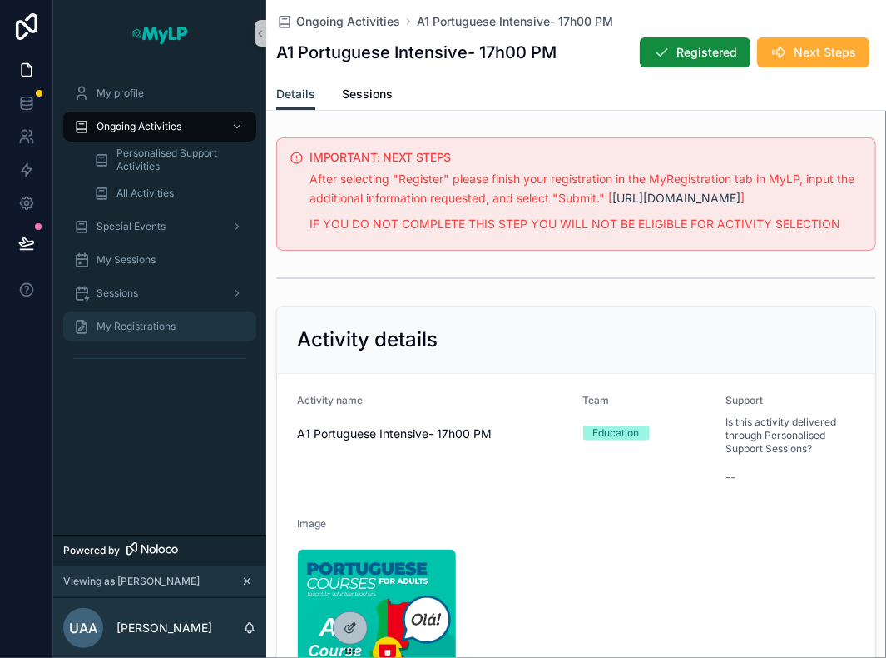
click at [148, 324] on span "My Registrations" at bounding box center [136, 326] width 79 height 13
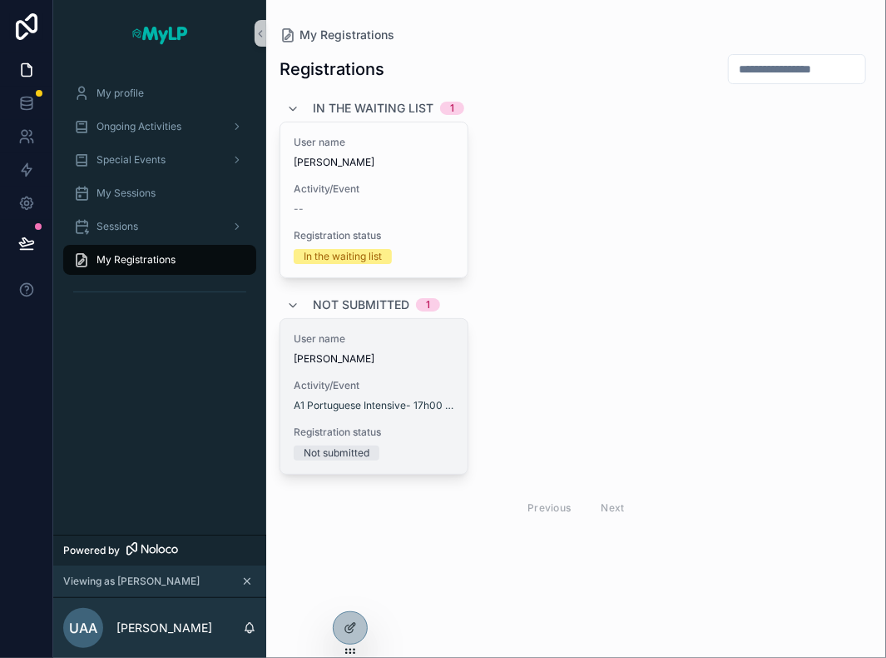
click at [406, 367] on div "User name Umar Ayub Arain Activity/Event A1 Portuguese Intensive- 17h00 PM Regi…" at bounding box center [373, 396] width 187 height 155
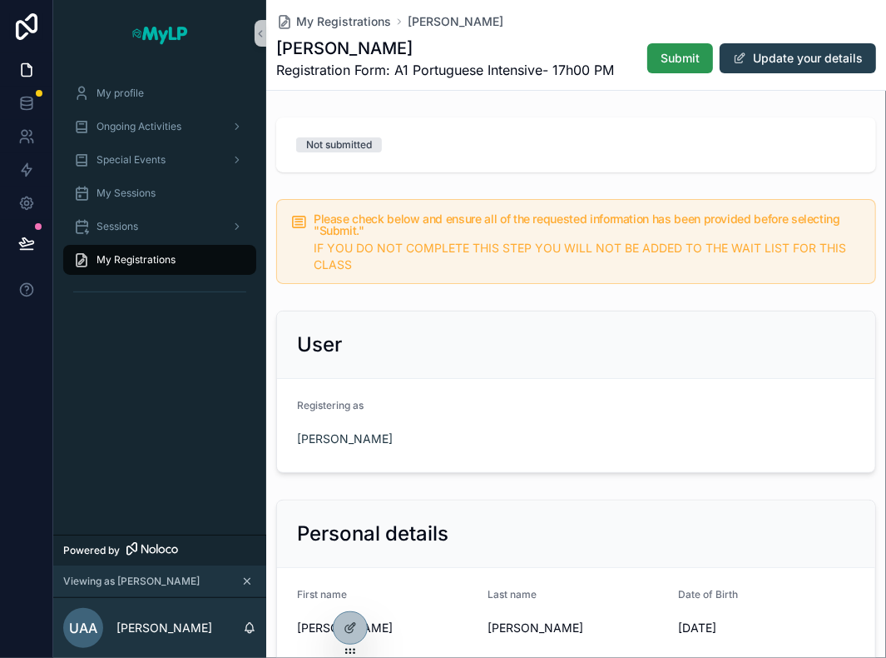
click at [667, 59] on span "Submit" at bounding box center [680, 58] width 39 height 17
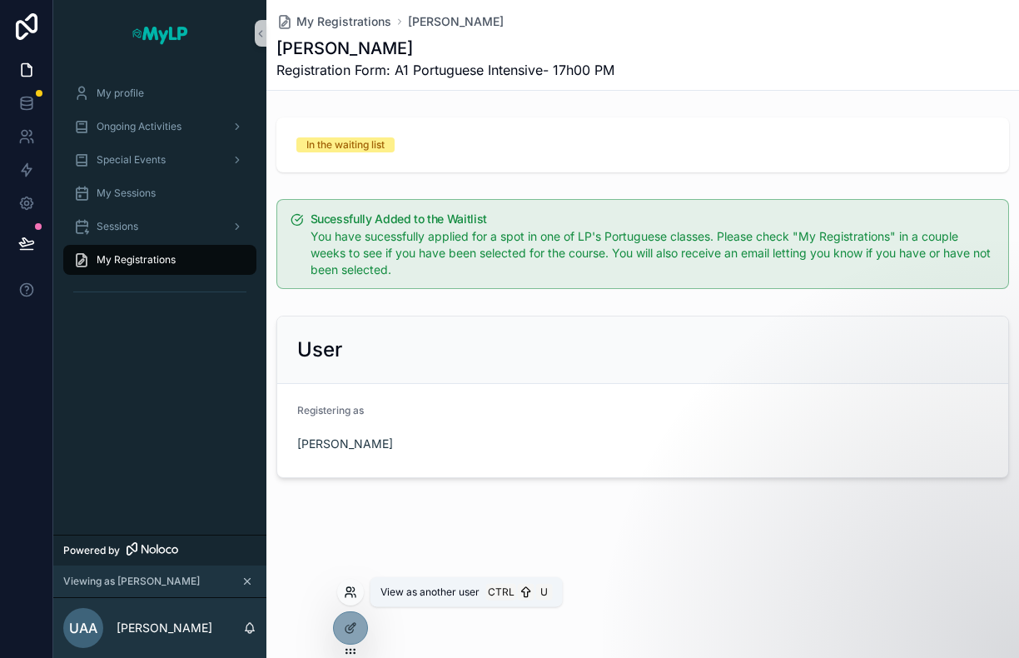
click at [346, 591] on icon at bounding box center [350, 591] width 13 height 13
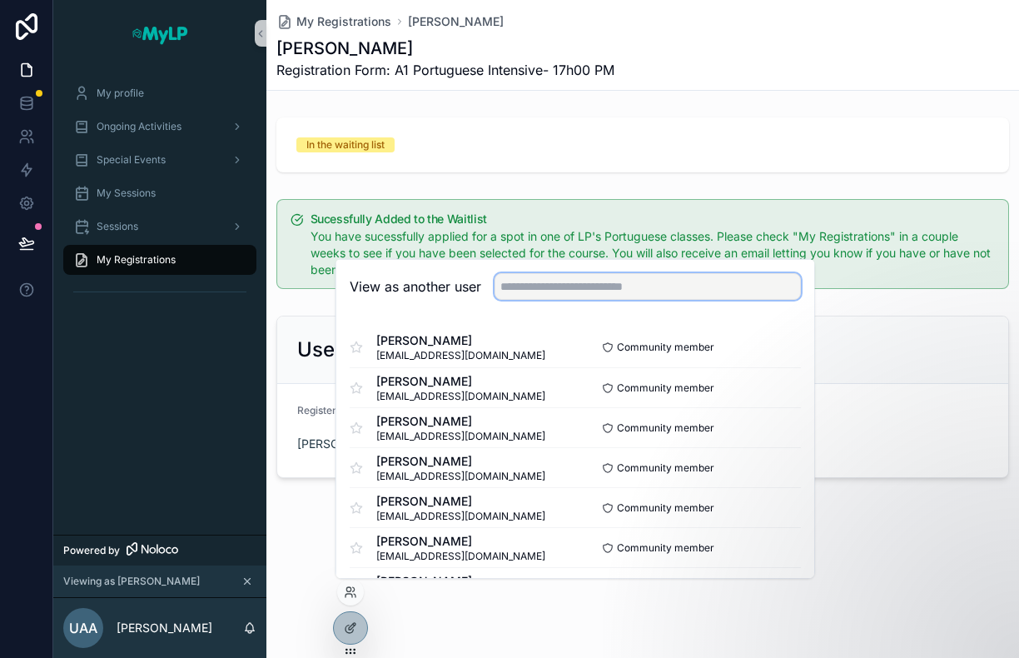
click at [521, 287] on input "text" at bounding box center [647, 286] width 306 height 27
type input "*"
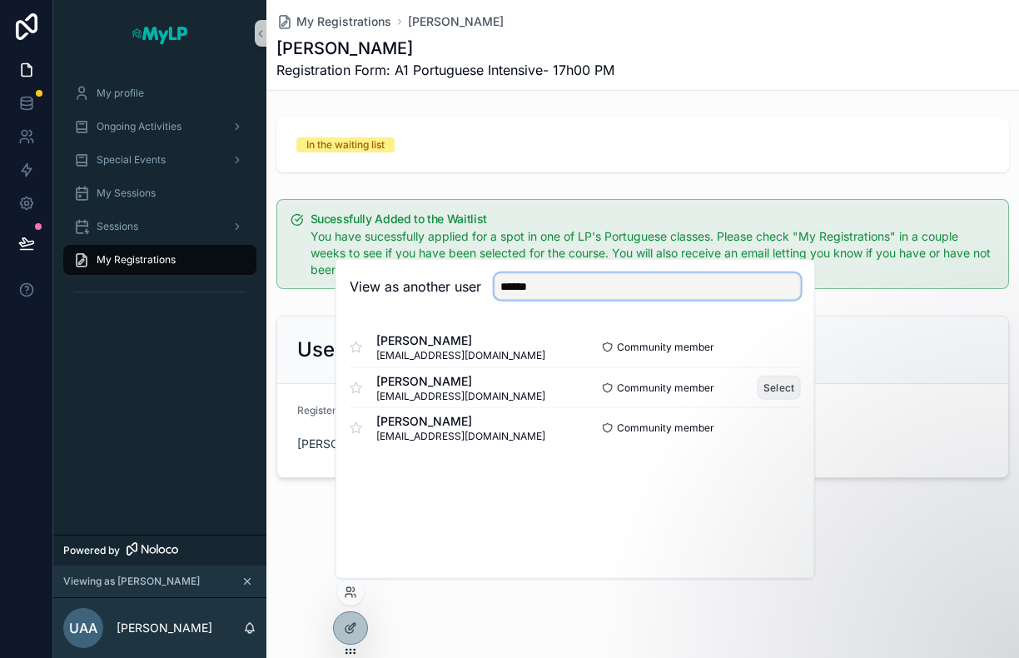
type input "******"
click at [777, 386] on button "Select" at bounding box center [778, 387] width 43 height 24
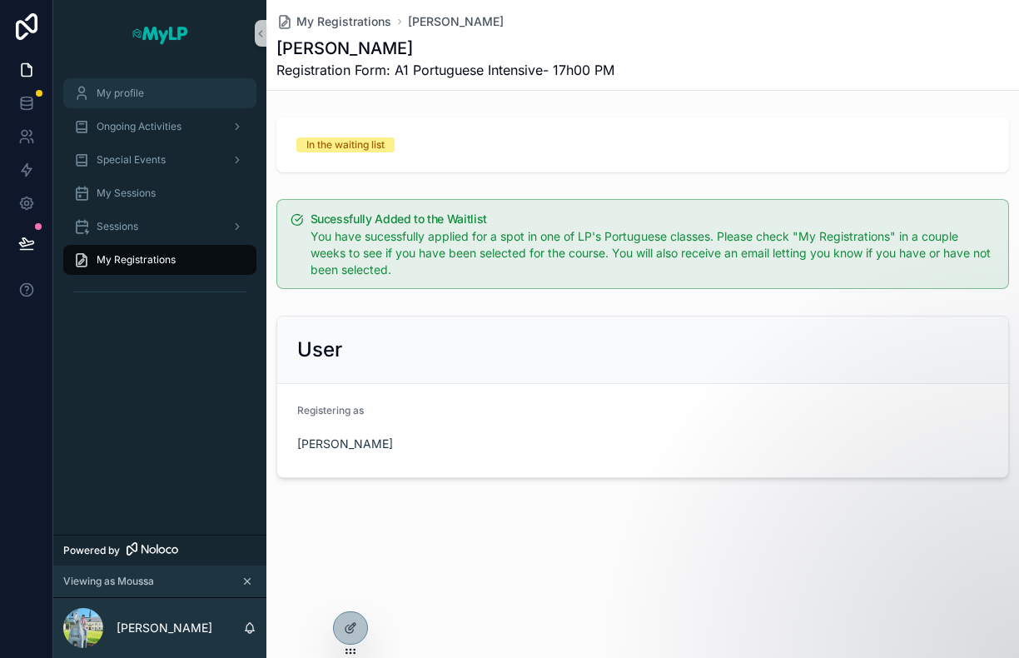
click at [154, 100] on div "My profile" at bounding box center [159, 93] width 173 height 27
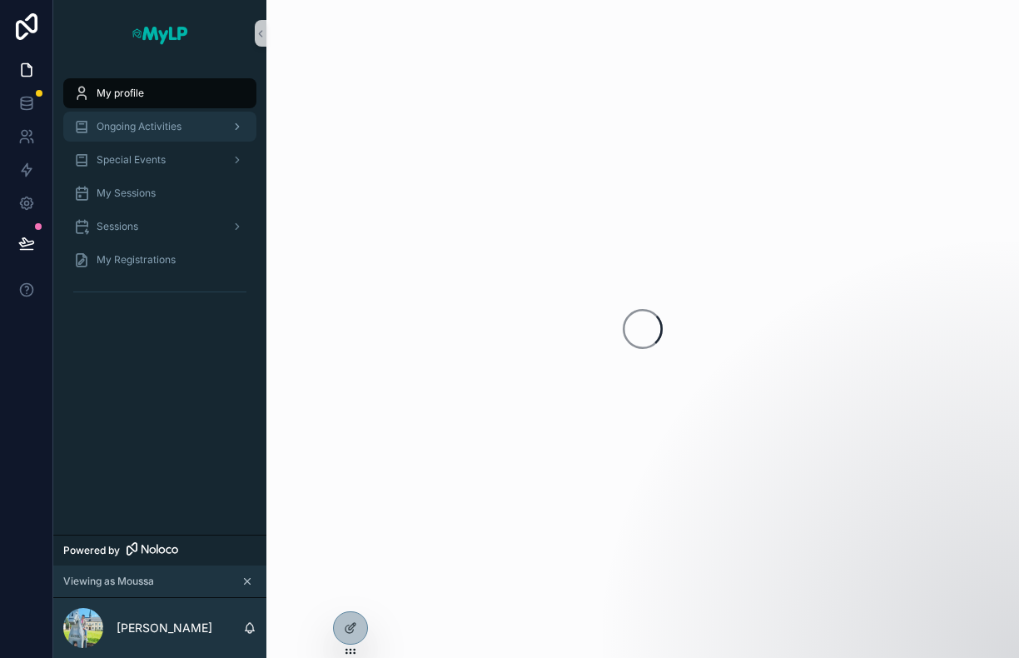
click at [156, 117] on div "Ongoing Activities" at bounding box center [159, 126] width 173 height 27
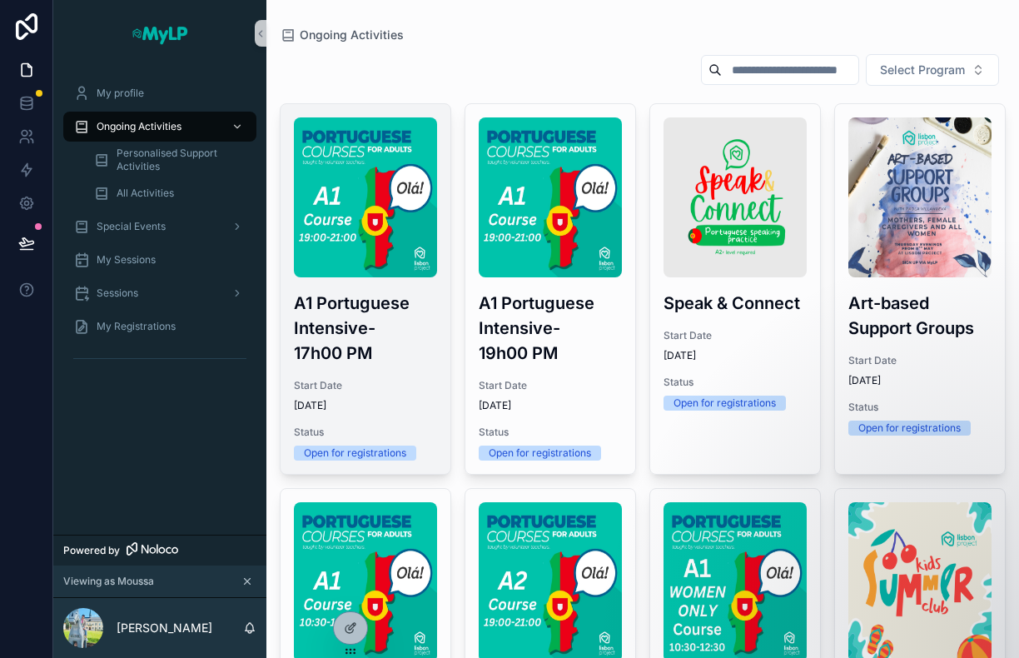
click at [343, 215] on img "scrollable content" at bounding box center [365, 197] width 143 height 160
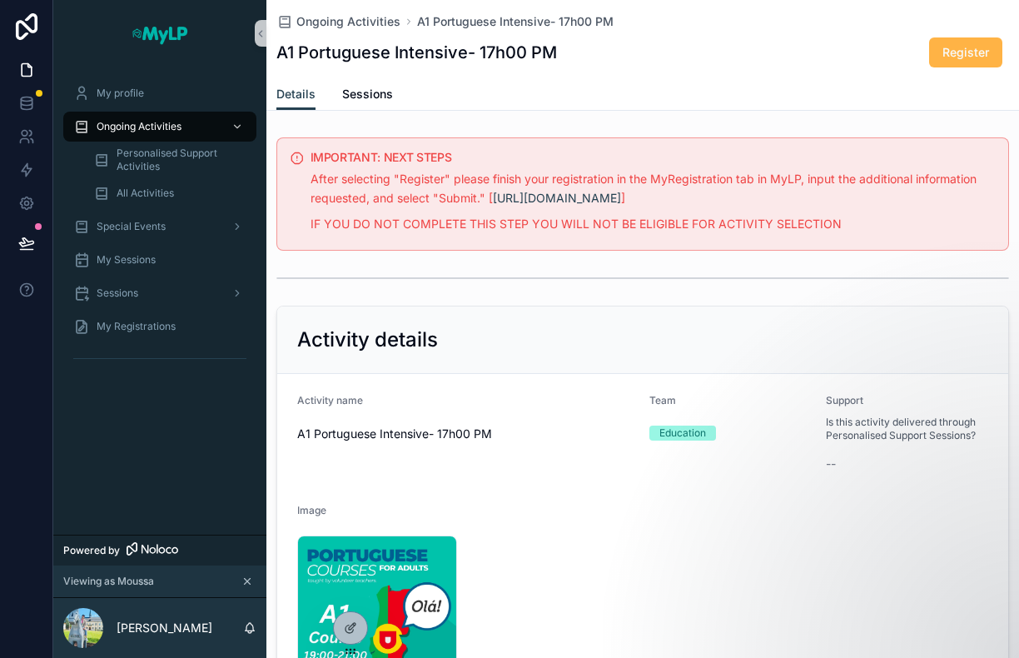
click at [942, 52] on span "Register" at bounding box center [965, 52] width 47 height 17
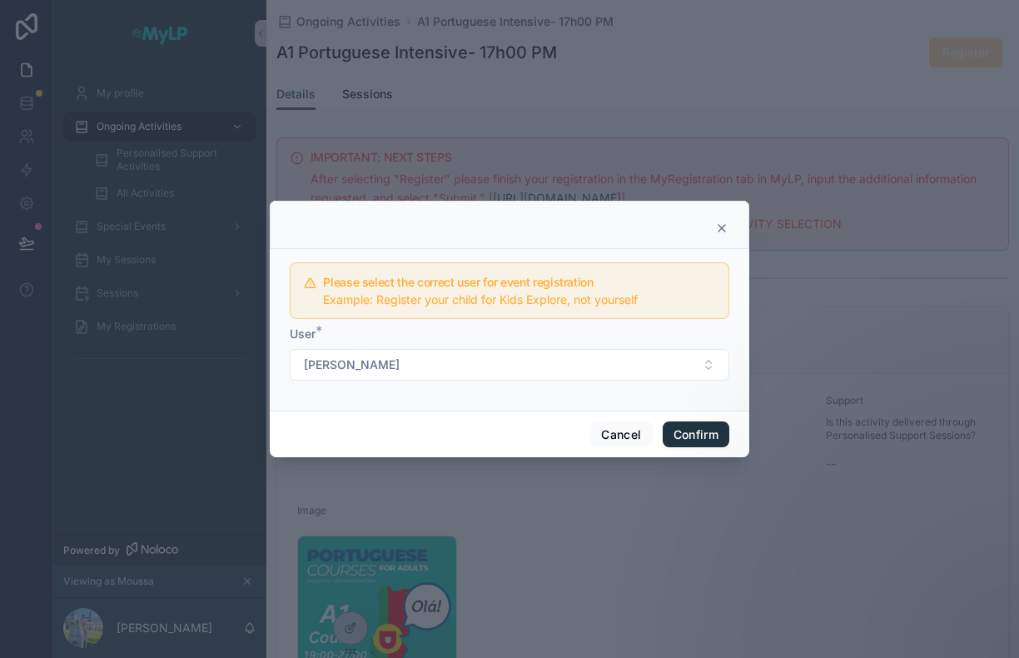
click at [695, 434] on button "Confirm" at bounding box center [696, 434] width 67 height 27
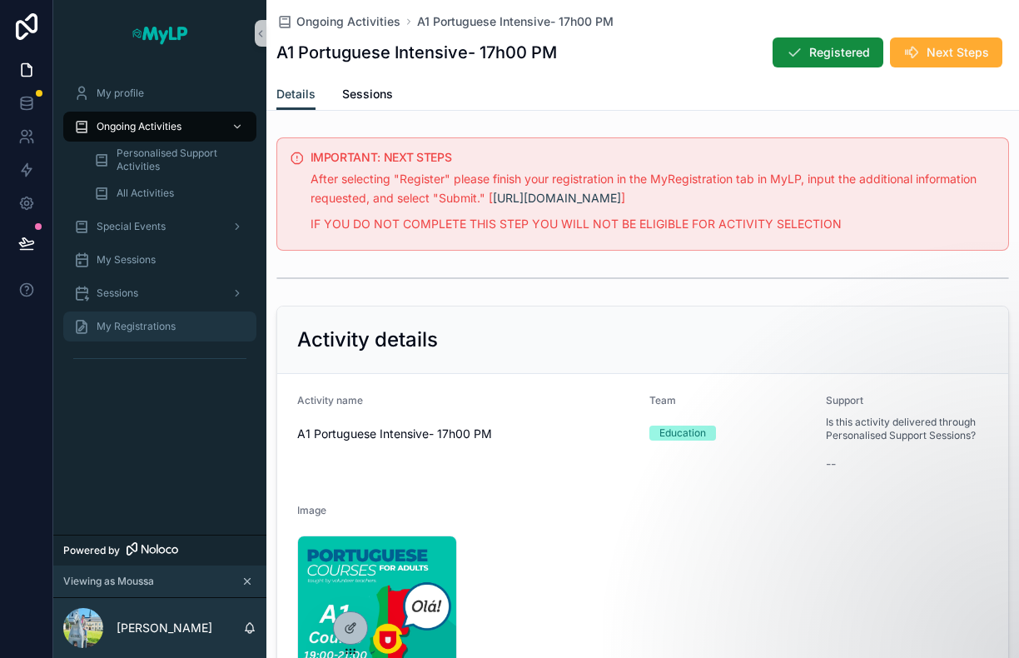
click at [151, 317] on div "My Registrations" at bounding box center [159, 326] width 173 height 27
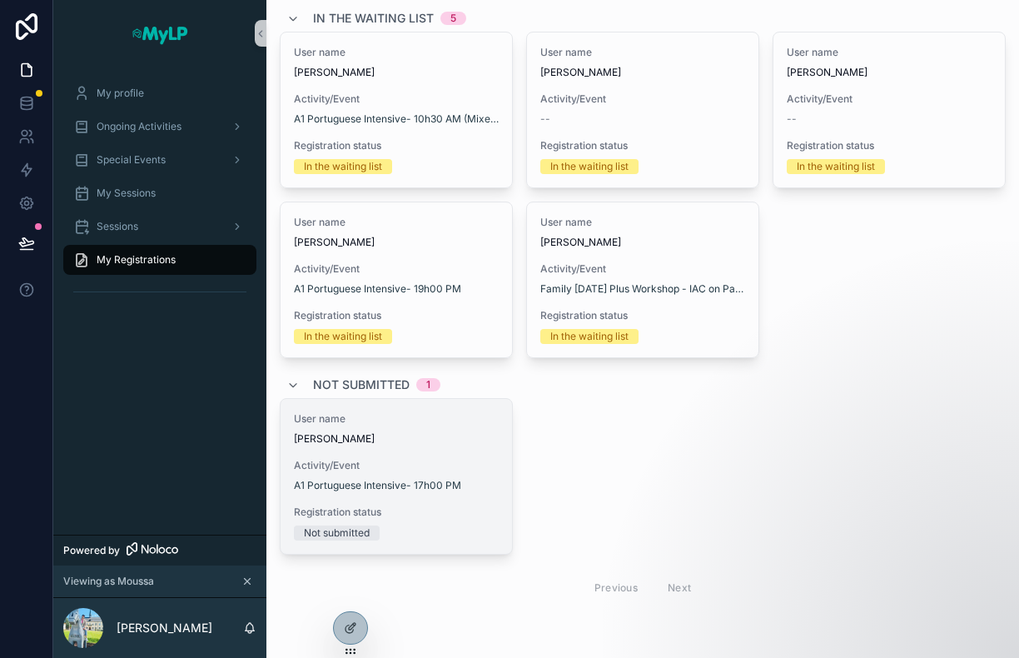
scroll to position [91, 0]
click at [414, 474] on div "Activity/Event A1 Portuguese Intensive- 17h00 PM" at bounding box center [396, 474] width 205 height 33
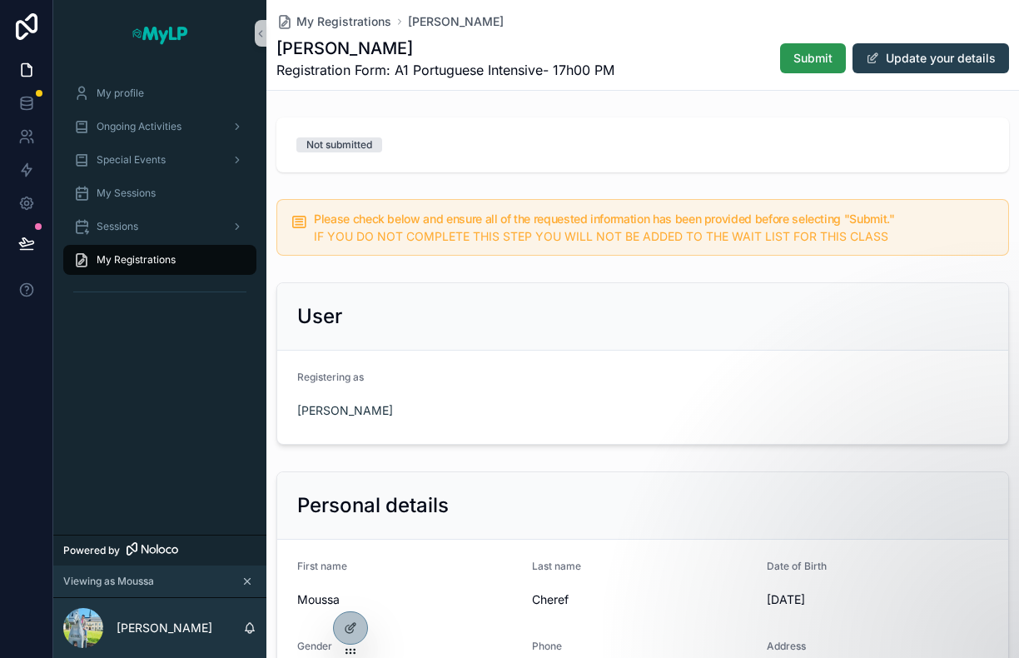
click at [819, 59] on span "Submit" at bounding box center [812, 58] width 39 height 17
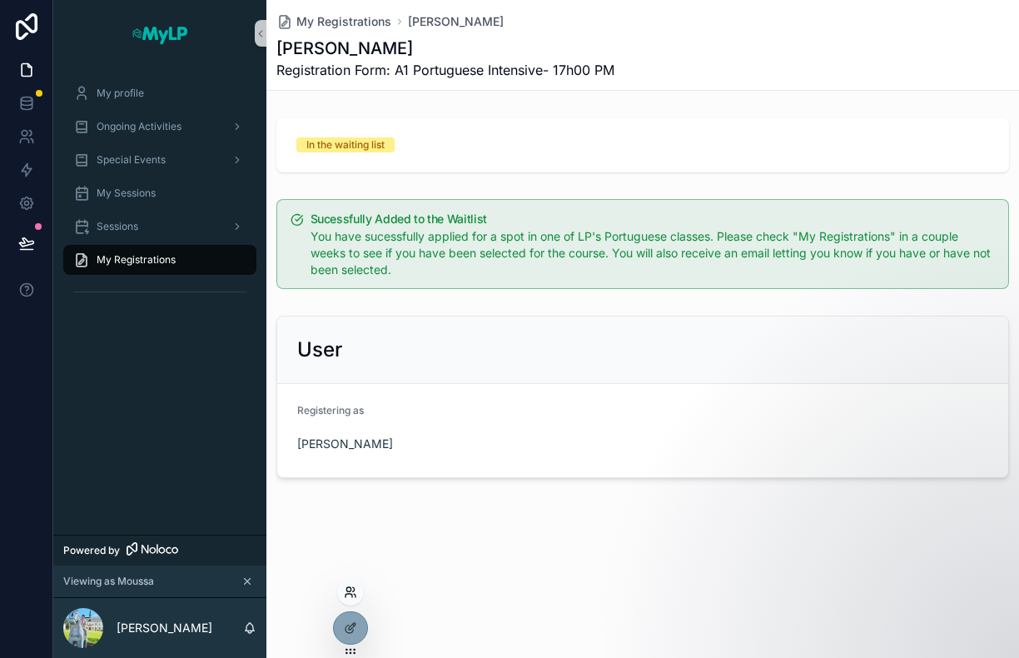
click at [350, 592] on icon at bounding box center [350, 591] width 13 height 13
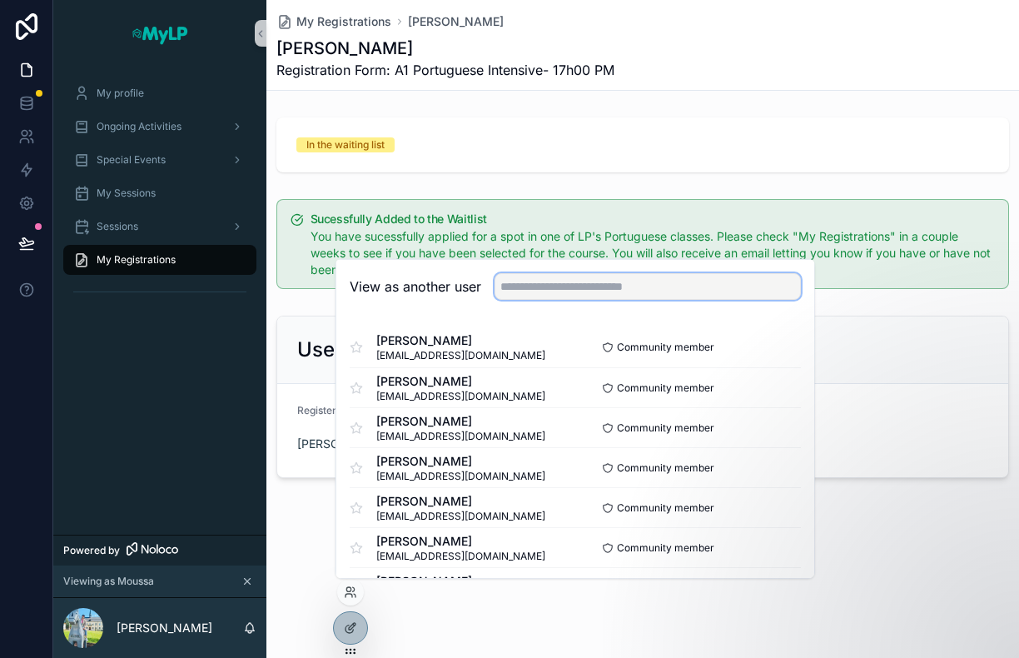
click at [532, 285] on input "text" at bounding box center [647, 286] width 306 height 27
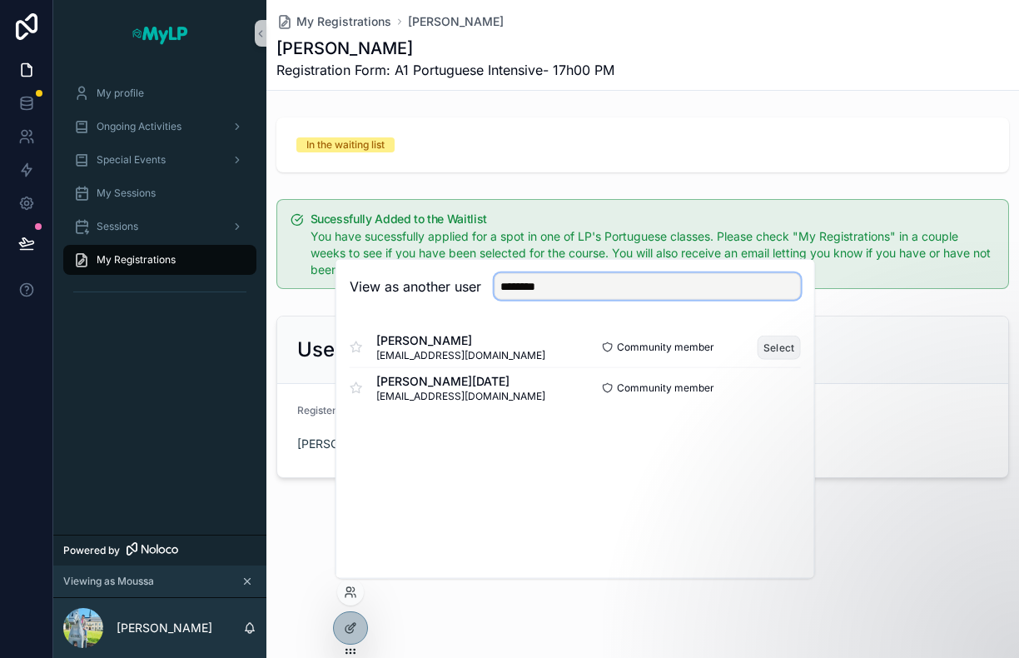
type input "********"
click at [775, 347] on button "Select" at bounding box center [778, 347] width 43 height 24
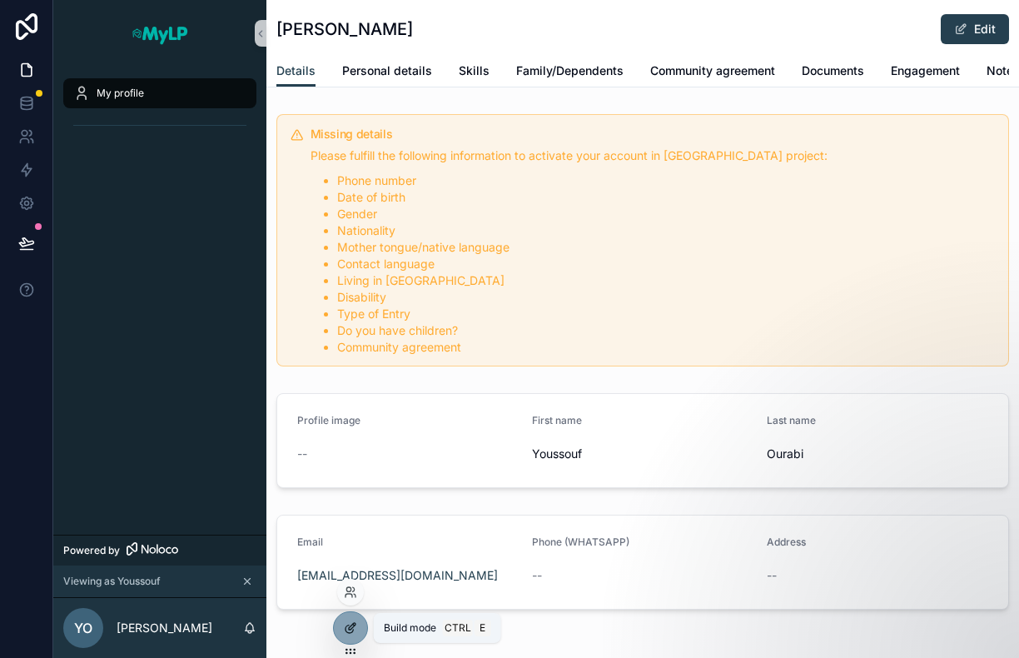
click at [340, 625] on div at bounding box center [350, 628] width 33 height 32
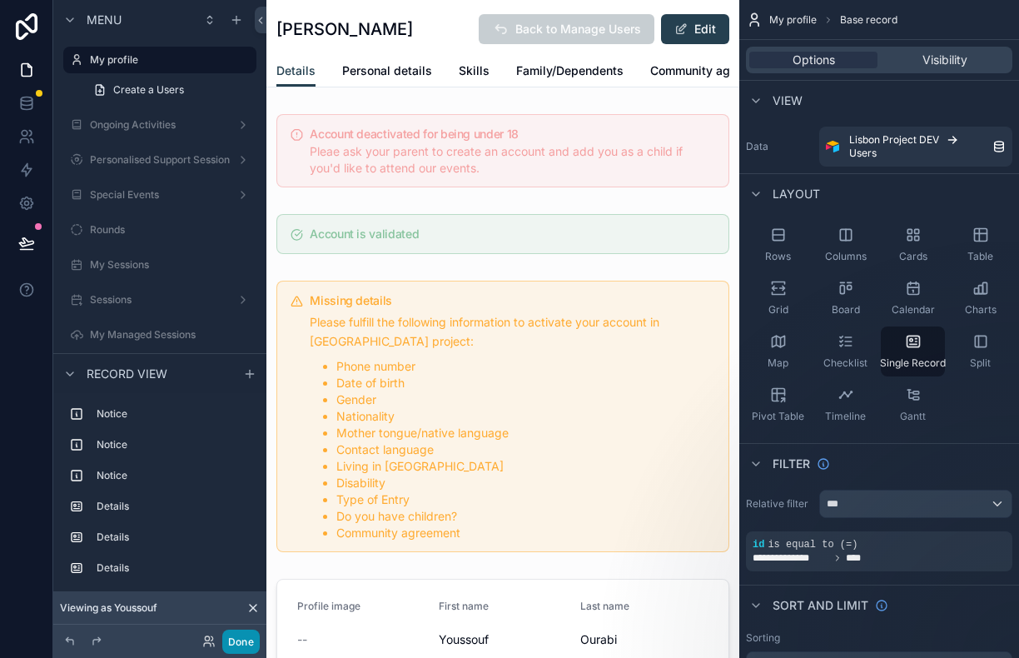
click at [242, 640] on button "Done" at bounding box center [240, 641] width 37 height 24
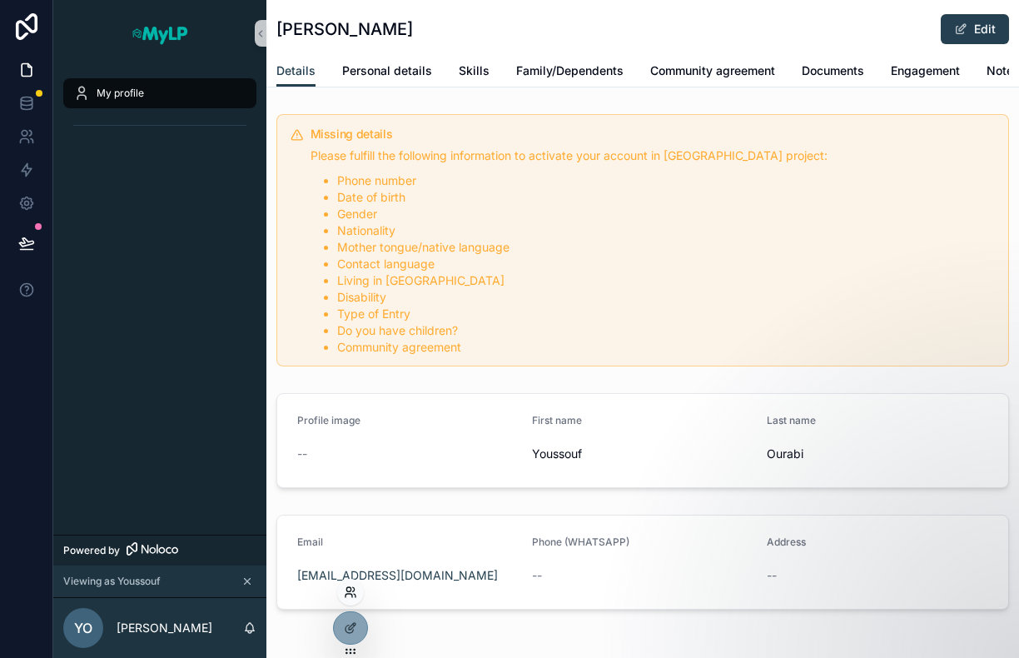
click at [351, 592] on icon at bounding box center [350, 591] width 13 height 13
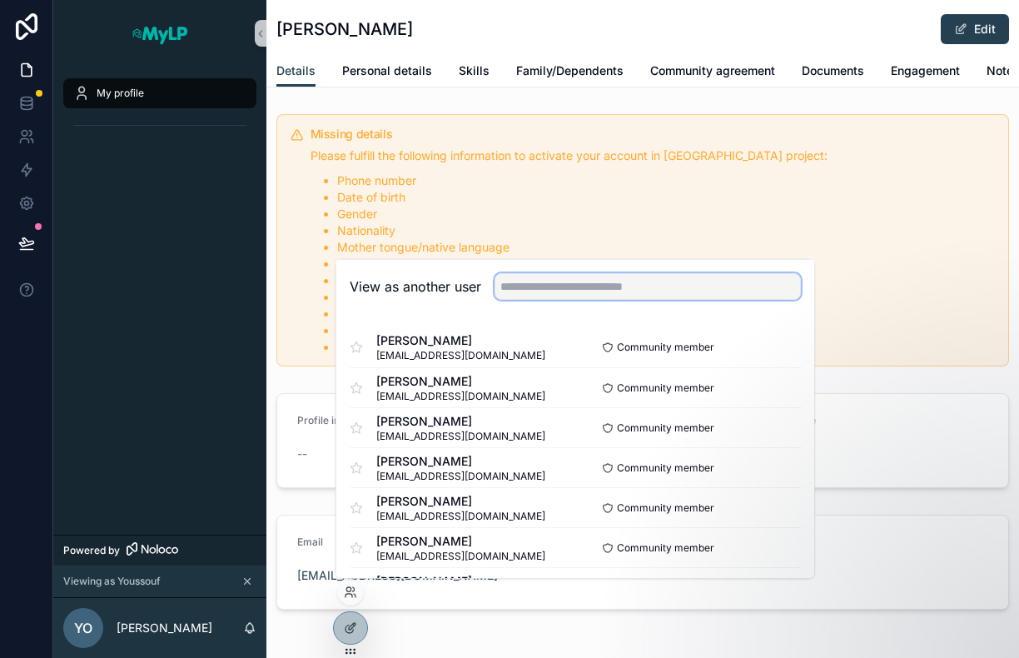
click at [591, 285] on input "text" at bounding box center [647, 286] width 306 height 27
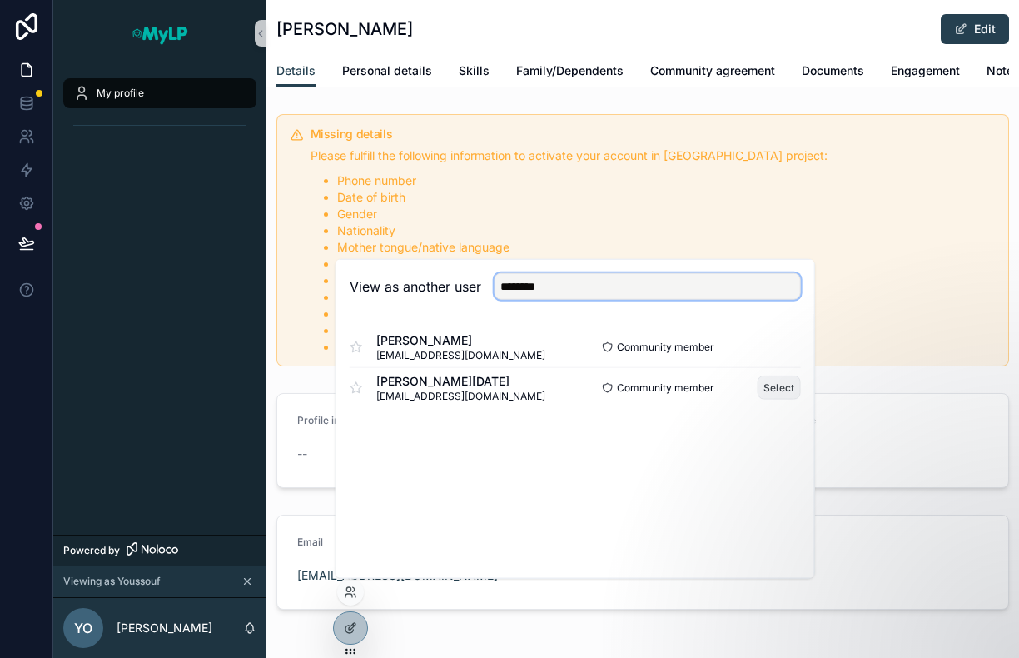
type input "********"
click at [774, 388] on button "Select" at bounding box center [778, 387] width 43 height 24
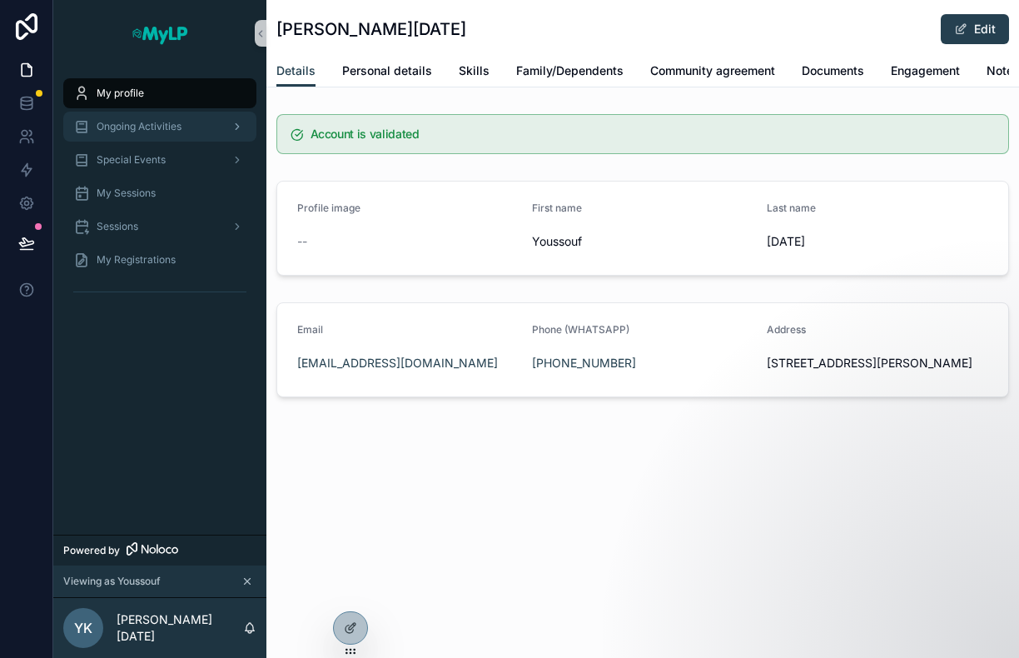
click at [165, 124] on span "Ongoing Activities" at bounding box center [139, 126] width 85 height 13
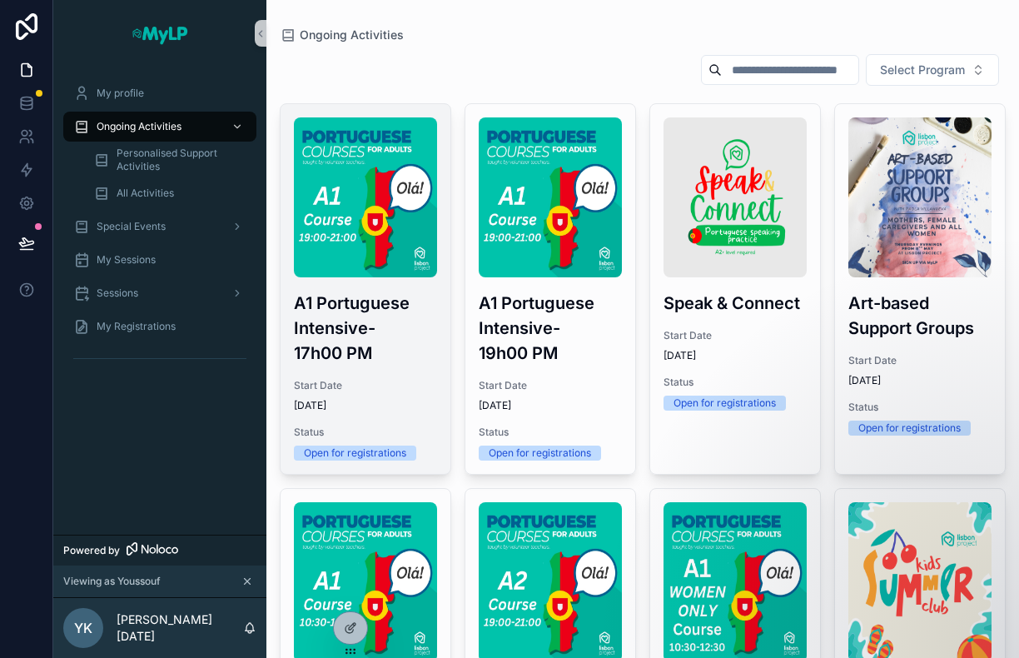
click at [381, 370] on div "A1 Portuguese Intensive- 17h00 PM Start Date 9/8/2025 Status Open for registrat…" at bounding box center [365, 289] width 170 height 370
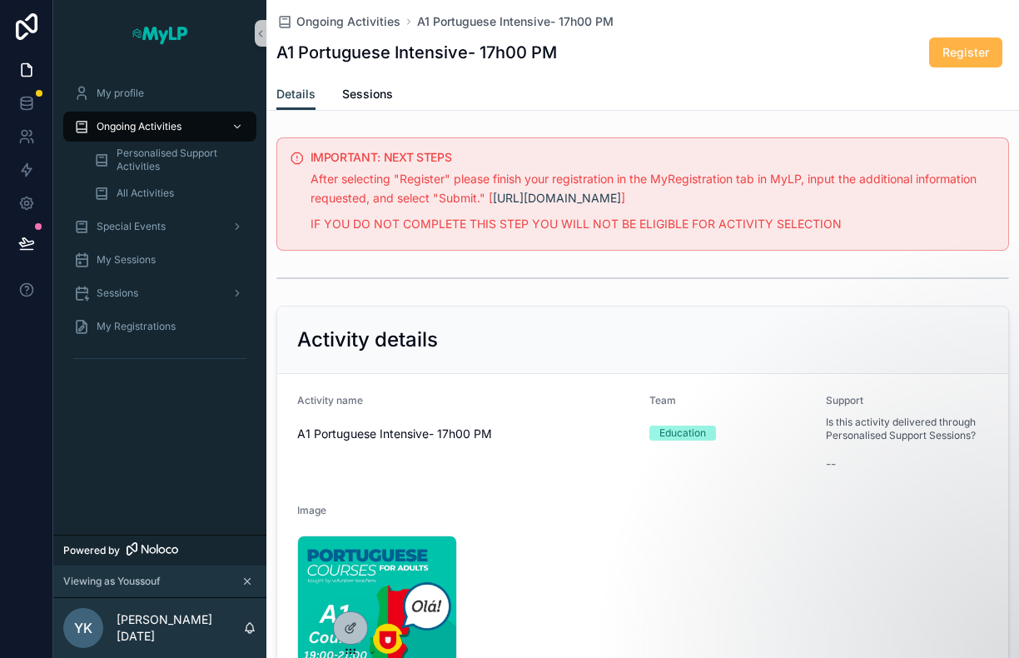
click at [963, 53] on span "Register" at bounding box center [965, 52] width 47 height 17
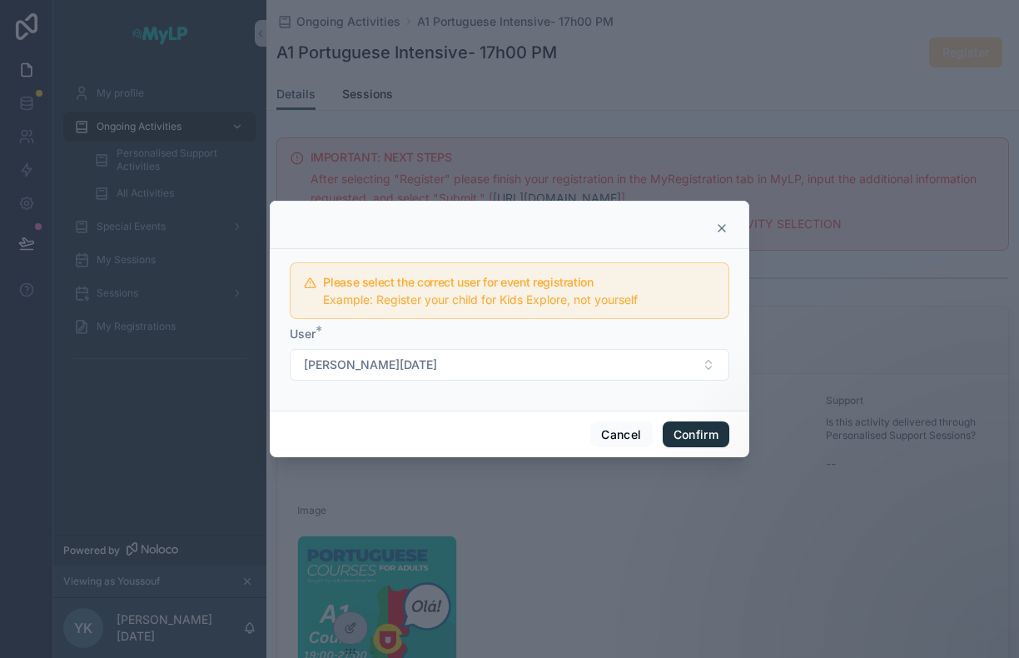
click at [691, 444] on button "Confirm" at bounding box center [696, 434] width 67 height 27
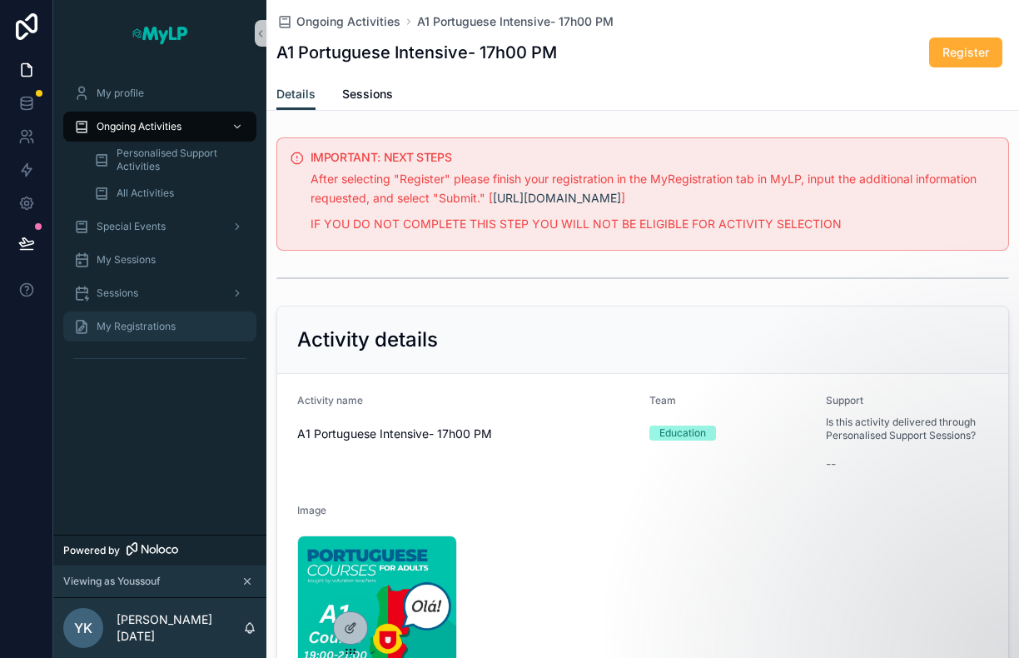
click at [194, 330] on div "My Registrations" at bounding box center [159, 326] width 173 height 27
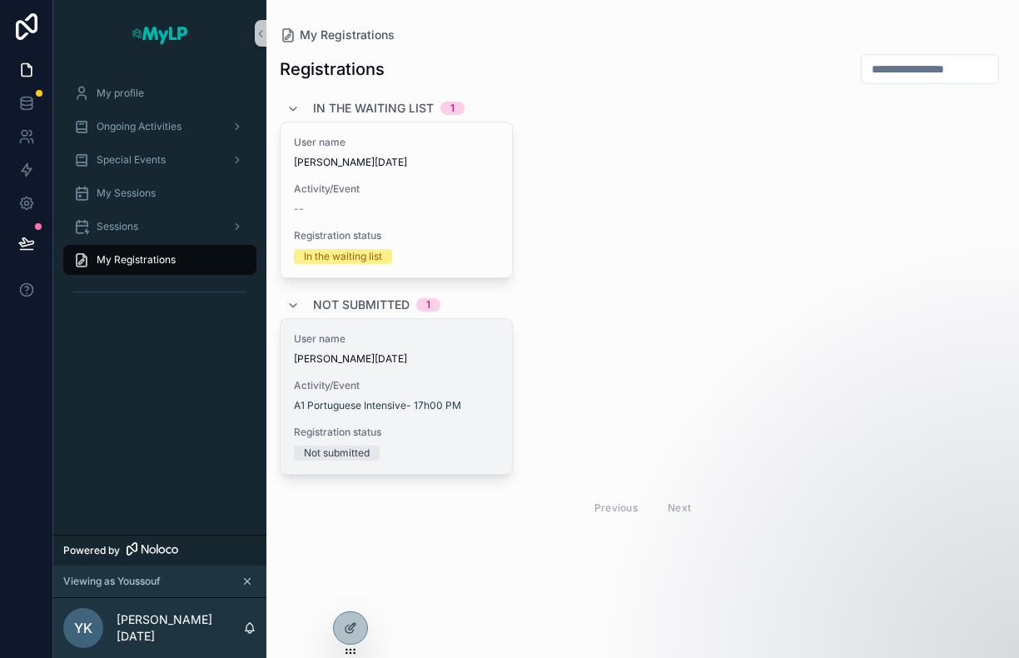
click at [459, 373] on div "User name Youssouf Karma Activity/Event A1 Portuguese Intensive- 17h00 PM Regis…" at bounding box center [395, 396] width 231 height 155
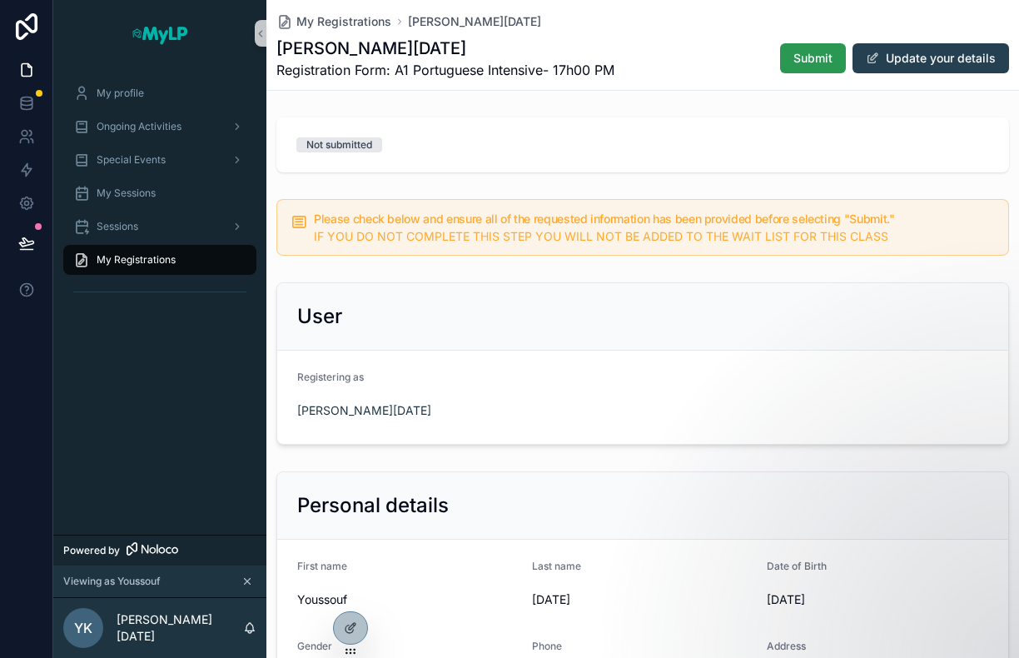
click at [793, 62] on span "Submit" at bounding box center [812, 58] width 39 height 17
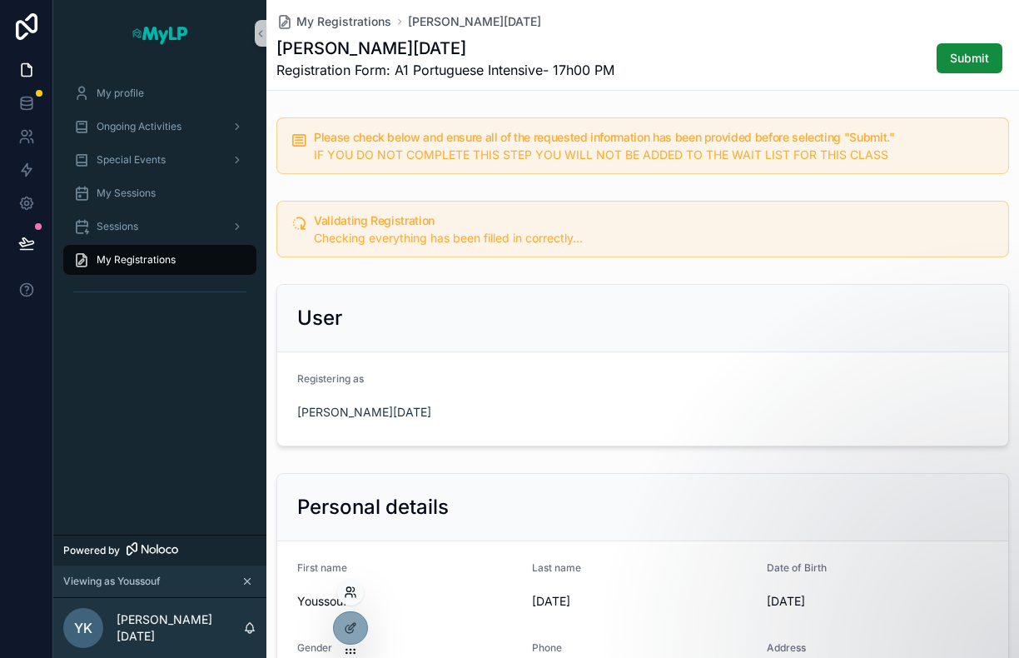
click at [348, 592] on icon at bounding box center [350, 591] width 13 height 13
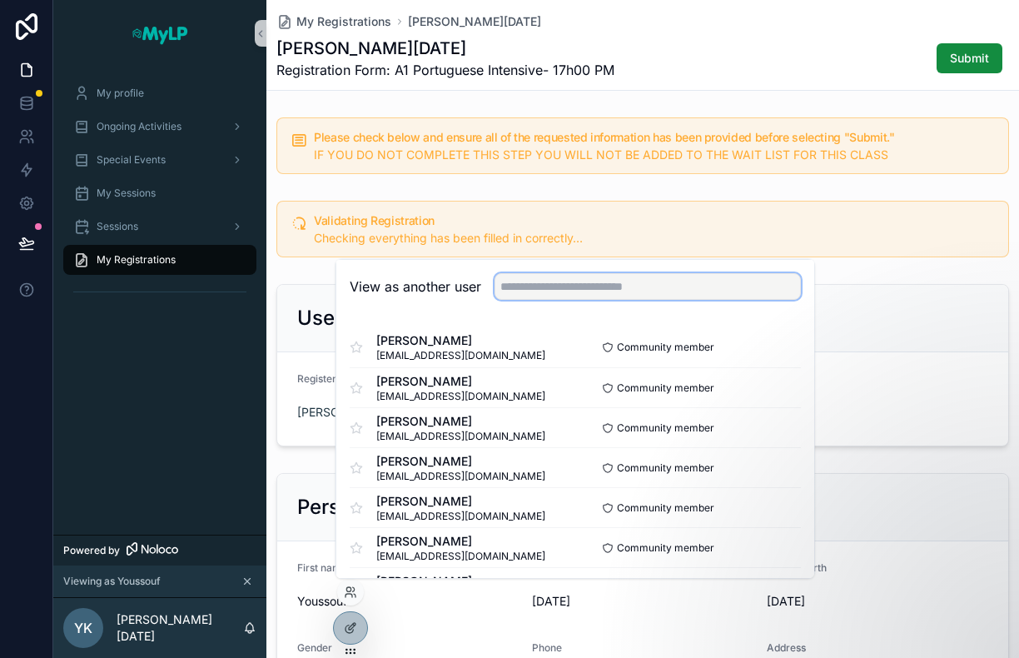
click at [547, 294] on input "text" at bounding box center [647, 286] width 306 height 27
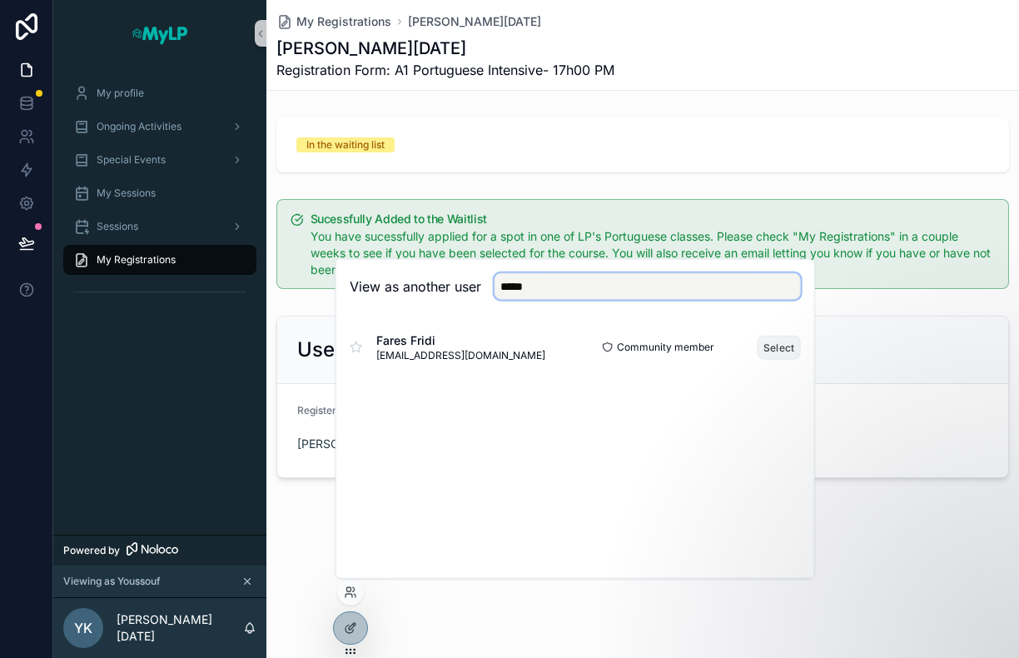
type input "*****"
click at [777, 342] on button "Select" at bounding box center [778, 347] width 43 height 24
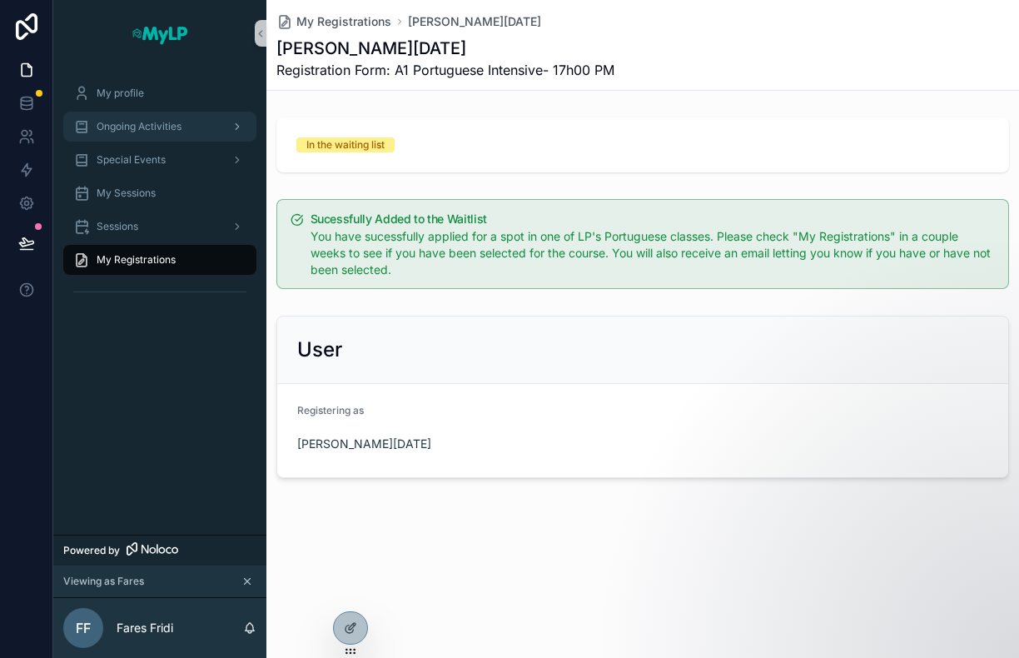
click at [159, 124] on span "Ongoing Activities" at bounding box center [139, 126] width 85 height 13
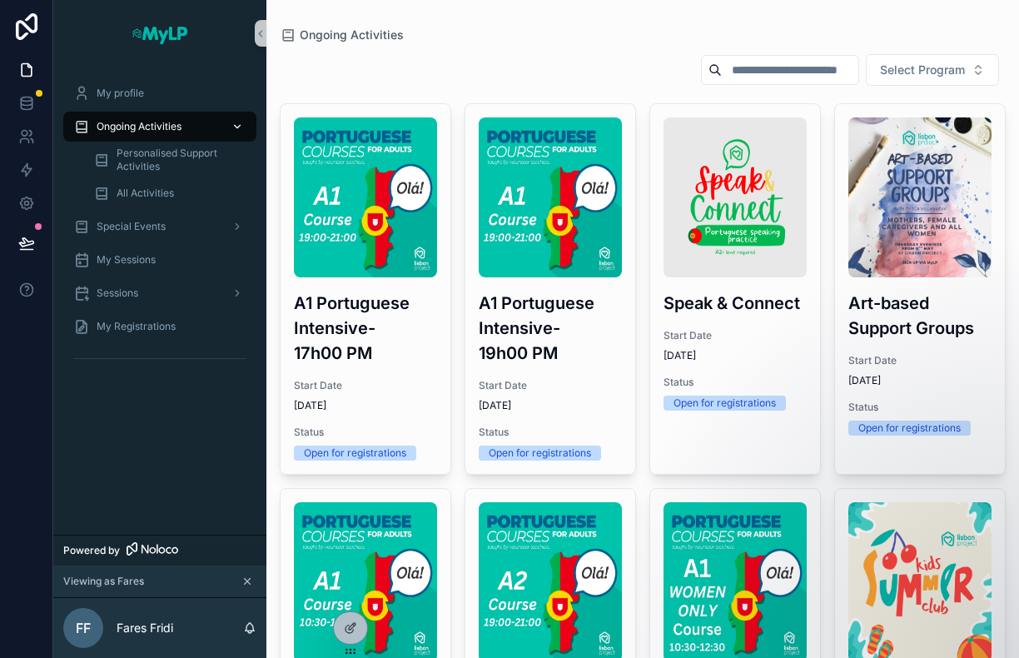
click at [382, 276] on img "scrollable content" at bounding box center [365, 197] width 143 height 160
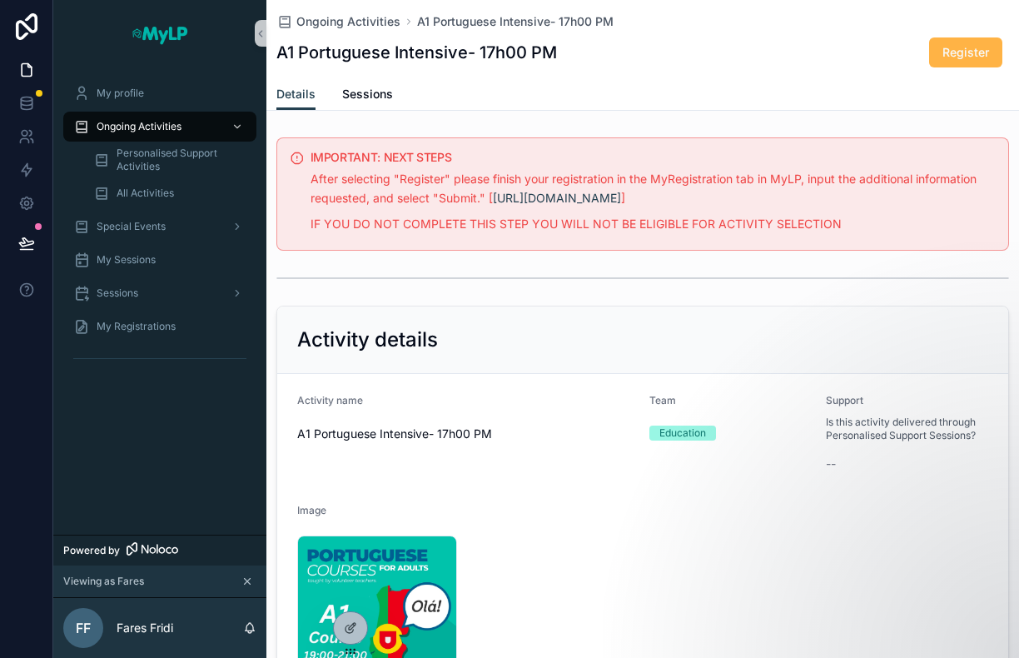
click at [951, 54] on span "Register" at bounding box center [965, 52] width 47 height 17
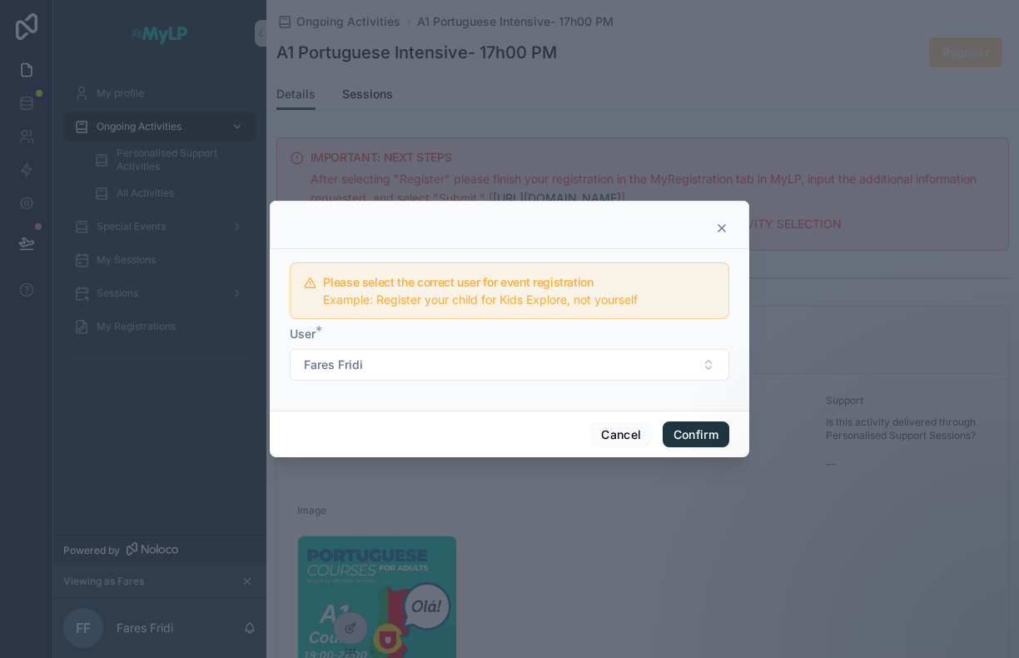
click at [694, 442] on button "Confirm" at bounding box center [696, 434] width 67 height 27
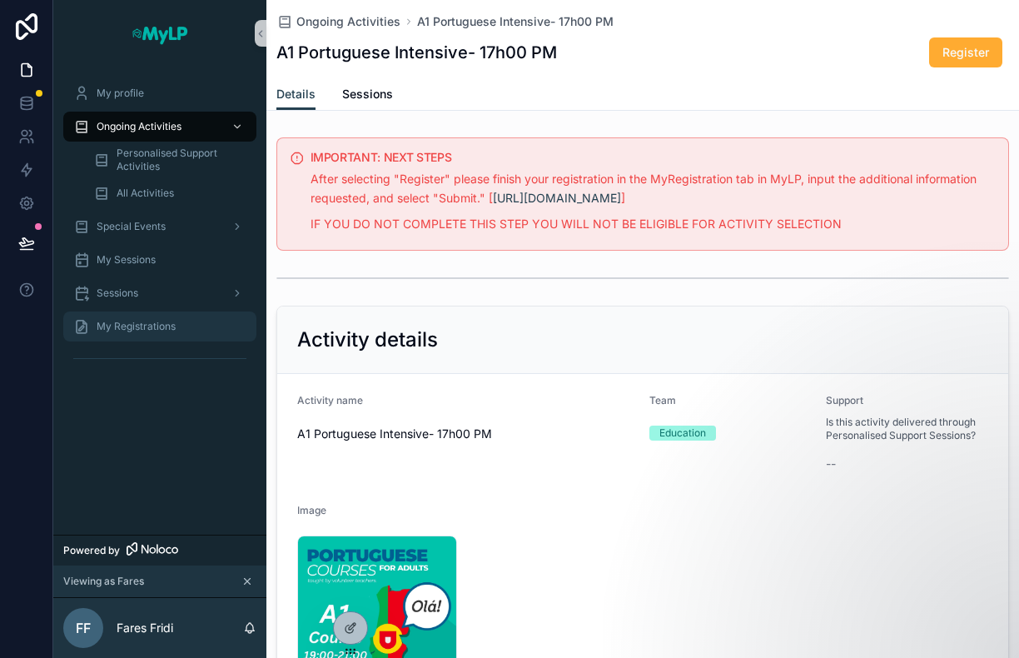
click at [141, 328] on span "My Registrations" at bounding box center [136, 326] width 79 height 13
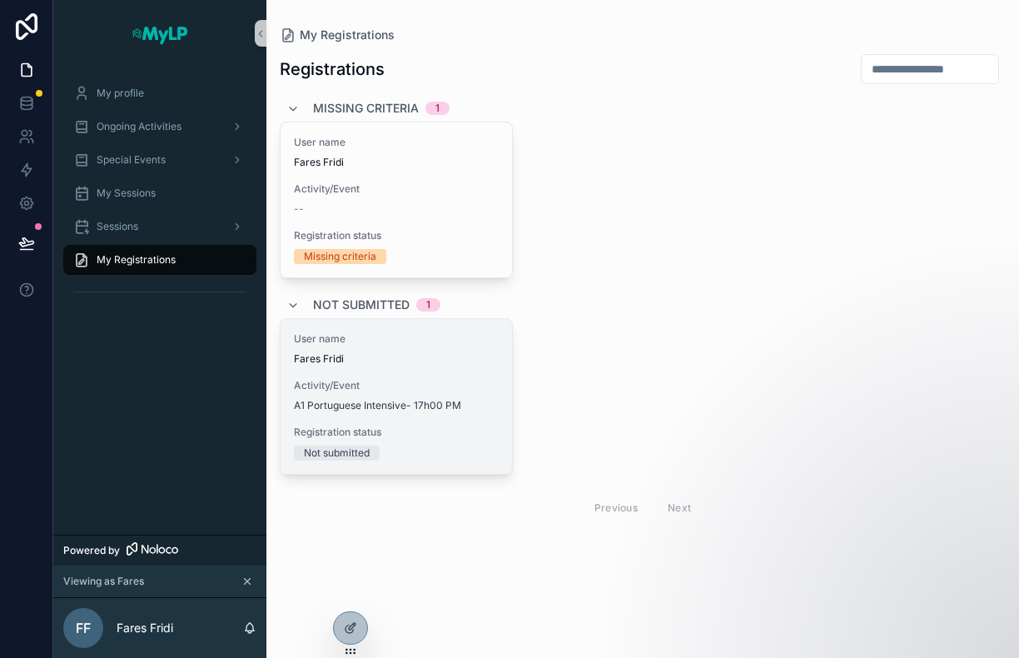
click at [439, 387] on span "Activity/Event" at bounding box center [396, 385] width 205 height 13
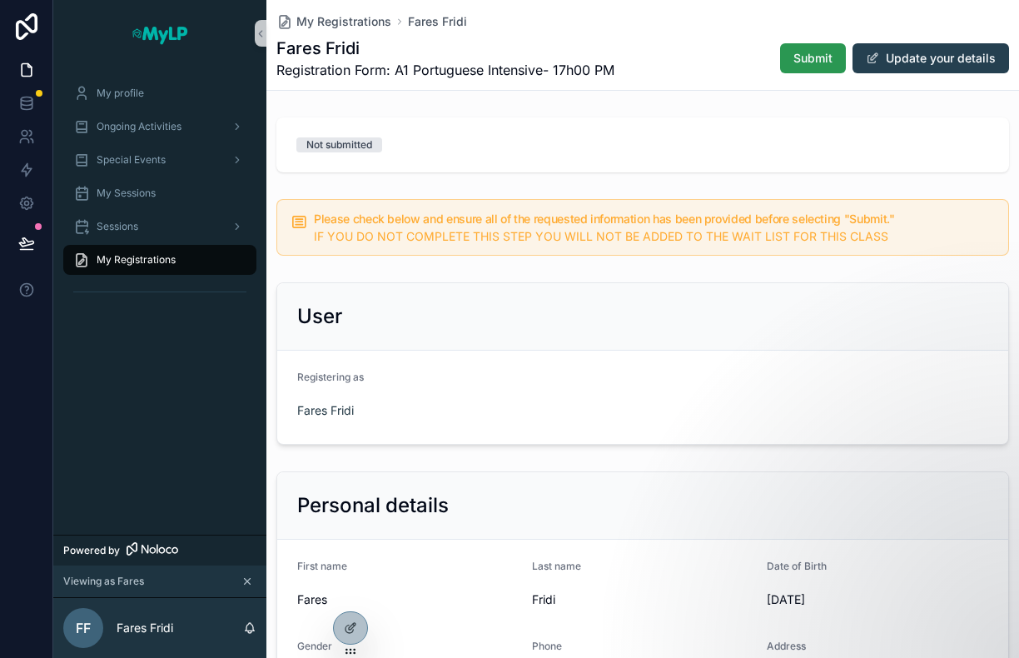
click at [801, 62] on span "Submit" at bounding box center [812, 58] width 39 height 17
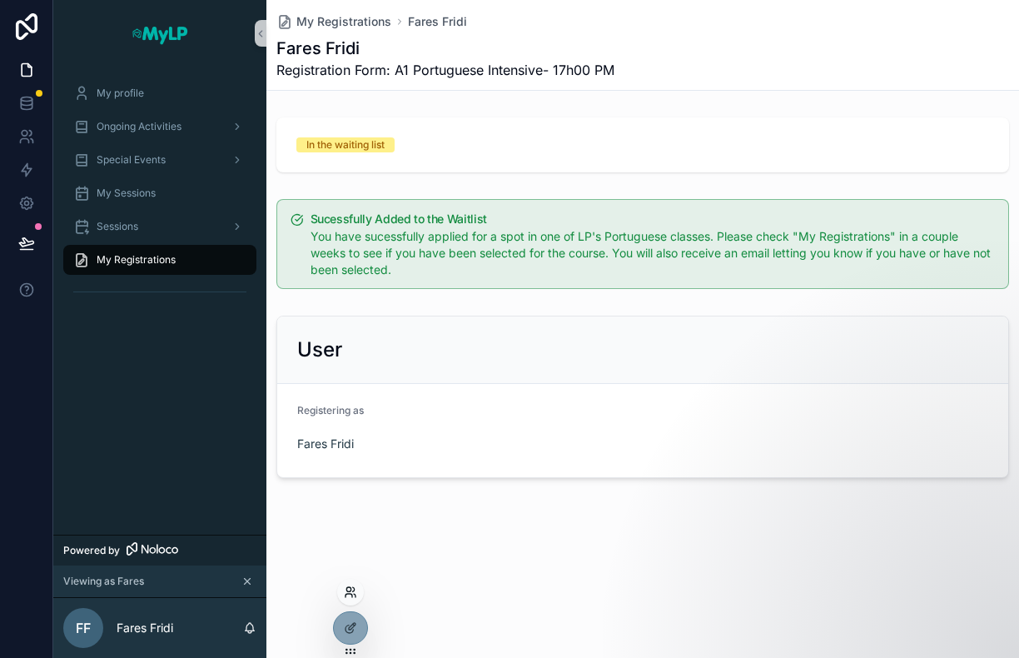
click at [355, 597] on icon at bounding box center [350, 591] width 13 height 13
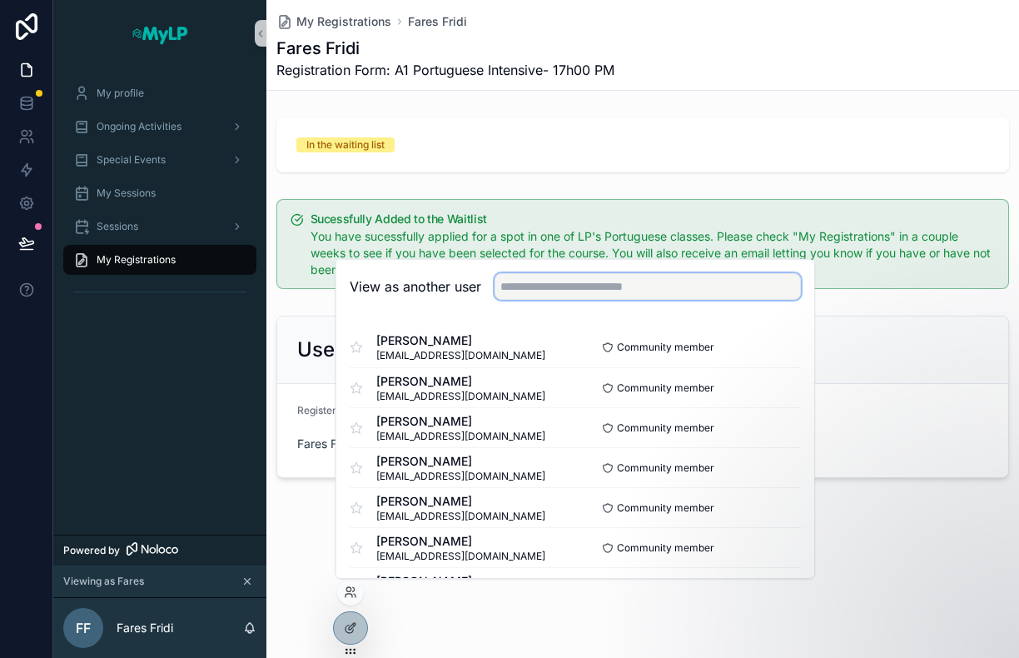
click at [541, 287] on input "text" at bounding box center [647, 286] width 306 height 27
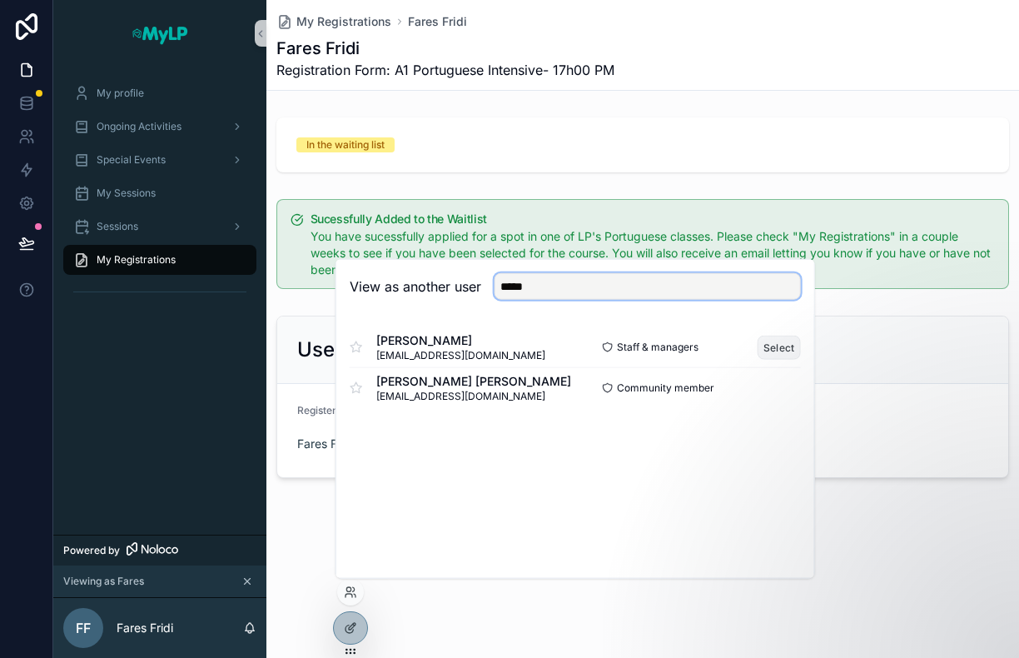
type input "*****"
click at [775, 342] on button "Select" at bounding box center [778, 347] width 43 height 24
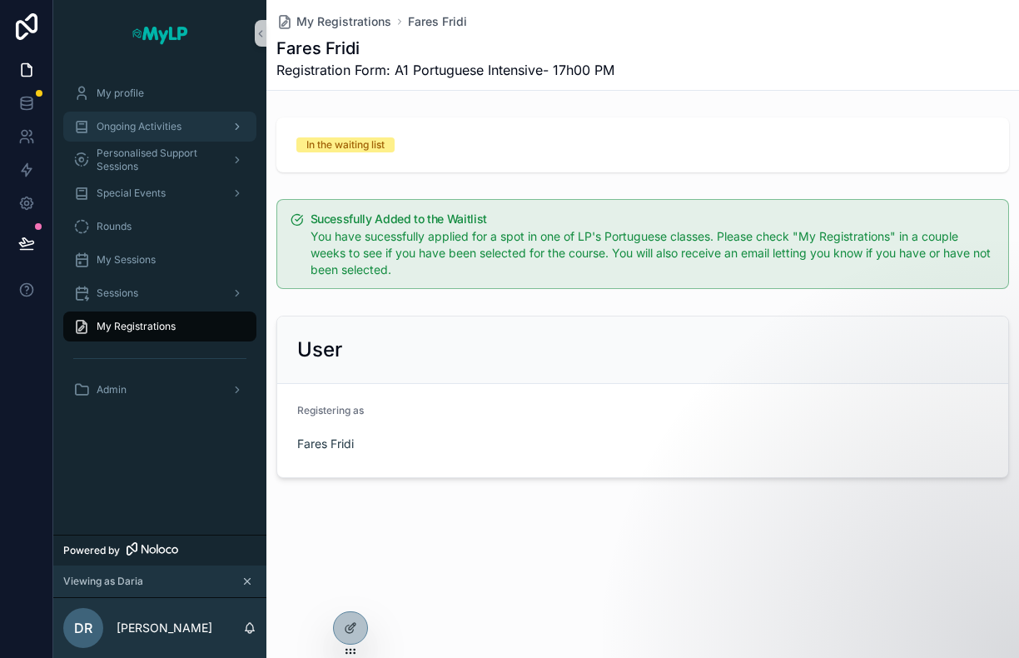
click at [161, 127] on span "Ongoing Activities" at bounding box center [139, 126] width 85 height 13
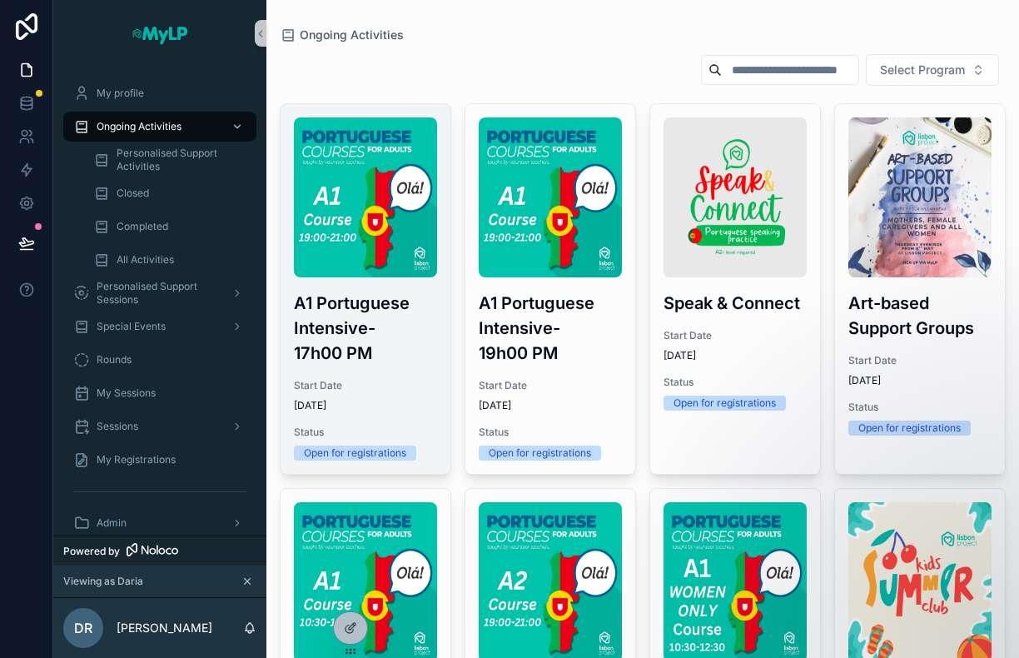
click at [385, 333] on h3 "A1 Portuguese Intensive- 17h00 PM" at bounding box center [365, 327] width 143 height 75
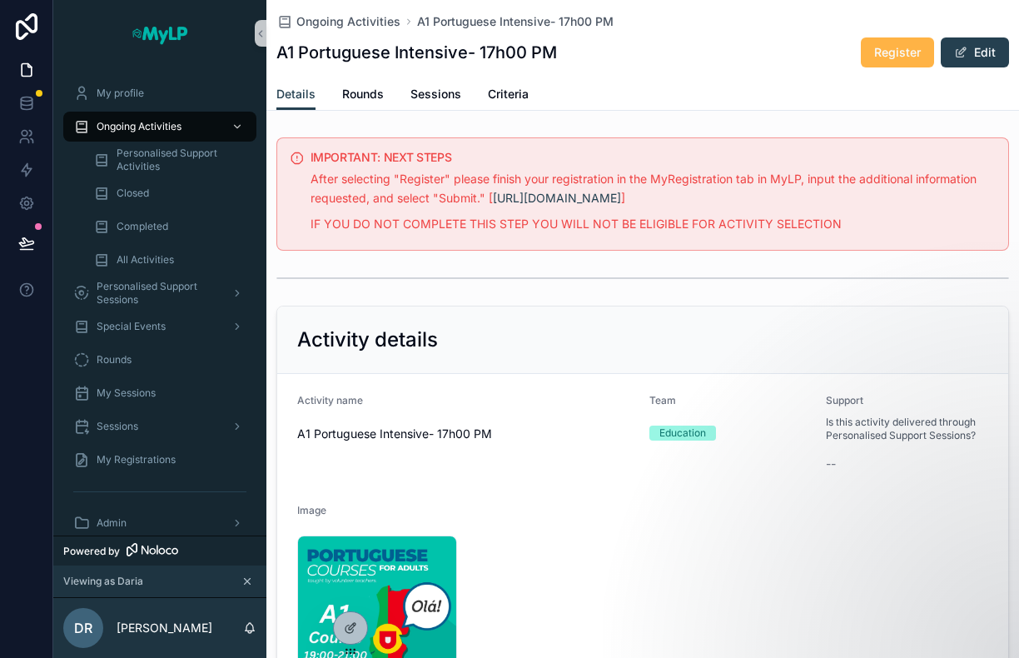
click at [894, 47] on span "Register" at bounding box center [897, 52] width 47 height 17
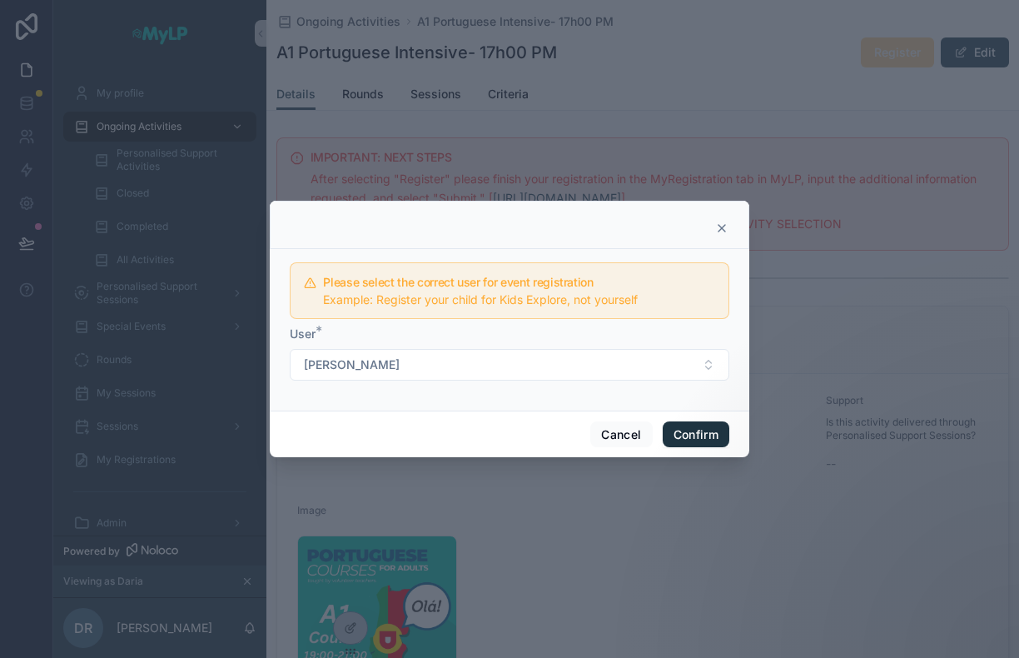
click at [701, 426] on button "Confirm" at bounding box center [696, 434] width 67 height 27
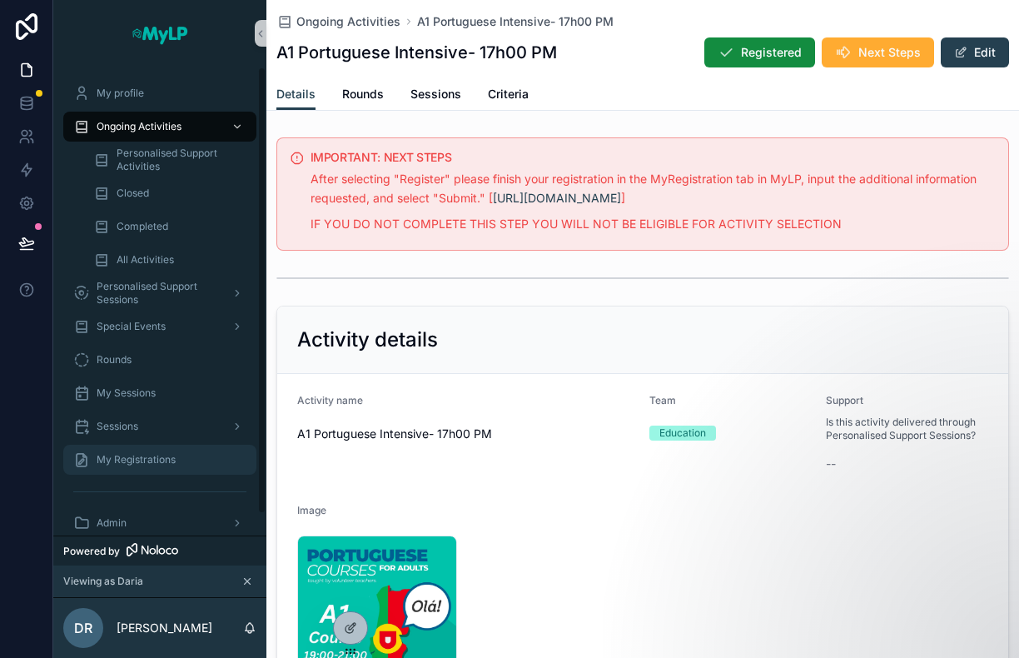
click at [135, 460] on span "My Registrations" at bounding box center [136, 459] width 79 height 13
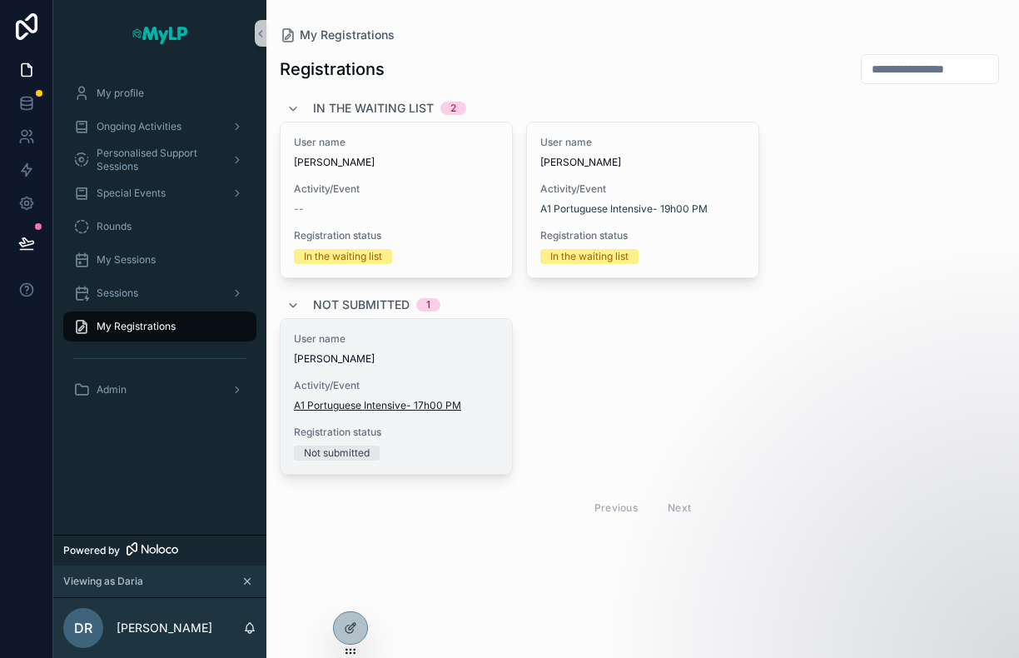
click at [447, 407] on span "A1 Portuguese Intensive- 17h00 PM" at bounding box center [377, 405] width 167 height 13
click at [449, 367] on div "User name Daria Raczek Activity/Event A1 Portuguese Intensive- 17h00 PM Registr…" at bounding box center [395, 396] width 231 height 155
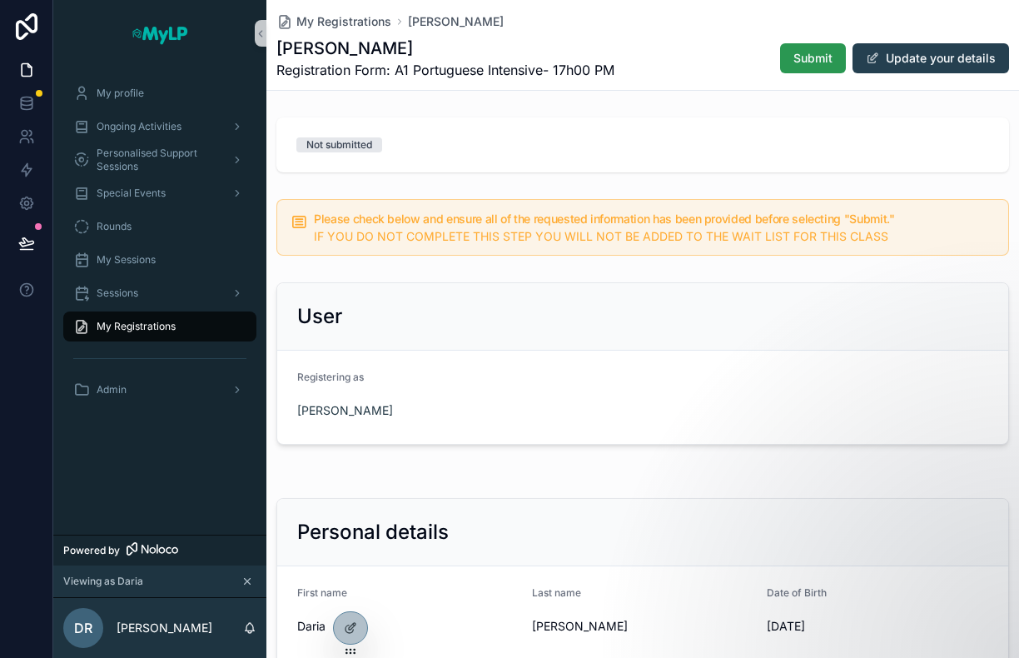
click at [793, 61] on span "Submit" at bounding box center [812, 58] width 39 height 17
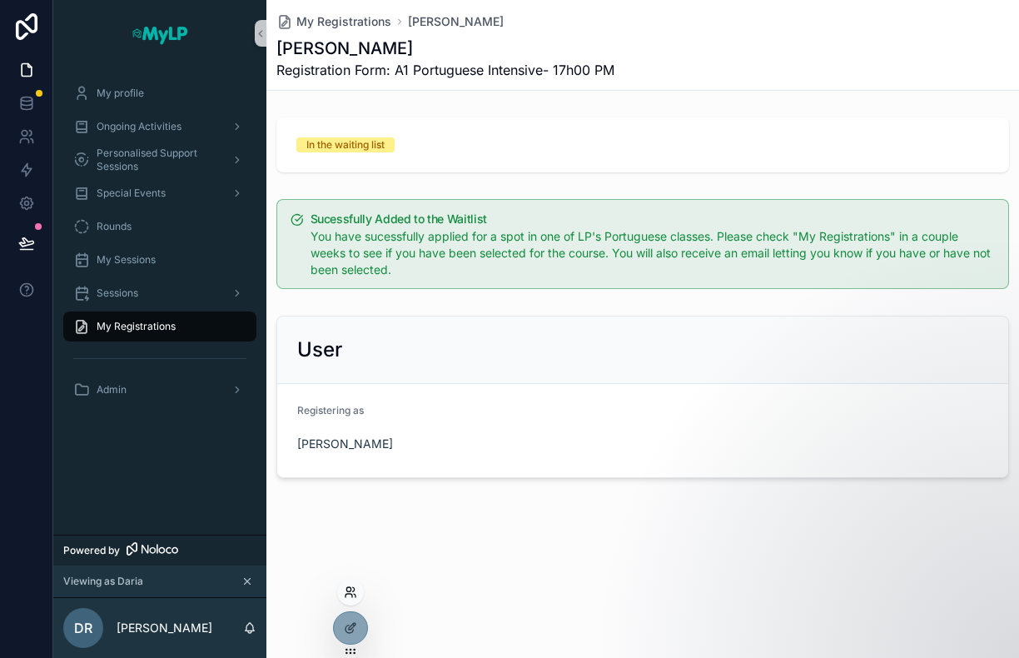
click at [353, 590] on icon at bounding box center [354, 589] width 2 height 4
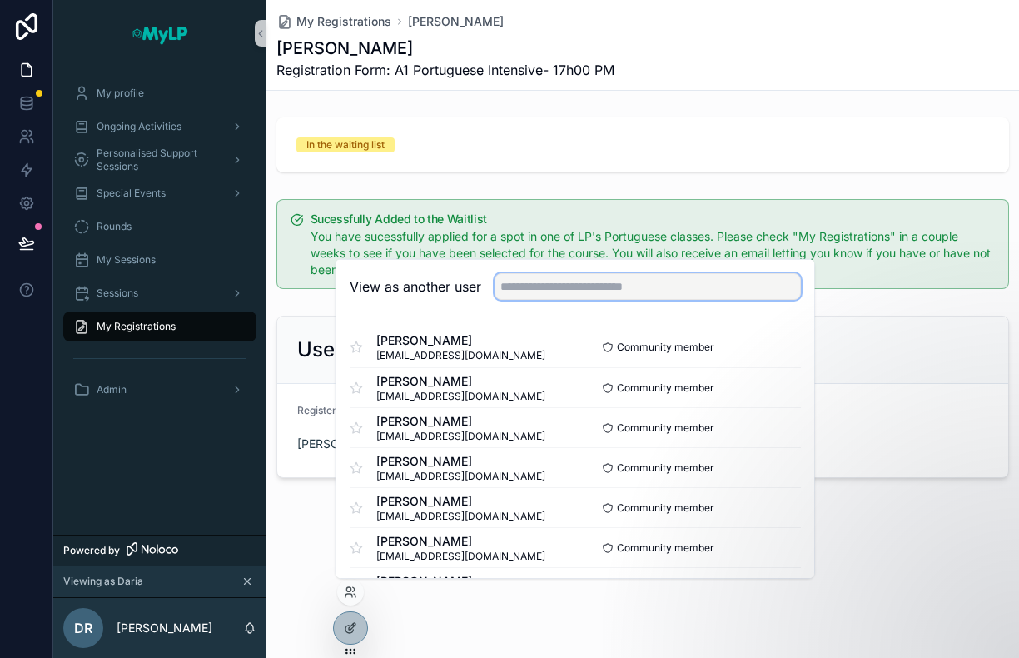
click at [554, 281] on input "text" at bounding box center [647, 286] width 306 height 27
type input "**********"
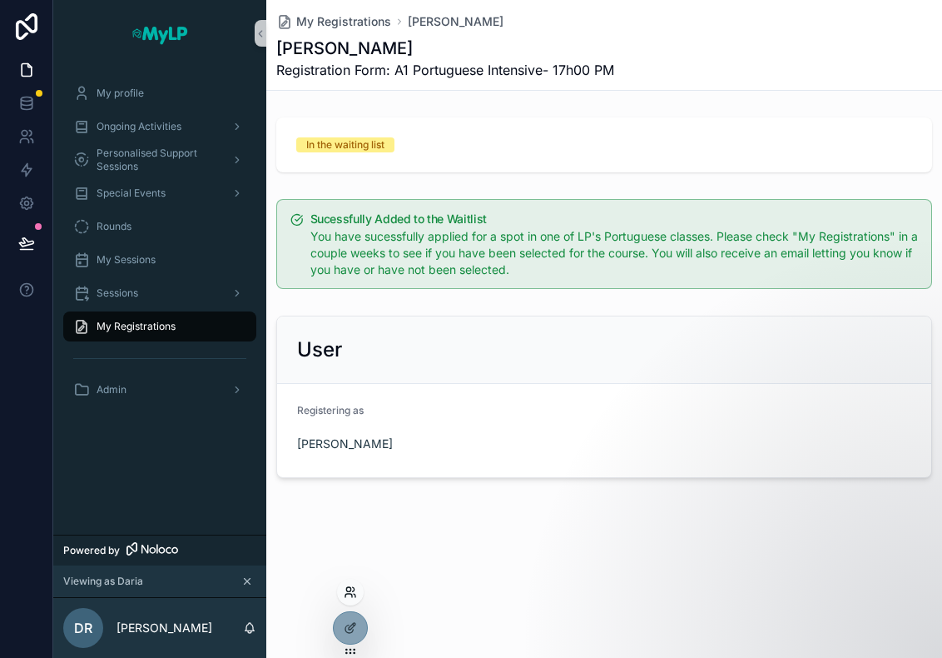
click at [356, 588] on icon at bounding box center [350, 591] width 13 height 13
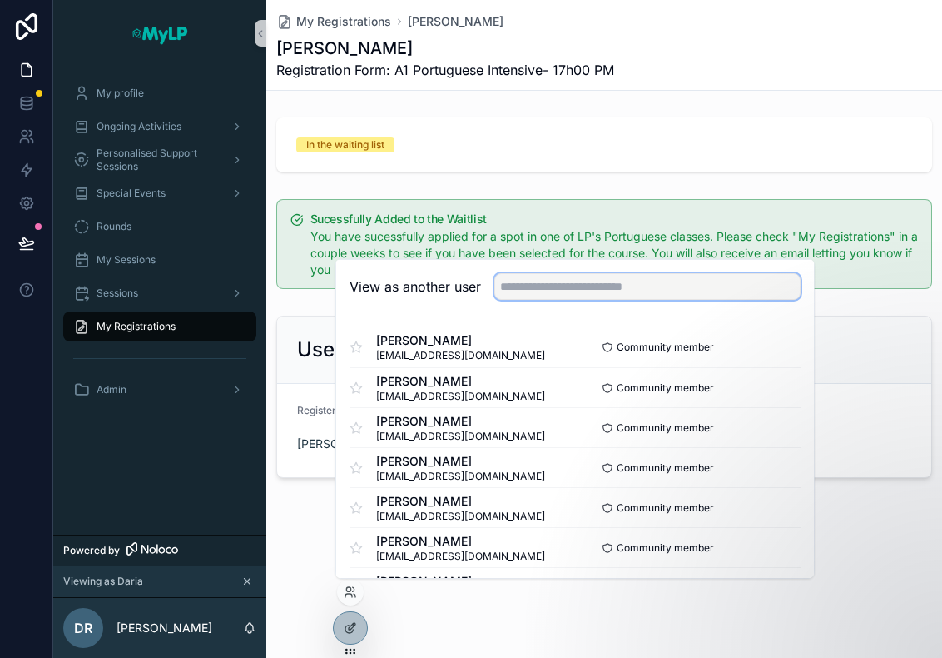
click at [574, 294] on input "text" at bounding box center [647, 286] width 306 height 27
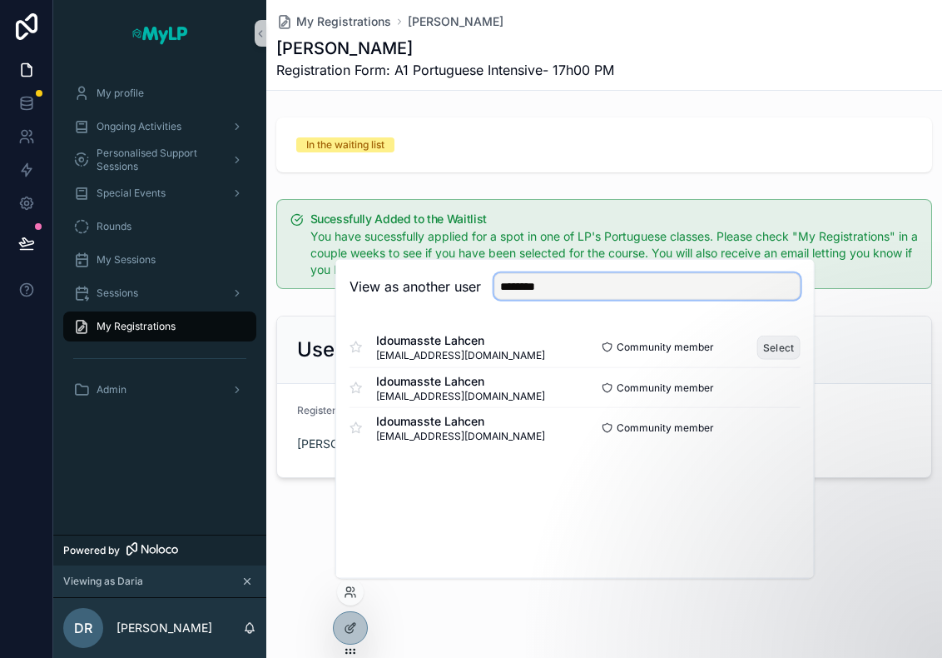
type input "********"
click at [773, 350] on button "Select" at bounding box center [778, 347] width 43 height 24
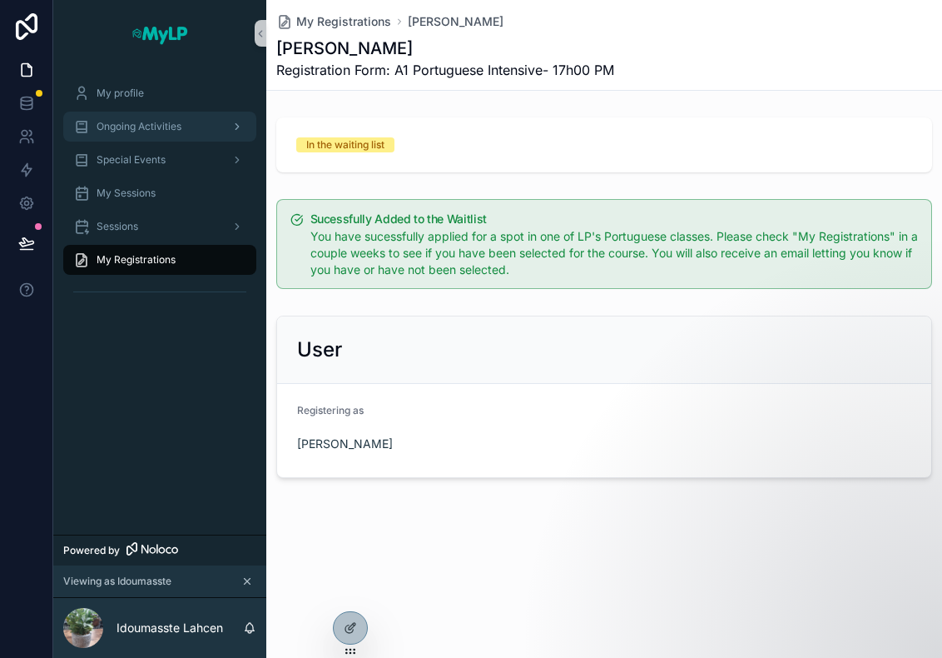
click at [150, 128] on span "Ongoing Activities" at bounding box center [139, 126] width 85 height 13
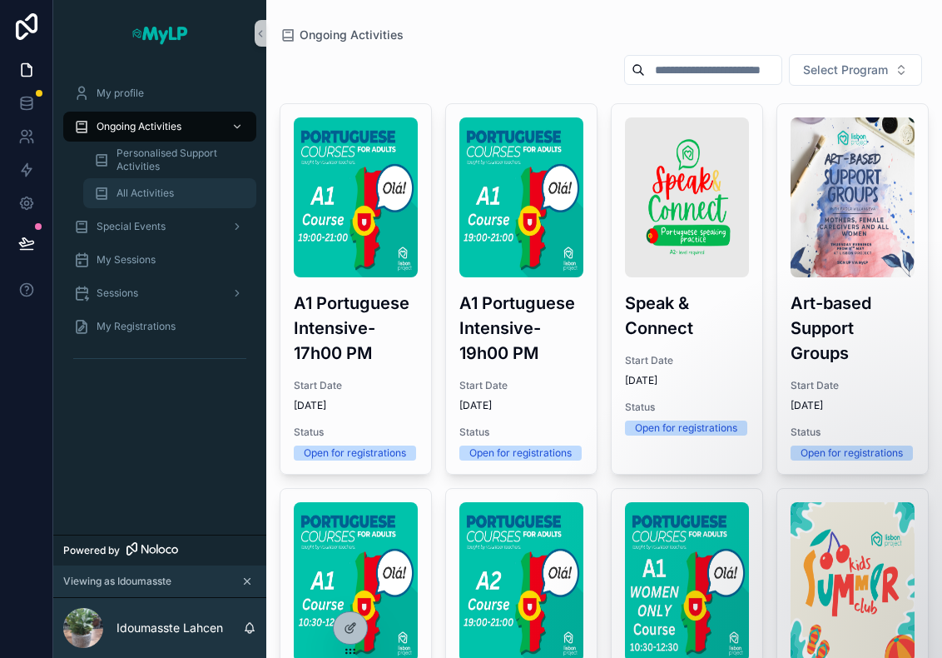
click at [370, 335] on h3 "A1 Portuguese Intensive- 17h00 PM" at bounding box center [356, 327] width 124 height 75
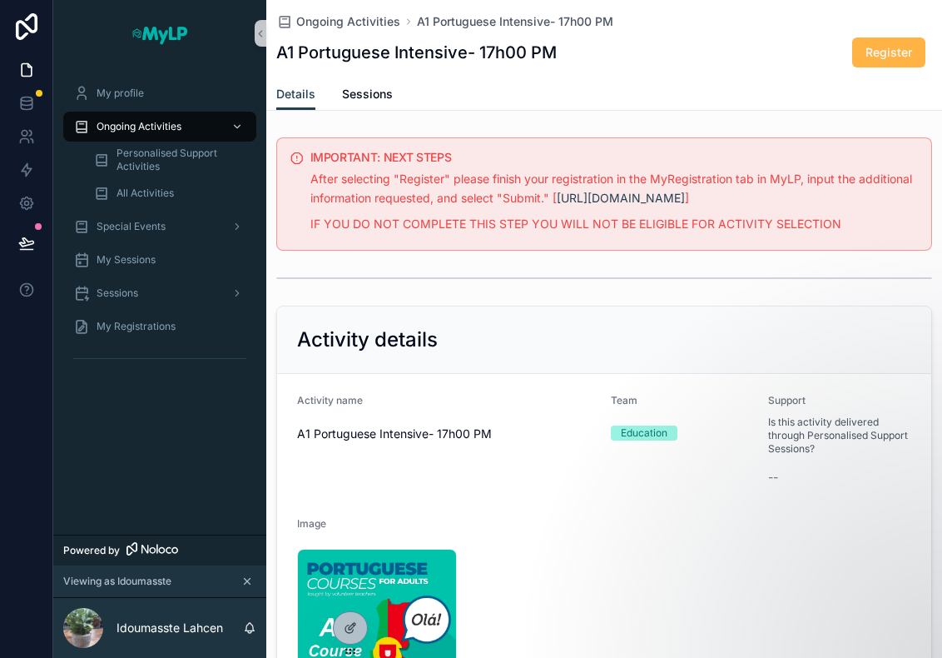
click at [866, 53] on span "Register" at bounding box center [889, 52] width 47 height 17
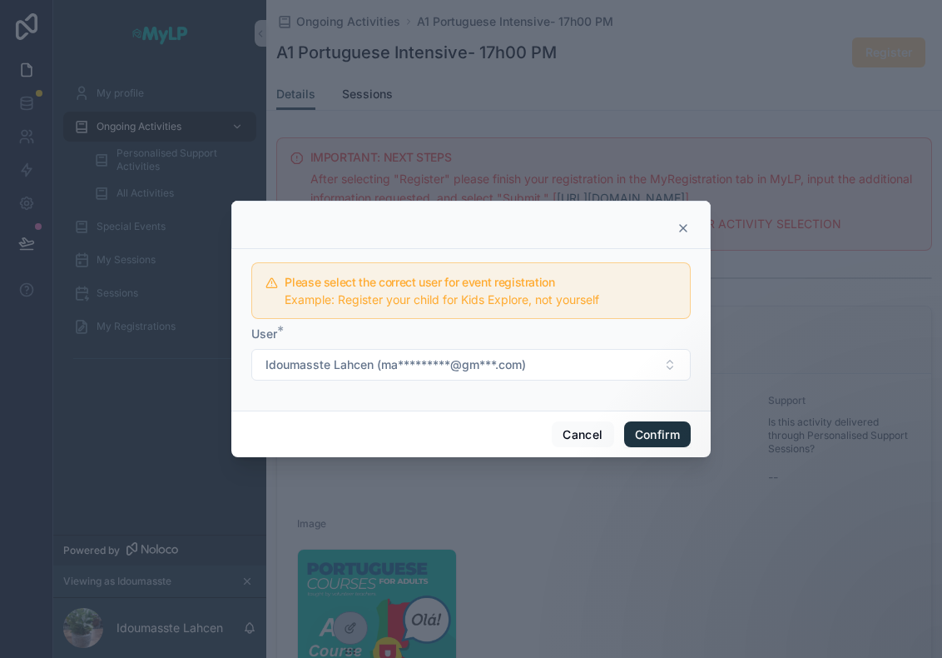
click at [649, 430] on button "Confirm" at bounding box center [657, 434] width 67 height 27
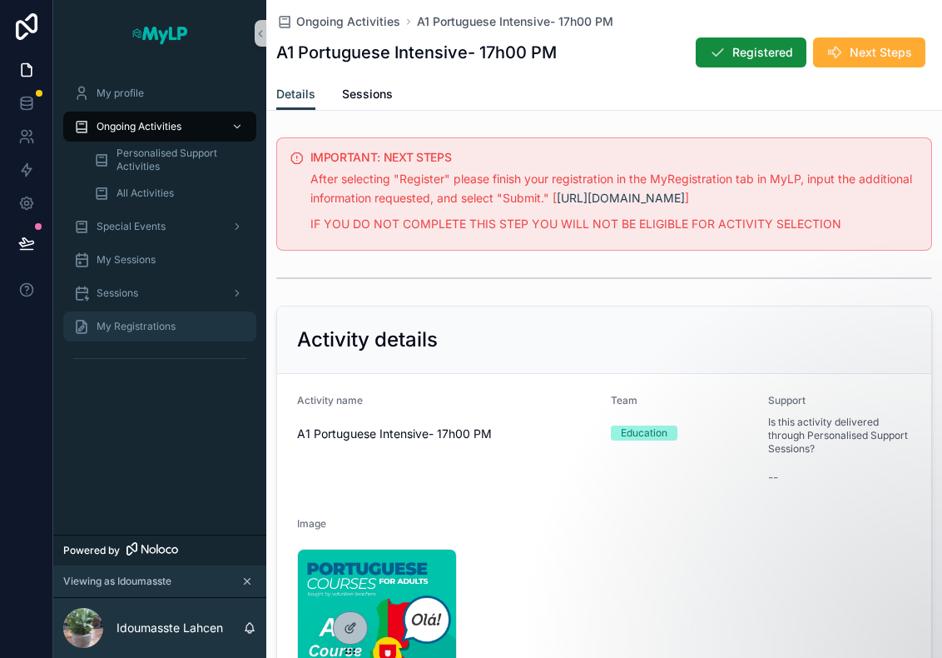
click at [135, 313] on div "My Registrations" at bounding box center [159, 326] width 173 height 27
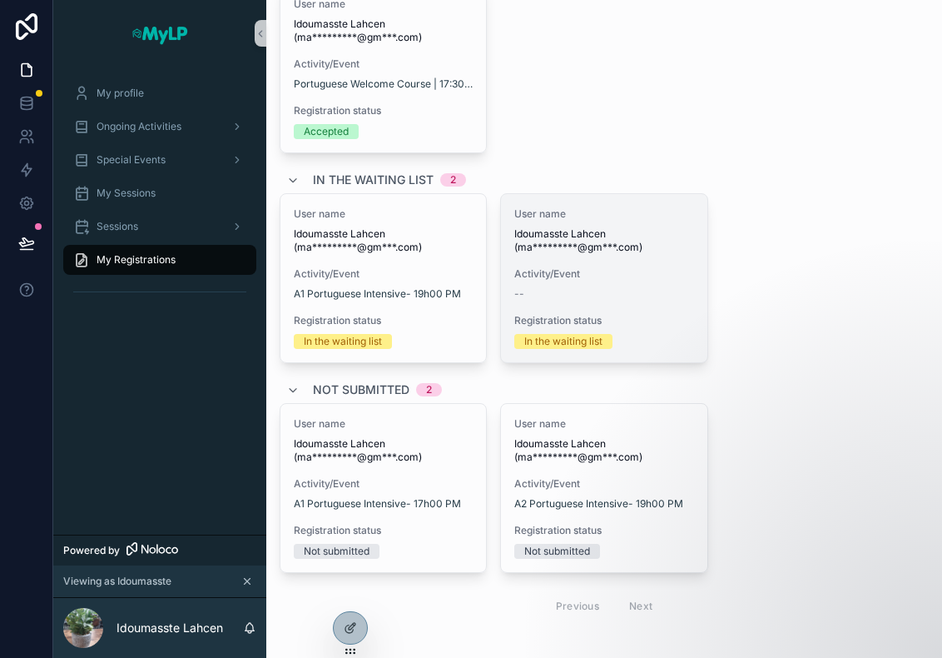
scroll to position [157, 0]
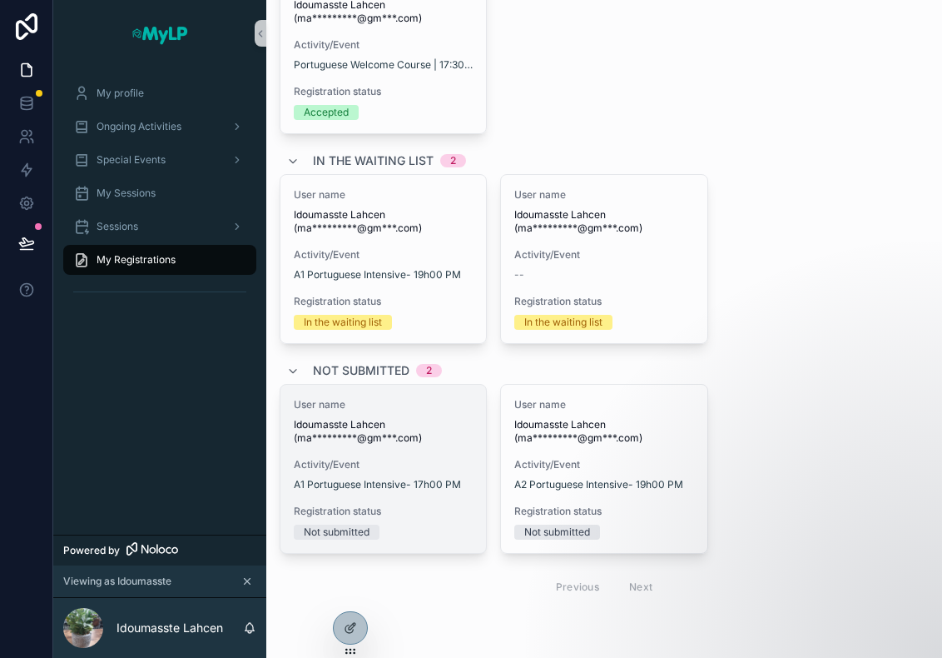
click at [438, 443] on div "User name Idoumasste Lahcen (ma*********@gm***.com) Activity/Event A1 Portugues…" at bounding box center [383, 469] width 206 height 168
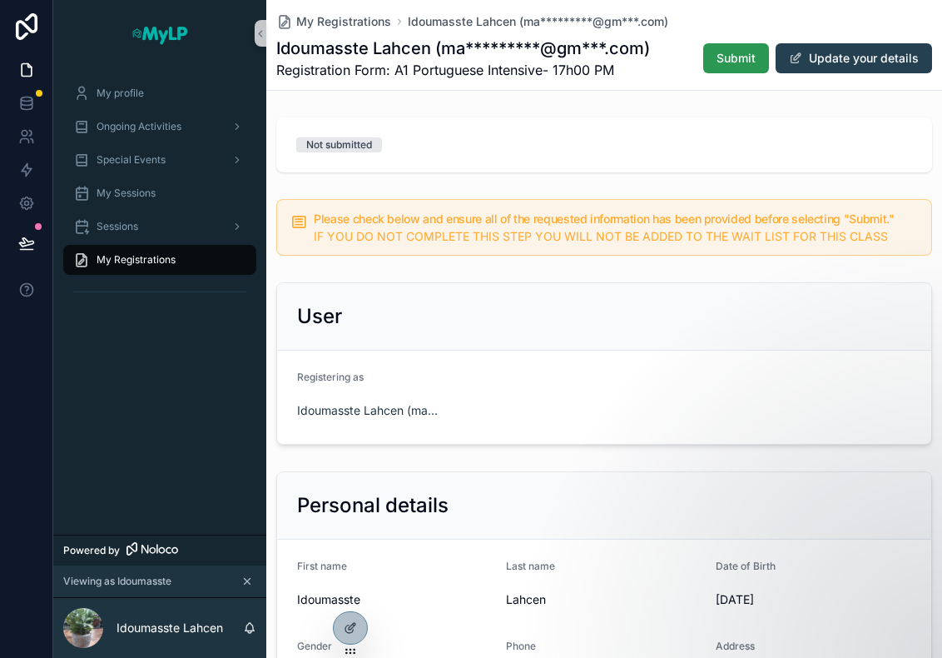
click at [732, 54] on span "Submit" at bounding box center [736, 58] width 39 height 17
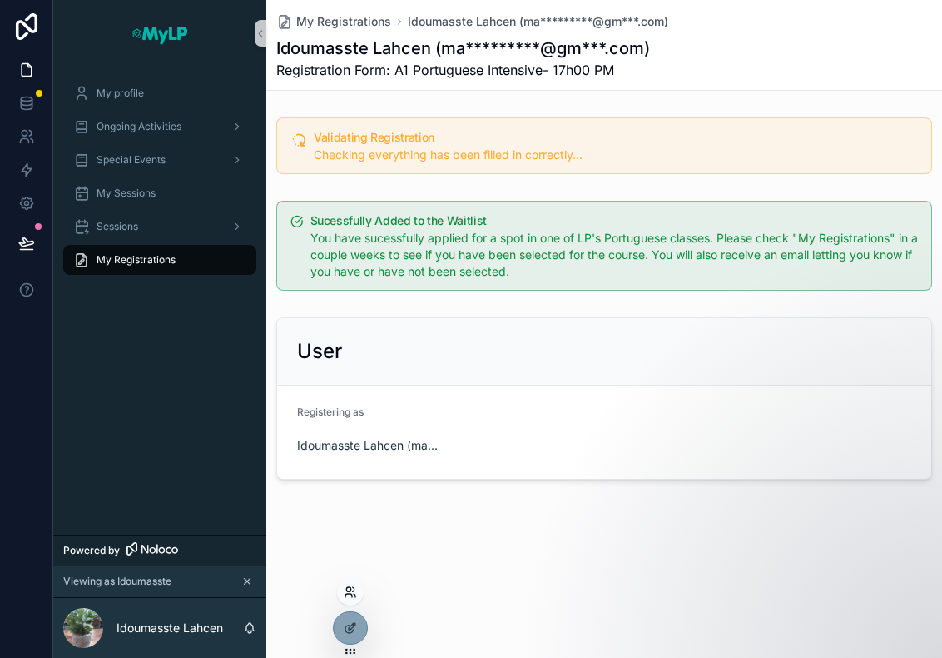
click at [346, 595] on icon at bounding box center [350, 591] width 13 height 13
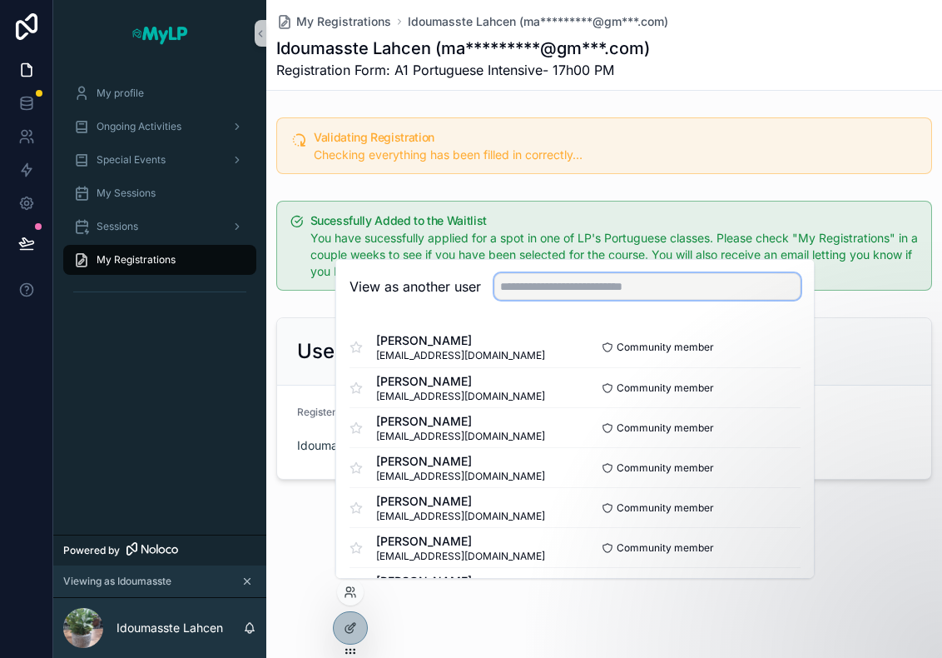
click at [560, 292] on input "text" at bounding box center [647, 286] width 306 height 27
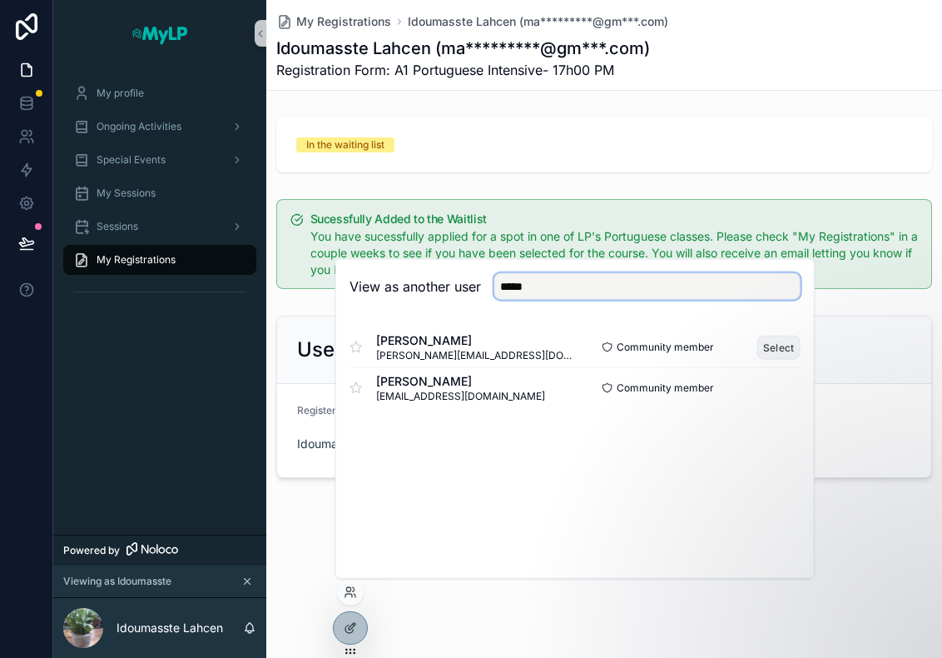
type input "*****"
click at [787, 349] on button "Select" at bounding box center [778, 347] width 43 height 24
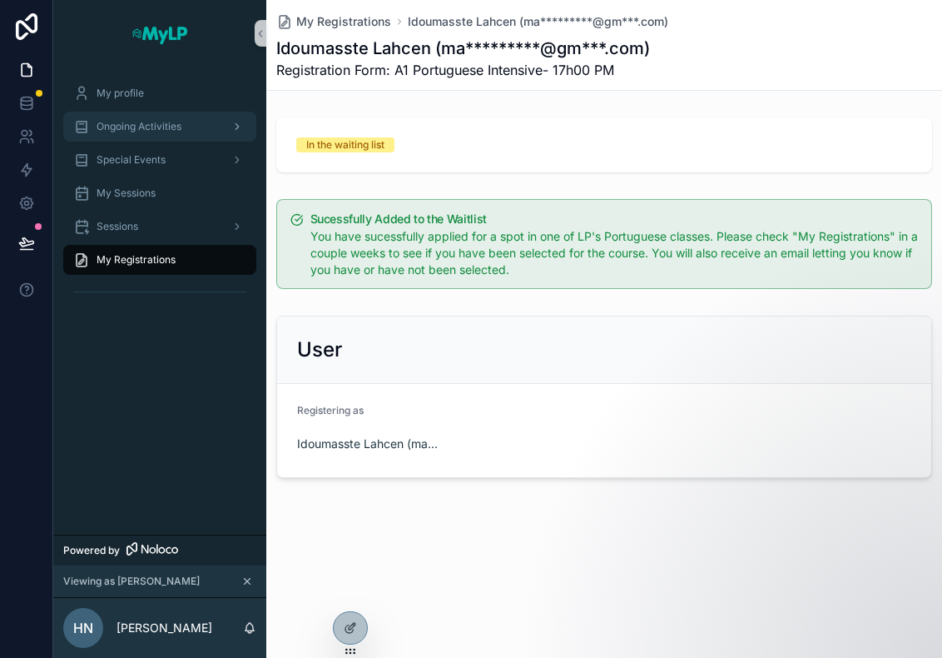
click at [148, 132] on span "Ongoing Activities" at bounding box center [139, 126] width 85 height 13
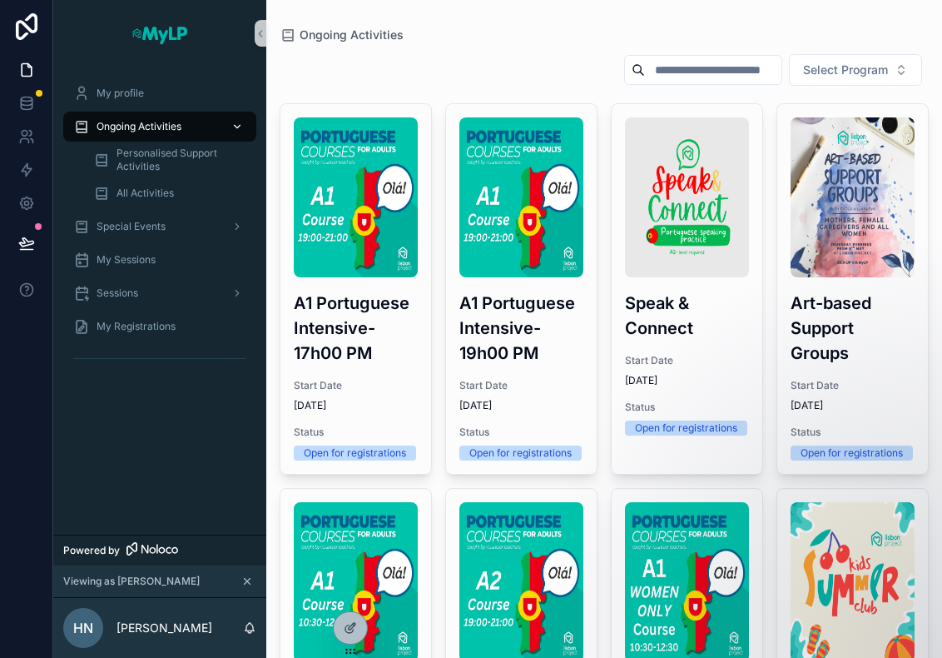
click at [365, 280] on div "A1 Portuguese Intensive- 17h00 PM Start Date [DATE] Status Open for registratio…" at bounding box center [355, 289] width 151 height 370
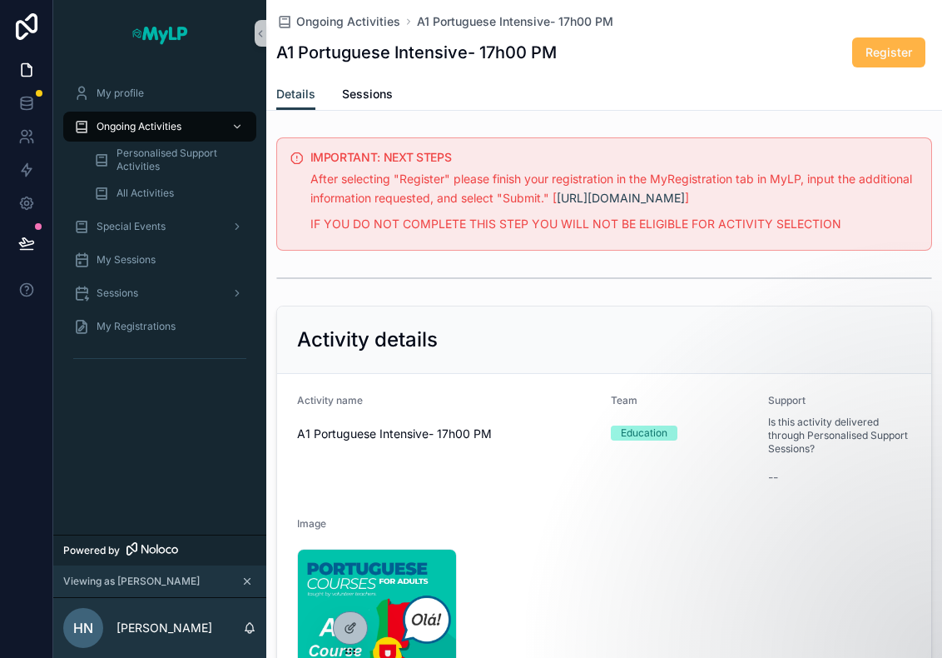
click at [866, 44] on span "Register" at bounding box center [889, 52] width 47 height 17
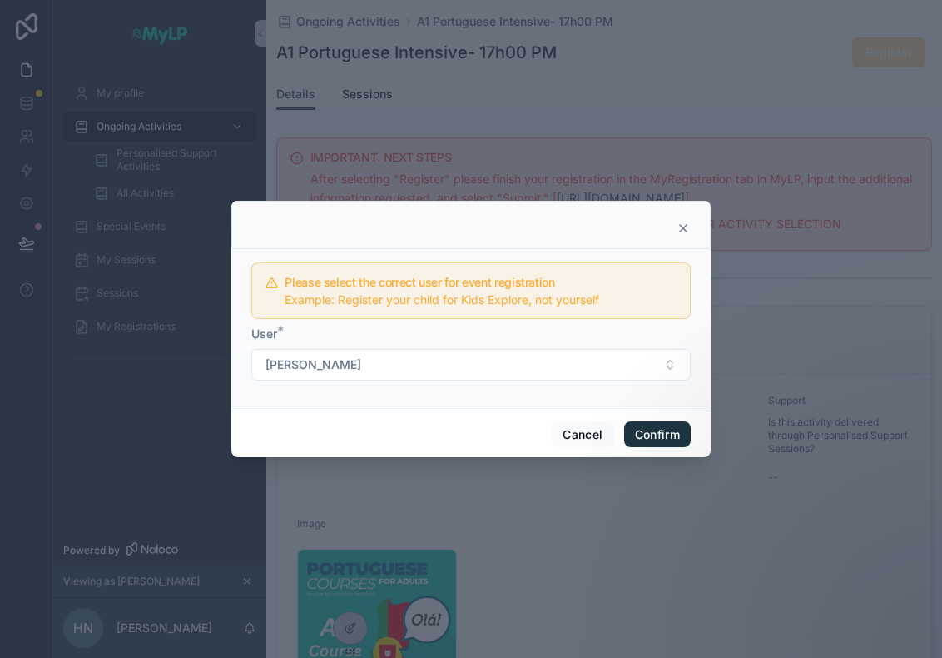
click at [673, 433] on button "Confirm" at bounding box center [657, 434] width 67 height 27
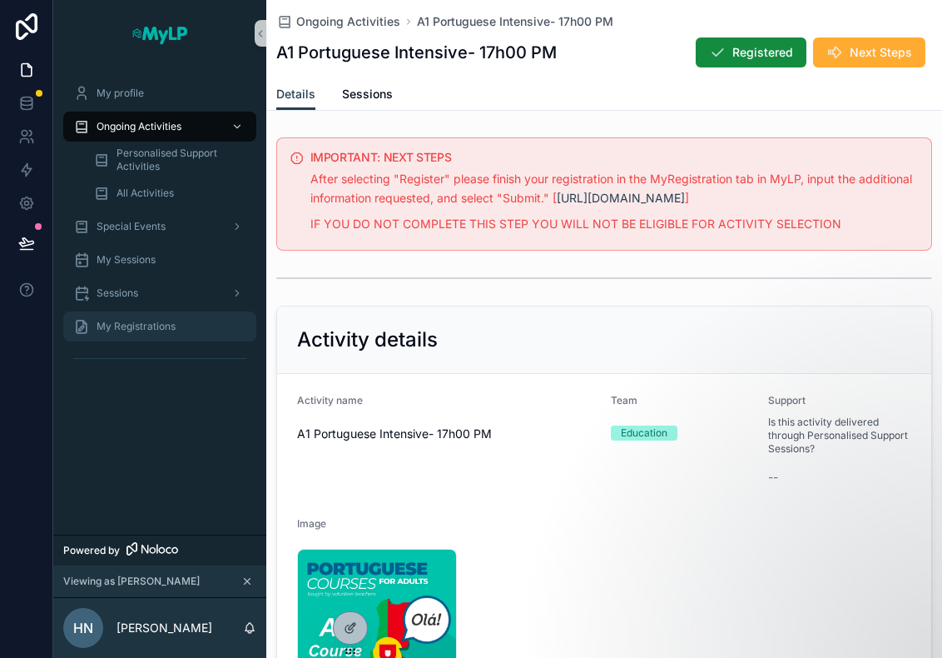
click at [132, 329] on span "My Registrations" at bounding box center [136, 326] width 79 height 13
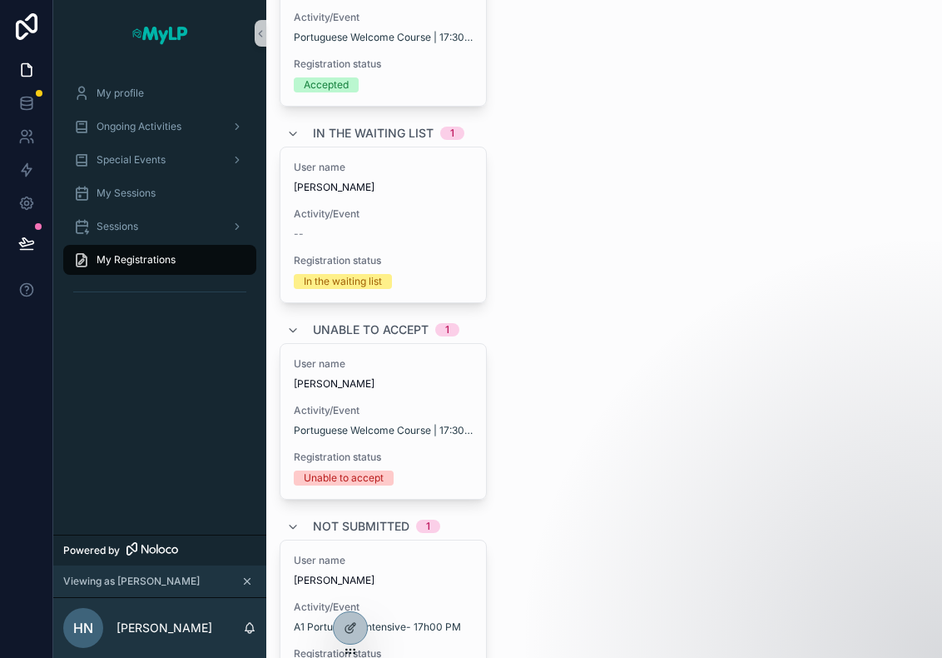
scroll to position [313, 0]
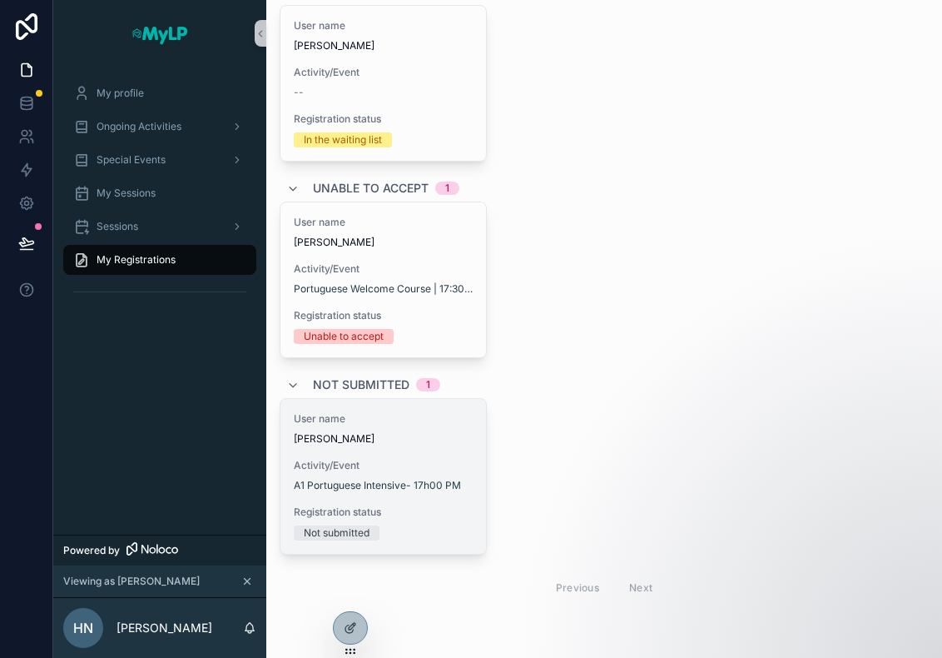
click at [415, 429] on div "User name [PERSON_NAME]" at bounding box center [383, 428] width 179 height 33
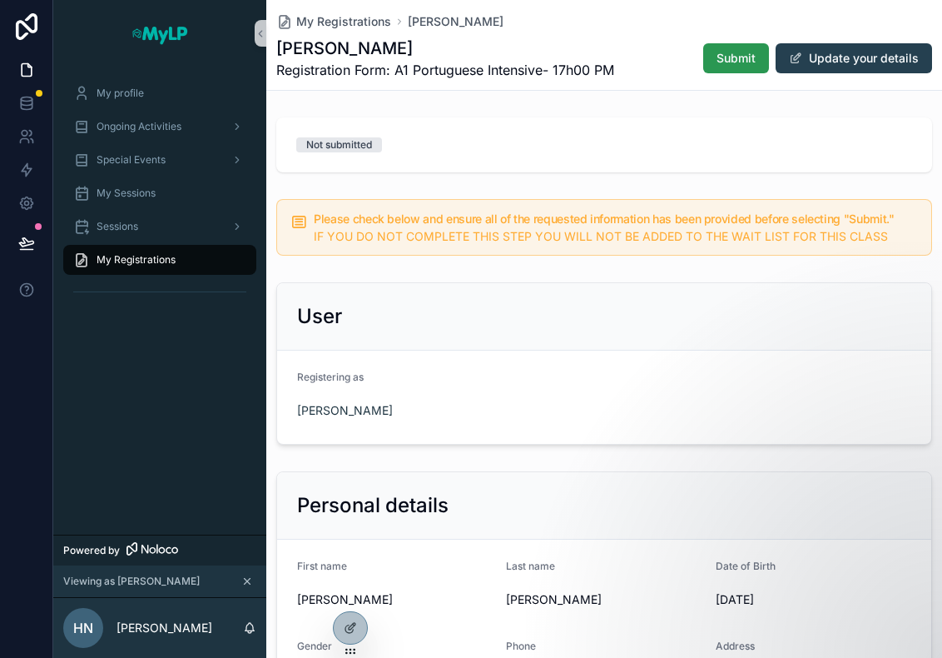
click at [729, 46] on button "Submit" at bounding box center [736, 58] width 66 height 30
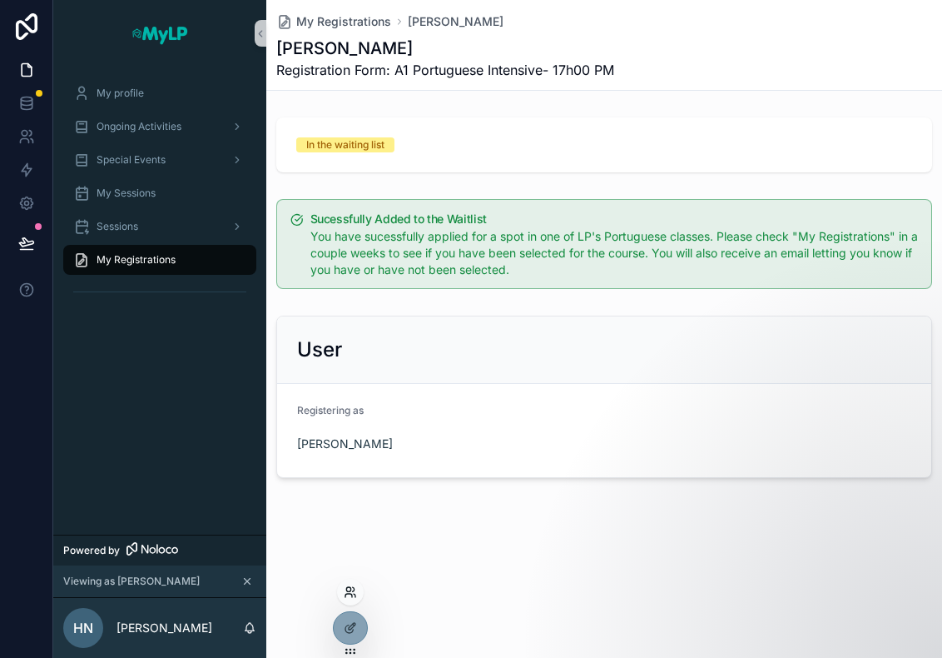
click at [352, 595] on icon at bounding box center [350, 591] width 13 height 13
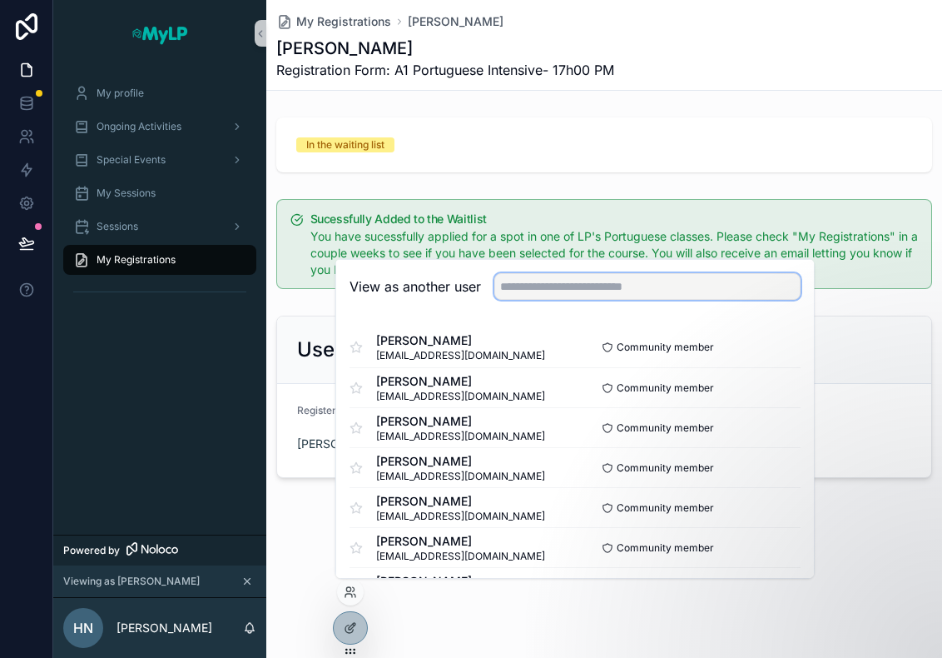
click at [551, 284] on input "text" at bounding box center [647, 286] width 306 height 27
type input "**********"
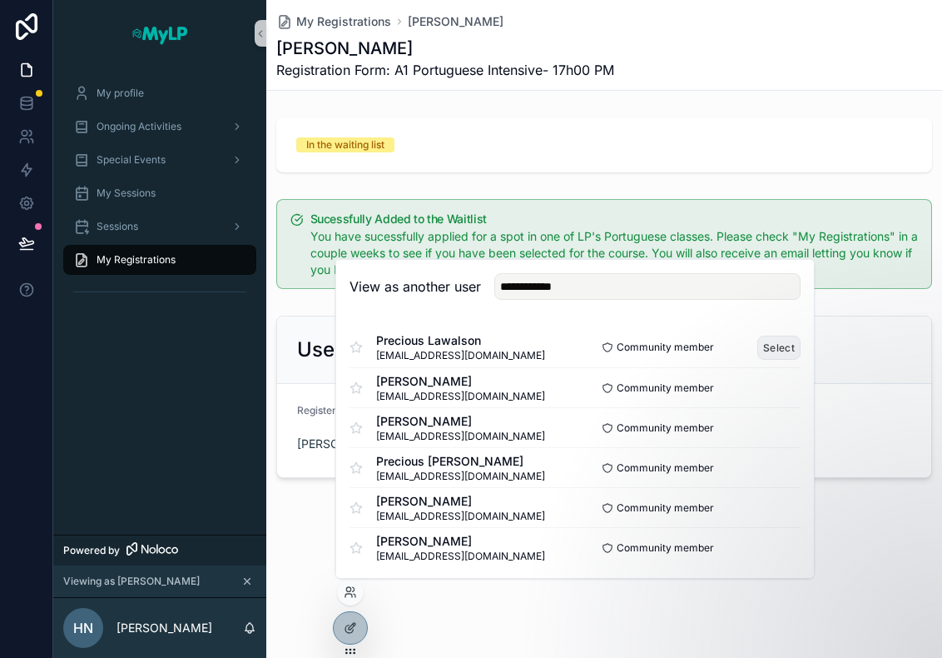
click at [761, 348] on button "Select" at bounding box center [778, 347] width 43 height 24
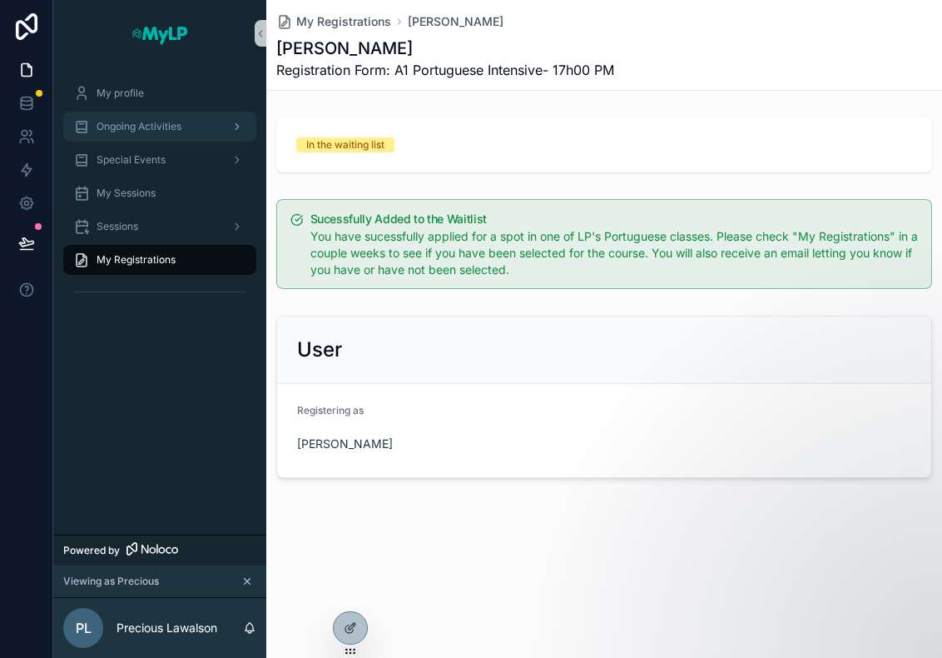
click at [165, 127] on span "Ongoing Activities" at bounding box center [139, 126] width 85 height 13
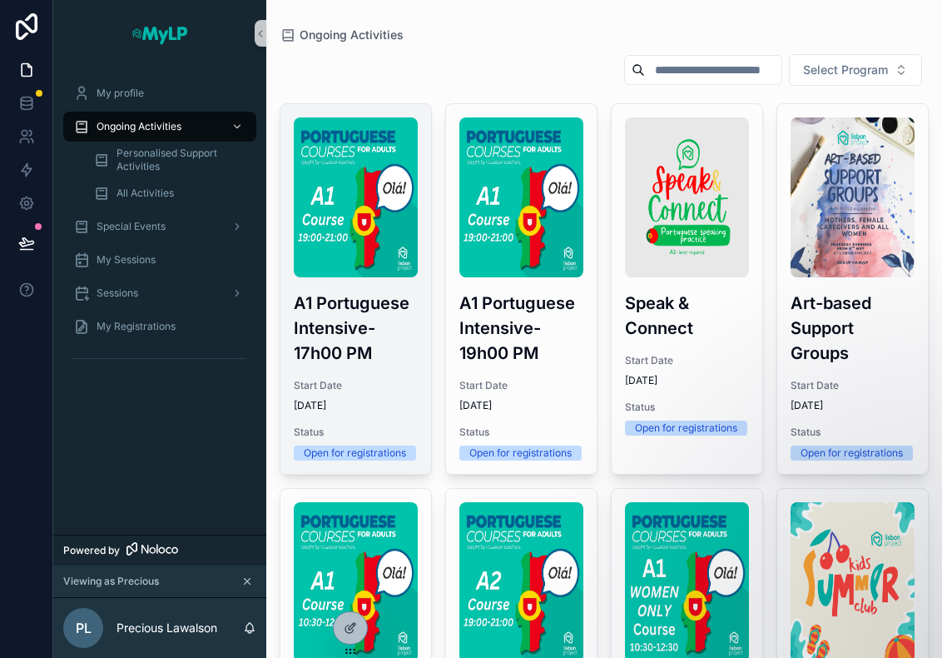
click at [364, 233] on img "scrollable content" at bounding box center [356, 197] width 124 height 160
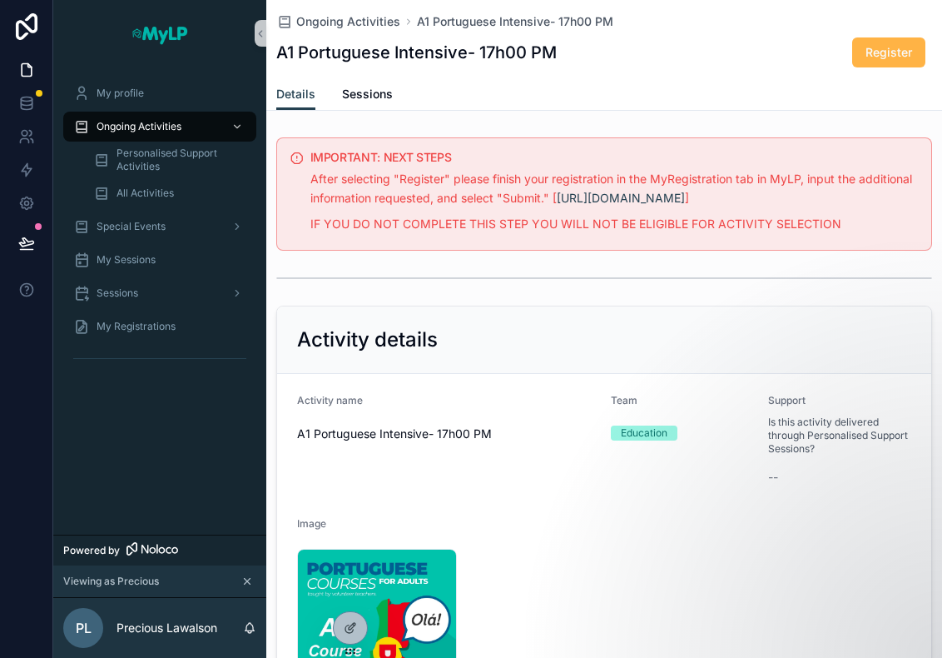
click at [862, 62] on button "Register" at bounding box center [888, 52] width 73 height 30
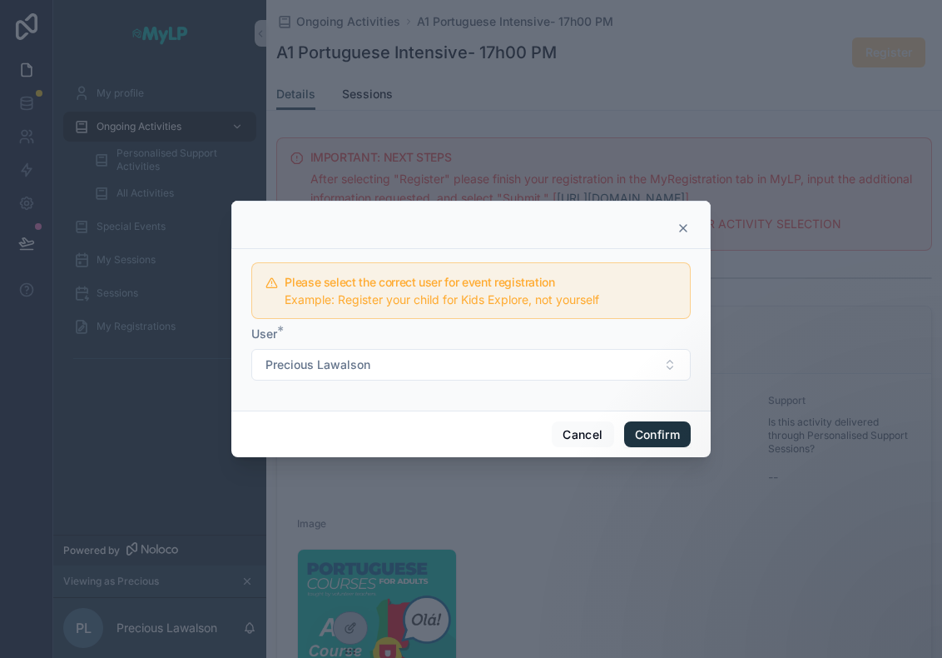
click at [672, 439] on button "Confirm" at bounding box center [657, 434] width 67 height 27
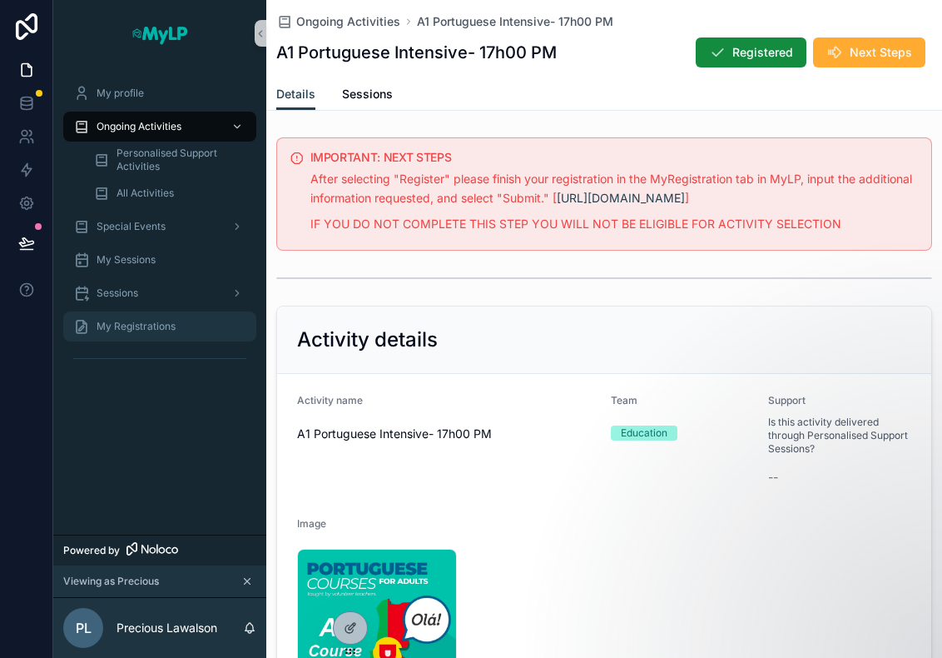
click at [125, 323] on span "My Registrations" at bounding box center [136, 326] width 79 height 13
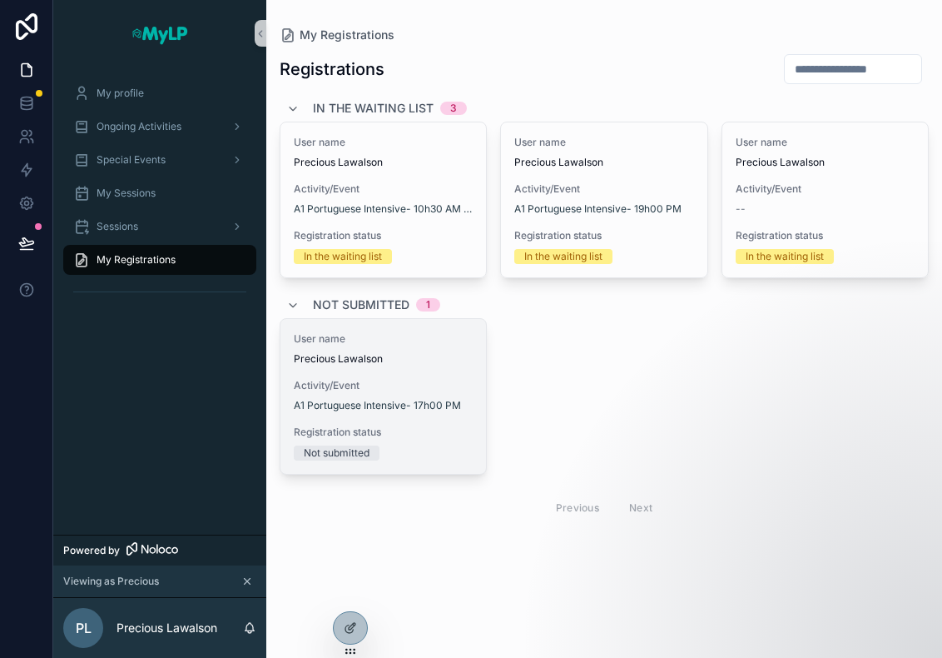
click at [426, 354] on span "Precious Lawalson" at bounding box center [383, 358] width 179 height 13
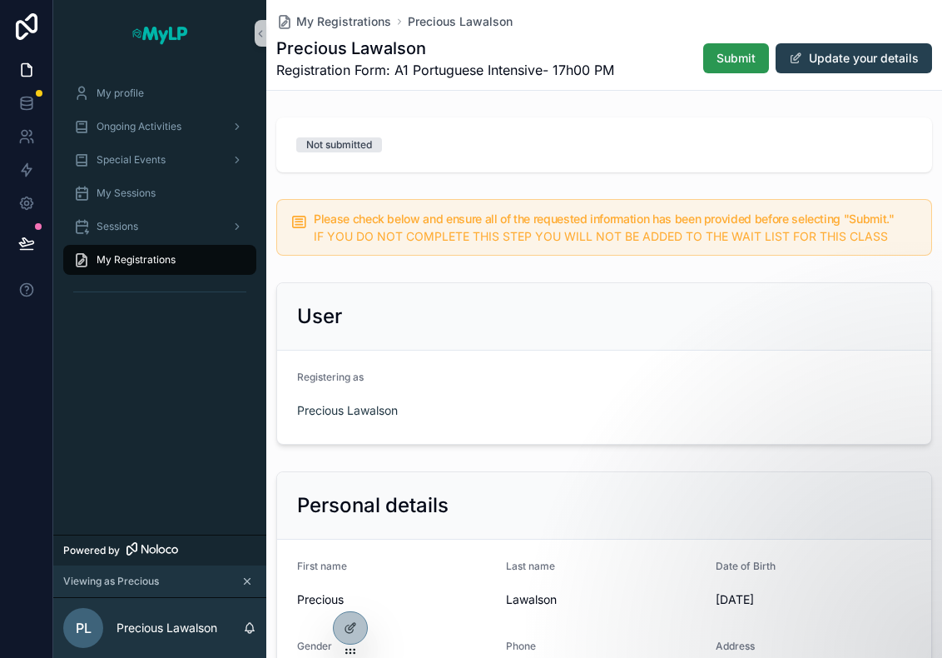
click at [730, 62] on span "Submit" at bounding box center [736, 58] width 39 height 17
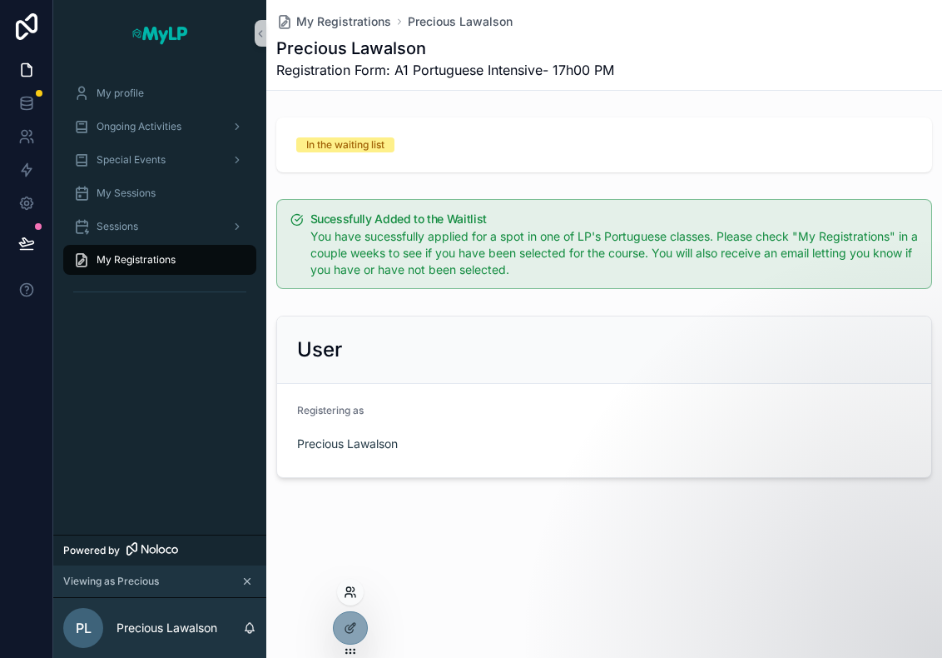
click at [352, 595] on icon at bounding box center [348, 594] width 7 height 3
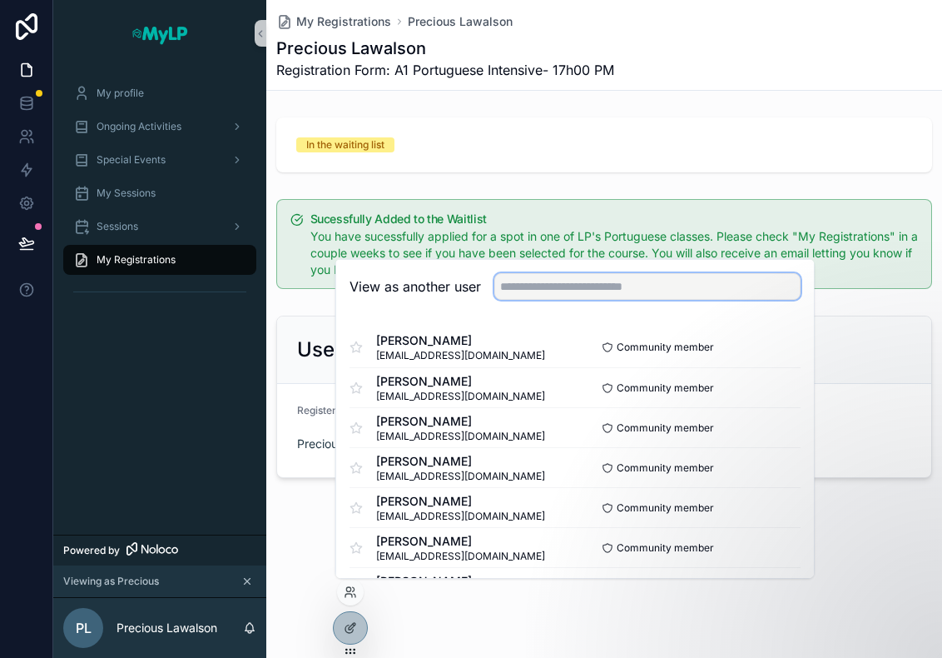
click at [551, 280] on input "text" at bounding box center [647, 286] width 306 height 27
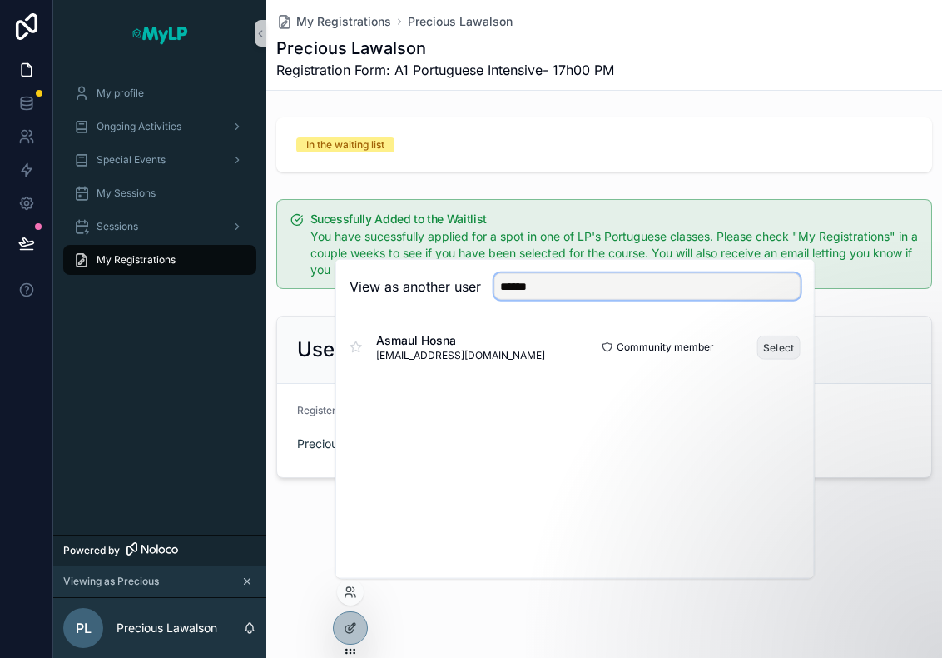
type input "******"
click at [782, 344] on button "Select" at bounding box center [778, 347] width 43 height 24
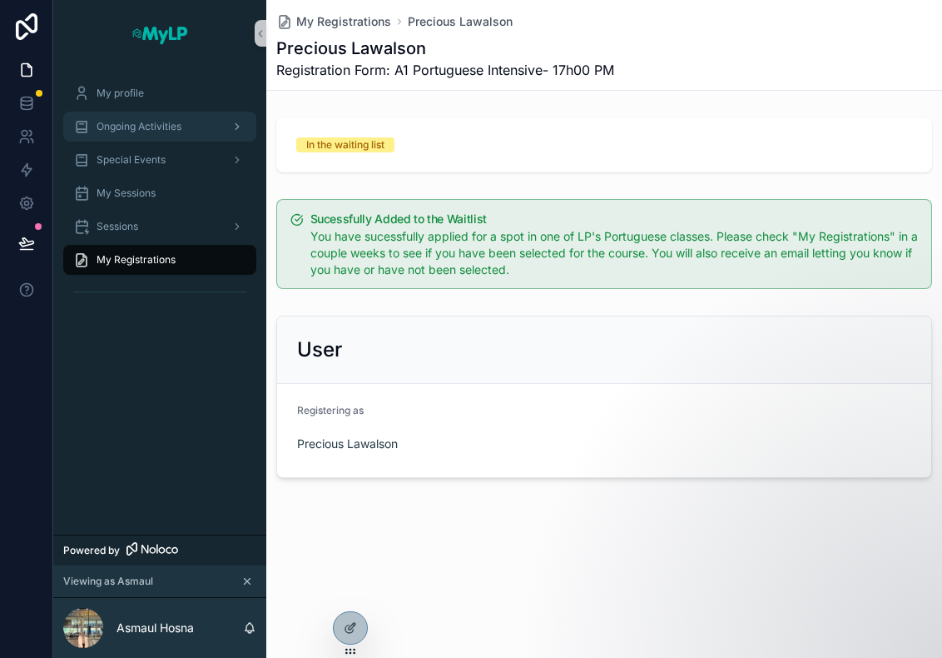
click at [137, 115] on div "Ongoing Activities" at bounding box center [159, 126] width 173 height 27
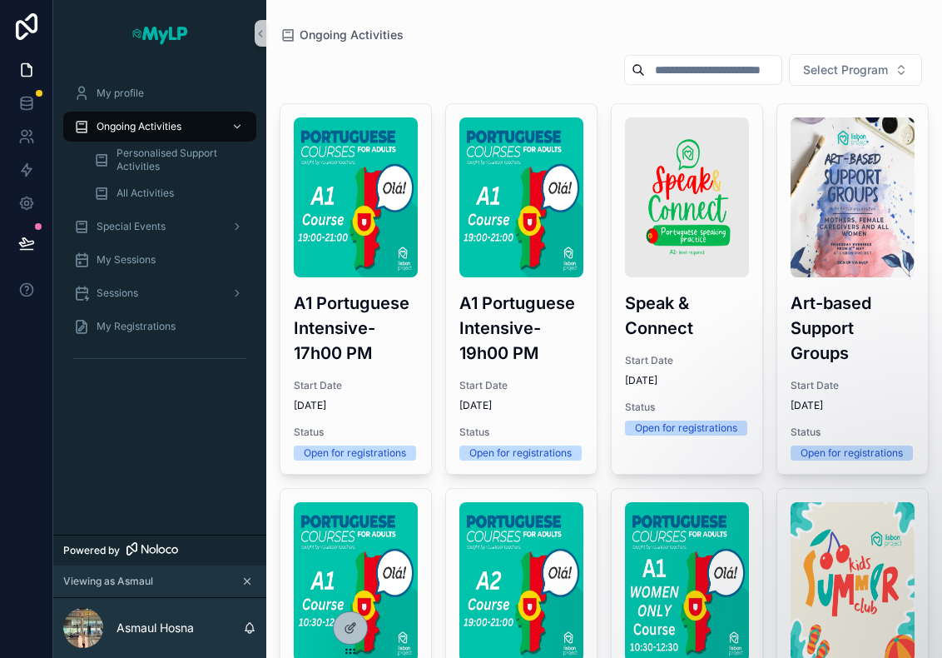
click at [390, 254] on img "scrollable content" at bounding box center [356, 197] width 124 height 160
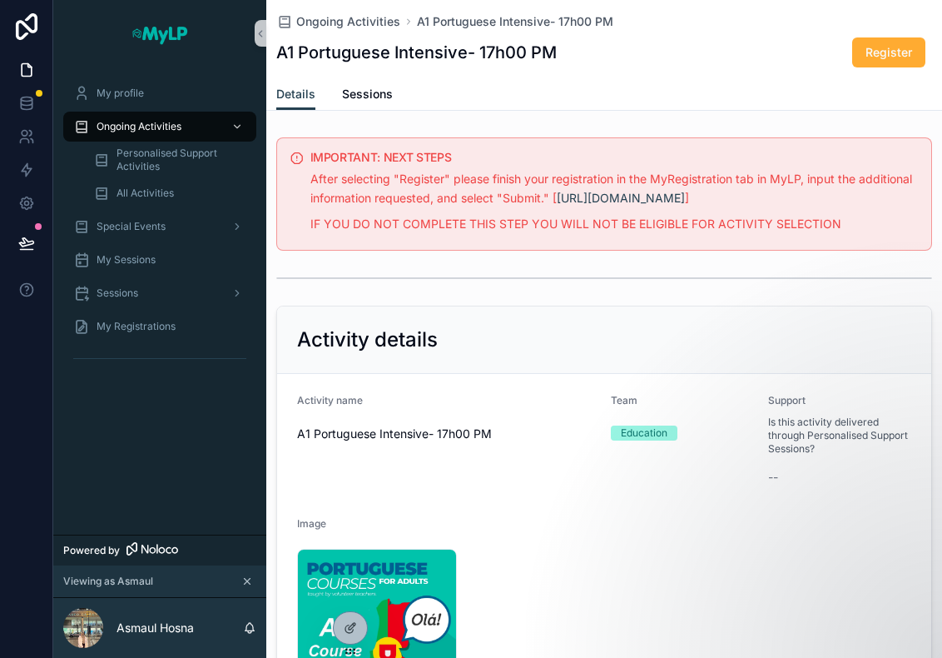
click at [884, 67] on div "Register" at bounding box center [869, 53] width 125 height 32
click at [879, 52] on span "Register" at bounding box center [889, 52] width 47 height 17
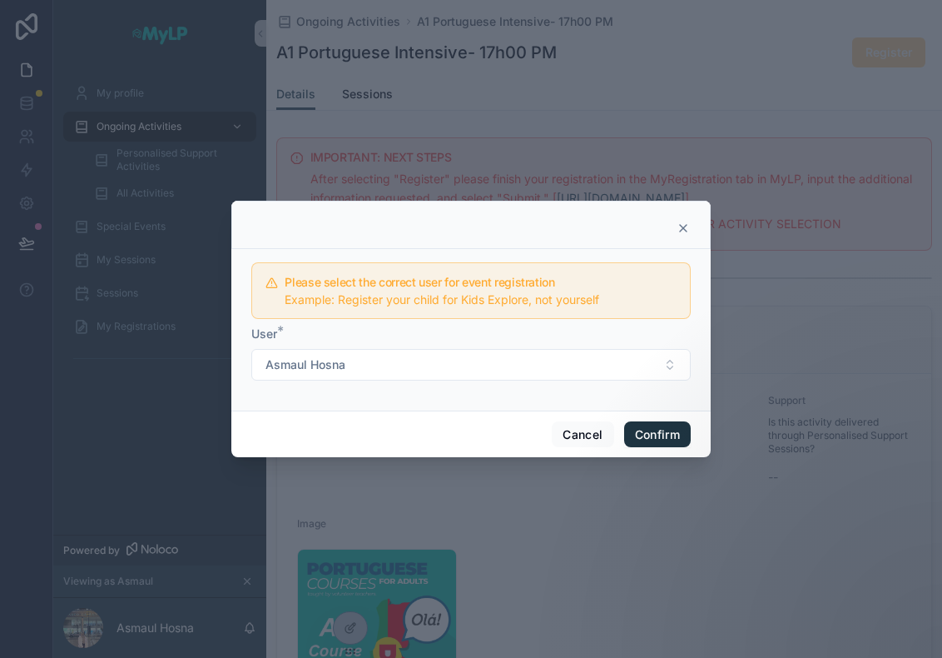
click at [649, 424] on button "Confirm" at bounding box center [657, 434] width 67 height 27
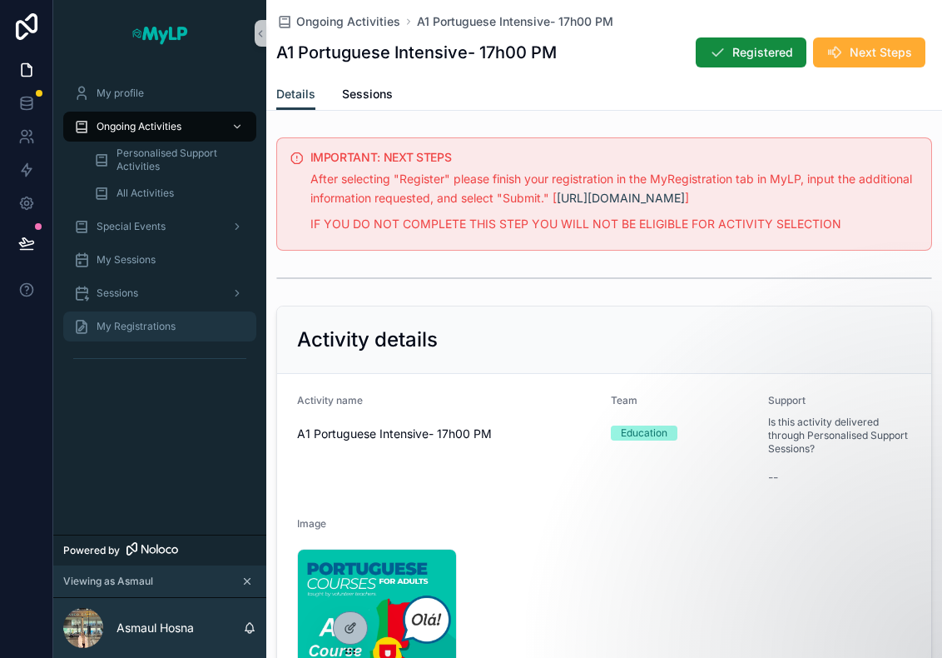
click at [140, 323] on span "My Registrations" at bounding box center [136, 326] width 79 height 13
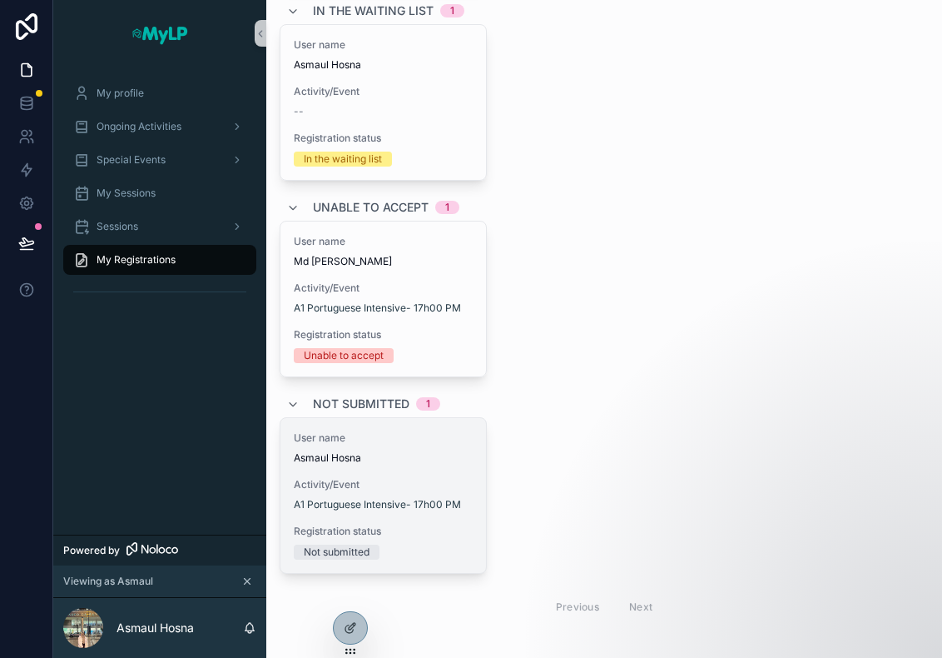
scroll to position [313, 0]
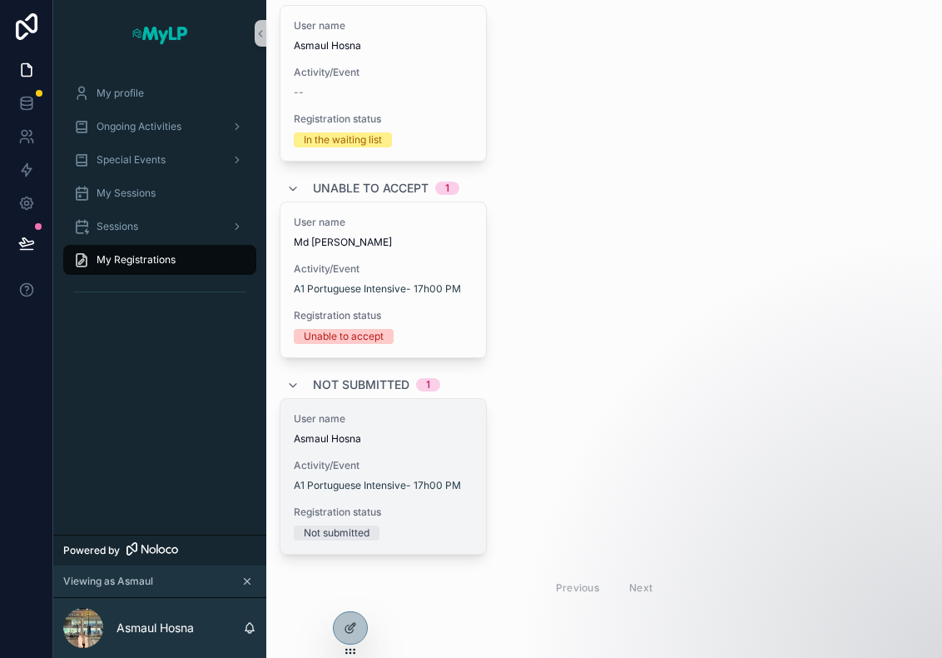
click at [428, 444] on div "User name Asmaul Hosna Activity/Event A1 Portuguese Intensive- 17h00 PM Registr…" at bounding box center [383, 476] width 206 height 155
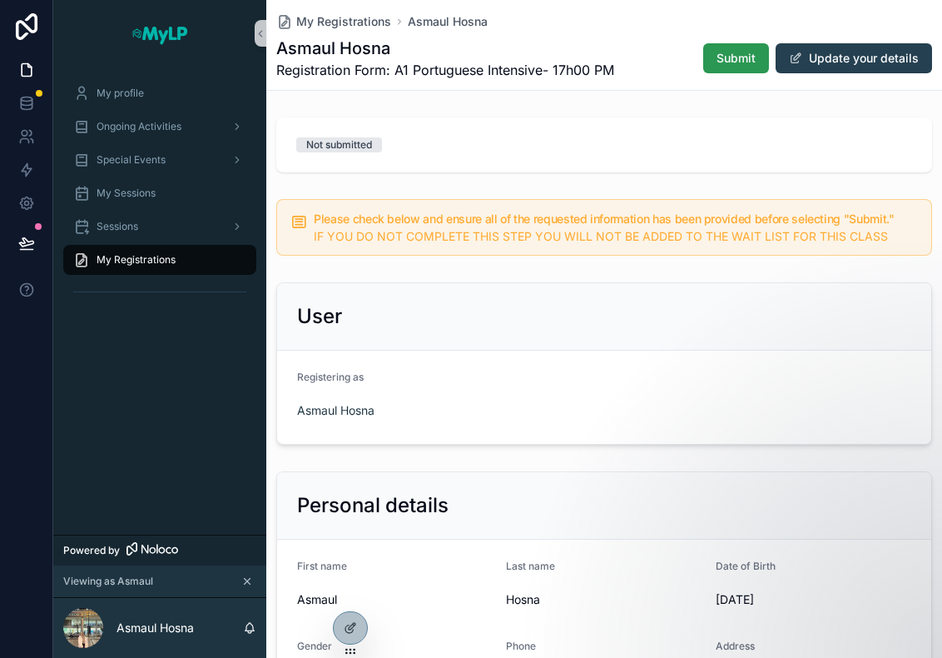
click at [727, 57] on span "Submit" at bounding box center [736, 58] width 39 height 17
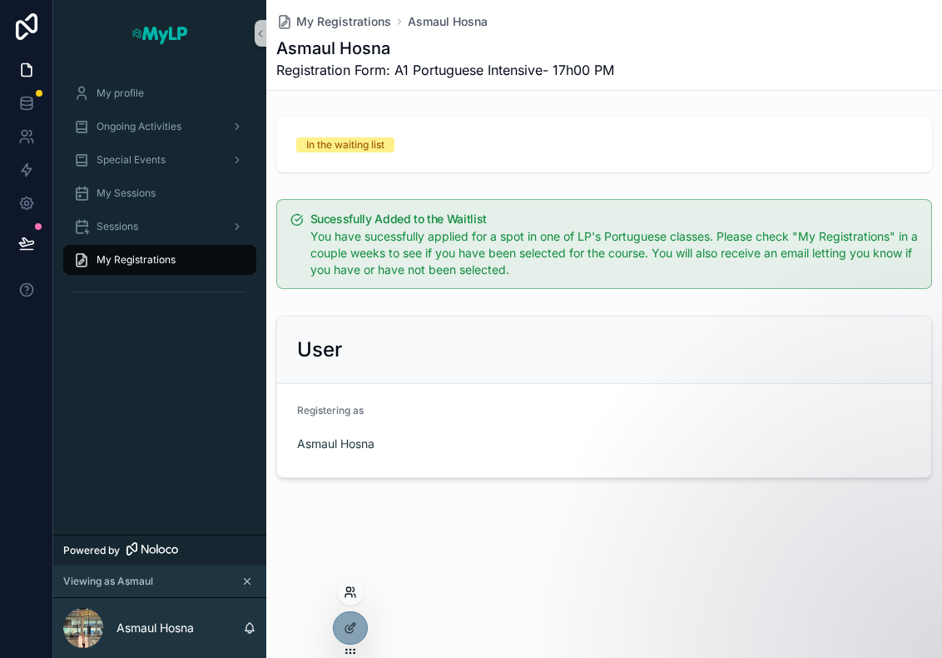
click at [346, 595] on icon at bounding box center [350, 591] width 13 height 13
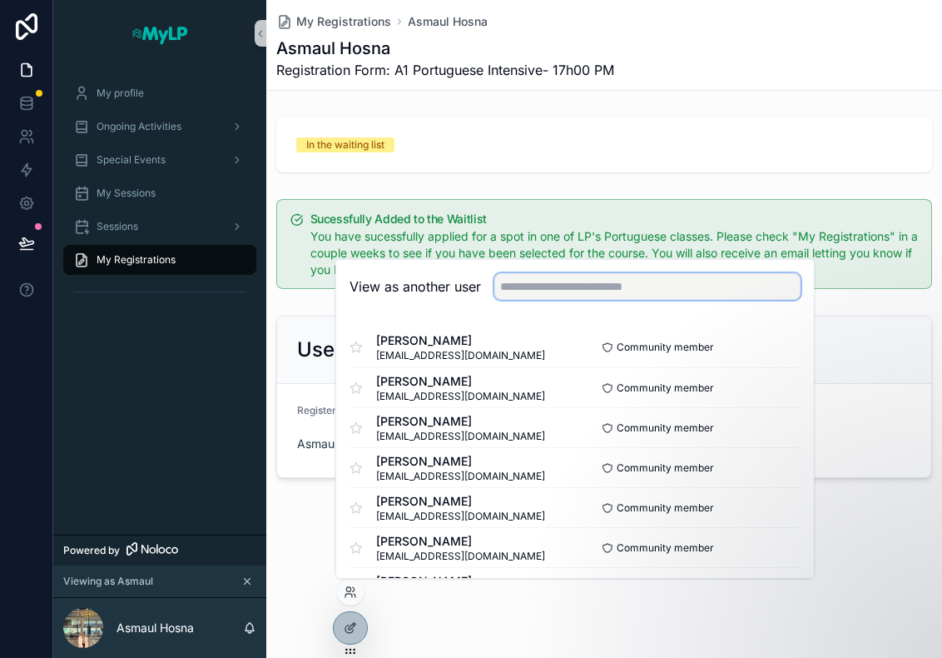
click at [553, 287] on input "text" at bounding box center [647, 286] width 306 height 27
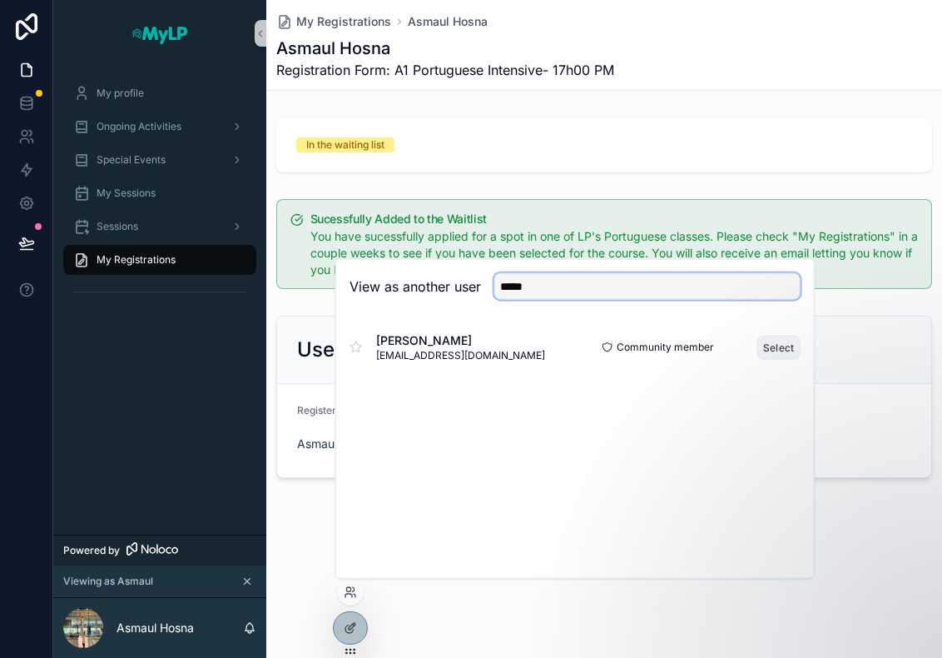
type input "*****"
click at [770, 344] on button "Select" at bounding box center [778, 347] width 43 height 24
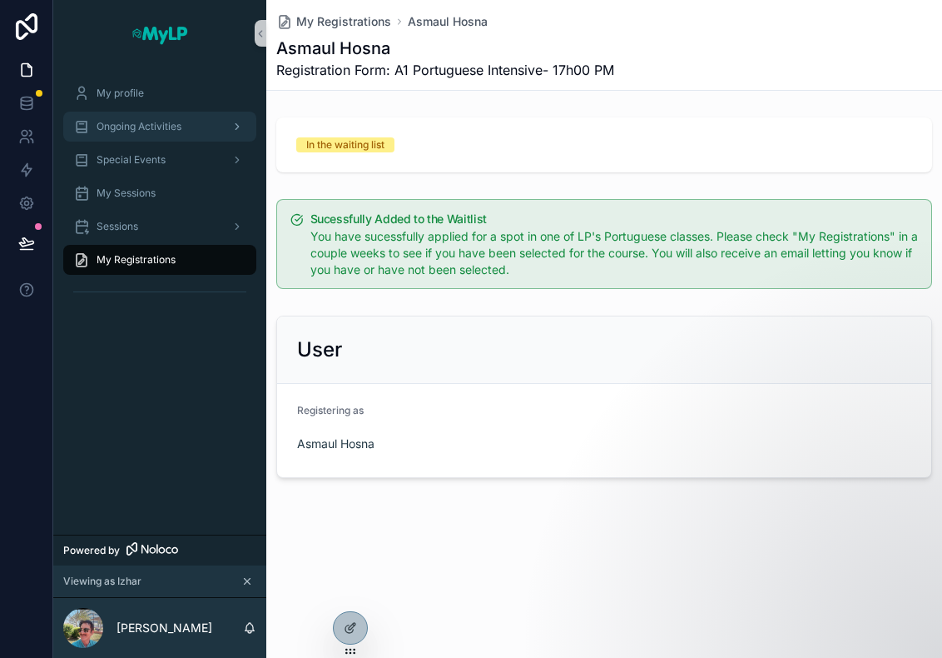
click at [132, 120] on span "Ongoing Activities" at bounding box center [139, 126] width 85 height 13
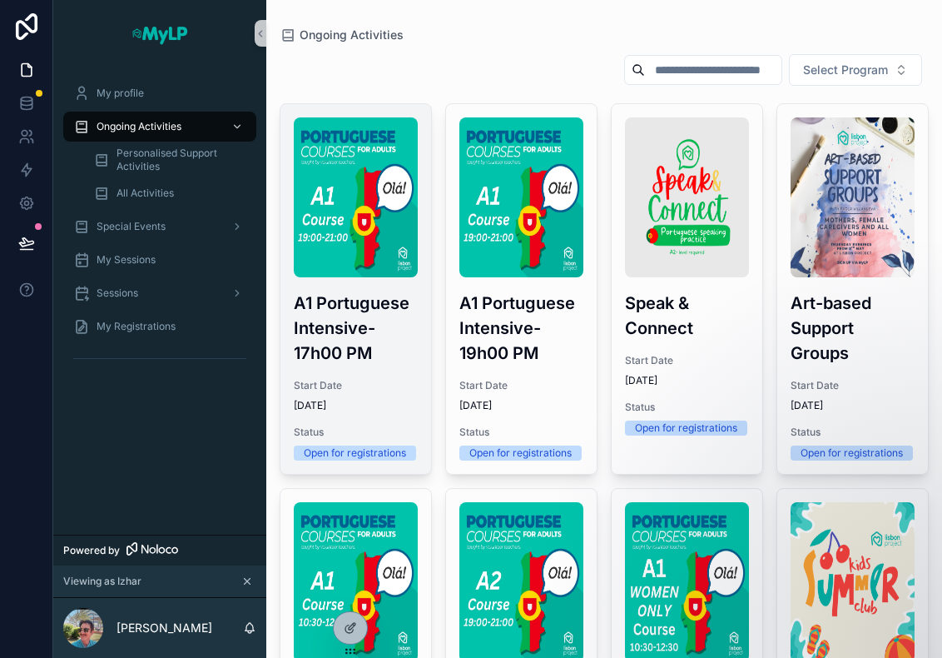
click at [355, 197] on img "scrollable content" at bounding box center [356, 197] width 124 height 160
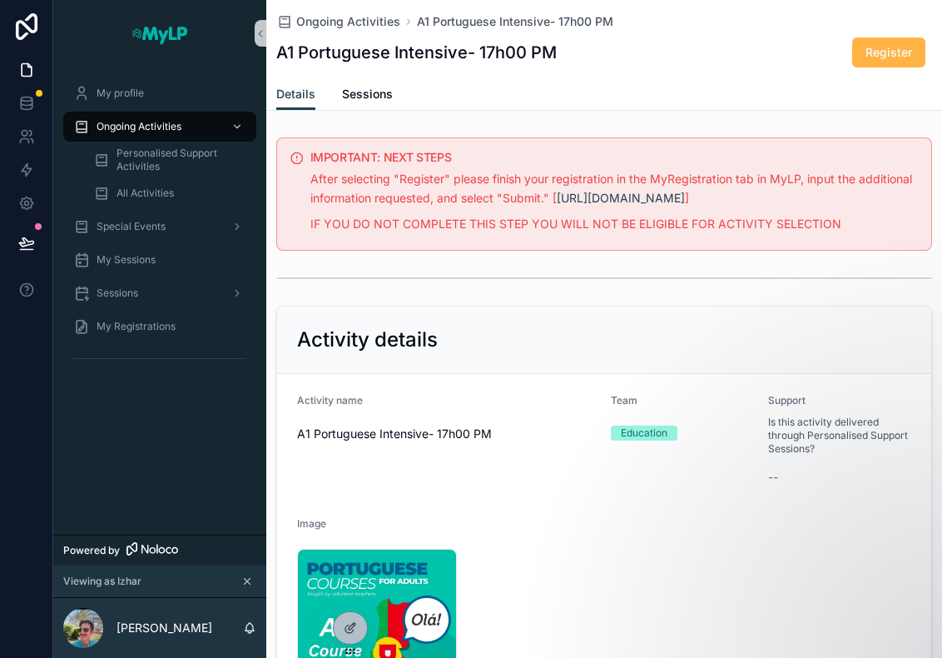
click at [878, 50] on span "Register" at bounding box center [889, 52] width 47 height 17
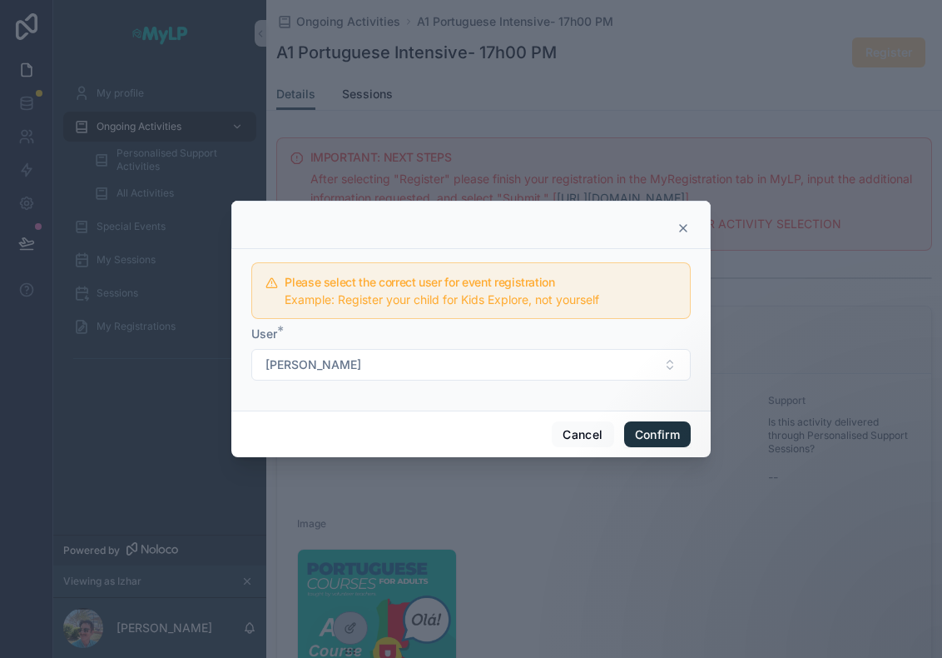
click at [662, 434] on button "Confirm" at bounding box center [657, 434] width 67 height 27
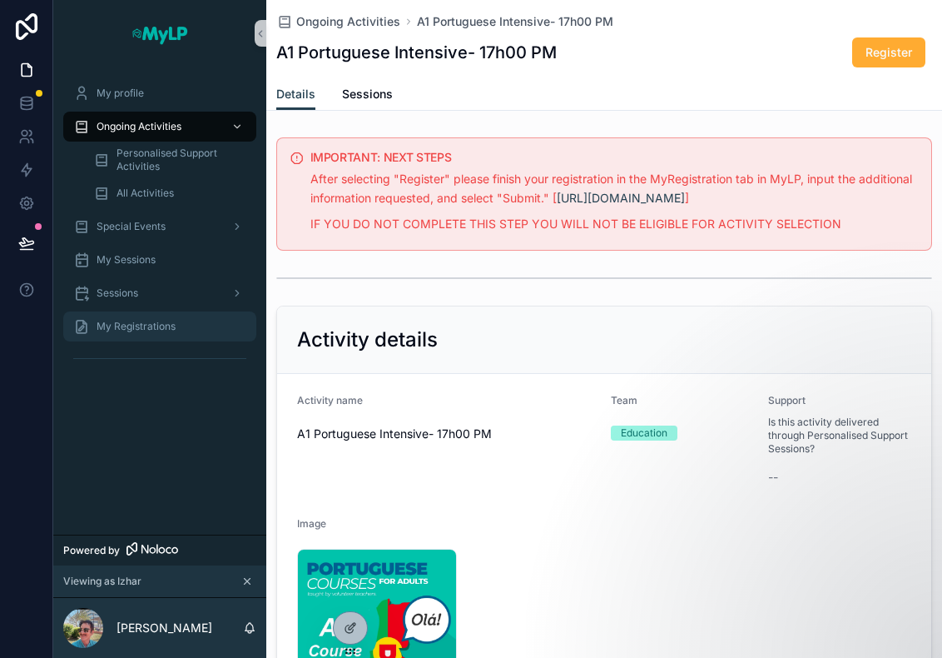
click at [151, 322] on span "My Registrations" at bounding box center [136, 326] width 79 height 13
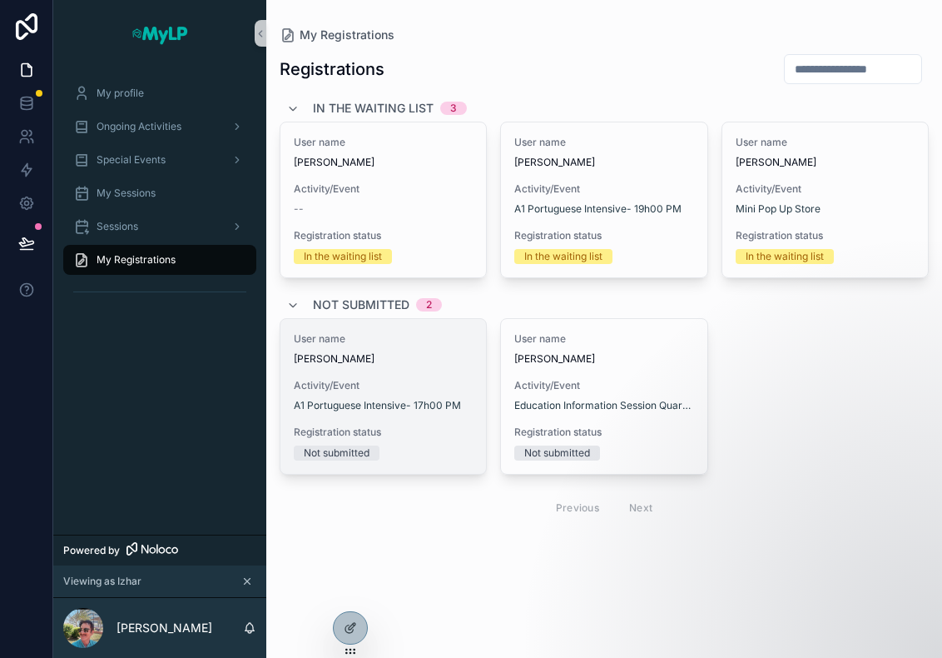
click at [403, 357] on span "[PERSON_NAME]" at bounding box center [383, 358] width 179 height 13
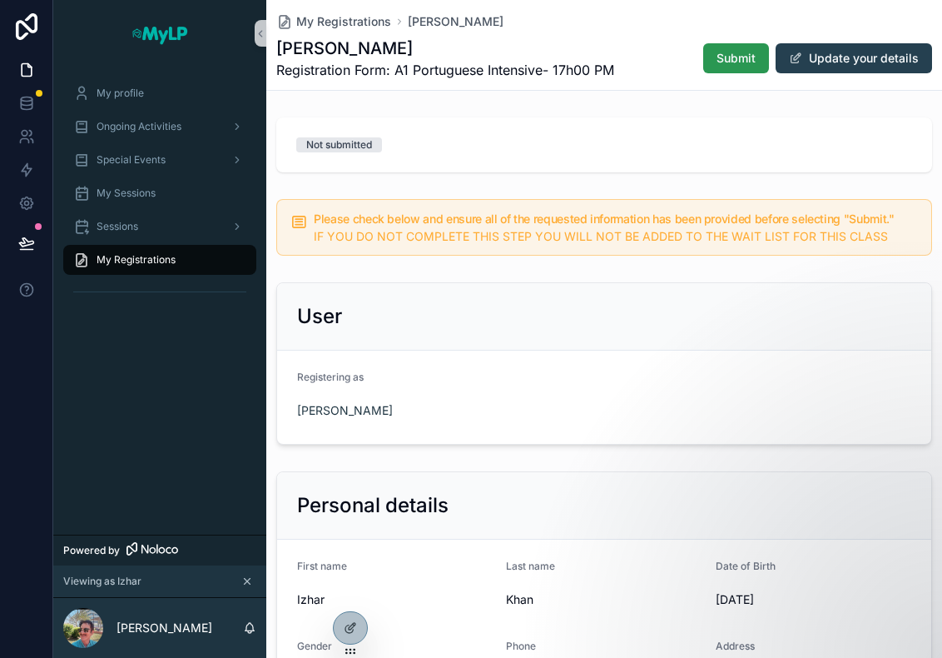
click at [726, 54] on span "Submit" at bounding box center [736, 58] width 39 height 17
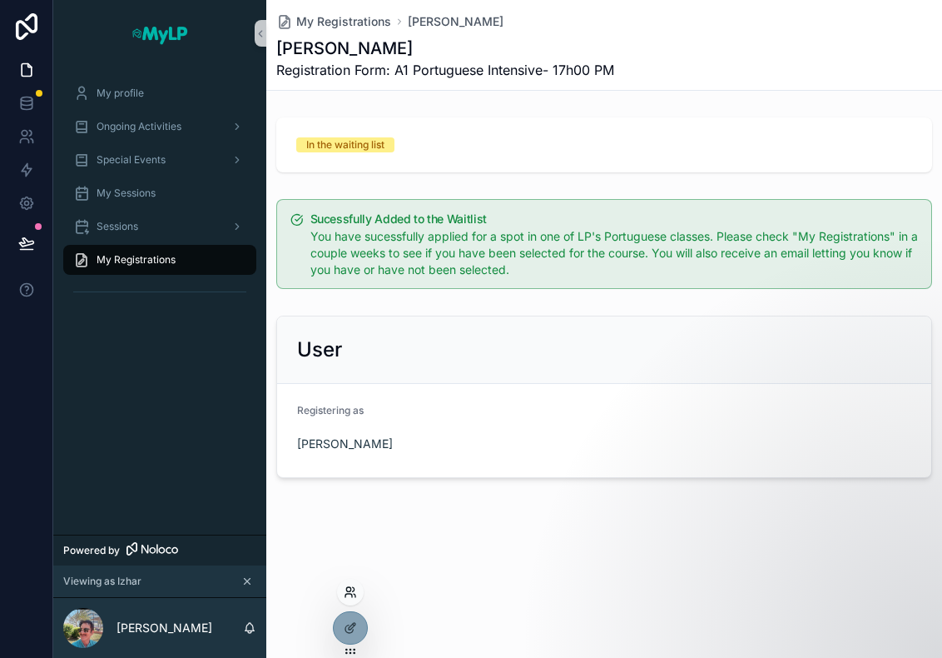
click at [350, 587] on icon at bounding box center [348, 589] width 4 height 4
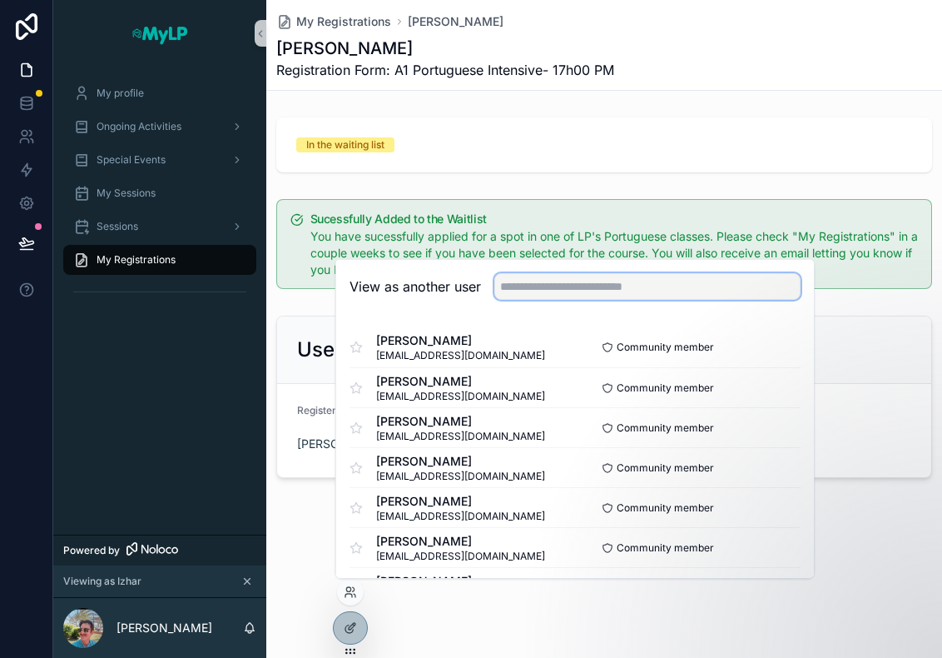
click at [528, 280] on input "text" at bounding box center [647, 286] width 306 height 27
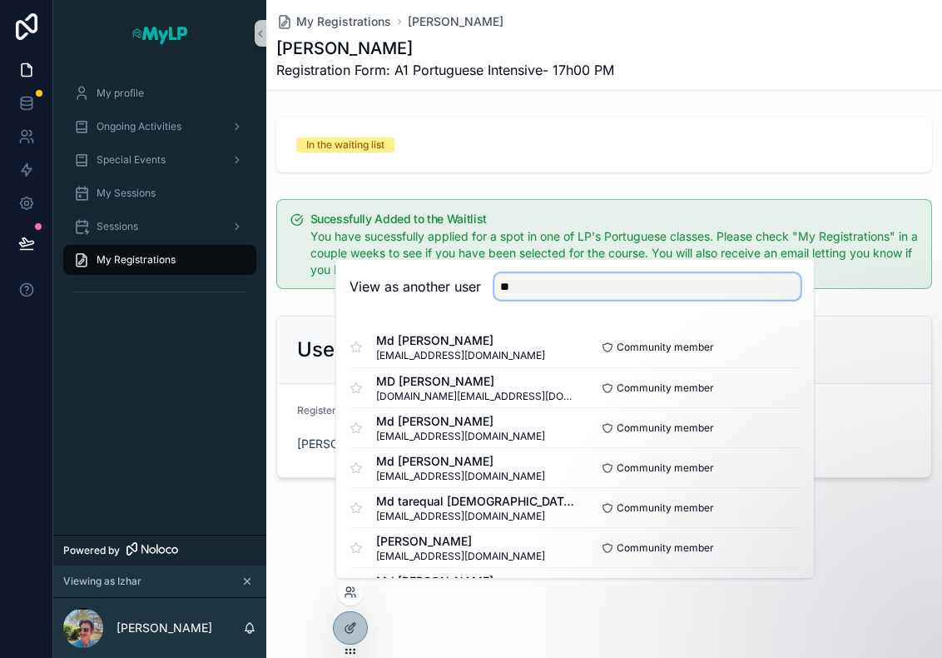
click at [593, 285] on input "**" at bounding box center [647, 286] width 306 height 27
type input "*"
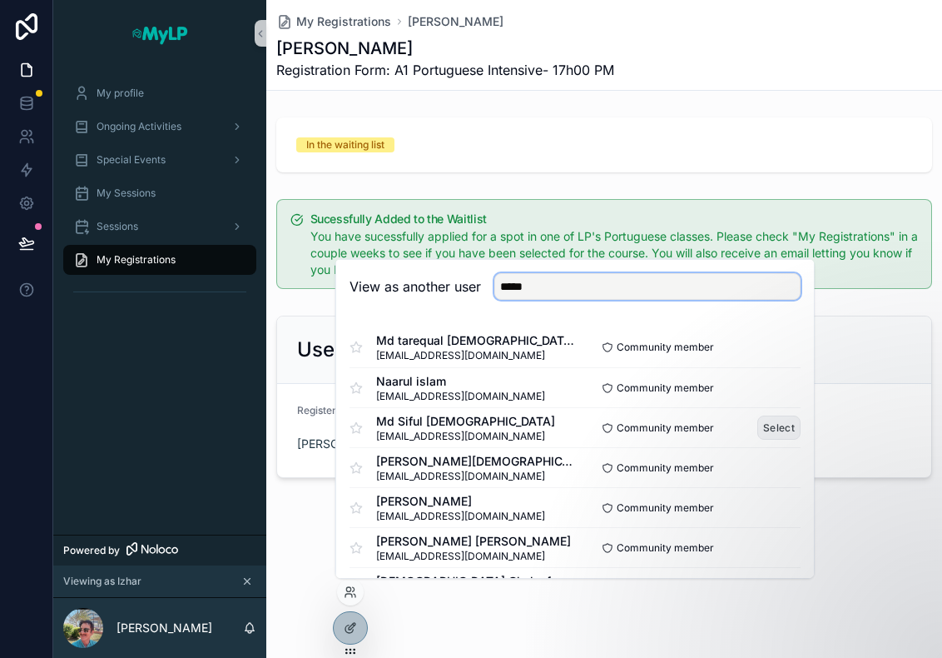
type input "*****"
click at [757, 429] on button "Select" at bounding box center [778, 427] width 43 height 24
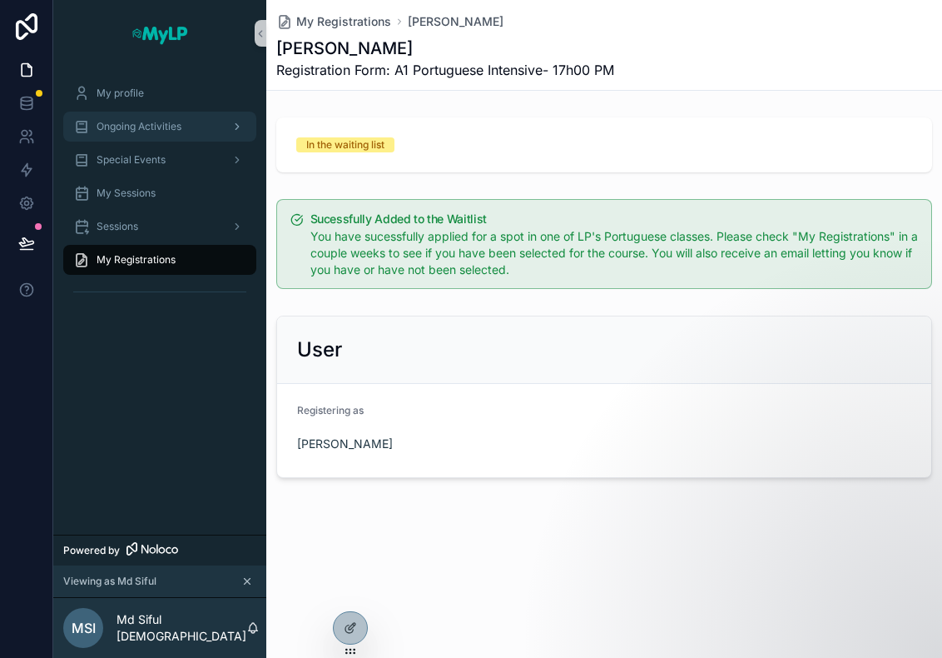
click at [158, 122] on span "Ongoing Activities" at bounding box center [139, 126] width 85 height 13
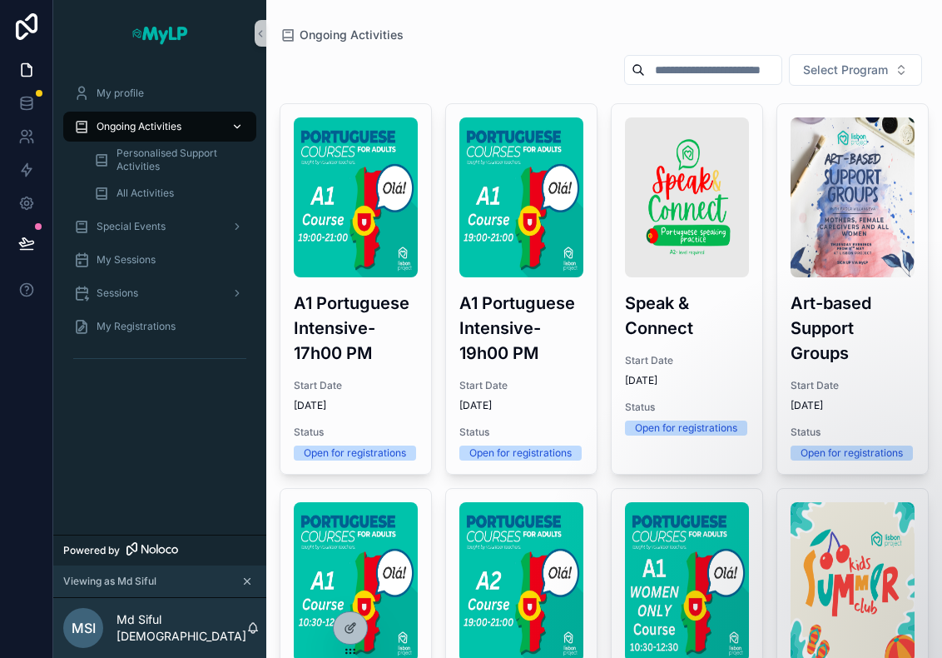
click at [347, 174] on img "scrollable content" at bounding box center [356, 197] width 124 height 160
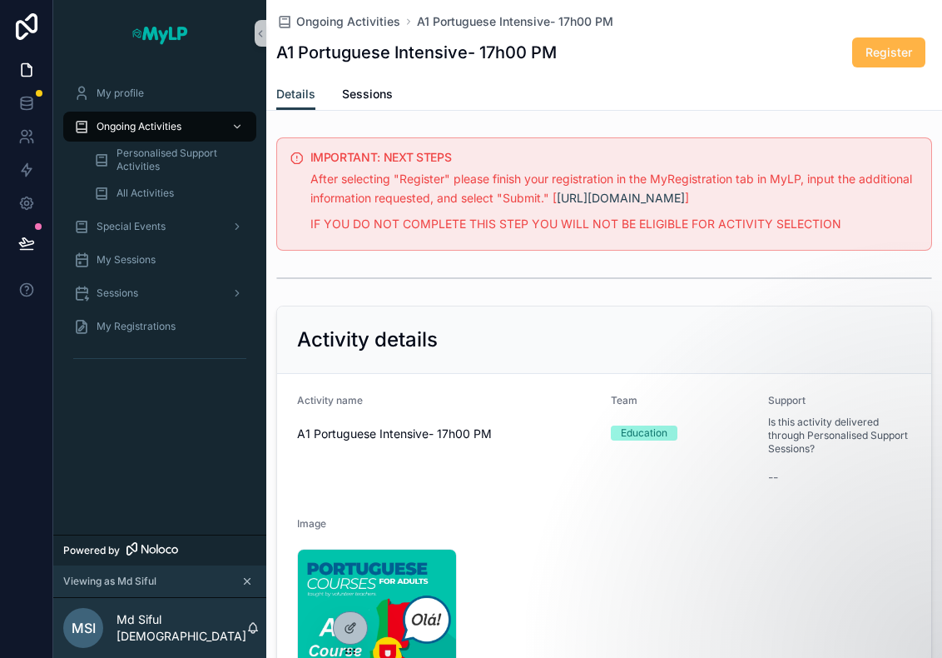
click at [881, 49] on span "Register" at bounding box center [889, 52] width 47 height 17
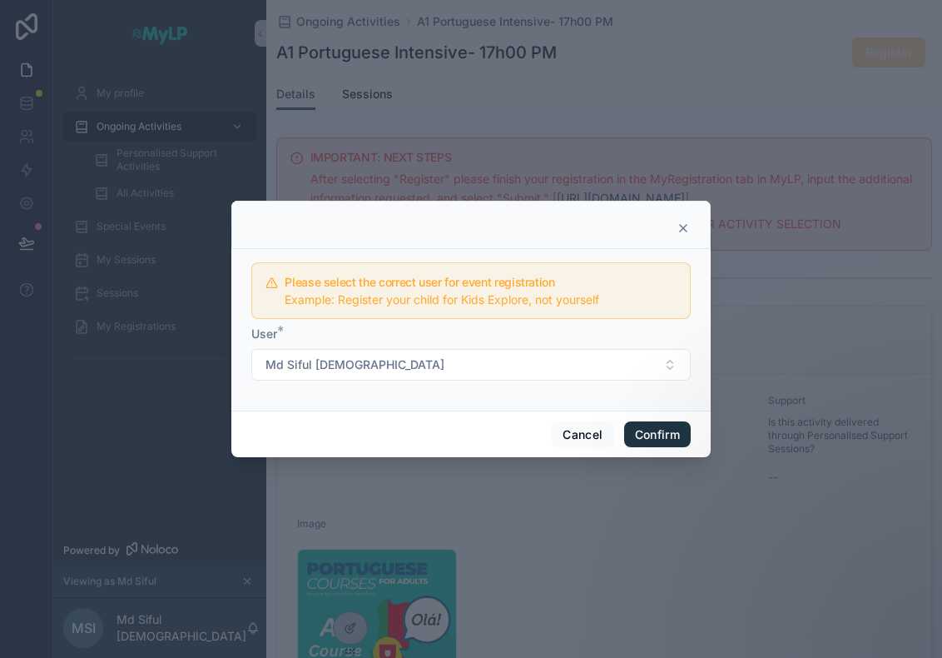
click at [650, 437] on button "Confirm" at bounding box center [657, 434] width 67 height 27
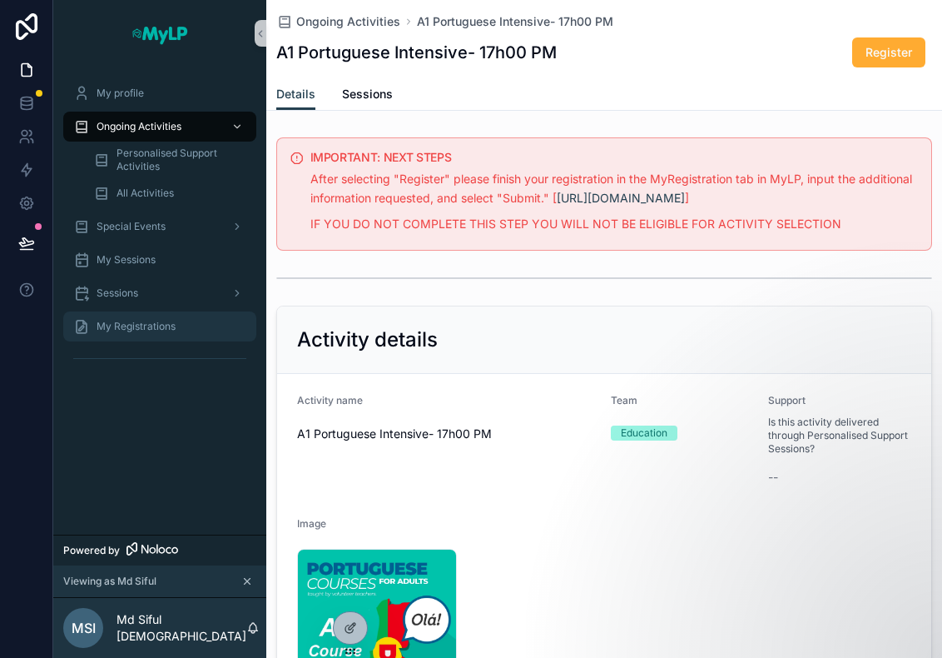
click at [142, 327] on span "My Registrations" at bounding box center [136, 326] width 79 height 13
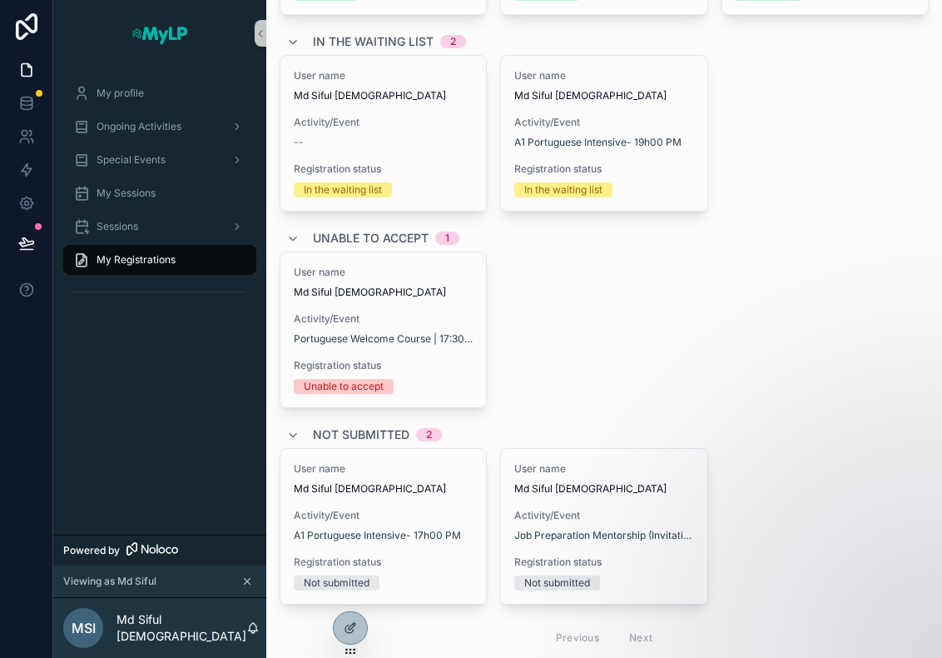
scroll to position [313, 0]
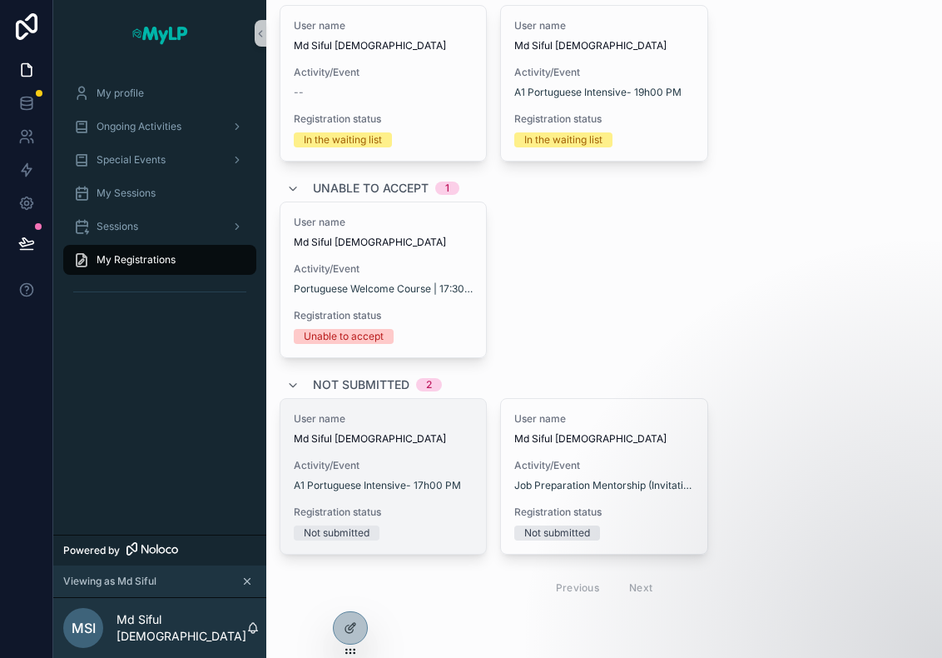
click at [385, 432] on span "Md Siful [DEMOGRAPHIC_DATA]" at bounding box center [383, 438] width 179 height 13
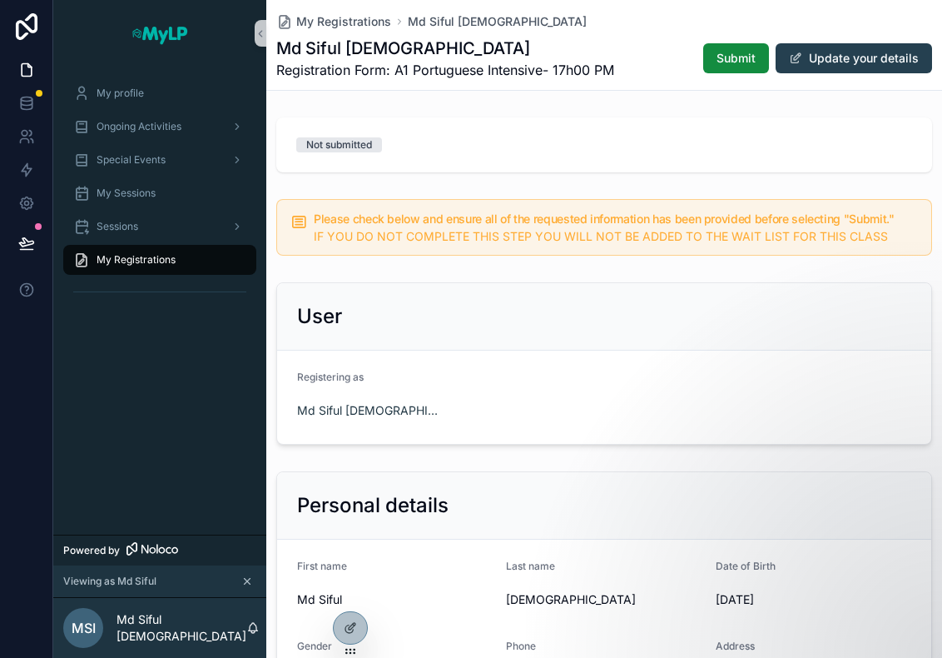
click at [725, 77] on div "Md Siful Islam Registration Form: A1 Portuguese Intensive- 17h00 PM Submit Upda…" at bounding box center [604, 58] width 656 height 43
click at [727, 61] on span "Submit" at bounding box center [736, 58] width 39 height 17
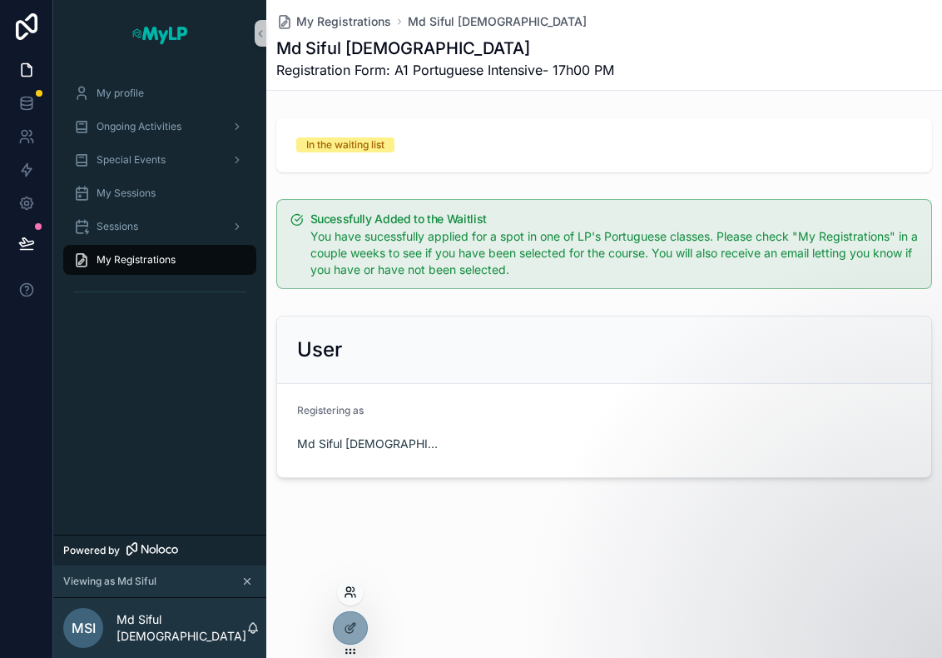
click at [347, 593] on icon at bounding box center [348, 594] width 7 height 3
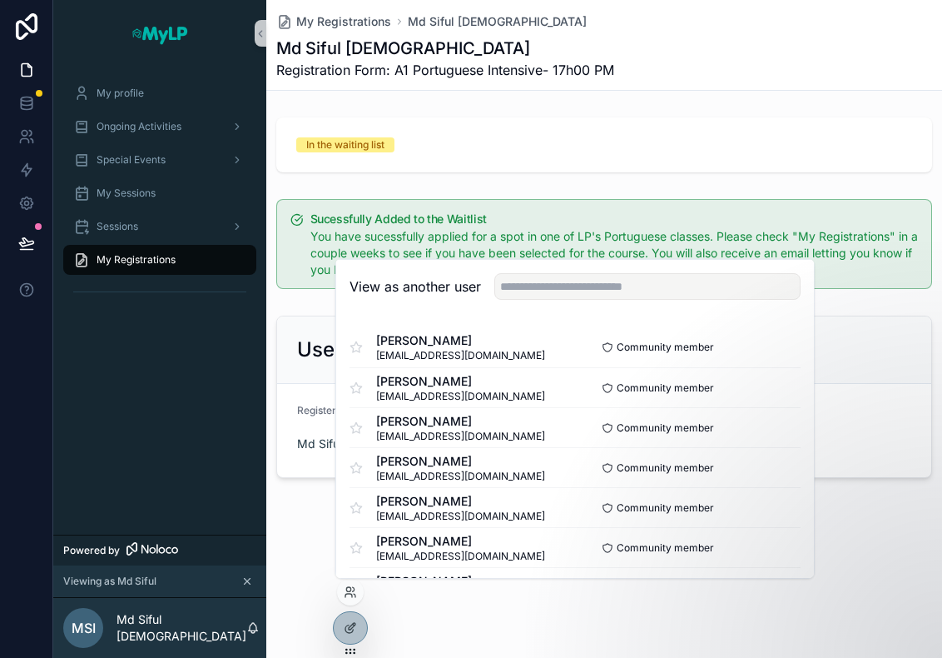
click at [595, 305] on div "View as another user" at bounding box center [575, 287] width 478 height 54
click at [613, 284] on input "text" at bounding box center [647, 286] width 306 height 27
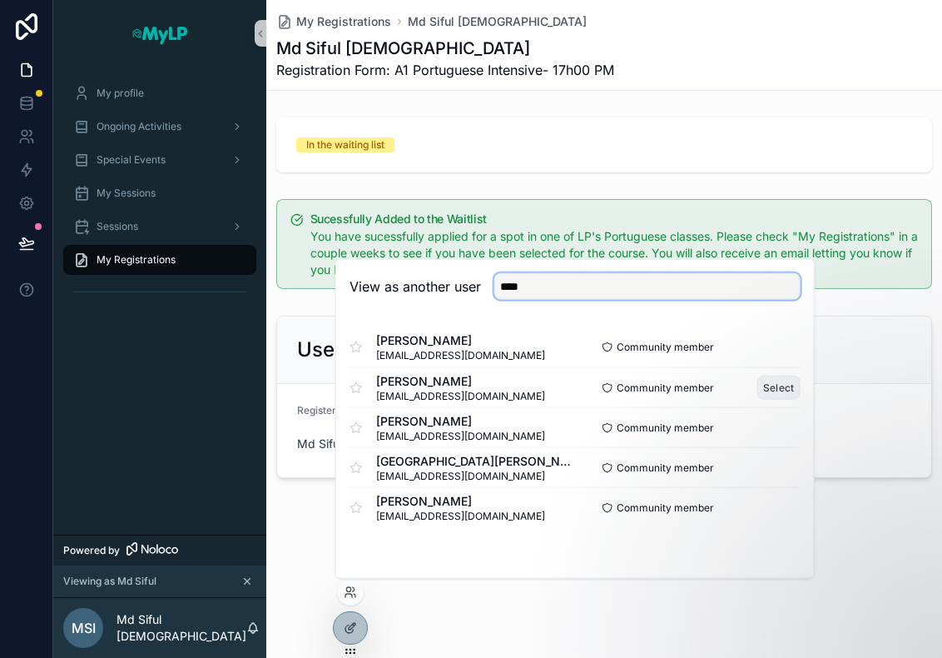
type input "****"
click at [772, 390] on button "Select" at bounding box center [778, 387] width 43 height 24
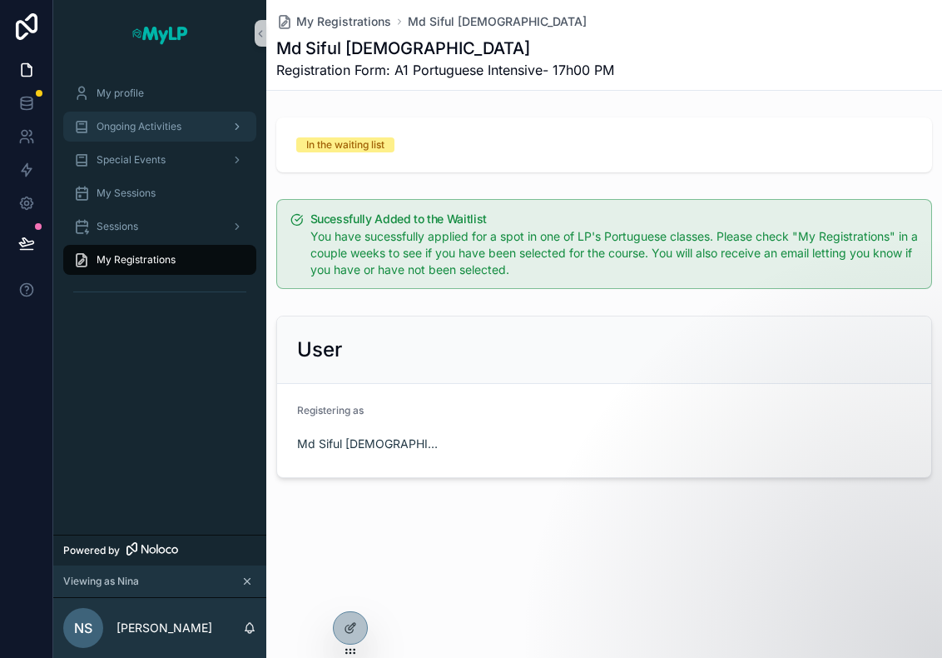
click at [132, 127] on span "Ongoing Activities" at bounding box center [139, 126] width 85 height 13
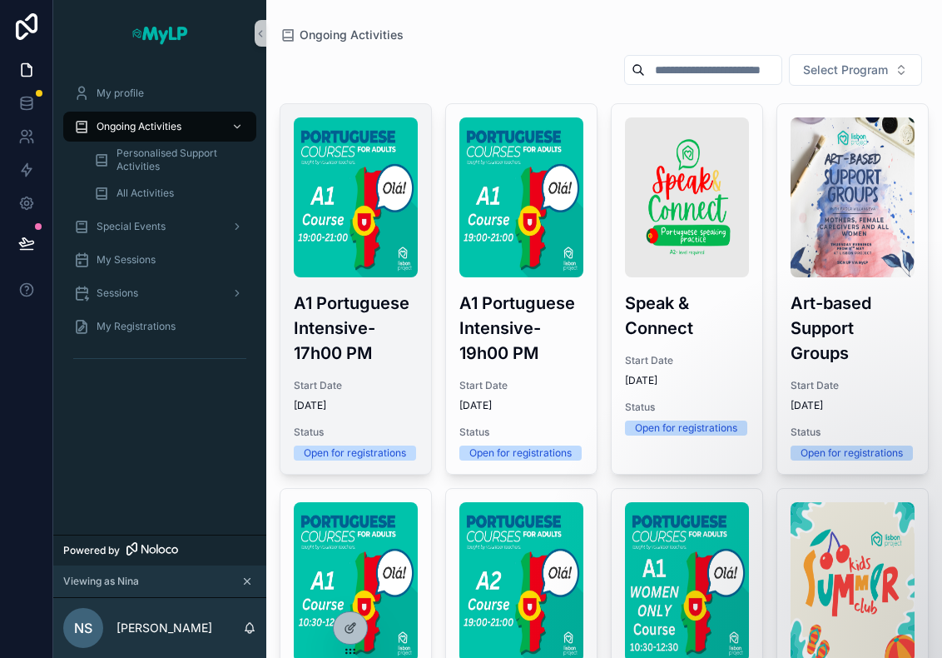
click at [355, 231] on img "scrollable content" at bounding box center [356, 197] width 124 height 160
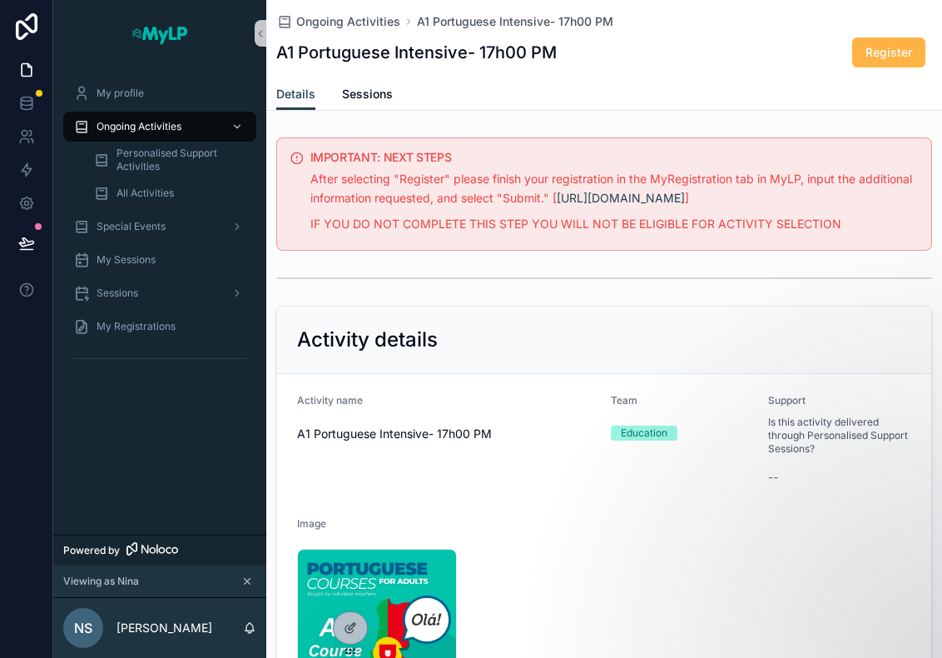
click at [875, 52] on span "Register" at bounding box center [889, 52] width 47 height 17
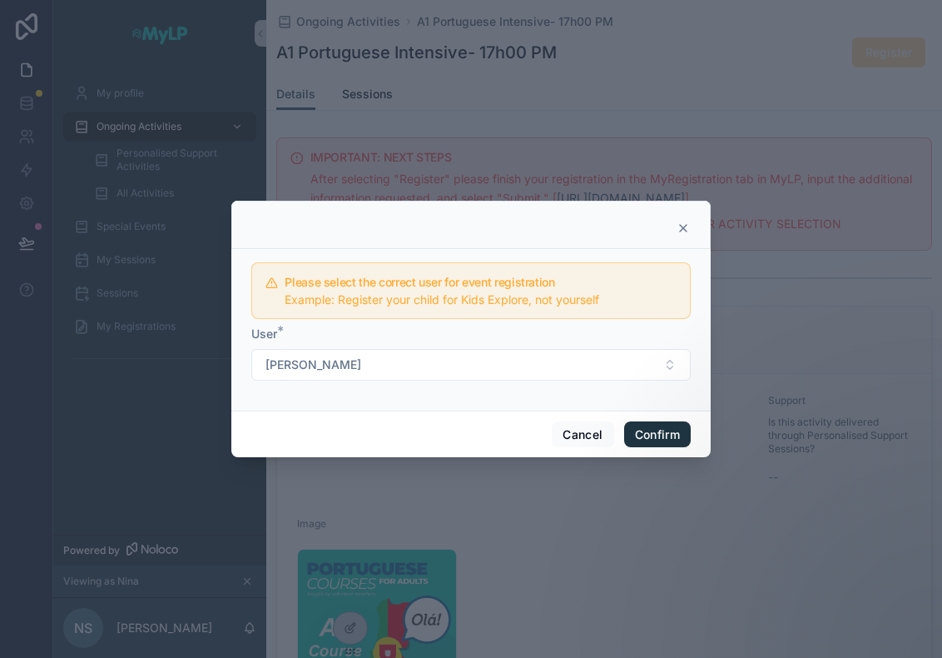
click at [653, 429] on button "Confirm" at bounding box center [657, 434] width 67 height 27
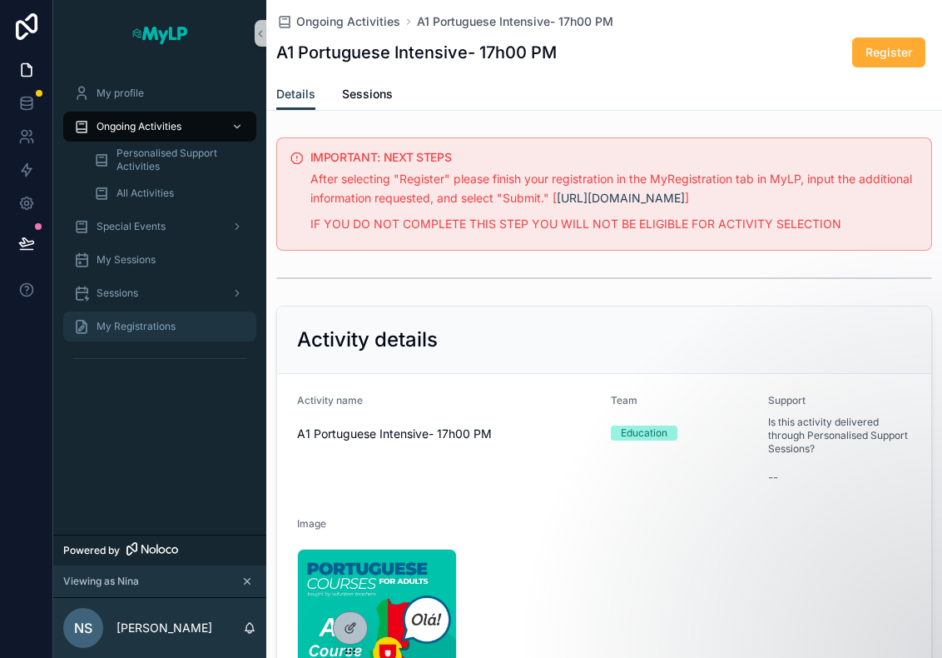
click at [127, 329] on span "My Registrations" at bounding box center [136, 326] width 79 height 13
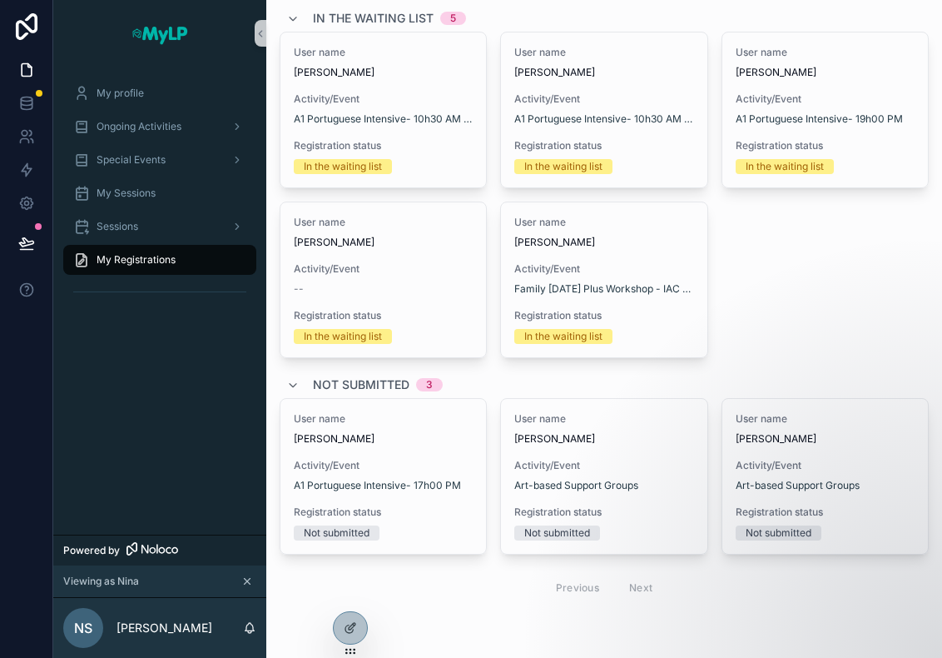
scroll to position [91, 0]
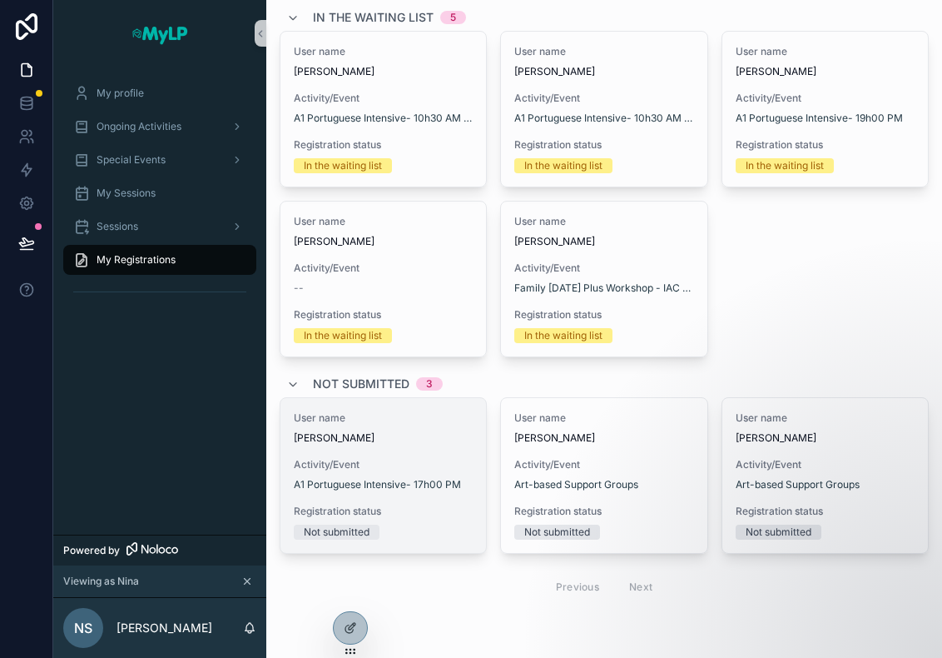
click at [405, 437] on span "[PERSON_NAME]" at bounding box center [383, 437] width 179 height 13
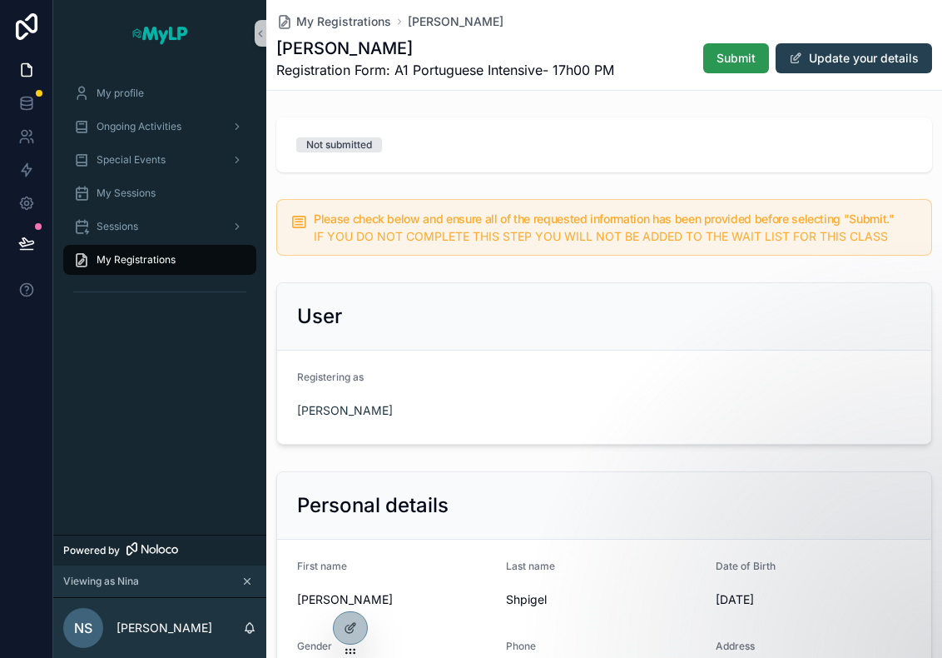
click at [737, 57] on span "Submit" at bounding box center [736, 58] width 39 height 17
